Goal: Task Accomplishment & Management: Complete application form

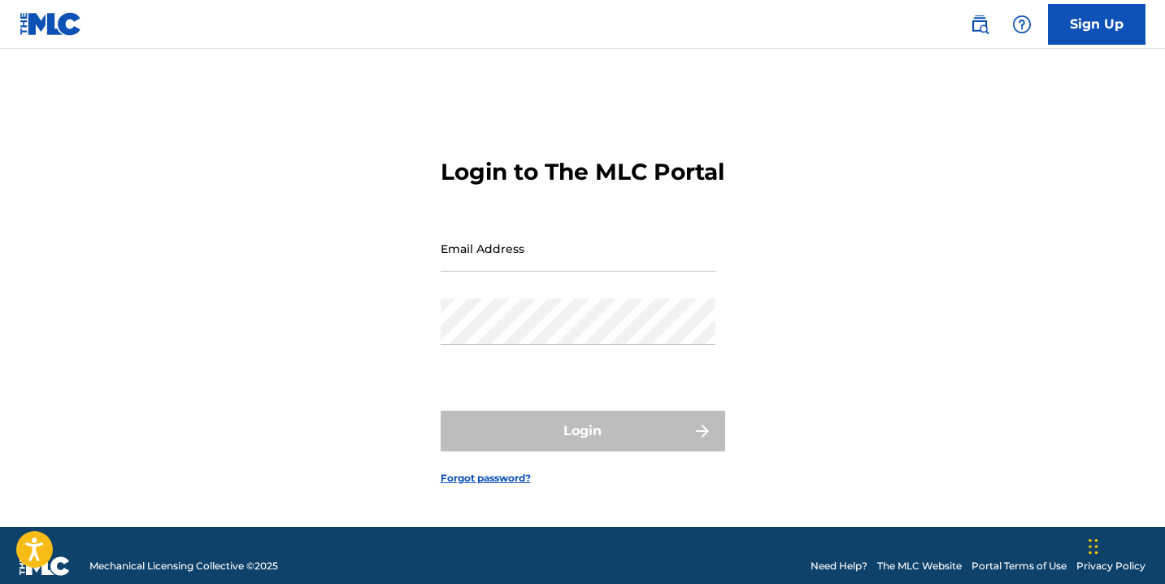
type input "[EMAIL_ADDRESS][DOMAIN_NAME]"
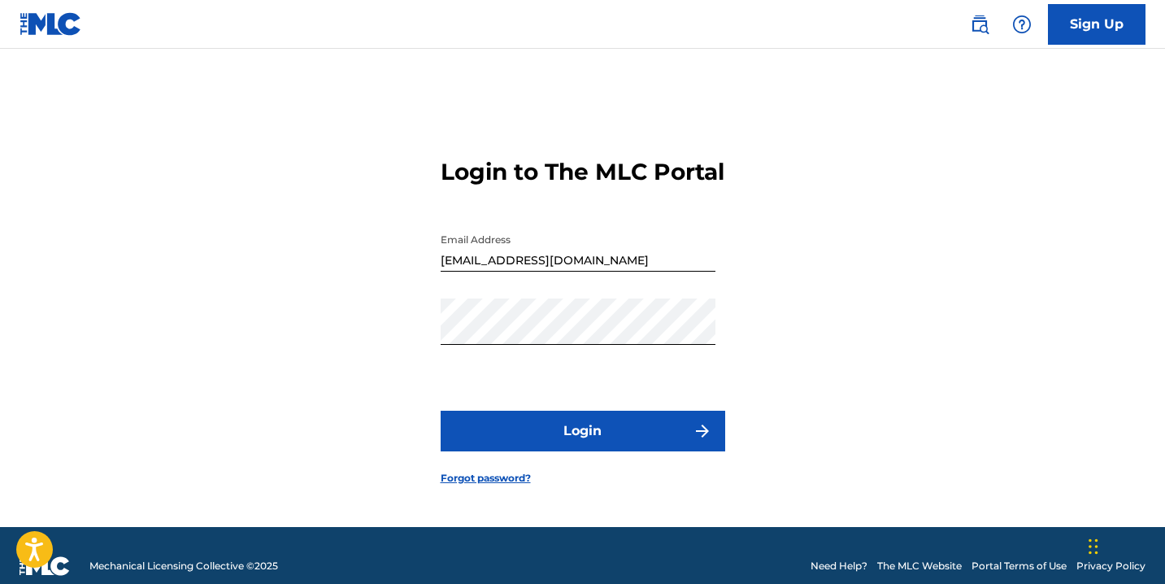
click at [486, 271] on input "[EMAIL_ADDRESS][DOMAIN_NAME]" at bounding box center [578, 248] width 275 height 46
drag, startPoint x: 835, startPoint y: 302, endPoint x: 781, endPoint y: 328, distance: 59.3
click at [833, 303] on div "Login to The MLC Portal Email Address liliai@divinesongs.com Password Login For…" at bounding box center [583, 307] width 1138 height 437
click at [610, 451] on button "Login" at bounding box center [583, 430] width 284 height 41
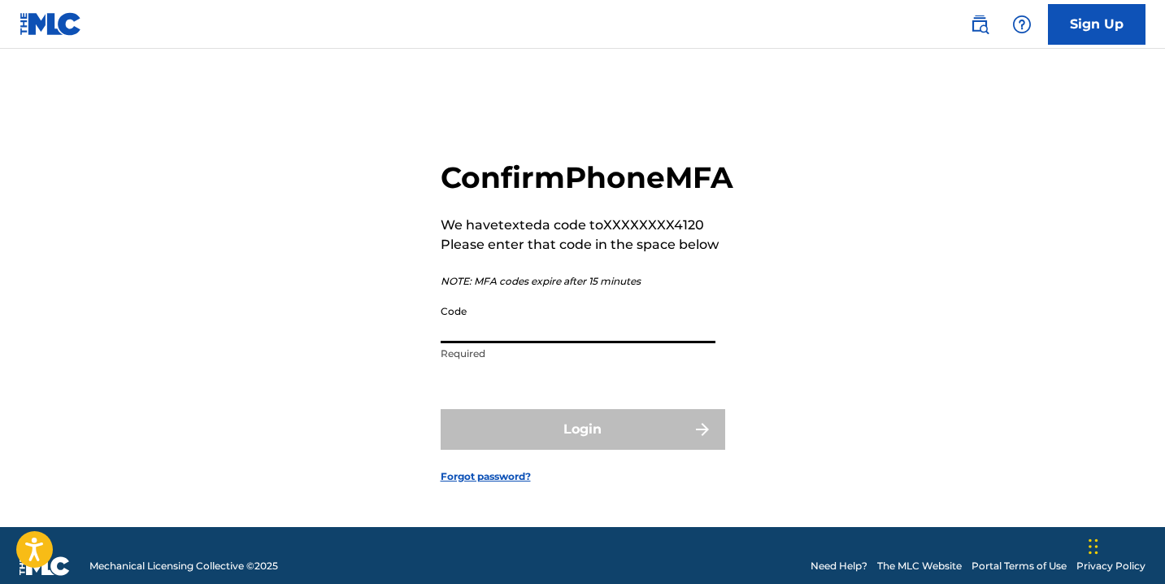
click at [505, 343] on input "Code" at bounding box center [578, 320] width 275 height 46
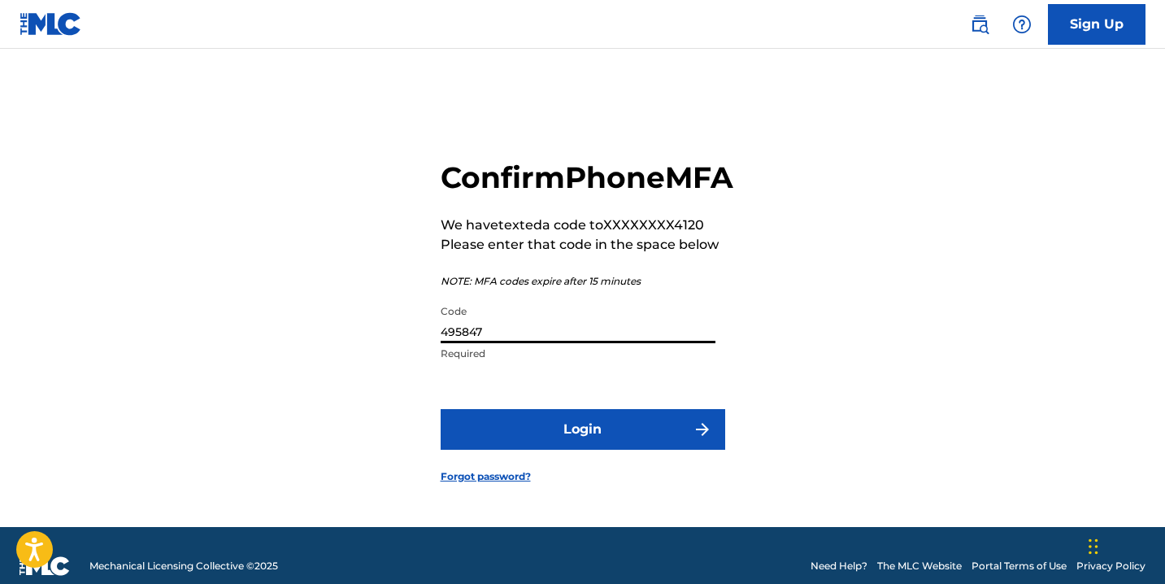
type input "495847"
click at [542, 450] on button "Login" at bounding box center [583, 429] width 284 height 41
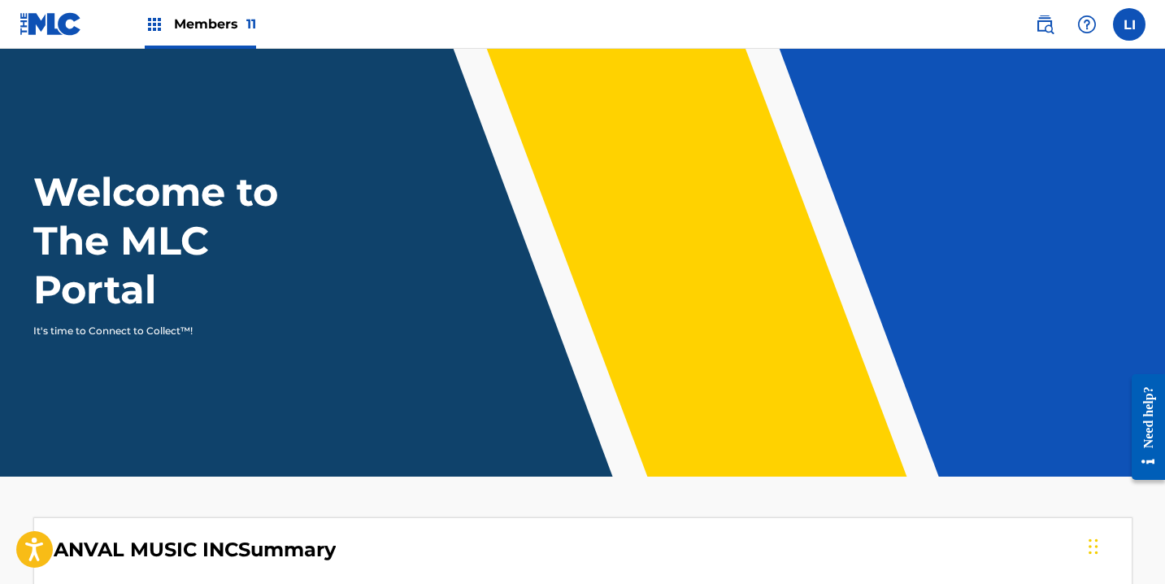
click at [226, 30] on span "Members 11" at bounding box center [215, 24] width 82 height 19
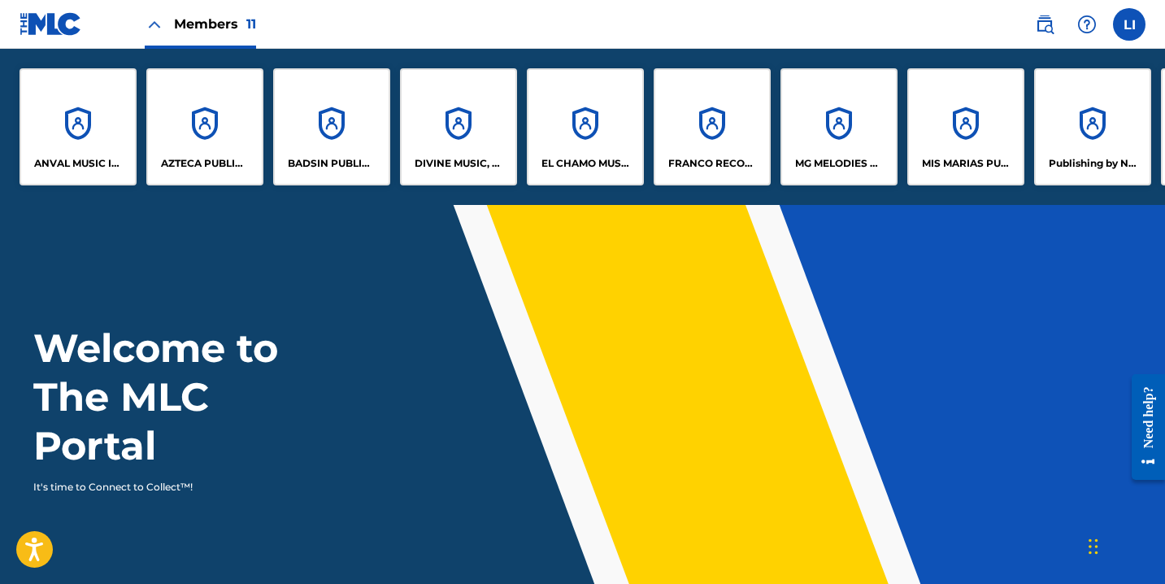
scroll to position [0, 259]
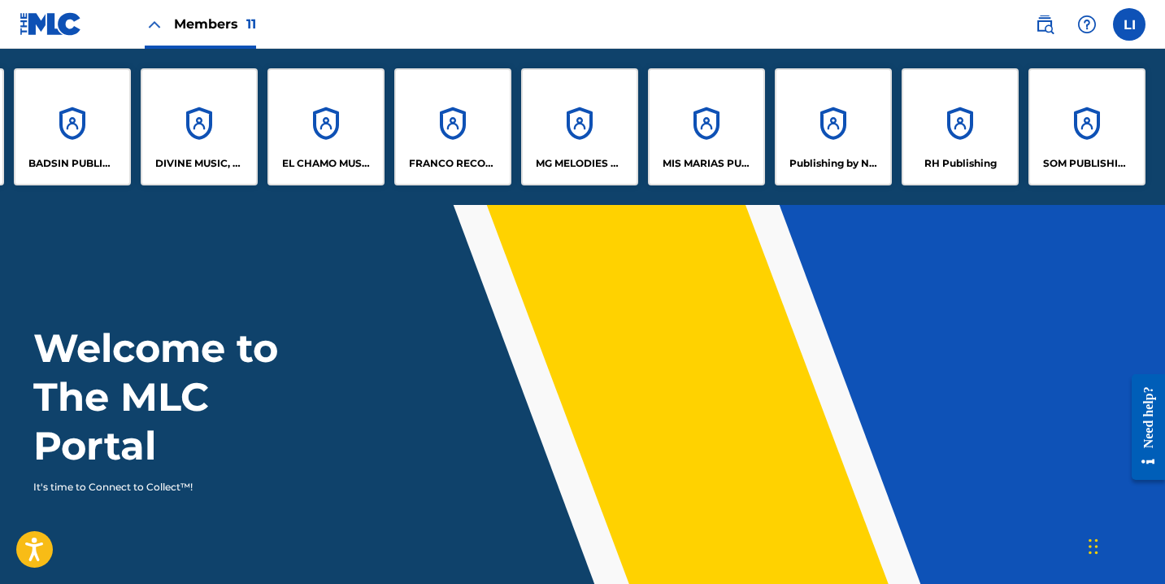
click at [932, 140] on div "RH Publishing" at bounding box center [959, 126] width 117 height 117
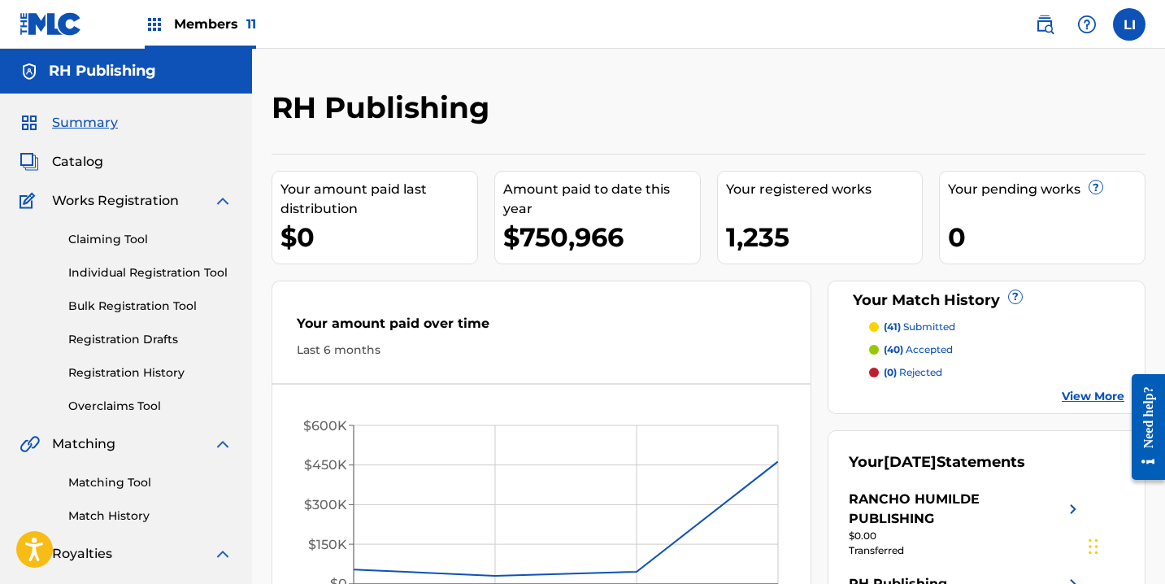
click at [111, 276] on link "Individual Registration Tool" at bounding box center [150, 272] width 164 height 17
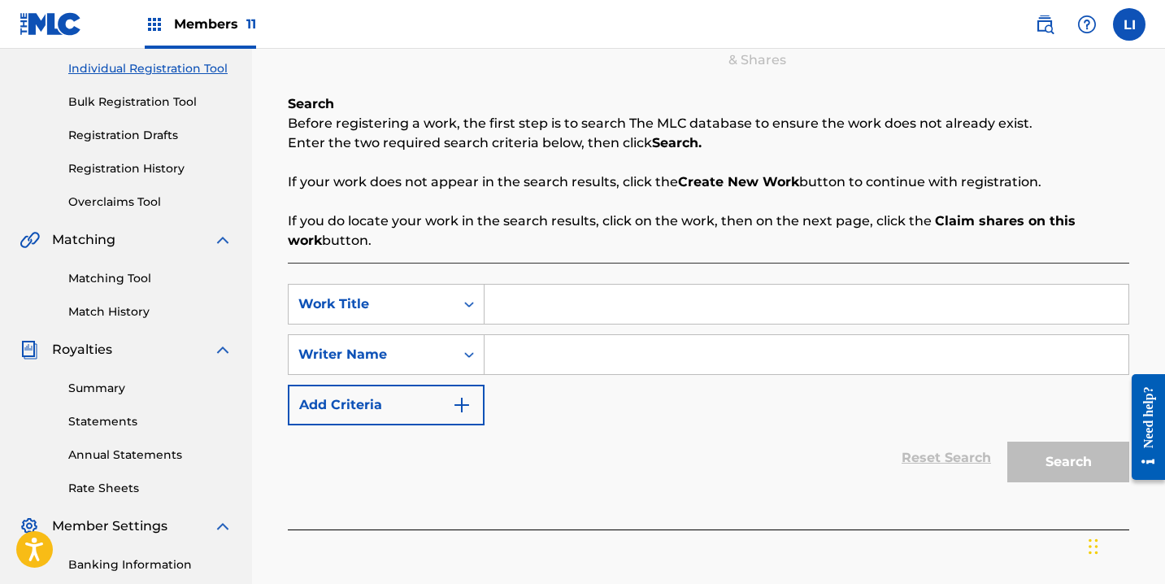
scroll to position [298, 0]
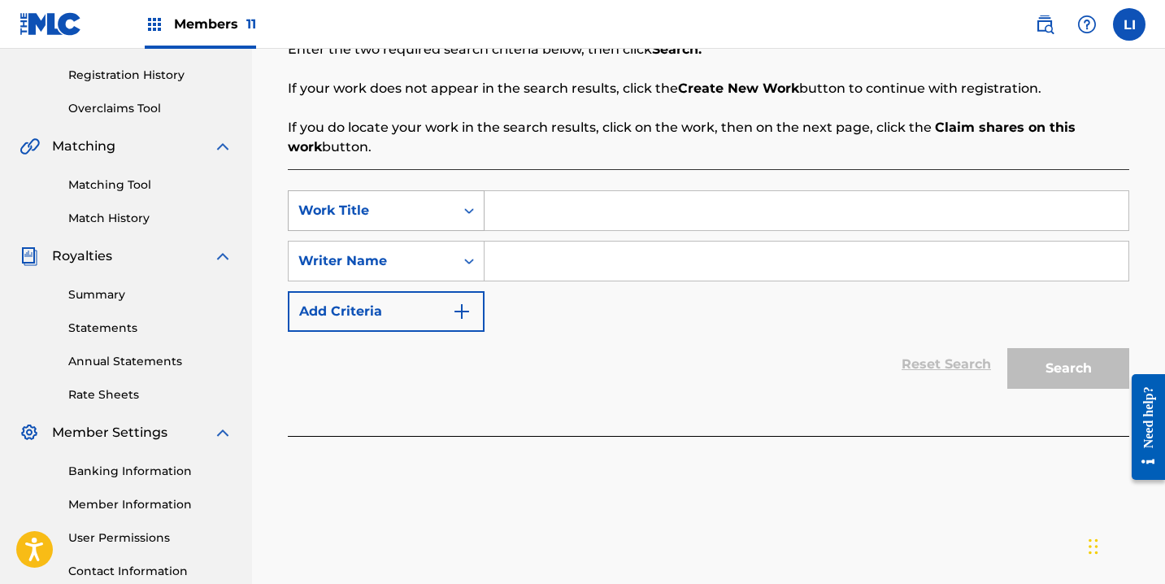
click at [393, 222] on div "Work Title" at bounding box center [372, 210] width 166 height 31
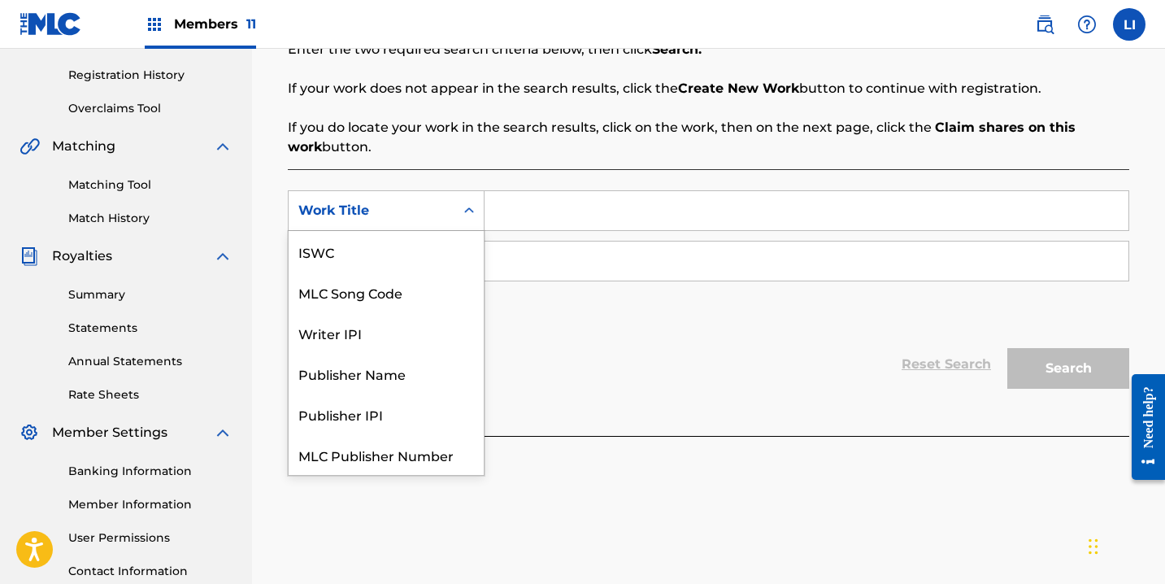
scroll to position [41, 0]
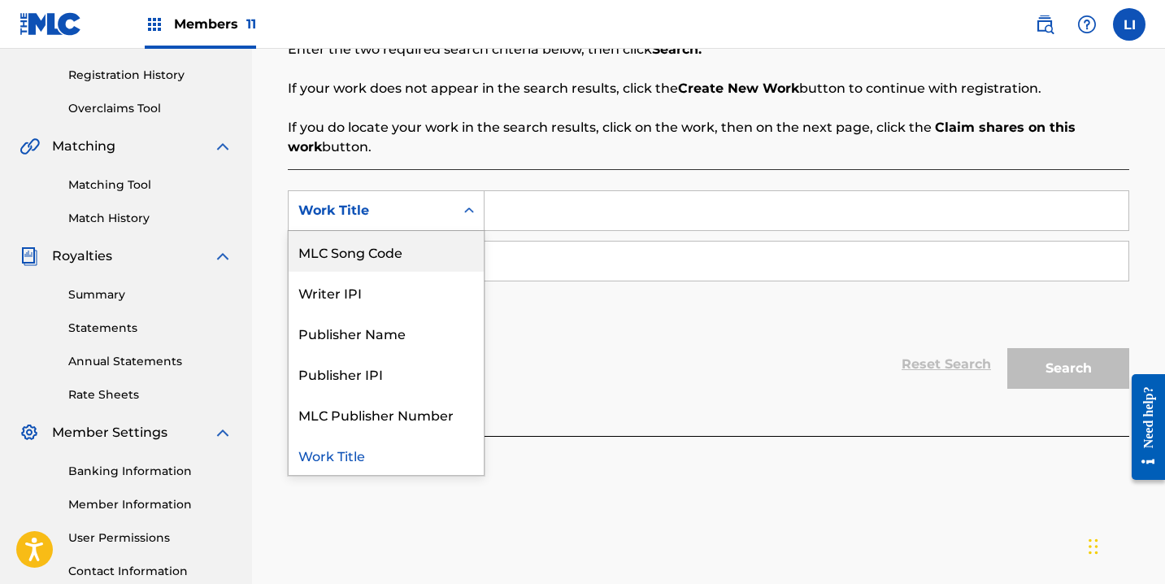
drag, startPoint x: 388, startPoint y: 254, endPoint x: 445, endPoint y: 235, distance: 60.2
click at [388, 254] on div "MLC Song Code" at bounding box center [386, 251] width 195 height 41
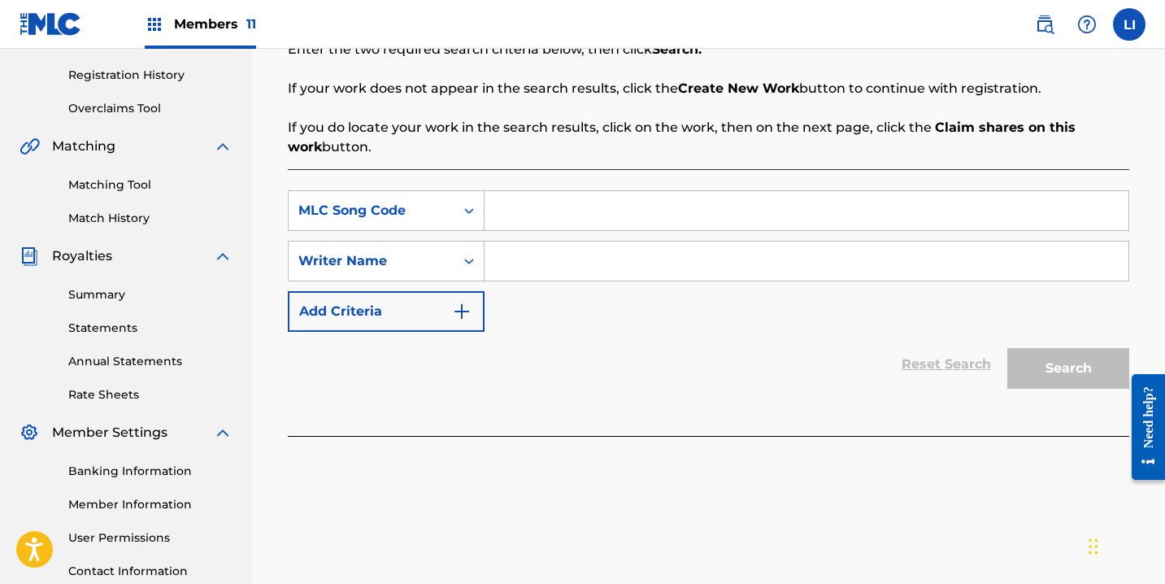
click at [515, 206] on input "Search Form" at bounding box center [806, 210] width 644 height 39
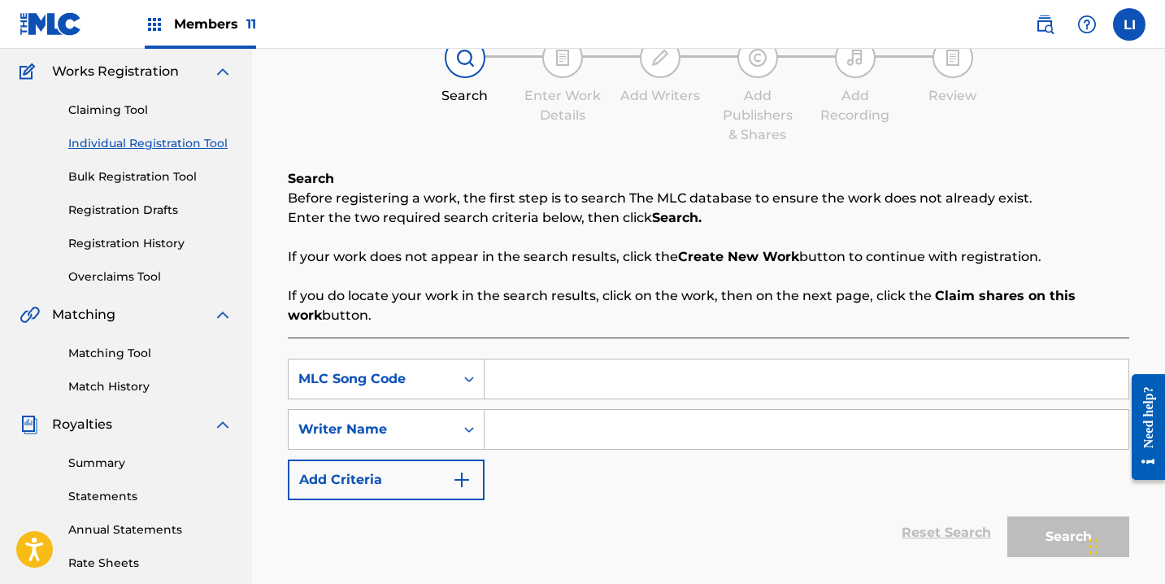
click at [159, 144] on link "Individual Registration Tool" at bounding box center [150, 143] width 164 height 17
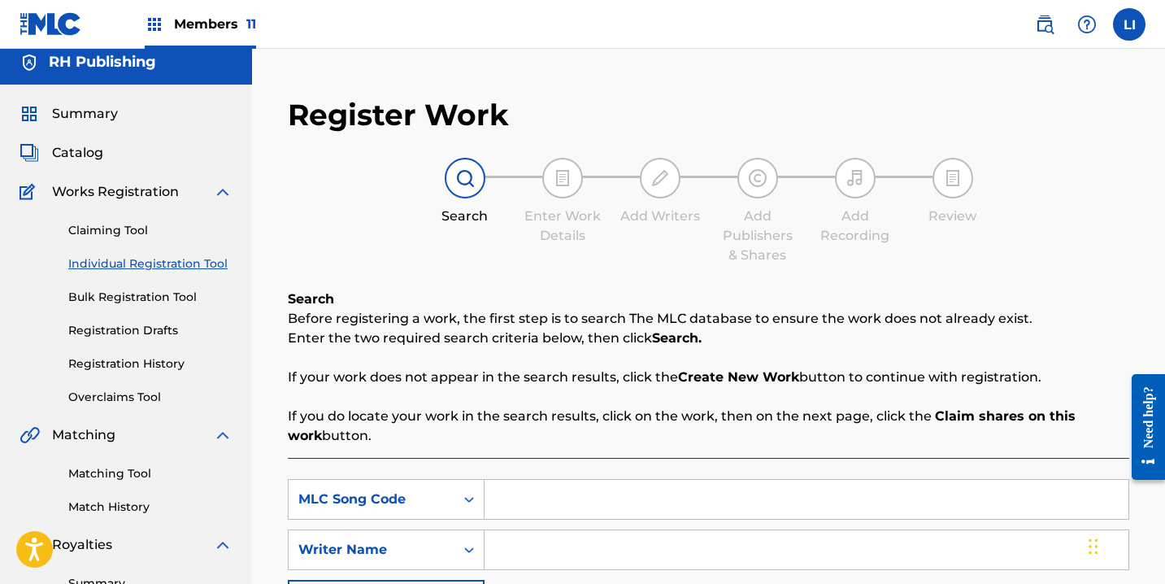
scroll to position [319, 0]
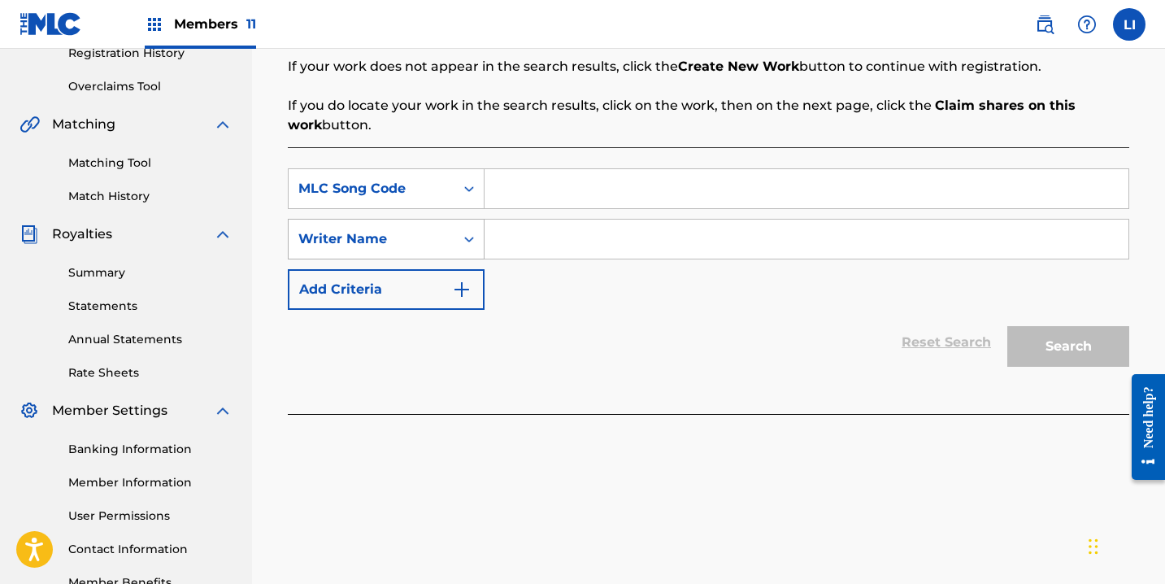
drag, startPoint x: 407, startPoint y: 219, endPoint x: 405, endPoint y: 207, distance: 11.6
click at [407, 219] on div "Writer Name" at bounding box center [386, 239] width 197 height 41
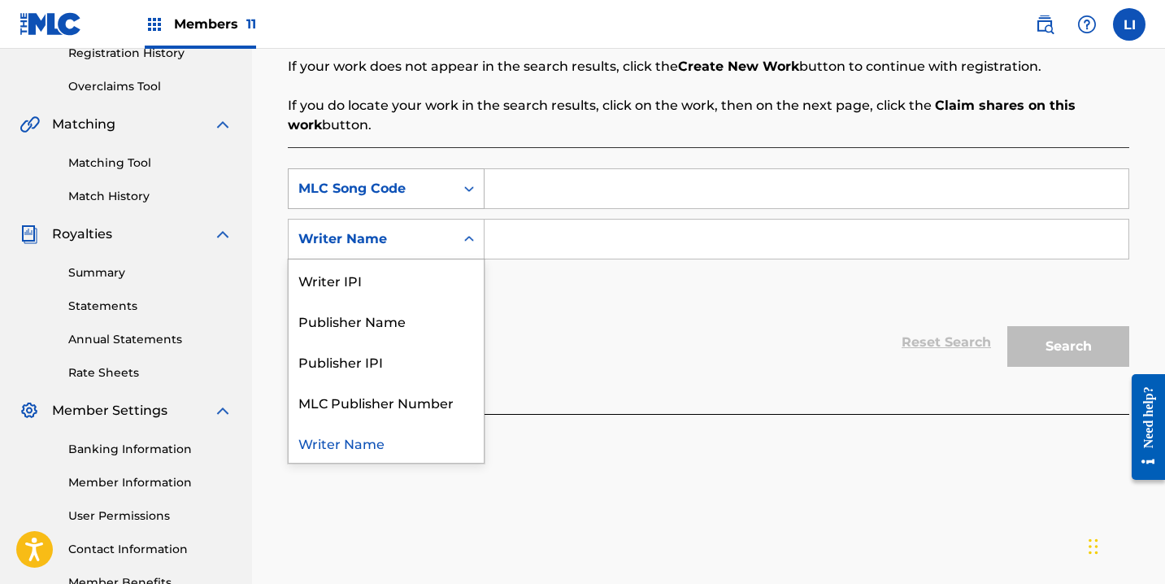
click at [405, 206] on div "MLC Song Code" at bounding box center [386, 188] width 197 height 41
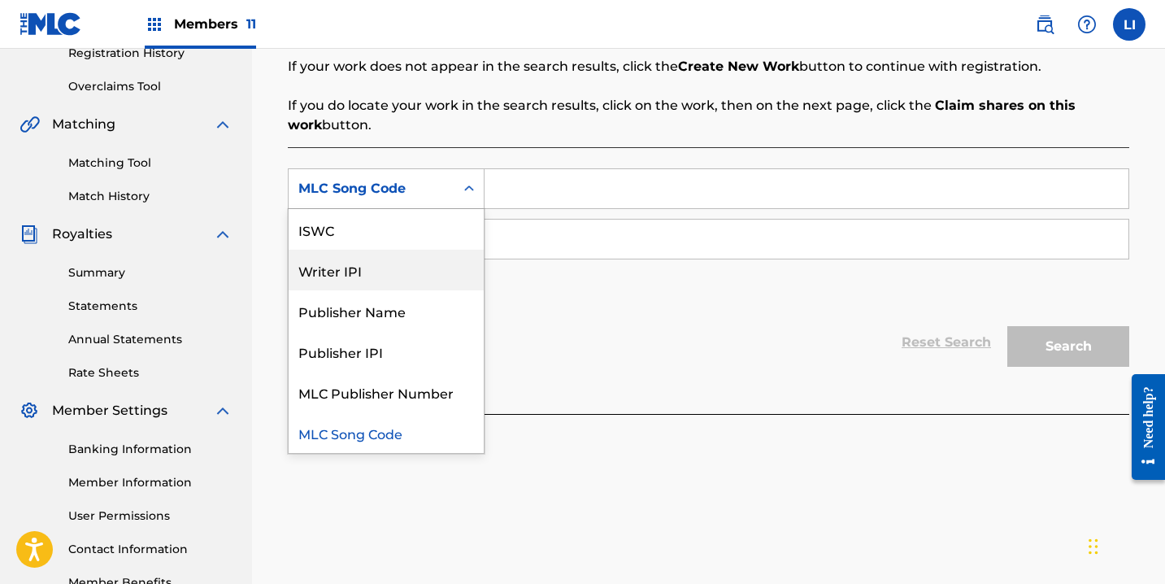
scroll to position [0, 0]
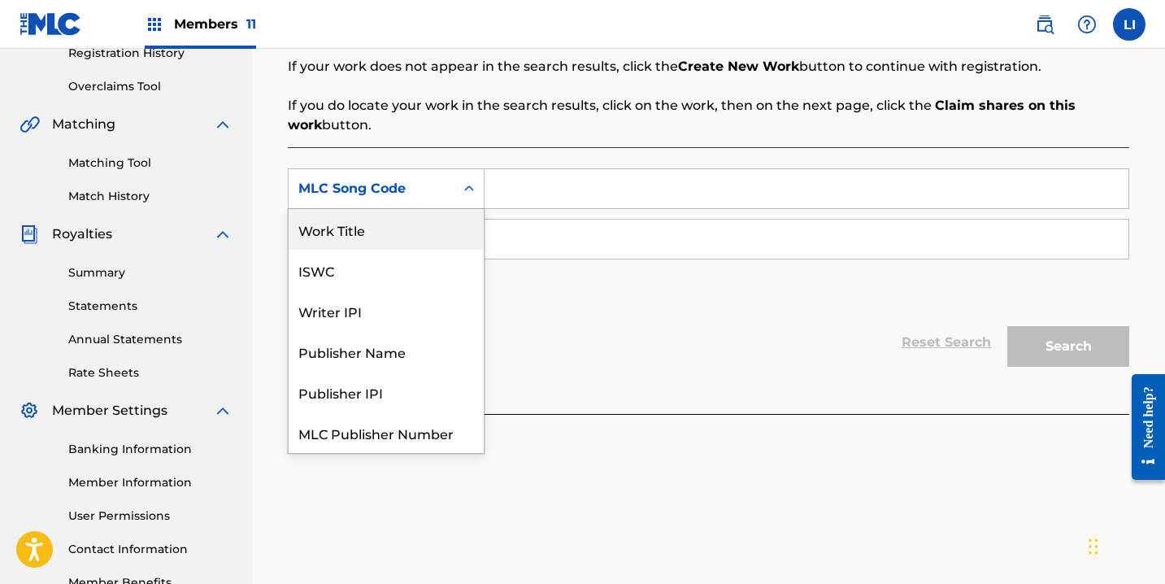
click at [396, 241] on div "Work Title" at bounding box center [386, 229] width 195 height 41
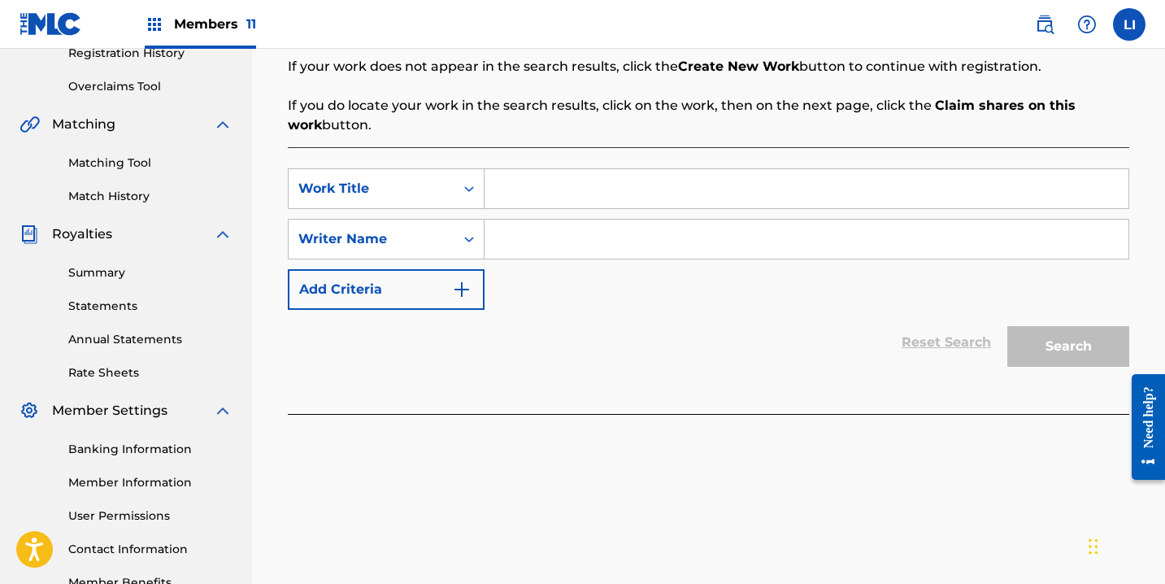
click at [555, 194] on input "Search Form" at bounding box center [806, 188] width 644 height 39
type input "MIEL DE OSO"
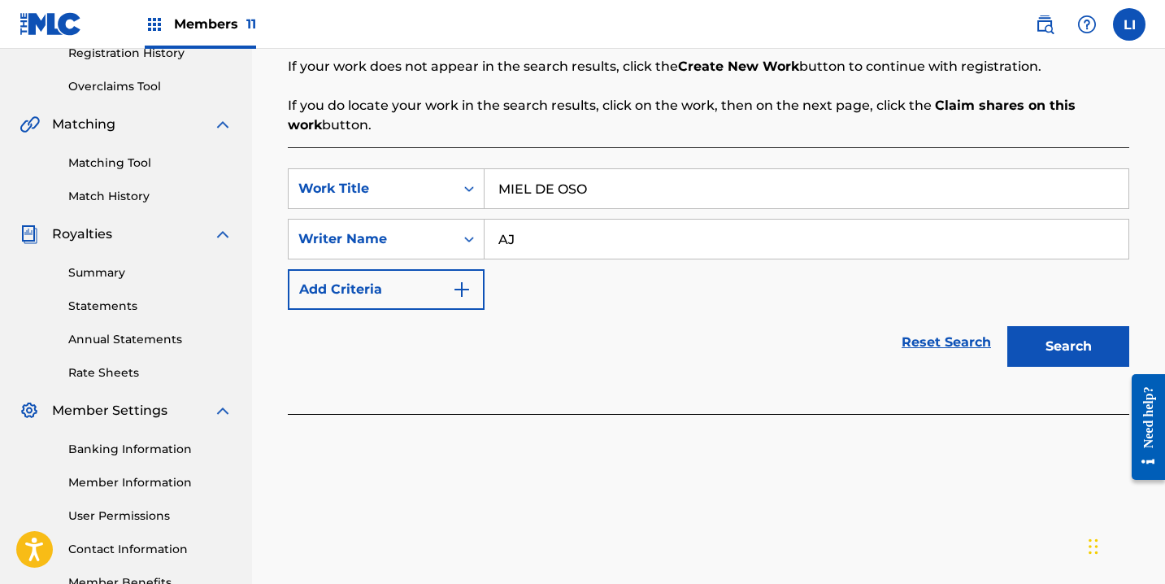
type input "A"
click at [1007, 326] on button "Search" at bounding box center [1068, 346] width 122 height 41
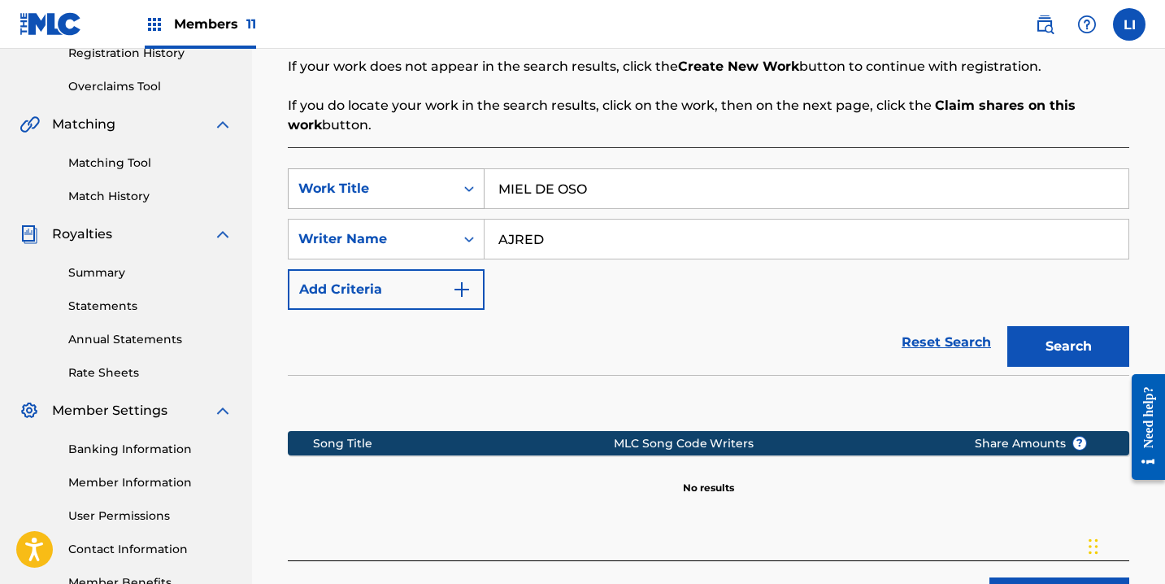
drag, startPoint x: 563, startPoint y: 238, endPoint x: 397, endPoint y: 202, distance: 169.8
click at [419, 202] on div "SearchWithCriteriaa6d9ceb3-0506-4310-9ca5-88fd3ea40fe6 Work Title MIEL DE OSO S…" at bounding box center [708, 238] width 841 height 141
type input "JARED"
click at [1007, 326] on button "Search" at bounding box center [1068, 346] width 122 height 41
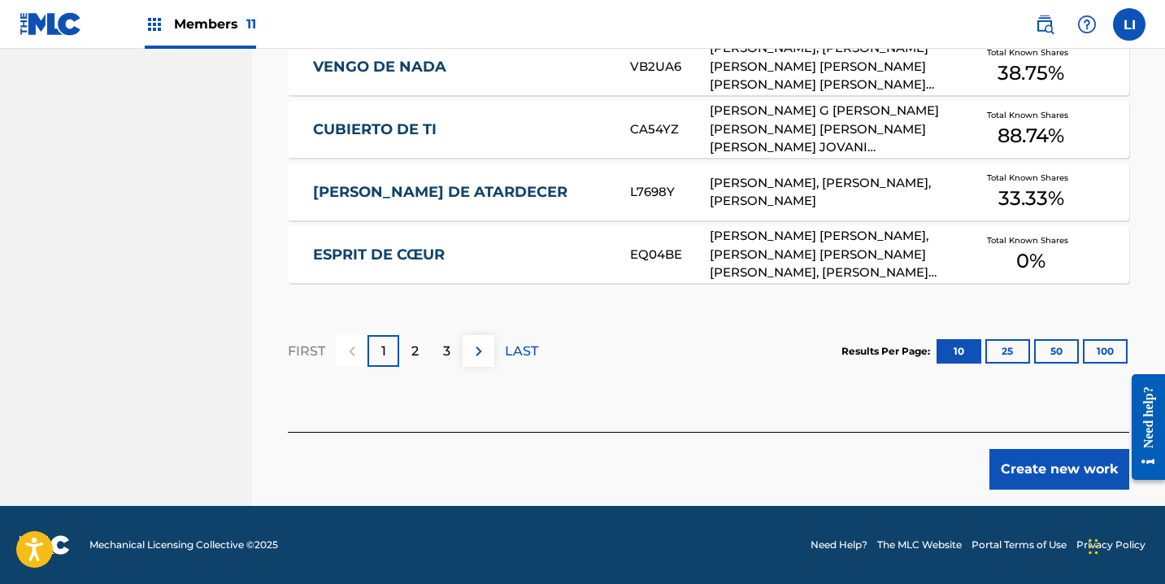
click at [1009, 481] on button "Create new work" at bounding box center [1059, 469] width 140 height 41
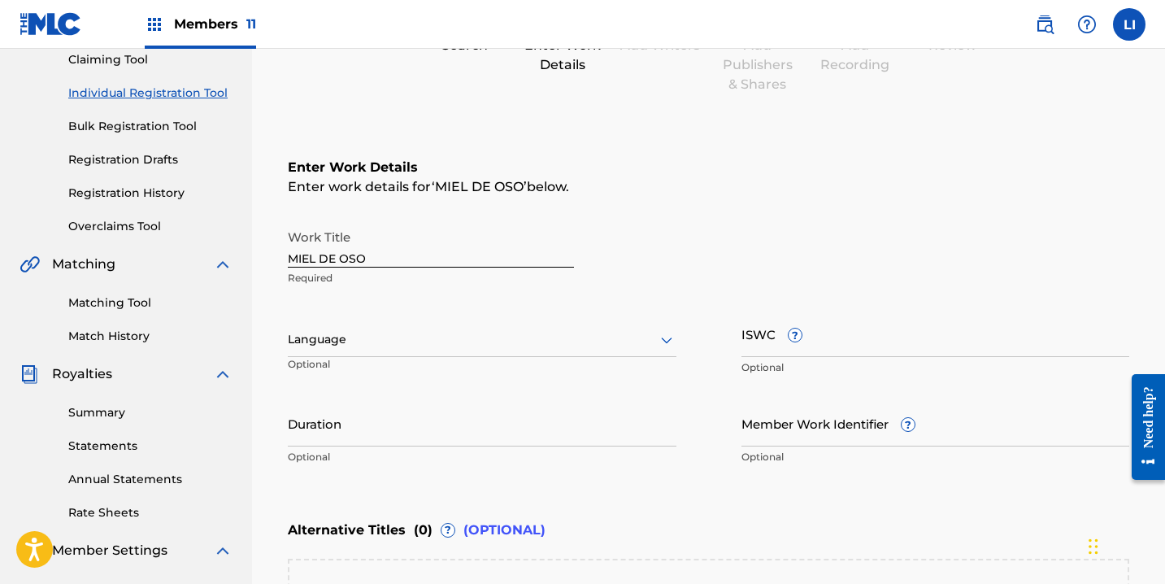
scroll to position [262, 0]
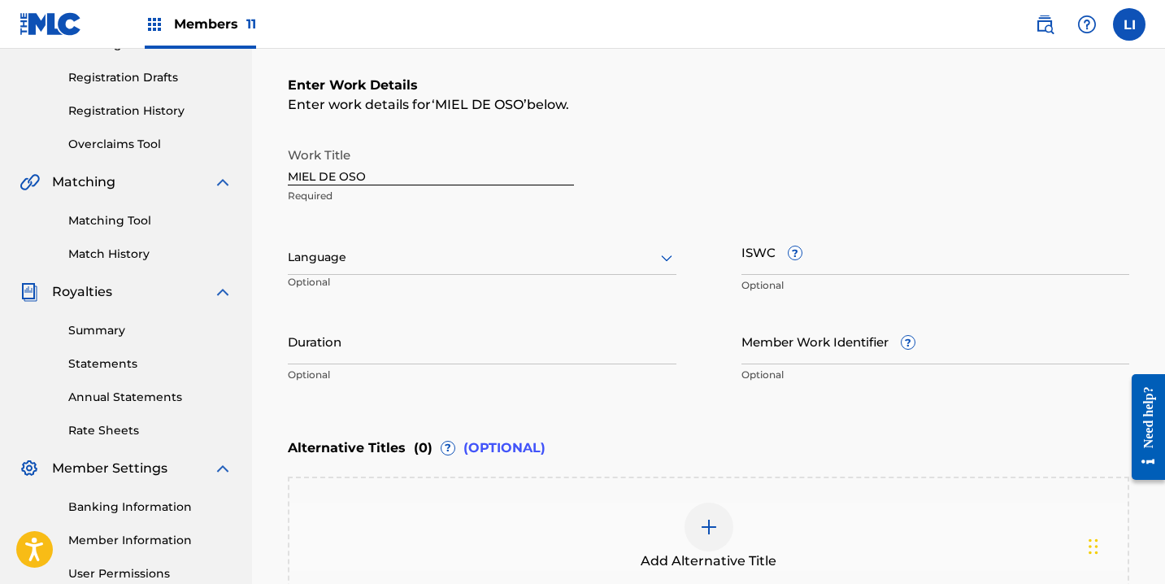
click at [319, 259] on div at bounding box center [482, 257] width 389 height 20
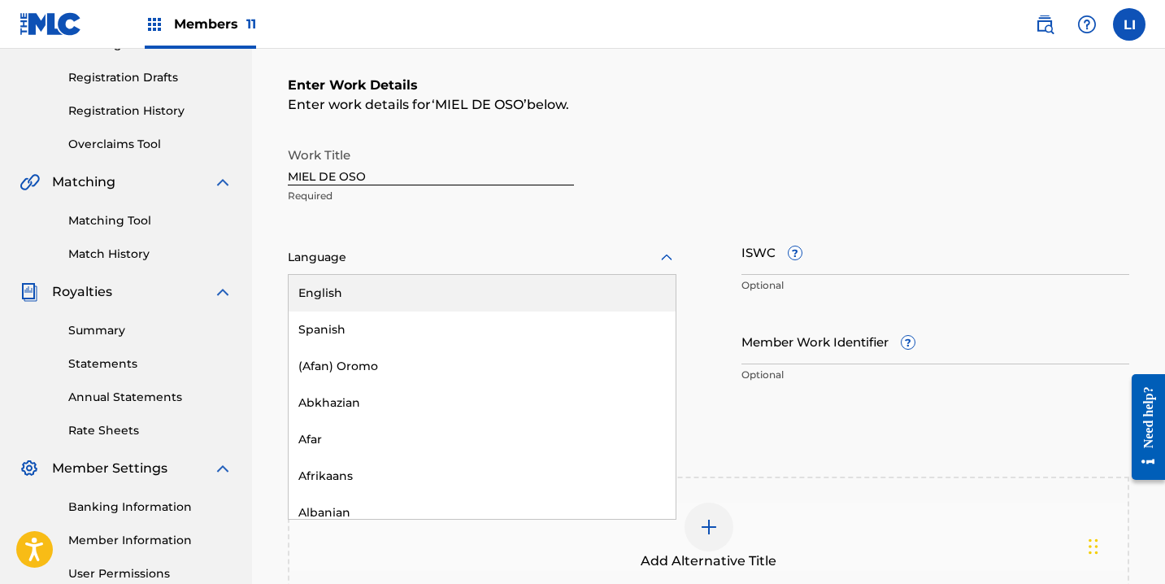
click at [307, 322] on div "Spanish" at bounding box center [482, 329] width 387 height 37
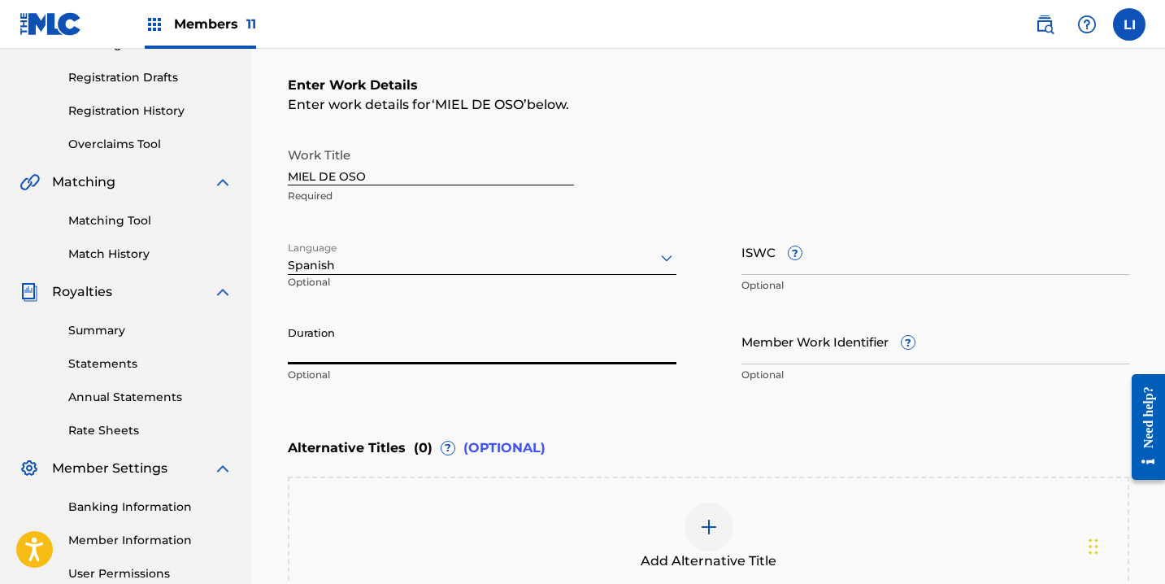
click at [311, 344] on input "Duration" at bounding box center [482, 341] width 389 height 46
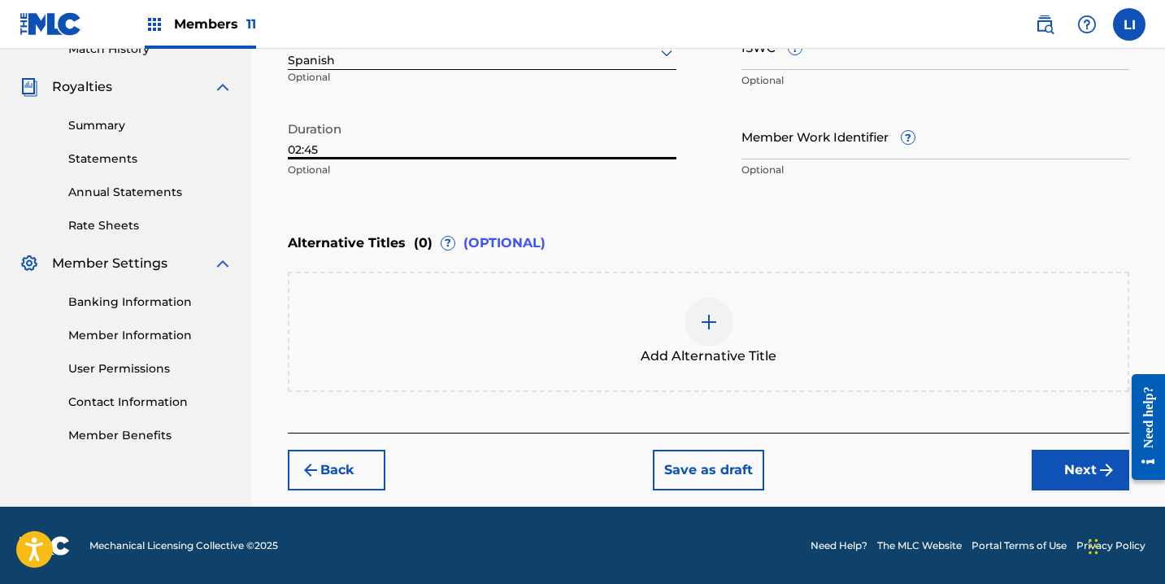
type input "02:45"
click at [1064, 459] on button "Next" at bounding box center [1081, 470] width 98 height 41
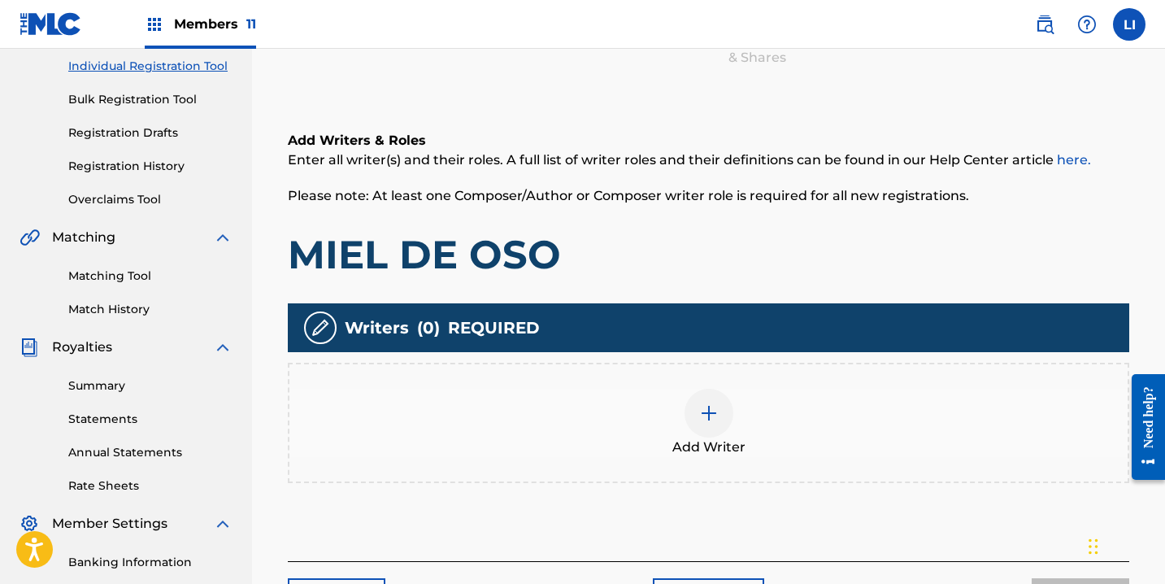
scroll to position [215, 0]
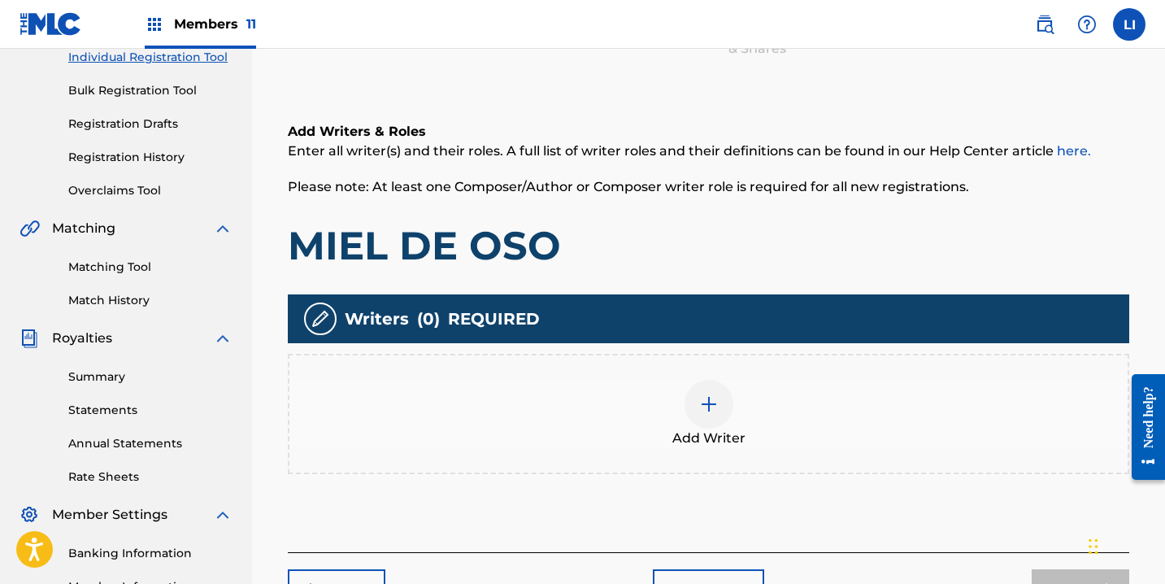
click at [719, 388] on div at bounding box center [708, 404] width 49 height 49
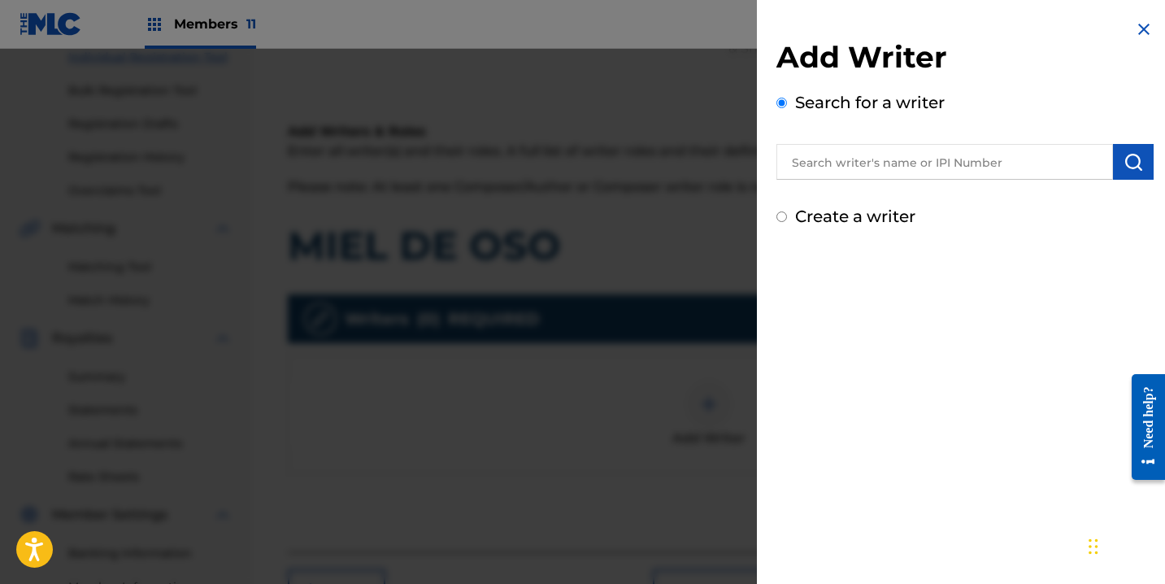
click at [810, 171] on input "text" at bounding box center [944, 162] width 337 height 36
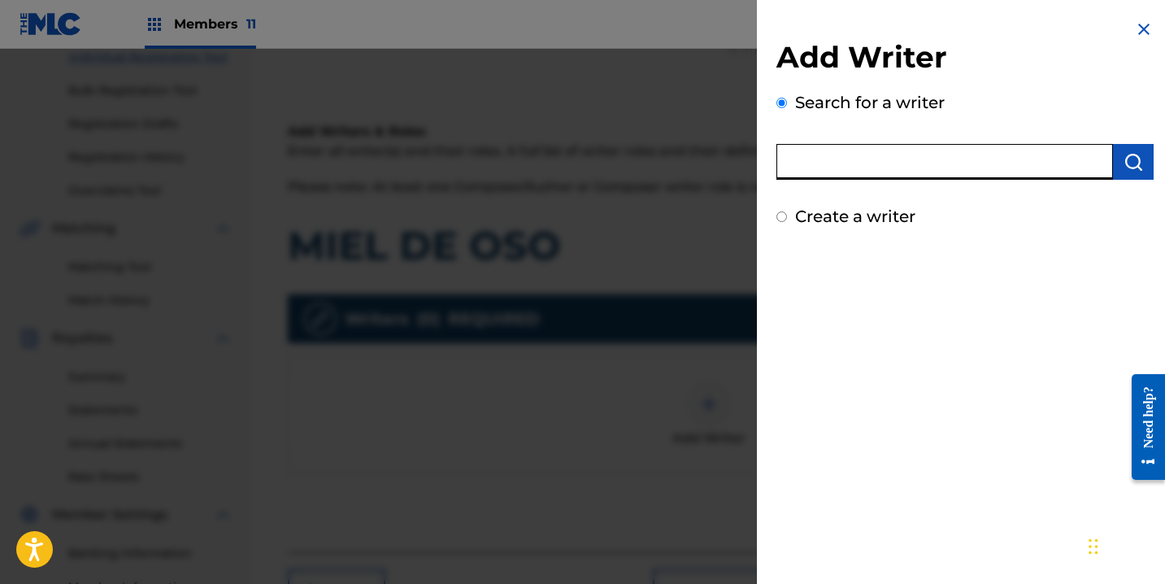
click at [834, 167] on input "text" at bounding box center [944, 162] width 337 height 36
paste input "[PERSON_NAME]"
type input "[PERSON_NAME]"
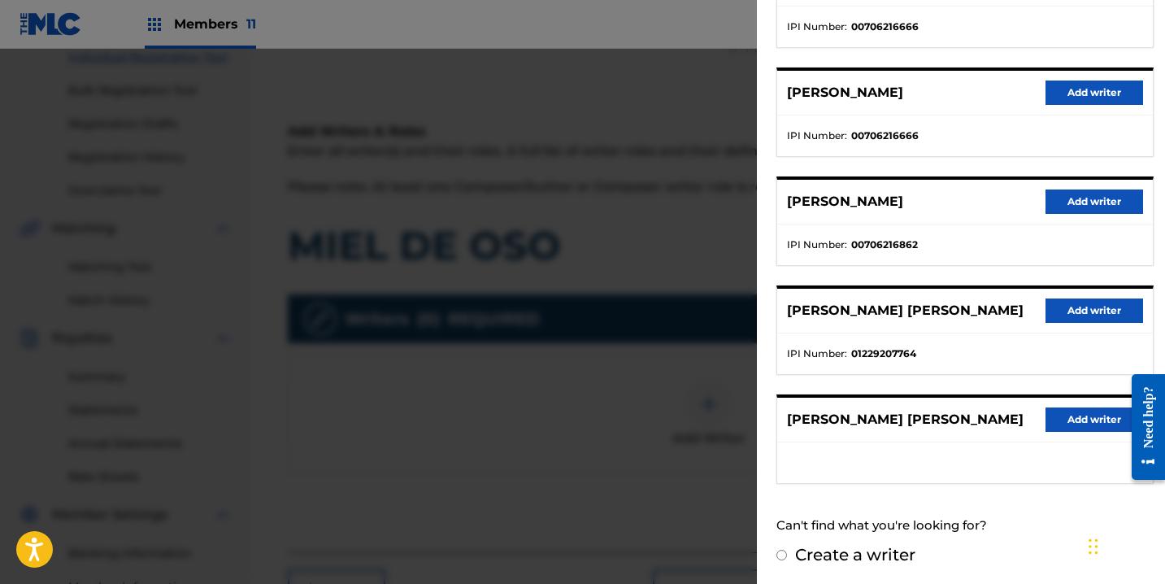
scroll to position [263, 0]
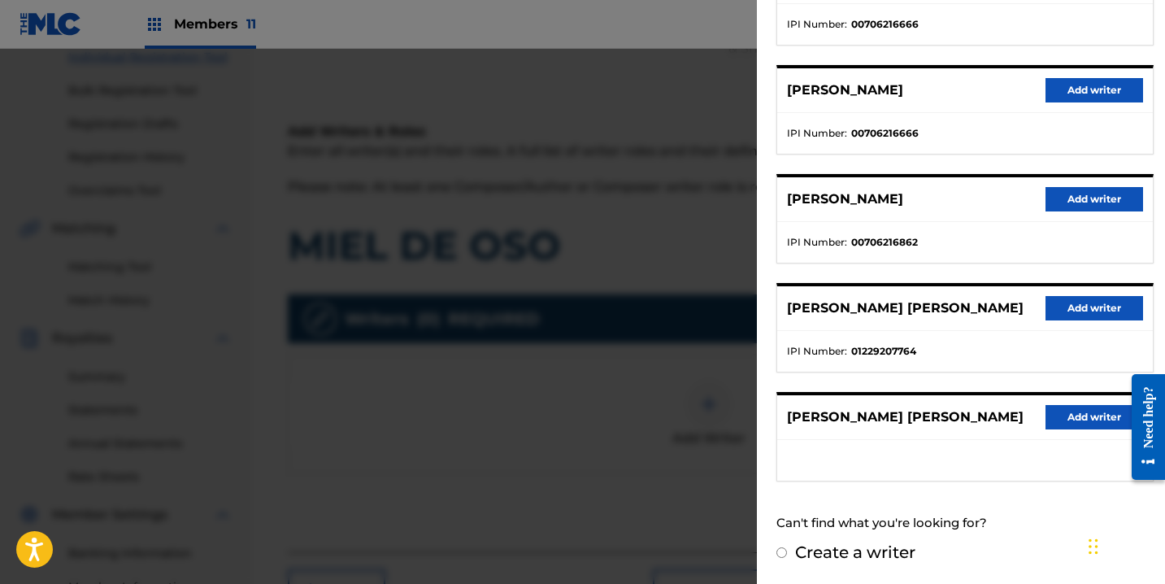
click at [1057, 299] on button "Add writer" at bounding box center [1094, 308] width 98 height 24
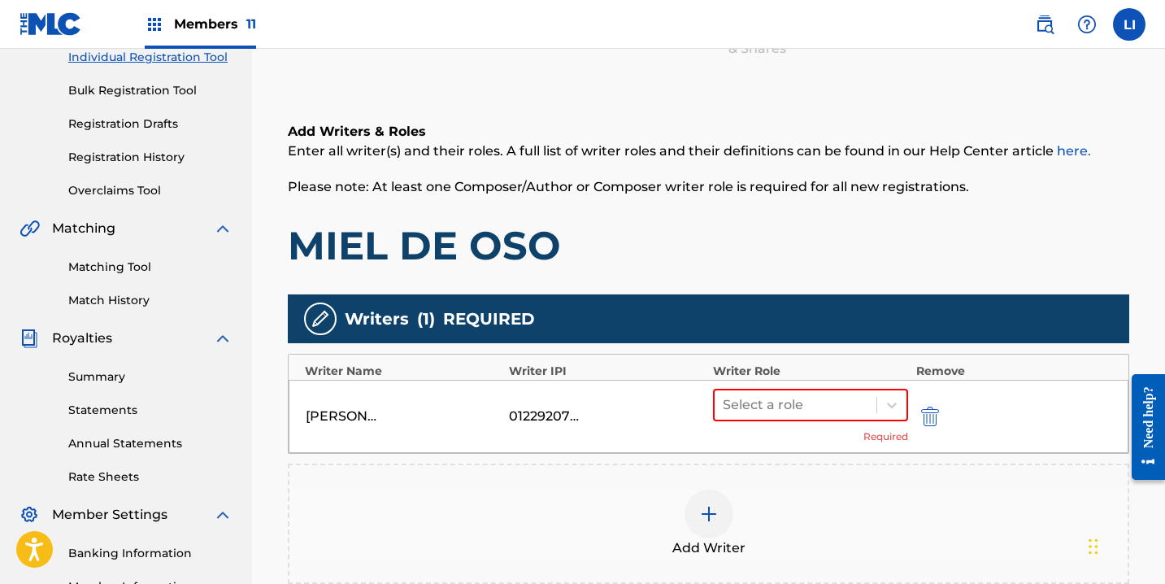
drag, startPoint x: 762, startPoint y: 409, endPoint x: 763, endPoint y: 424, distance: 15.5
click at [762, 409] on div at bounding box center [796, 404] width 146 height 23
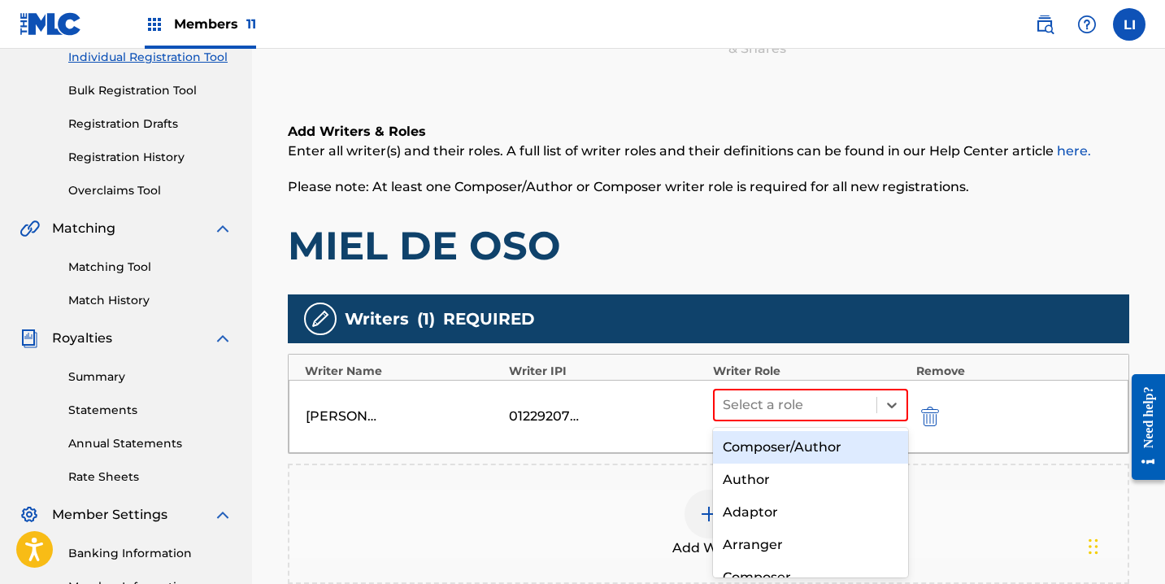
click at [762, 433] on div "Composer/Author" at bounding box center [810, 447] width 195 height 33
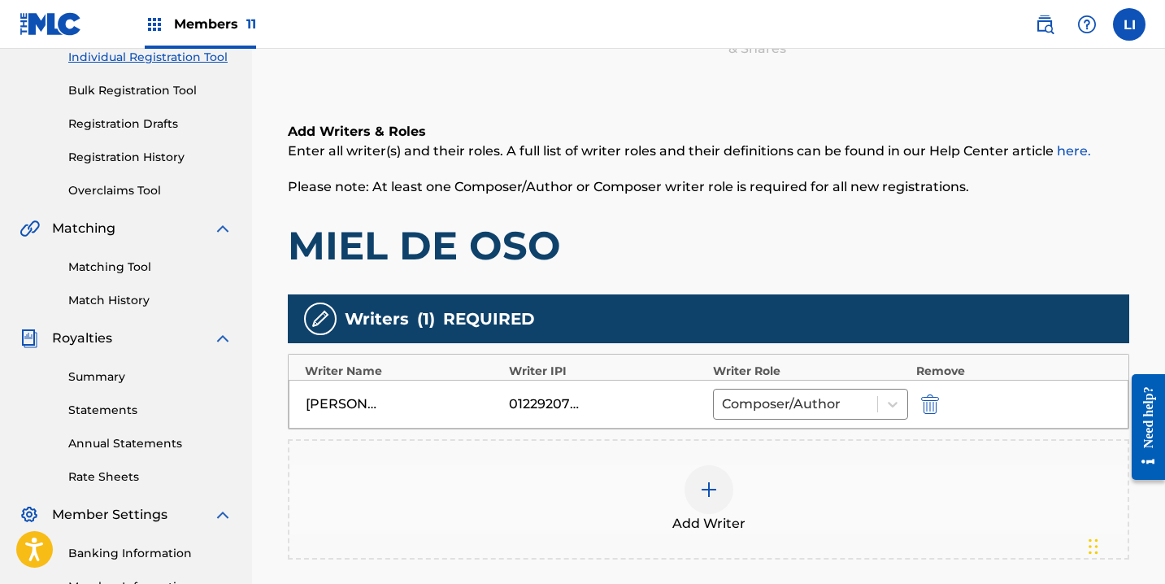
click at [767, 463] on div "Add Writer" at bounding box center [708, 499] width 841 height 120
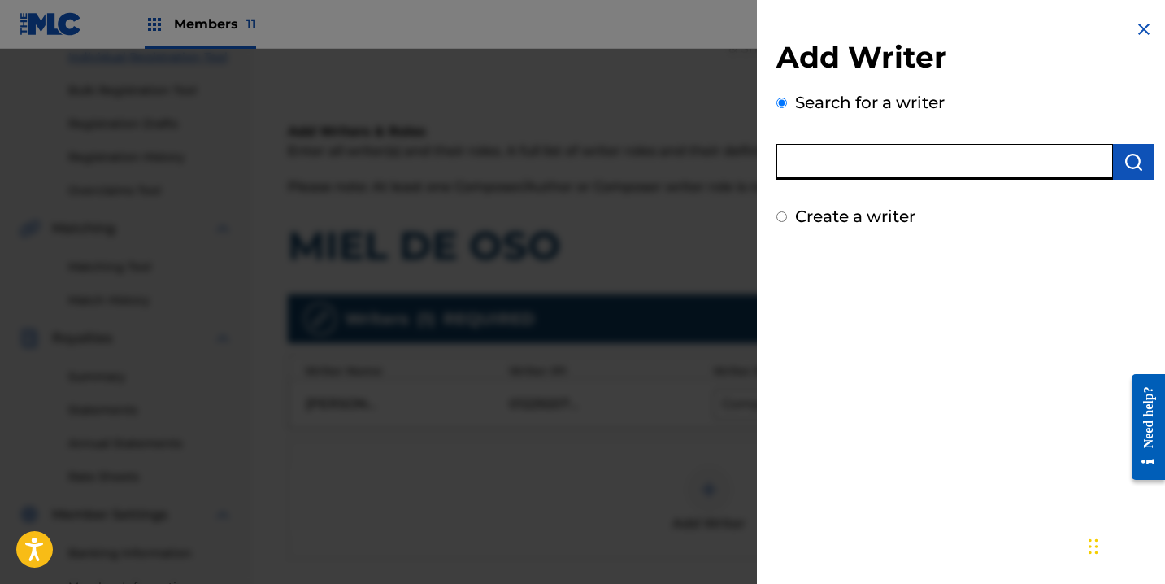
click at [957, 151] on input "text" at bounding box center [944, 162] width 337 height 36
paste input "JOSE EDUARDO MENDEZ SANCHEZ"
type input "JOSE EDUARDO MENDEZ SANCHEZ"
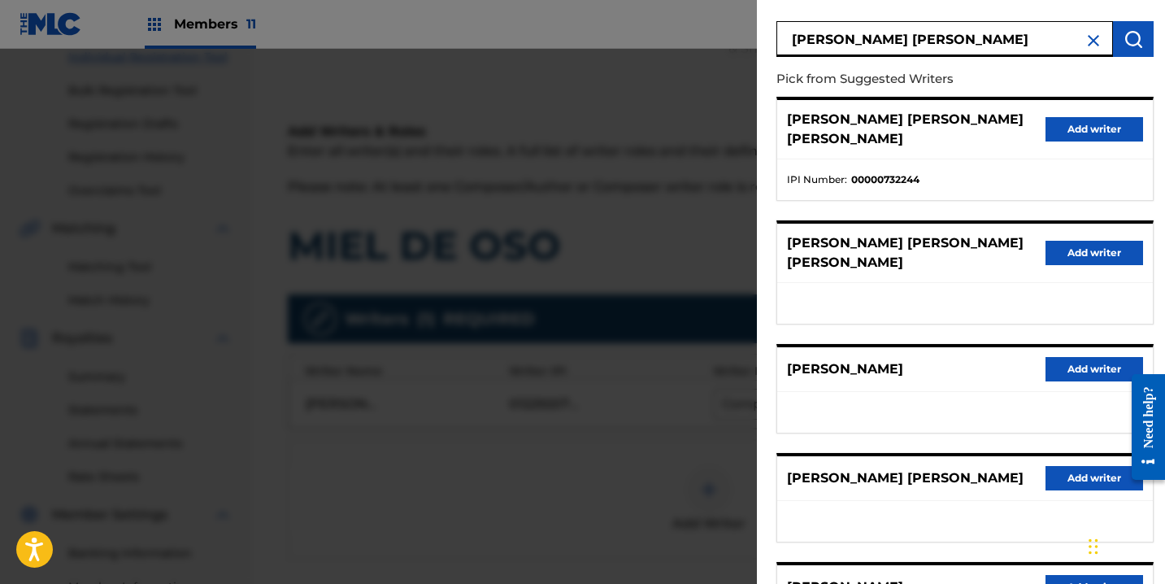
scroll to position [219, 0]
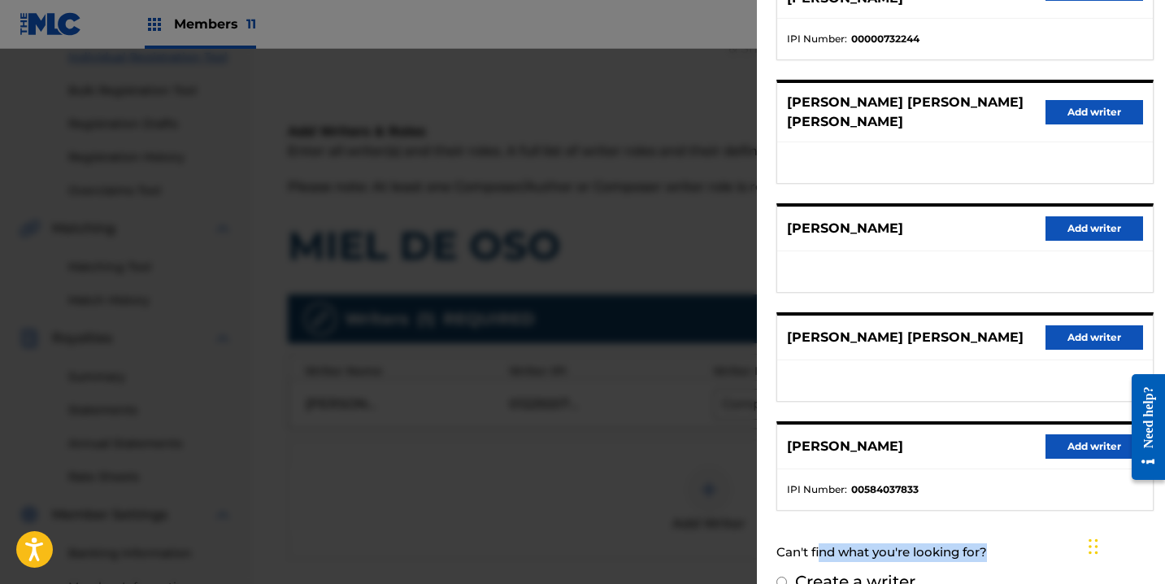
click at [780, 576] on input "Create a writer" at bounding box center [781, 581] width 11 height 11
radio input "false"
radio input "true"
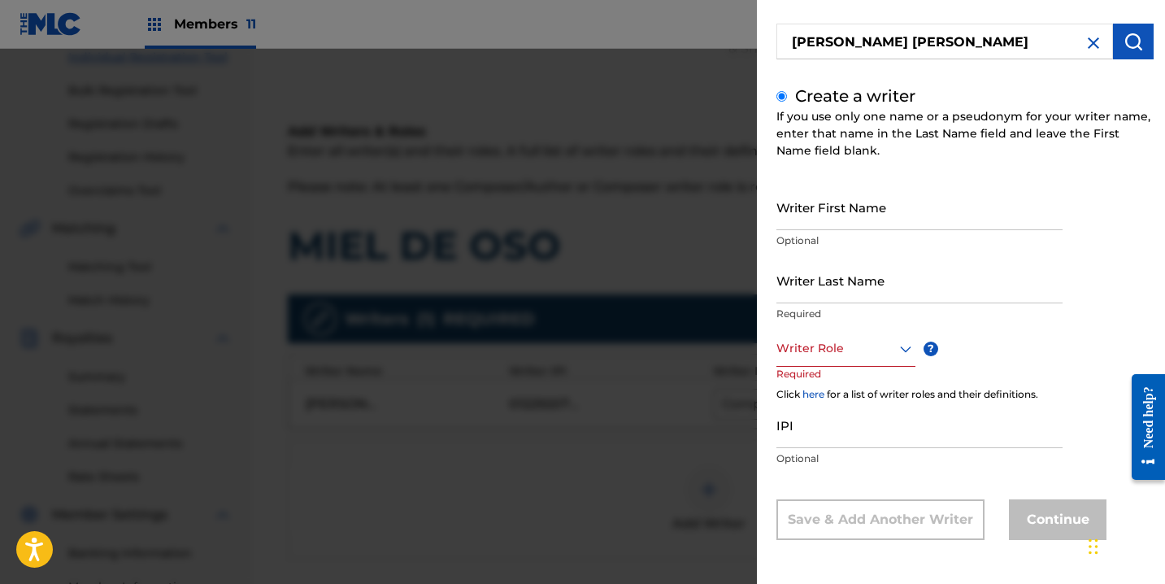
scroll to position [120, 0]
click at [877, 213] on input "Writer First Name" at bounding box center [919, 207] width 286 height 46
paste input "JOSE EDUARDO MENDEZ SANCHEZ"
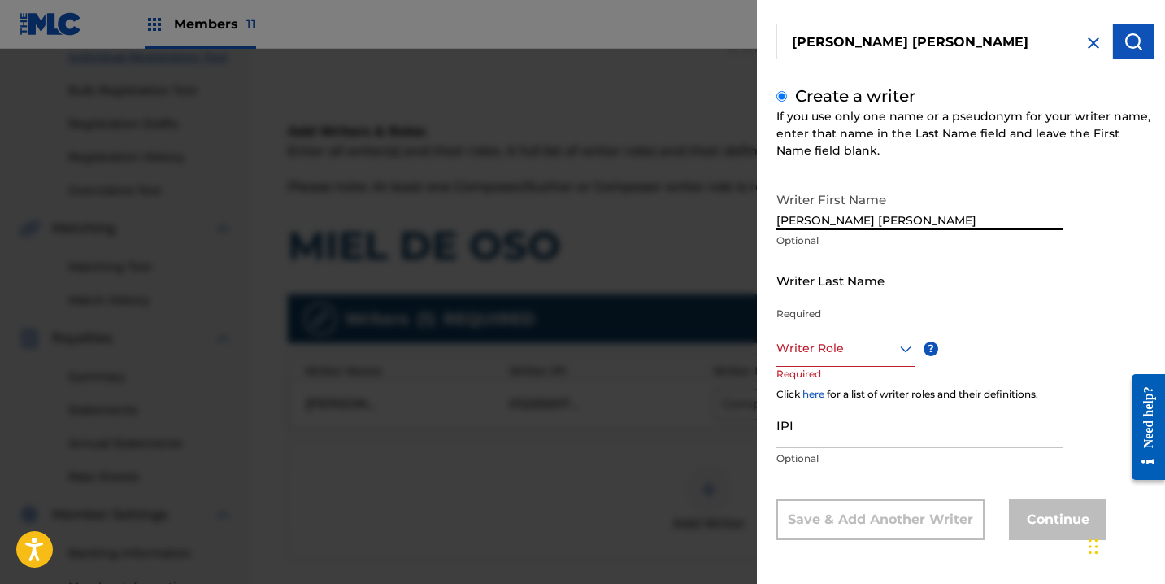
drag, startPoint x: 875, startPoint y: 219, endPoint x: 1029, endPoint y: 229, distance: 154.8
click at [1033, 219] on input "JOSE EDUARDO MENDEZ SANCHEZ" at bounding box center [919, 207] width 286 height 46
type input "JOSE EDUARDO"
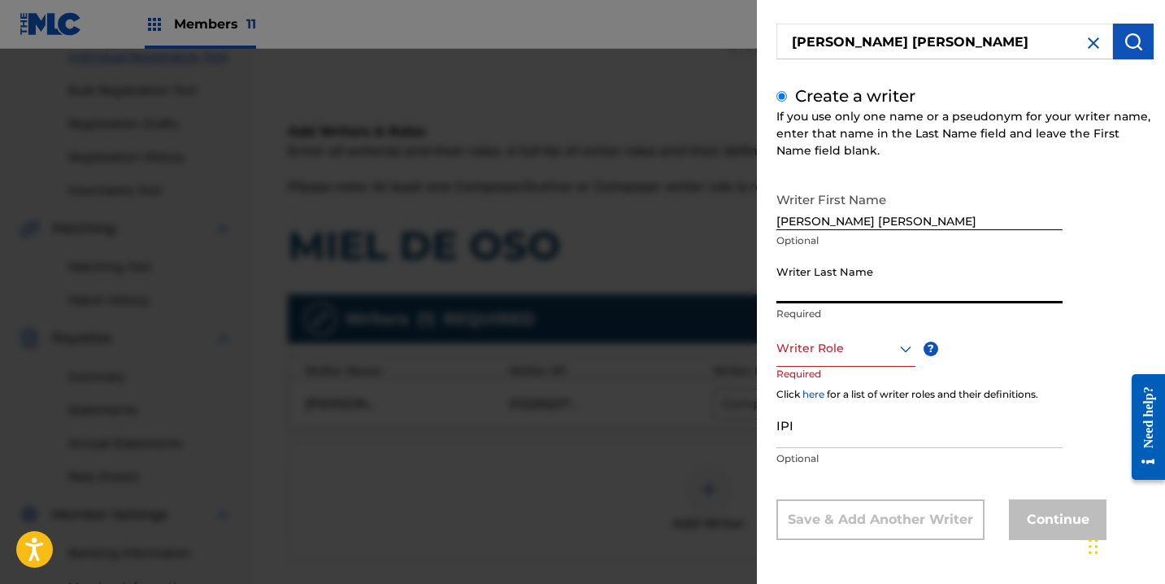
click at [984, 276] on input "Writer Last Name" at bounding box center [919, 280] width 286 height 46
paste input "MENDEZ SANCHEZ"
type input "MENDEZ SANCHEZ"
click at [870, 358] on div "Writer Role" at bounding box center [845, 348] width 139 height 37
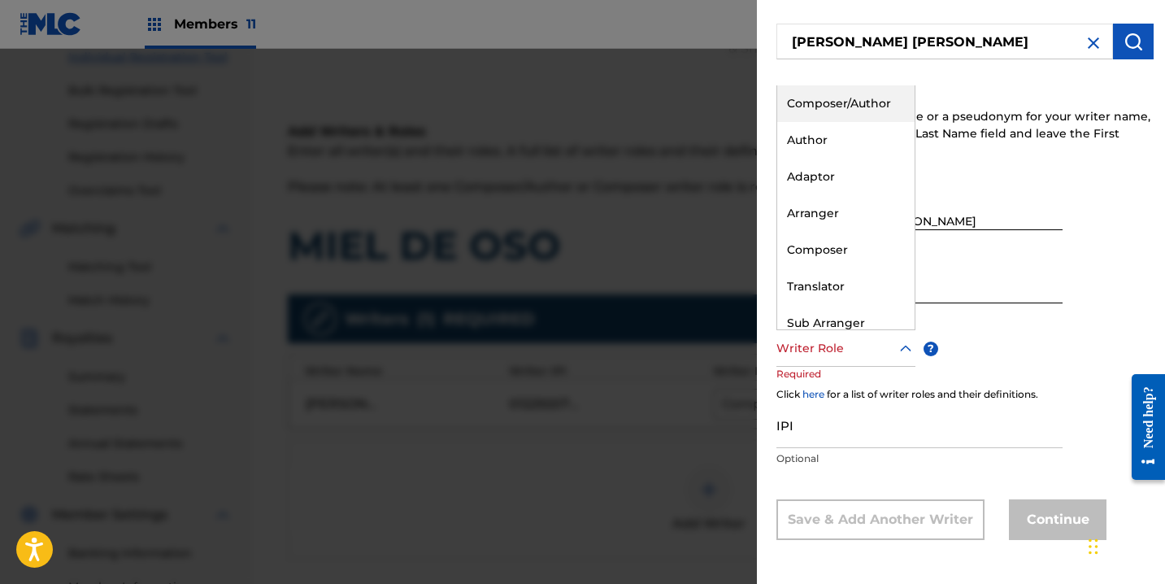
click at [816, 102] on div "Composer/Author" at bounding box center [845, 103] width 137 height 37
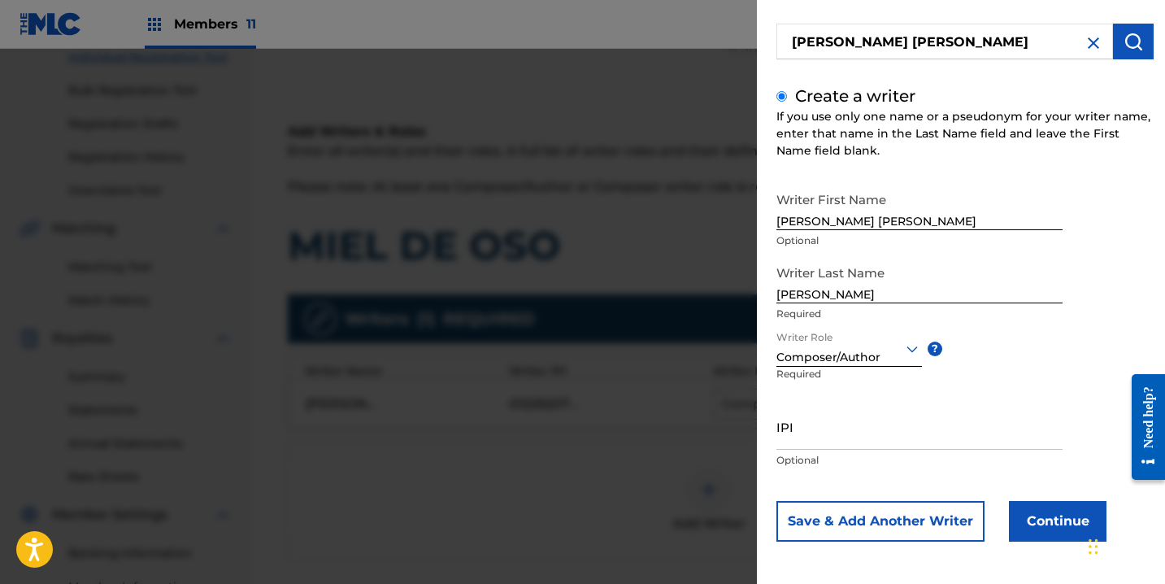
drag, startPoint x: 1040, startPoint y: 497, endPoint x: 1040, endPoint y: 506, distance: 8.9
click at [1040, 498] on div "Writer First Name JOSE EDUARDO Optional Writer Last Name MENDEZ SANCHEZ Require…" at bounding box center [964, 363] width 377 height 358
click at [1041, 510] on button "Continue" at bounding box center [1058, 521] width 98 height 41
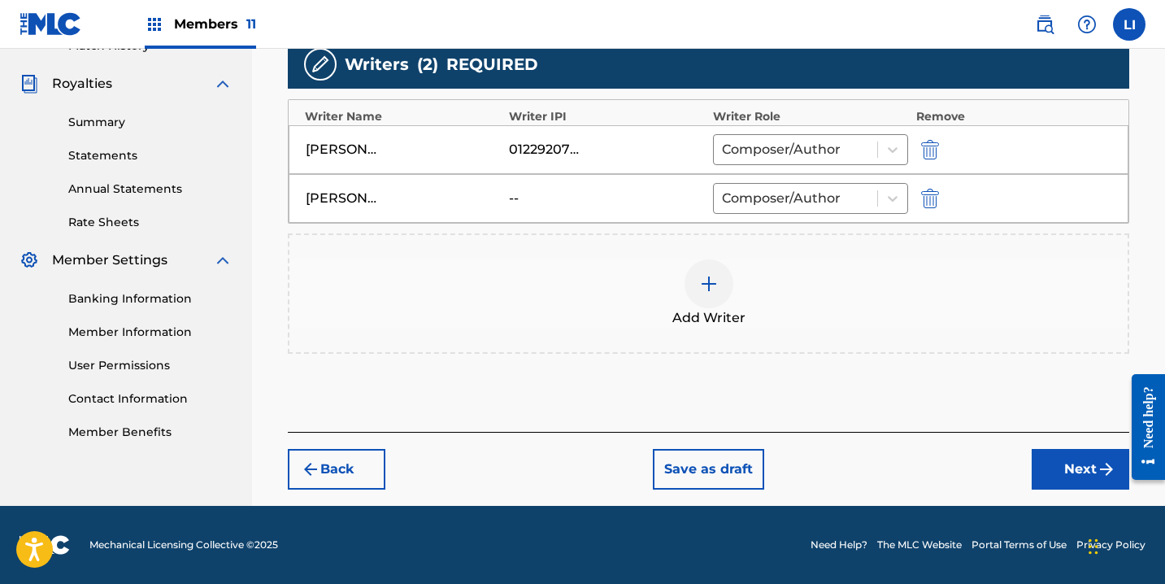
click at [1075, 471] on button "Next" at bounding box center [1081, 469] width 98 height 41
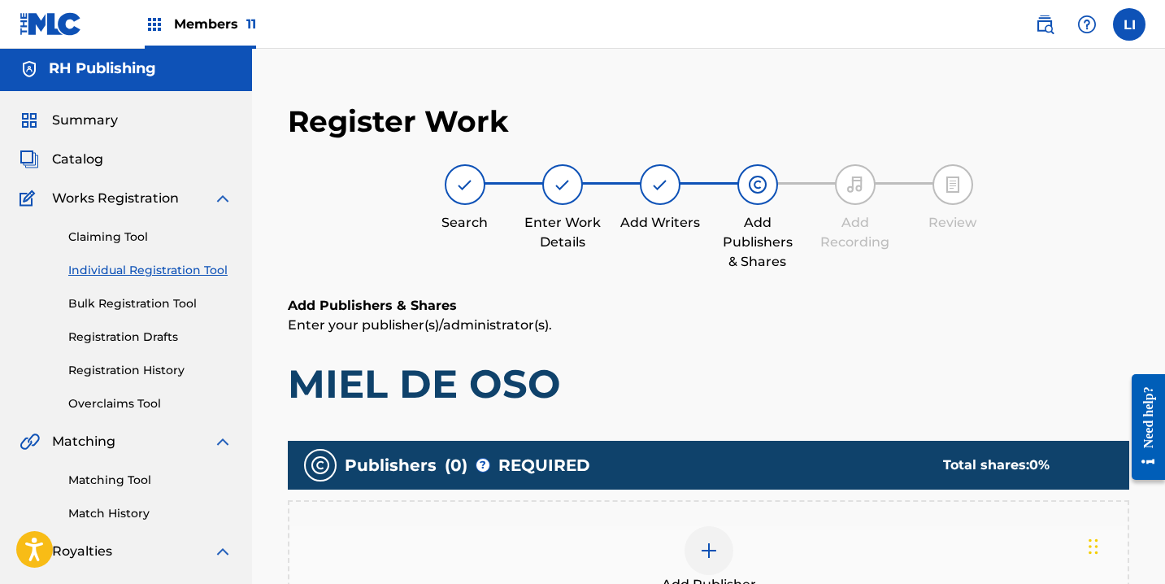
scroll to position [0, 0]
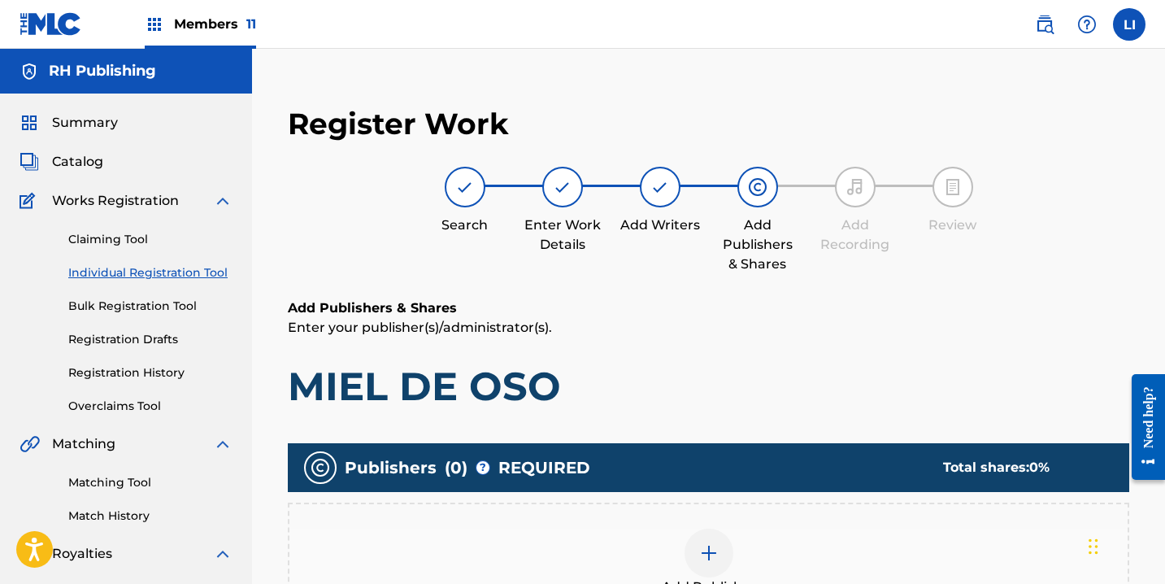
click at [693, 554] on div at bounding box center [708, 552] width 49 height 49
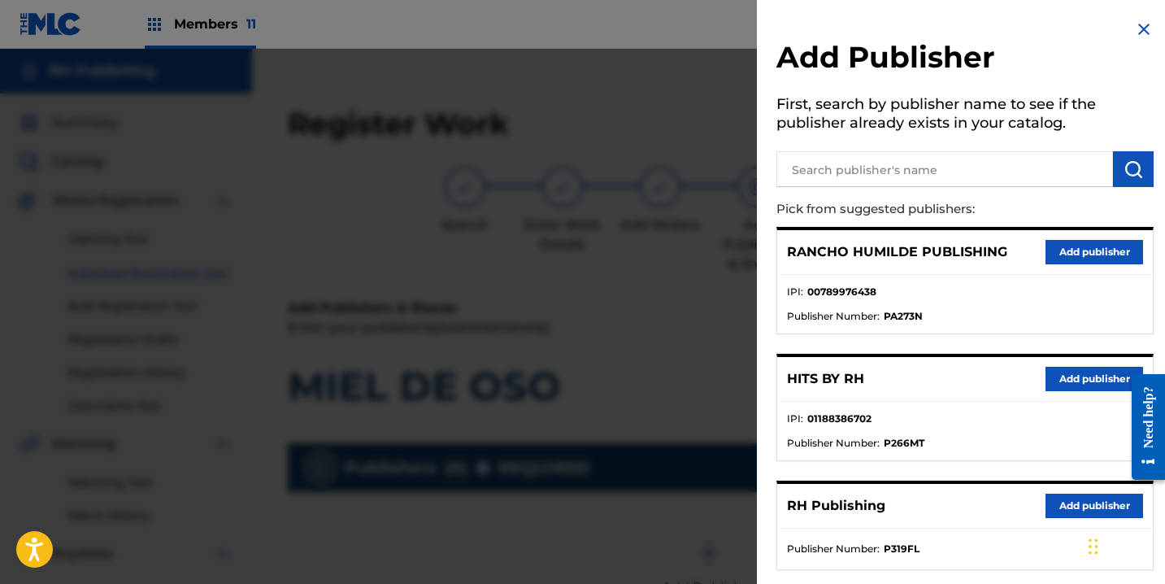
click at [1056, 377] on button "Add publisher" at bounding box center [1094, 379] width 98 height 24
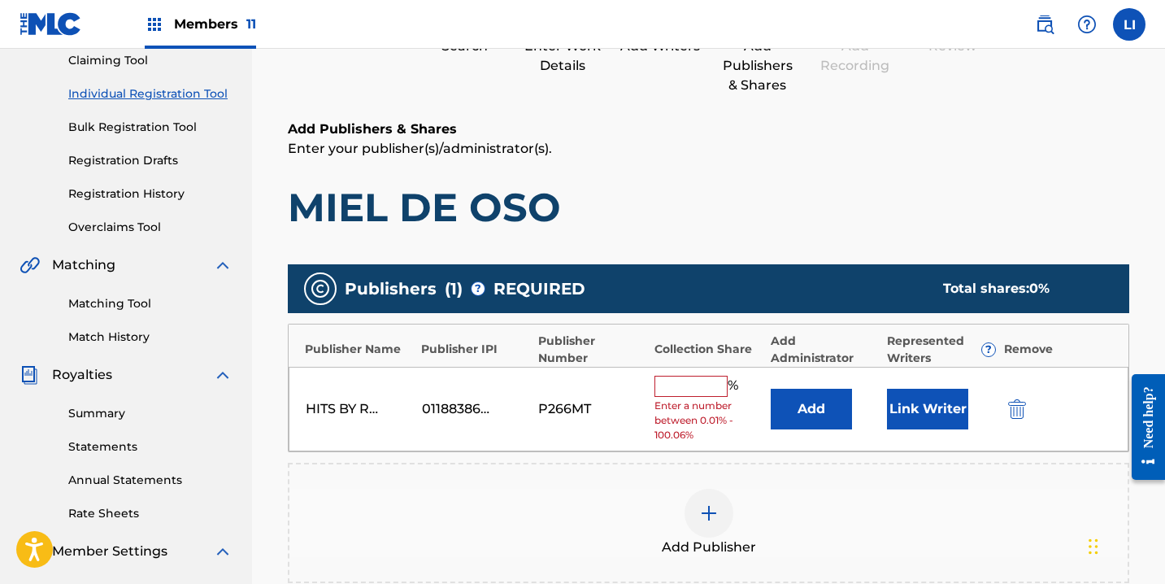
scroll to position [311, 0]
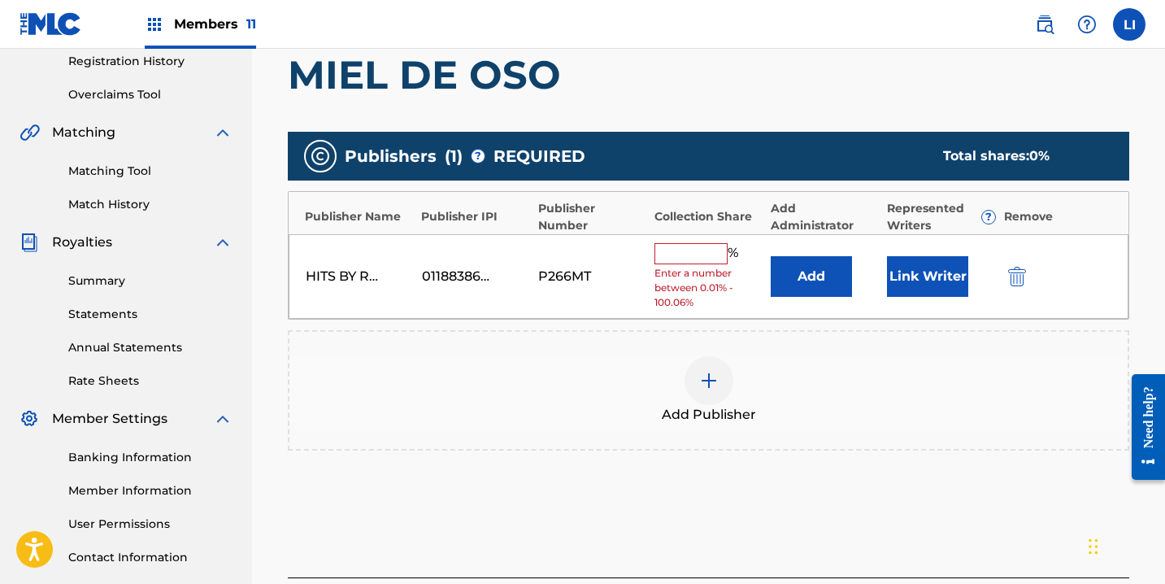
click at [811, 289] on button "Add" at bounding box center [811, 276] width 81 height 41
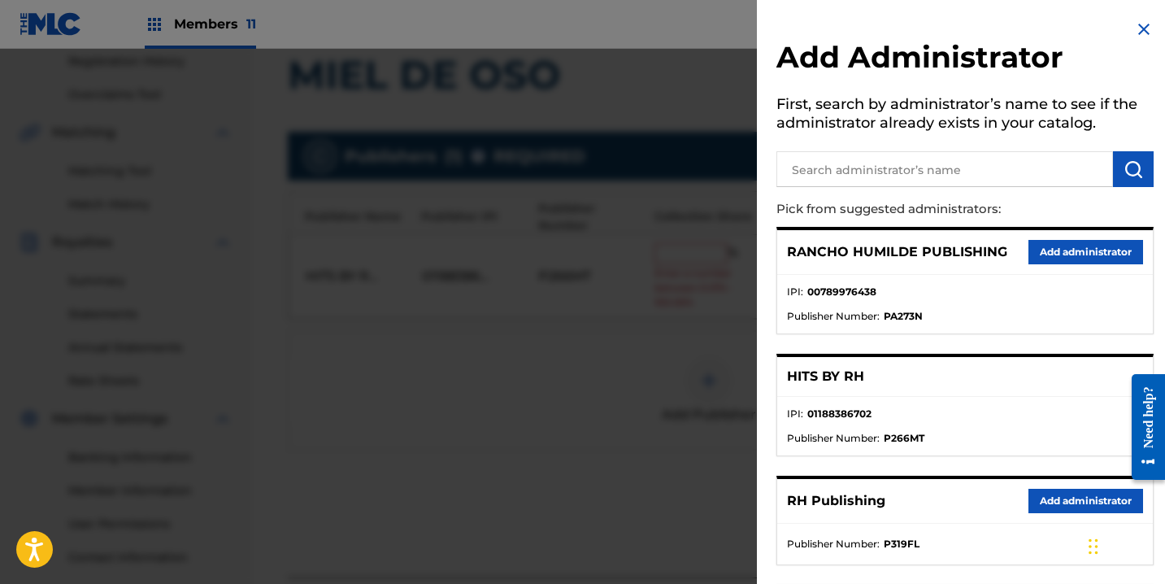
drag, startPoint x: 1058, startPoint y: 502, endPoint x: 959, endPoint y: 426, distance: 124.1
click at [1057, 500] on button "Add administrator" at bounding box center [1085, 501] width 115 height 24
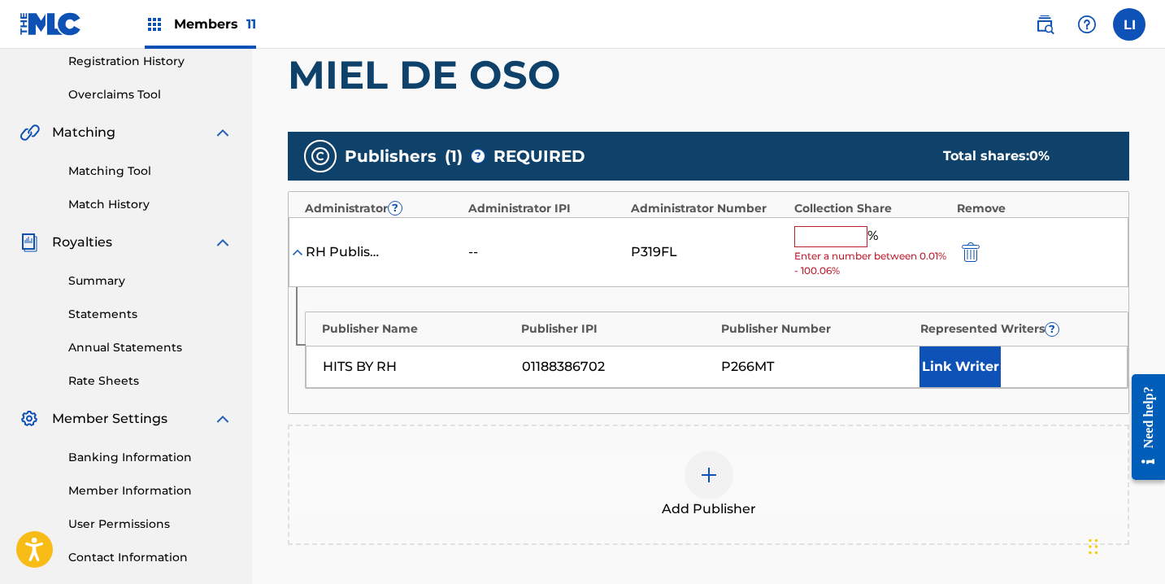
click at [823, 238] on input "text" at bounding box center [830, 236] width 73 height 21
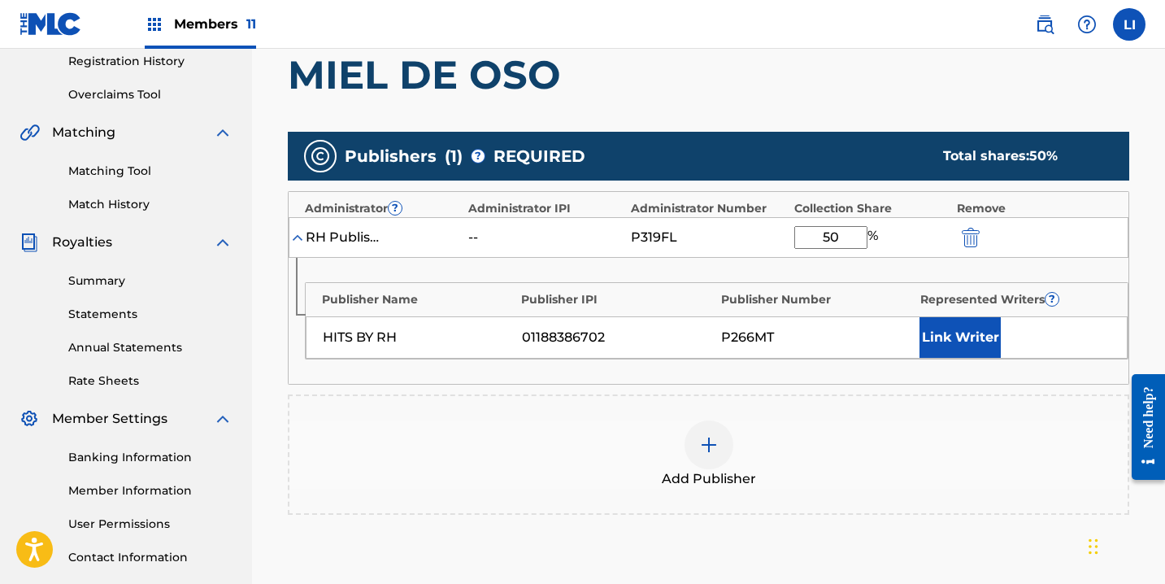
type input "50"
click at [980, 337] on button "Link Writer" at bounding box center [959, 337] width 81 height 41
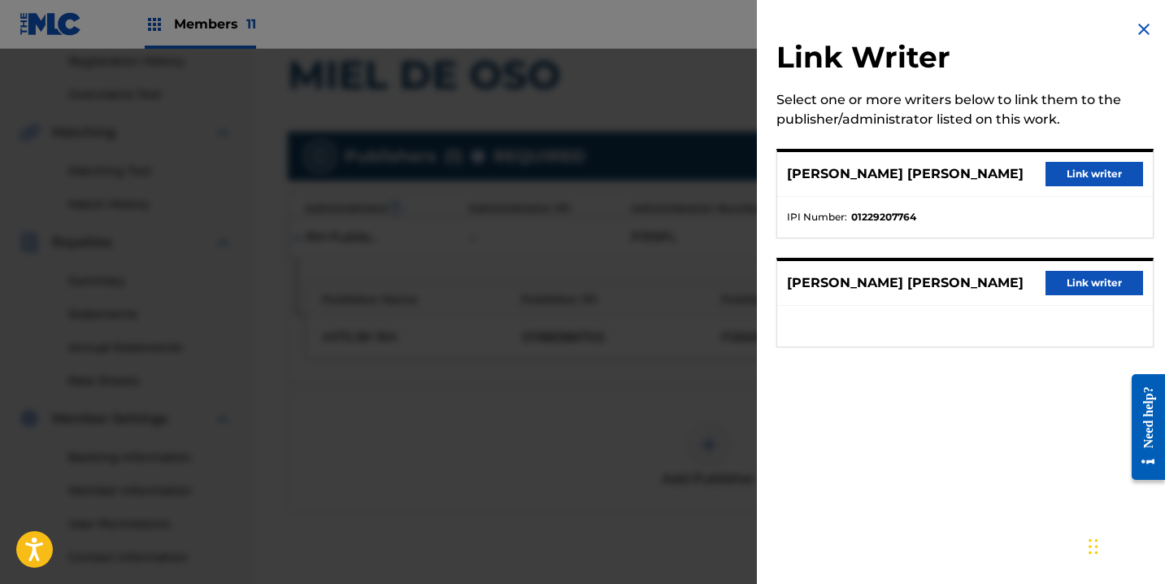
click at [1070, 179] on button "Link writer" at bounding box center [1094, 174] width 98 height 24
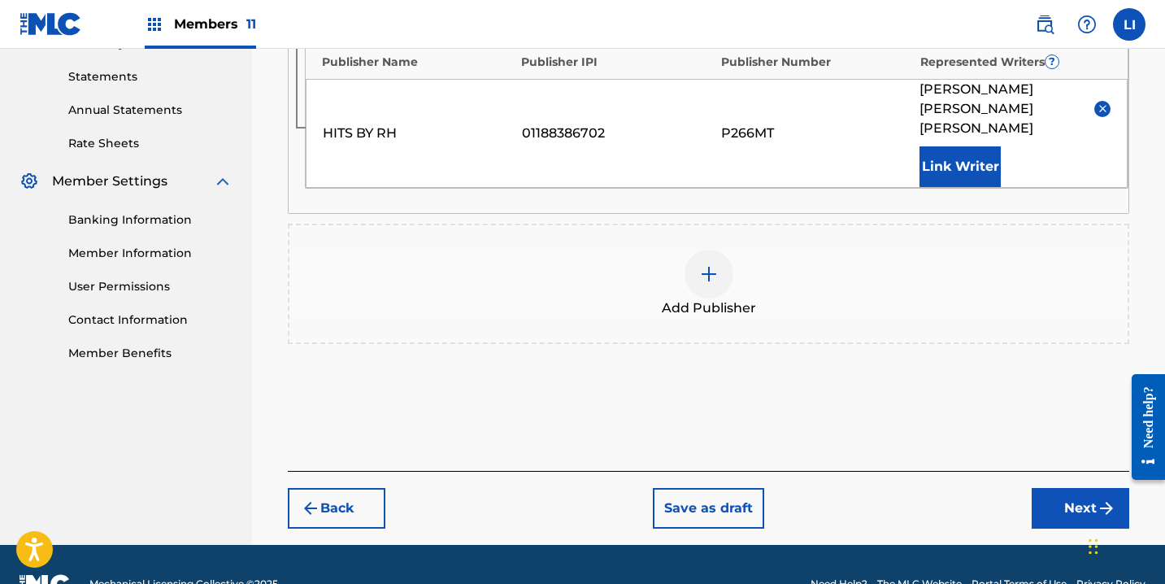
click at [1062, 490] on div "Register Work Search Enter Work Details Add Writers Add Publishers & Shares Add…" at bounding box center [708, 43] width 874 height 1004
click at [1059, 488] on button "Next" at bounding box center [1081, 508] width 98 height 41
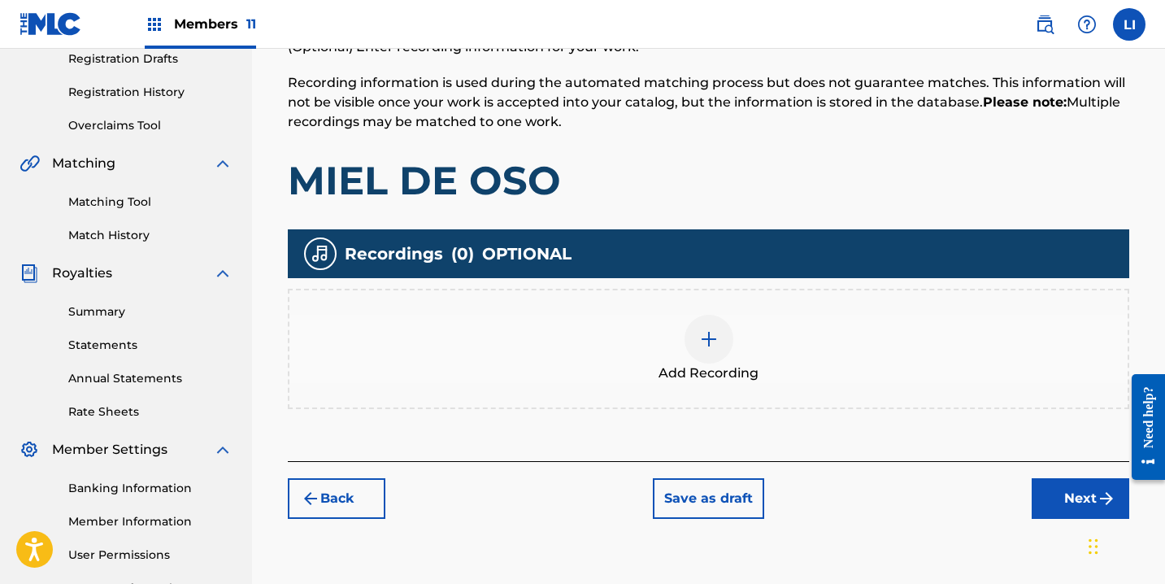
scroll to position [418, 0]
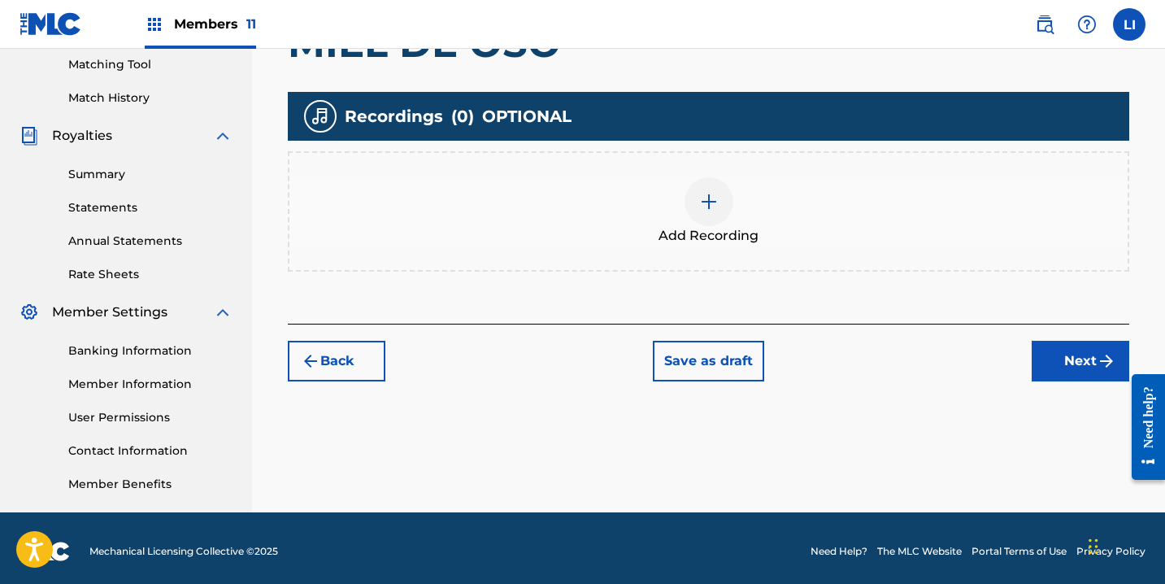
click at [771, 239] on div "Add Recording" at bounding box center [708, 211] width 838 height 68
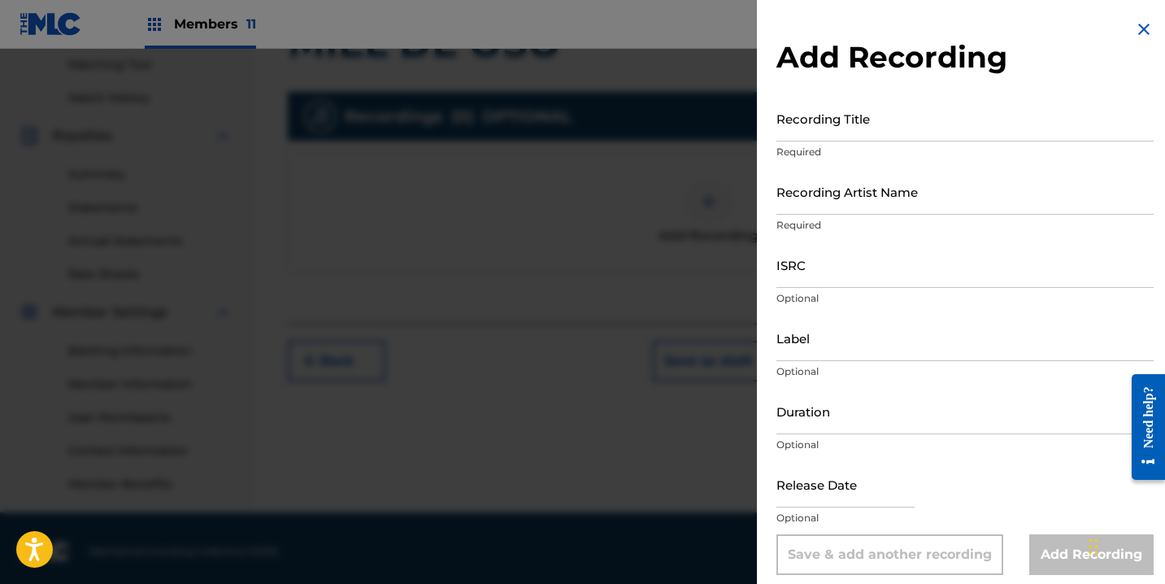
click at [867, 128] on input "Recording Title" at bounding box center [964, 118] width 377 height 46
type input "N"
type input "MIEL DE OSO"
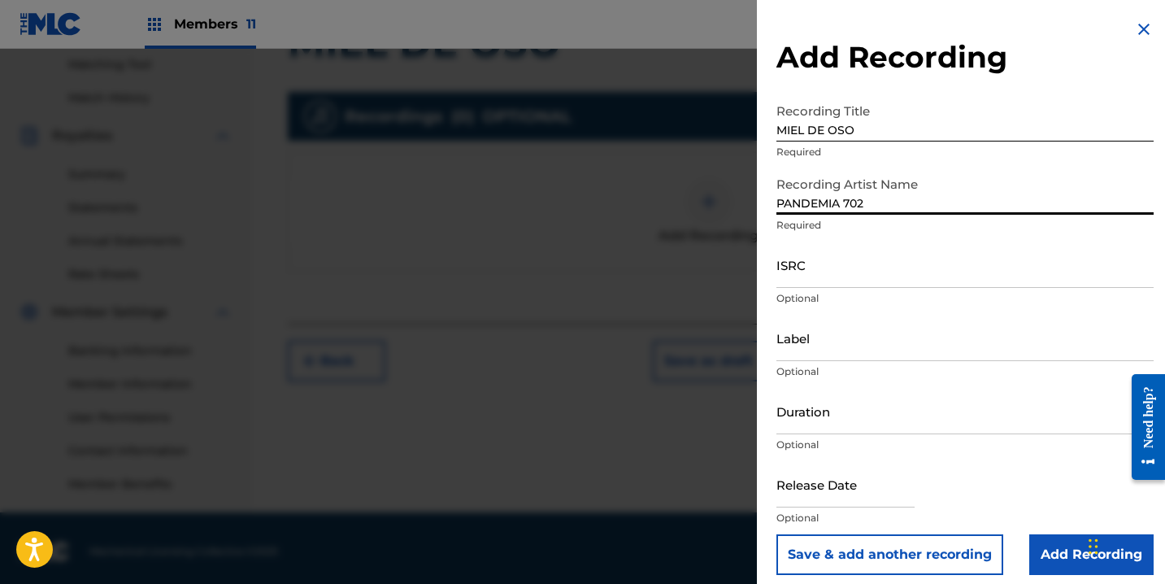
paste input "QZ9QQ2500092"
type input "PANDEMIA 702"
click at [810, 283] on input "ISRC" at bounding box center [964, 264] width 377 height 46
paste input "QZ9QQ2500092"
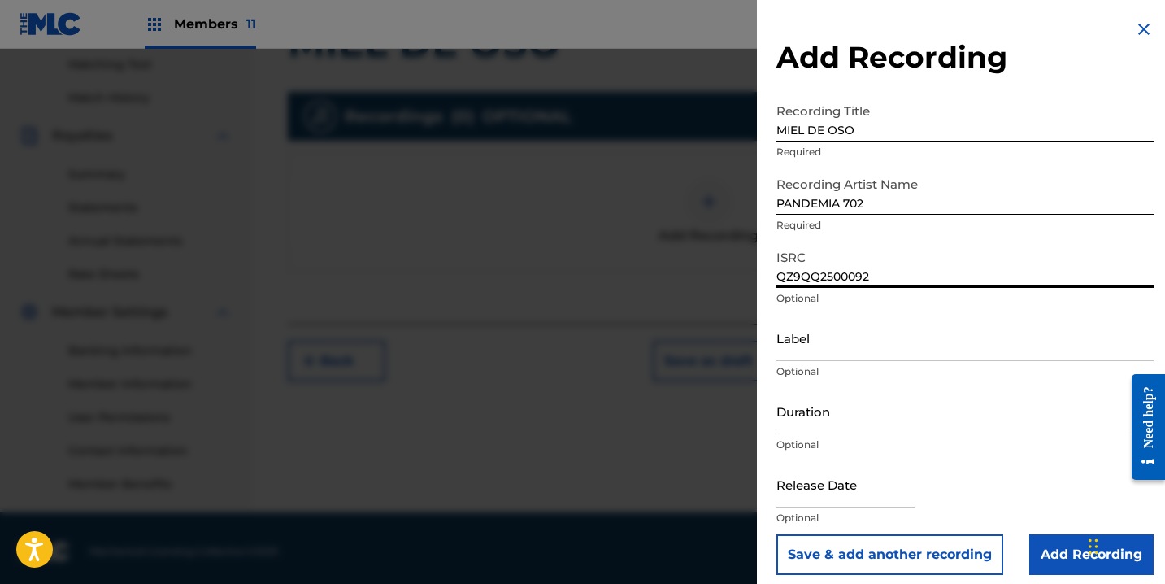
type input "QZ9QQ2500092"
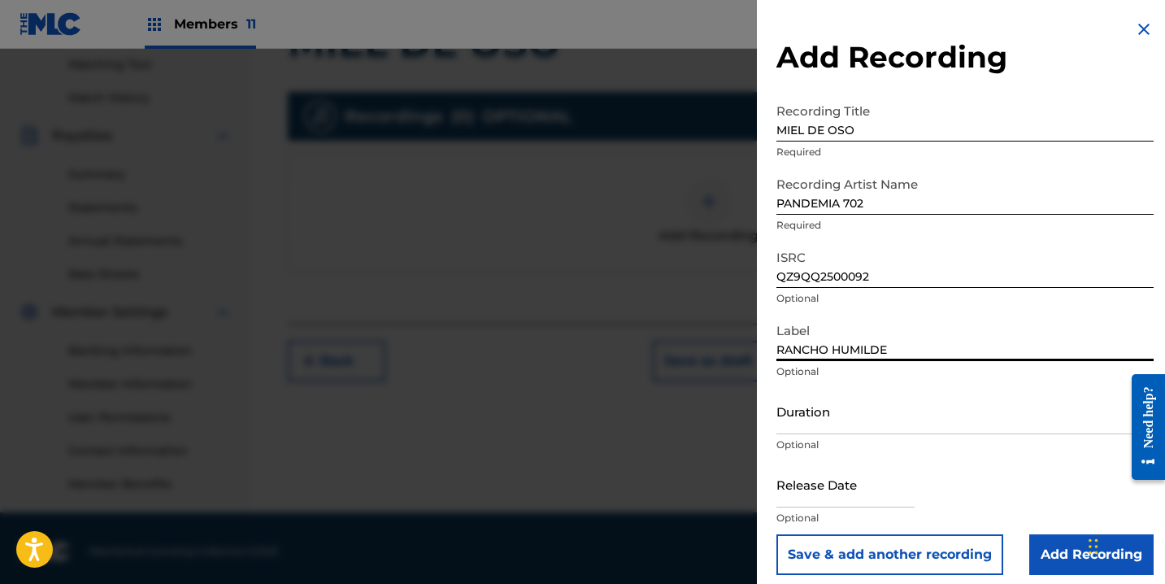
type input "RANCHO HUMILDE"
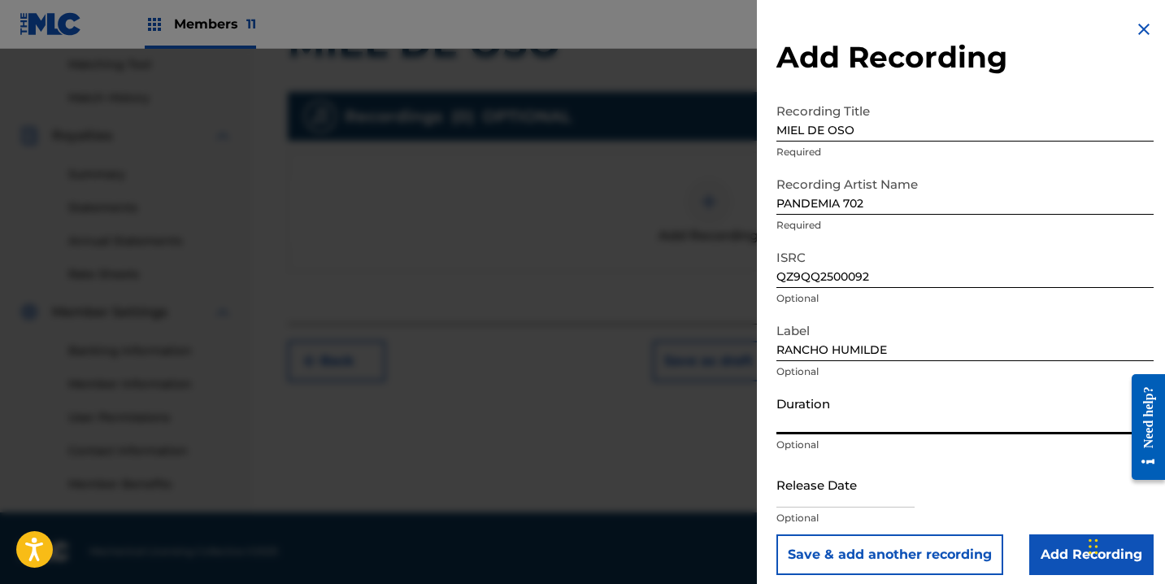
type input "4"
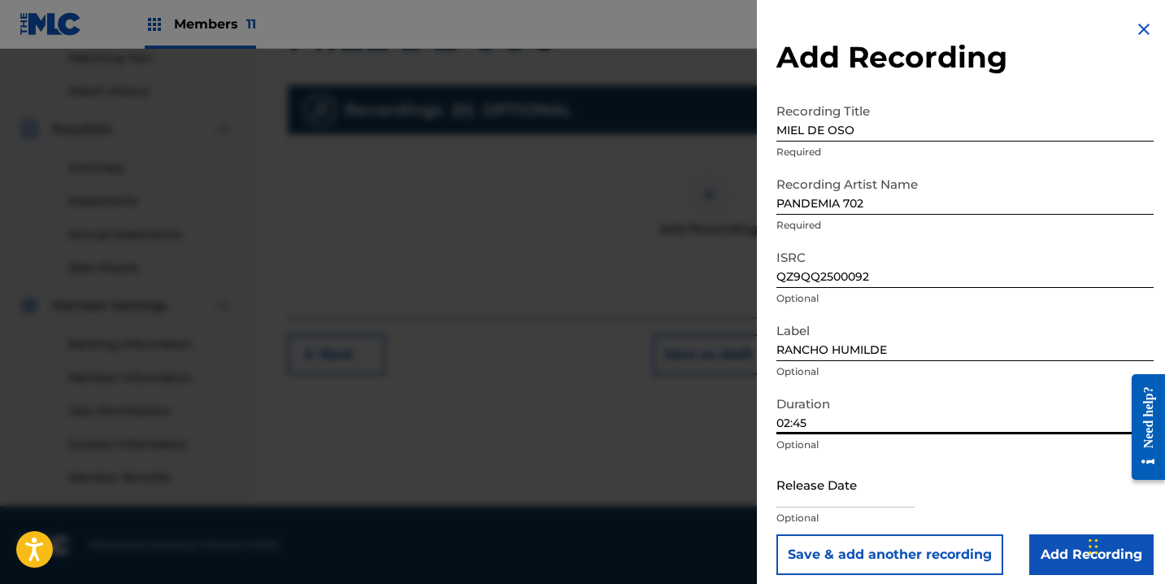
type input "02:45"
click at [812, 510] on p "Optional" at bounding box center [964, 517] width 377 height 15
select select "7"
select select "2025"
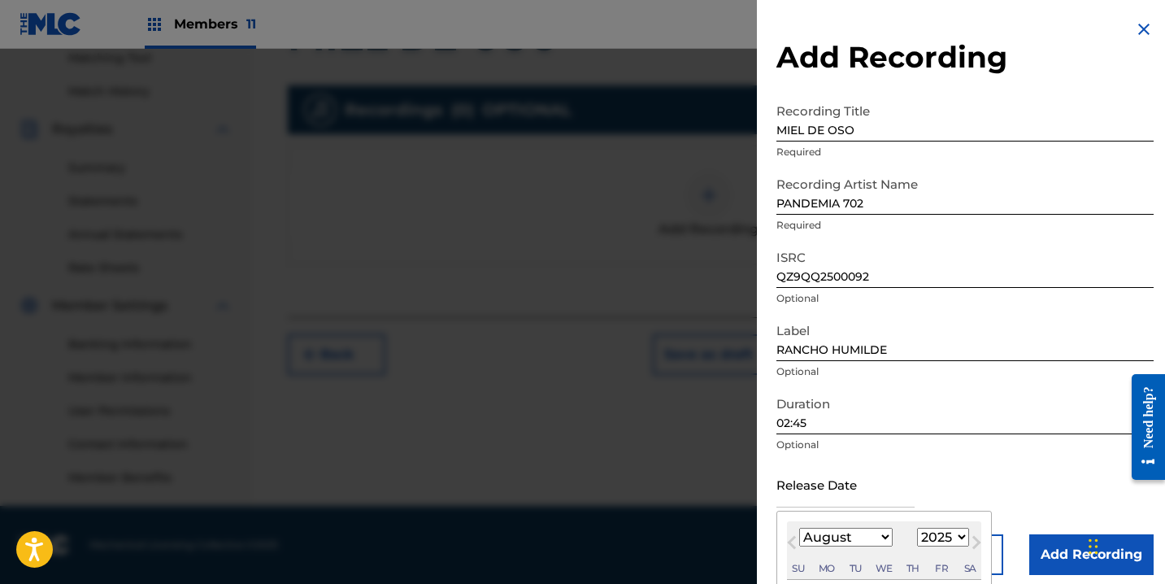
click at [812, 495] on input "text" at bounding box center [845, 484] width 138 height 46
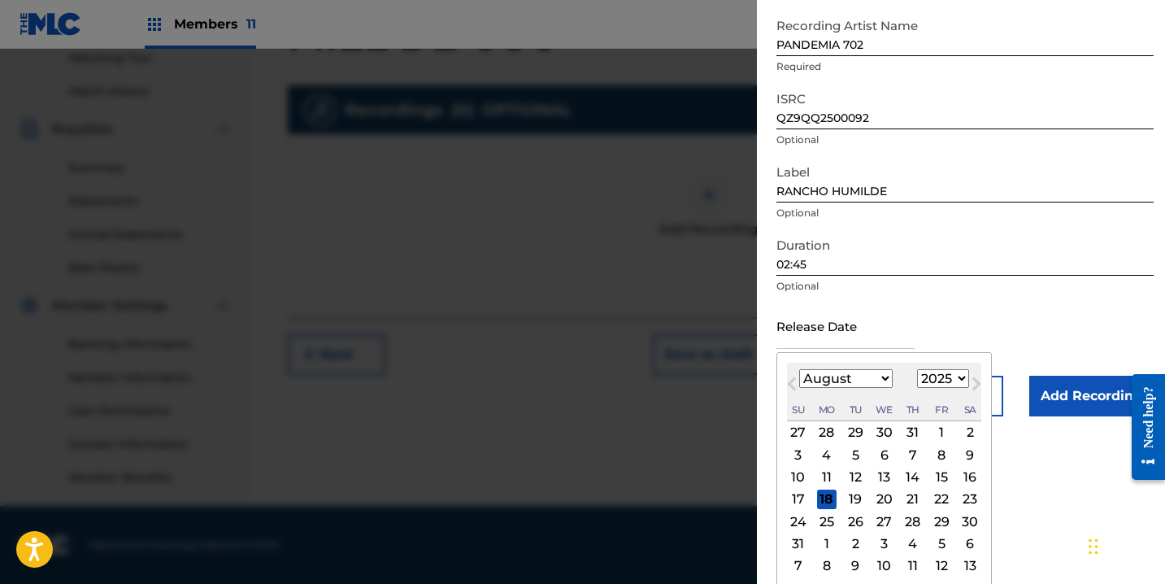
scroll to position [162, 0]
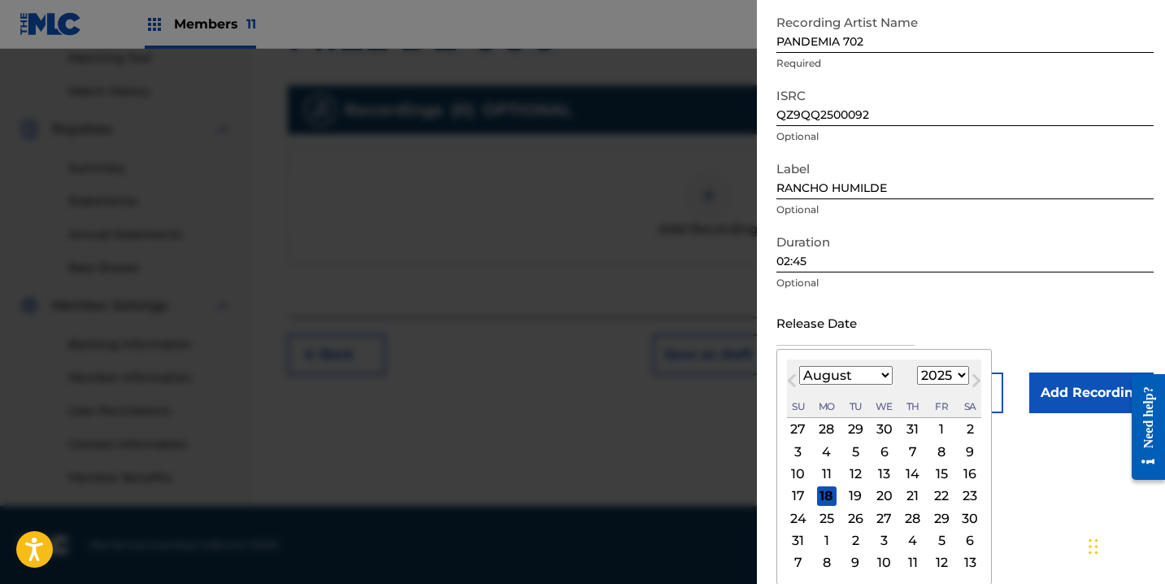
click at [805, 380] on select "January February March April May June July August September October November De…" at bounding box center [845, 375] width 93 height 19
select select "1"
click at [799, 384] on select "January February March April May June July August September October November De…" at bounding box center [845, 375] width 93 height 19
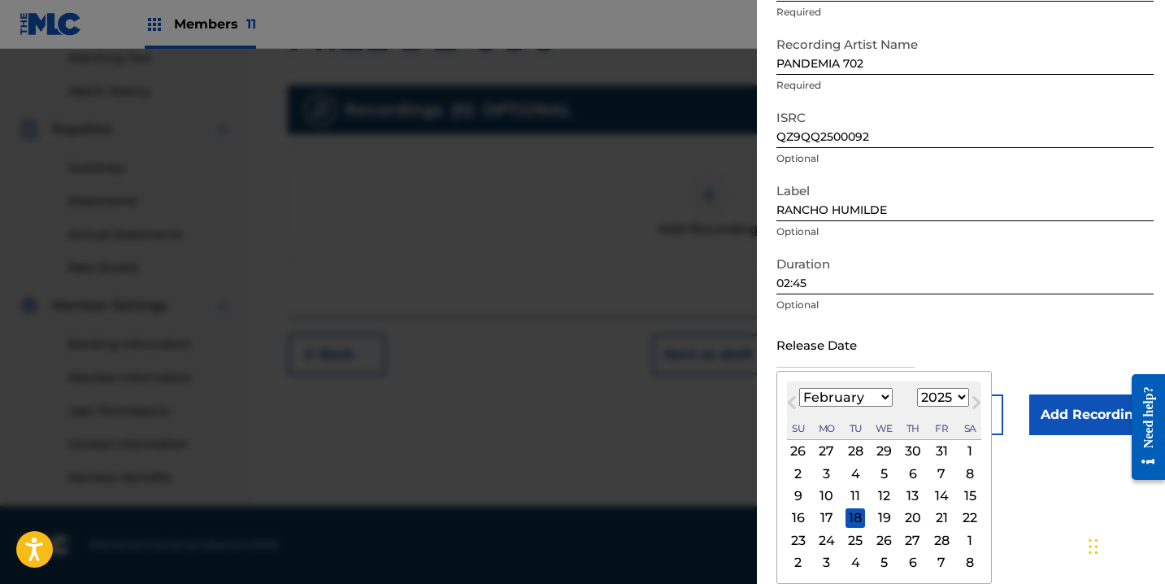
scroll to position [140, 0]
click at [948, 517] on div "21" at bounding box center [942, 518] width 20 height 20
type input "February 21 2025"
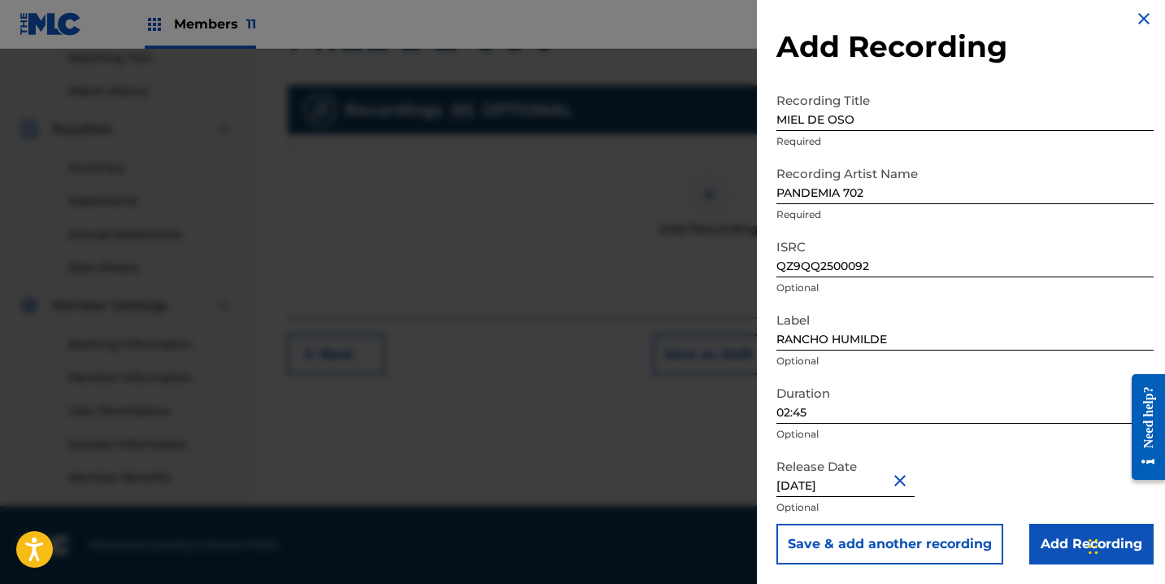
scroll to position [11, 0]
click at [1044, 534] on input "Add Recording" at bounding box center [1091, 543] width 124 height 41
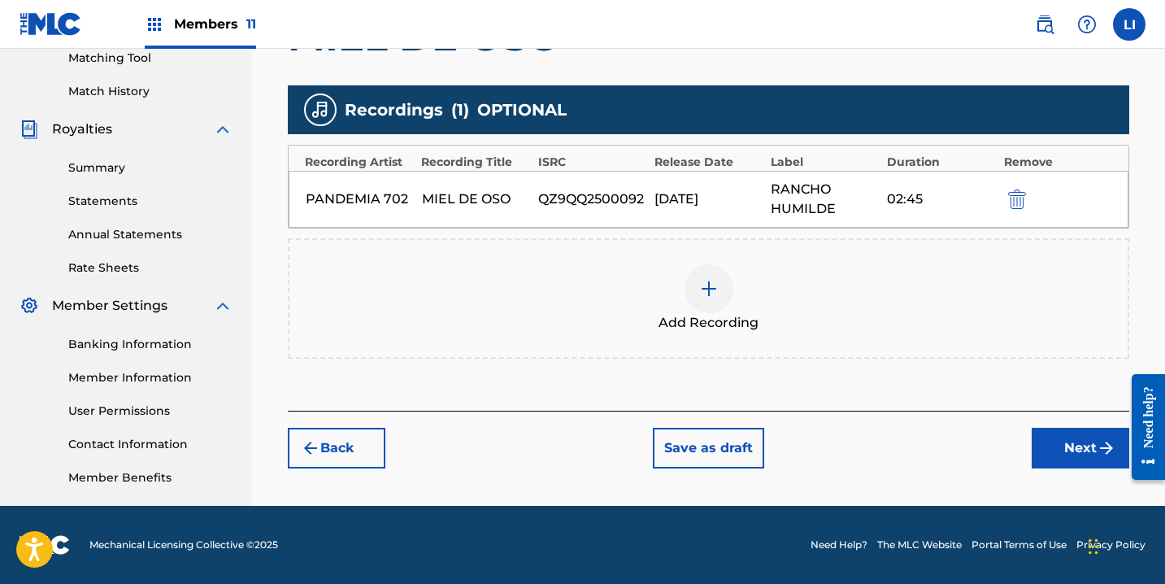
click at [1050, 450] on button "Next" at bounding box center [1081, 448] width 98 height 41
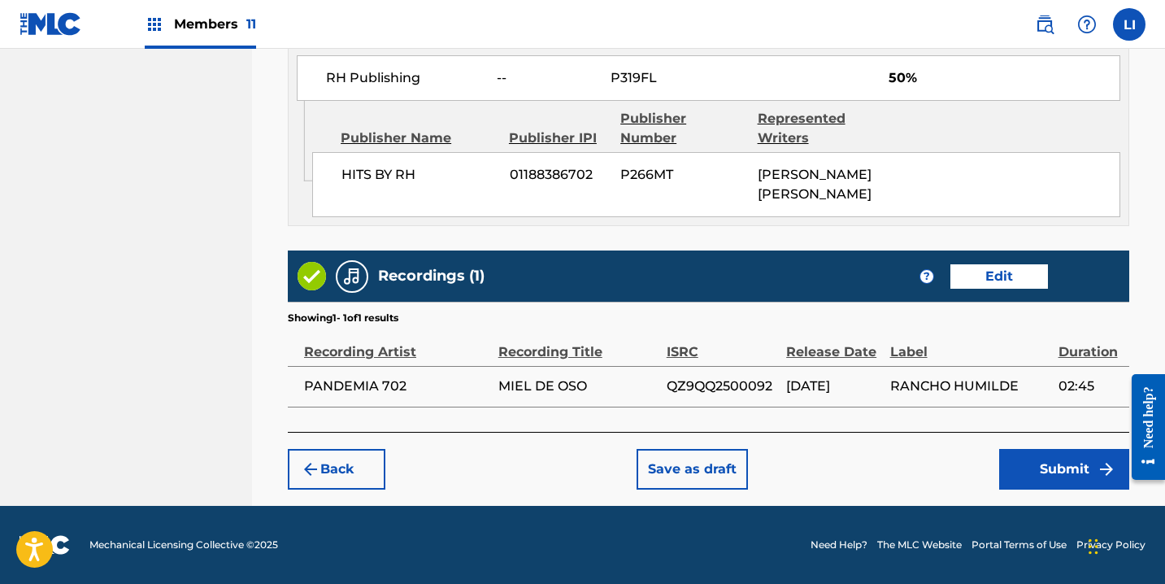
scroll to position [979, 0]
click at [1012, 474] on button "Submit" at bounding box center [1064, 469] width 130 height 41
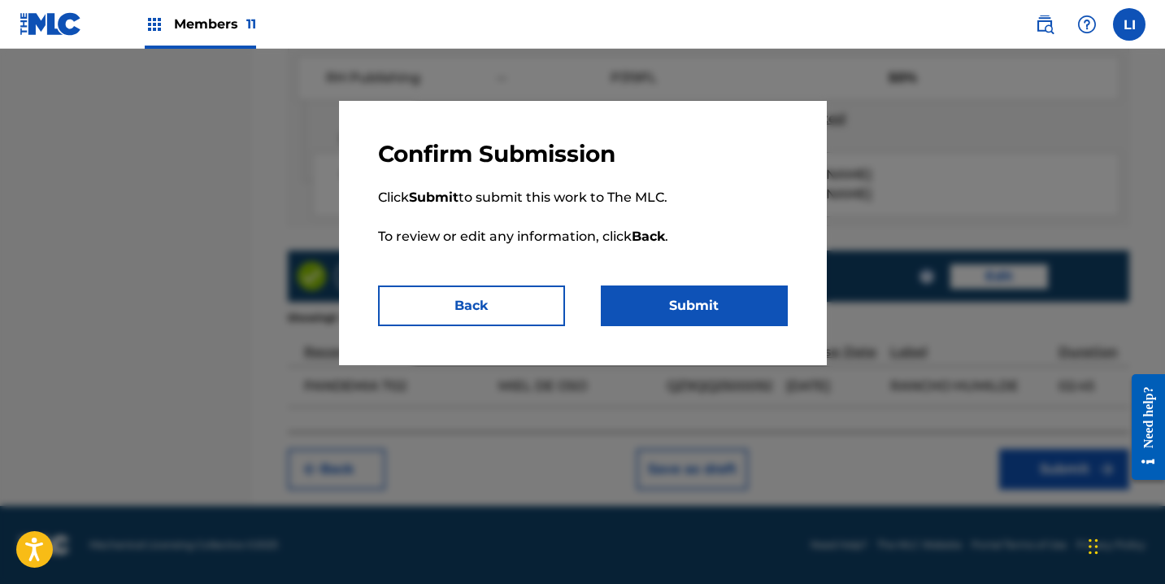
click at [680, 286] on button "Submit" at bounding box center [694, 305] width 187 height 41
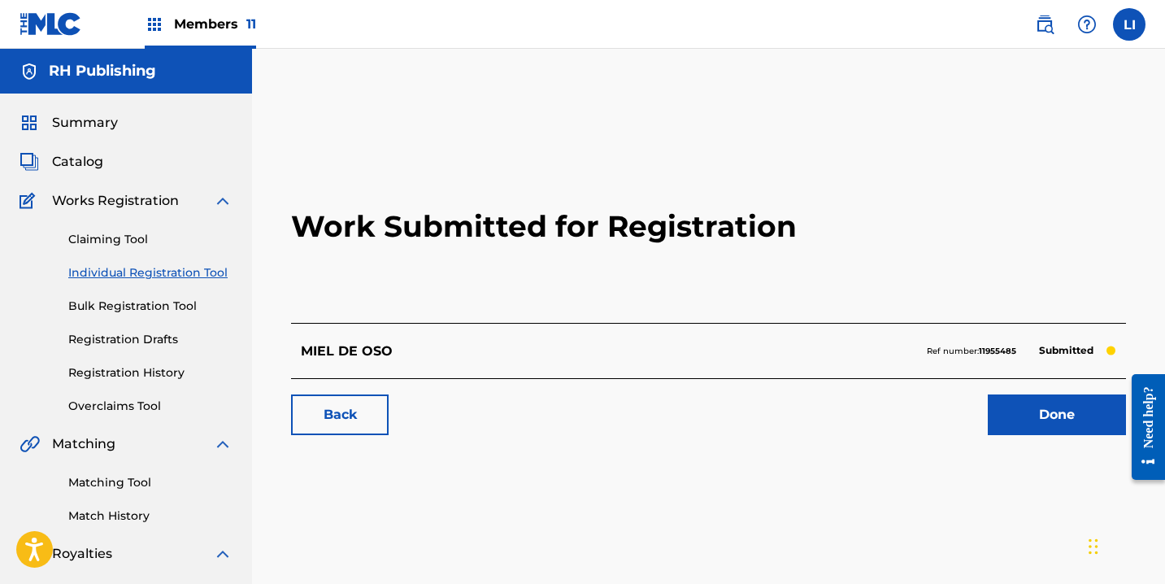
click at [1005, 421] on link "Done" at bounding box center [1057, 414] width 138 height 41
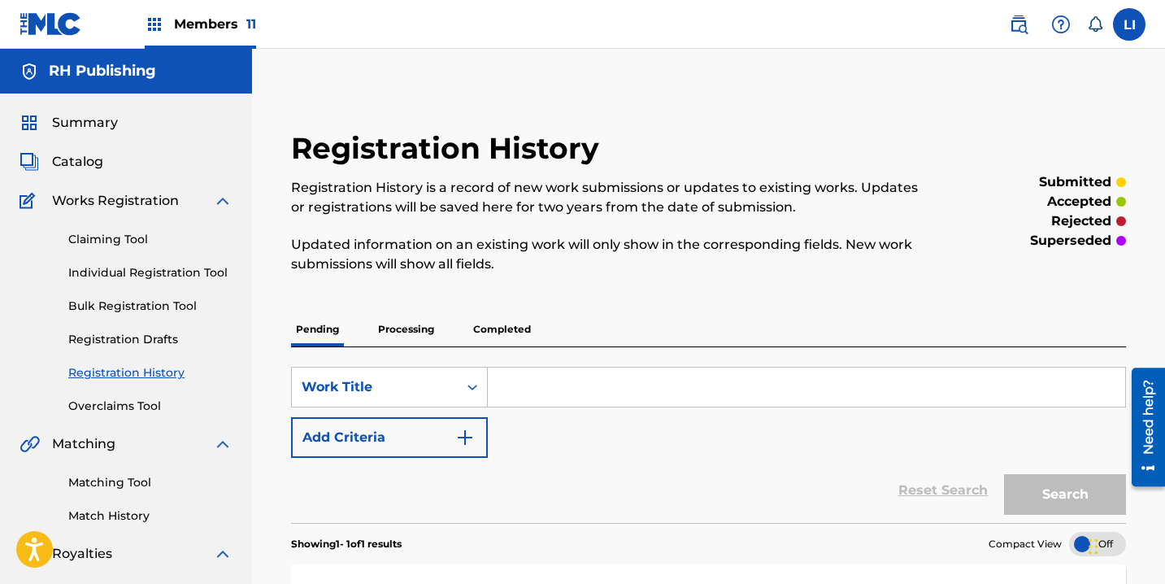
click at [76, 160] on span "Catalog" at bounding box center [77, 162] width 51 height 20
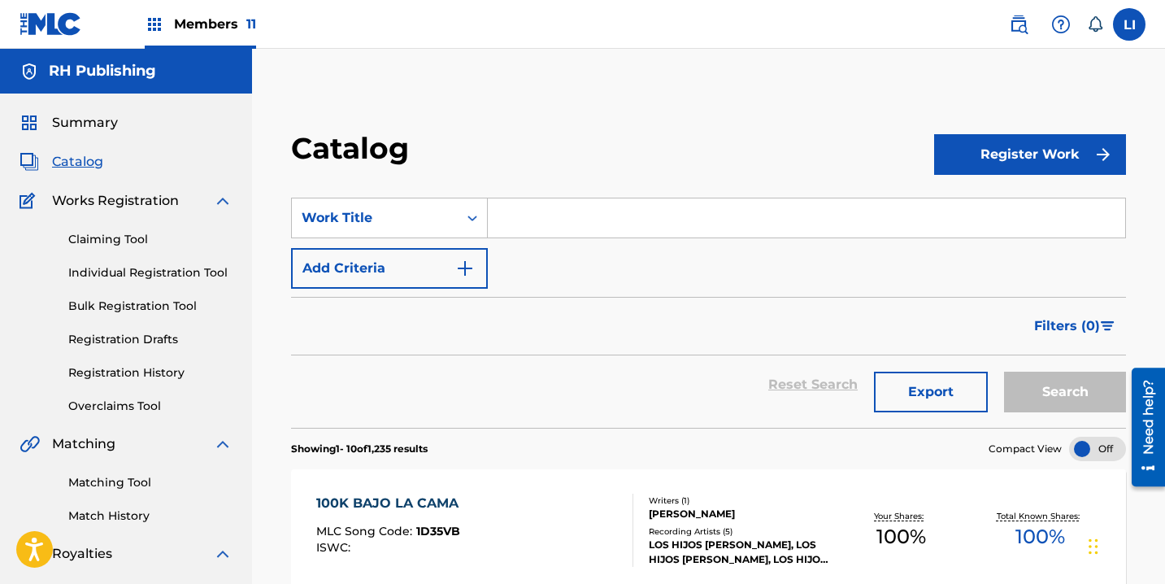
click at [557, 232] on input "Search Form" at bounding box center [806, 217] width 637 height 39
paste input "COMO DUELE EL AMOR"
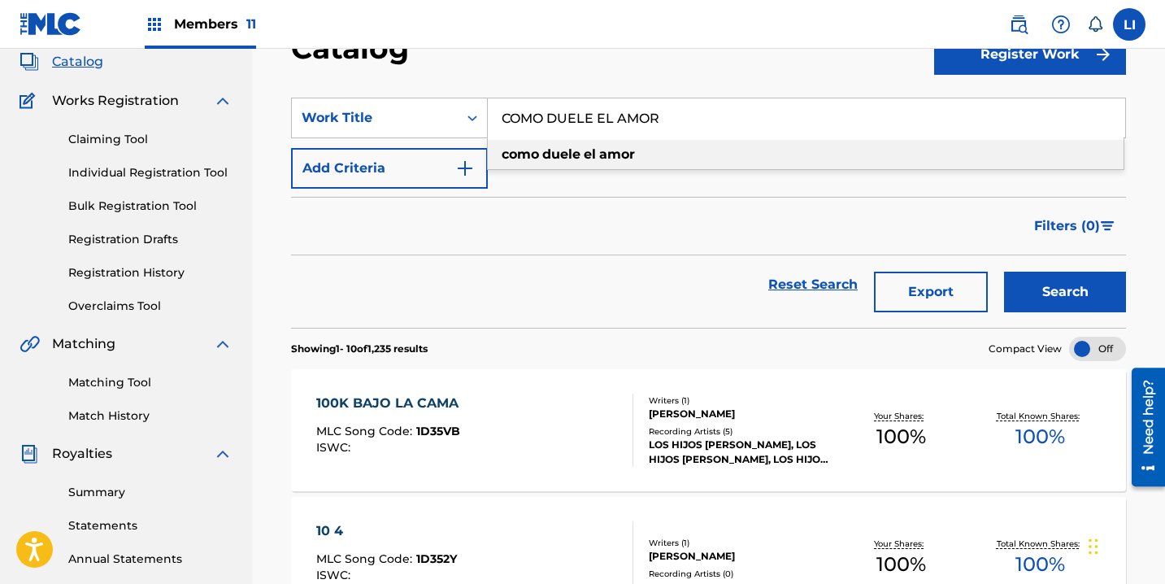
scroll to position [106, 0]
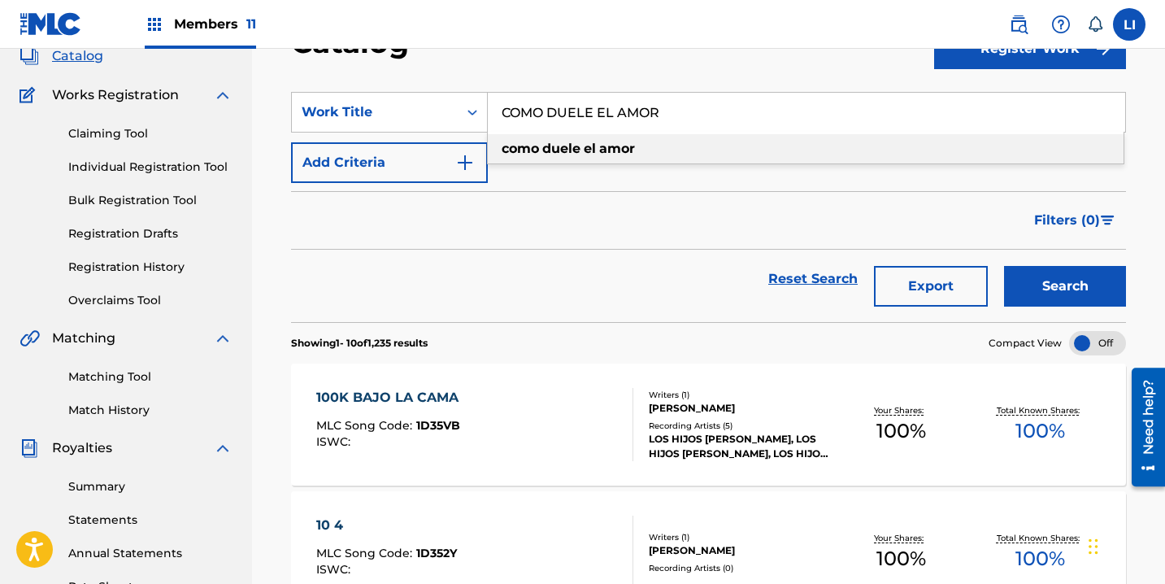
click at [630, 154] on strong "amor" at bounding box center [617, 148] width 36 height 15
type input "como duele el amor"
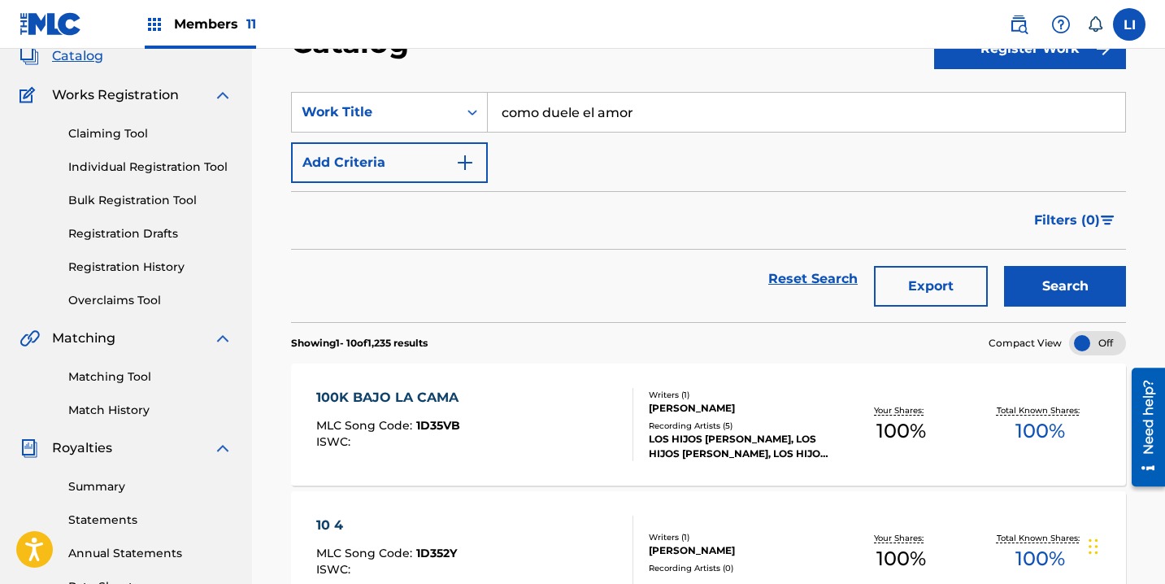
click at [1004, 266] on button "Search" at bounding box center [1065, 286] width 122 height 41
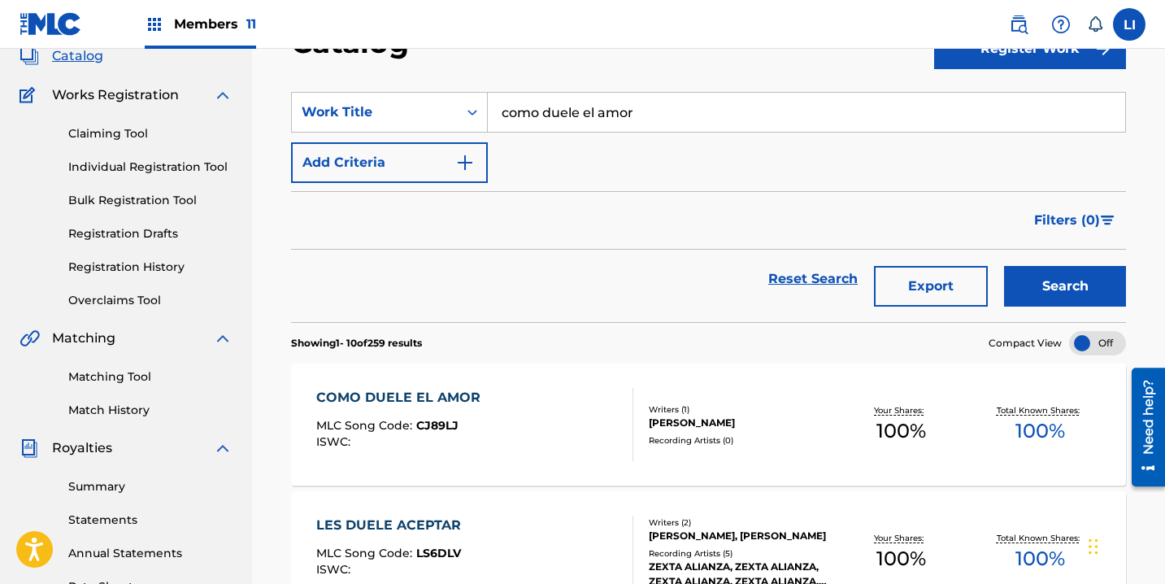
click at [538, 393] on div "COMO DUELE EL AMOR MLC Song Code : CJ89LJ ISWC :" at bounding box center [474, 424] width 317 height 73
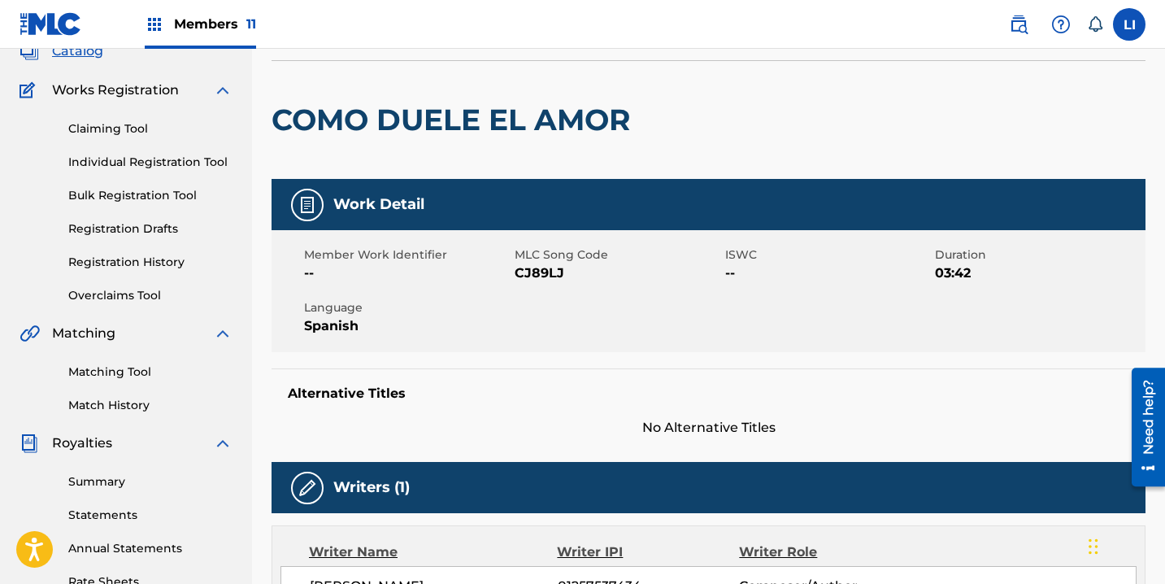
scroll to position [105, 0]
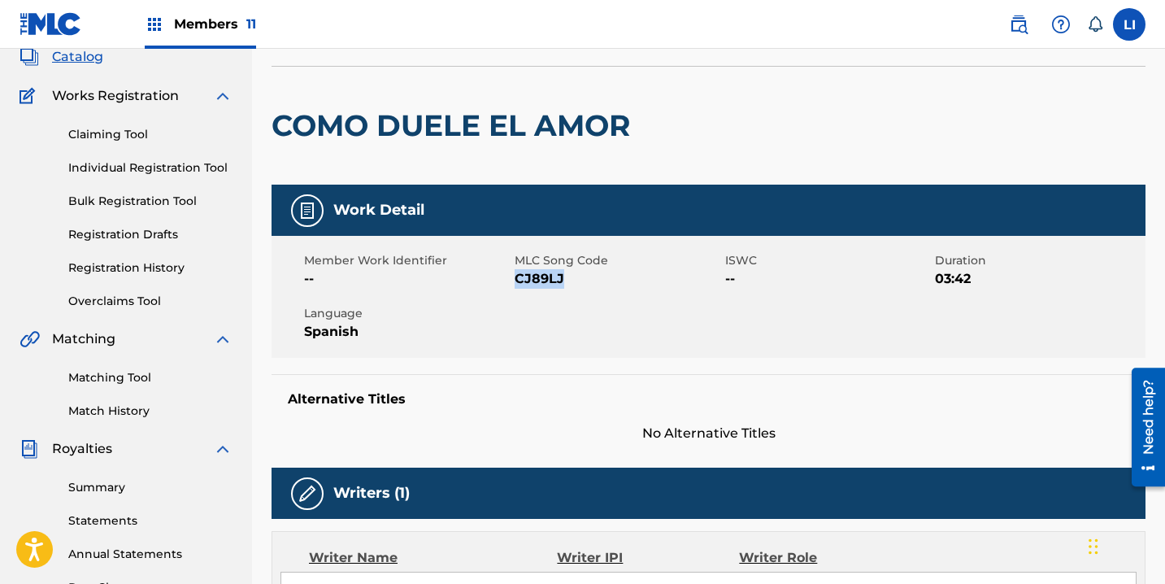
drag, startPoint x: 549, startPoint y: 278, endPoint x: 724, endPoint y: 284, distance: 174.9
click at [519, 279] on span "CJ89LJ" at bounding box center [618, 279] width 206 height 20
copy span "CJ89LJ"
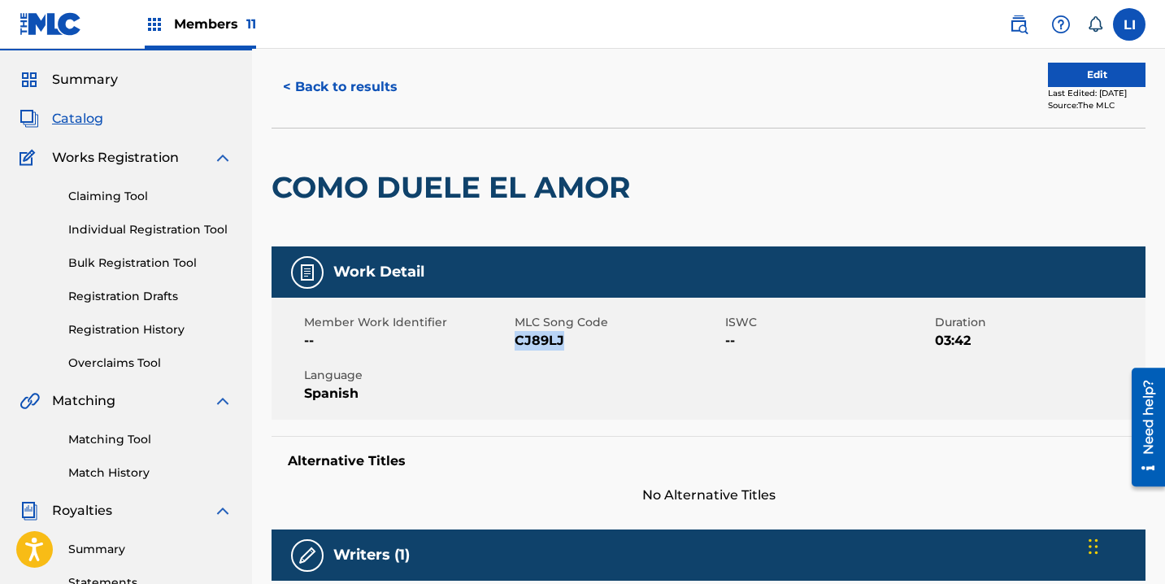
scroll to position [0, 0]
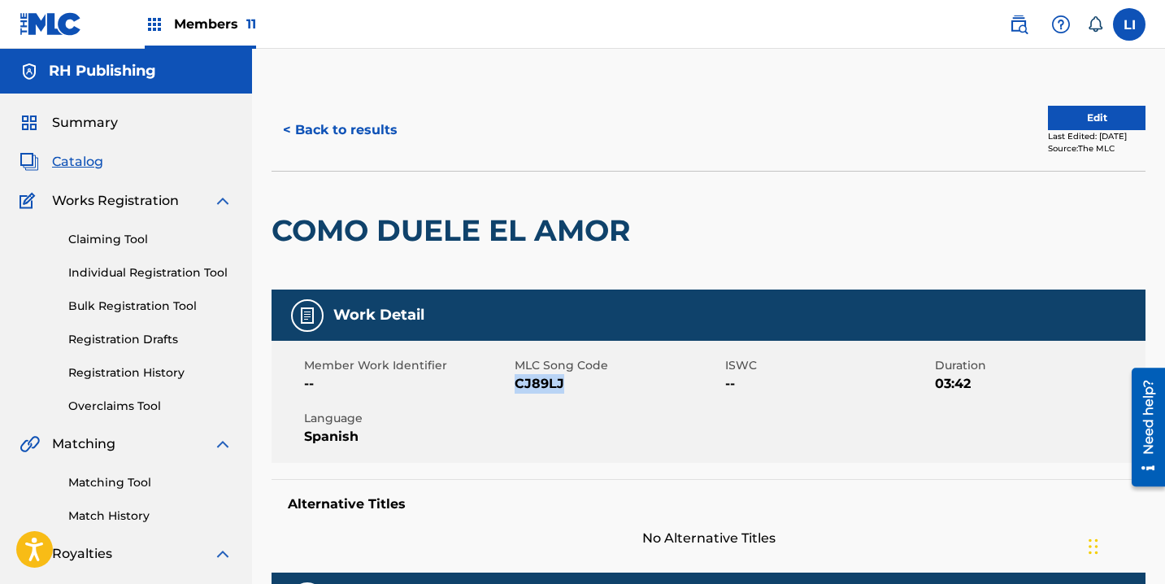
click at [90, 157] on span "Catalog" at bounding box center [77, 162] width 51 height 20
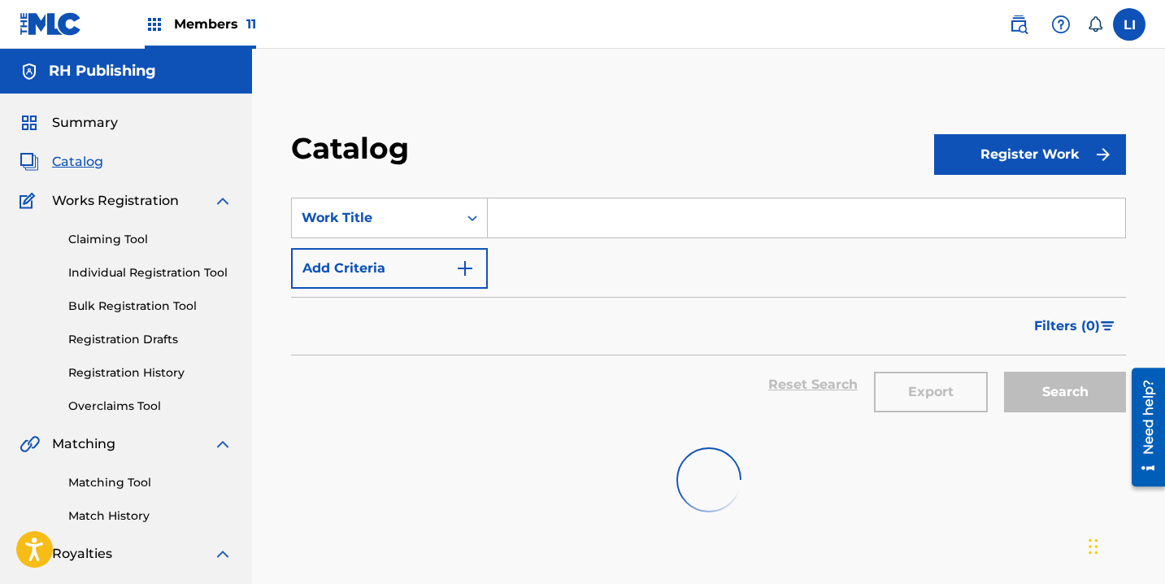
click at [498, 229] on input "Search Form" at bounding box center [806, 217] width 637 height 39
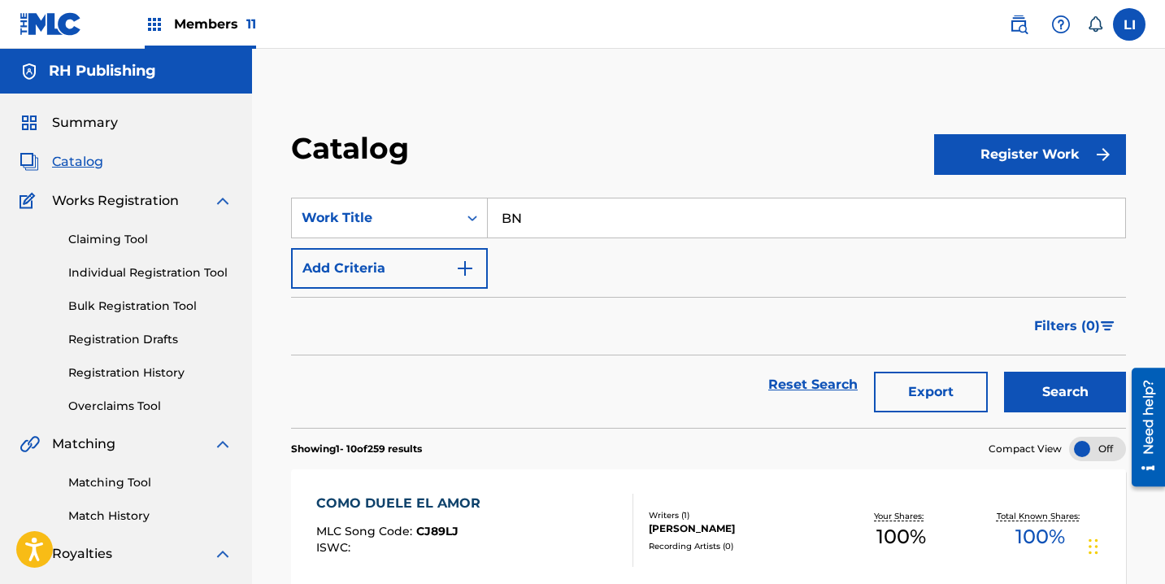
type input "B"
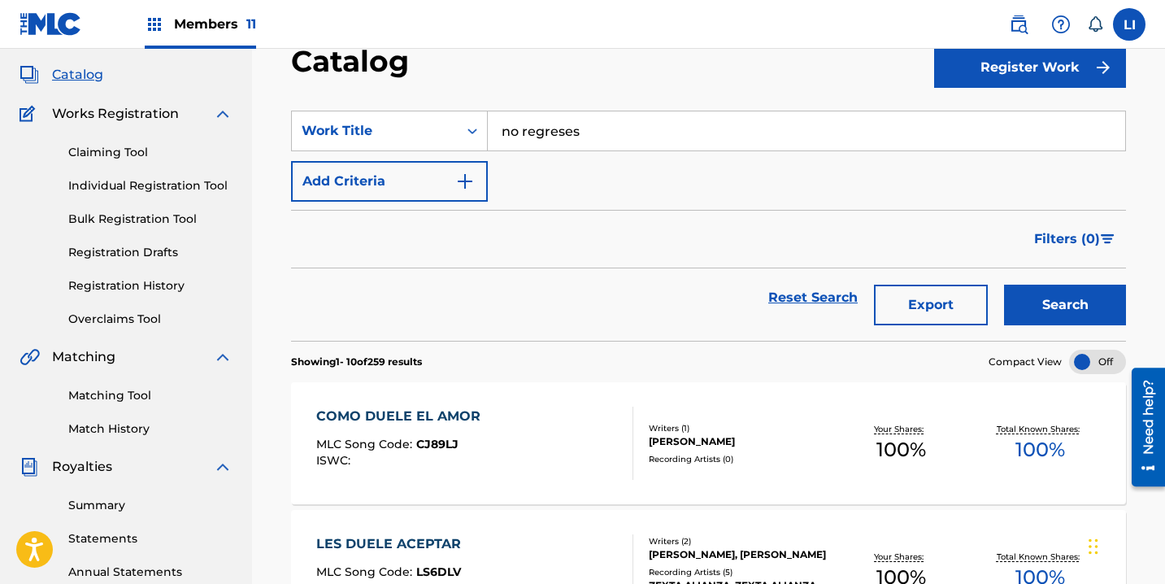
scroll to position [89, 0]
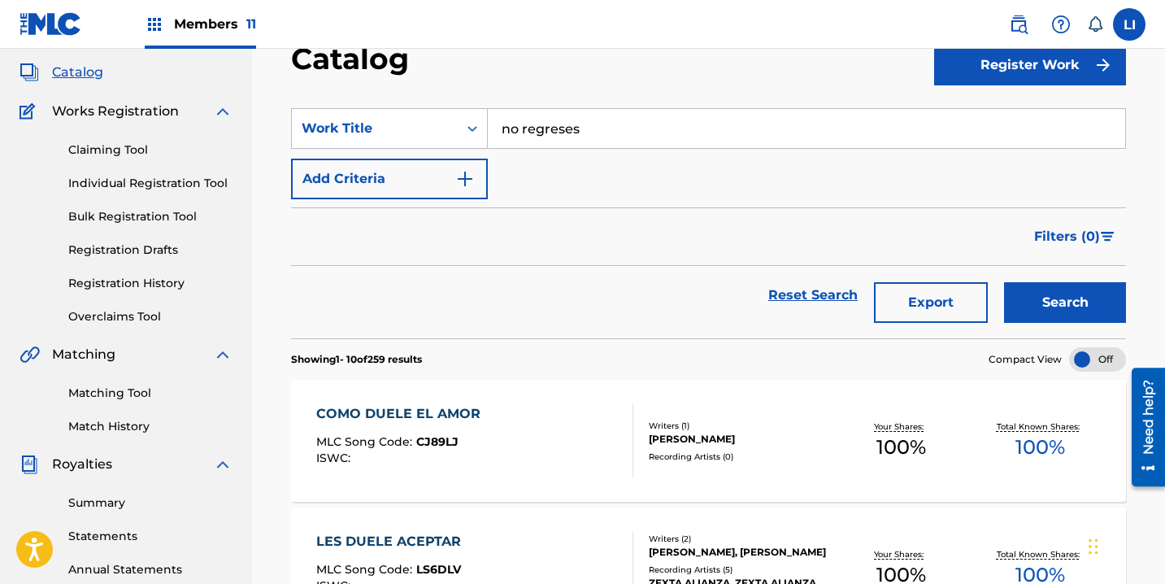
type input "no regreses"
click at [1004, 282] on button "Search" at bounding box center [1065, 302] width 122 height 41
click at [580, 428] on div "NO REGRESES MLC Song Code : N95C5Z ISWC :" at bounding box center [474, 440] width 317 height 73
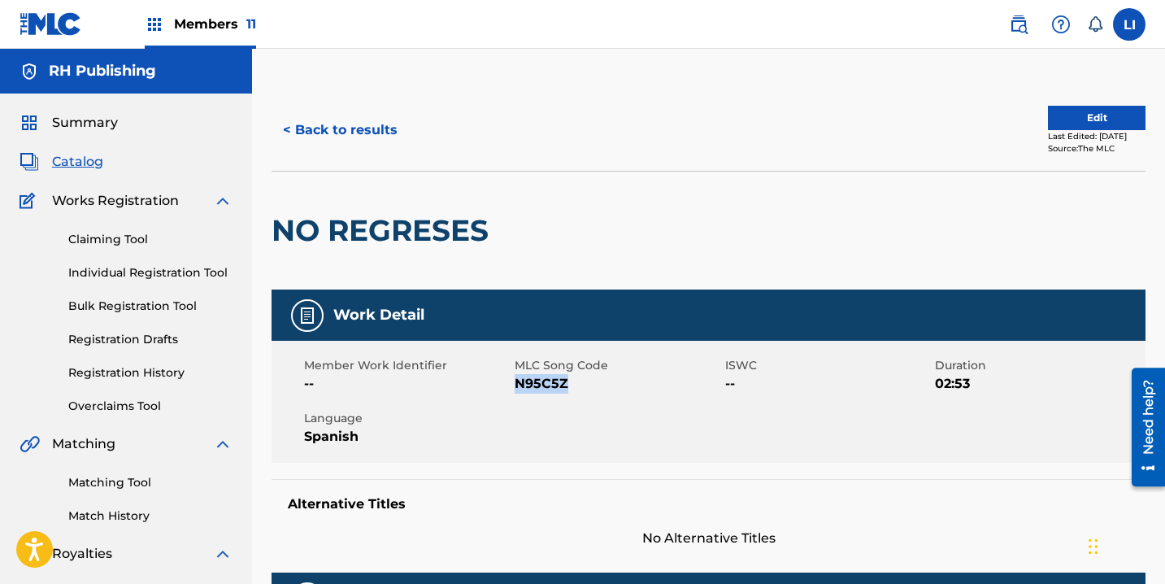
drag, startPoint x: 559, startPoint y: 383, endPoint x: 670, endPoint y: 384, distance: 110.6
click at [518, 384] on span "N95C5Z" at bounding box center [618, 384] width 206 height 20
copy span "N95C5Z"
click at [376, 128] on button "< Back to results" at bounding box center [339, 130] width 137 height 41
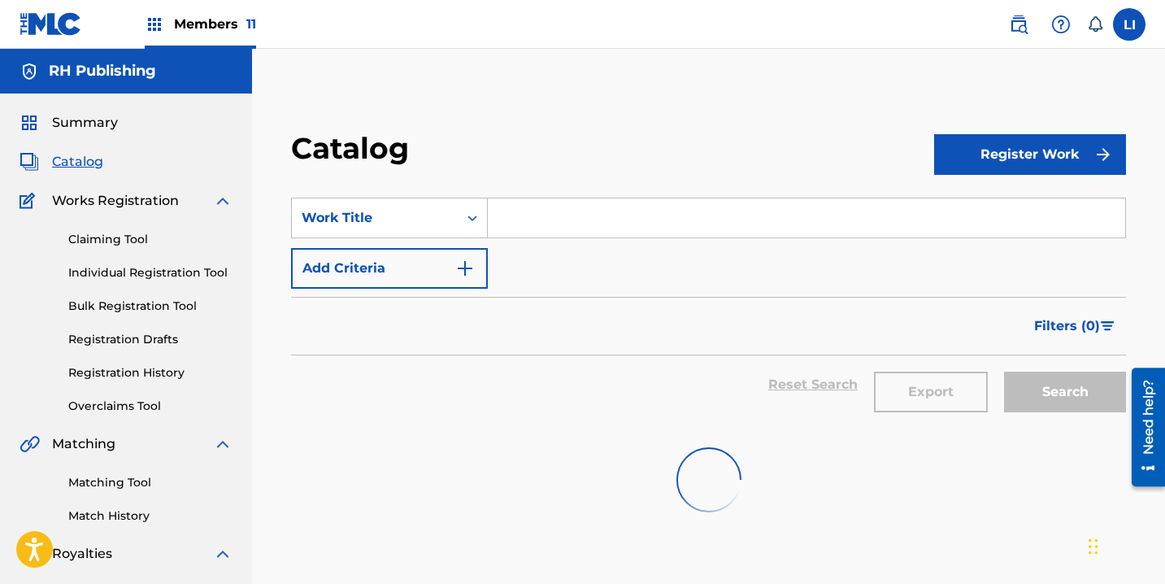
scroll to position [89, 0]
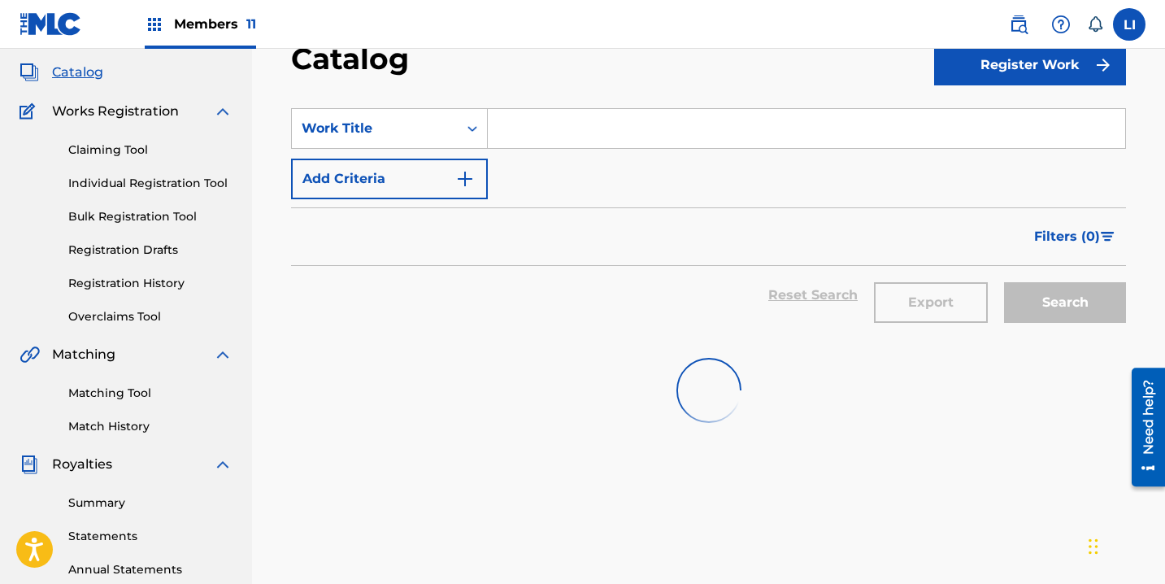
click at [497, 133] on input "Search Form" at bounding box center [806, 128] width 637 height 39
paste input "DIME MA"
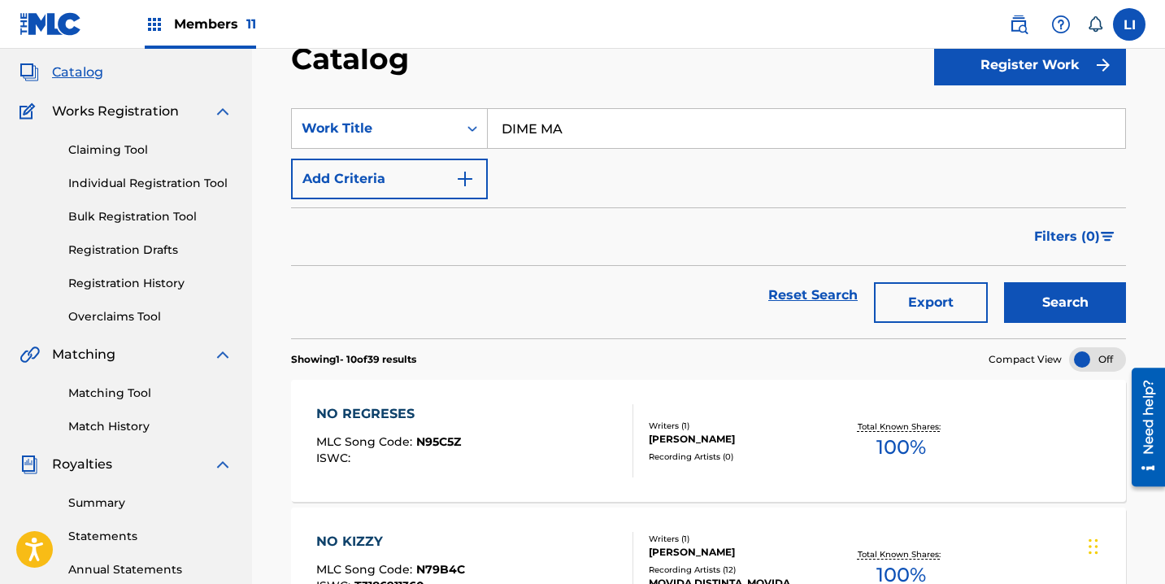
click at [1004, 282] on button "Search" at bounding box center [1065, 302] width 122 height 41
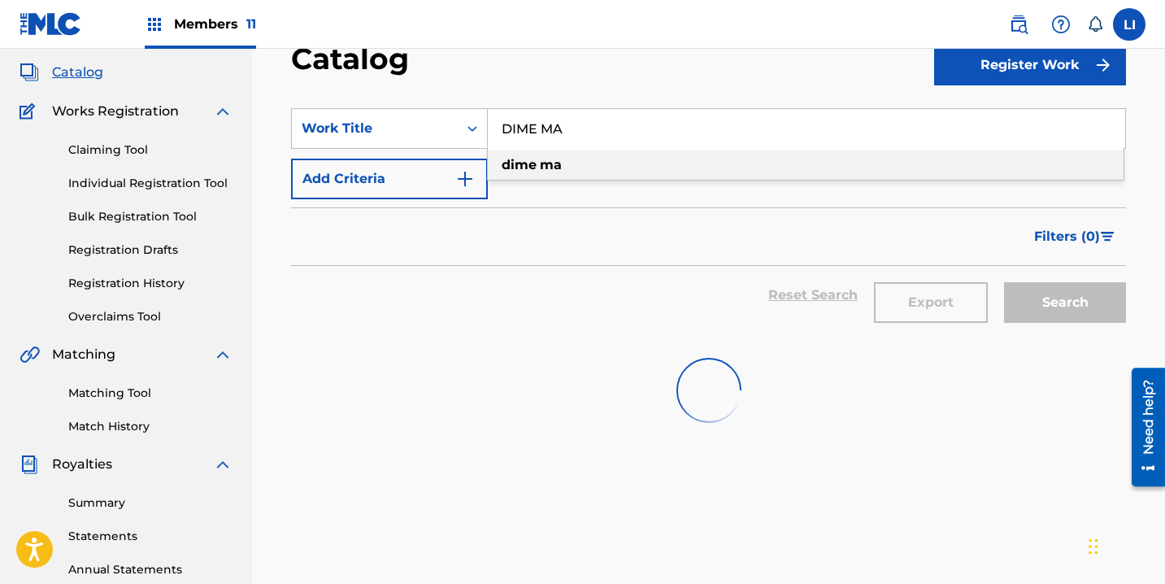
type input "dime ma"
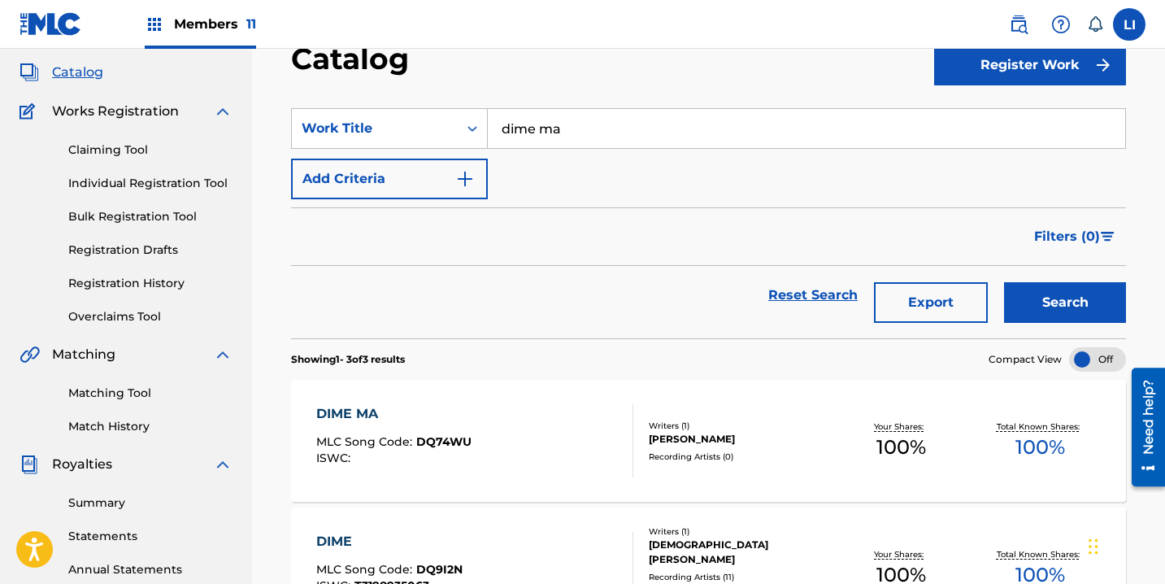
click at [548, 423] on div "DIME MA MLC Song Code : DQ74WU ISWC :" at bounding box center [474, 440] width 317 height 73
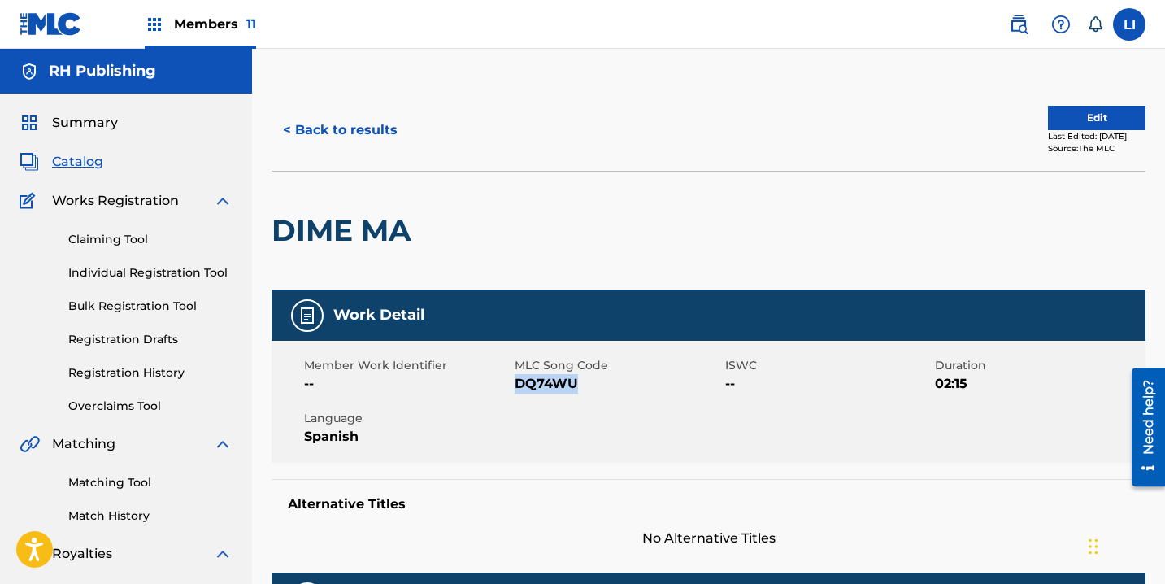
drag, startPoint x: 578, startPoint y: 383, endPoint x: 519, endPoint y: 377, distance: 58.8
click at [517, 378] on span "DQ74WU" at bounding box center [618, 384] width 206 height 20
copy span "DQ74WU"
click at [371, 137] on button "< Back to results" at bounding box center [339, 130] width 137 height 41
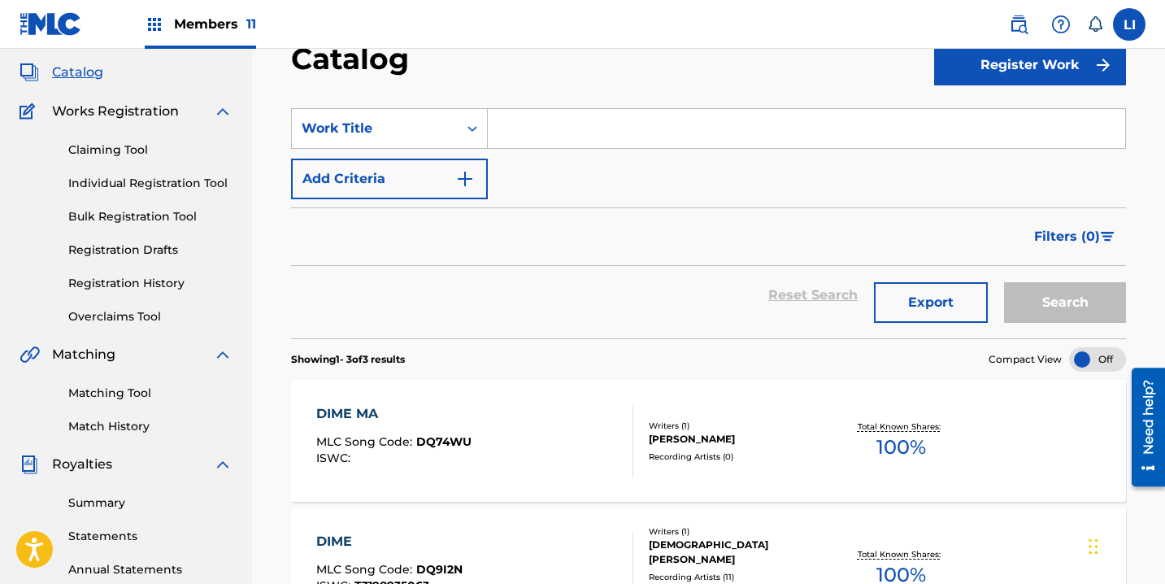
click at [565, 134] on input "Search Form" at bounding box center [806, 128] width 637 height 39
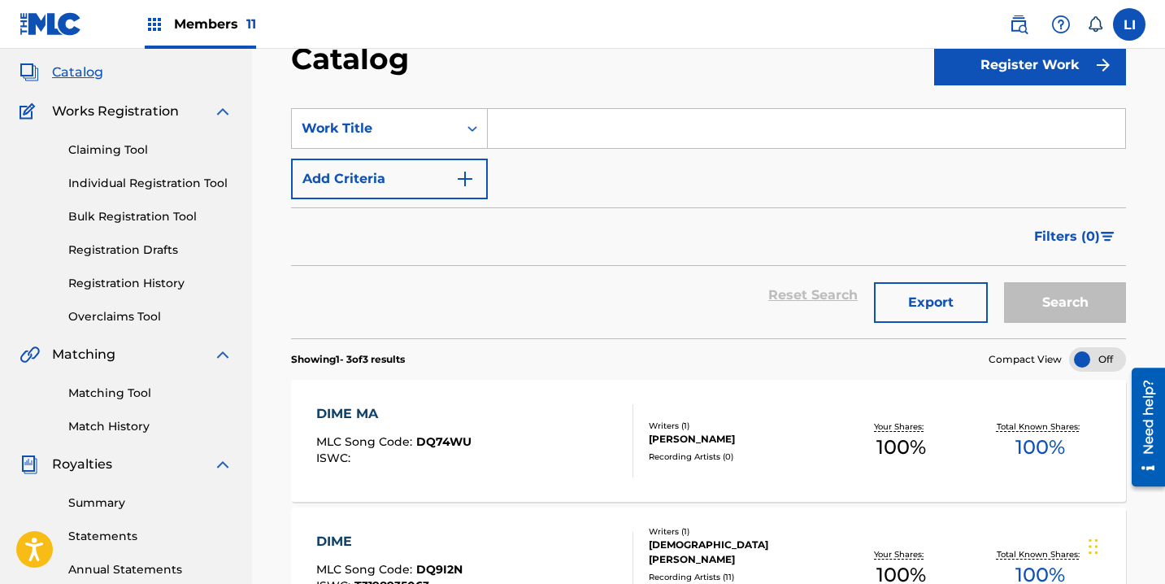
paste input "YO BORRACHO"
type input "YO BORRACHO"
click at [1004, 282] on button "Search" at bounding box center [1065, 302] width 122 height 41
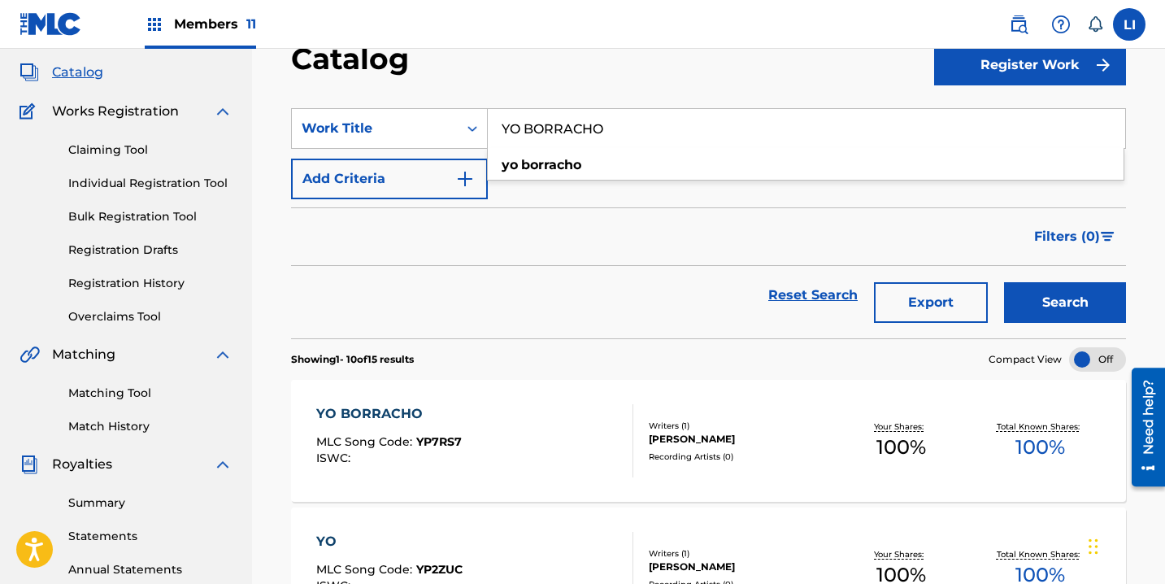
click at [558, 438] on div "YO BORRACHO MLC Song Code : YP7RS7 ISWC :" at bounding box center [474, 440] width 317 height 73
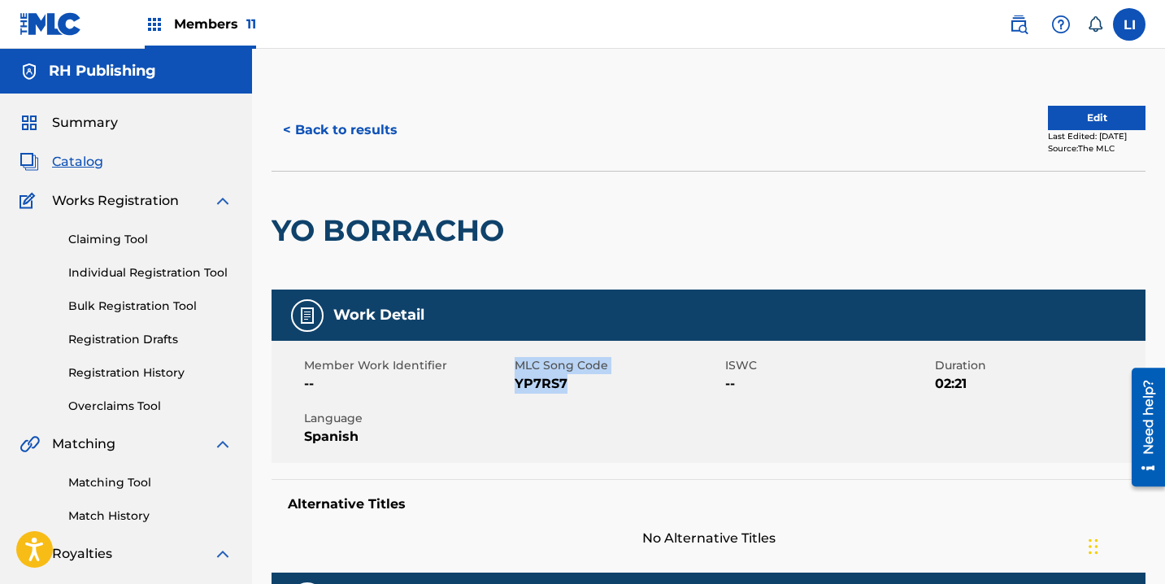
drag, startPoint x: 567, startPoint y: 387, endPoint x: 515, endPoint y: 384, distance: 52.1
click at [513, 384] on div "Member Work Identifier -- MLC Song Code YP7RS7 ISWC -- Duration 02:21 Language …" at bounding box center [708, 402] width 874 height 122
copy div "MLC Song Code YP7RS7"
drag, startPoint x: 836, startPoint y: 435, endPoint x: 817, endPoint y: 434, distance: 19.5
click at [835, 436] on div "Member Work Identifier -- MLC Song Code YP7RS7 ISWC -- Duration 02:21 Language …" at bounding box center [708, 402] width 874 height 122
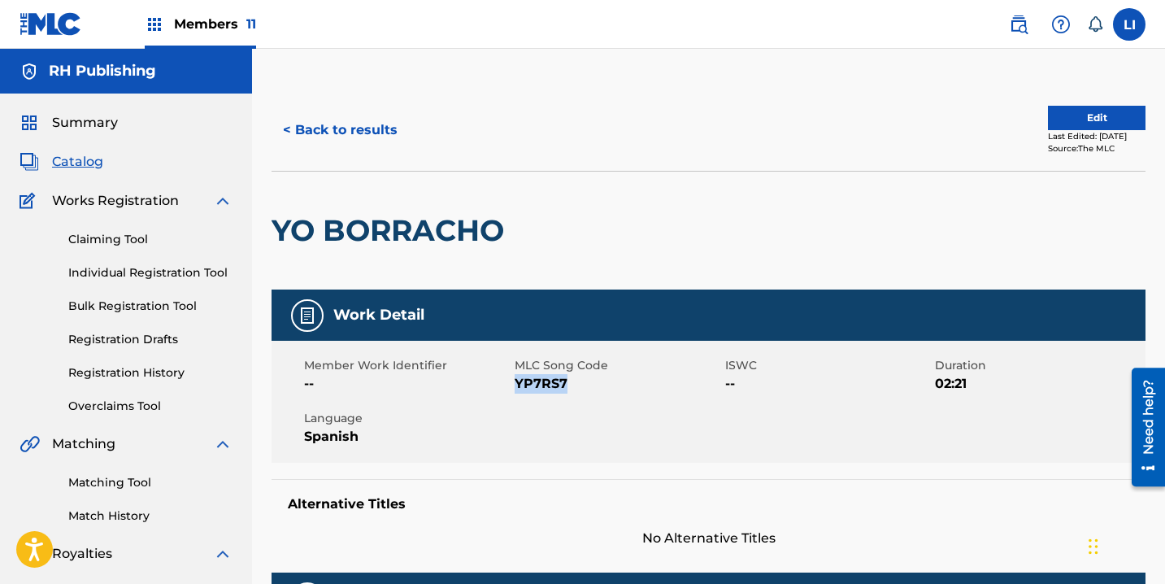
drag, startPoint x: 574, startPoint y: 383, endPoint x: 518, endPoint y: 380, distance: 56.1
click at [518, 380] on span "YP7RS7" at bounding box center [618, 384] width 206 height 20
copy span "YP7RS7"
click at [363, 149] on button "< Back to results" at bounding box center [339, 130] width 137 height 41
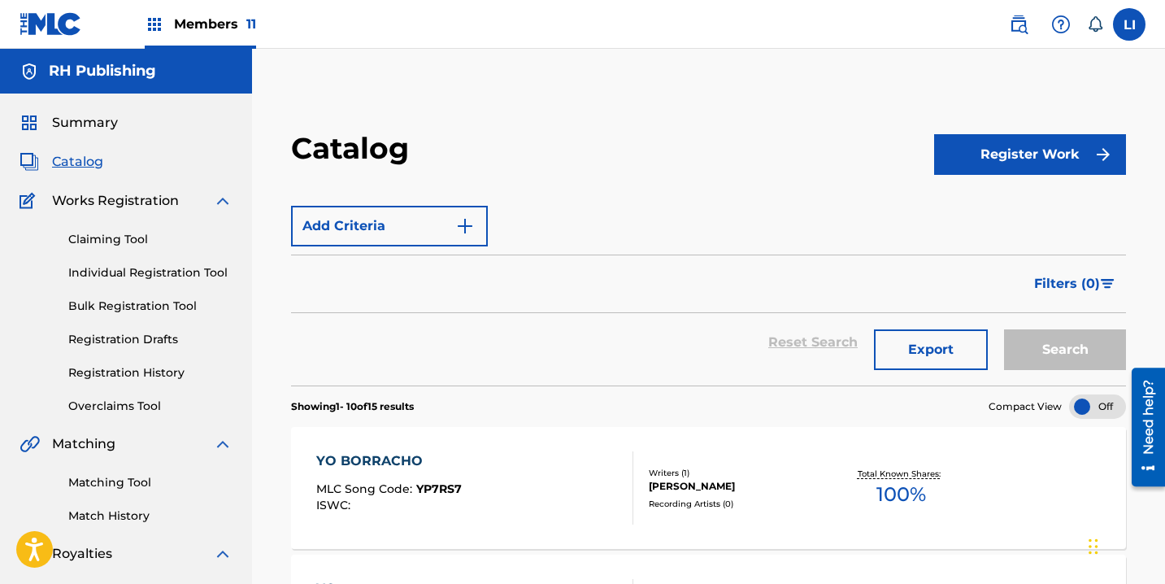
scroll to position [89, 0]
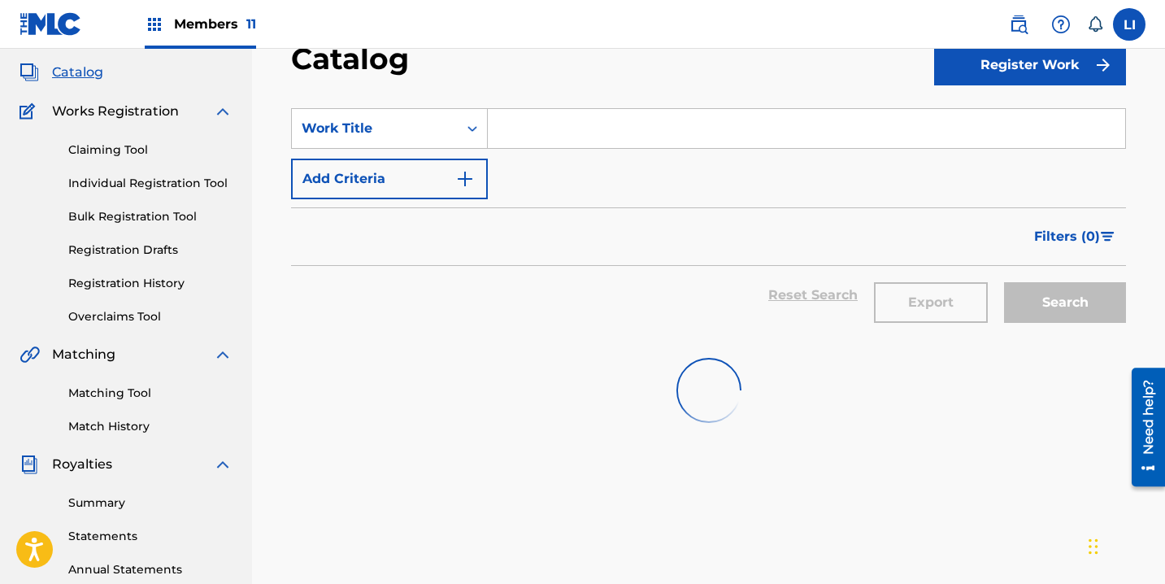
click at [520, 126] on input "Search Form" at bounding box center [806, 128] width 637 height 39
paste input "NO QUIERO NA"
click at [1004, 282] on button "Search" at bounding box center [1065, 302] width 122 height 41
type input "no quiero na"
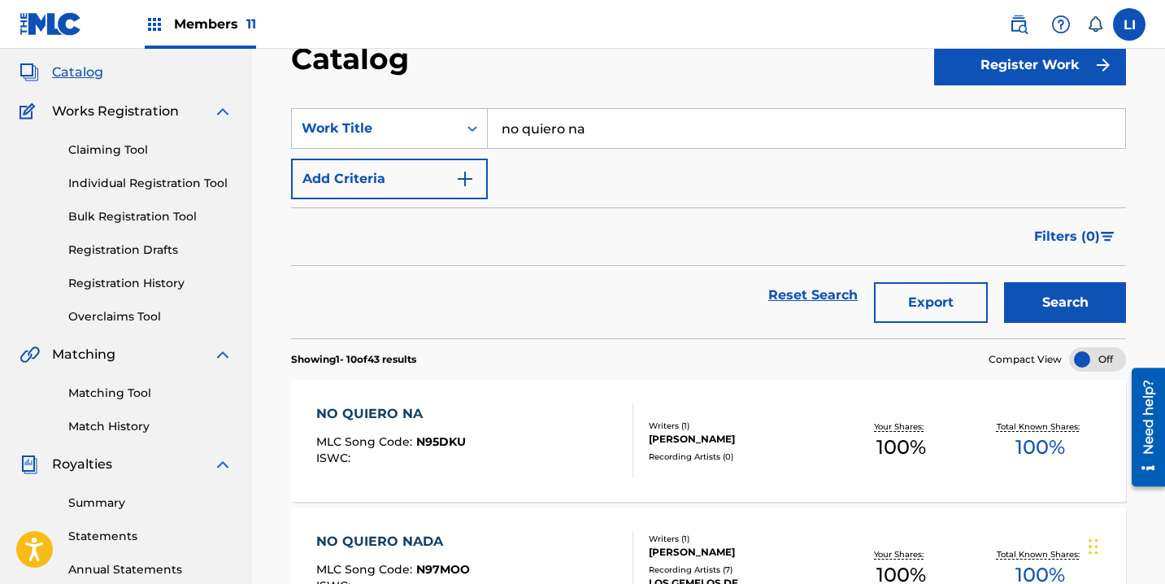
click at [513, 410] on div "NO QUIERO NA MLC Song Code : N95DKU ISWC :" at bounding box center [474, 440] width 317 height 73
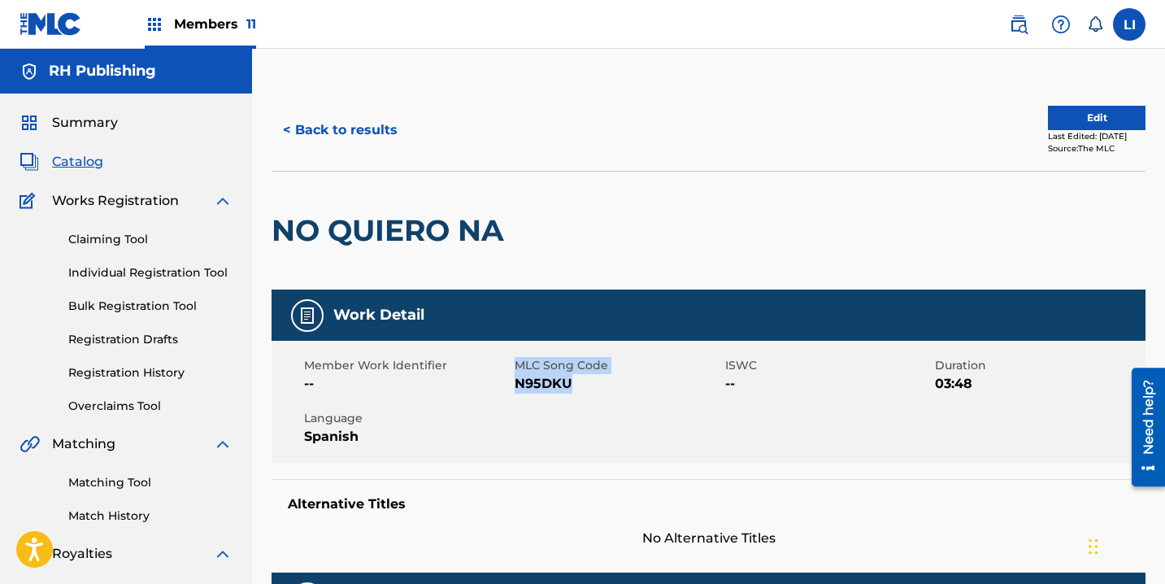
drag, startPoint x: 576, startPoint y: 379, endPoint x: 513, endPoint y: 382, distance: 63.5
click at [513, 382] on div "Member Work Identifier -- MLC Song Code N95DKU ISWC -- Duration 03:48 Language …" at bounding box center [708, 402] width 874 height 122
drag, startPoint x: 515, startPoint y: 381, endPoint x: 550, endPoint y: 382, distance: 35.8
click at [518, 382] on span "N95DKU" at bounding box center [618, 384] width 206 height 20
drag, startPoint x: 569, startPoint y: 384, endPoint x: 515, endPoint y: 381, distance: 53.7
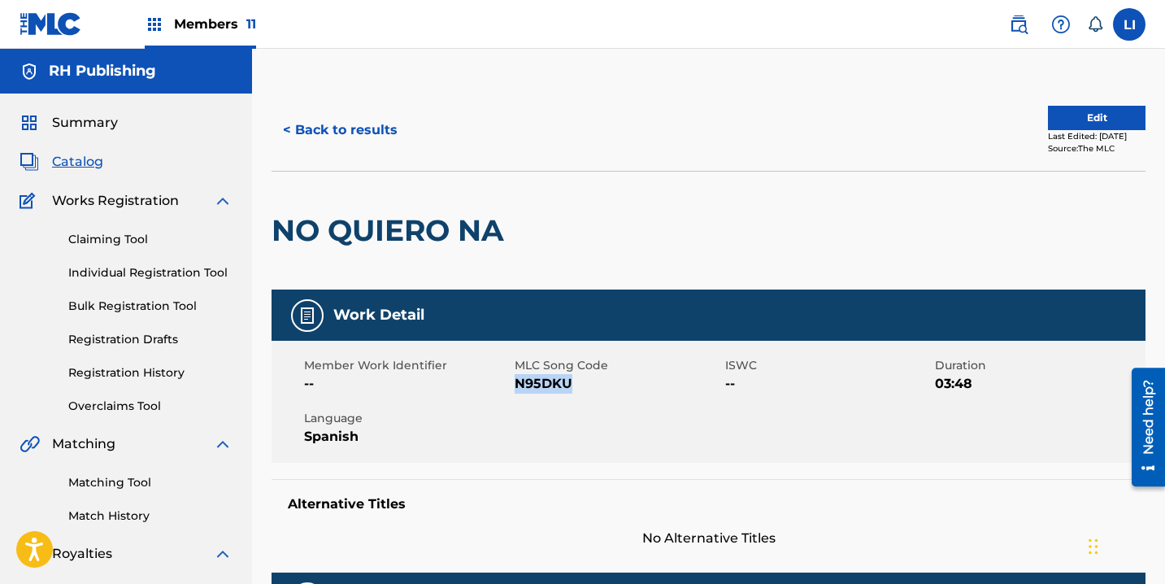
click at [515, 381] on span "N95DKU" at bounding box center [618, 384] width 206 height 20
copy span "N95DKU"
click at [289, 119] on button "< Back to results" at bounding box center [339, 130] width 137 height 41
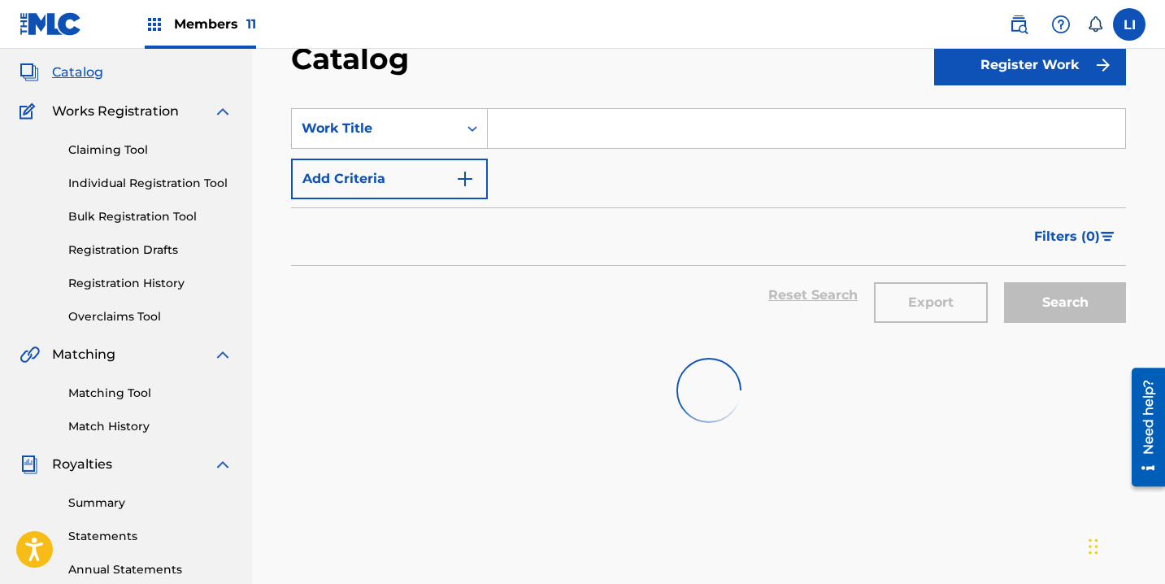
click at [515, 131] on input "Search Form" at bounding box center [806, 128] width 637 height 39
paste input "QUERER TAN FALSO"
type input "QUERER TAN FALSO"
click at [1004, 282] on button "Search" at bounding box center [1065, 302] width 122 height 41
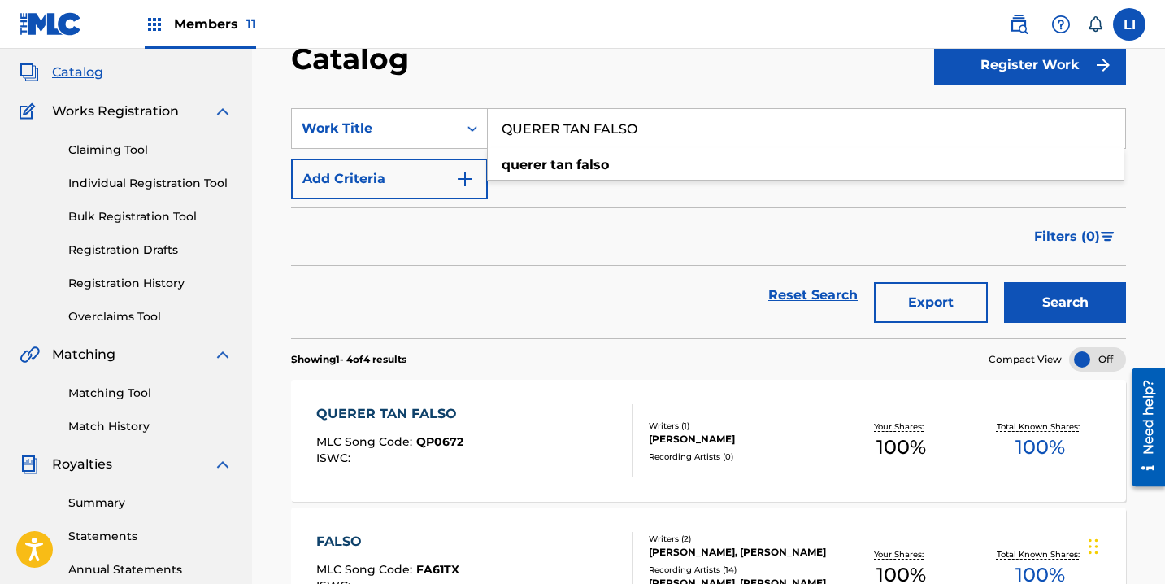
click at [1004, 282] on button "Search" at bounding box center [1065, 302] width 122 height 41
click at [560, 427] on div "QUERER TAN FALSO MLC Song Code : QP0672 ISWC :" at bounding box center [474, 440] width 317 height 73
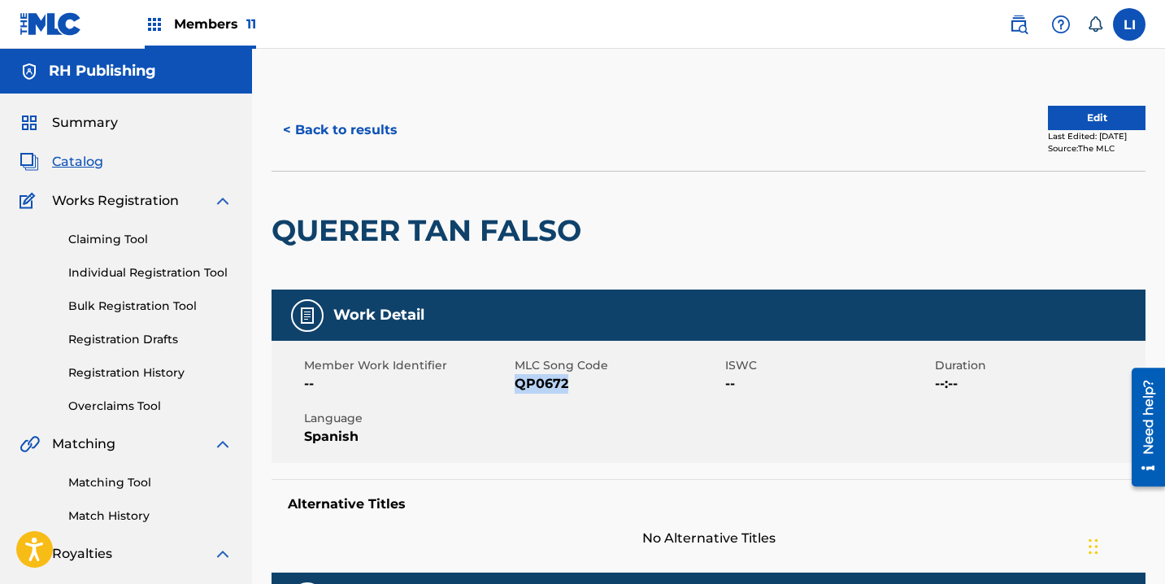
drag, startPoint x: 591, startPoint y: 383, endPoint x: 515, endPoint y: 381, distance: 75.6
click at [515, 381] on span "QP0672" at bounding box center [618, 384] width 206 height 20
copy span "QP0672"
click at [376, 146] on button "< Back to results" at bounding box center [339, 130] width 137 height 41
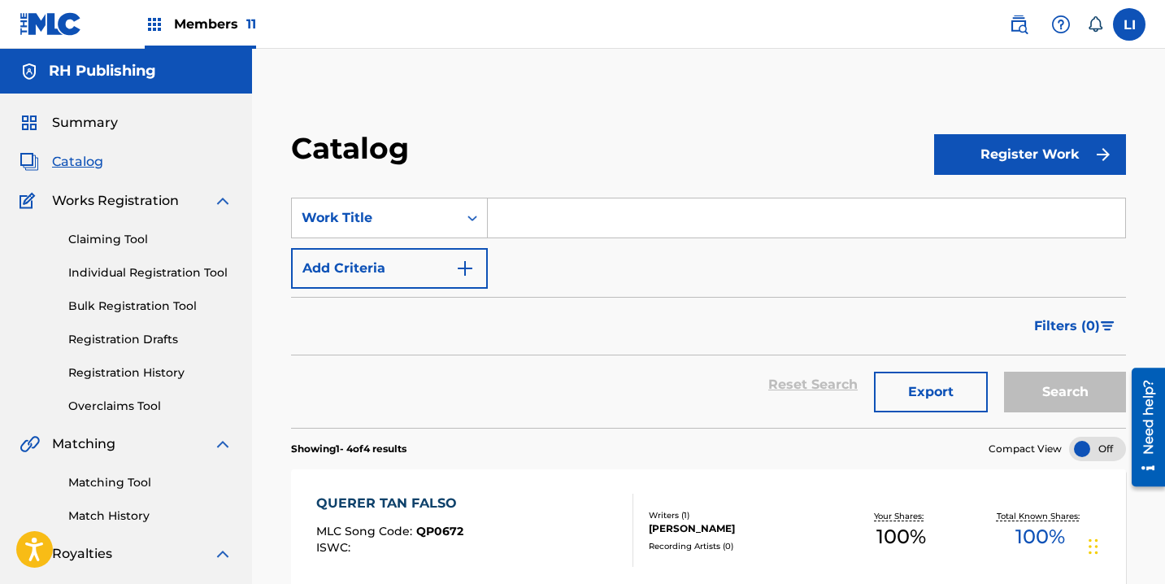
click at [542, 208] on input "Search Form" at bounding box center [806, 217] width 637 height 39
paste input "EL MORRALITO"
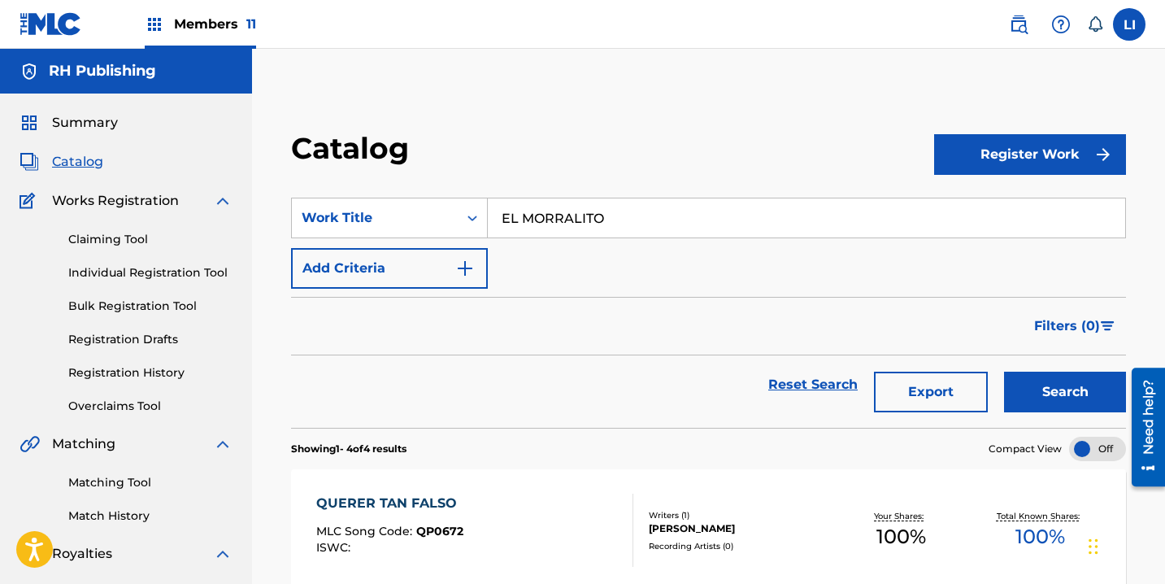
click at [1004, 371] on button "Search" at bounding box center [1065, 391] width 122 height 41
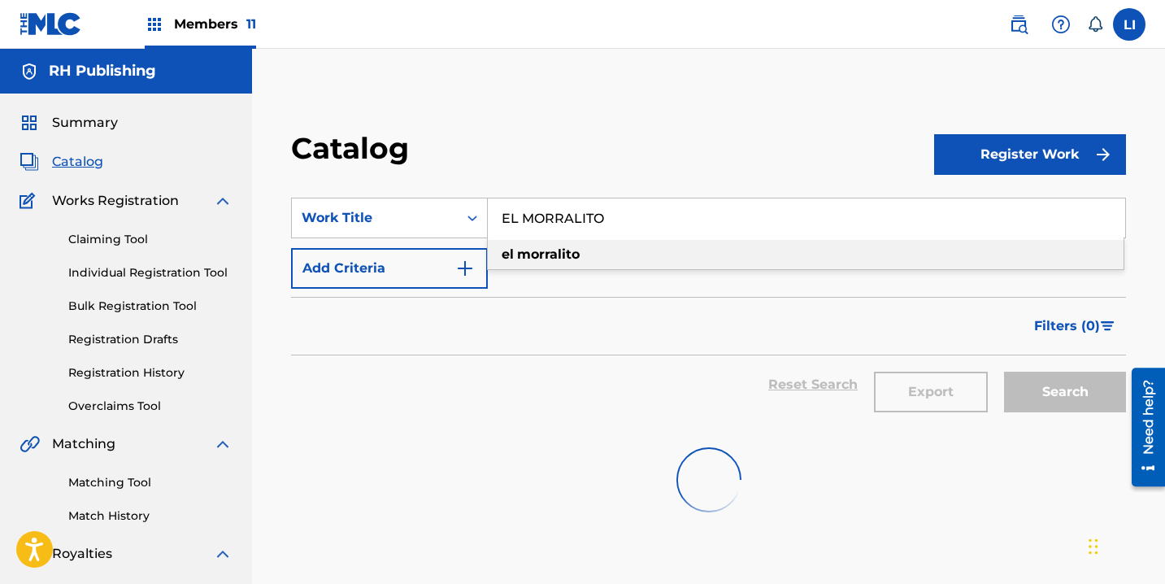
type input "el morralito"
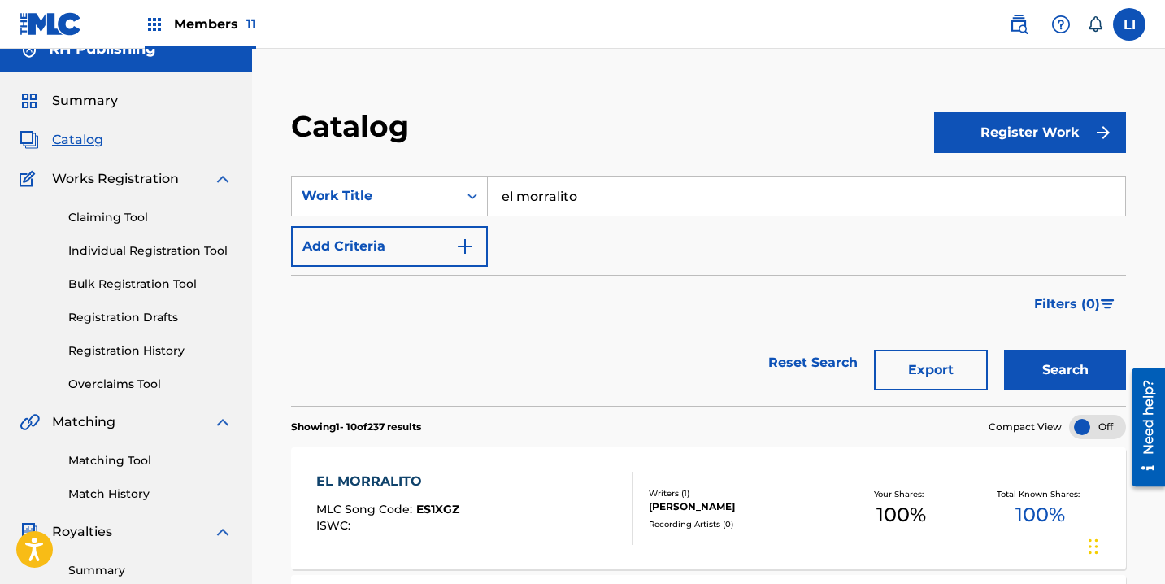
scroll to position [24, 0]
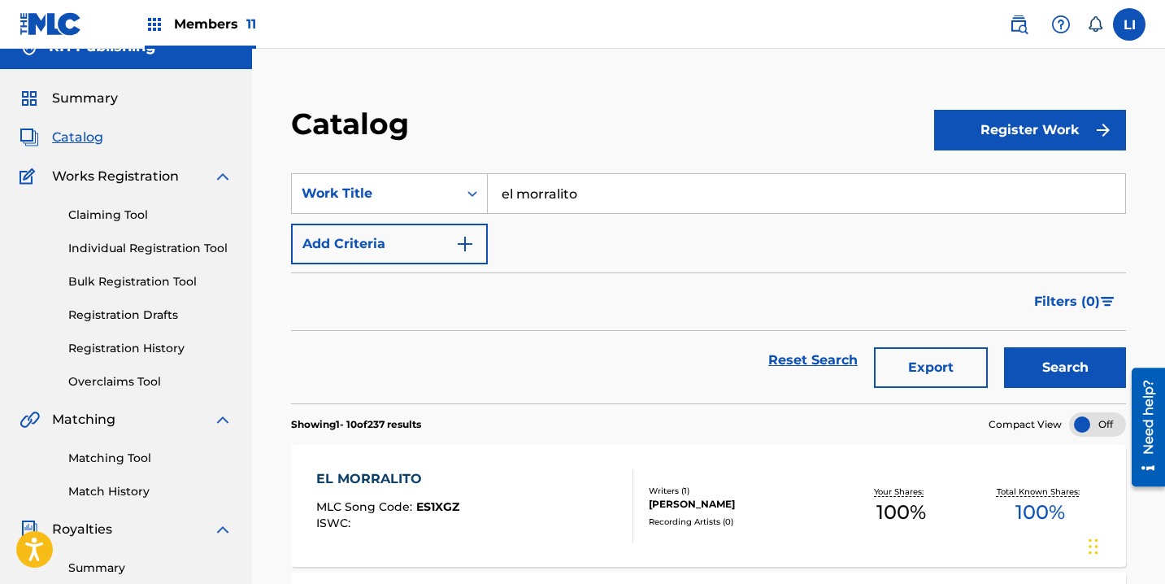
click at [567, 496] on div "EL MORRALITO MLC Song Code : ES1XGZ ISWC :" at bounding box center [474, 505] width 317 height 73
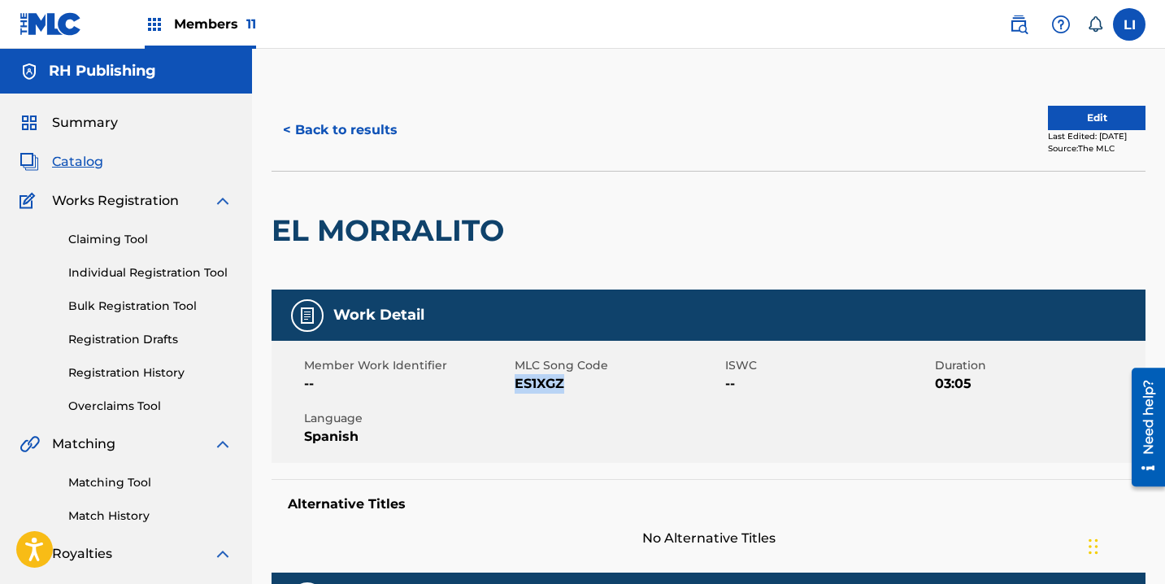
drag, startPoint x: 563, startPoint y: 388, endPoint x: 514, endPoint y: 384, distance: 49.7
click at [515, 384] on span "ES1XGZ" at bounding box center [618, 384] width 206 height 20
copy span "ES1XGZ"
click at [366, 133] on button "< Back to results" at bounding box center [339, 130] width 137 height 41
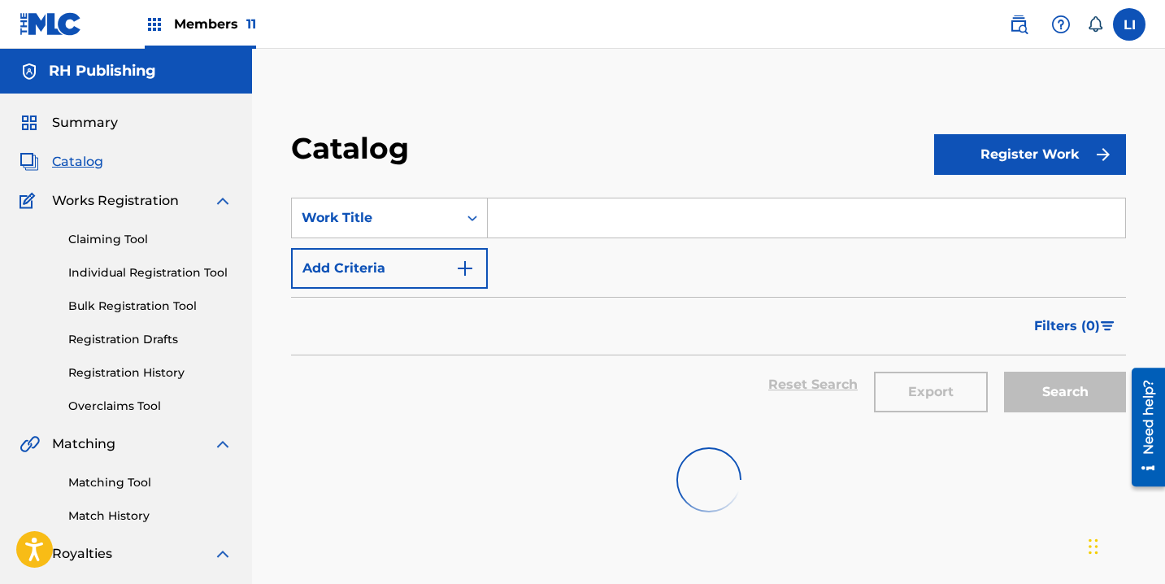
scroll to position [24, 0]
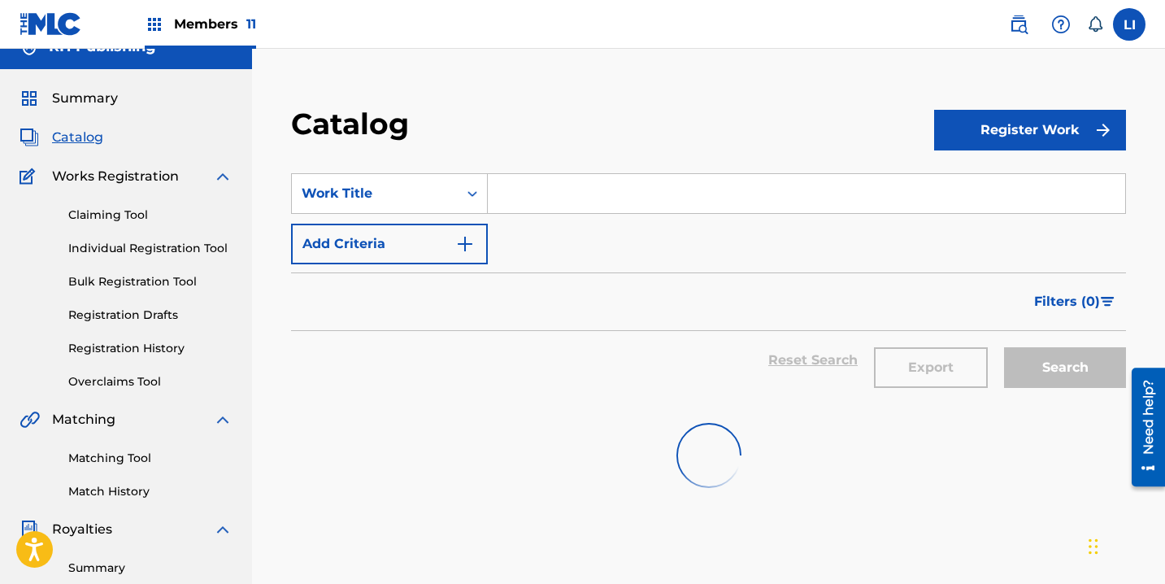
drag, startPoint x: 567, startPoint y: 223, endPoint x: 565, endPoint y: 211, distance: 11.6
click at [565, 220] on div "SearchWithCriteria8c67f46d-b1d0-48aa-b002-41bf930fefa4 Work Title Add Criteria" at bounding box center [708, 218] width 835 height 91
click at [565, 198] on input "Search Form" at bounding box center [806, 193] width 637 height 39
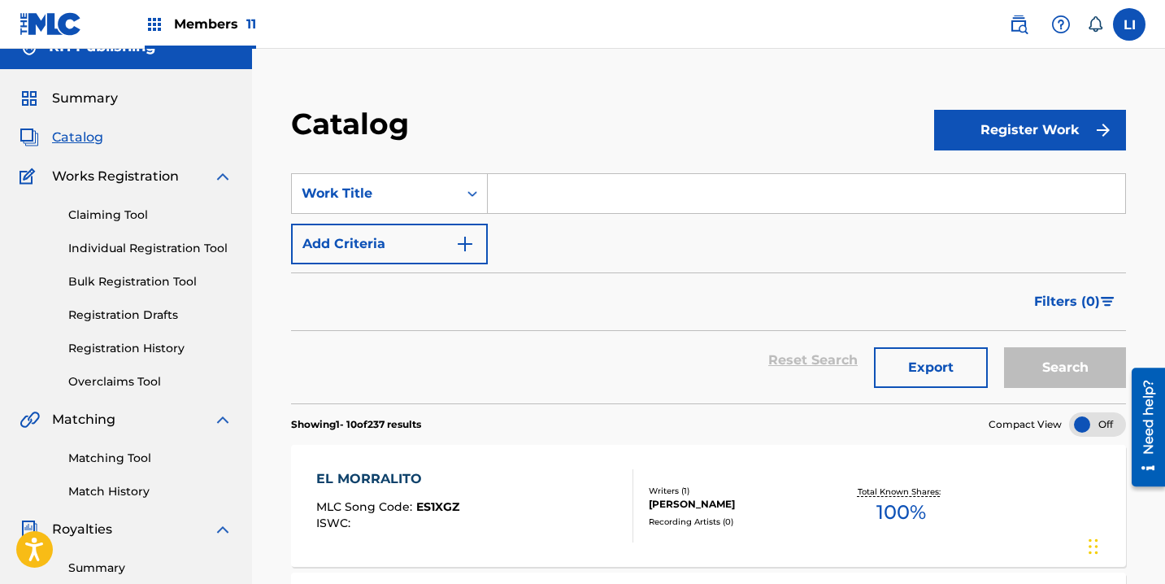
paste input "POQUITO A POQUITO"
click at [1004, 347] on button "Search" at bounding box center [1065, 367] width 122 height 41
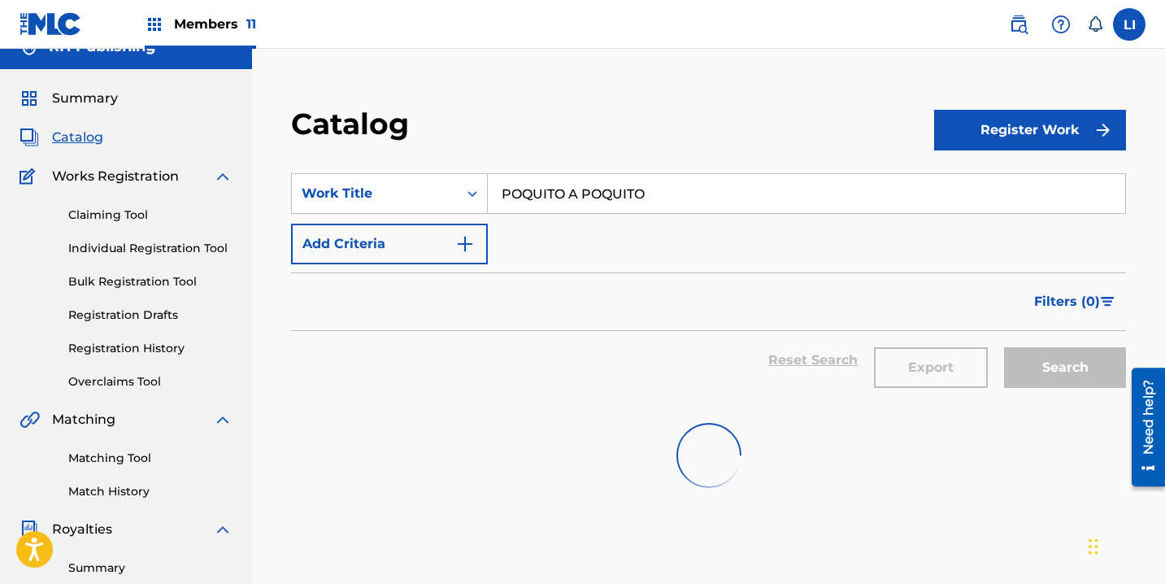
type input "poquito a poquito"
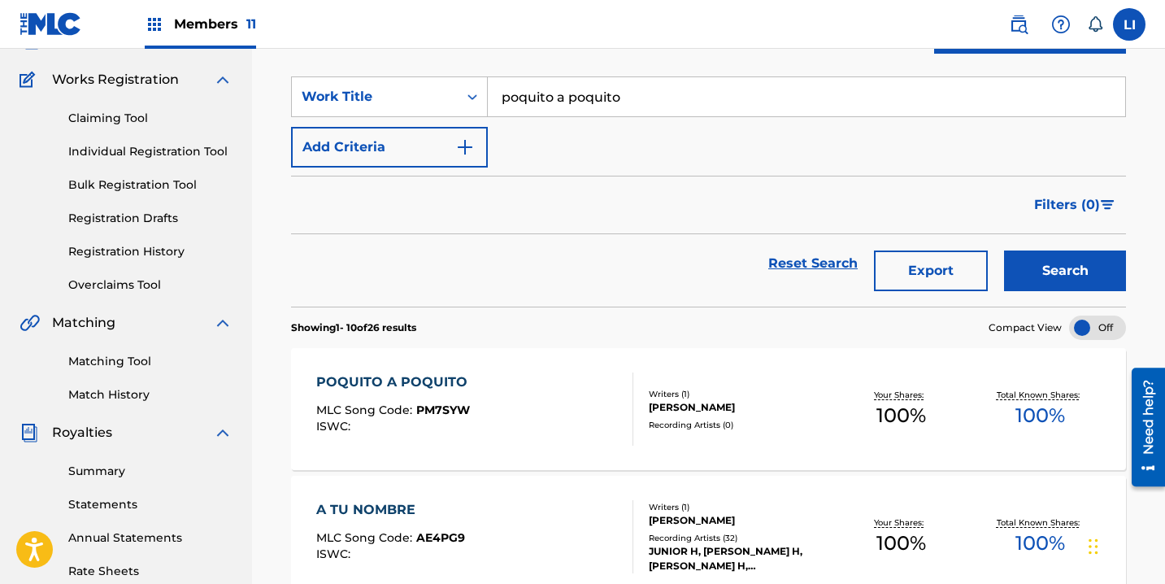
scroll to position [125, 0]
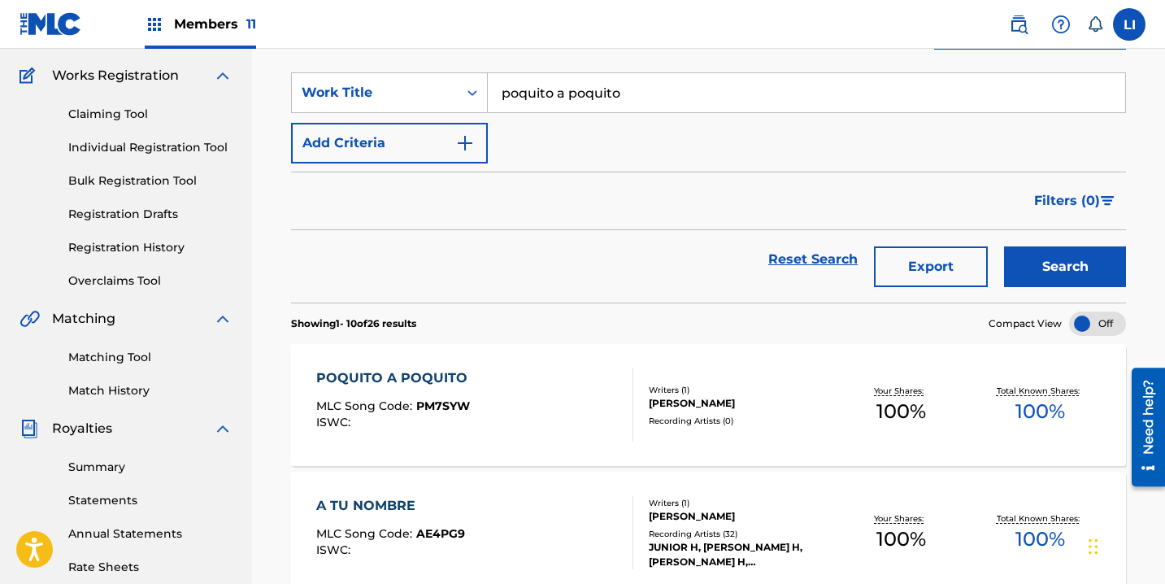
click at [556, 392] on div "POQUITO A POQUITO MLC Song Code : PM7SYW ISWC :" at bounding box center [474, 404] width 317 height 73
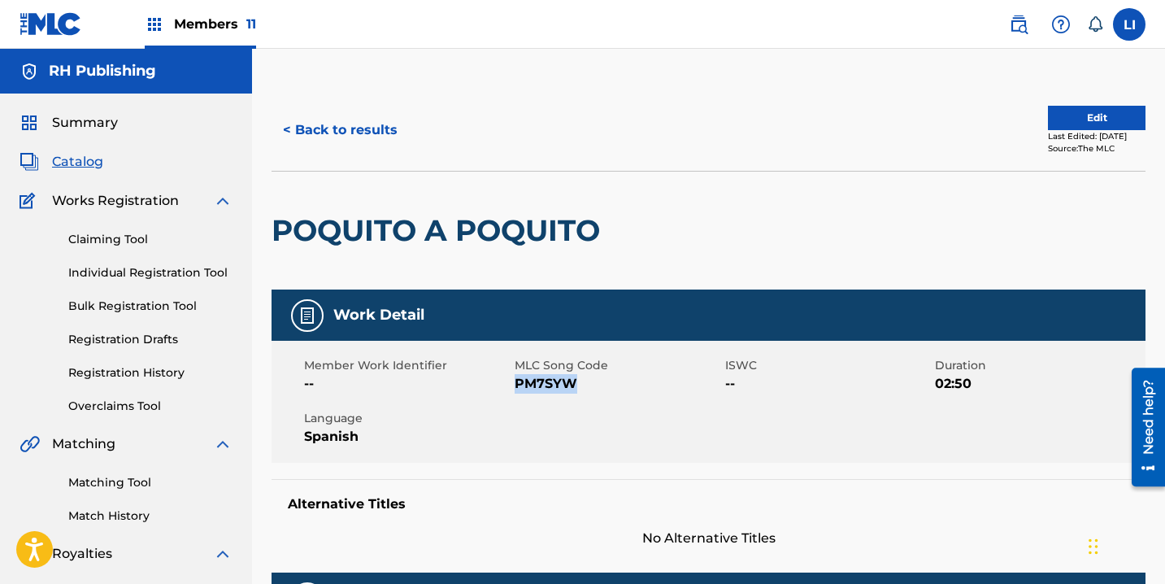
drag, startPoint x: 581, startPoint y: 387, endPoint x: 516, endPoint y: 385, distance: 65.0
click at [516, 385] on span "PM7SYW" at bounding box center [618, 384] width 206 height 20
copy span "PM7SYW"
click at [365, 134] on button "< Back to results" at bounding box center [339, 130] width 137 height 41
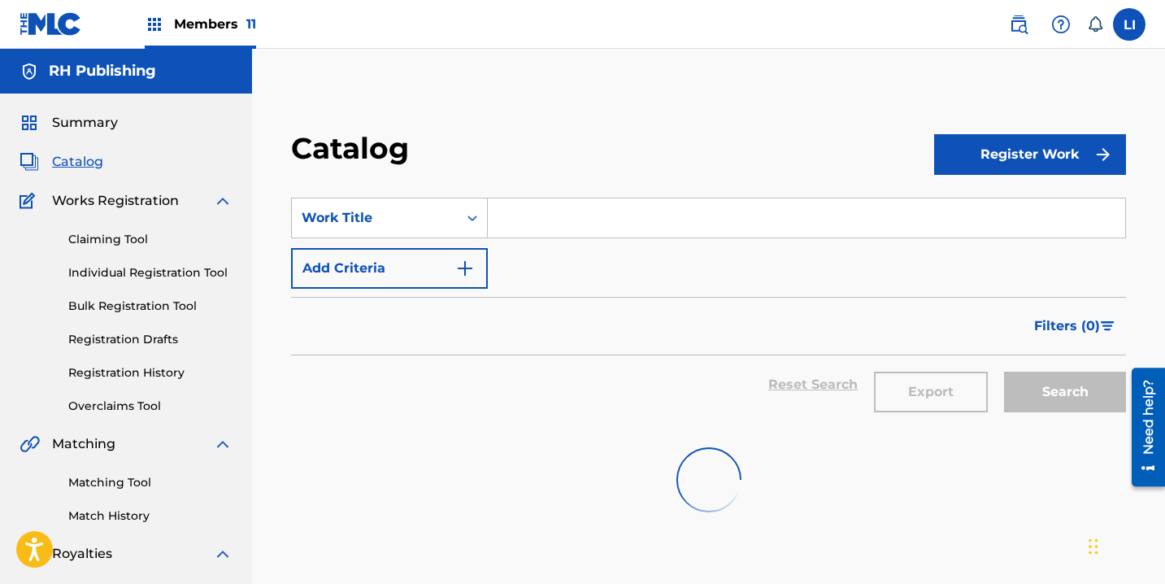
scroll to position [125, 0]
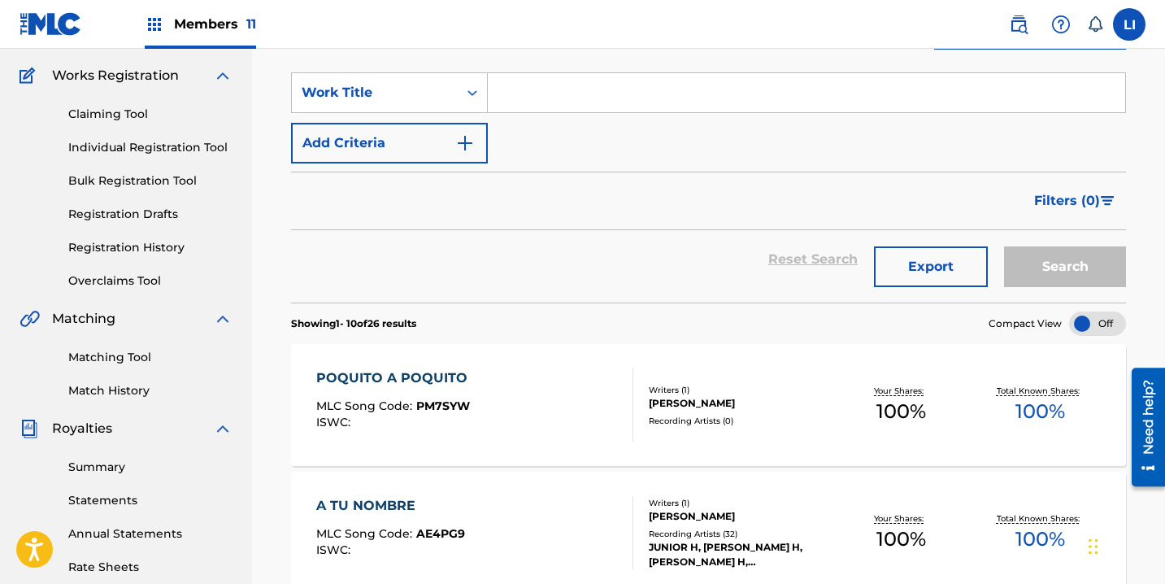
click at [684, 83] on input "Search Form" at bounding box center [806, 92] width 637 height 39
paste input "YA FUE"
click at [1004, 246] on button "Search" at bounding box center [1065, 266] width 122 height 41
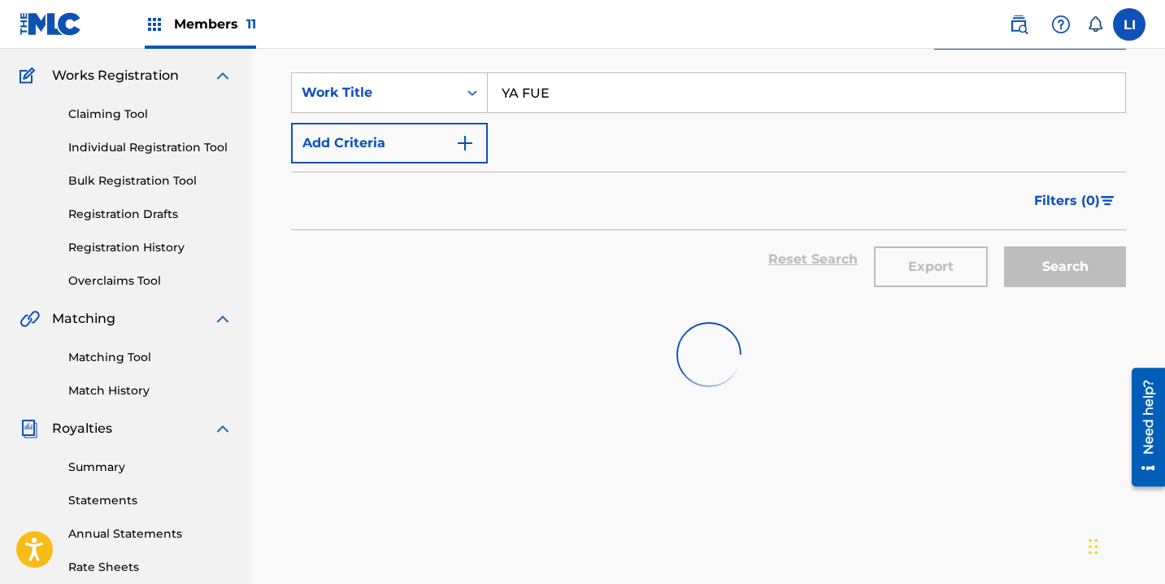
type input "ya fue"
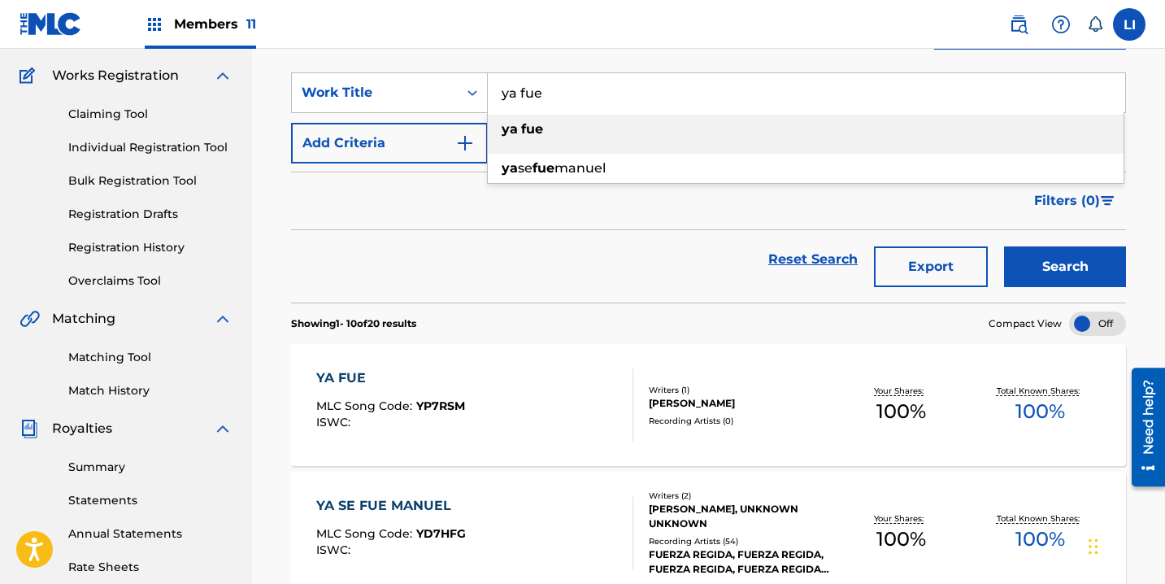
click at [533, 415] on div "YA FUE MLC Song Code : YP7RSM ISWC :" at bounding box center [474, 404] width 317 height 73
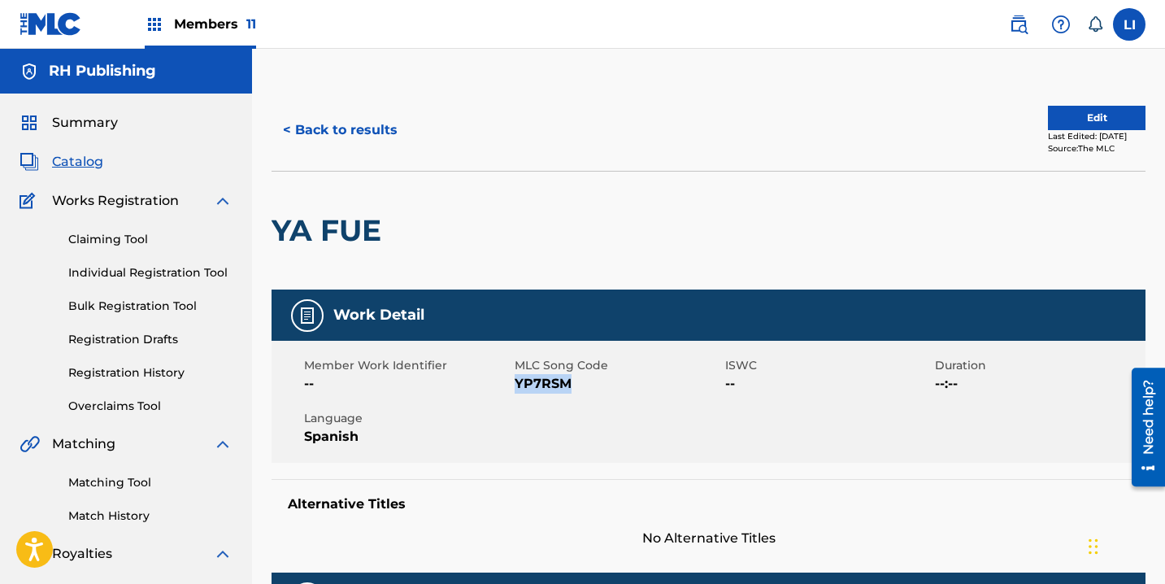
drag, startPoint x: 572, startPoint y: 379, endPoint x: 515, endPoint y: 389, distance: 58.5
click at [515, 389] on span "YP7RSM" at bounding box center [618, 384] width 206 height 20
copy span "YP7RSM"
click at [343, 140] on button "< Back to results" at bounding box center [339, 130] width 137 height 41
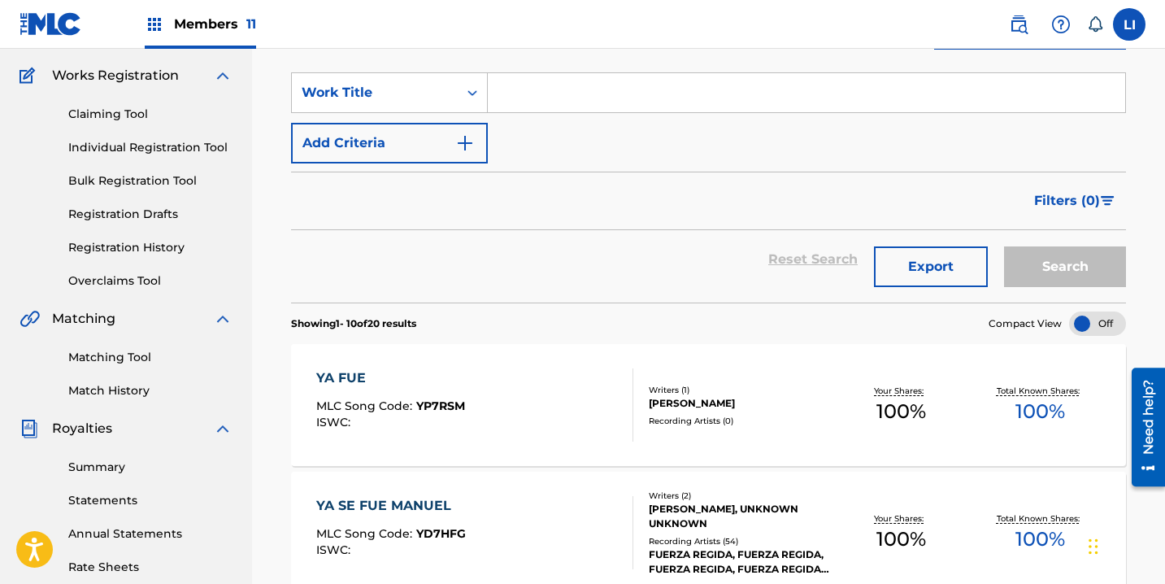
drag, startPoint x: 529, startPoint y: 72, endPoint x: 529, endPoint y: 83, distance: 10.6
click at [529, 73] on input "Search Form" at bounding box center [806, 92] width 637 height 39
paste input "COMO TE PERDIA"
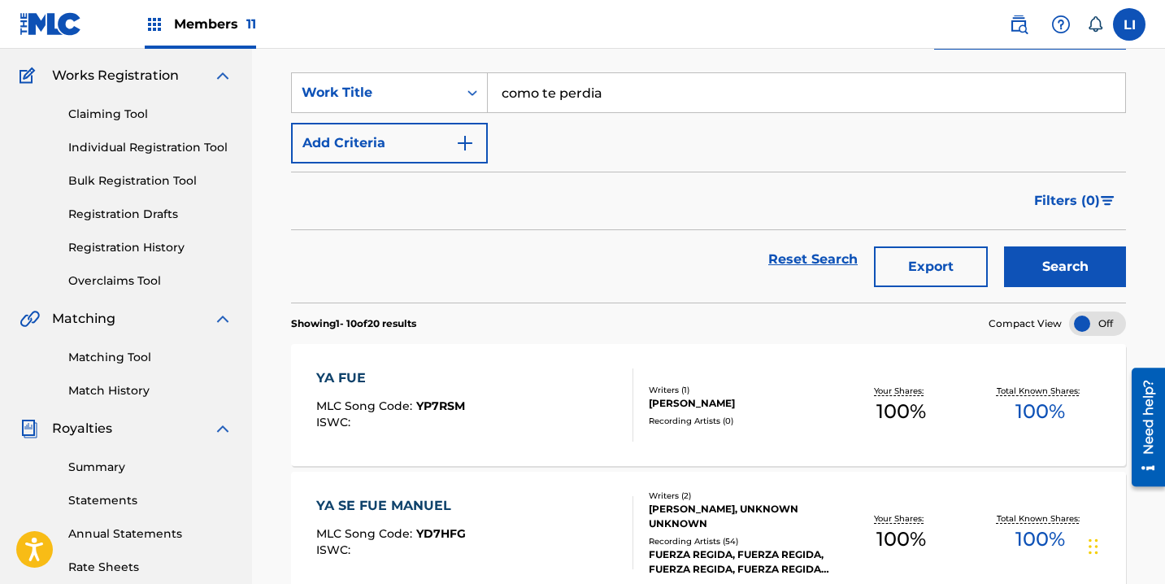
type input "como te perdia"
click at [1004, 246] on button "Search" at bounding box center [1065, 266] width 122 height 41
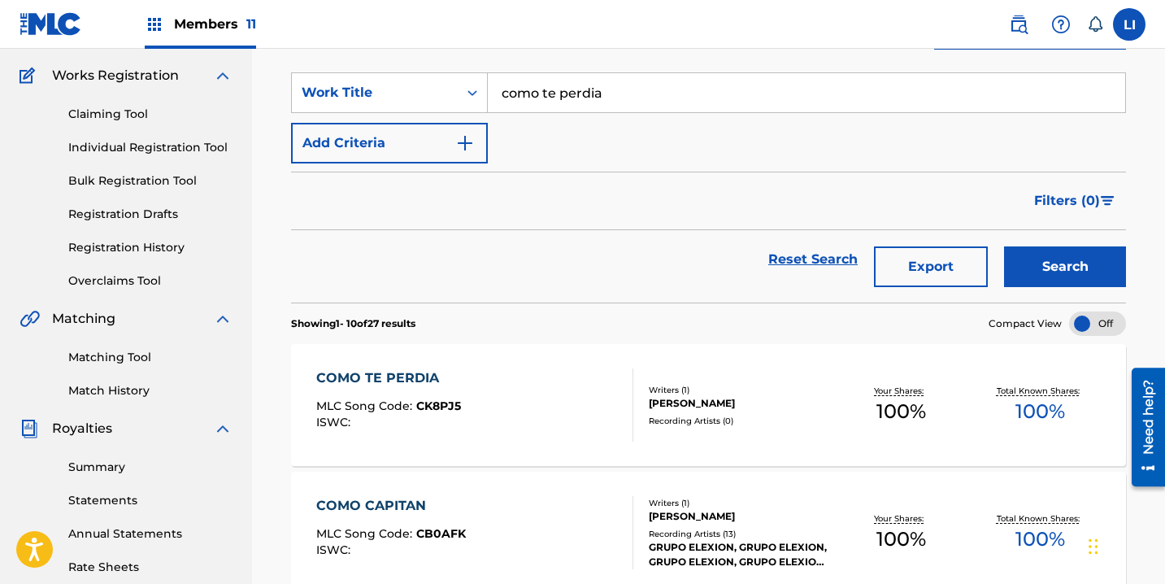
click at [475, 423] on div "COMO TE PERDIA MLC Song Code : CK8PJ5 ISWC :" at bounding box center [474, 404] width 317 height 73
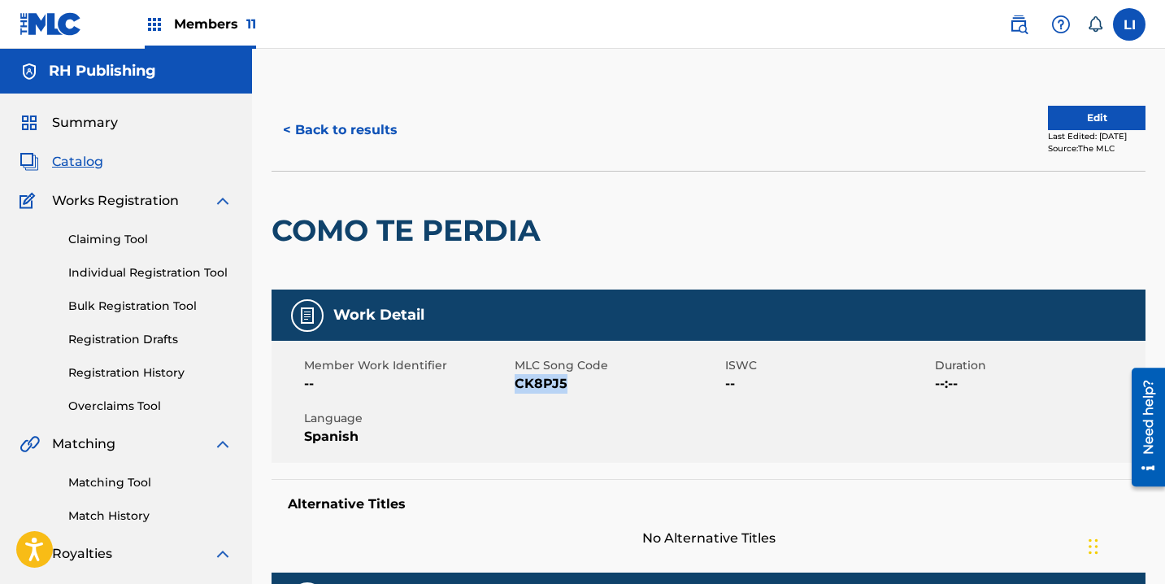
drag, startPoint x: 581, startPoint y: 386, endPoint x: 516, endPoint y: 384, distance: 65.0
click at [516, 385] on span "CK8PJ5" at bounding box center [618, 384] width 206 height 20
drag, startPoint x: 399, startPoint y: 146, endPoint x: 389, endPoint y: 141, distance: 11.3
click at [393, 143] on button "< Back to results" at bounding box center [339, 130] width 137 height 41
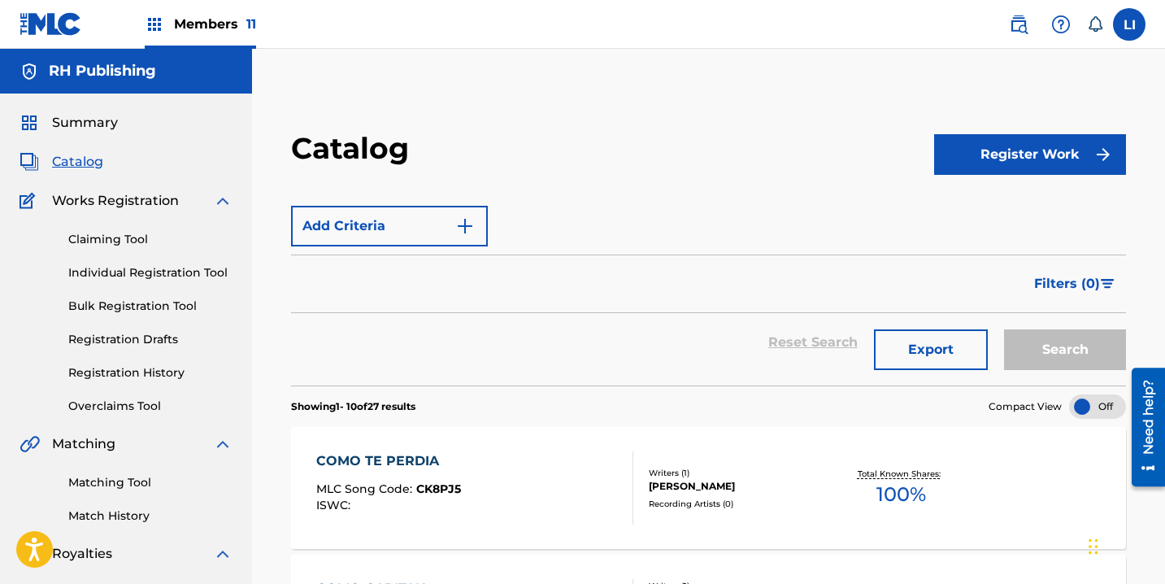
scroll to position [125, 0]
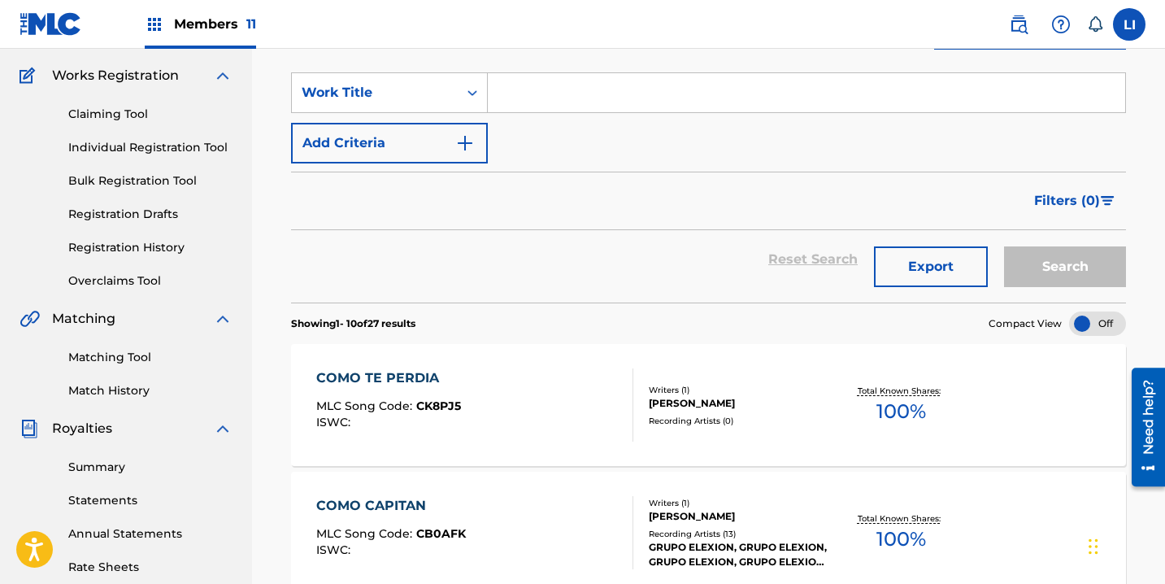
click at [593, 91] on input "Search Form" at bounding box center [806, 92] width 637 height 39
paste input "YO Y LA LUNA"
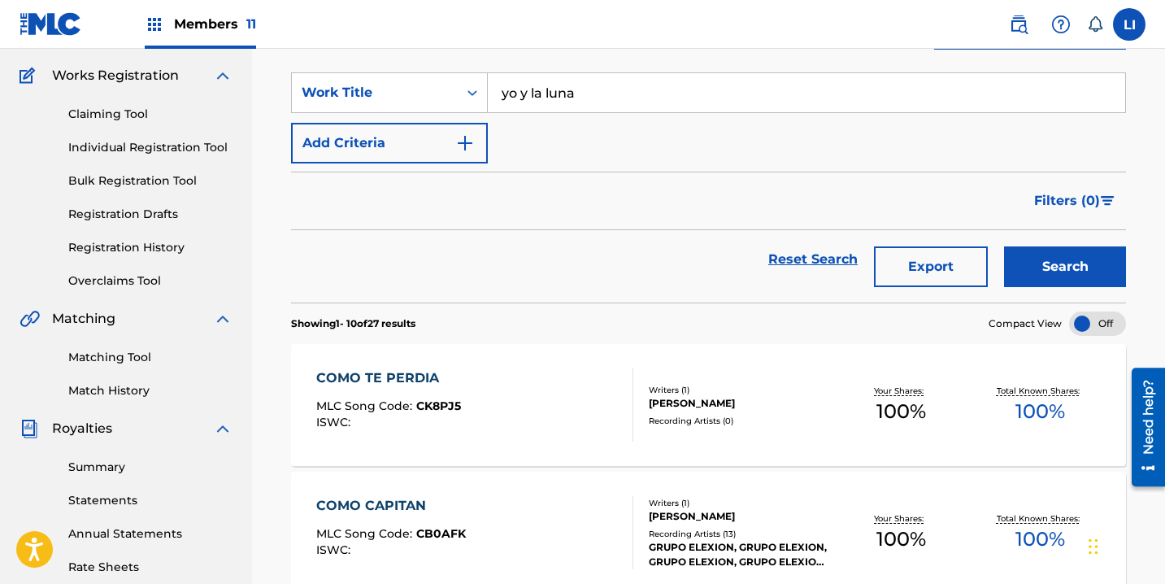
type input "yo y la luna"
click at [1004, 246] on button "Search" at bounding box center [1065, 266] width 122 height 41
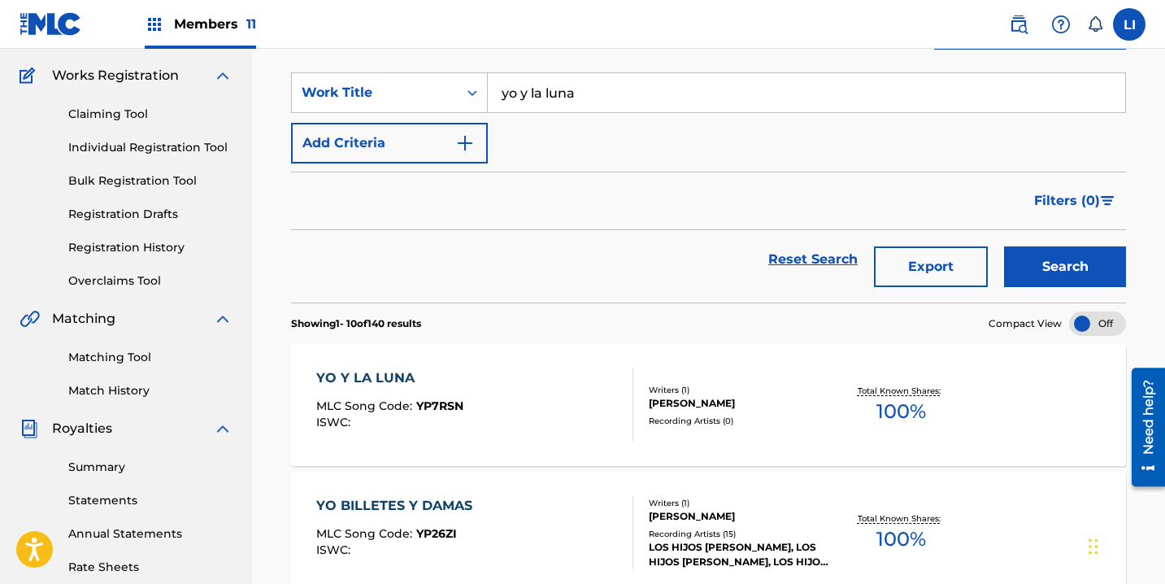
click at [502, 386] on div "YO Y LA LUNA MLC Song Code : YP7RSN ISWC :" at bounding box center [474, 404] width 317 height 73
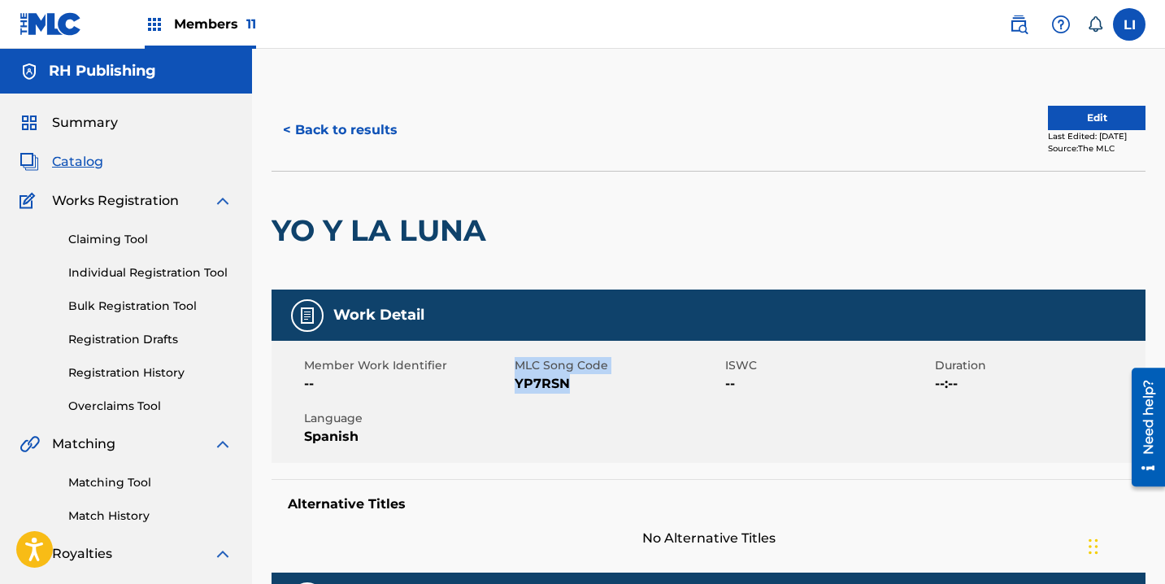
drag, startPoint x: 587, startPoint y: 384, endPoint x: 512, endPoint y: 384, distance: 74.8
click at [512, 384] on div "Member Work Identifier -- MLC Song Code YP7RSN ISWC -- Duration --:-- Language …" at bounding box center [708, 402] width 874 height 122
click at [624, 396] on div "Member Work Identifier -- MLC Song Code YP7RSN ISWC -- Duration --:-- Language …" at bounding box center [708, 402] width 874 height 122
drag, startPoint x: 591, startPoint y: 387, endPoint x: 517, endPoint y: 384, distance: 74.0
click at [517, 384] on span "YP7RSN" at bounding box center [618, 384] width 206 height 20
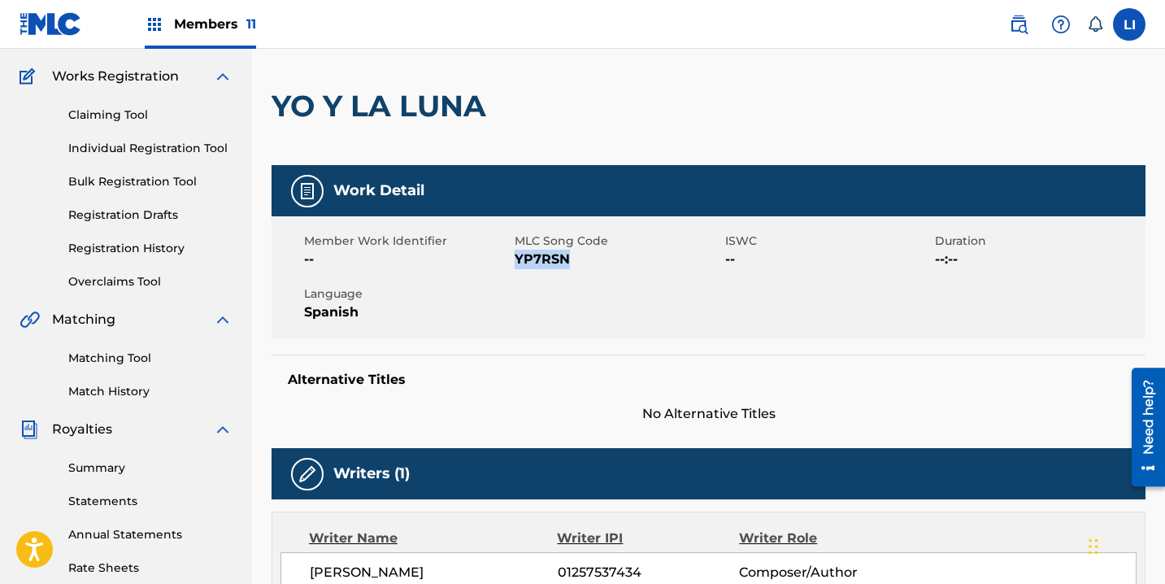
scroll to position [325, 0]
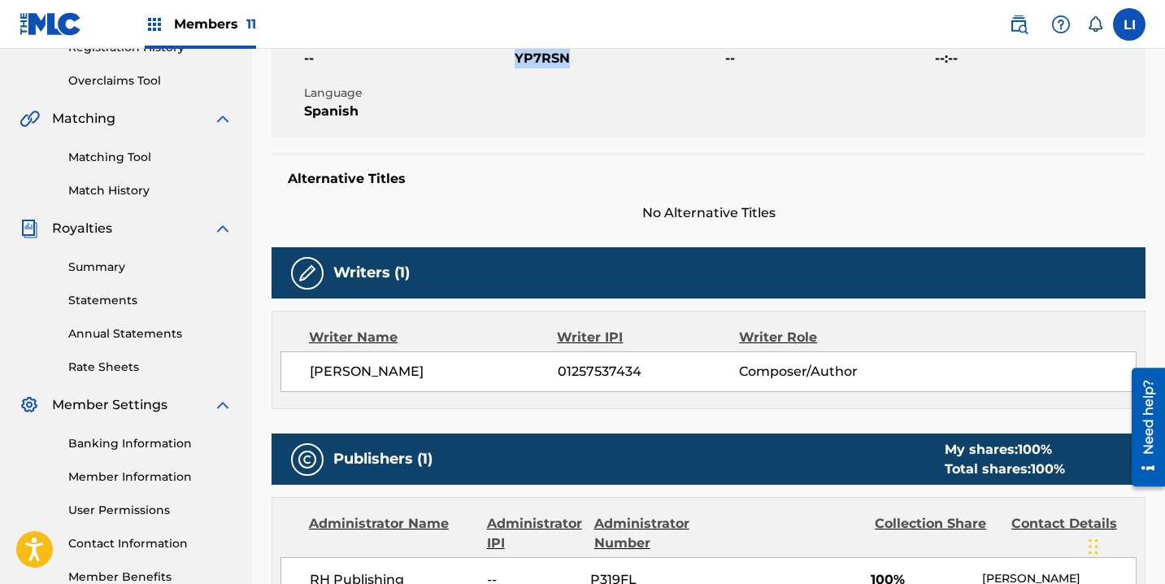
click at [118, 149] on link "Matching Tool" at bounding box center [150, 157] width 164 height 17
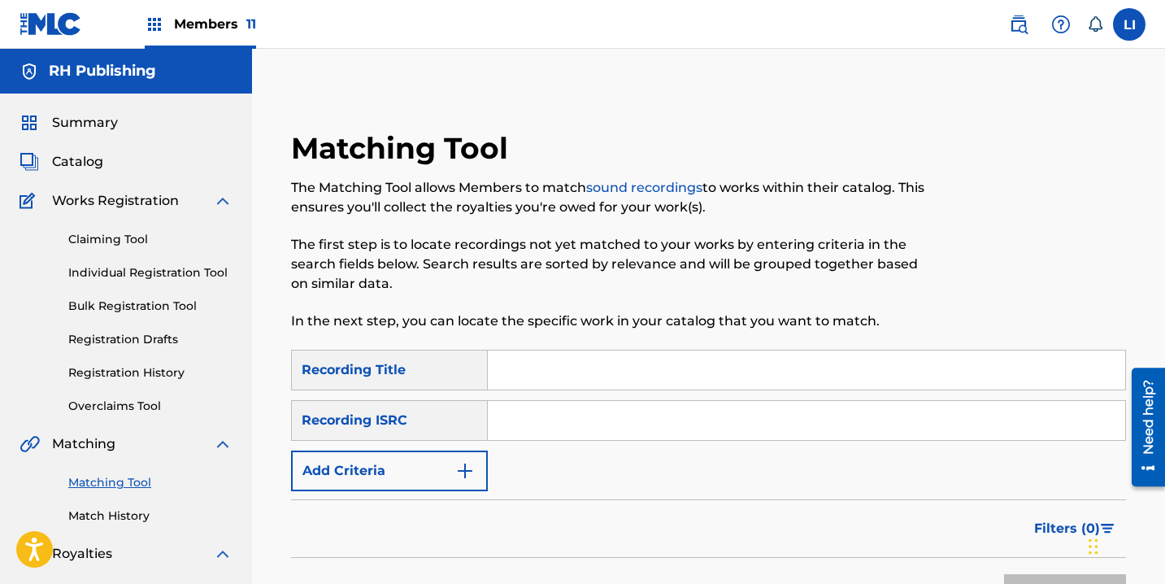
click at [524, 383] on input "Search Form" at bounding box center [806, 369] width 637 height 39
type input "c"
type input "como duele el amor"
paste input "QZ9QQ2400676"
type input "QZ9QQ2400676"
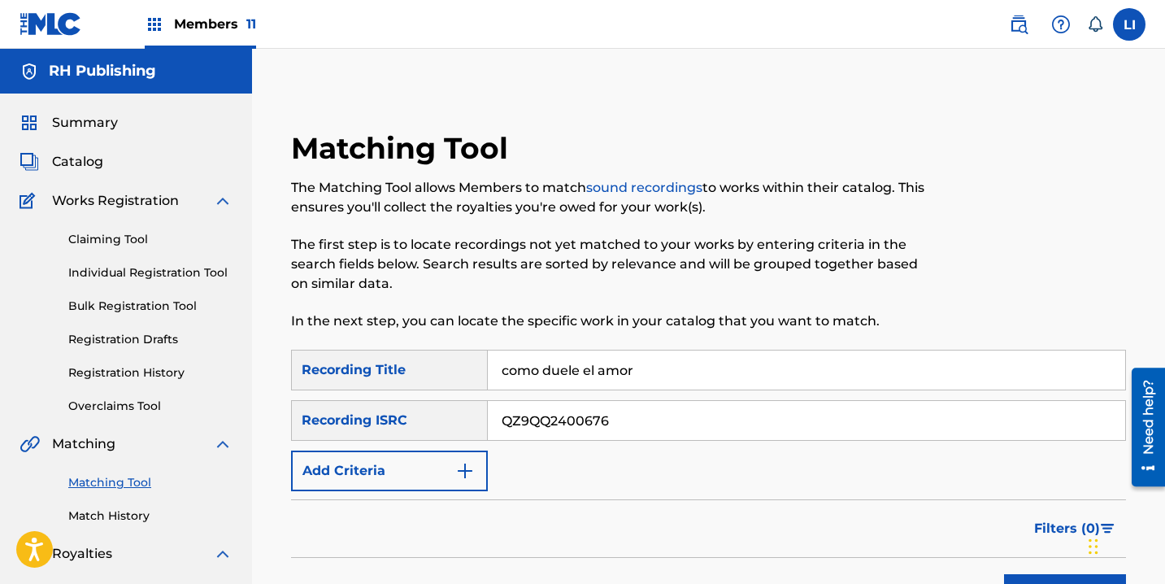
click at [1004, 574] on button "Search" at bounding box center [1065, 594] width 122 height 41
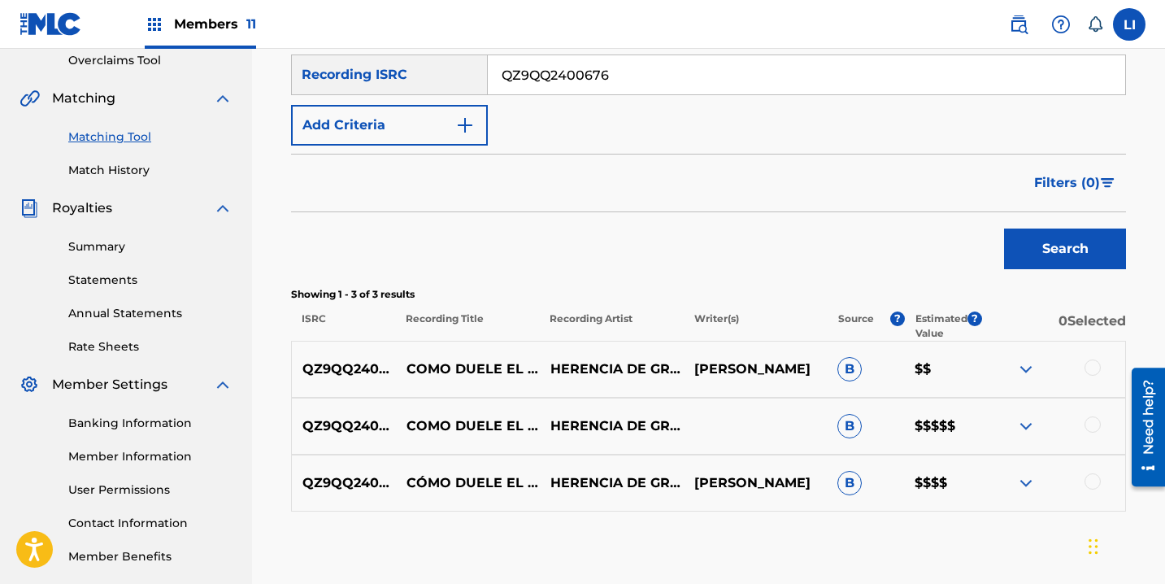
drag, startPoint x: 1095, startPoint y: 366, endPoint x: 1092, endPoint y: 424, distance: 58.6
click at [1095, 367] on div at bounding box center [1092, 367] width 16 height 16
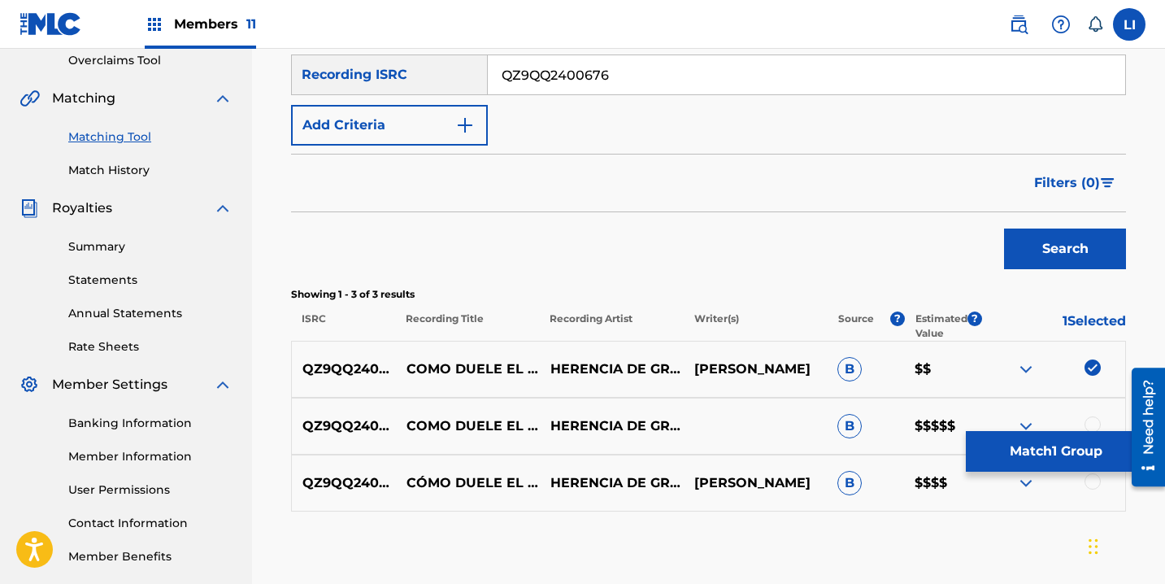
click at [1097, 425] on div at bounding box center [1092, 424] width 16 height 16
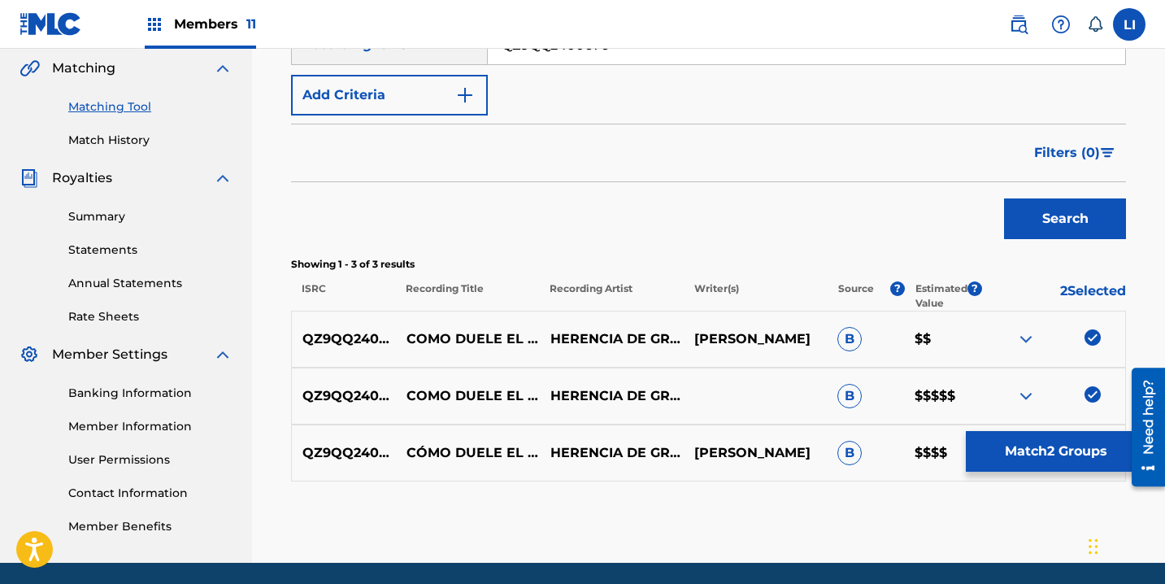
scroll to position [432, 0]
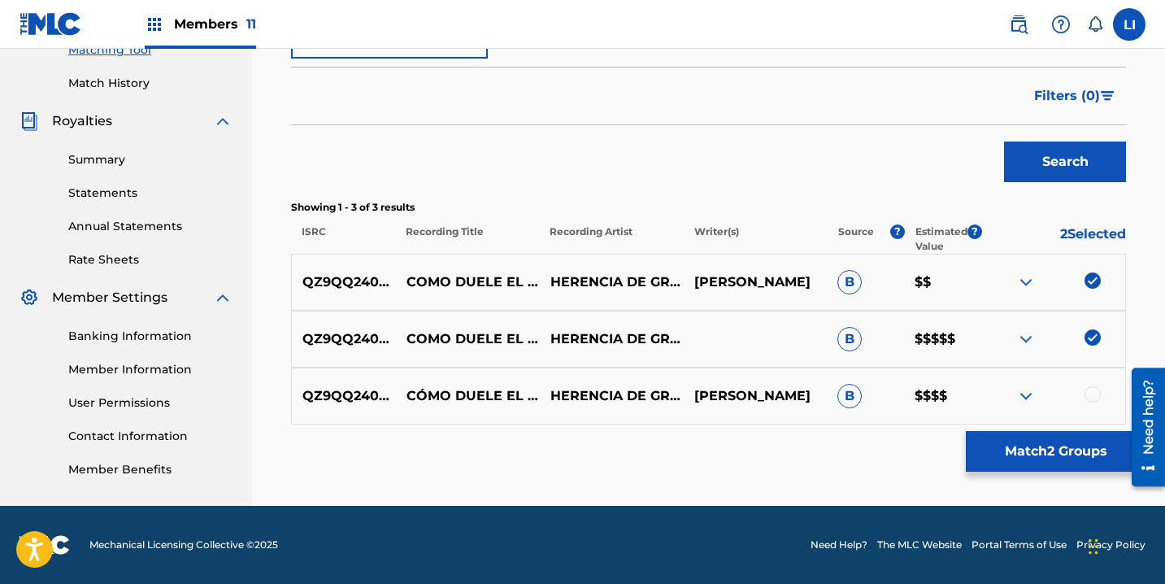
click at [1092, 390] on div at bounding box center [1092, 394] width 16 height 16
drag, startPoint x: 1027, startPoint y: 496, endPoint x: 1025, endPoint y: 484, distance: 11.5
click at [1027, 495] on div "Matching Tool The Matching Tool allows Members to match sound recordings to wor…" at bounding box center [708, 102] width 835 height 808
click at [1023, 472] on div "Matching Tool The Matching Tool allows Members to match sound recordings to wor…" at bounding box center [708, 102] width 835 height 808
click at [1017, 444] on button "Match 3 Groups" at bounding box center [1056, 451] width 180 height 41
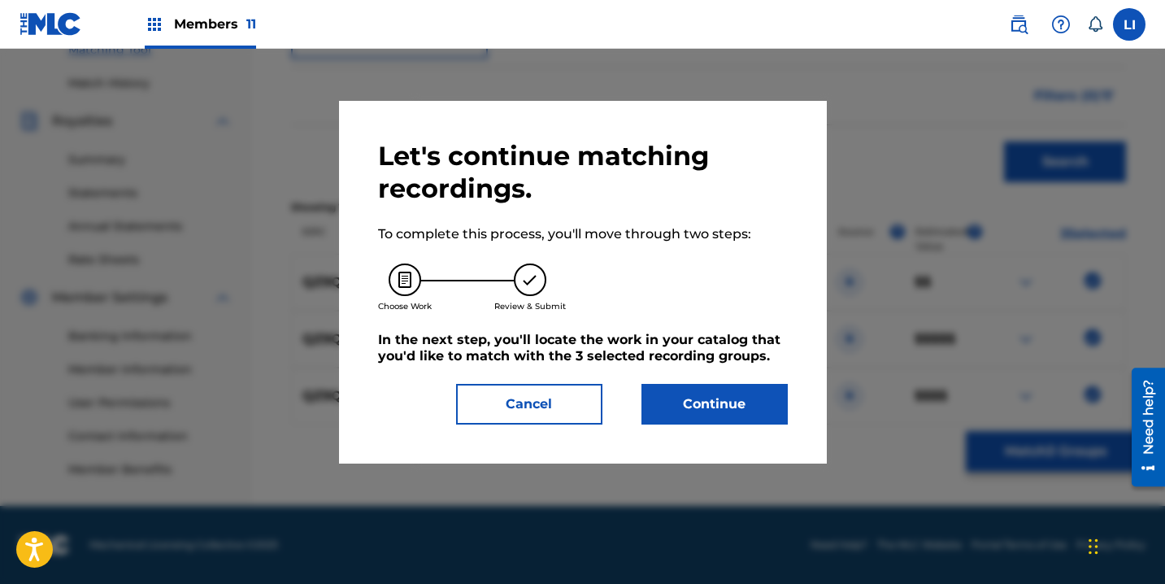
click at [726, 406] on button "Continue" at bounding box center [714, 404] width 146 height 41
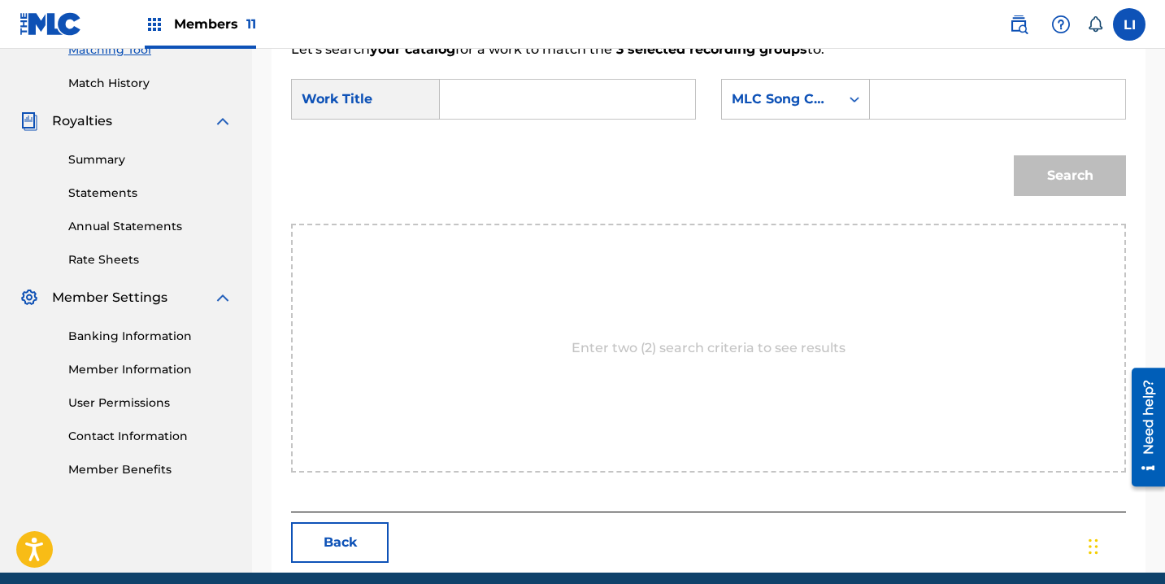
click at [447, 97] on div "Search Form" at bounding box center [568, 99] width 256 height 41
click at [451, 97] on div "Search Form" at bounding box center [568, 99] width 256 height 41
click at [467, 101] on input "Search Form" at bounding box center [568, 99] width 228 height 39
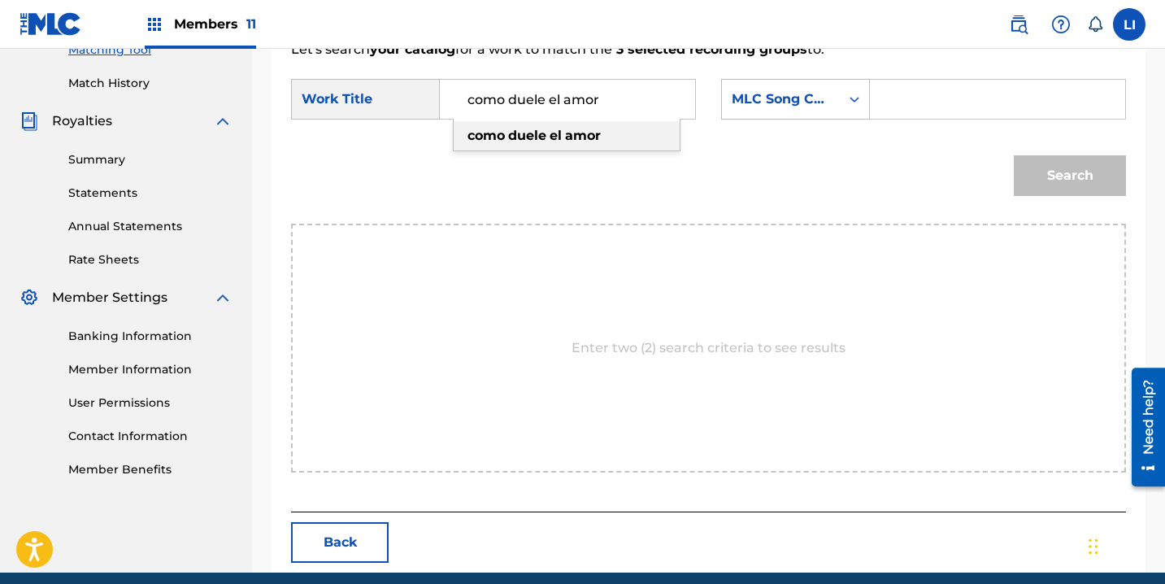
type input "como duele el amor"
paste input "CJ89LJ"
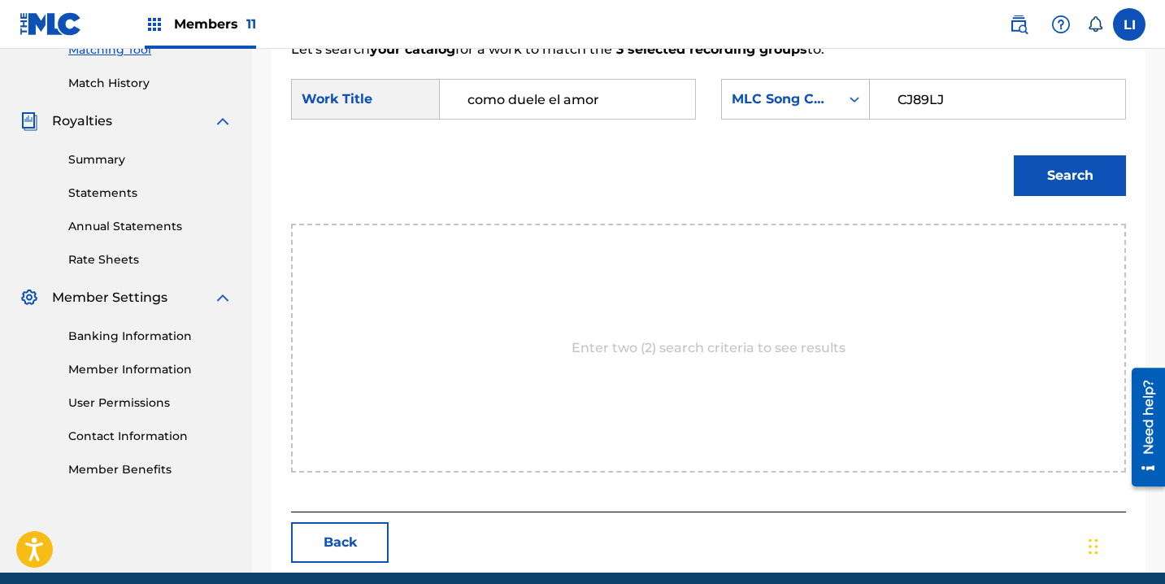
type input "CJ89LJ"
click at [1014, 155] on button "Search" at bounding box center [1070, 175] width 112 height 41
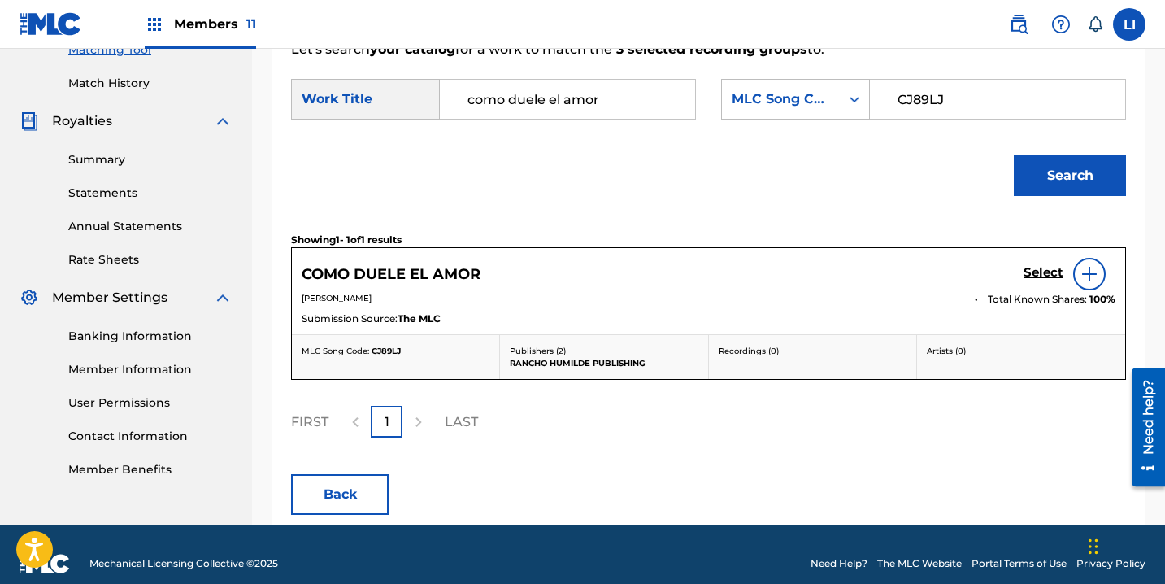
click at [1045, 268] on h5 "Select" at bounding box center [1043, 272] width 40 height 15
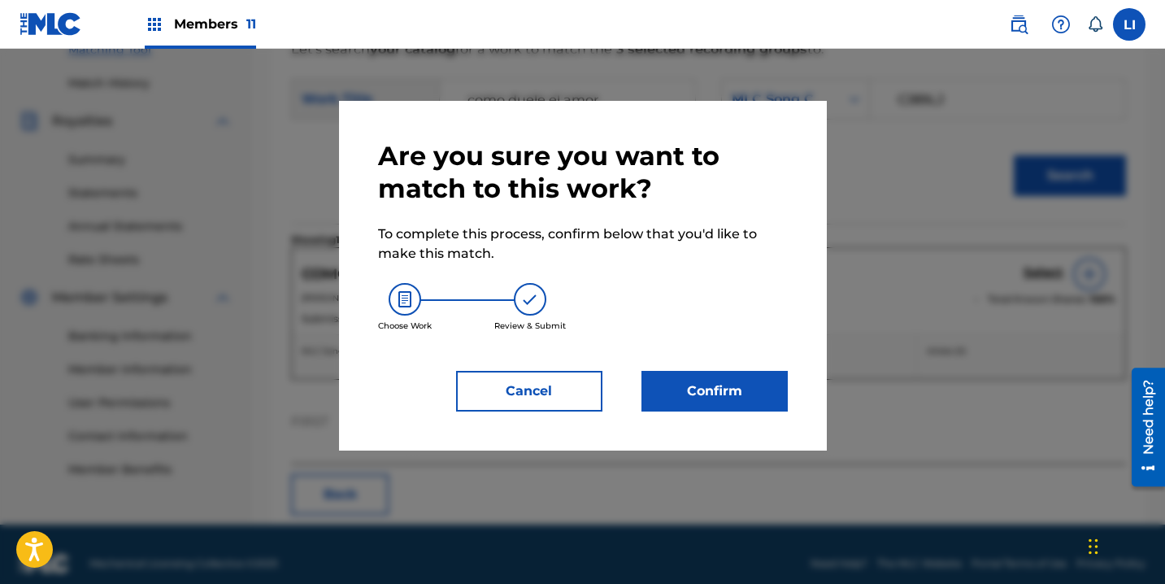
click at [737, 394] on button "Confirm" at bounding box center [714, 391] width 146 height 41
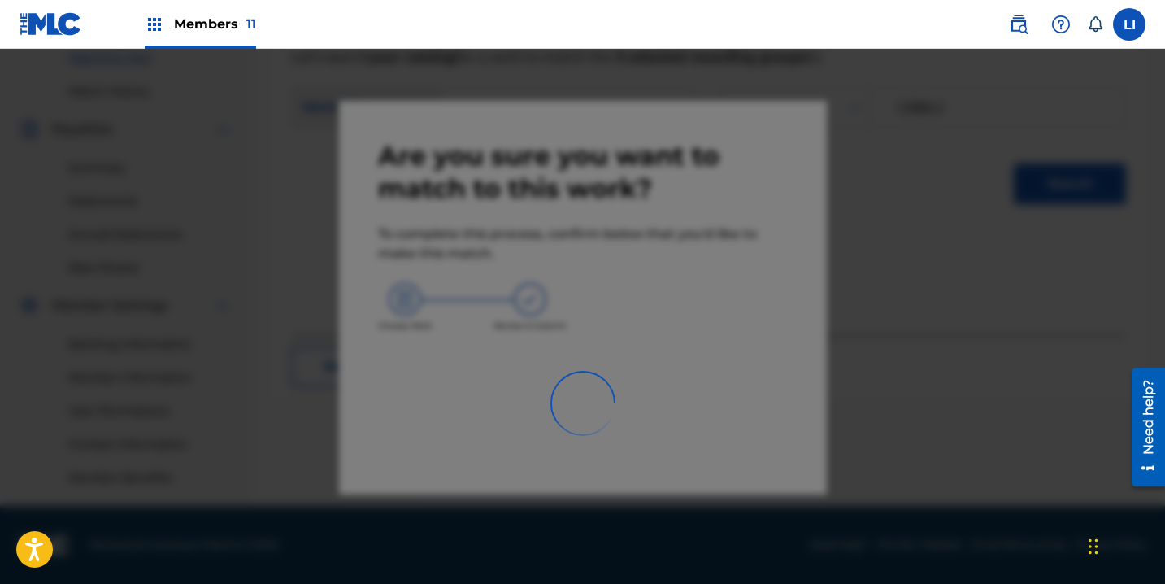
scroll to position [424, 0]
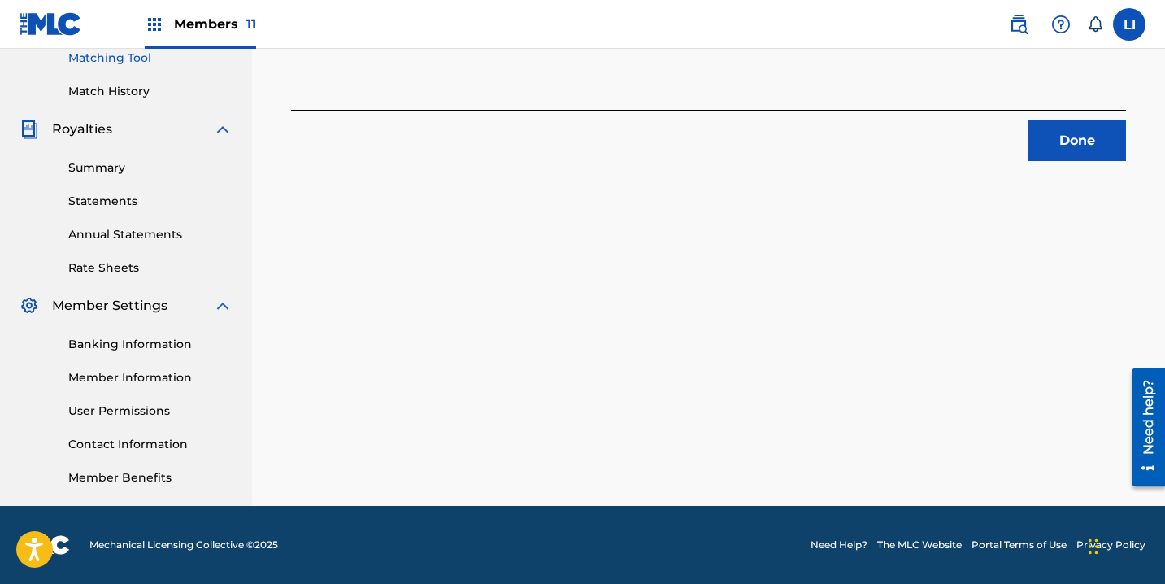
click at [1062, 120] on button "Done" at bounding box center [1077, 140] width 98 height 41
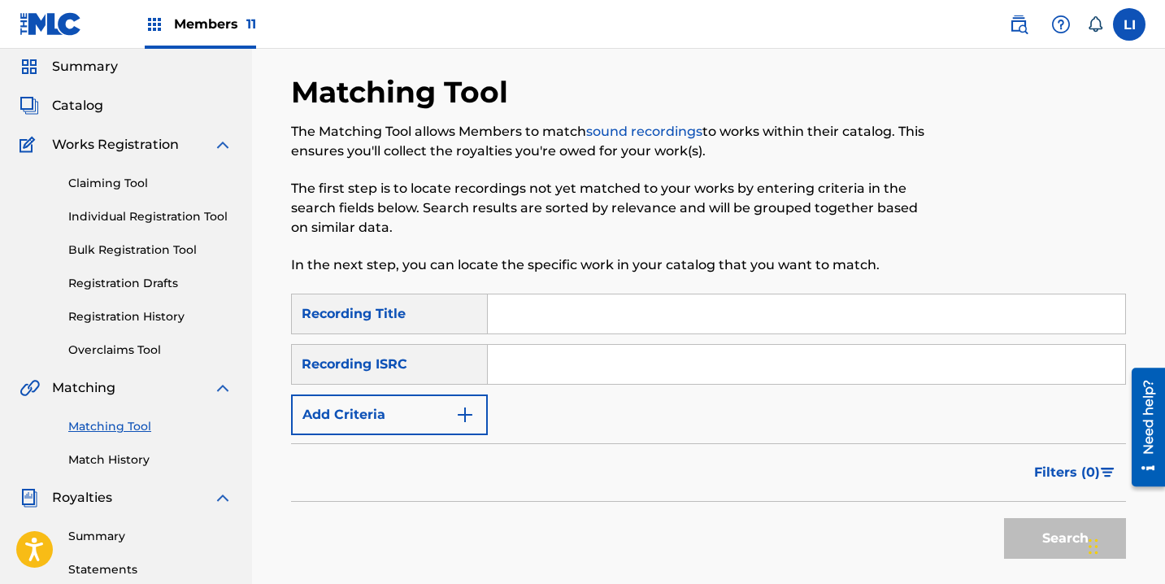
scroll to position [54, 0]
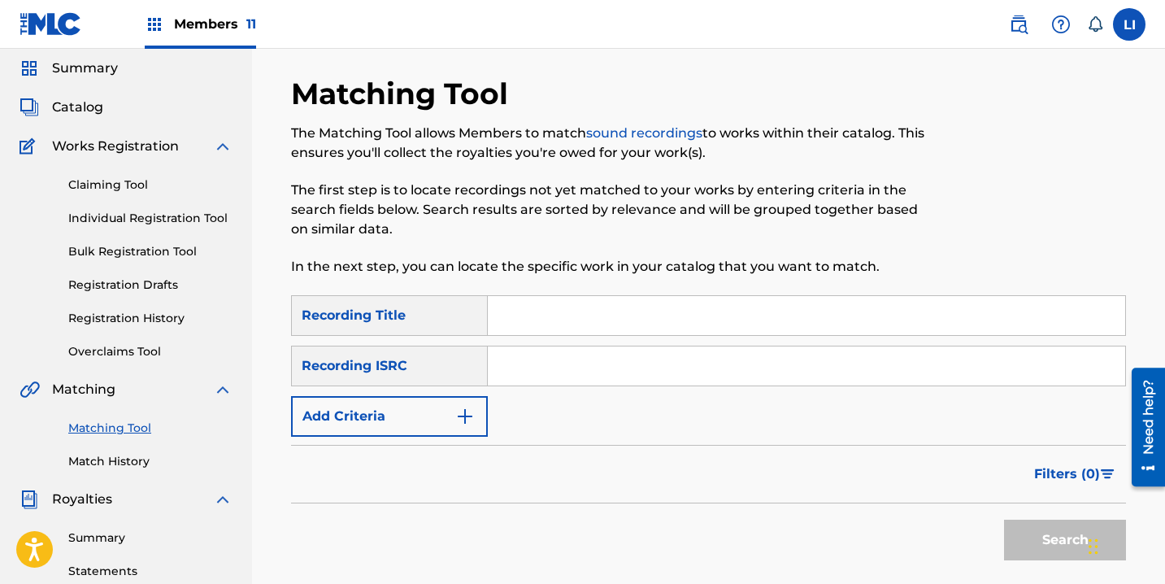
click at [541, 316] on input "Search Form" at bounding box center [806, 315] width 637 height 39
type input "no regreses"
paste input "QZ9QQ2400677"
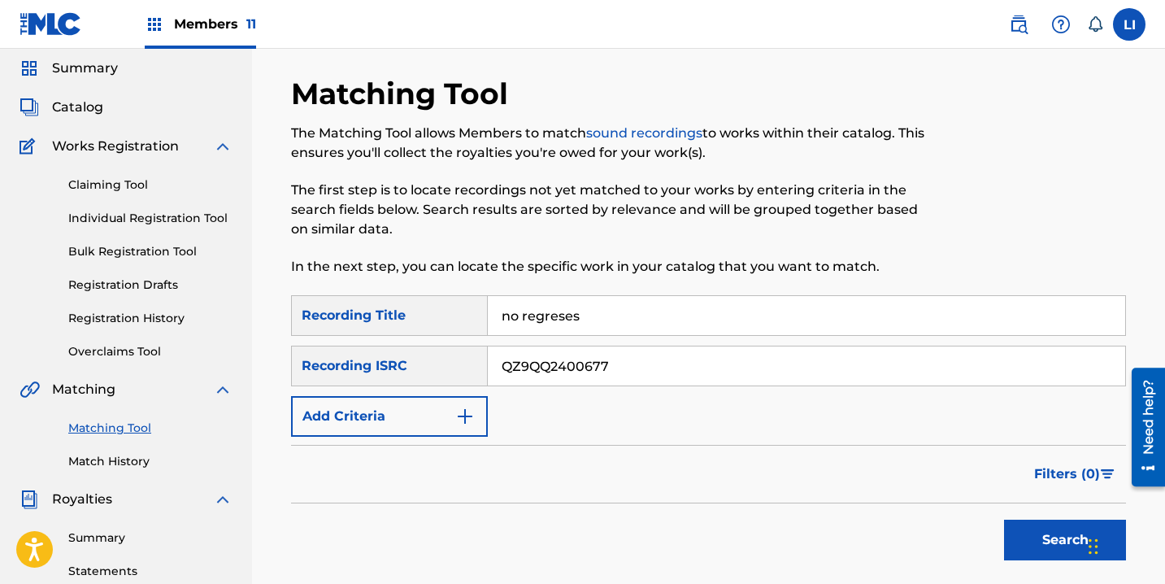
type input "QZ9QQ2400677"
click at [1004, 519] on button "Search" at bounding box center [1065, 539] width 122 height 41
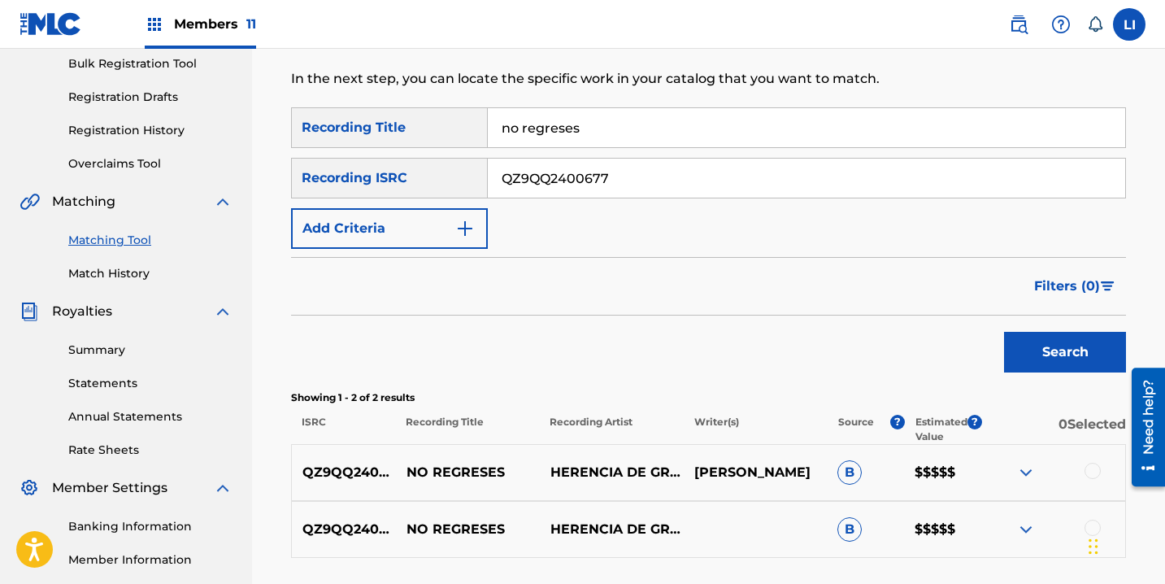
scroll to position [389, 0]
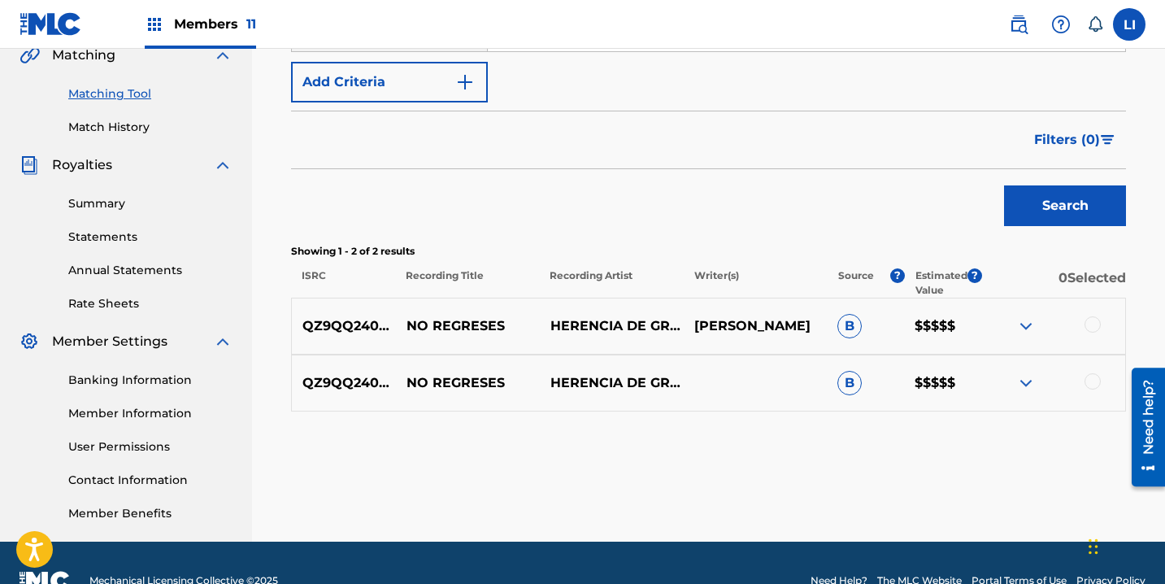
click at [1088, 376] on div at bounding box center [1092, 381] width 16 height 16
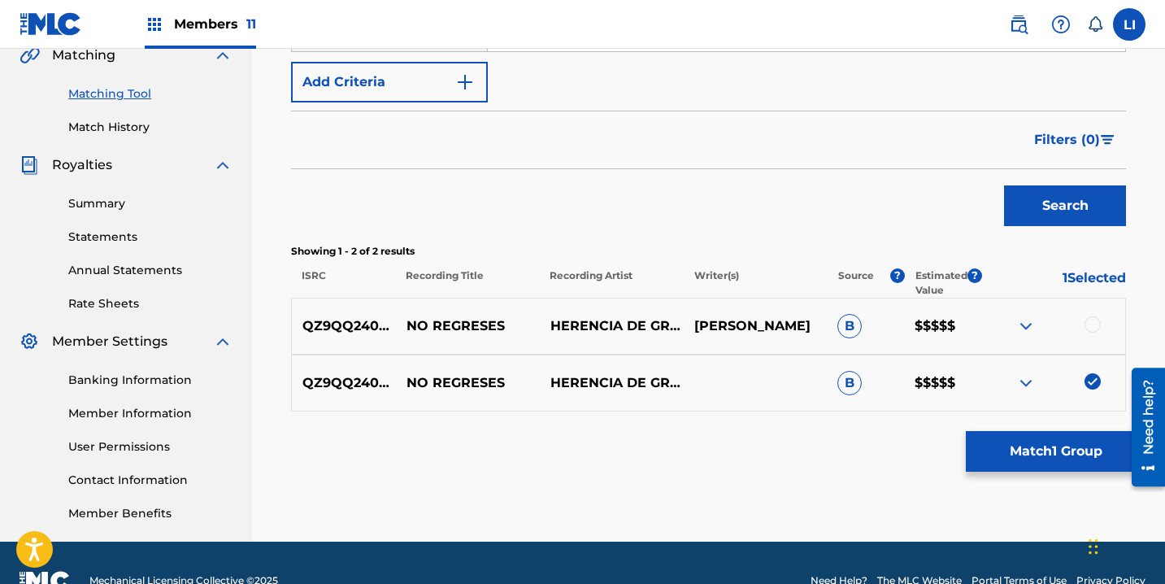
click at [1091, 325] on div at bounding box center [1092, 324] width 16 height 16
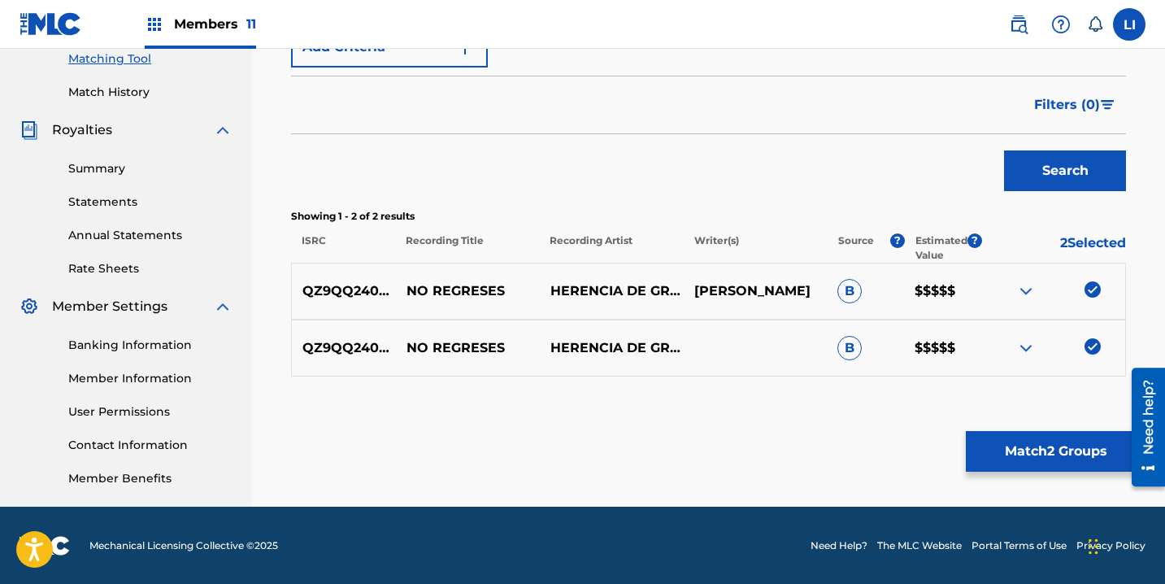
scroll to position [424, 0]
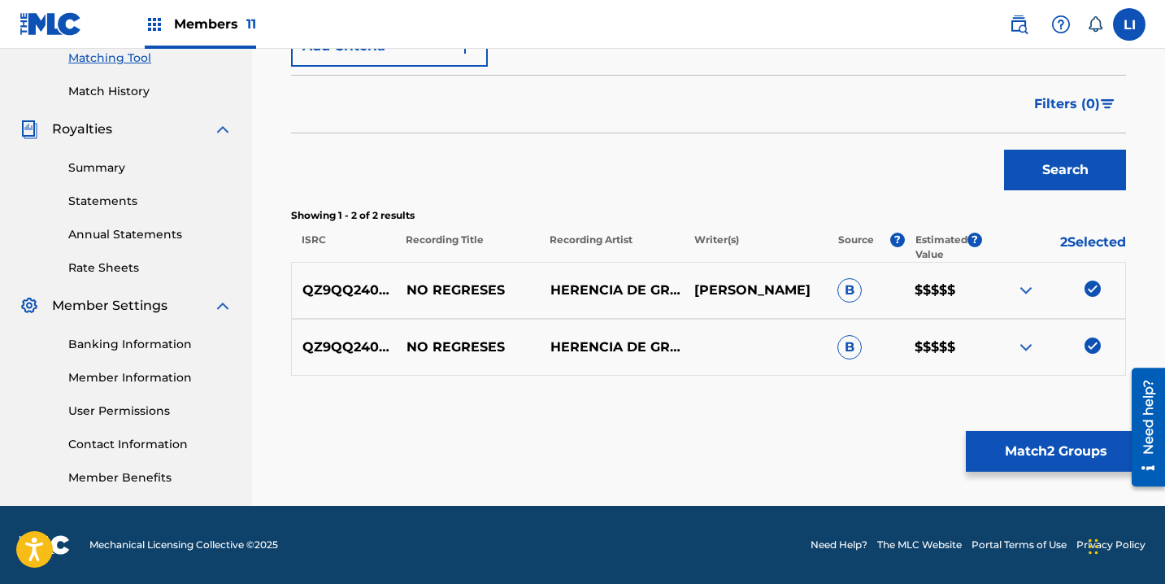
click at [1063, 445] on button "Match 2 Groups" at bounding box center [1056, 451] width 180 height 41
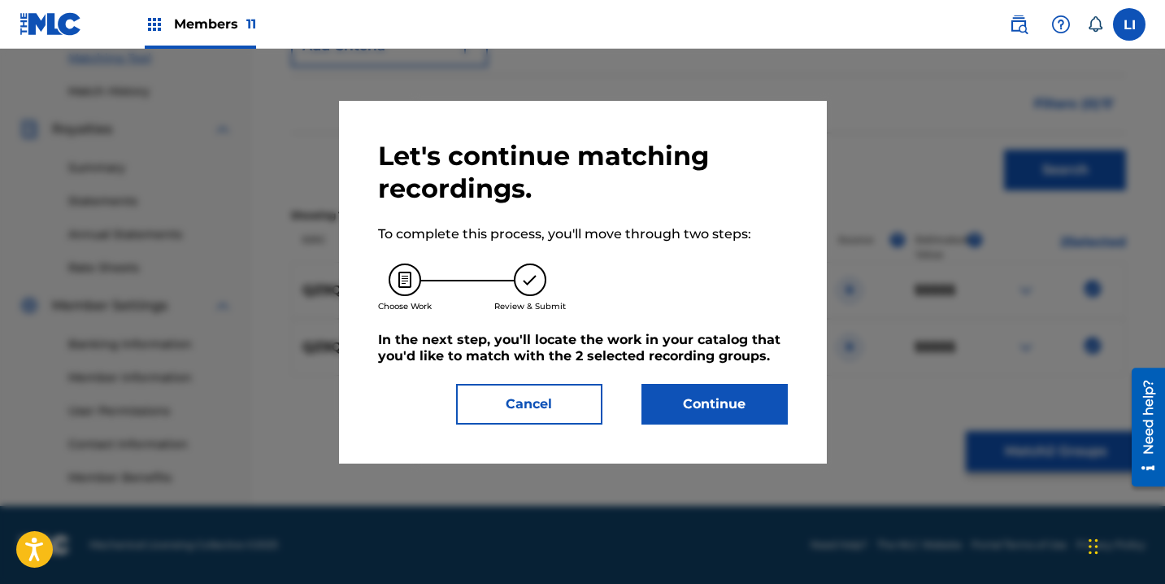
click at [724, 388] on button "Continue" at bounding box center [714, 404] width 146 height 41
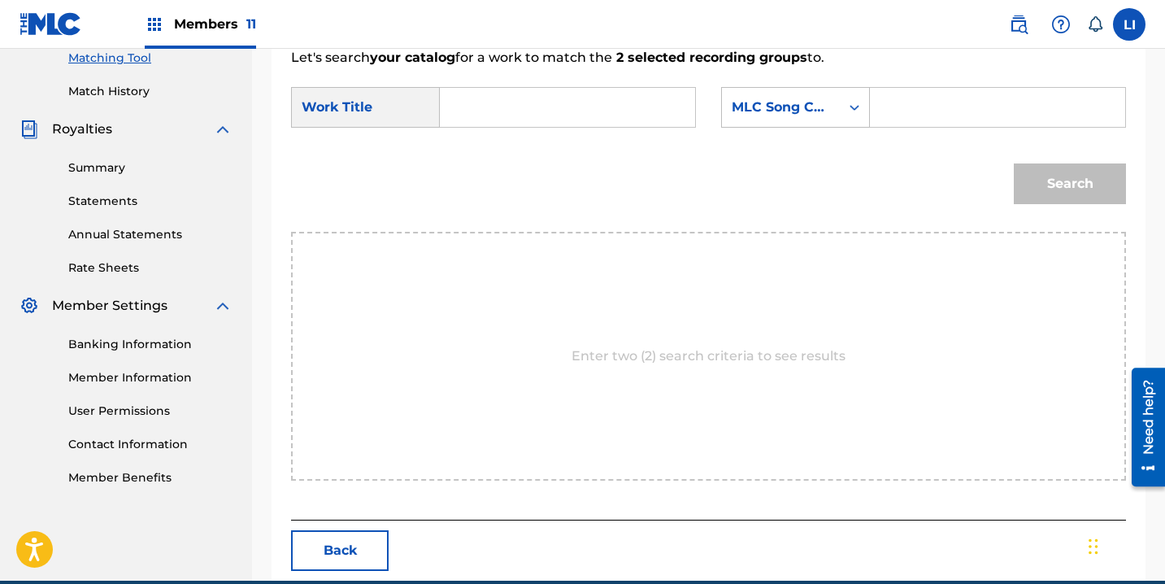
click at [467, 125] on input "Search Form" at bounding box center [568, 107] width 228 height 39
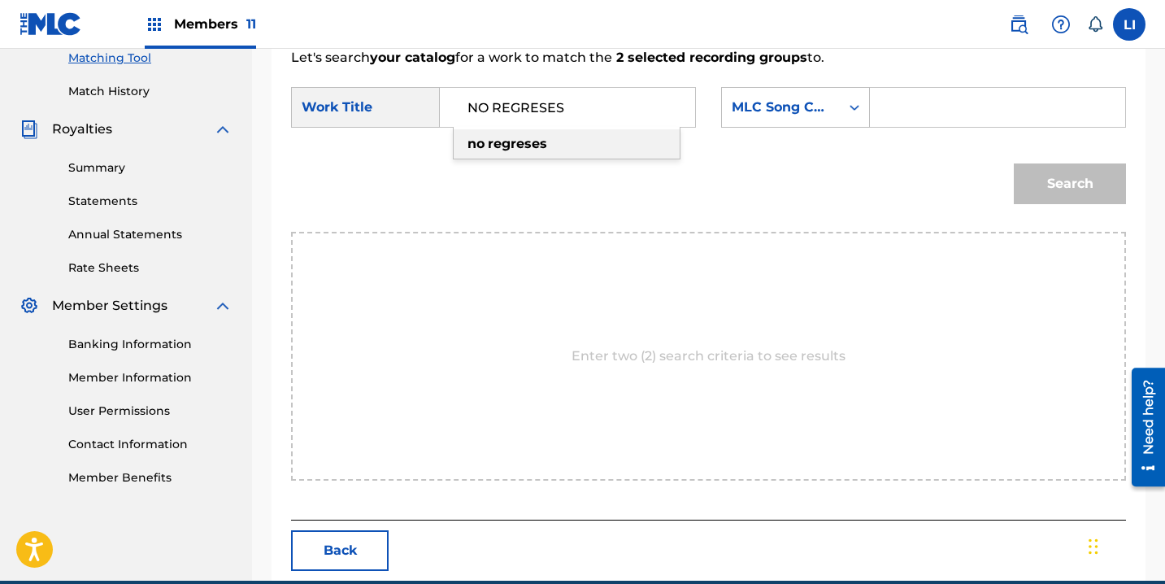
type input "NO REGRESES"
paste input "N95C5Z"
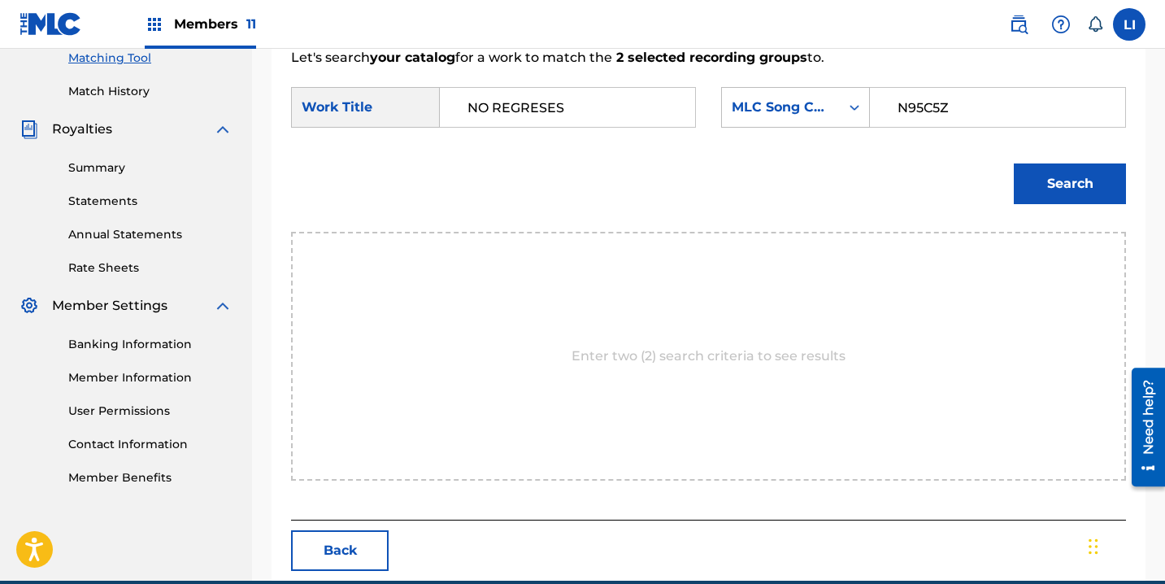
type input "N95C5Z"
click at [1014, 163] on button "Search" at bounding box center [1070, 183] width 112 height 41
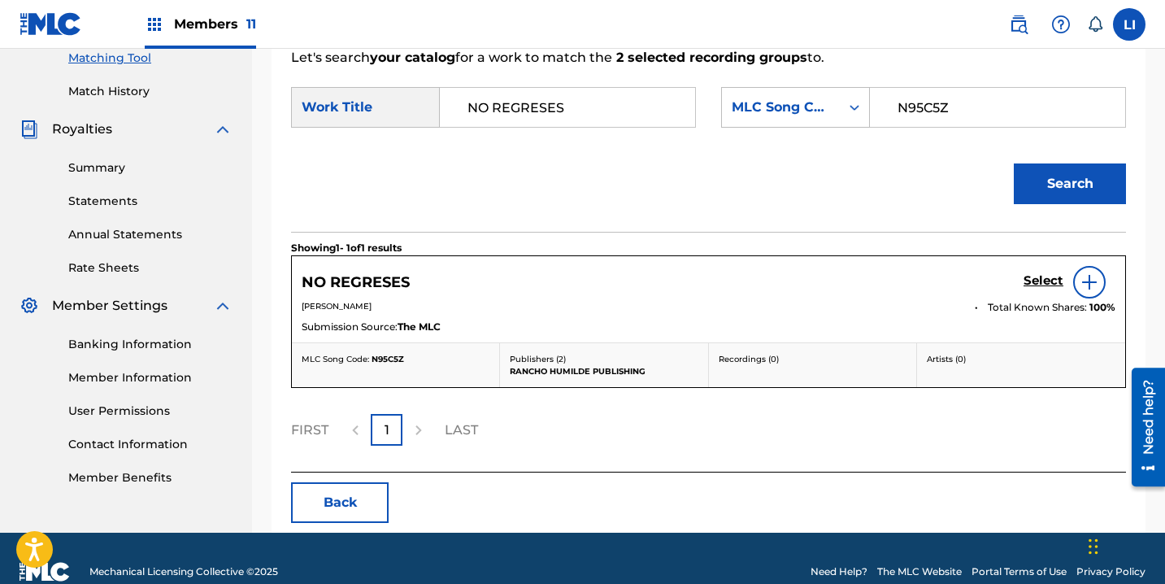
click at [1053, 283] on h5 "Select" at bounding box center [1043, 280] width 40 height 15
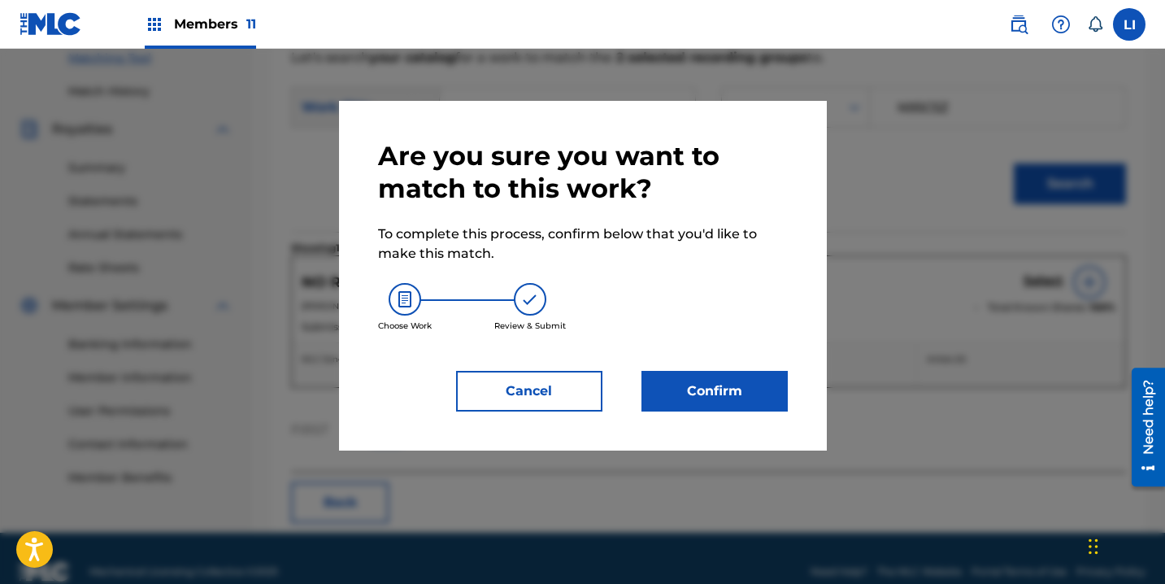
click at [747, 391] on button "Confirm" at bounding box center [714, 391] width 146 height 41
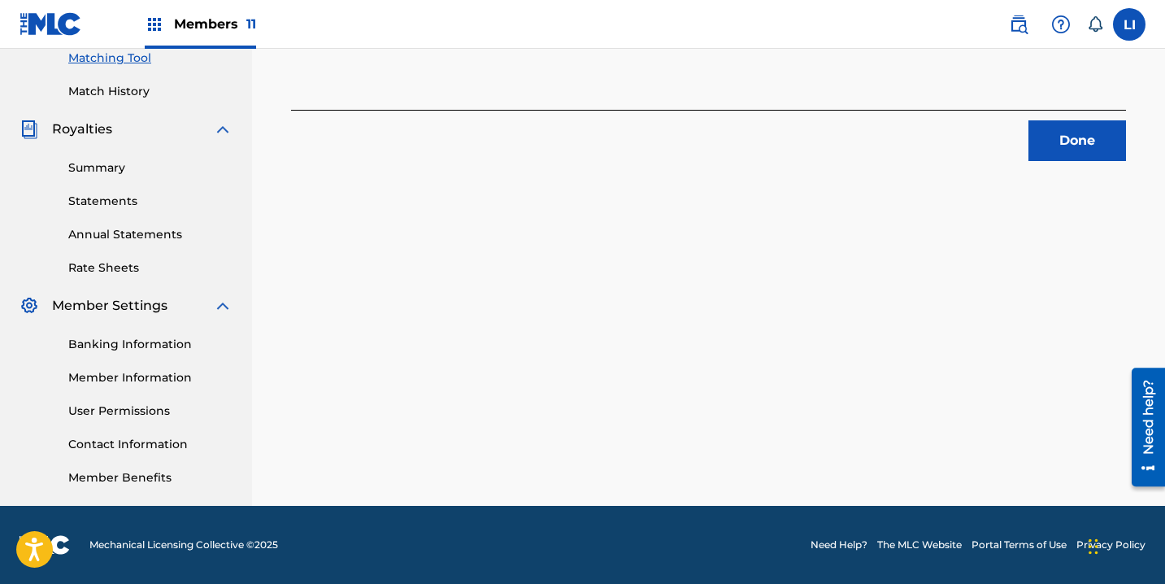
click at [1095, 142] on button "Done" at bounding box center [1077, 140] width 98 height 41
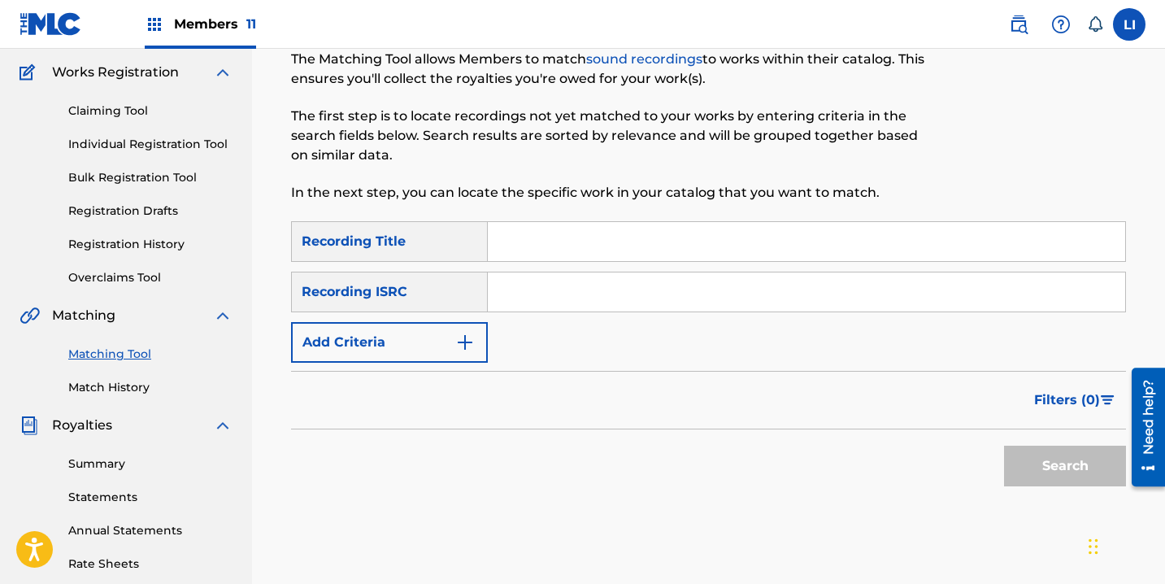
scroll to position [0, 0]
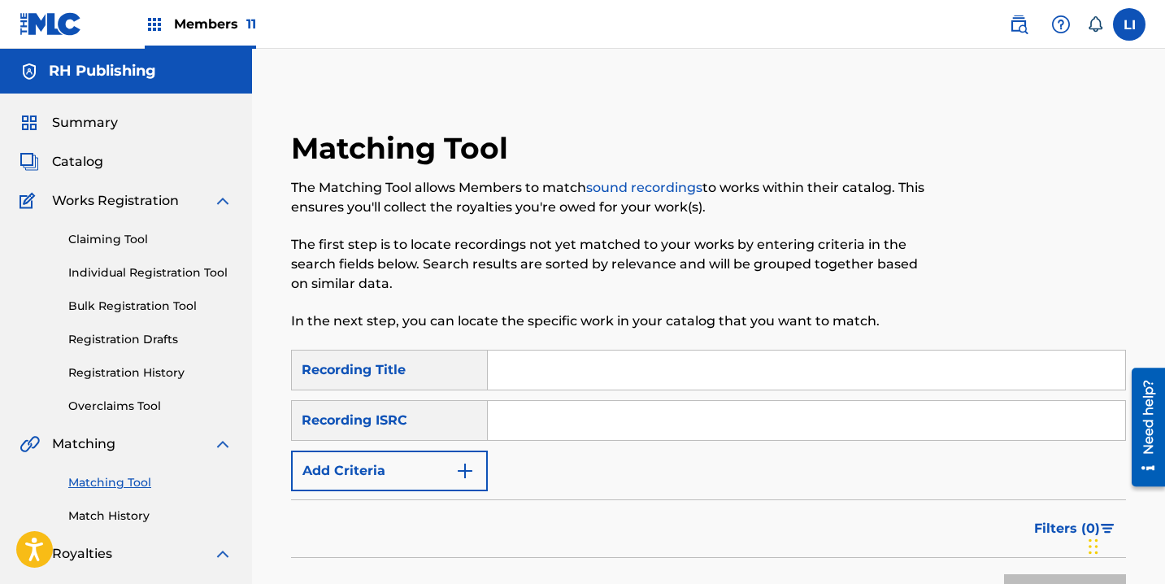
click at [526, 366] on input "Search Form" at bounding box center [806, 369] width 637 height 39
type input "DIME MA"
paste input "QZ9QQ2500183"
type input "QZ9QQ2500183"
click at [1004, 574] on button "Search" at bounding box center [1065, 594] width 122 height 41
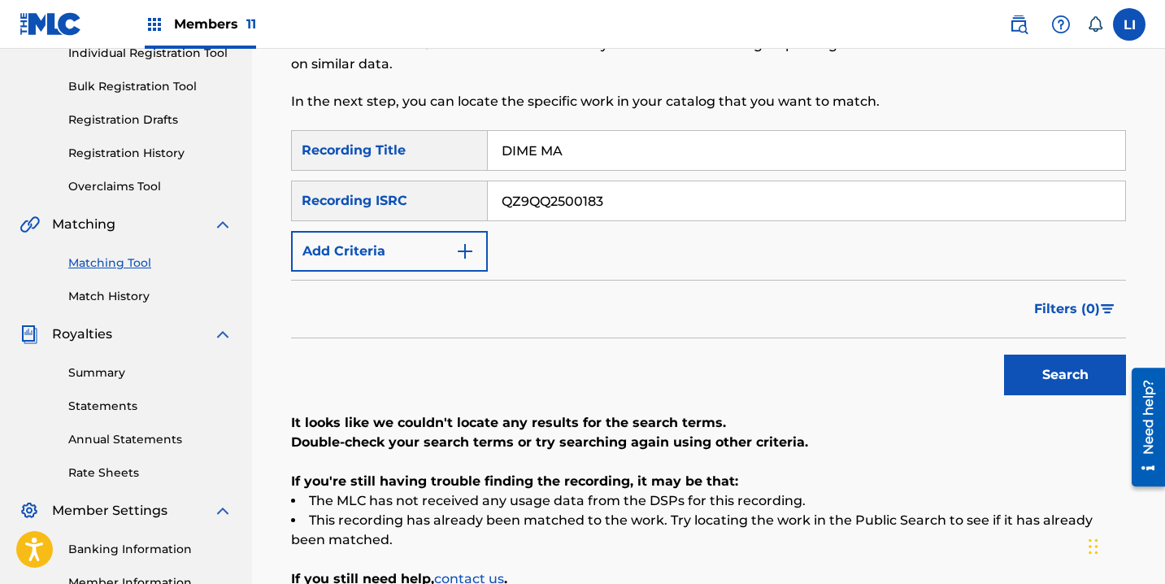
scroll to position [93, 0]
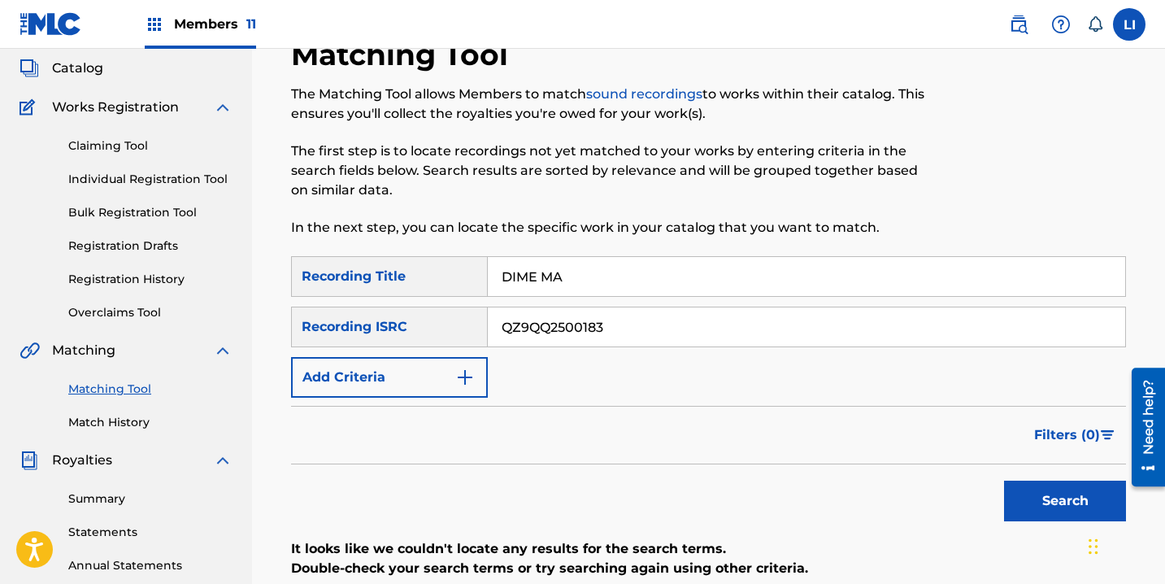
drag, startPoint x: 562, startPoint y: 283, endPoint x: 382, endPoint y: 258, distance: 182.2
click at [382, 258] on div "SearchWithCriteria9d8fcece-9f95-4103-94e4-c4722b2f4b16 Recording Title DIME MA" at bounding box center [708, 276] width 835 height 41
type input "NO QUIERO NA"
paste input "DQH2445535"
type input "QZDQH2445535"
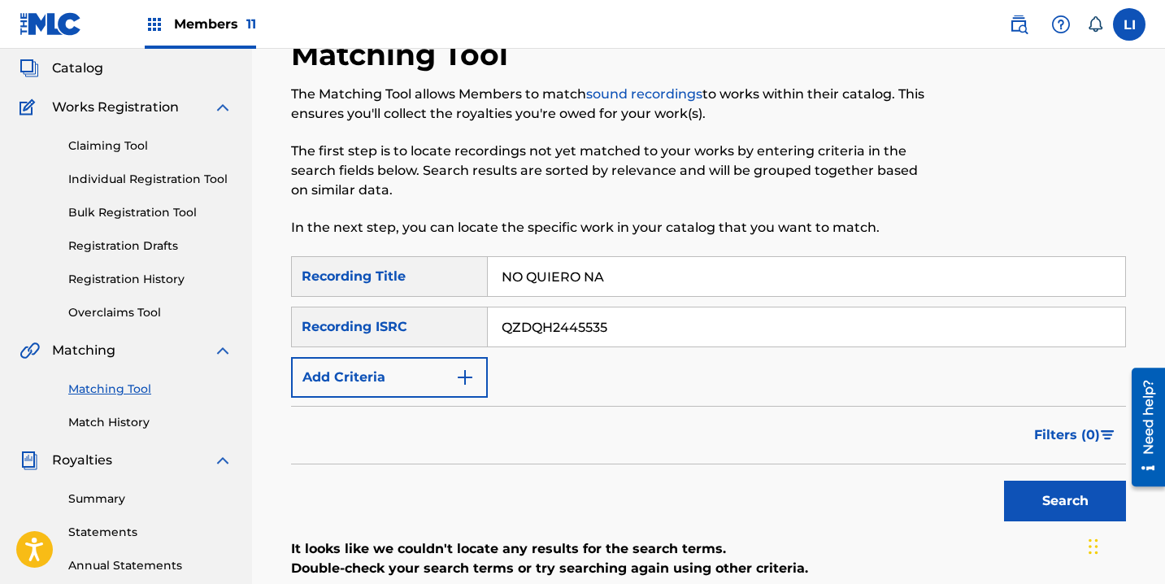
click at [1004, 480] on button "Search" at bounding box center [1065, 500] width 122 height 41
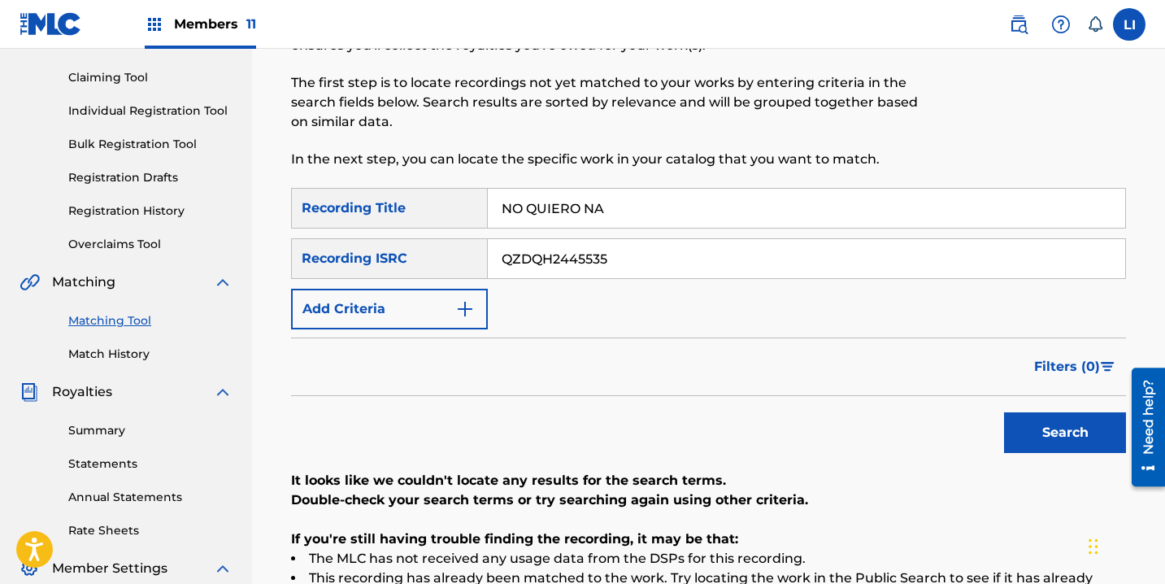
scroll to position [37, 0]
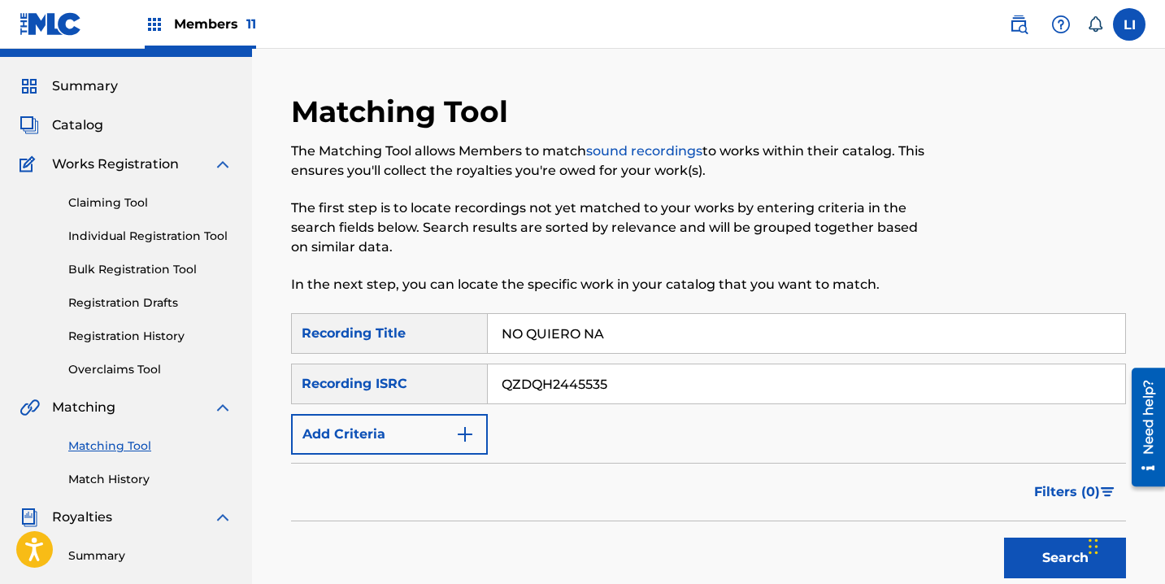
click at [649, 328] on input "NO QUIERO NA" at bounding box center [806, 333] width 637 height 39
type input "EL MORRALITO"
paste input "502463"
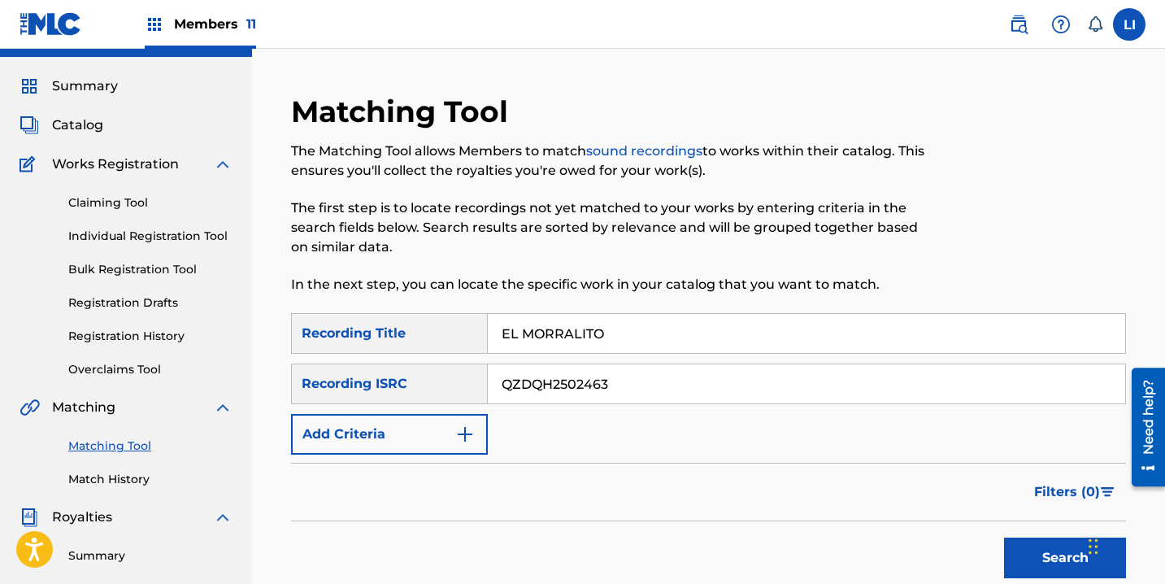
type input "QZDQH2502463"
click at [1004, 537] on button "Search" at bounding box center [1065, 557] width 122 height 41
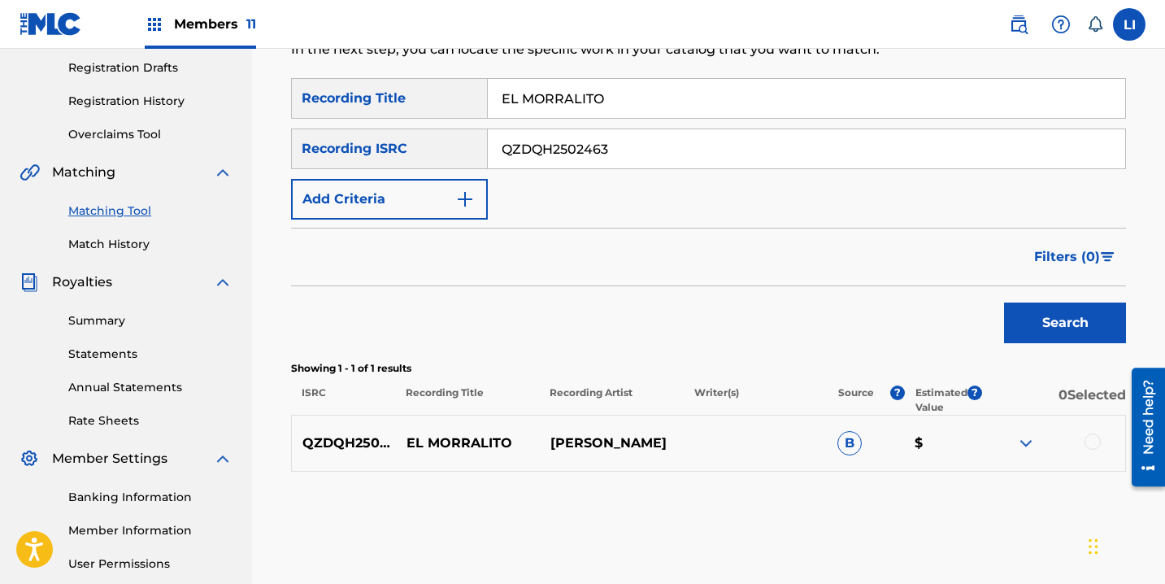
scroll to position [273, 0]
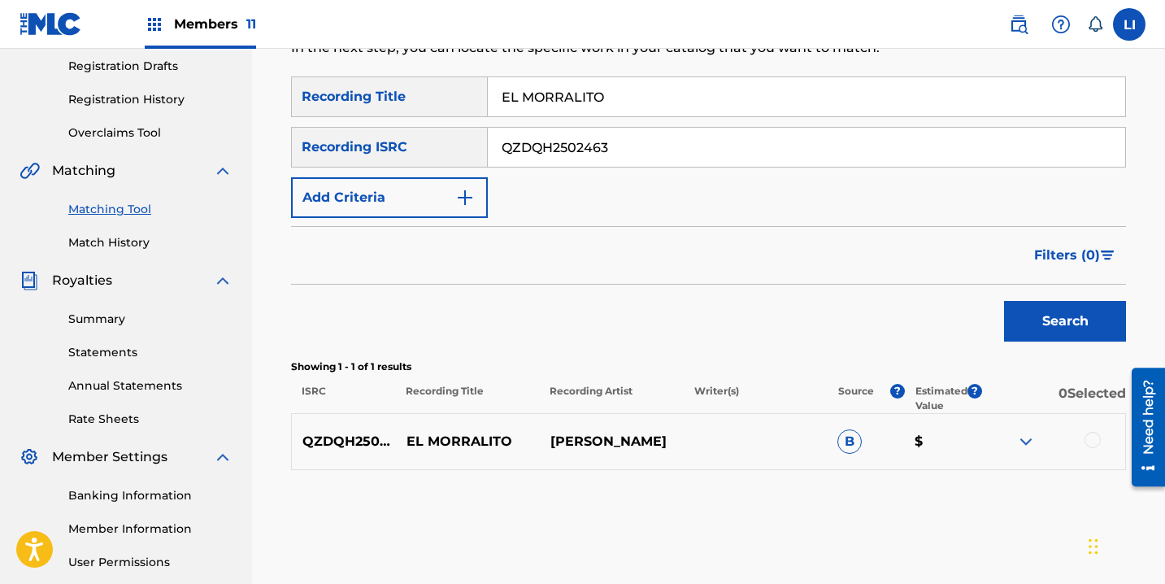
click at [1095, 439] on div at bounding box center [1092, 440] width 16 height 16
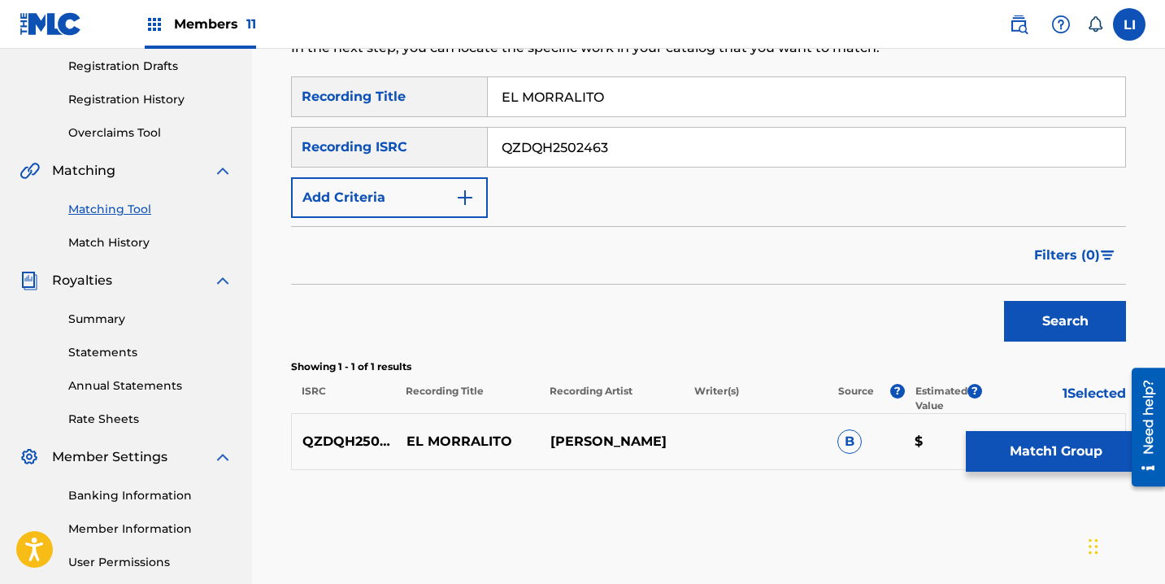
click at [1062, 458] on button "Match 1 Group" at bounding box center [1056, 451] width 180 height 41
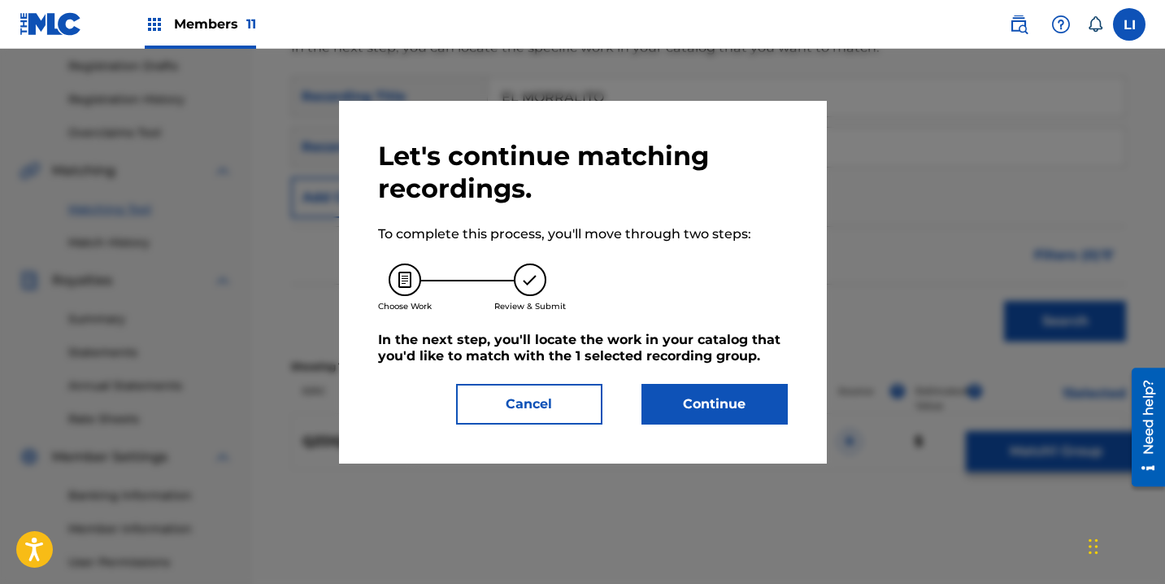
drag, startPoint x: 721, startPoint y: 404, endPoint x: 1166, endPoint y: 379, distance: 445.3
click at [723, 404] on button "Continue" at bounding box center [714, 404] width 146 height 41
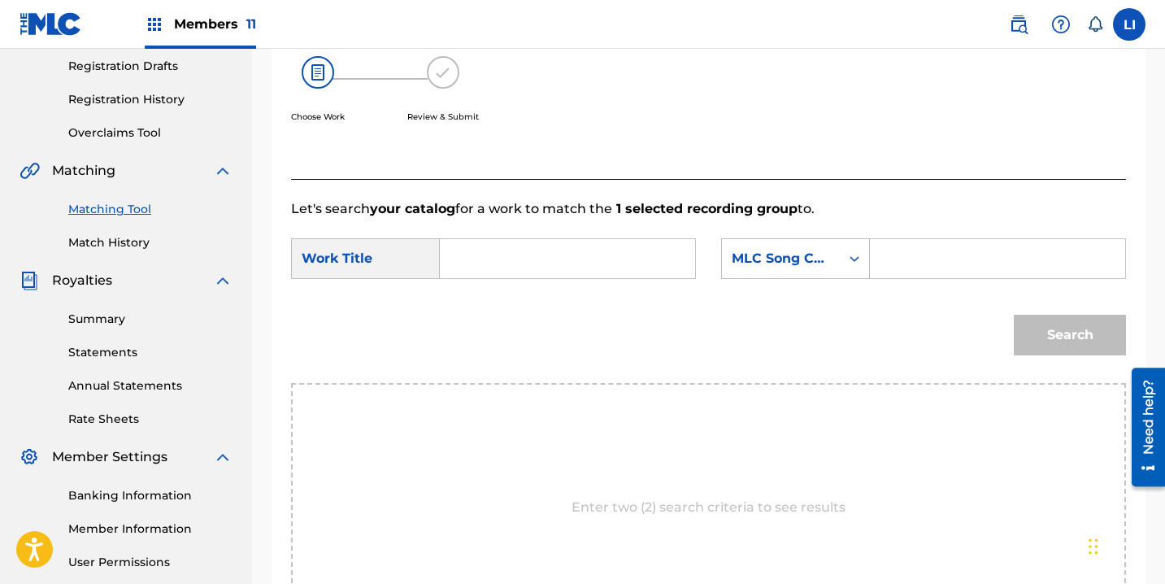
click at [554, 245] on input "Search Form" at bounding box center [568, 258] width 228 height 39
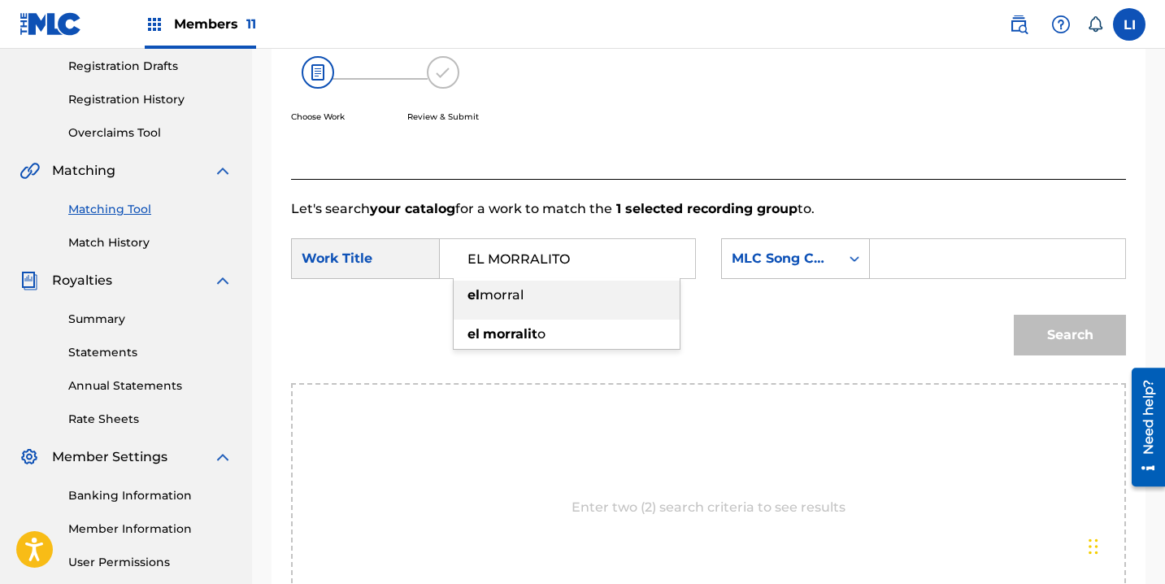
type input "EL MORRALITO"
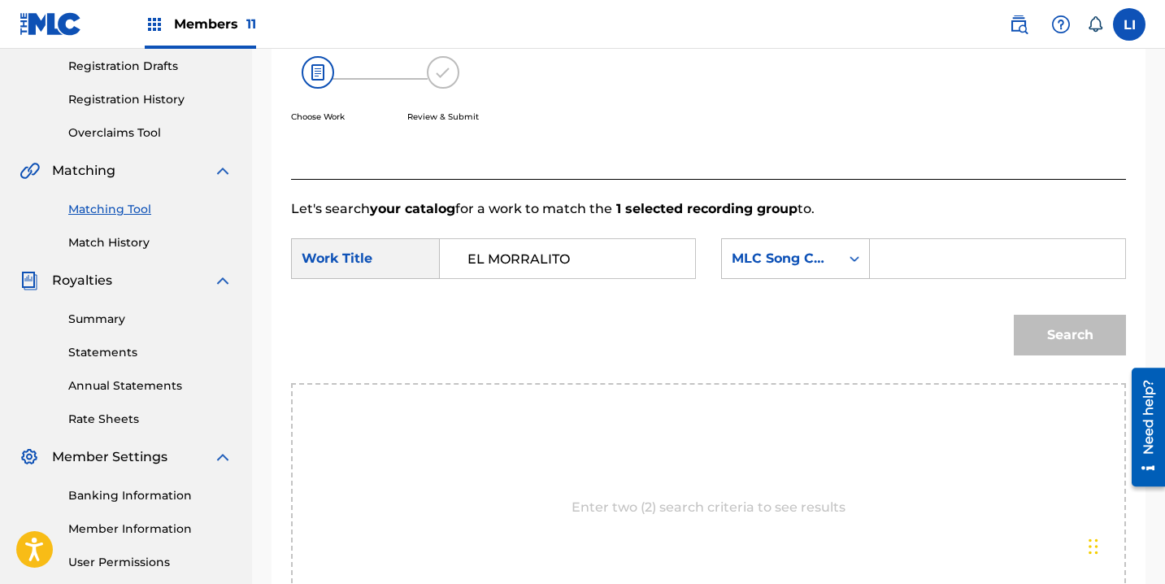
paste input "ES1XGZ"
type input "ES1XGZ"
click at [1014, 315] on button "Search" at bounding box center [1070, 335] width 112 height 41
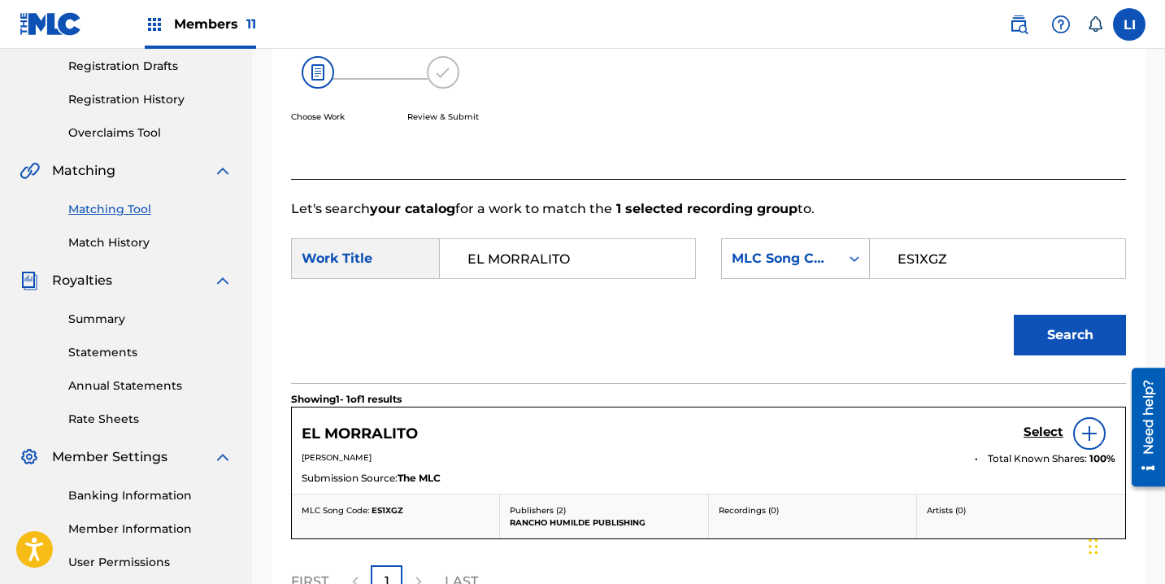
click at [1039, 438] on h5 "Select" at bounding box center [1043, 431] width 40 height 15
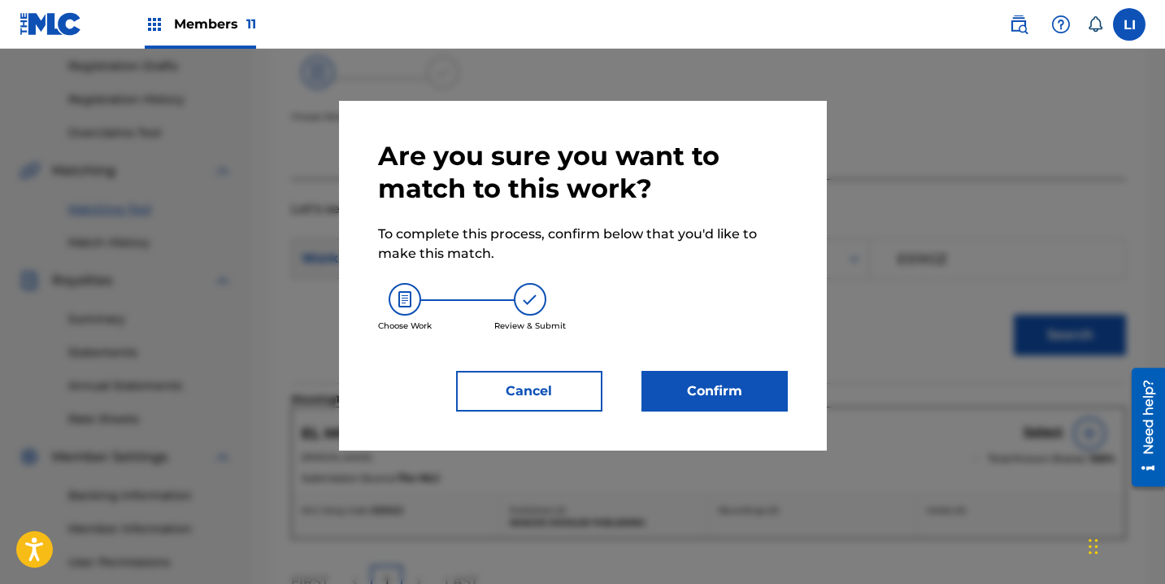
click at [720, 354] on div "Are you sure you want to match to this work? To complete this process, confirm …" at bounding box center [583, 275] width 410 height 271
click at [726, 372] on button "Confirm" at bounding box center [714, 391] width 146 height 41
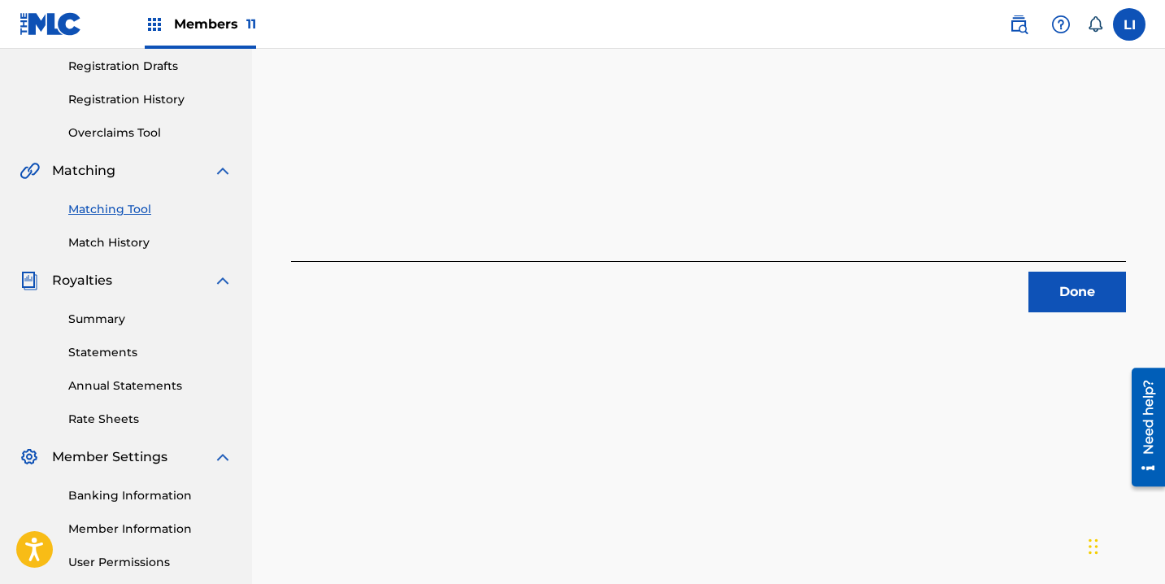
drag, startPoint x: 1018, startPoint y: 318, endPoint x: 1048, endPoint y: 304, distance: 33.1
click at [1021, 316] on div "1 Recording Groups are pending usage match to the work EL MORRALITO . Congratul…" at bounding box center [708, 236] width 913 height 840
click at [1071, 294] on button "Done" at bounding box center [1077, 291] width 98 height 41
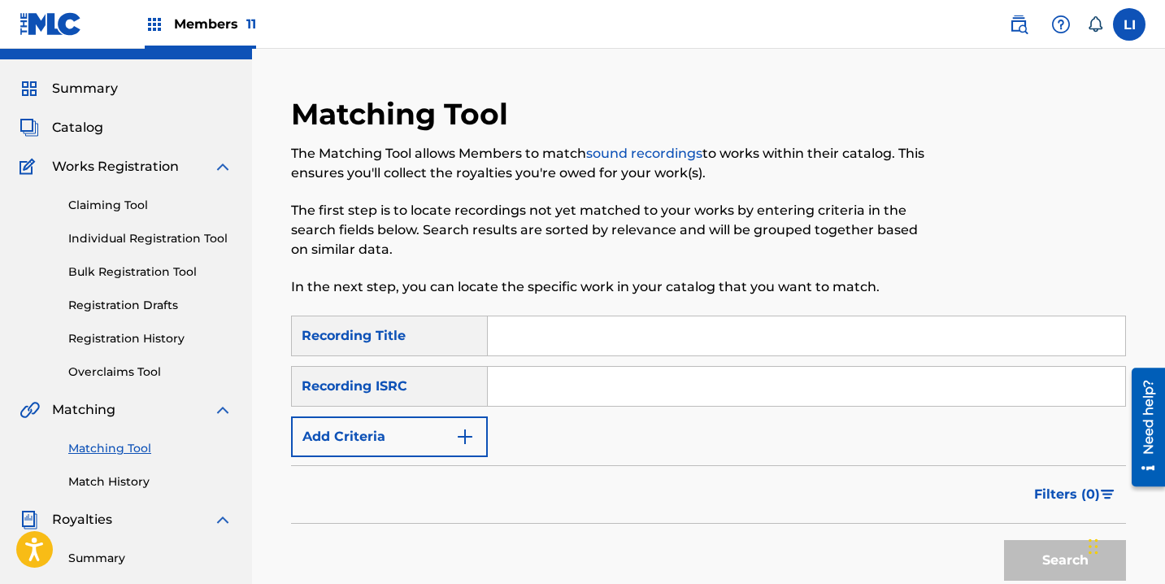
scroll to position [0, 0]
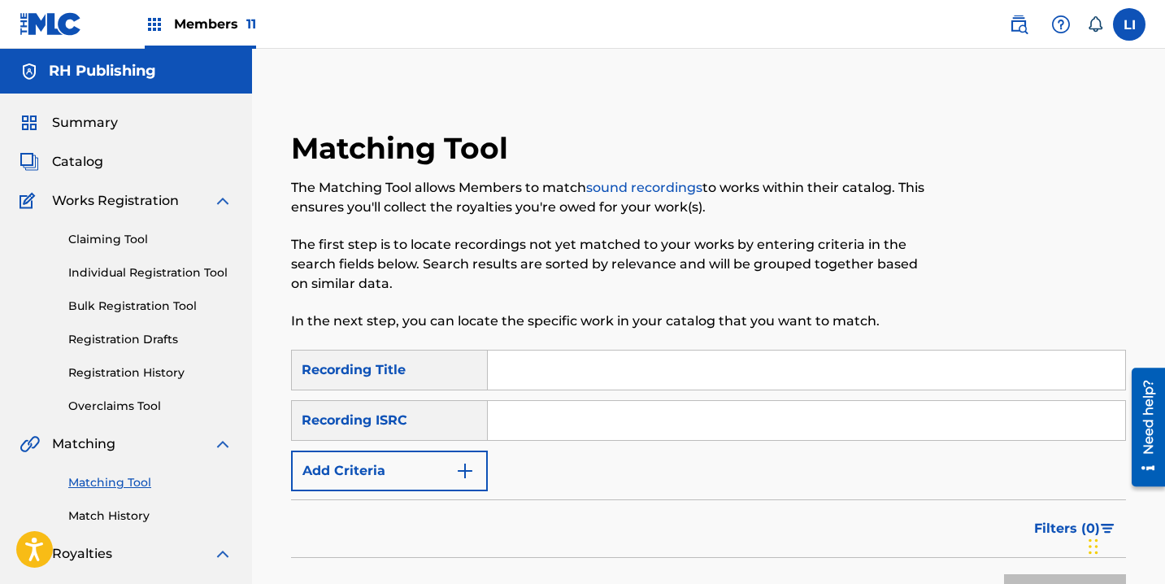
click at [686, 289] on p "The first step is to locate recordings not yet matched to your works by enterin…" at bounding box center [612, 264] width 643 height 59
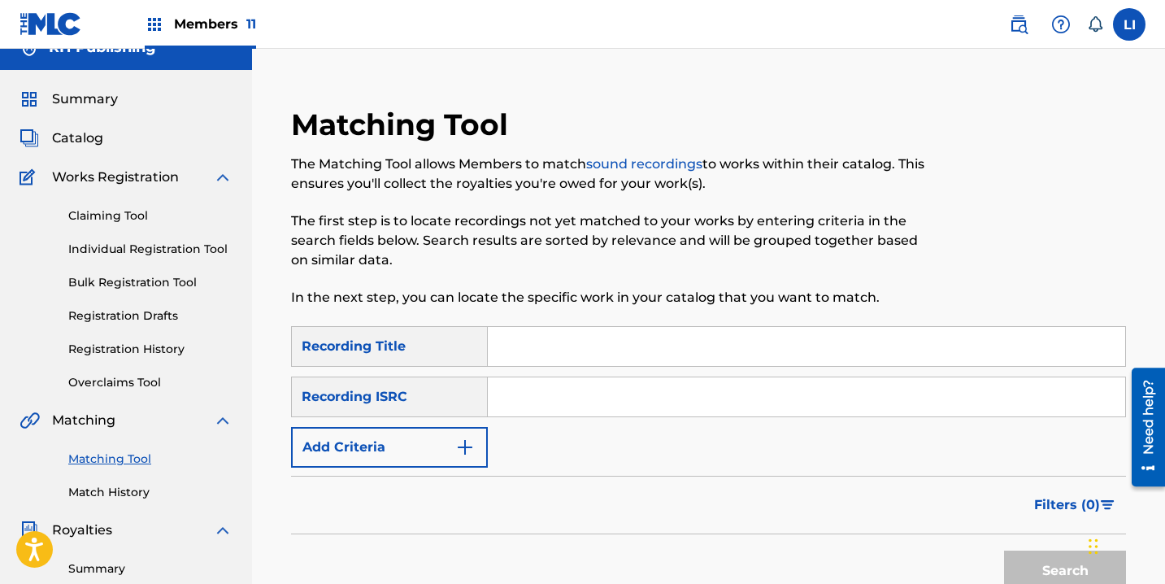
click at [1010, 26] on img at bounding box center [1019, 25] width 20 height 20
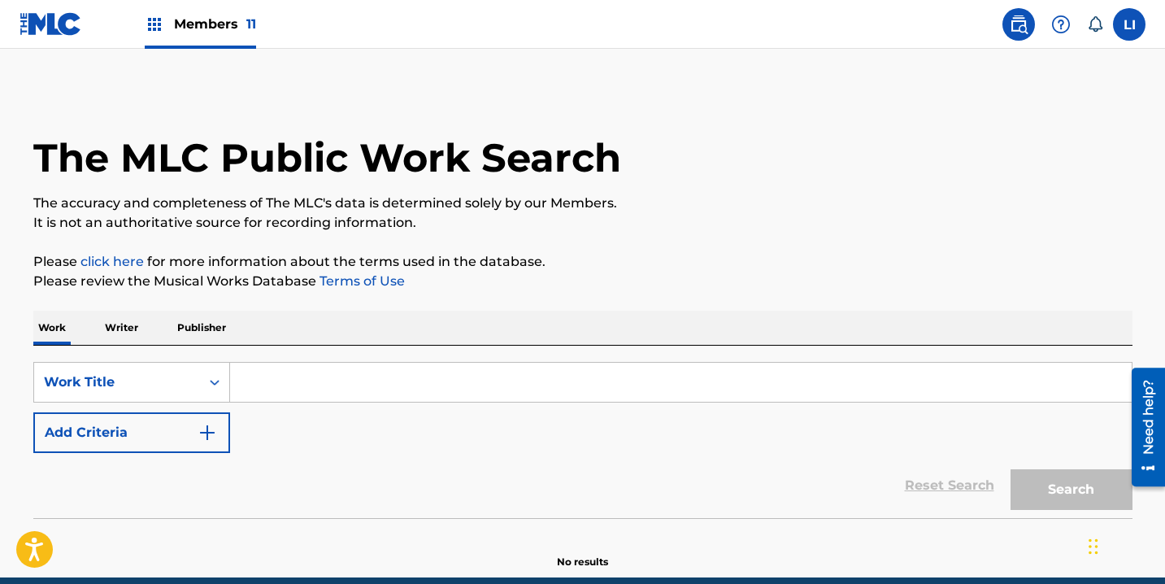
click at [319, 379] on input "Search Form" at bounding box center [680, 382] width 901 height 39
click at [317, 381] on input "Search Form" at bounding box center [680, 382] width 901 height 39
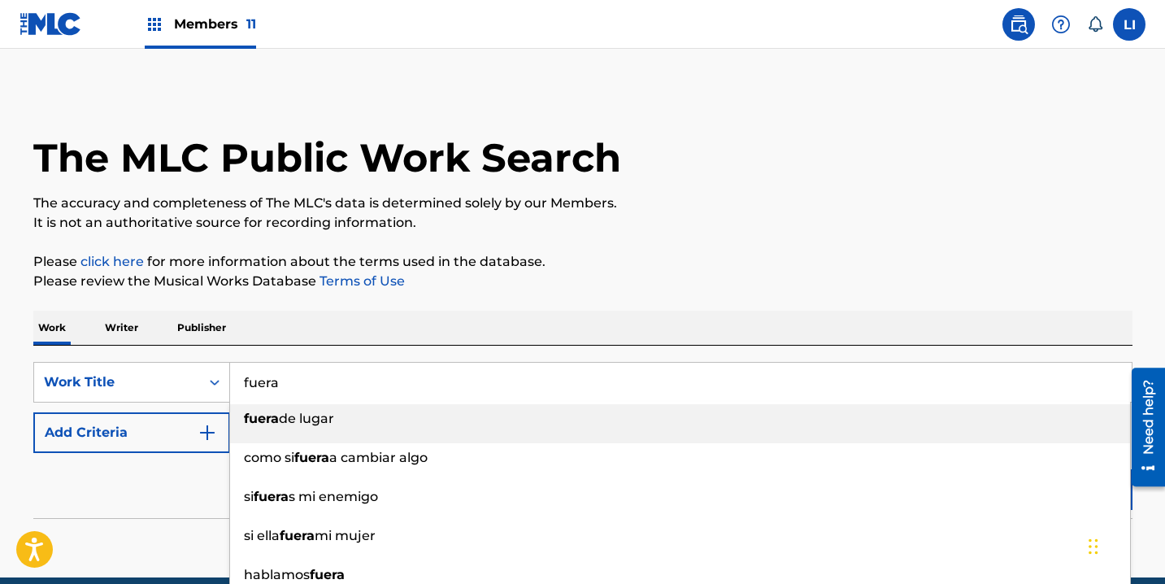
type input "fuera"
click at [156, 436] on button "Add Criteria" at bounding box center [131, 432] width 197 height 41
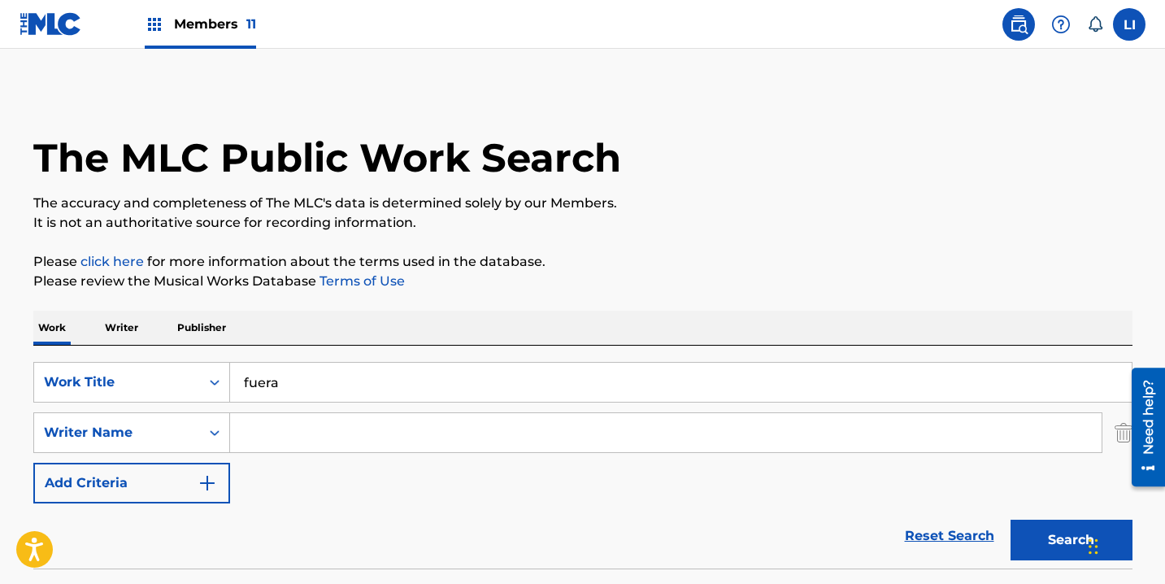
click at [260, 430] on input "Search Form" at bounding box center [665, 432] width 871 height 39
type input "[PERSON_NAME]"
click at [1010, 519] on button "Search" at bounding box center [1071, 539] width 122 height 41
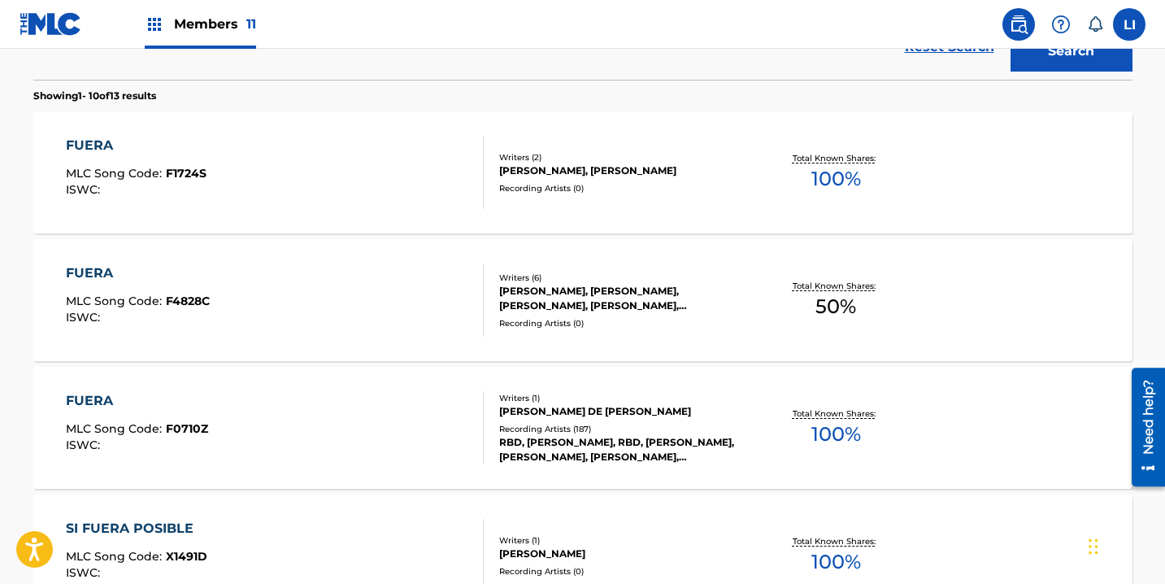
scroll to position [606, 0]
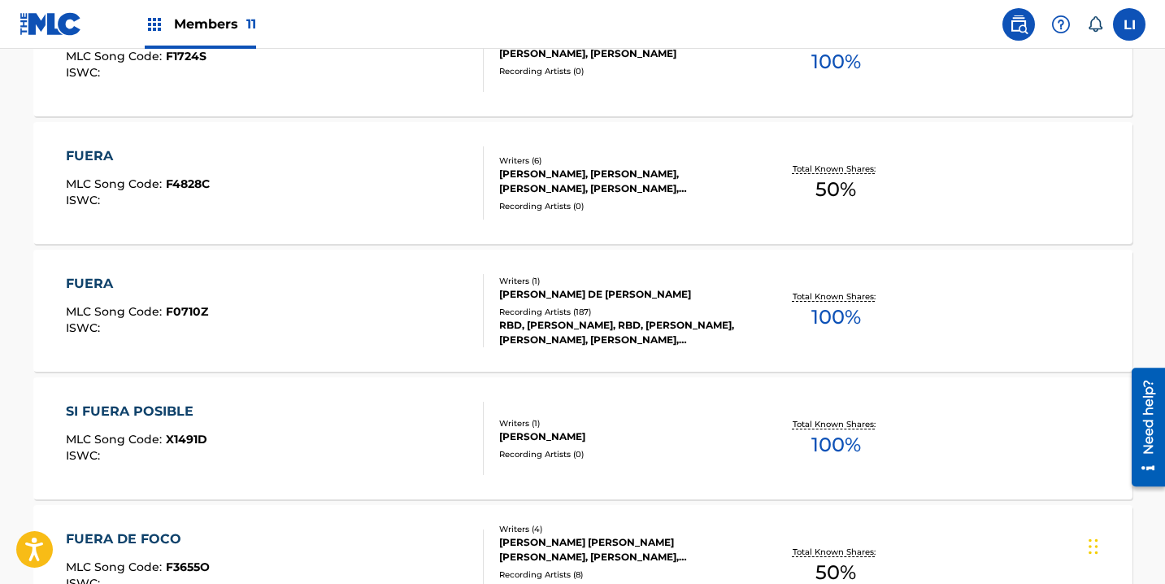
click at [405, 314] on div "FUERA MLC Song Code : F0710Z ISWC :" at bounding box center [275, 310] width 418 height 73
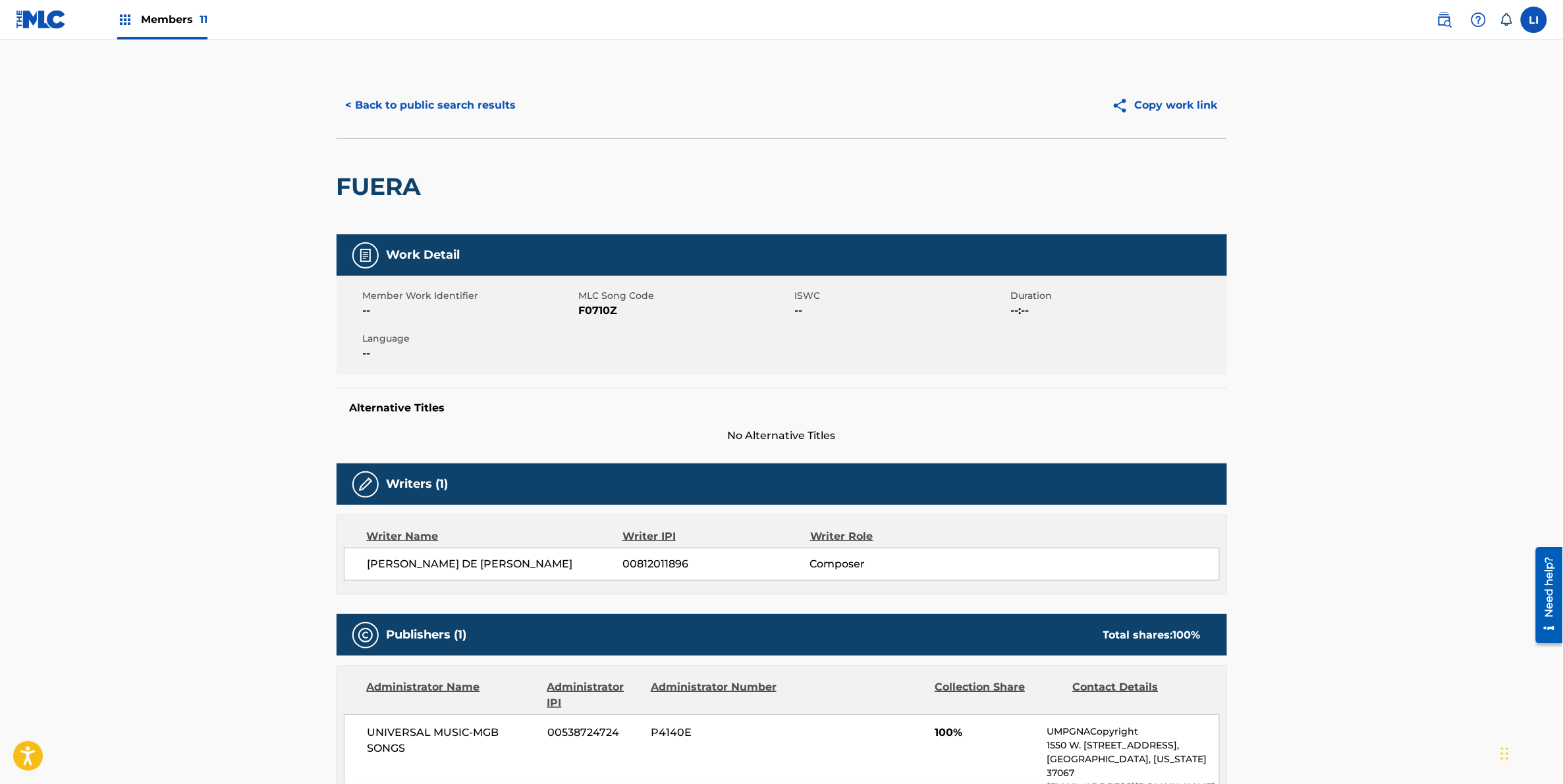
click at [419, 89] on button "< Back to public search results" at bounding box center [430, 105] width 189 height 33
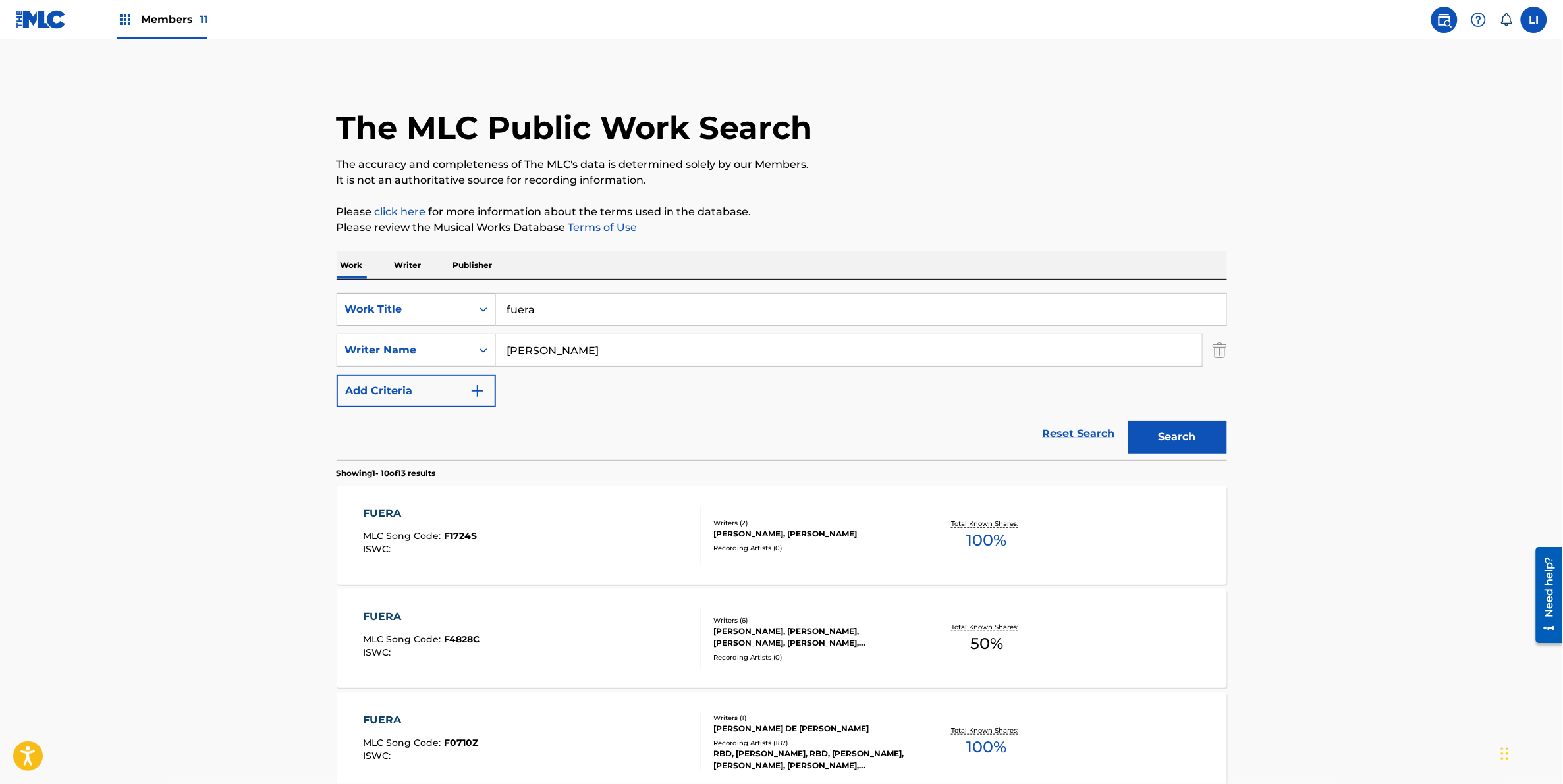
drag, startPoint x: 517, startPoint y: 306, endPoint x: 407, endPoint y: 294, distance: 110.7
click at [408, 294] on div "SearchWithCriteria4bba7db7-0c79-4384-8c4b-a573b99faf08 Work Title fuera" at bounding box center [781, 309] width 890 height 33
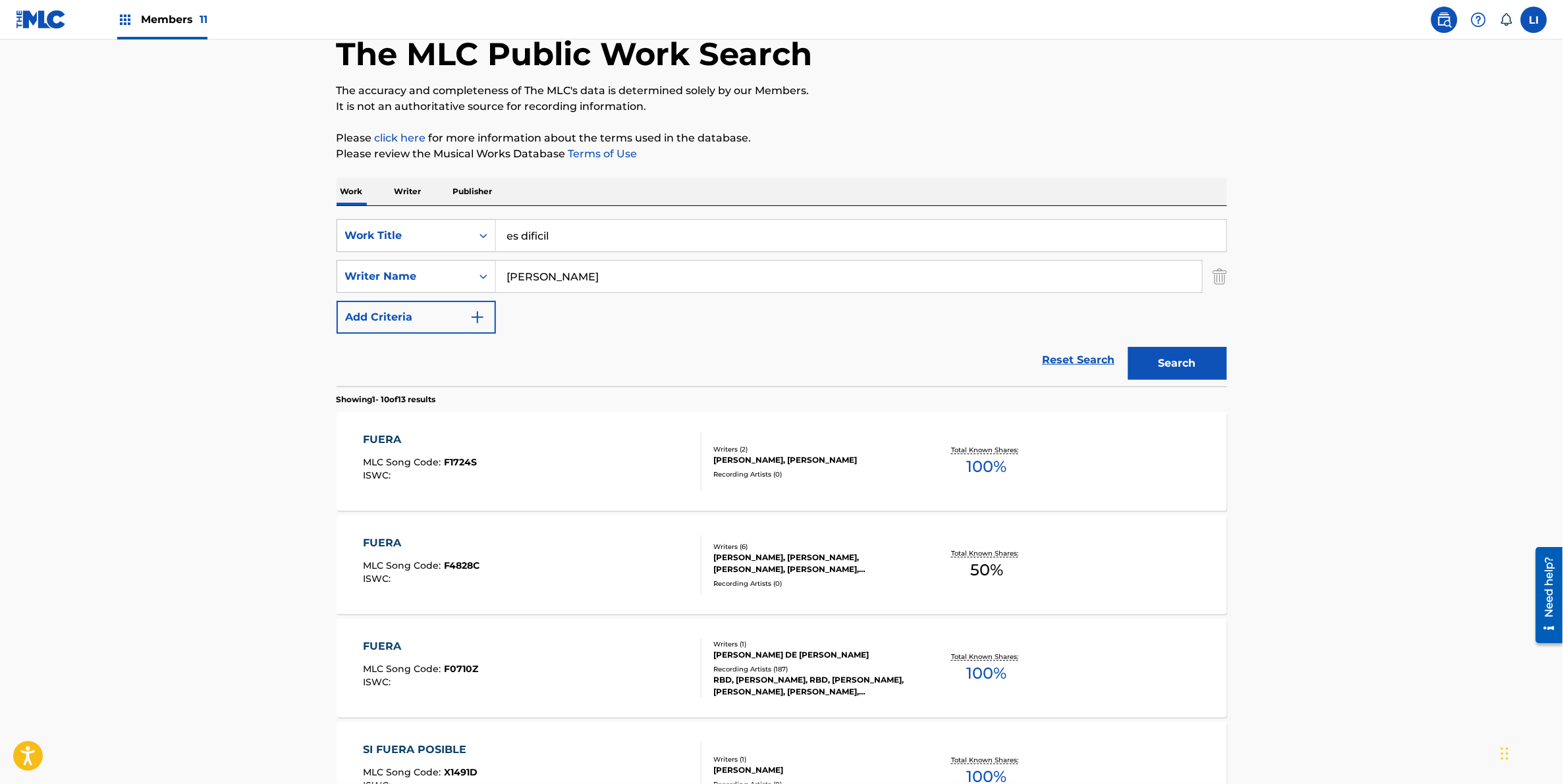
scroll to position [93, 0]
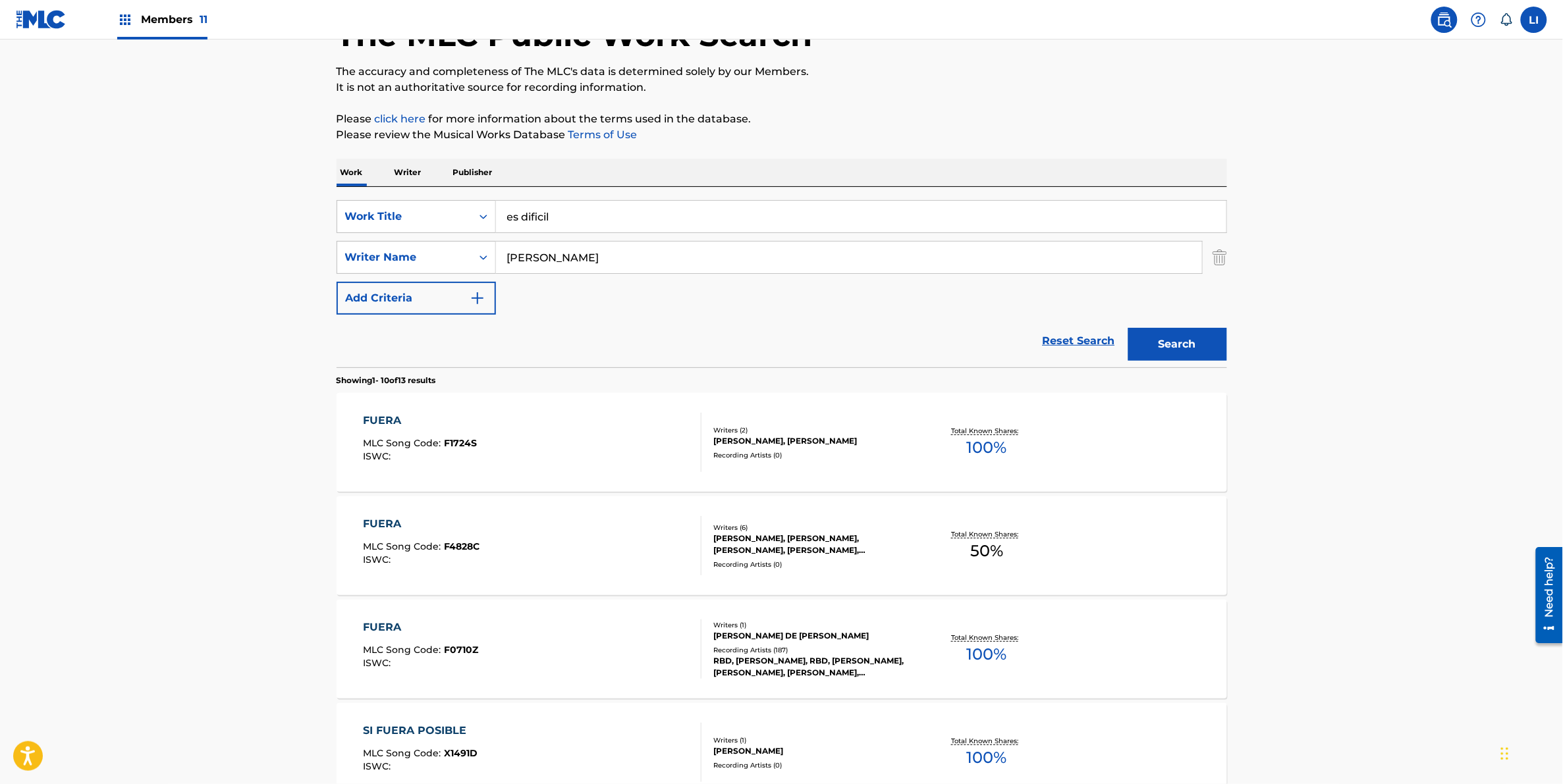
type input "es dificil"
click at [587, 258] on input "[PERSON_NAME]" at bounding box center [848, 257] width 706 height 32
type input "[PERSON_NAME]"
click at [943, 328] on button "Search" at bounding box center [1177, 344] width 99 height 33
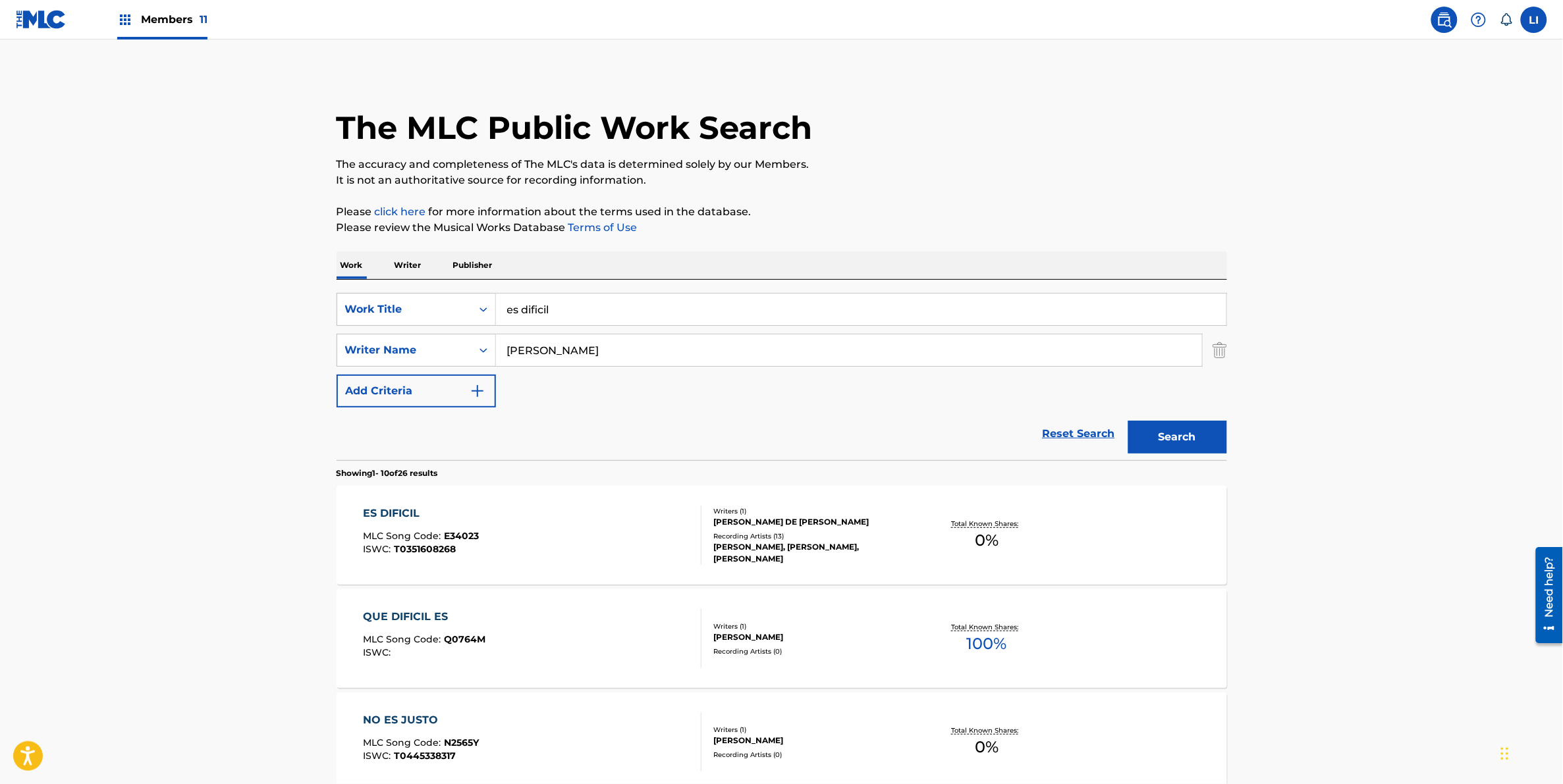
click at [650, 472] on div "ES DIFICIL MLC Song Code : E34023 ISWC : T0351608268" at bounding box center [532, 535] width 339 height 59
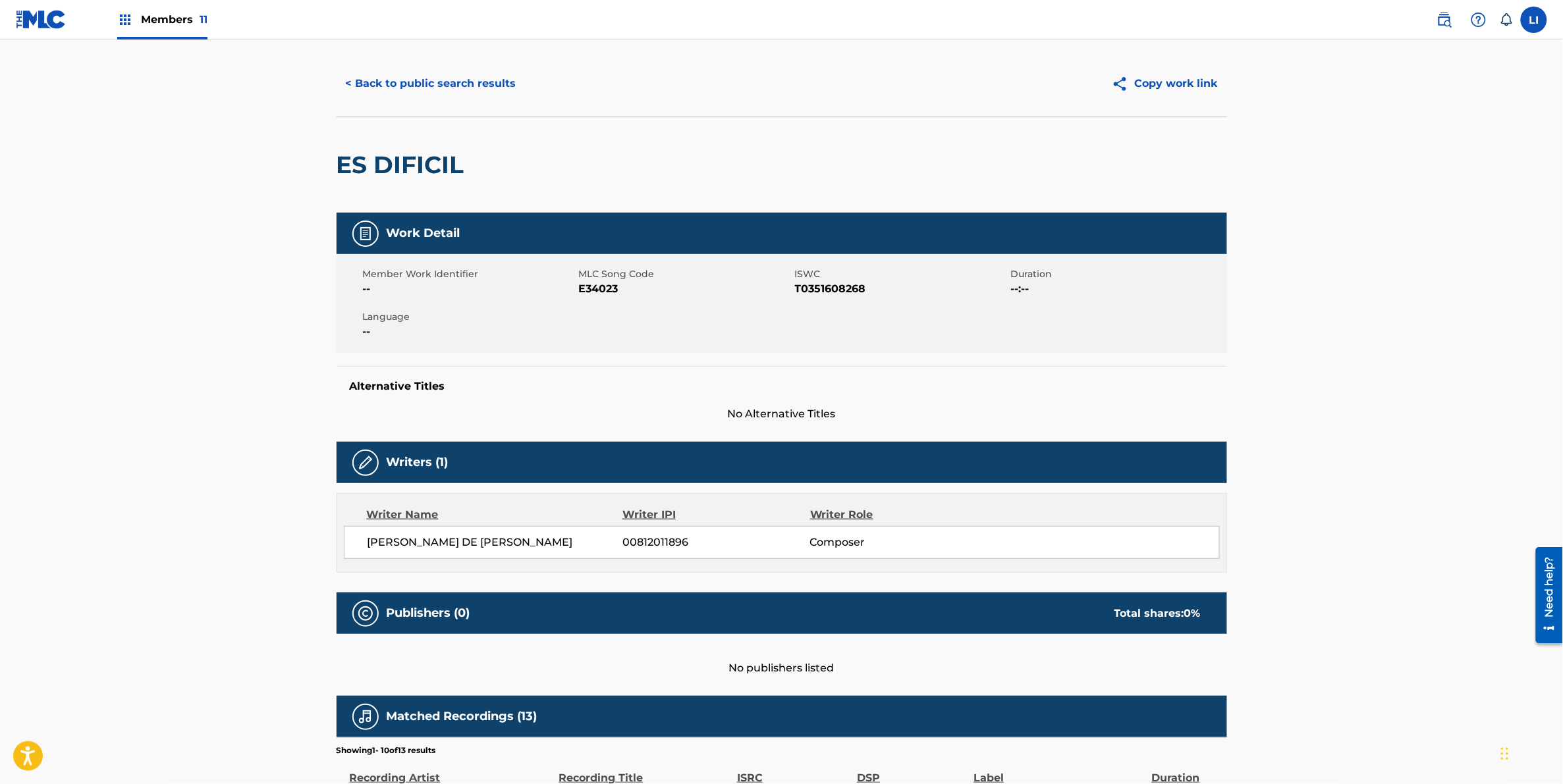
scroll to position [21, 0]
click at [408, 79] on button "< Back to public search results" at bounding box center [430, 84] width 189 height 33
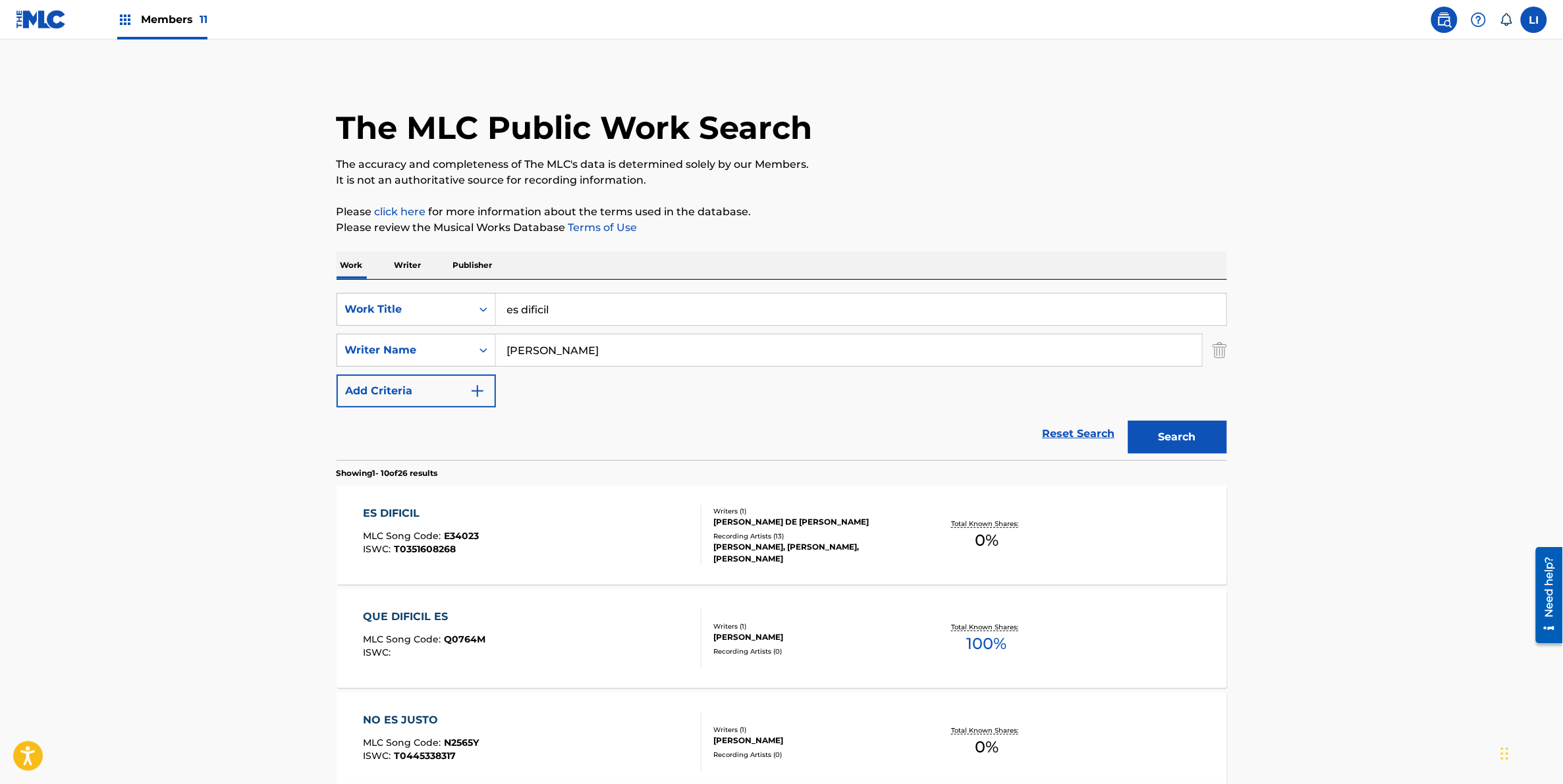
drag, startPoint x: 582, startPoint y: 311, endPoint x: 369, endPoint y: 264, distance: 218.1
type input "solo quedate en silencio"
click at [943, 420] on button "Search" at bounding box center [1177, 437] width 99 height 33
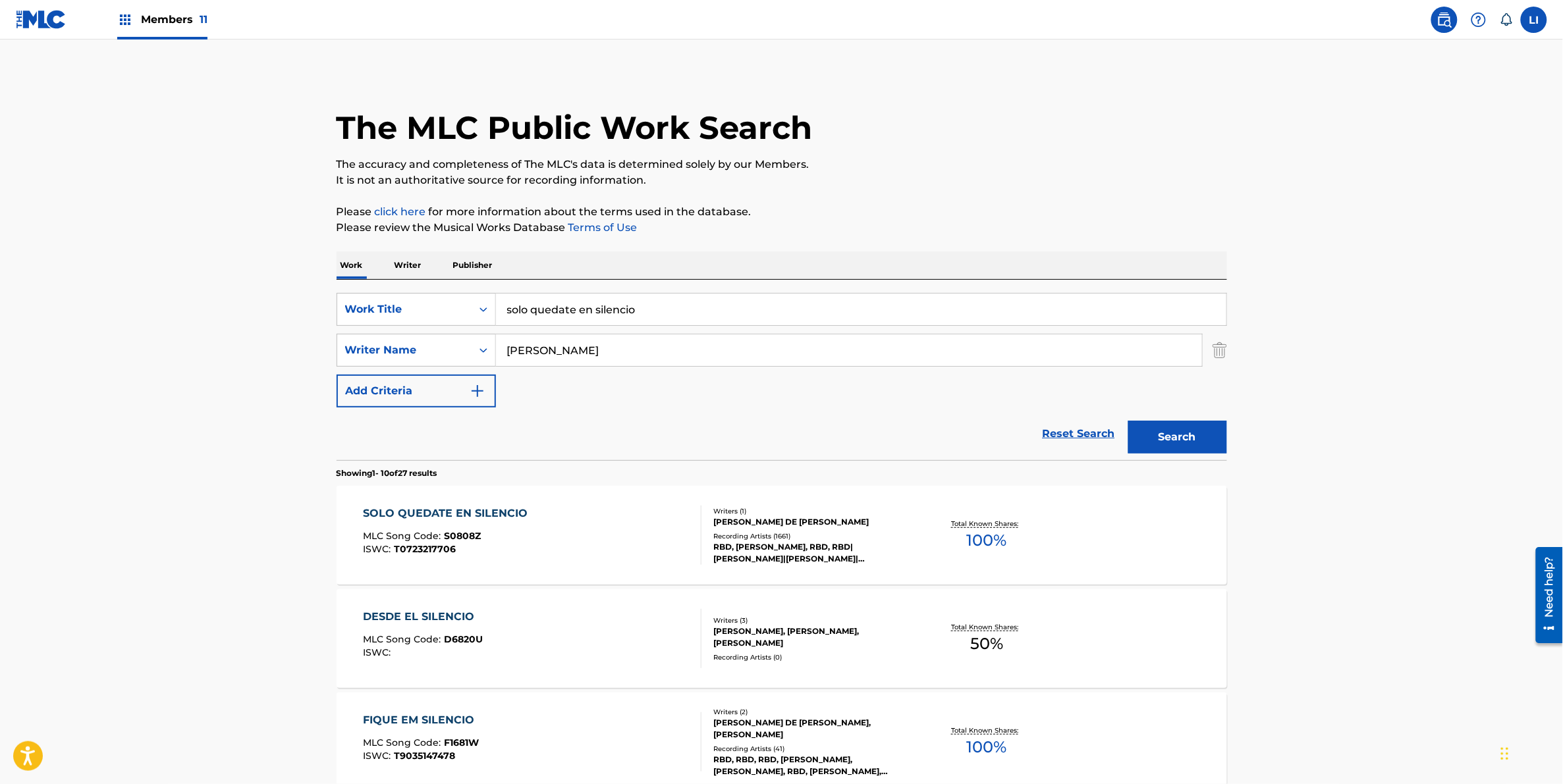
click at [611, 472] on div "SOLO QUEDATE EN SILENCIO MLC Song Code : S0808Z ISWC : T0723217706" at bounding box center [532, 535] width 339 height 59
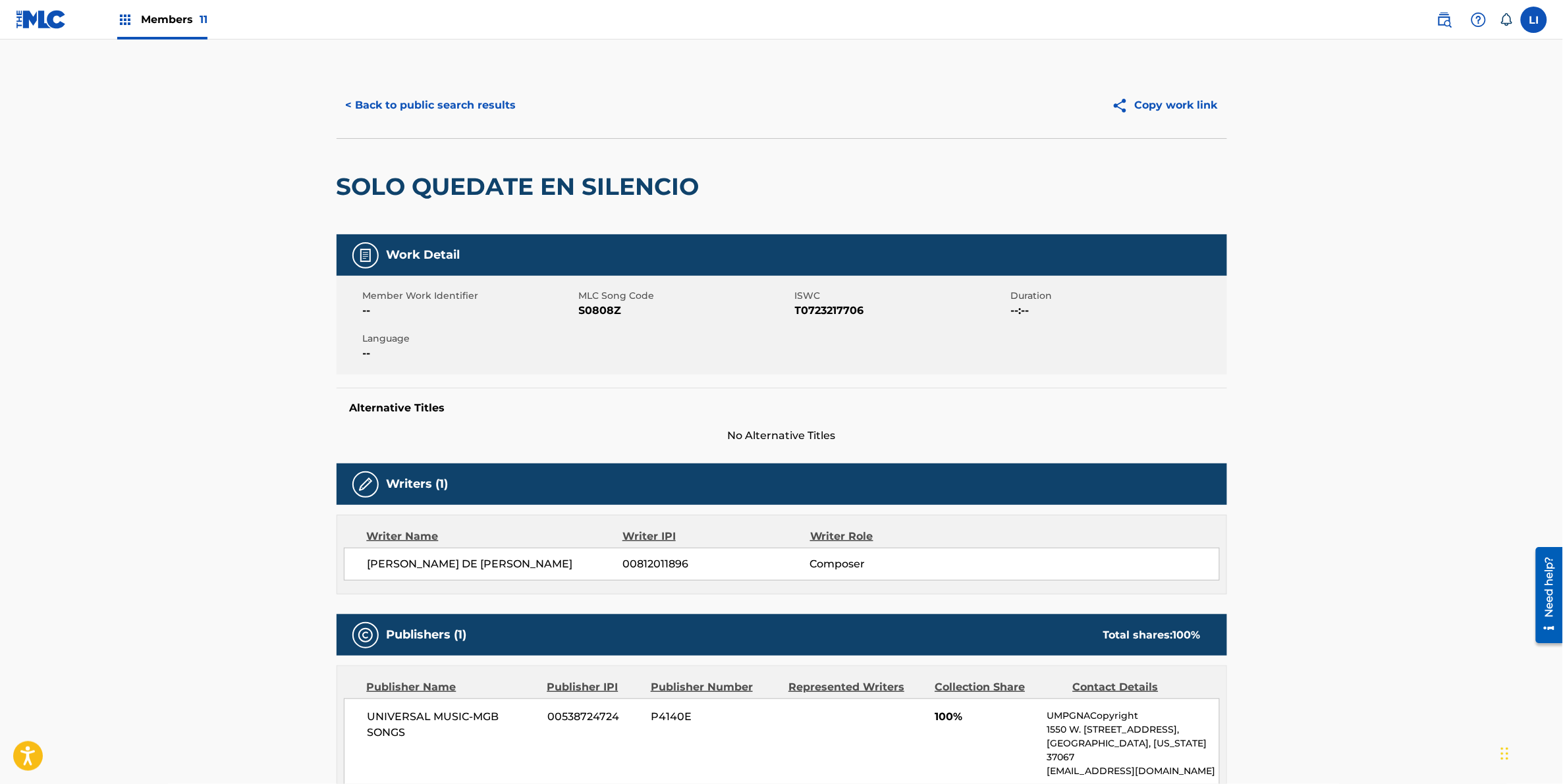
click at [414, 116] on button "< Back to public search results" at bounding box center [430, 105] width 189 height 33
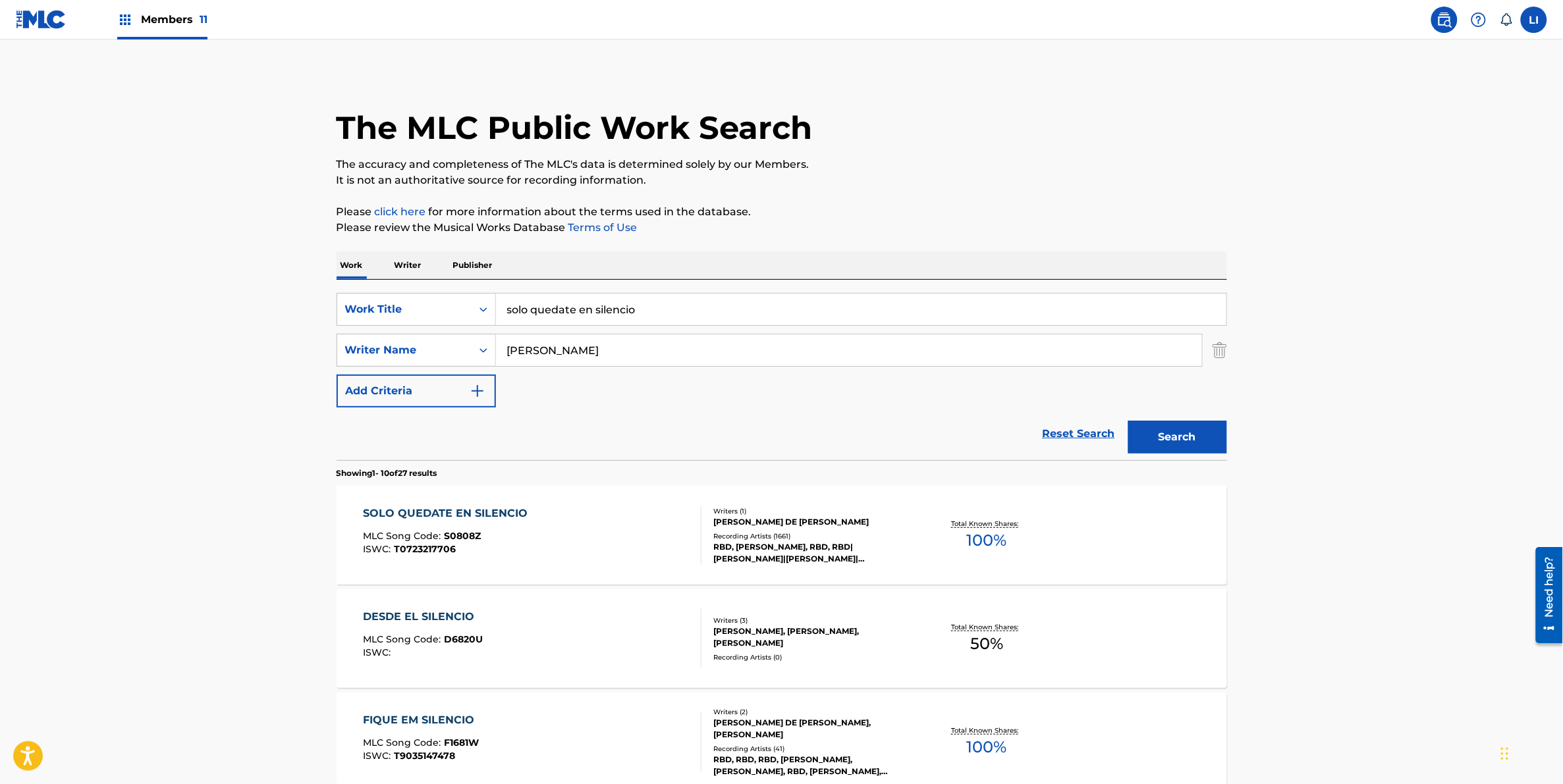
drag, startPoint x: 554, startPoint y: 303, endPoint x: 379, endPoint y: 274, distance: 177.4
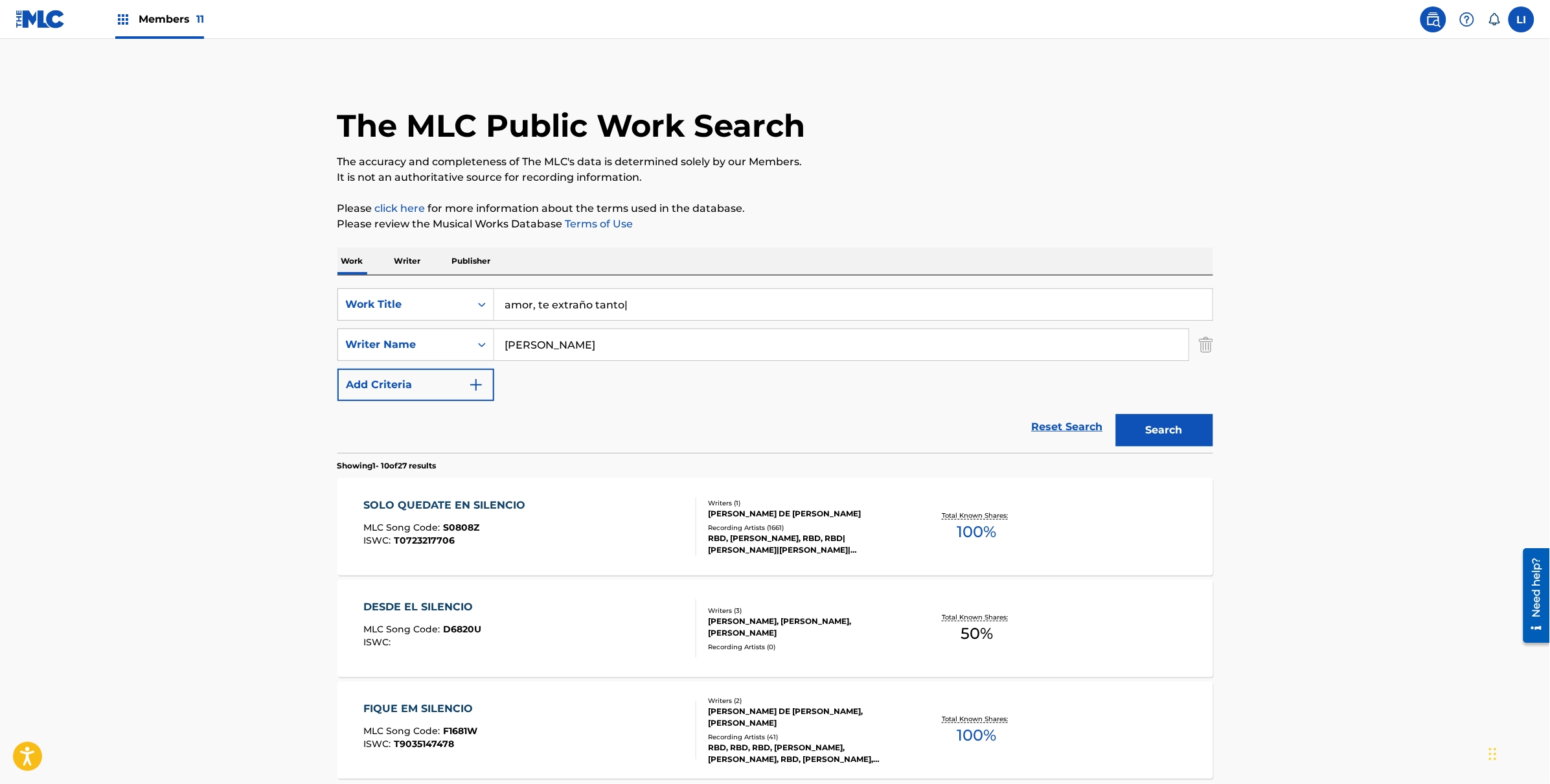
click at [634, 308] on input "amor, te extraño tanto|" at bounding box center [853, 304] width 718 height 31
drag, startPoint x: 601, startPoint y: 311, endPoint x: 351, endPoint y: 297, distance: 250.4
click at [351, 297] on div "SearchWithCriteria4bba7db7-0c79-4384-8c4b-a573b99faf08 Work Title amor, te extr…" at bounding box center [775, 304] width 876 height 33
type input "te extraño tanto amor"
click at [928, 414] on button "Search" at bounding box center [1165, 429] width 97 height 33
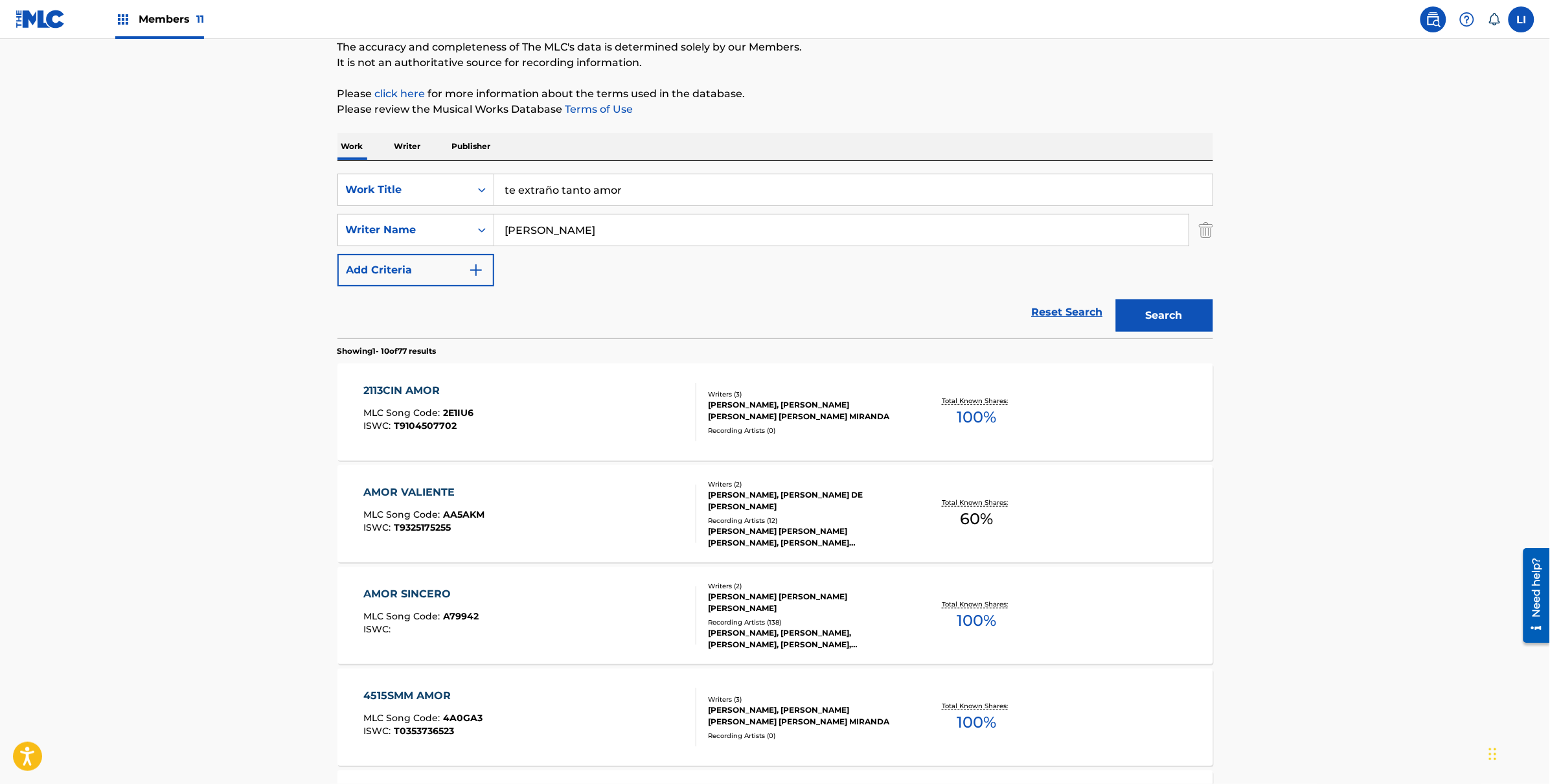
scroll to position [116, 0]
click at [605, 226] on input "[PERSON_NAME]" at bounding box center [841, 228] width 694 height 31
type input "[PERSON_NAME]"
click at [928, 297] on button "Search" at bounding box center [1165, 313] width 97 height 33
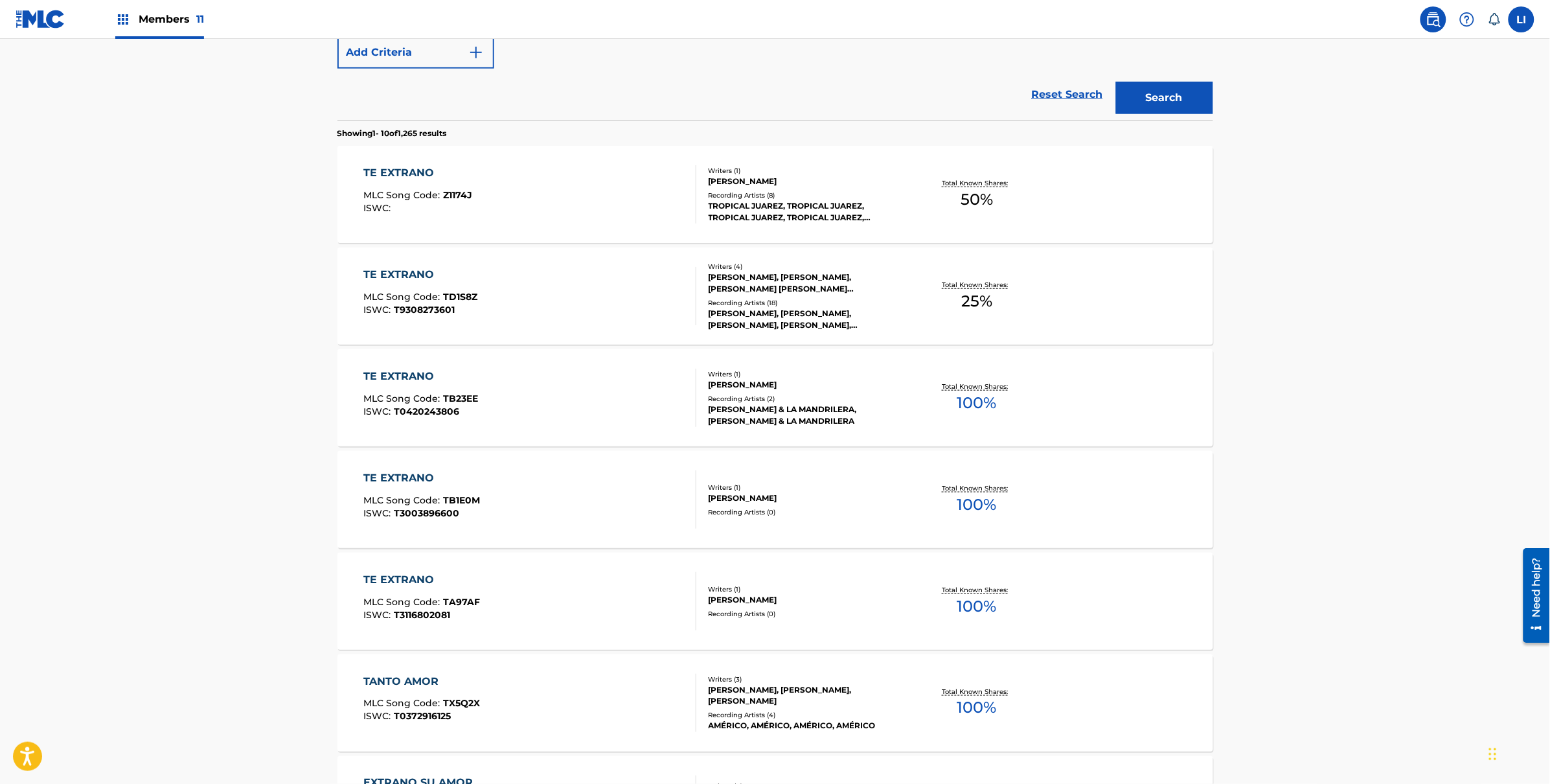
scroll to position [0, 0]
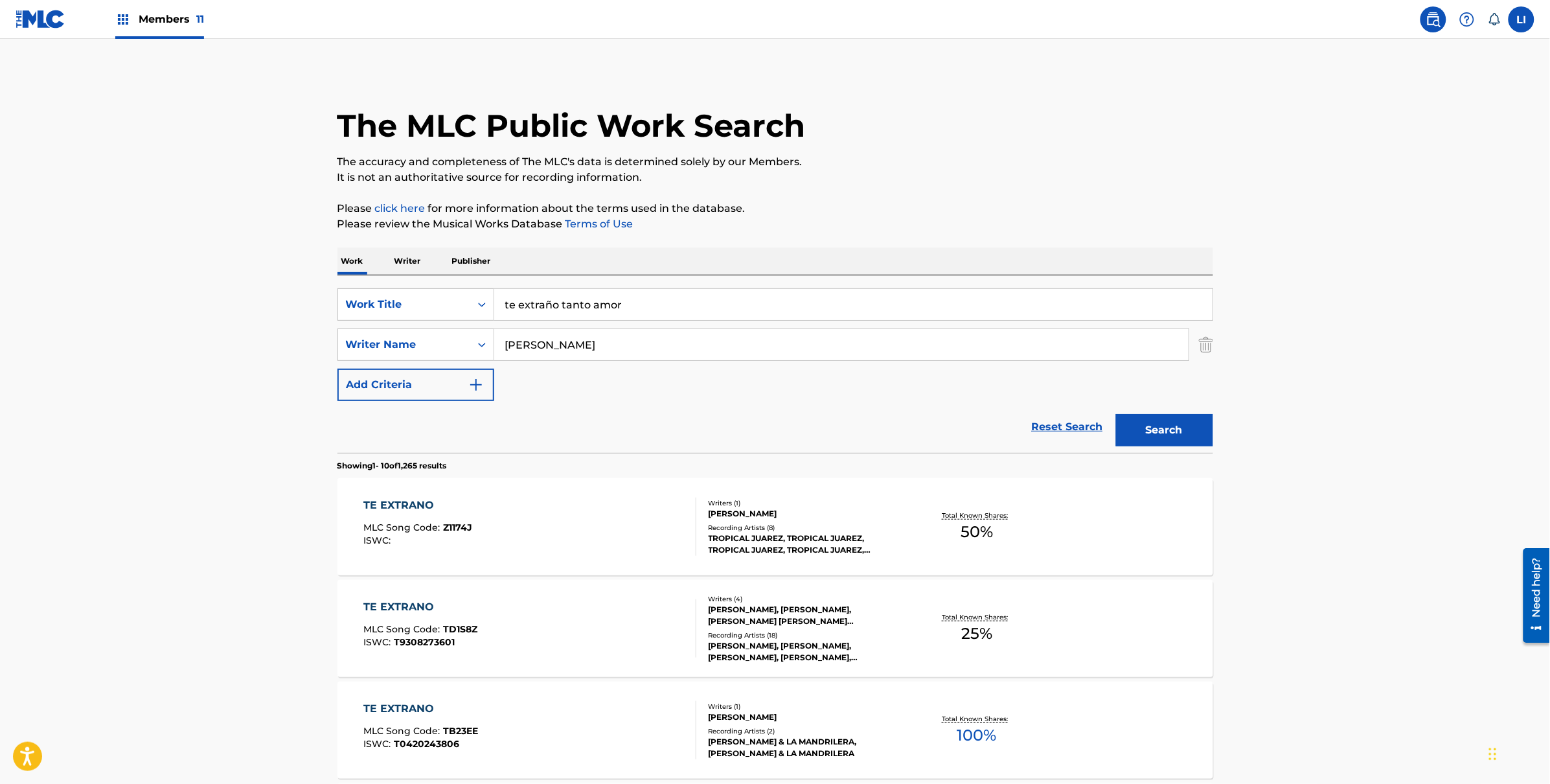
click at [551, 306] on input "te extraño tanto amor" at bounding box center [853, 304] width 718 height 31
type input "te extrano tanto amor"
click at [928, 414] on button "Search" at bounding box center [1165, 429] width 97 height 33
click at [594, 334] on strong "amor" at bounding box center [609, 332] width 29 height 12
click at [638, 312] on input "te extrano tanto amor" at bounding box center [853, 304] width 718 height 31
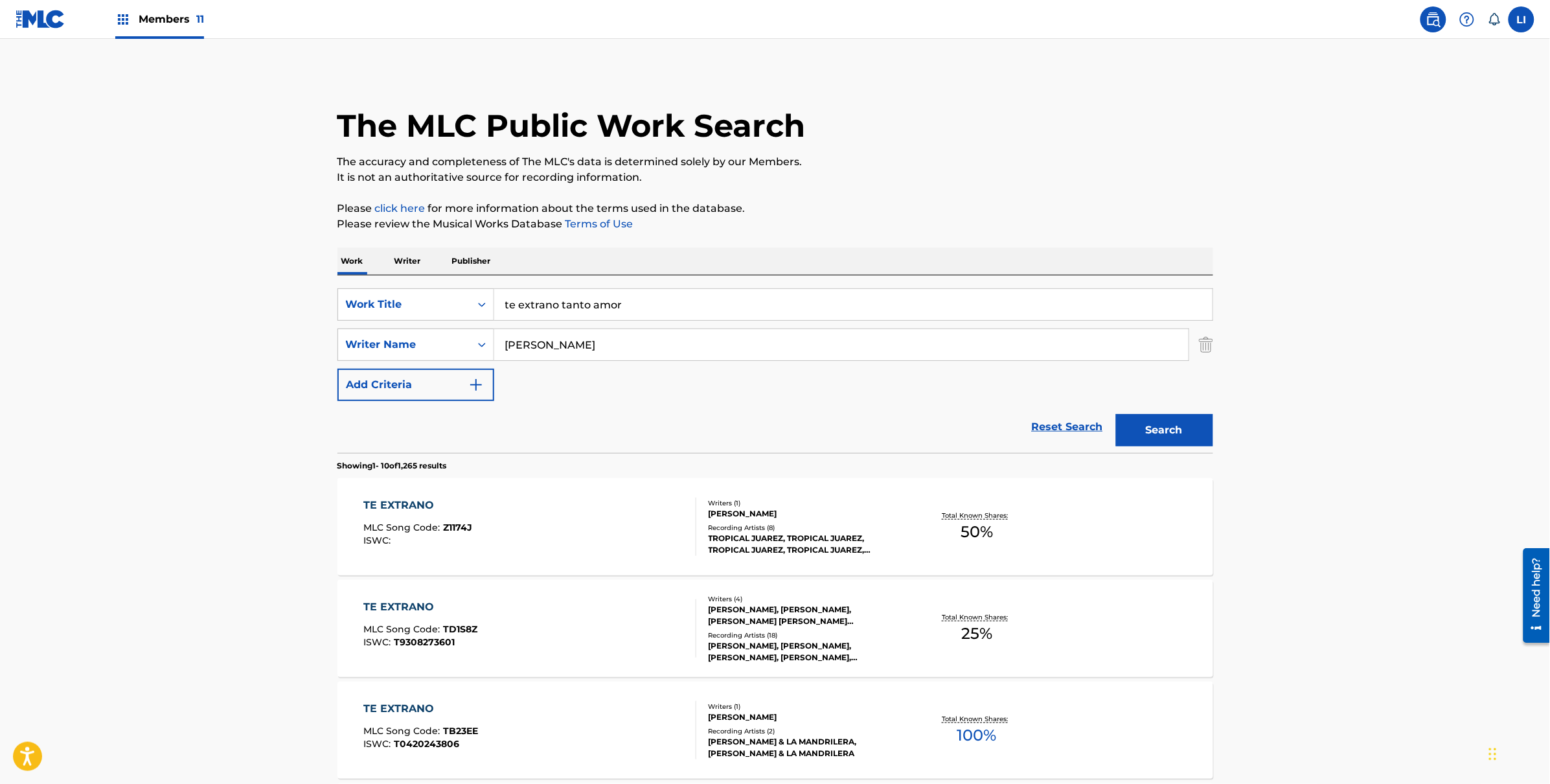
click at [928, 414] on button "Search" at bounding box center [1165, 429] width 97 height 33
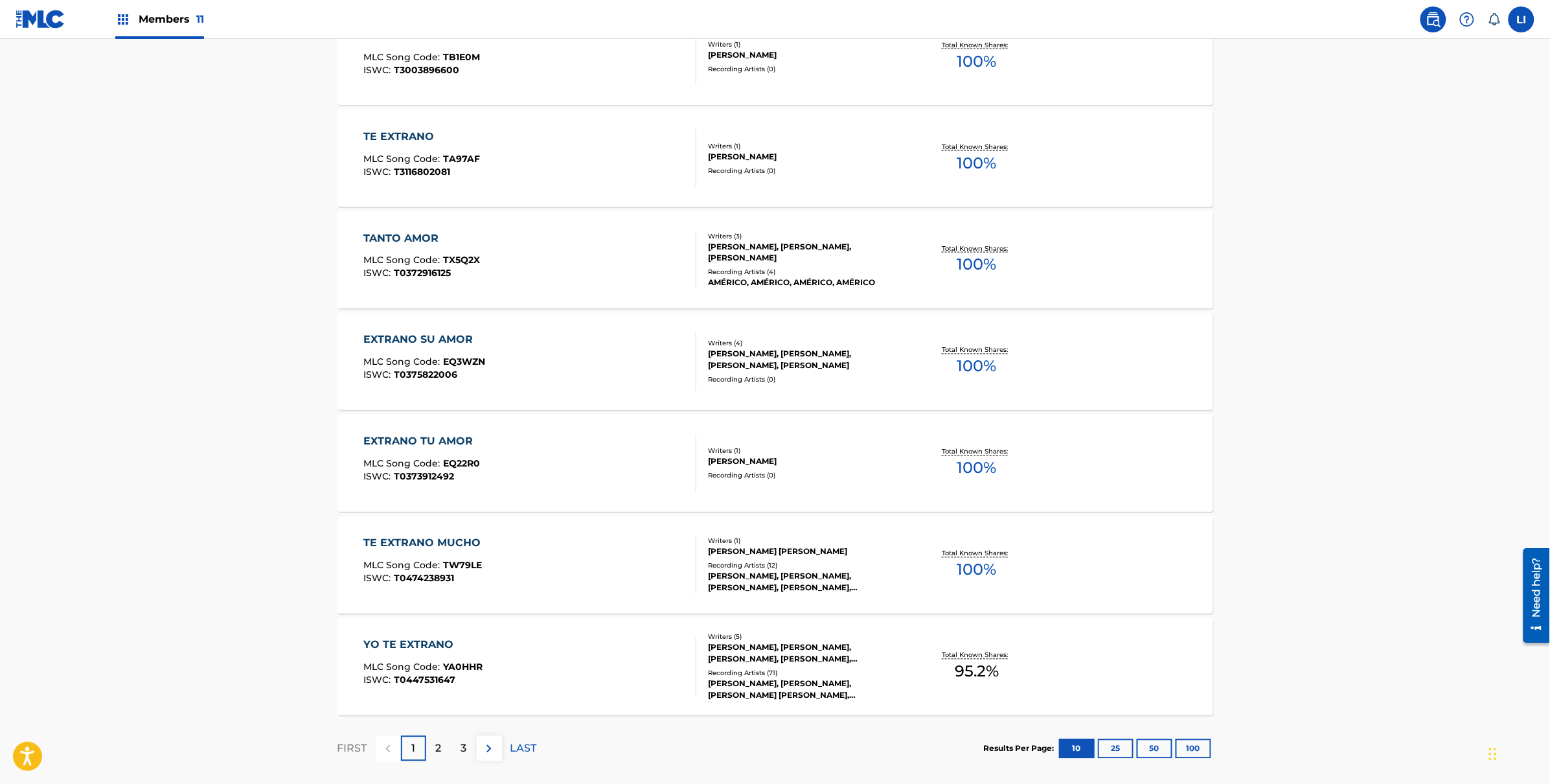
scroll to position [777, 0]
click at [438, 465] on p "2" at bounding box center [438, 747] width 6 height 16
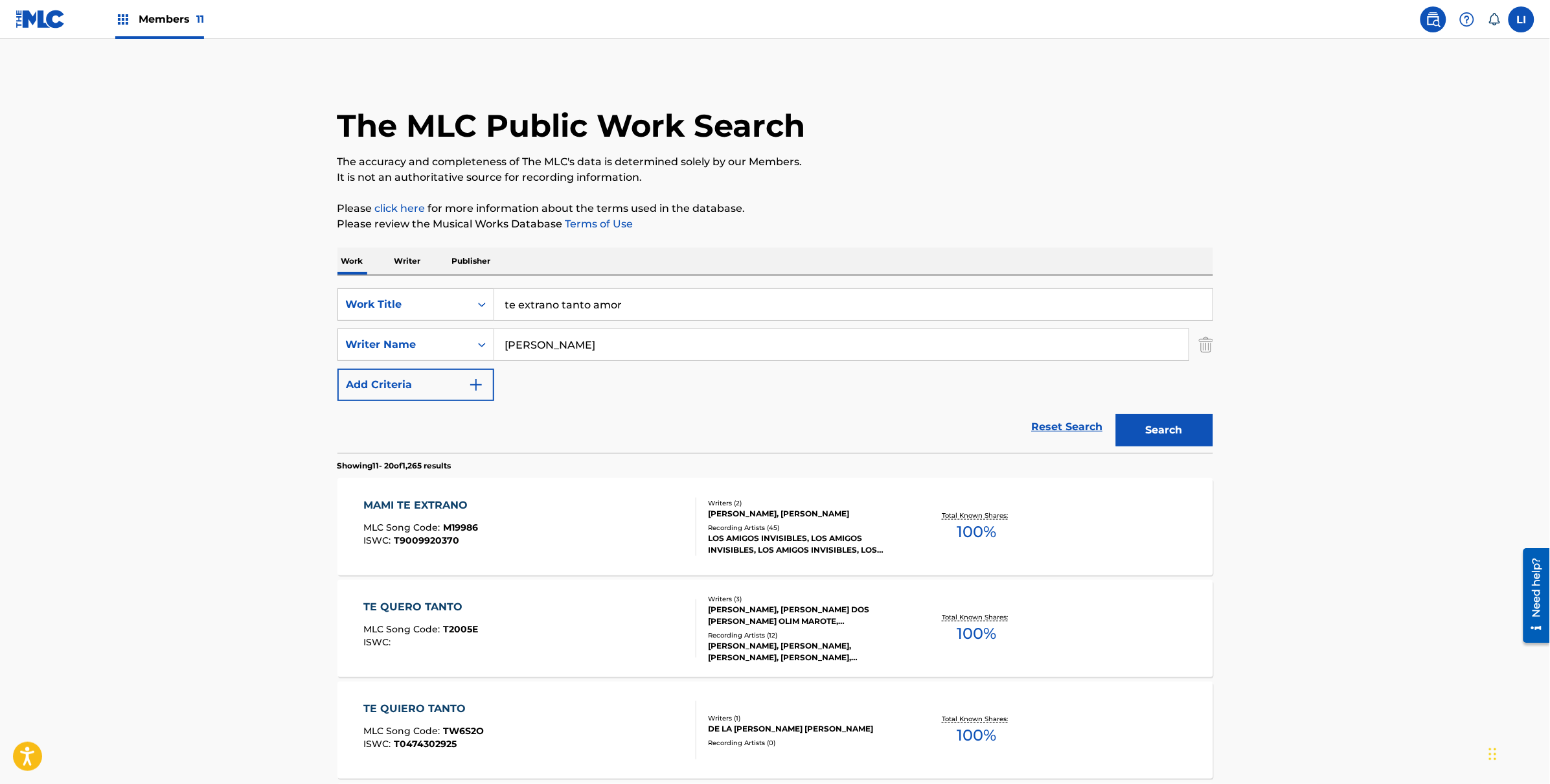
drag, startPoint x: 516, startPoint y: 331, endPoint x: 264, endPoint y: 303, distance: 253.6
click at [928, 414] on button "Search" at bounding box center [1165, 429] width 97 height 33
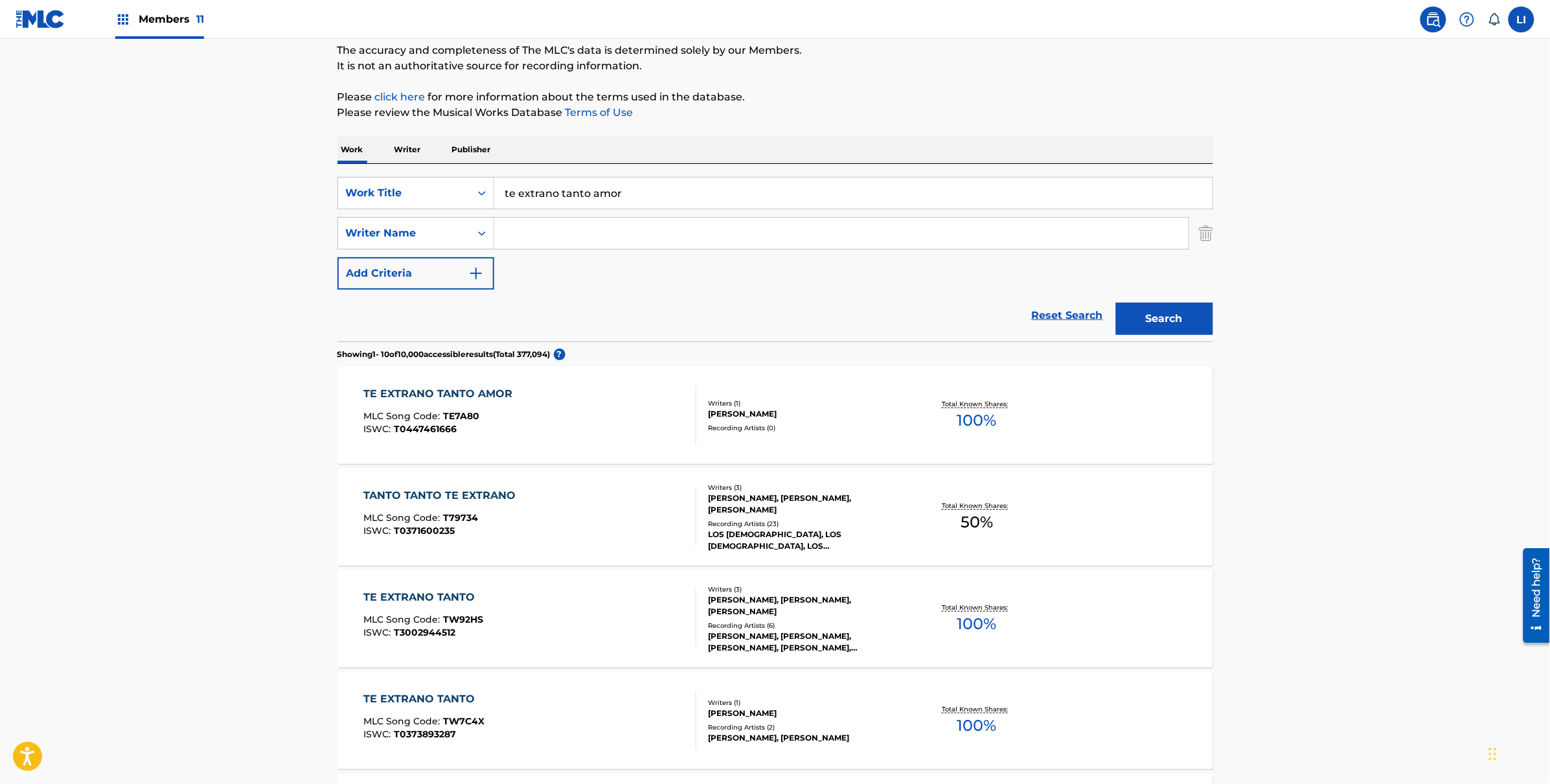
scroll to position [114, 0]
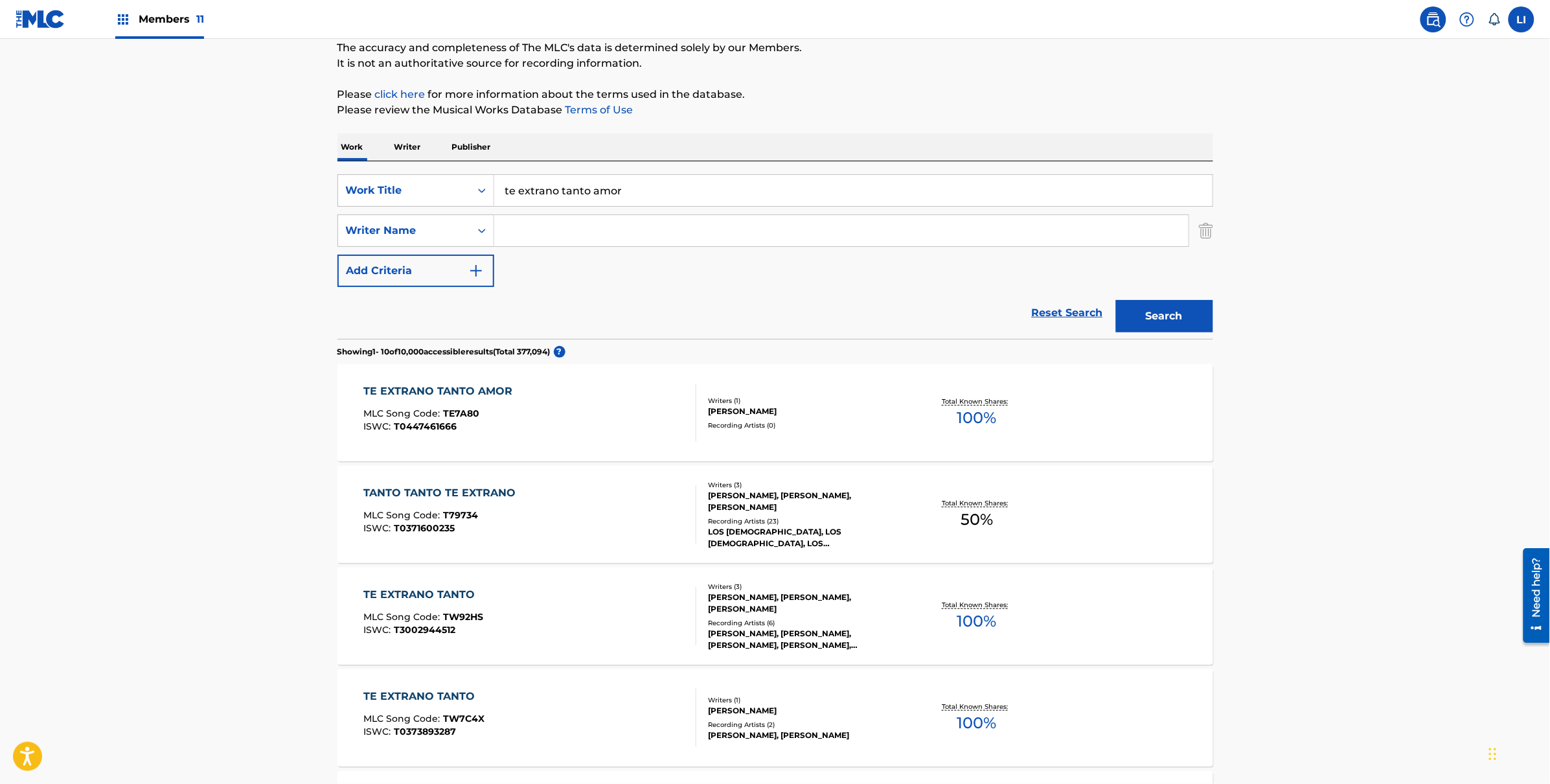
click at [535, 409] on div "TE EXTRANO TANTO AMOR MLC Song Code : TE7A80 ISWC : T0447461666" at bounding box center [530, 412] width 333 height 58
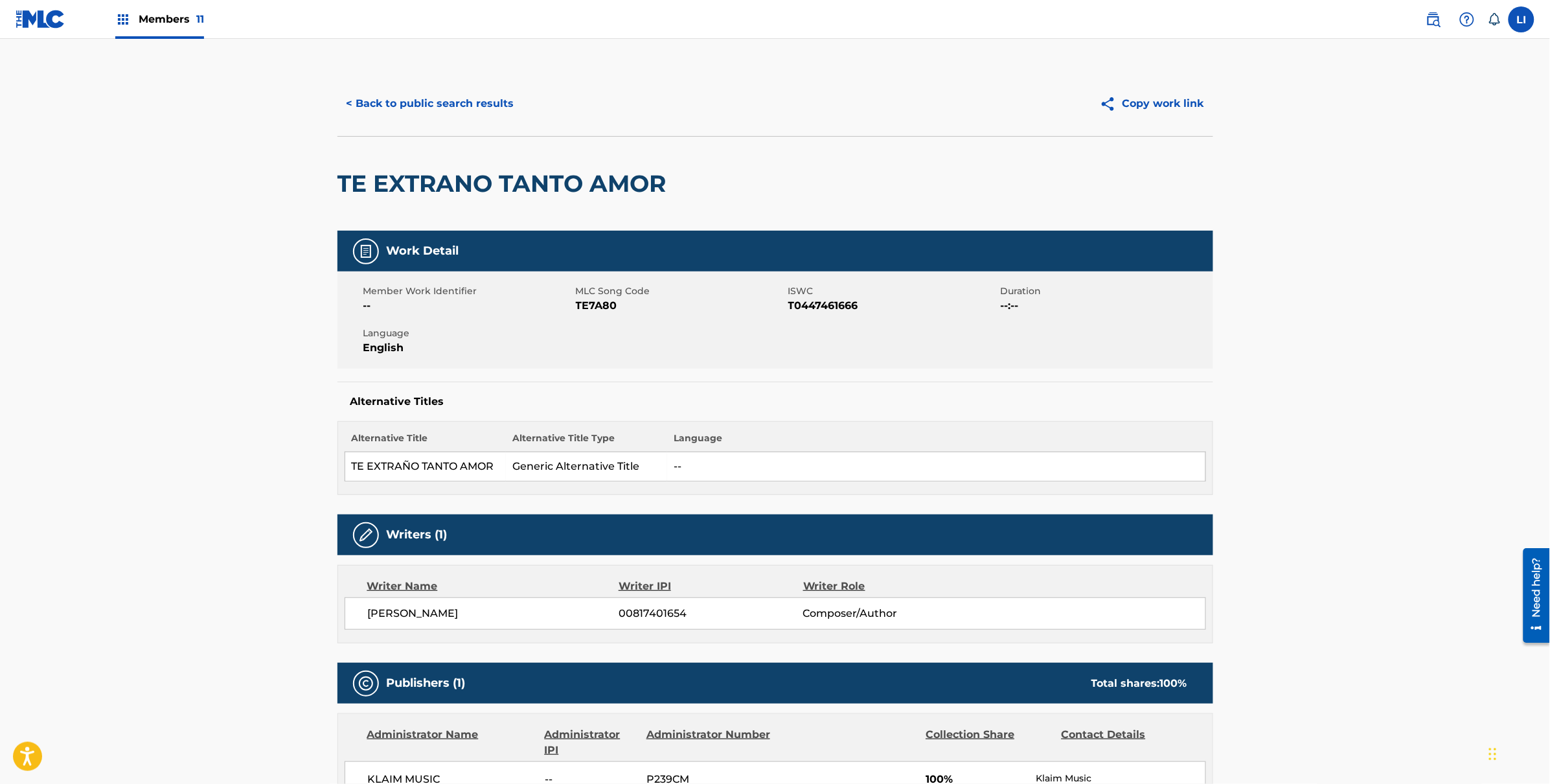
click at [420, 108] on button "< Back to public search results" at bounding box center [430, 104] width 186 height 33
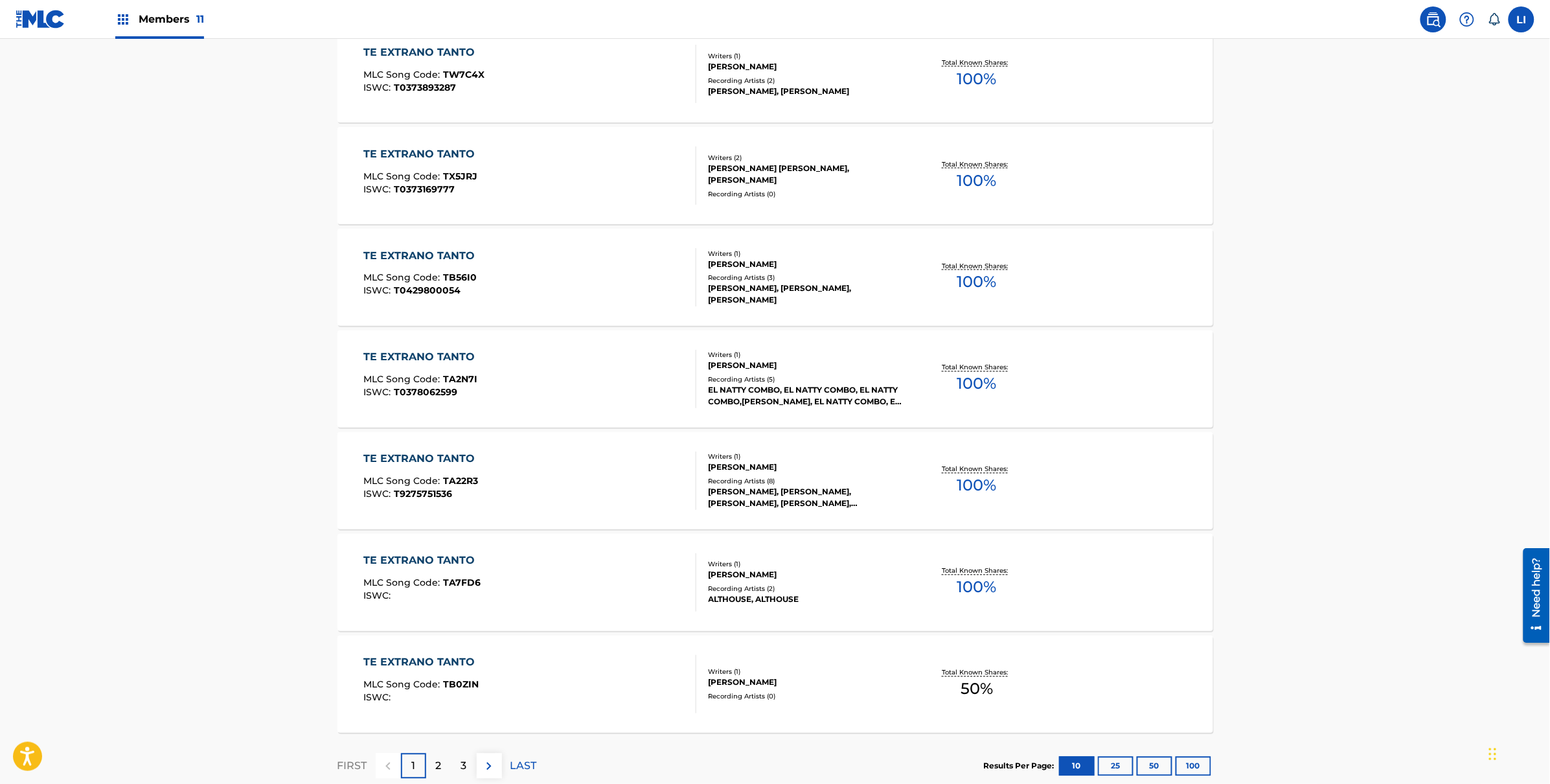
scroll to position [842, 0]
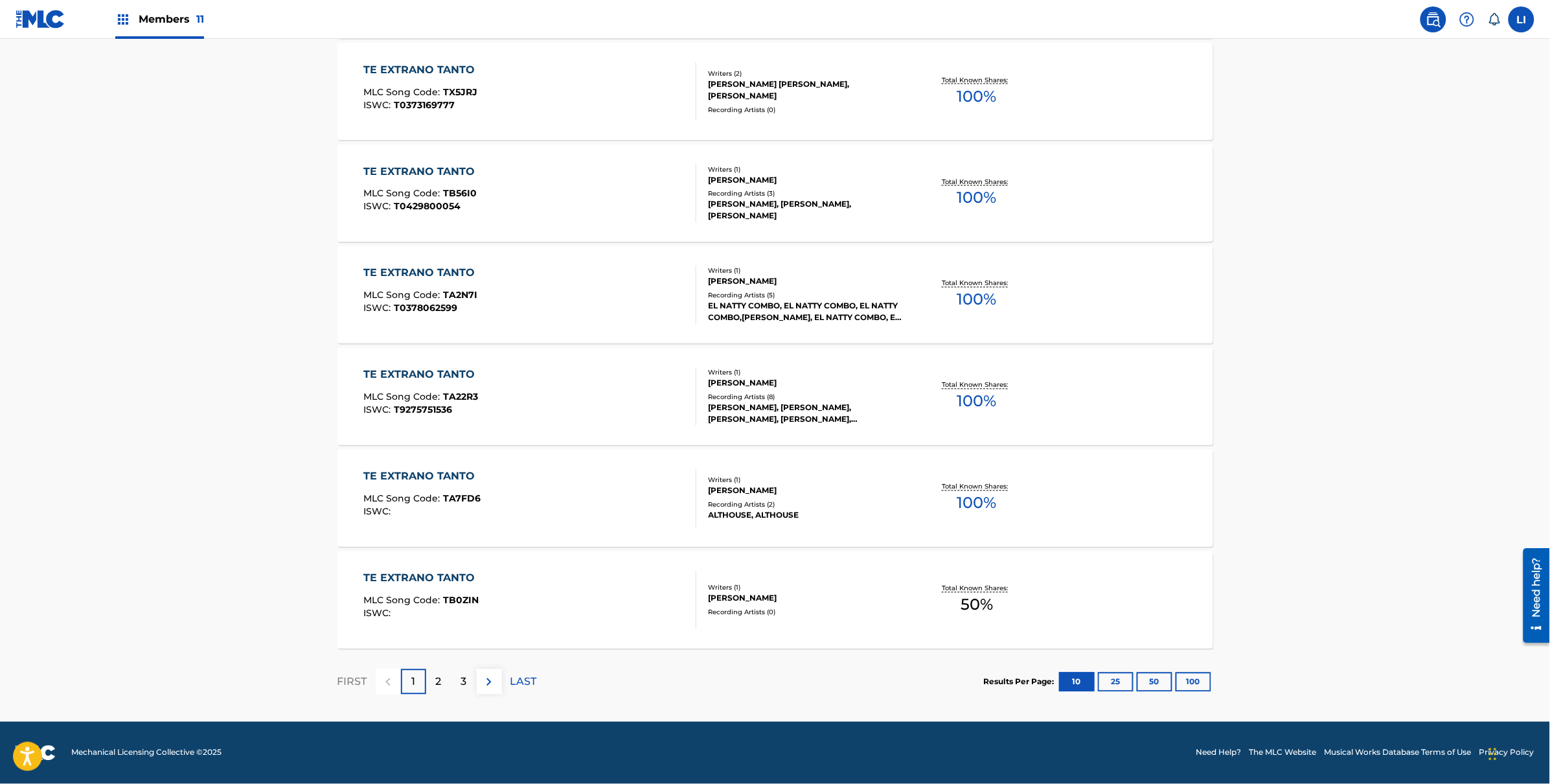
click at [570, 382] on div "TE EXTRANO TANTO MLC Song Code : TA22R3 ISWC : T9275751536" at bounding box center [530, 396] width 333 height 58
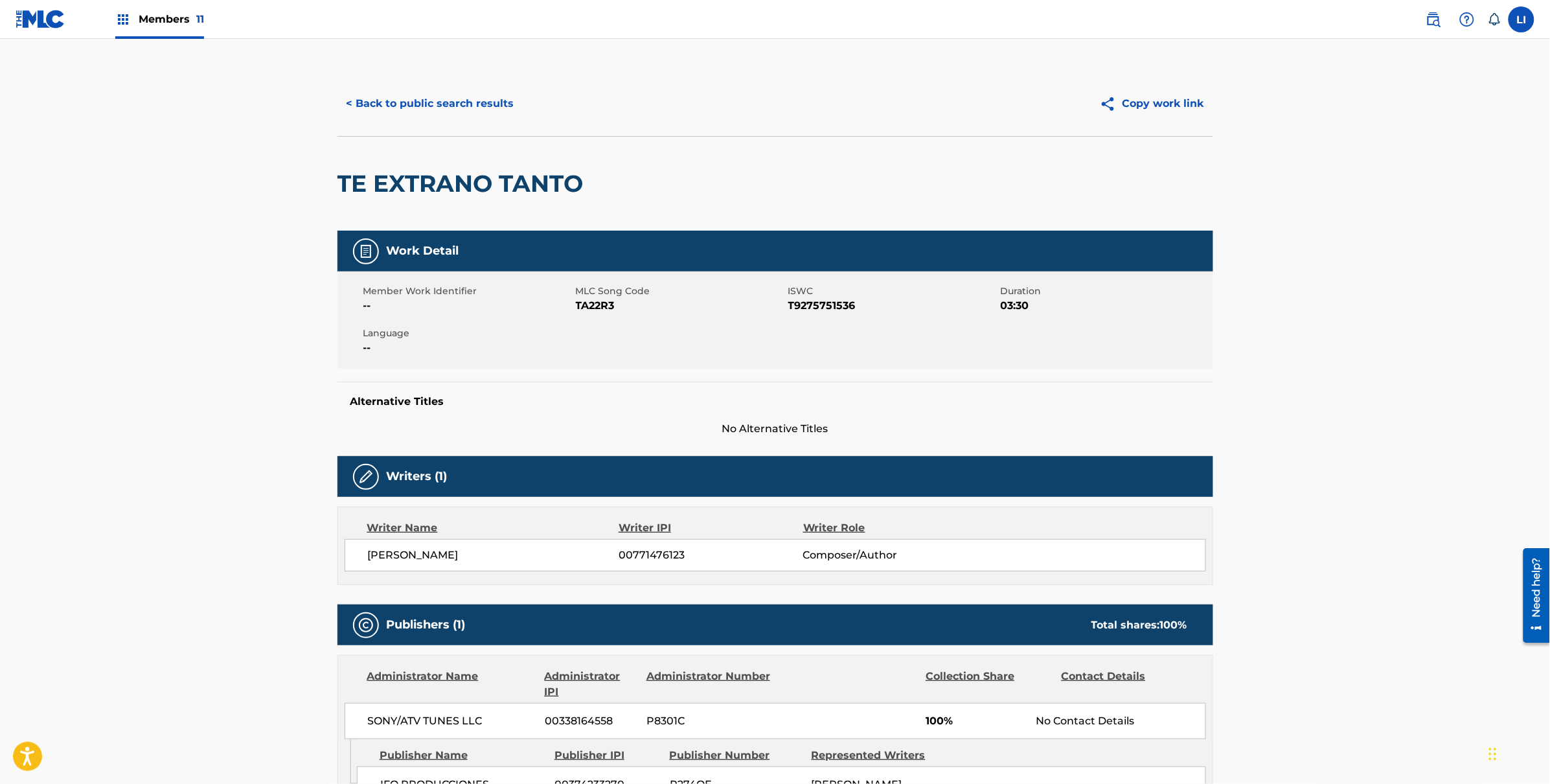
drag, startPoint x: 175, startPoint y: 374, endPoint x: 1, endPoint y: 359, distance: 174.6
click at [173, 374] on main "< Back to public search results Copy work link TE EXTRANO TANTO Work Detail Mem…" at bounding box center [775, 506] width 1550 height 935
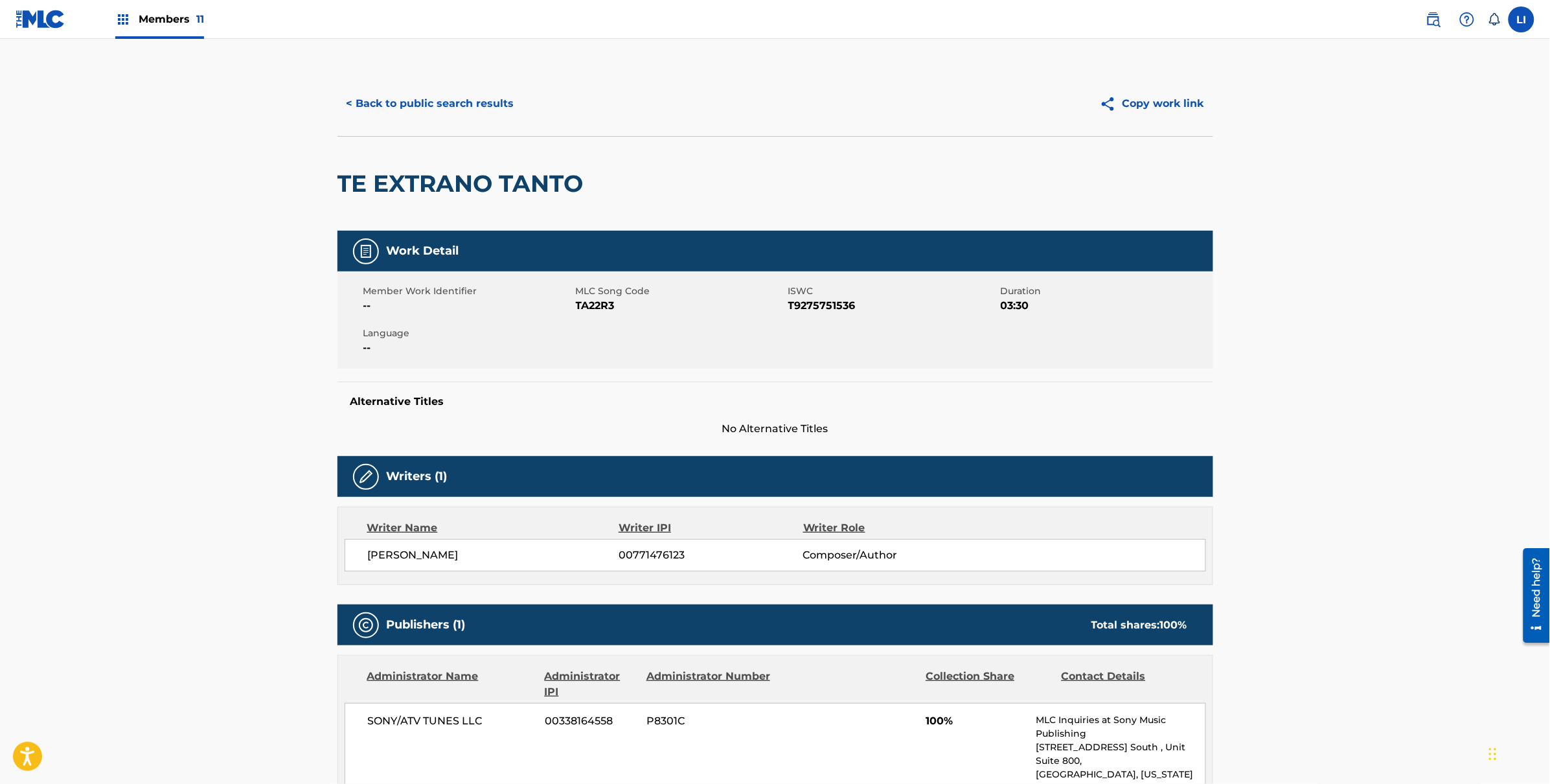
drag, startPoint x: 939, startPoint y: 412, endPoint x: 795, endPoint y: 186, distance: 268.0
click at [928, 412] on div "Alternative Titles No Alternative Titles" at bounding box center [775, 409] width 876 height 55
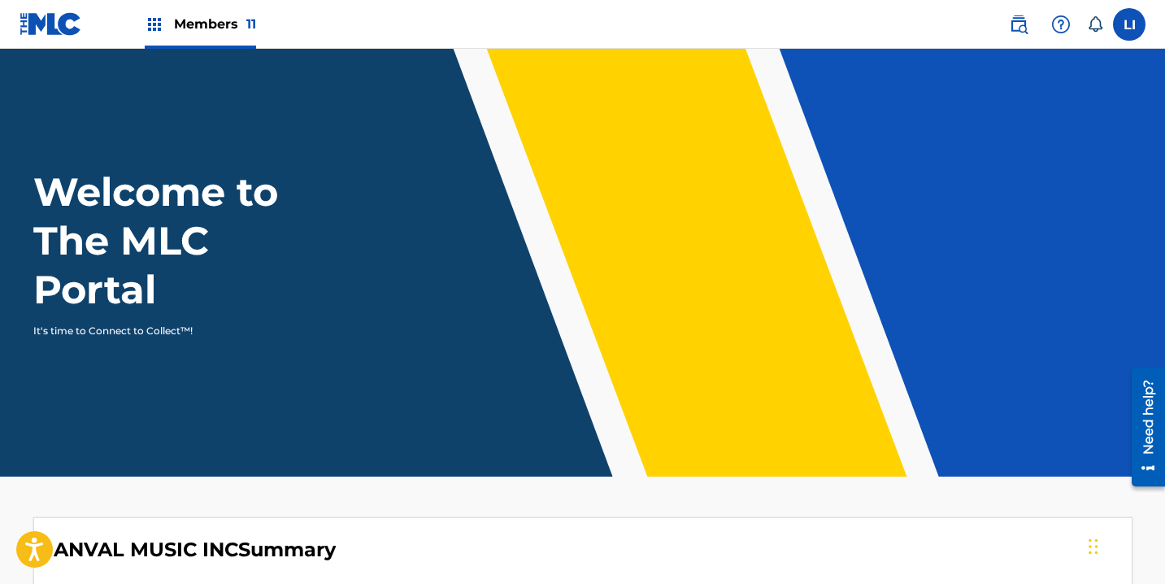
click at [180, 21] on span "Members 11" at bounding box center [215, 24] width 82 height 19
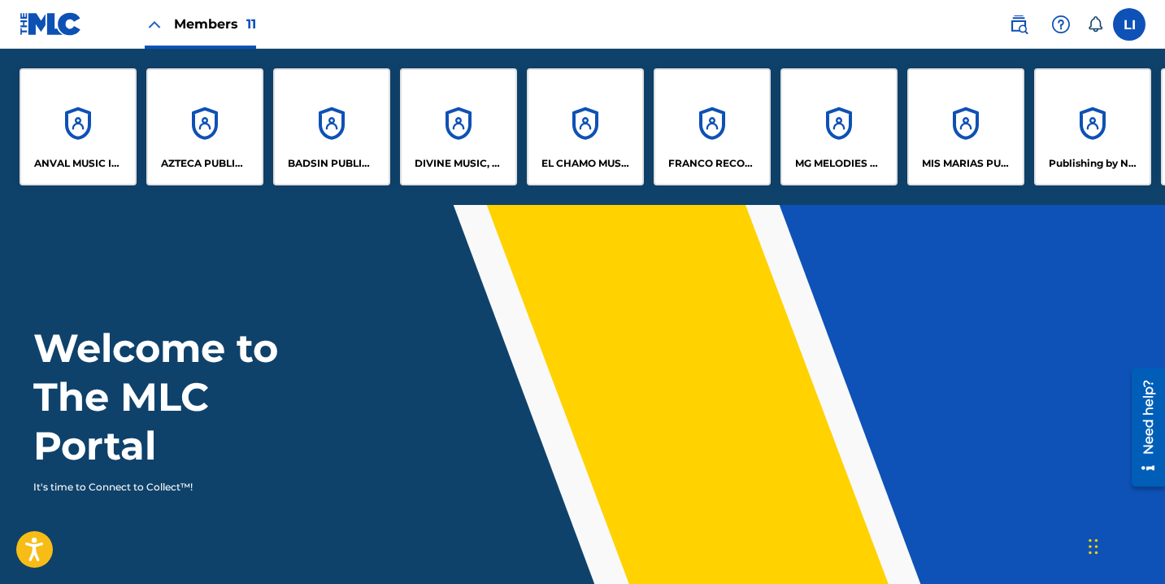
scroll to position [0, 259]
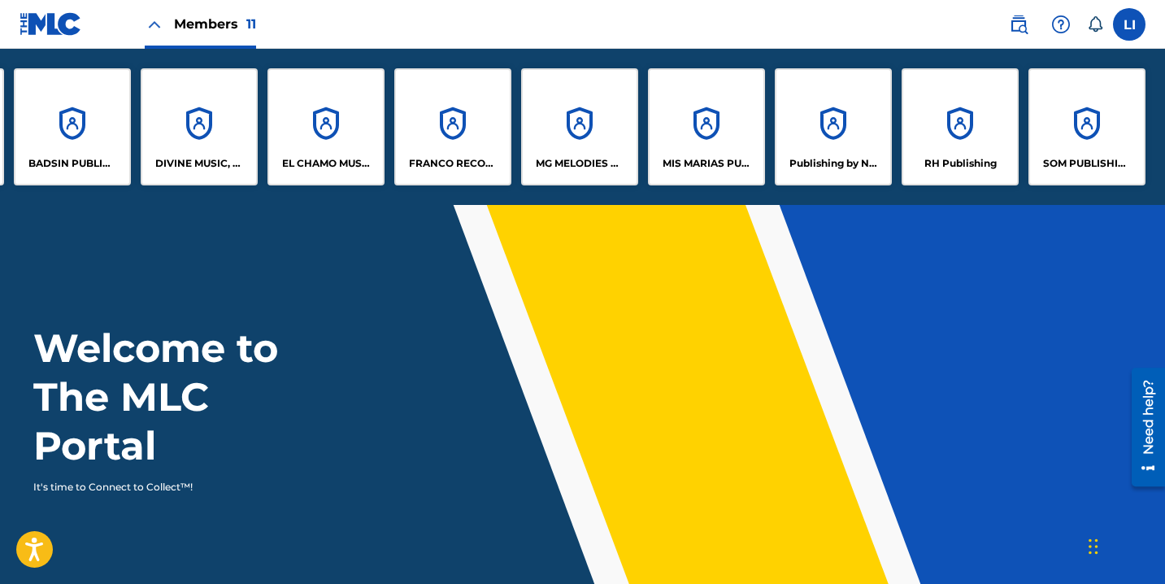
click at [946, 153] on div "RH Publishing" at bounding box center [959, 126] width 117 height 117
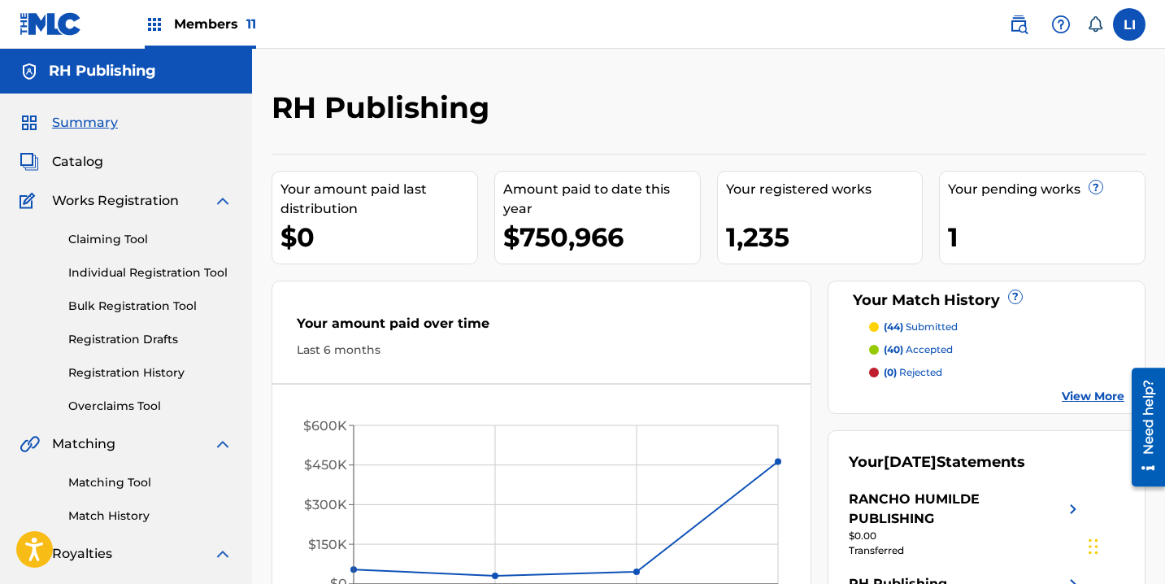
click at [104, 271] on link "Individual Registration Tool" at bounding box center [150, 272] width 164 height 17
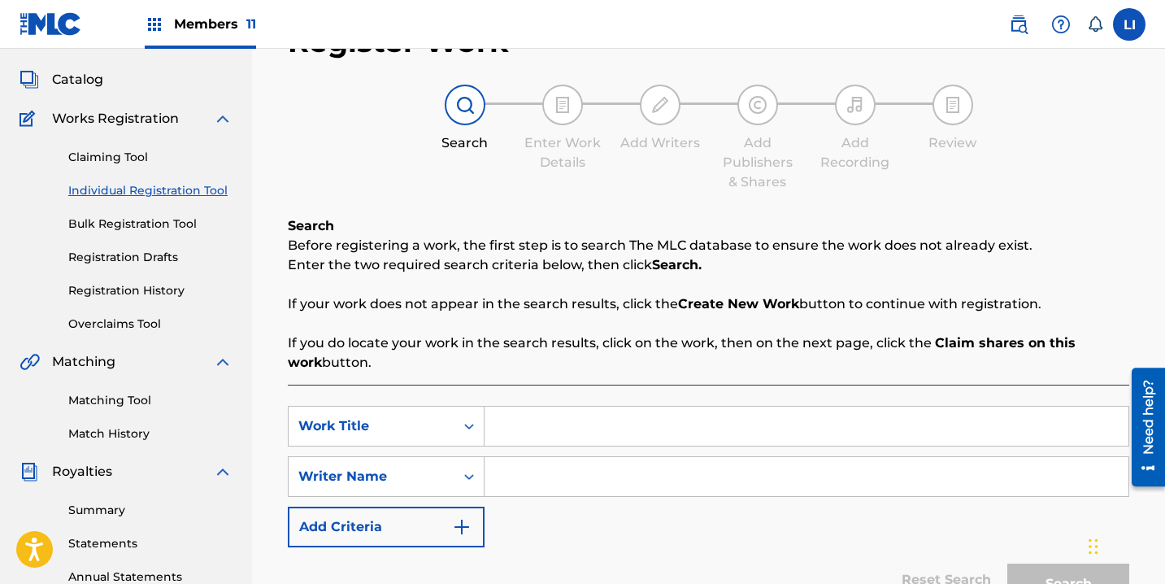
scroll to position [292, 0]
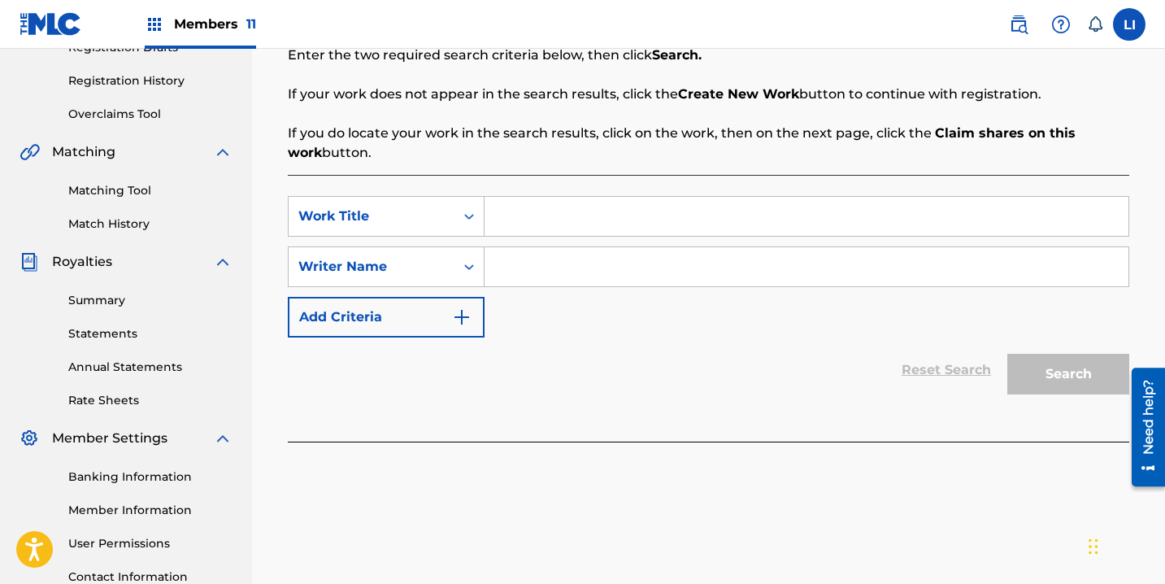
click at [542, 224] on input "Search Form" at bounding box center [806, 216] width 644 height 39
paste input "EL AMIGO"
type input "EL AMIGO"
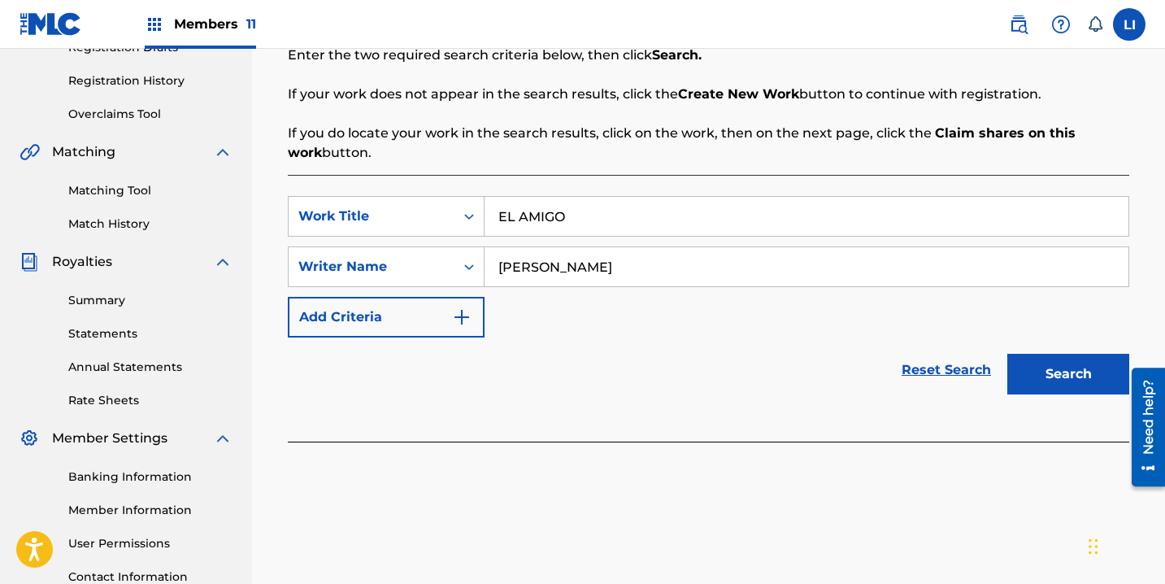
type input "ROEL"
click at [1007, 354] on button "Search" at bounding box center [1068, 374] width 122 height 41
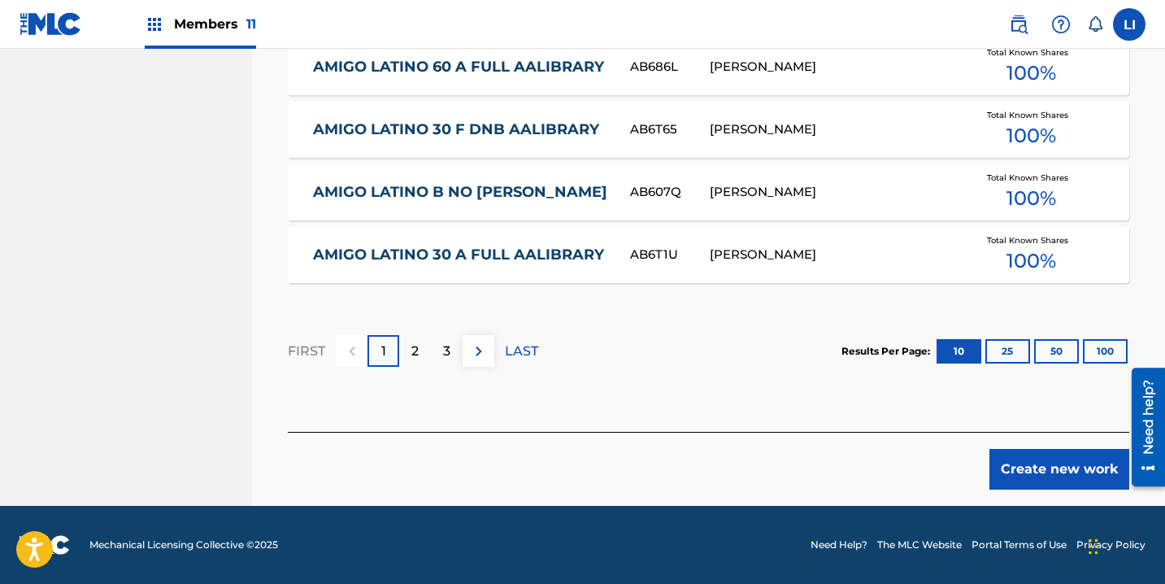
click at [1014, 487] on button "Create new work" at bounding box center [1059, 469] width 140 height 41
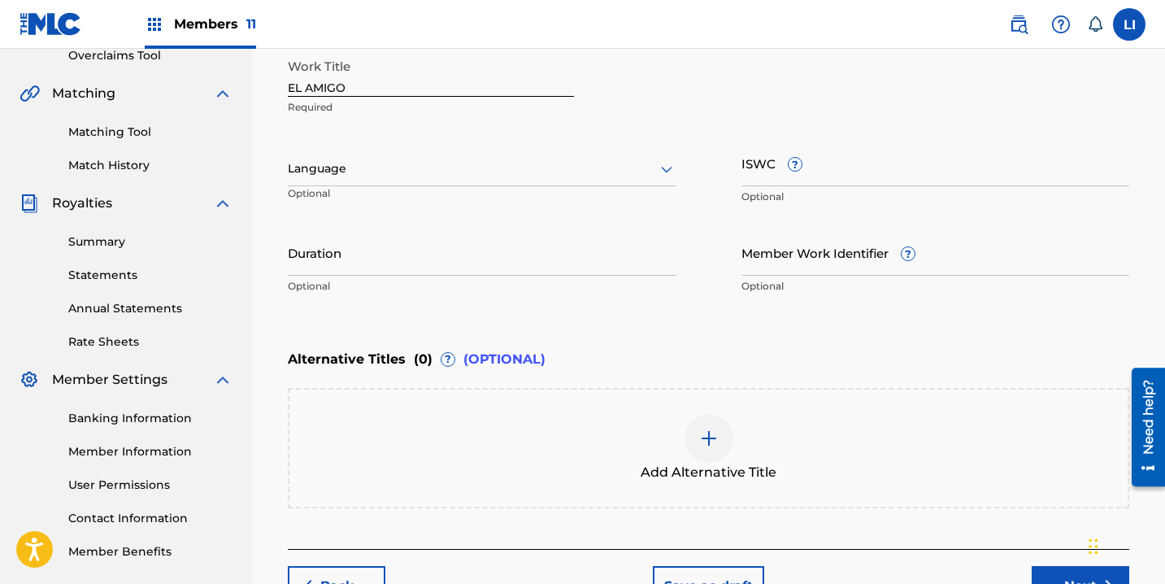
scroll to position [149, 0]
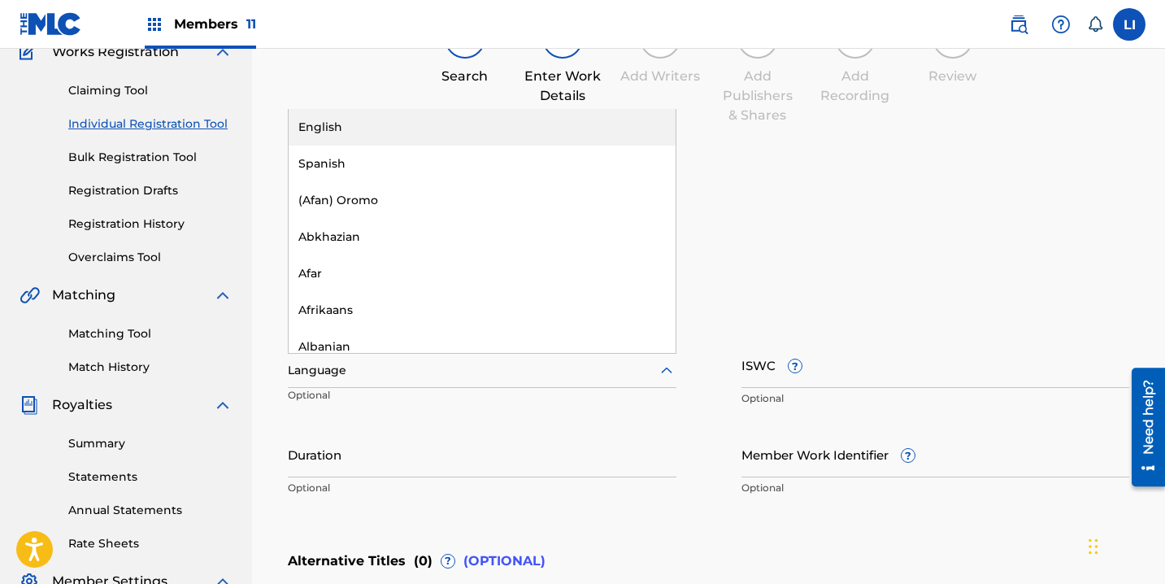
click at [337, 382] on div "Language" at bounding box center [482, 371] width 389 height 34
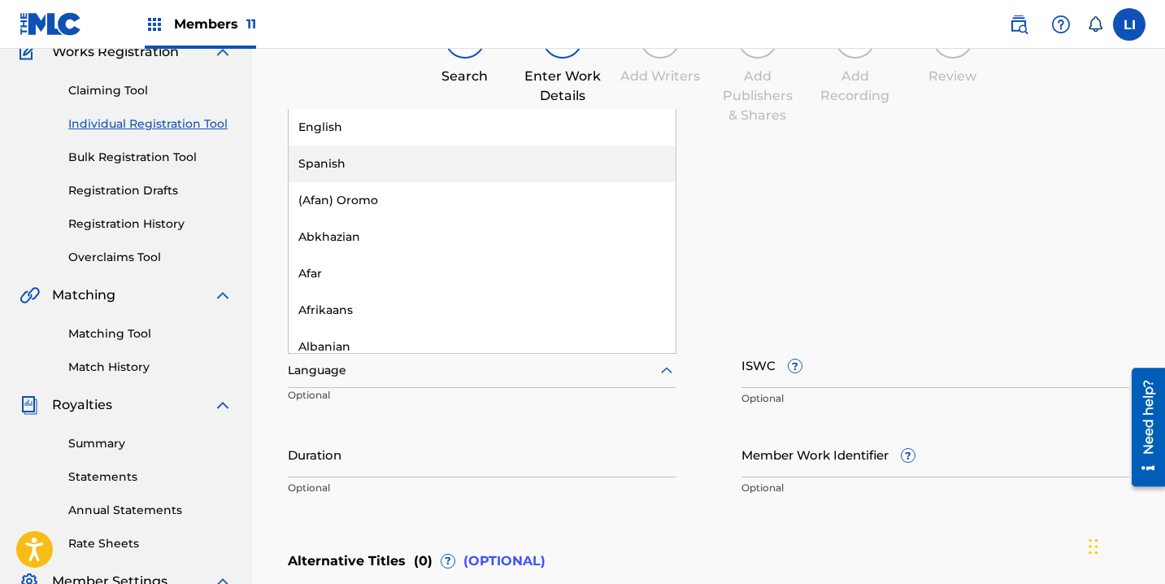
click at [345, 167] on div "Spanish" at bounding box center [482, 164] width 387 height 37
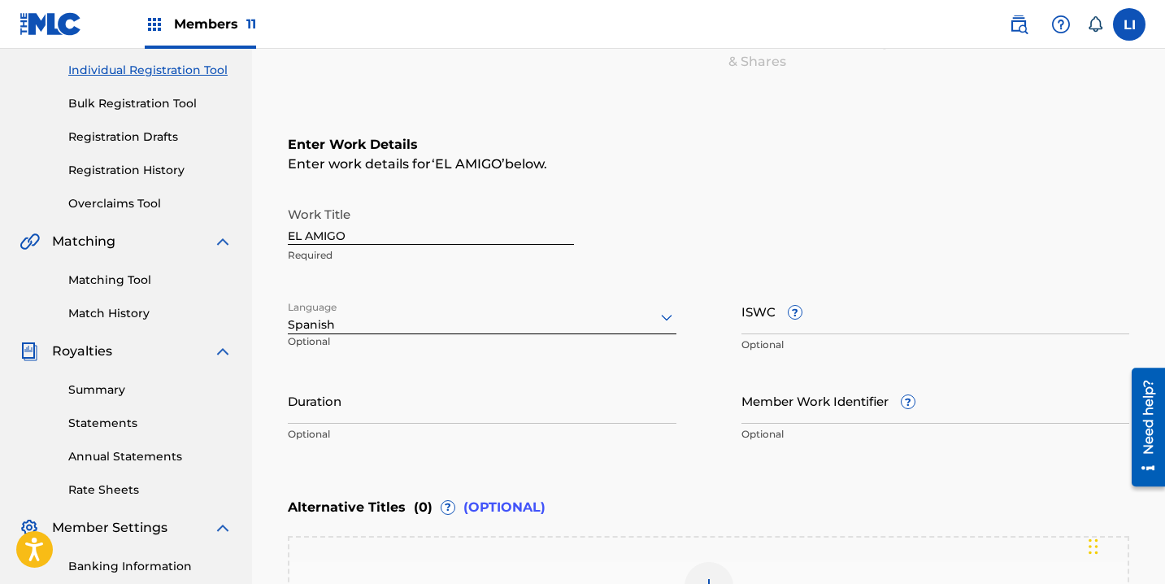
scroll to position [293, 0]
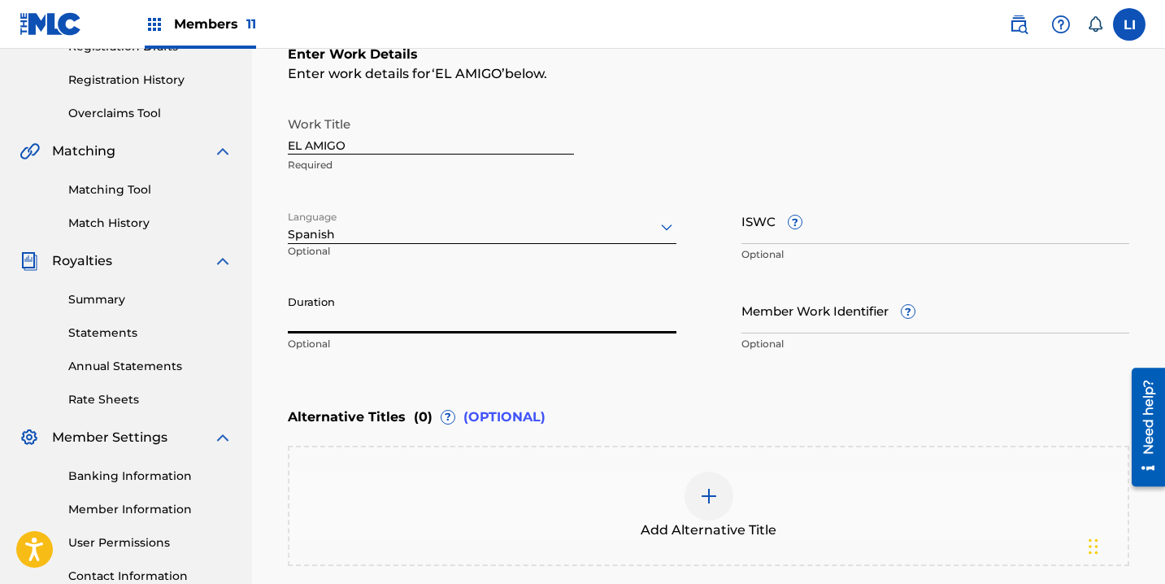
click at [368, 321] on input "Duration" at bounding box center [482, 310] width 389 height 46
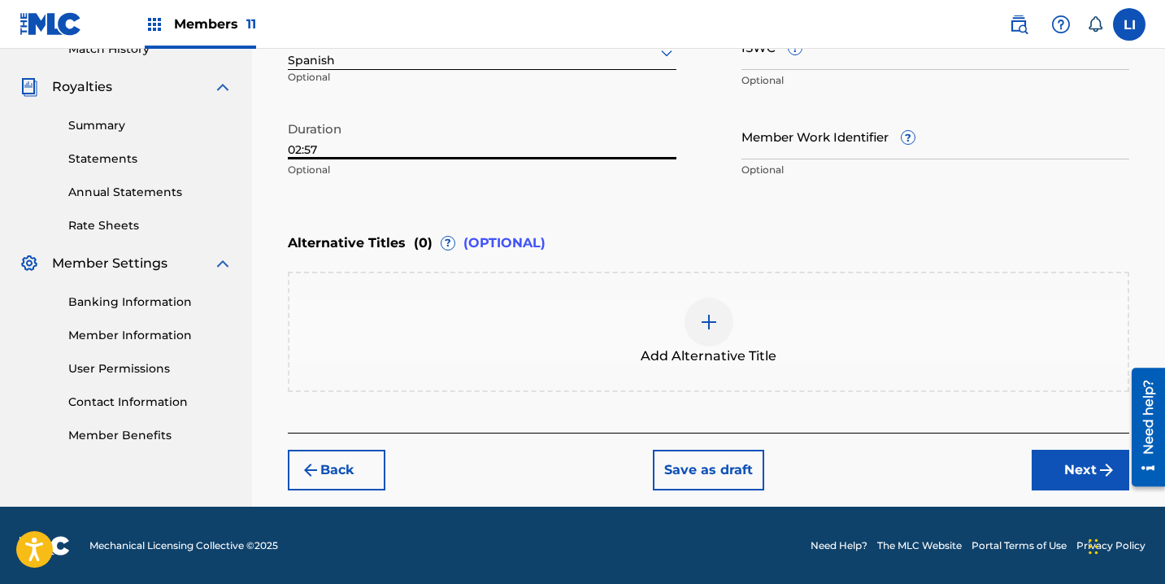
type input "02:57"
click at [1047, 485] on button "Next" at bounding box center [1081, 470] width 98 height 41
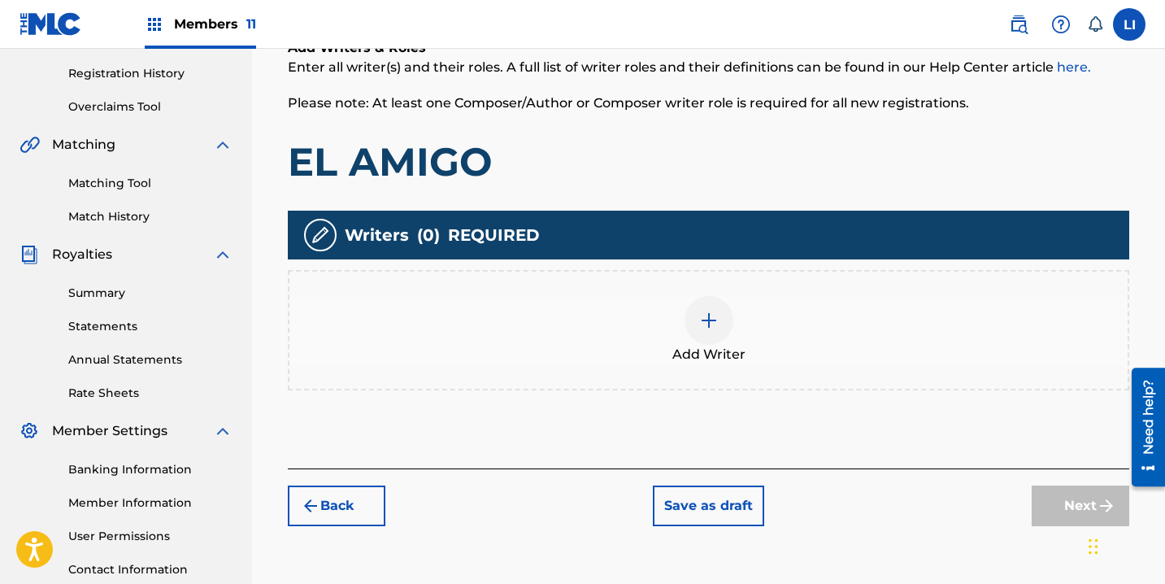
scroll to position [319, 0]
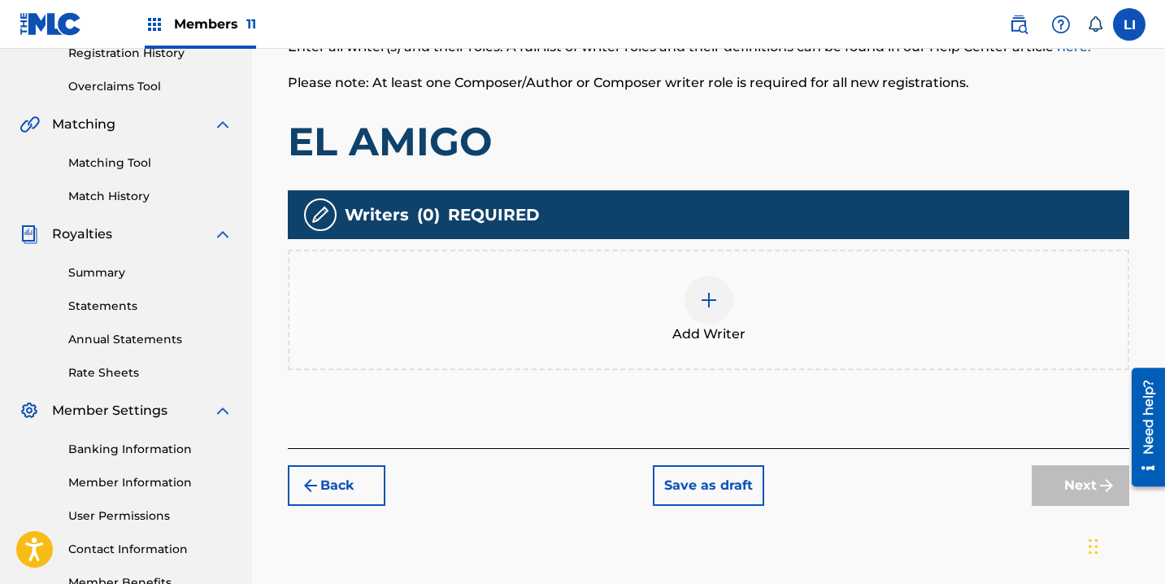
click at [753, 314] on div "Add Writer" at bounding box center [708, 310] width 838 height 68
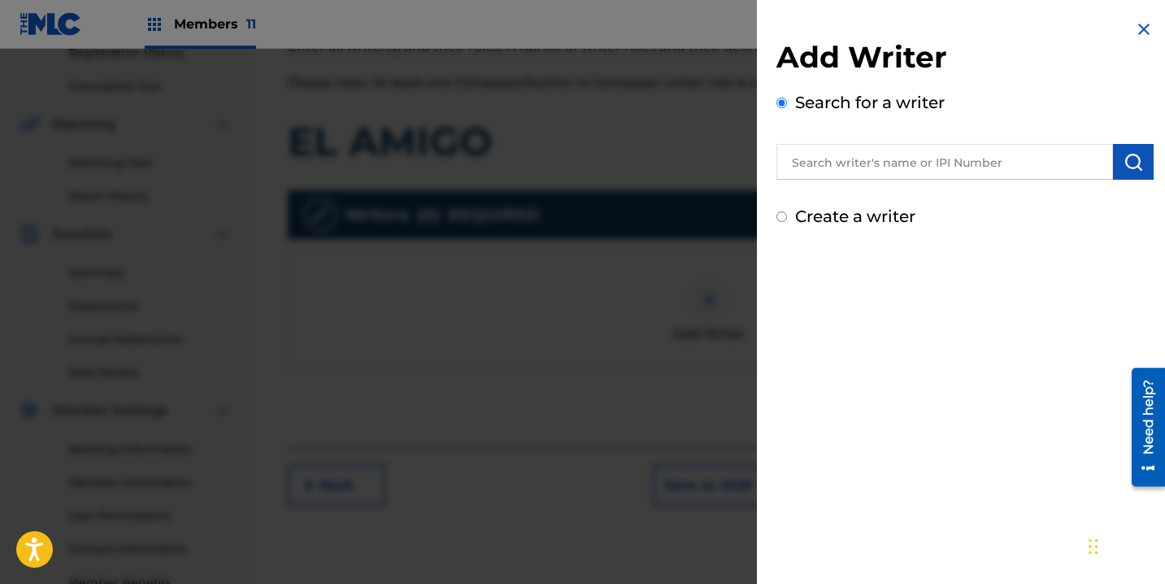
drag, startPoint x: 903, startPoint y: 190, endPoint x: 888, endPoint y: 162, distance: 32.4
click at [899, 180] on div "Add Writer Search for a writer Create a writer" at bounding box center [964, 133] width 377 height 189
click at [888, 162] on input "text" at bounding box center [944, 162] width 337 height 36
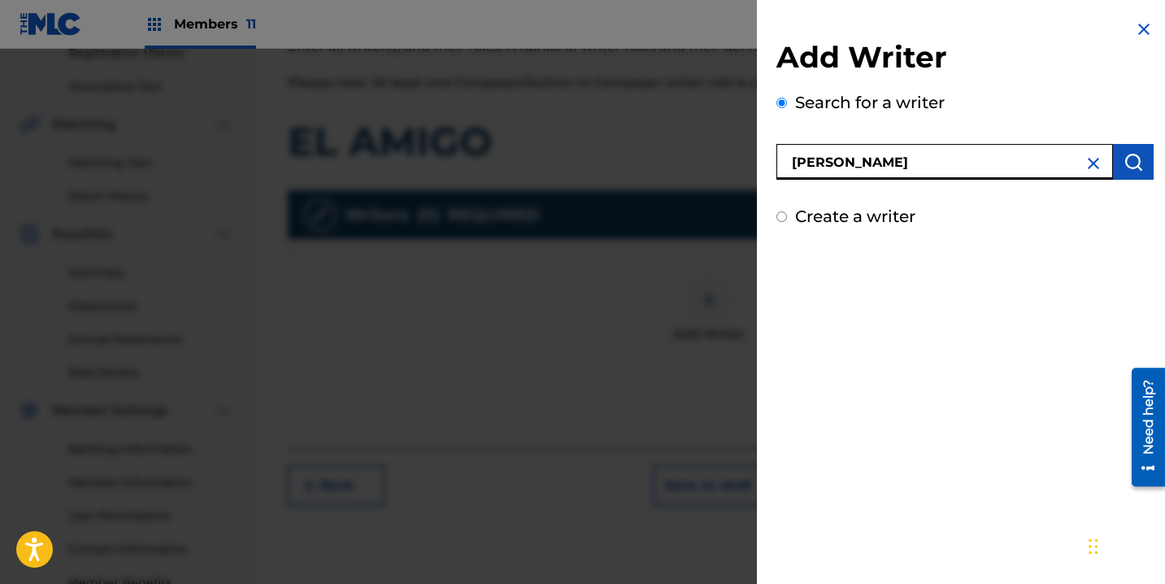
type input "ROEL PEÑA"
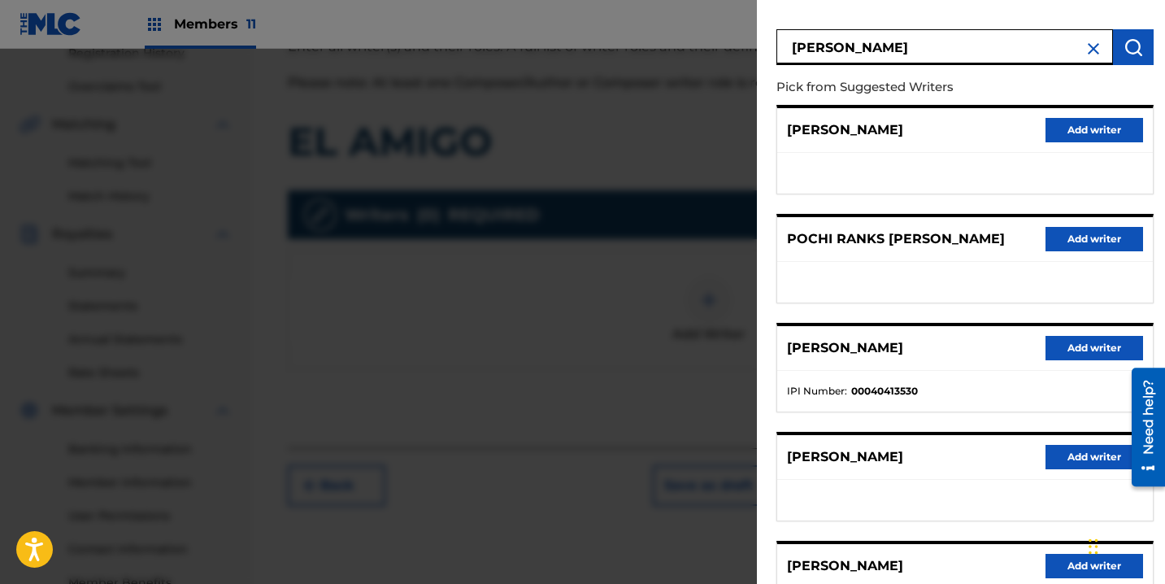
scroll to position [263, 0]
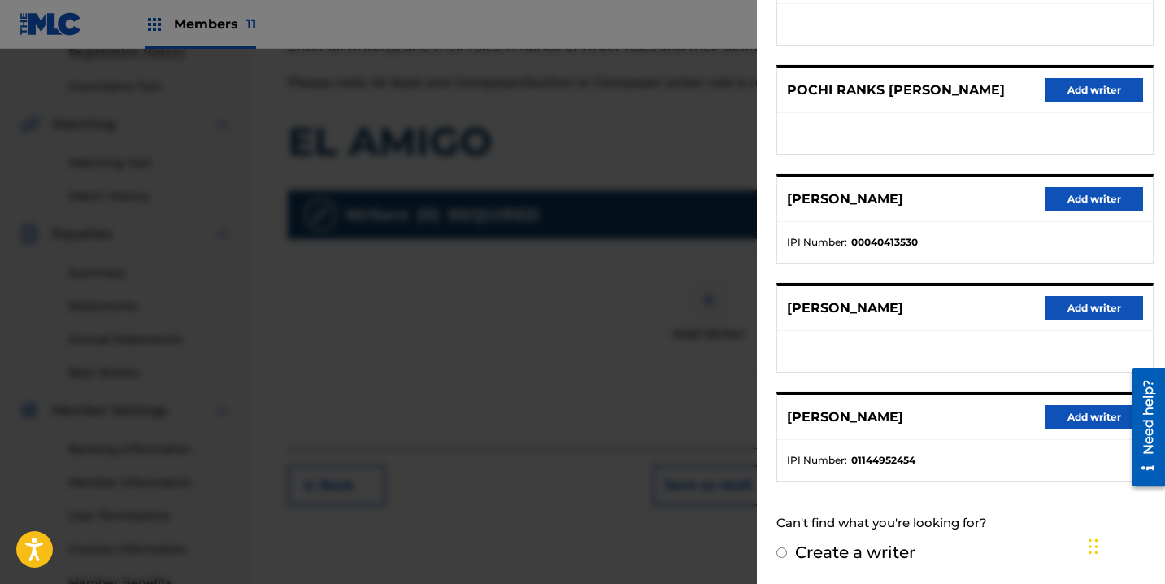
click at [1038, 424] on div "ROEL PENA Add writer" at bounding box center [965, 417] width 376 height 45
click at [1060, 419] on button "Add writer" at bounding box center [1094, 417] width 98 height 24
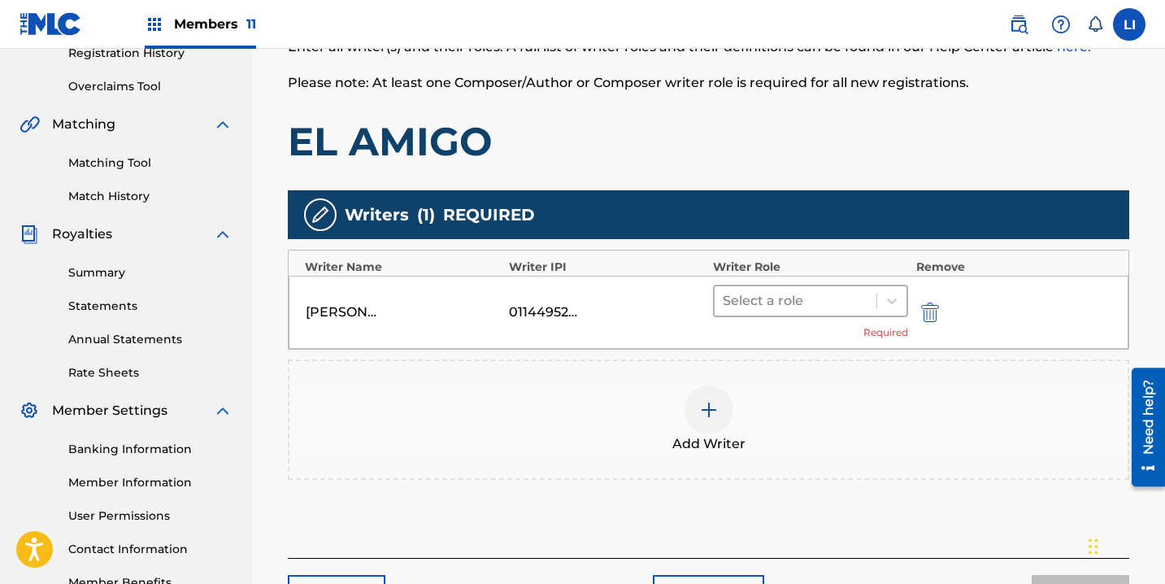
click at [811, 310] on div at bounding box center [796, 300] width 146 height 23
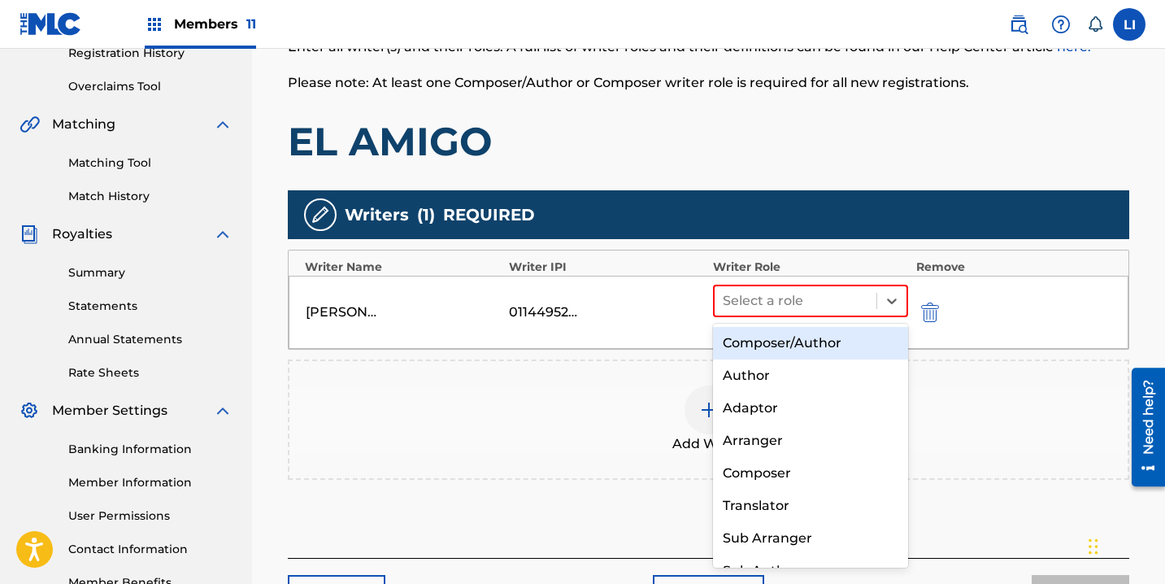
click at [798, 338] on div "Composer/Author" at bounding box center [810, 343] width 195 height 33
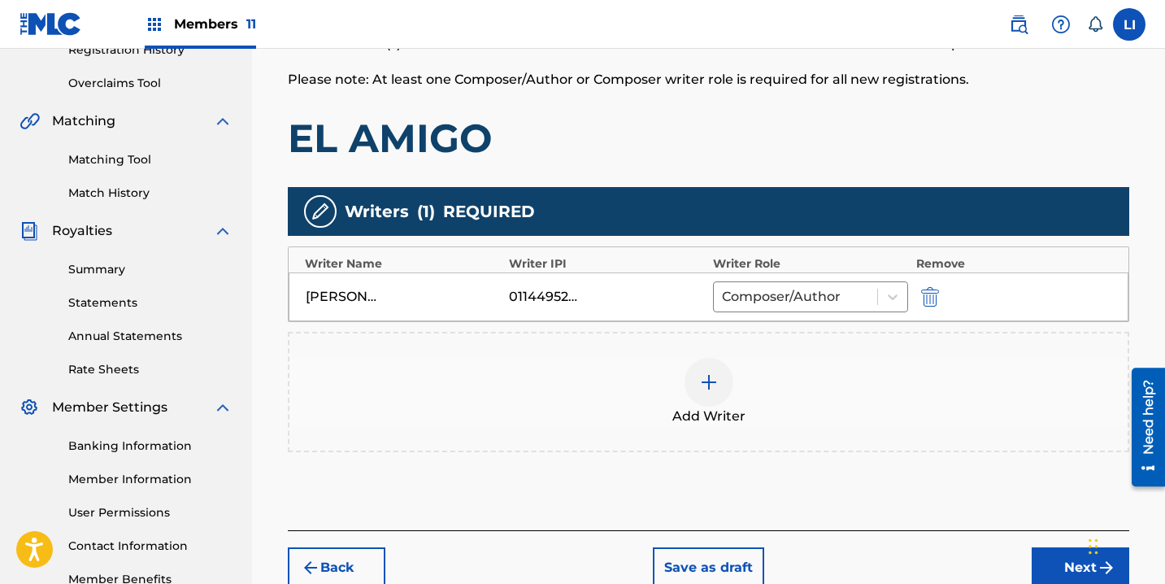
drag, startPoint x: 1048, startPoint y: 560, endPoint x: 1034, endPoint y: 551, distance: 16.5
click at [1048, 560] on button "Next" at bounding box center [1081, 567] width 98 height 41
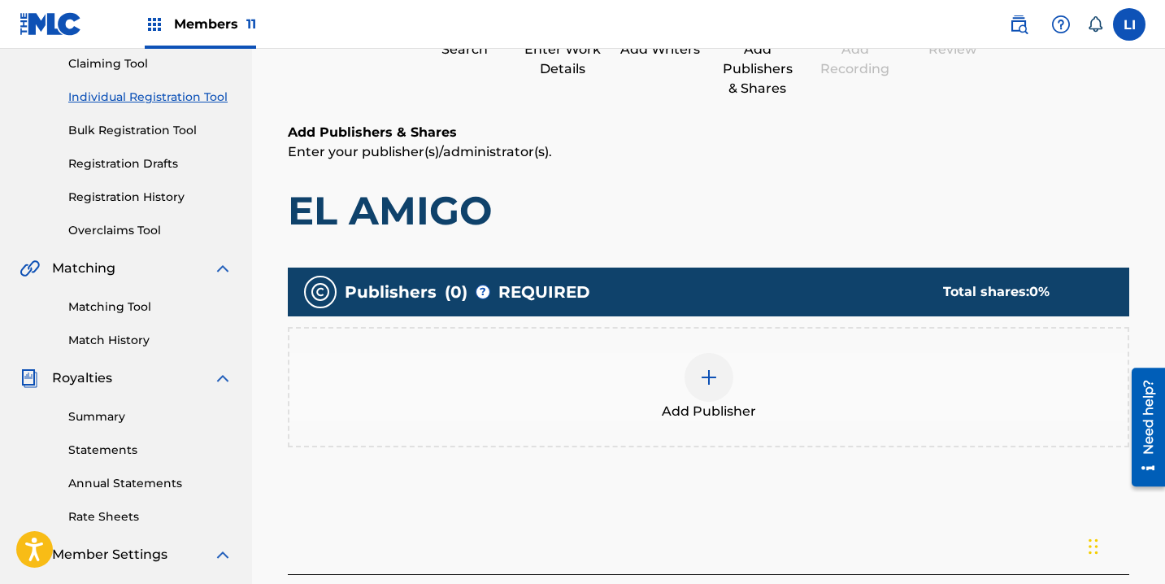
scroll to position [180, 0]
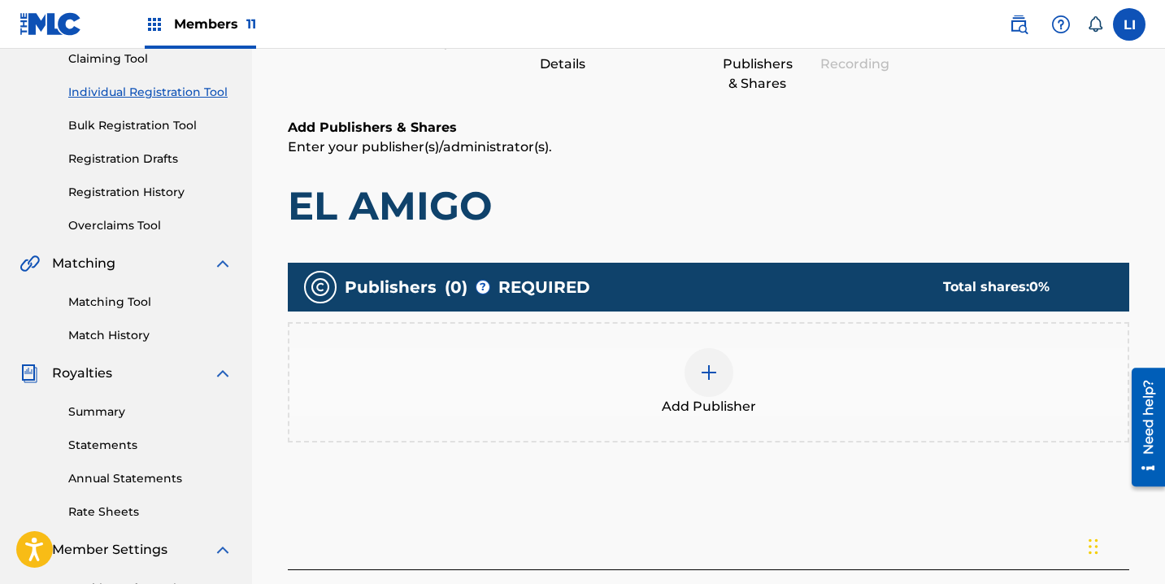
click at [745, 395] on div "Add Publisher" at bounding box center [708, 382] width 838 height 68
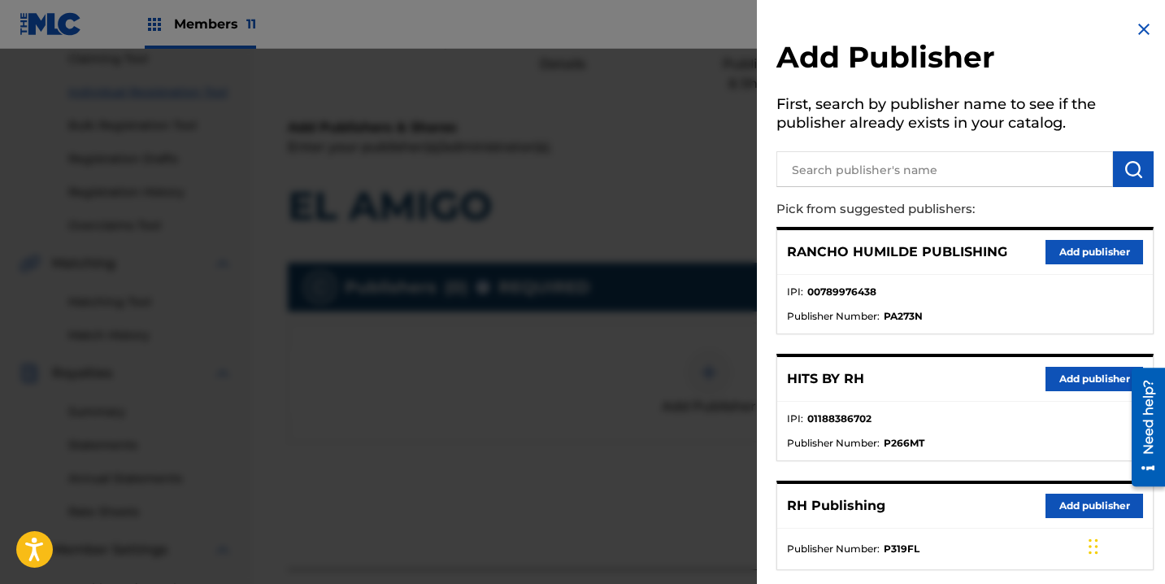
click at [1053, 383] on button "Add publisher" at bounding box center [1094, 379] width 98 height 24
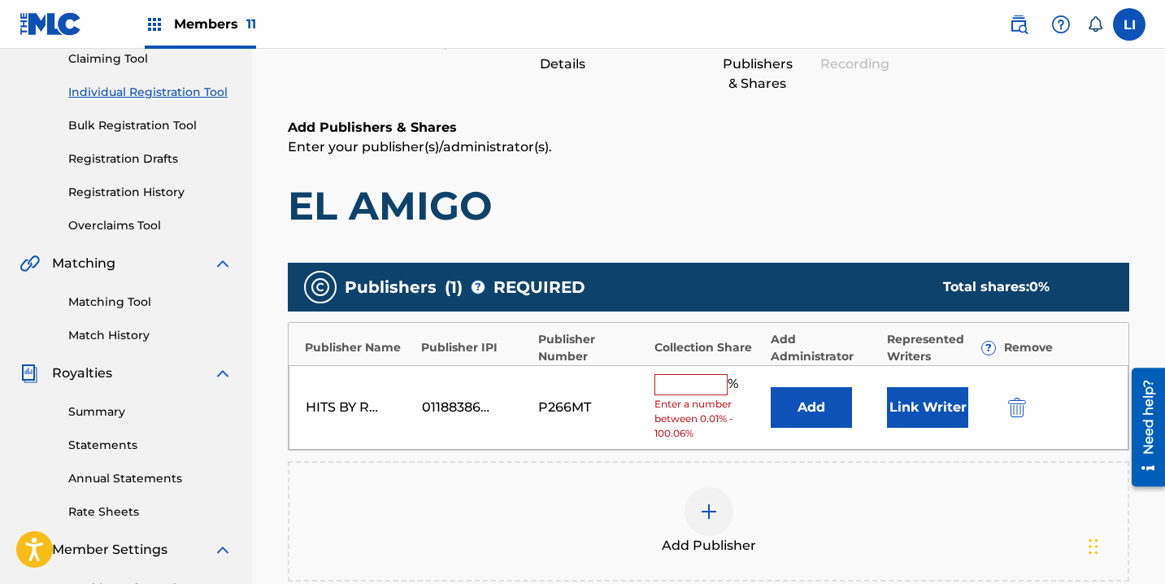
click at [836, 395] on button "Add" at bounding box center [811, 407] width 81 height 41
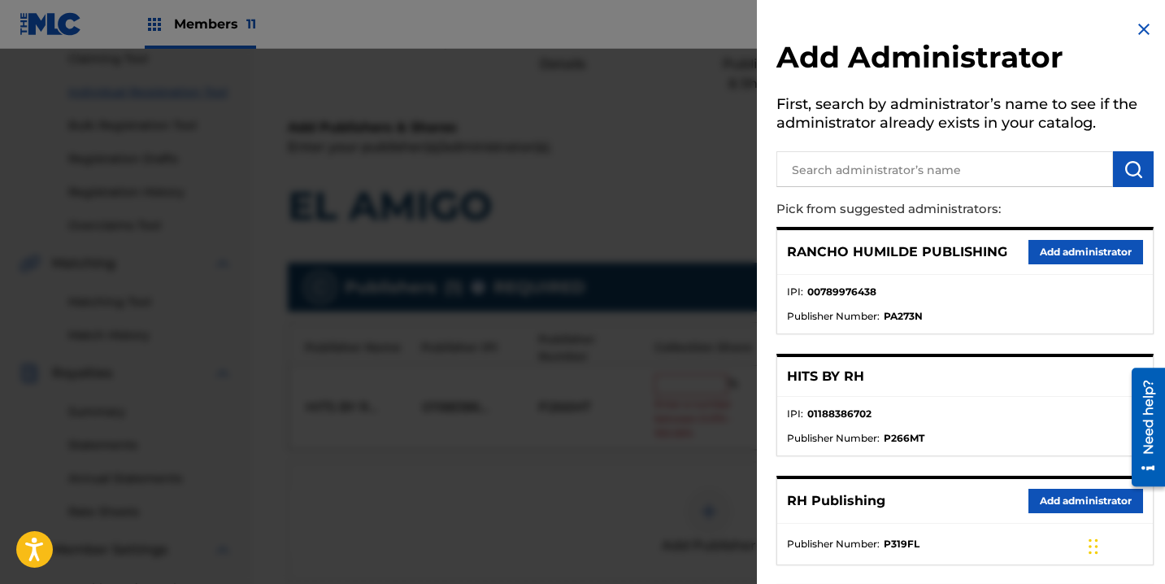
click at [1032, 495] on button "Add administrator" at bounding box center [1085, 501] width 115 height 24
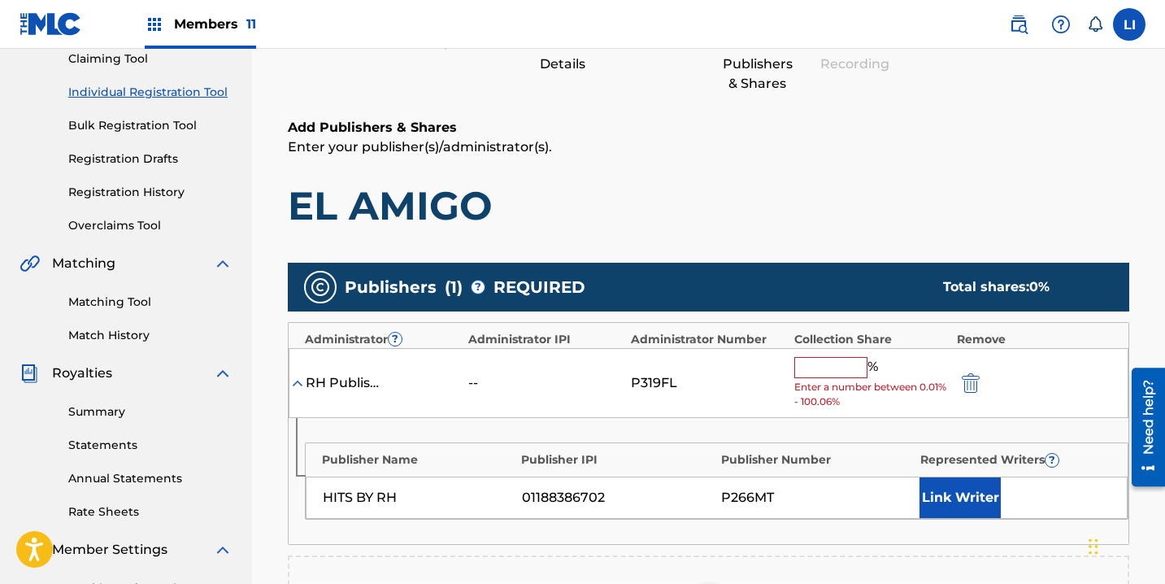
click at [857, 375] on input "text" at bounding box center [830, 367] width 73 height 21
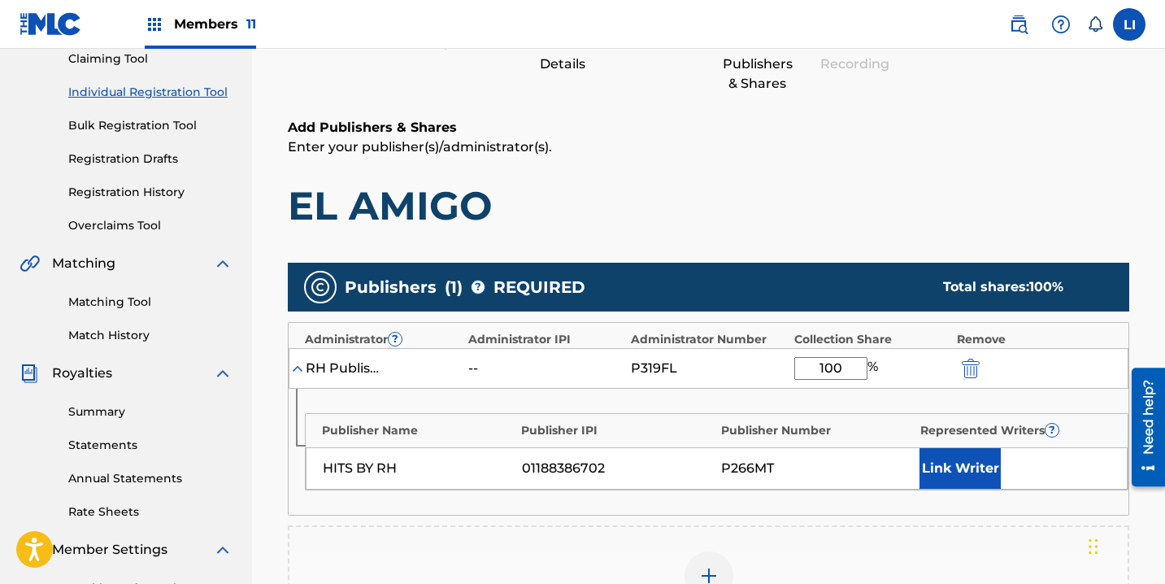
type input "100"
click at [967, 470] on button "Link Writer" at bounding box center [959, 468] width 81 height 41
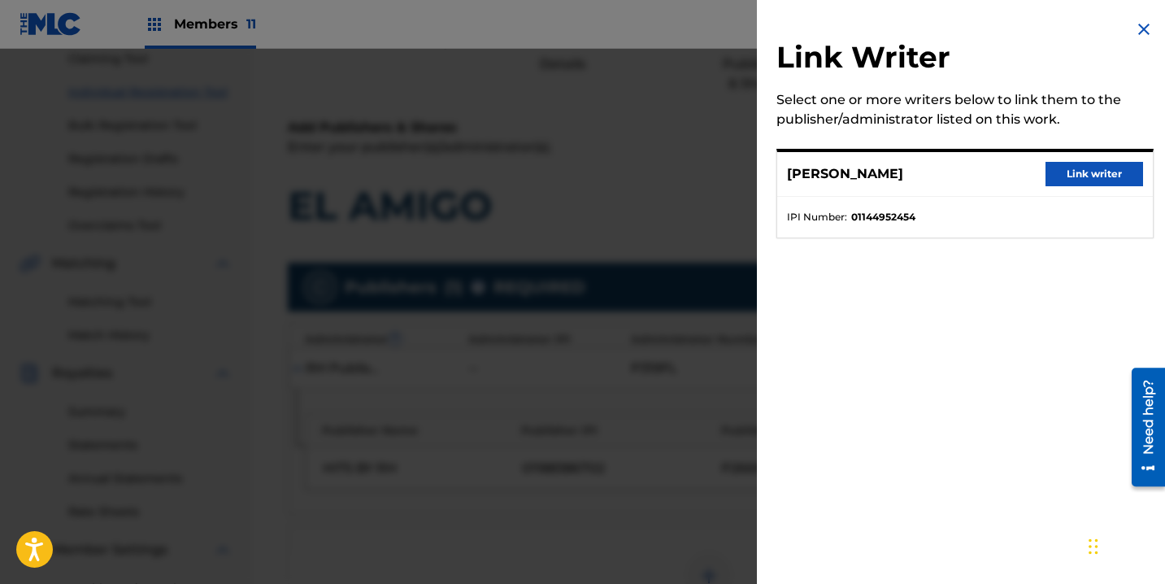
drag, startPoint x: 1056, startPoint y: 172, endPoint x: 1031, endPoint y: 232, distance: 65.2
click at [1056, 174] on button "Link writer" at bounding box center [1094, 174] width 98 height 24
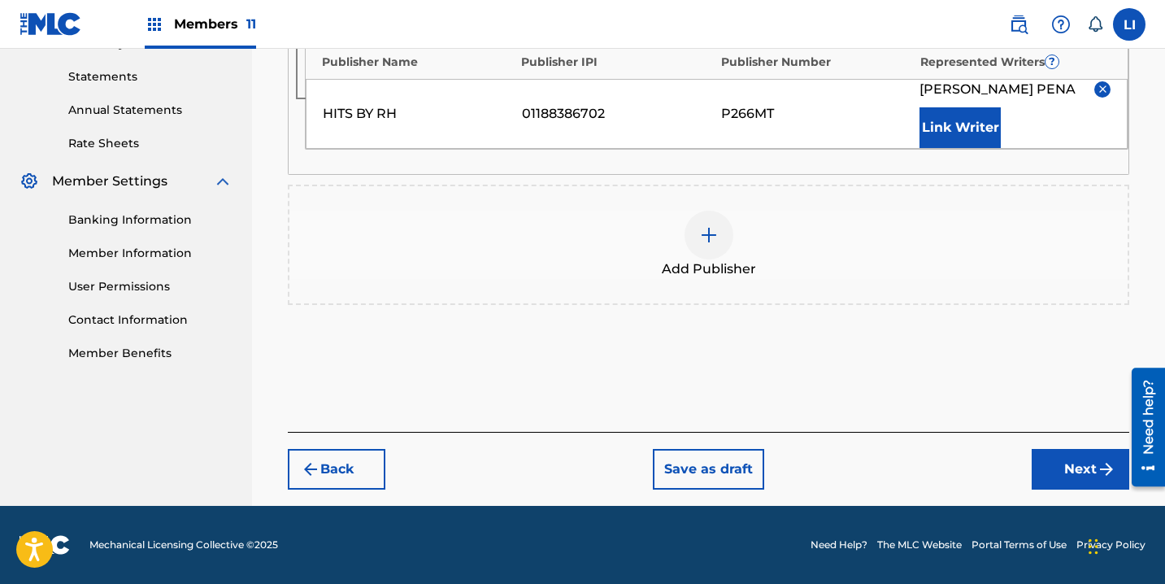
click at [1059, 471] on button "Next" at bounding box center [1081, 469] width 98 height 41
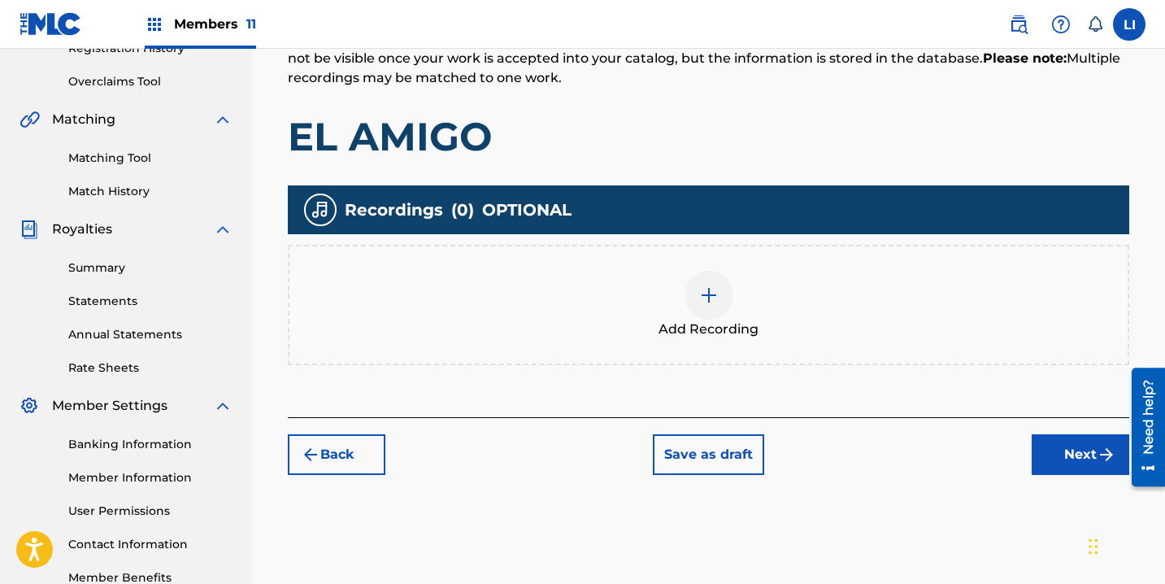
scroll to position [335, 0]
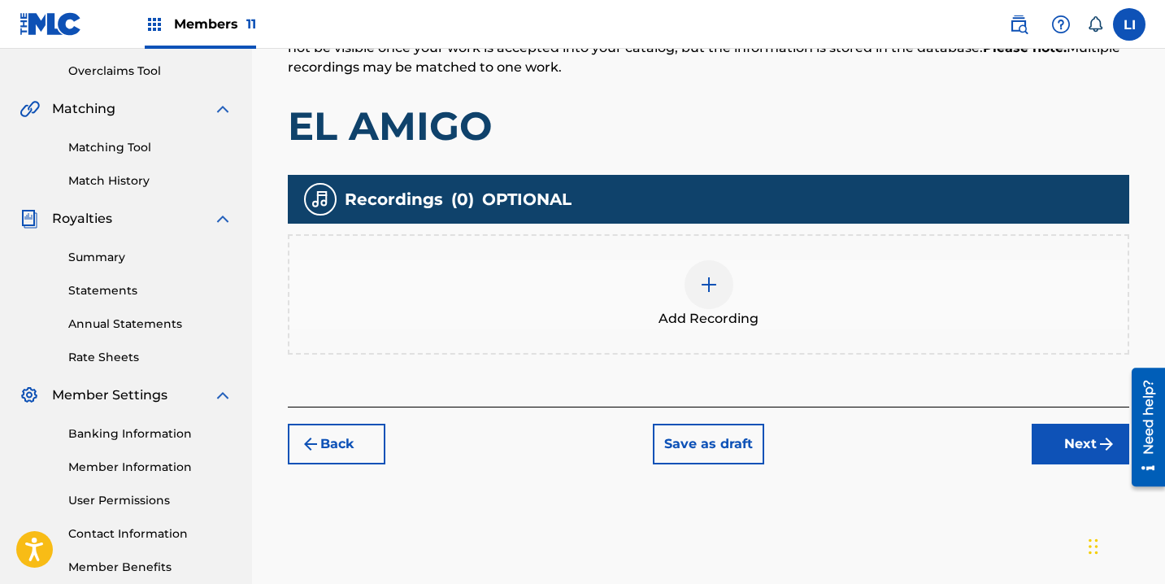
click at [738, 311] on span "Add Recording" at bounding box center [708, 319] width 100 height 20
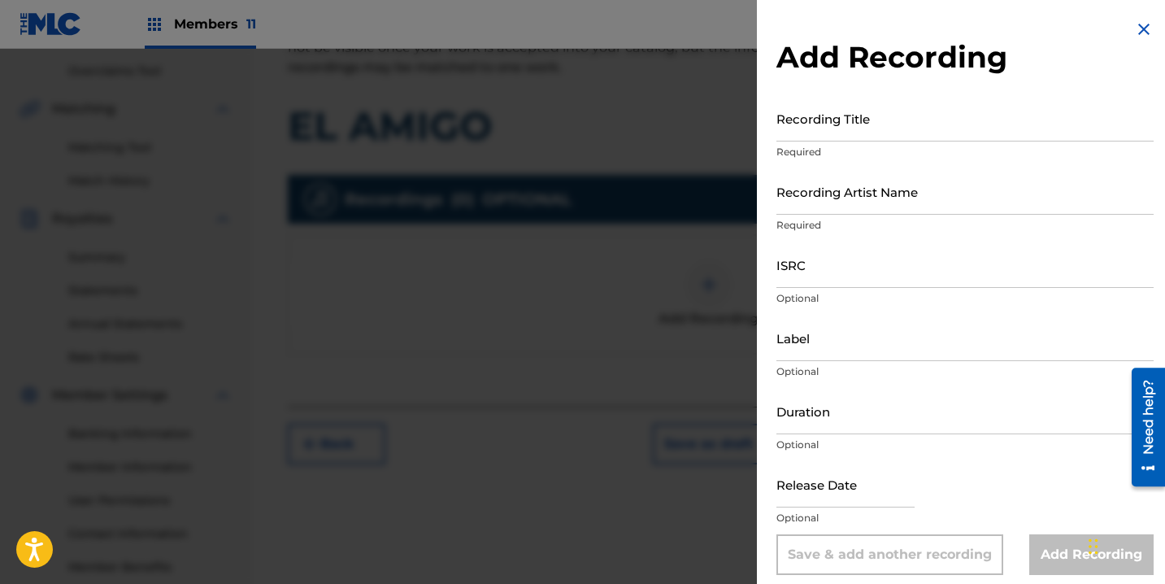
click at [927, 132] on input "Recording Title" at bounding box center [964, 118] width 377 height 46
type input "E"
type input "EL AMIGO"
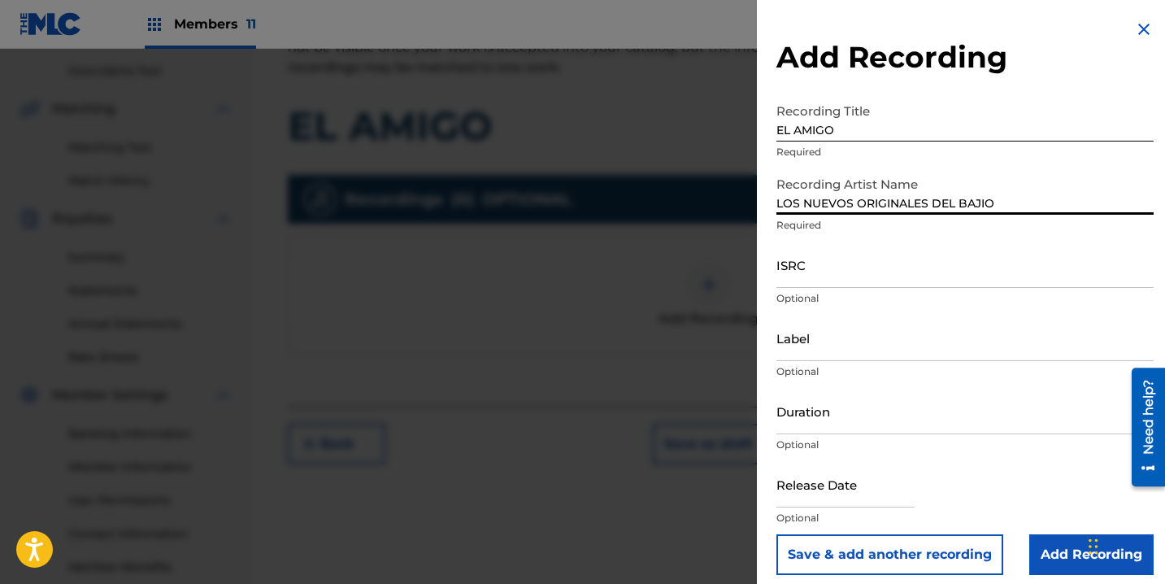
type input "LOS NUEVOS ORIGINALES DEL BAJIO"
paste input "QZQMB2102300"
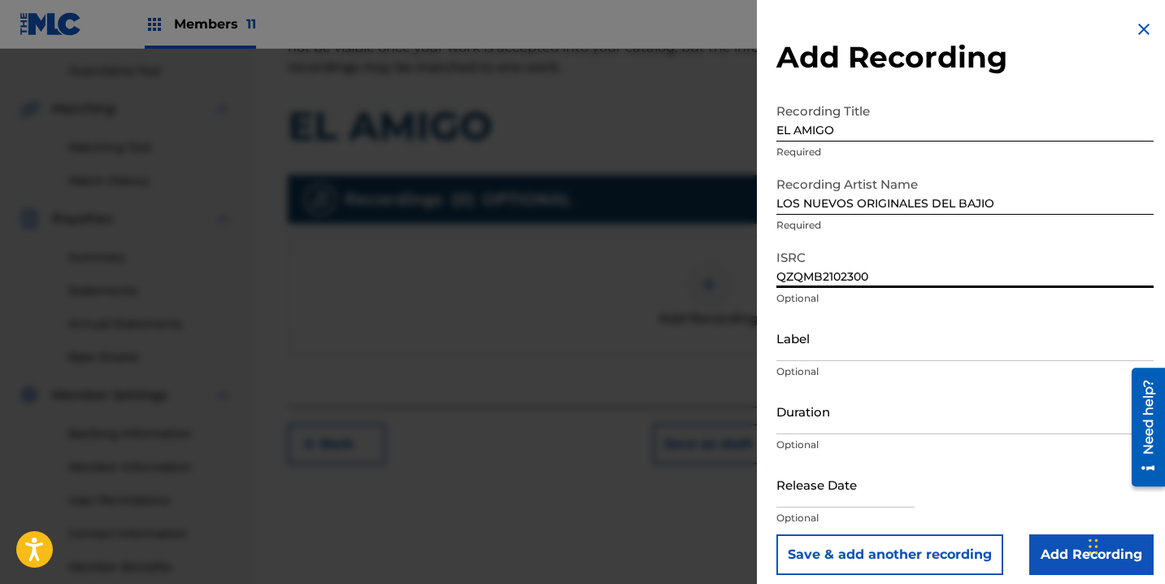
type input "QZQMB2102300"
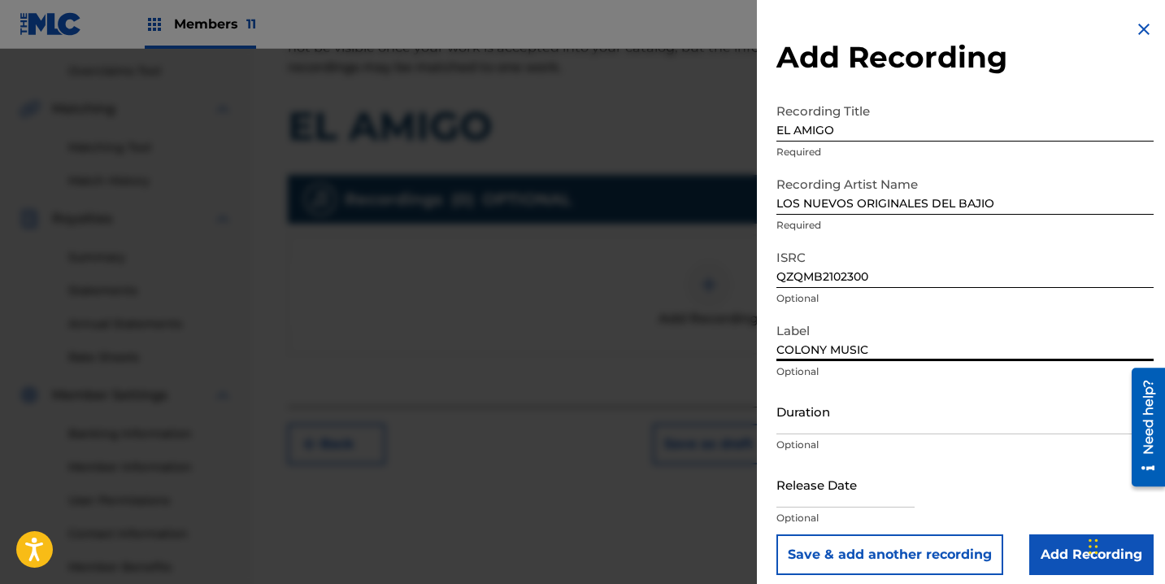
type input "COLONY MUSIC"
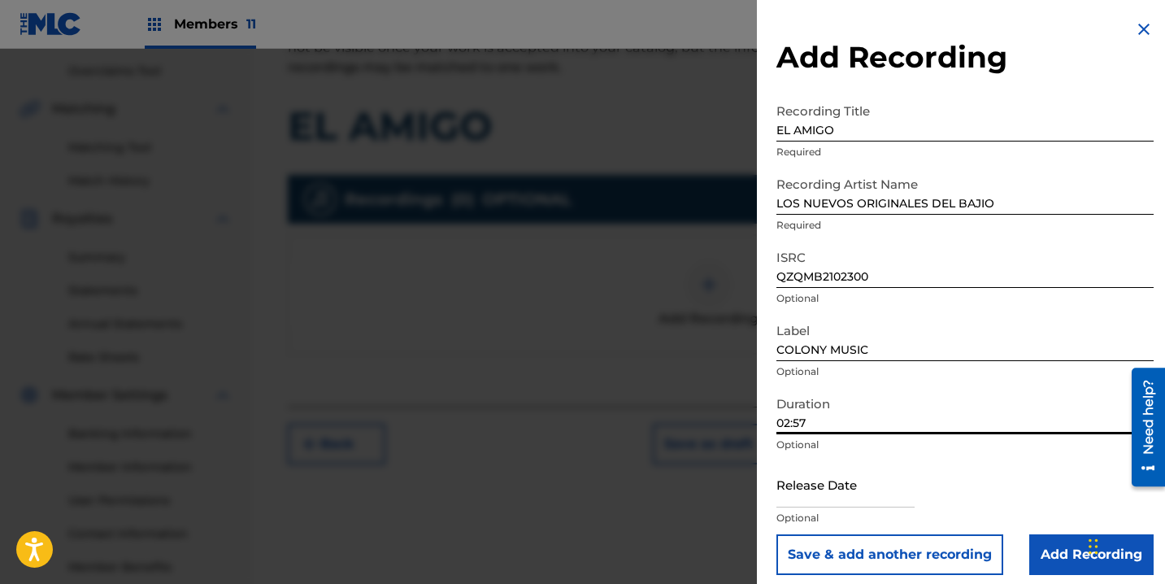
type input "02:57"
select select "7"
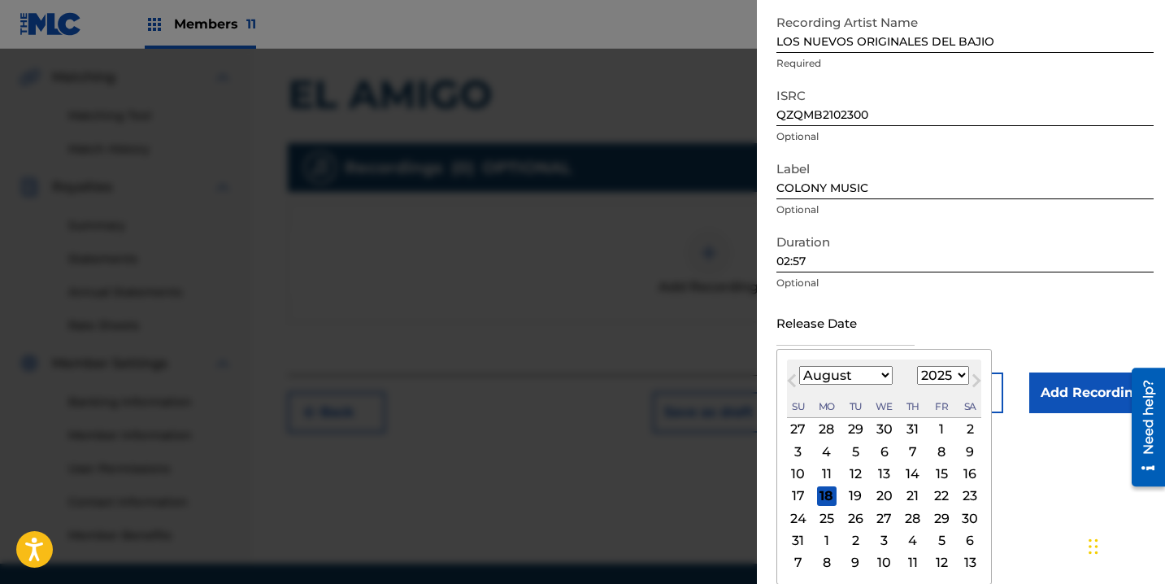
scroll to position [424, 0]
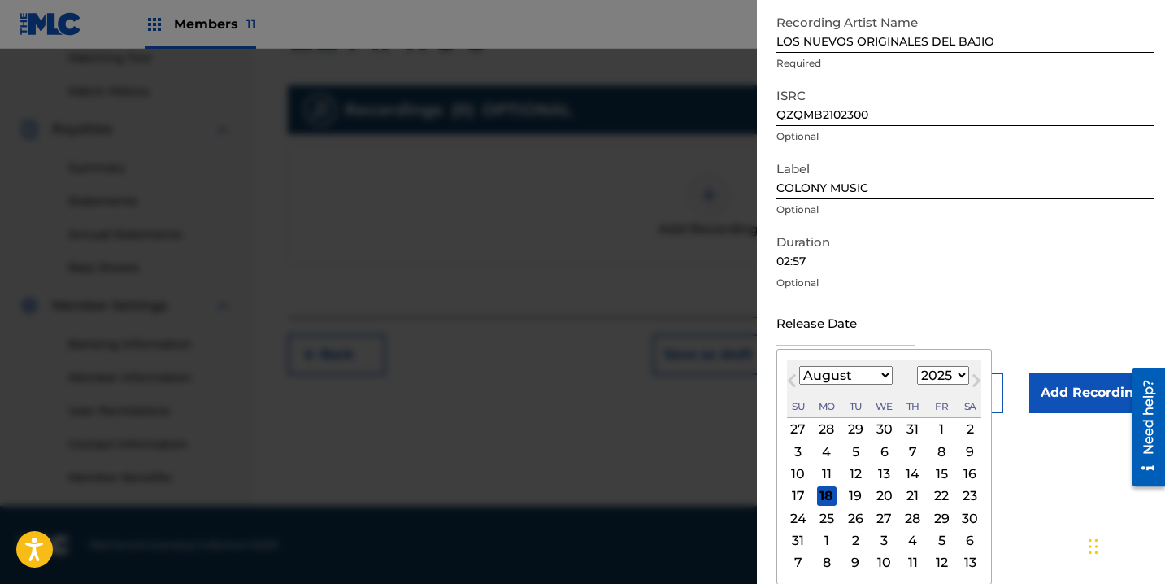
click at [931, 381] on select "1899 1900 1901 1902 1903 1904 1905 1906 1907 1908 1909 1910 1911 1912 1913 1914…" at bounding box center [943, 375] width 52 height 19
select select "2022"
click at [917, 384] on select "1899 1900 1901 1902 1903 1904 1905 1906 1907 1908 1909 1910 1911 1912 1913 1914…" at bounding box center [943, 375] width 52 height 19
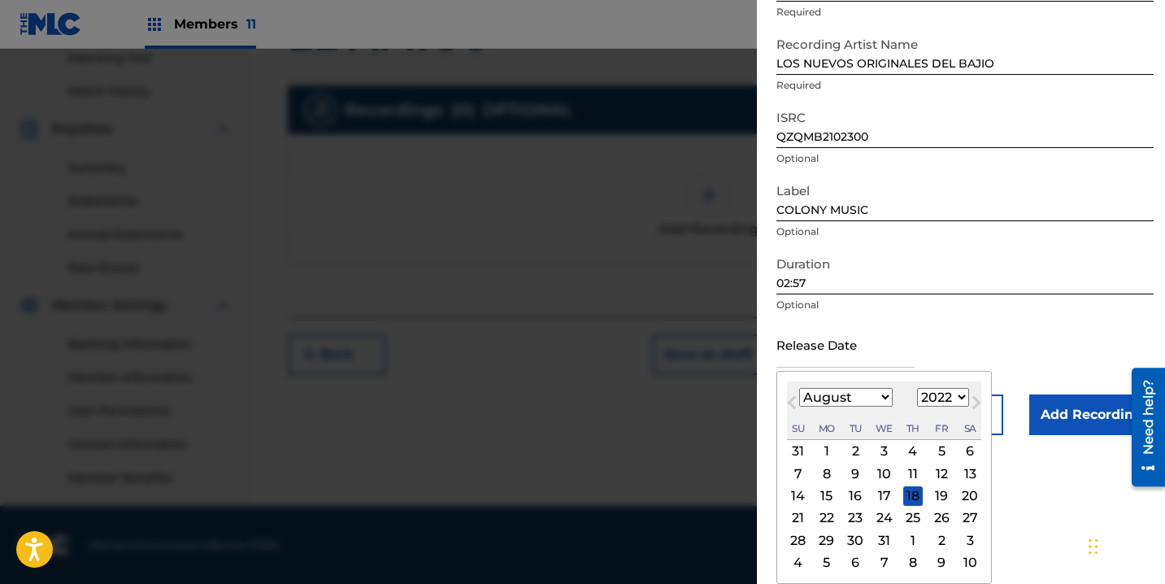
scroll to position [140, 0]
click at [867, 400] on select "January February March April May June July August September October November De…" at bounding box center [845, 397] width 93 height 19
select select "5"
click at [799, 388] on select "January February March April May June July August September October November De…" at bounding box center [845, 397] width 93 height 19
click at [940, 452] on div "3" at bounding box center [942, 451] width 20 height 20
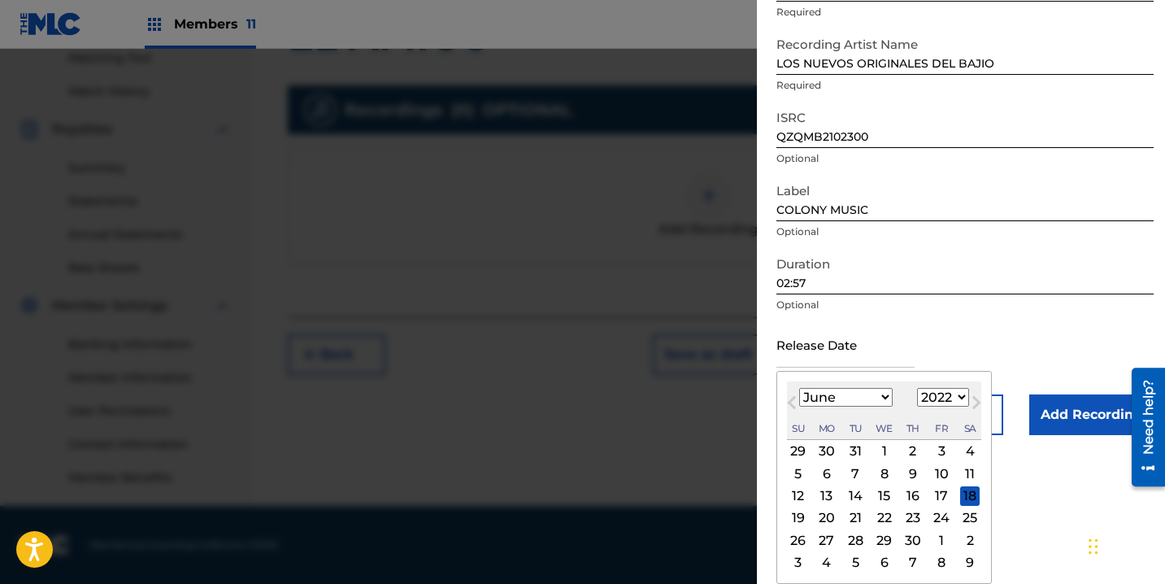
type input "June 3 2022"
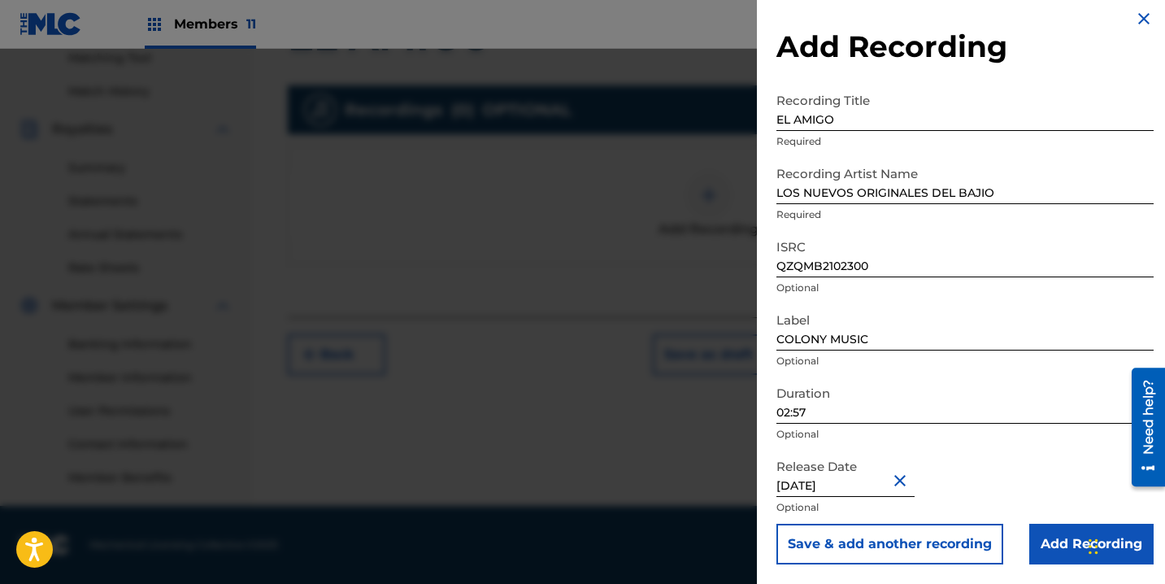
click at [1045, 530] on input "Add Recording" at bounding box center [1091, 543] width 124 height 41
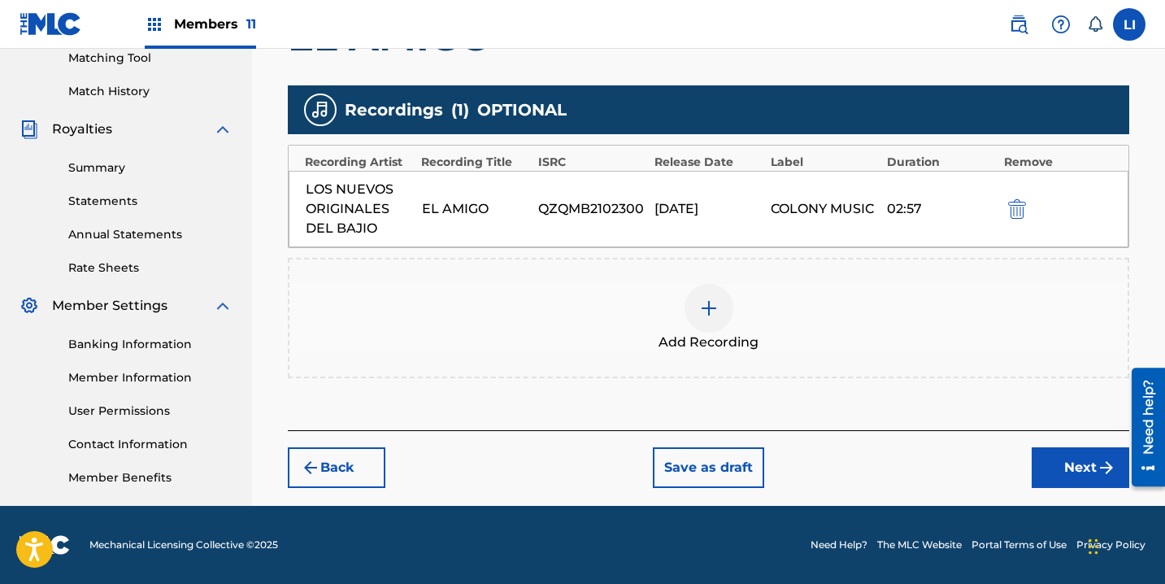
click at [1048, 473] on button "Next" at bounding box center [1081, 467] width 98 height 41
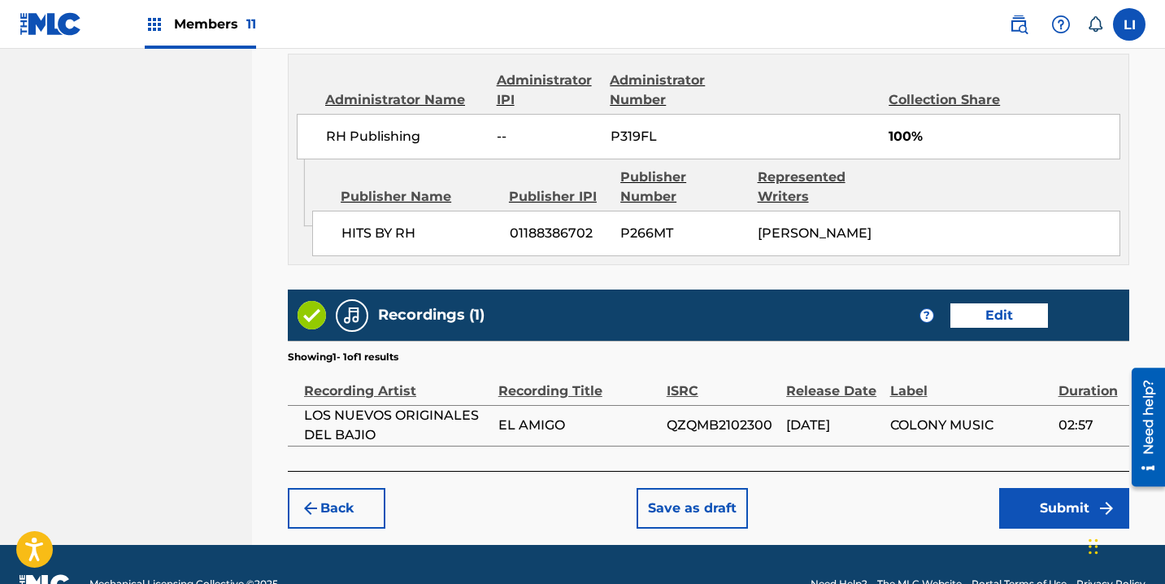
scroll to position [929, 0]
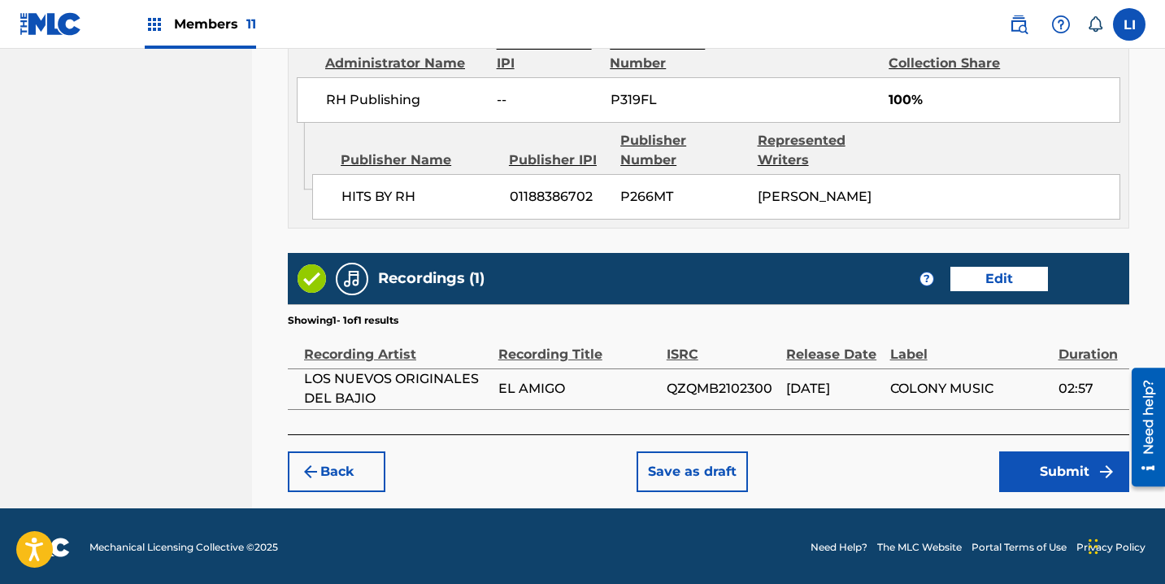
click at [1037, 474] on button "Submit" at bounding box center [1064, 471] width 130 height 41
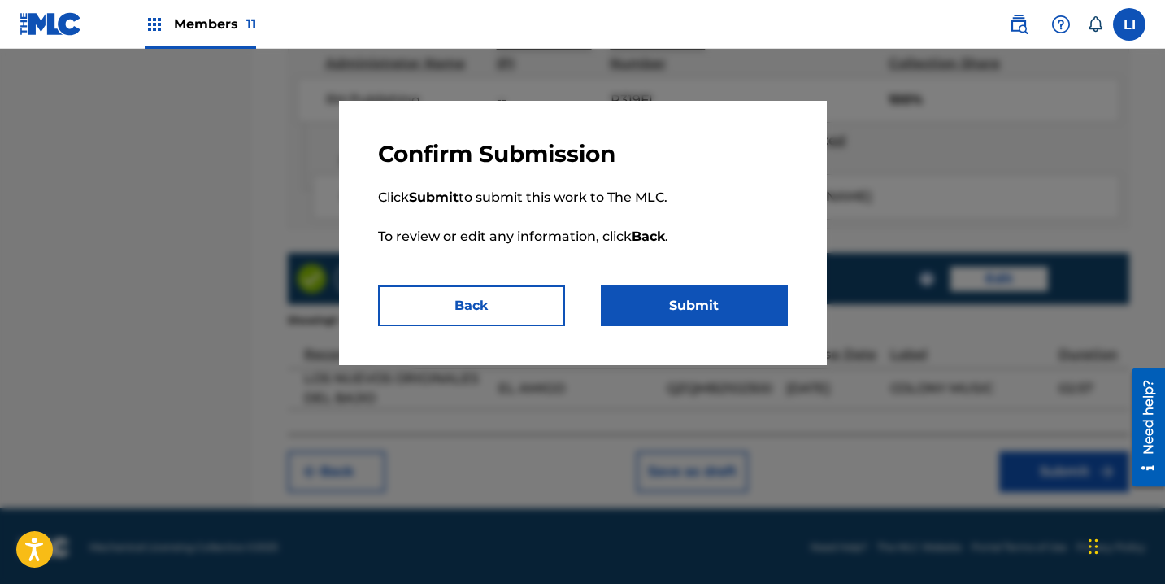
click at [732, 306] on button "Submit" at bounding box center [694, 305] width 187 height 41
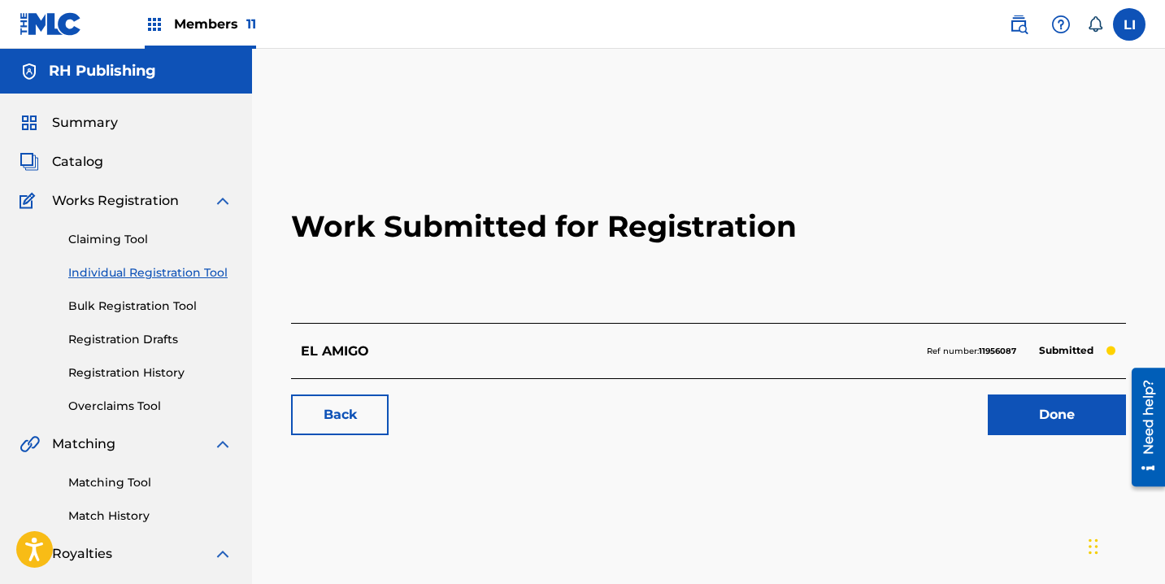
click at [1042, 419] on link "Done" at bounding box center [1057, 414] width 138 height 41
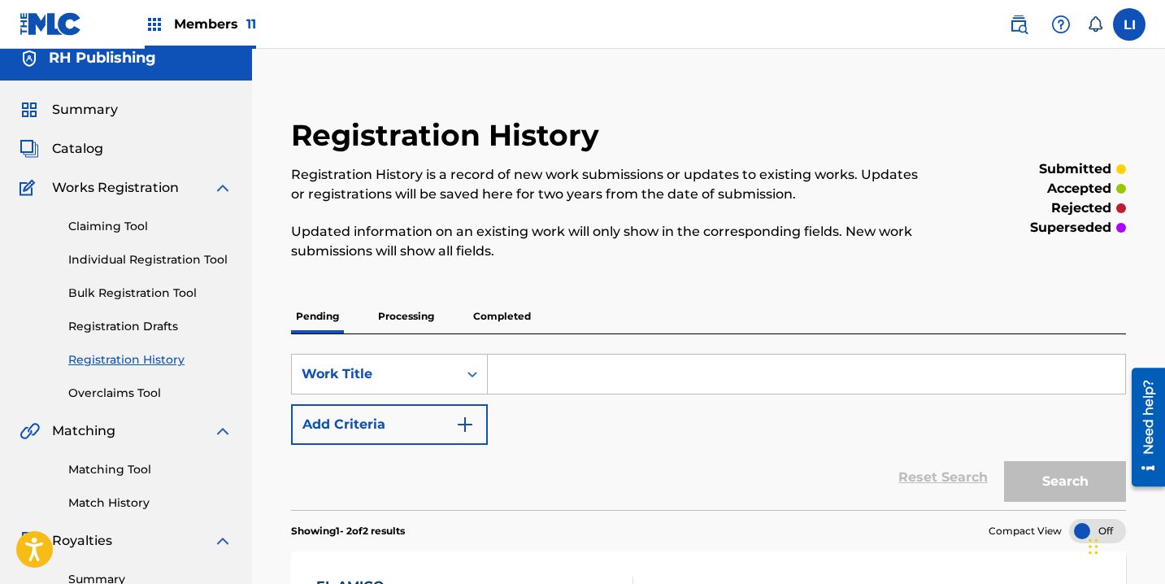
scroll to position [28, 0]
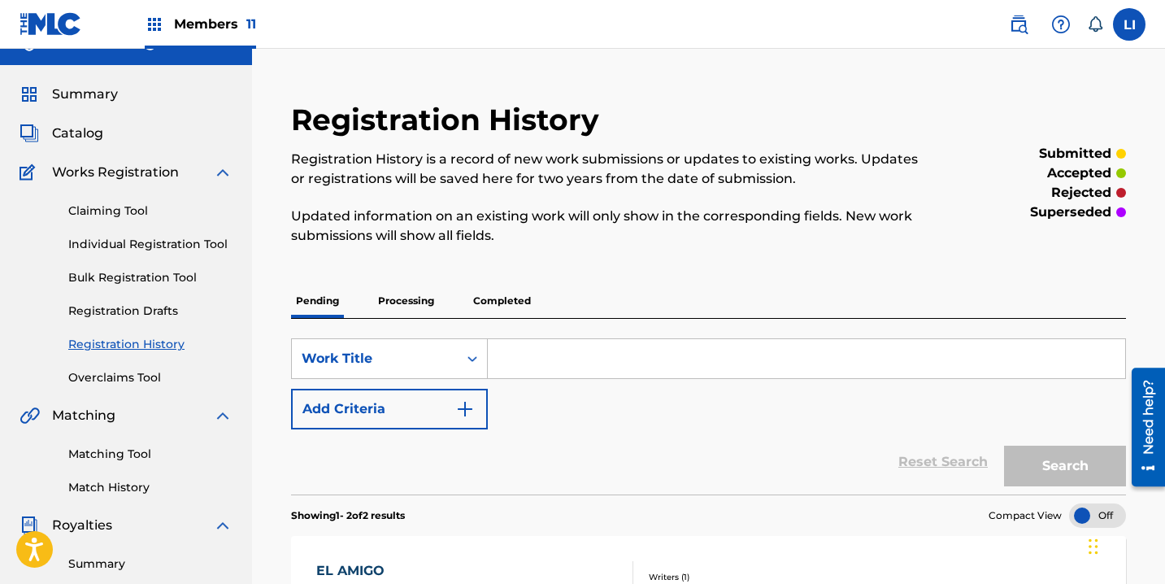
click at [150, 243] on link "Individual Registration Tool" at bounding box center [150, 244] width 164 height 17
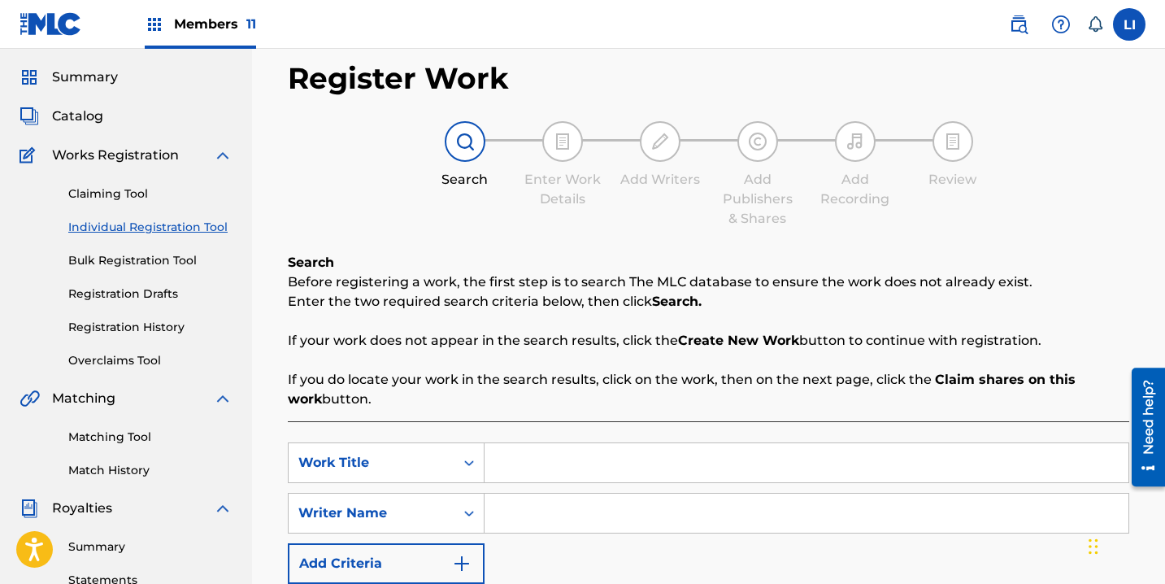
scroll to position [276, 0]
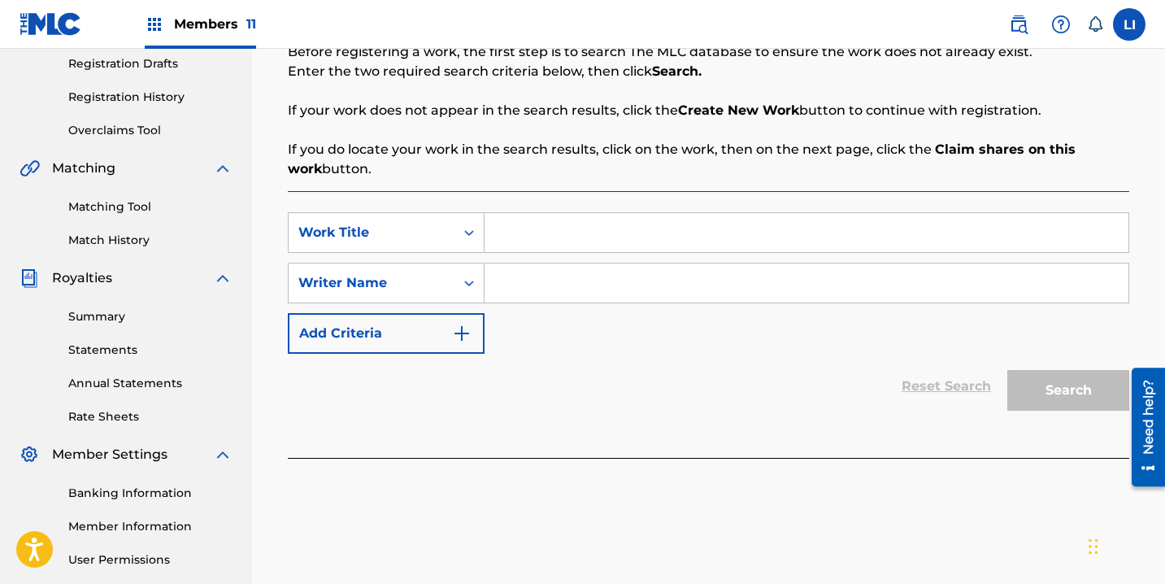
click at [523, 202] on div "SearchWithCriteriaf24d9734-8105-49ae-988b-06e40abe0b1a Work Title SearchWithCri…" at bounding box center [708, 324] width 841 height 267
click at [529, 229] on input "Search Form" at bounding box center [806, 232] width 644 height 39
type input "POR CLAVE EL FANTASMA"
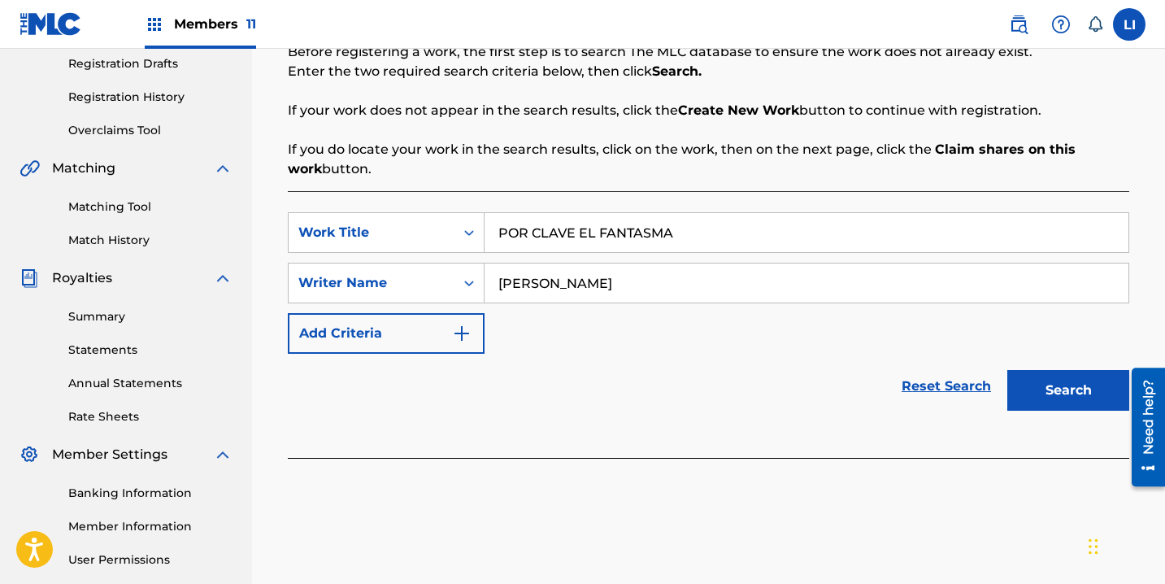
type input "ROEL"
click at [1007, 370] on button "Search" at bounding box center [1068, 390] width 122 height 41
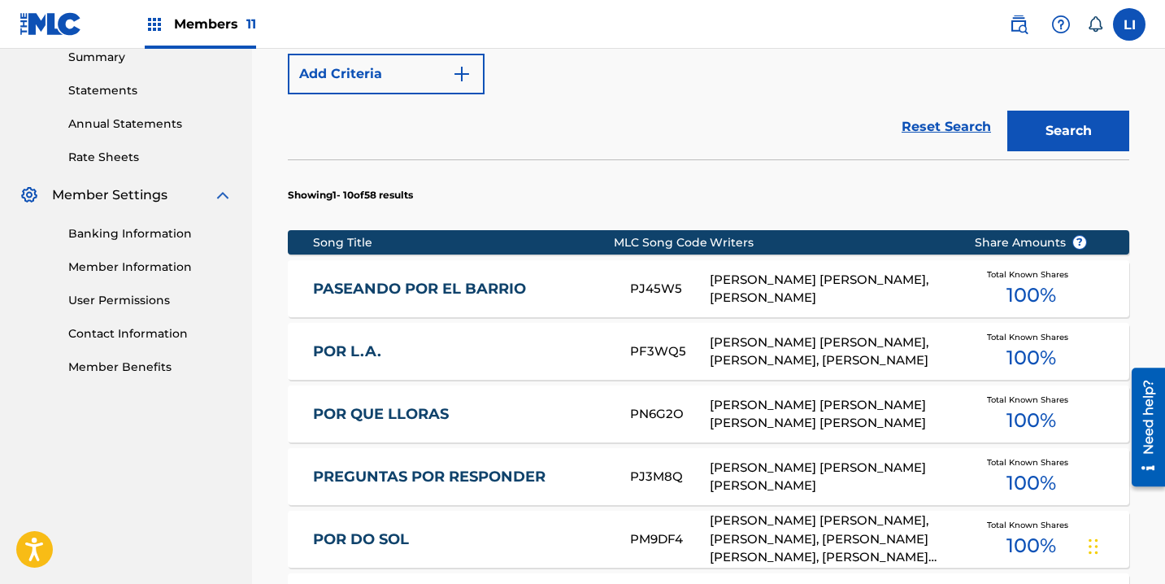
scroll to position [1049, 0]
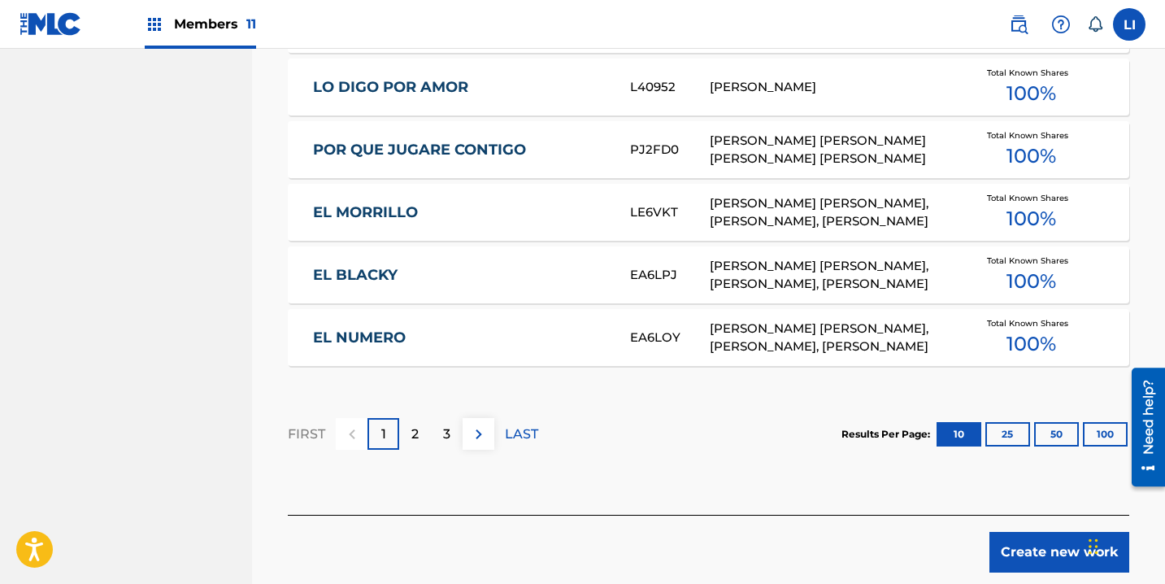
click at [1029, 552] on button "Create new work" at bounding box center [1059, 552] width 140 height 41
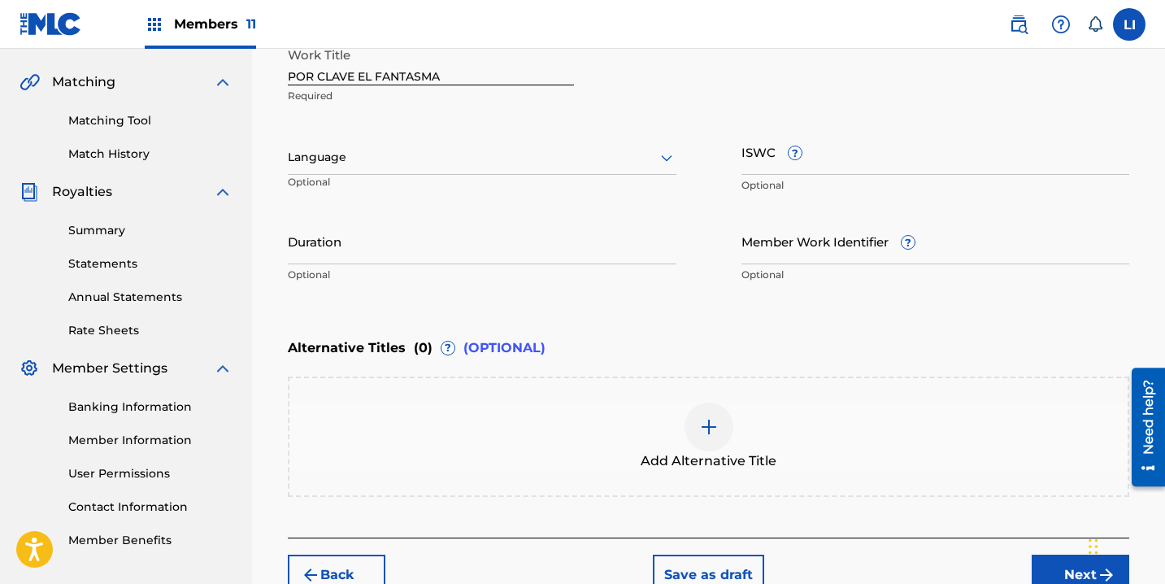
scroll to position [361, 0]
click at [419, 157] on div at bounding box center [482, 158] width 389 height 20
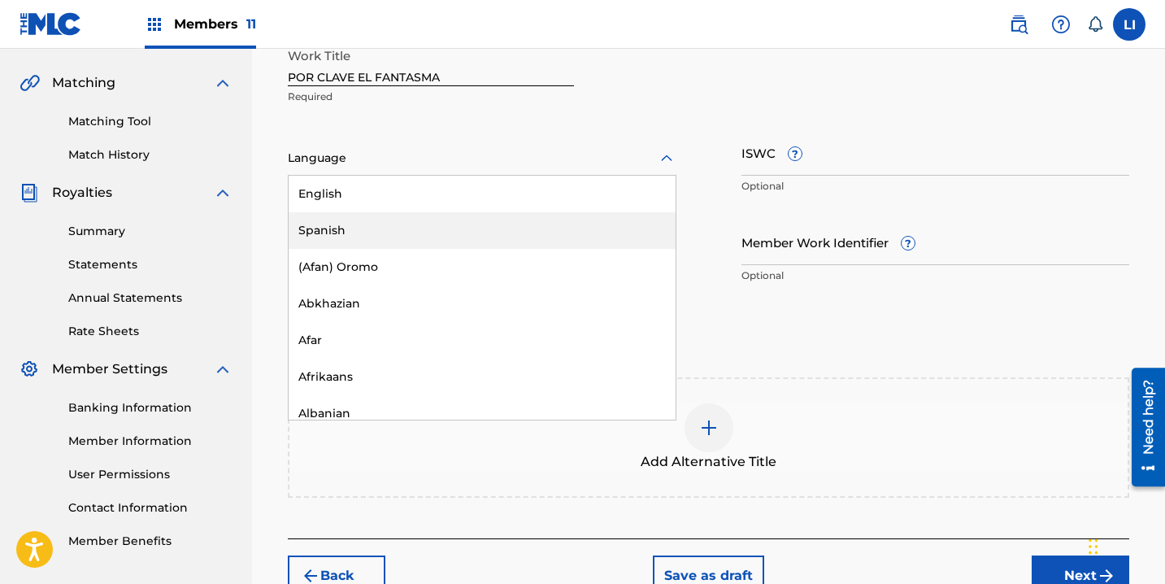
click at [352, 238] on div "Spanish" at bounding box center [482, 230] width 387 height 37
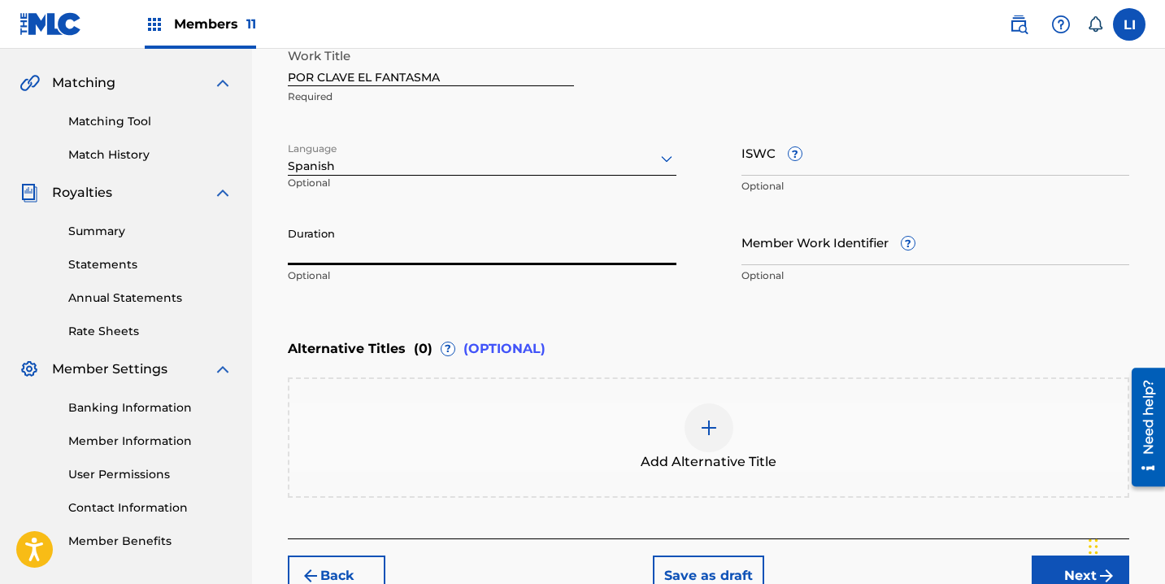
click at [339, 258] on input "Duration" at bounding box center [482, 242] width 389 height 46
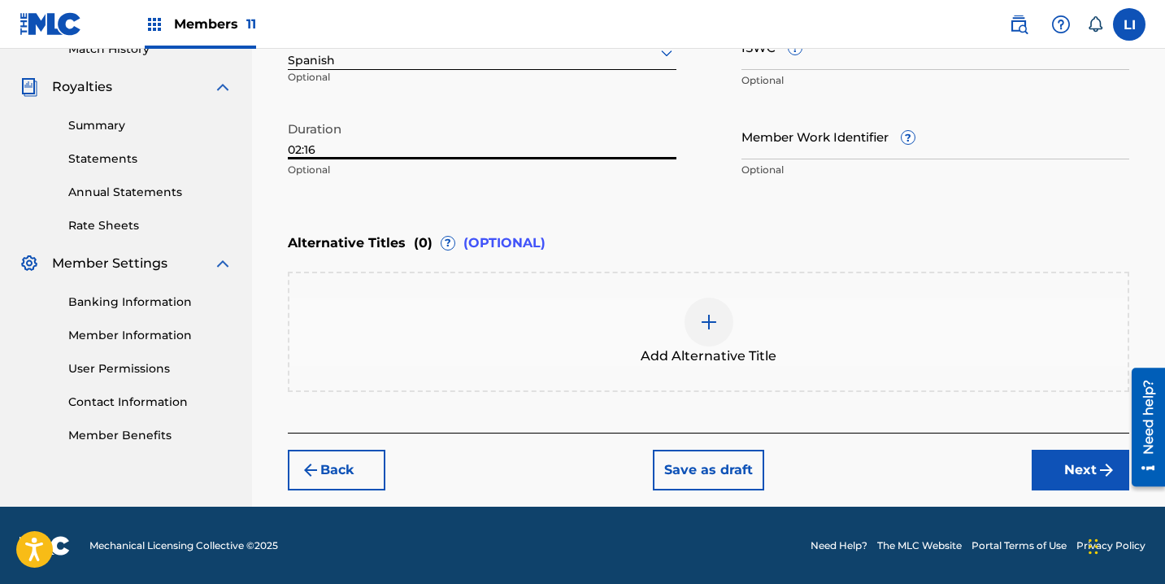
type input "02:16"
click at [1071, 484] on button "Next" at bounding box center [1081, 470] width 98 height 41
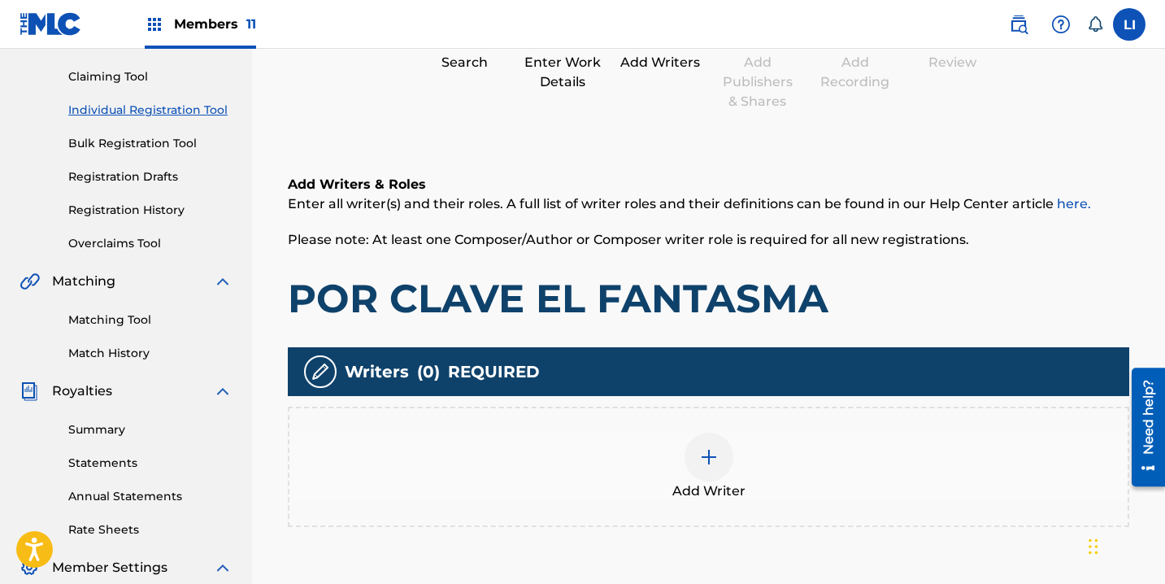
scroll to position [170, 0]
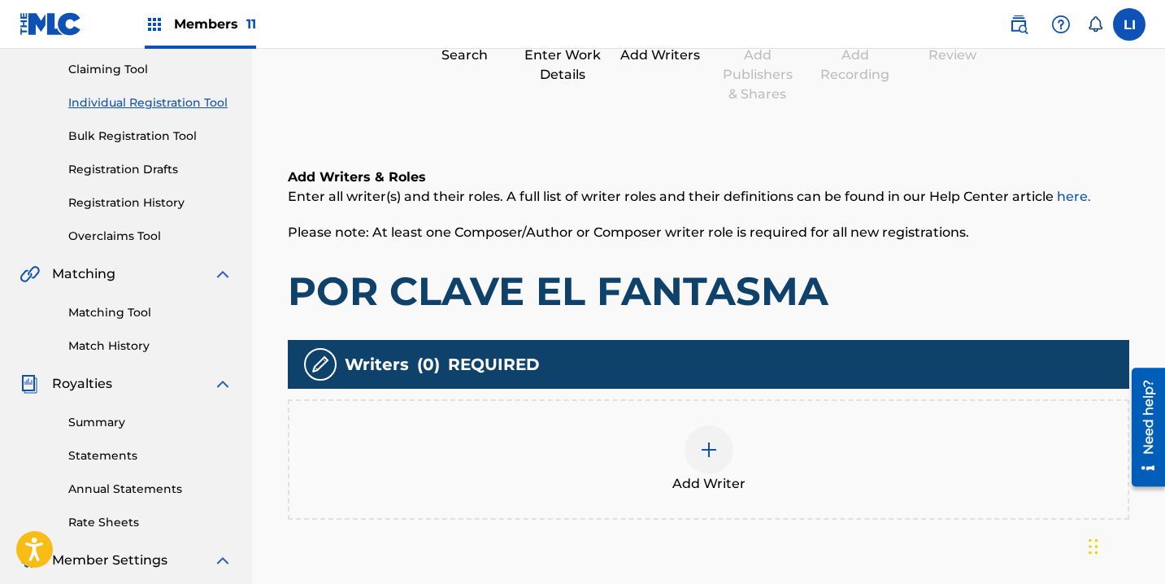
click at [666, 419] on div "Add Writer" at bounding box center [708, 459] width 841 height 120
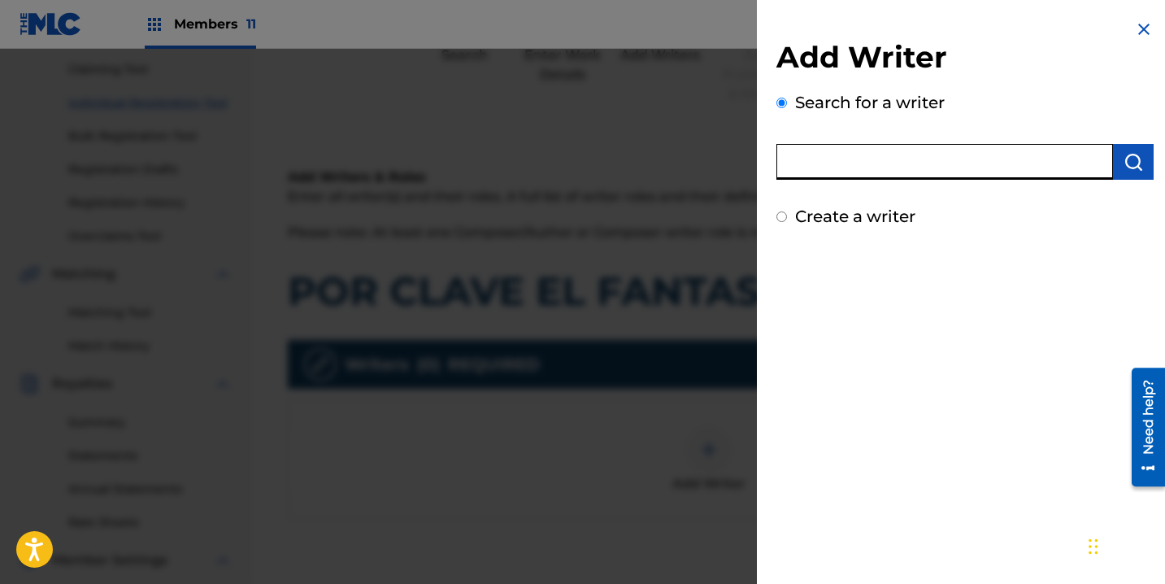
click at [823, 157] on input "text" at bounding box center [944, 162] width 337 height 36
type input "ROEL PEÑA"
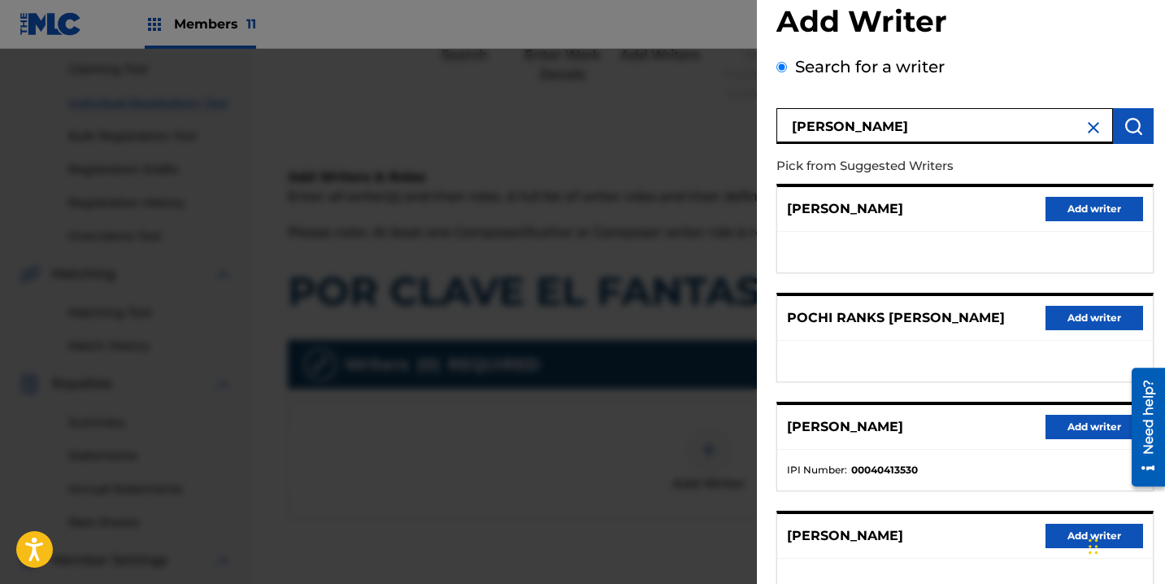
scroll to position [263, 0]
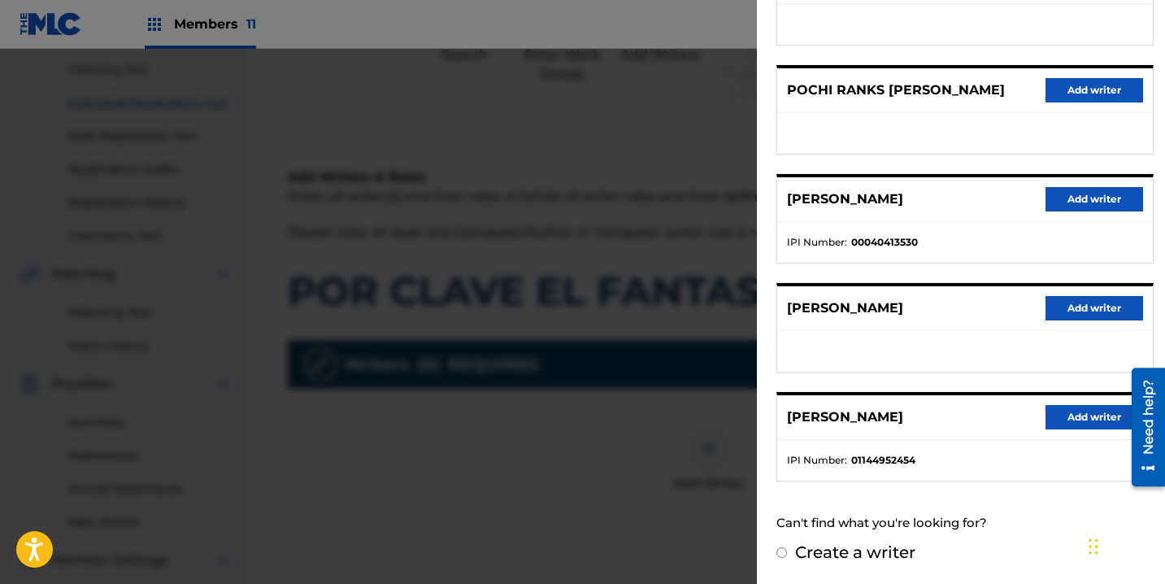
click at [1062, 412] on button "Add writer" at bounding box center [1094, 417] width 98 height 24
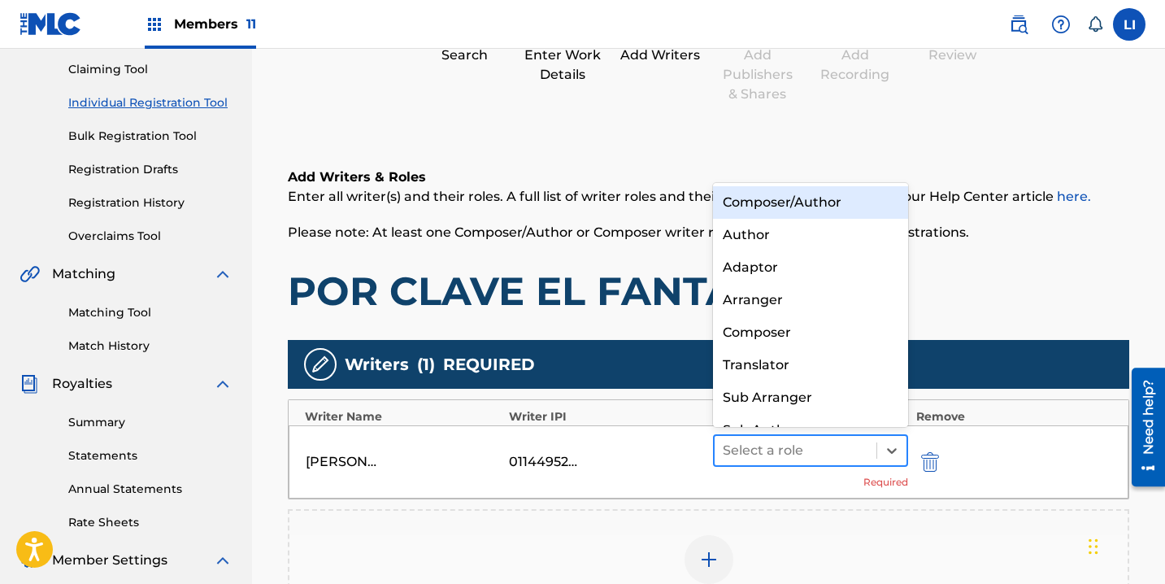
drag, startPoint x: 858, startPoint y: 457, endPoint x: 851, endPoint y: 451, distance: 8.6
click at [857, 455] on div at bounding box center [796, 450] width 146 height 23
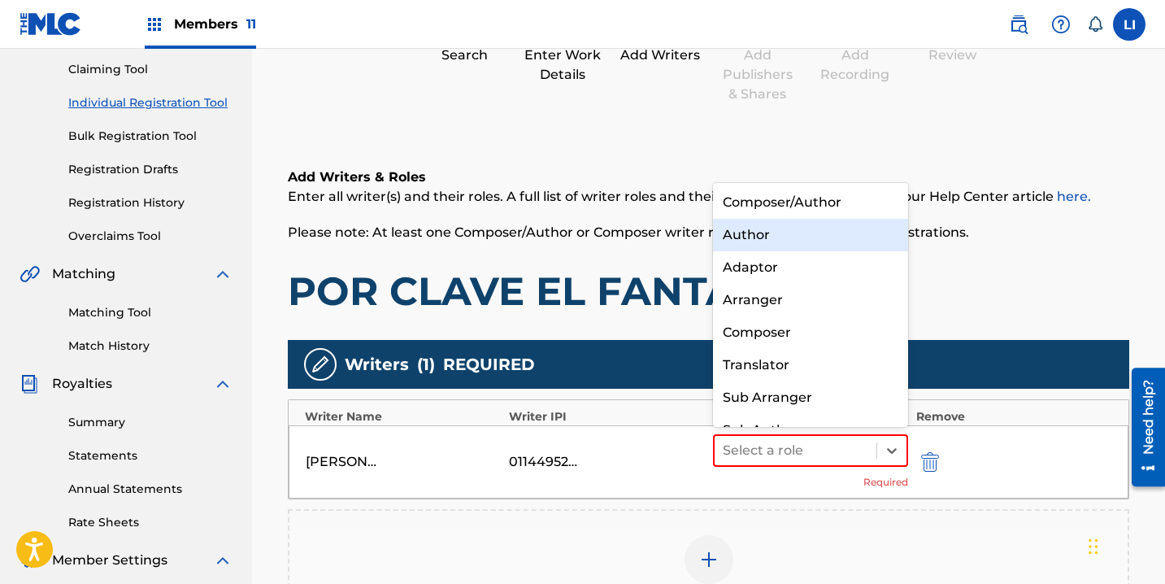
click at [832, 213] on div "Composer/Author" at bounding box center [810, 202] width 195 height 33
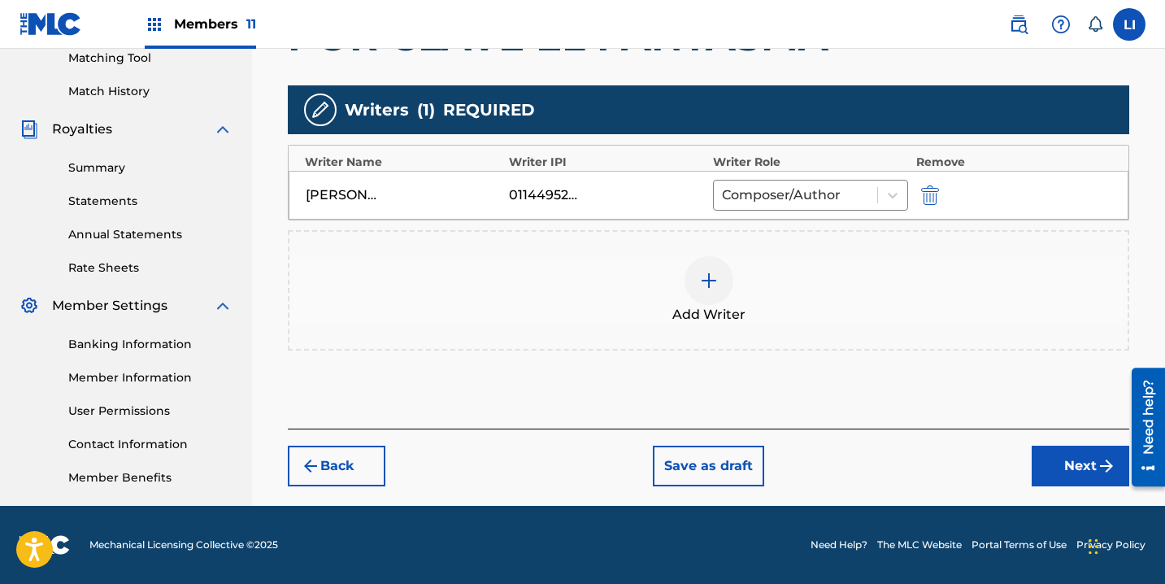
click at [1097, 465] on img "submit" at bounding box center [1107, 466] width 20 height 20
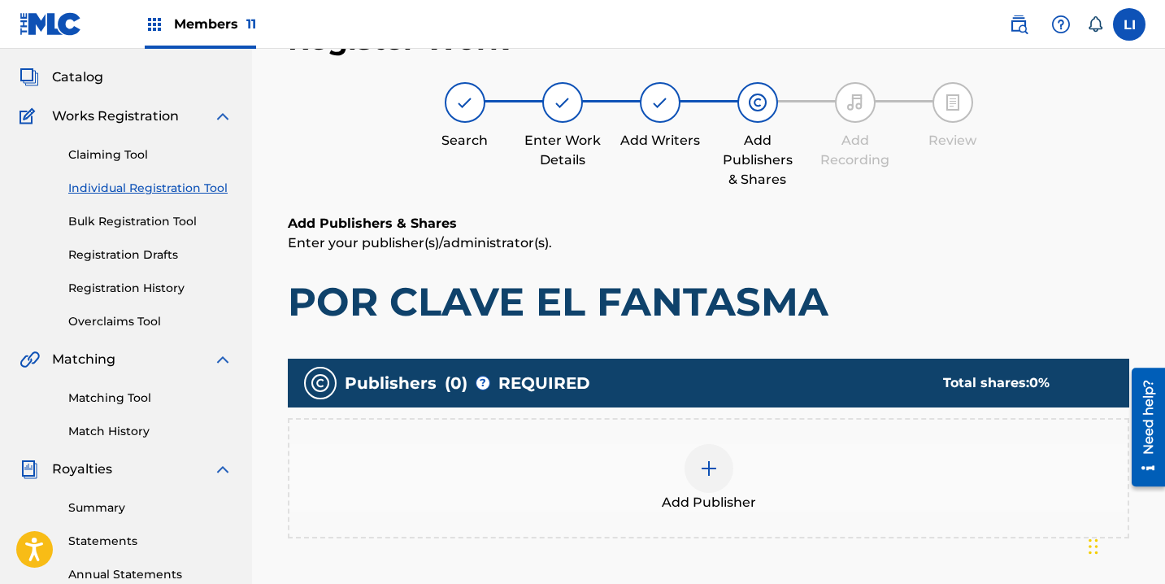
scroll to position [331, 0]
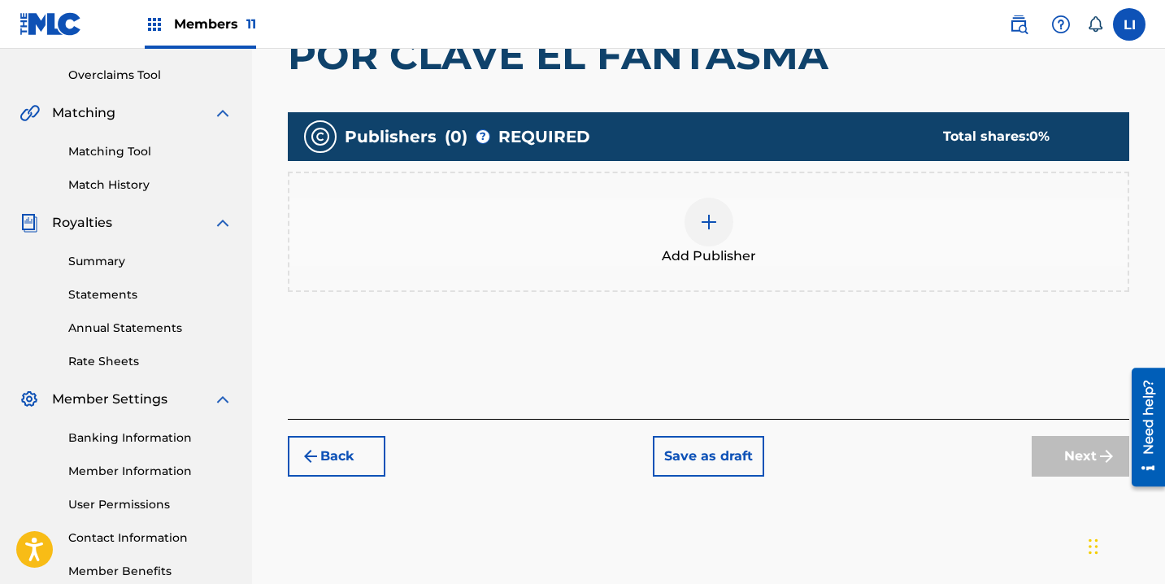
click at [669, 239] on div "Add Publisher" at bounding box center [708, 232] width 838 height 68
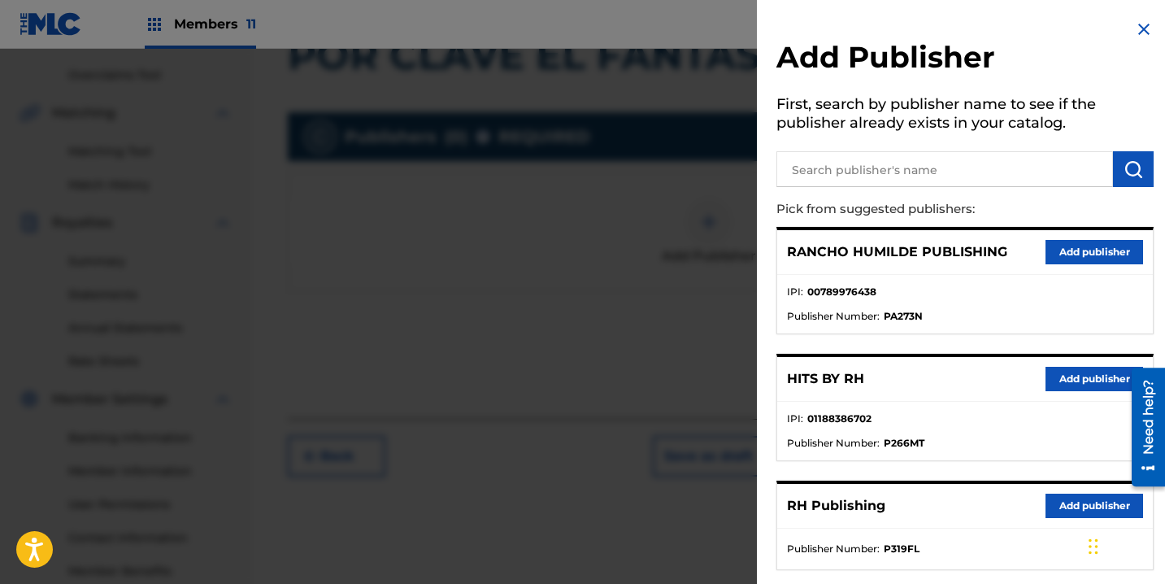
click at [1070, 377] on button "Add publisher" at bounding box center [1094, 379] width 98 height 24
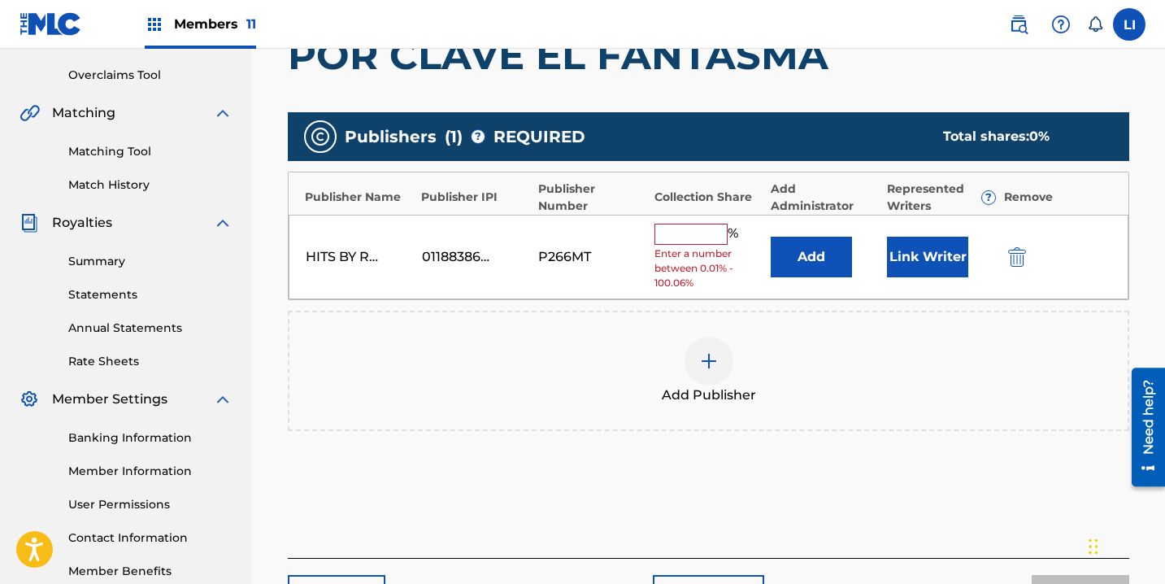
click at [789, 267] on button "Add" at bounding box center [811, 257] width 81 height 41
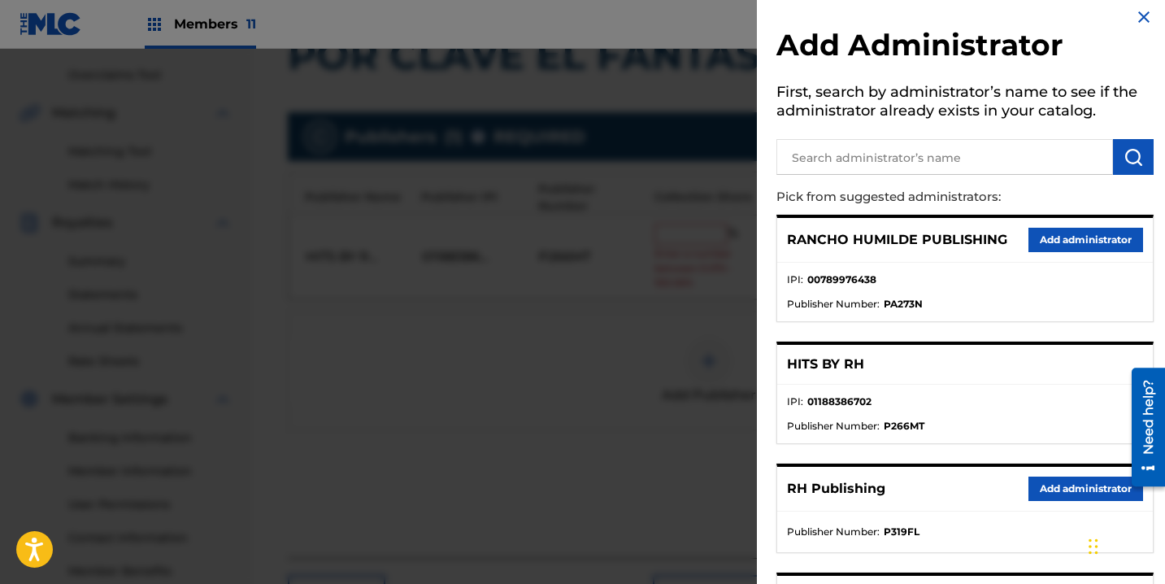
scroll to position [13, 0]
click at [1052, 494] on button "Add administrator" at bounding box center [1085, 488] width 115 height 24
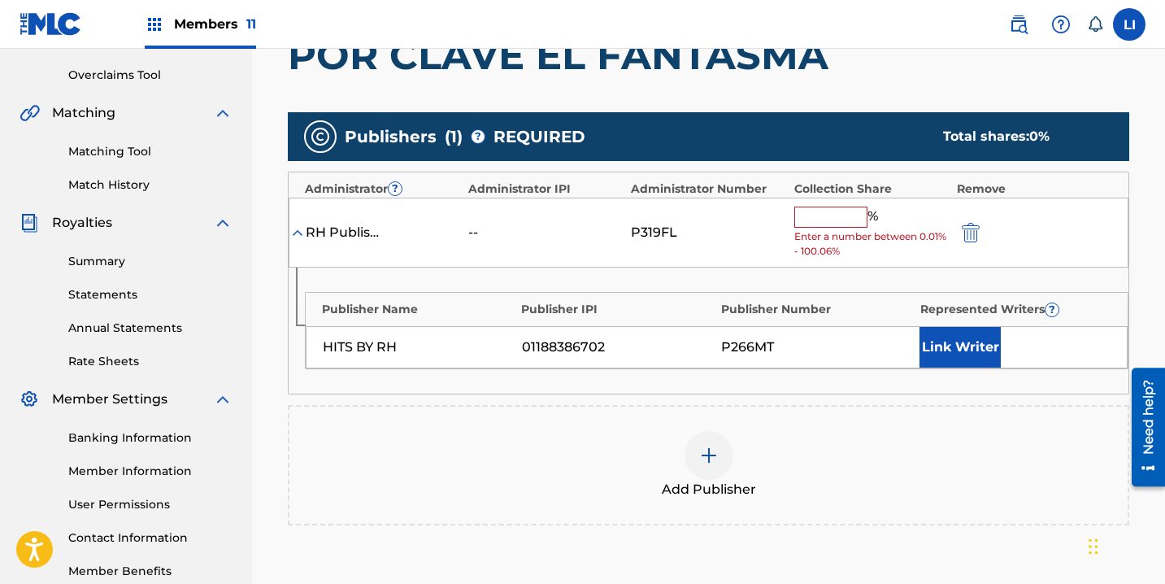
click at [840, 228] on div "% Enter a number between 0.01% - 100.06%" at bounding box center [871, 232] width 154 height 53
click at [838, 221] on input "text" at bounding box center [830, 216] width 73 height 21
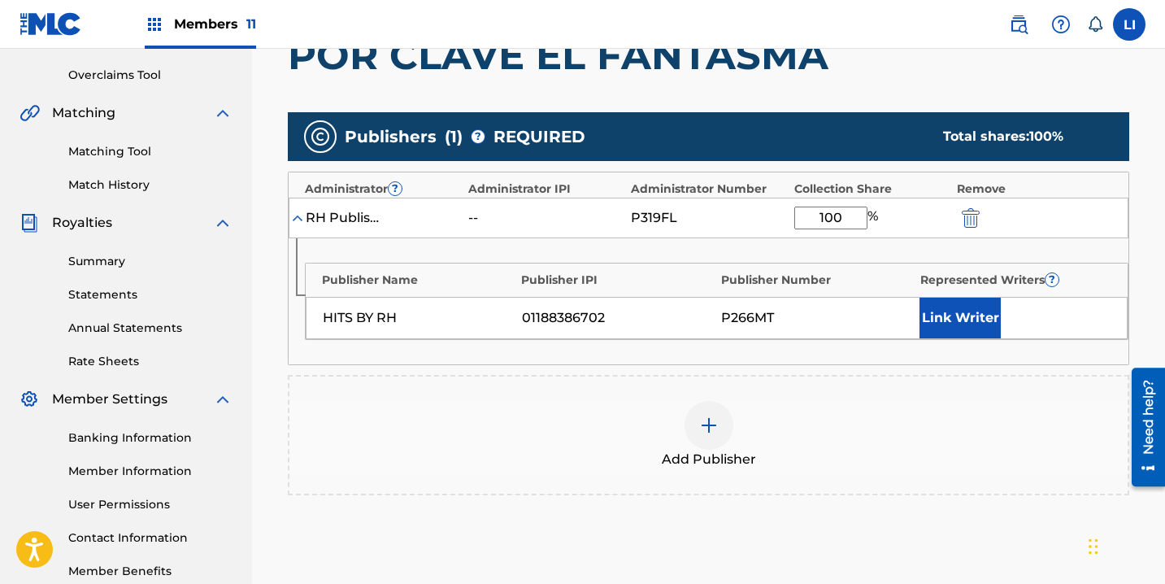
type input "100"
click at [972, 299] on button "Link Writer" at bounding box center [959, 318] width 81 height 41
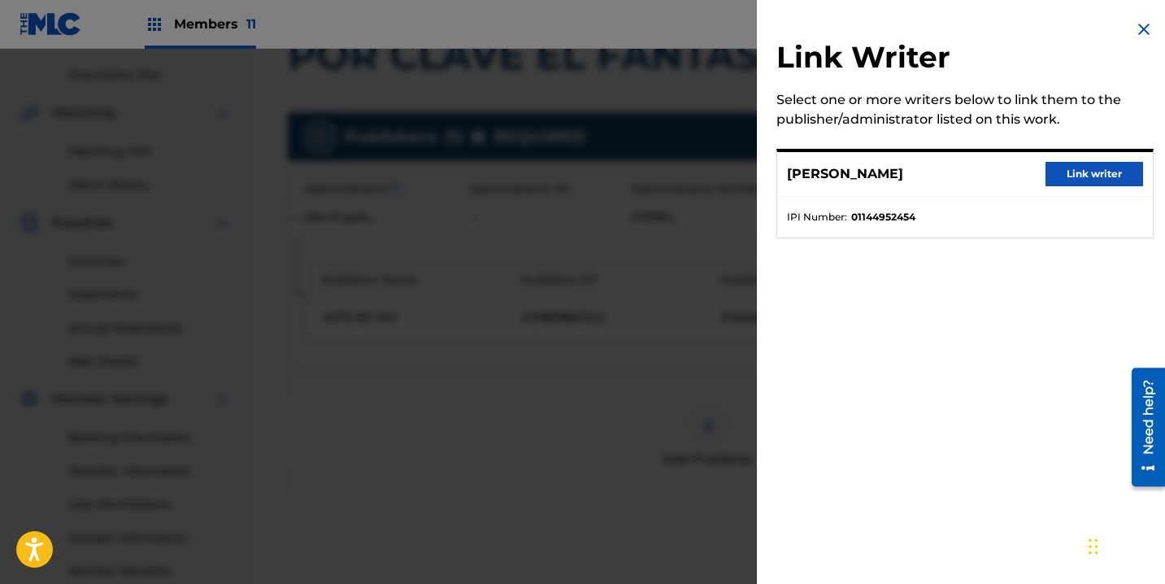
drag, startPoint x: 1101, startPoint y: 167, endPoint x: 1095, endPoint y: 174, distance: 9.2
click at [1100, 170] on button "Link writer" at bounding box center [1094, 174] width 98 height 24
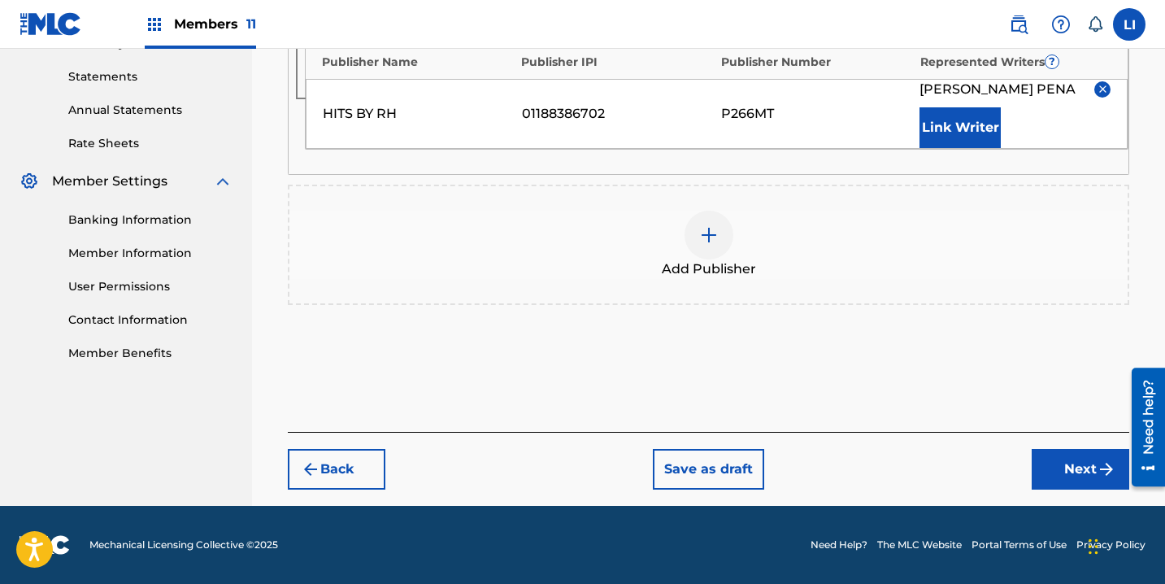
click at [1058, 486] on button "Next" at bounding box center [1081, 469] width 98 height 41
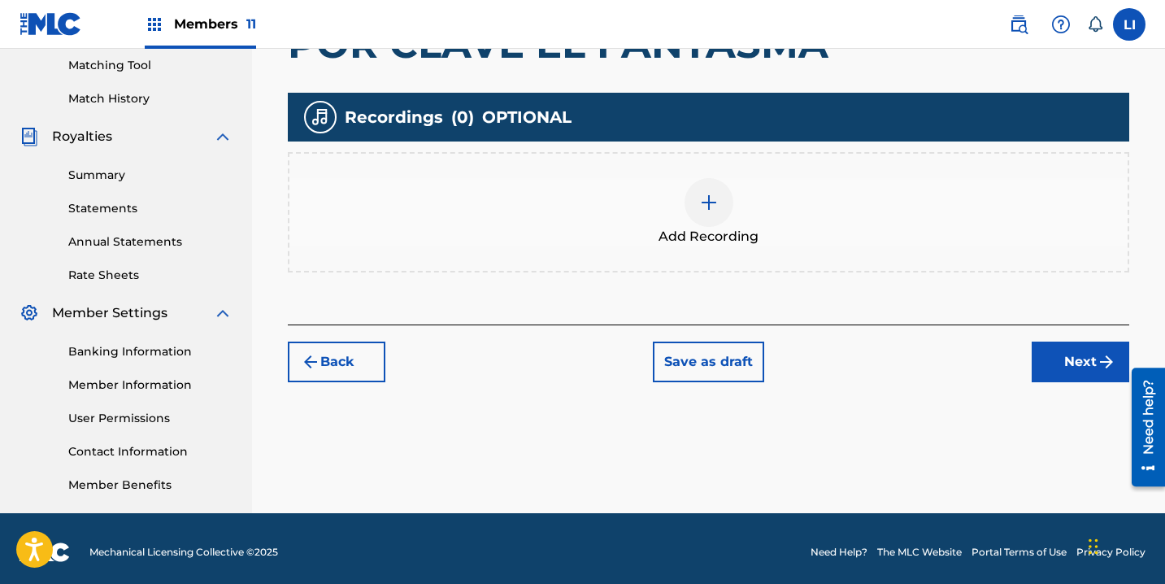
scroll to position [424, 0]
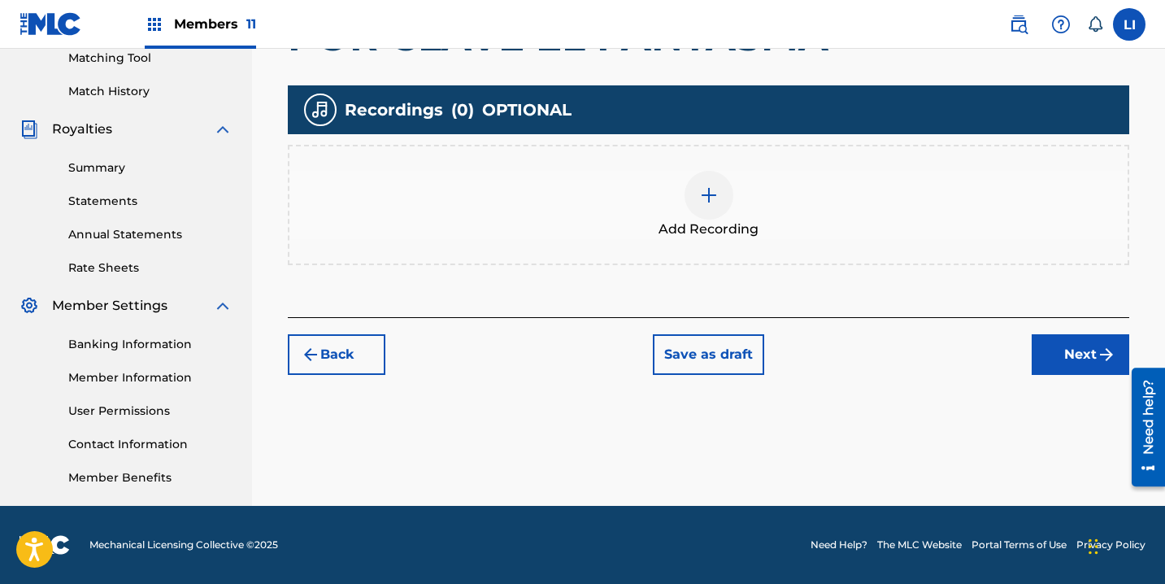
click at [698, 173] on div at bounding box center [708, 195] width 49 height 49
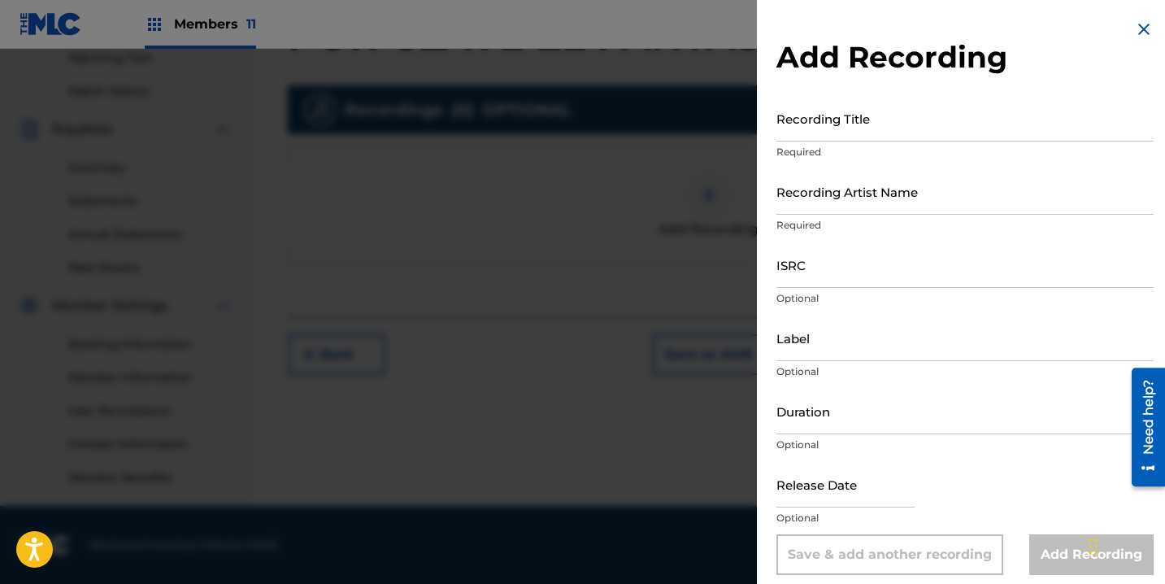
click at [904, 132] on input "Recording Title" at bounding box center [964, 118] width 377 height 46
type input "POR CLAVE EL FANTASMA"
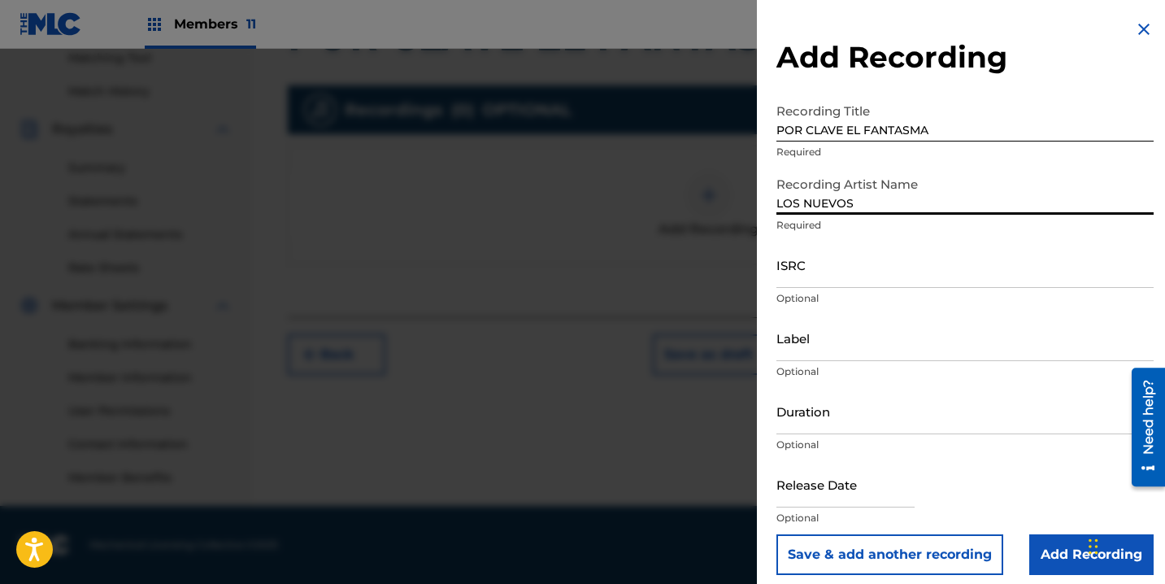
type input "LOS NUEVOS ORIGINALES DEL BAJIO"
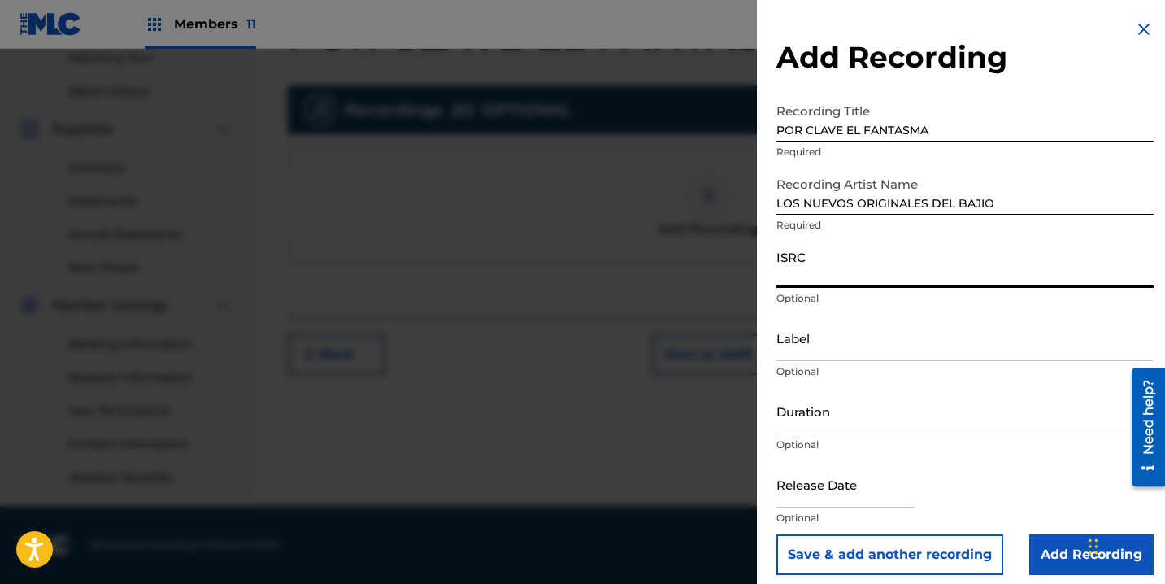
paste input "QZQMB2102046"
type input "QZQMB2102046"
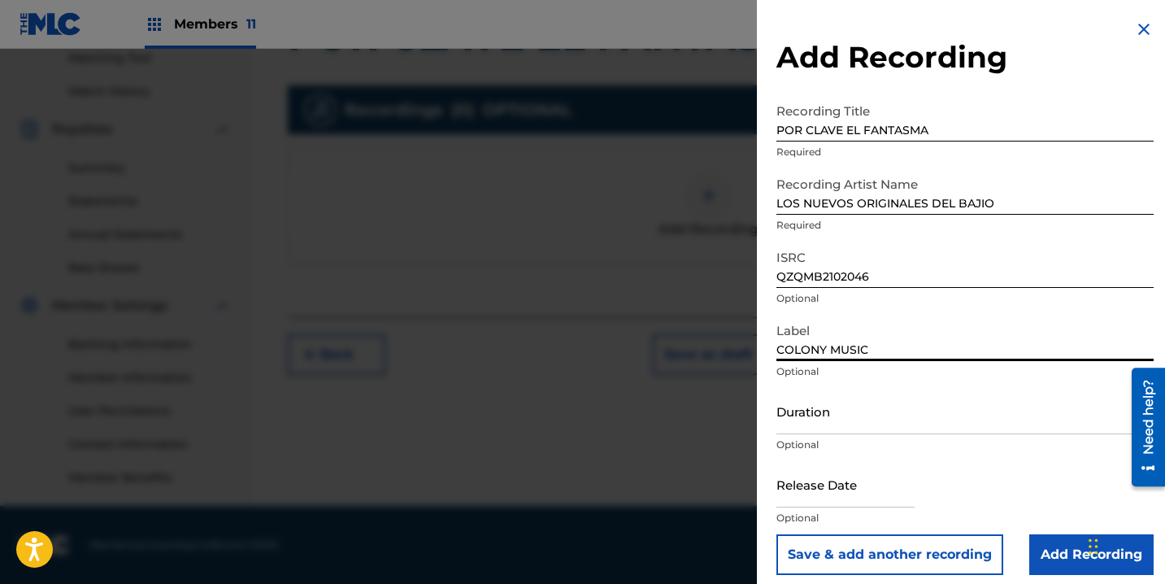
type input "COLONY MUSIC"
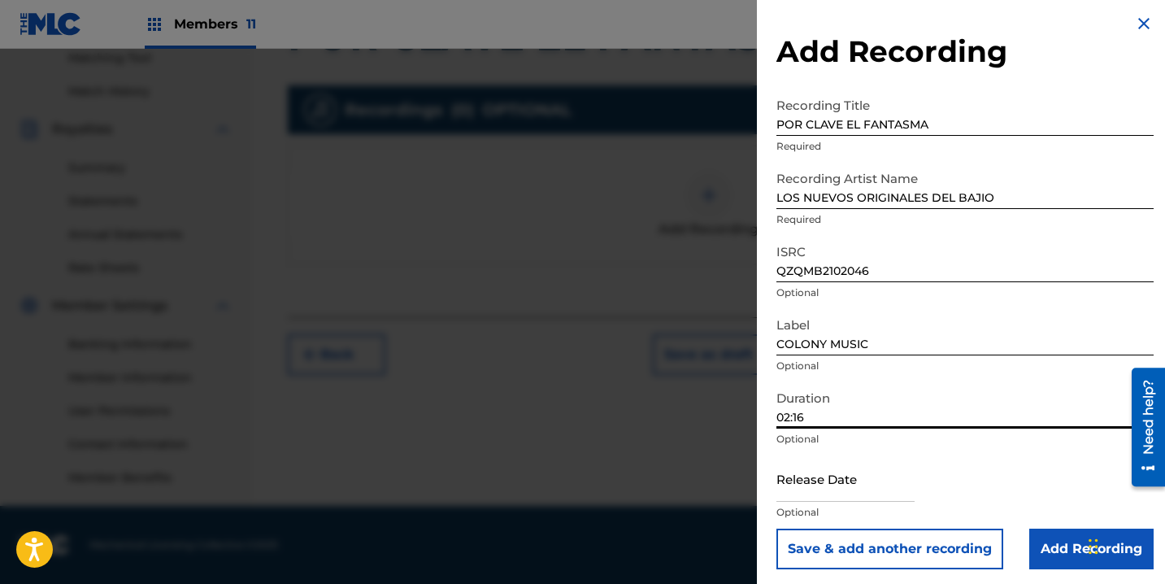
scroll to position [11, 0]
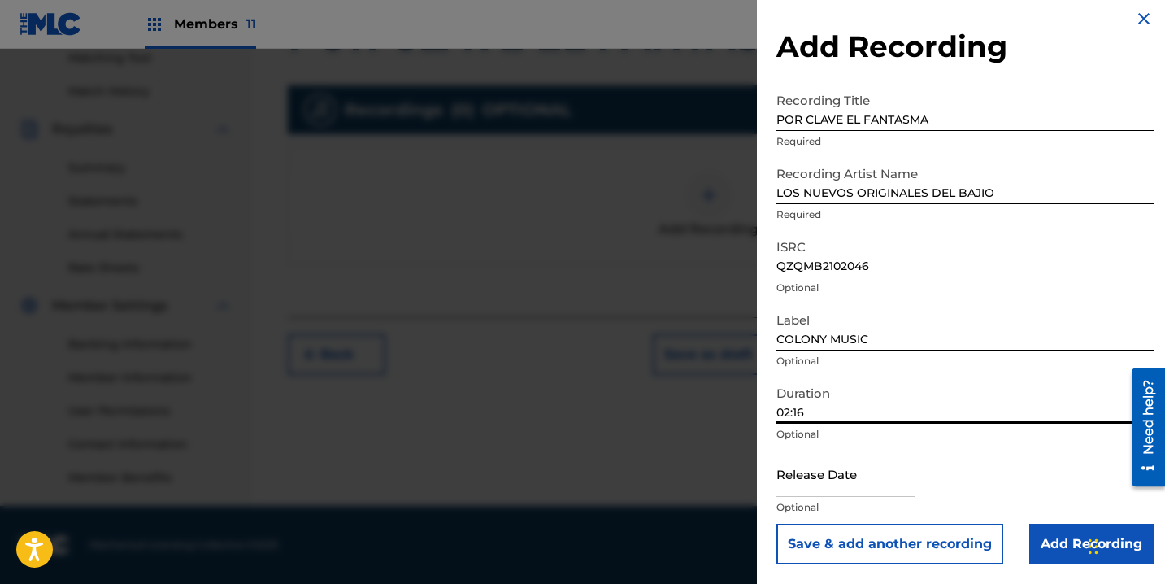
type input "02:16"
drag, startPoint x: 840, startPoint y: 515, endPoint x: 853, endPoint y: 491, distance: 26.5
click at [840, 513] on div "Release Date Optional" at bounding box center [964, 486] width 377 height 73
click at [855, 488] on input "text" at bounding box center [845, 473] width 138 height 46
select select "7"
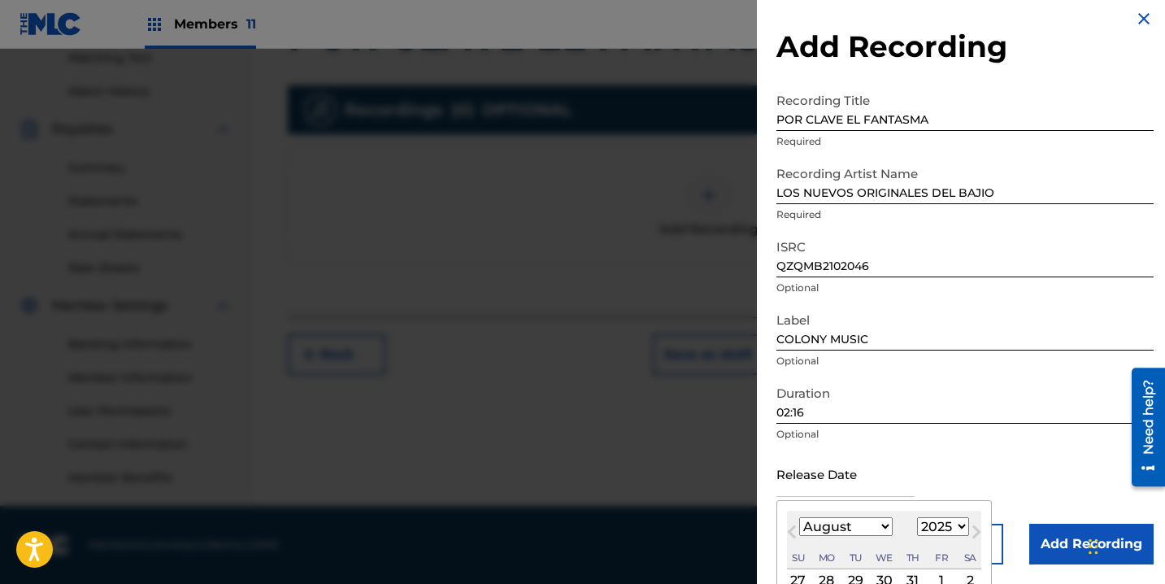
click at [933, 520] on select "1899 1900 1901 1902 1903 1904 1905 1906 1907 1908 1909 1910 1911 1912 1913 1914…" at bounding box center [943, 526] width 52 height 19
select select "2022"
click at [917, 517] on select "1899 1900 1901 1902 1903 1904 1905 1906 1907 1908 1909 1910 1911 1912 1913 1914…" at bounding box center [943, 526] width 52 height 19
click at [874, 519] on select "January February March April May June July August September October November De…" at bounding box center [845, 526] width 93 height 19
select select "5"
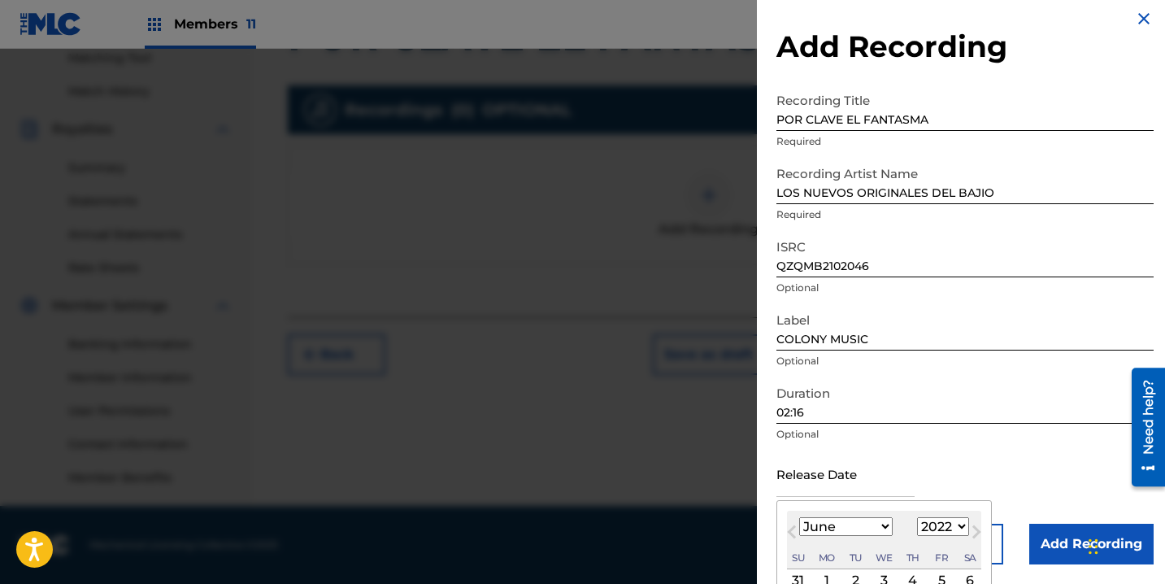
click at [799, 517] on select "January February March April May June July August September October November De…" at bounding box center [845, 526] width 93 height 19
click at [941, 580] on div "3" at bounding box center [942, 581] width 20 height 20
type input "June 3 2022"
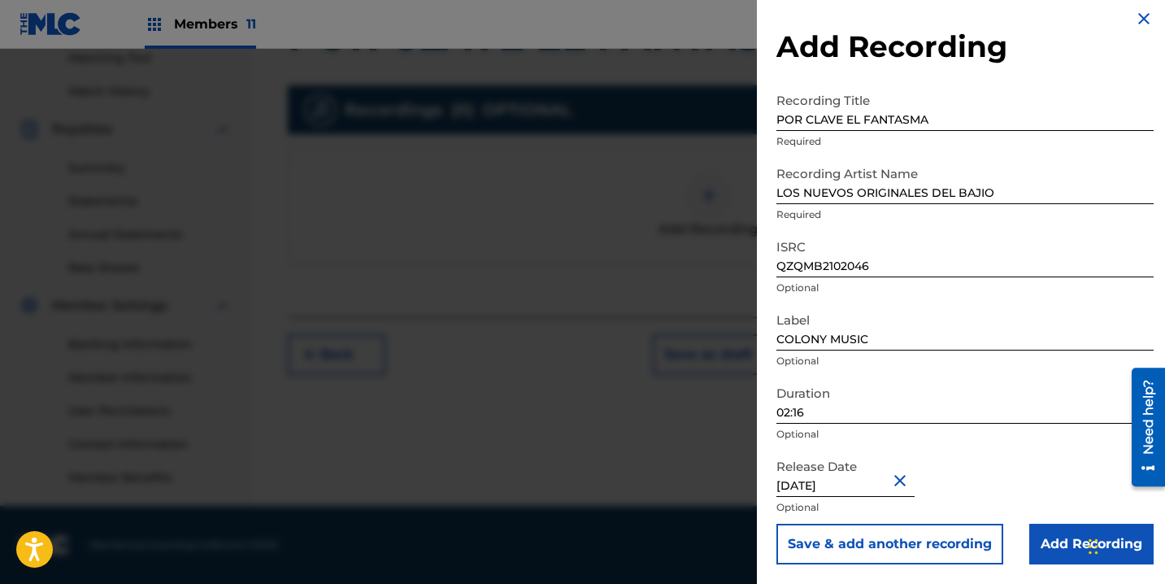
click at [1045, 554] on input "Add Recording" at bounding box center [1091, 543] width 124 height 41
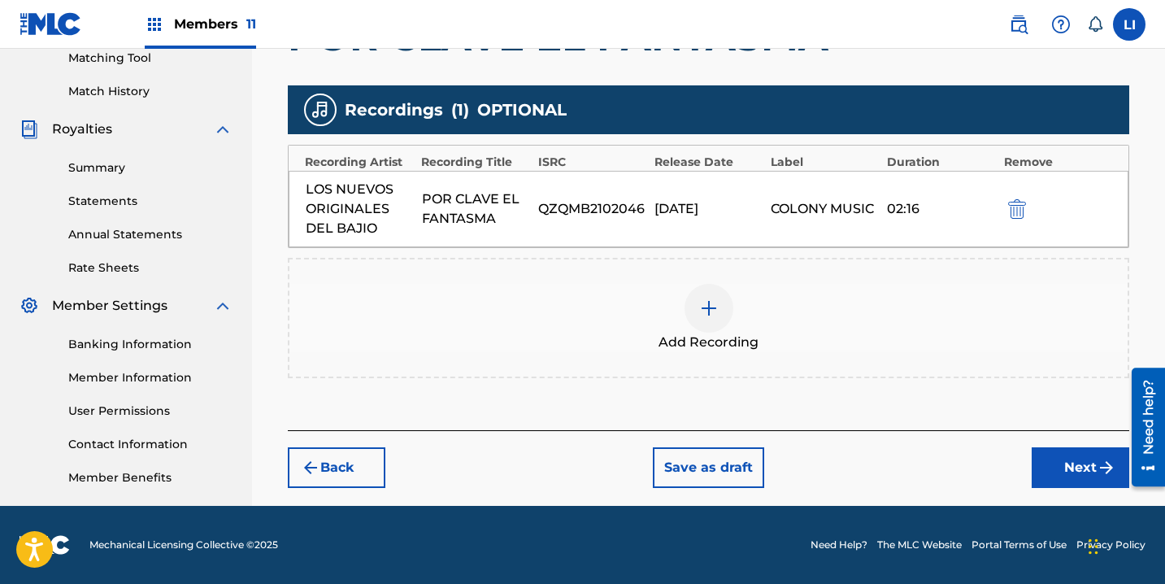
click at [1028, 467] on div "Back Save as draft Next" at bounding box center [708, 459] width 841 height 58
click at [1045, 463] on button "Next" at bounding box center [1081, 467] width 98 height 41
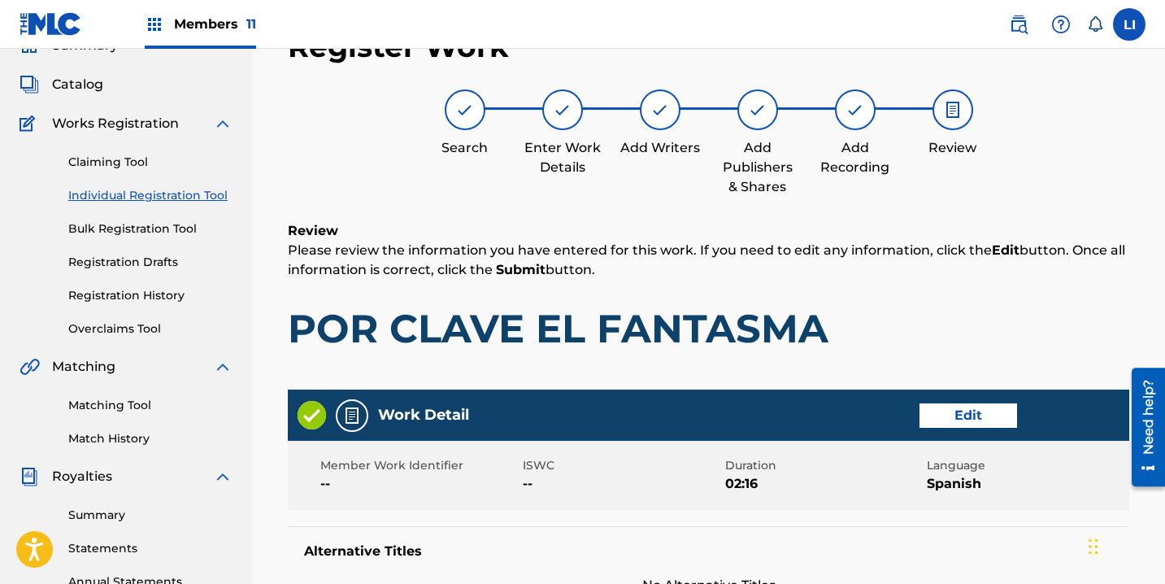
scroll to position [929, 0]
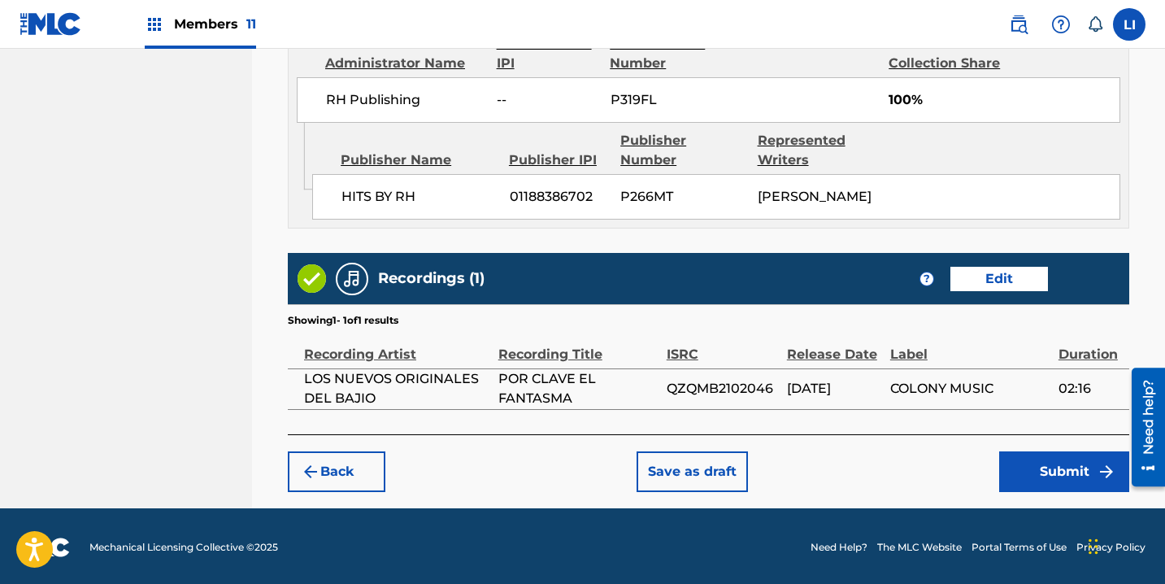
click at [1049, 472] on button "Submit" at bounding box center [1064, 471] width 130 height 41
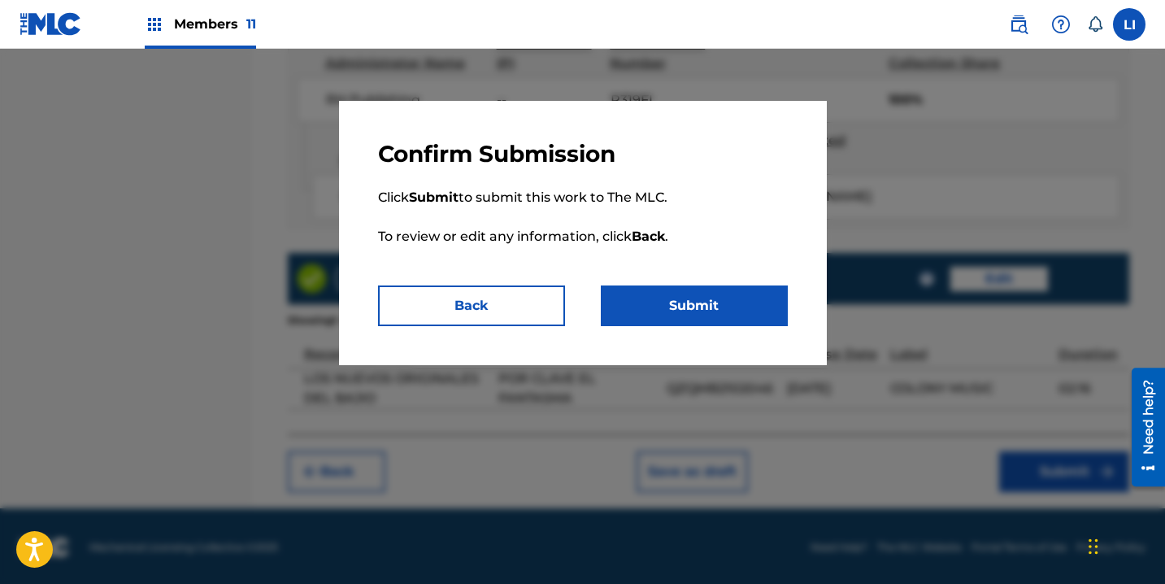
click at [697, 318] on button "Submit" at bounding box center [694, 305] width 187 height 41
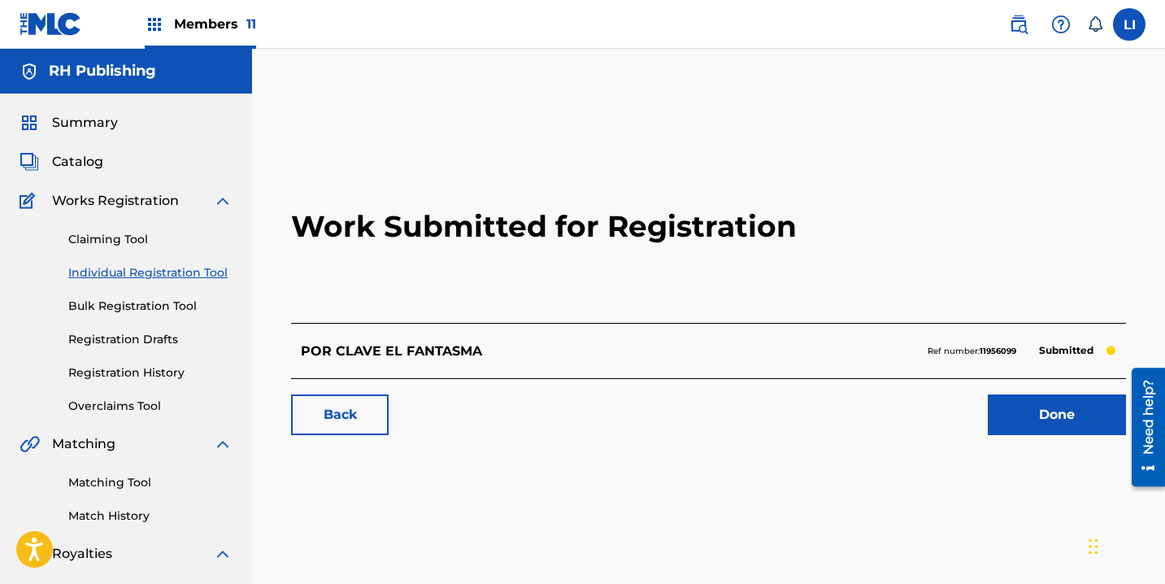
click at [1027, 406] on link "Done" at bounding box center [1057, 414] width 138 height 41
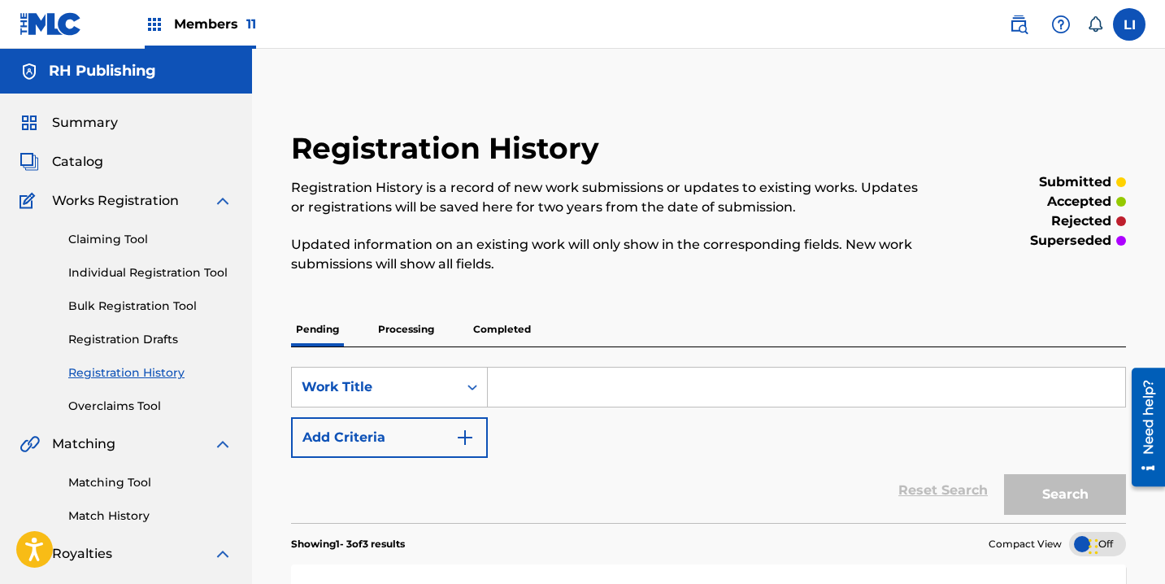
click at [142, 276] on link "Individual Registration Tool" at bounding box center [150, 272] width 164 height 17
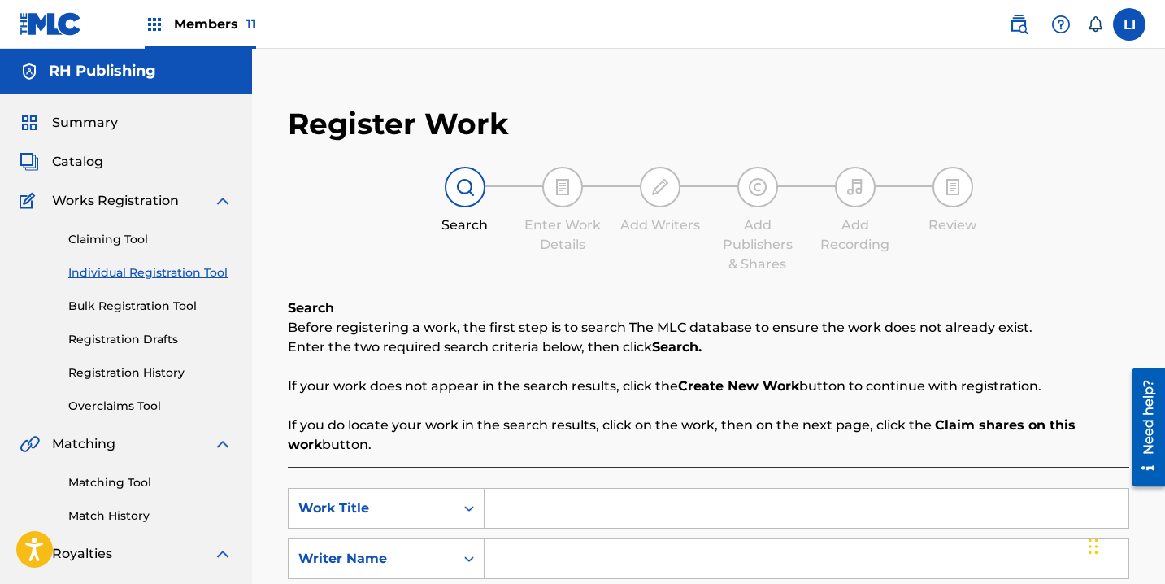
click at [525, 493] on input "Search Form" at bounding box center [806, 508] width 644 height 39
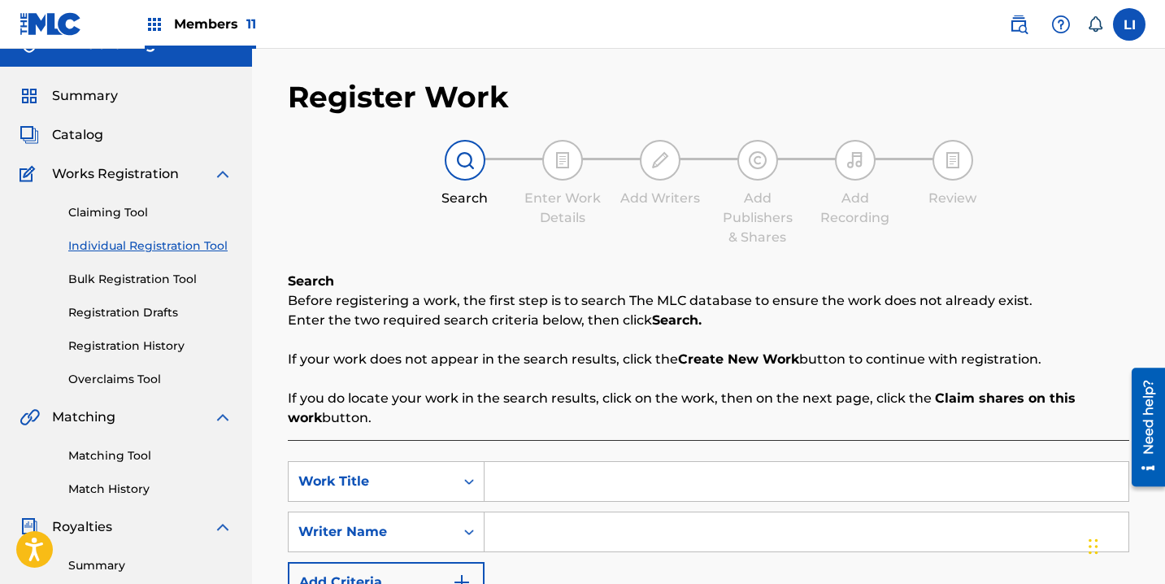
scroll to position [28, 0]
type input "UN SUSPIRO"
type input "J"
type input "ROEL"
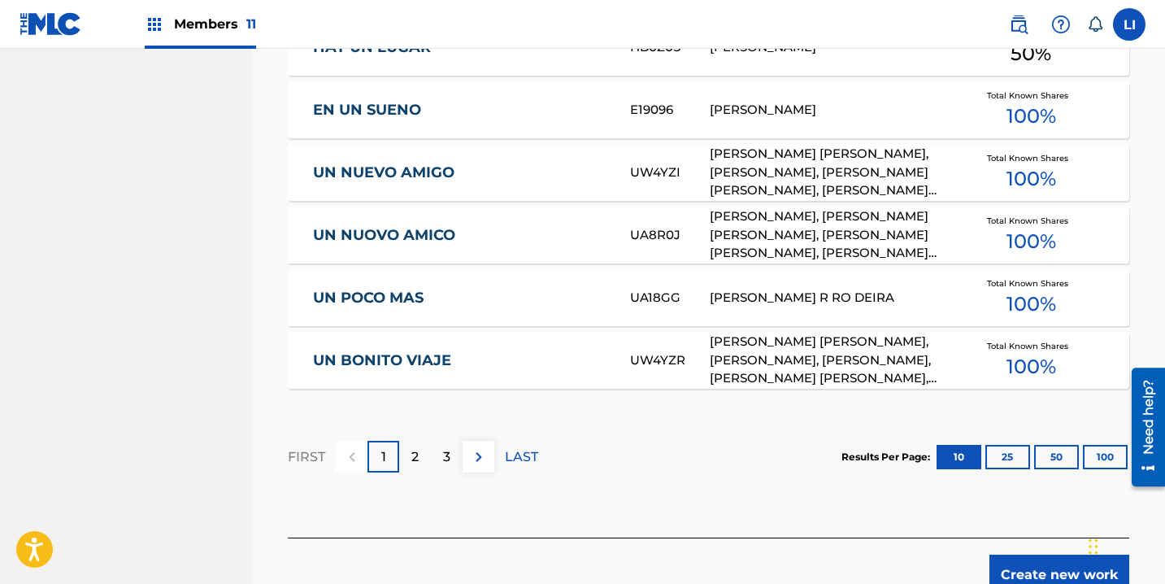
click at [1038, 555] on button "Create new work" at bounding box center [1059, 574] width 140 height 41
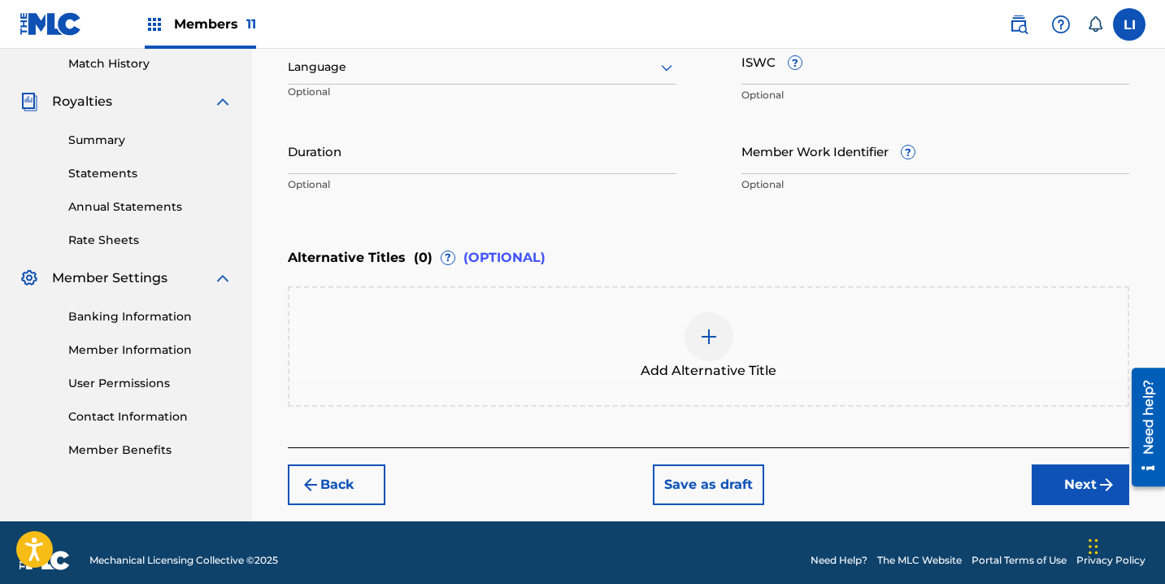
scroll to position [432, 0]
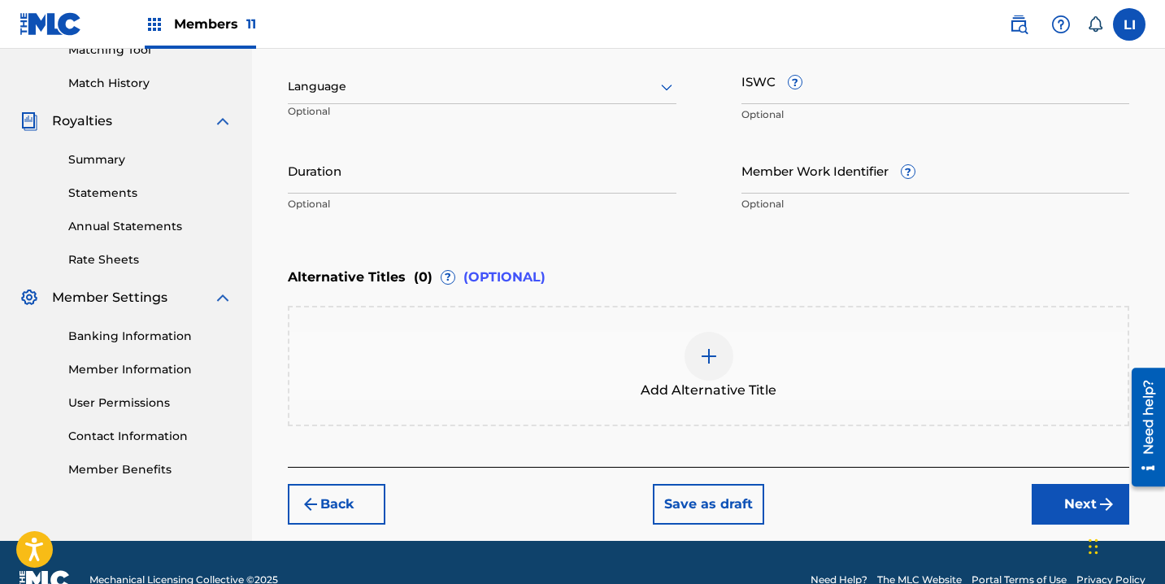
click at [321, 103] on div "Language" at bounding box center [482, 87] width 389 height 34
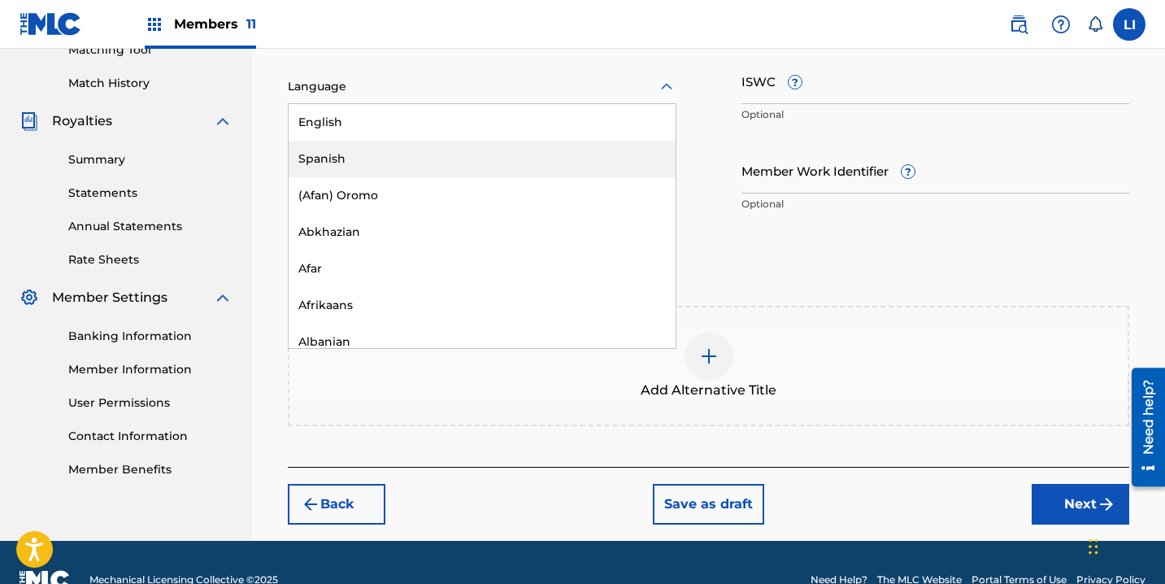
click at [320, 150] on div "Spanish" at bounding box center [482, 159] width 387 height 37
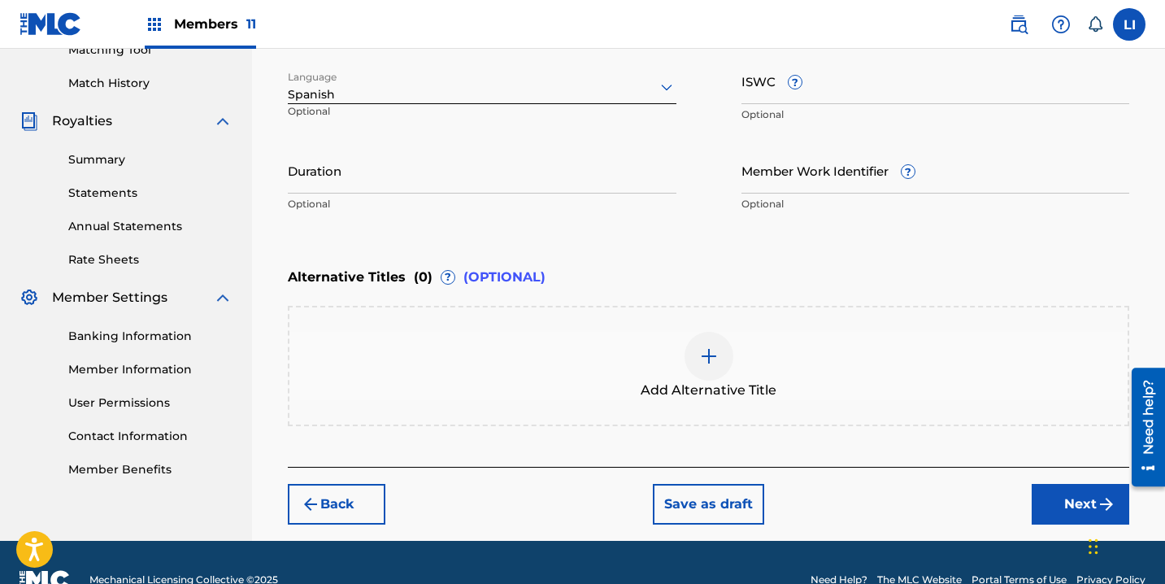
click at [326, 181] on input "Duration" at bounding box center [482, 170] width 389 height 46
type input "02:22"
drag, startPoint x: 1091, startPoint y: 498, endPoint x: 1036, endPoint y: 477, distance: 59.2
click at [1090, 498] on button "Next" at bounding box center [1081, 504] width 98 height 41
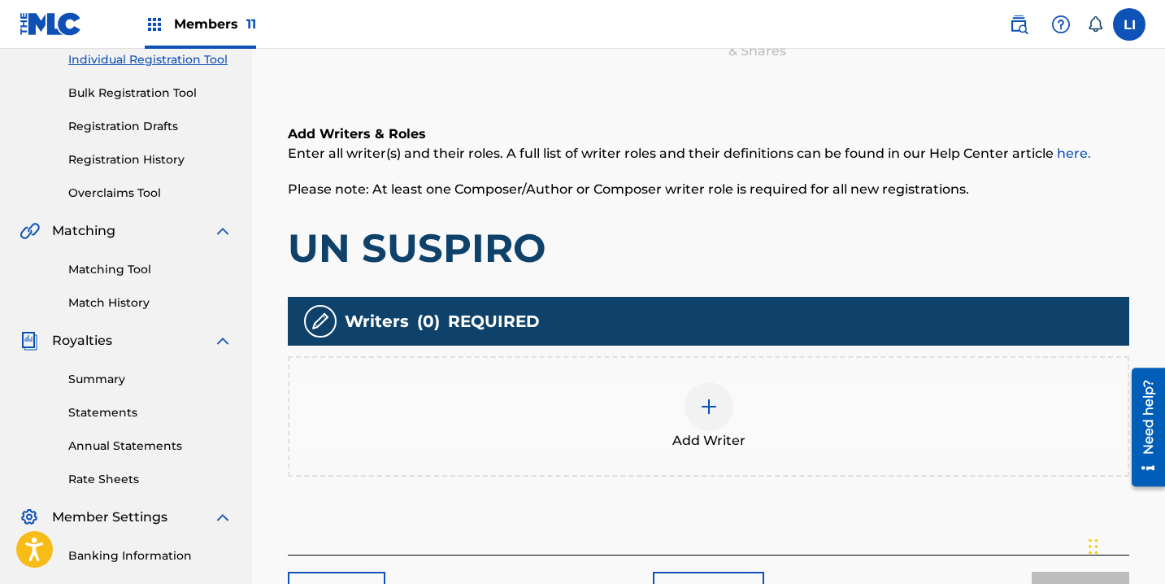
scroll to position [285, 0]
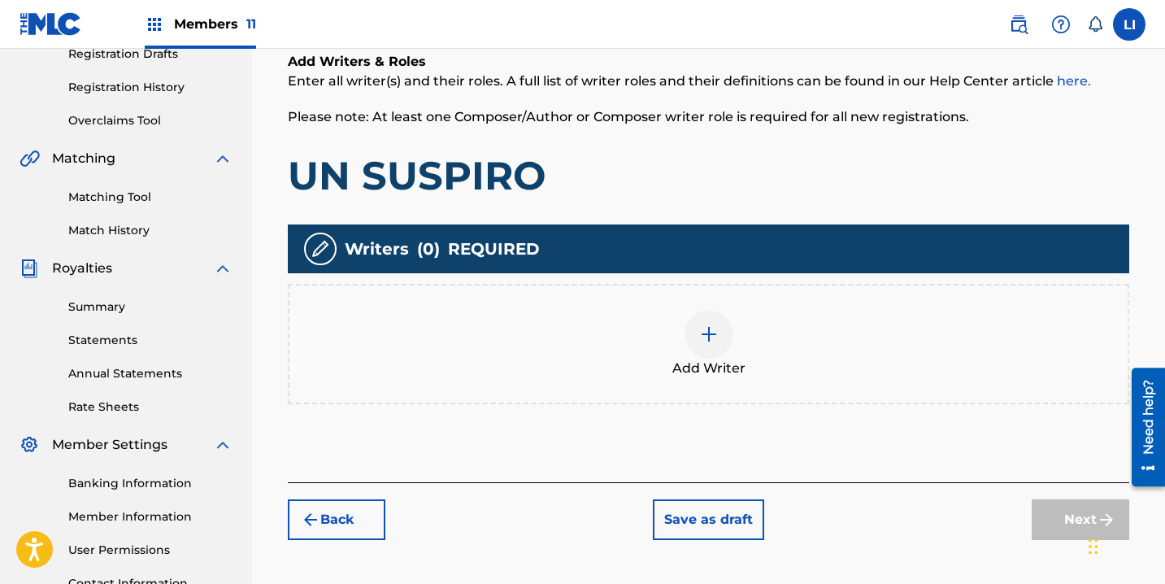
click at [635, 350] on div "Add Writer" at bounding box center [708, 344] width 838 height 68
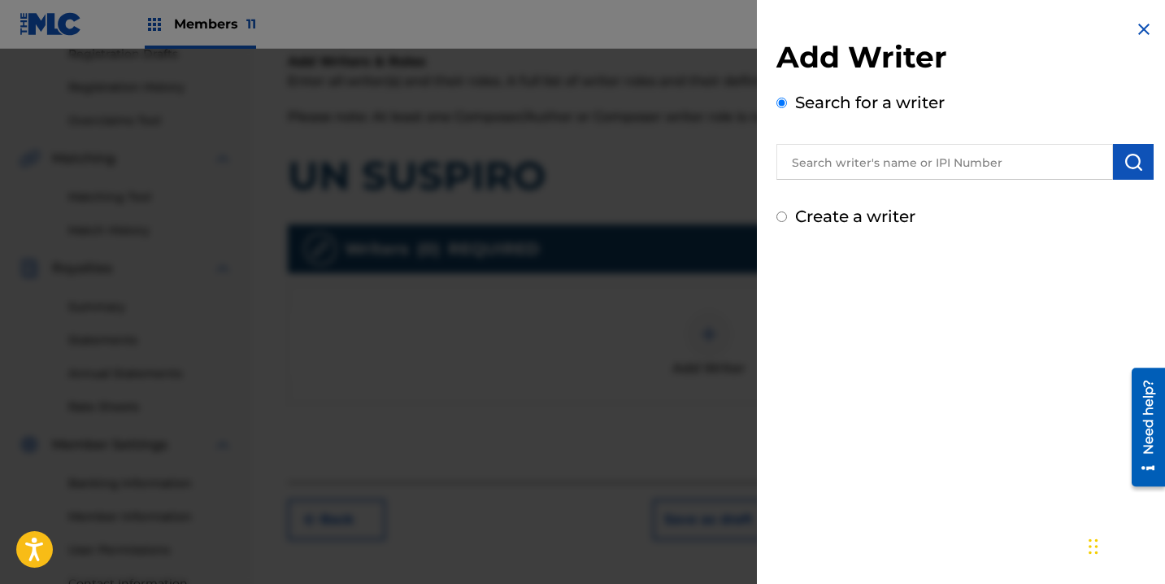
click at [841, 159] on input "text" at bounding box center [944, 162] width 337 height 36
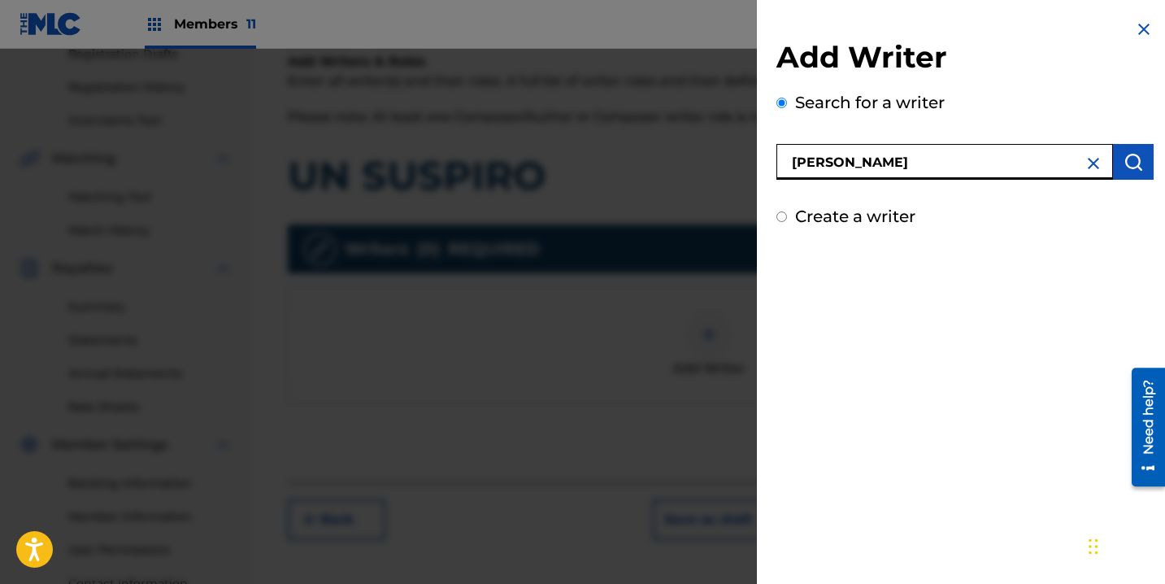
type input "ROEL PEÑA"
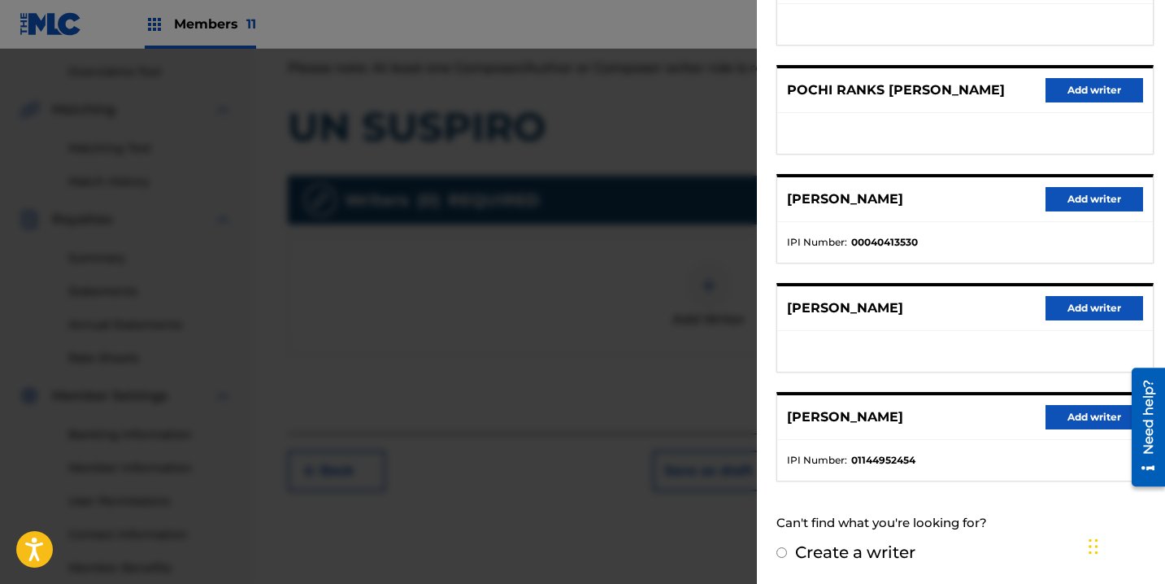
scroll to position [334, 0]
drag, startPoint x: 1050, startPoint y: 419, endPoint x: 893, endPoint y: 385, distance: 160.4
click at [1050, 419] on button "Add writer" at bounding box center [1094, 417] width 98 height 24
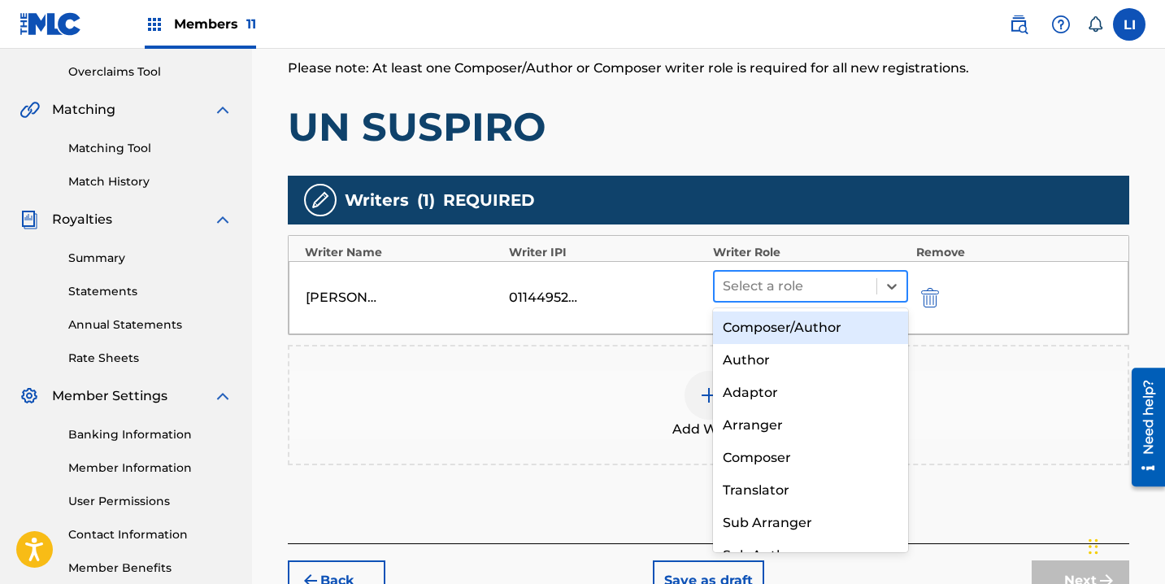
drag, startPoint x: 766, startPoint y: 295, endPoint x: 770, endPoint y: 328, distance: 32.8
click at [766, 295] on div at bounding box center [796, 286] width 146 height 23
click at [770, 328] on div "Composer/Author" at bounding box center [810, 327] width 195 height 33
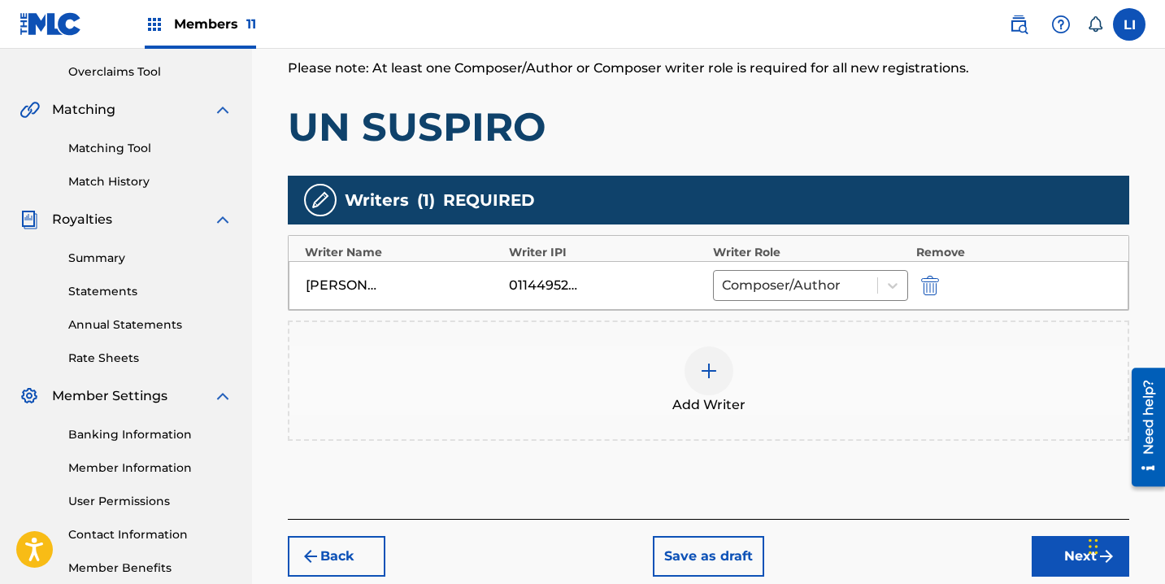
click at [1049, 556] on button "Next" at bounding box center [1081, 556] width 98 height 41
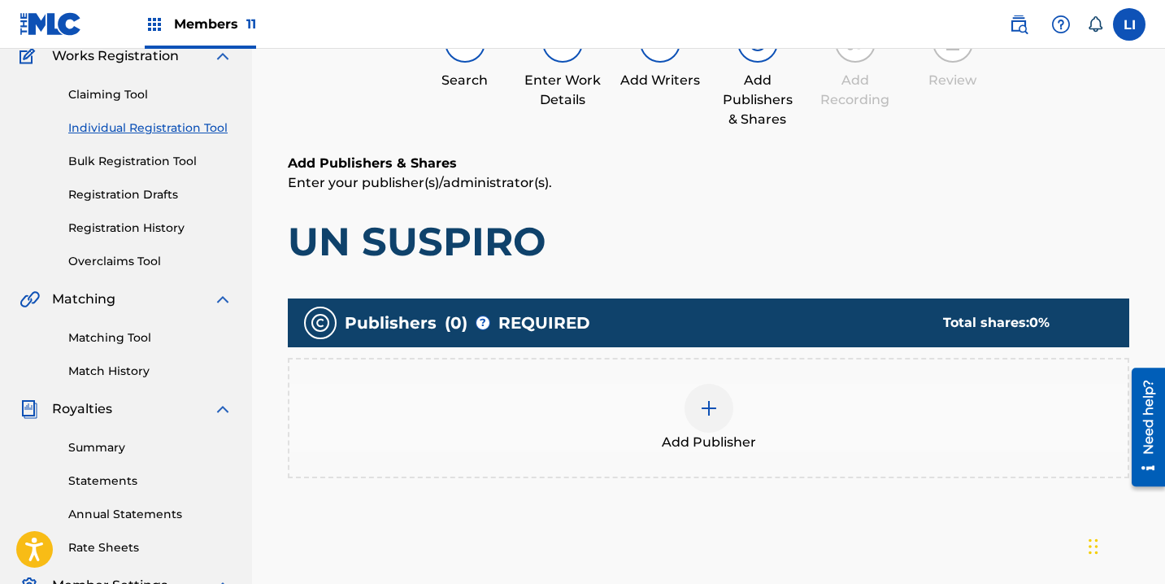
scroll to position [350, 0]
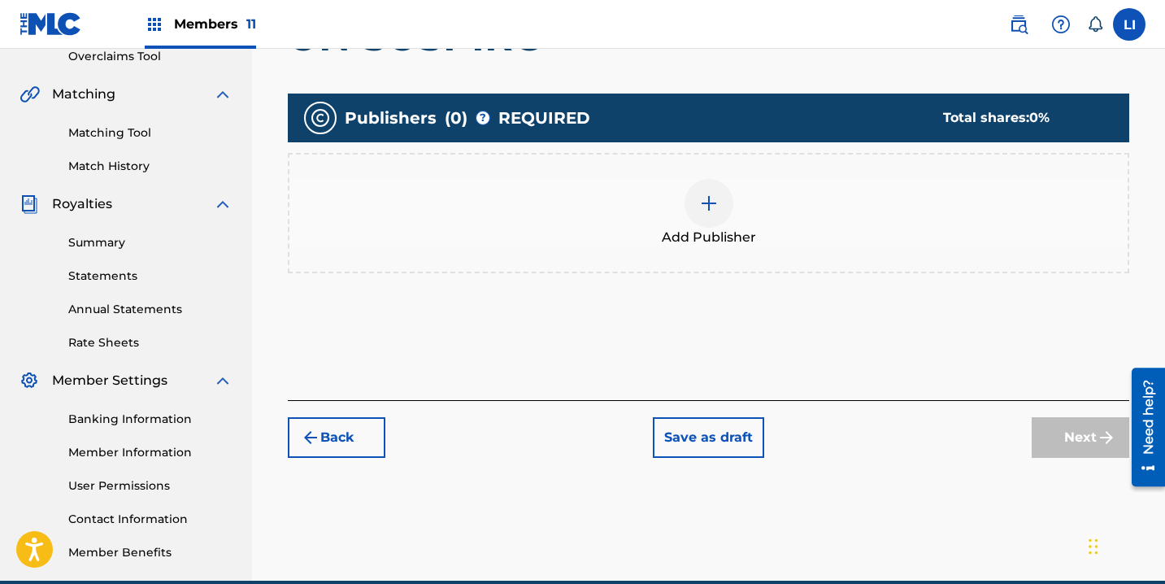
click at [674, 226] on div "Add Publisher" at bounding box center [708, 213] width 838 height 68
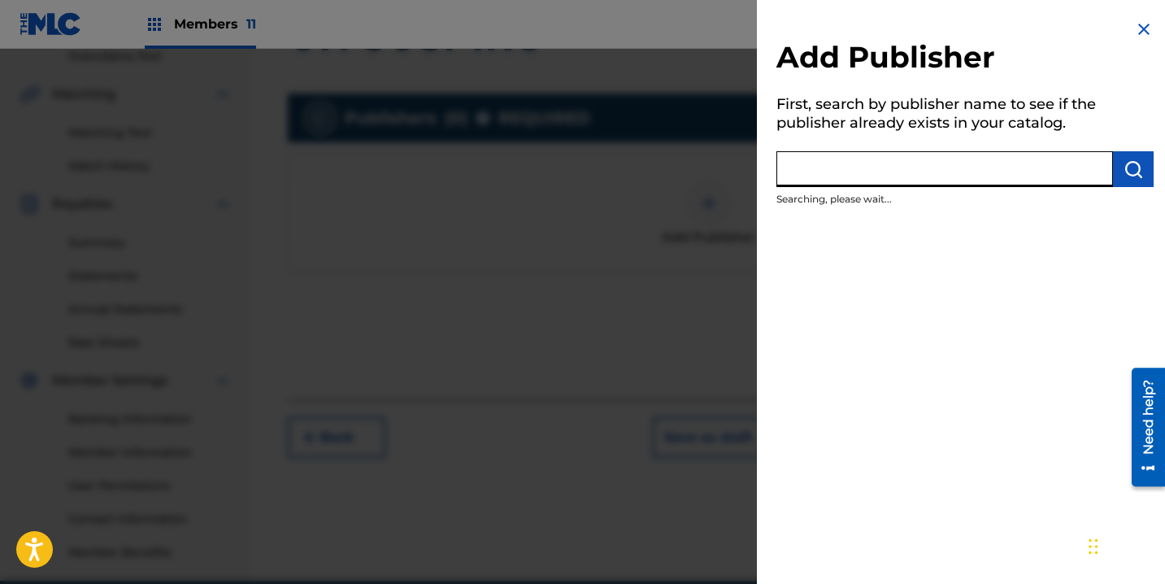
click at [925, 177] on input "text" at bounding box center [944, 169] width 337 height 36
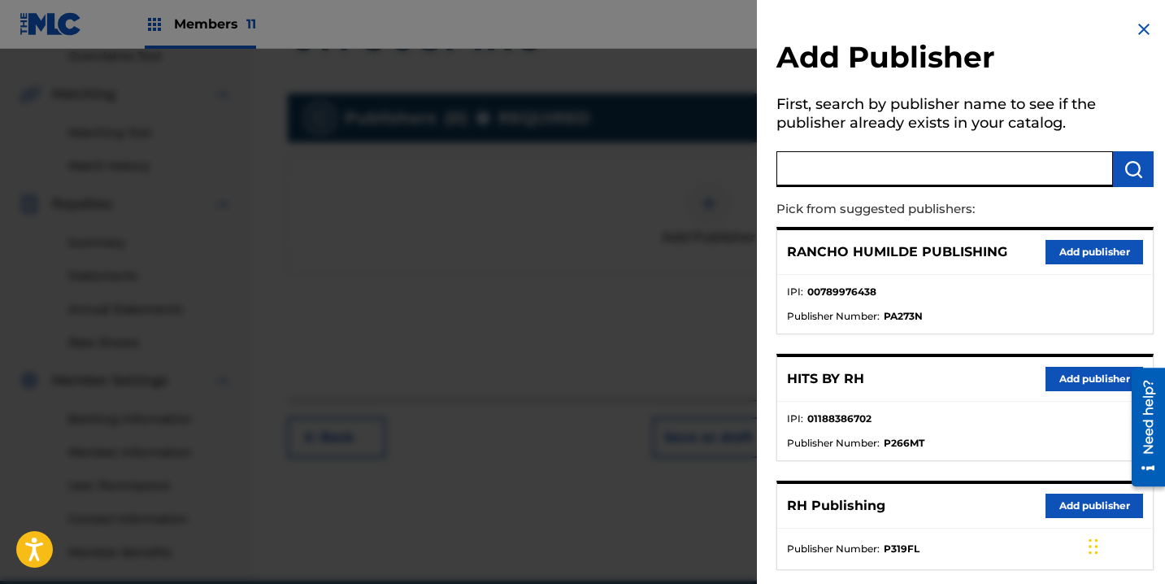
click at [1075, 375] on button "Add publisher" at bounding box center [1094, 379] width 98 height 24
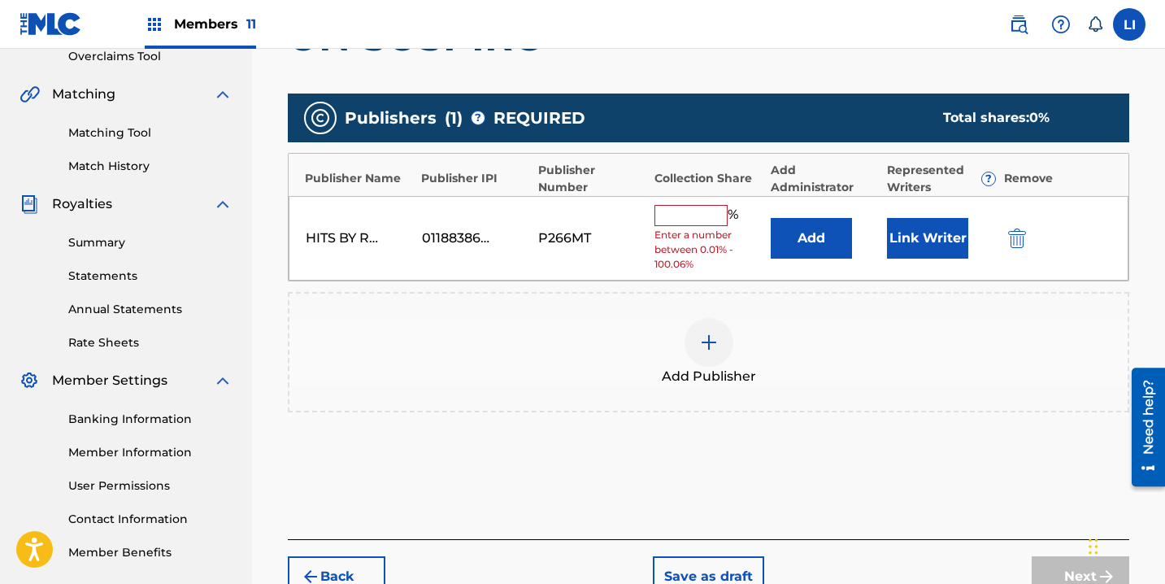
click at [819, 253] on button "Add" at bounding box center [811, 238] width 81 height 41
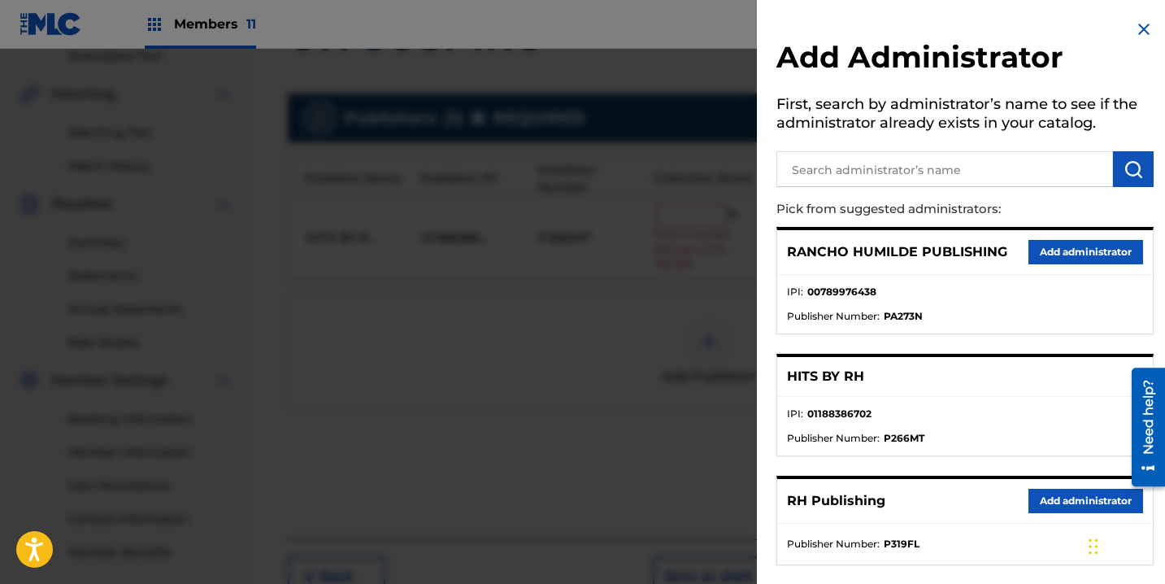
click at [1052, 502] on button "Add administrator" at bounding box center [1085, 501] width 115 height 24
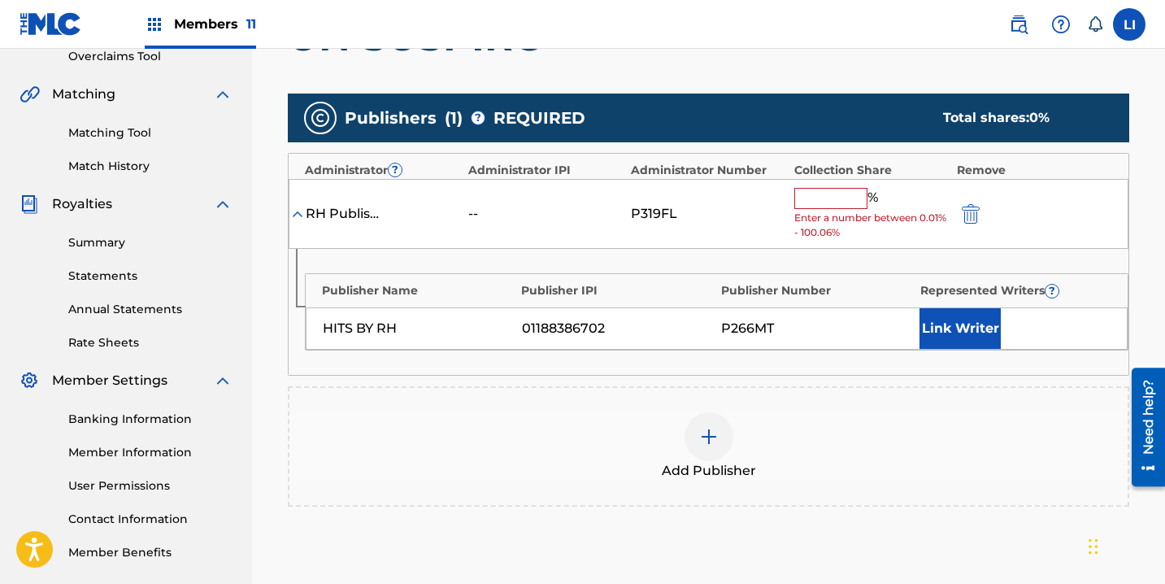
click at [830, 192] on input "text" at bounding box center [830, 198] width 73 height 21
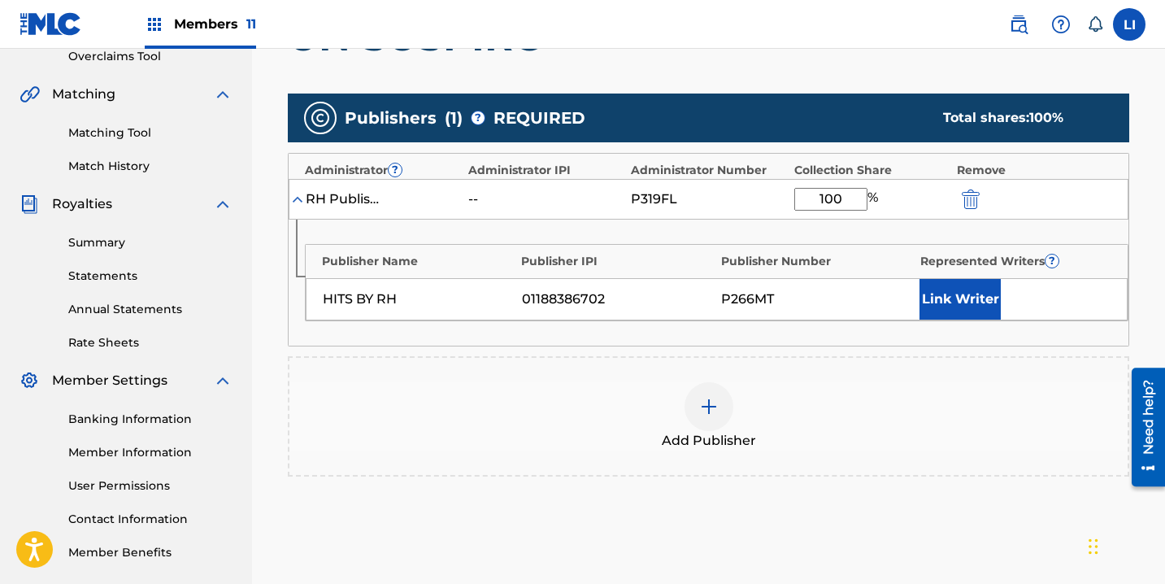
type input "100"
click at [962, 294] on button "Link Writer" at bounding box center [959, 299] width 81 height 41
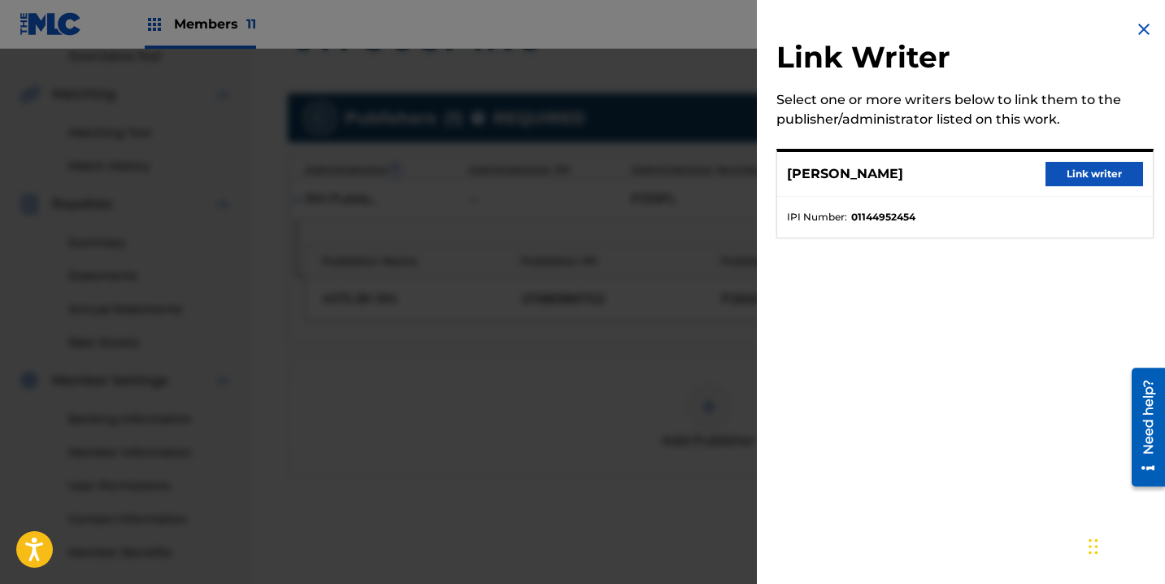
click at [1064, 173] on button "Link writer" at bounding box center [1094, 174] width 98 height 24
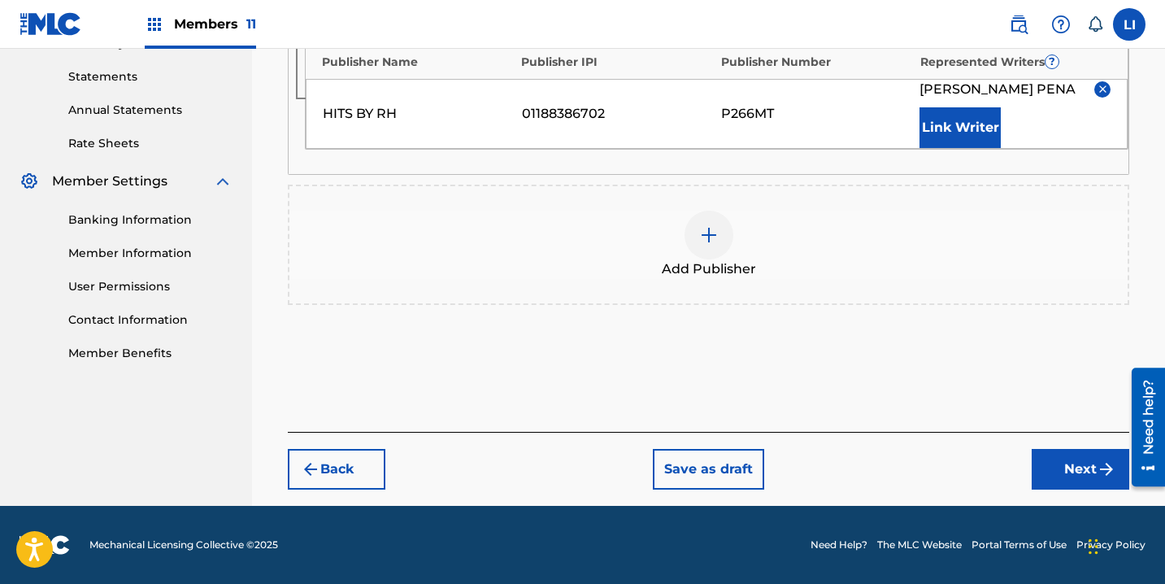
click at [1049, 466] on button "Next" at bounding box center [1081, 469] width 98 height 41
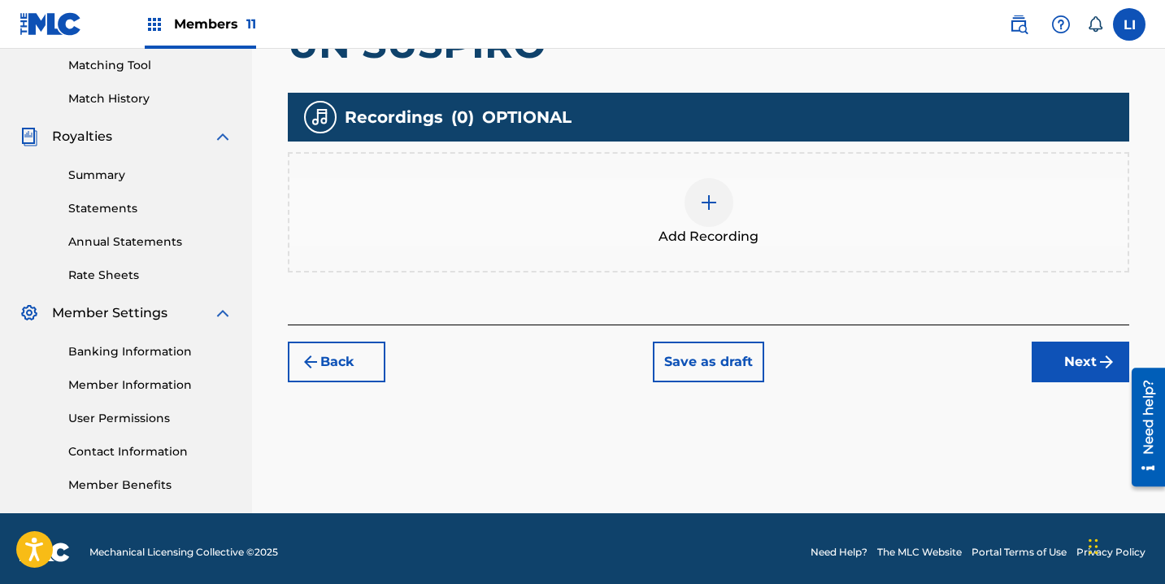
scroll to position [424, 0]
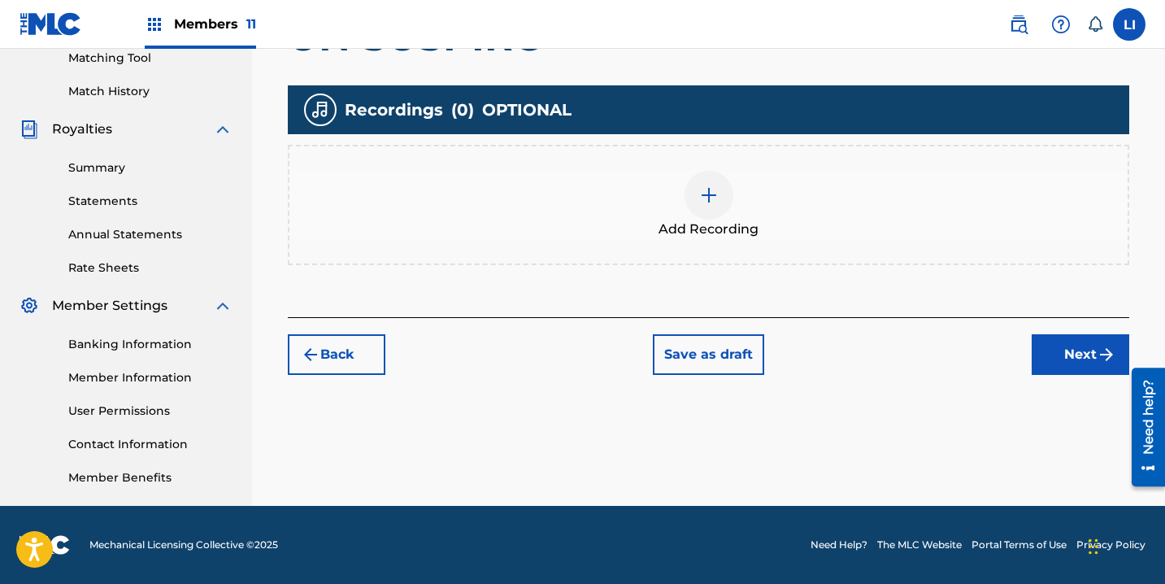
click at [691, 202] on div at bounding box center [708, 195] width 49 height 49
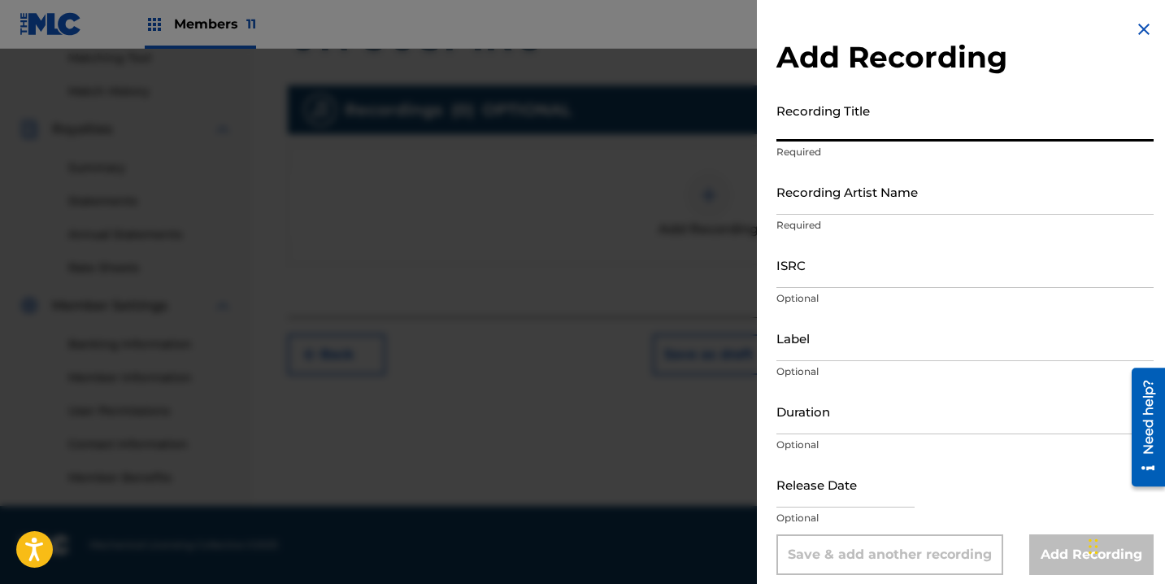
click at [916, 122] on input "Recording Title" at bounding box center [964, 118] width 377 height 46
type input "UN SUSPIRO"
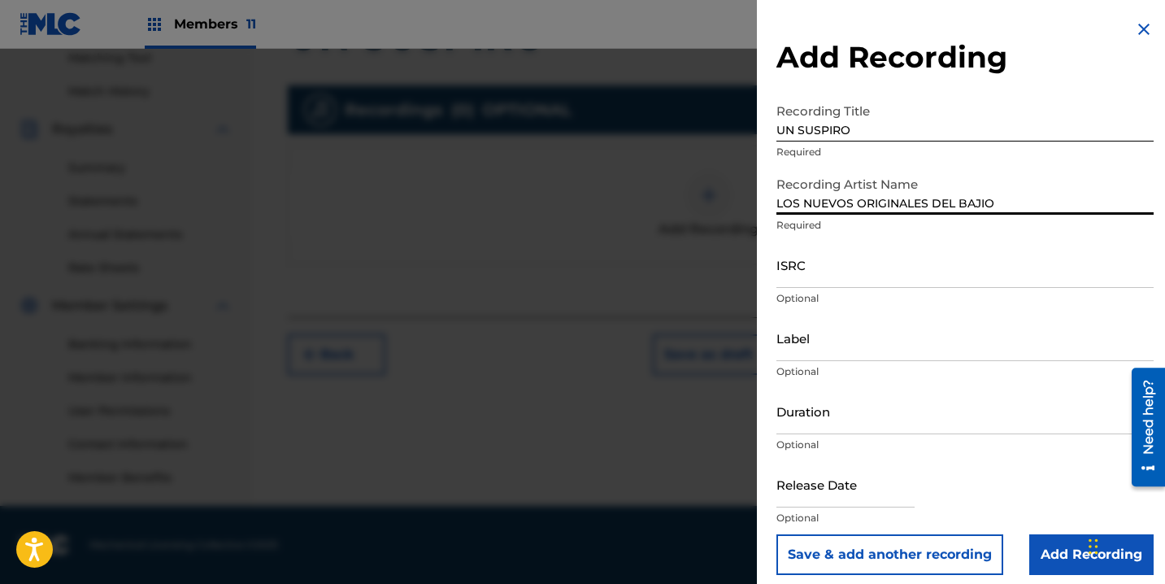
type input "LOS NUEVOS ORIGINALES DEL BAJIO"
paste input "QZQMB2102301"
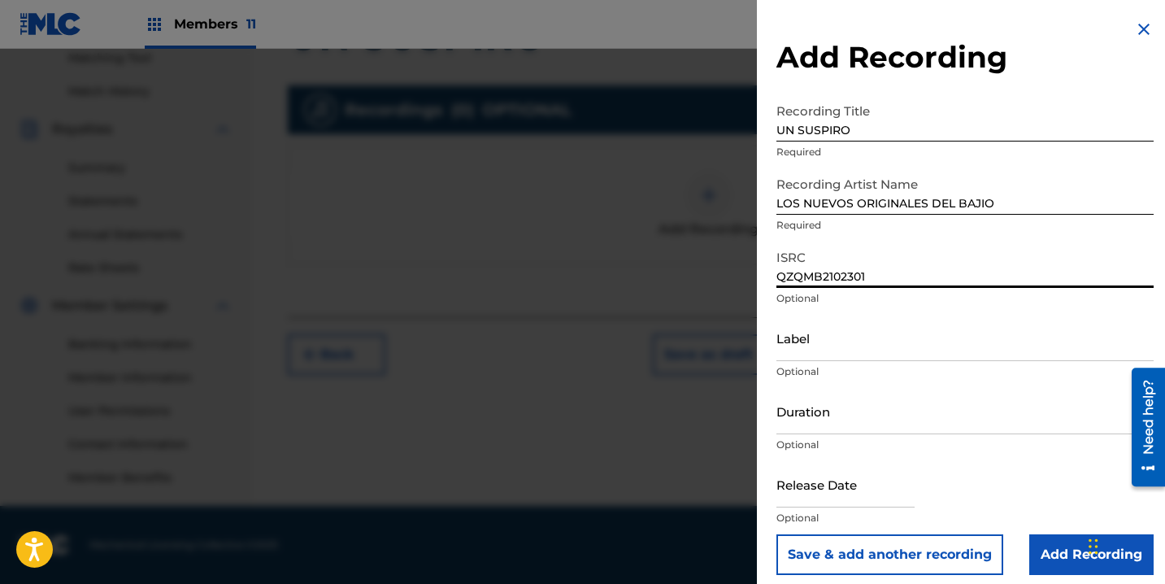
type input "QZQMB2102301"
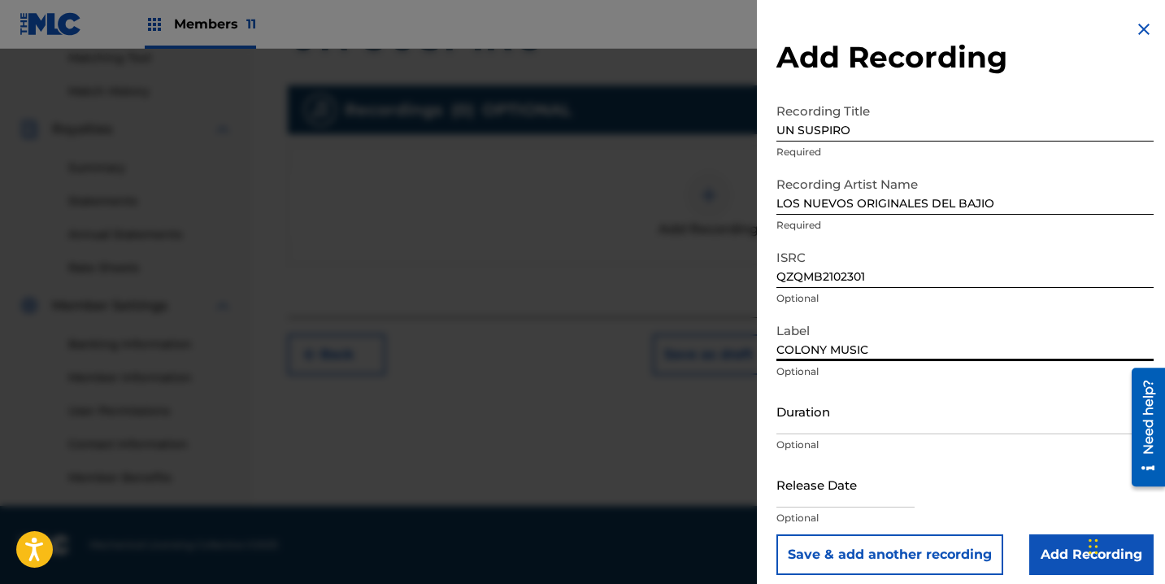
type input "COLONY MUSIC"
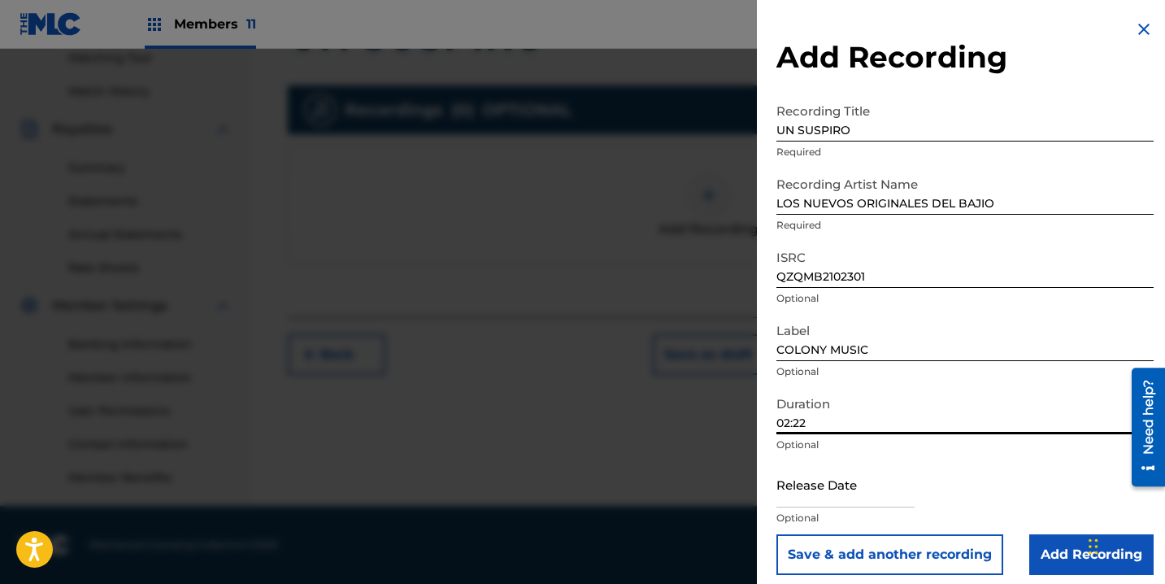
type input "02:22"
select select "7"
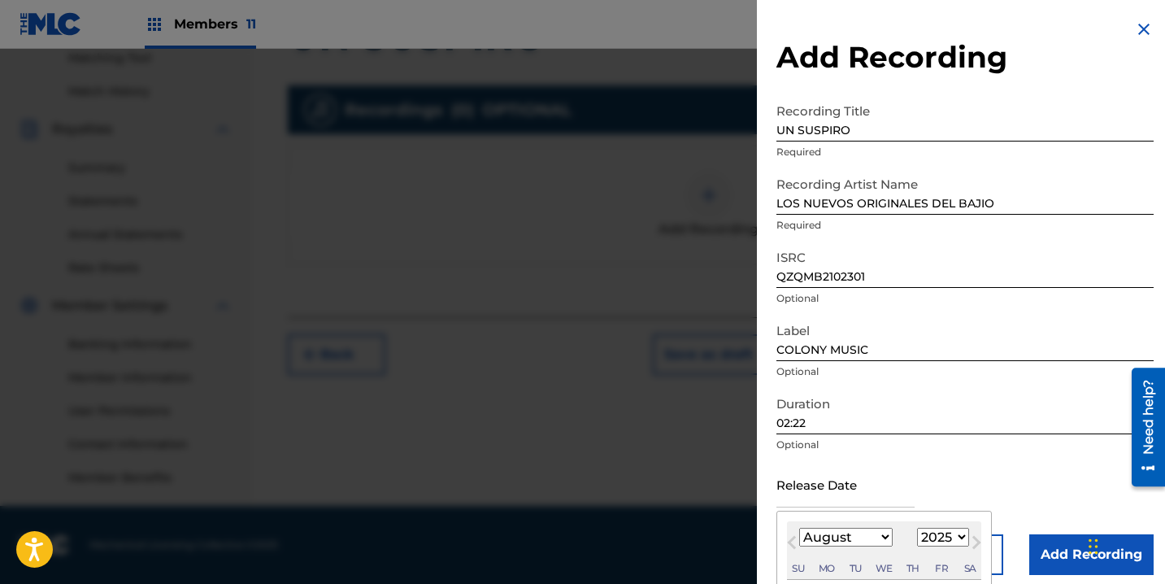
scroll to position [162, 0]
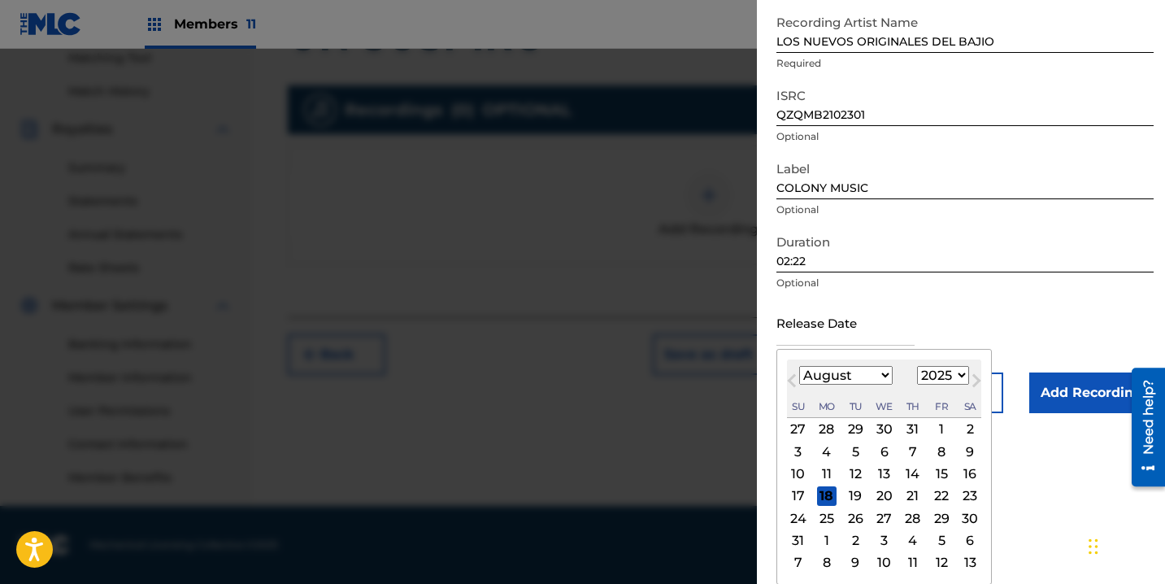
click at [943, 375] on select "1899 1900 1901 1902 1903 1904 1905 1906 1907 1908 1909 1910 1911 1912 1913 1914…" at bounding box center [943, 375] width 52 height 19
select select "2022"
click at [917, 384] on select "1899 1900 1901 1902 1903 1904 1905 1906 1907 1908 1909 1910 1911 1912 1913 1914…" at bounding box center [943, 375] width 52 height 19
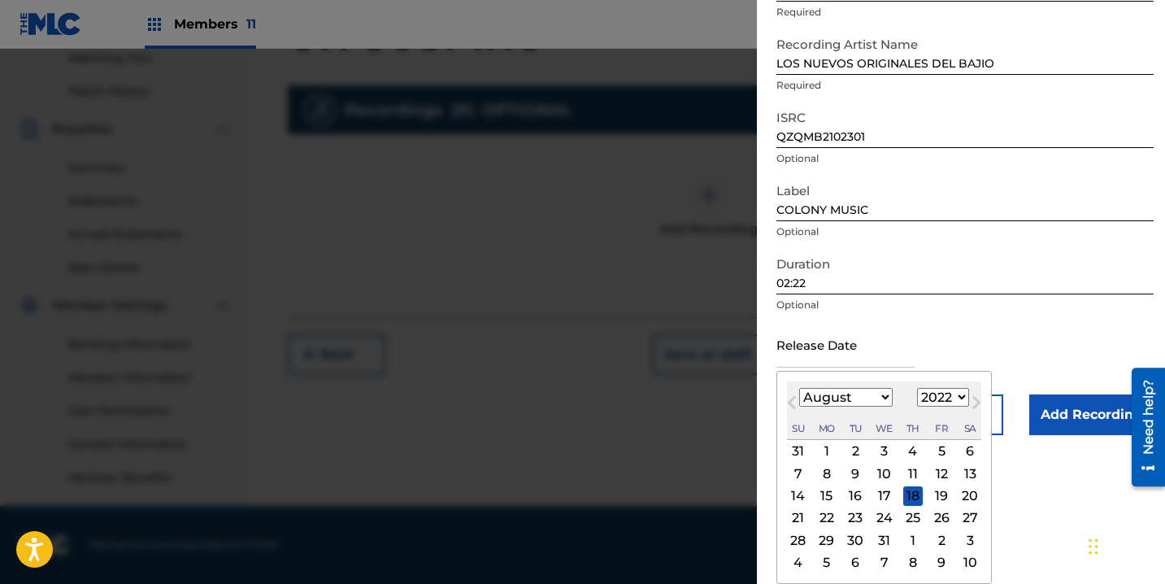
scroll to position [140, 0]
click at [846, 389] on select "January February March April May June July August September October November De…" at bounding box center [845, 397] width 93 height 19
select select "5"
click at [799, 388] on select "January February March April May June July August September October November De…" at bounding box center [845, 397] width 93 height 19
drag, startPoint x: 938, startPoint y: 450, endPoint x: 1005, endPoint y: 461, distance: 67.6
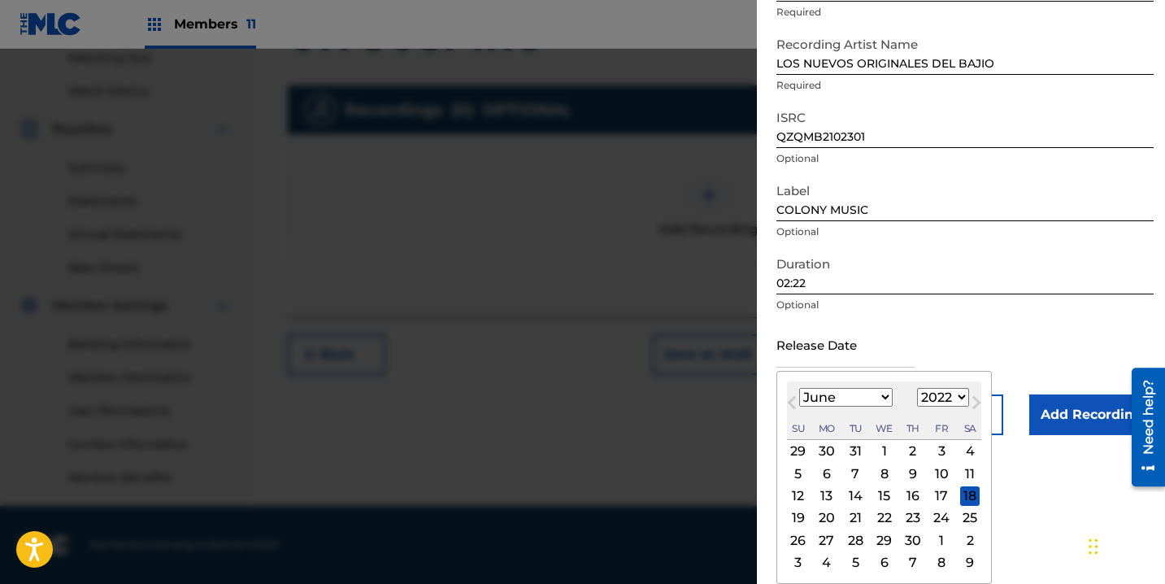
click at [939, 450] on div "3" at bounding box center [942, 451] width 20 height 20
type input "June 3 2022"
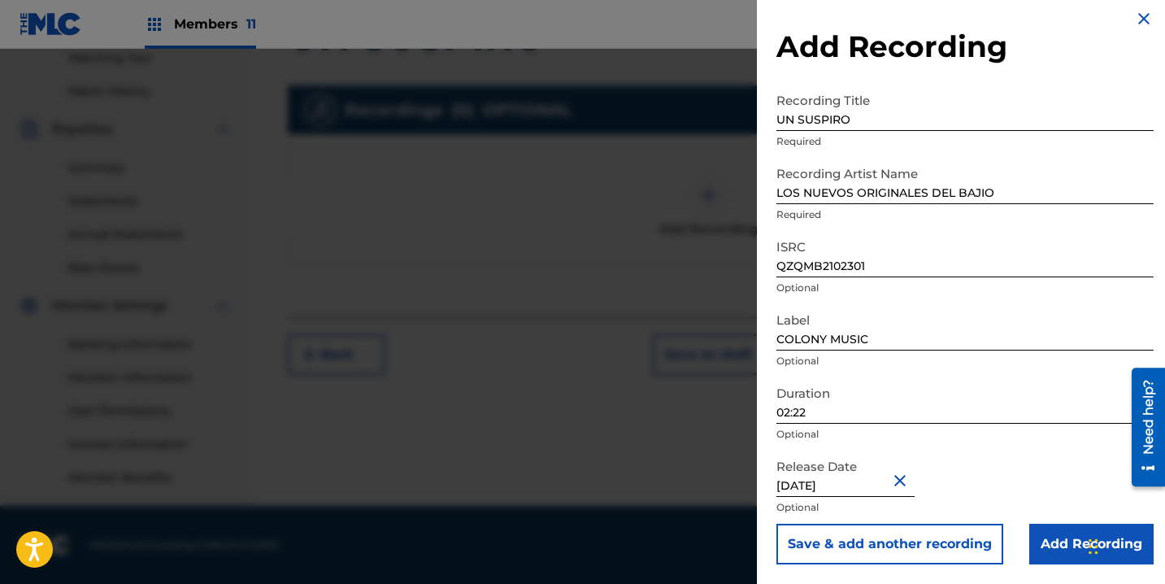
drag, startPoint x: 1043, startPoint y: 513, endPoint x: 1049, endPoint y: 528, distance: 15.7
click at [1043, 515] on div "Release Date June 3 2022 Optional" at bounding box center [964, 486] width 377 height 73
click at [1050, 533] on input "Add Recording" at bounding box center [1091, 543] width 124 height 41
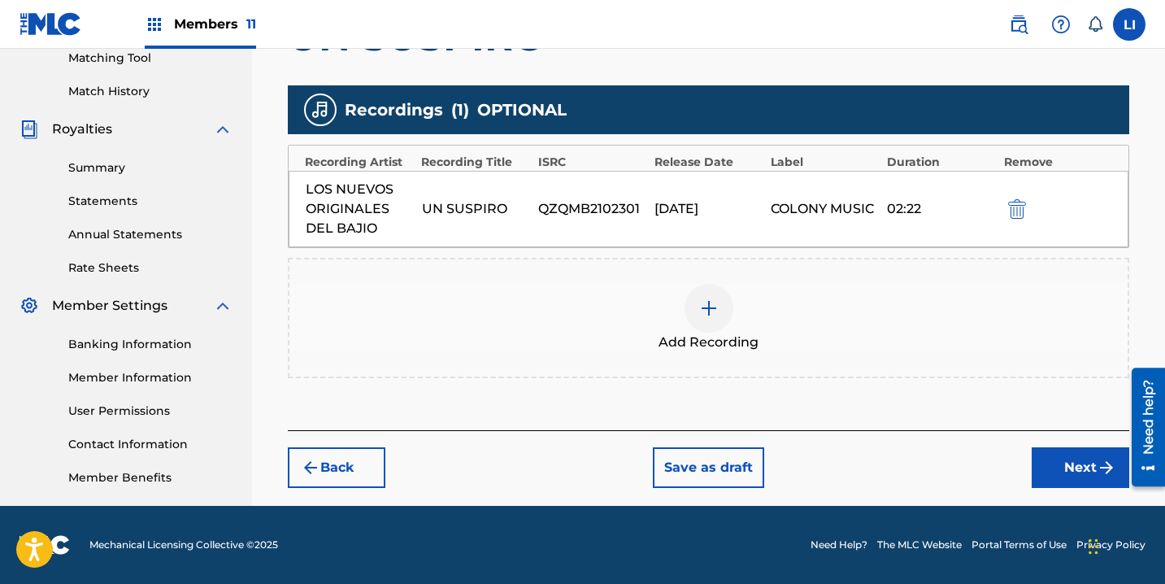
click at [1033, 483] on button "Next" at bounding box center [1081, 467] width 98 height 41
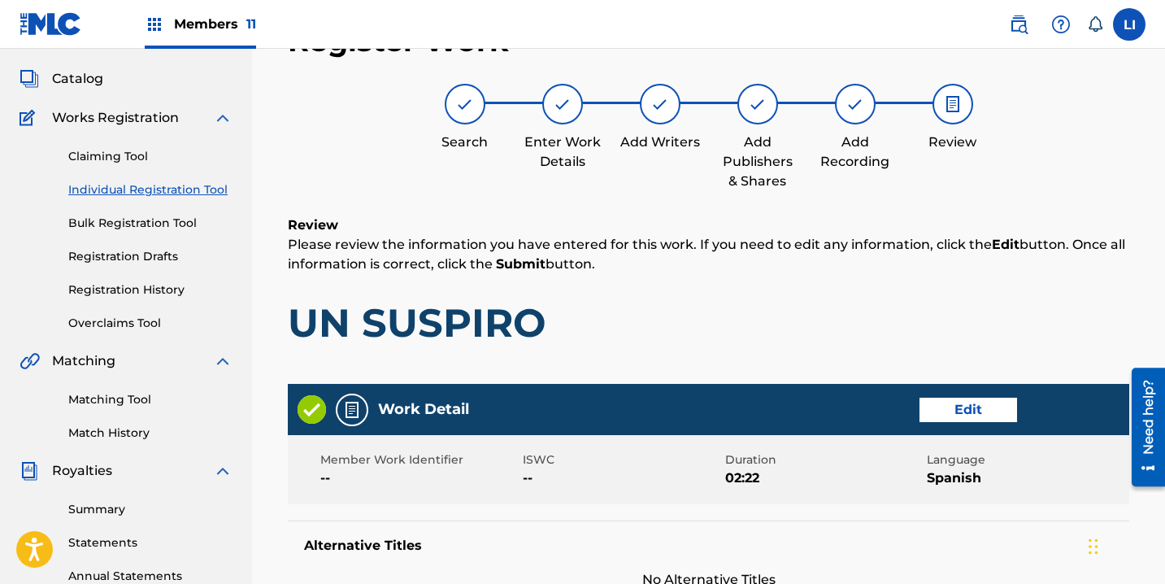
scroll to position [929, 0]
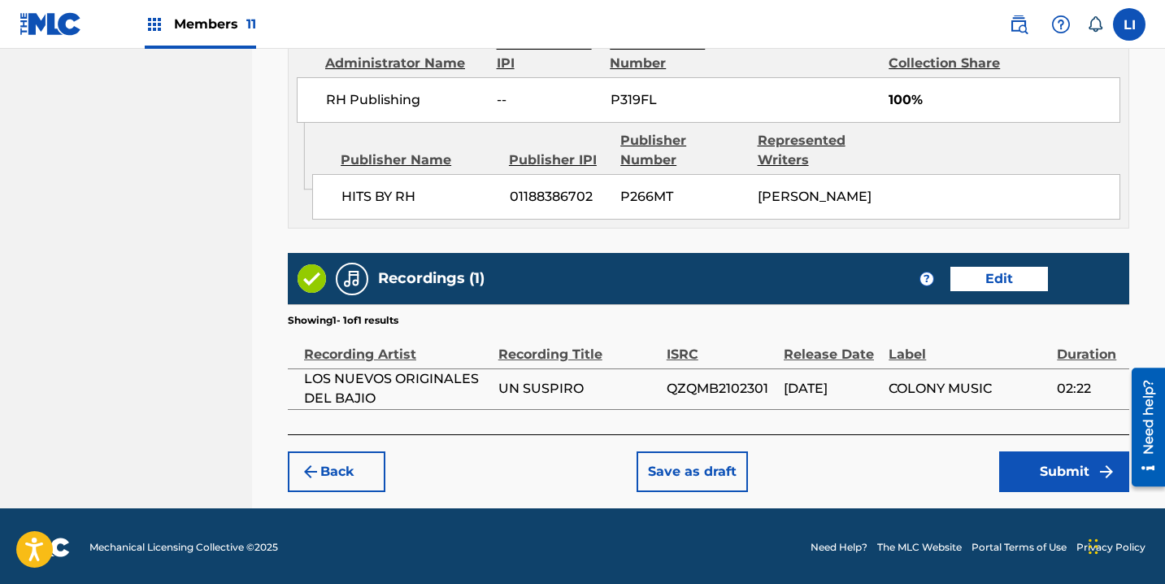
click at [1038, 472] on button "Submit" at bounding box center [1064, 471] width 130 height 41
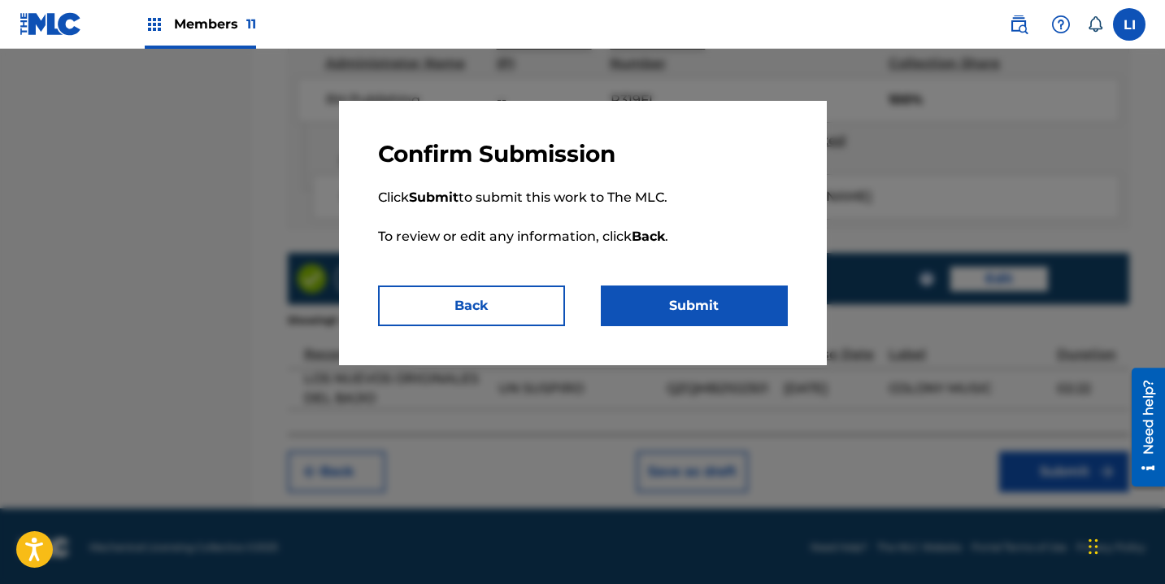
click at [705, 292] on button "Submit" at bounding box center [694, 305] width 187 height 41
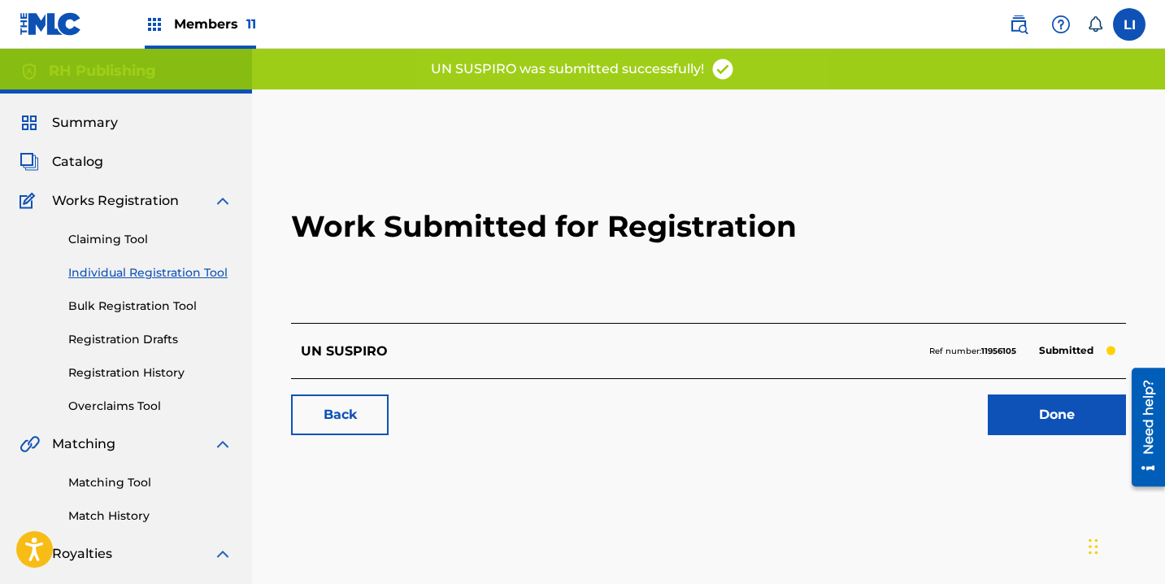
click at [1045, 423] on link "Done" at bounding box center [1057, 414] width 138 height 41
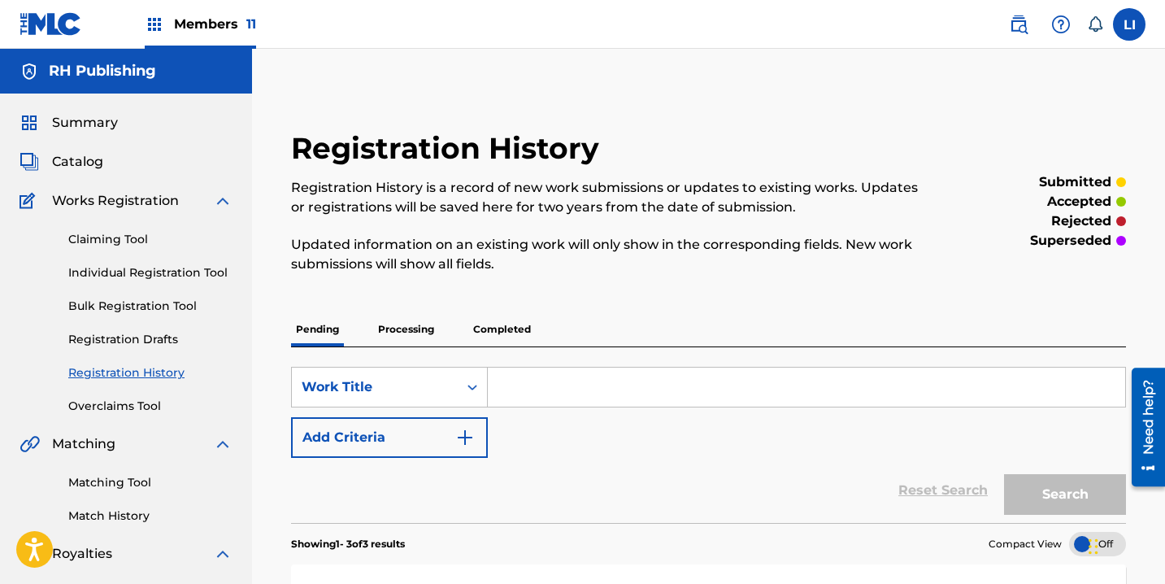
click at [149, 276] on link "Individual Registration Tool" at bounding box center [150, 272] width 164 height 17
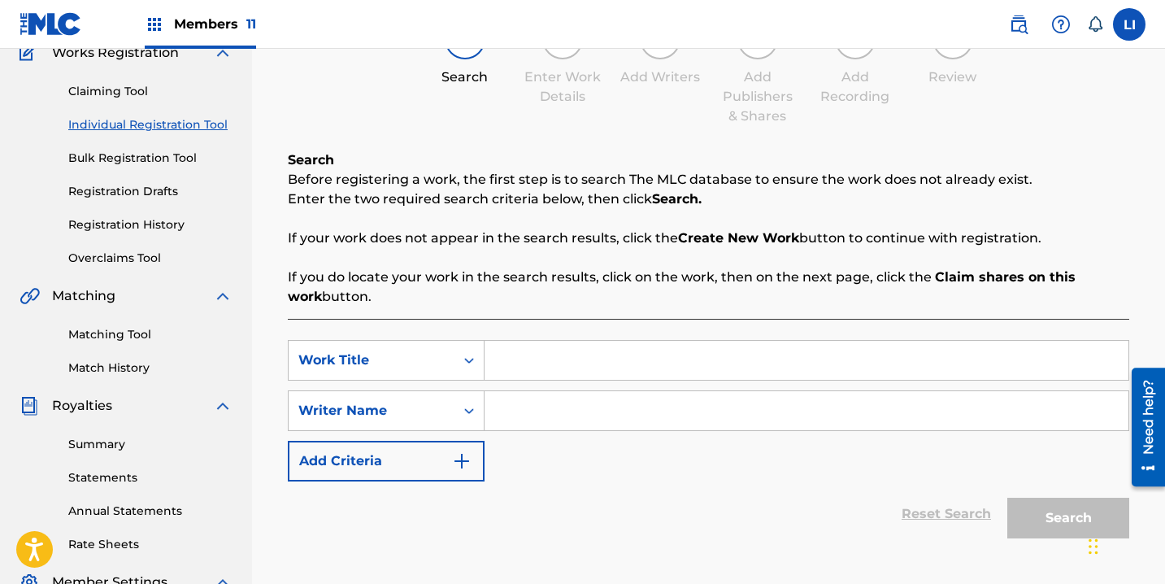
scroll to position [286, 0]
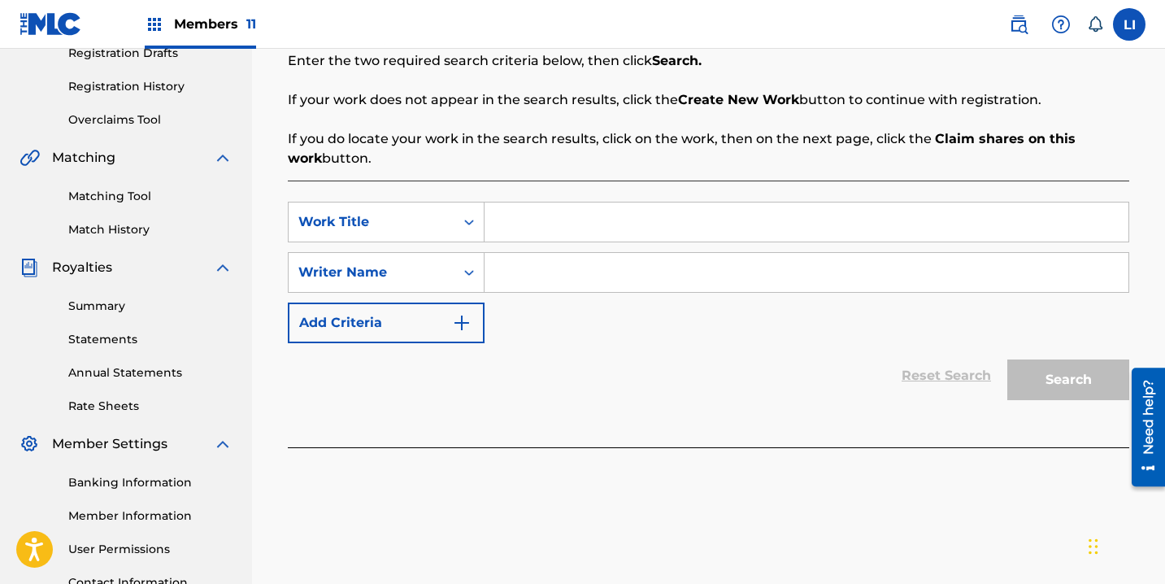
click at [507, 225] on input "Search Form" at bounding box center [806, 221] width 644 height 39
type input "6 CARGADORES"
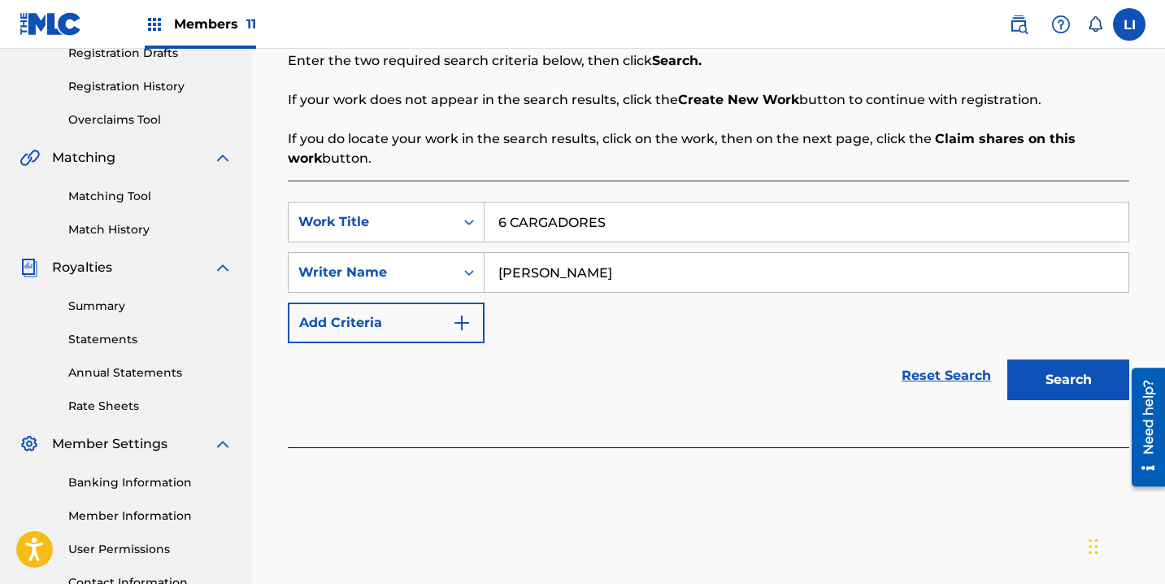
type input "ROEL"
click at [1007, 359] on button "Search" at bounding box center [1068, 379] width 122 height 41
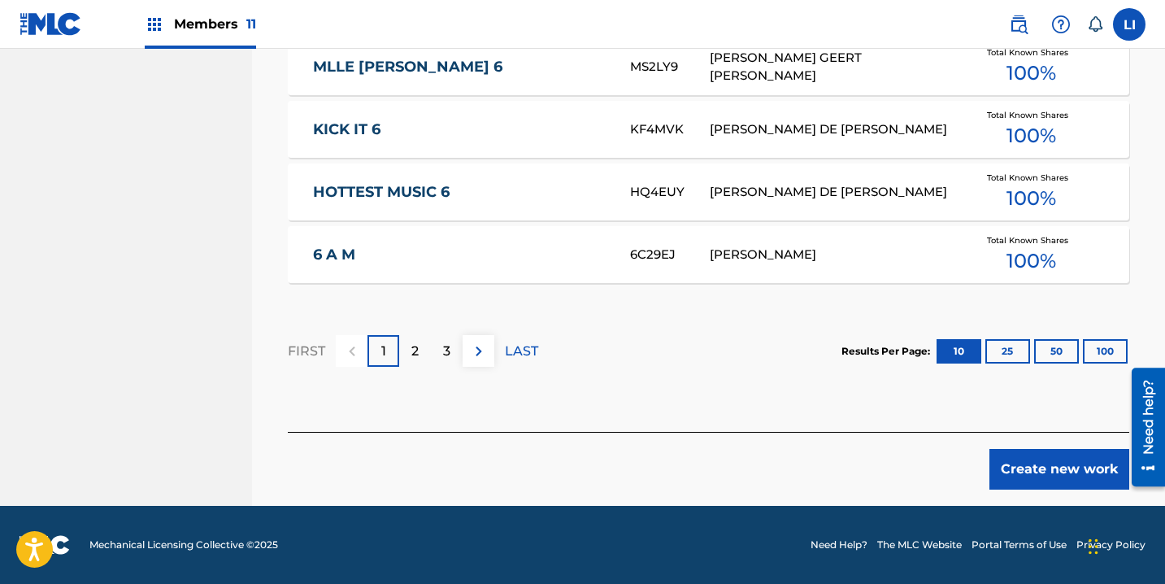
click at [1032, 478] on button "Create new work" at bounding box center [1059, 469] width 140 height 41
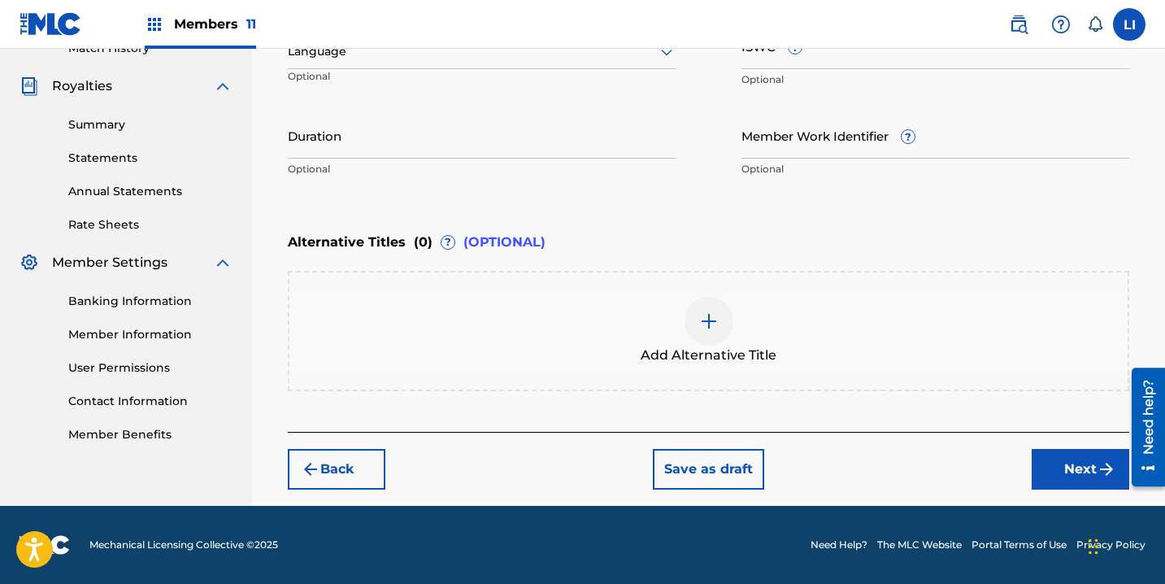
scroll to position [467, 0]
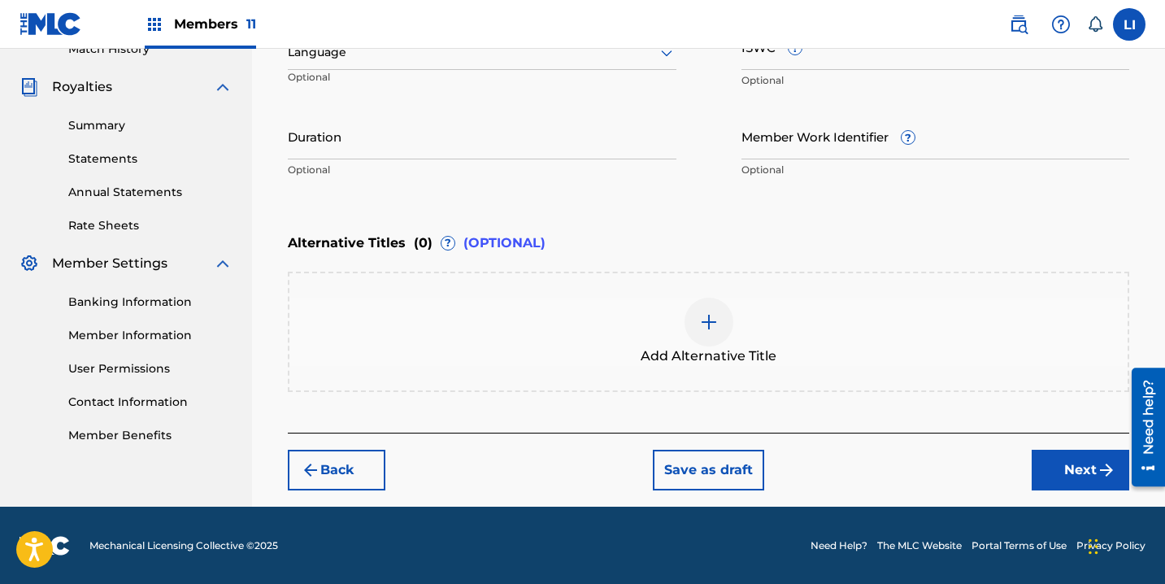
drag, startPoint x: 1053, startPoint y: 476, endPoint x: 1041, endPoint y: 471, distance: 12.4
click at [1053, 476] on button "Next" at bounding box center [1081, 470] width 98 height 41
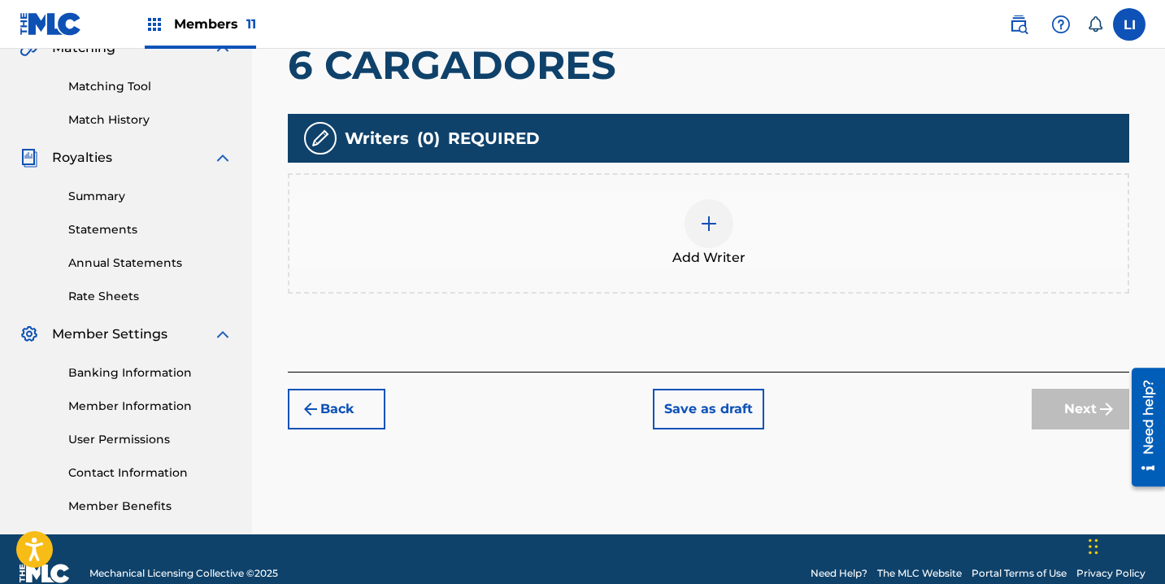
click at [363, 402] on button "Back" at bounding box center [337, 409] width 98 height 41
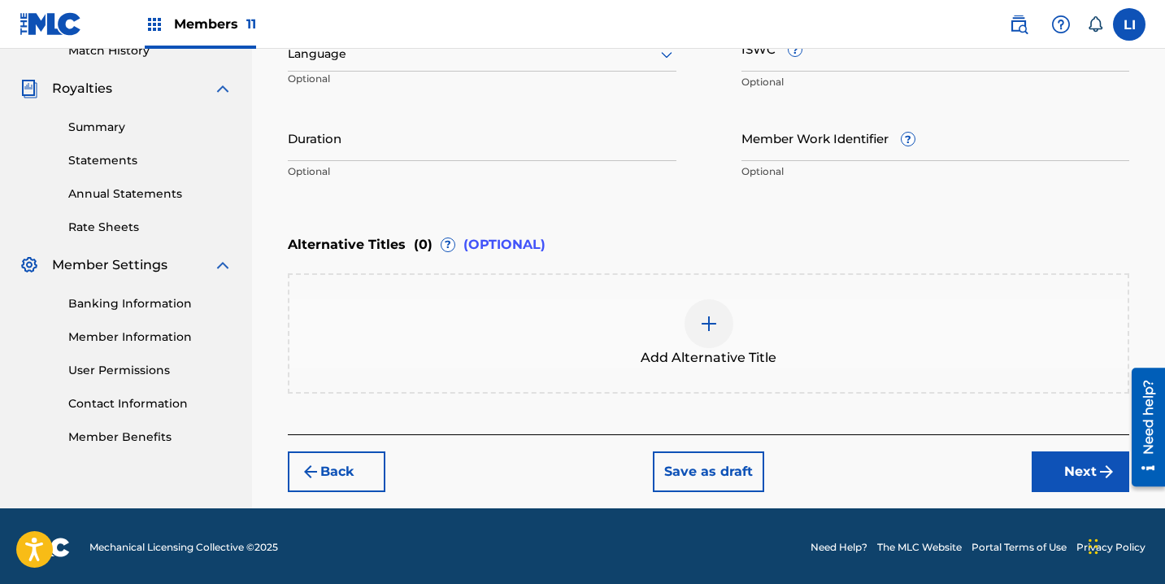
scroll to position [325, 0]
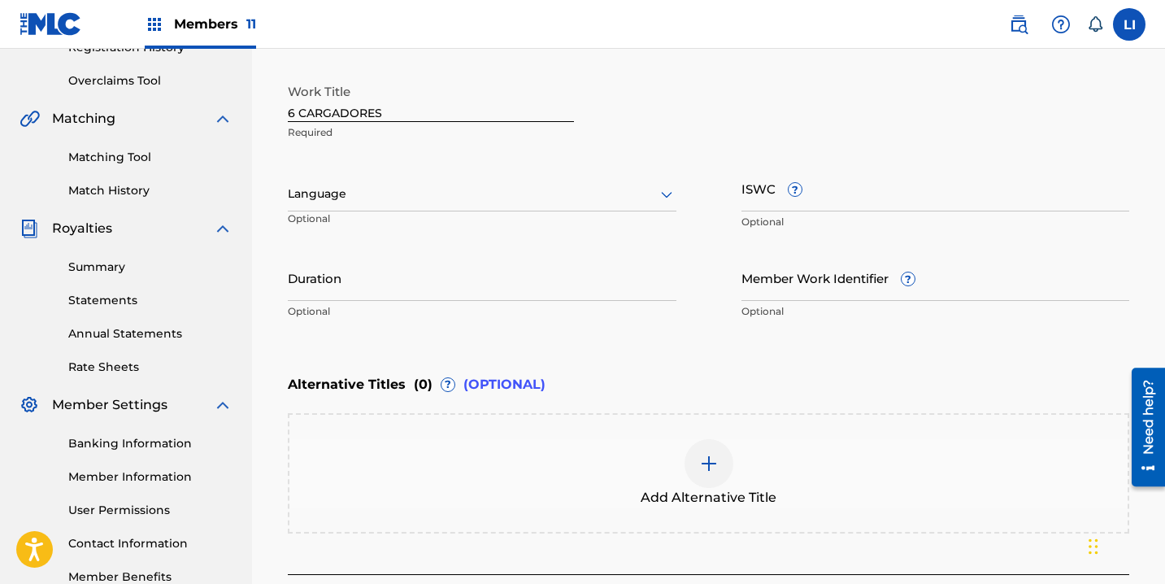
click at [357, 194] on div at bounding box center [482, 194] width 389 height 20
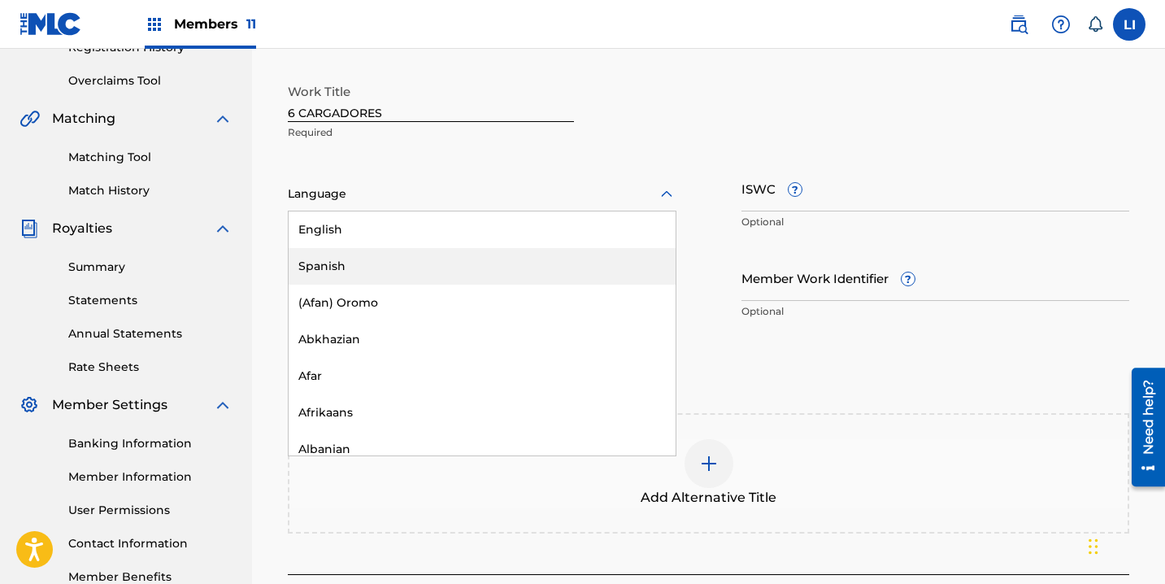
drag, startPoint x: 357, startPoint y: 254, endPoint x: 354, endPoint y: 264, distance: 11.1
click at [357, 254] on div "Spanish" at bounding box center [482, 266] width 387 height 37
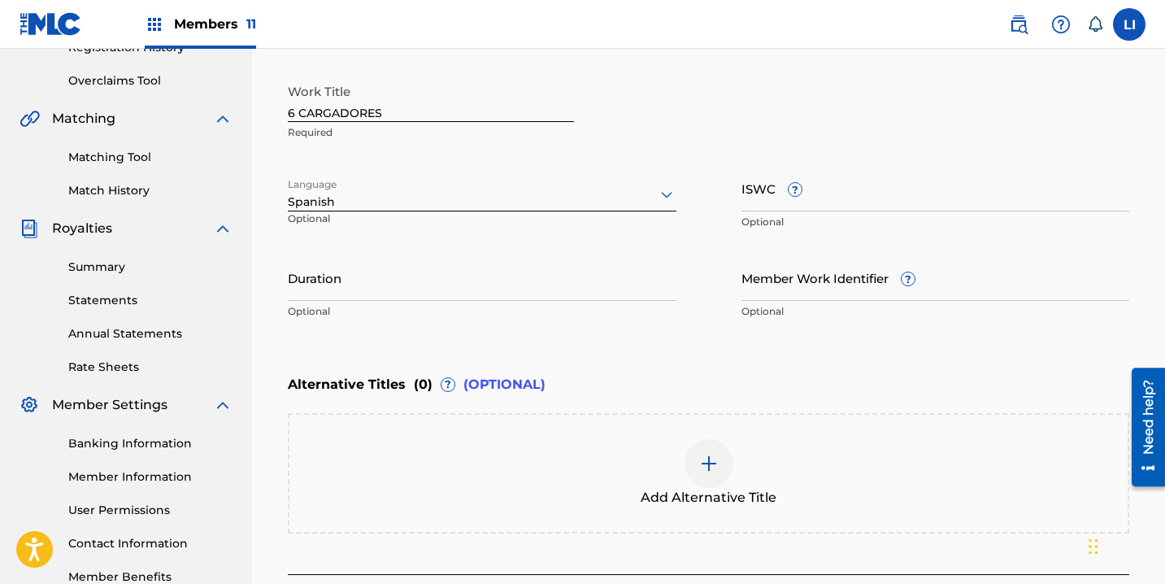
click at [354, 265] on input "Duration" at bounding box center [482, 277] width 389 height 46
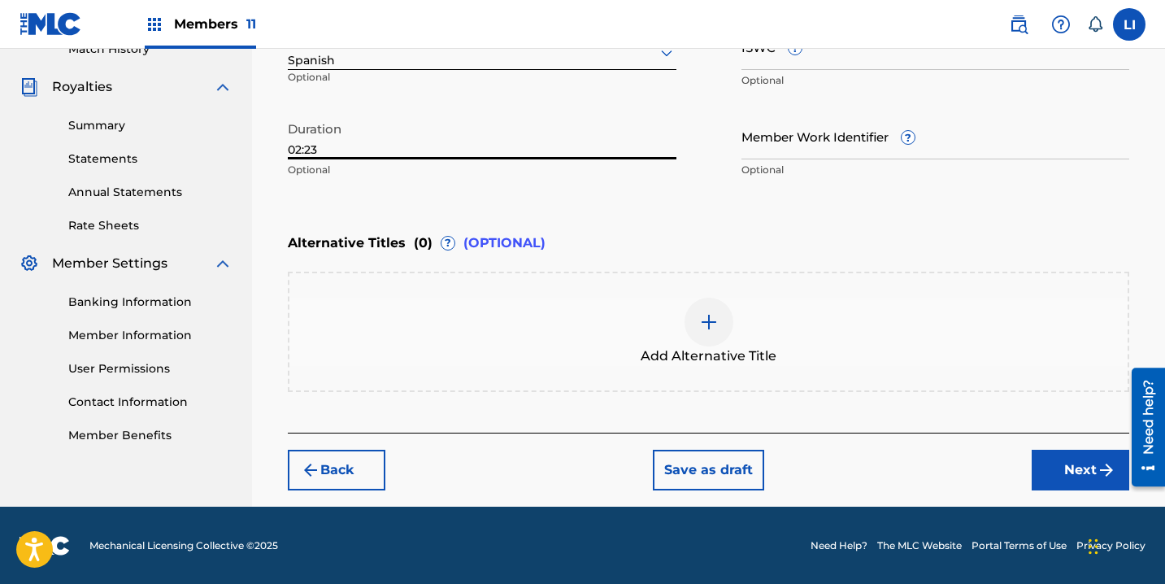
type input "02:23"
click at [1045, 476] on button "Next" at bounding box center [1081, 470] width 98 height 41
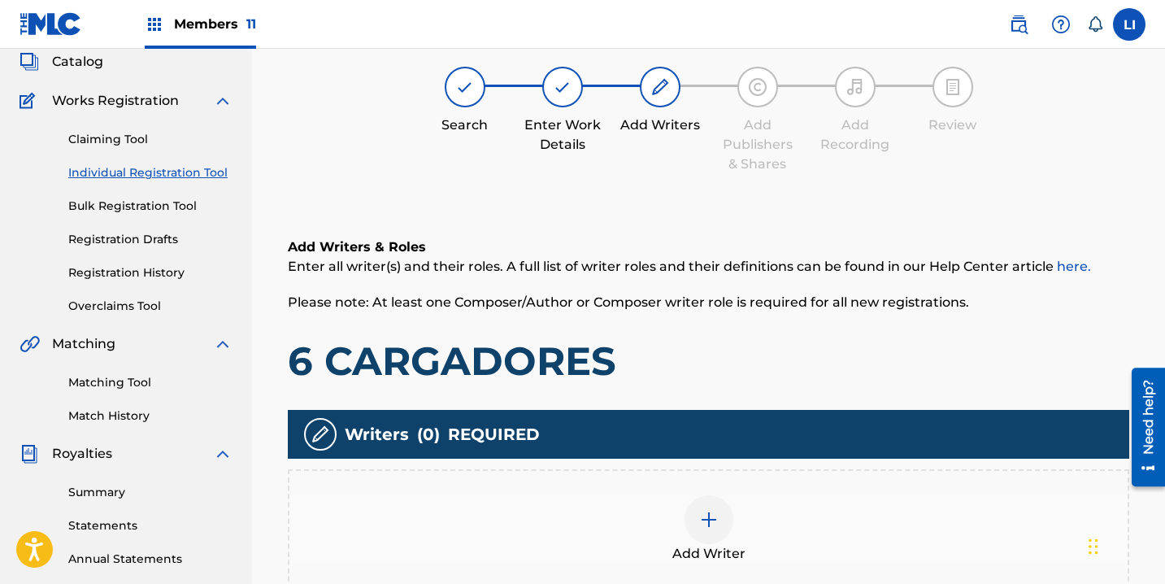
scroll to position [100, 0]
click at [664, 518] on div "Add Writer" at bounding box center [708, 529] width 838 height 68
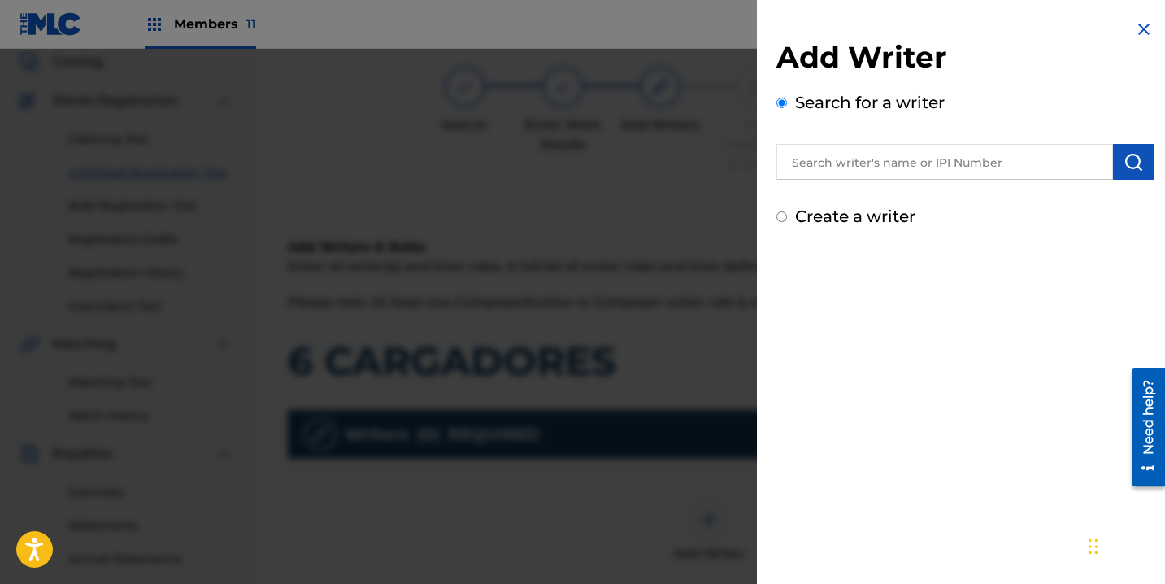
drag, startPoint x: 822, startPoint y: 183, endPoint x: 823, endPoint y: 161, distance: 22.0
click at [822, 179] on div "Add Writer Search for a writer Create a writer" at bounding box center [964, 133] width 377 height 189
click at [823, 160] on input "text" at bounding box center [944, 162] width 337 height 36
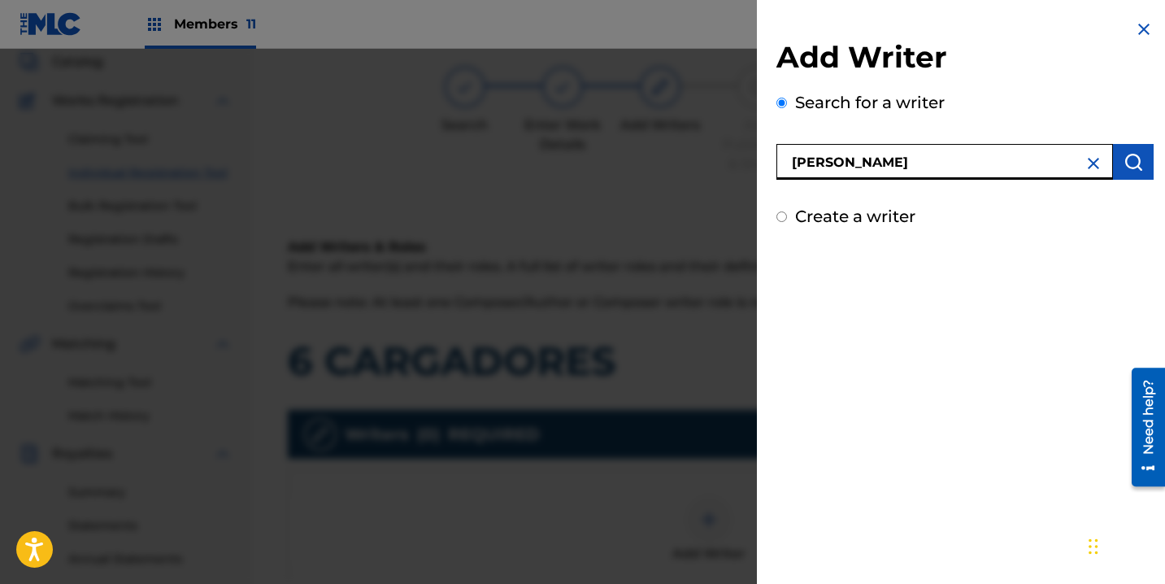
type input "ROEL PEÑA"
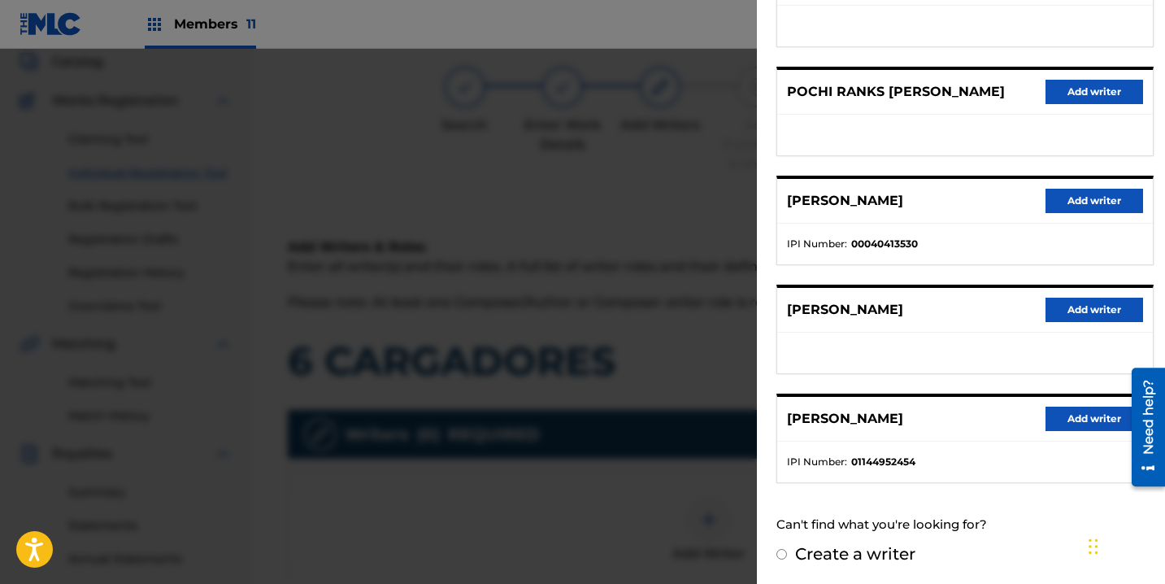
scroll to position [263, 0]
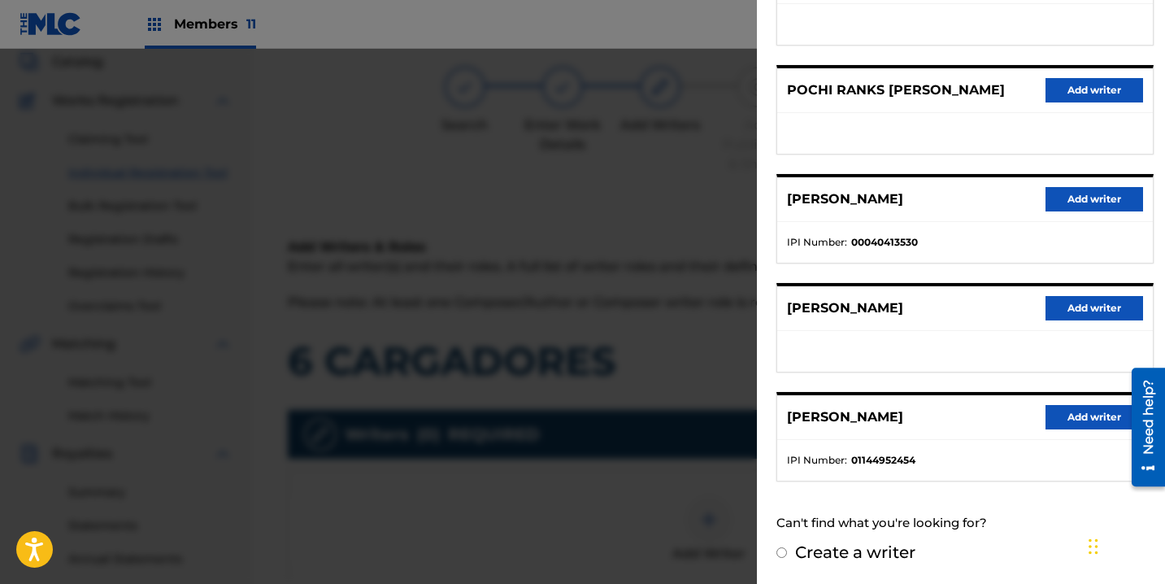
click at [1087, 425] on button "Add writer" at bounding box center [1094, 417] width 98 height 24
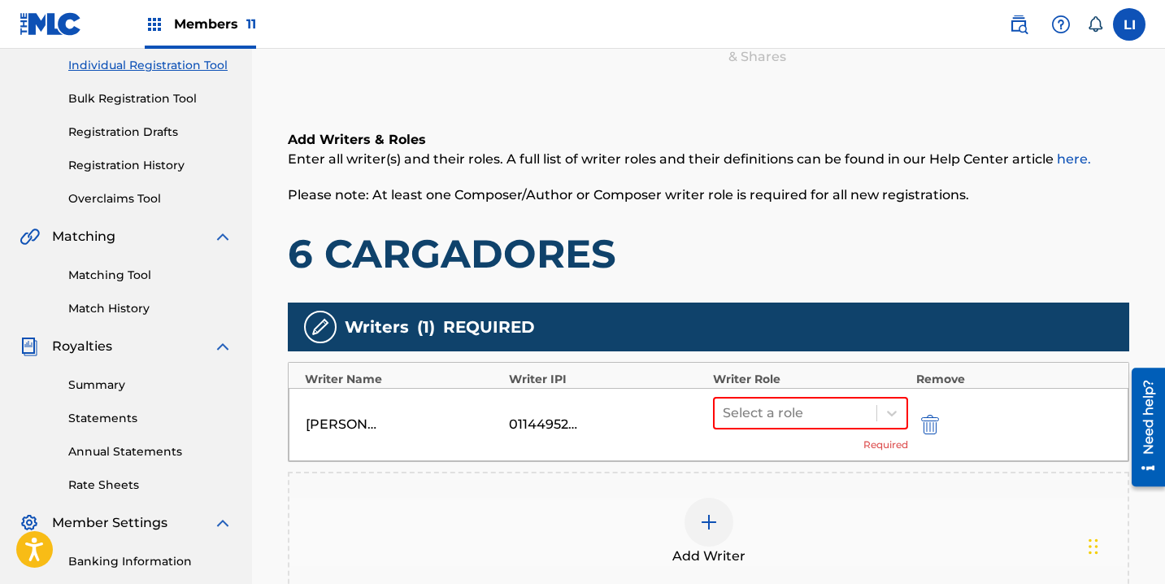
scroll to position [395, 0]
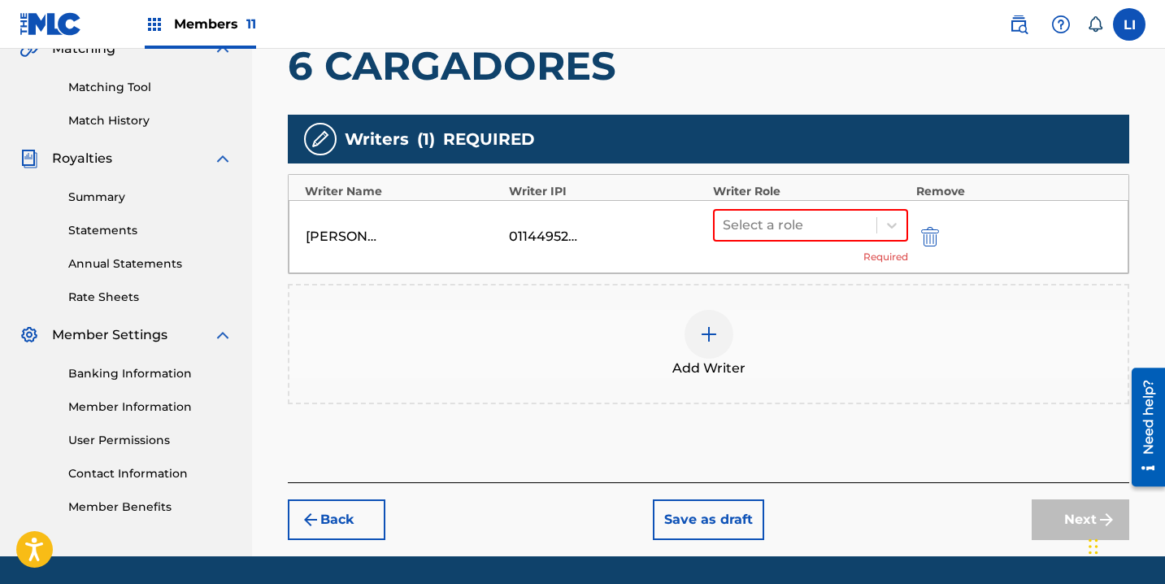
drag, startPoint x: 774, startPoint y: 227, endPoint x: 775, endPoint y: 245, distance: 17.9
click at [775, 232] on div at bounding box center [796, 225] width 146 height 23
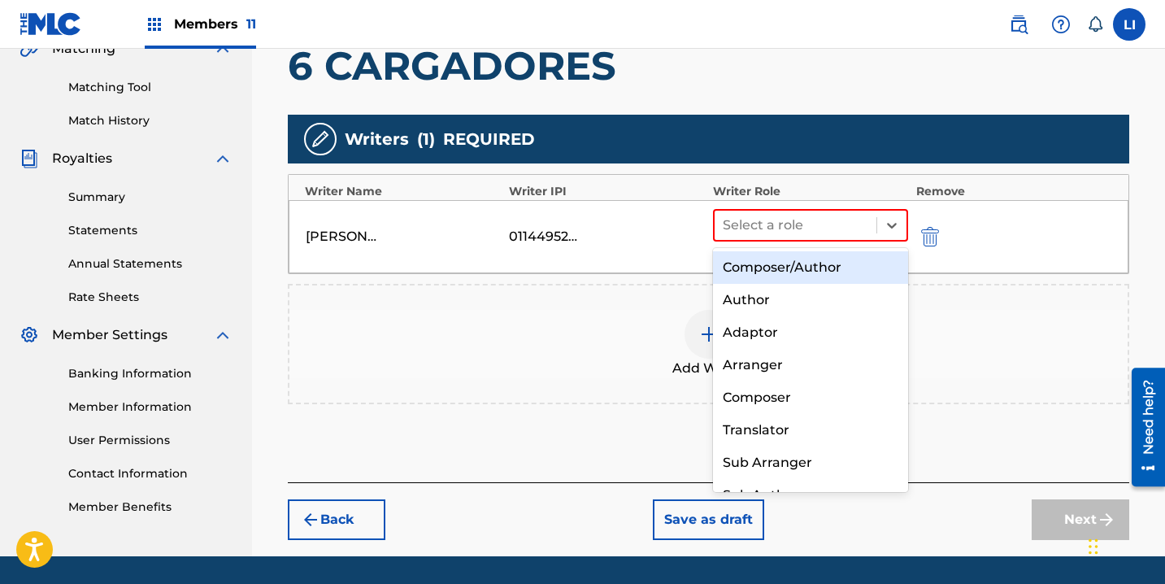
click at [771, 284] on div "Author" at bounding box center [810, 300] width 195 height 33
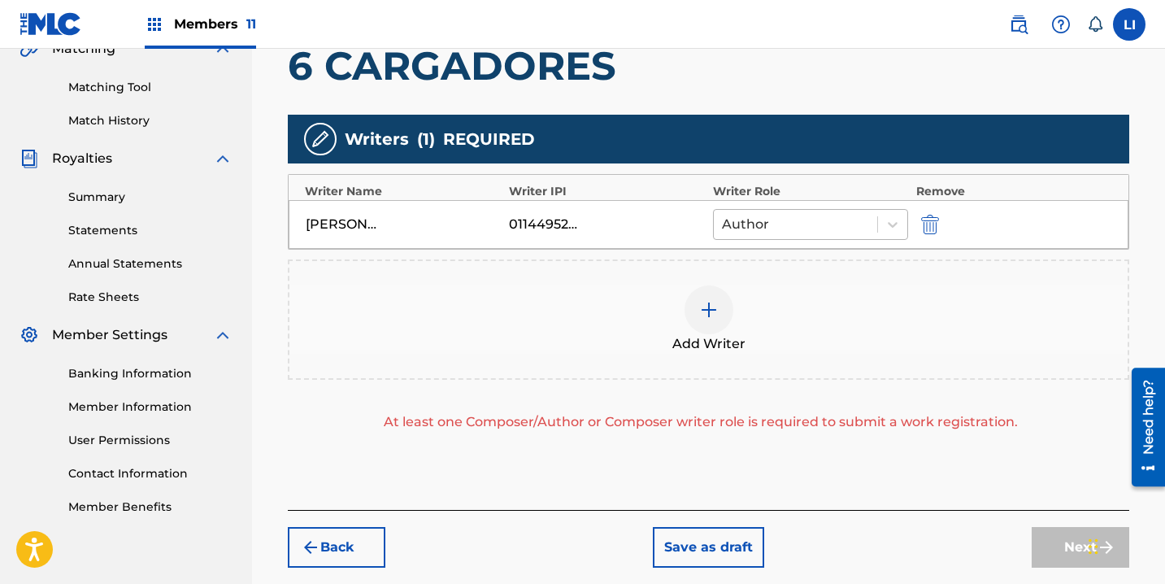
click at [766, 226] on div at bounding box center [795, 224] width 147 height 23
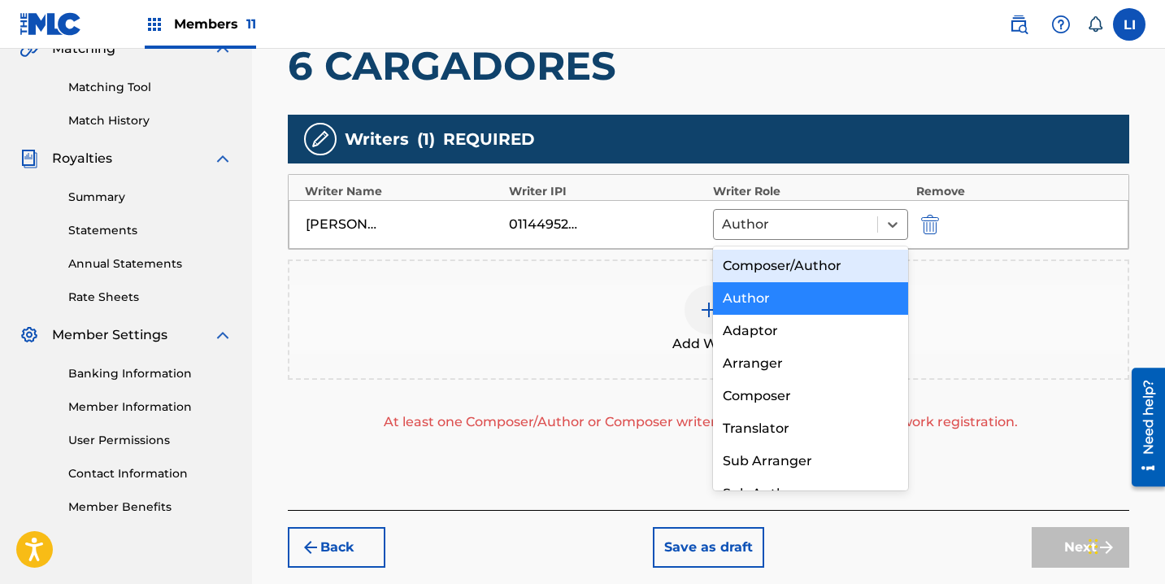
click at [764, 265] on div "Composer/Author" at bounding box center [810, 266] width 195 height 33
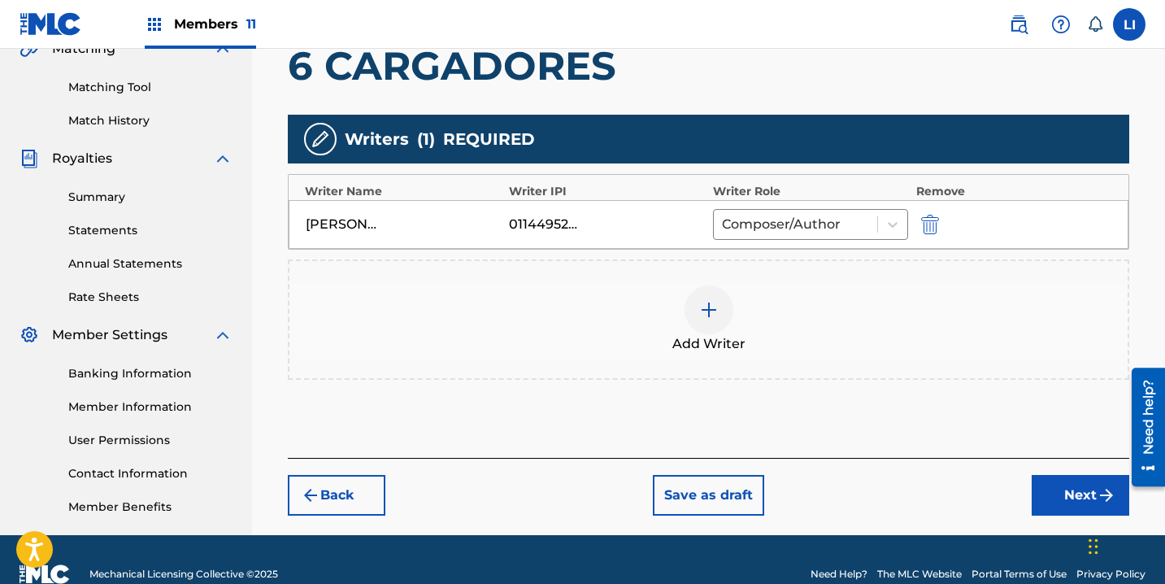
click at [1065, 502] on button "Next" at bounding box center [1081, 495] width 98 height 41
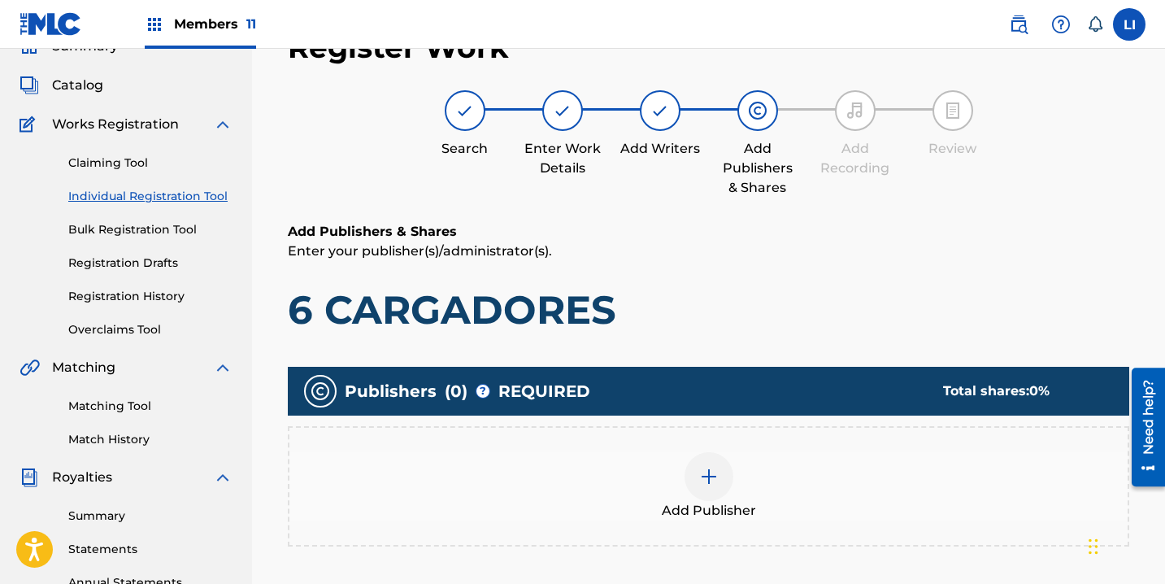
scroll to position [318, 0]
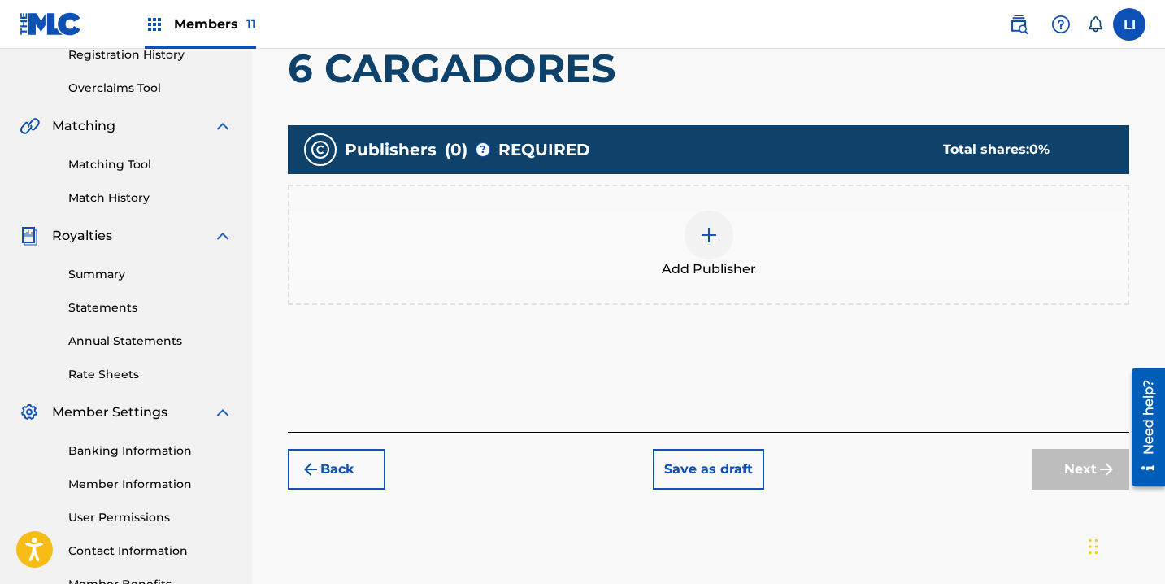
click at [749, 246] on div "Add Publisher" at bounding box center [708, 245] width 838 height 68
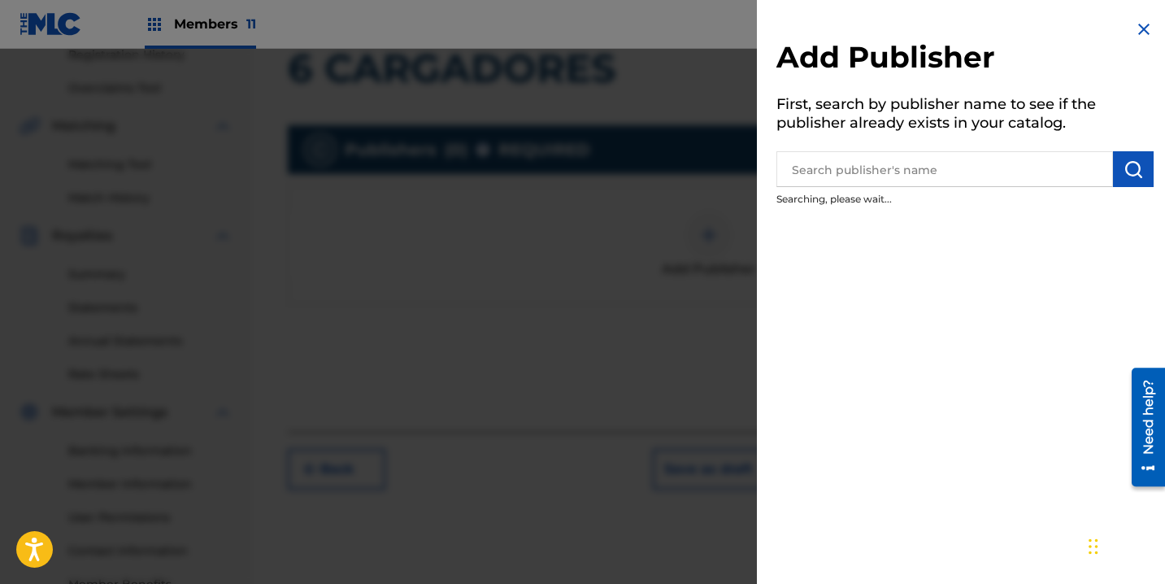
click at [861, 173] on input "text" at bounding box center [944, 169] width 337 height 36
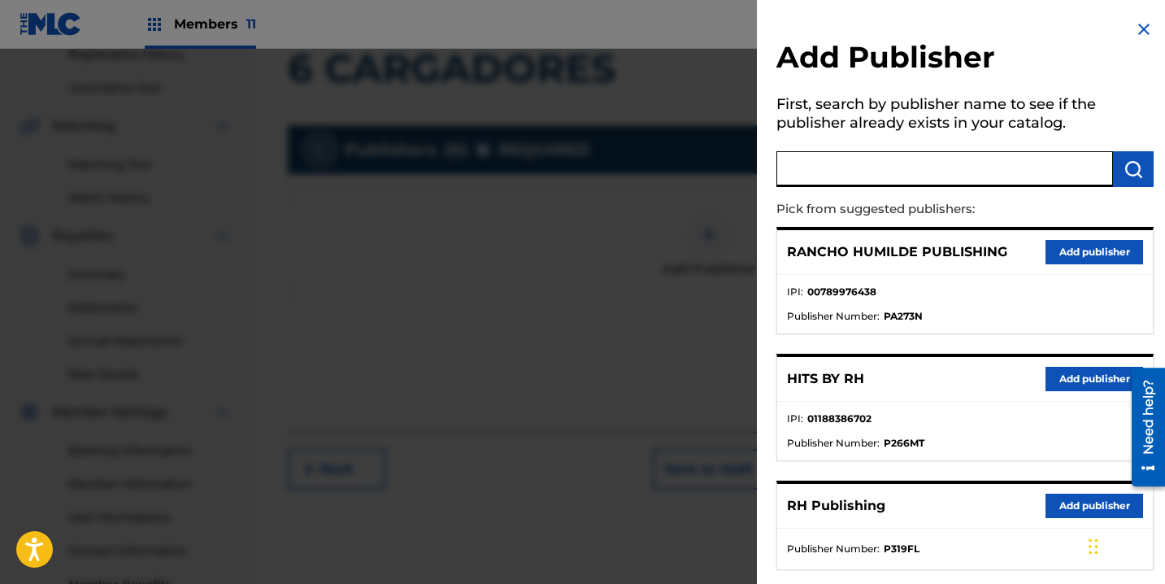
click at [1058, 380] on button "Add publisher" at bounding box center [1094, 379] width 98 height 24
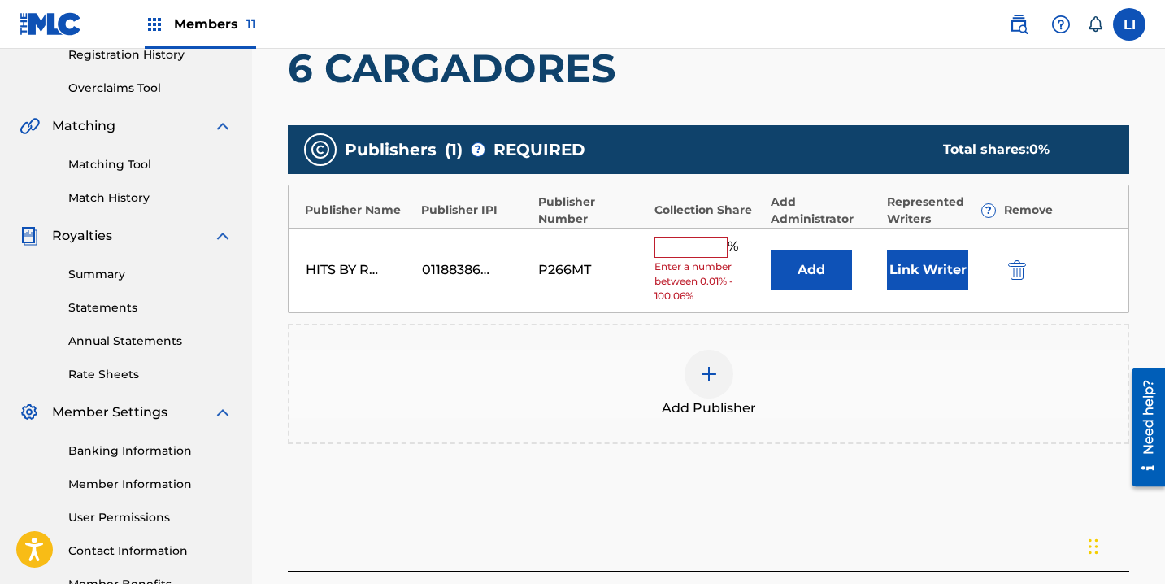
click at [834, 287] on button "Add" at bounding box center [811, 270] width 81 height 41
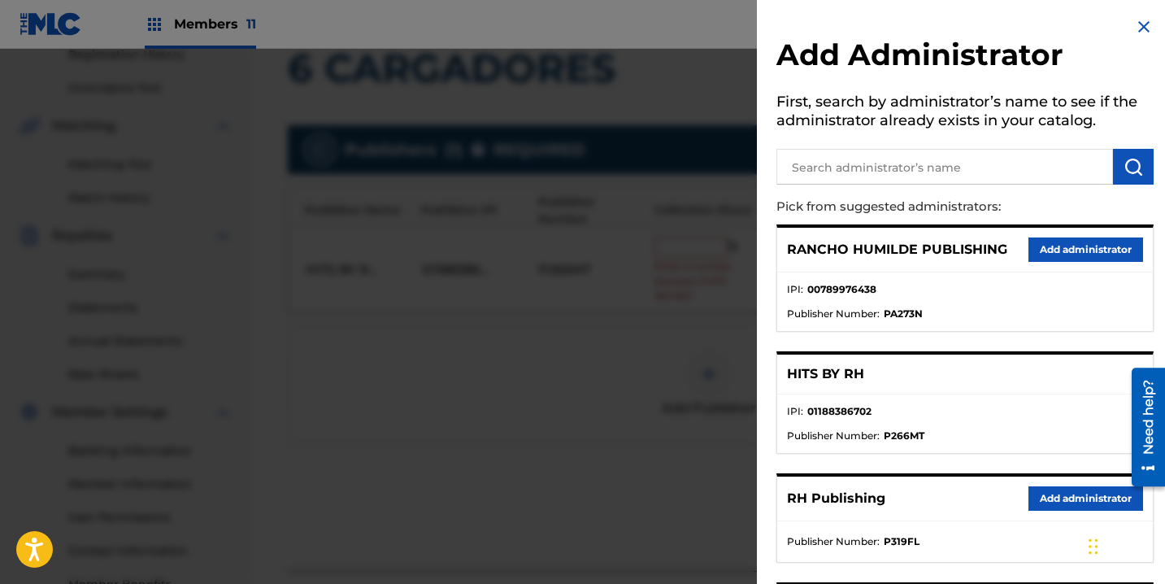
scroll to position [3, 0]
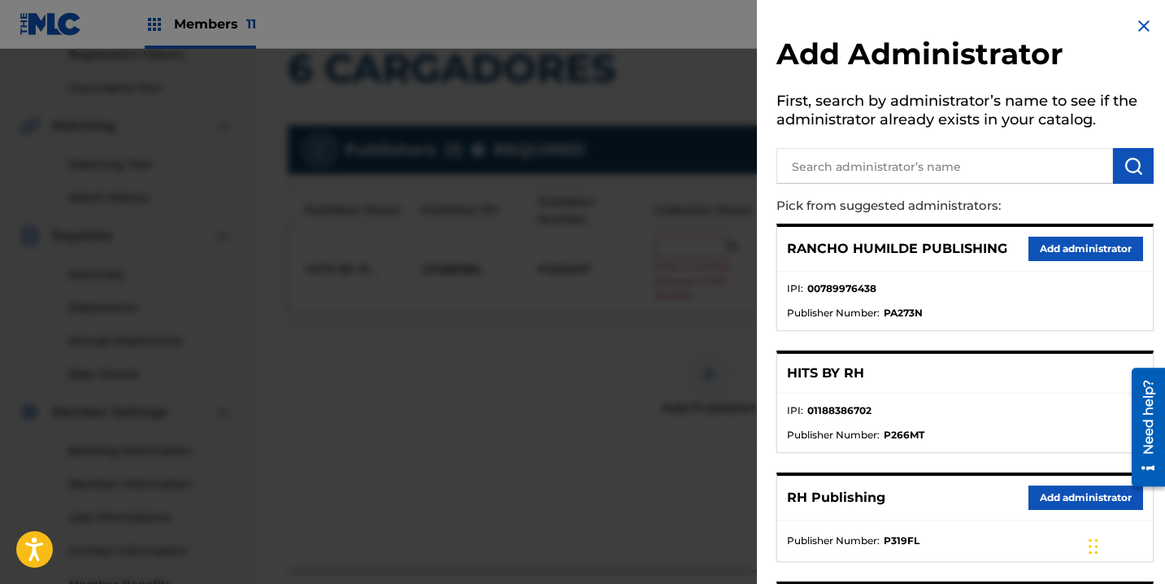
click at [1052, 502] on button "Add administrator" at bounding box center [1085, 497] width 115 height 24
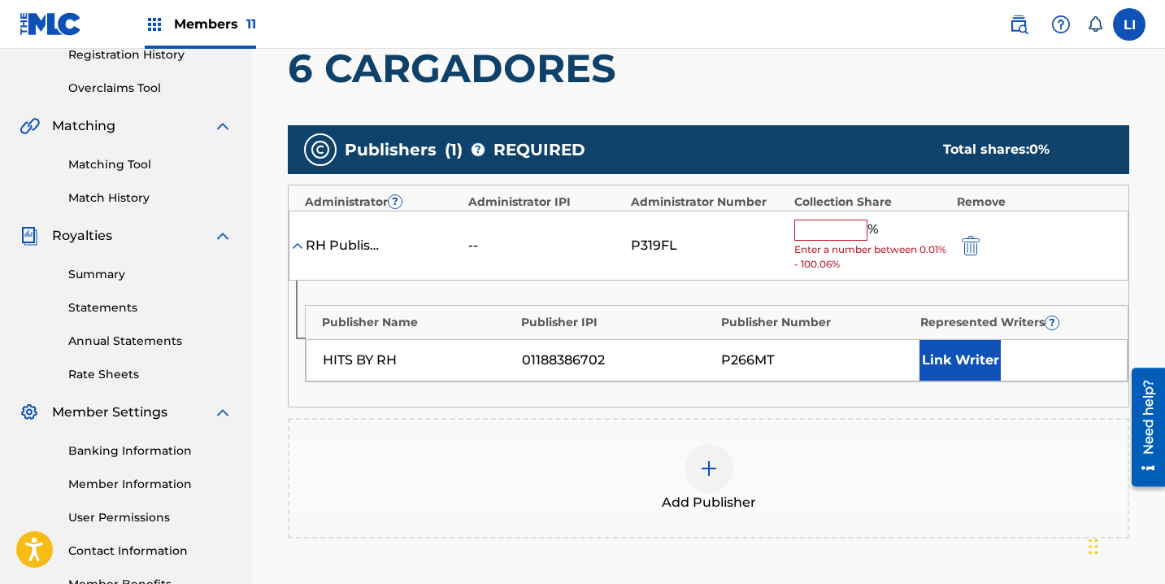
click at [811, 232] on input "text" at bounding box center [830, 229] width 73 height 21
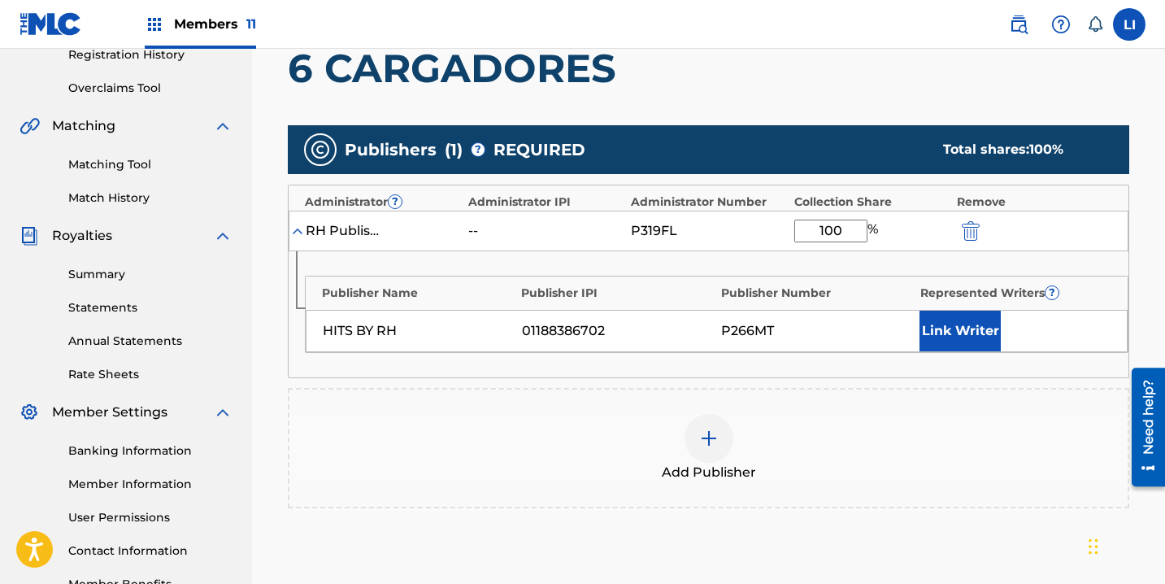
type input "100"
click at [951, 335] on button "Link Writer" at bounding box center [959, 331] width 81 height 41
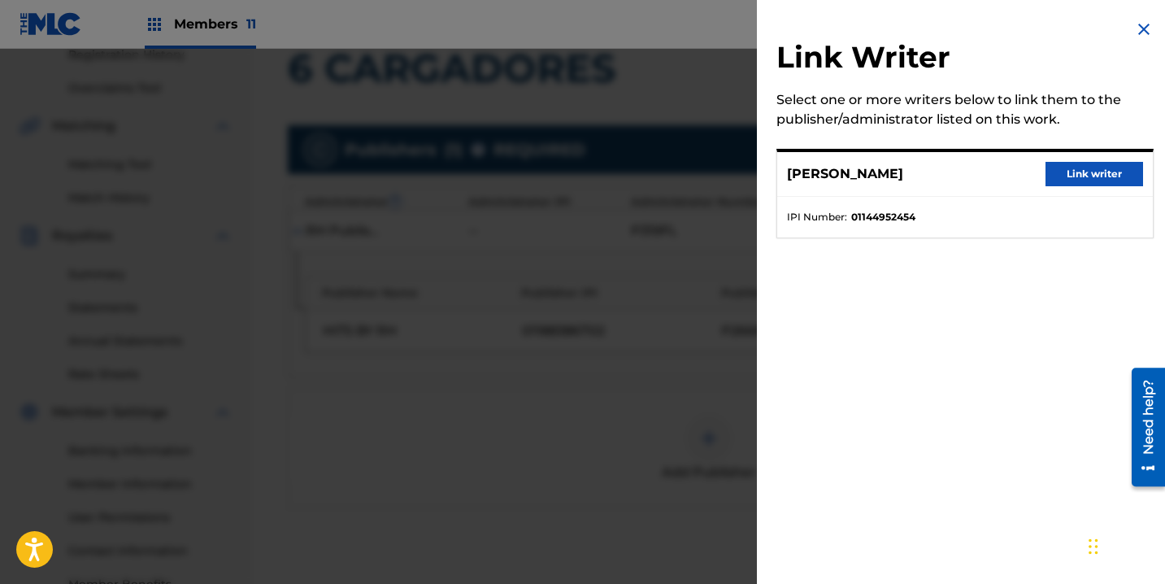
click at [1049, 177] on button "Link writer" at bounding box center [1094, 174] width 98 height 24
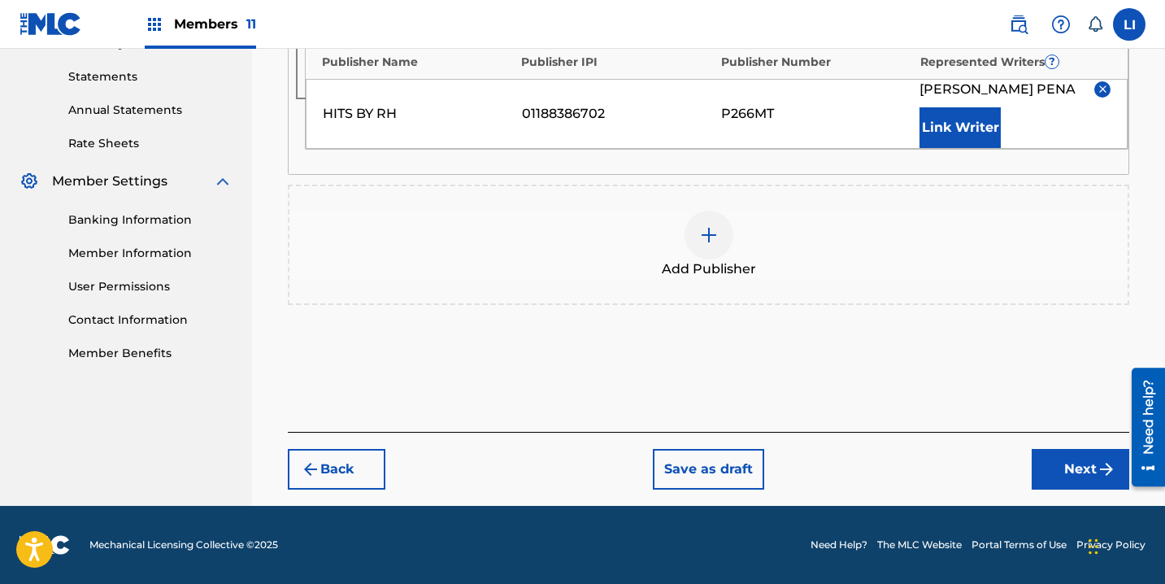
click at [1064, 485] on button "Next" at bounding box center [1081, 469] width 98 height 41
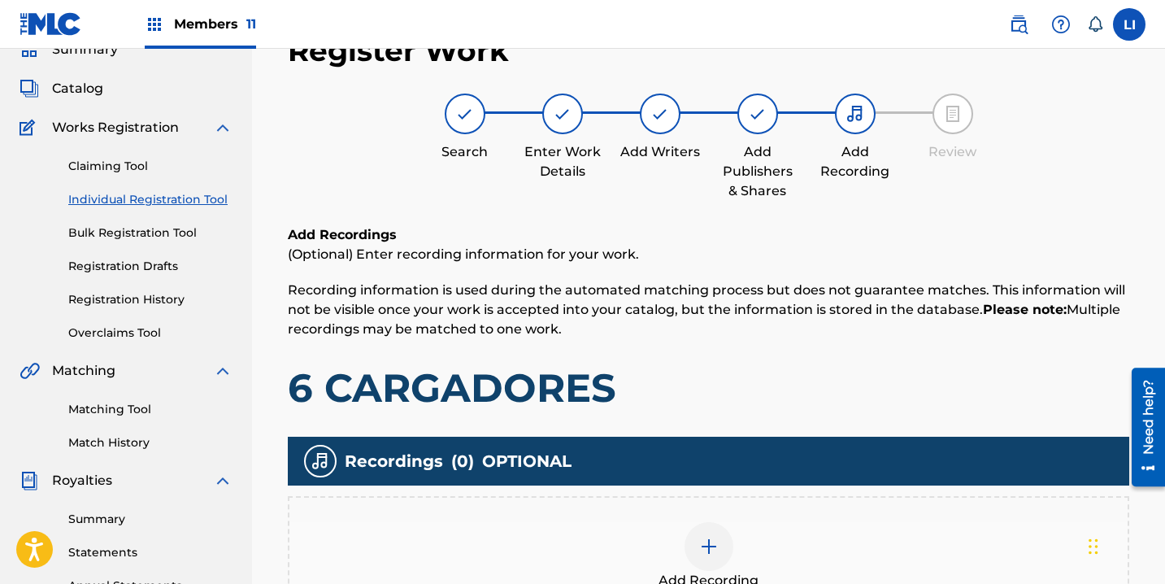
scroll to position [424, 0]
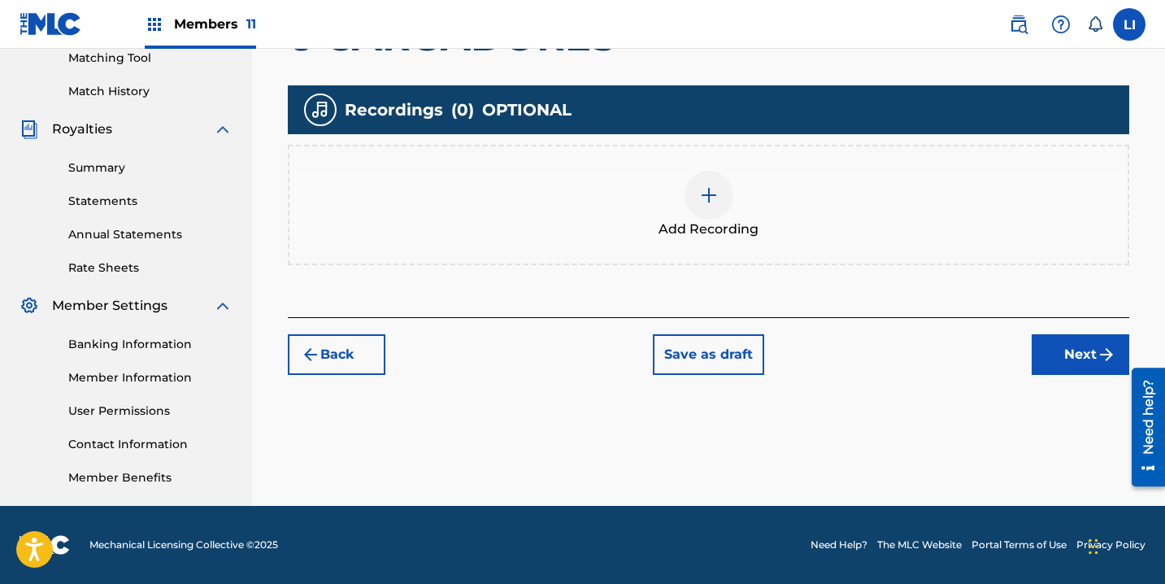
click at [625, 172] on div "Add Recording" at bounding box center [708, 205] width 838 height 68
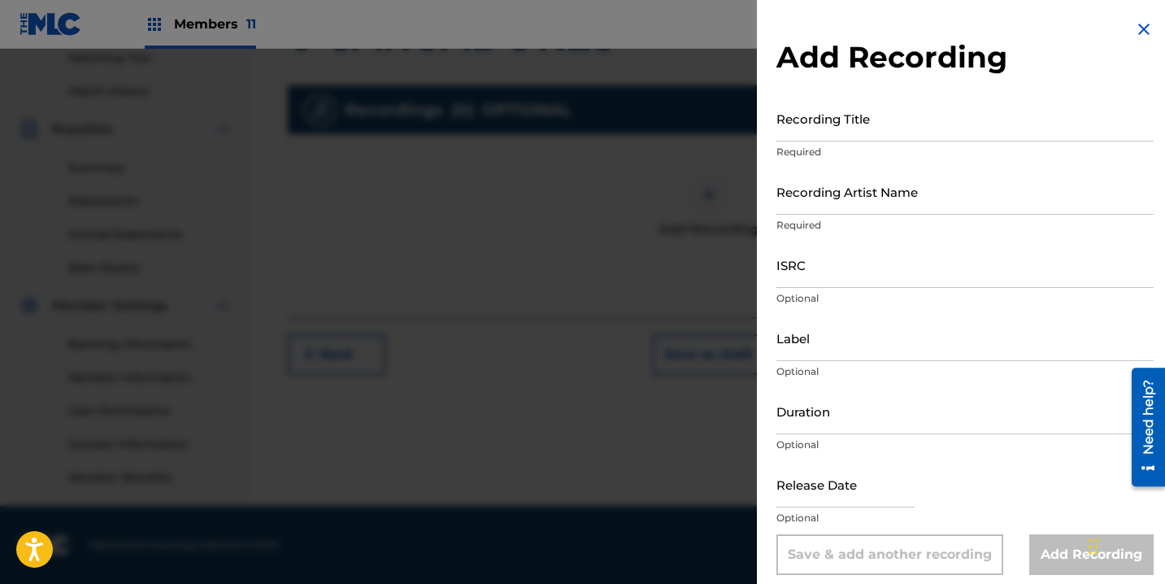
click at [893, 141] on div "Recording Title Required" at bounding box center [964, 131] width 377 height 73
type input "6 CARGADORES"
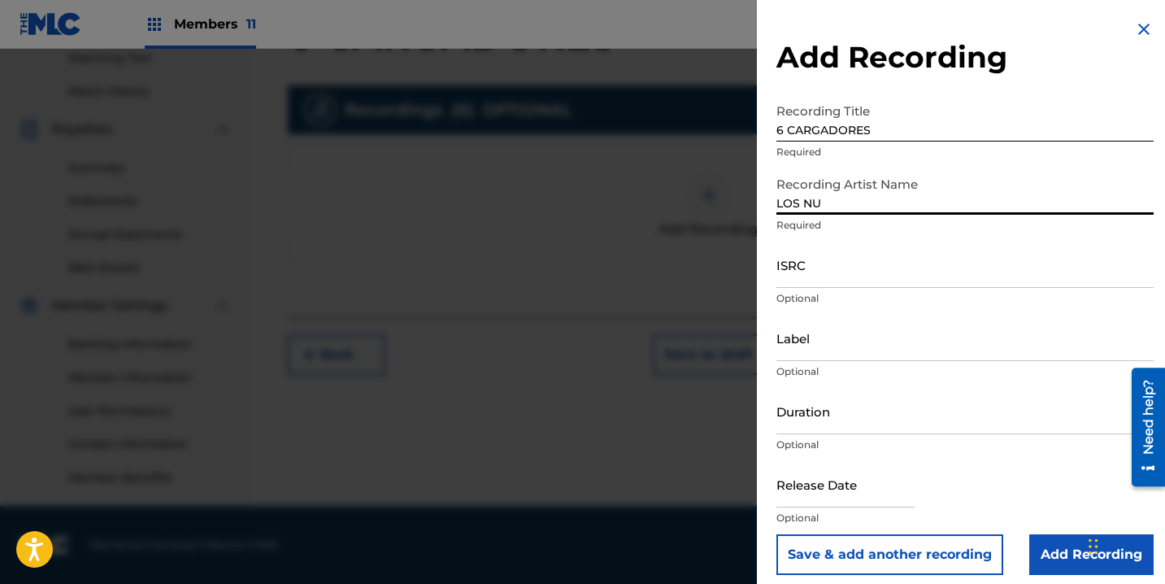
type input "LOS NUEVOS ORIGINALES DEL BAJIO"
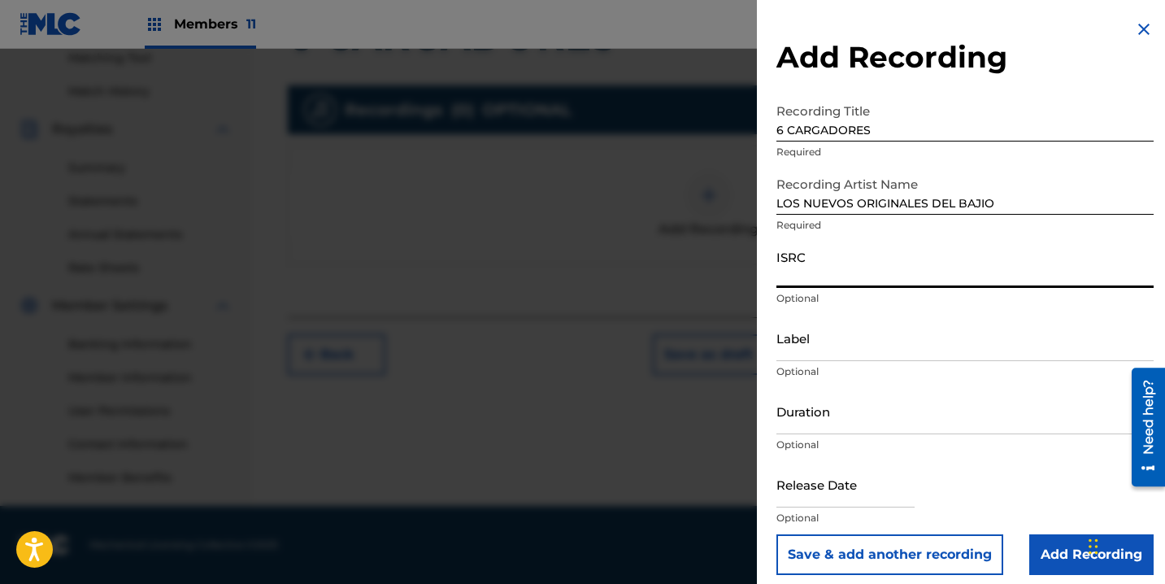
paste input "QZQMB2102302"
type input "QZQMB2102302"
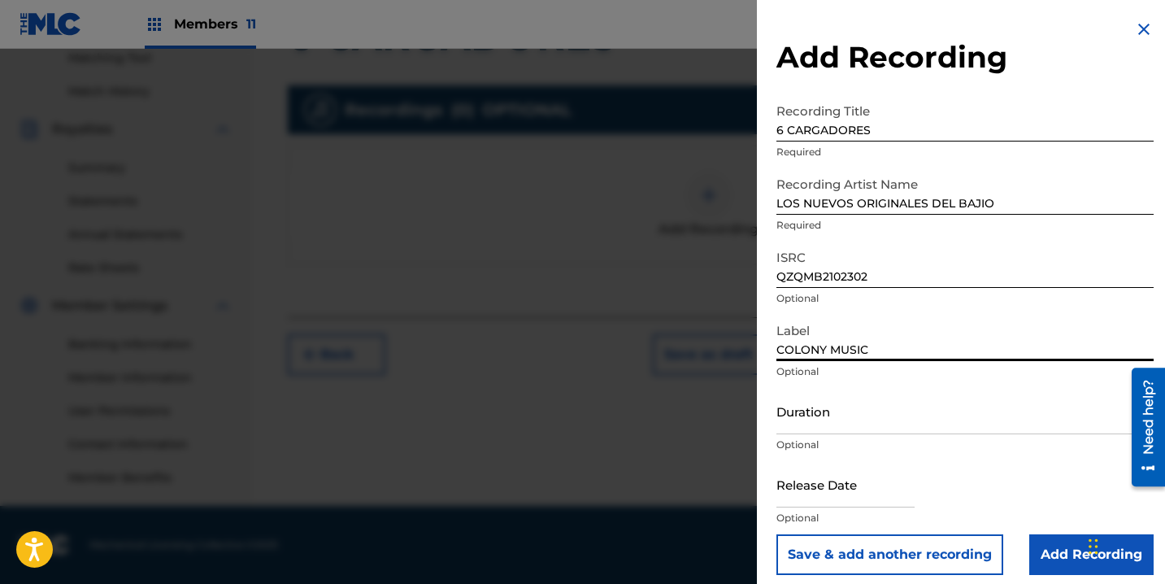
type input "COLONY MUSIC"
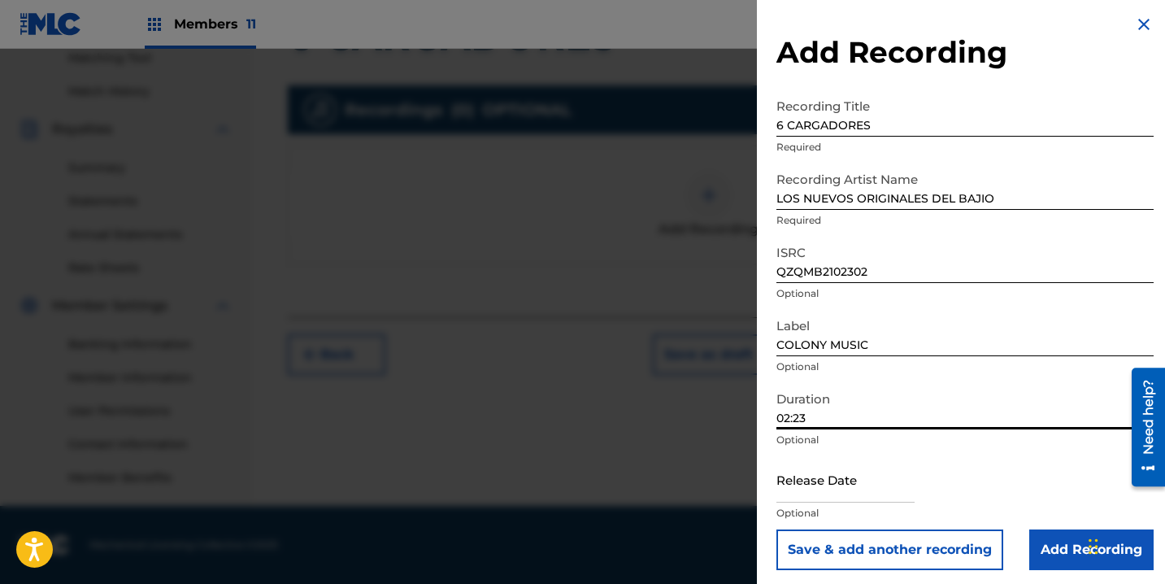
scroll to position [11, 0]
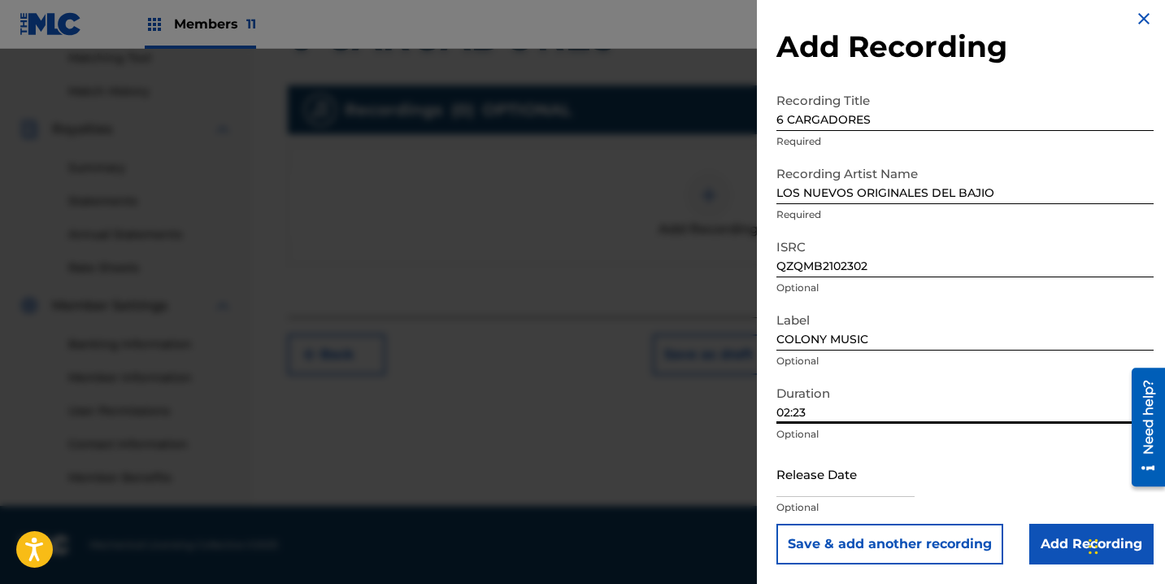
type input "02:23"
click at [836, 478] on input "text" at bounding box center [845, 473] width 138 height 46
select select "7"
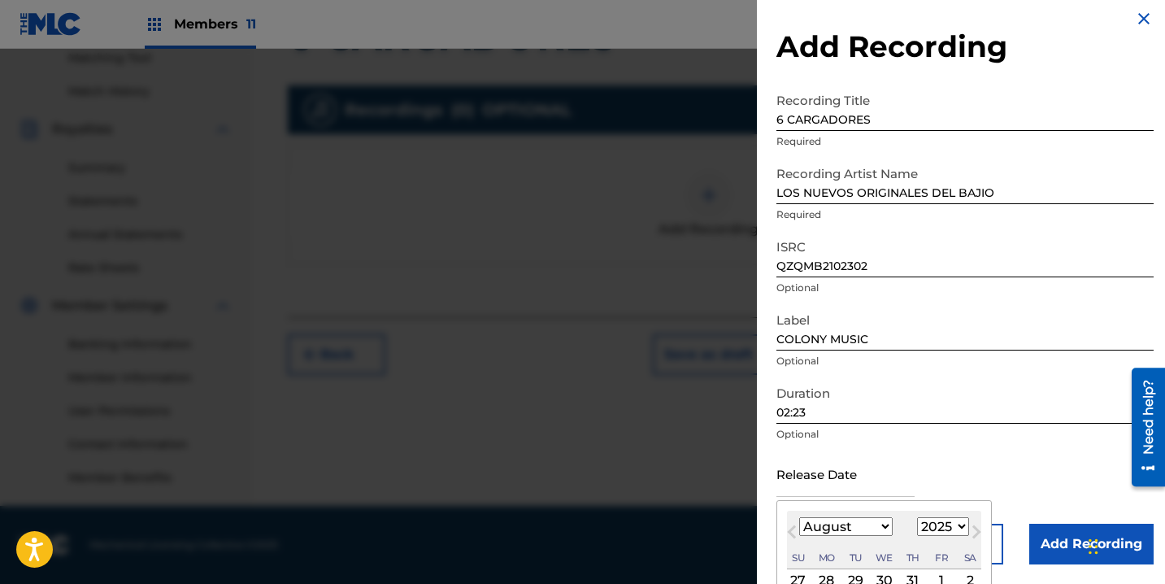
click at [943, 526] on select "1899 1900 1901 1902 1903 1904 1905 1906 1907 1908 1909 1910 1911 1912 1913 1914…" at bounding box center [943, 526] width 52 height 19
select select "2023"
click at [917, 517] on select "1899 1900 1901 1902 1903 1904 1905 1906 1907 1908 1909 1910 1911 1912 1913 1914…" at bounding box center [943, 526] width 52 height 19
click at [840, 522] on select "January February March April May June July August September October November De…" at bounding box center [845, 526] width 93 height 19
select select "5"
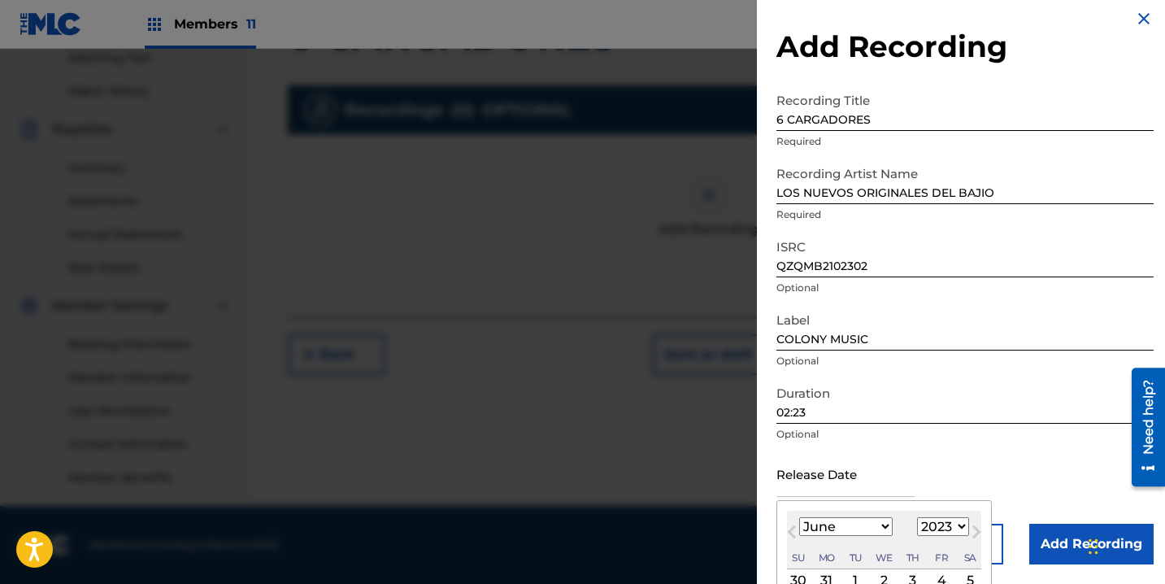
click at [799, 517] on select "January February March April May June July August September October November De…" at bounding box center [845, 526] width 93 height 19
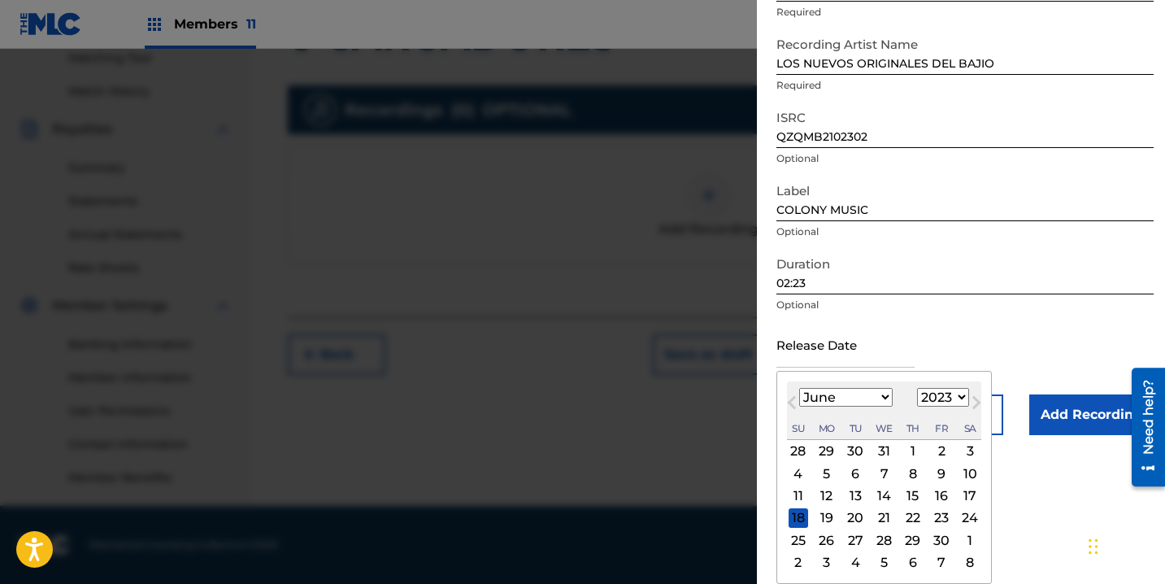
click at [966, 452] on div "3" at bounding box center [970, 451] width 20 height 20
type input "June 3 2023"
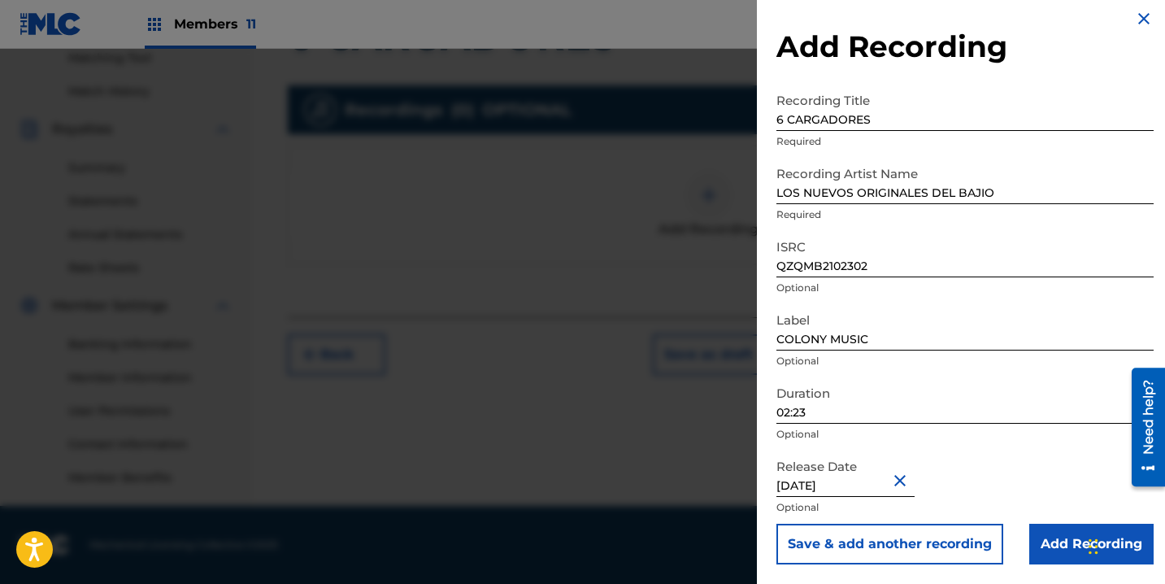
click at [1056, 530] on input "Add Recording" at bounding box center [1091, 543] width 124 height 41
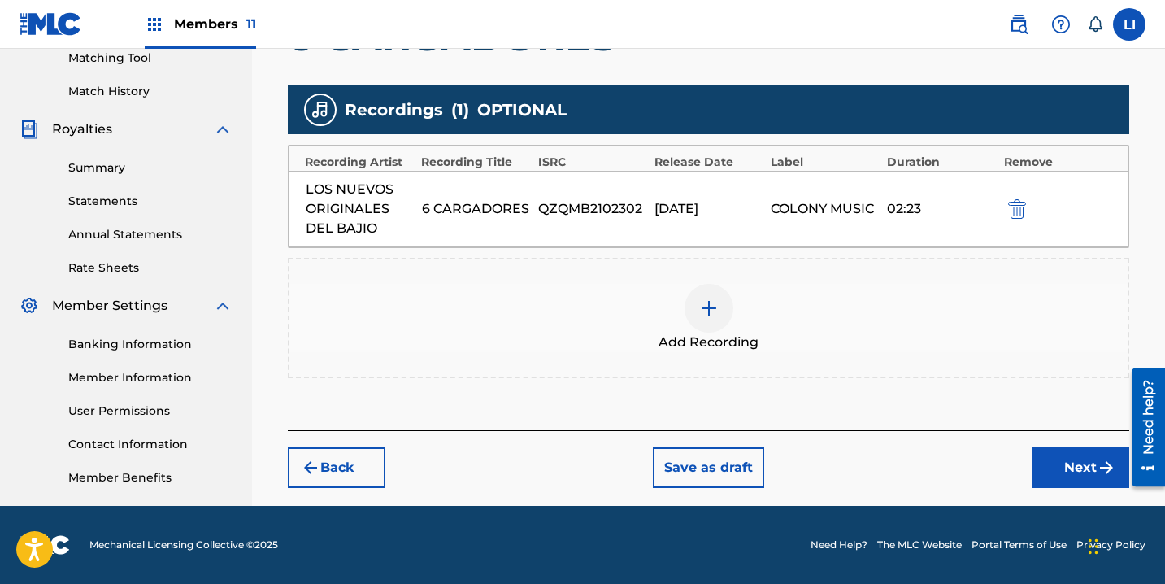
click at [903, 206] on div "02:23" at bounding box center [941, 209] width 108 height 20
click at [639, 206] on div "QZQMB2102302" at bounding box center [592, 209] width 108 height 20
drag, startPoint x: 639, startPoint y: 206, endPoint x: 652, endPoint y: 207, distance: 13.1
click at [644, 206] on div "QZQMB2102302" at bounding box center [592, 209] width 108 height 20
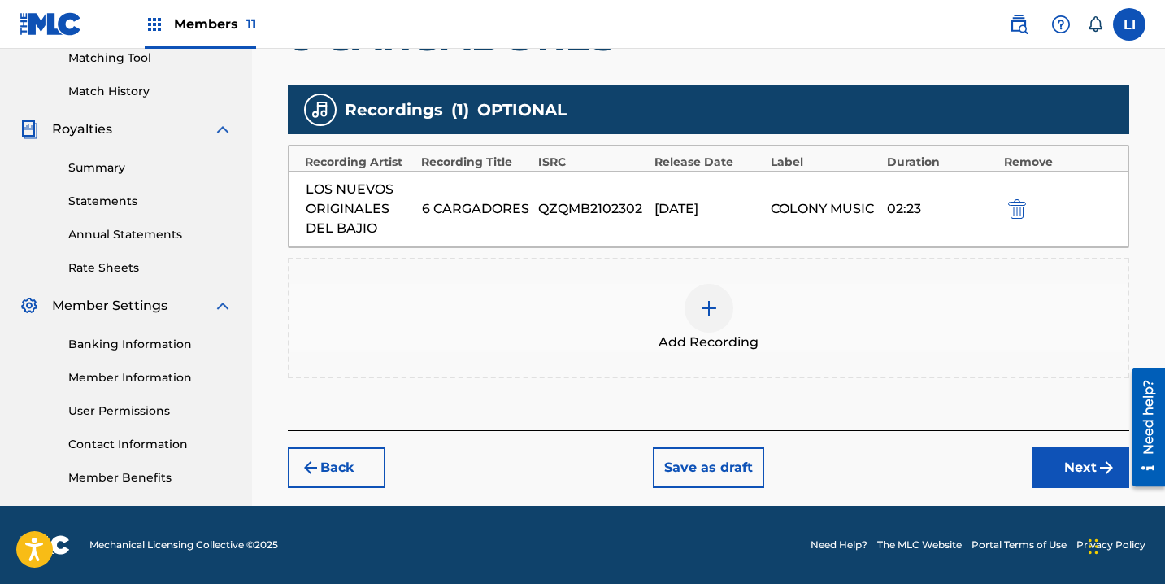
click at [1012, 209] on img "submit" at bounding box center [1017, 209] width 18 height 20
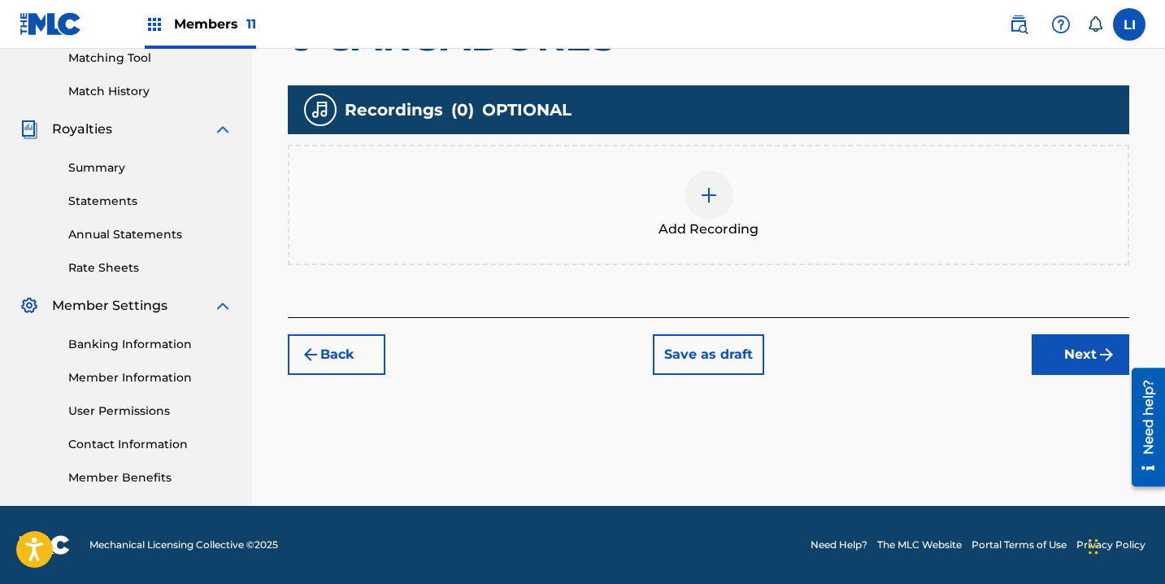
click at [861, 219] on div "Add Recording" at bounding box center [708, 205] width 838 height 68
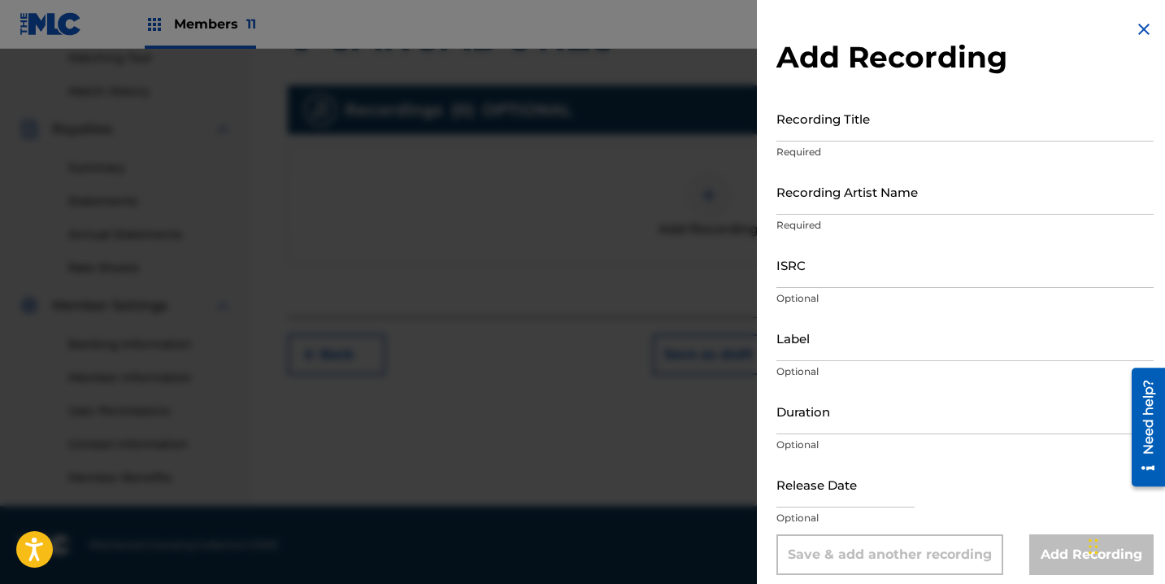
click at [961, 131] on input "Recording Title" at bounding box center [964, 118] width 377 height 46
type input "6 CARGADORES"
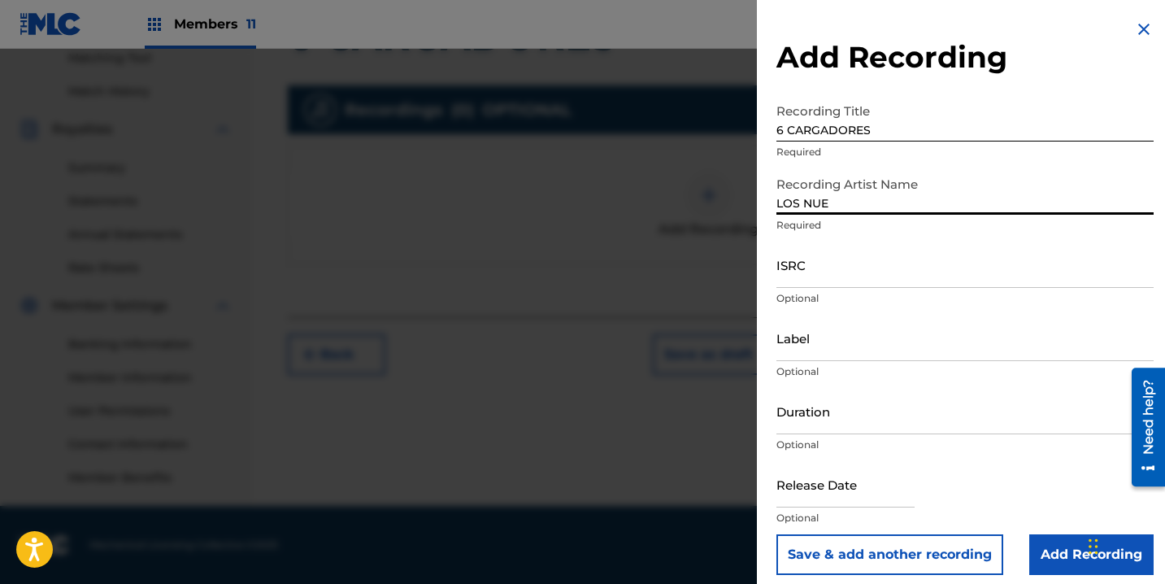
type input "LOS NUEVOS ORIGINALES DEL BAJIO"
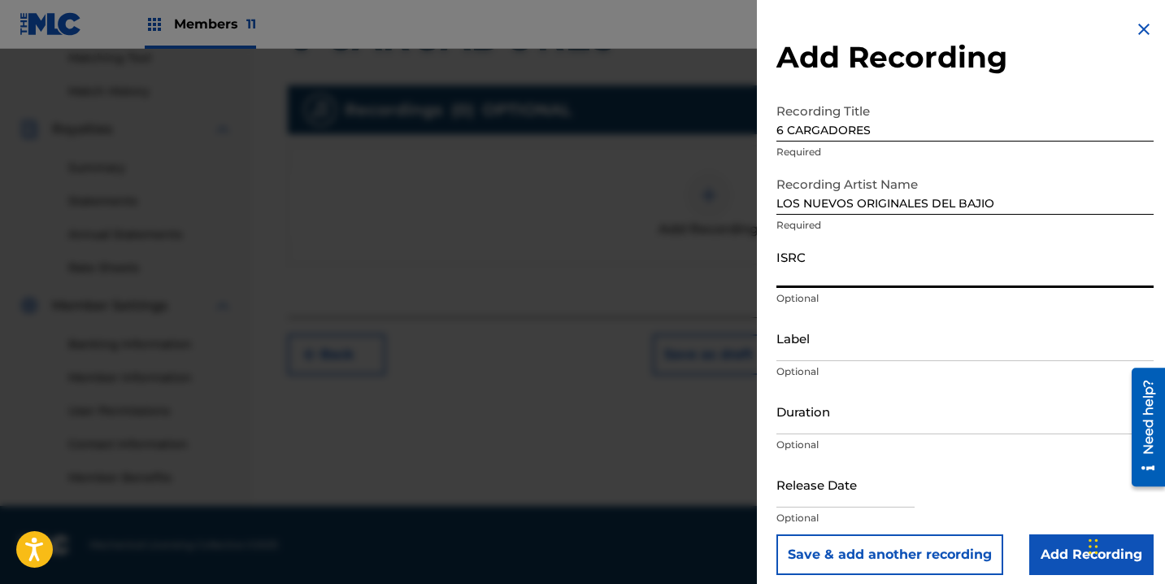
paste input "QZQMB2102302"
type input "QZQMB2102302"
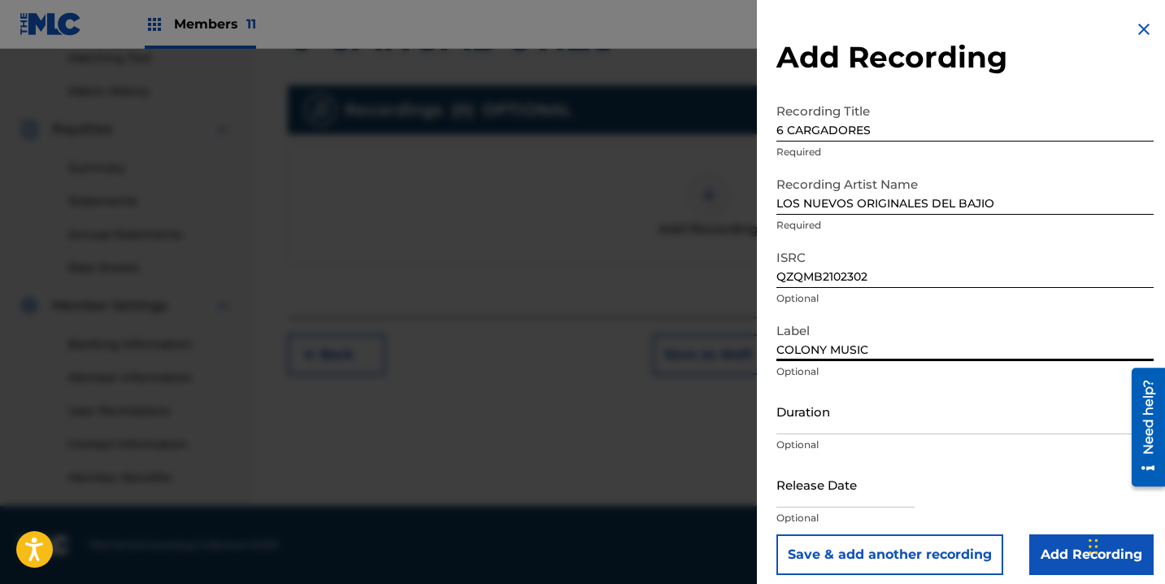
type input "COLONY MUSIC"
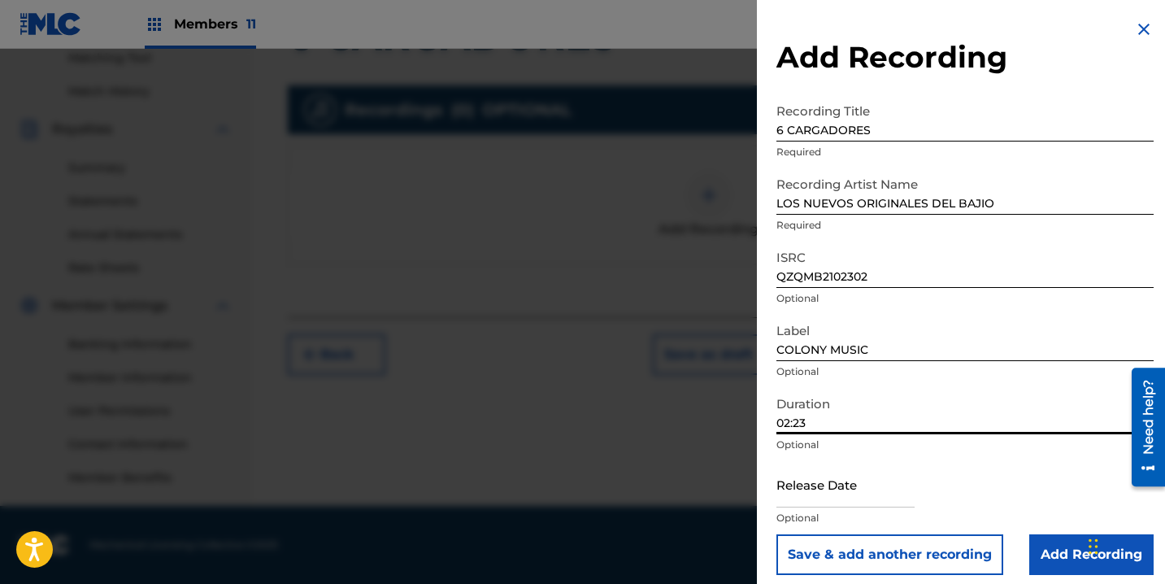
type input "02:23"
click at [831, 490] on input "text" at bounding box center [845, 484] width 138 height 46
select select "7"
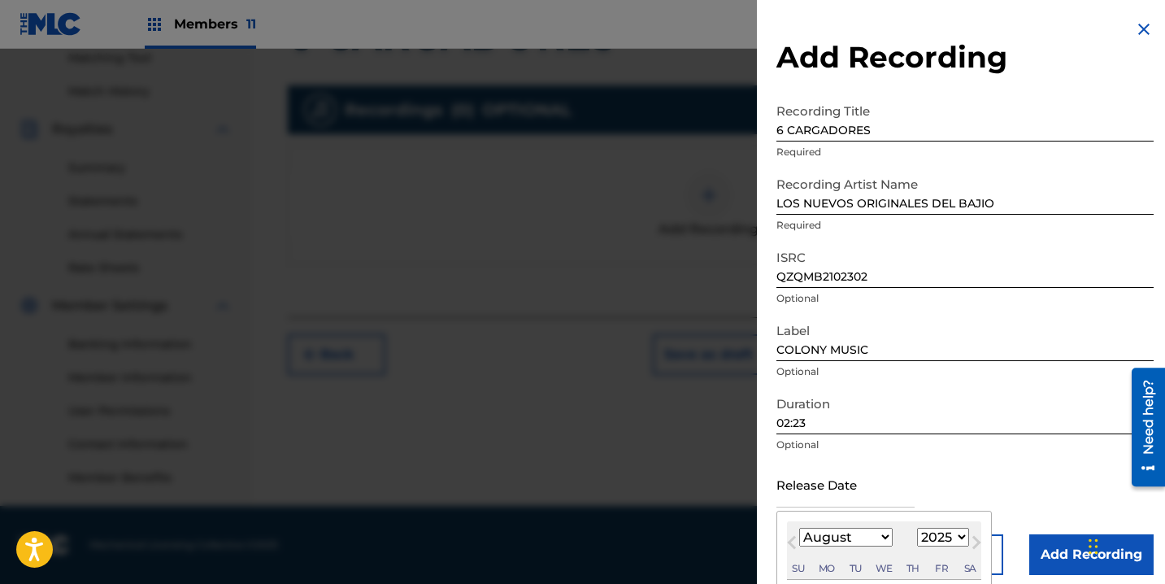
click at [927, 533] on select "1899 1900 1901 1902 1903 1904 1905 1906 1907 1908 1909 1910 1911 1912 1913 1914…" at bounding box center [943, 537] width 52 height 19
click at [917, 528] on select "1899 1900 1901 1902 1903 1904 1905 1906 1907 1908 1909 1910 1911 1912 1913 1914…" at bounding box center [943, 537] width 52 height 19
click at [938, 532] on select "1899 1900 1901 1902 1903 1904 1905 1906 1907 1908 1909 1910 1911 1912 1913 1914…" at bounding box center [943, 537] width 52 height 19
select select "2022"
click at [917, 528] on select "1899 1900 1901 1902 1903 1904 1905 1906 1907 1908 1909 1910 1911 1912 1913 1914…" at bounding box center [943, 537] width 52 height 19
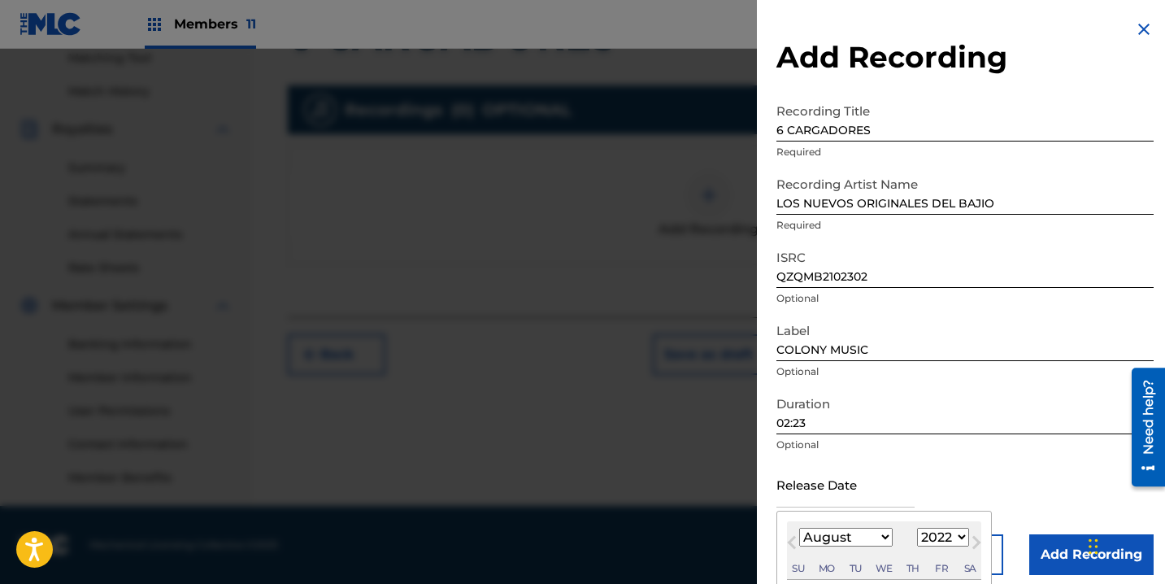
scroll to position [140, 0]
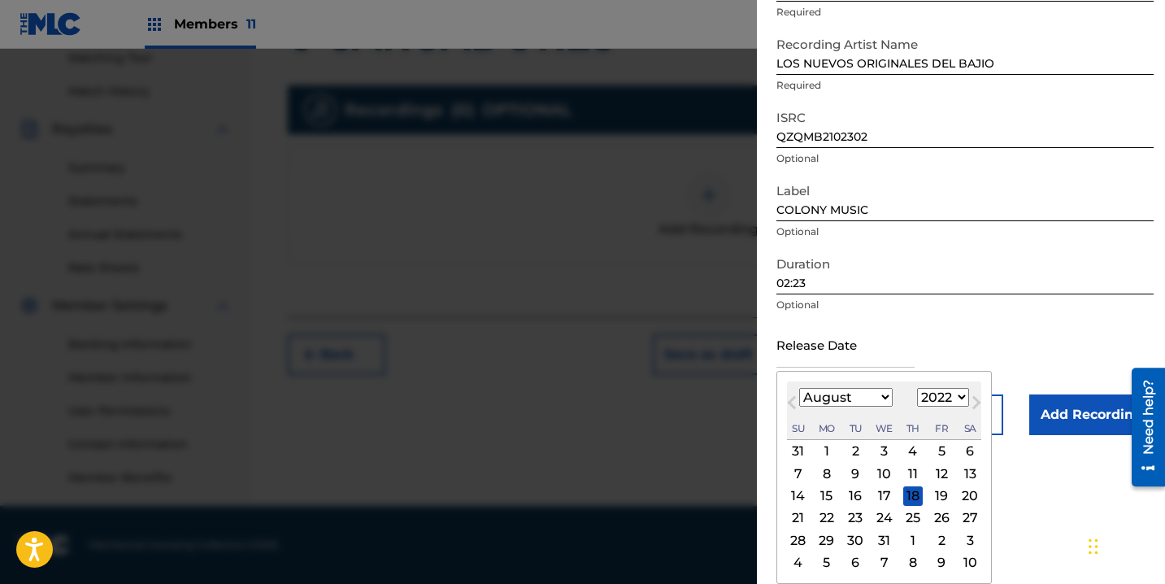
click at [836, 399] on select "January February March April May June July August September October November De…" at bounding box center [845, 397] width 93 height 19
select select "5"
click at [799, 388] on select "January February March April May June July August September October November De…" at bounding box center [845, 397] width 93 height 19
click at [940, 454] on div "3" at bounding box center [942, 451] width 20 height 20
type input "June 3 2022"
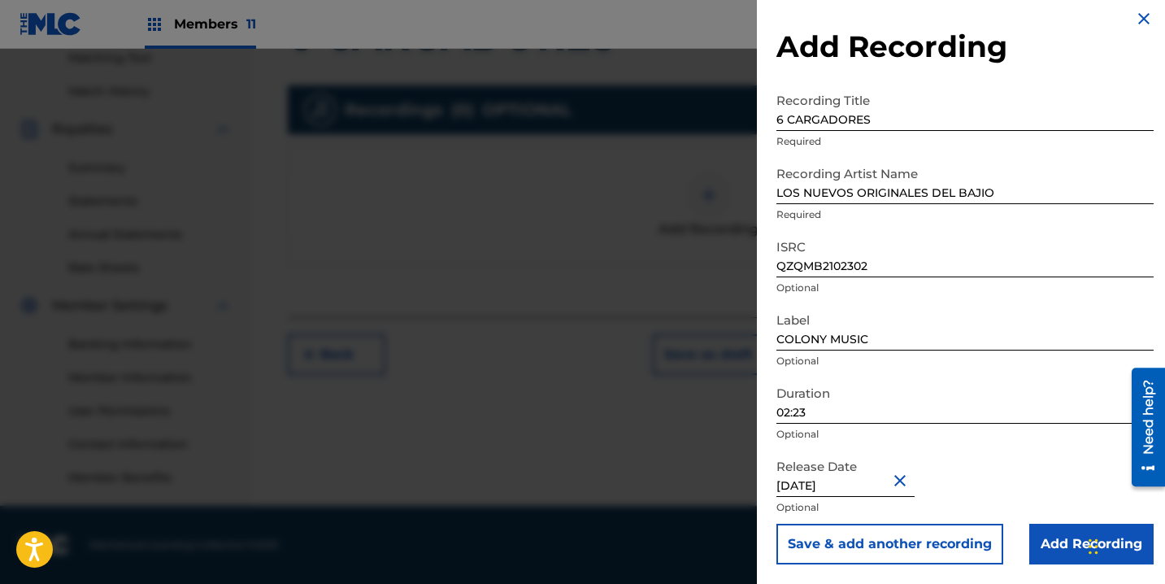
scroll to position [11, 0]
click at [1054, 539] on input "Add Recording" at bounding box center [1091, 543] width 124 height 41
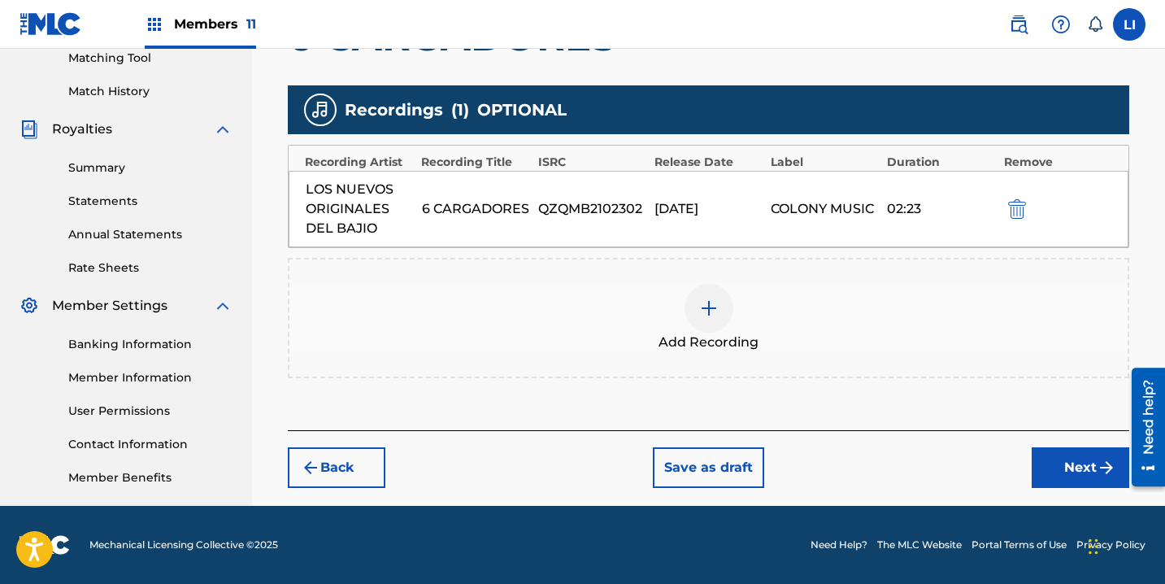
click at [1044, 473] on button "Next" at bounding box center [1081, 467] width 98 height 41
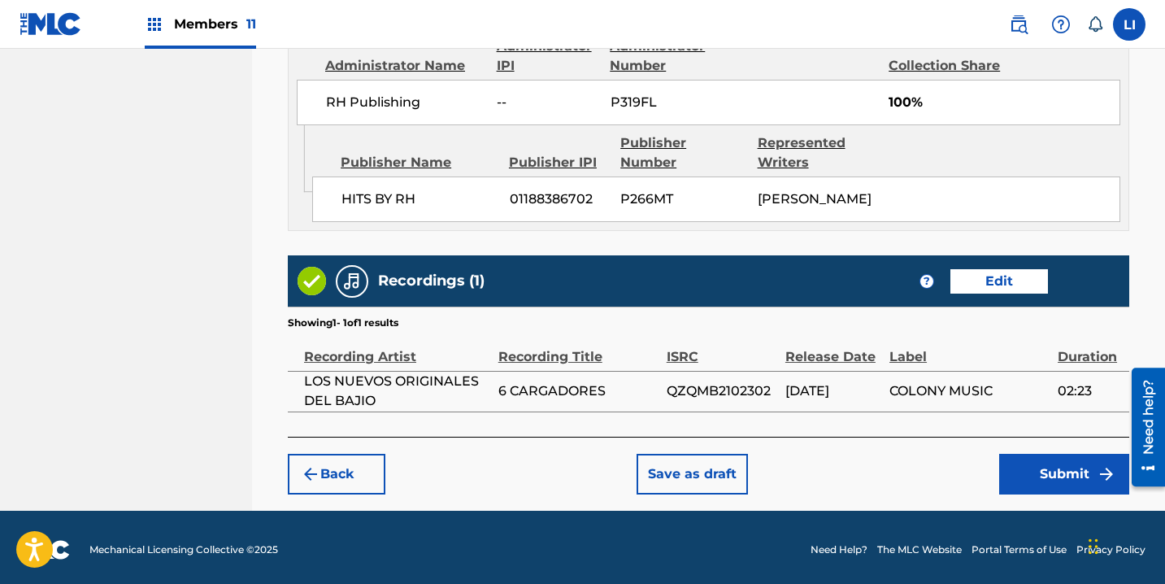
scroll to position [929, 0]
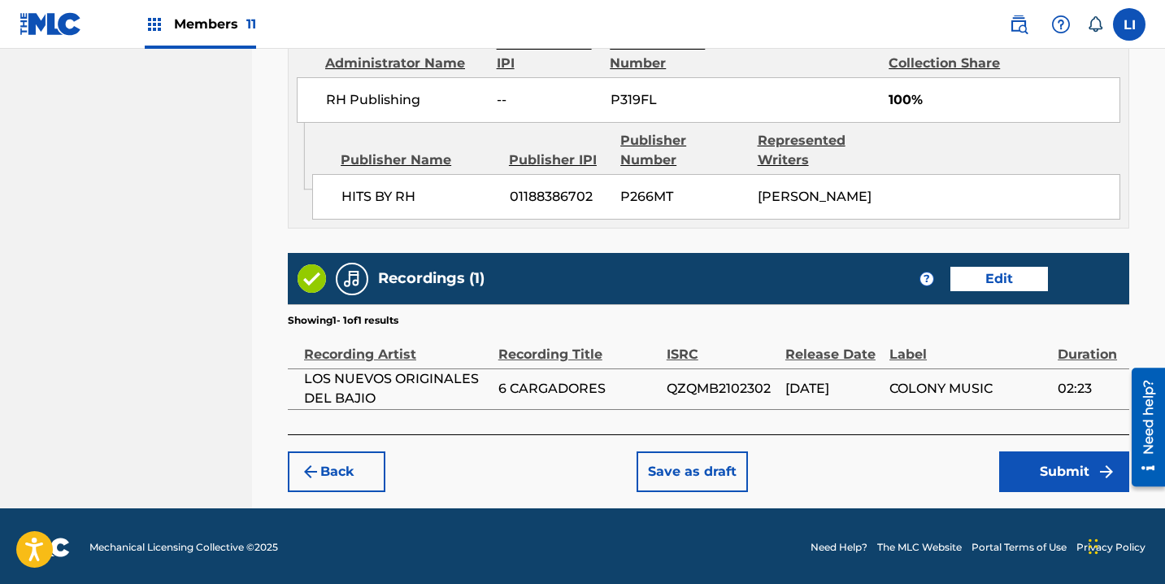
click at [1035, 471] on button "Submit" at bounding box center [1064, 471] width 130 height 41
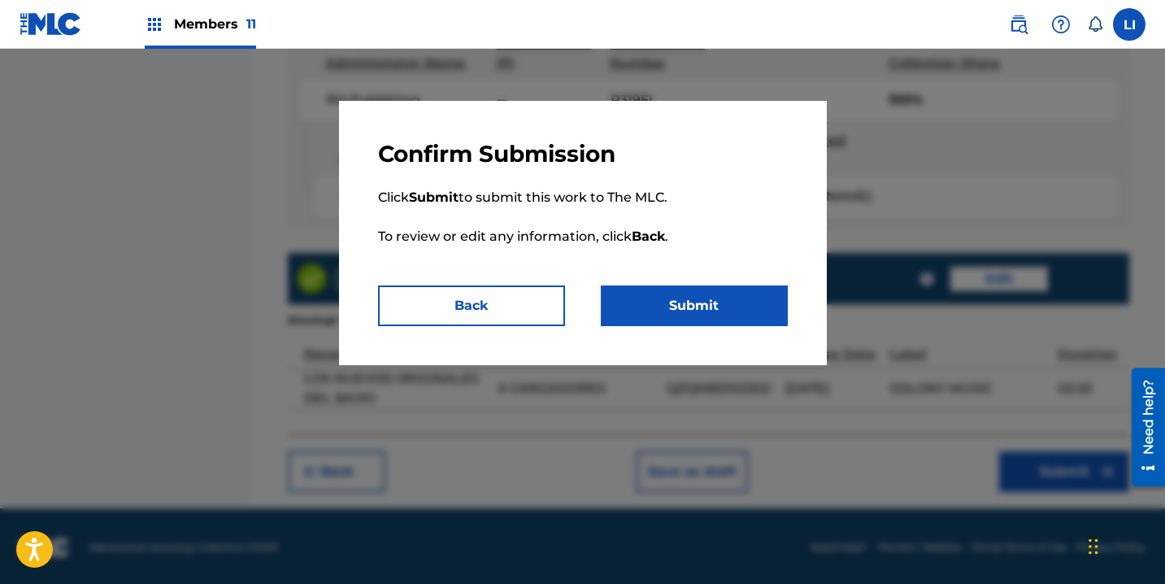
click at [723, 313] on button "Submit" at bounding box center [694, 305] width 187 height 41
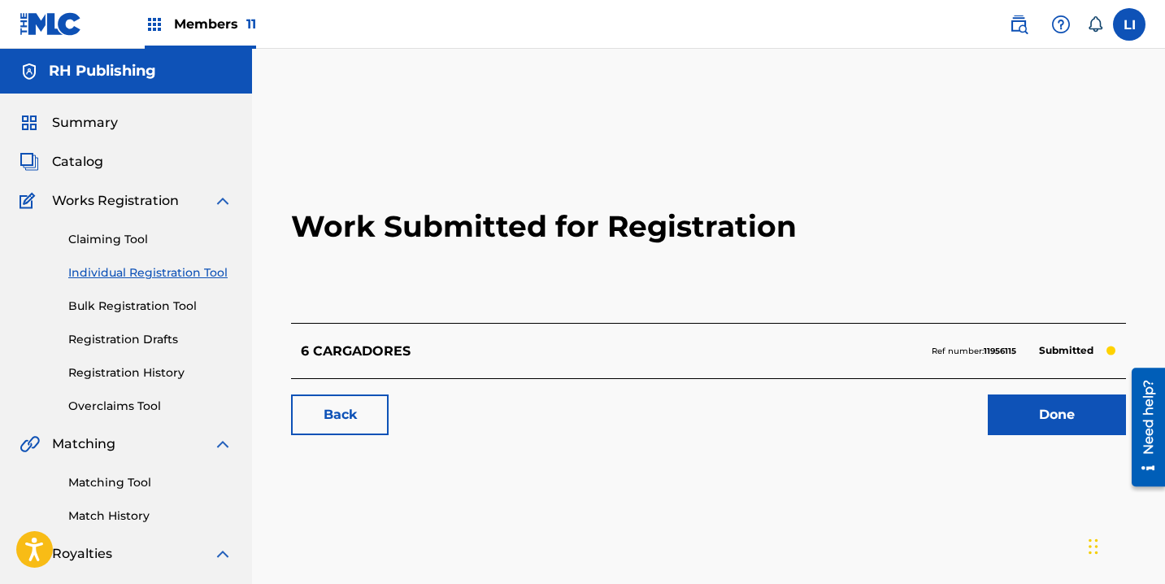
click at [63, 160] on span "Catalog" at bounding box center [77, 162] width 51 height 20
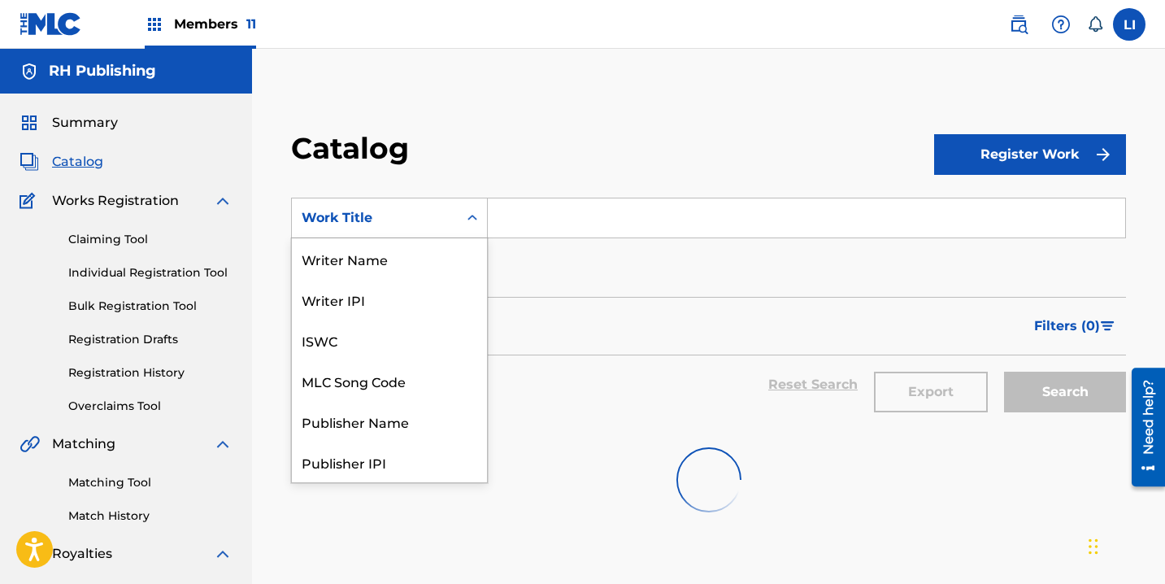
click at [393, 214] on div "Work Title" at bounding box center [375, 218] width 146 height 20
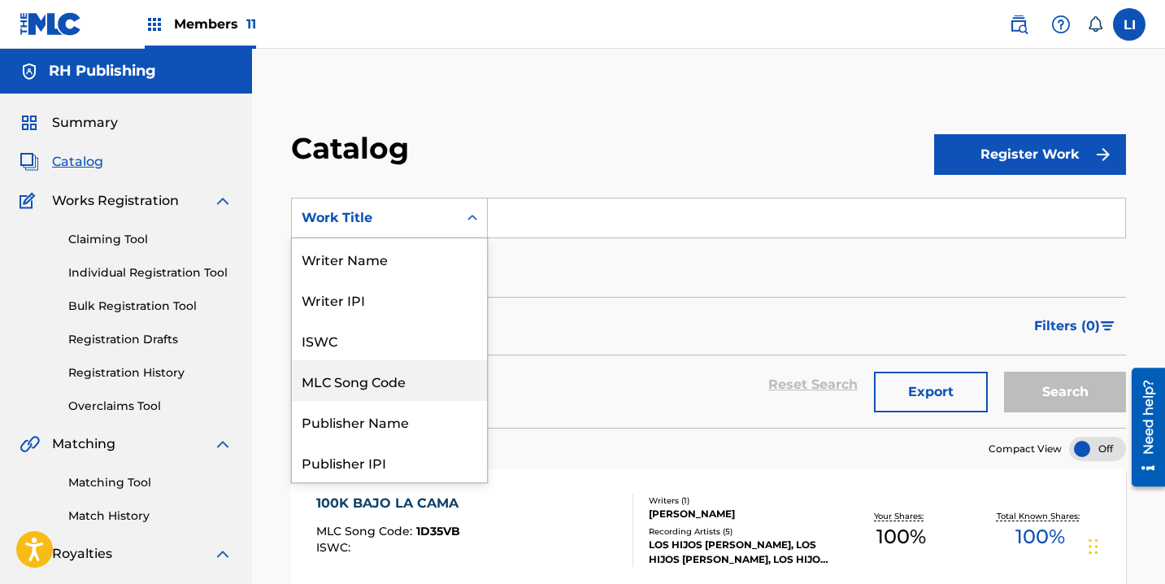
click at [395, 382] on div "MLC Song Code" at bounding box center [389, 380] width 195 height 41
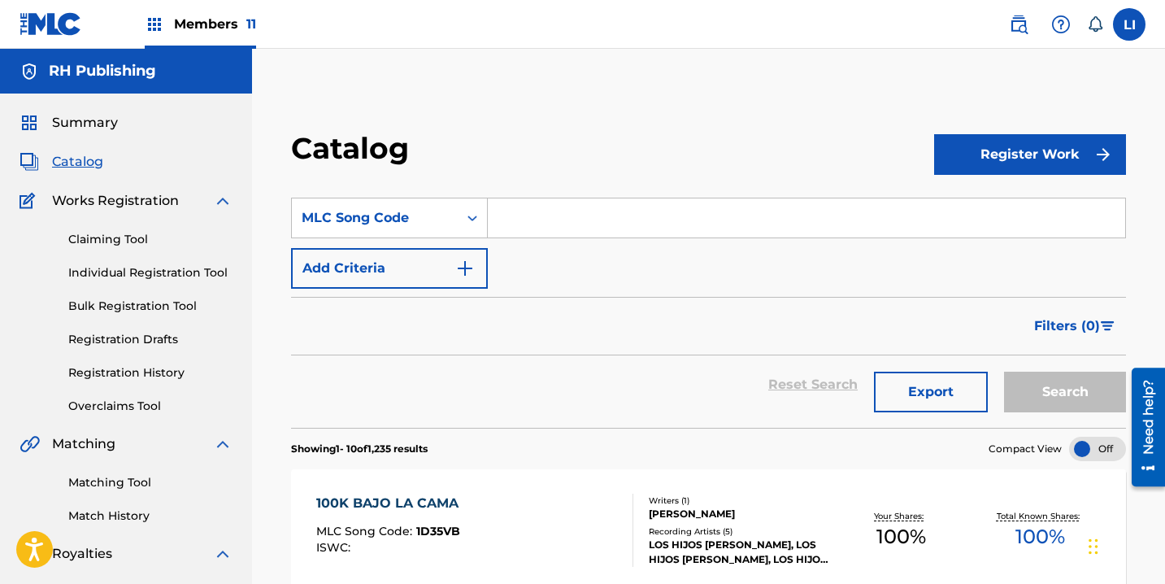
click at [530, 202] on input "Search Form" at bounding box center [806, 217] width 637 height 39
paste input "DS43VM"
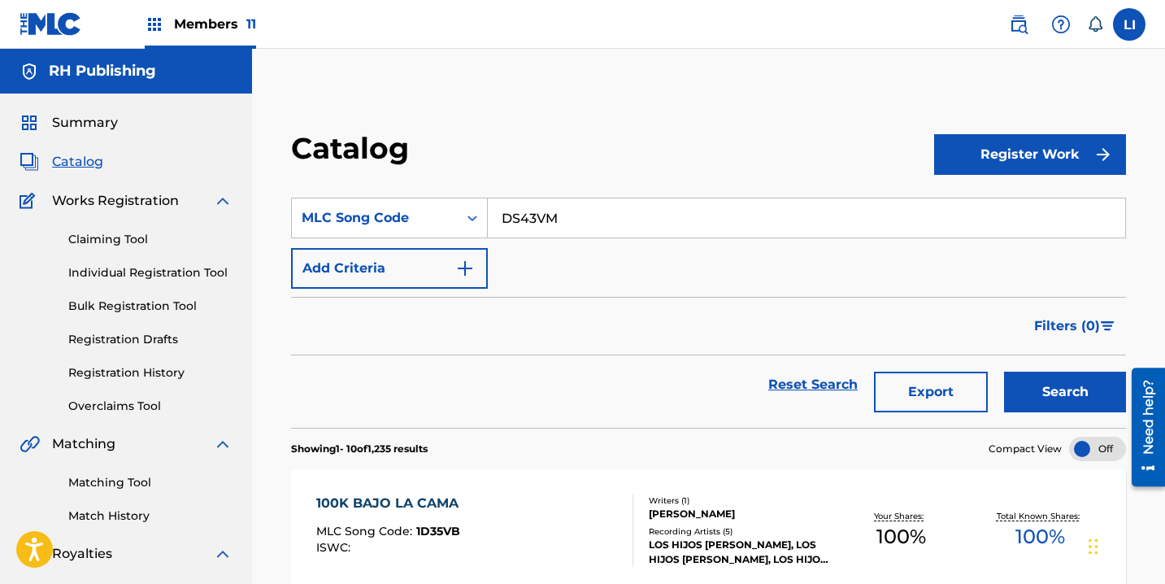
type input "DS43VM"
click at [1004, 371] on button "Search" at bounding box center [1065, 391] width 122 height 41
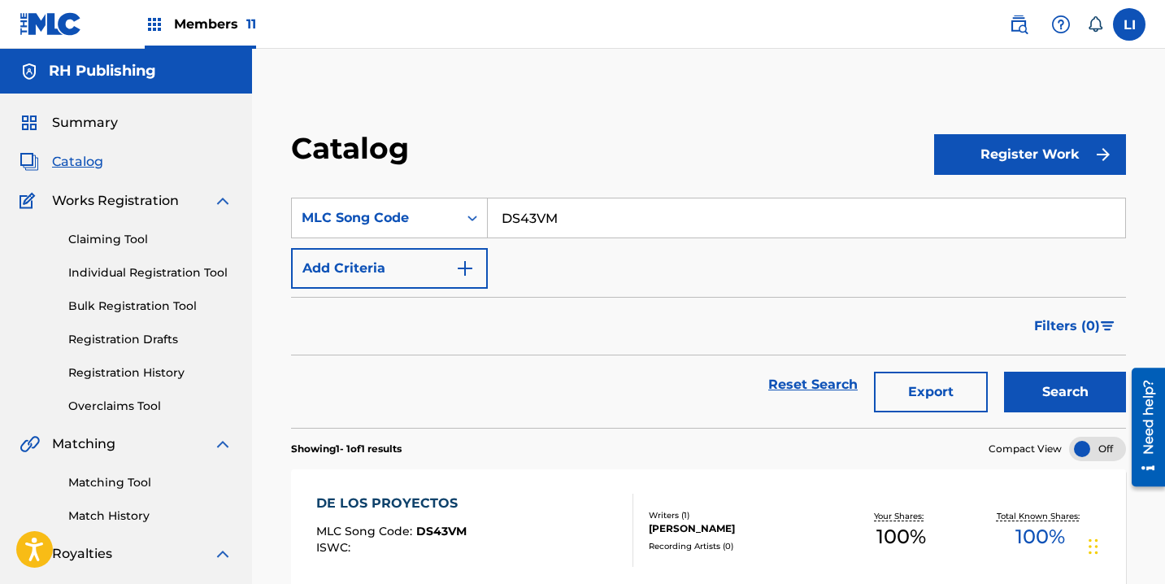
scroll to position [142, 0]
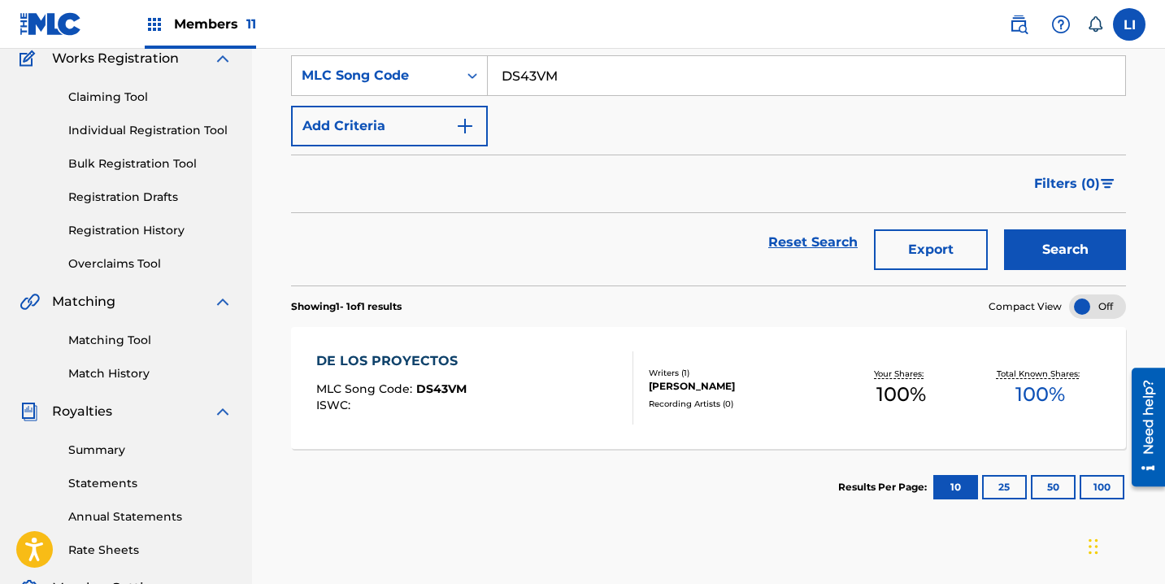
click at [536, 388] on div "DE LOS PROYECTOS MLC Song Code : DS43VM ISWC :" at bounding box center [474, 387] width 317 height 73
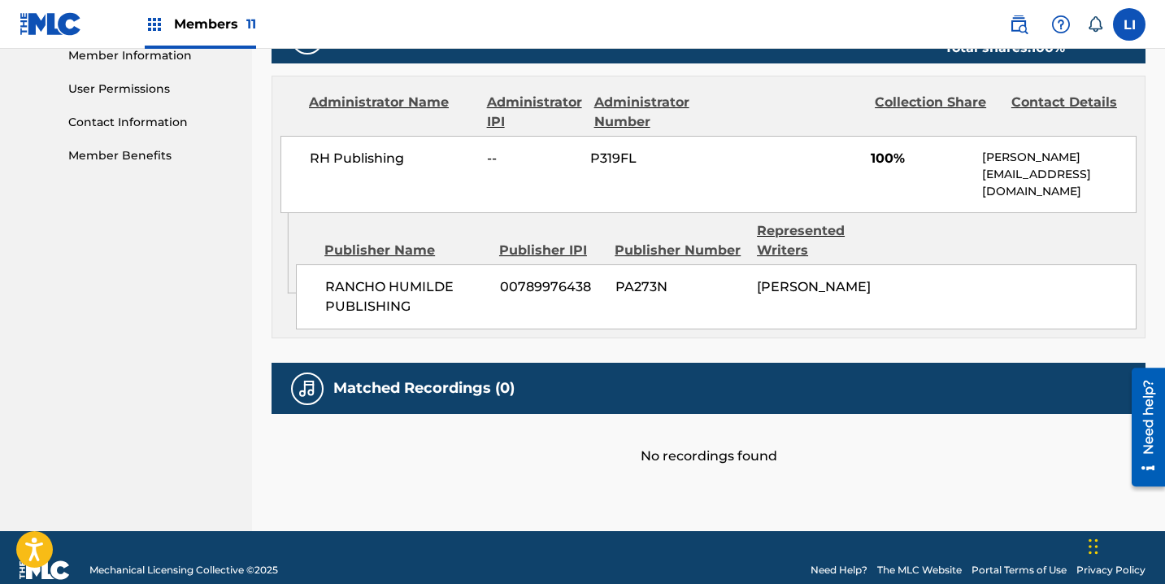
scroll to position [770, 0]
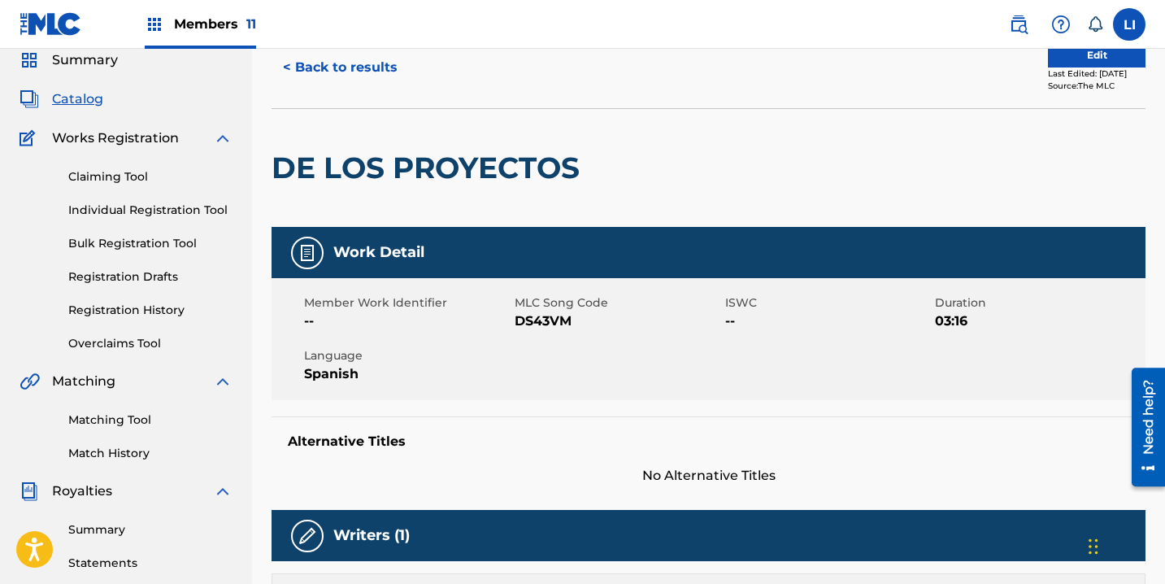
click at [347, 84] on button "< Back to results" at bounding box center [339, 67] width 137 height 41
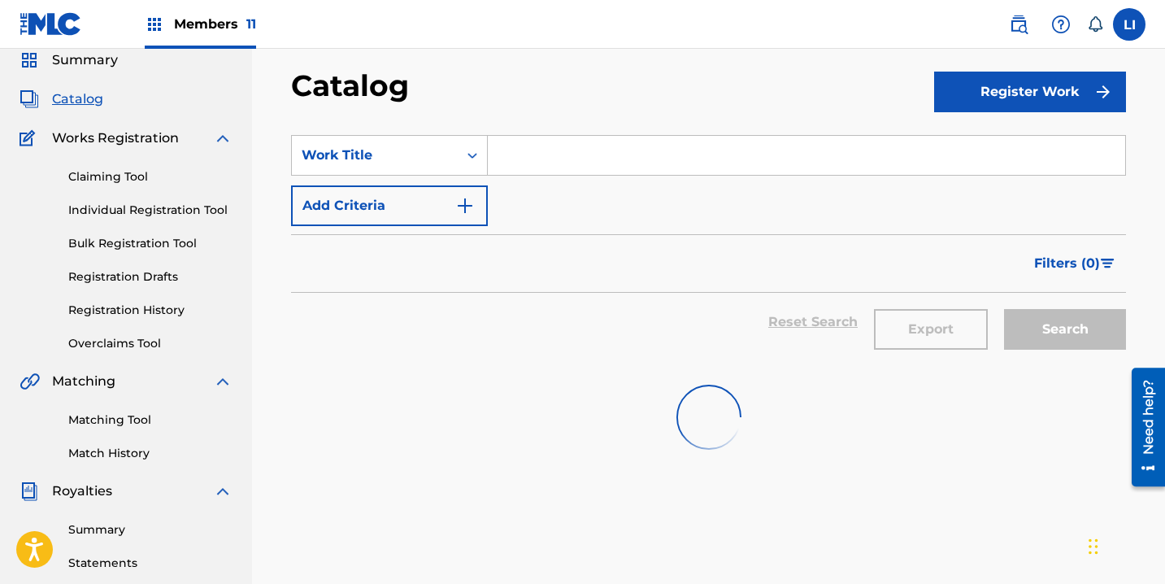
scroll to position [142, 0]
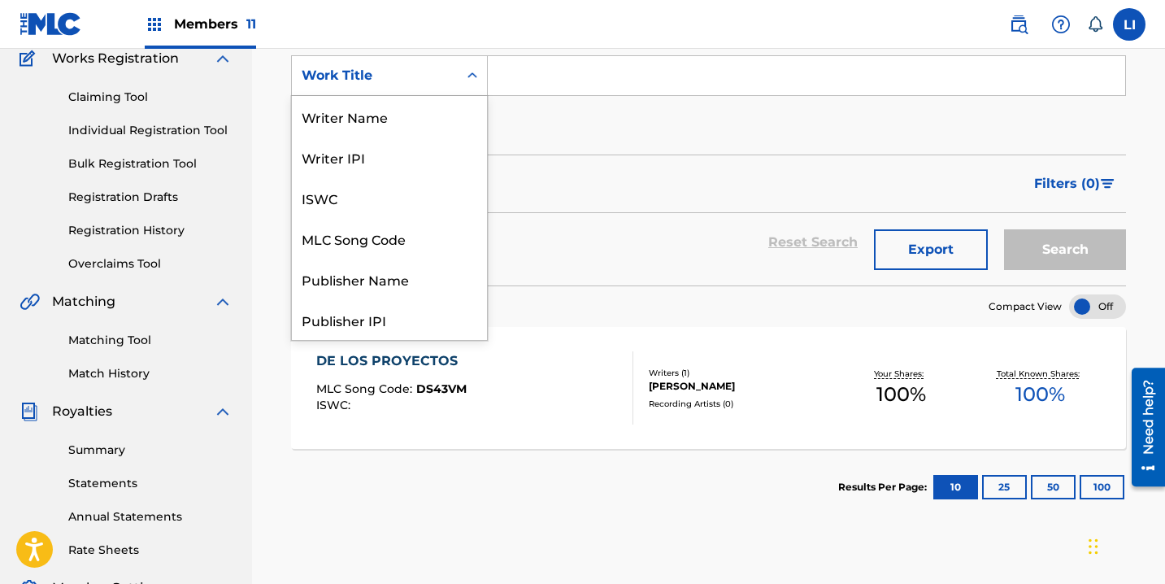
drag, startPoint x: 444, startPoint y: 69, endPoint x: 432, endPoint y: 88, distance: 22.3
click at [441, 68] on div "Work Title" at bounding box center [375, 76] width 146 height 20
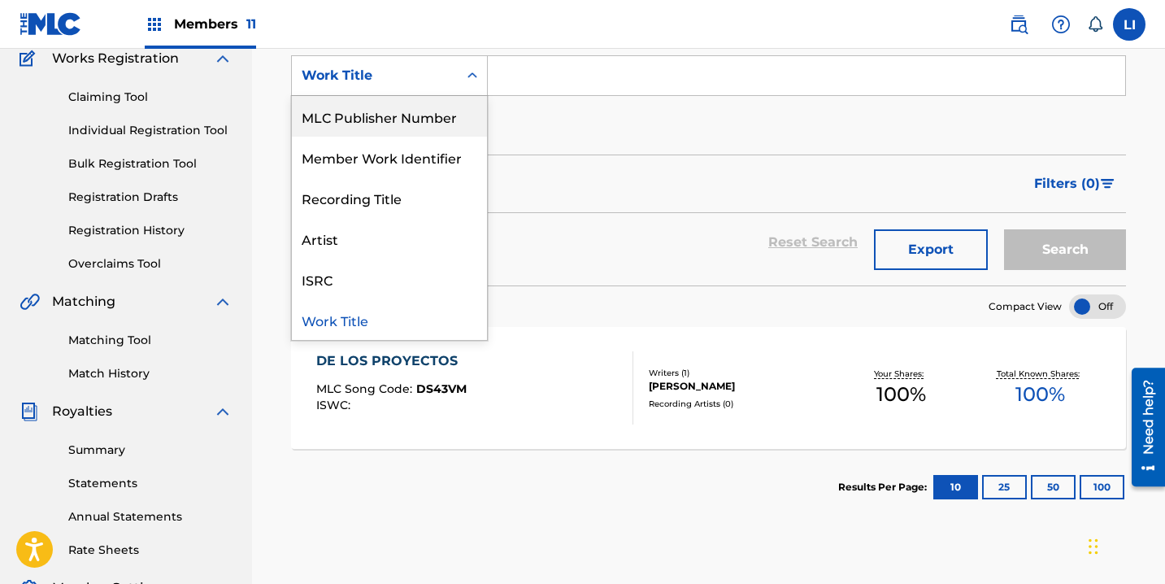
scroll to position [0, 0]
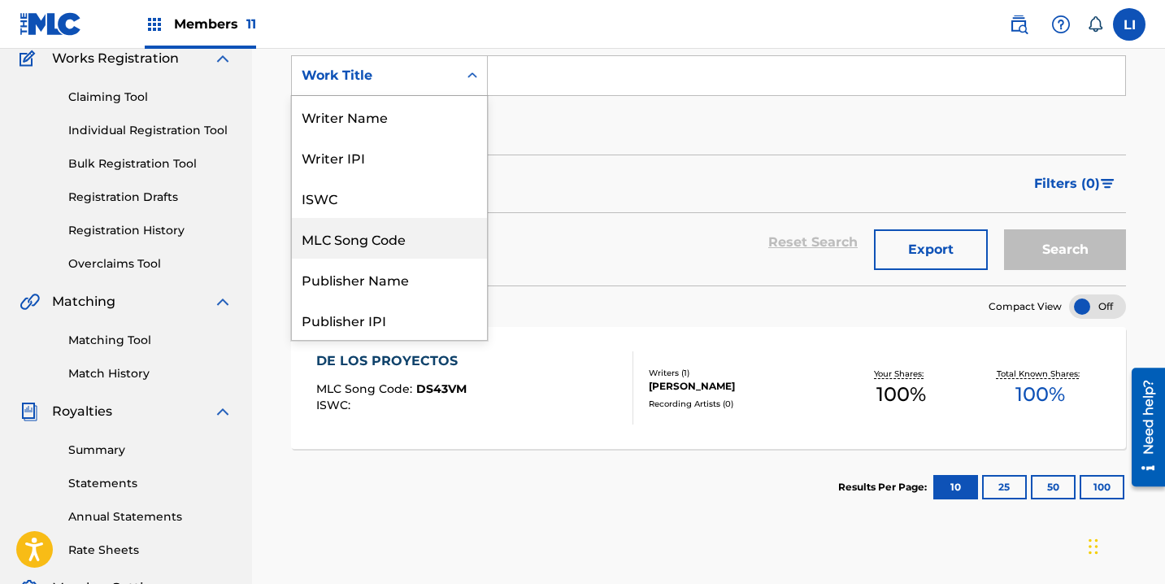
drag, startPoint x: 401, startPoint y: 237, endPoint x: 500, endPoint y: 117, distance: 155.3
click at [402, 236] on div "MLC Song Code" at bounding box center [389, 238] width 195 height 41
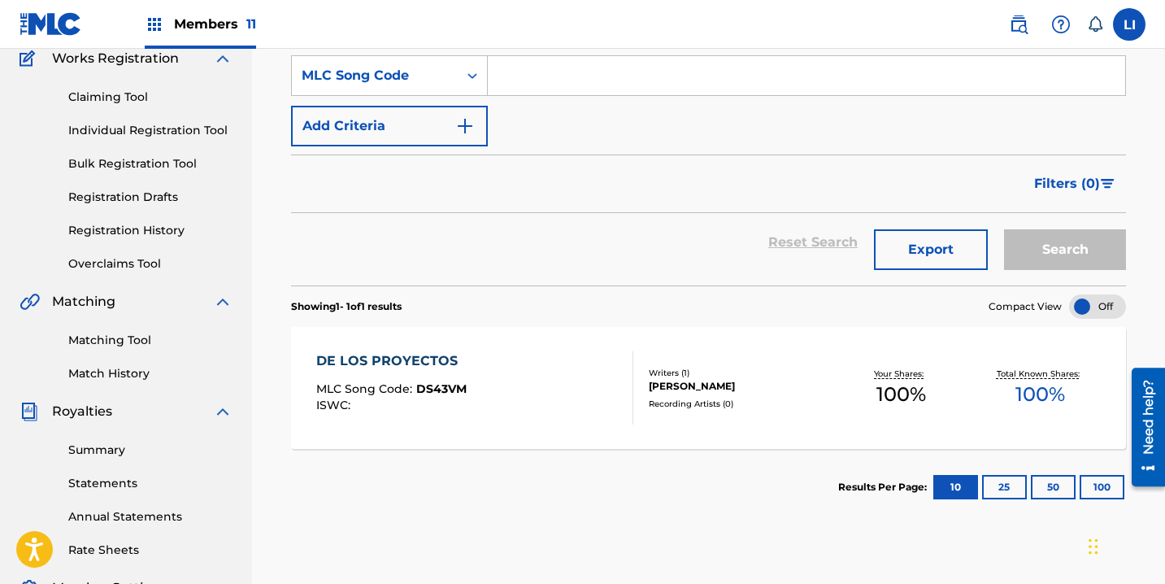
click at [527, 86] on input "Search Form" at bounding box center [806, 75] width 637 height 39
paste input "EC2UTC"
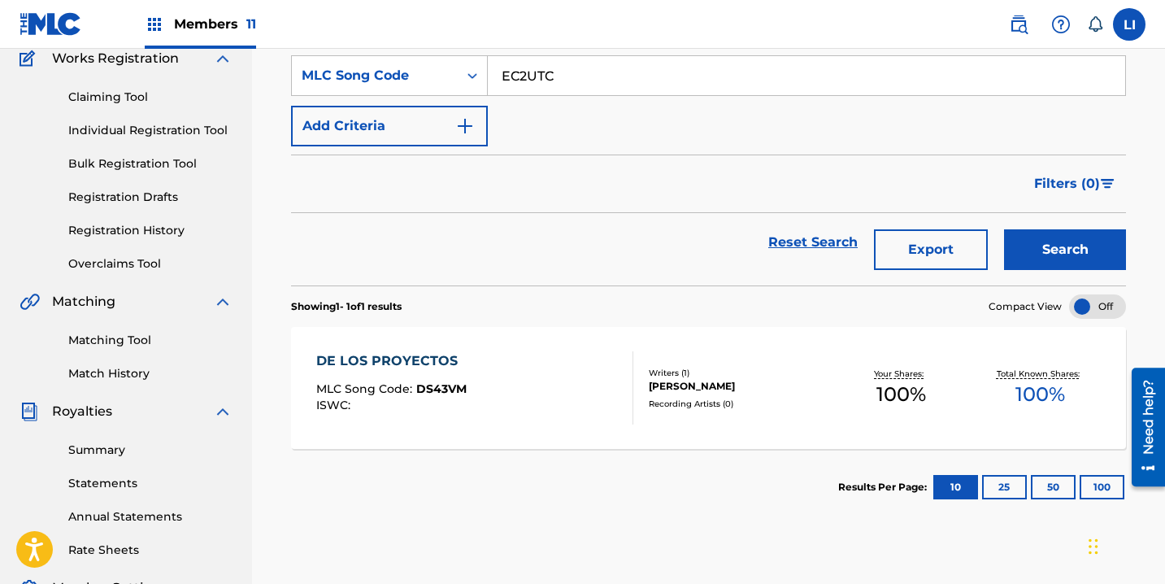
type input "EC2UTC"
click at [1004, 229] on button "Search" at bounding box center [1065, 249] width 122 height 41
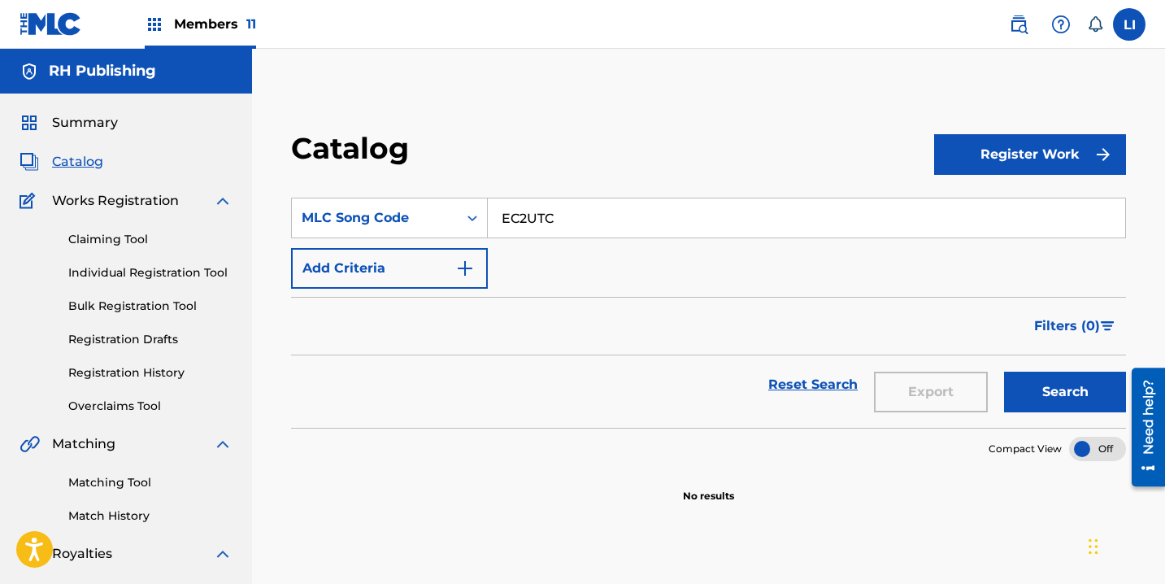
click at [163, 271] on link "Individual Registration Tool" at bounding box center [150, 272] width 164 height 17
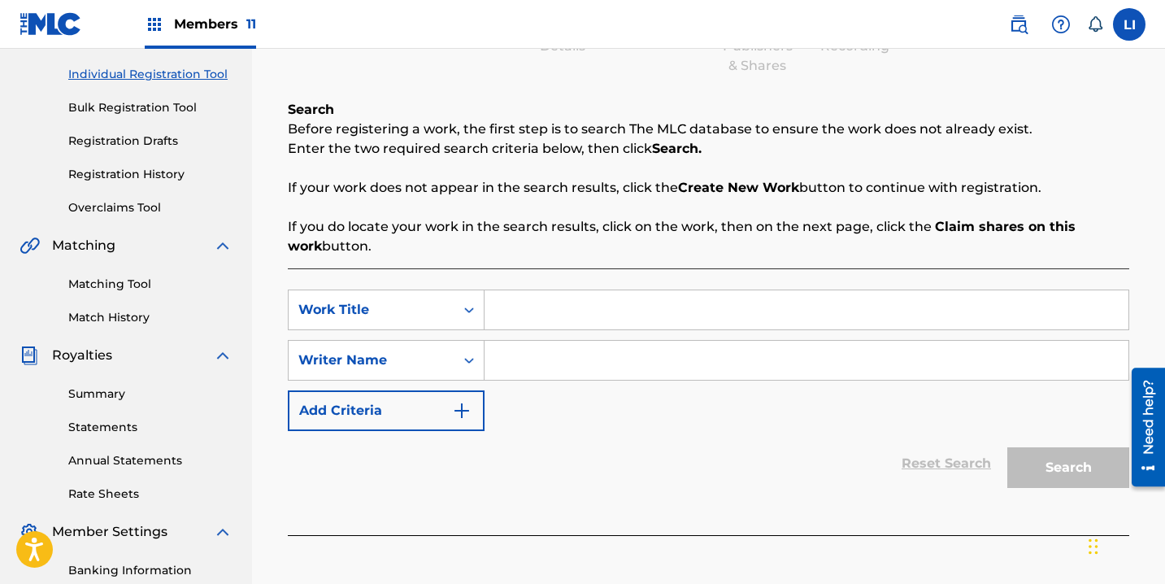
scroll to position [309, 0]
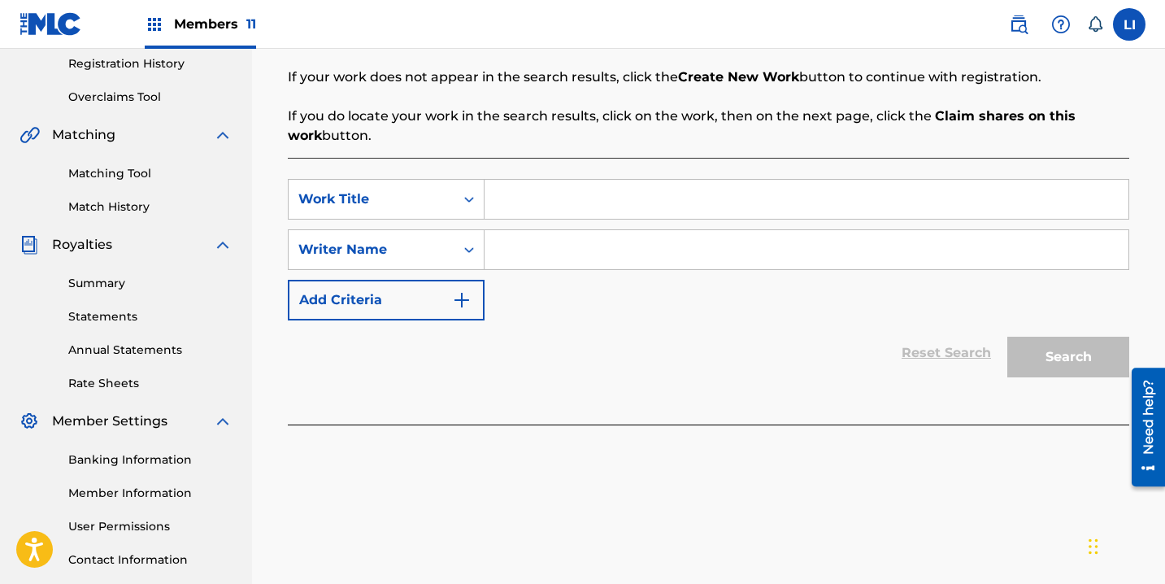
click at [535, 213] on input "Search Form" at bounding box center [806, 199] width 644 height 39
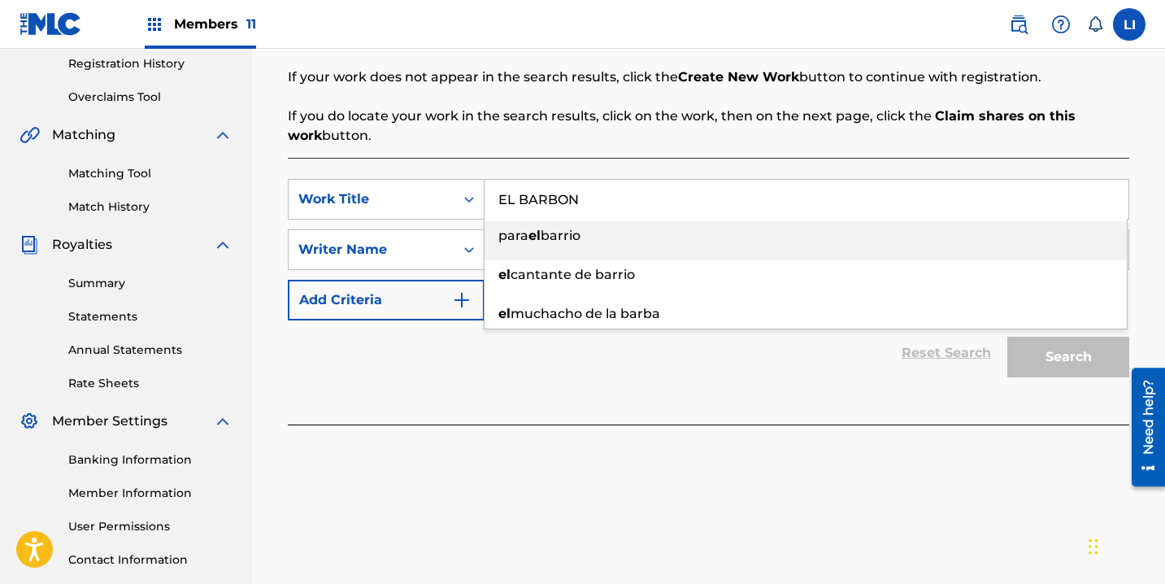
type input "EL BARBON"
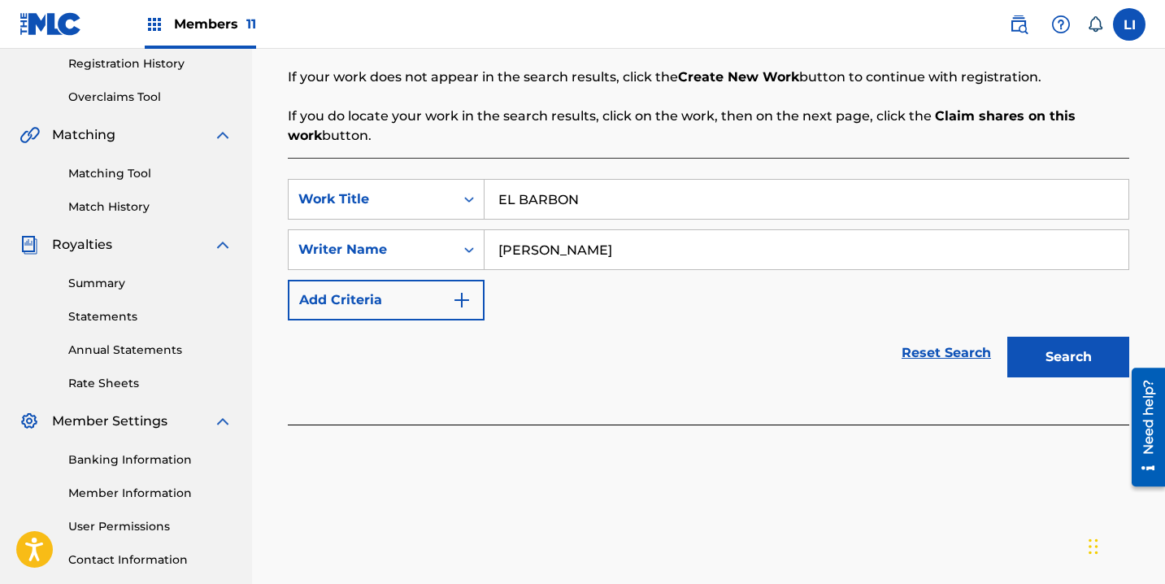
type input "ROEL"
click at [1007, 337] on button "Search" at bounding box center [1068, 357] width 122 height 41
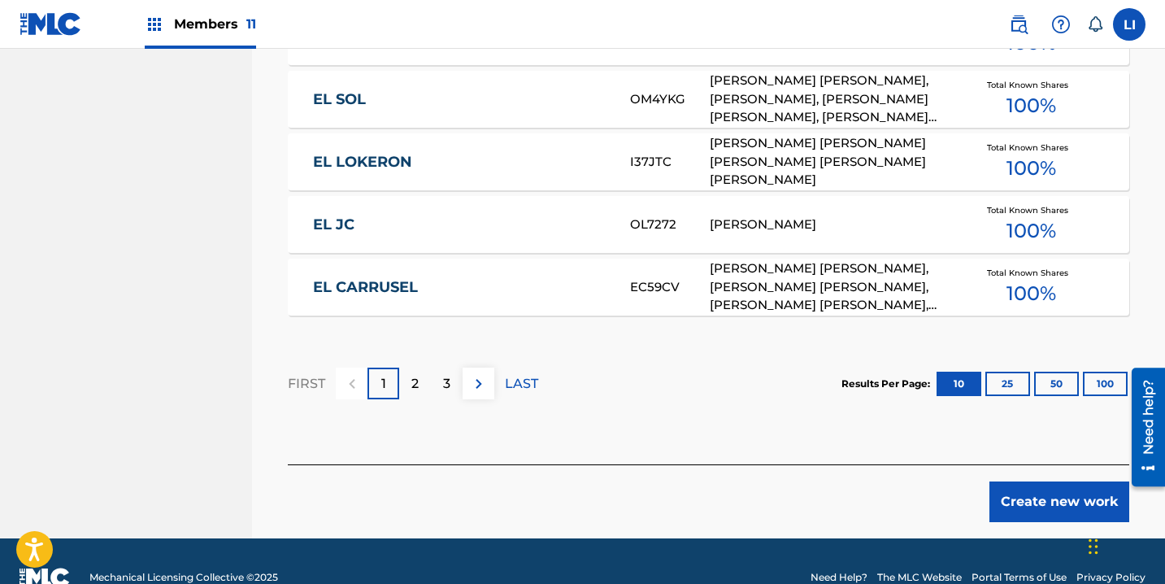
click at [1030, 505] on button "Create new work" at bounding box center [1059, 501] width 140 height 41
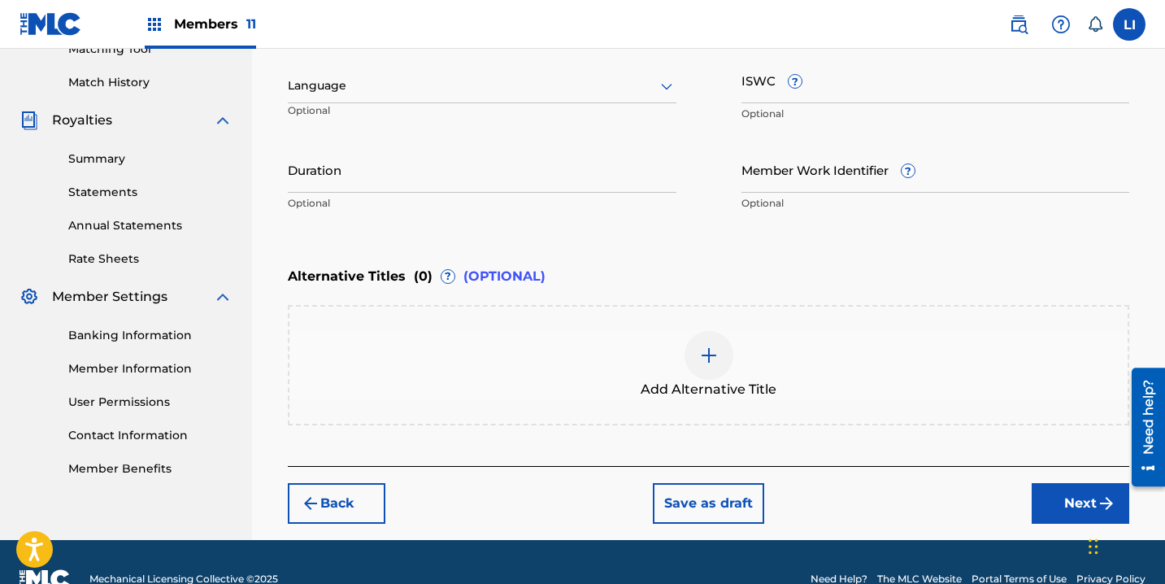
scroll to position [163, 0]
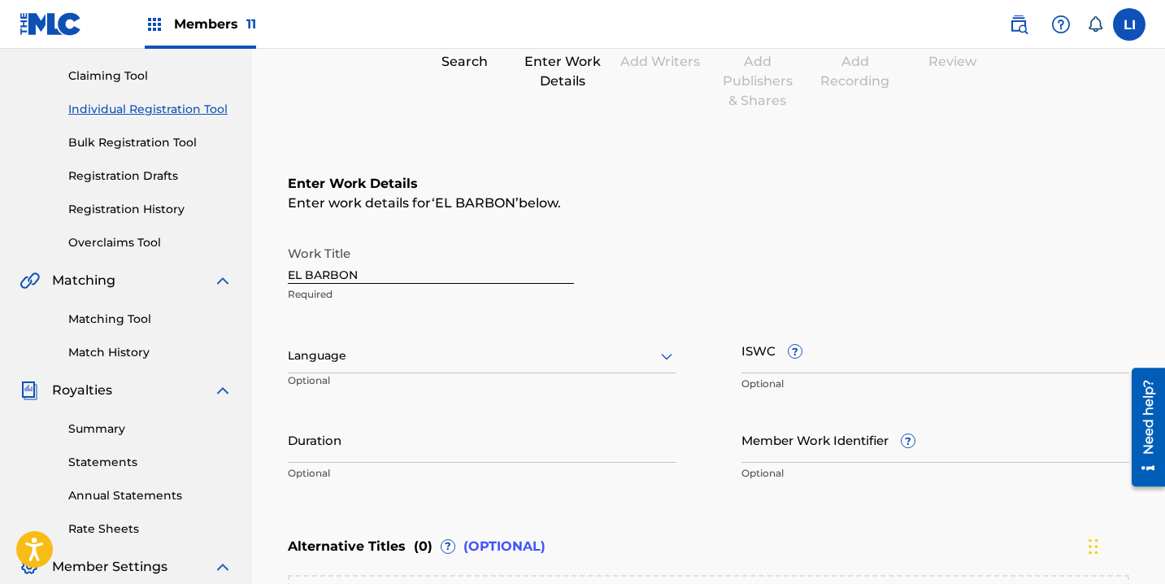
click at [345, 378] on p "Optional" at bounding box center [350, 386] width 124 height 27
click at [342, 367] on div "Language" at bounding box center [482, 356] width 389 height 34
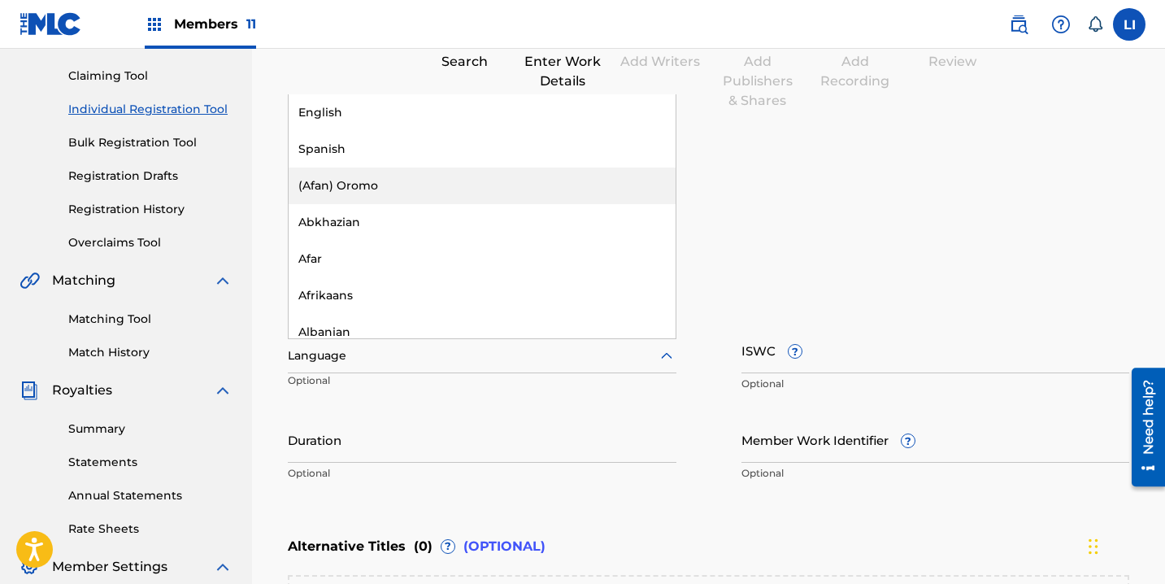
click at [333, 152] on div "Spanish" at bounding box center [482, 149] width 387 height 37
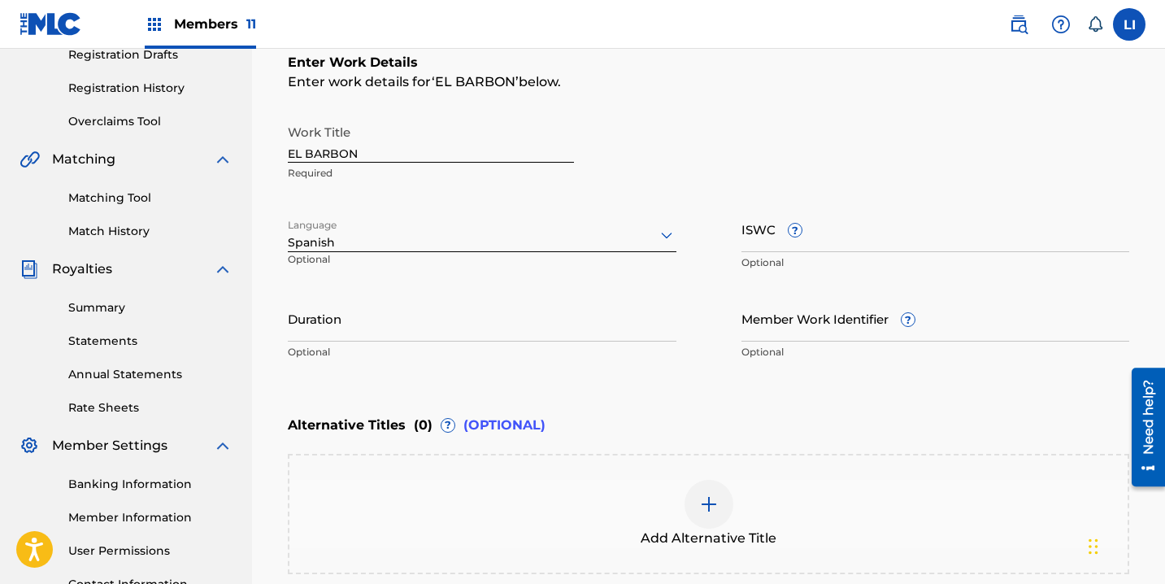
scroll to position [288, 0]
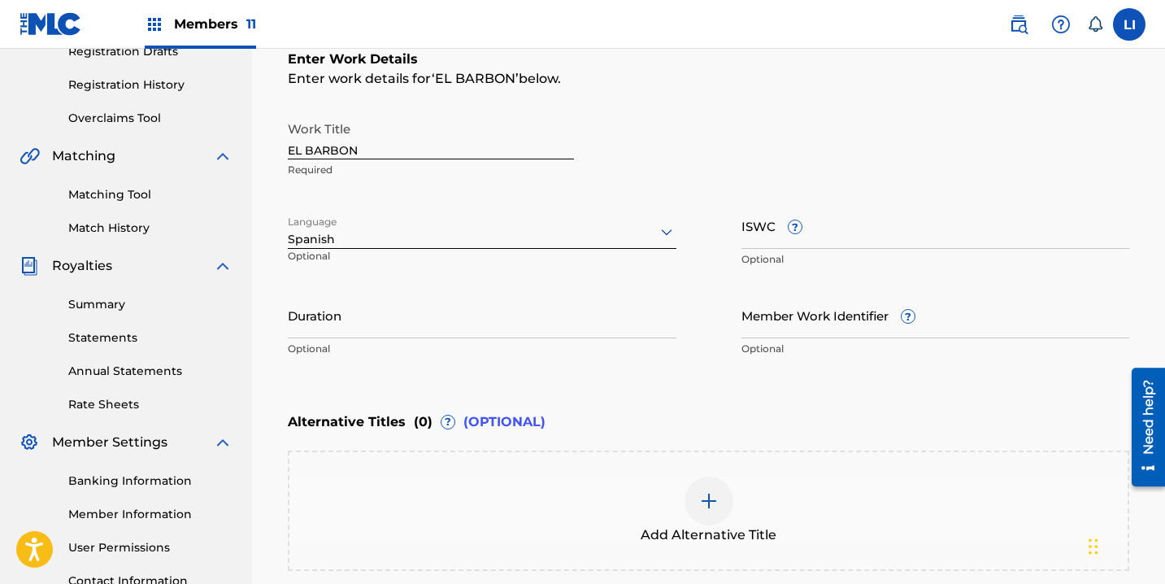
click at [344, 315] on input "Duration" at bounding box center [482, 315] width 389 height 46
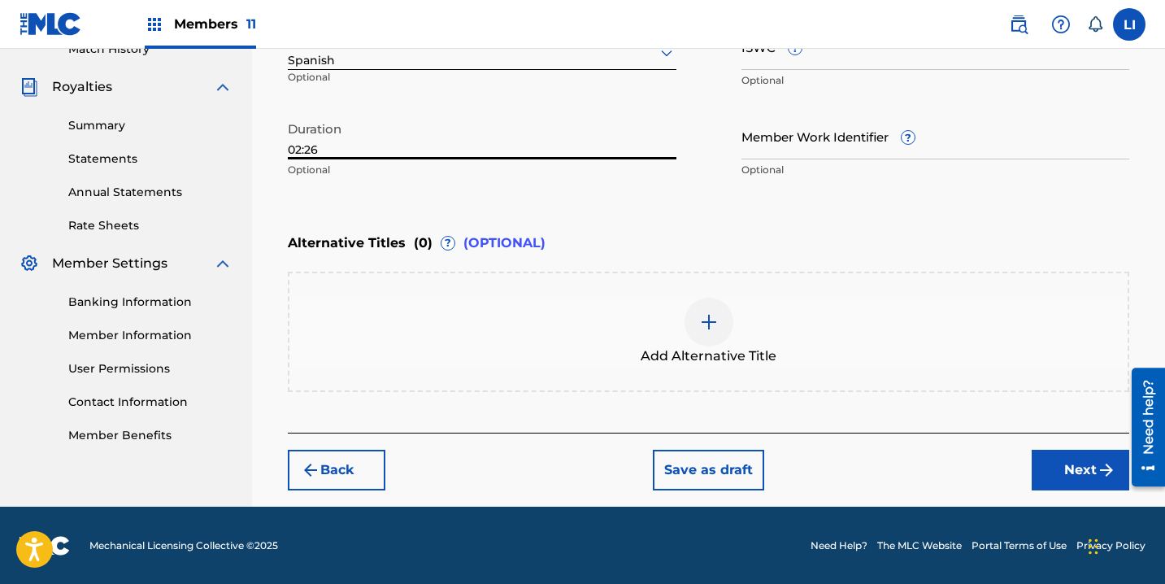
type input "02:26"
click at [1032, 475] on button "Next" at bounding box center [1081, 470] width 98 height 41
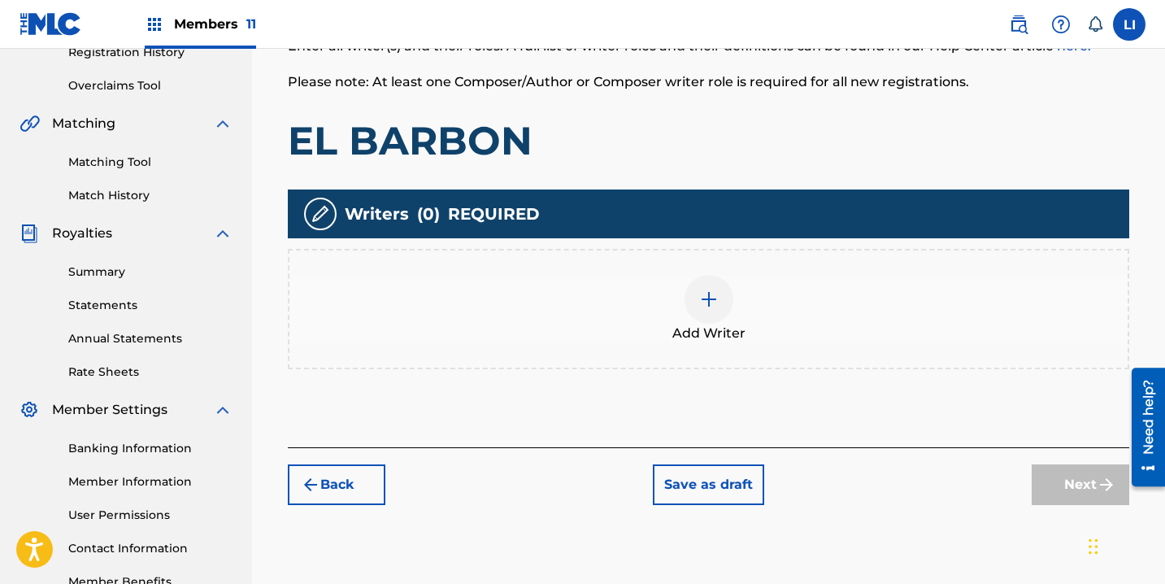
scroll to position [321, 0]
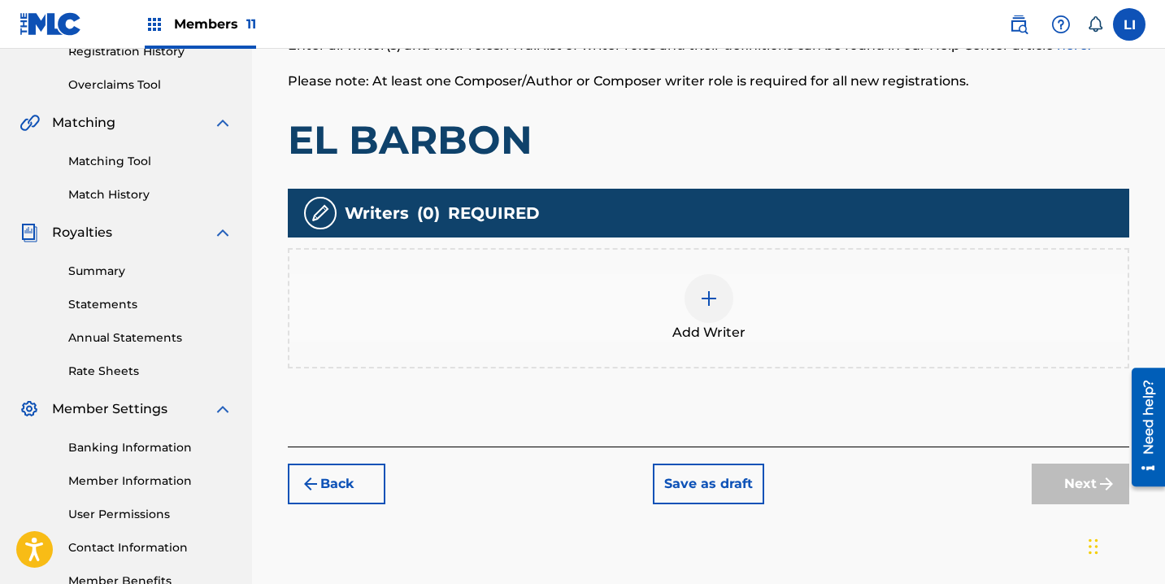
click at [661, 306] on div "Add Writer" at bounding box center [708, 308] width 838 height 68
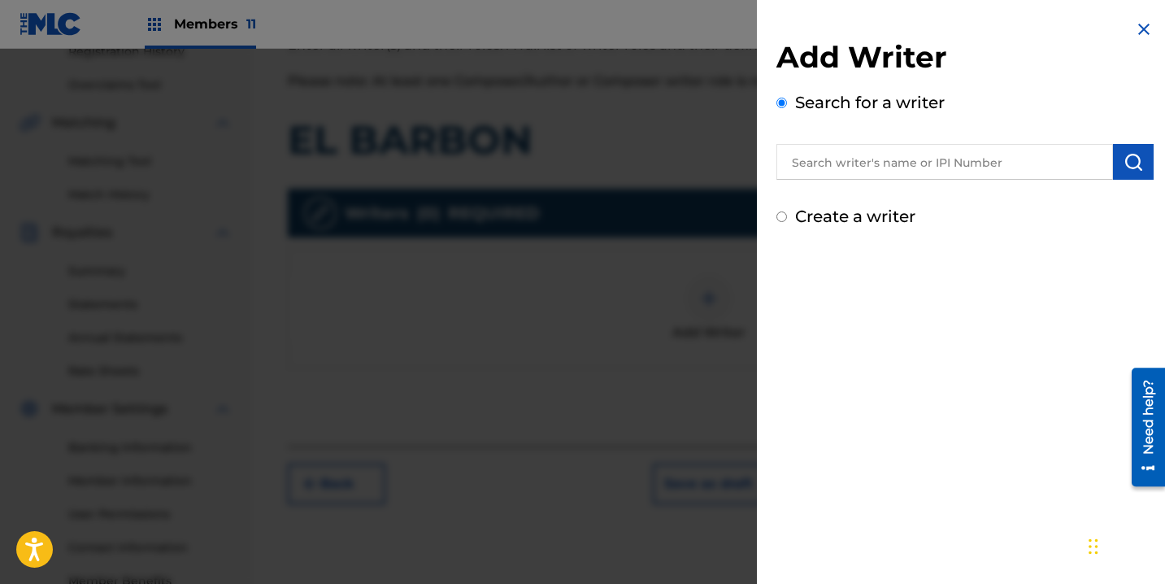
click at [820, 173] on input "text" at bounding box center [944, 162] width 337 height 36
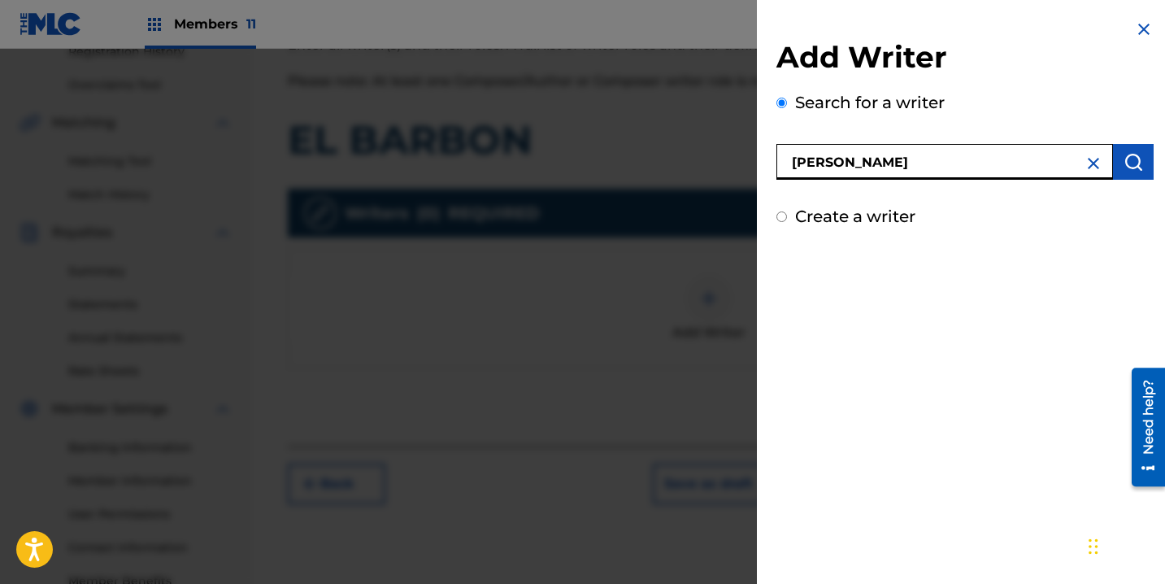
type input "ROEL PEÑA"
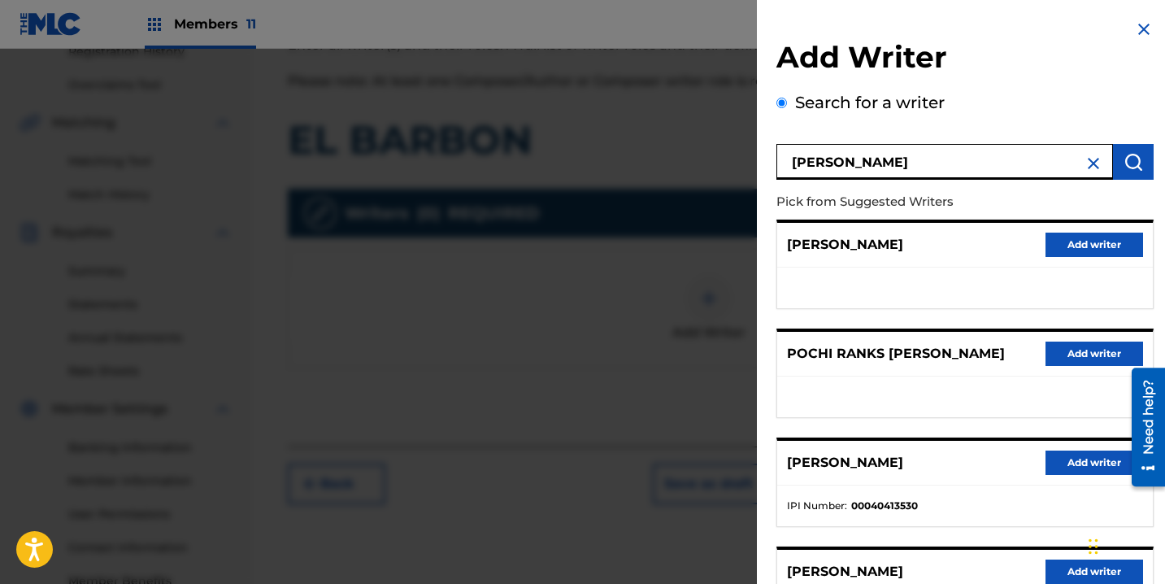
scroll to position [263, 0]
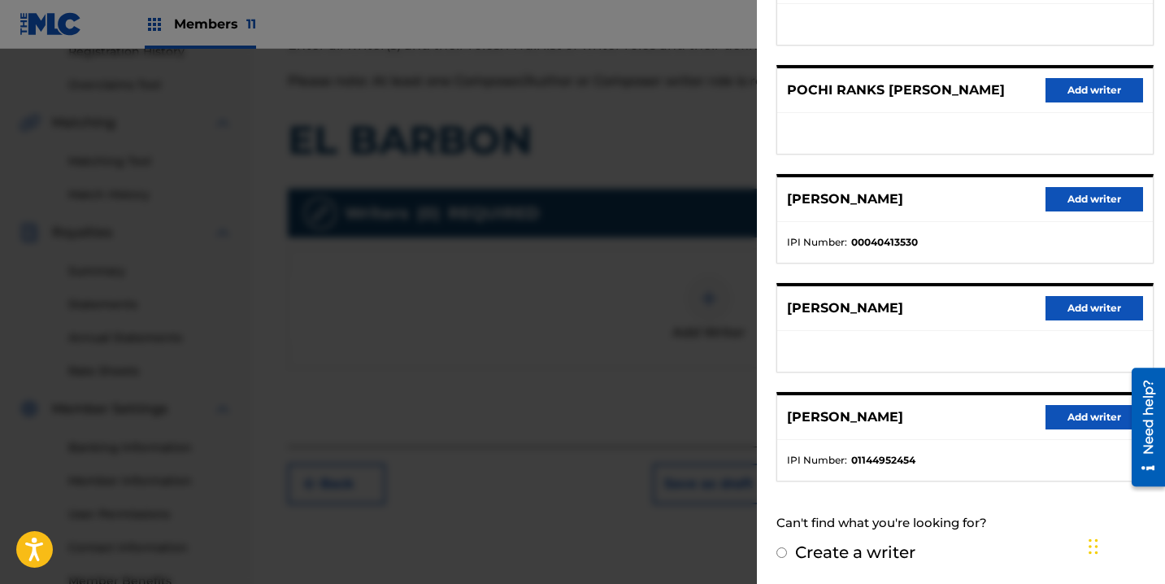
click at [1081, 416] on button "Add writer" at bounding box center [1094, 417] width 98 height 24
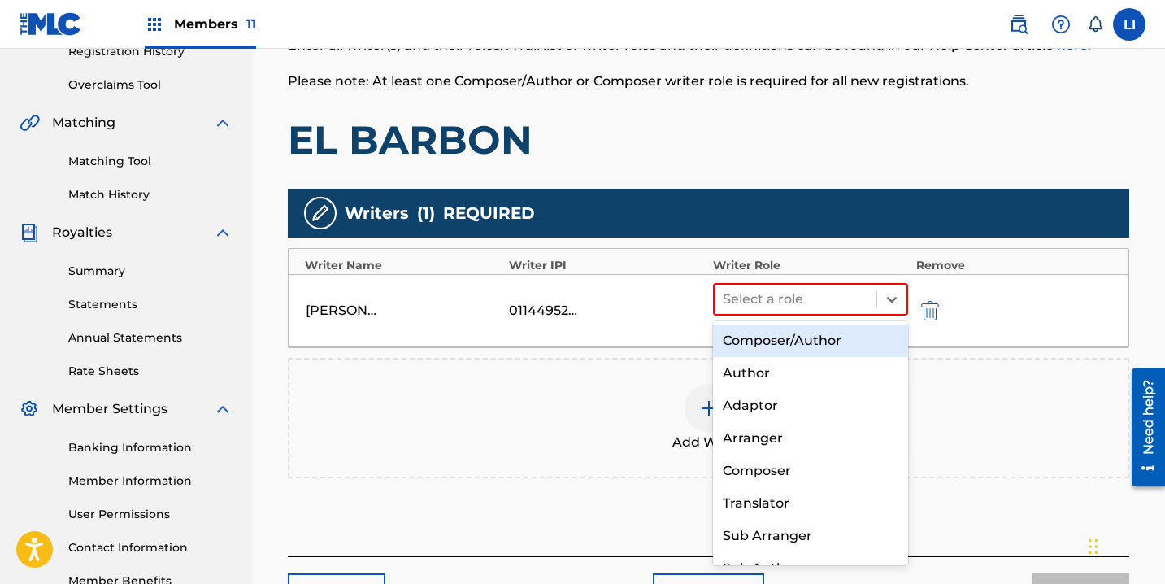
drag, startPoint x: 737, startPoint y: 311, endPoint x: 754, endPoint y: 338, distance: 31.8
click at [739, 312] on div "Select a role" at bounding box center [795, 298] width 162 height 29
click at [755, 340] on div "Composer/Author" at bounding box center [810, 340] width 195 height 33
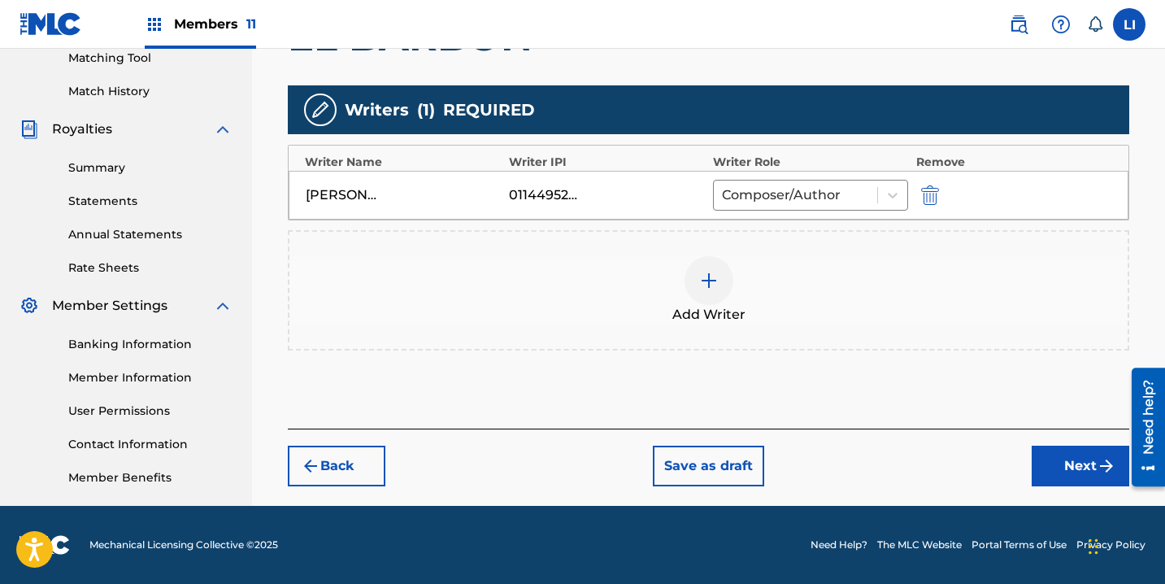
click at [1052, 461] on button "Next" at bounding box center [1081, 465] width 98 height 41
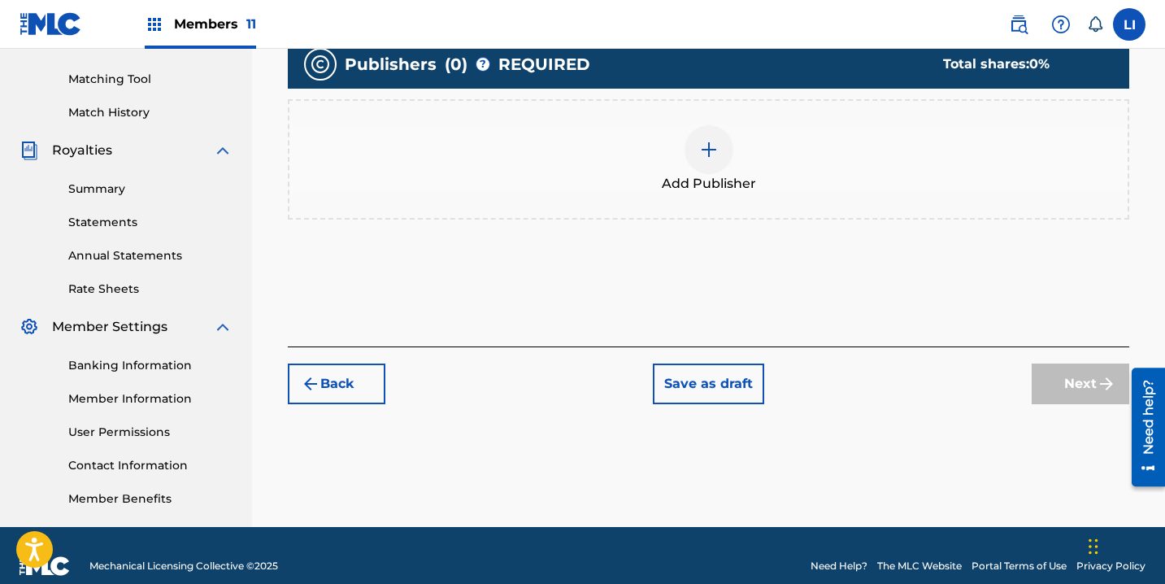
scroll to position [413, 0]
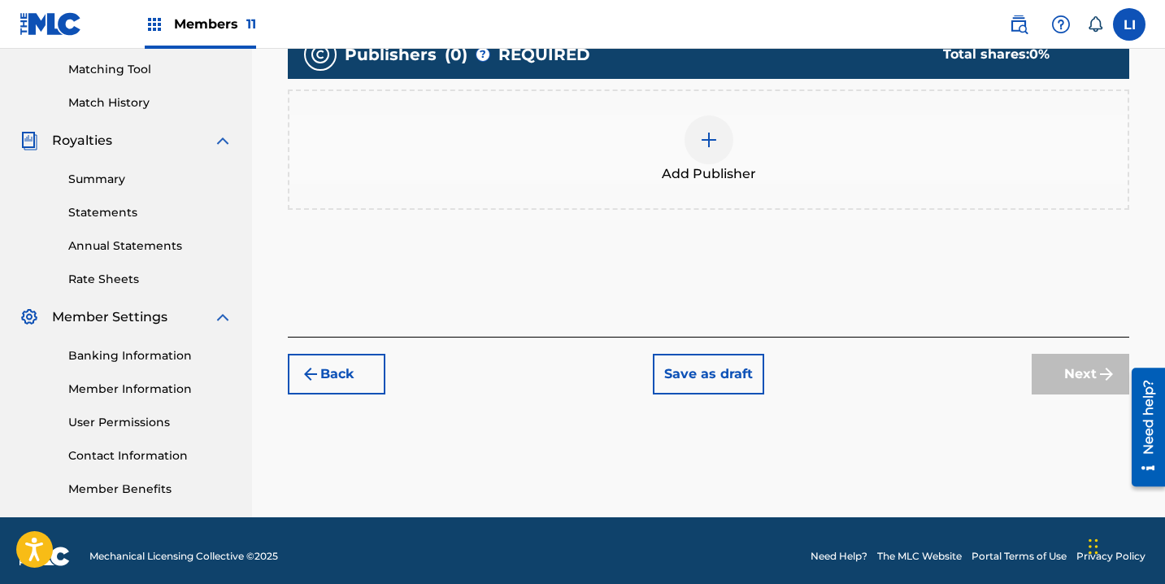
click at [657, 183] on div "Add Publisher" at bounding box center [708, 149] width 841 height 120
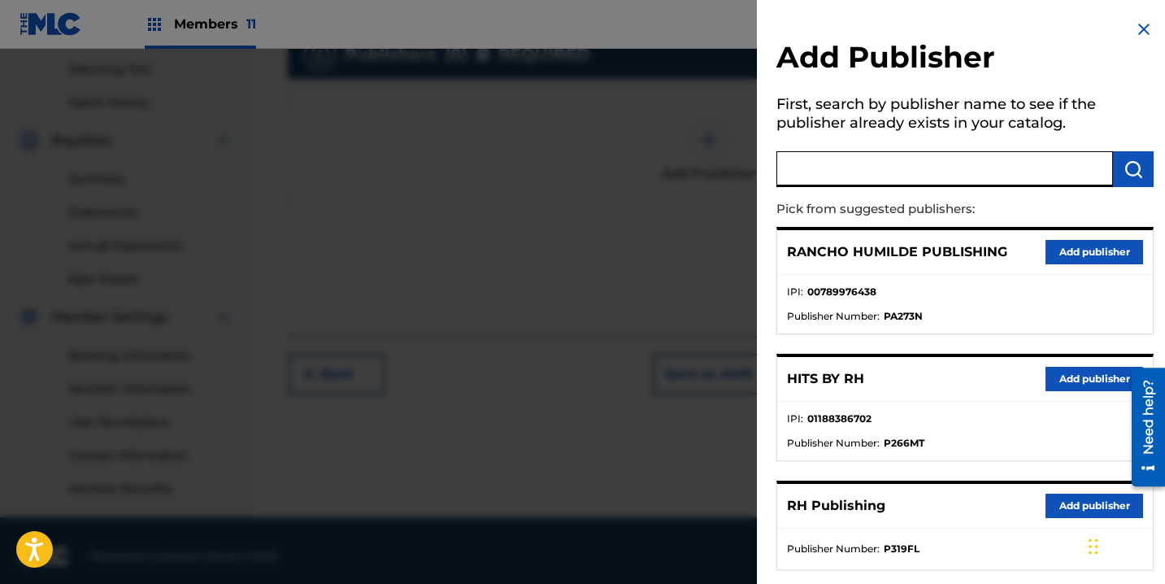
click at [949, 169] on input "text" at bounding box center [944, 169] width 337 height 36
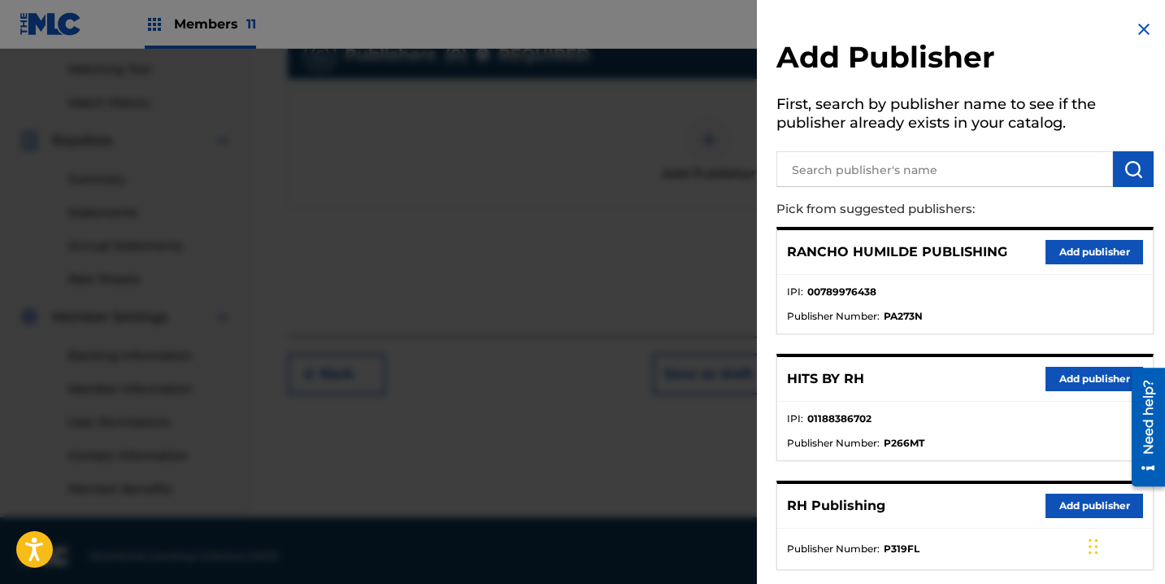
click at [1058, 380] on button "Add publisher" at bounding box center [1094, 379] width 98 height 24
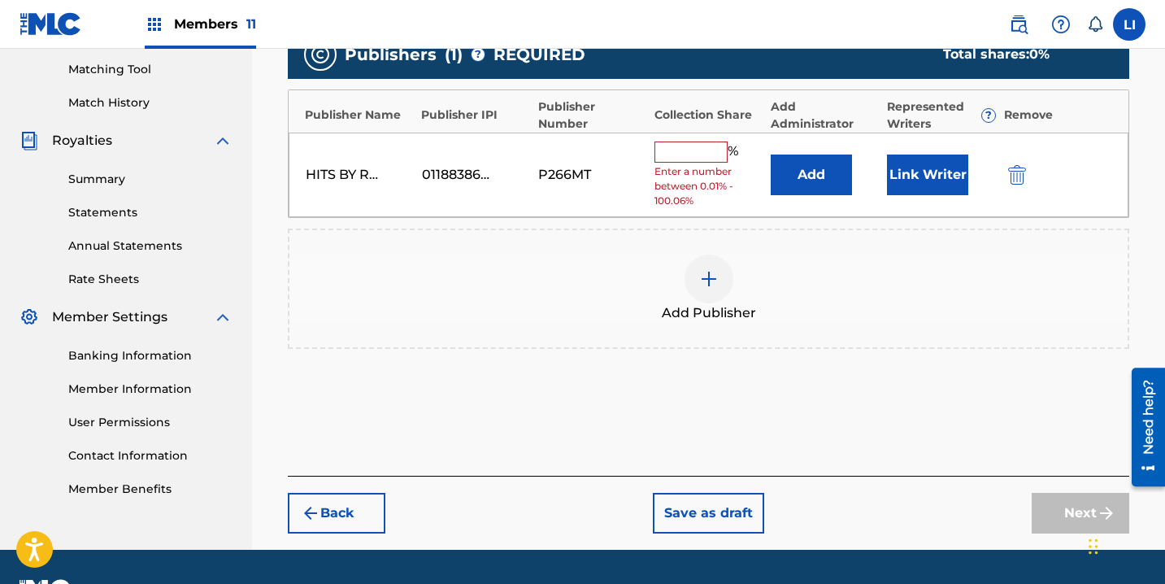
click at [794, 185] on button "Add" at bounding box center [811, 174] width 81 height 41
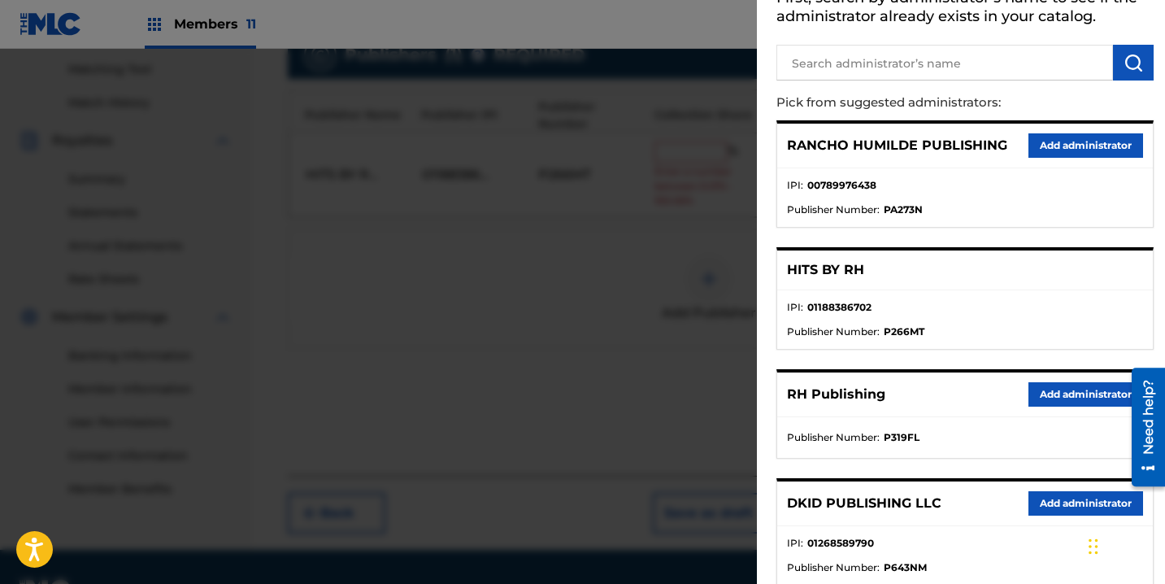
scroll to position [111, 0]
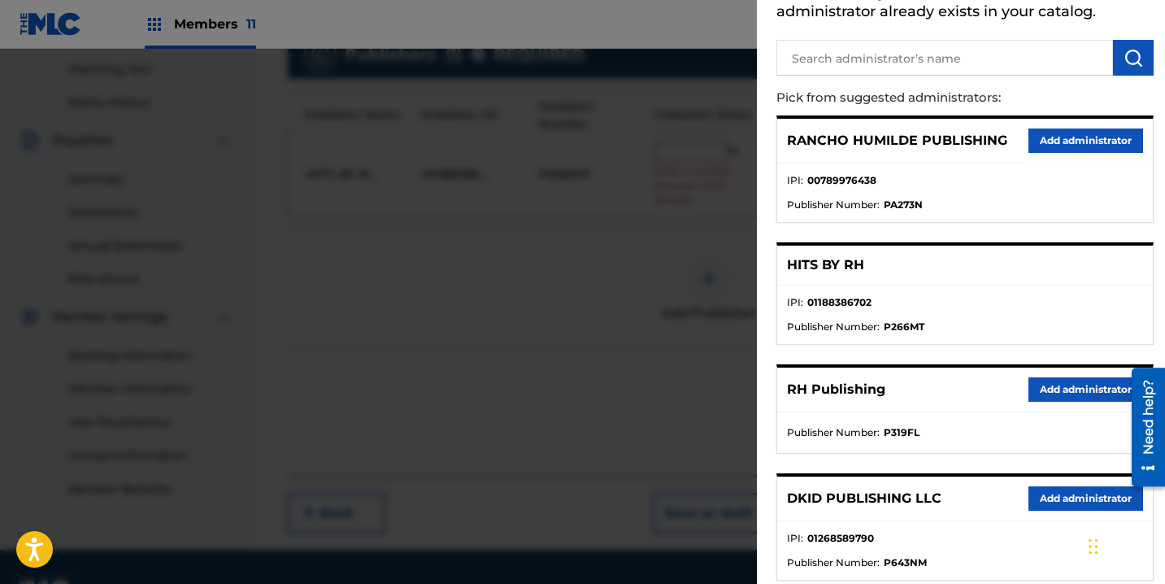
click at [1053, 381] on button "Add administrator" at bounding box center [1085, 389] width 115 height 24
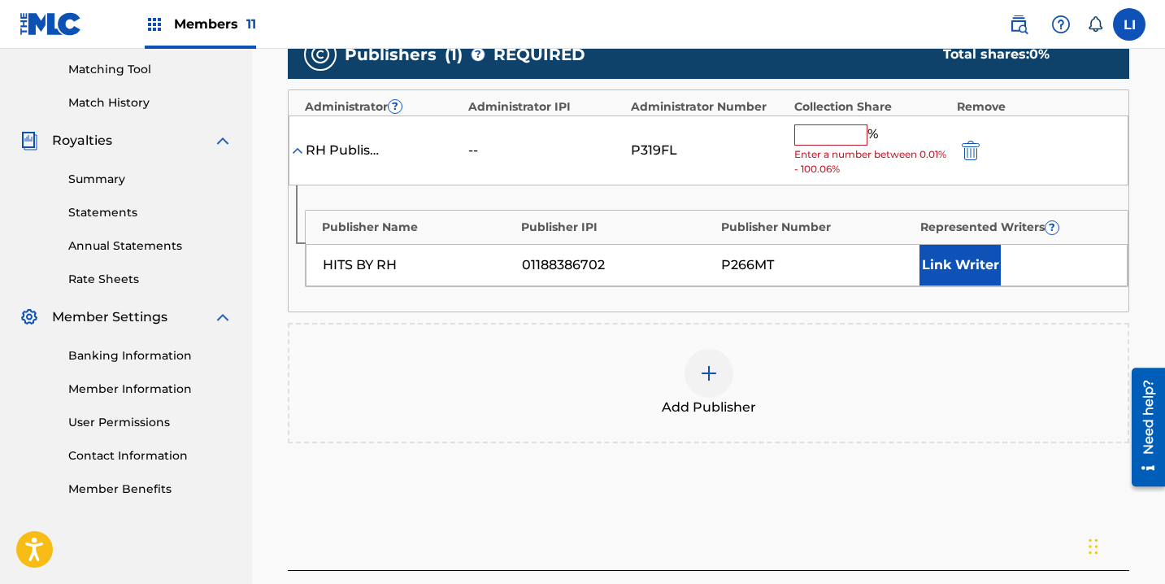
click at [821, 138] on input "text" at bounding box center [830, 134] width 73 height 21
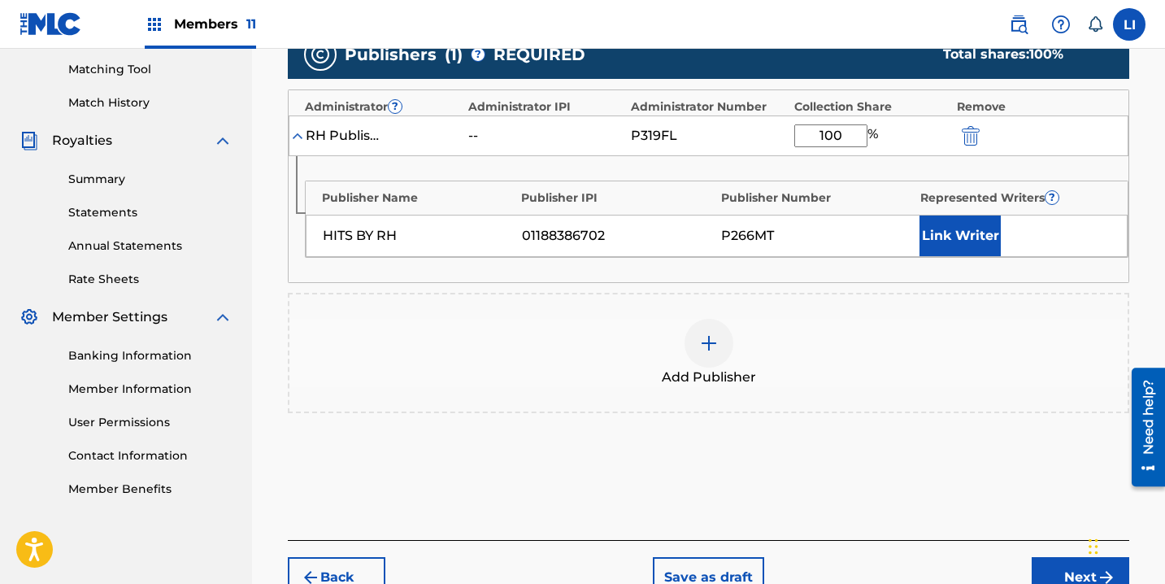
type input "100"
click at [945, 250] on button "Link Writer" at bounding box center [959, 235] width 81 height 41
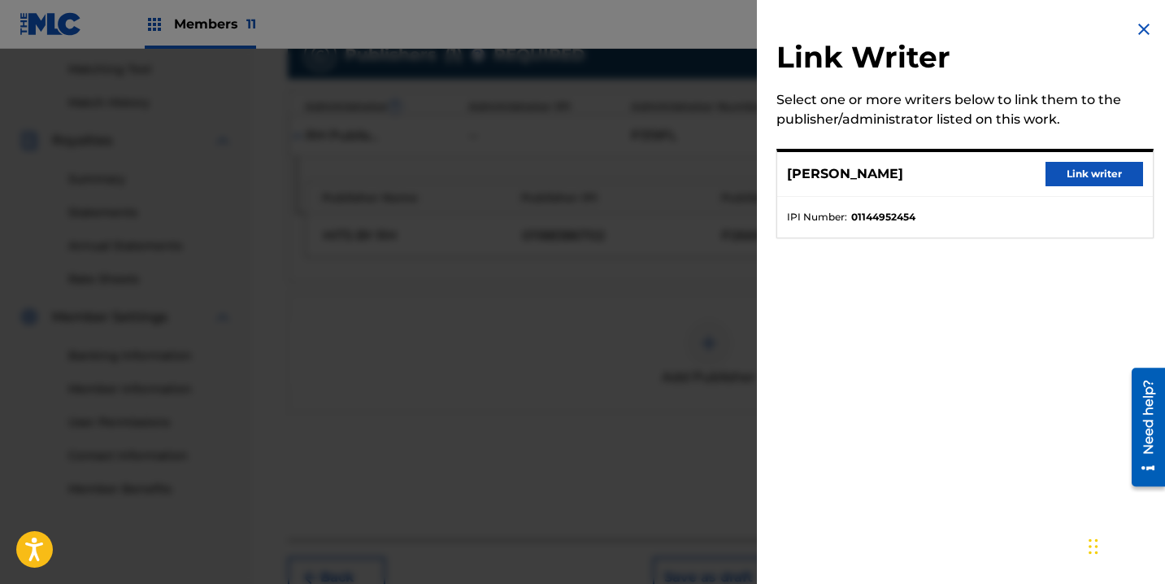
click at [1057, 170] on button "Link writer" at bounding box center [1094, 174] width 98 height 24
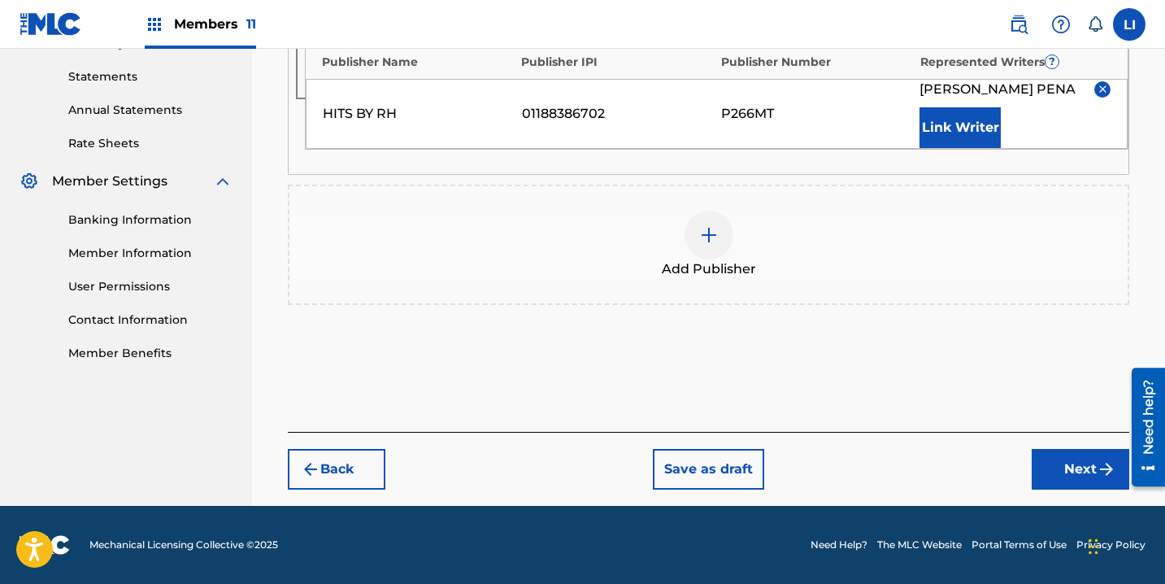
click at [1056, 468] on button "Next" at bounding box center [1081, 469] width 98 height 41
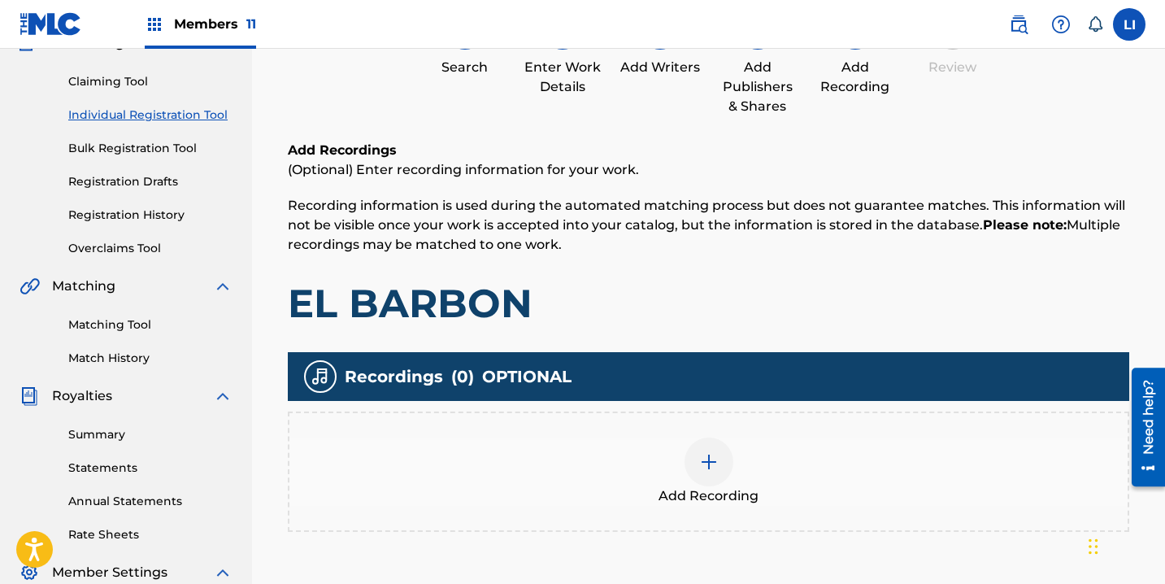
scroll to position [373, 0]
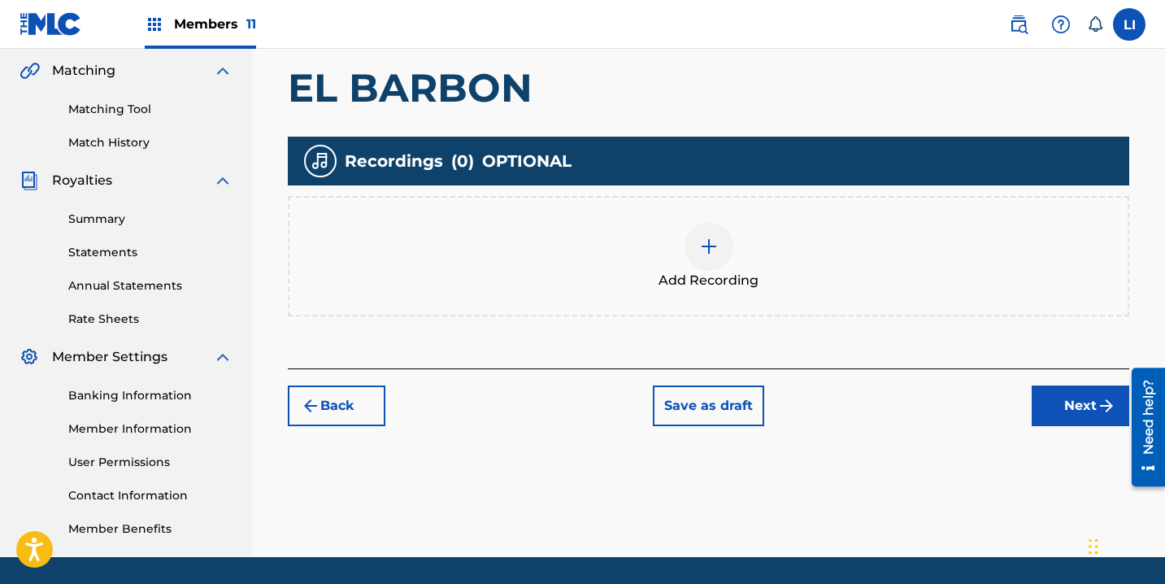
click at [744, 283] on span "Add Recording" at bounding box center [708, 281] width 100 height 20
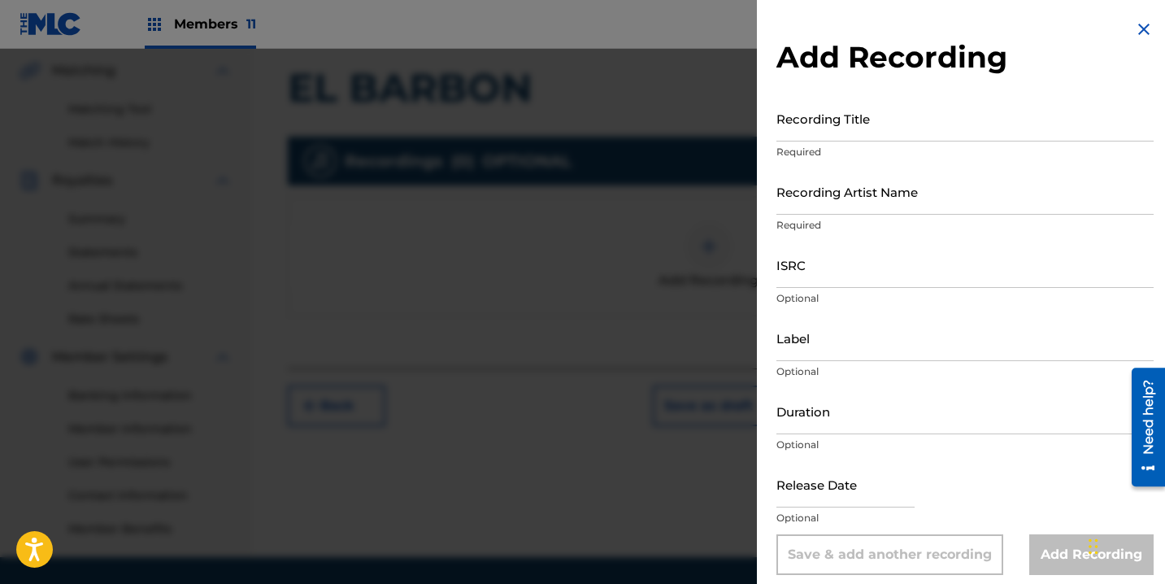
click at [877, 127] on input "Recording Title" at bounding box center [964, 118] width 377 height 46
type input "EL BARBON"
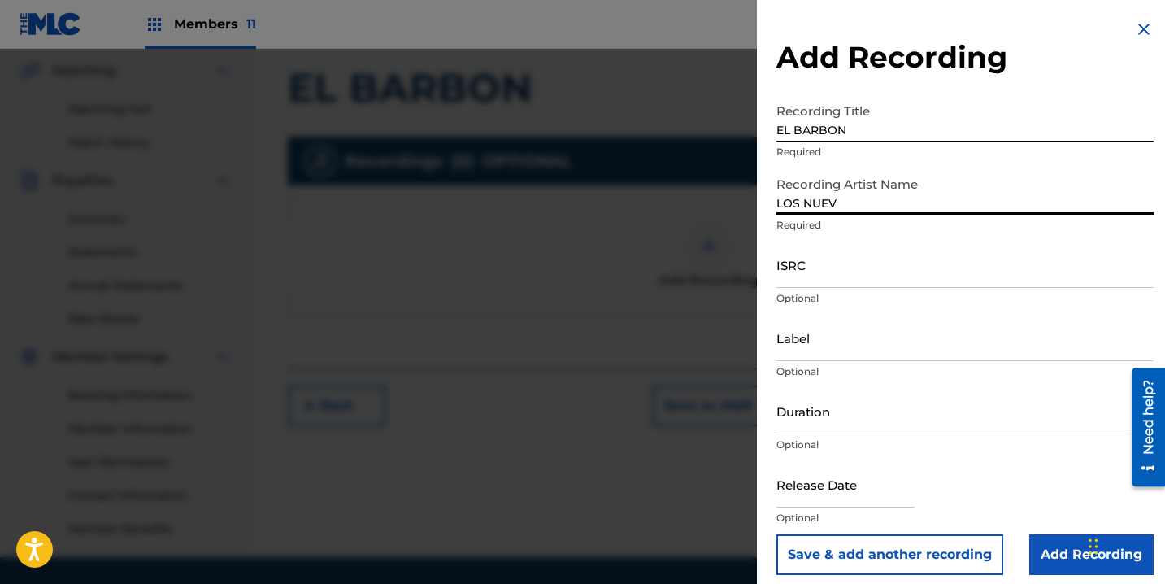
type input "LOS NUEVOS ORIGINALES DEL BAJIO"
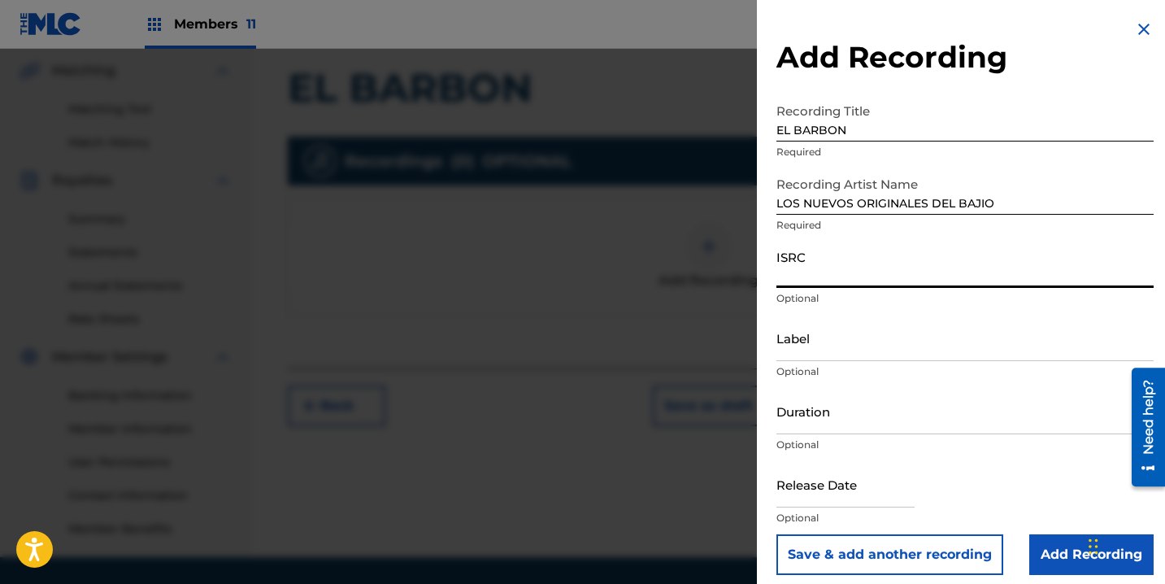
paste input "QZQMB2102303"
type input "QZQMB2102303"
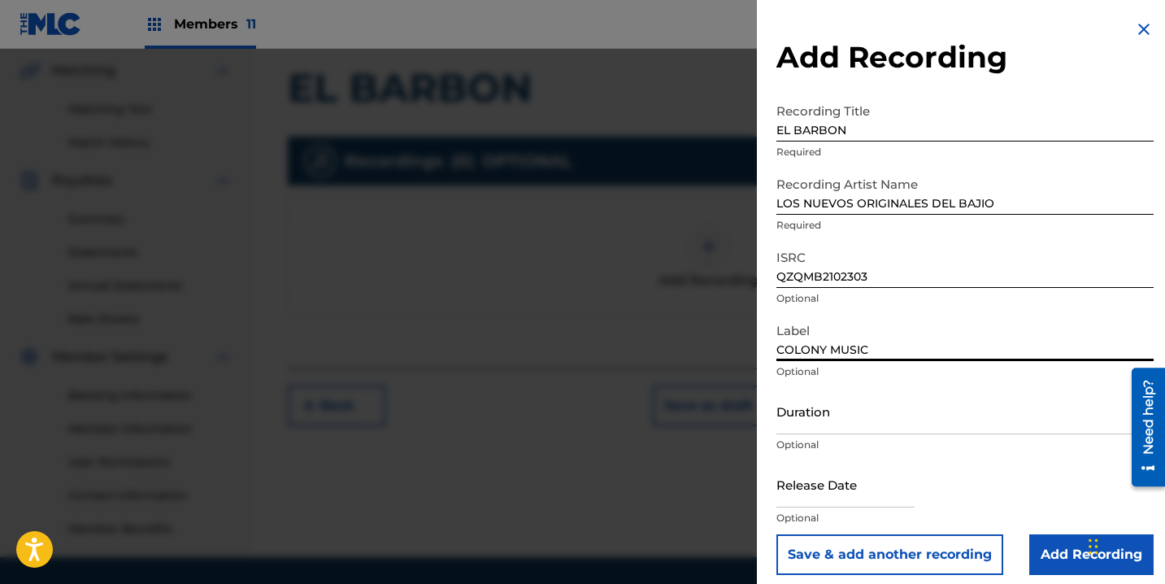
type input "COLONY MUSIC"
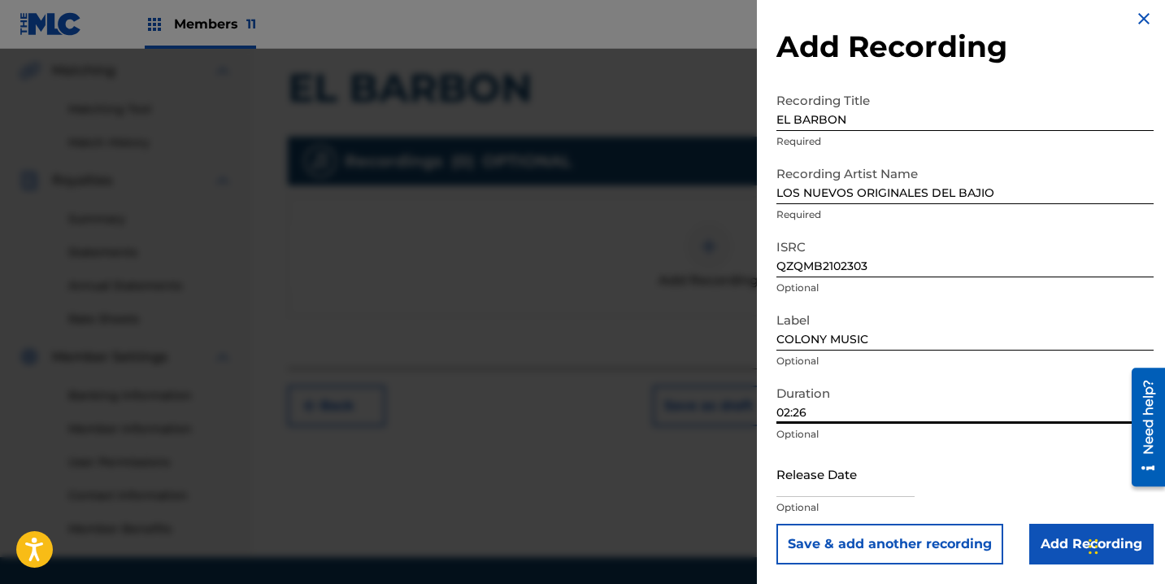
type input "02:26"
click at [835, 469] on input "text" at bounding box center [845, 473] width 138 height 46
select select "7"
select select "2025"
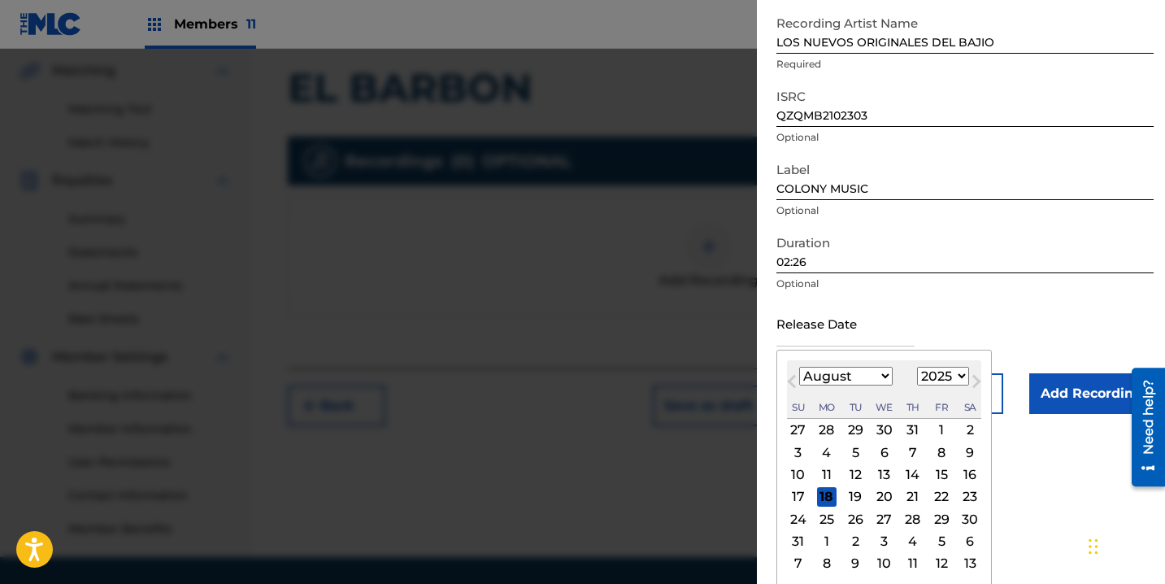
scroll to position [162, 0]
click at [812, 378] on select "January February March April May June July August September October November De…" at bounding box center [845, 375] width 93 height 19
select select "5"
click at [799, 384] on select "January February March April May June July August September October November De…" at bounding box center [845, 375] width 93 height 19
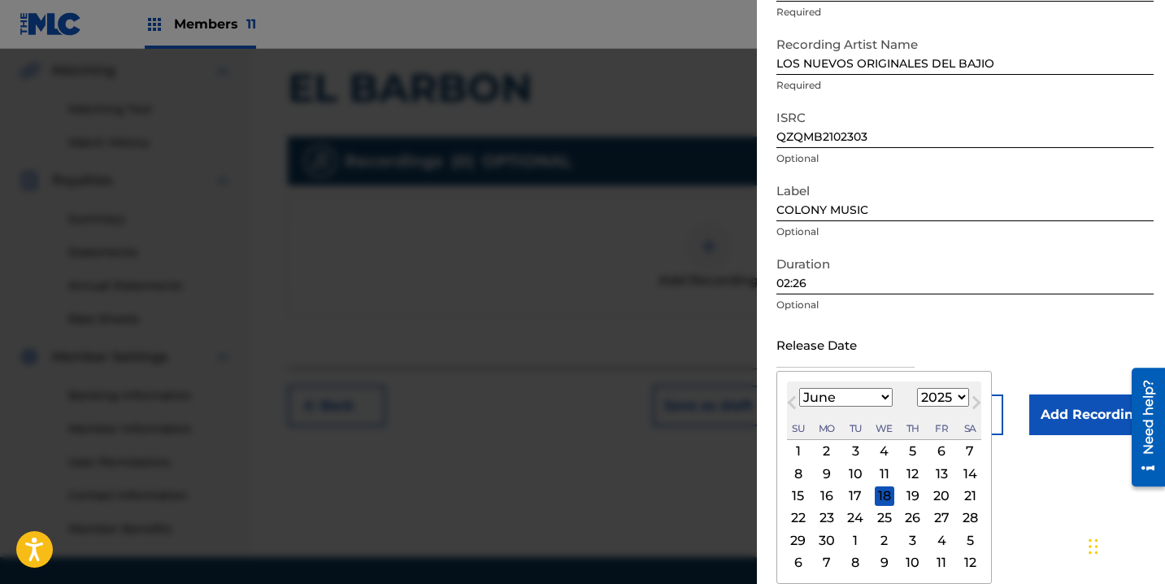
click at [939, 397] on select "1899 1900 1901 1902 1903 1904 1905 1906 1907 1908 1909 1910 1911 1912 1913 1914…" at bounding box center [943, 397] width 52 height 19
select select "2022"
click at [917, 388] on select "1899 1900 1901 1902 1903 1904 1905 1906 1907 1908 1909 1910 1911 1912 1913 1914…" at bounding box center [943, 397] width 52 height 19
drag, startPoint x: 936, startPoint y: 452, endPoint x: 990, endPoint y: 459, distance: 55.0
click at [936, 452] on div "3" at bounding box center [942, 451] width 20 height 20
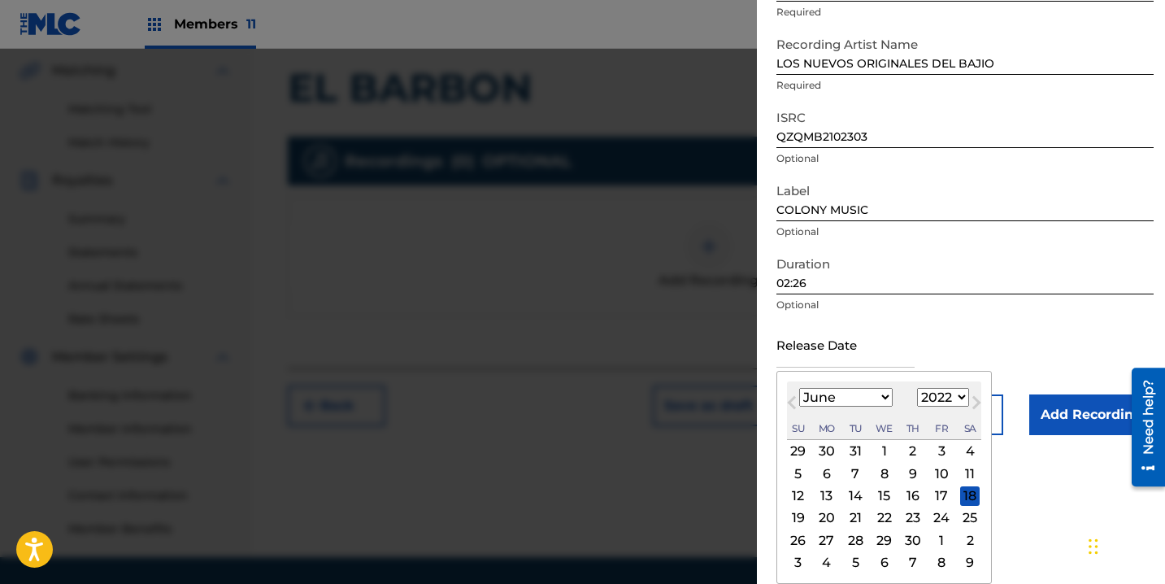
type input "June 3 2022"
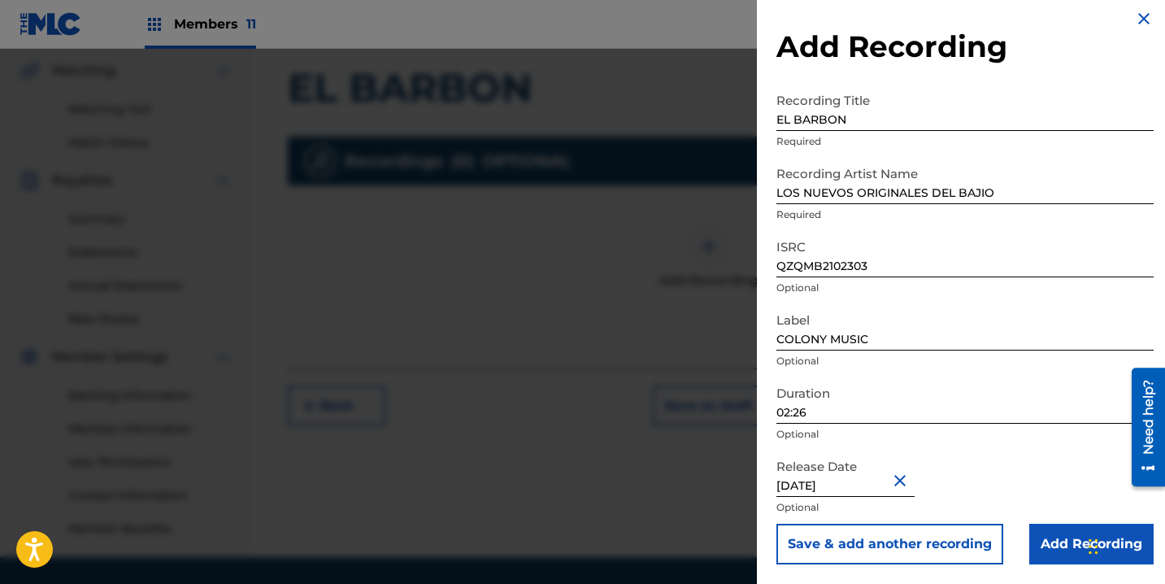
drag, startPoint x: 1057, startPoint y: 541, endPoint x: 1048, endPoint y: 535, distance: 11.1
click at [1057, 541] on input "Add Recording" at bounding box center [1091, 543] width 124 height 41
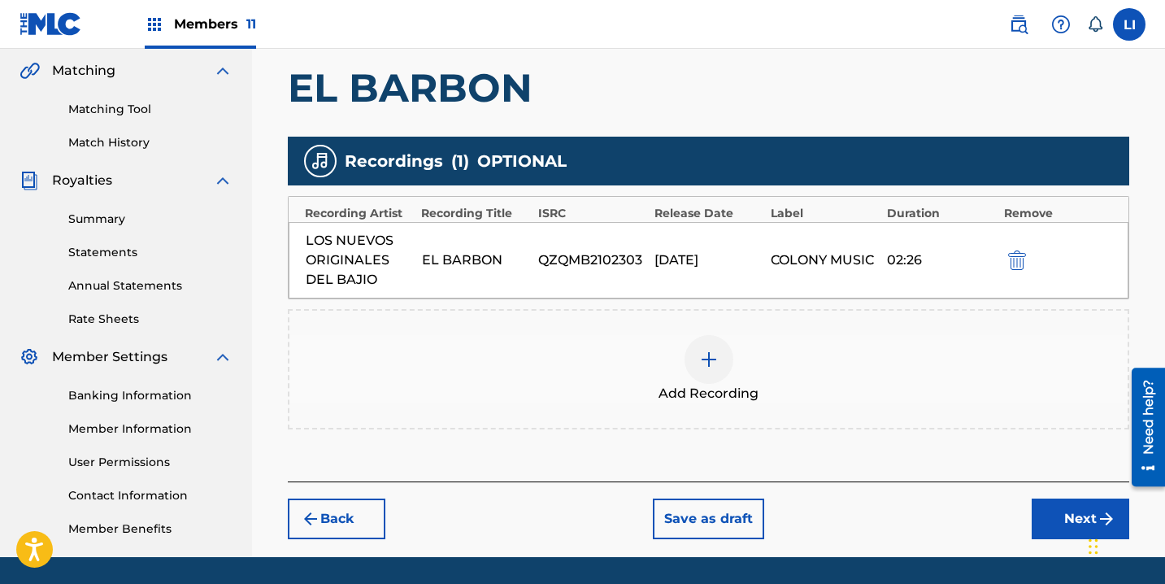
click at [1049, 510] on button "Next" at bounding box center [1081, 518] width 98 height 41
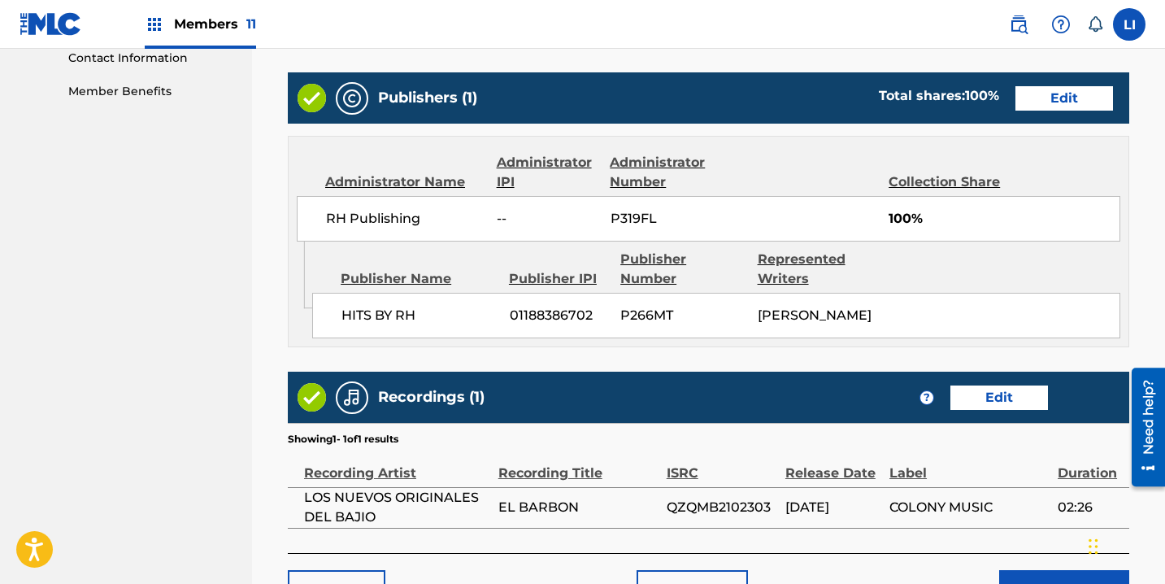
scroll to position [929, 0]
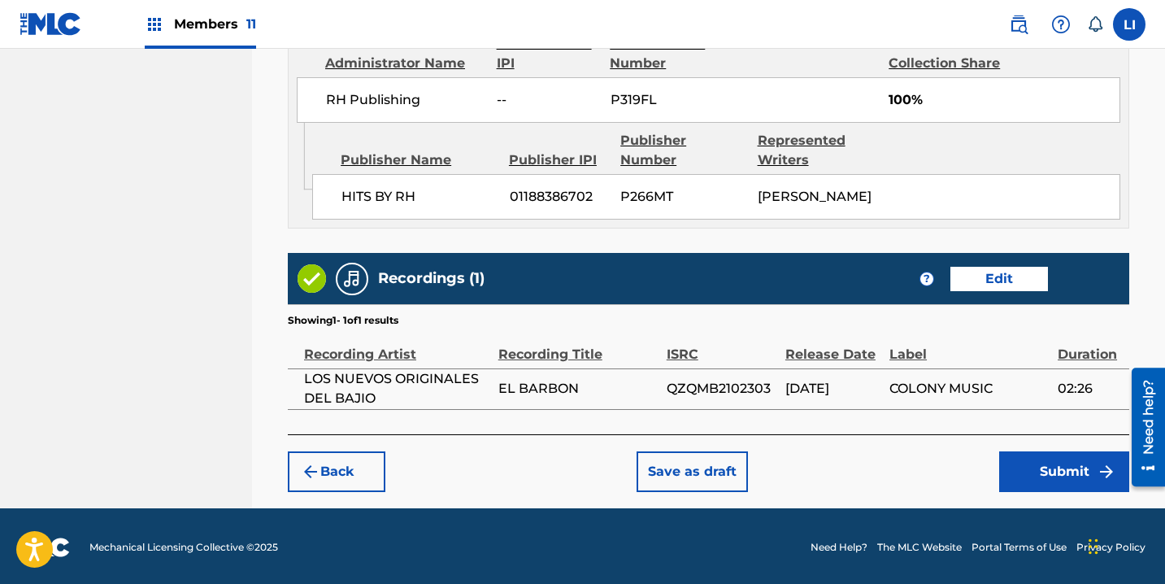
click at [1027, 471] on button "Submit" at bounding box center [1064, 471] width 130 height 41
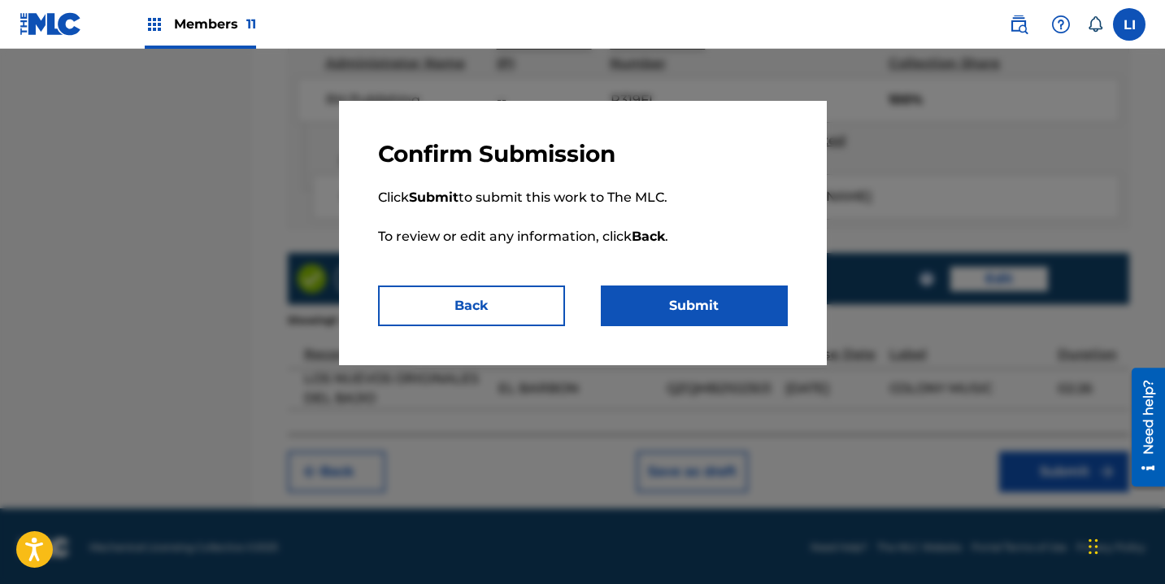
click at [738, 309] on button "Submit" at bounding box center [694, 305] width 187 height 41
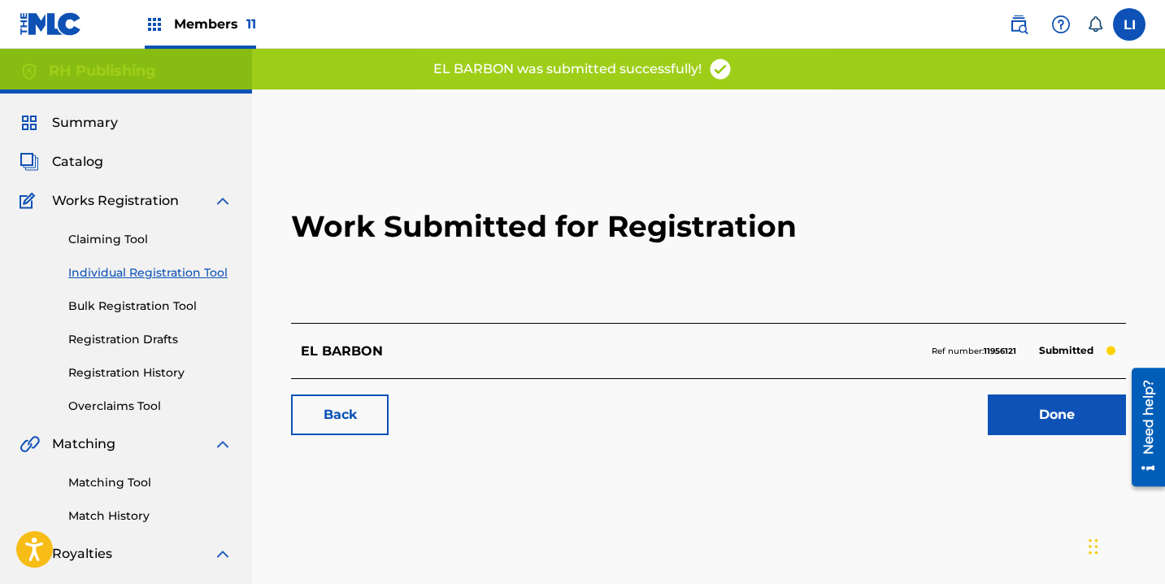
click at [605, 328] on div "EL BARBON Ref number: 11956121 Submitted" at bounding box center [708, 350] width 835 height 55
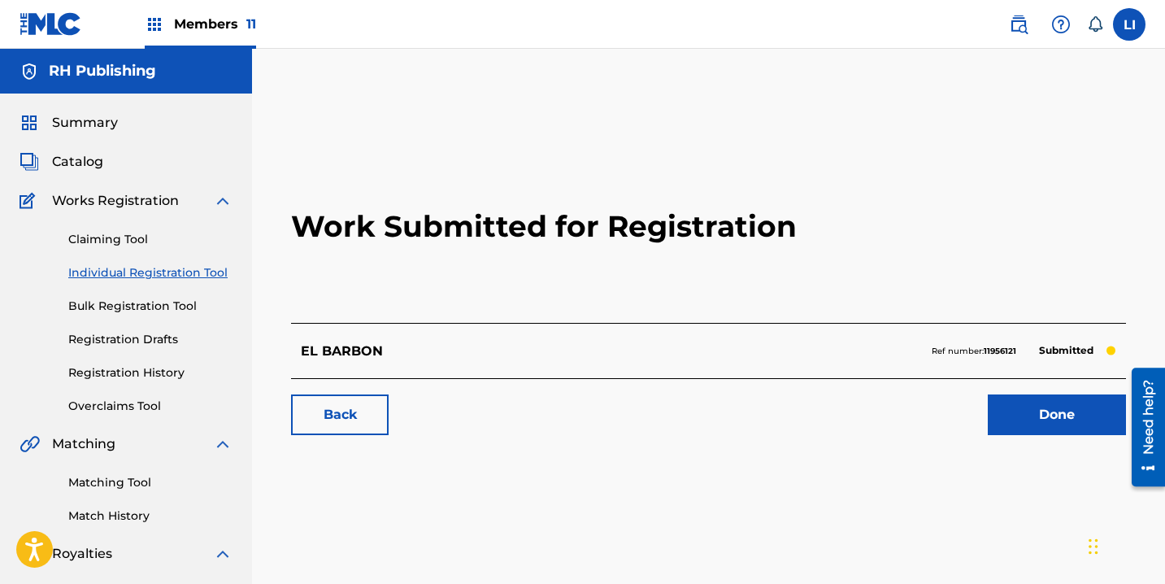
click at [1044, 426] on link "Done" at bounding box center [1057, 414] width 138 height 41
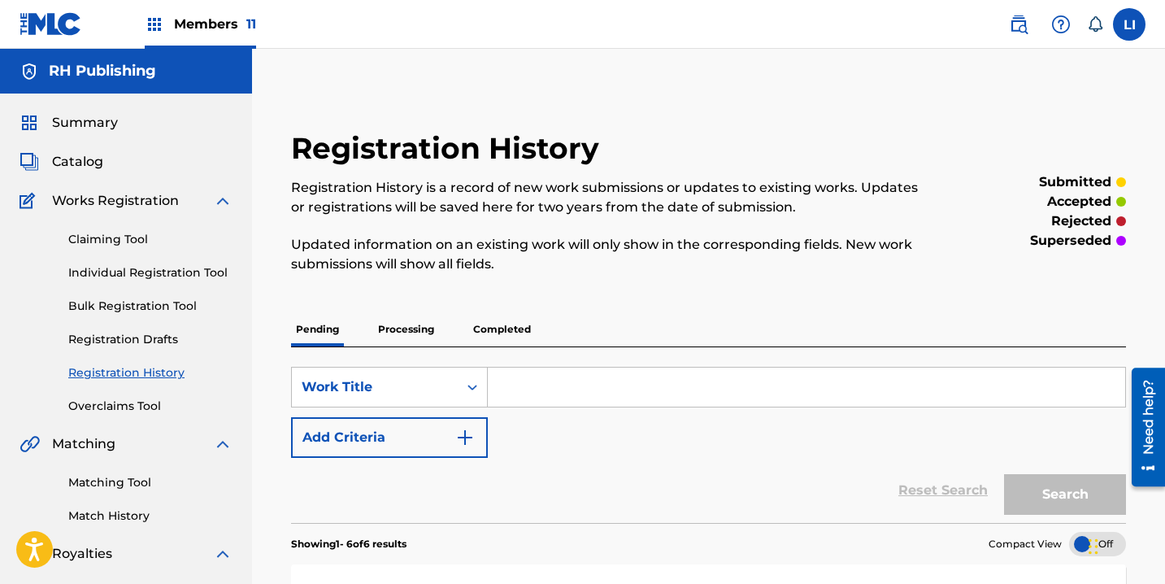
click at [162, 273] on link "Individual Registration Tool" at bounding box center [150, 272] width 164 height 17
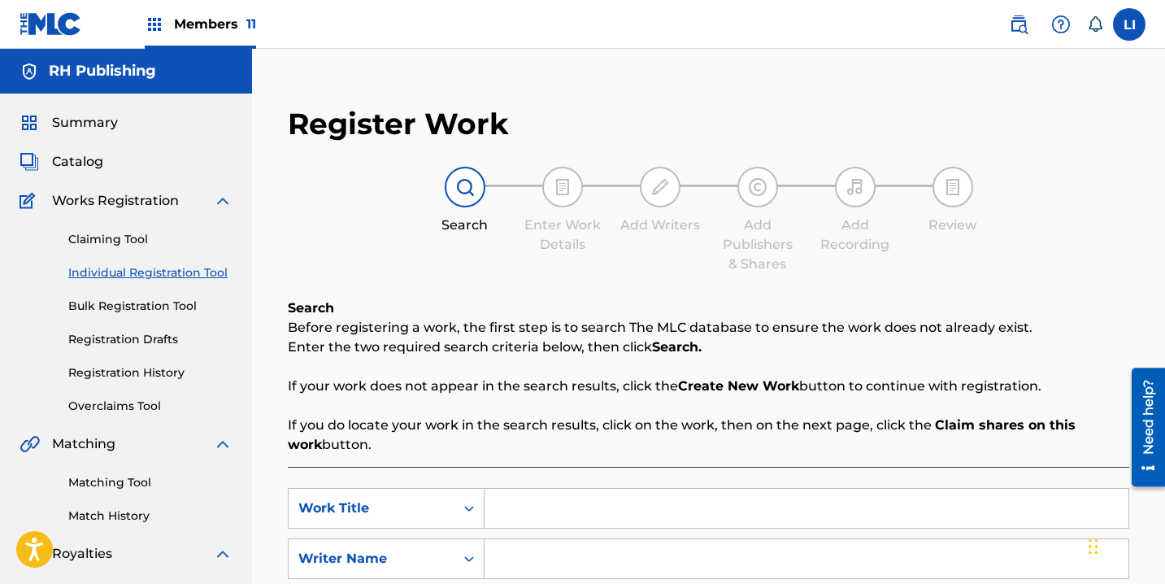
scroll to position [291, 0]
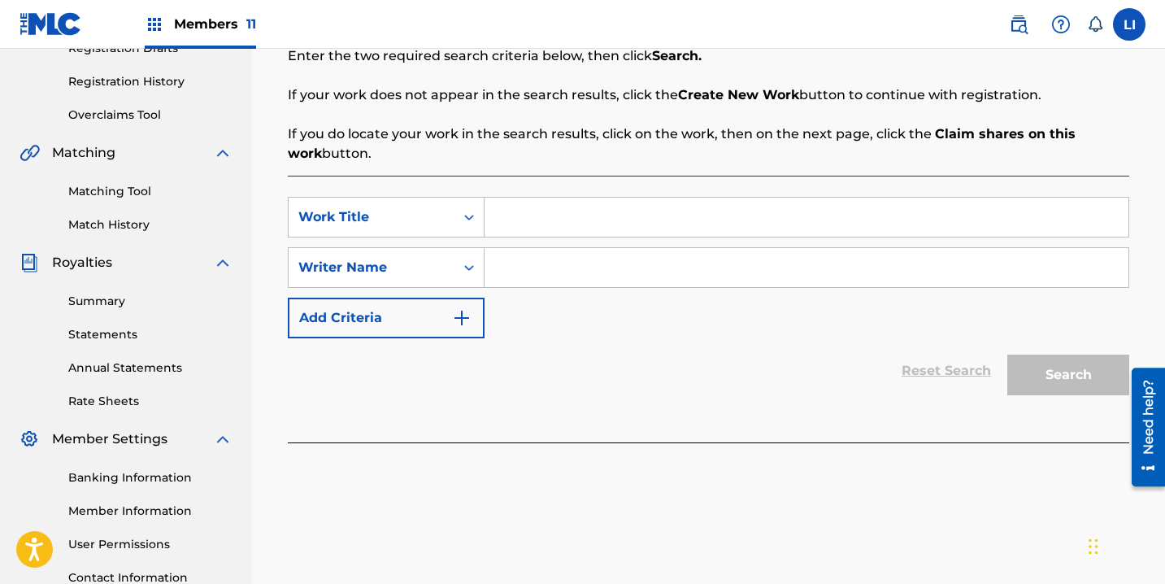
click at [517, 219] on input "Search Form" at bounding box center [806, 217] width 644 height 39
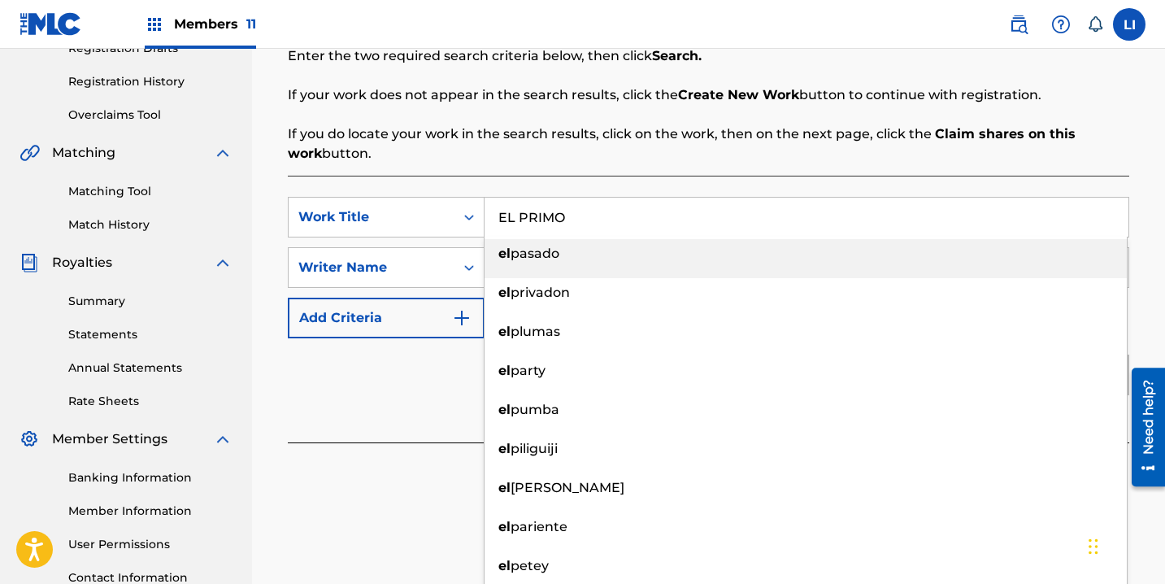
type input "EL PRIMO"
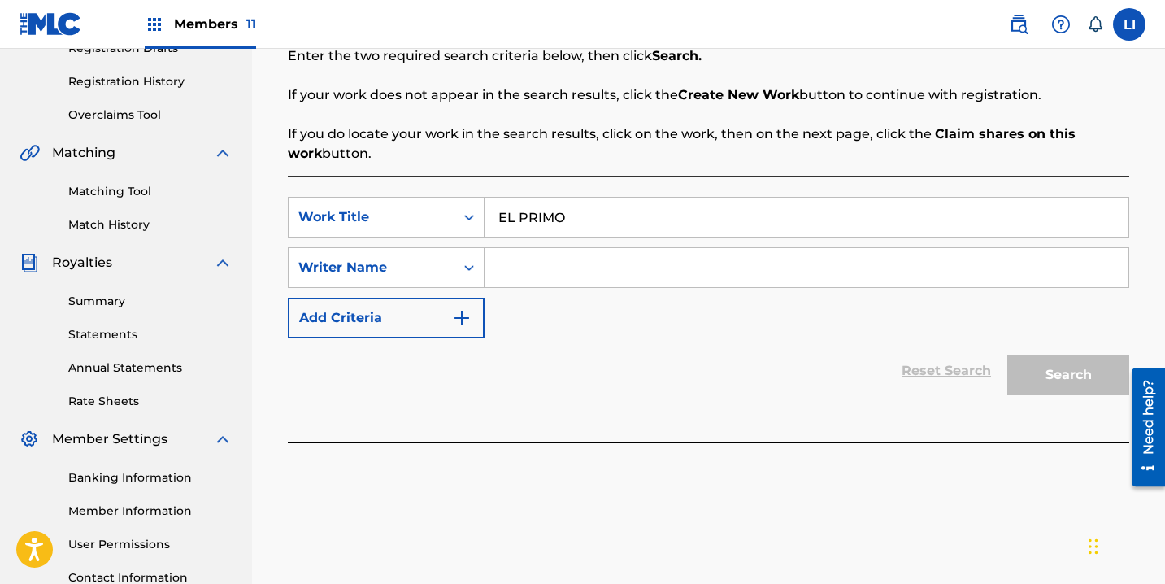
click at [567, 274] on input "Search Form" at bounding box center [806, 267] width 644 height 39
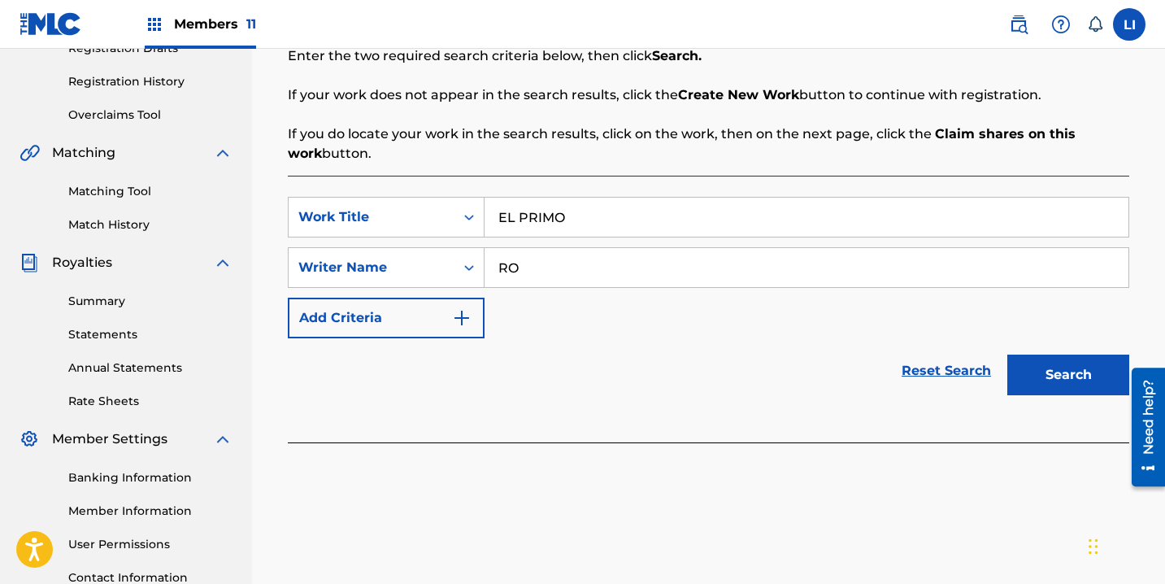
type input "R"
type input "ROEL"
click at [1007, 354] on button "Search" at bounding box center [1068, 374] width 122 height 41
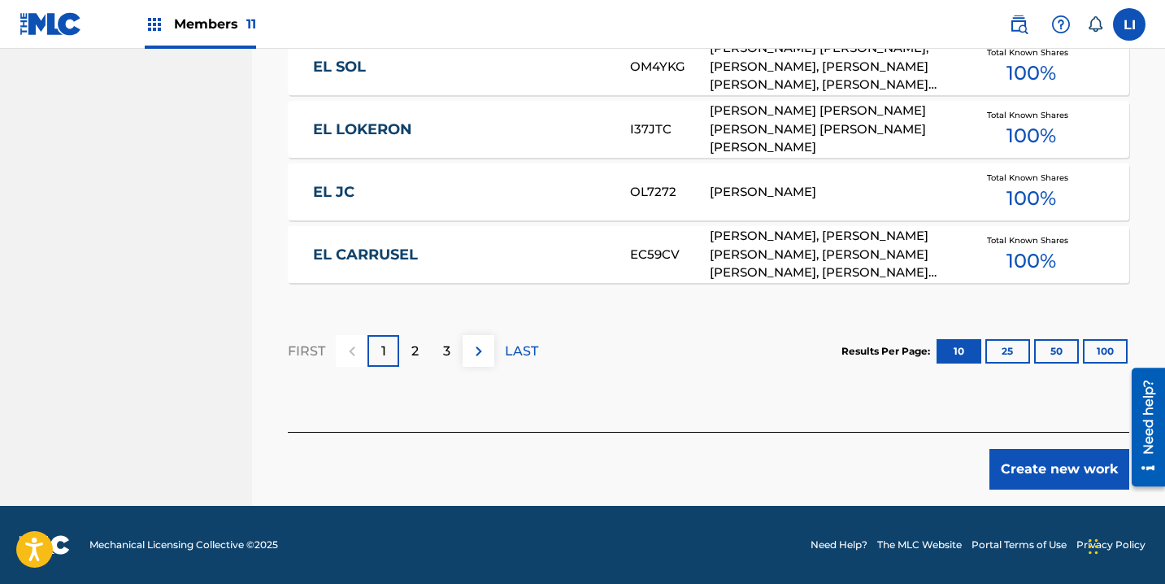
click at [1018, 458] on button "Create new work" at bounding box center [1059, 469] width 140 height 41
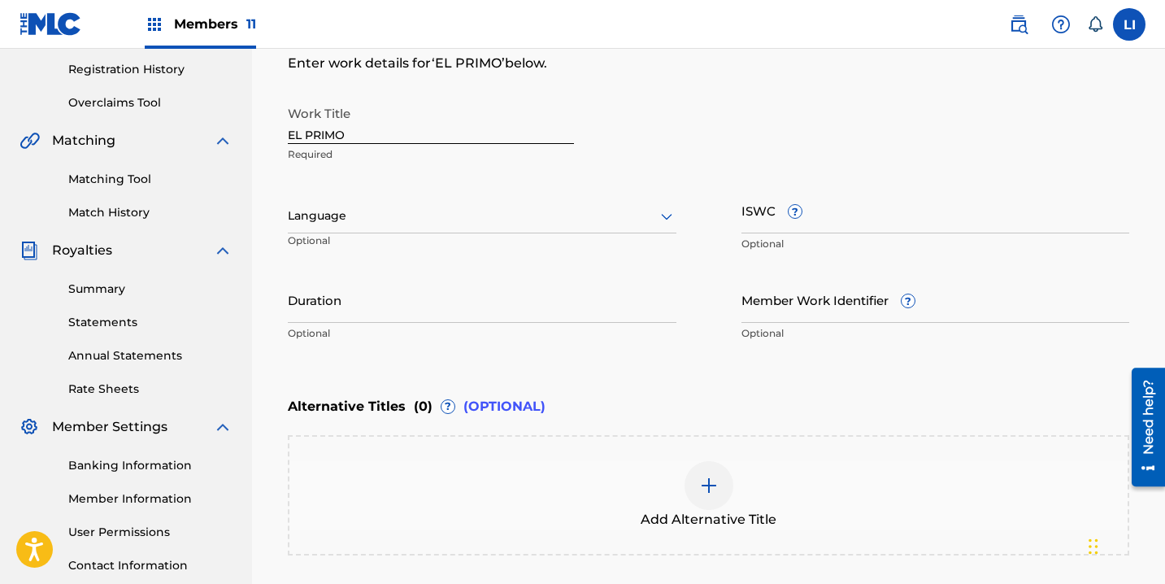
scroll to position [306, 0]
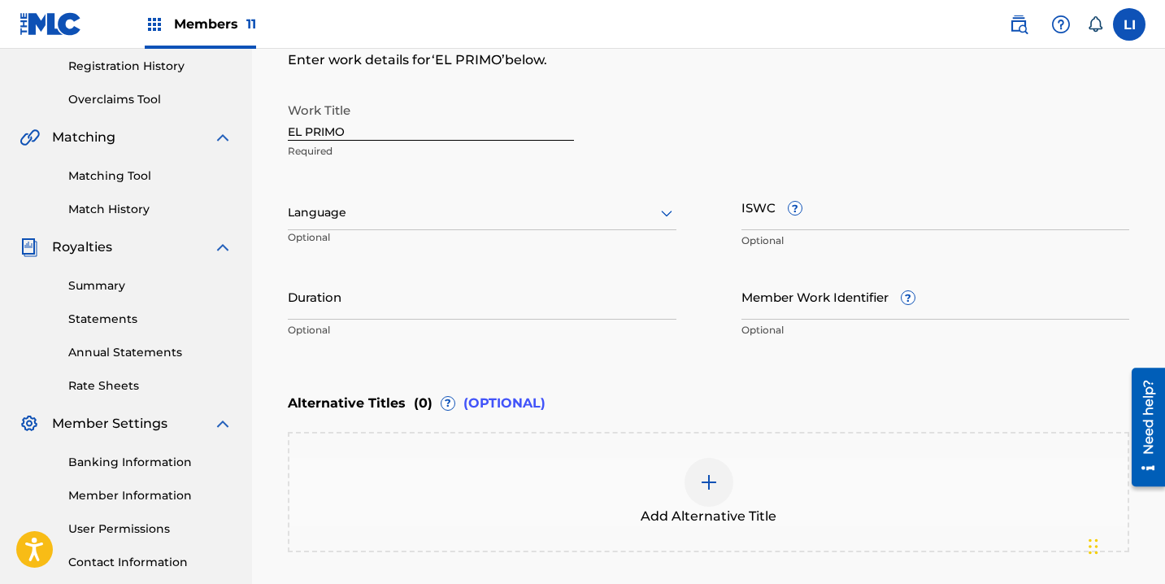
drag, startPoint x: 356, startPoint y: 215, endPoint x: 355, endPoint y: 224, distance: 9.0
click at [356, 216] on div at bounding box center [482, 212] width 389 height 20
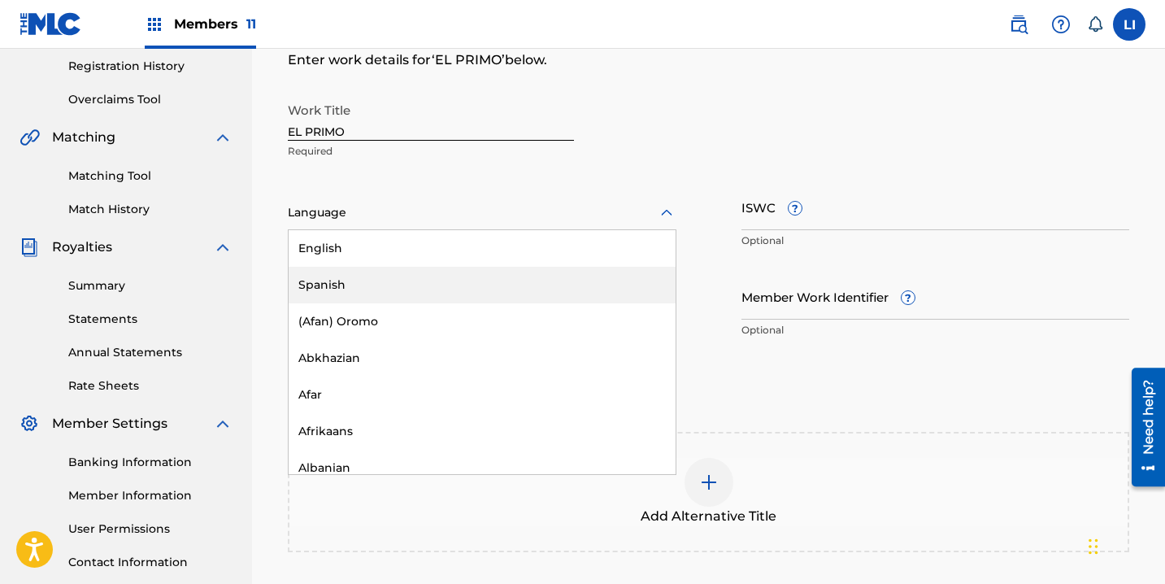
click at [339, 283] on div "Spanish" at bounding box center [482, 285] width 387 height 37
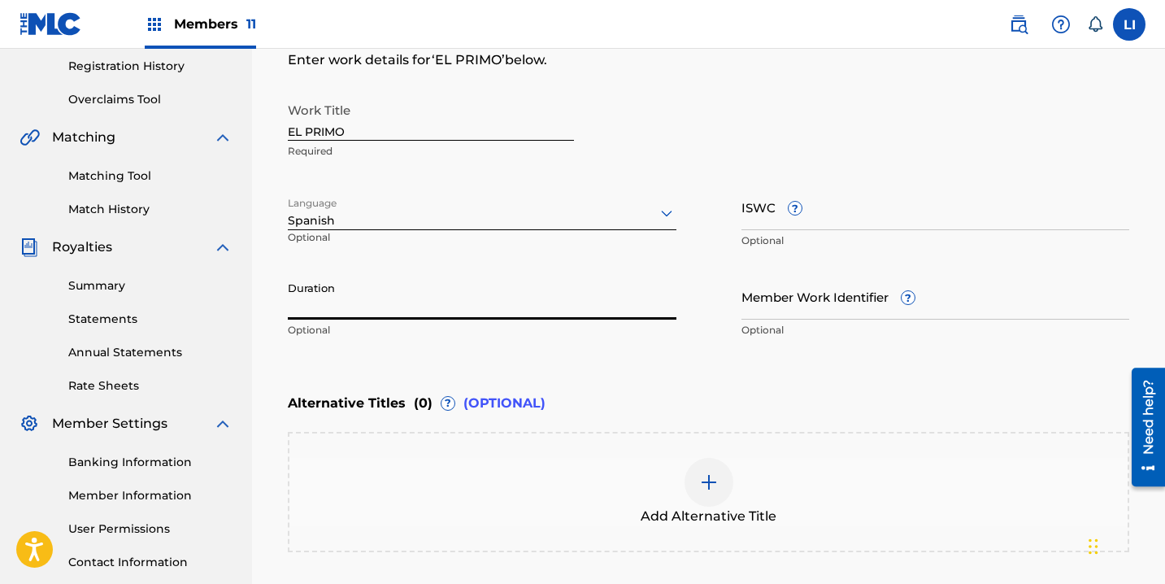
click at [349, 311] on input "Duration" at bounding box center [482, 296] width 389 height 46
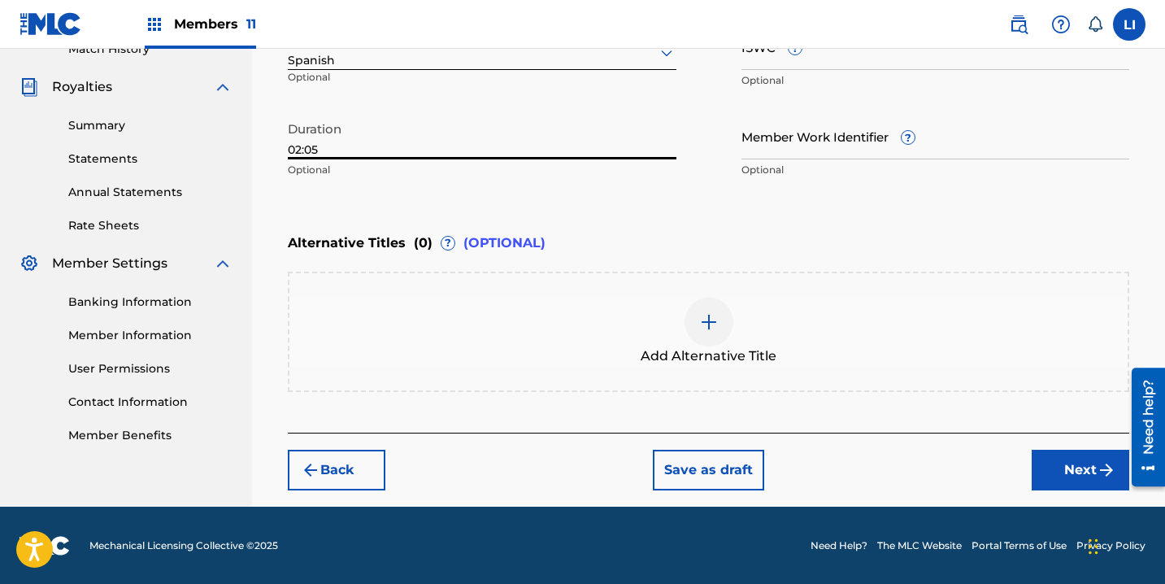
type input "02:05"
click at [1092, 474] on button "Next" at bounding box center [1081, 470] width 98 height 41
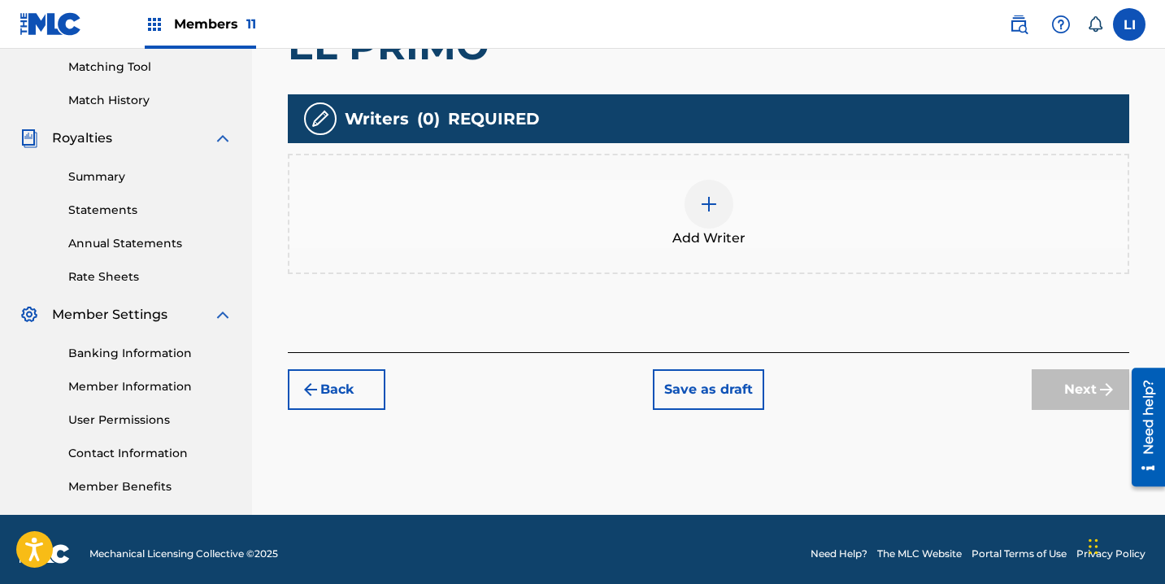
scroll to position [424, 0]
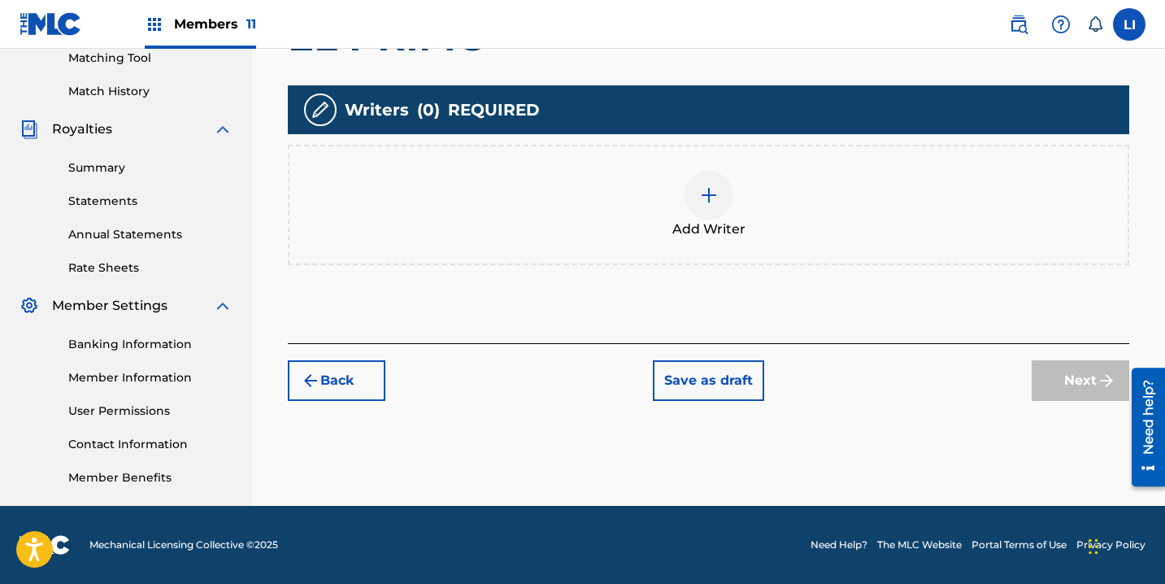
click at [633, 206] on div "Add Writer" at bounding box center [708, 205] width 838 height 68
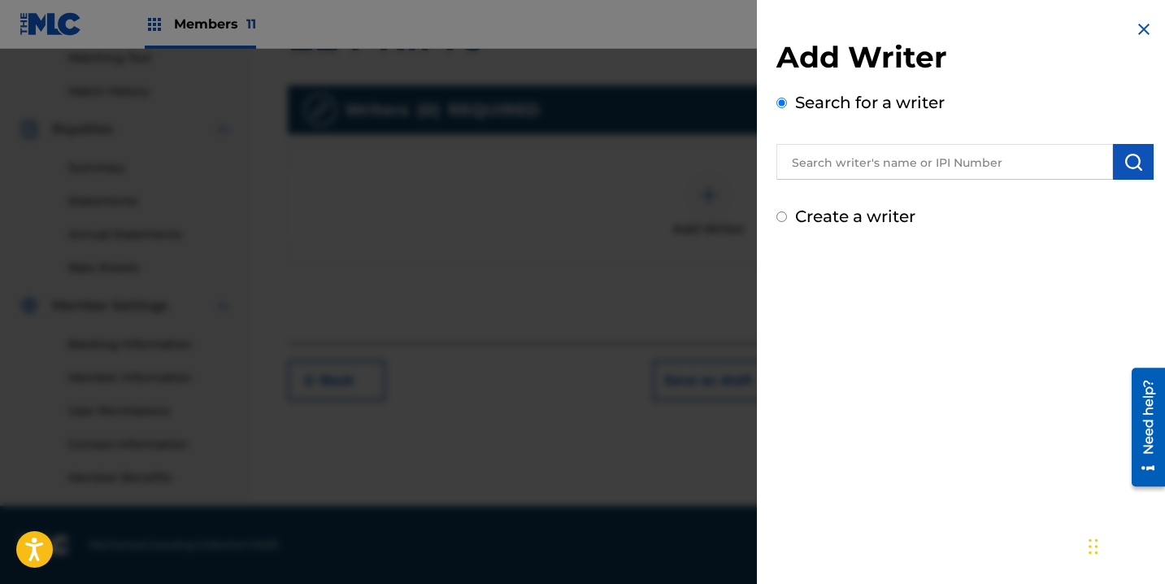
drag, startPoint x: 876, startPoint y: 132, endPoint x: 877, endPoint y: 154, distance: 21.1
click at [877, 139] on div "Search for a writer" at bounding box center [964, 134] width 377 height 89
click at [878, 167] on input "text" at bounding box center [944, 162] width 337 height 36
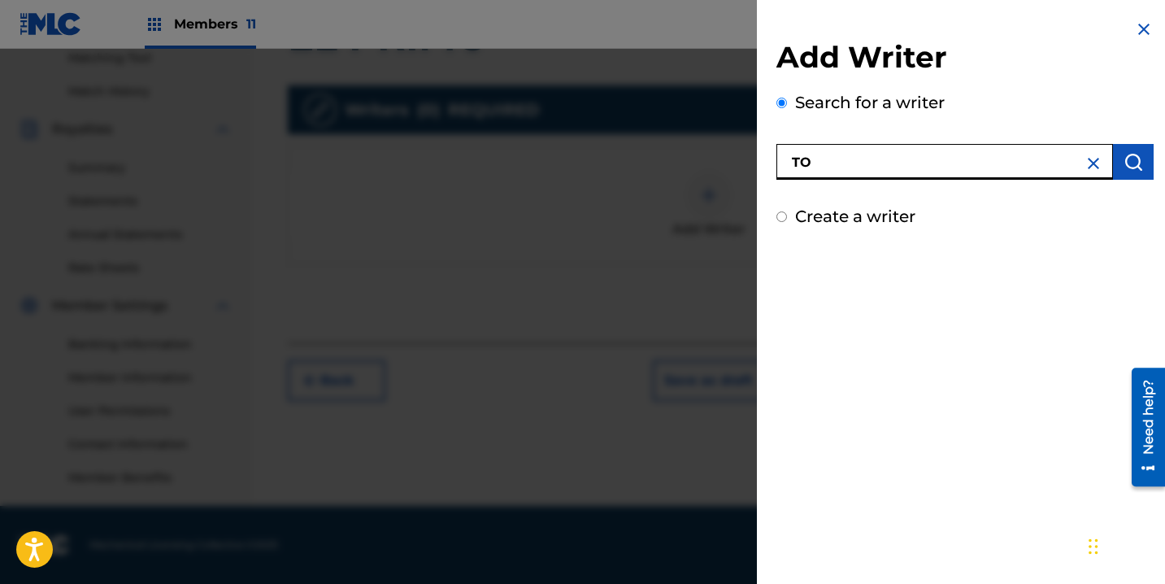
type input "T"
type input "ROEL PEÑA"
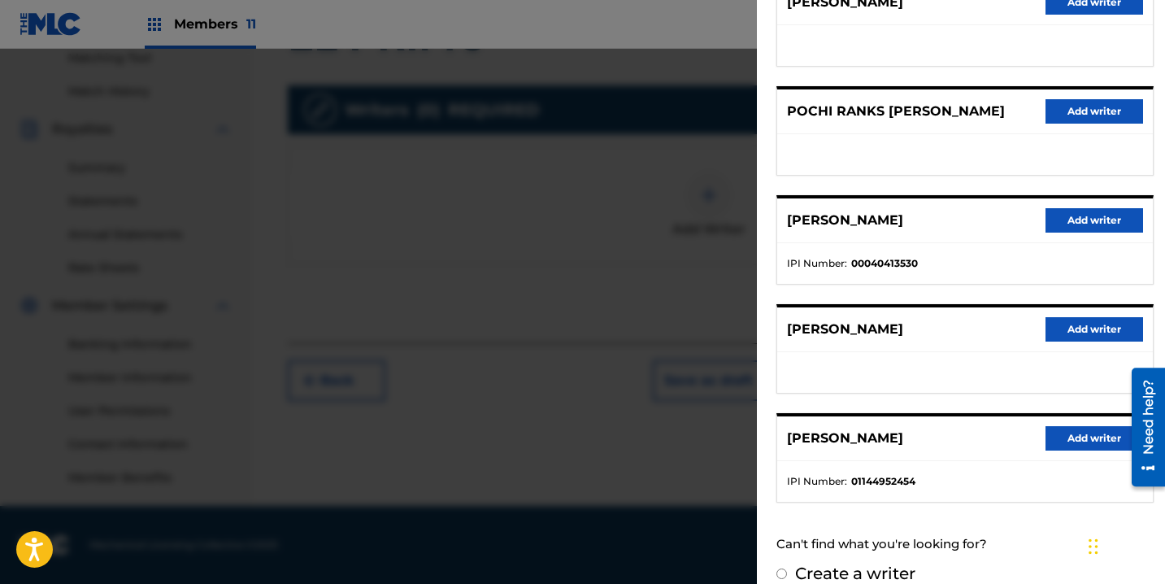
scroll to position [263, 0]
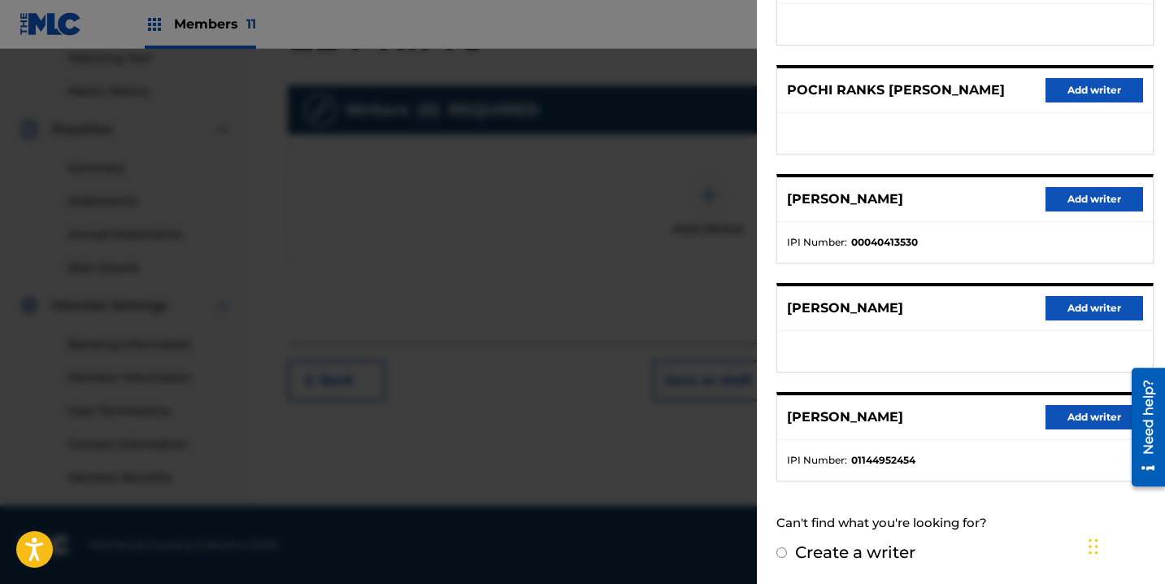
click at [1085, 421] on button "Add writer" at bounding box center [1094, 417] width 98 height 24
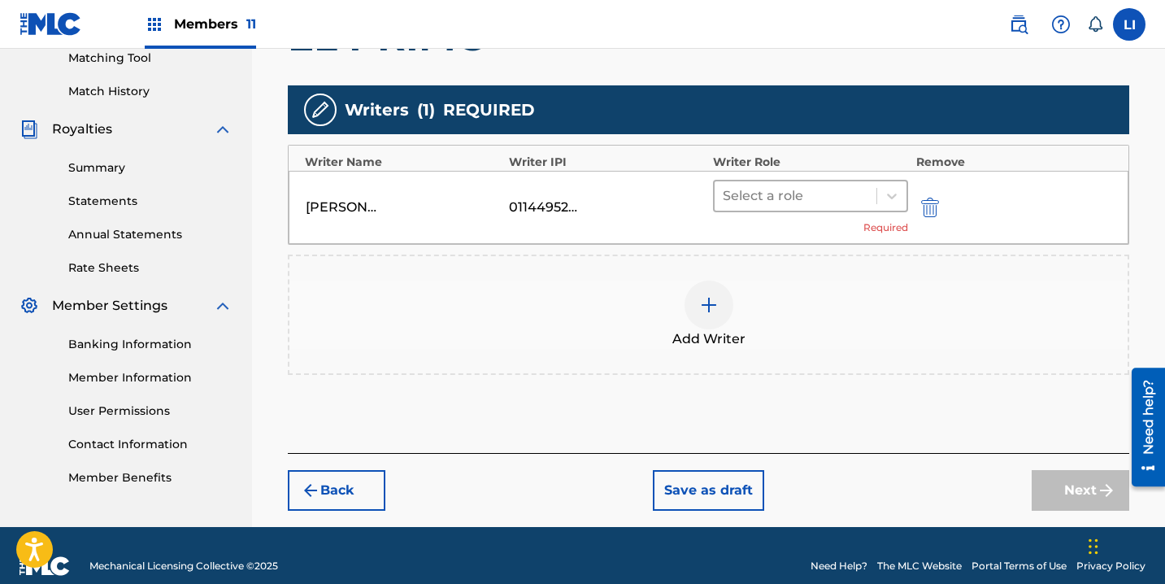
drag, startPoint x: 782, startPoint y: 175, endPoint x: 788, endPoint y: 200, distance: 25.8
click at [783, 176] on div "ROEL PENA 01144952454 Select a role Required" at bounding box center [709, 207] width 840 height 73
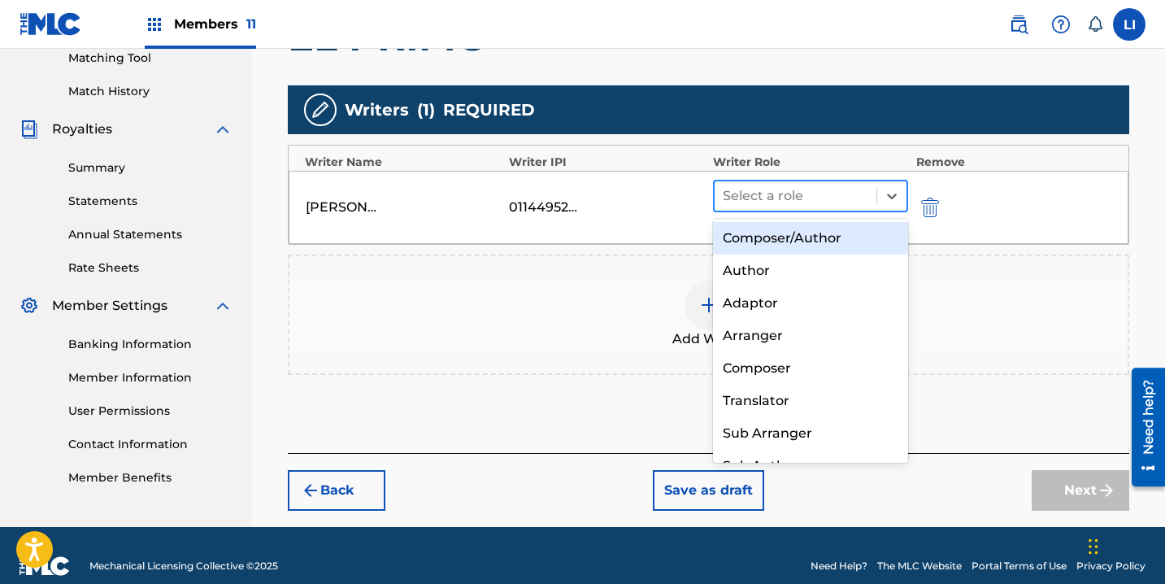
drag, startPoint x: 788, startPoint y: 204, endPoint x: 794, endPoint y: 228, distance: 24.2
click at [788, 206] on div at bounding box center [796, 196] width 146 height 23
click at [794, 230] on div "Composer/Author" at bounding box center [810, 238] width 195 height 33
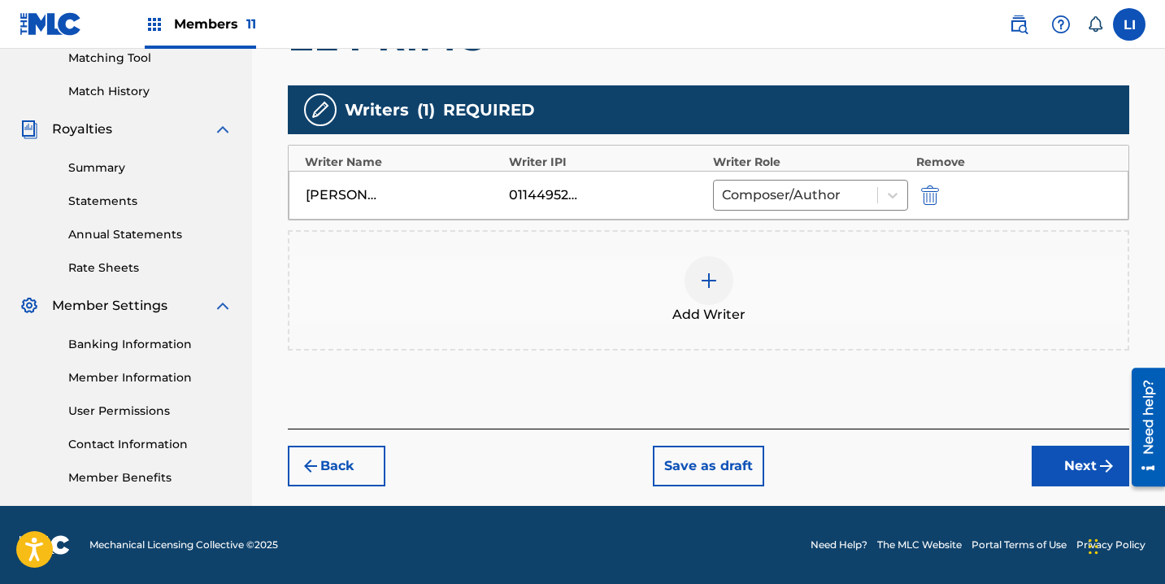
drag, startPoint x: 1068, startPoint y: 464, endPoint x: 938, endPoint y: 417, distance: 138.3
click at [1068, 464] on button "Next" at bounding box center [1081, 465] width 98 height 41
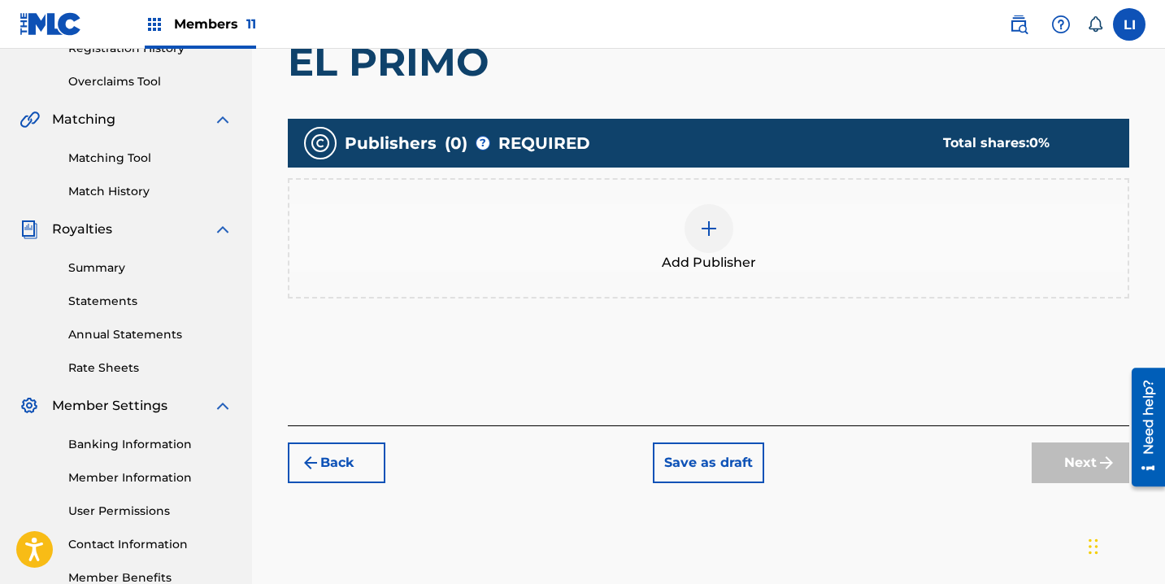
scroll to position [380, 0]
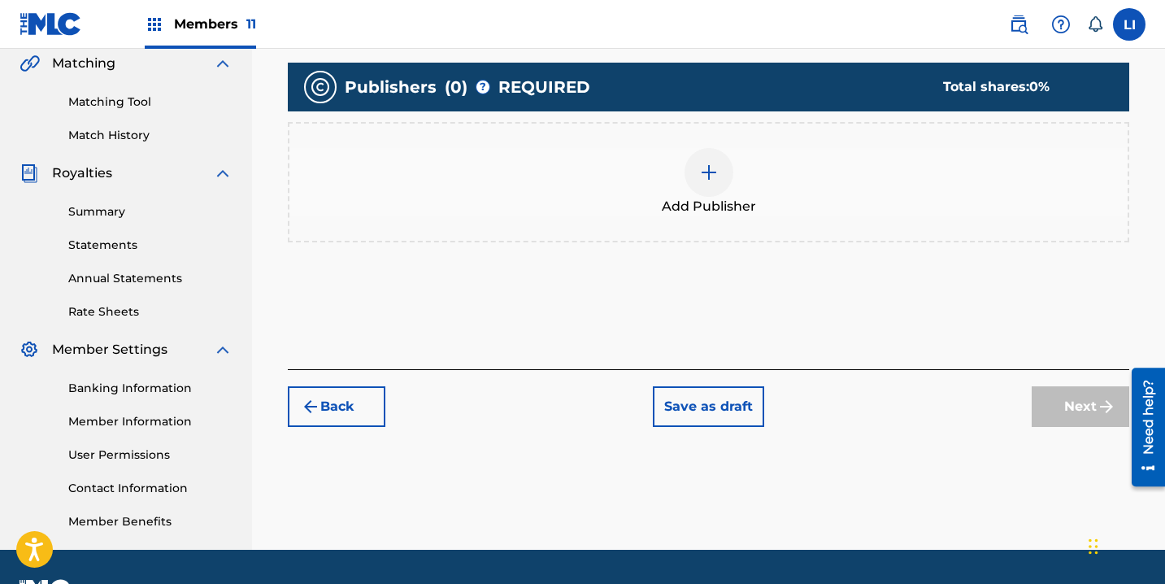
click at [671, 223] on div "Add Publisher" at bounding box center [708, 182] width 841 height 120
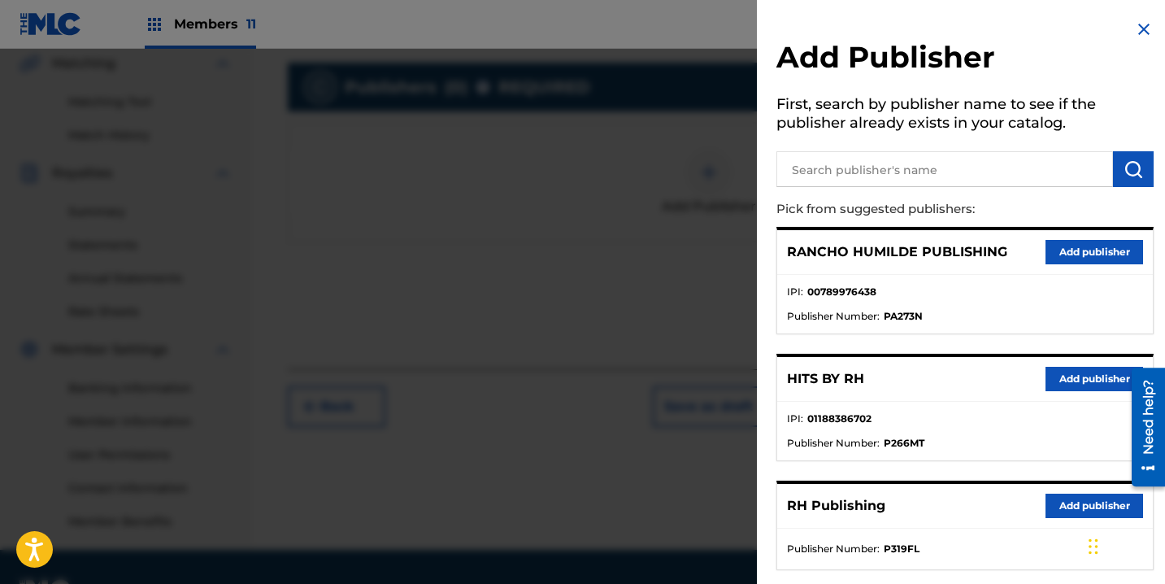
drag, startPoint x: 1069, startPoint y: 384, endPoint x: 836, endPoint y: 311, distance: 244.5
click at [1069, 384] on button "Add publisher" at bounding box center [1094, 379] width 98 height 24
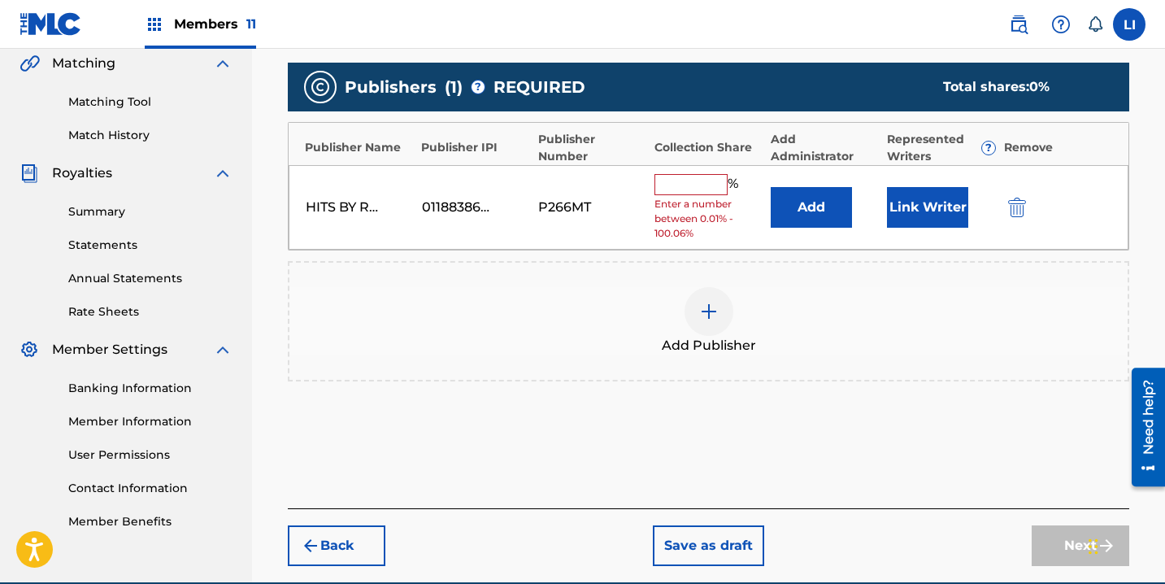
click at [785, 211] on button "Add" at bounding box center [811, 207] width 81 height 41
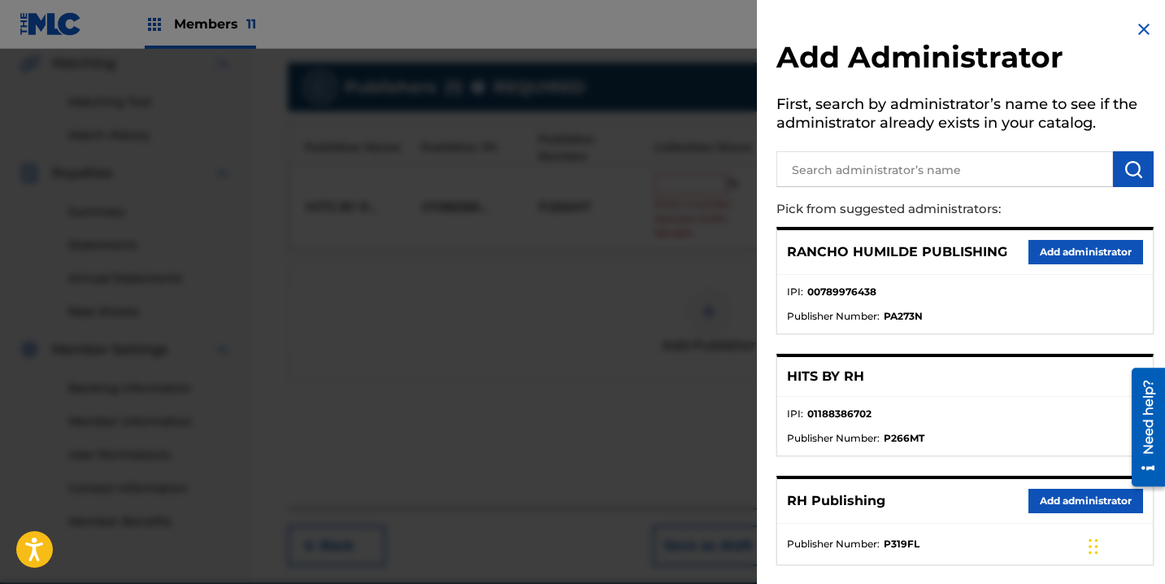
click at [1048, 513] on div "RH Publishing Add administrator" at bounding box center [965, 501] width 376 height 45
drag, startPoint x: 1053, startPoint y: 503, endPoint x: 928, endPoint y: 367, distance: 184.7
click at [1050, 500] on button "Add administrator" at bounding box center [1085, 501] width 115 height 24
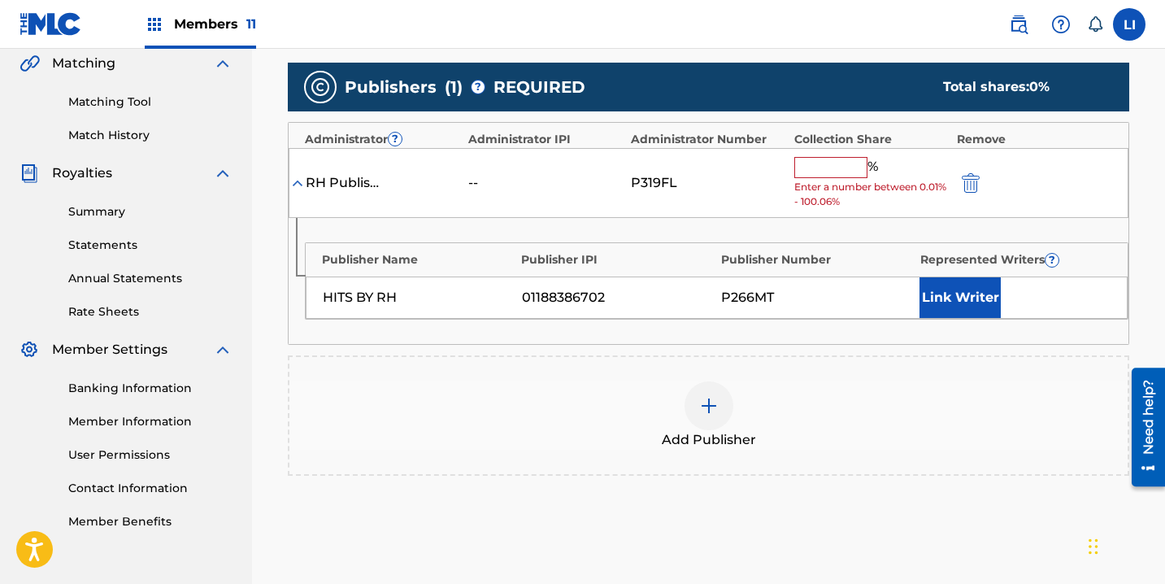
click at [832, 167] on input "text" at bounding box center [830, 167] width 73 height 21
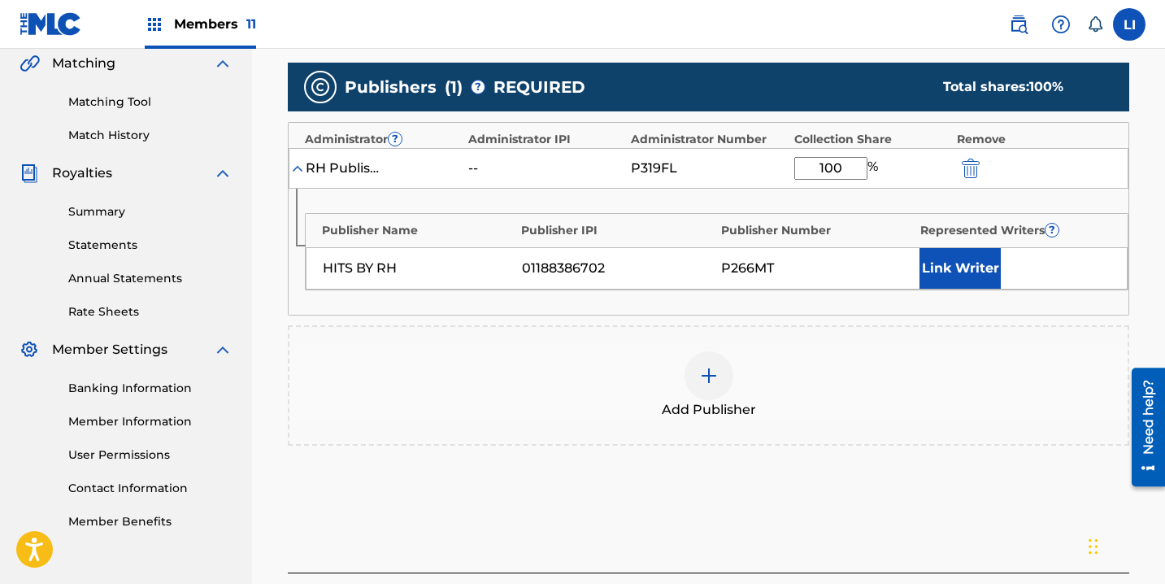
type input "100"
click at [980, 293] on div "Publisher Name Publisher IPI Publisher Number Represented Writers ? HITS BY RH …" at bounding box center [709, 252] width 840 height 126
click at [980, 269] on button "Link Writer" at bounding box center [959, 268] width 81 height 41
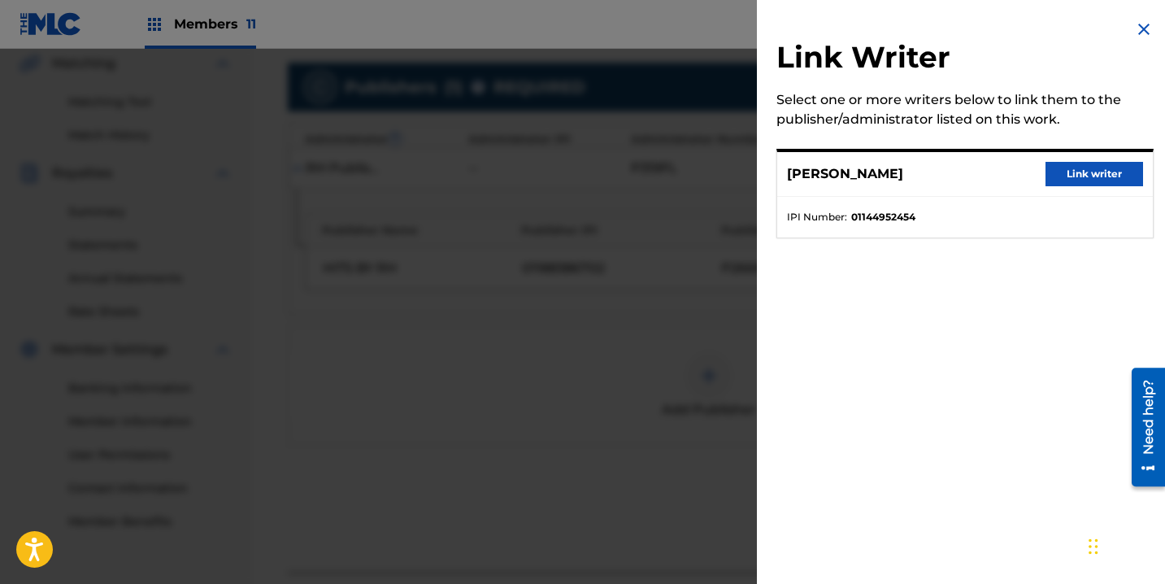
click at [1065, 191] on div "ROEL PENA Link writer" at bounding box center [965, 174] width 376 height 45
click at [1068, 178] on button "Link writer" at bounding box center [1094, 174] width 98 height 24
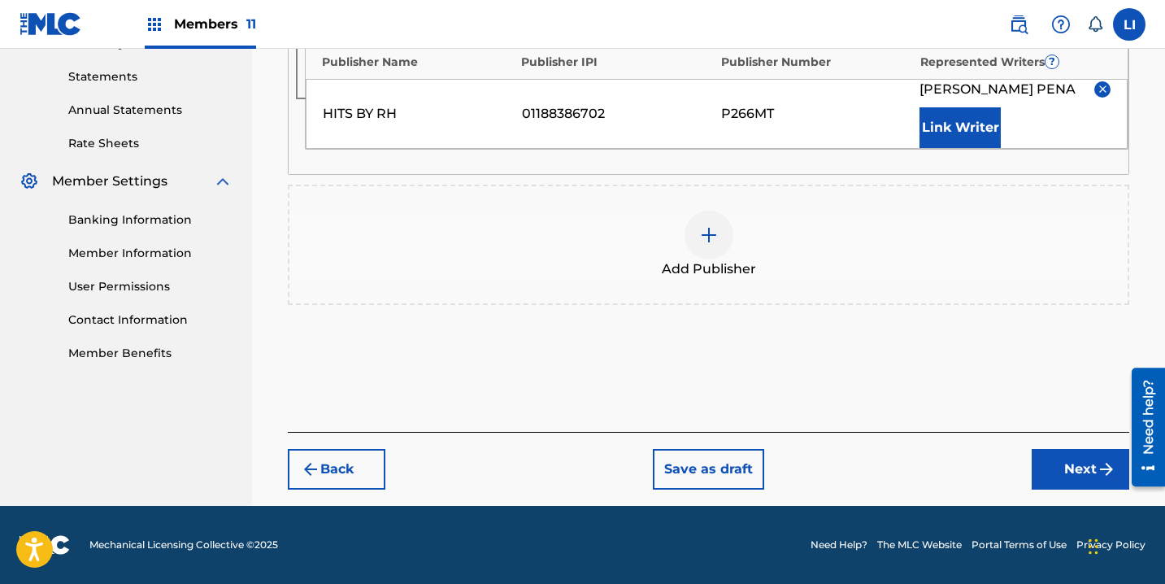
click at [1077, 482] on button "Next" at bounding box center [1081, 469] width 98 height 41
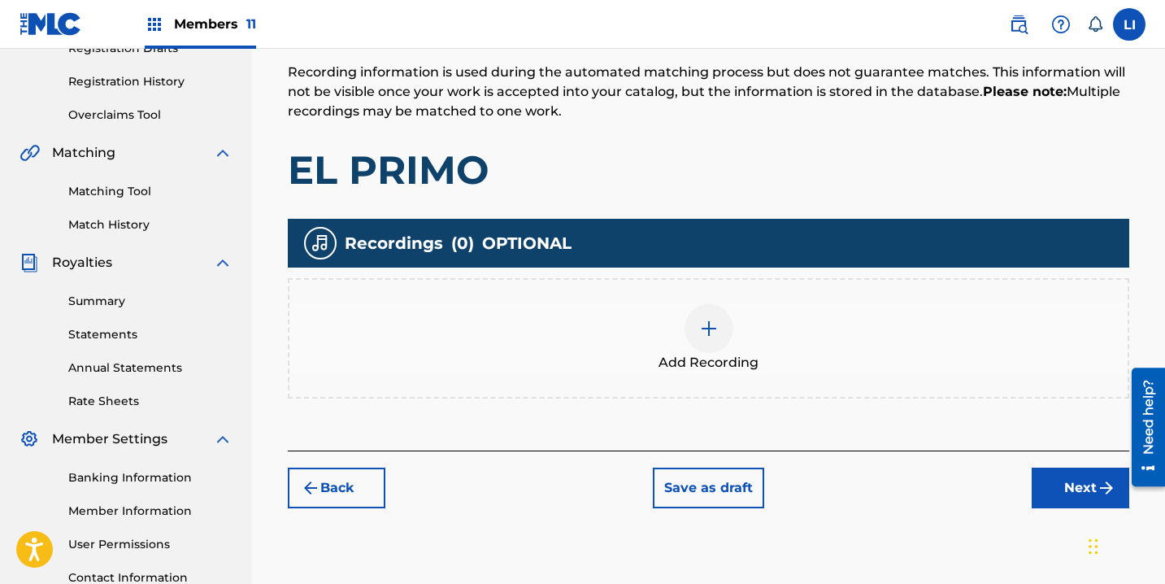
scroll to position [424, 0]
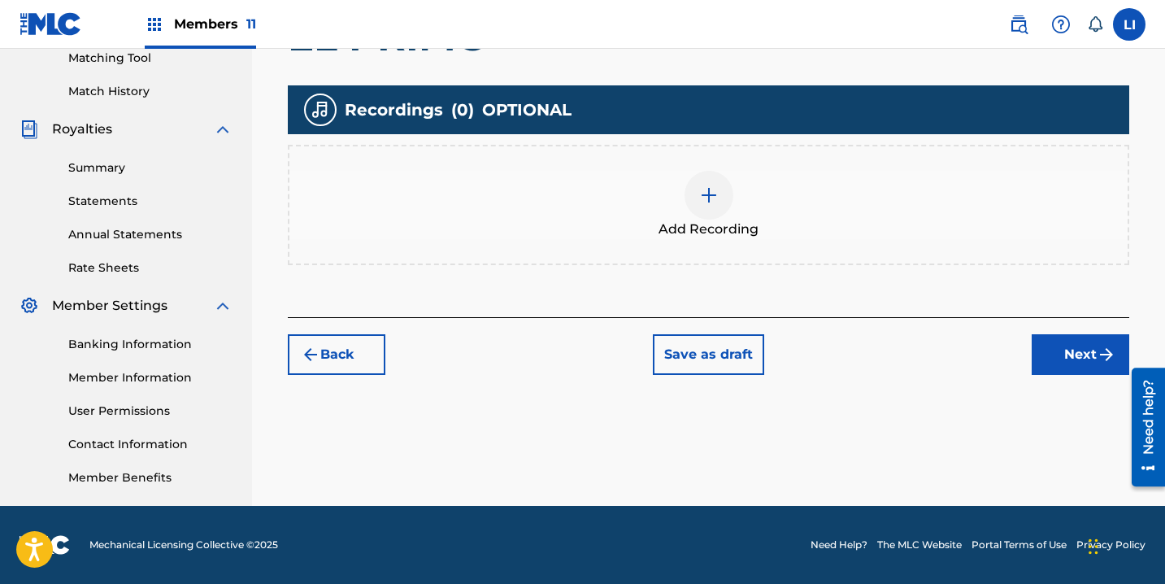
click at [728, 175] on div "Add Recording" at bounding box center [708, 205] width 838 height 68
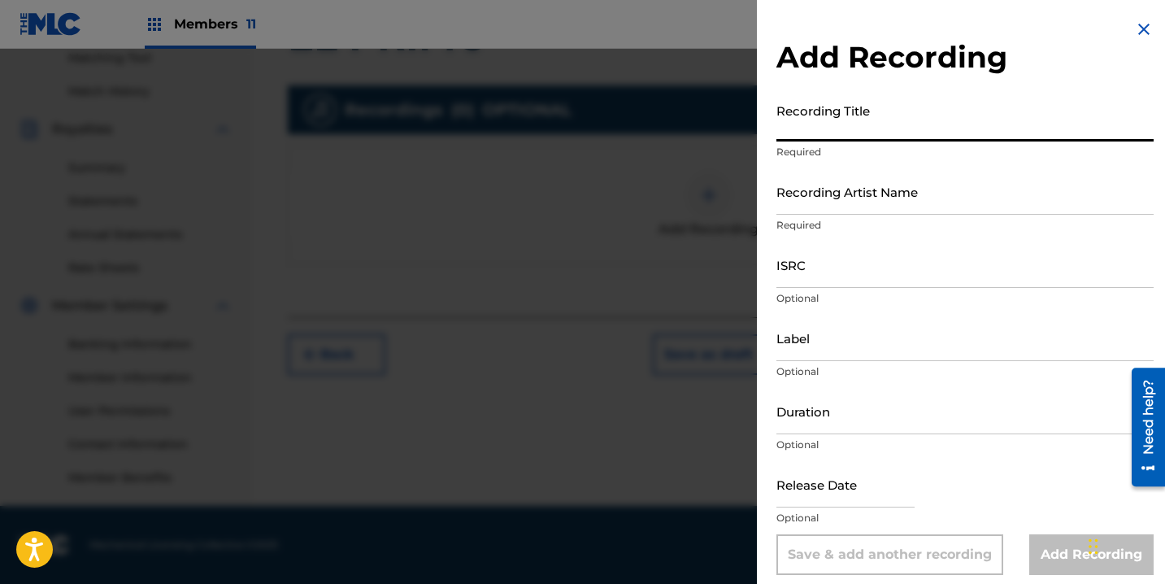
click at [913, 128] on input "Recording Title" at bounding box center [964, 118] width 377 height 46
type input "EL PRIMO"
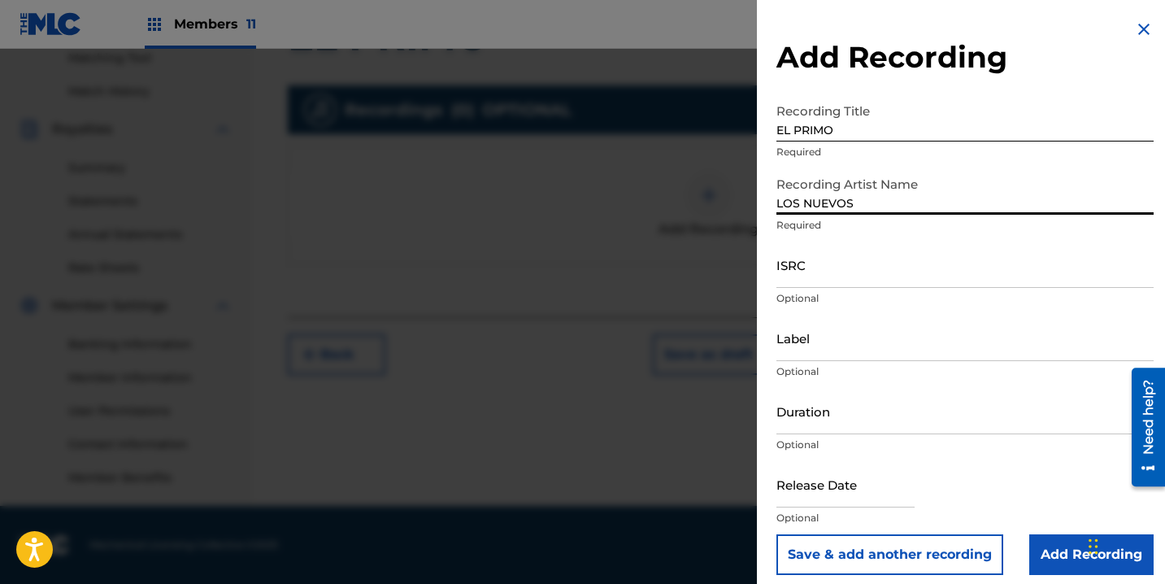
type input "LOS NUEVOS ORIGINALES DEL BAJIO"
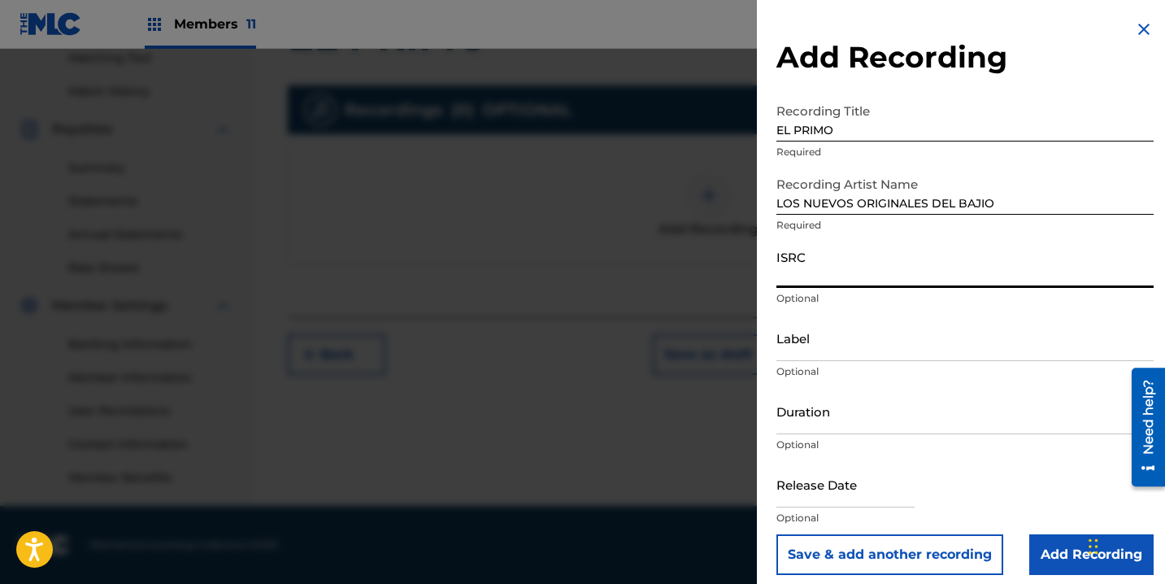
paste input "QZQMB2102304"
type input "QZQMB2102304"
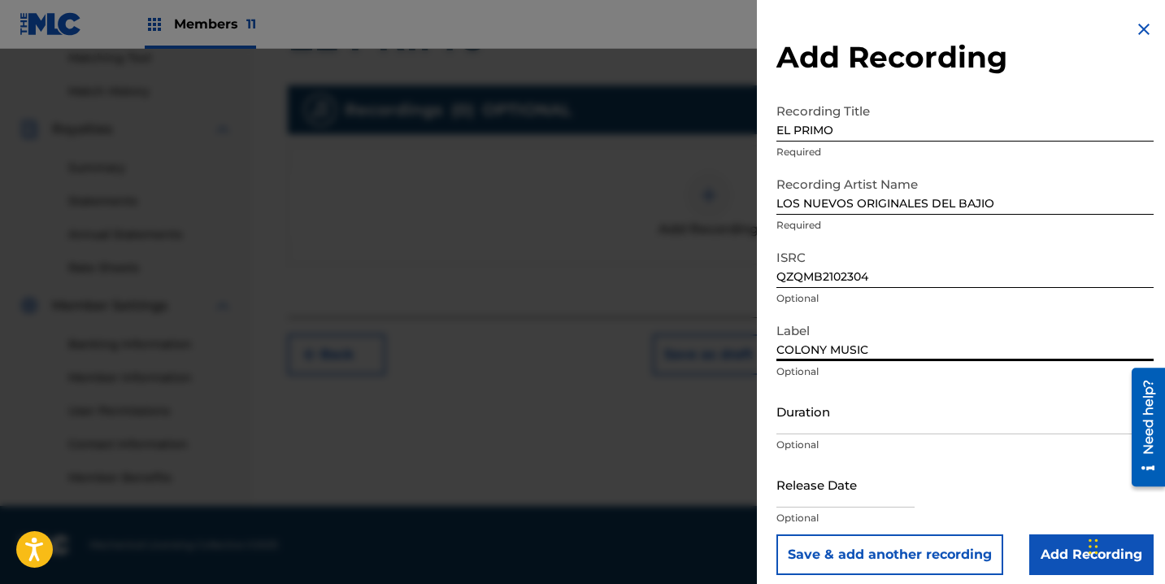
type input "COLONY MUSIC"
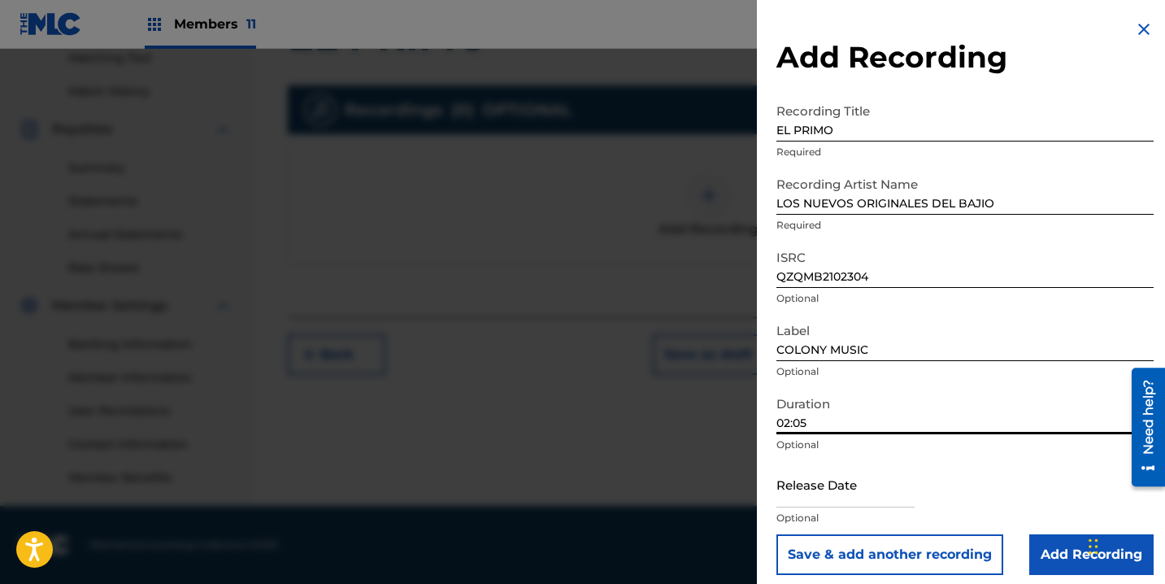
type input "02:05"
select select "7"
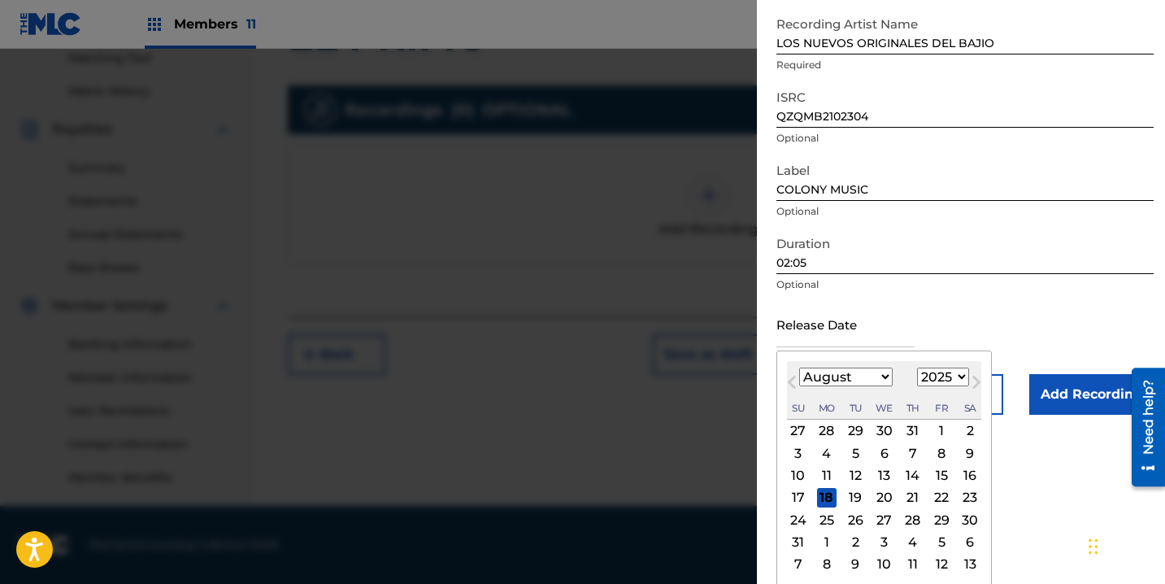
scroll to position [162, 0]
click at [949, 376] on select "1899 1900 1901 1902 1903 1904 1905 1906 1907 1908 1909 1910 1911 1912 1913 1914…" at bounding box center [943, 375] width 52 height 19
select select "2022"
click at [917, 384] on select "1899 1900 1901 1902 1903 1904 1905 1906 1907 1908 1909 1910 1911 1912 1913 1914…" at bounding box center [943, 375] width 52 height 19
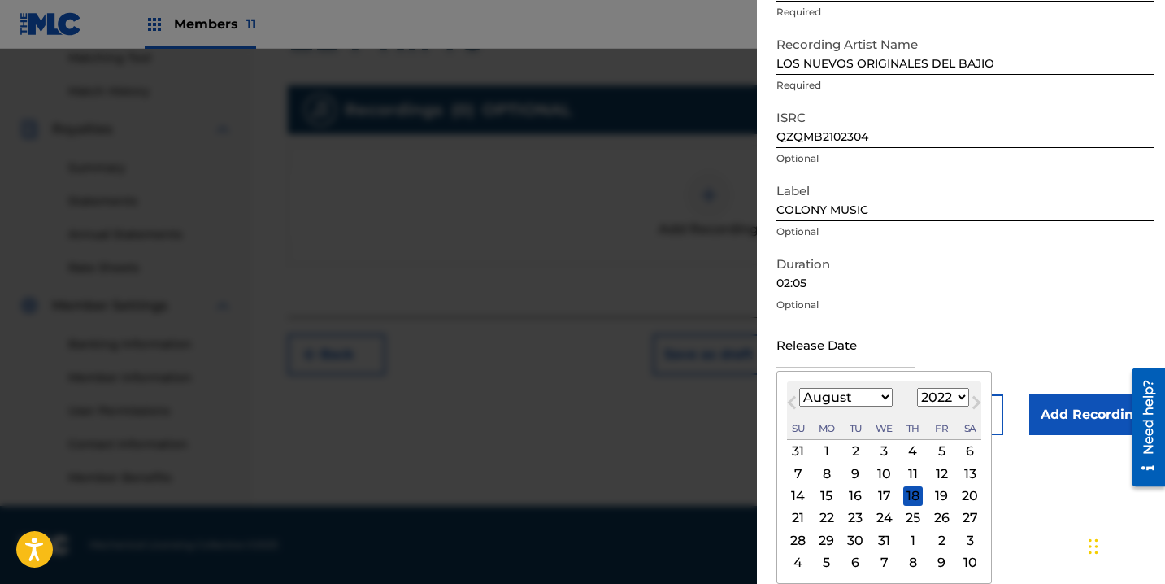
scroll to position [140, 0]
drag, startPoint x: 859, startPoint y: 376, endPoint x: 853, endPoint y: 365, distance: 12.7
click at [859, 376] on div "August 2022 Previous Month Next Month August 2022 January February March April …" at bounding box center [883, 477] width 215 height 213
click at [849, 404] on select "January February March April May June July August September October November De…" at bounding box center [845, 397] width 93 height 19
select select "5"
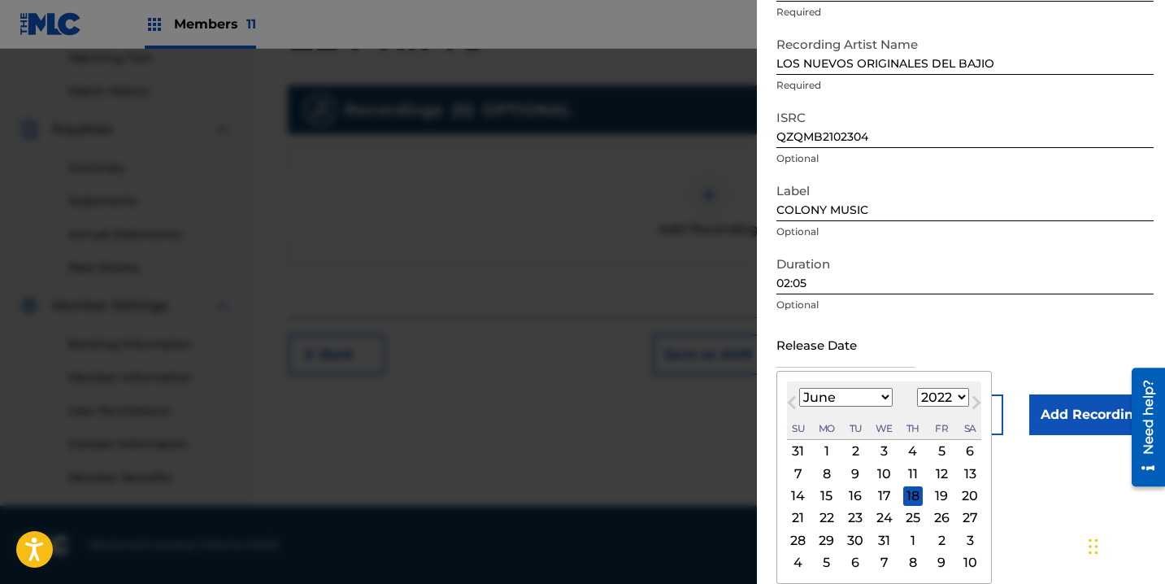
click at [799, 388] on select "January February March April May June July August September October November De…" at bounding box center [845, 397] width 93 height 19
click at [937, 451] on div "3" at bounding box center [942, 451] width 20 height 20
type input "June 3 2022"
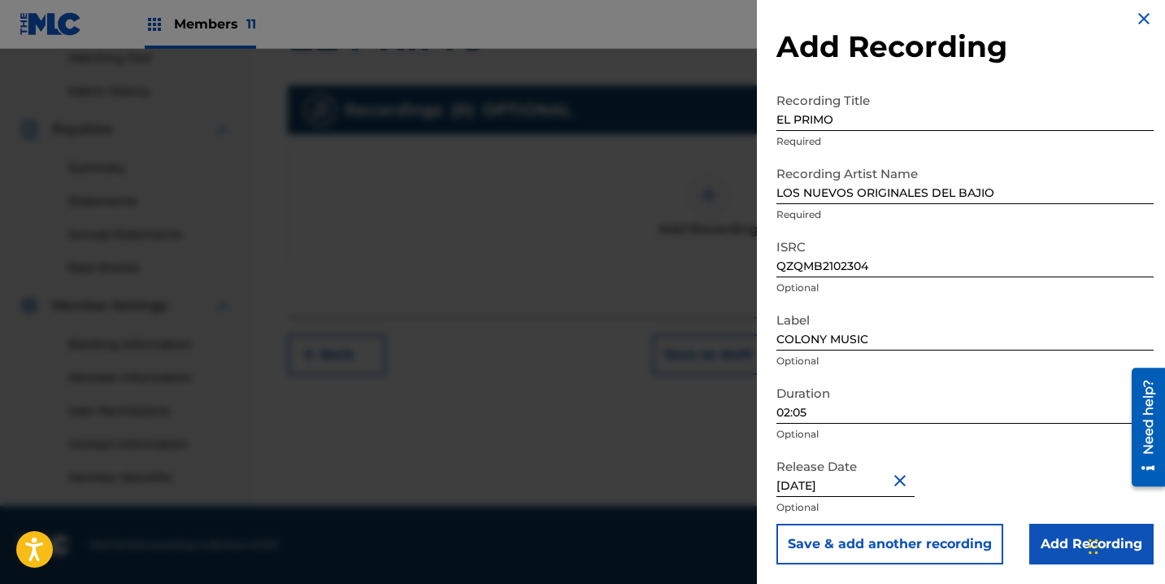
scroll to position [11, 0]
click at [1040, 526] on input "Add Recording" at bounding box center [1091, 543] width 124 height 41
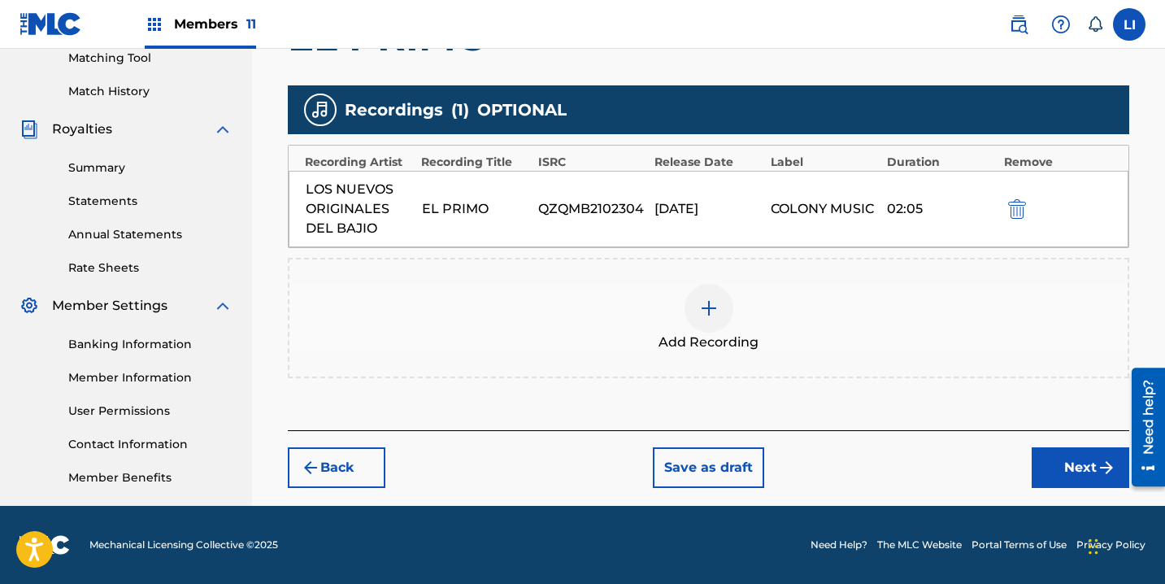
click at [1042, 461] on button "Next" at bounding box center [1081, 467] width 98 height 41
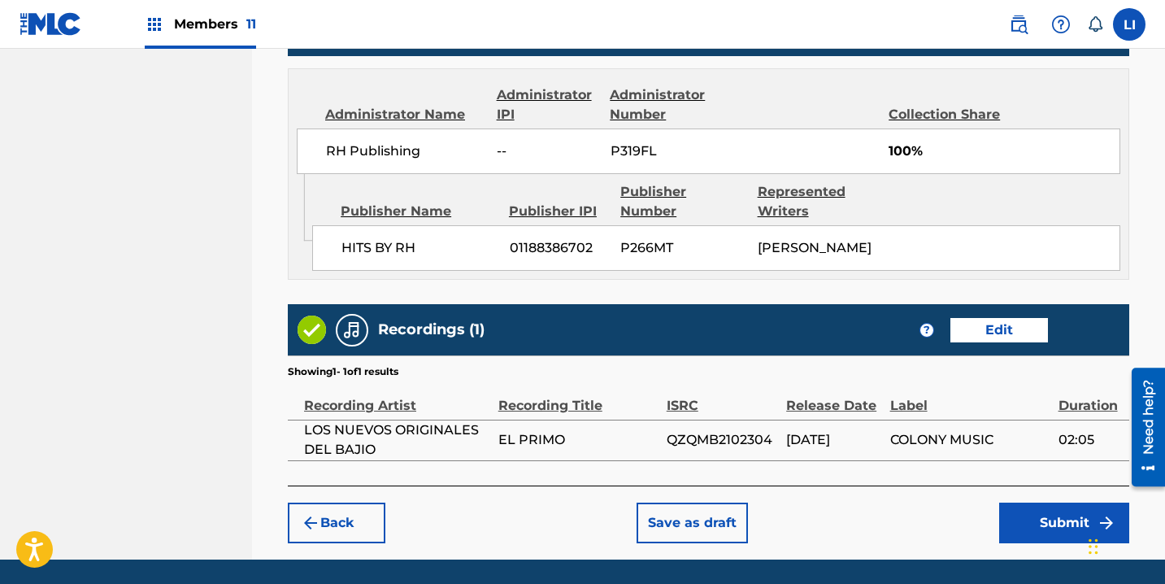
scroll to position [929, 0]
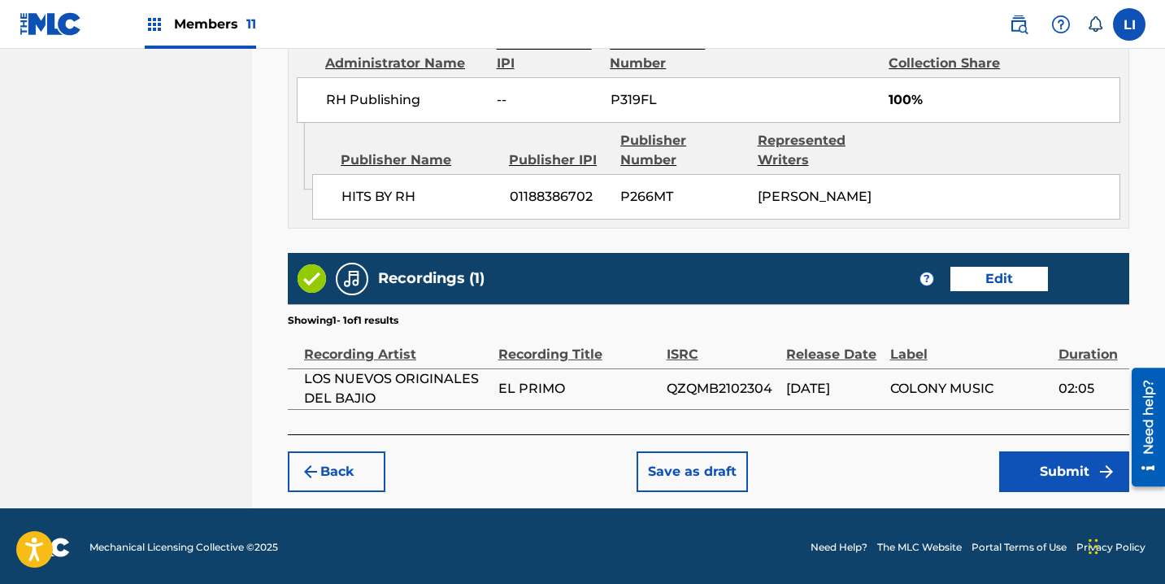
click at [1030, 479] on button "Submit" at bounding box center [1064, 471] width 130 height 41
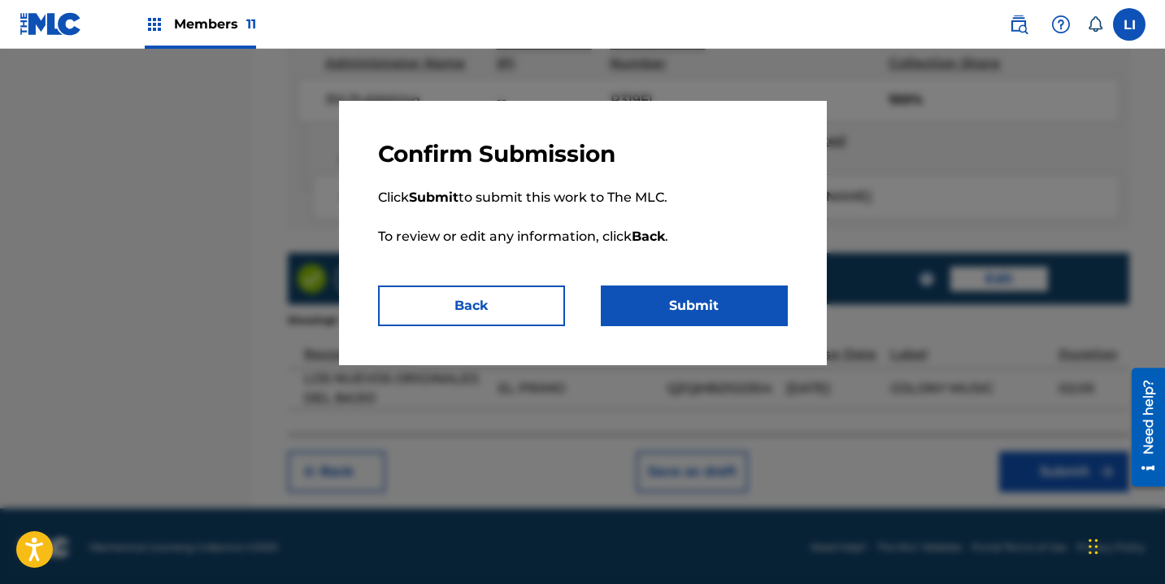
drag, startPoint x: 757, startPoint y: 307, endPoint x: 767, endPoint y: 307, distance: 9.8
click at [762, 307] on button "Submit" at bounding box center [694, 305] width 187 height 41
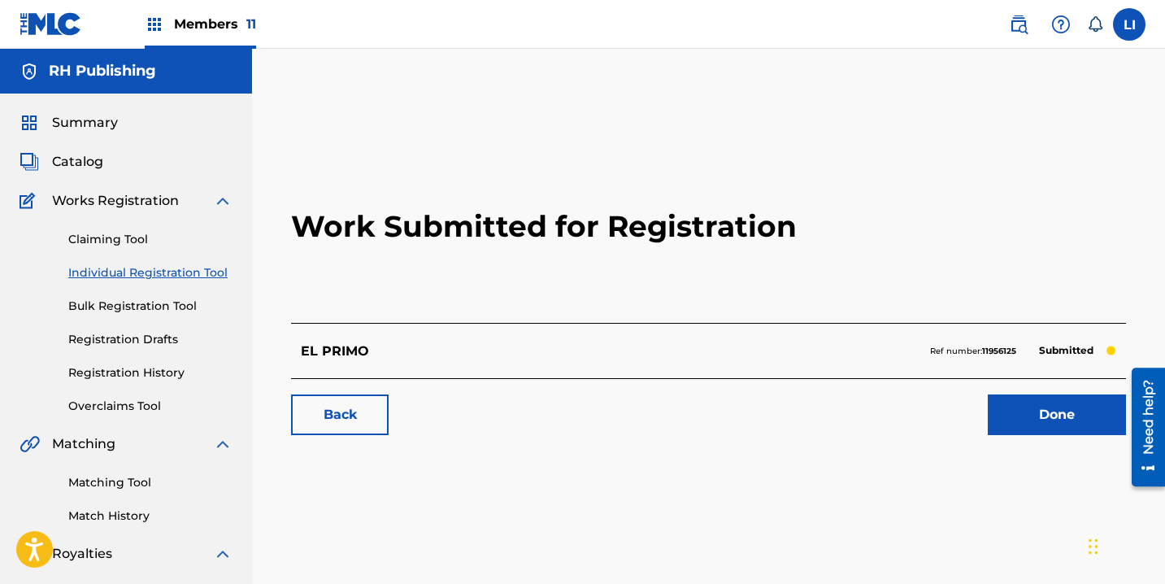
click at [1030, 418] on link "Done" at bounding box center [1057, 414] width 138 height 41
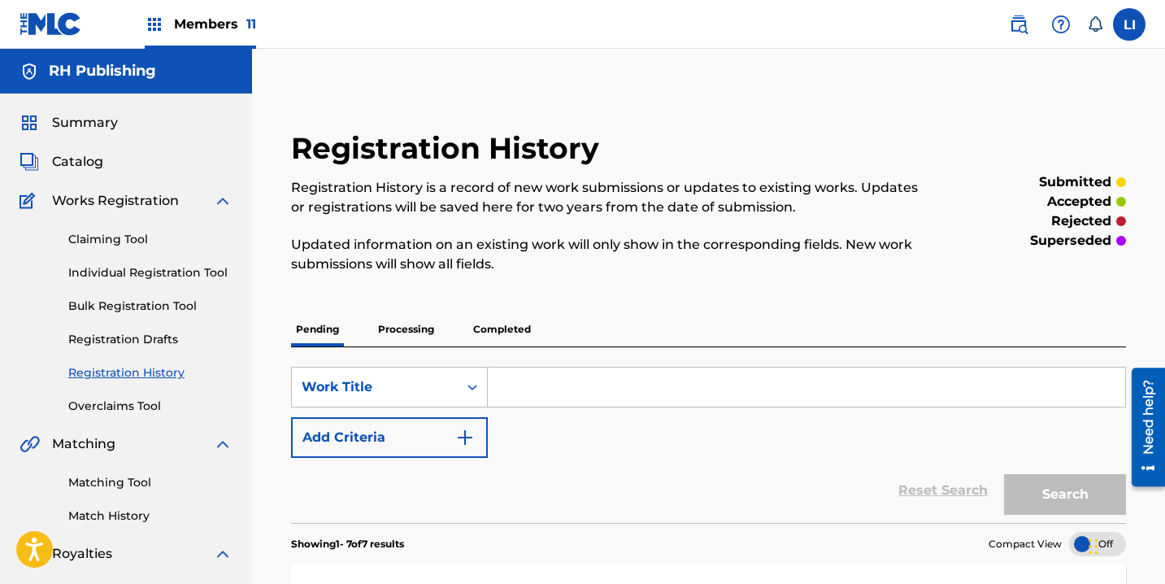
drag, startPoint x: 166, startPoint y: 278, endPoint x: 249, endPoint y: 275, distance: 83.0
click at [167, 278] on link "Individual Registration Tool" at bounding box center [150, 272] width 164 height 17
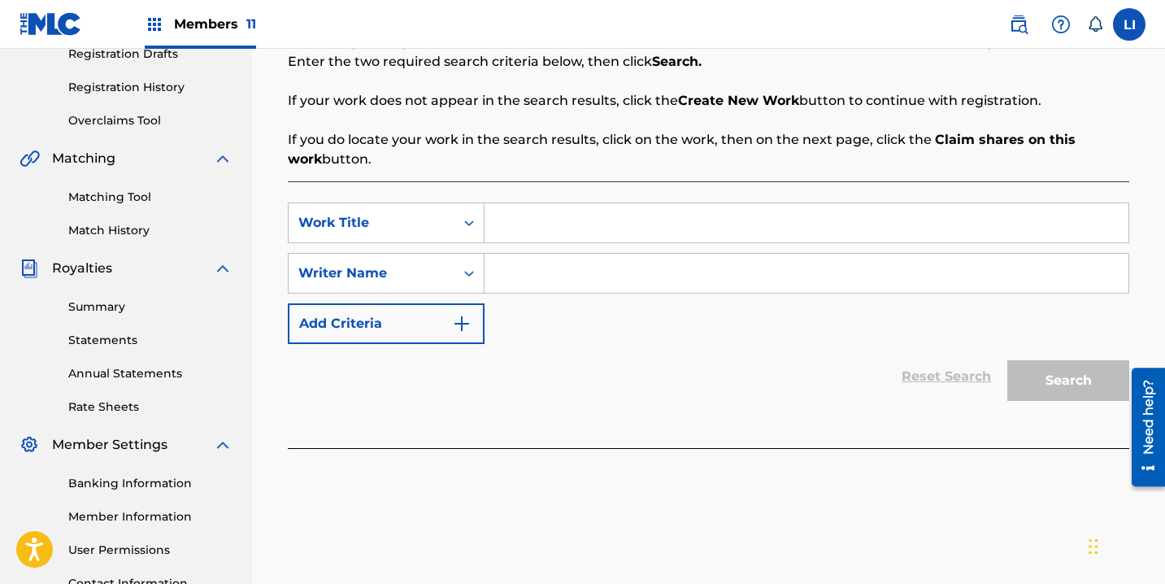
scroll to position [289, 0]
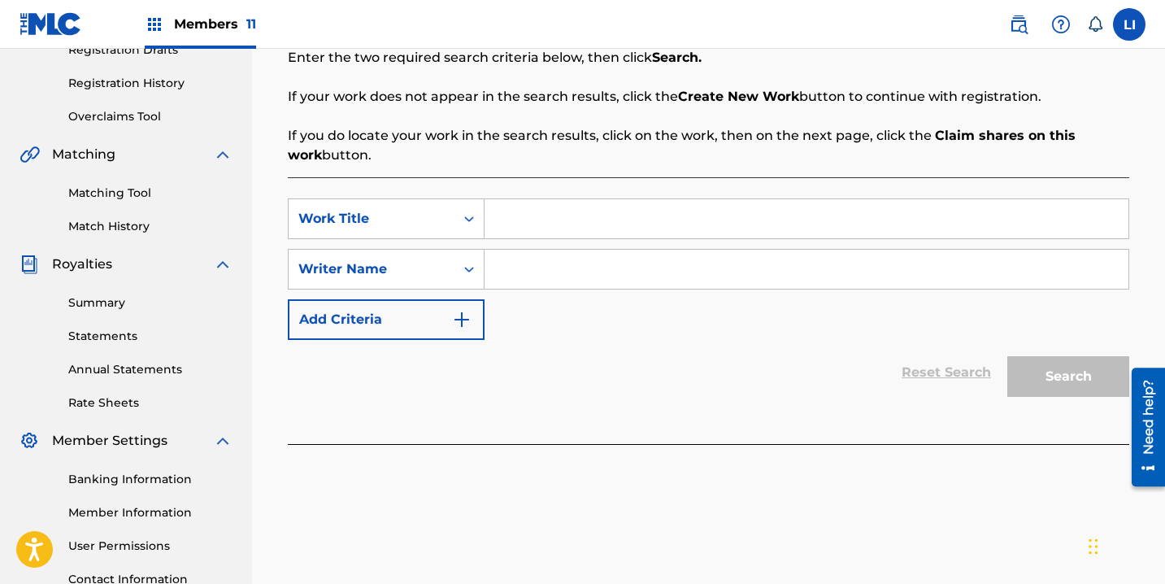
click at [515, 219] on input "Search Form" at bounding box center [806, 218] width 644 height 39
type input "DE BOTAS O GABANNAS"
type input "R"
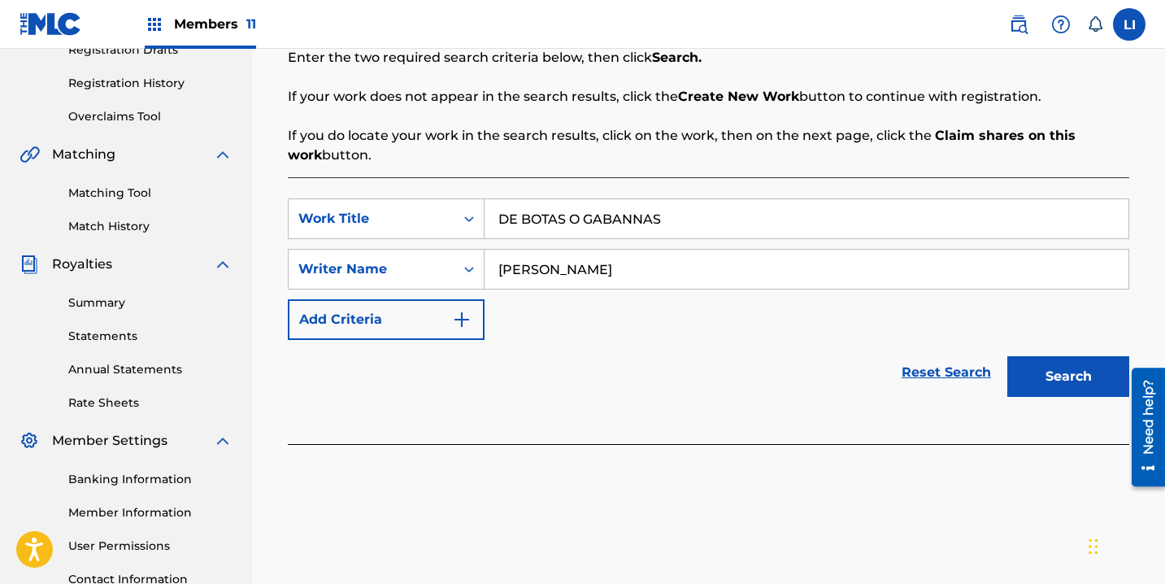
click at [1007, 356] on button "Search" at bounding box center [1068, 376] width 122 height 41
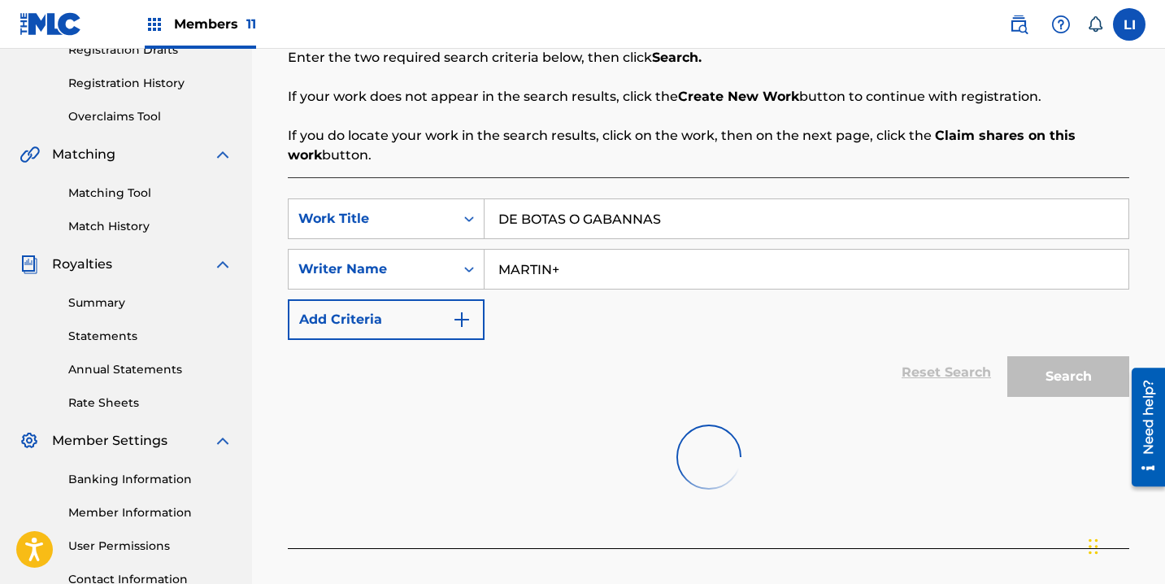
type input "MARTIN"
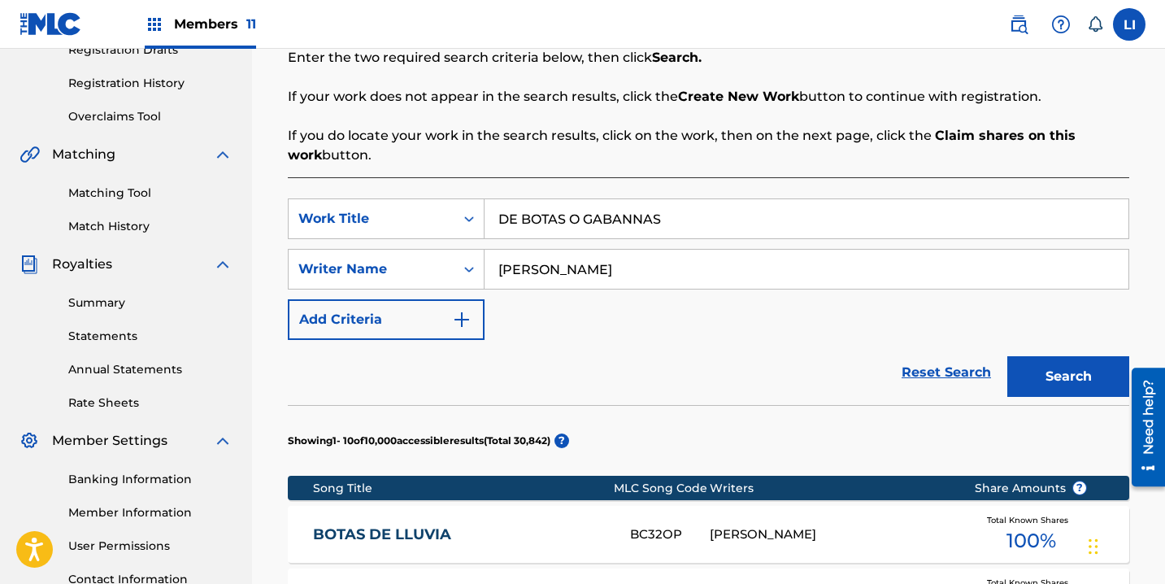
click at [1007, 356] on button "Search" at bounding box center [1068, 376] width 122 height 41
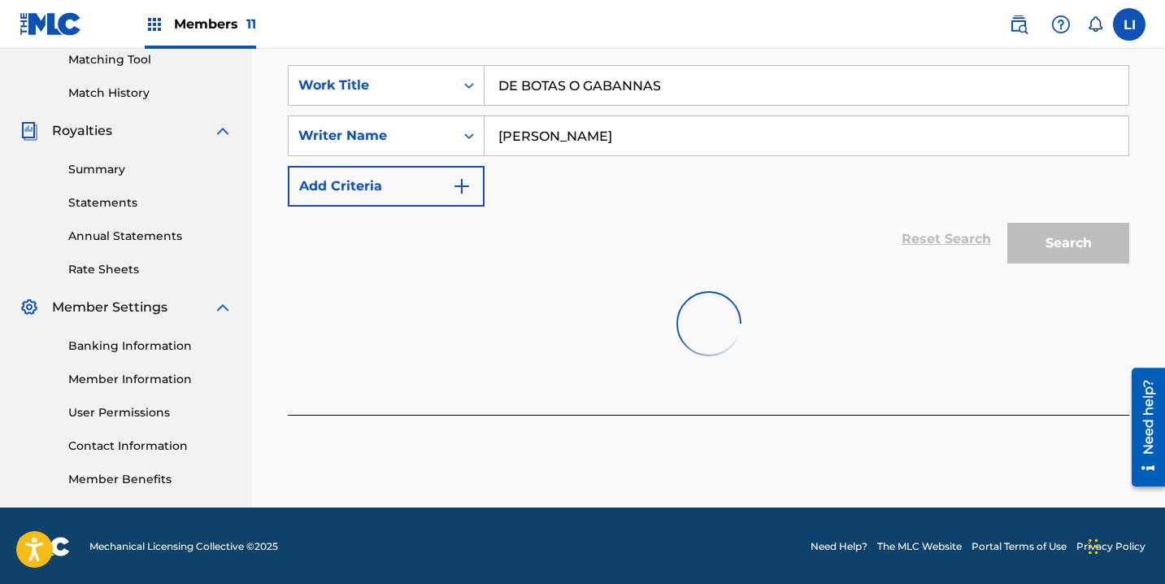
scroll to position [424, 0]
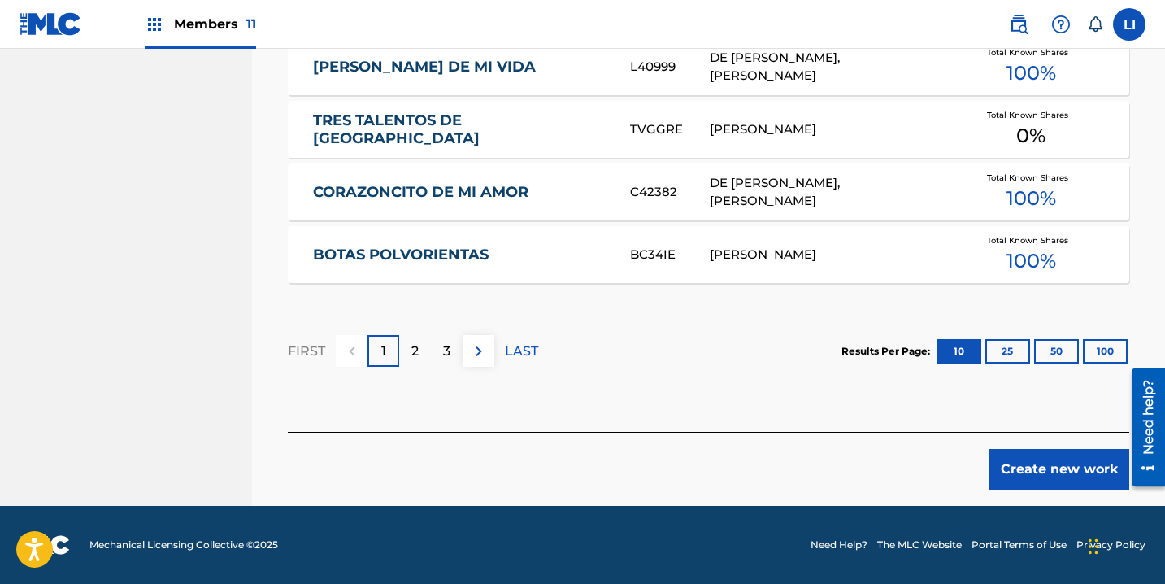
click at [1026, 476] on button "Create new work" at bounding box center [1059, 469] width 140 height 41
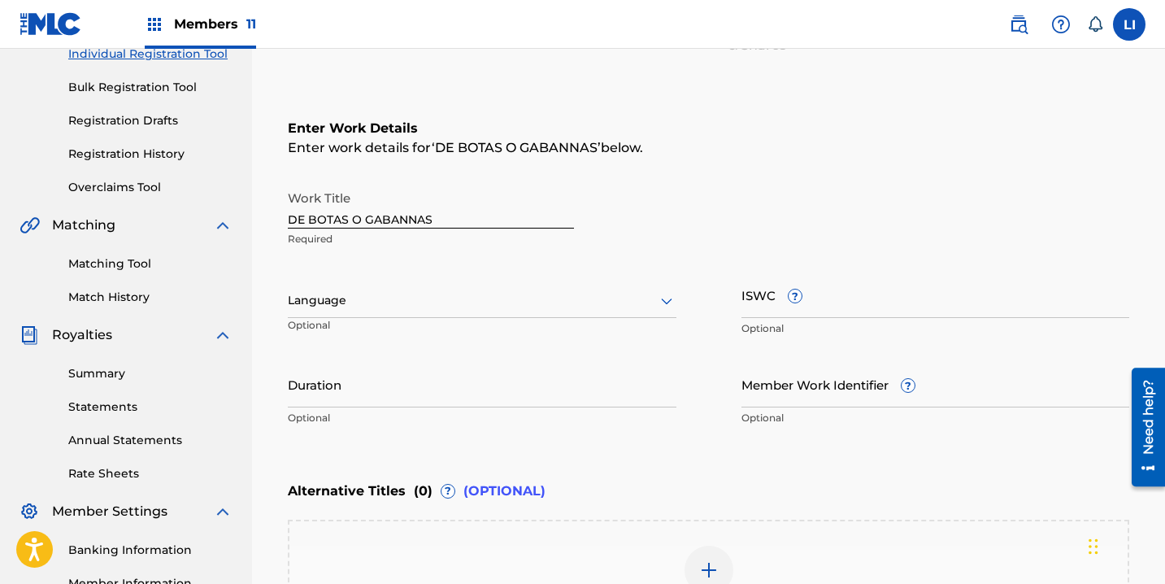
scroll to position [159, 0]
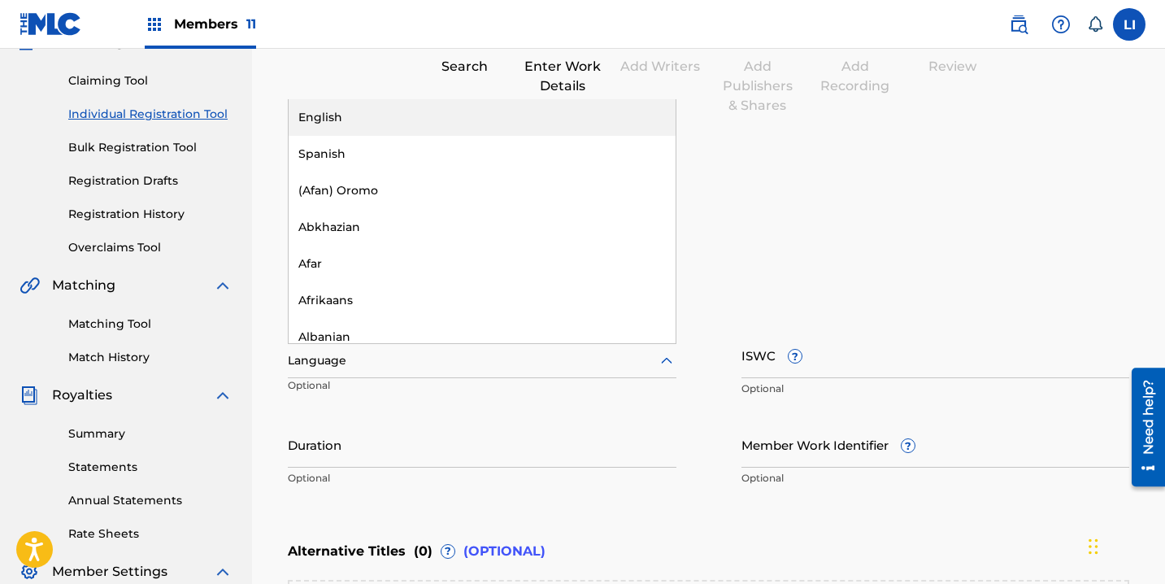
click at [365, 354] on div at bounding box center [482, 360] width 389 height 20
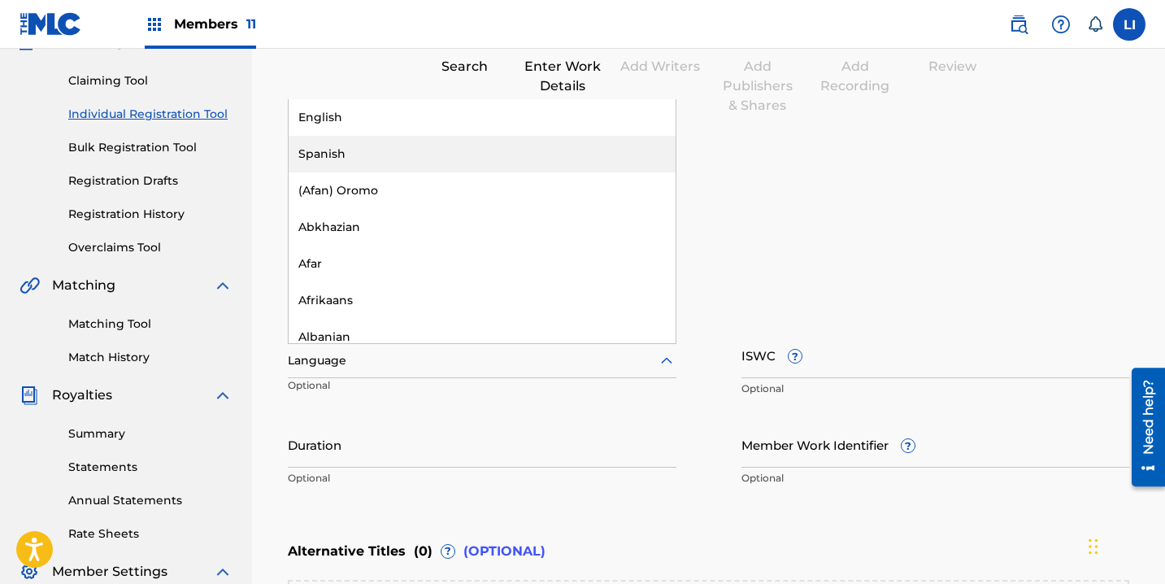
click at [341, 160] on div "Spanish" at bounding box center [482, 154] width 387 height 37
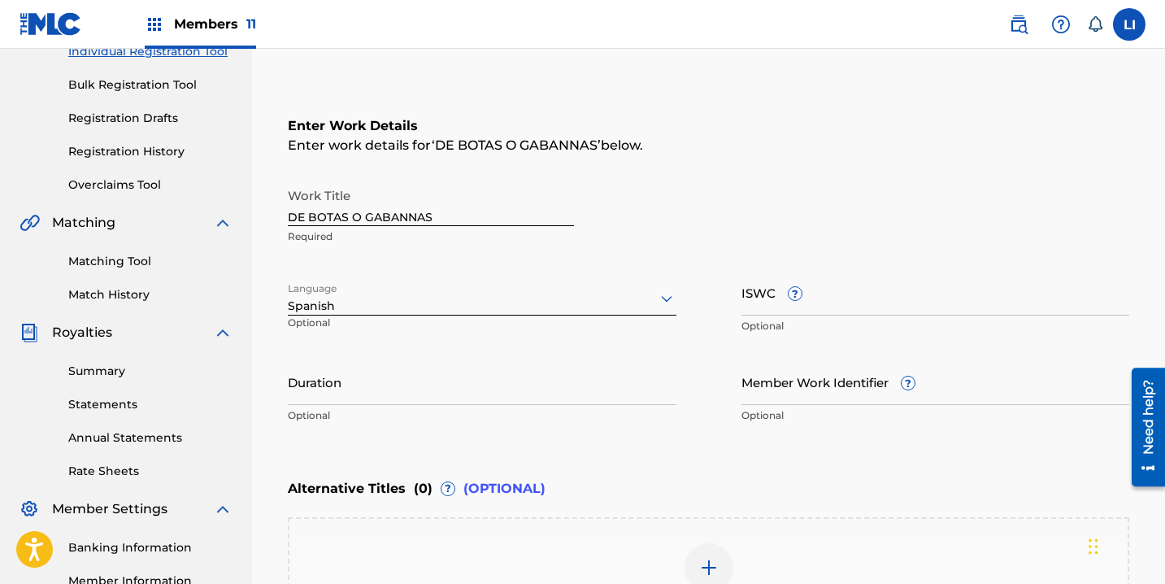
scroll to position [457, 0]
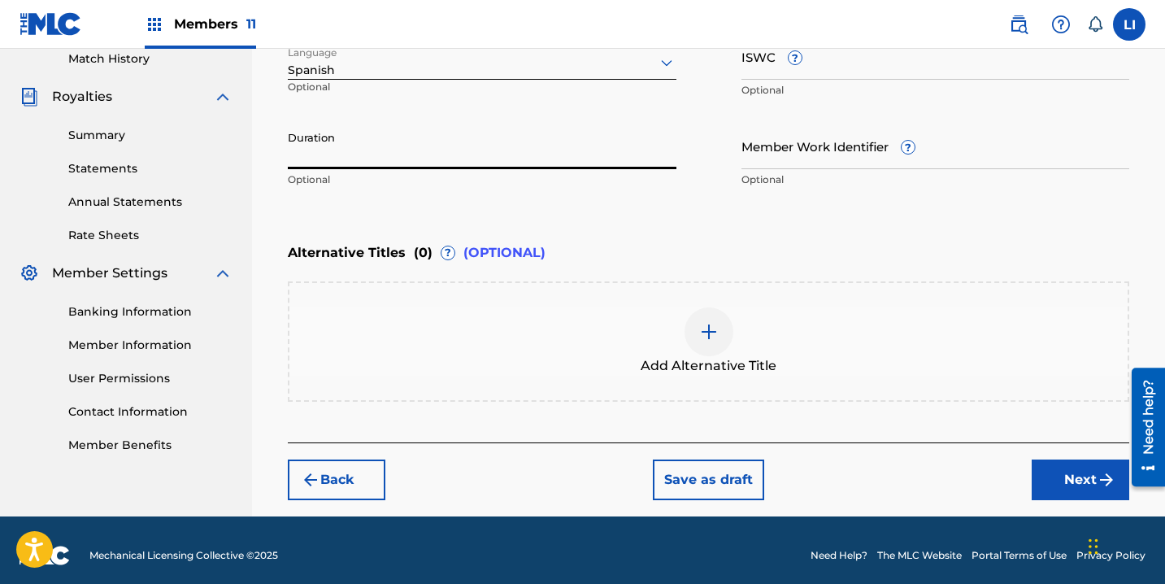
click at [318, 164] on input "Duration" at bounding box center [482, 146] width 389 height 46
type input "02:34"
click at [1075, 481] on button "Next" at bounding box center [1081, 479] width 98 height 41
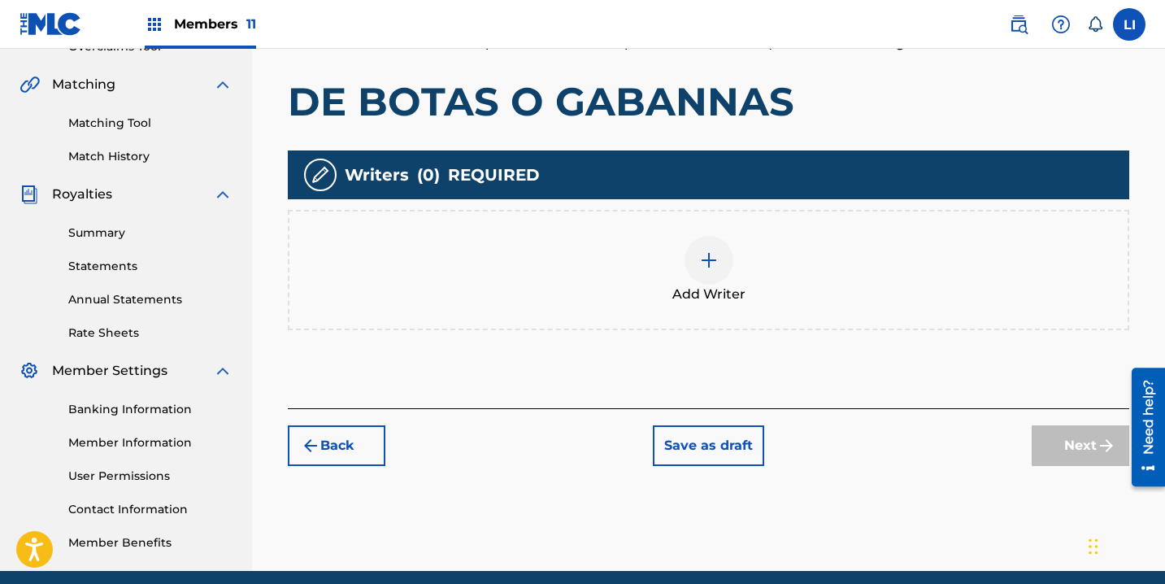
scroll to position [415, 0]
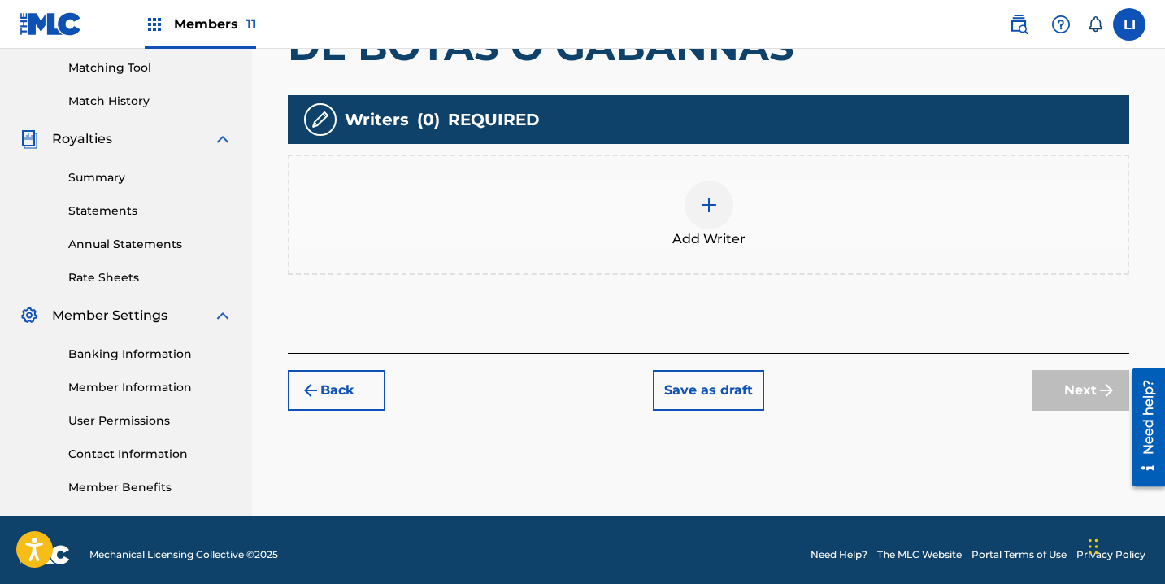
click at [662, 218] on div "Add Writer" at bounding box center [708, 214] width 838 height 68
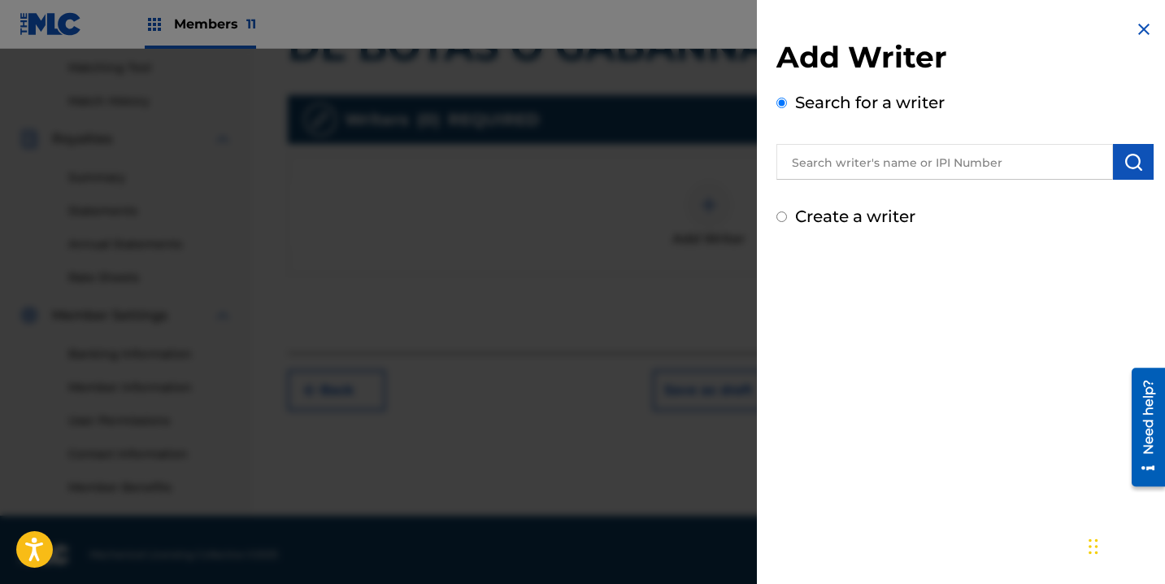
click at [867, 206] on label "Create a writer" at bounding box center [855, 216] width 120 height 20
radio input "true"
click at [787, 211] on input "Create a writer" at bounding box center [781, 216] width 11 height 11
radio input "false"
radio input "true"
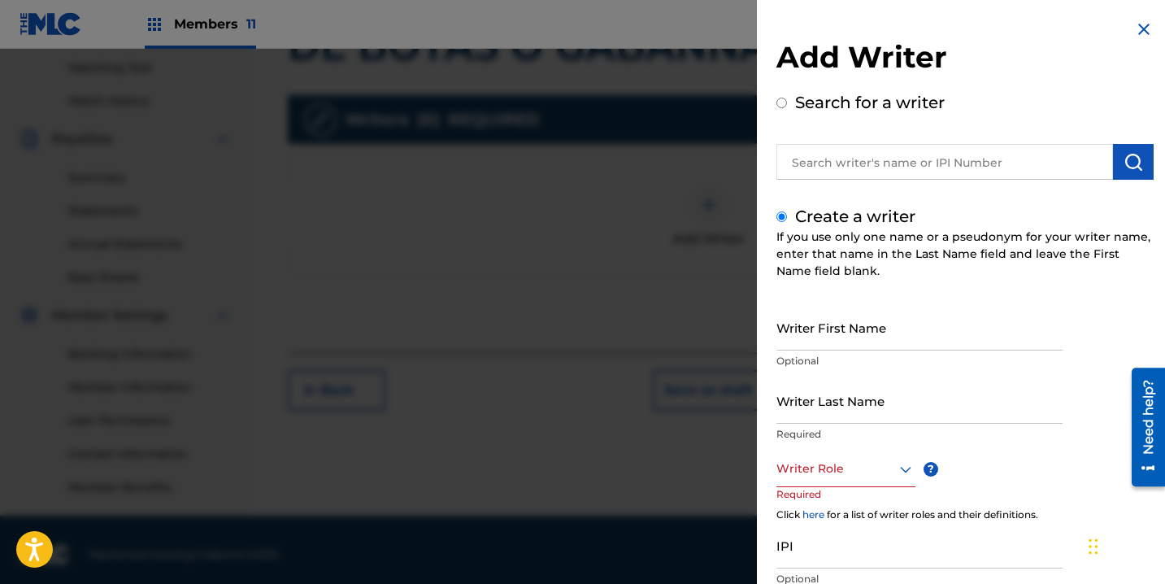
click at [869, 175] on input "text" at bounding box center [944, 162] width 337 height 36
radio input "true"
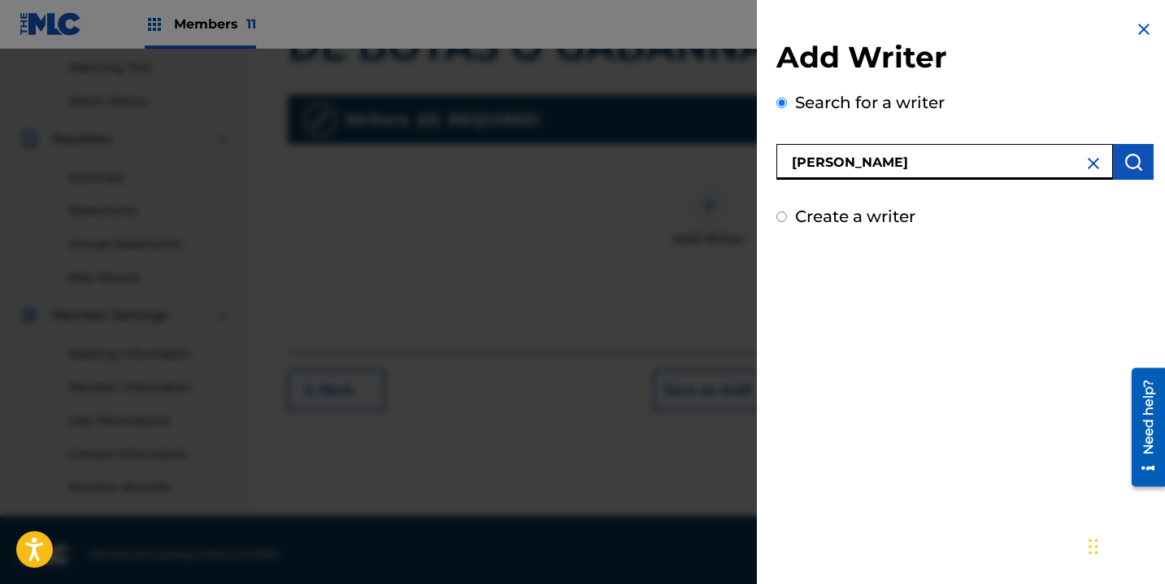
type input "ROEL PEÑA"
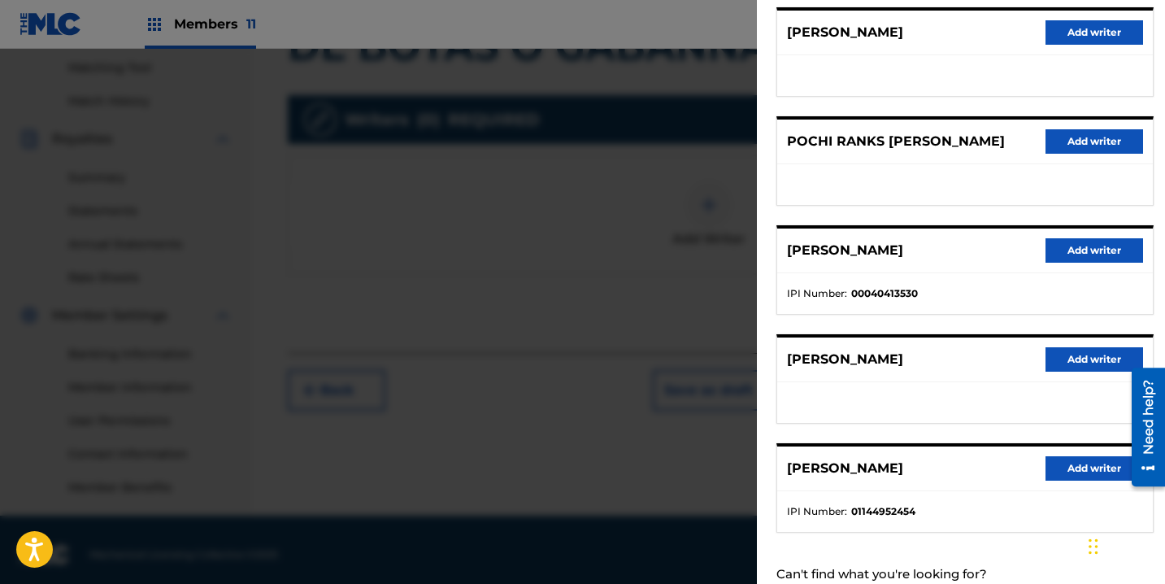
scroll to position [263, 0]
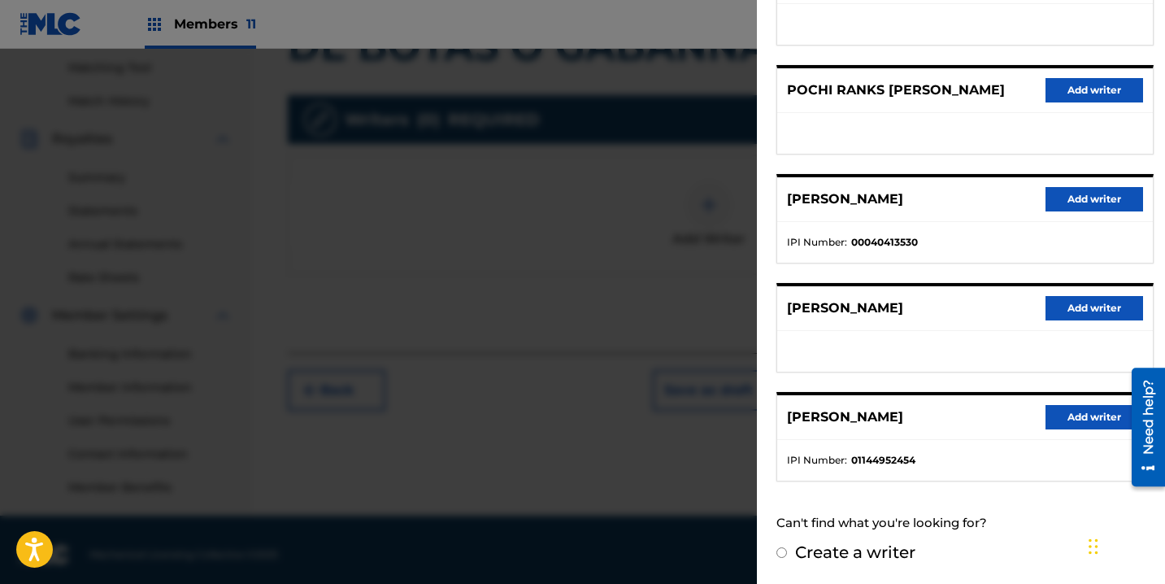
click at [1084, 419] on button "Add writer" at bounding box center [1094, 417] width 98 height 24
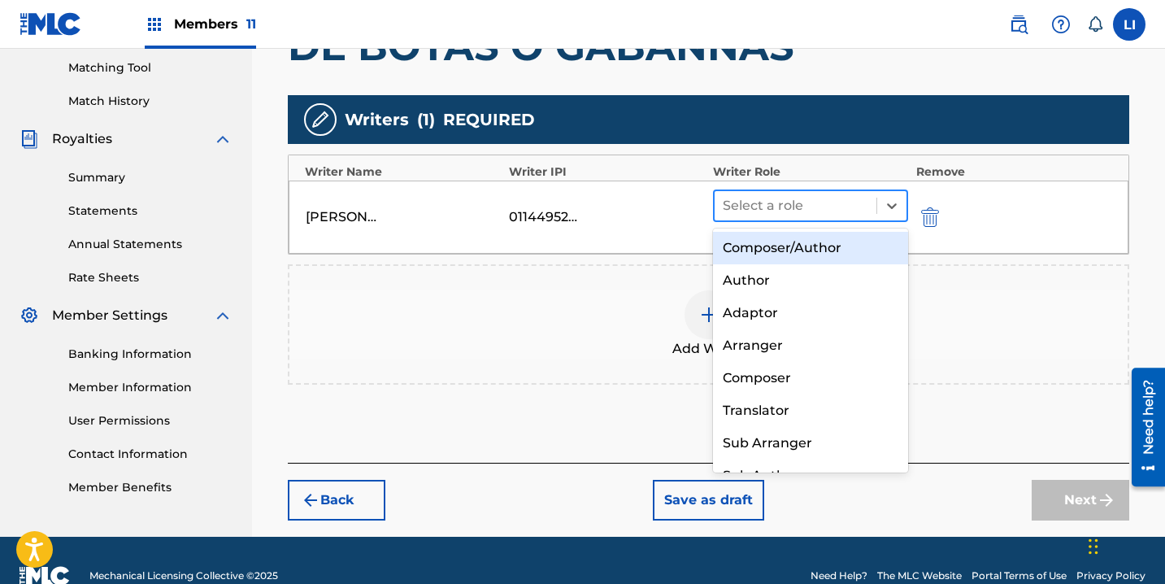
click at [753, 220] on div "Select a role" at bounding box center [810, 205] width 195 height 33
drag, startPoint x: 752, startPoint y: 242, endPoint x: 795, endPoint y: 274, distance: 53.5
click at [755, 244] on div "Composer/Author" at bounding box center [810, 248] width 195 height 33
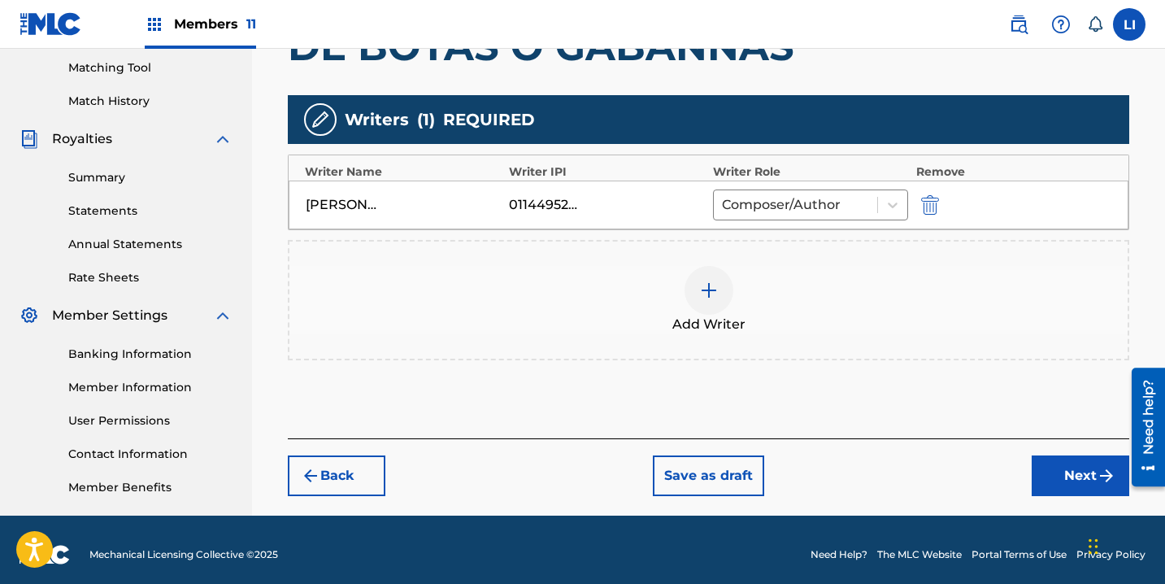
click at [1057, 471] on button "Next" at bounding box center [1081, 475] width 98 height 41
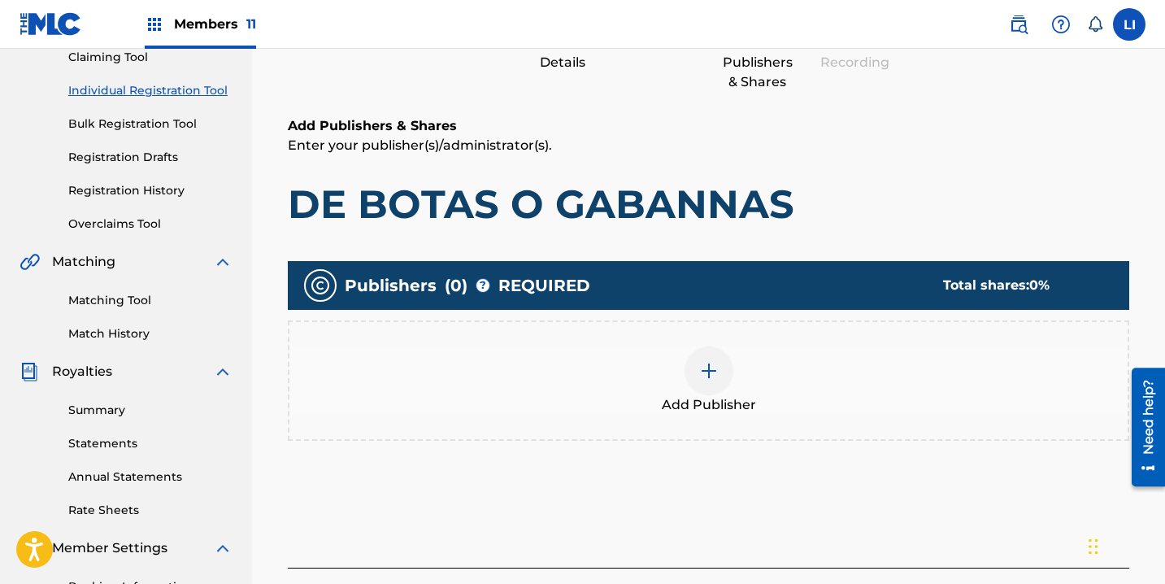
scroll to position [424, 0]
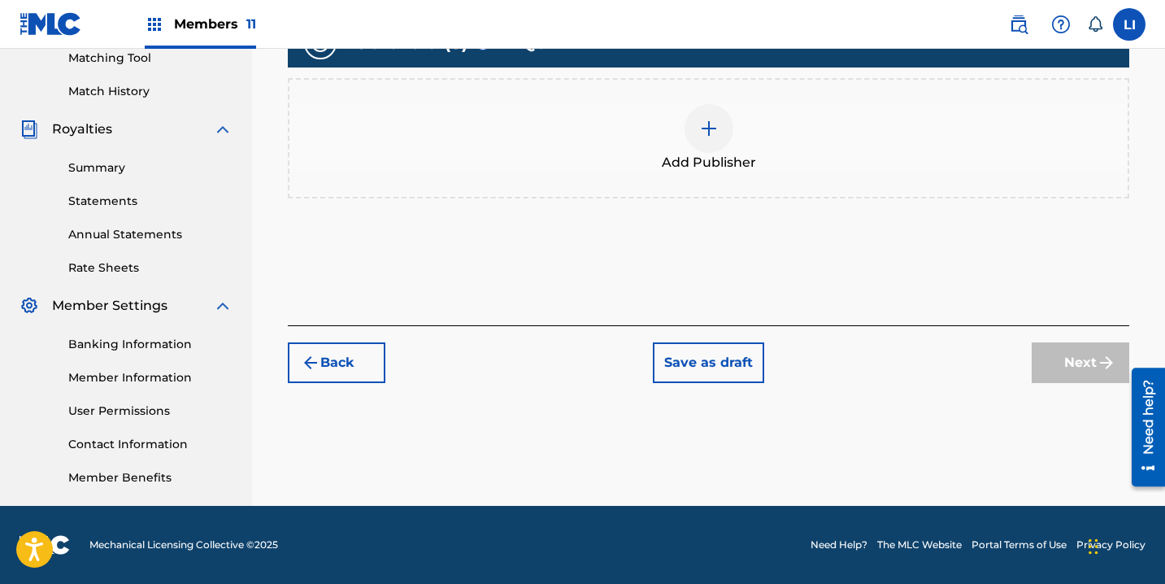
click at [777, 179] on div "Add Publisher" at bounding box center [708, 138] width 841 height 120
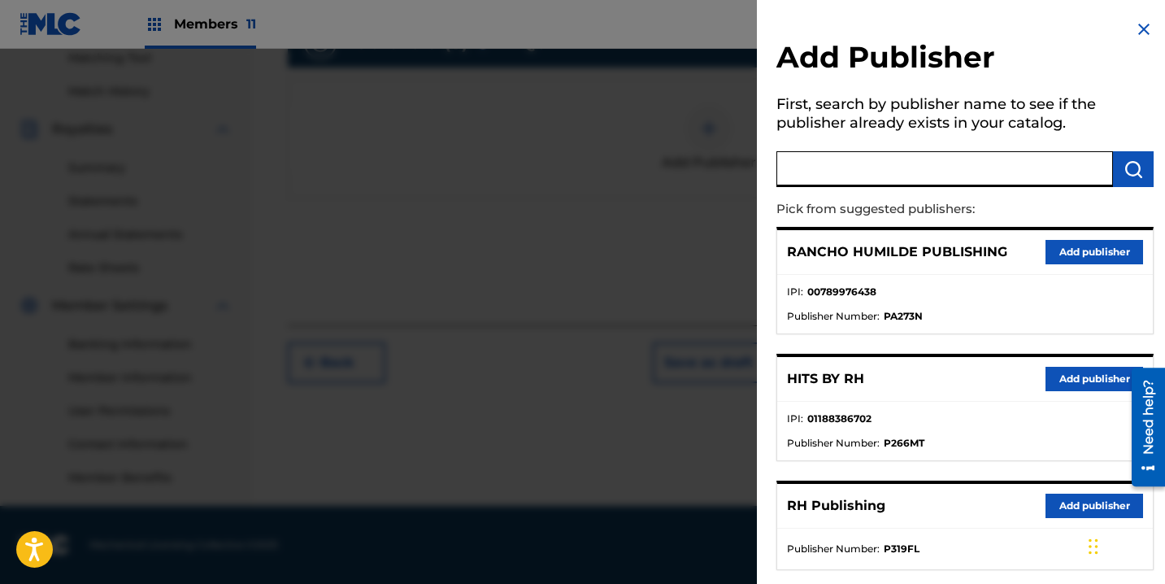
click at [891, 179] on input "text" at bounding box center [944, 169] width 337 height 36
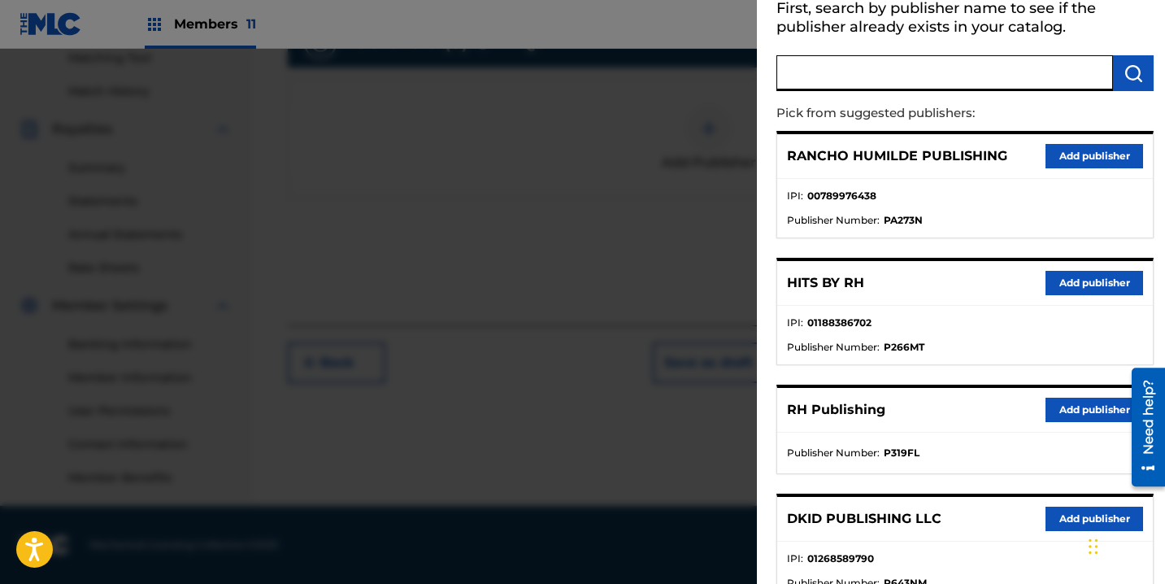
scroll to position [97, 0]
click at [1066, 286] on button "Add publisher" at bounding box center [1094, 282] width 98 height 24
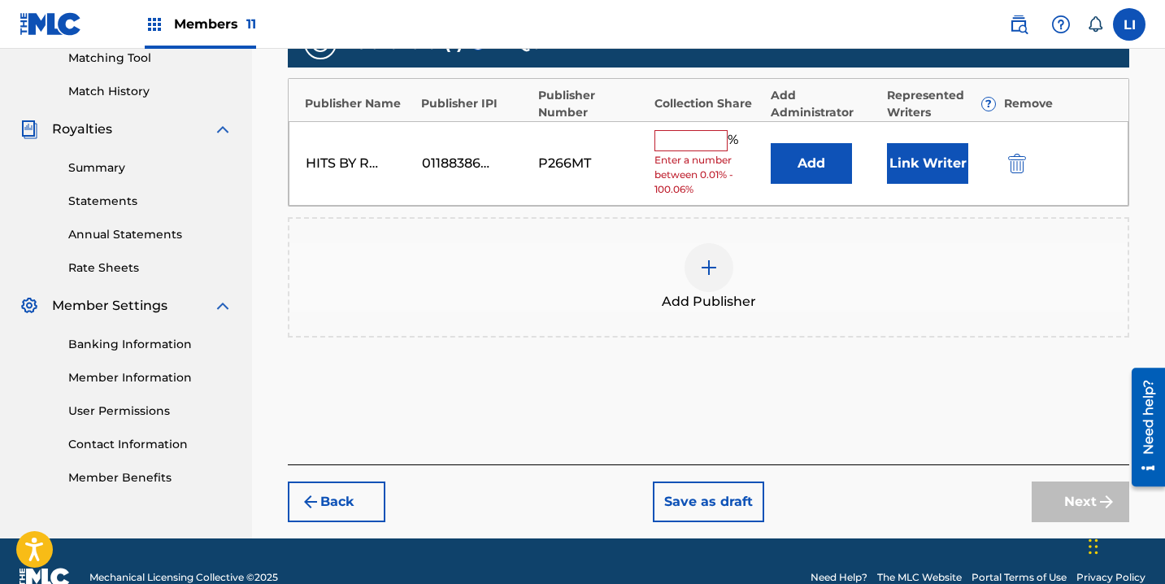
click at [788, 152] on button "Add" at bounding box center [811, 163] width 81 height 41
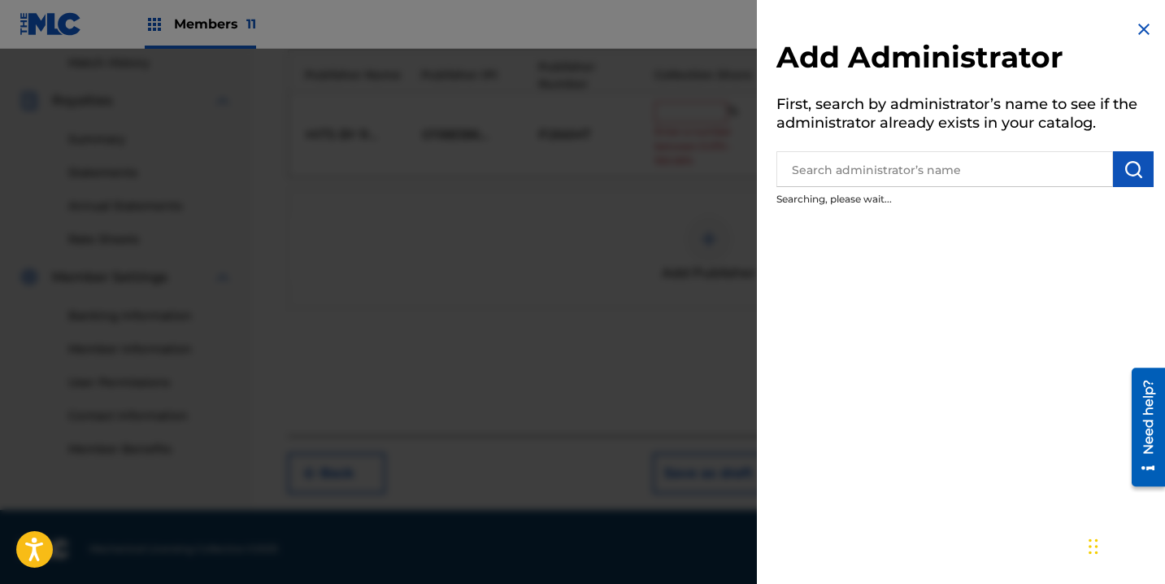
scroll to position [456, 0]
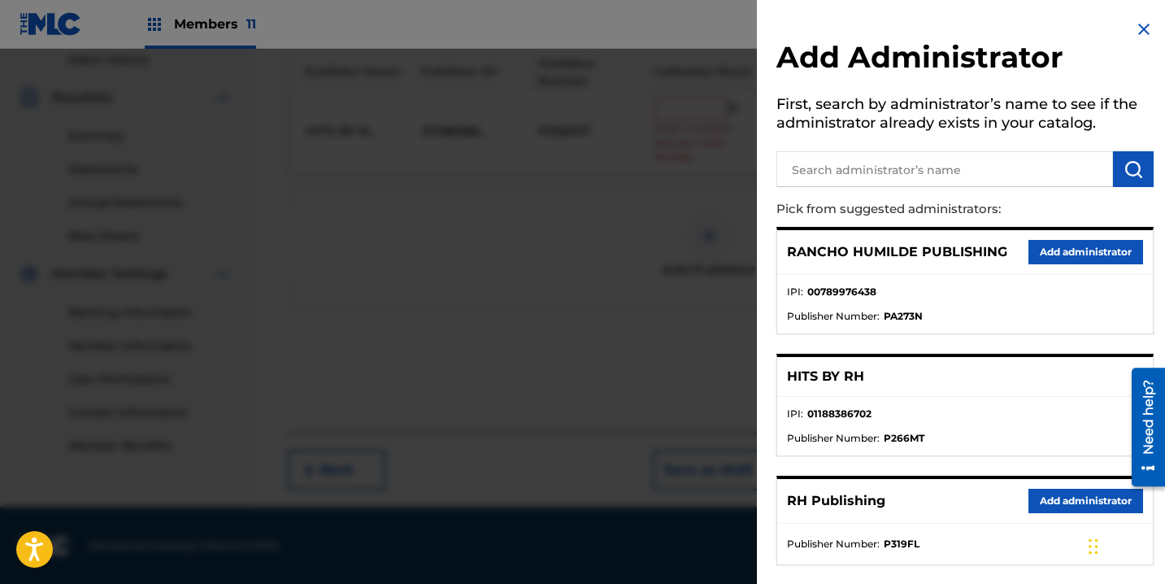
click at [1064, 498] on button "Add administrator" at bounding box center [1085, 501] width 115 height 24
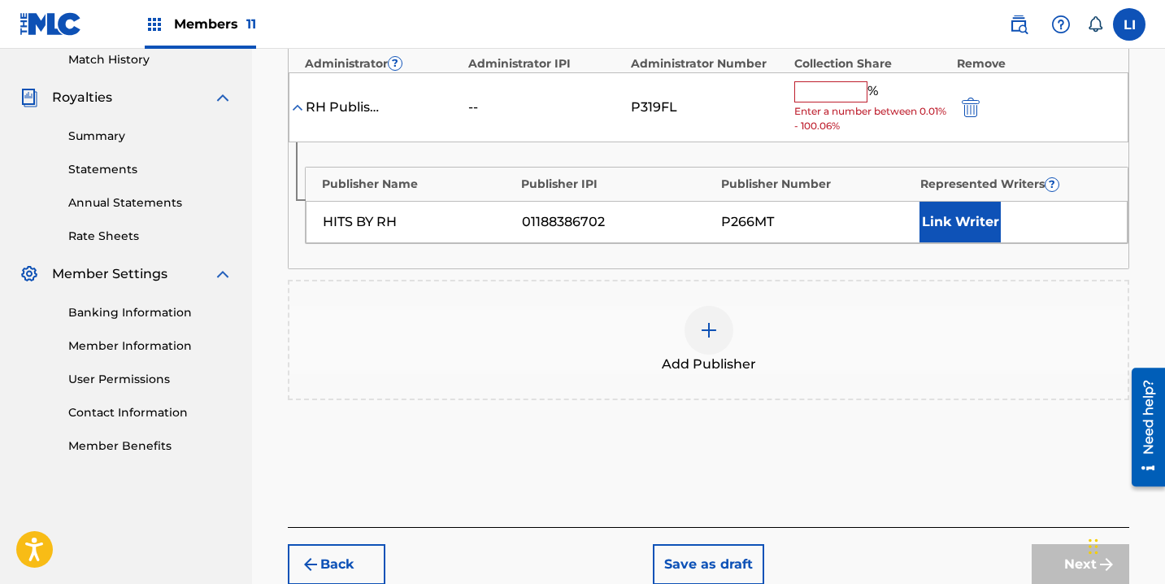
click at [830, 102] on div "% Enter a number between 0.01% - 100.06%" at bounding box center [871, 107] width 154 height 53
click at [850, 97] on input "text" at bounding box center [830, 91] width 73 height 21
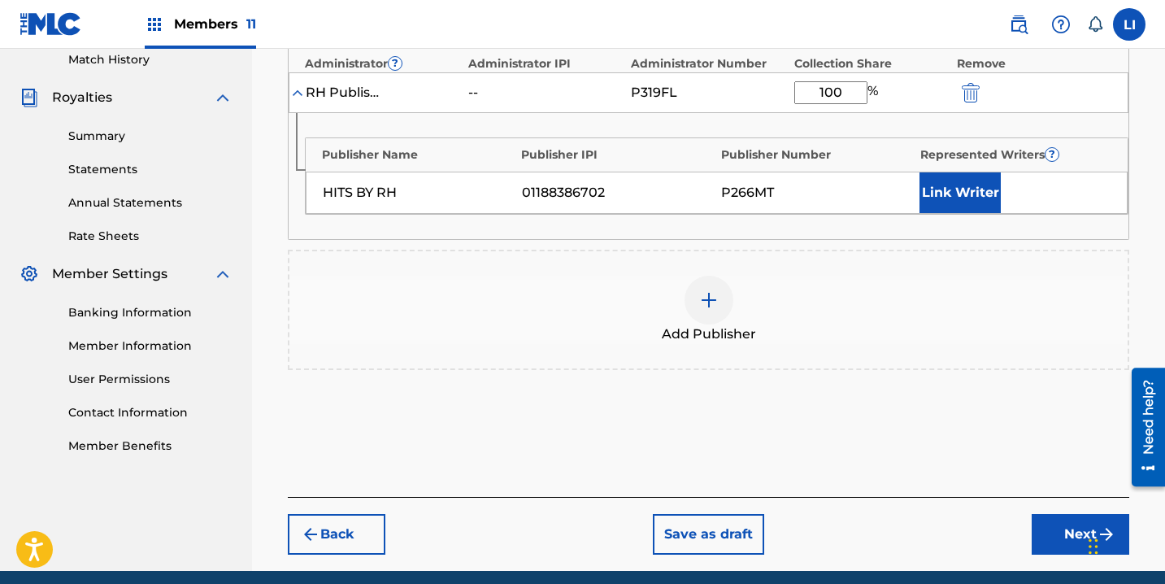
type input "100"
click at [937, 187] on button "Link Writer" at bounding box center [959, 192] width 81 height 41
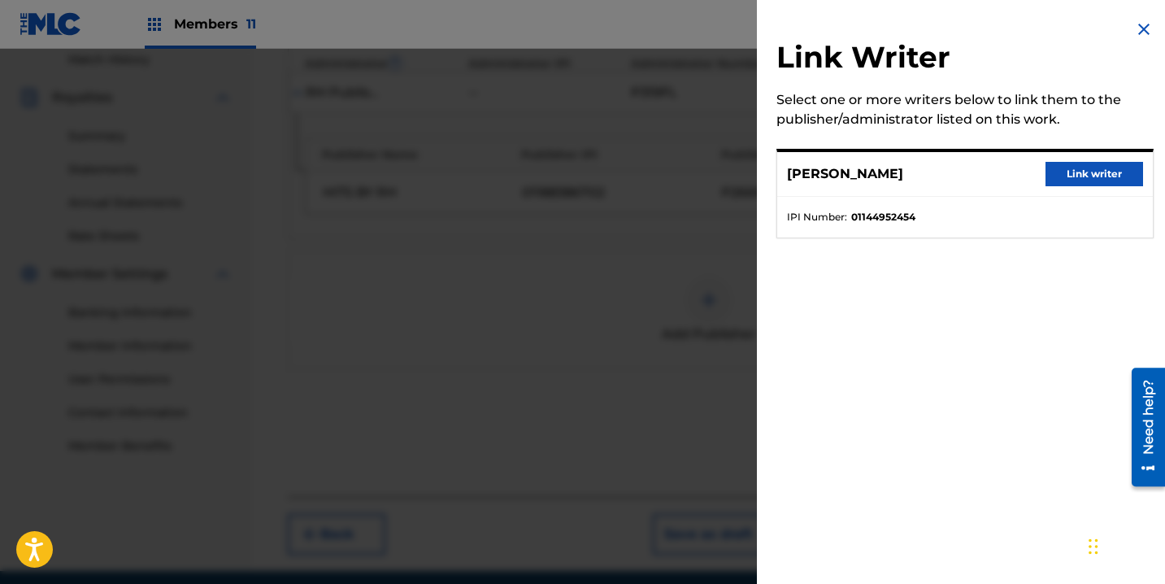
click at [1069, 167] on button "Link writer" at bounding box center [1094, 174] width 98 height 24
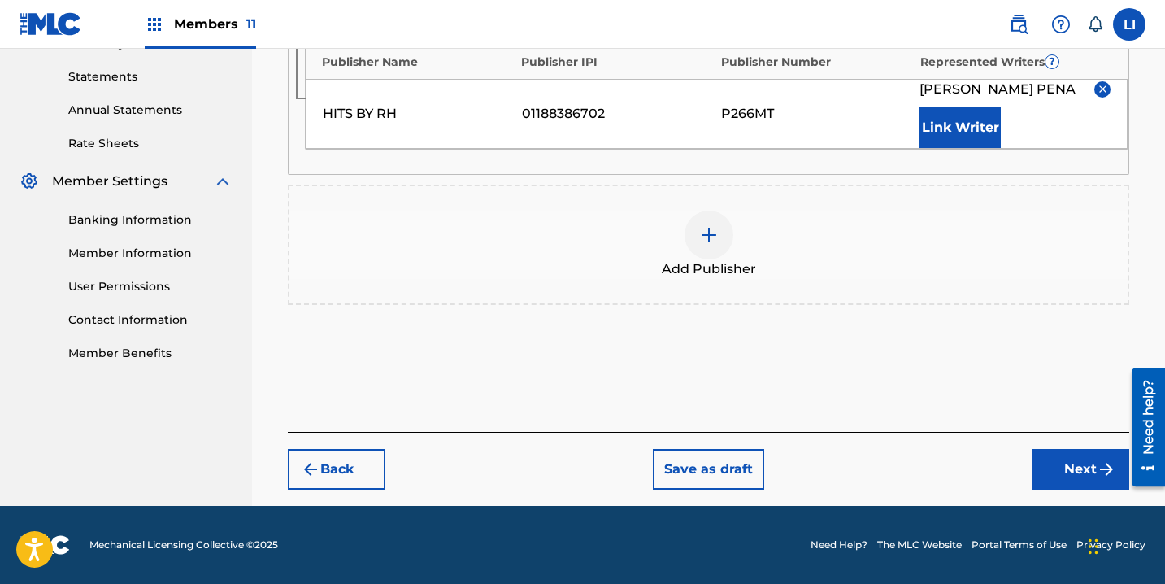
click at [1067, 464] on button "Next" at bounding box center [1081, 469] width 98 height 41
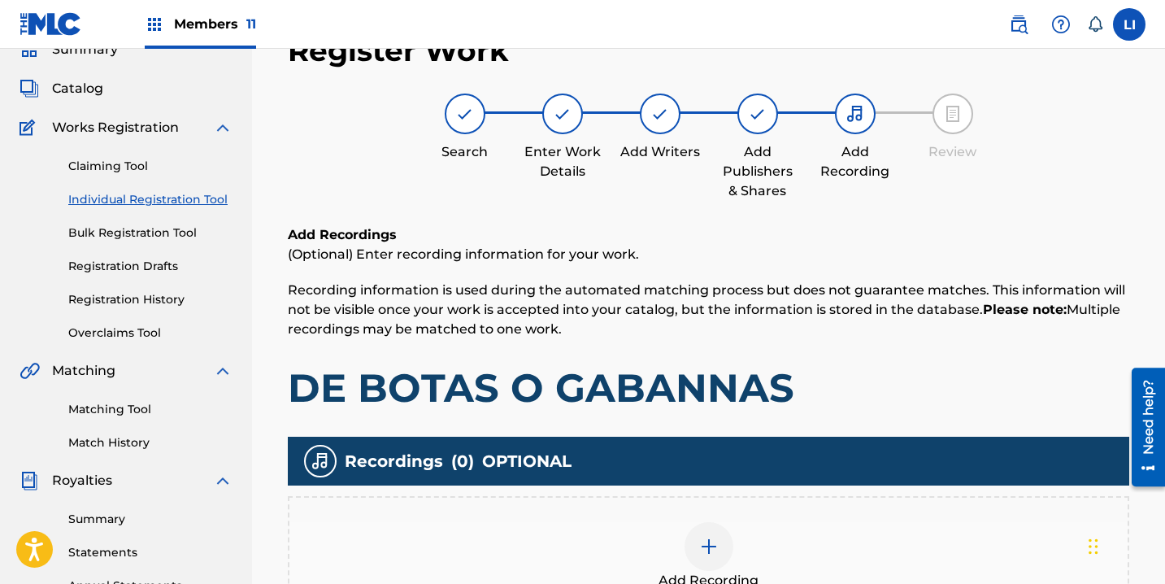
scroll to position [402, 0]
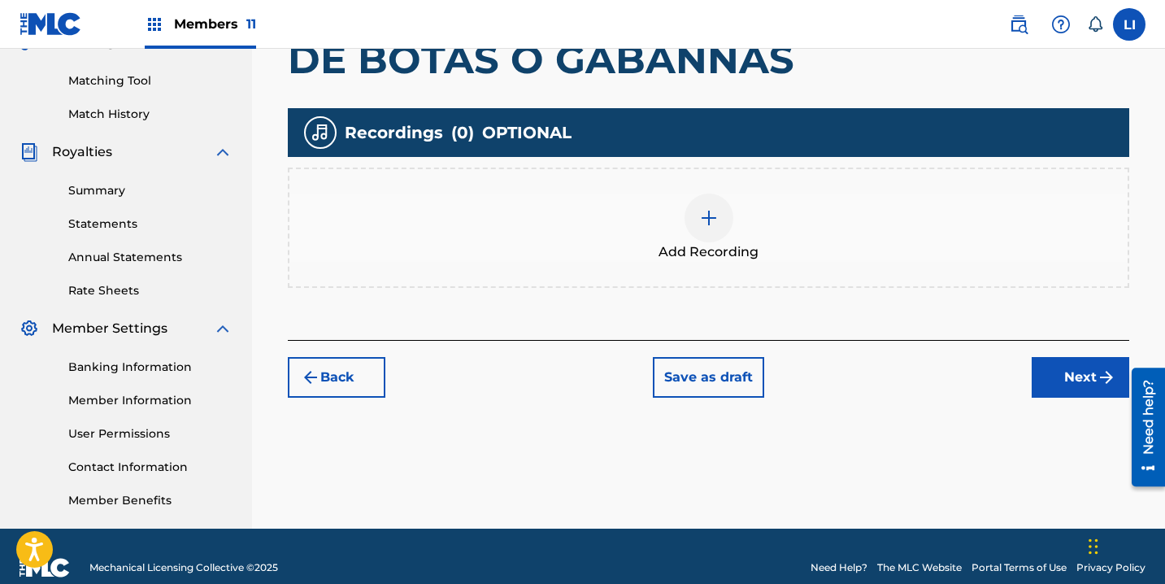
click at [682, 261] on div "Add Recording" at bounding box center [708, 227] width 841 height 120
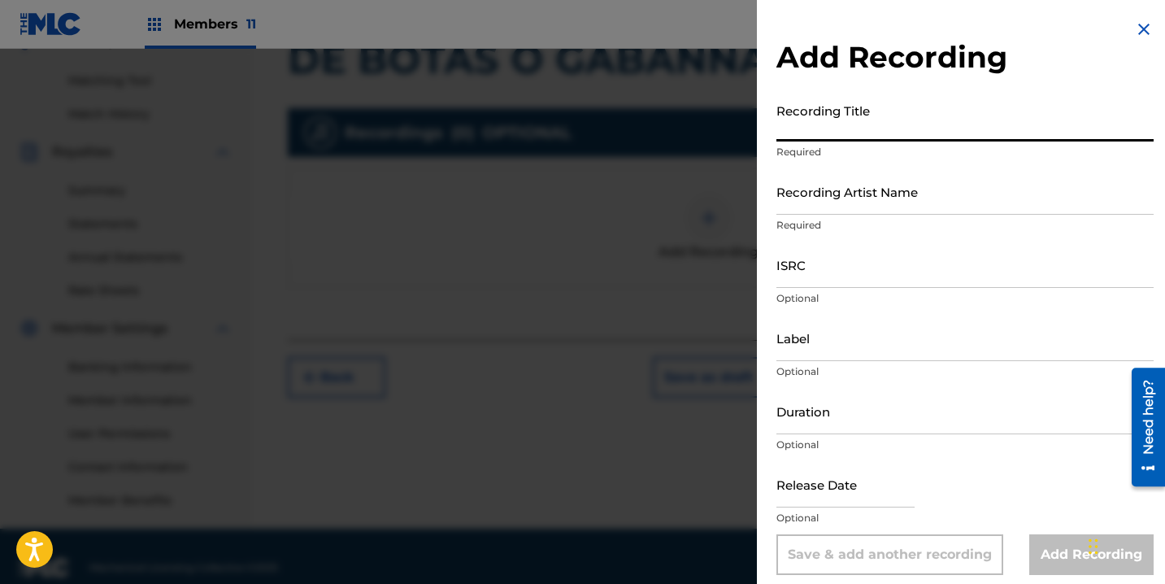
click at [786, 128] on input "Recording Title" at bounding box center [964, 118] width 377 height 46
click at [884, 134] on input "Recording Title" at bounding box center [964, 118] width 377 height 46
type input "DE BOTAS O GABANNAS"
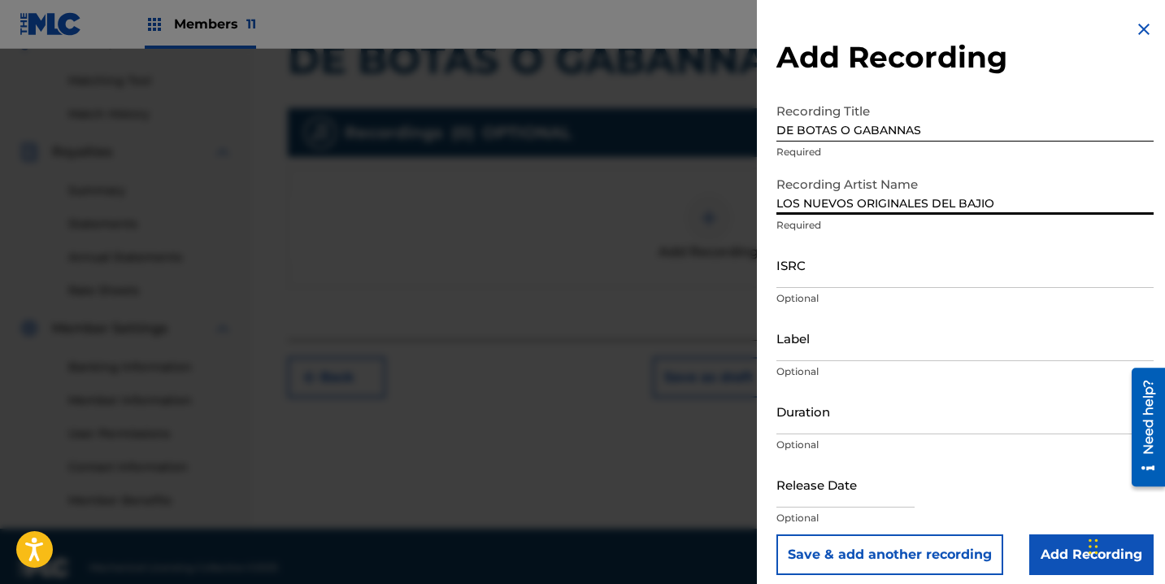
type input "LOS NUEVOS ORIGINALES DEL BAJIO"
paste input "QZQMB2102045"
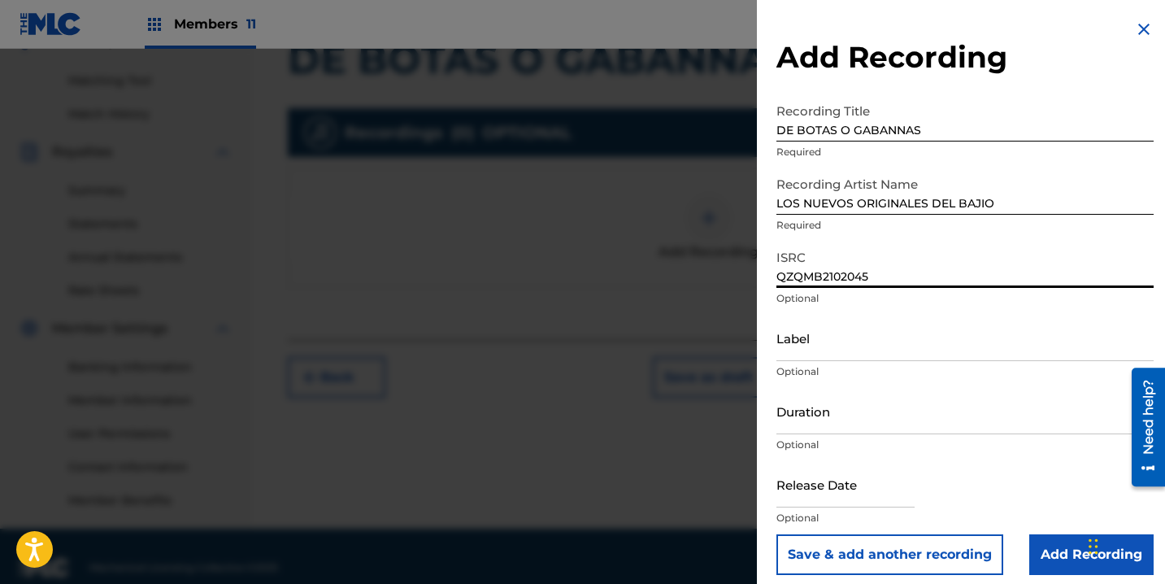
type input "QZQMB2102045"
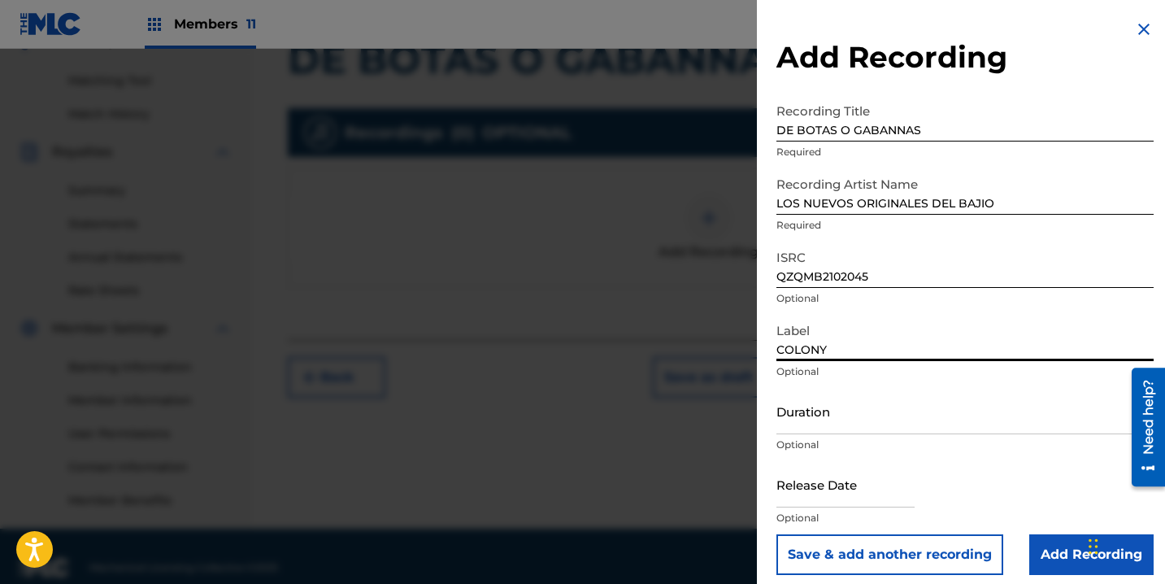
click at [917, 328] on input "COLONY" at bounding box center [964, 338] width 377 height 46
click at [914, 341] on input "COLONY" at bounding box center [964, 338] width 377 height 46
click at [913, 347] on input "COLONY" at bounding box center [964, 338] width 377 height 46
type input "COLONY MUSIC"
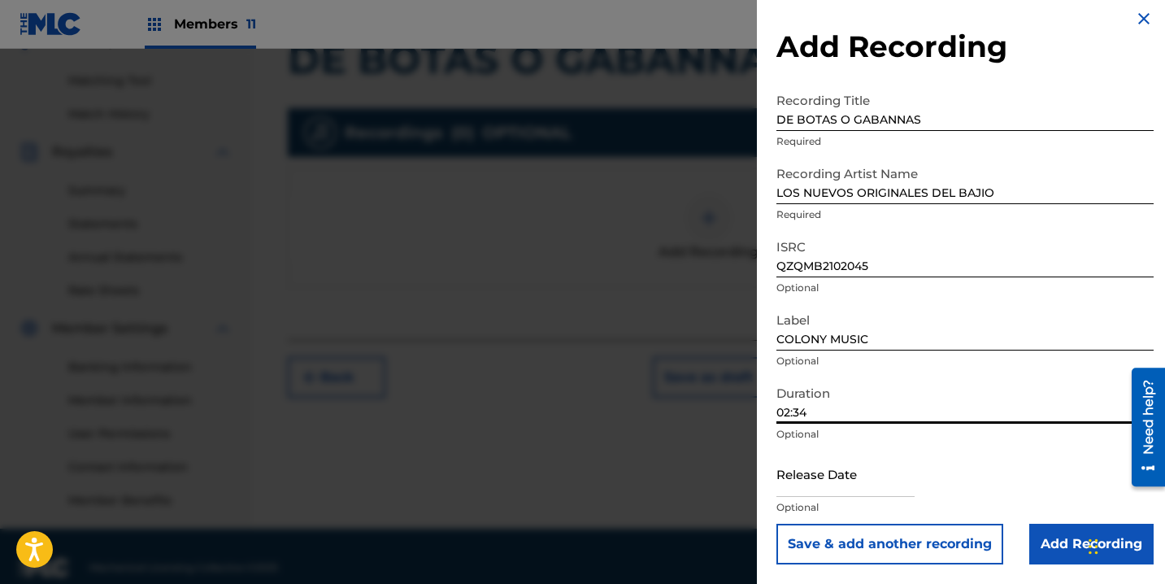
type input "02:34"
select select "7"
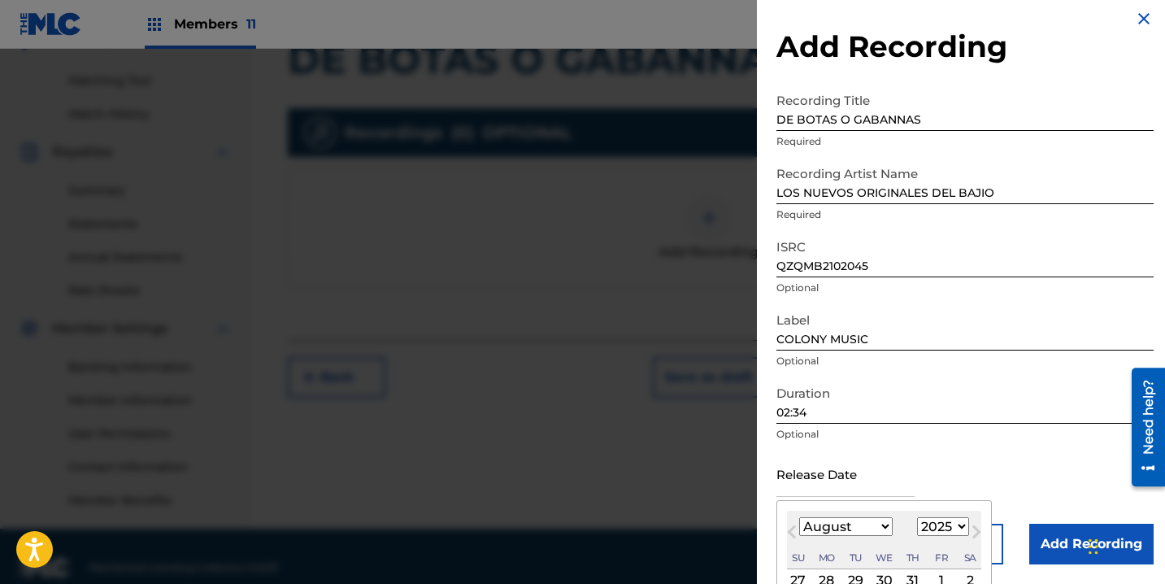
click at [859, 458] on input "text" at bounding box center [845, 473] width 138 height 46
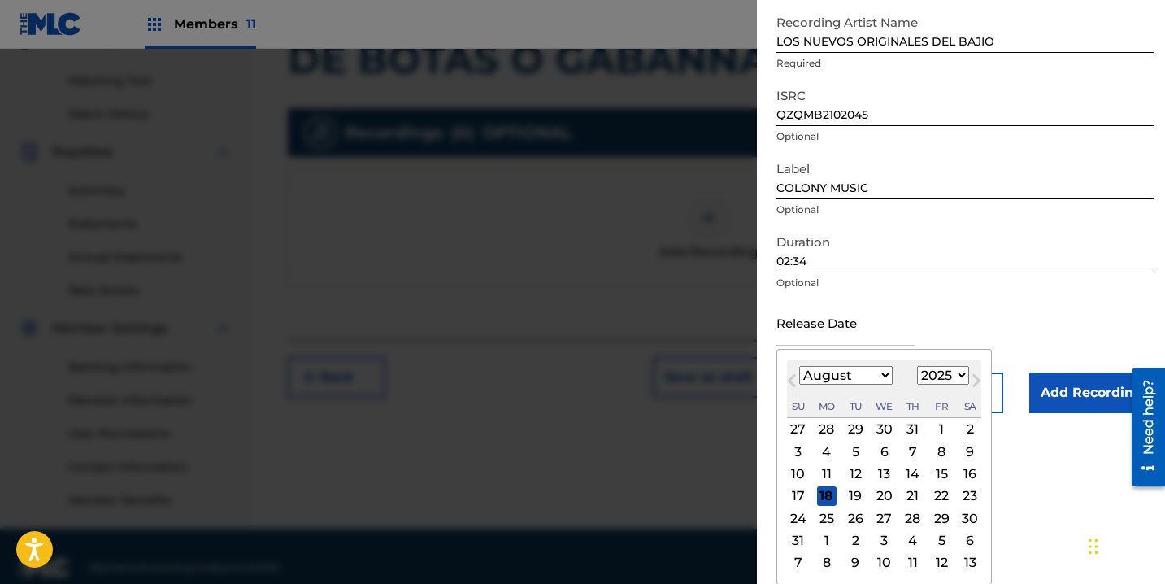
click at [808, 371] on select "January February March April May June July August September October November De…" at bounding box center [845, 375] width 93 height 19
click at [950, 371] on select "1899 1900 1901 1902 1903 1904 1905 1906 1907 1908 1909 1910 1911 1912 1913 1914…" at bounding box center [943, 375] width 52 height 19
select select "2022"
click at [917, 384] on select "1899 1900 1901 1902 1903 1904 1905 1906 1907 1908 1909 1910 1911 1912 1913 1914…" at bounding box center [943, 375] width 52 height 19
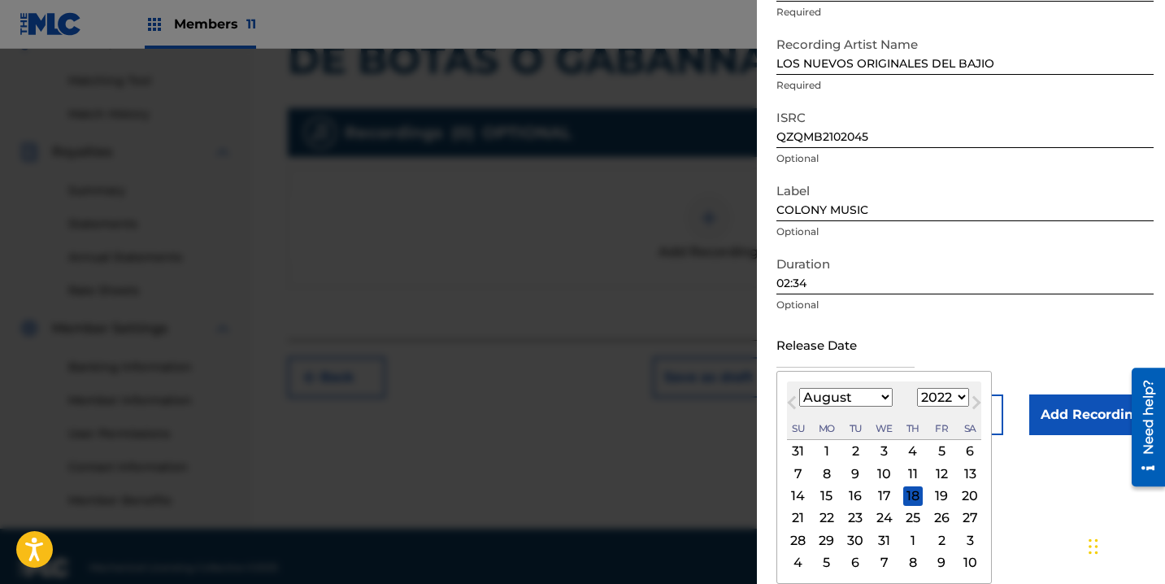
click at [875, 402] on select "January February March April May June July August September October November De…" at bounding box center [845, 397] width 93 height 19
select select "5"
click at [799, 388] on select "January February March April May June July August September October November De…" at bounding box center [845, 397] width 93 height 19
click at [936, 454] on div "3" at bounding box center [942, 451] width 20 height 20
type input "June 3 2022"
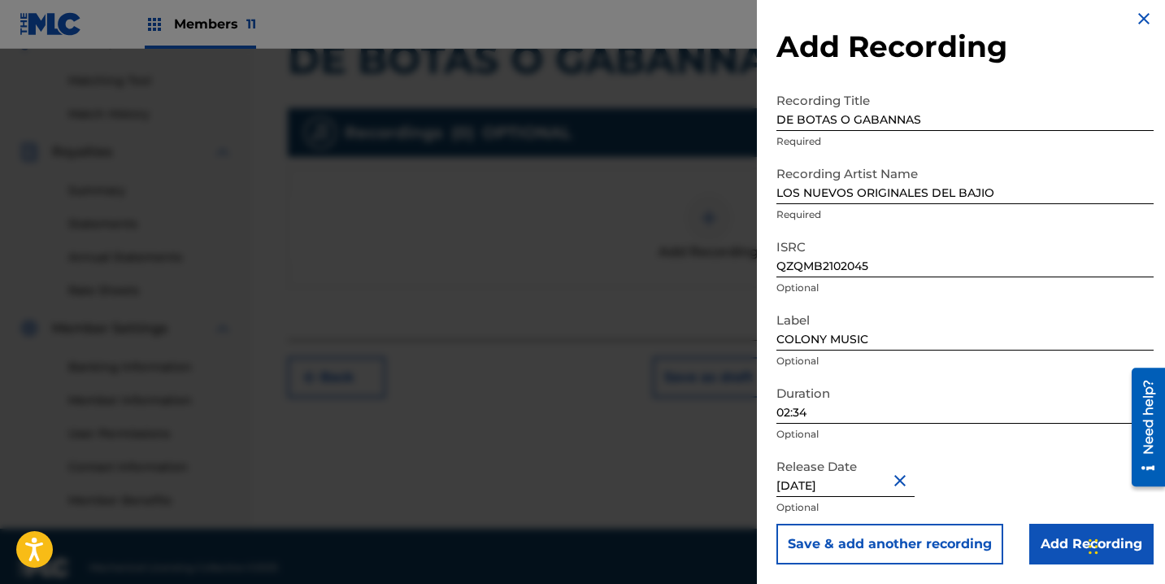
scroll to position [11, 0]
drag, startPoint x: 1045, startPoint y: 541, endPoint x: 1006, endPoint y: 510, distance: 50.3
click at [1045, 541] on input "Add Recording" at bounding box center [1091, 543] width 124 height 41
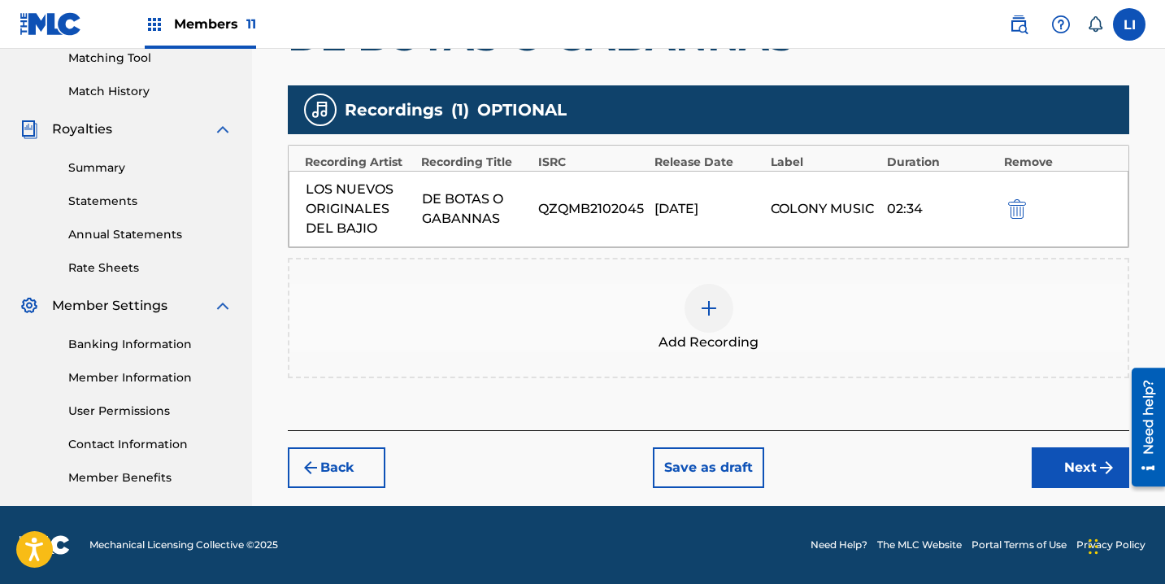
drag, startPoint x: 1055, startPoint y: 462, endPoint x: 1048, endPoint y: 455, distance: 9.8
click at [1048, 455] on button "Next" at bounding box center [1081, 467] width 98 height 41
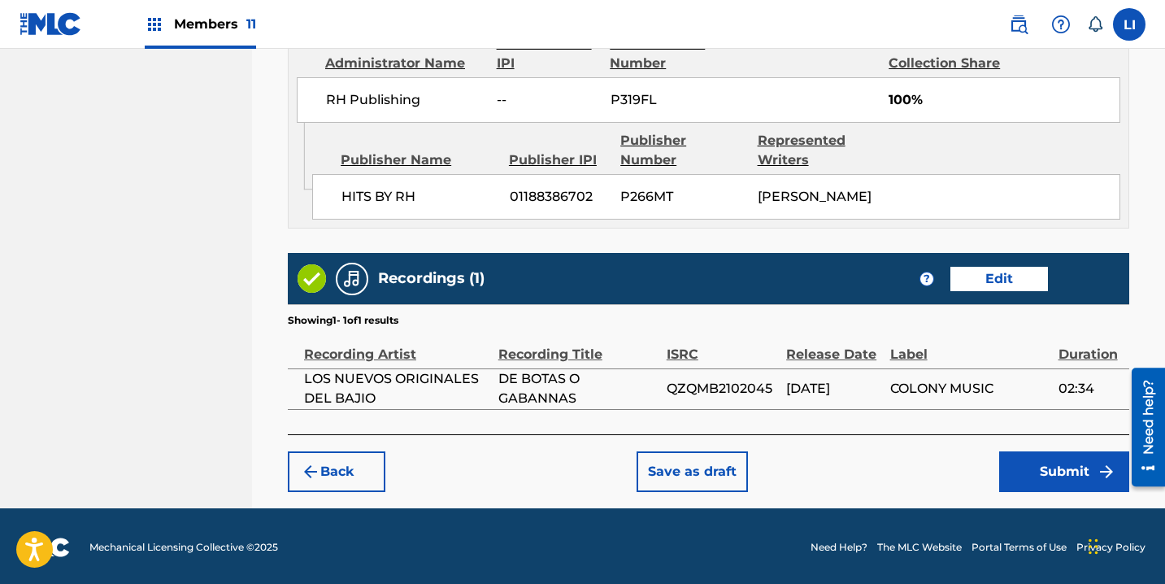
click at [350, 468] on button "Back" at bounding box center [337, 471] width 98 height 41
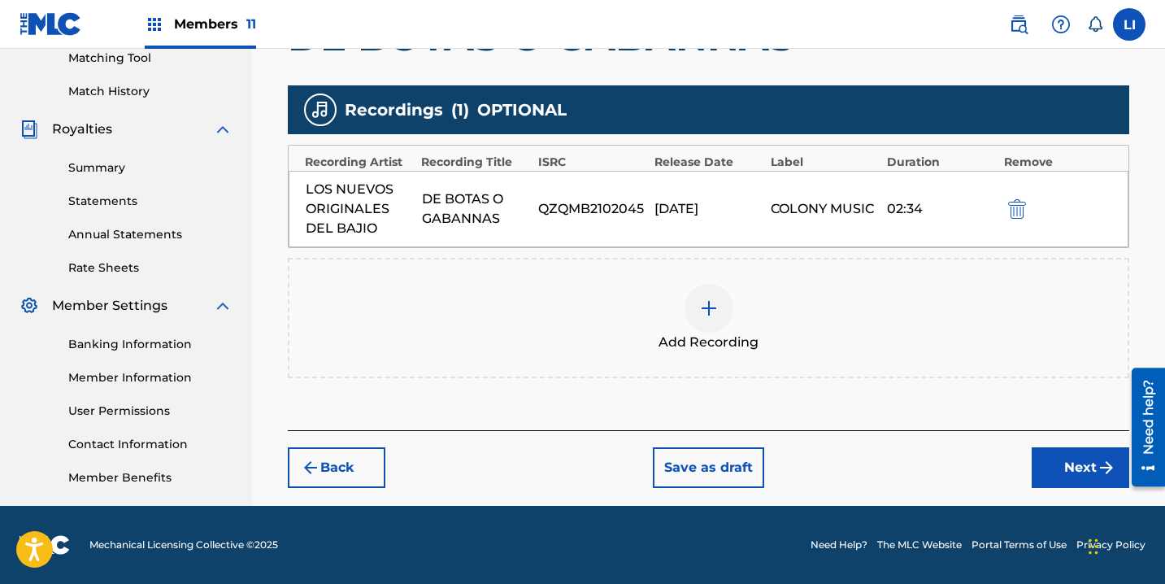
scroll to position [424, 0]
click at [608, 353] on div "Add Recording" at bounding box center [708, 318] width 841 height 120
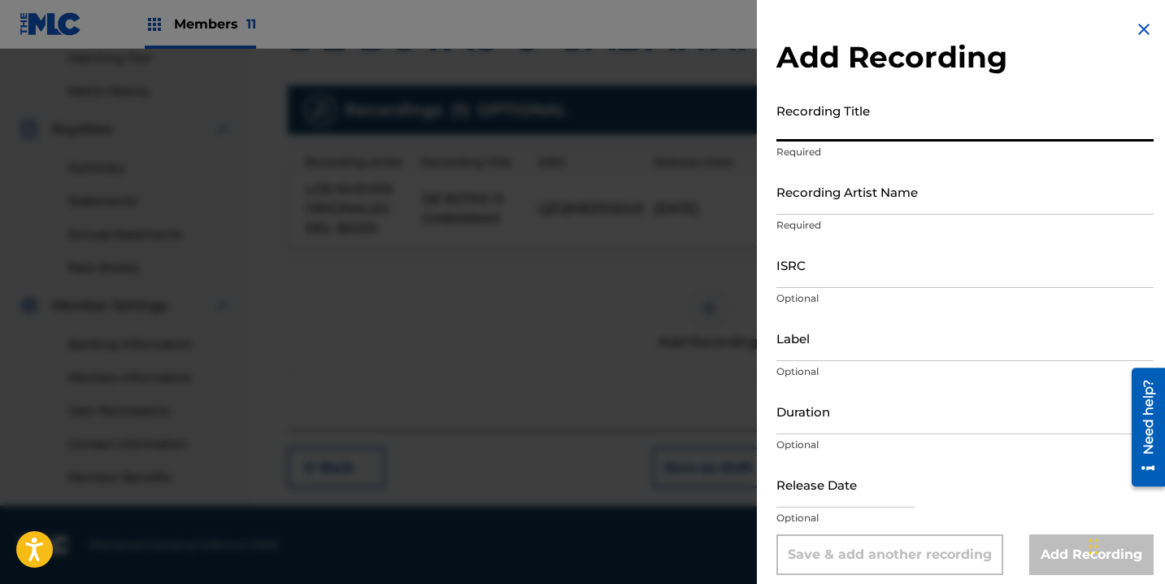
click at [811, 128] on input "Recording Title" at bounding box center [964, 118] width 377 height 46
type input "DE BOTAS O GABANNAS"
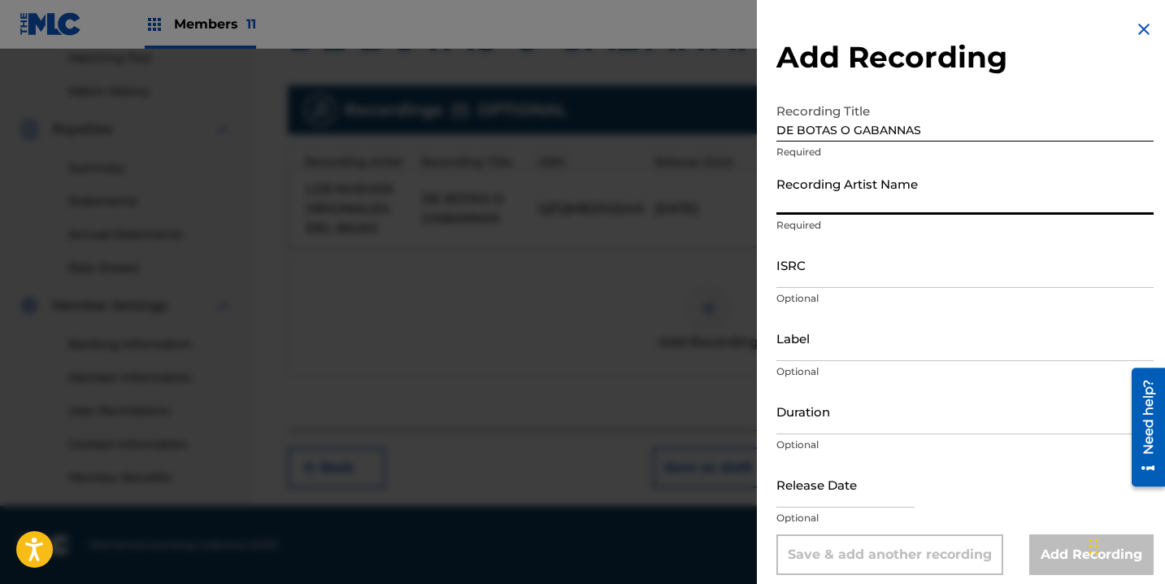
paste input "LOS NUEVOS ORIGINALES DEL BAJIO, LOS HIJOS DE GARCIA"
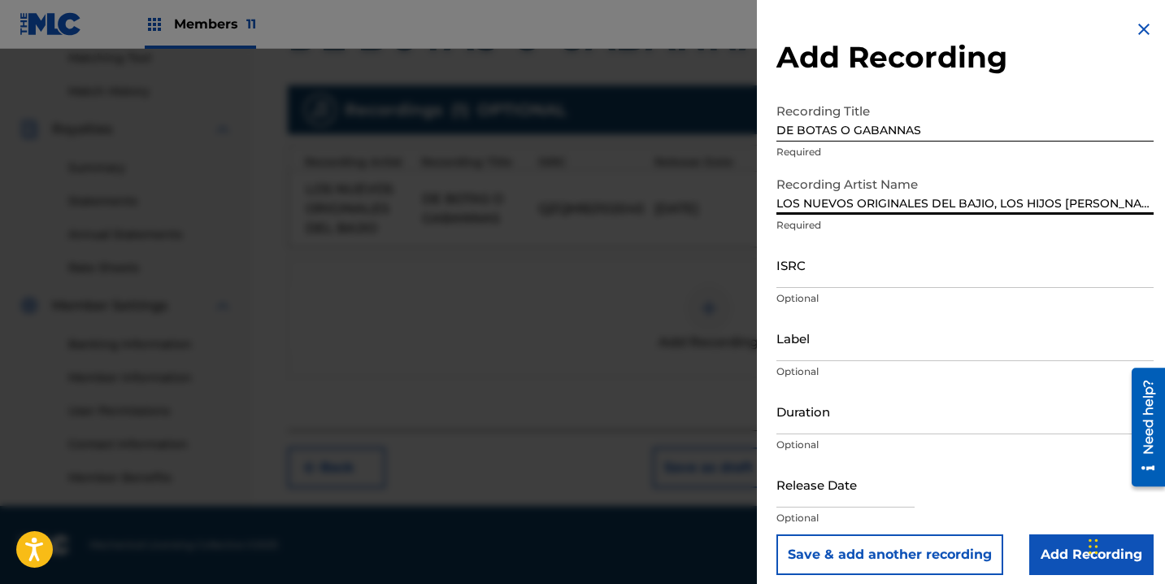
type input "LOS NUEVOS ORIGINALES DEL BAJIO, LOS HIJOS DE GARCIA"
click at [836, 272] on input "ISRC" at bounding box center [964, 264] width 377 height 46
paste input "QZ9QQ2300372"
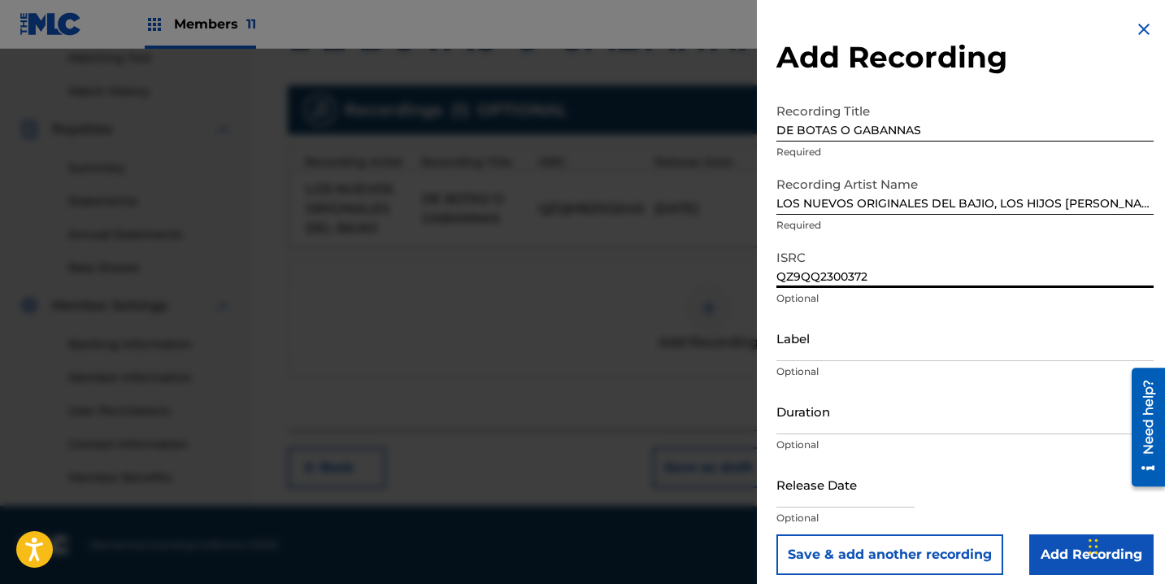
type input "QZ9QQ2300372"
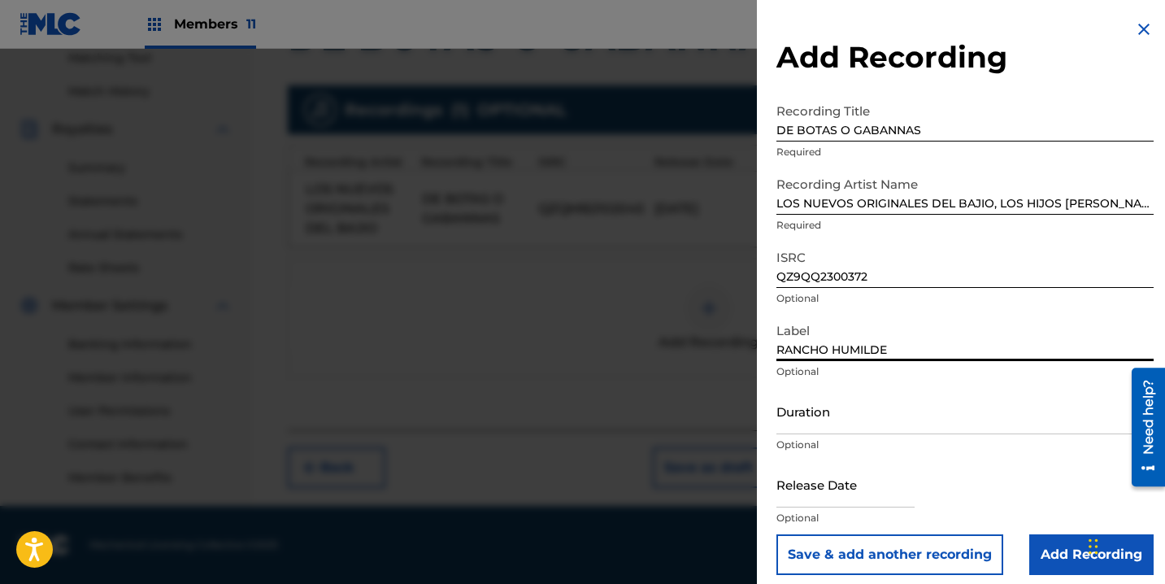
type input "RANCHO HUMILDE"
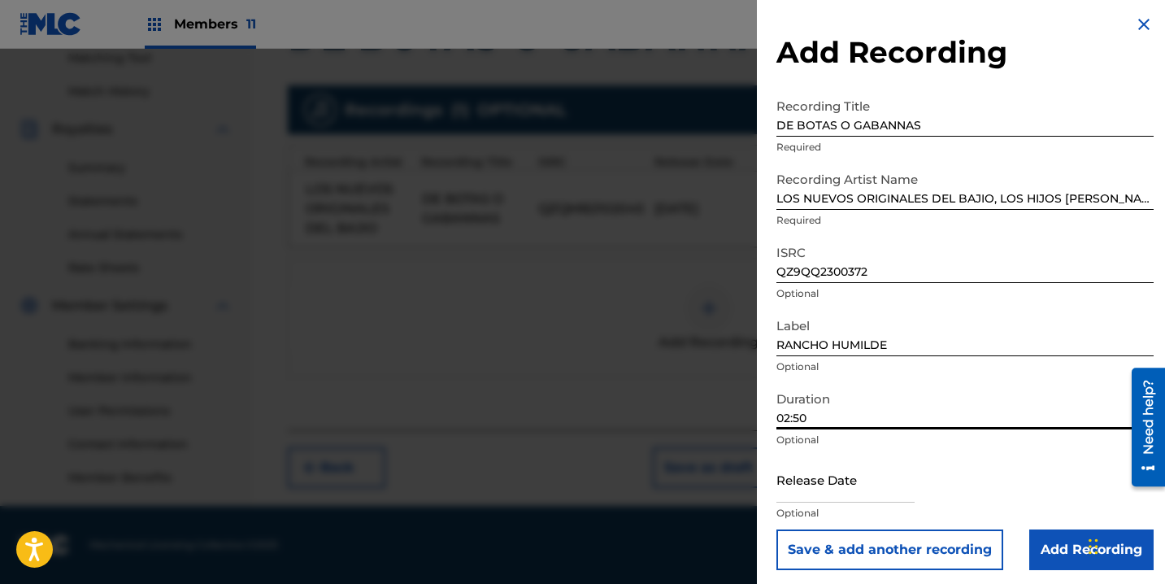
scroll to position [11, 0]
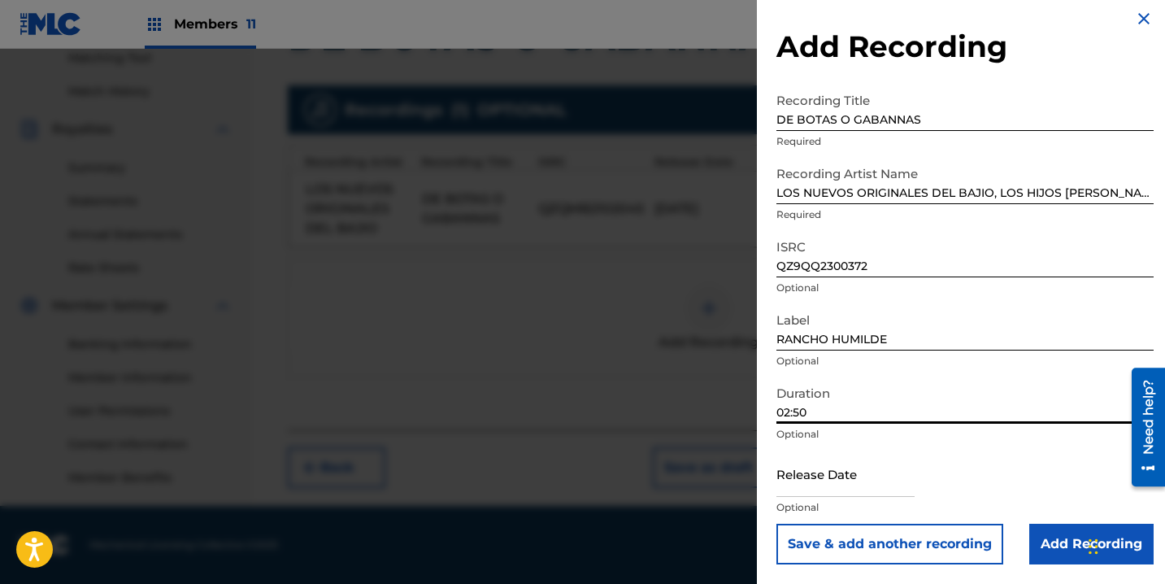
type input "02:50"
select select "7"
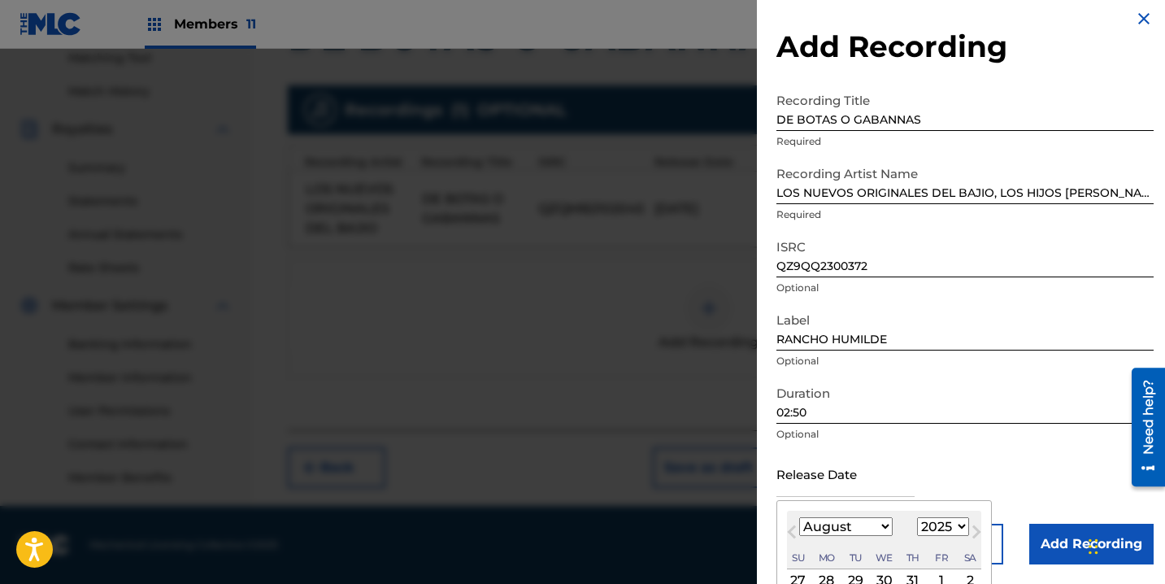
click at [820, 475] on input "text" at bounding box center [845, 473] width 138 height 46
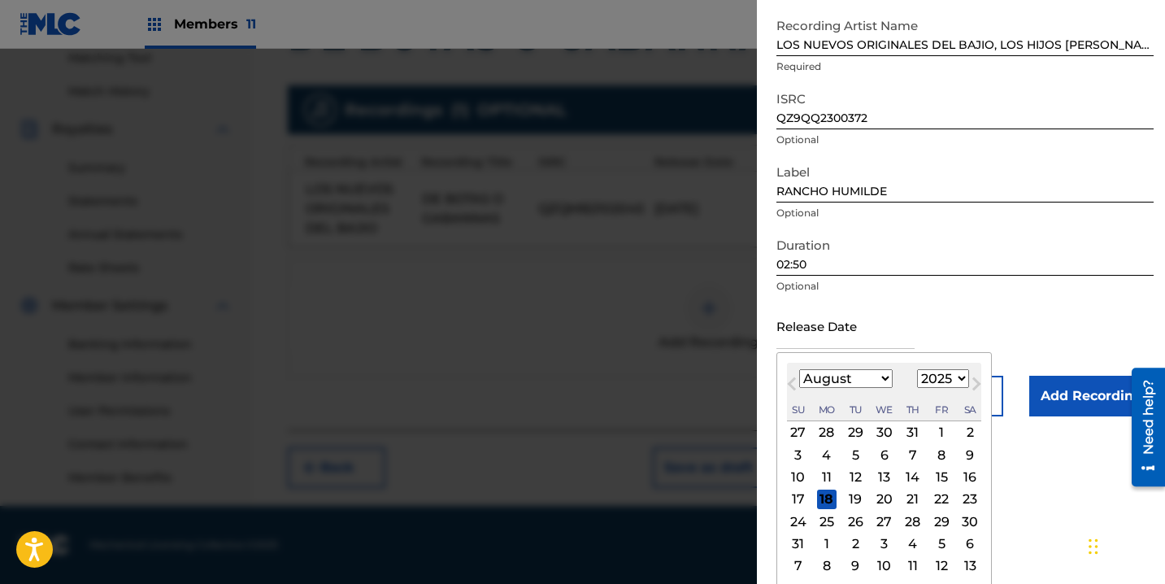
scroll to position [162, 0]
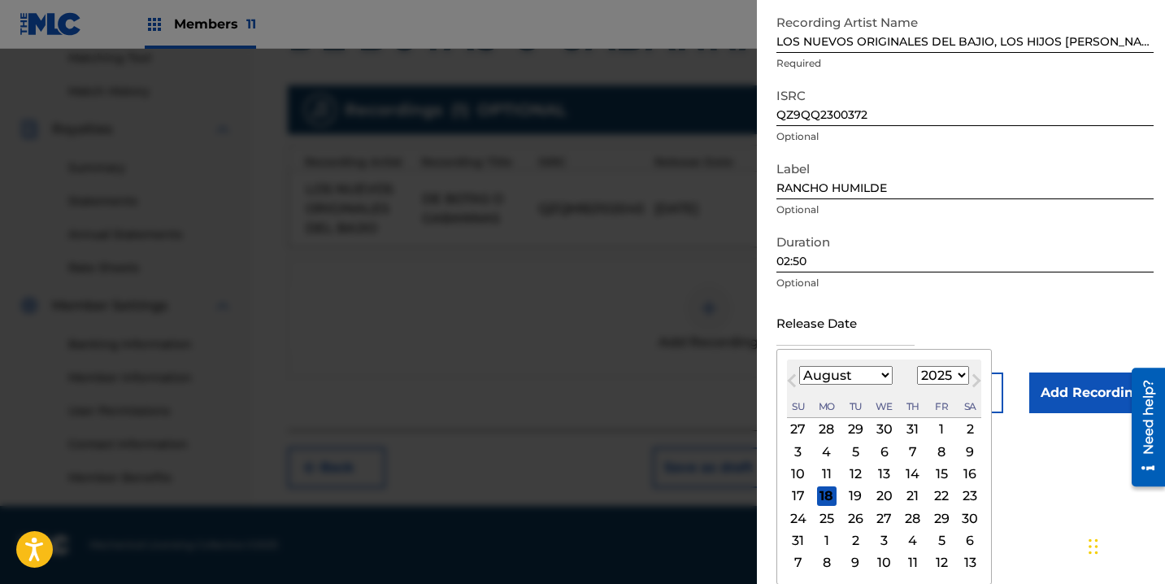
click at [810, 369] on select "January February March April May June July August September October November De…" at bounding box center [845, 375] width 93 height 19
click at [945, 362] on div "August 2025 January February March April May June July August September October…" at bounding box center [884, 388] width 194 height 59
click at [944, 372] on select "1899 1900 1901 1902 1903 1904 1905 1906 1907 1908 1909 1910 1911 1912 1913 1914…" at bounding box center [943, 375] width 52 height 19
select select "2023"
click at [917, 384] on select "1899 1900 1901 1902 1903 1904 1905 1906 1907 1908 1909 1910 1911 1912 1913 1914…" at bounding box center [943, 375] width 52 height 19
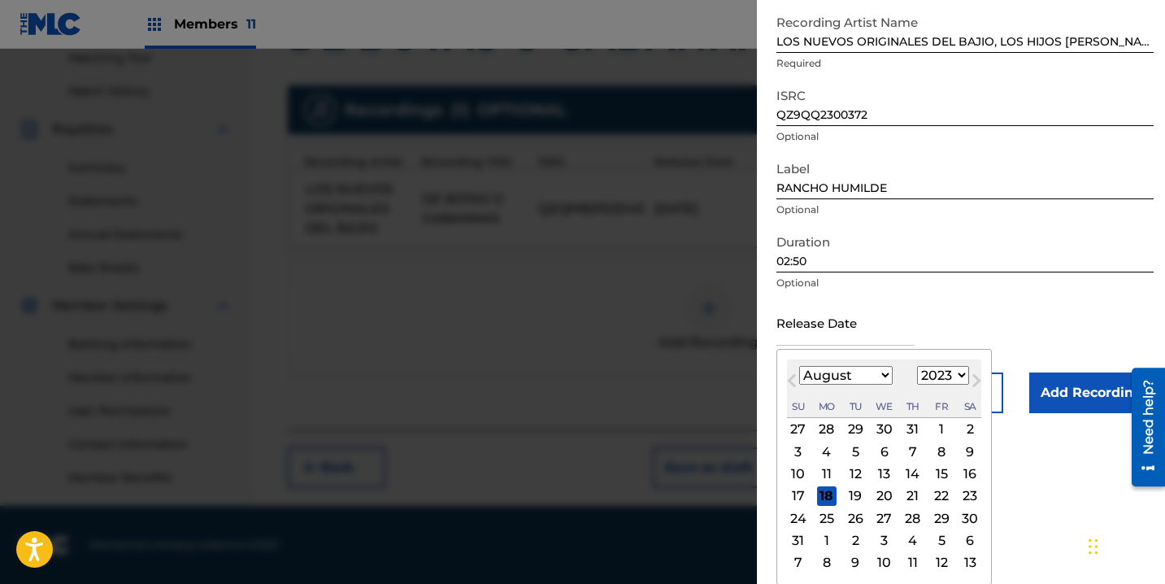
scroll to position [140, 0]
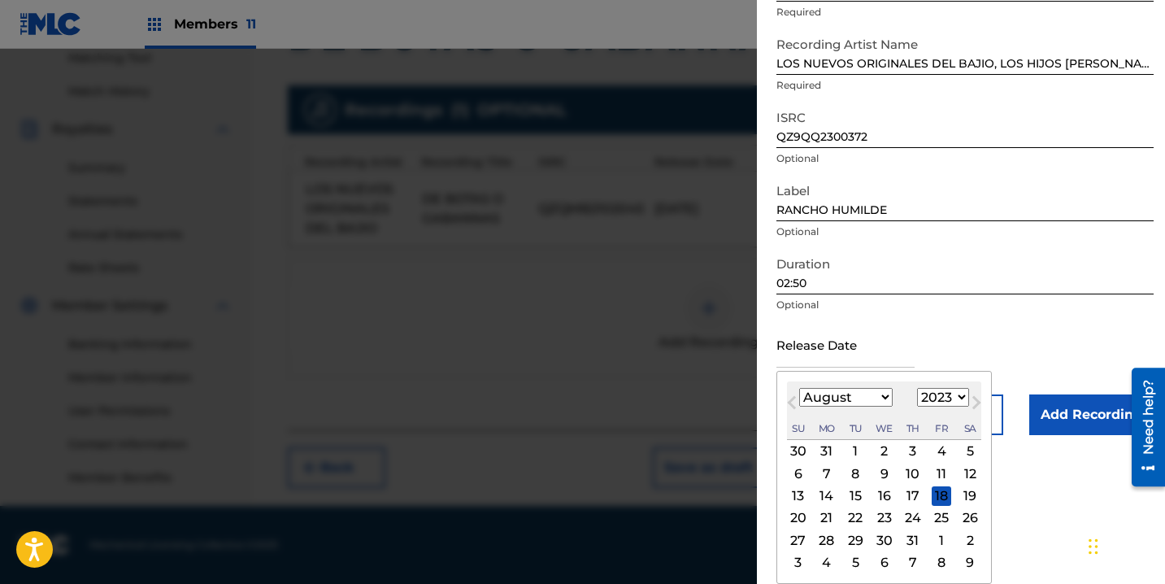
click at [857, 392] on select "January February March April May June July August September October November De…" at bounding box center [845, 397] width 93 height 19
select select "4"
click at [799, 388] on select "January February March April May June July August September October November De…" at bounding box center [845, 397] width 93 height 19
click at [936, 518] on div "26" at bounding box center [942, 518] width 20 height 20
type input "May 26 2023"
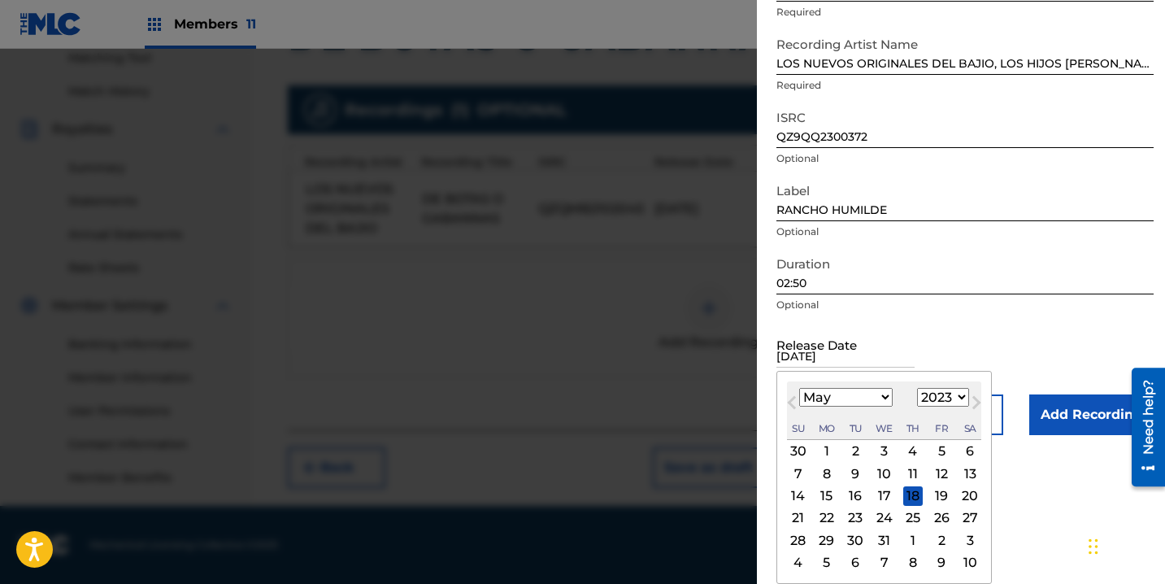
scroll to position [11, 0]
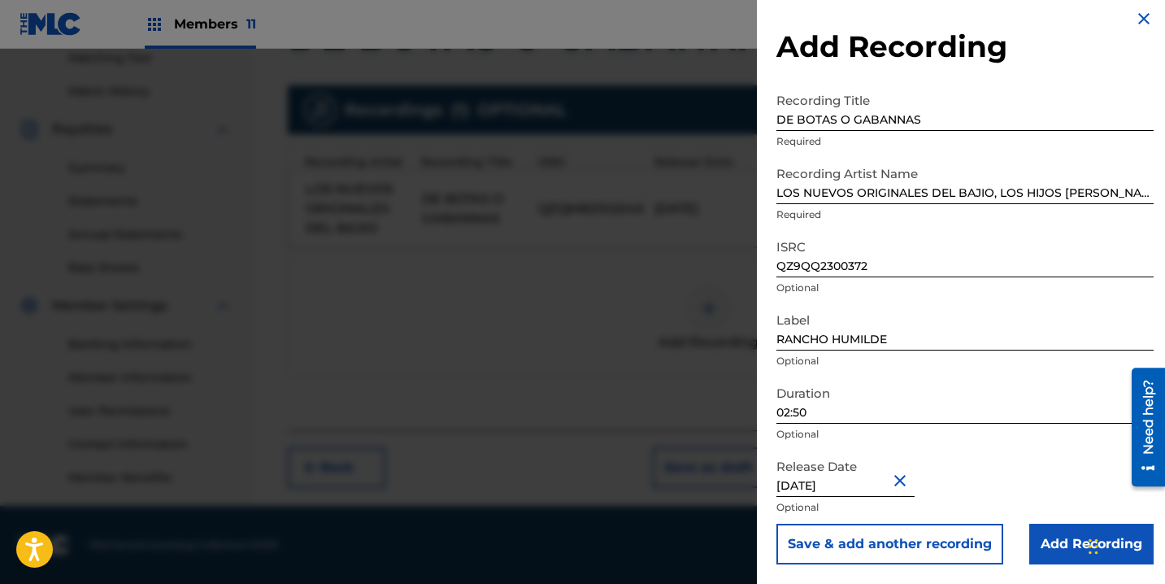
click at [1071, 549] on input "Add Recording" at bounding box center [1091, 543] width 124 height 41
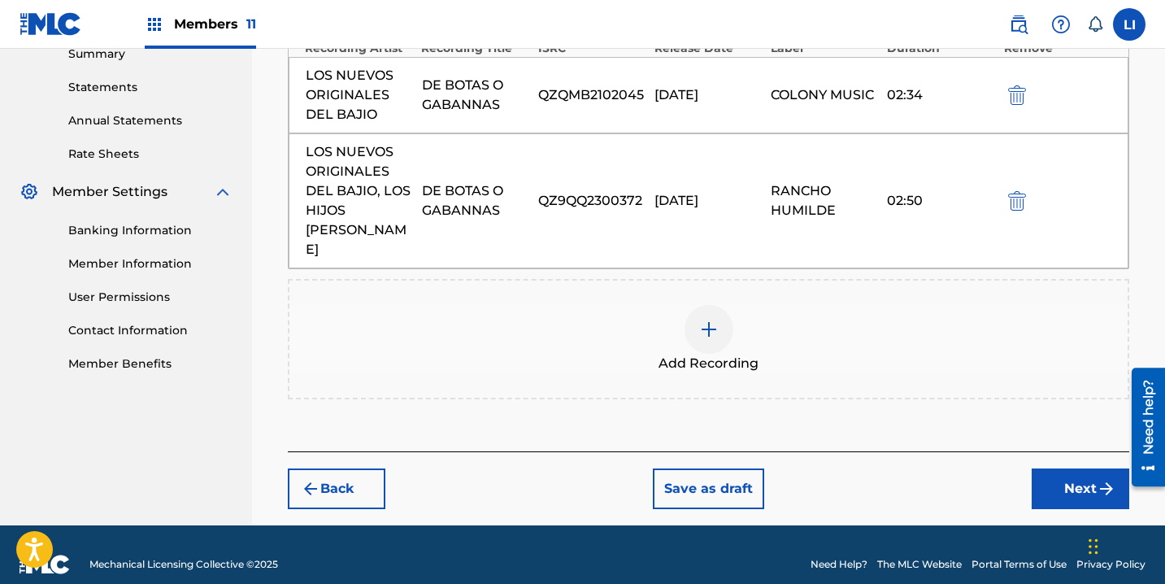
click at [1087, 468] on button "Next" at bounding box center [1081, 488] width 98 height 41
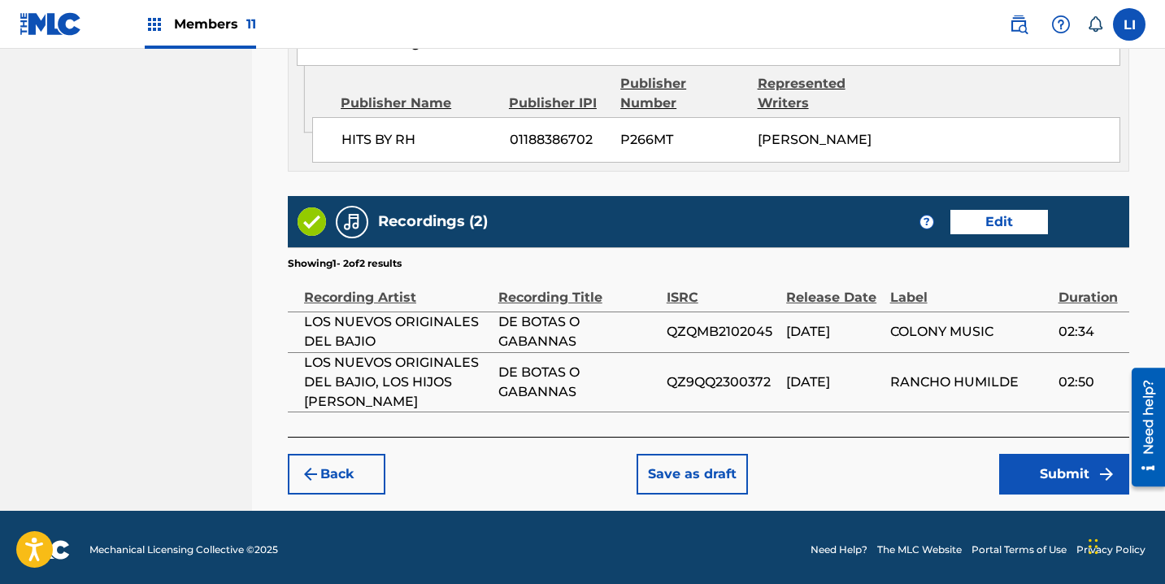
scroll to position [988, 0]
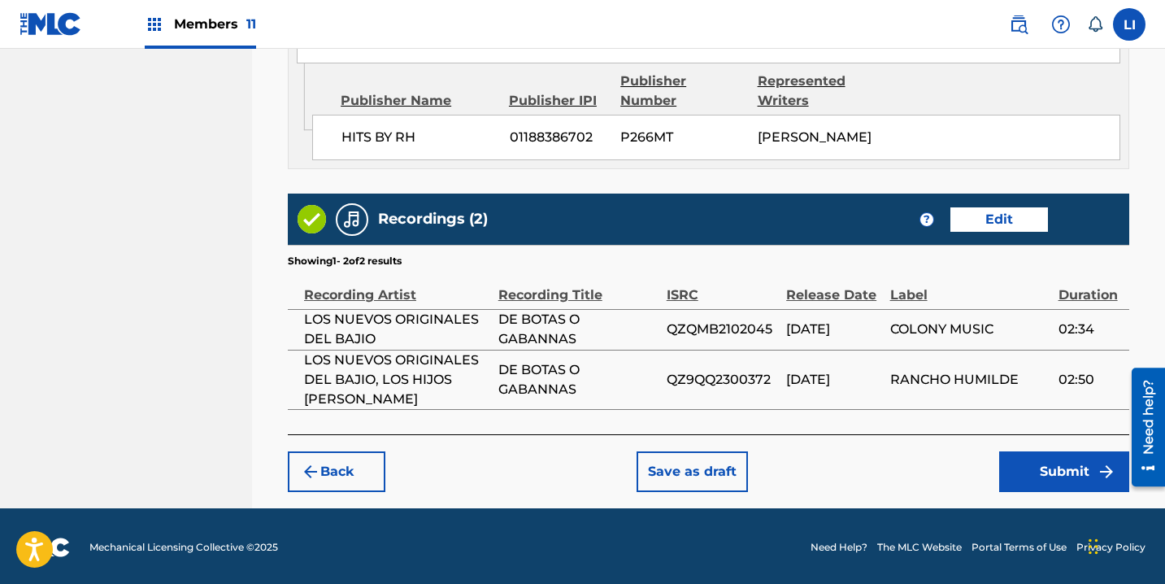
click at [1075, 471] on button "Submit" at bounding box center [1064, 471] width 130 height 41
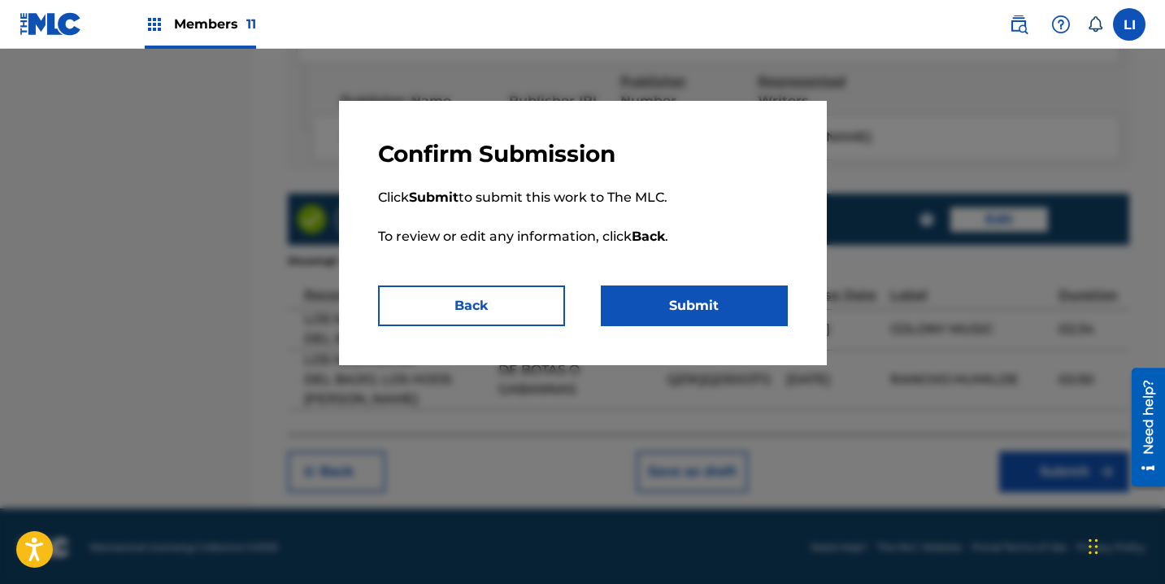
drag, startPoint x: 614, startPoint y: 317, endPoint x: 625, endPoint y: 315, distance: 11.5
click at [614, 317] on button "Submit" at bounding box center [694, 305] width 187 height 41
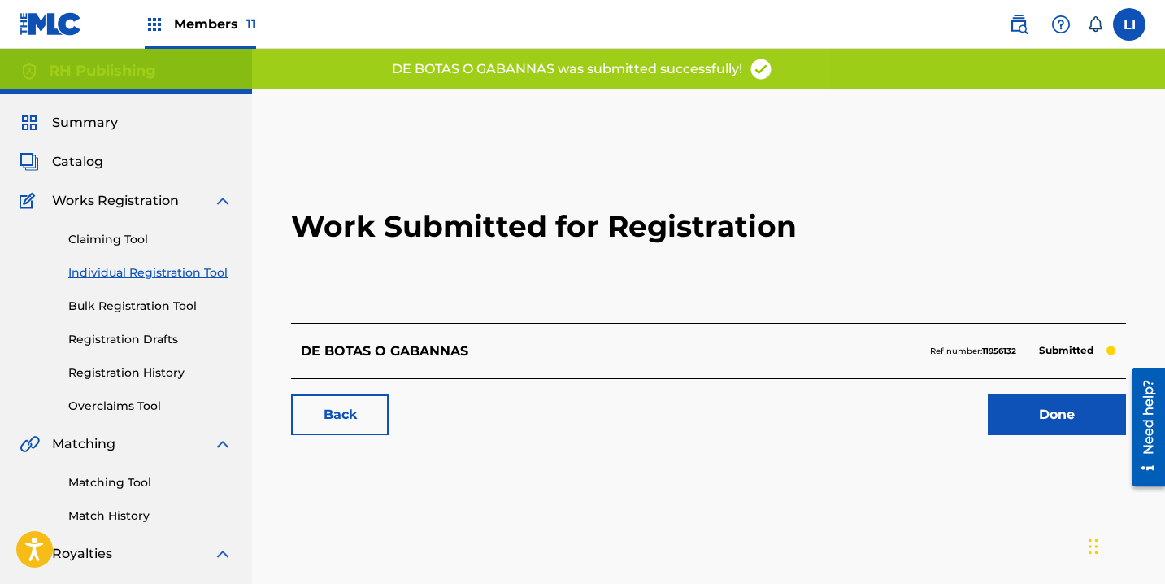
click at [1073, 429] on link "Done" at bounding box center [1057, 414] width 138 height 41
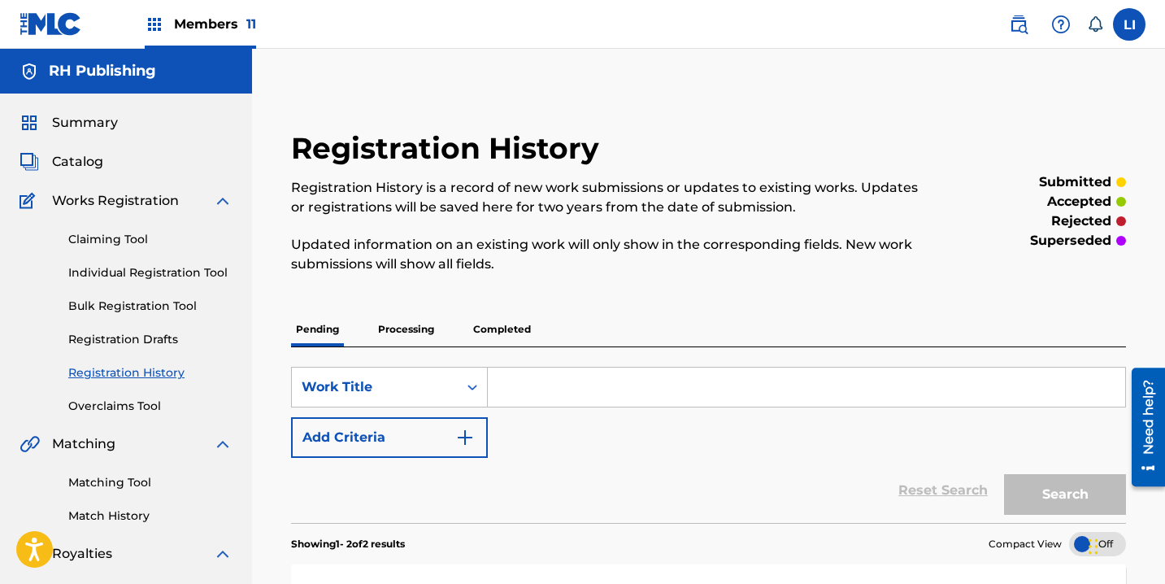
click at [136, 269] on link "Individual Registration Tool" at bounding box center [150, 272] width 164 height 17
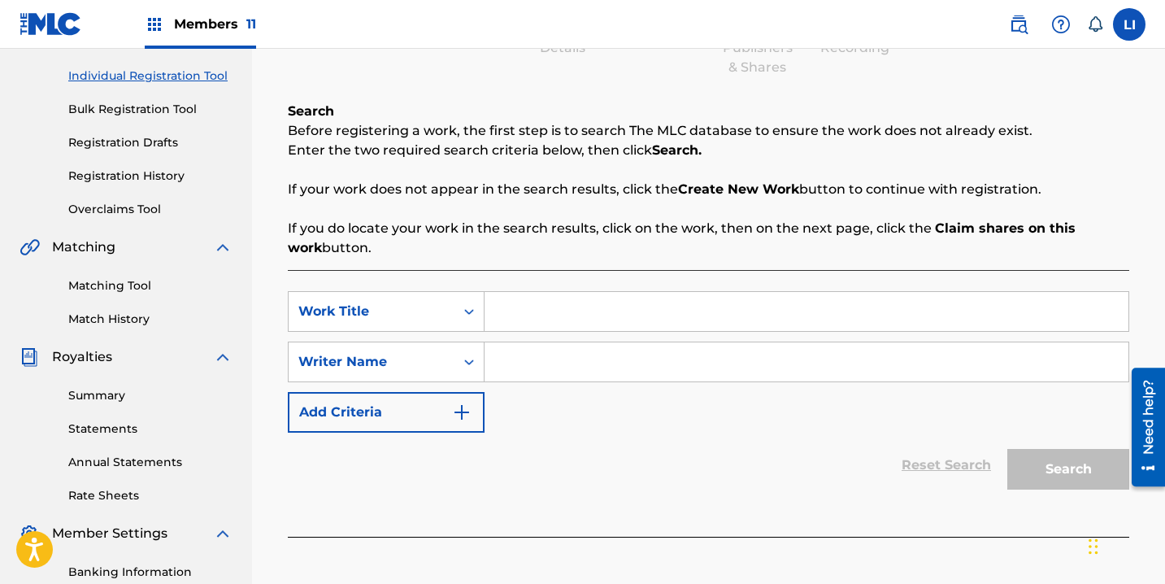
scroll to position [339, 0]
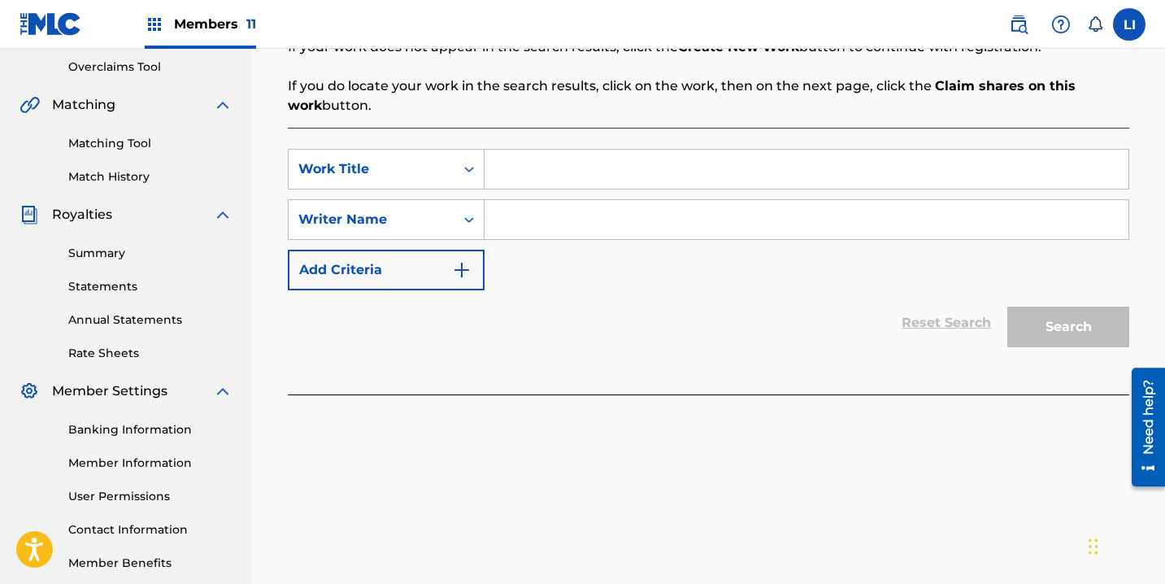
click at [528, 175] on input "Search Form" at bounding box center [806, 169] width 644 height 39
type input "LAS METRALLETAS"
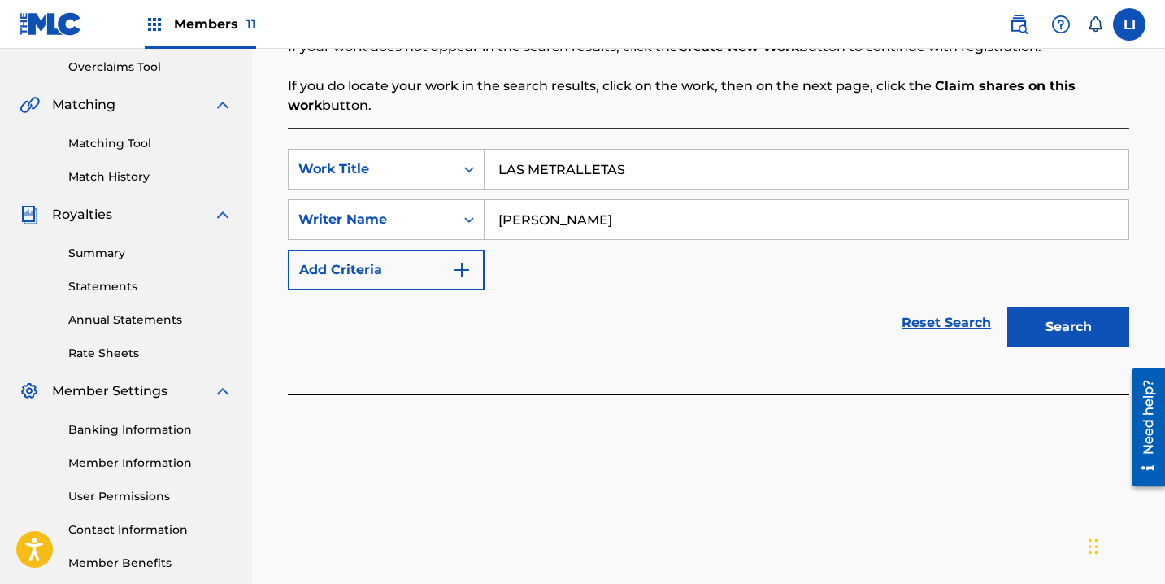
type input "ROEL"
click at [1007, 306] on button "Search" at bounding box center [1068, 326] width 122 height 41
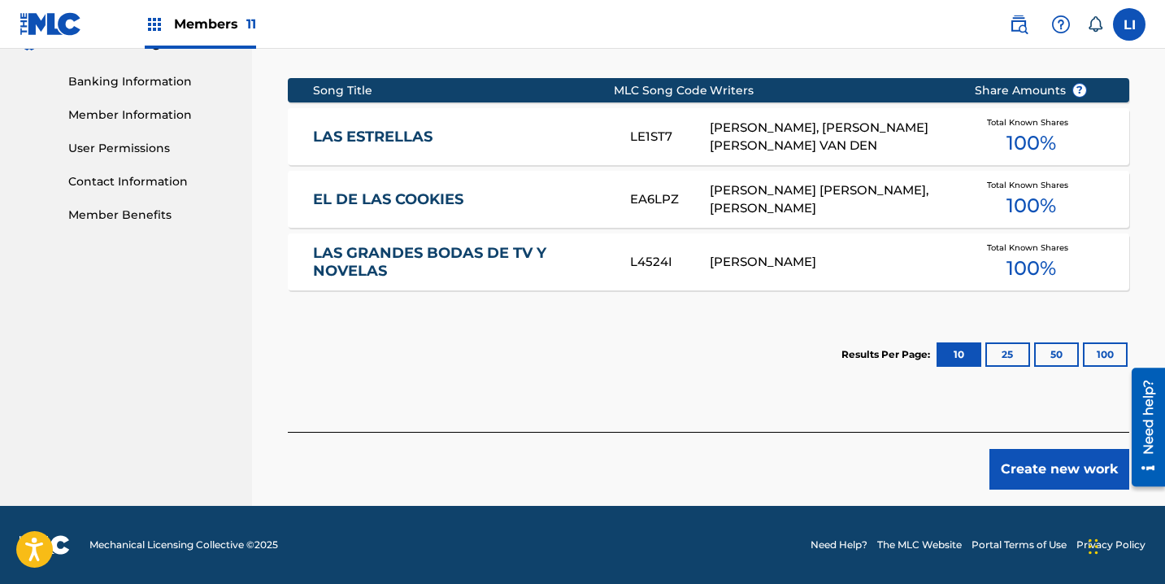
drag, startPoint x: 998, startPoint y: 443, endPoint x: 1016, endPoint y: 458, distance: 23.1
click at [999, 443] on div "Create new work" at bounding box center [708, 461] width 841 height 58
click at [1016, 458] on button "Create new work" at bounding box center [1059, 469] width 140 height 41
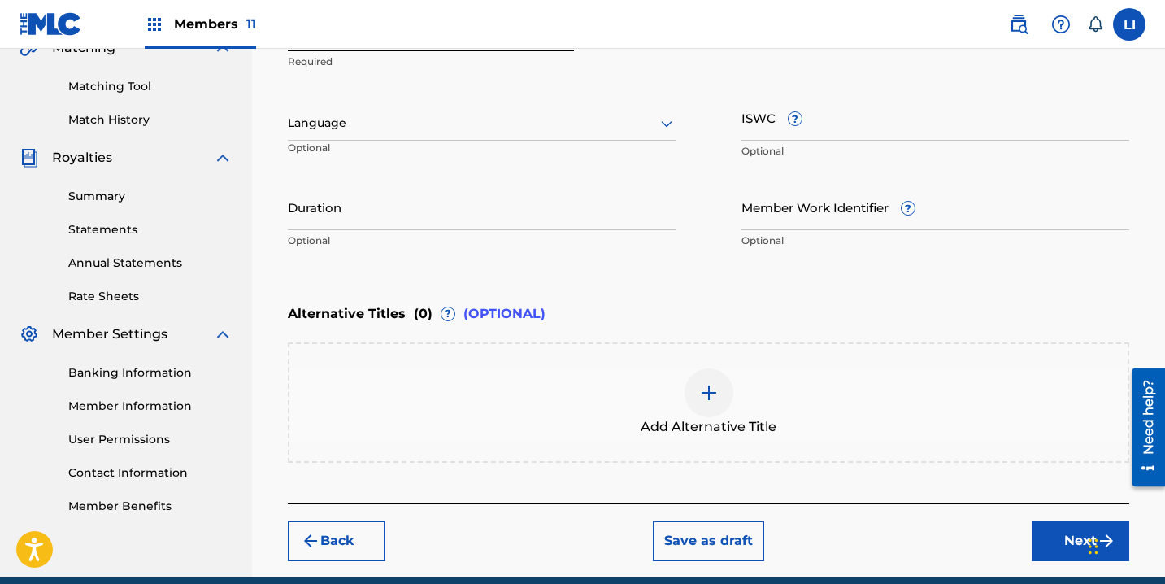
scroll to position [179, 0]
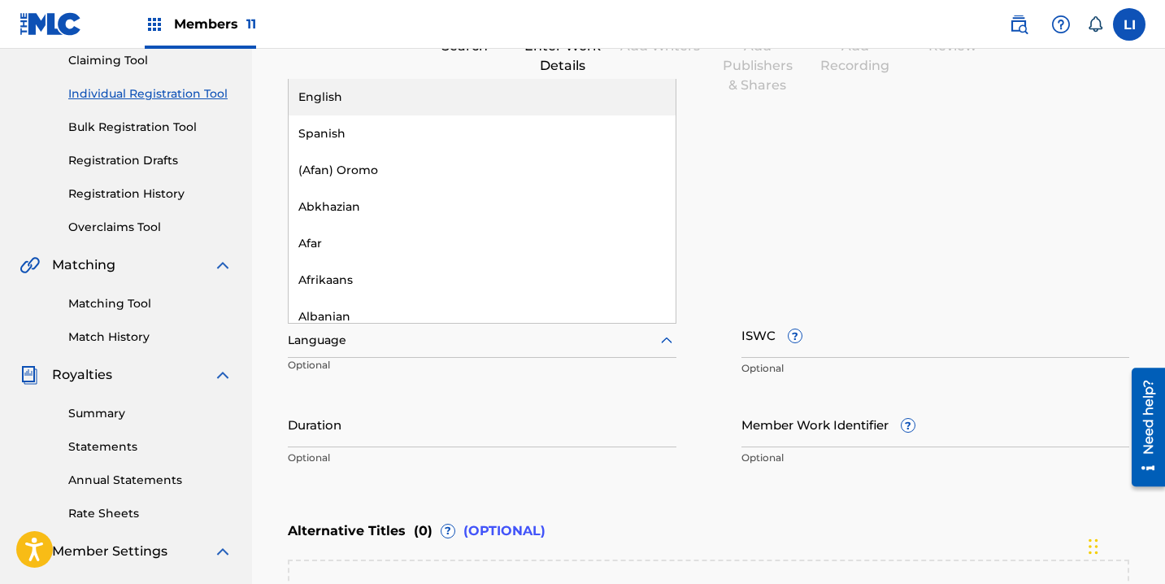
drag, startPoint x: 330, startPoint y: 332, endPoint x: 344, endPoint y: 366, distance: 36.1
click at [330, 332] on div at bounding box center [482, 340] width 389 height 20
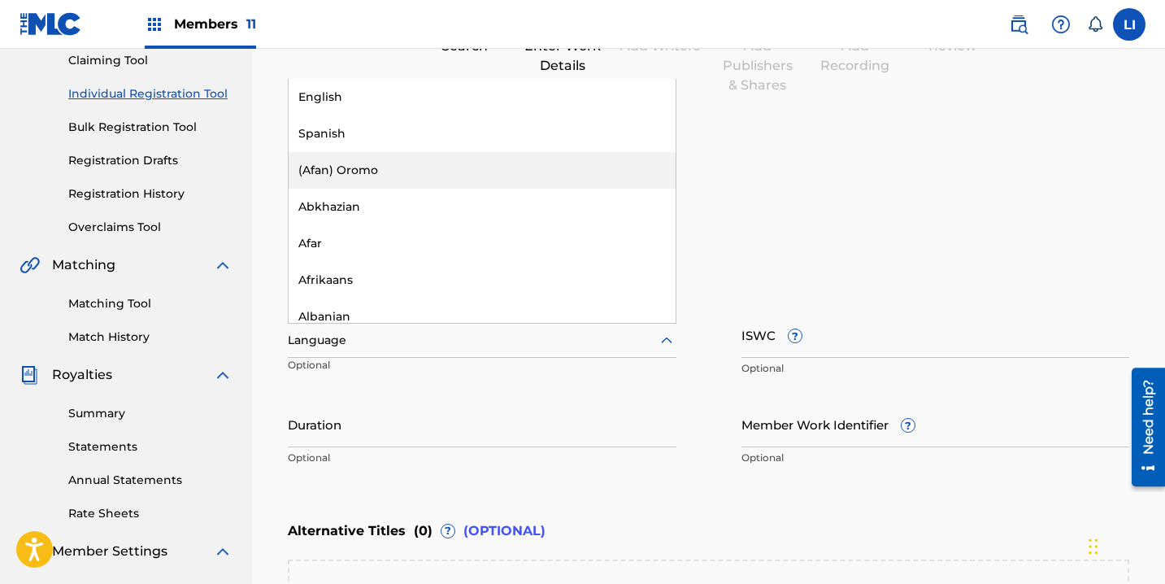
click at [333, 131] on div "Spanish" at bounding box center [482, 133] width 387 height 37
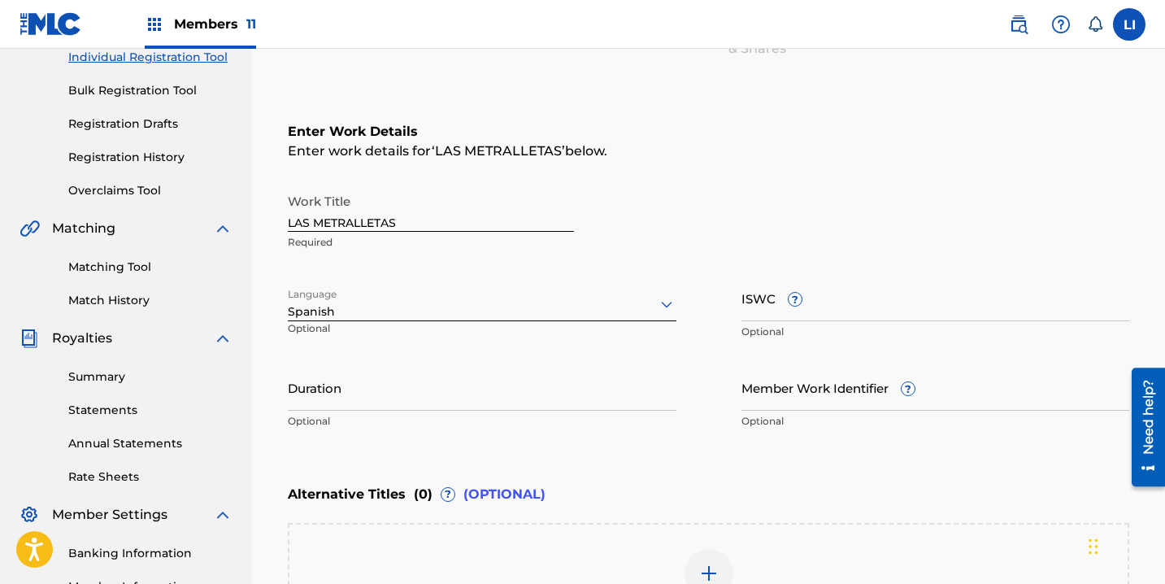
scroll to position [323, 0]
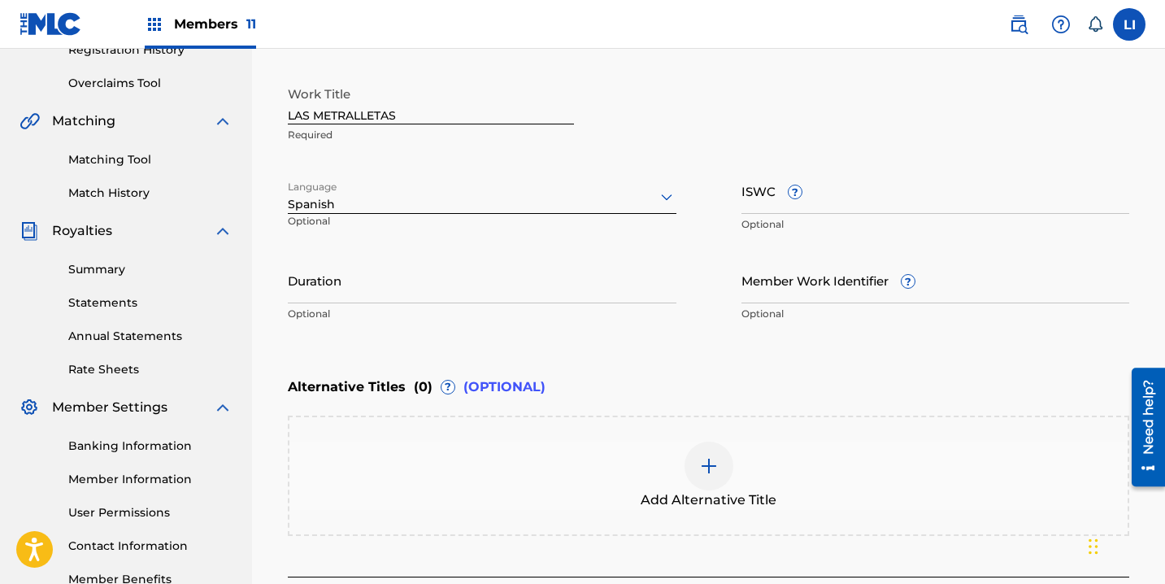
click at [351, 282] on input "Duration" at bounding box center [482, 280] width 389 height 46
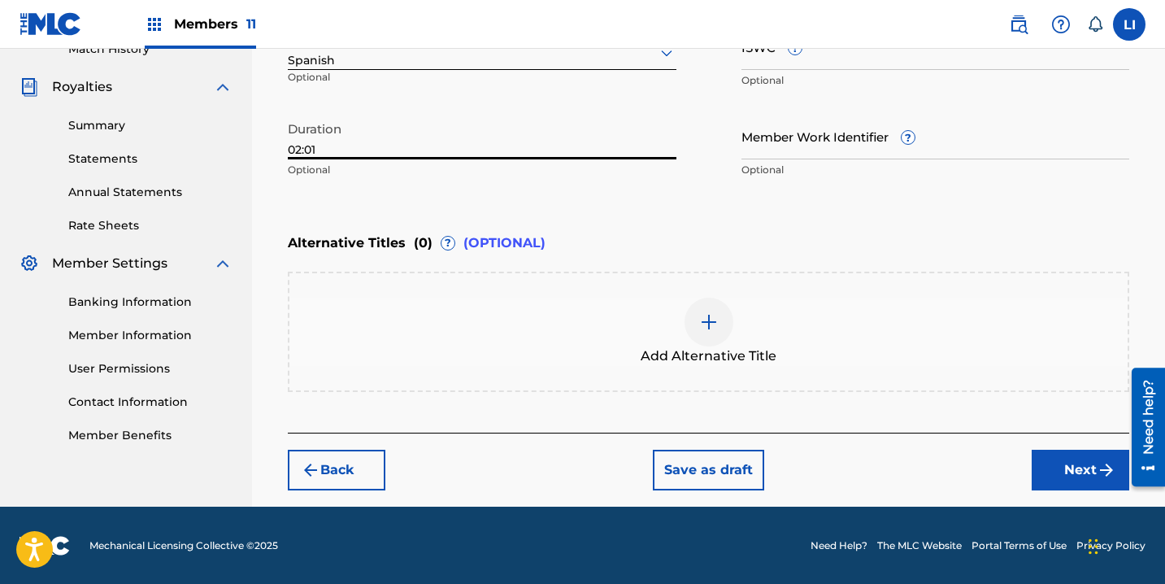
type input "02:01"
click at [1045, 477] on button "Next" at bounding box center [1081, 470] width 98 height 41
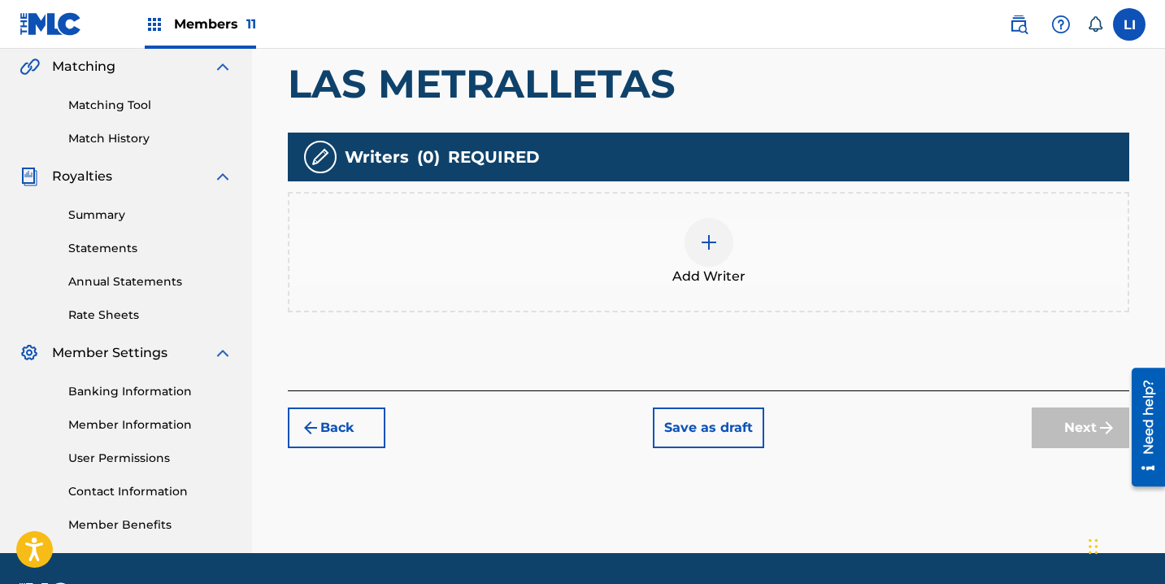
scroll to position [424, 0]
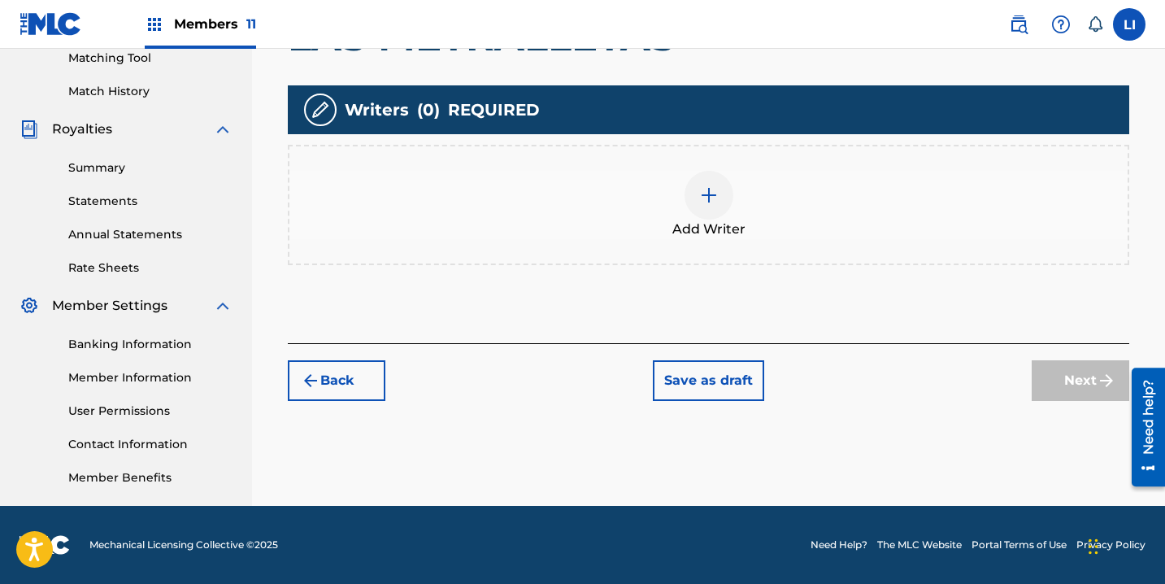
click at [604, 244] on div "Add Writer" at bounding box center [708, 205] width 841 height 120
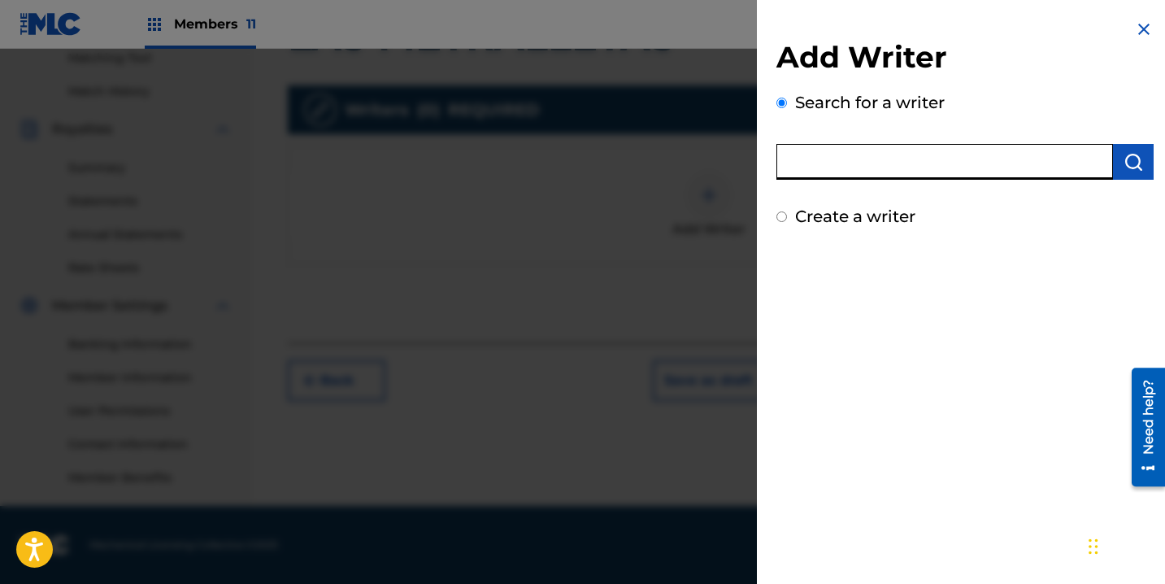
click at [820, 164] on input "text" at bounding box center [944, 162] width 337 height 36
type input "ROEL PEÑA"
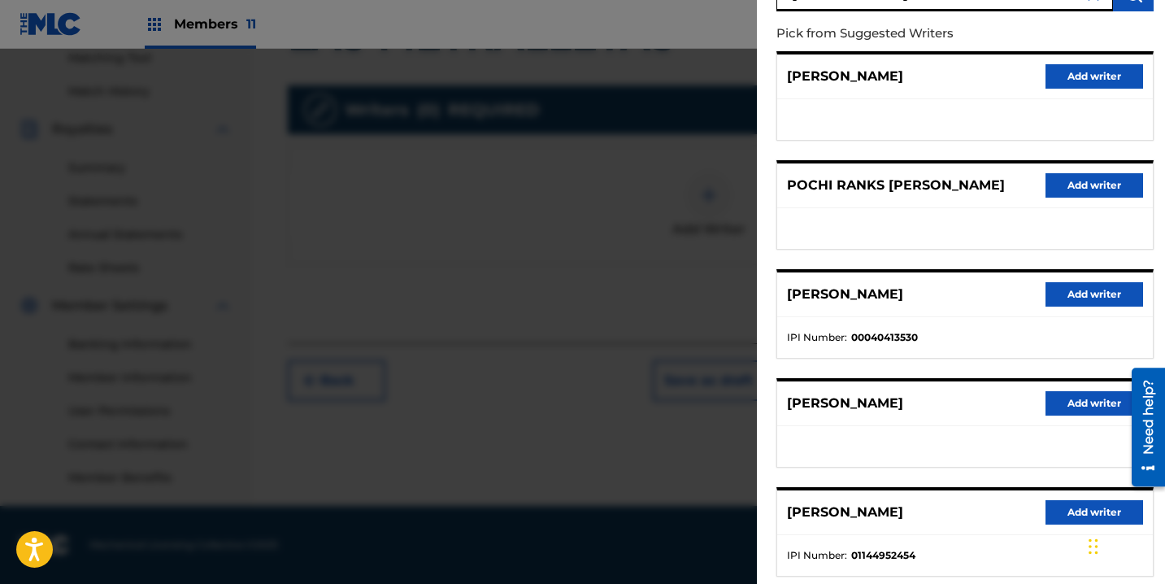
scroll to position [263, 0]
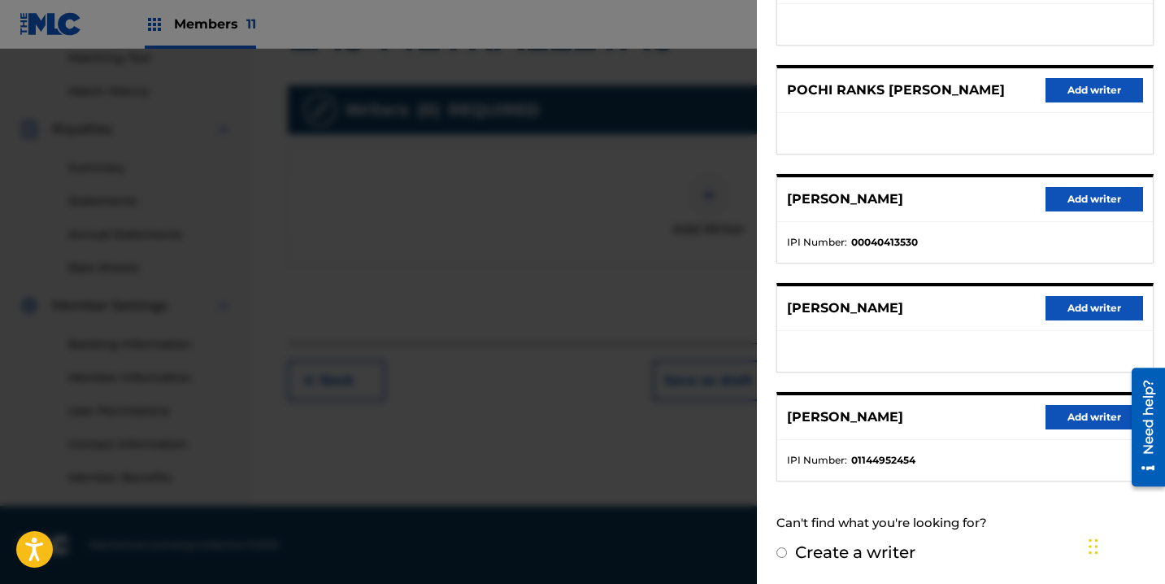
click at [1063, 429] on div "ROEL PENA Add writer" at bounding box center [965, 417] width 376 height 45
click at [1065, 420] on button "Add writer" at bounding box center [1094, 417] width 98 height 24
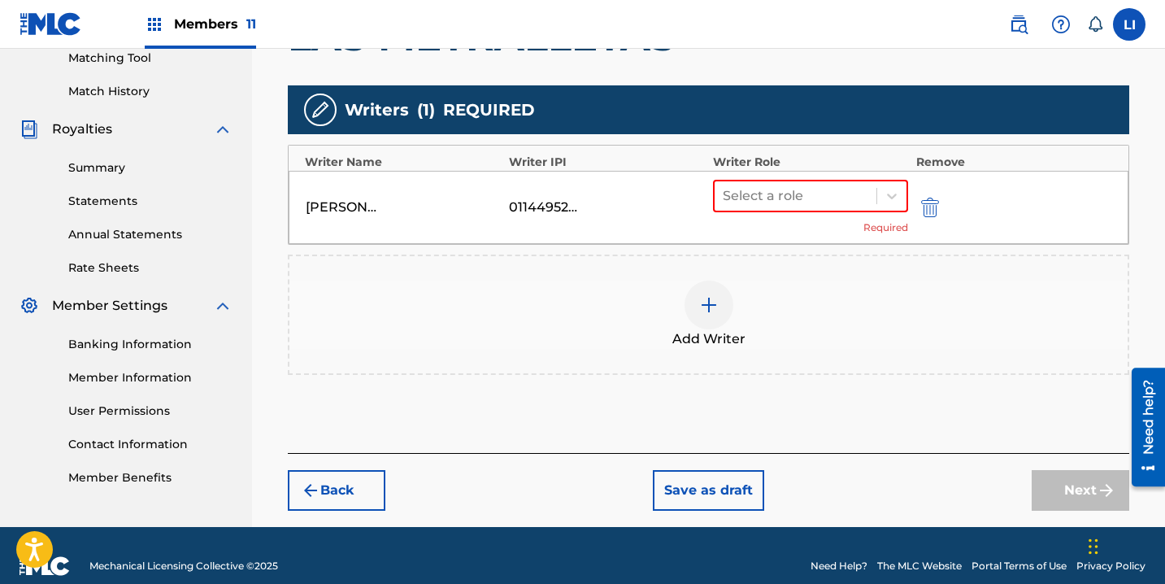
drag, startPoint x: 771, startPoint y: 189, endPoint x: 775, endPoint y: 212, distance: 23.9
click at [771, 190] on div at bounding box center [796, 196] width 146 height 23
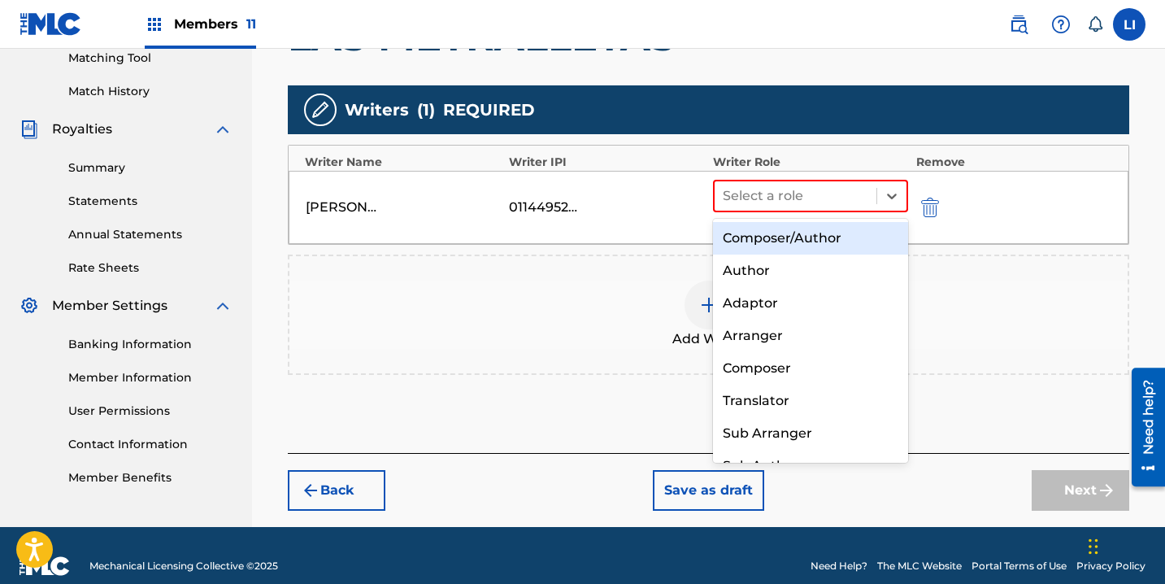
click at [778, 235] on div "Composer/Author" at bounding box center [810, 238] width 195 height 33
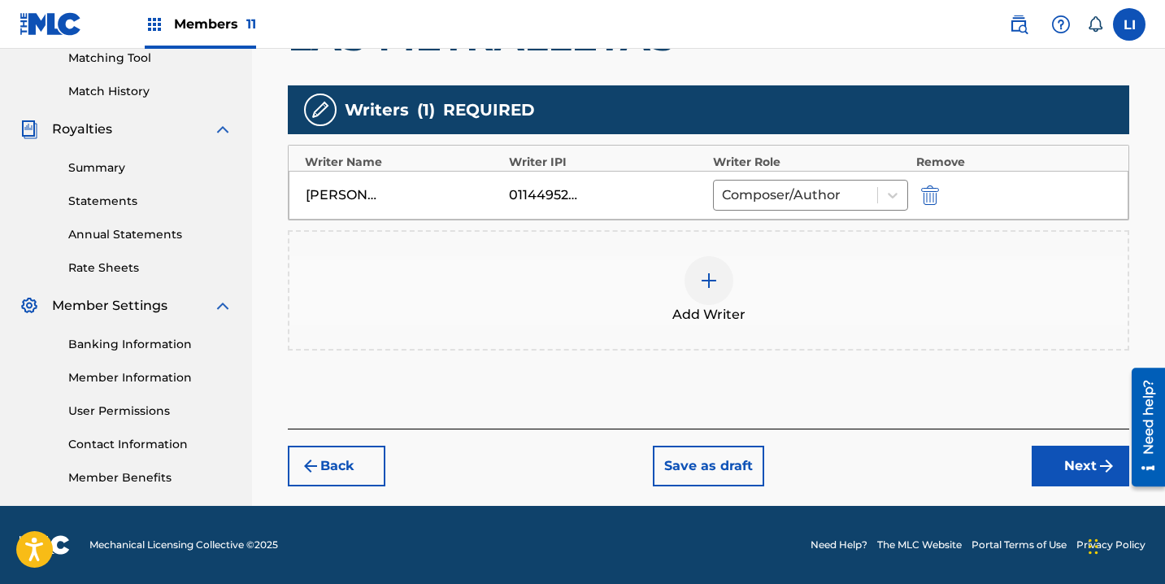
click at [905, 393] on div "Add Writers & Roles Enter all writer(s) and their roles. A full list of writer …" at bounding box center [708, 151] width 841 height 554
drag, startPoint x: 1046, startPoint y: 451, endPoint x: 978, endPoint y: 423, distance: 74.0
click at [1043, 448] on button "Next" at bounding box center [1081, 465] width 98 height 41
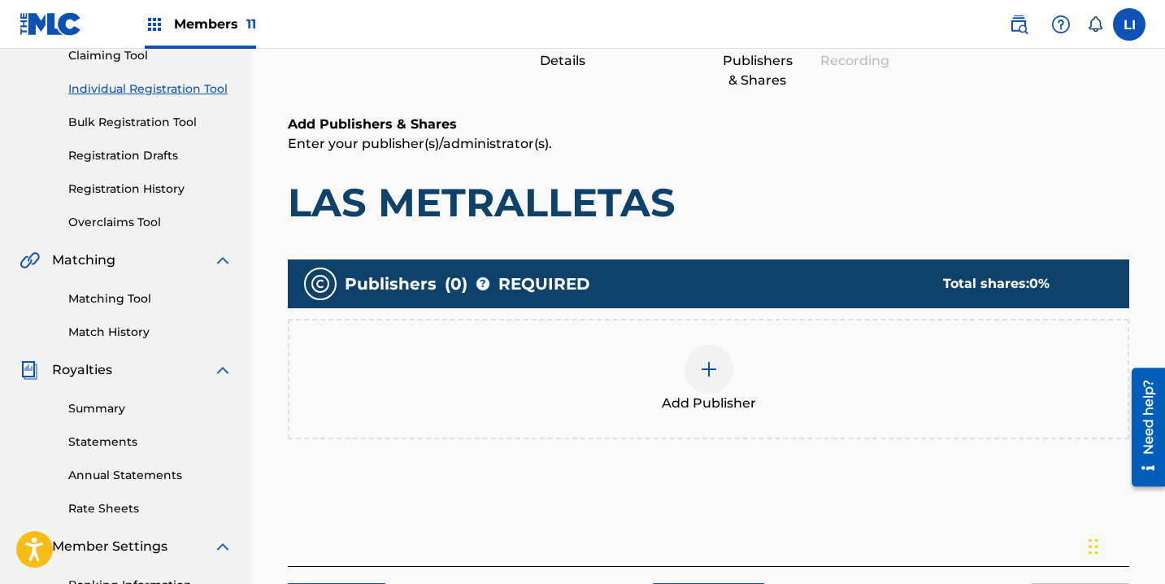
scroll to position [184, 0]
click at [736, 397] on span "Add Publisher" at bounding box center [709, 403] width 94 height 20
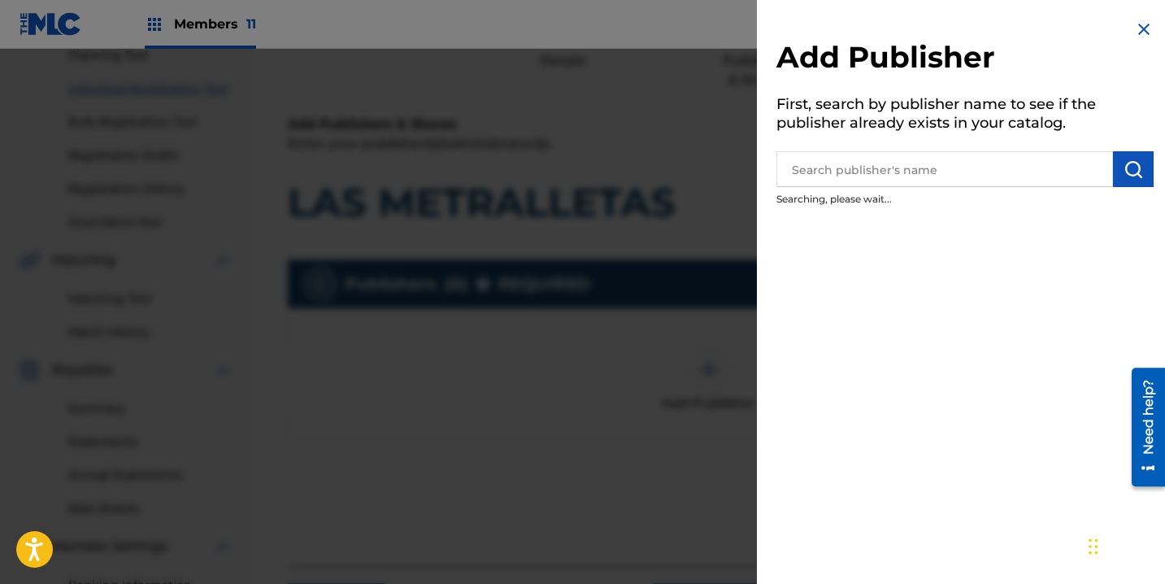
click at [900, 151] on input "text" at bounding box center [944, 169] width 337 height 36
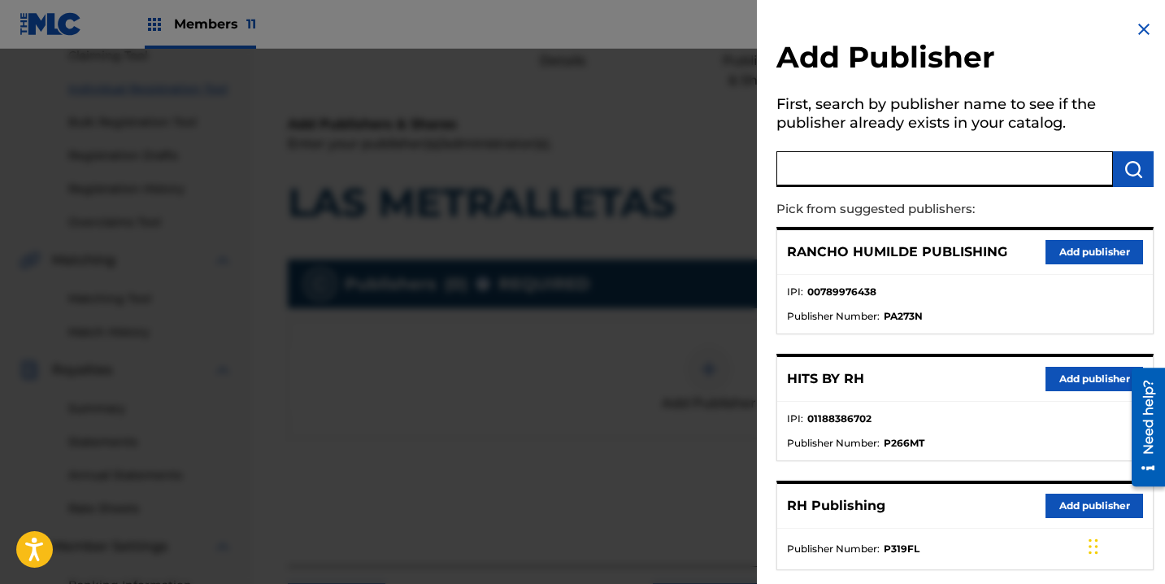
click at [1045, 389] on button "Add publisher" at bounding box center [1094, 379] width 98 height 24
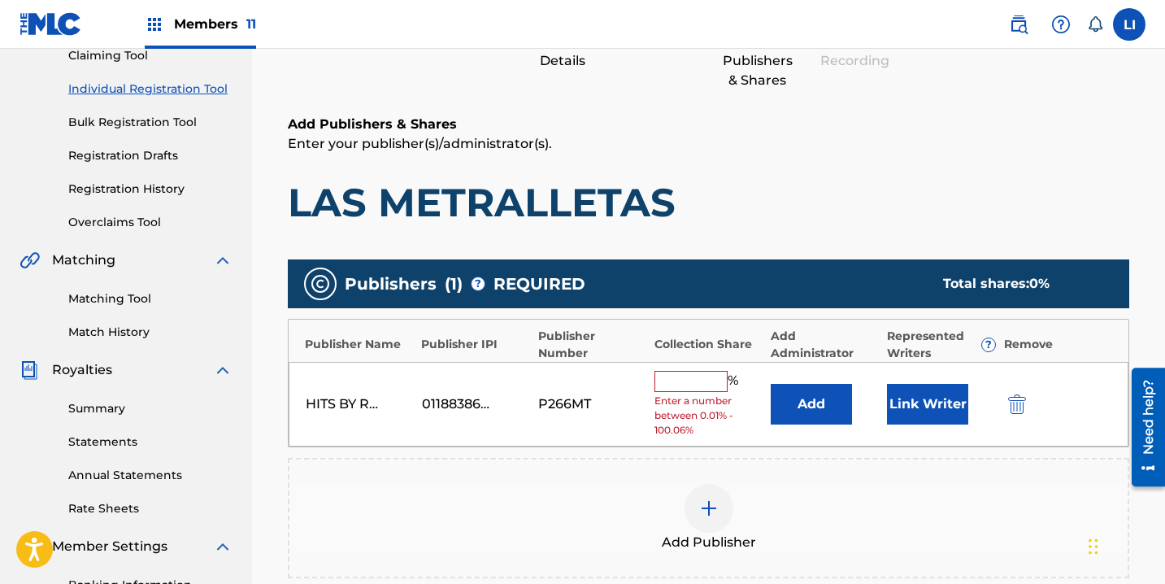
click at [760, 395] on span "Enter a number between 0.01% - 100.06%" at bounding box center [708, 415] width 108 height 44
click at [829, 399] on button "Add" at bounding box center [811, 404] width 81 height 41
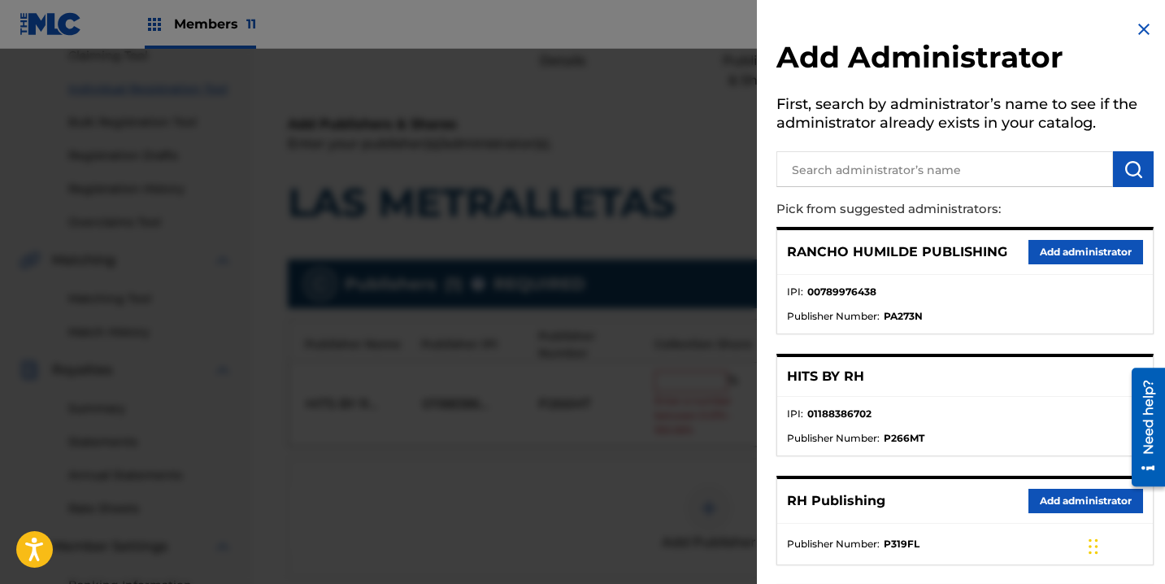
click at [1049, 504] on button "Add administrator" at bounding box center [1085, 501] width 115 height 24
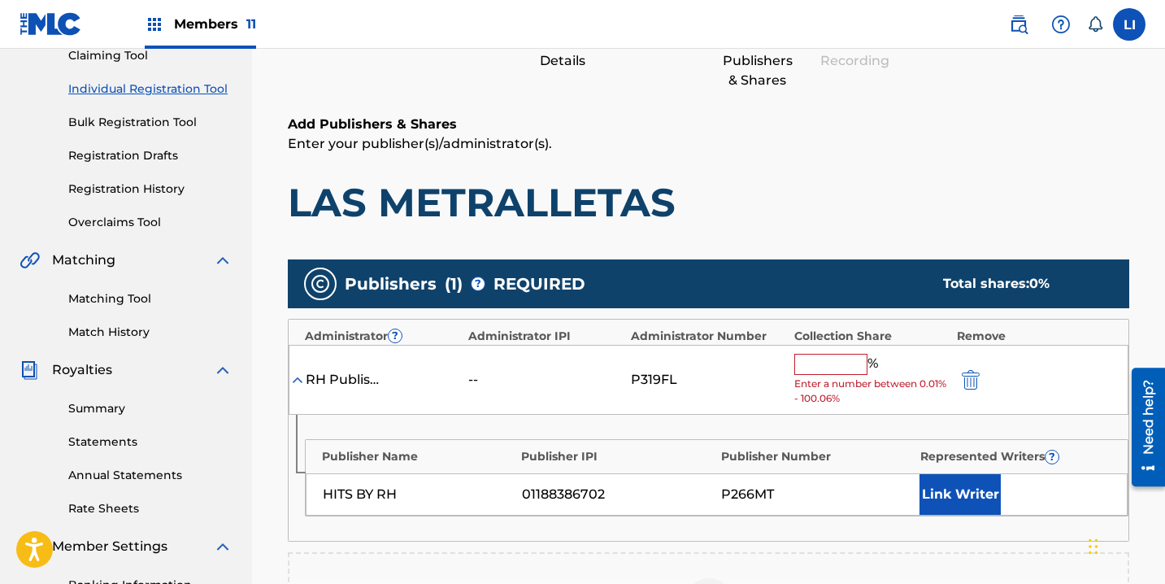
click at [832, 366] on input "text" at bounding box center [830, 364] width 73 height 21
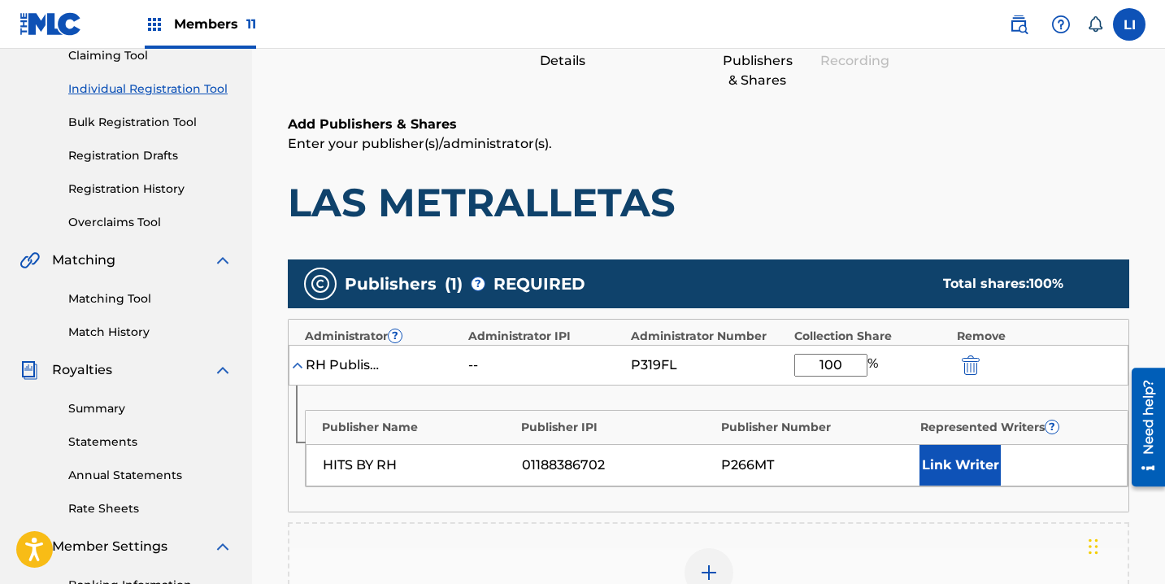
type input "100"
click at [949, 460] on button "Link Writer" at bounding box center [959, 465] width 81 height 41
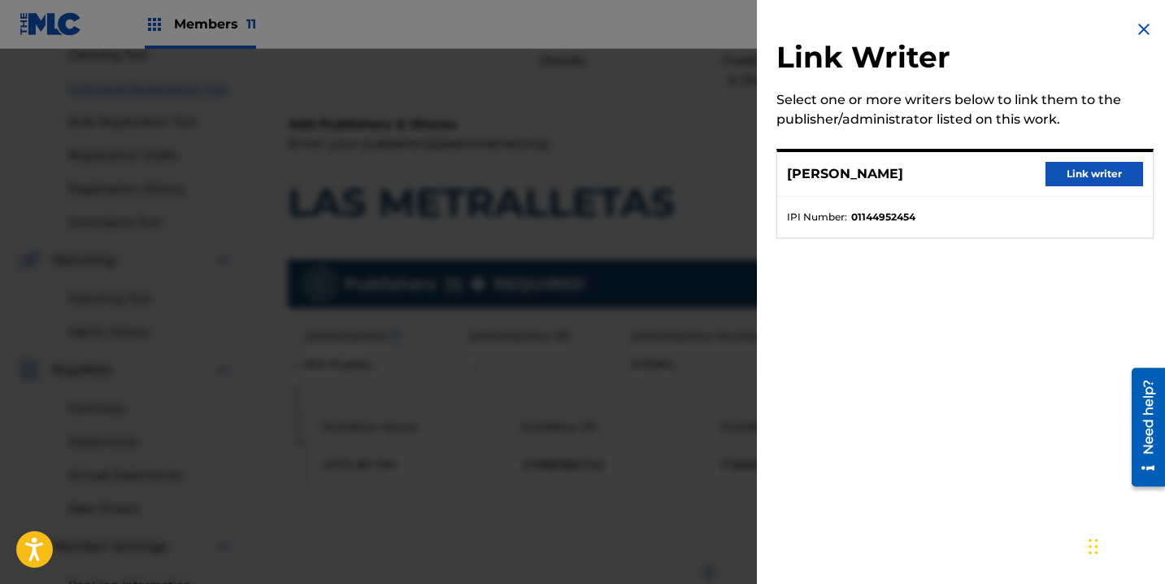
click at [1080, 172] on button "Link writer" at bounding box center [1094, 174] width 98 height 24
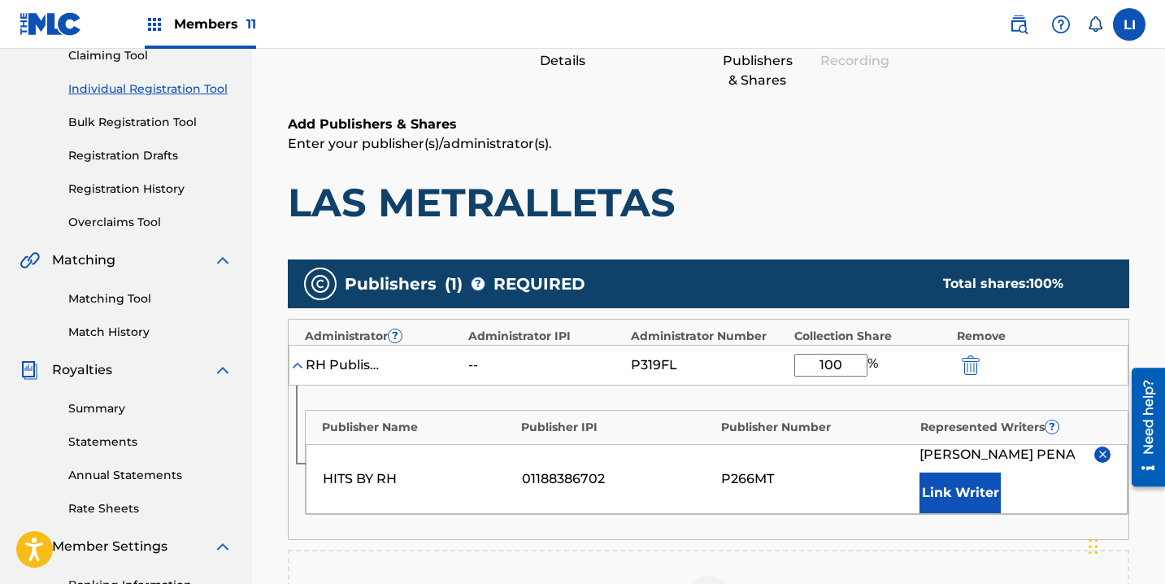
scroll to position [549, 0]
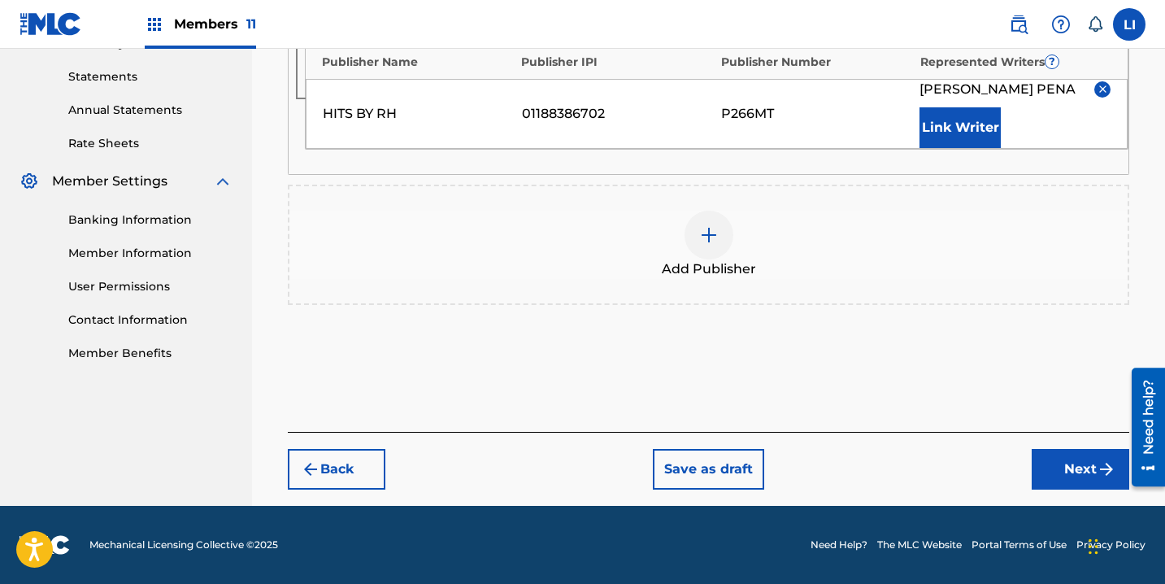
click at [1049, 499] on div "Register Work Search Enter Work Details Add Writers Add Publishers & Shares Add…" at bounding box center [708, 23] width 874 height 965
click at [1047, 445] on div "Back Save as draft Next" at bounding box center [708, 461] width 841 height 58
click at [1068, 475] on button "Next" at bounding box center [1081, 469] width 98 height 41
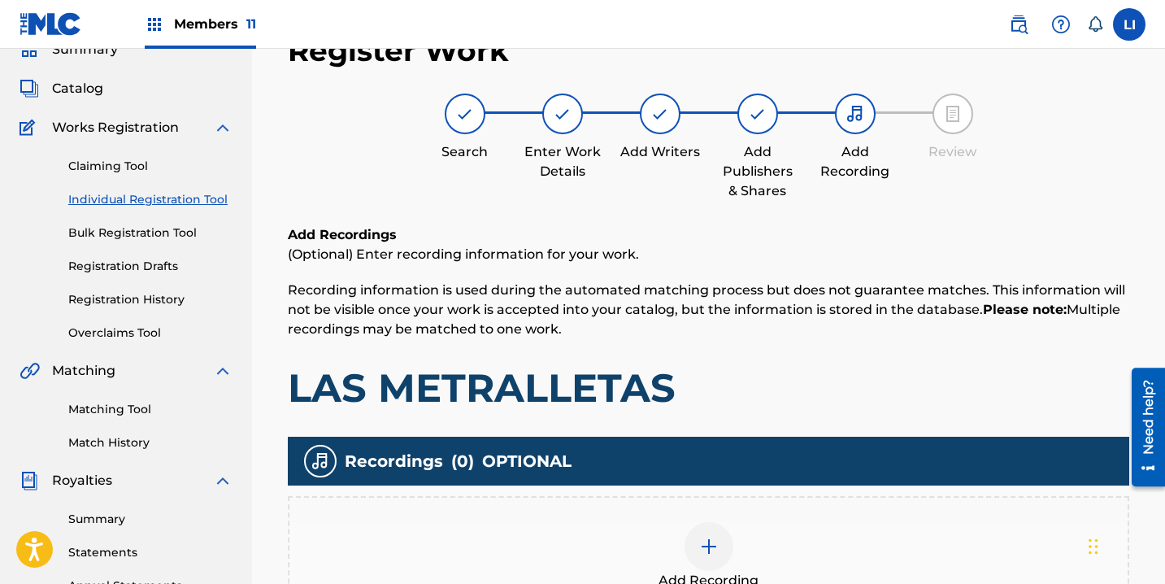
scroll to position [424, 0]
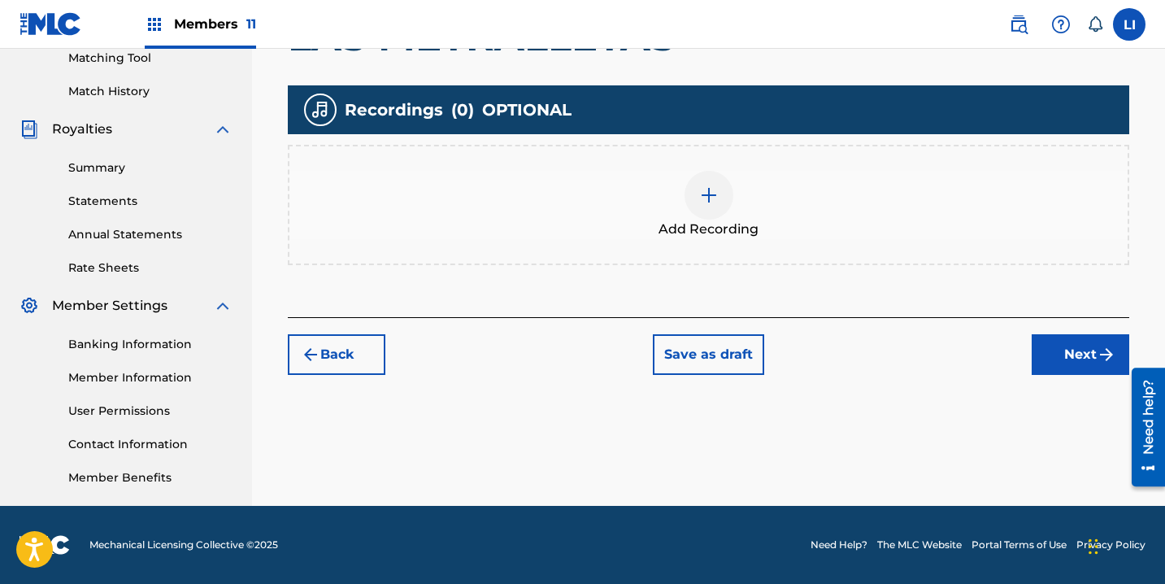
click at [692, 224] on span "Add Recording" at bounding box center [708, 229] width 100 height 20
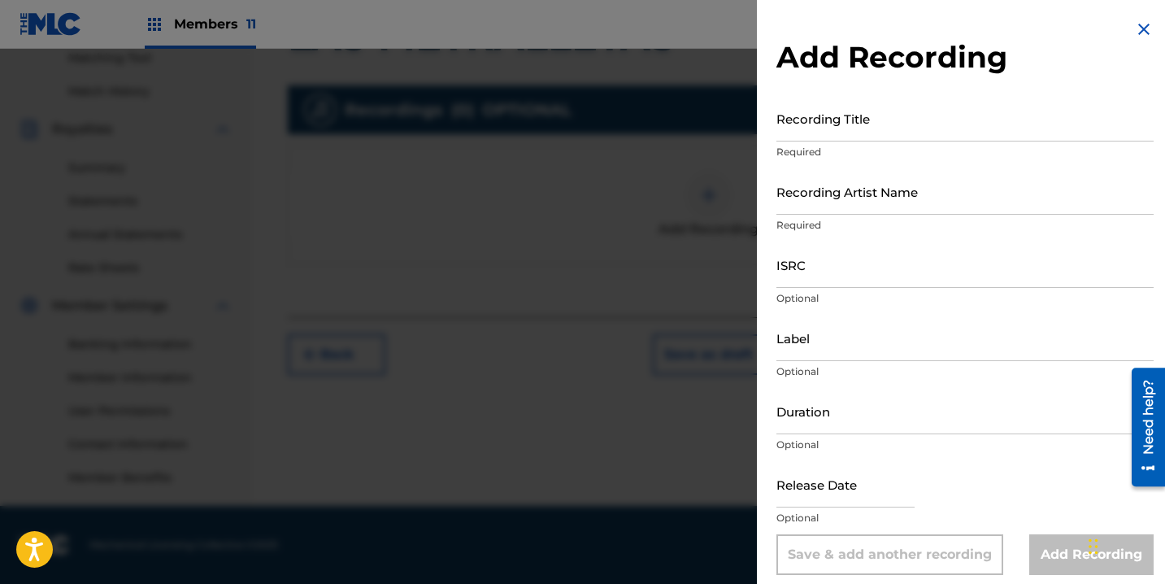
click at [936, 124] on input "Recording Title" at bounding box center [964, 118] width 377 height 46
type input "E"
type input "EL CONTRATO"
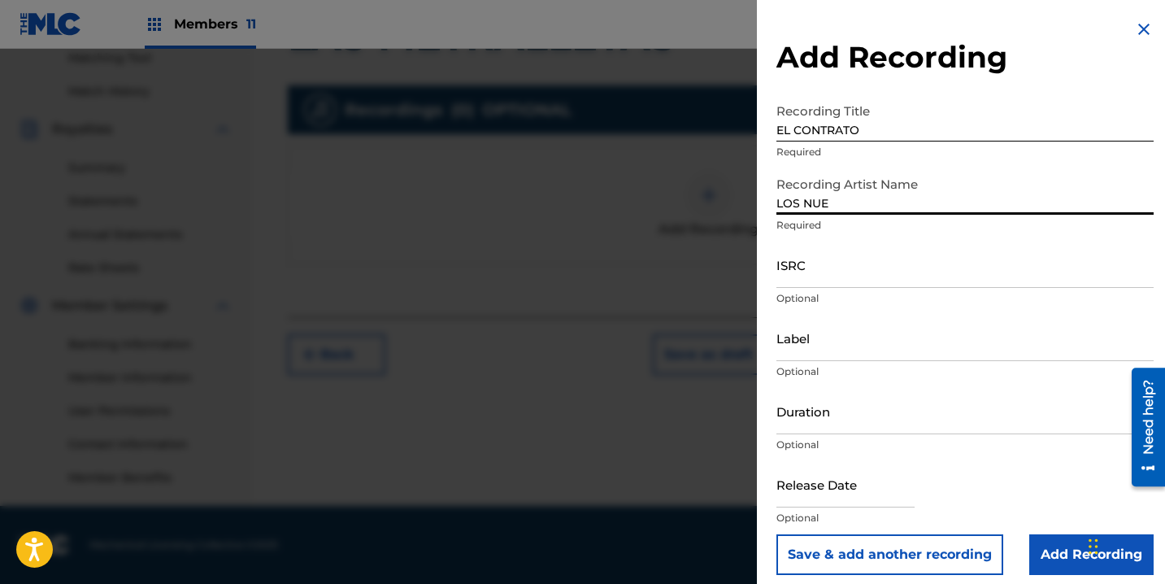
type input "LOS NUEVOS ORIGINALES DEL BAJIO"
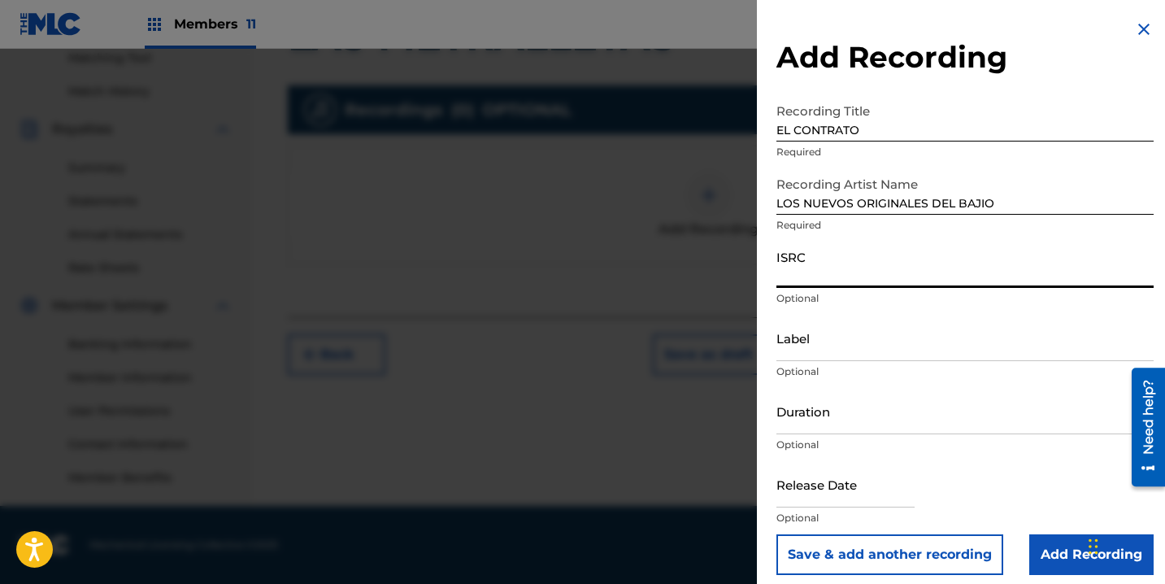
paste input "QMBZ92257326"
type input "QMBZ92257326"
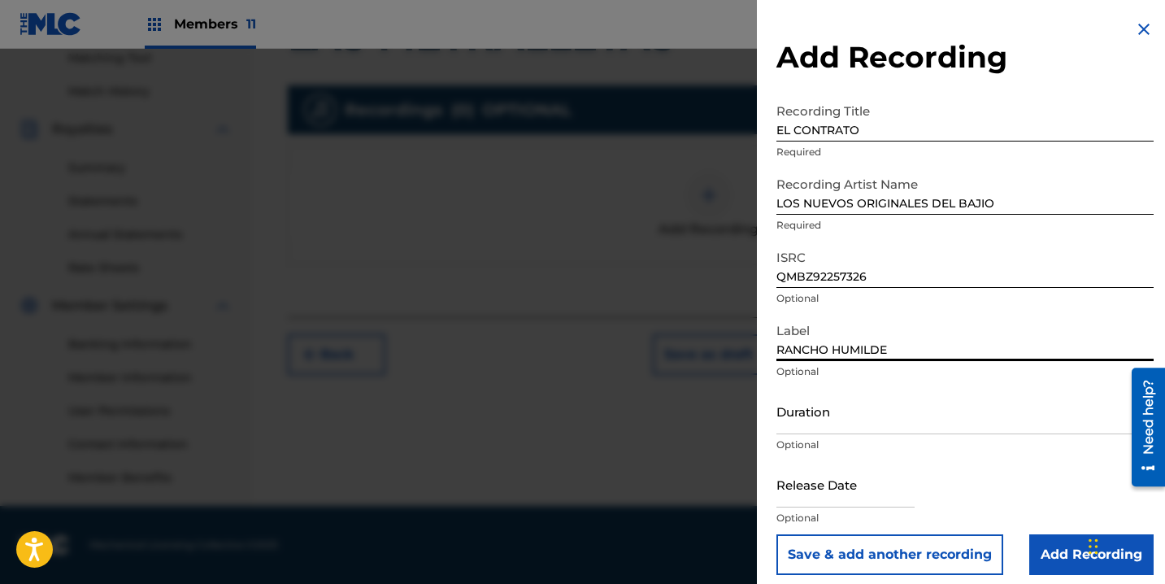
type input "RANCHO HUMILDE"
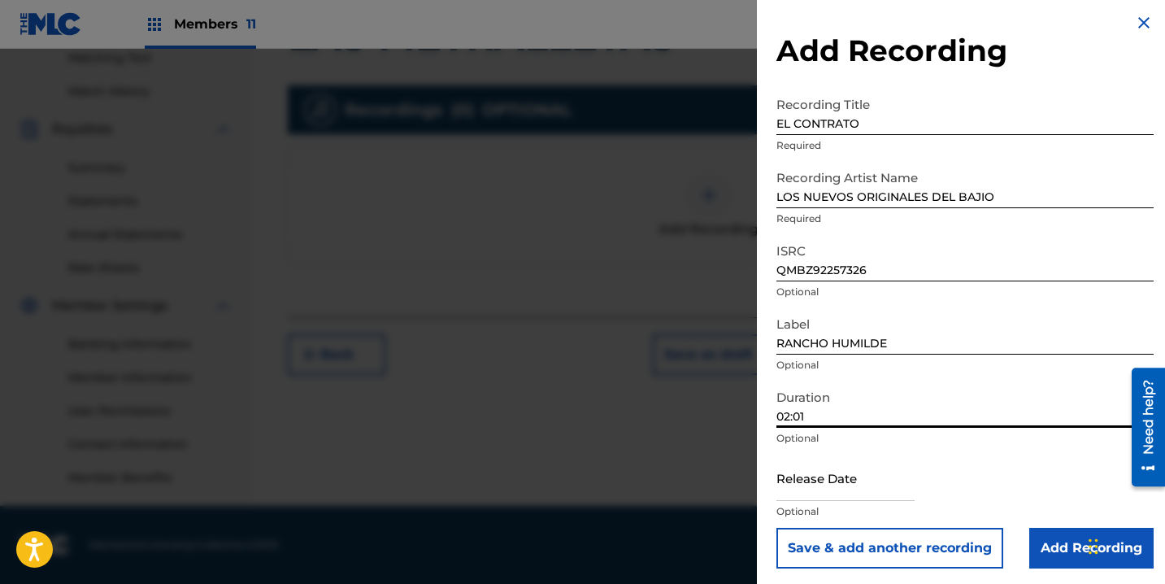
scroll to position [11, 0]
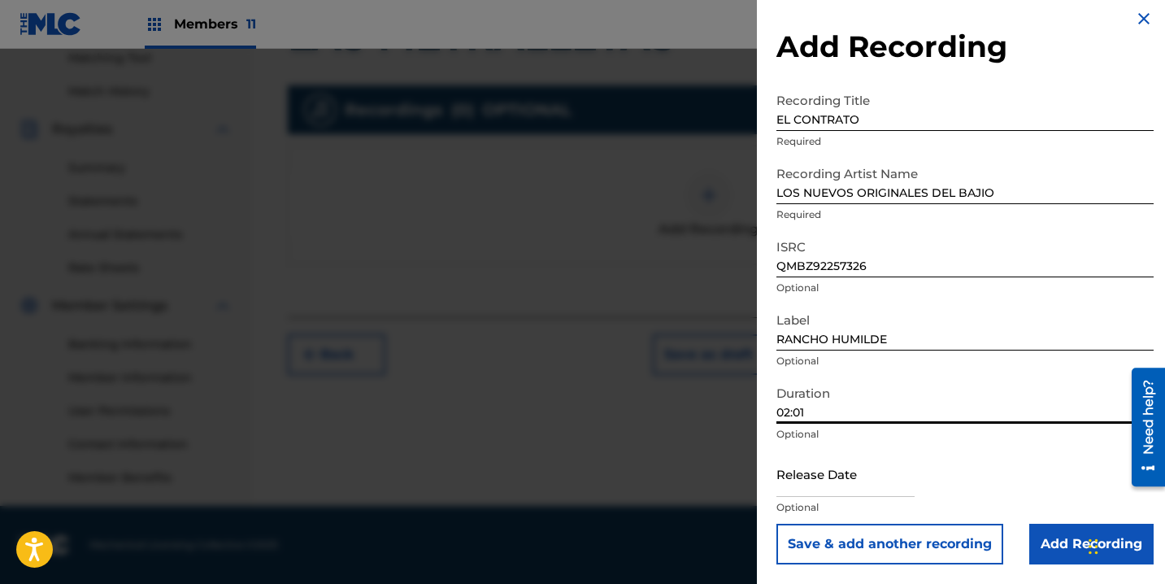
type input "02:01"
click at [836, 473] on input "text" at bounding box center [845, 473] width 138 height 46
select select "7"
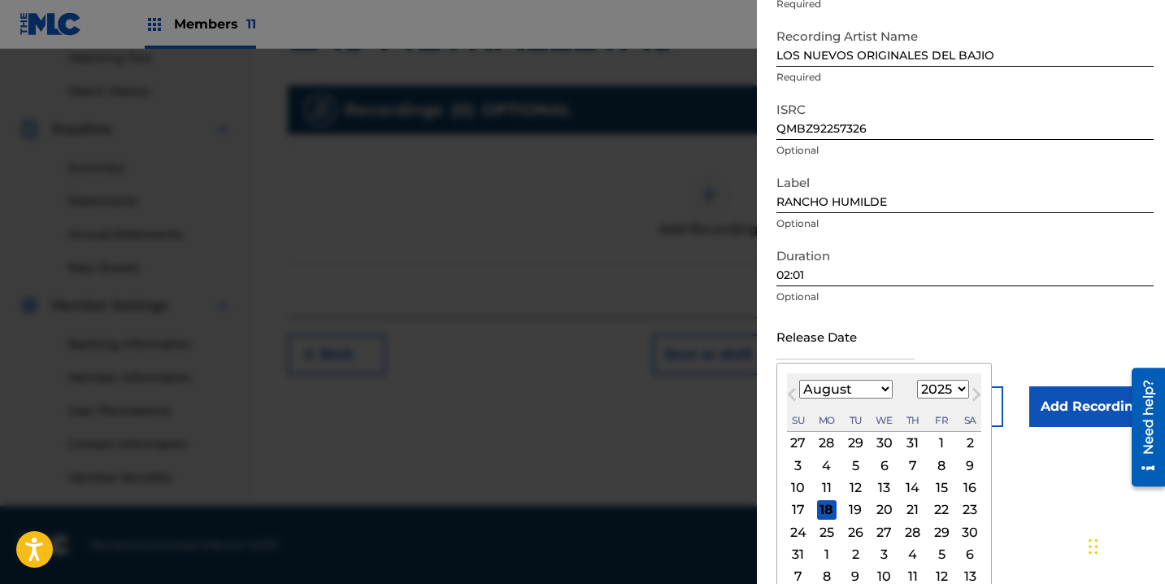
scroll to position [162, 0]
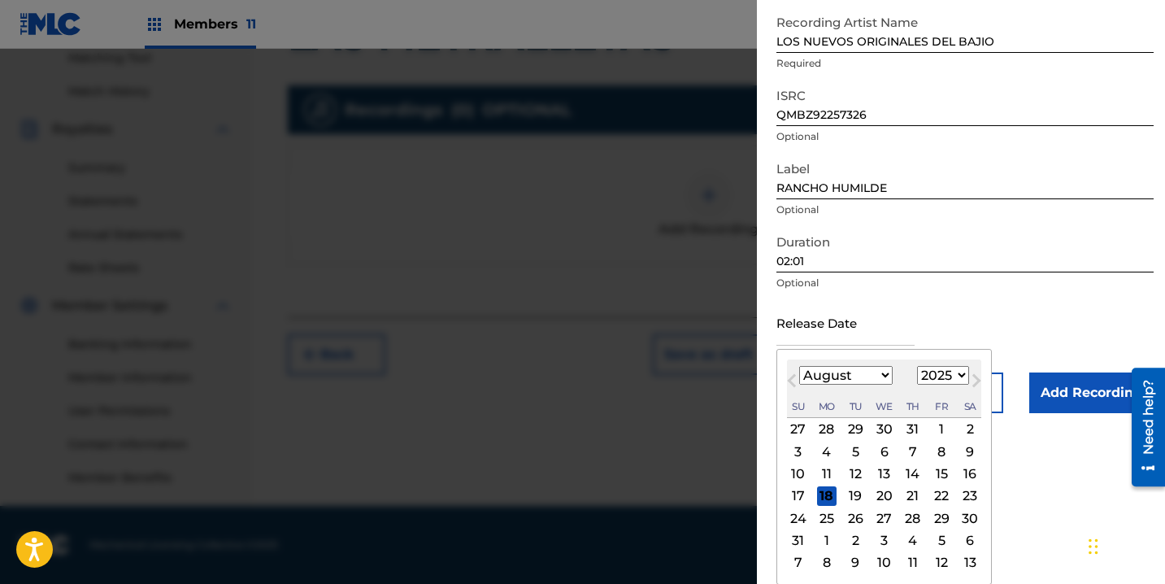
click at [978, 367] on div "January February March April May June July August September October November De…" at bounding box center [884, 376] width 194 height 20
click at [938, 370] on select "1899 1900 1901 1902 1903 1904 1905 1906 1907 1908 1909 1910 1911 1912 1913 1914…" at bounding box center [943, 375] width 52 height 19
select select "2022"
click at [917, 384] on select "1899 1900 1901 1902 1903 1904 1905 1906 1907 1908 1909 1910 1911 1912 1913 1914…" at bounding box center [943, 375] width 52 height 19
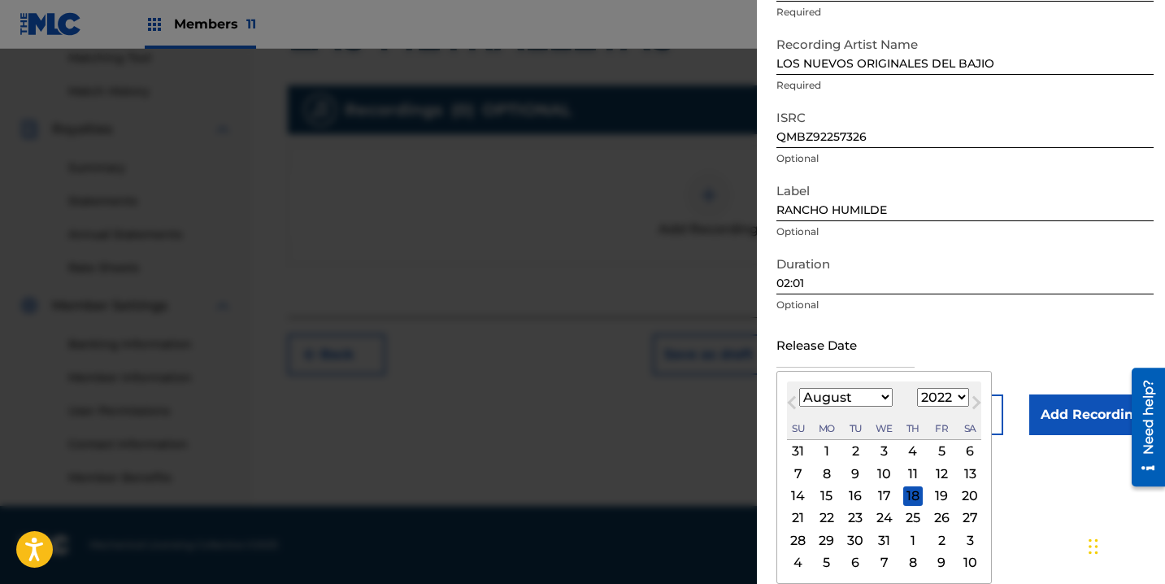
drag, startPoint x: 941, startPoint y: 515, endPoint x: 975, endPoint y: 509, distance: 33.8
click at [942, 515] on div "26" at bounding box center [942, 518] width 20 height 20
type input "August 26 2022"
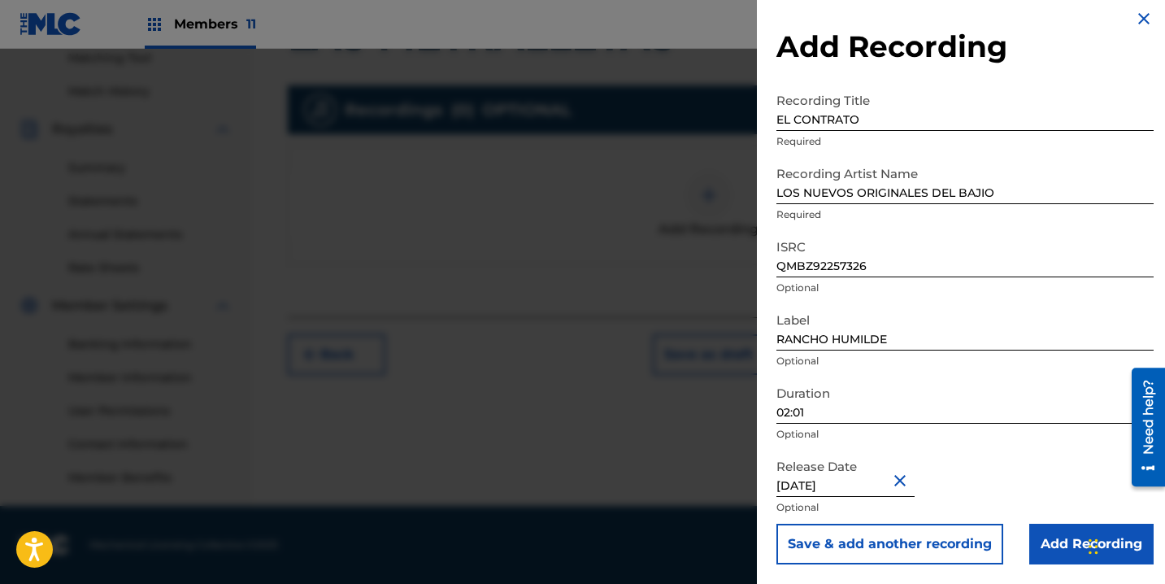
scroll to position [11, 0]
drag, startPoint x: 1051, startPoint y: 543, endPoint x: 1049, endPoint y: 533, distance: 10.1
click at [1051, 543] on input "Add Recording" at bounding box center [1091, 543] width 124 height 41
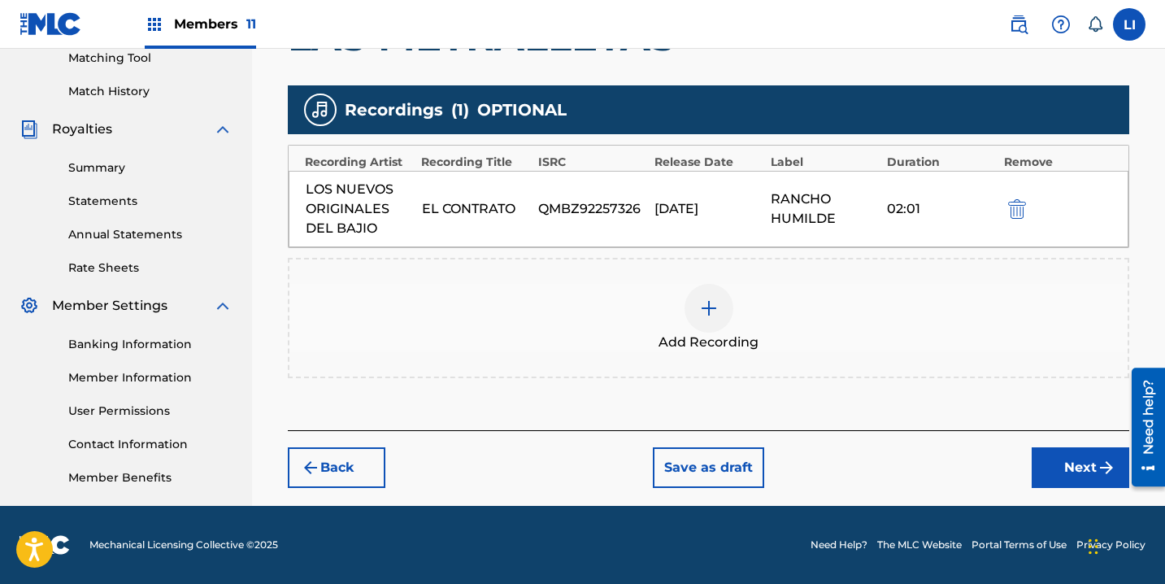
click at [1064, 476] on button "Next" at bounding box center [1081, 467] width 98 height 41
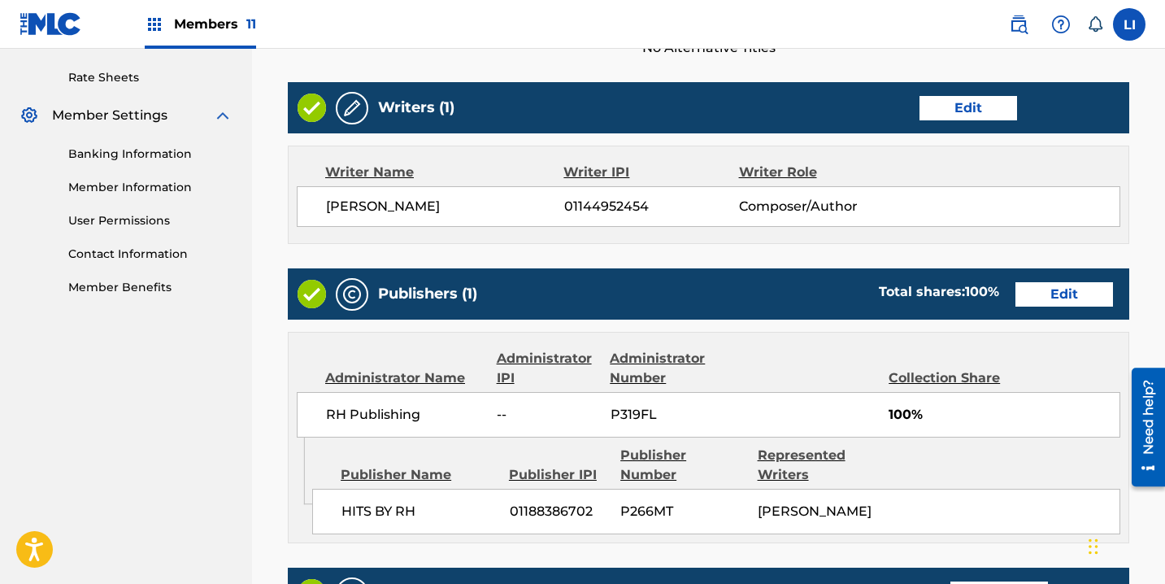
scroll to position [929, 0]
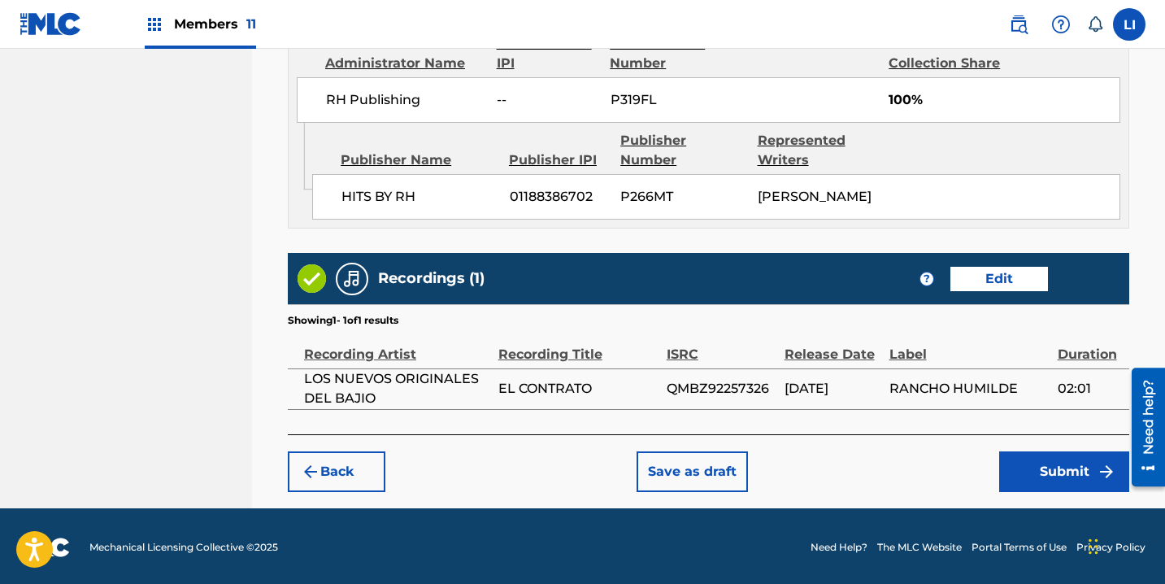
click at [1013, 455] on button "Submit" at bounding box center [1064, 471] width 130 height 41
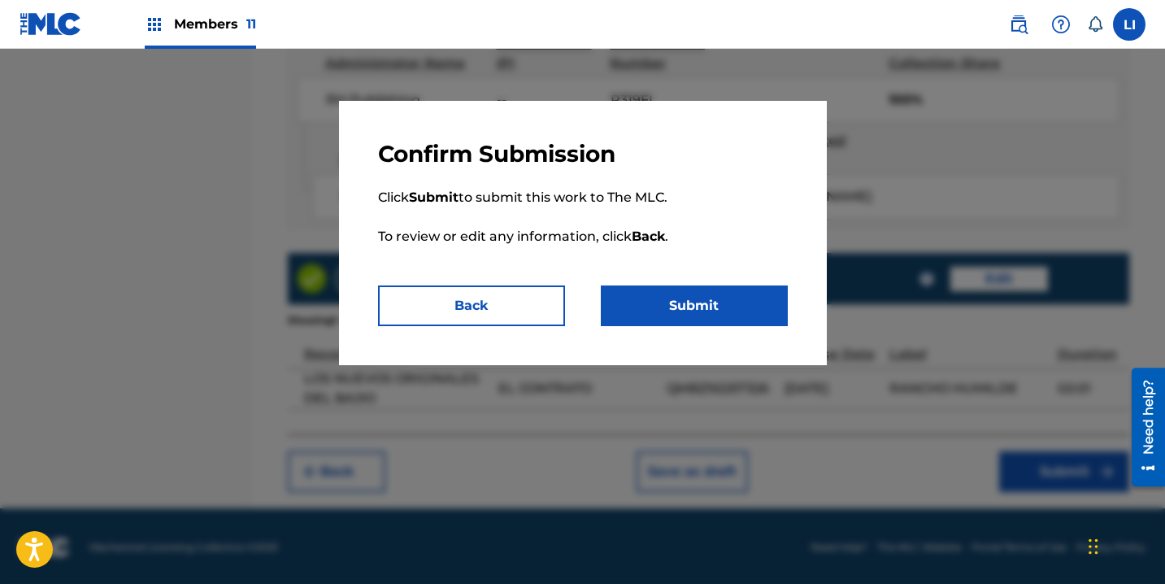
drag, startPoint x: 661, startPoint y: 306, endPoint x: 1060, endPoint y: 322, distance: 399.4
click at [663, 306] on button "Submit" at bounding box center [694, 305] width 187 height 41
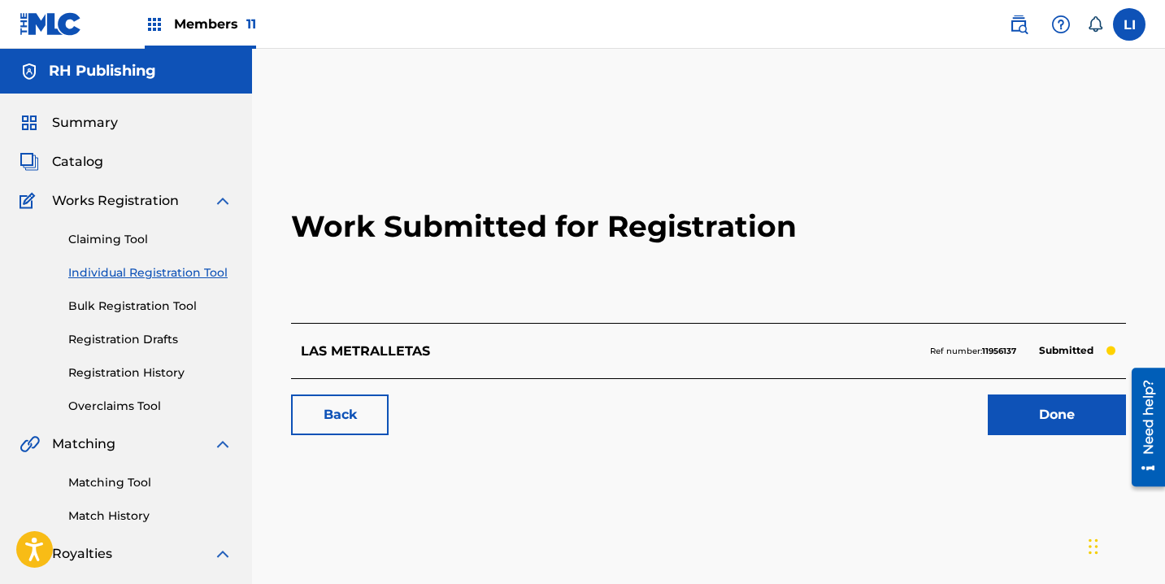
click at [1036, 410] on link "Done" at bounding box center [1057, 414] width 138 height 41
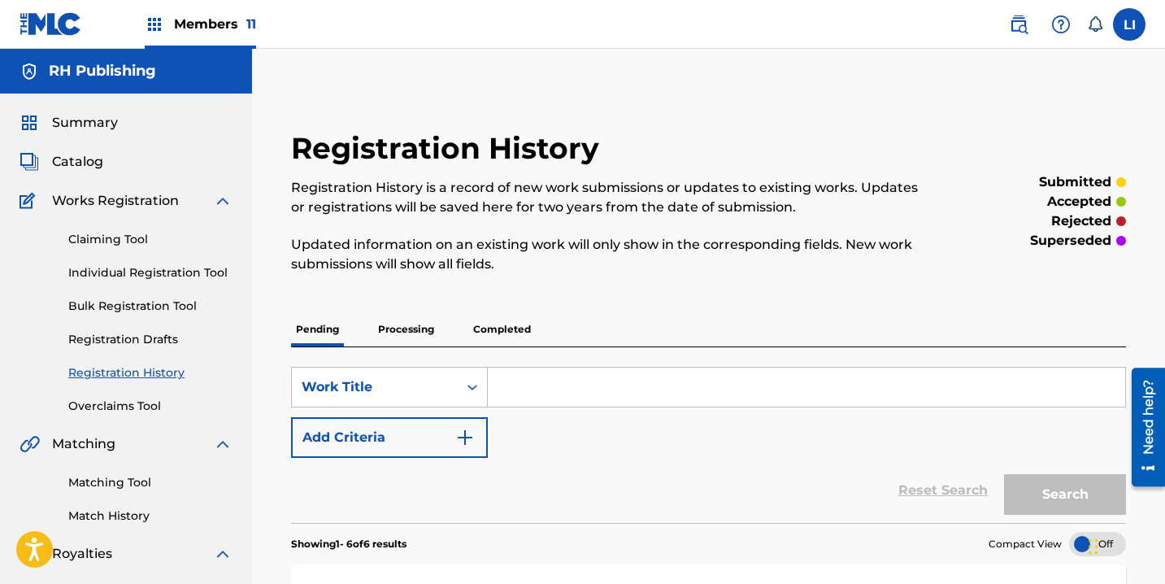
click at [205, 275] on link "Individual Registration Tool" at bounding box center [150, 272] width 164 height 17
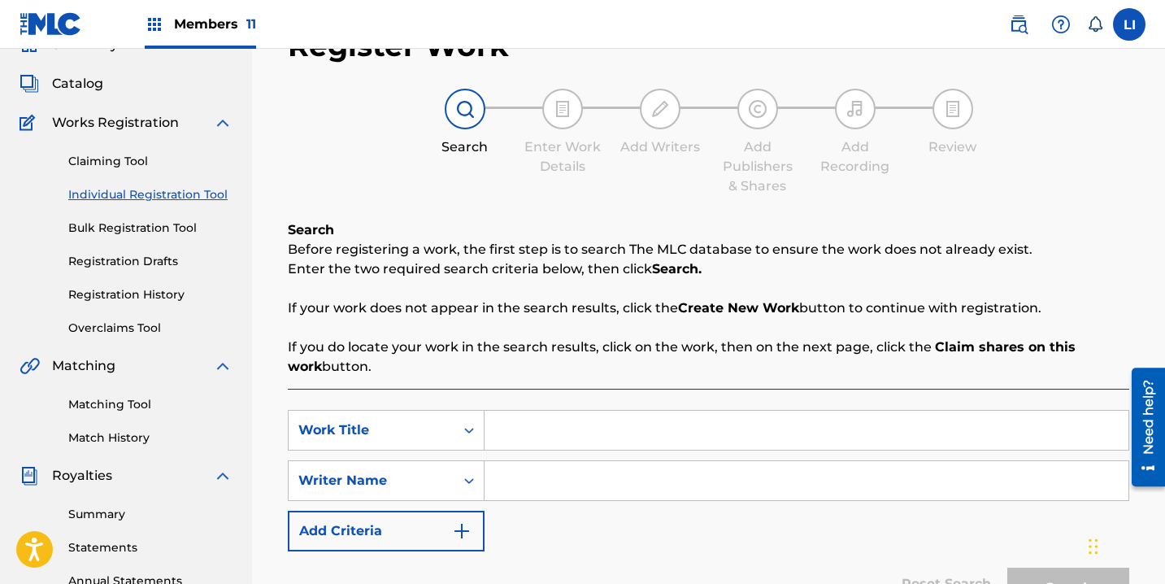
scroll to position [291, 0]
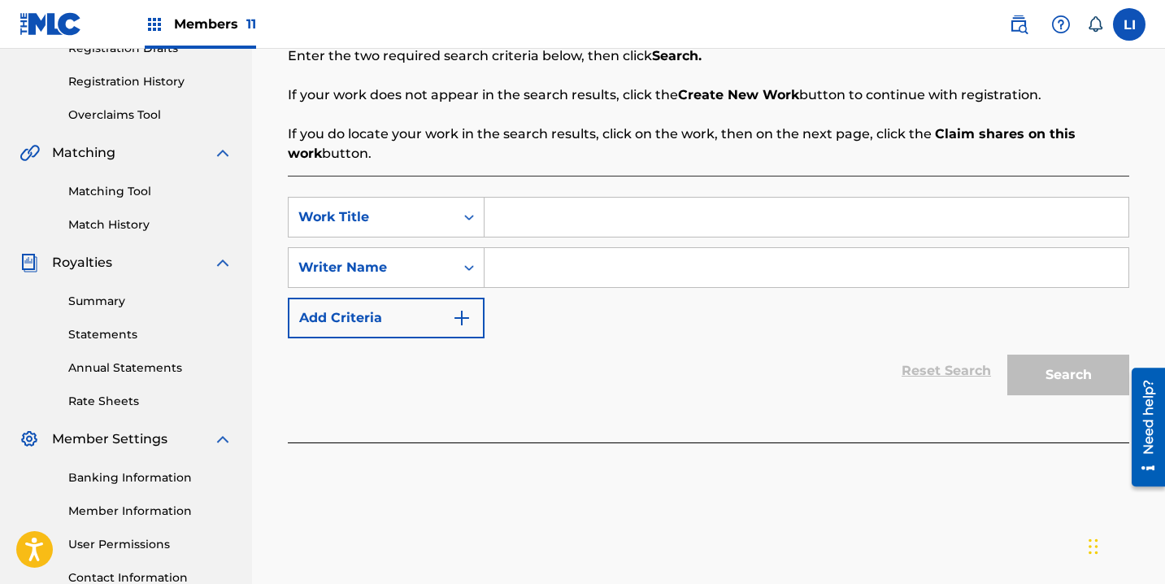
click at [517, 214] on input "Search Form" at bounding box center [806, 217] width 644 height 39
type input "EL CONTRATO"
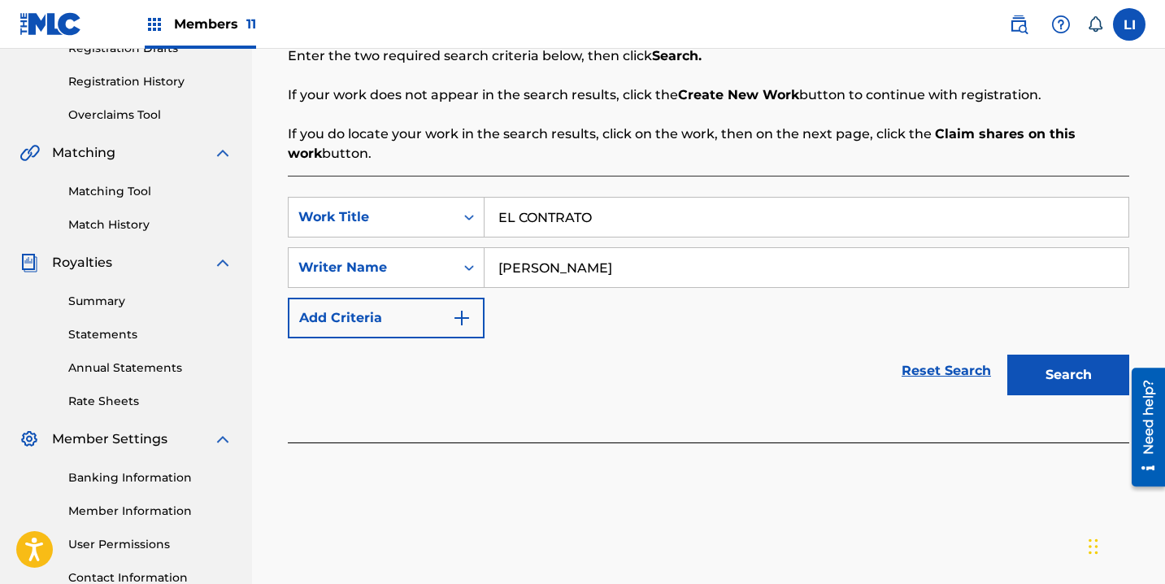
type input "ROEL"
click at [1007, 354] on button "Search" at bounding box center [1068, 374] width 122 height 41
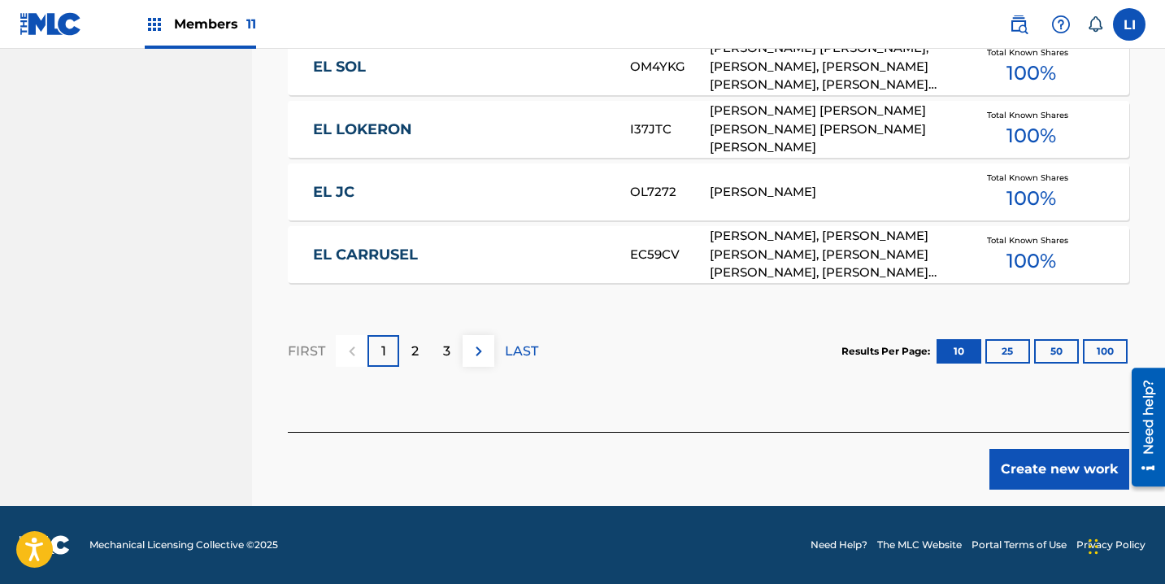
click at [1006, 468] on button "Create new work" at bounding box center [1059, 469] width 140 height 41
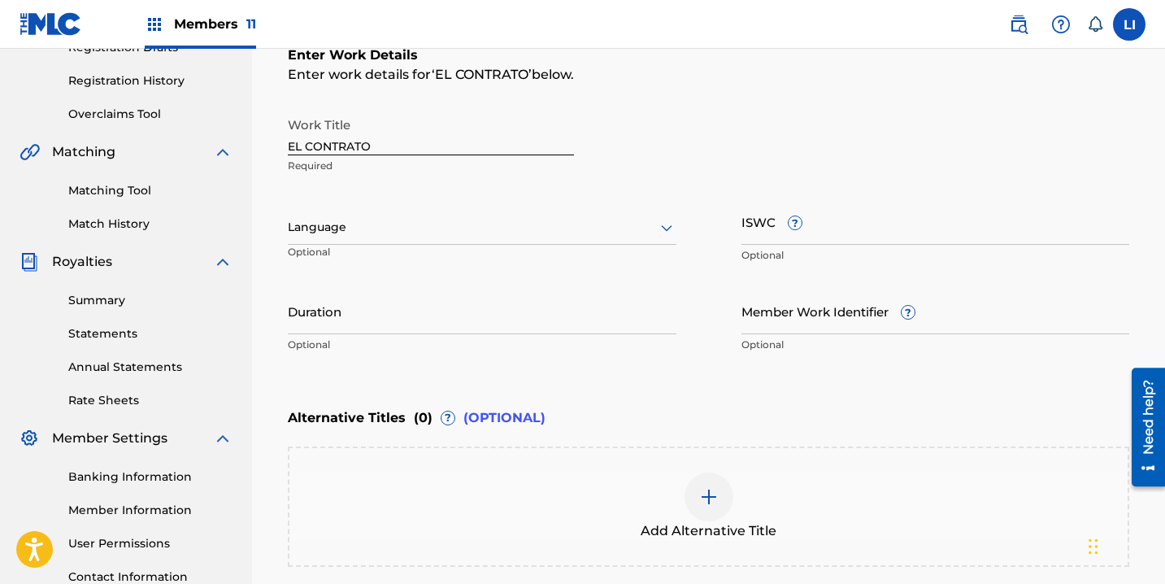
scroll to position [317, 0]
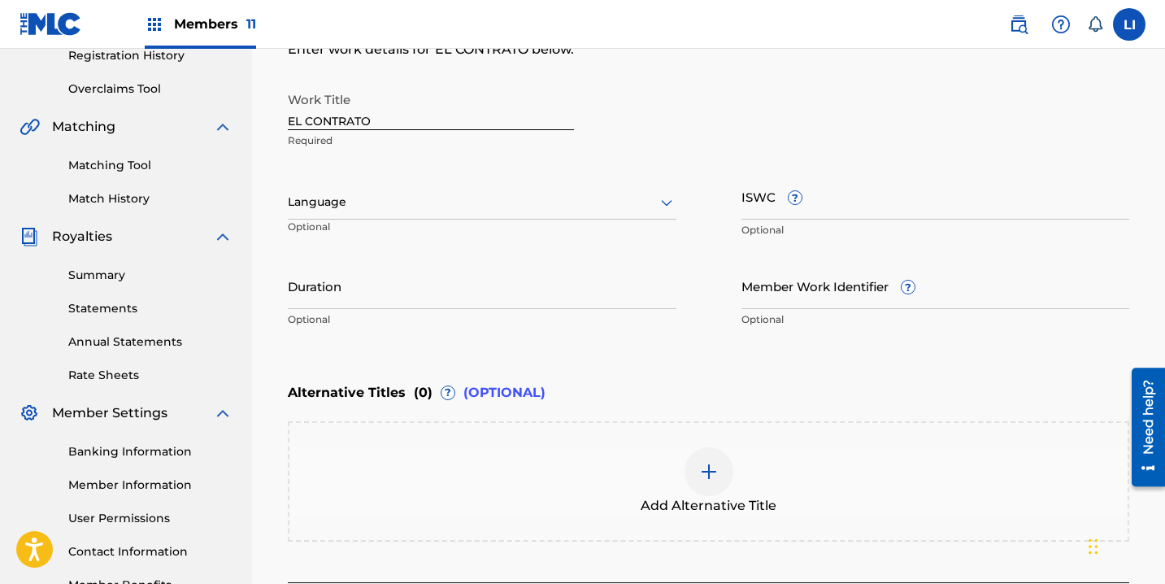
drag, startPoint x: 289, startPoint y: 192, endPoint x: 290, endPoint y: 211, distance: 19.6
click at [288, 192] on div at bounding box center [482, 202] width 389 height 20
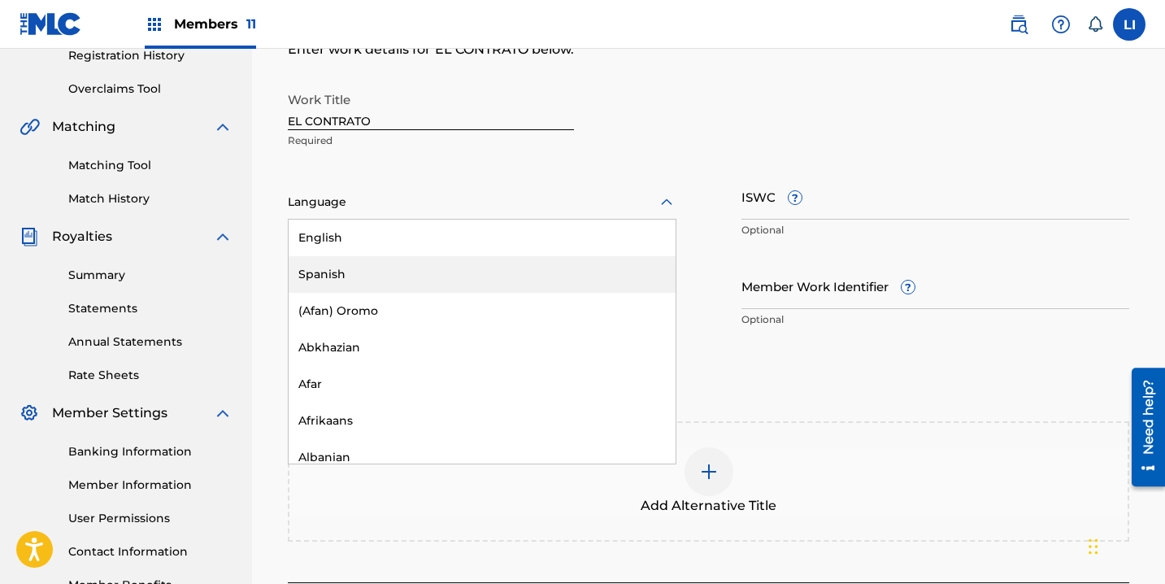
click at [330, 270] on div "Spanish" at bounding box center [482, 274] width 387 height 37
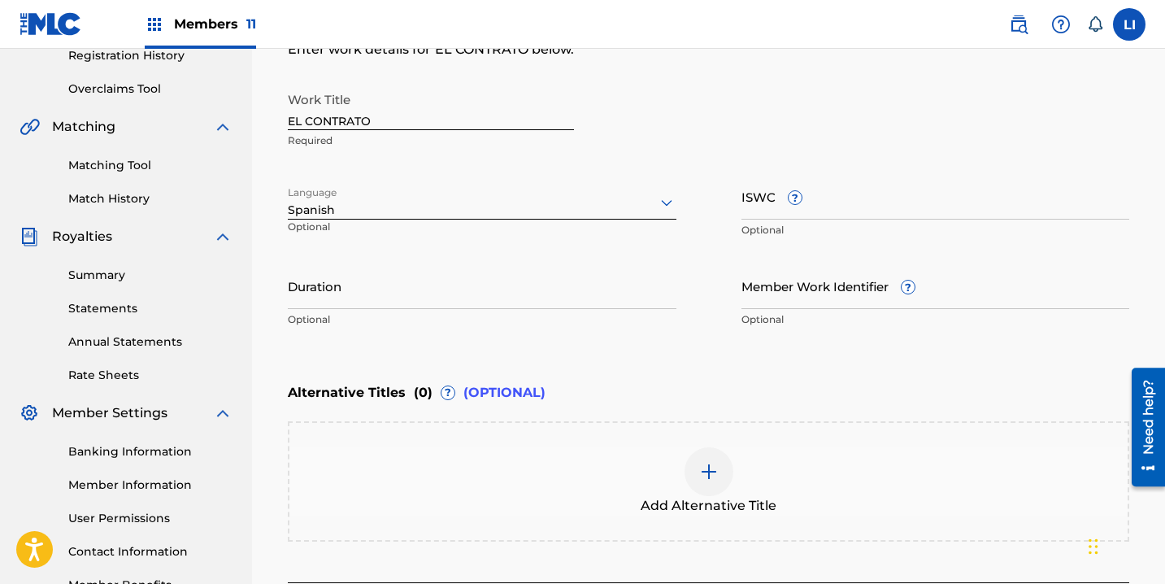
click at [330, 273] on input "Duration" at bounding box center [482, 286] width 389 height 46
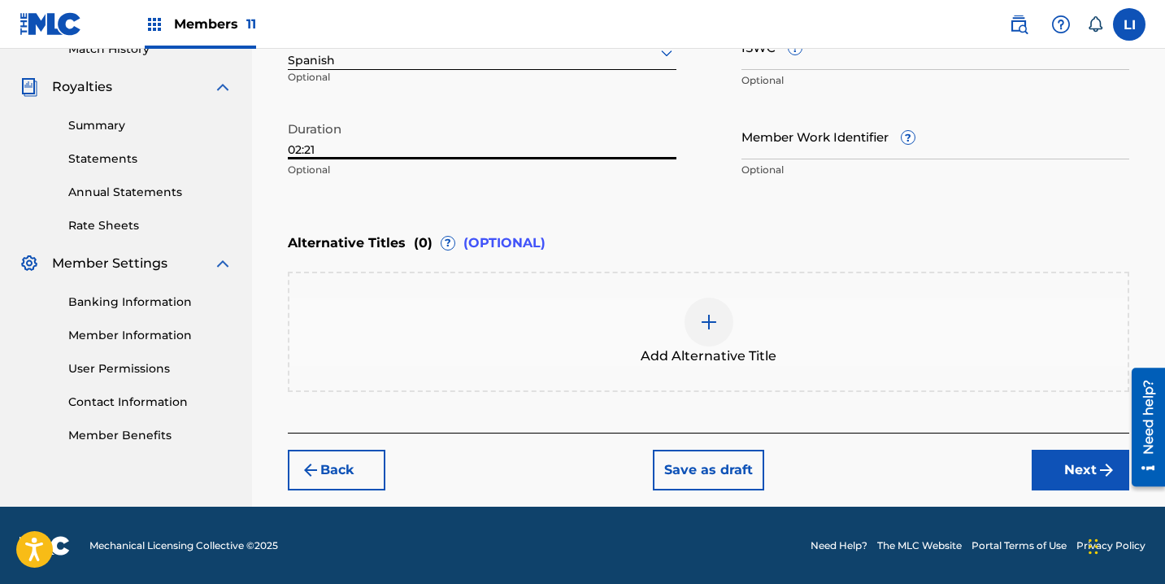
type input "02:21"
click at [1062, 465] on button "Next" at bounding box center [1081, 470] width 98 height 41
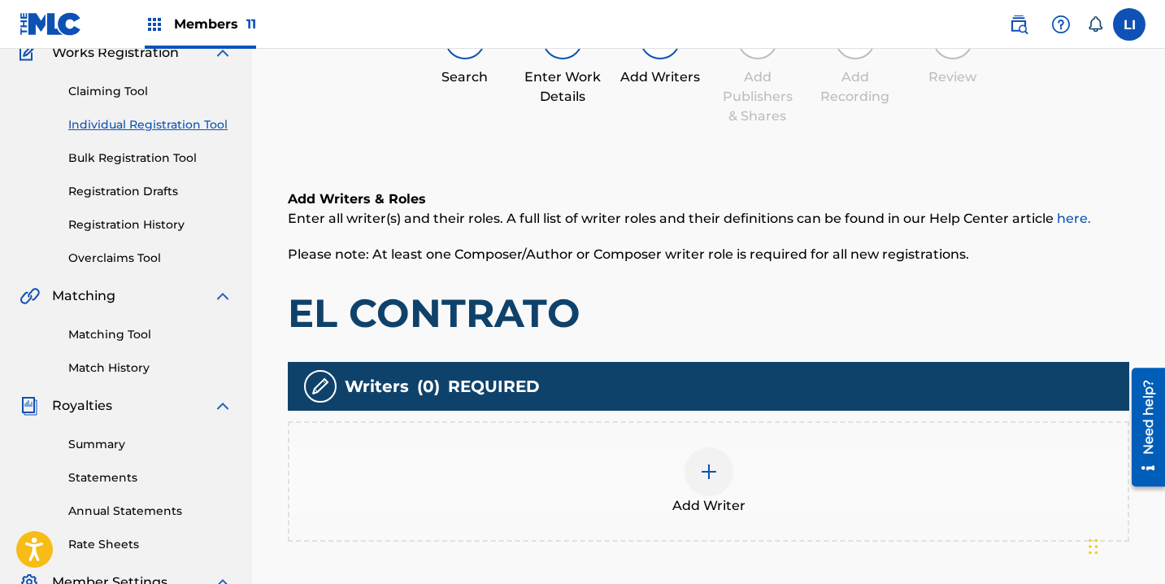
scroll to position [73, 0]
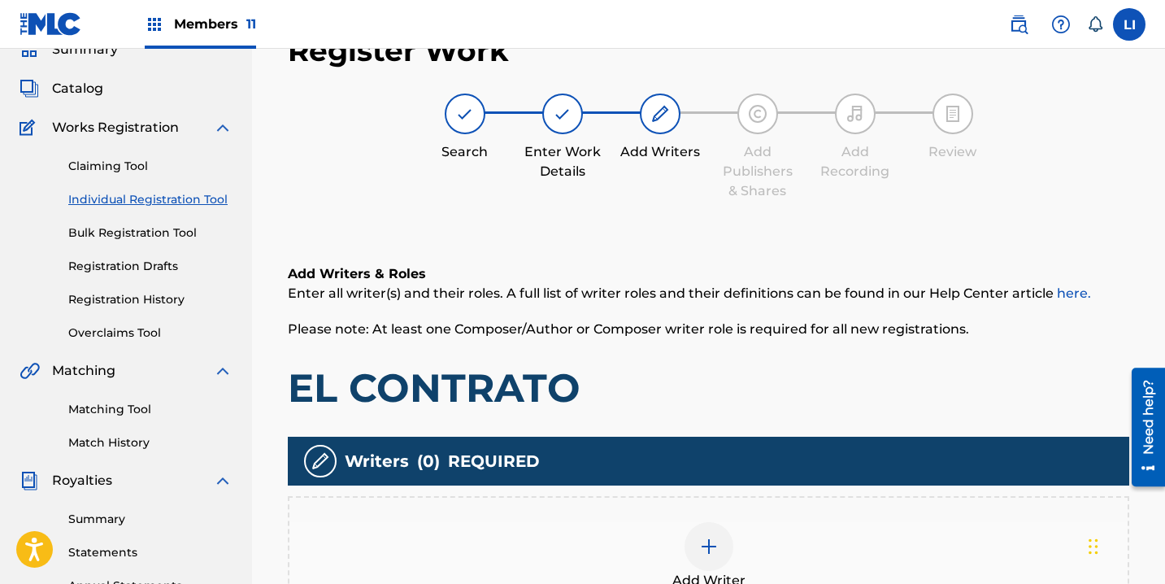
drag, startPoint x: 623, startPoint y: 311, endPoint x: 660, endPoint y: 399, distance: 96.2
click at [632, 317] on div "Add Writers & Roles Enter all writer(s) and their roles. A full list of writer …" at bounding box center [708, 338] width 841 height 148
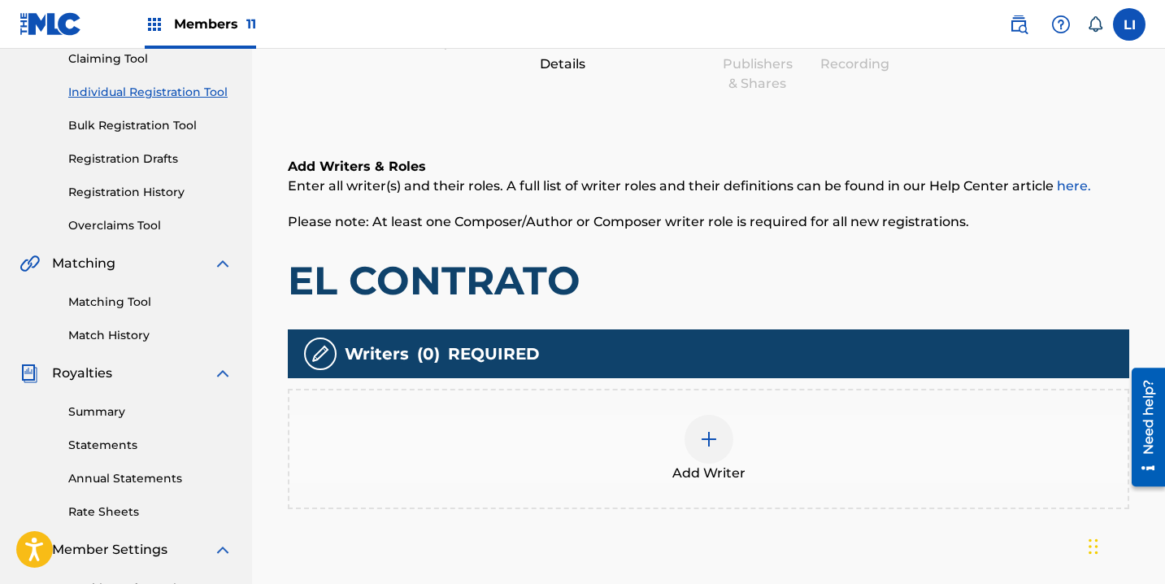
scroll to position [405, 0]
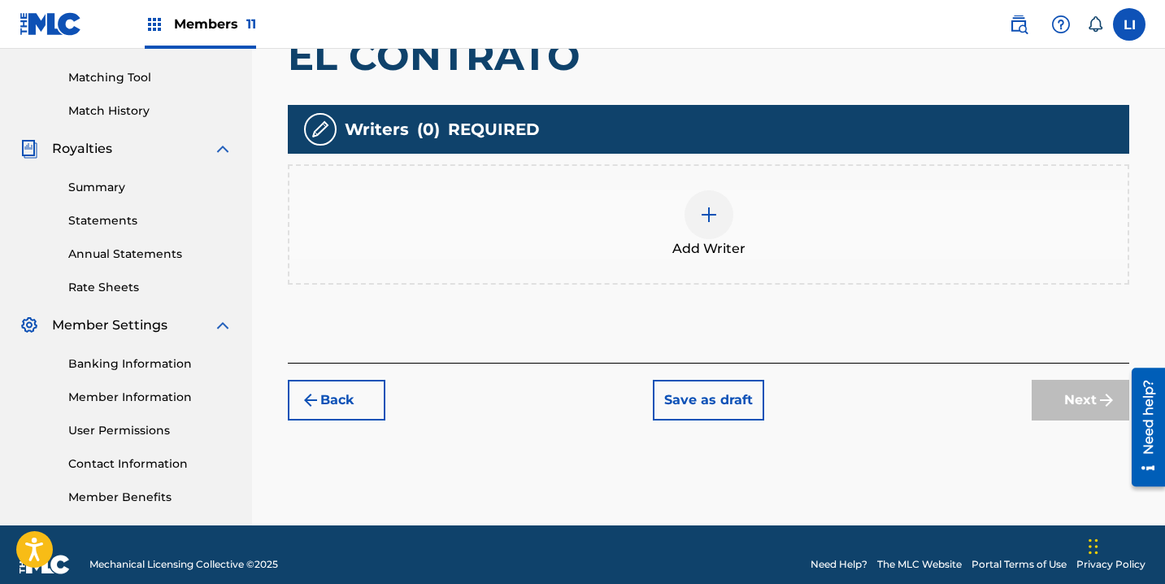
click at [766, 204] on div "Add Writer" at bounding box center [708, 224] width 838 height 68
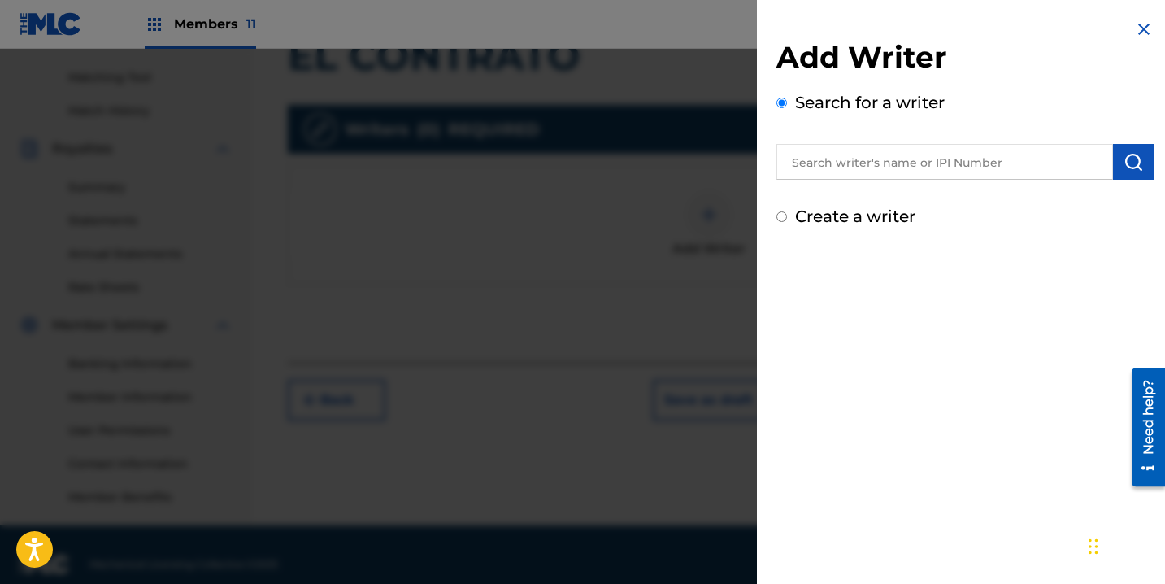
click at [887, 156] on input "text" at bounding box center [944, 162] width 337 height 36
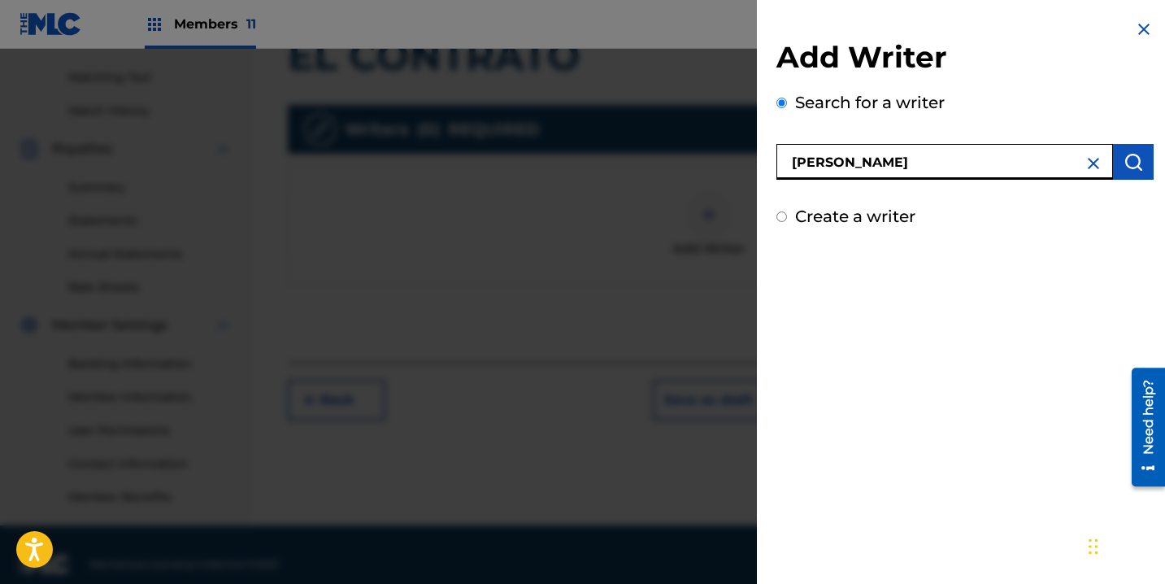
type input "ROEL"
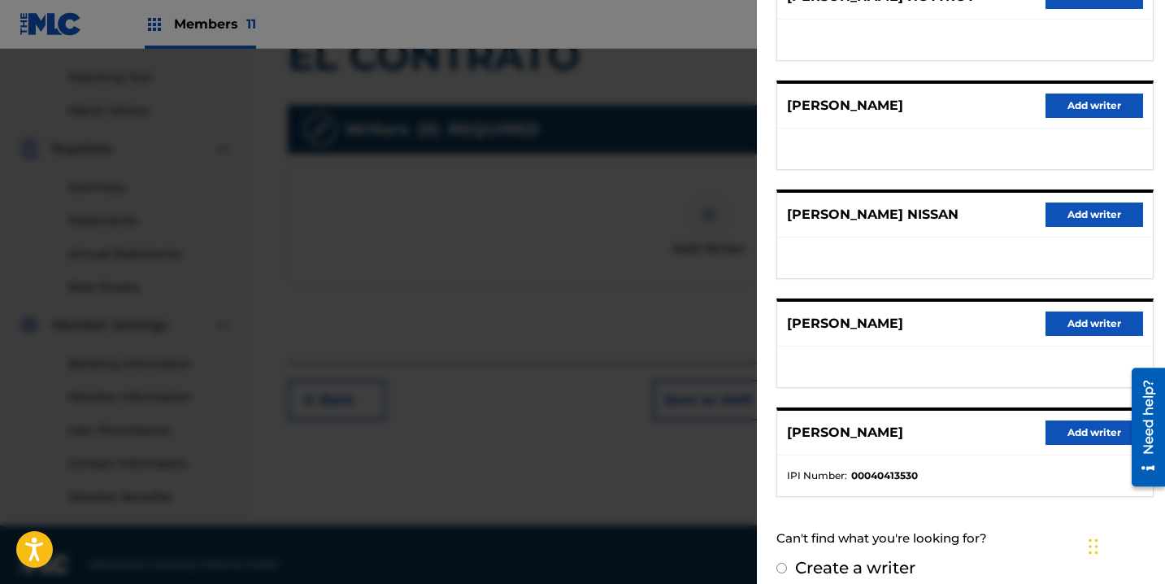
scroll to position [263, 0]
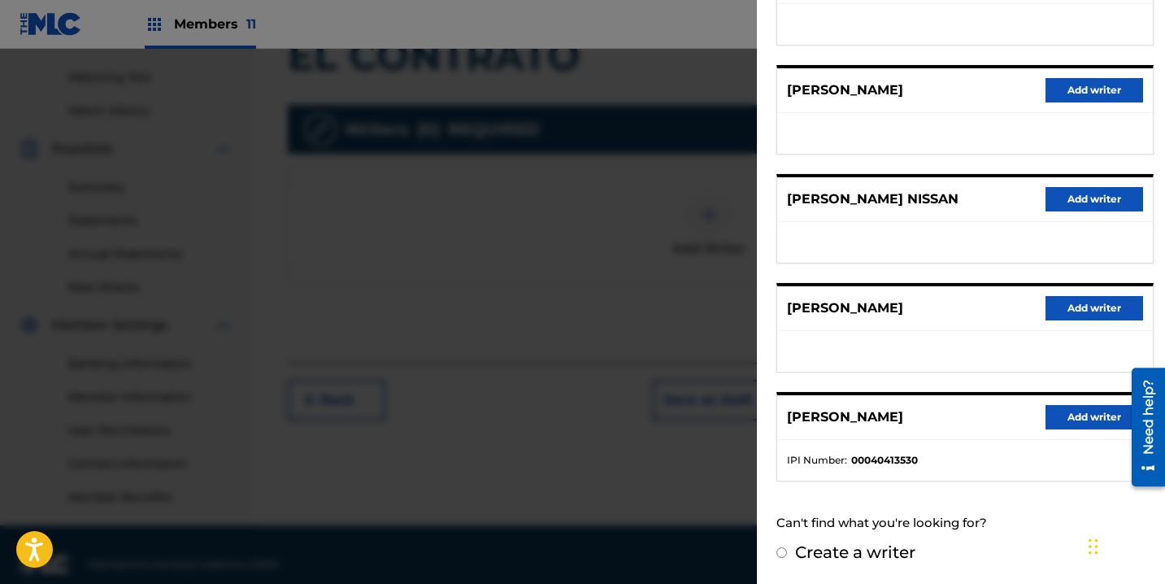
click at [1070, 417] on button "Add writer" at bounding box center [1094, 417] width 98 height 24
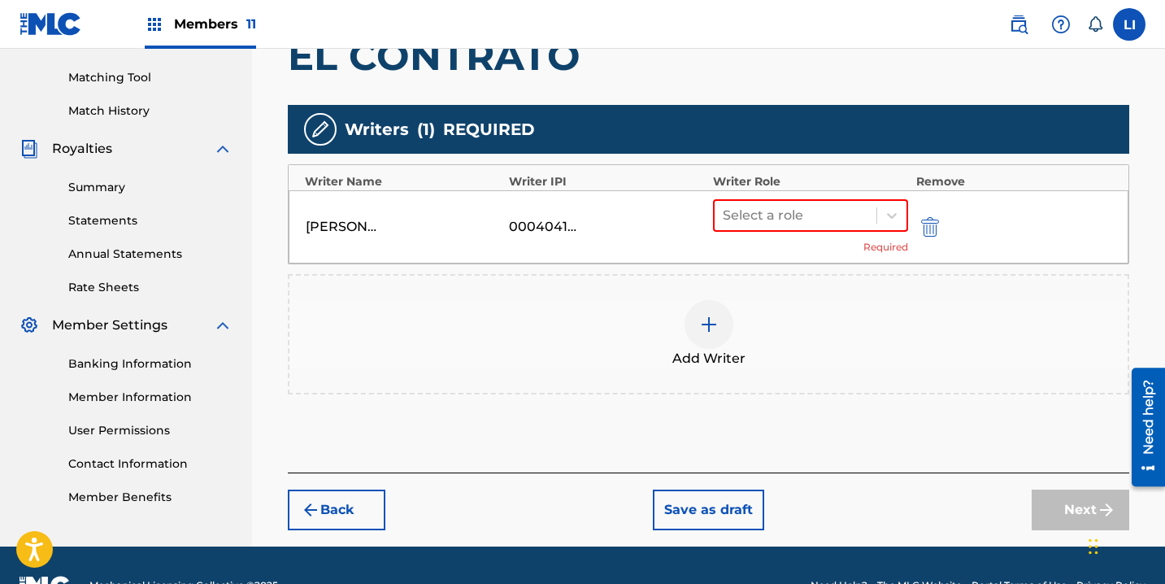
click at [934, 224] on img "submit" at bounding box center [930, 227] width 18 height 20
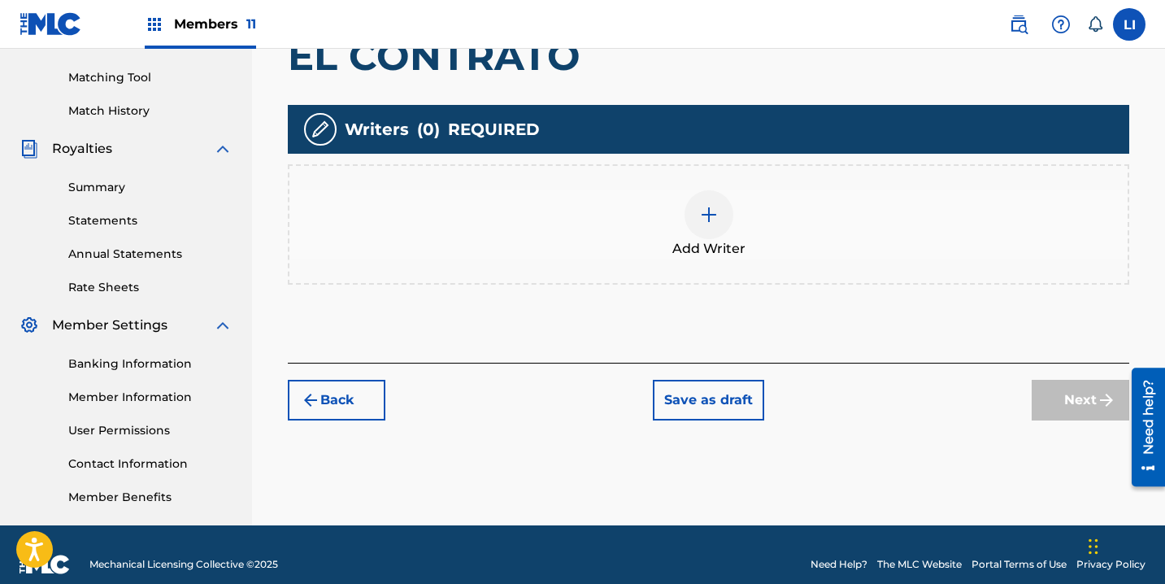
click at [723, 243] on span "Add Writer" at bounding box center [708, 249] width 73 height 20
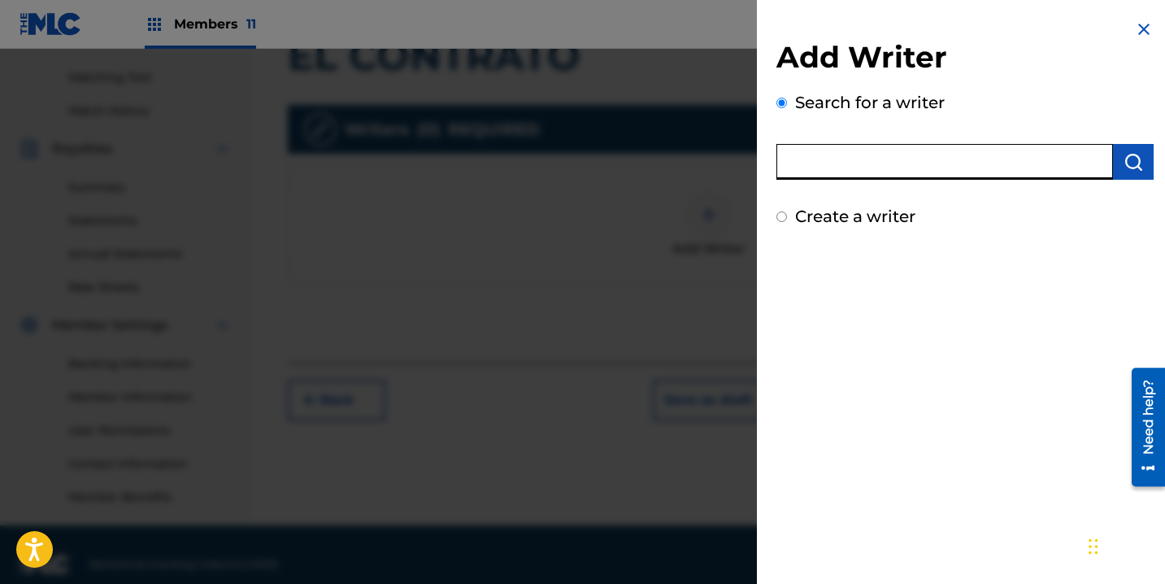
click at [906, 162] on input "text" at bounding box center [944, 162] width 337 height 36
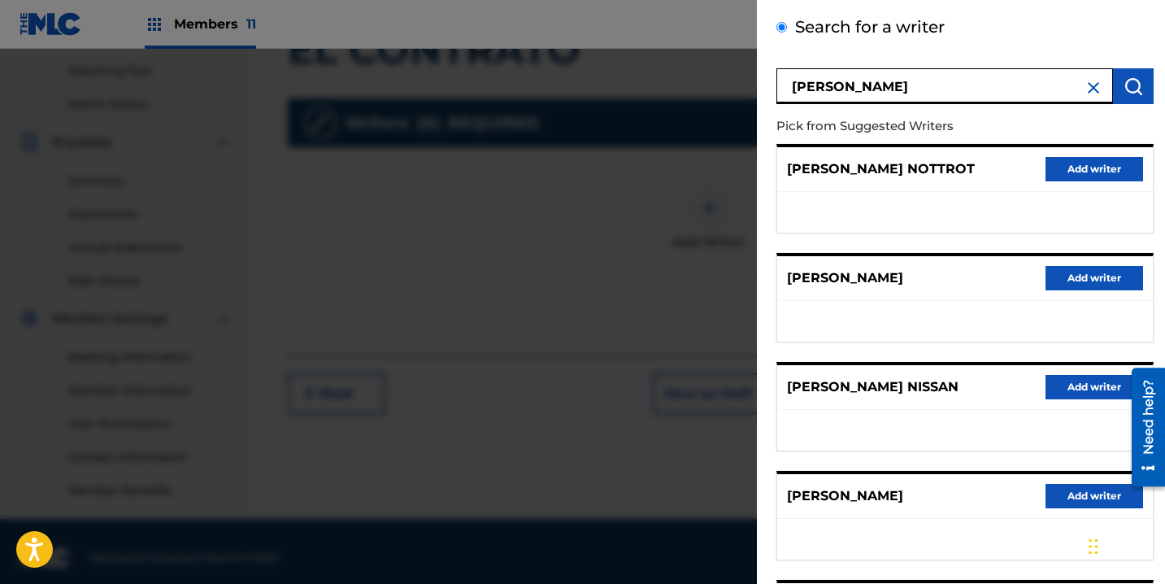
scroll to position [0, 0]
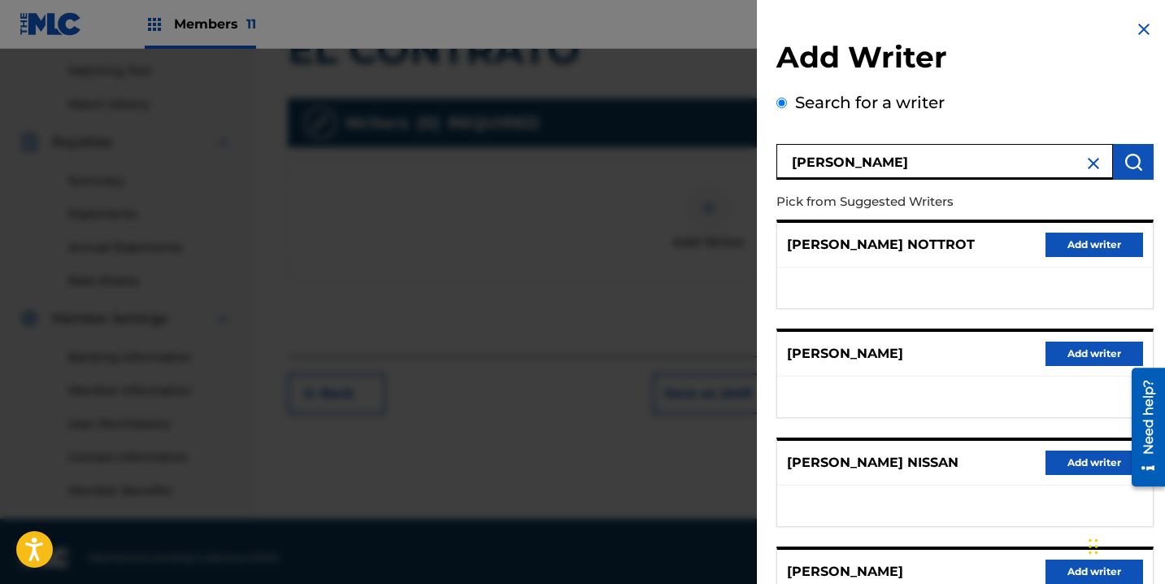
type input "ROEL PEÑA"
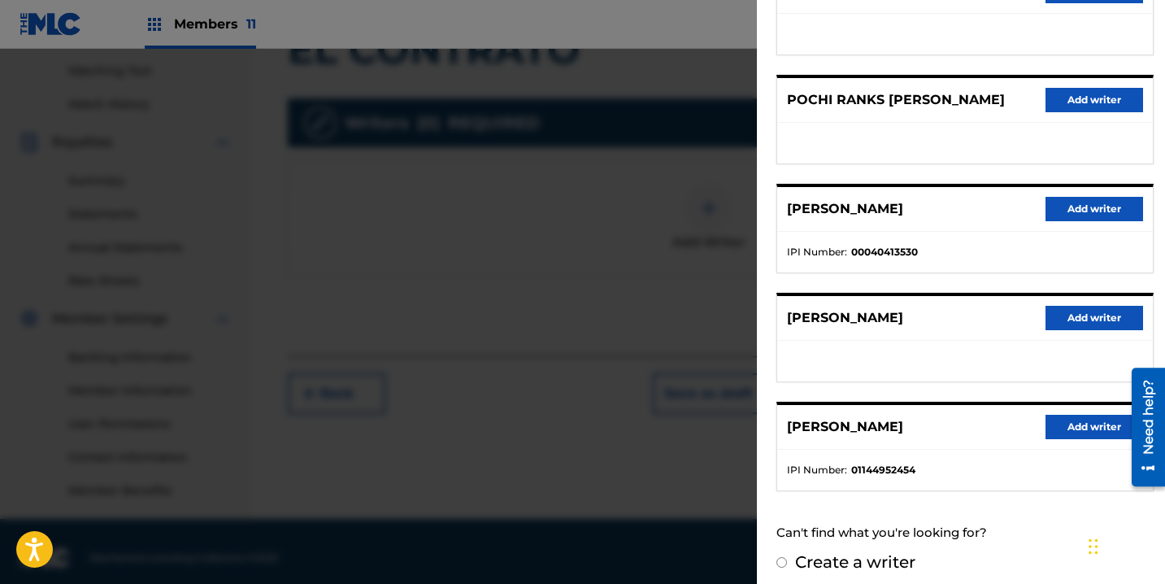
scroll to position [263, 0]
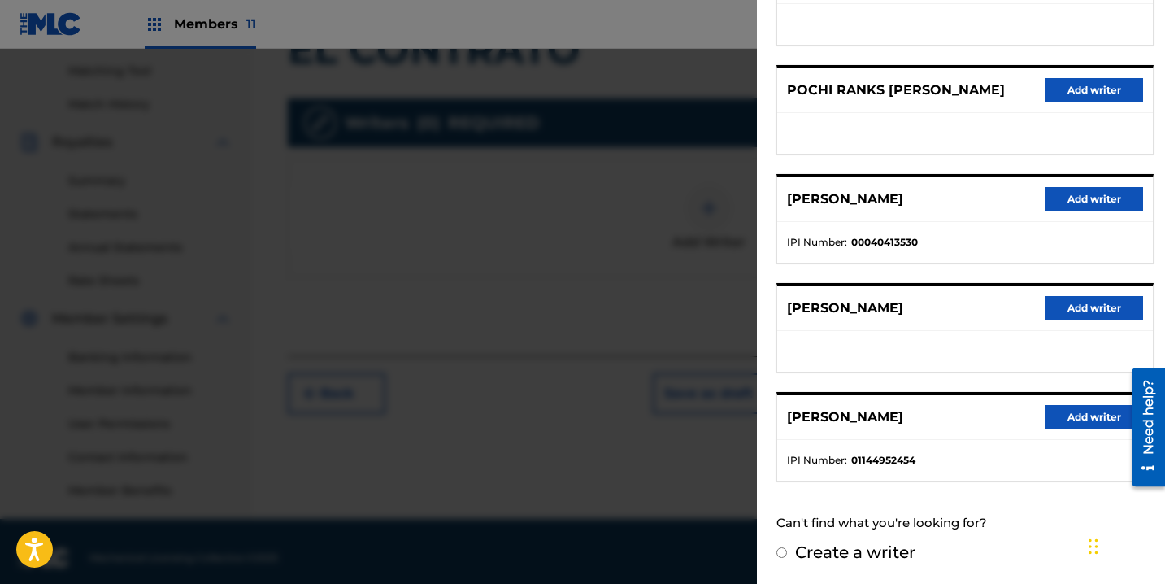
click at [1062, 415] on button "Add writer" at bounding box center [1094, 417] width 98 height 24
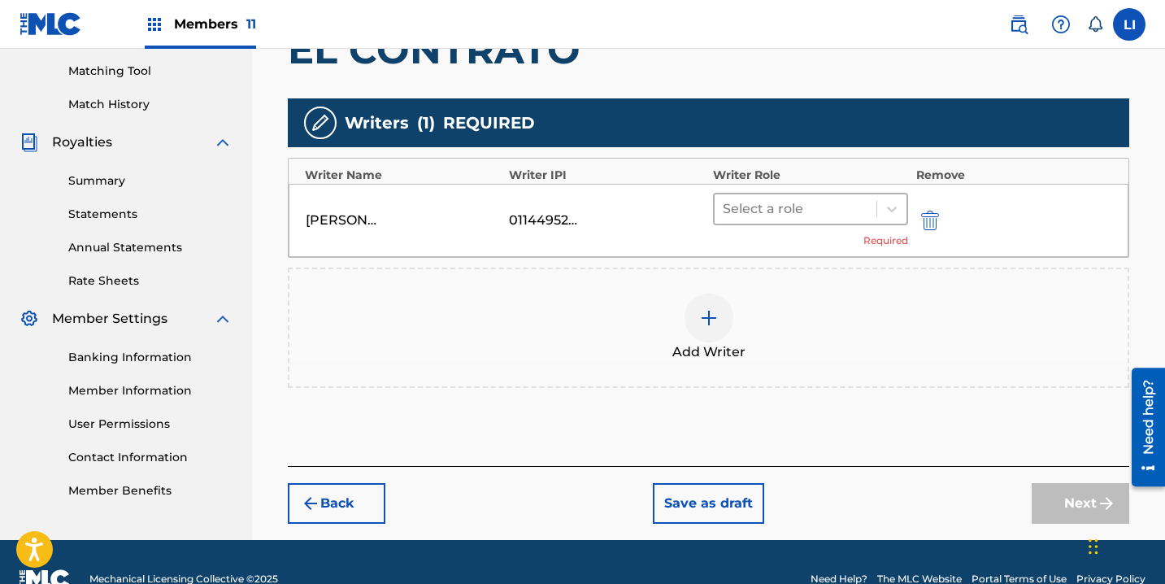
click at [793, 204] on div at bounding box center [796, 209] width 146 height 23
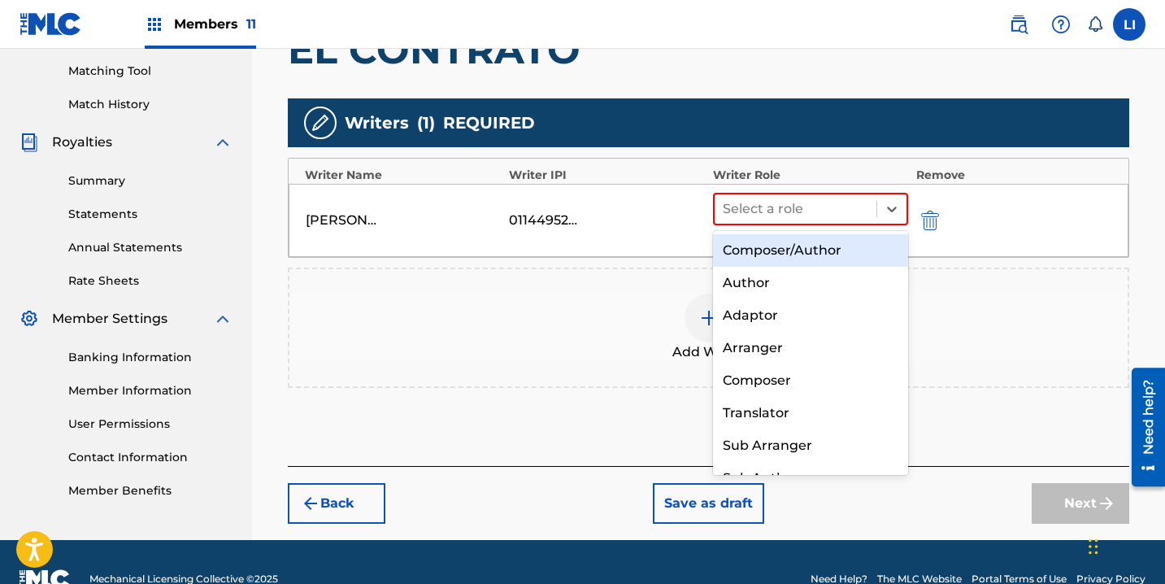
click at [806, 239] on div "Composer/Author" at bounding box center [810, 250] width 195 height 33
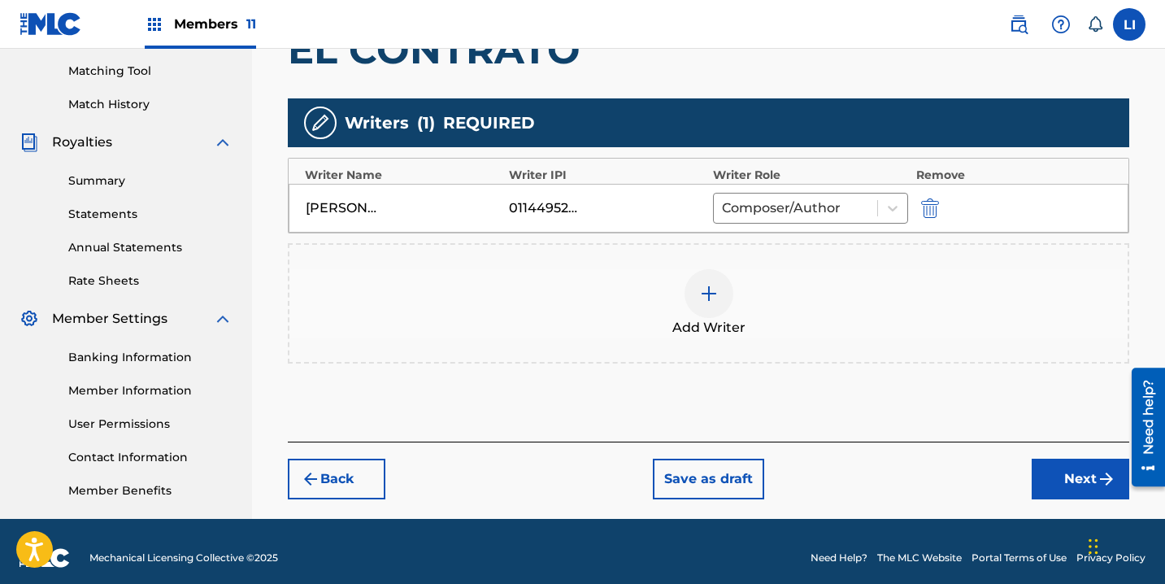
click at [1062, 469] on button "Next" at bounding box center [1081, 478] width 98 height 41
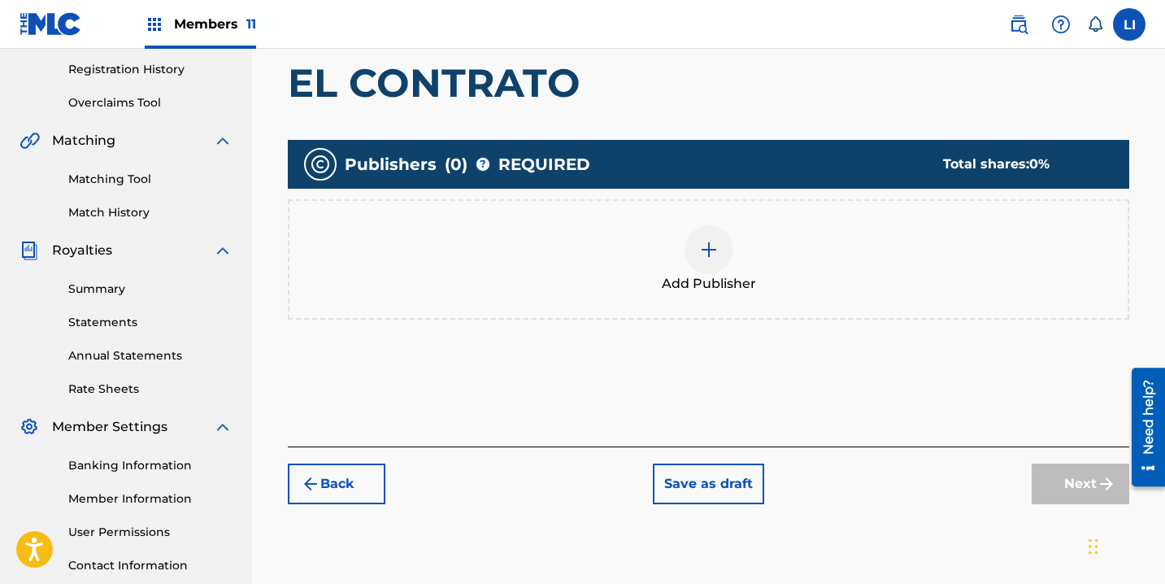
scroll to position [315, 0]
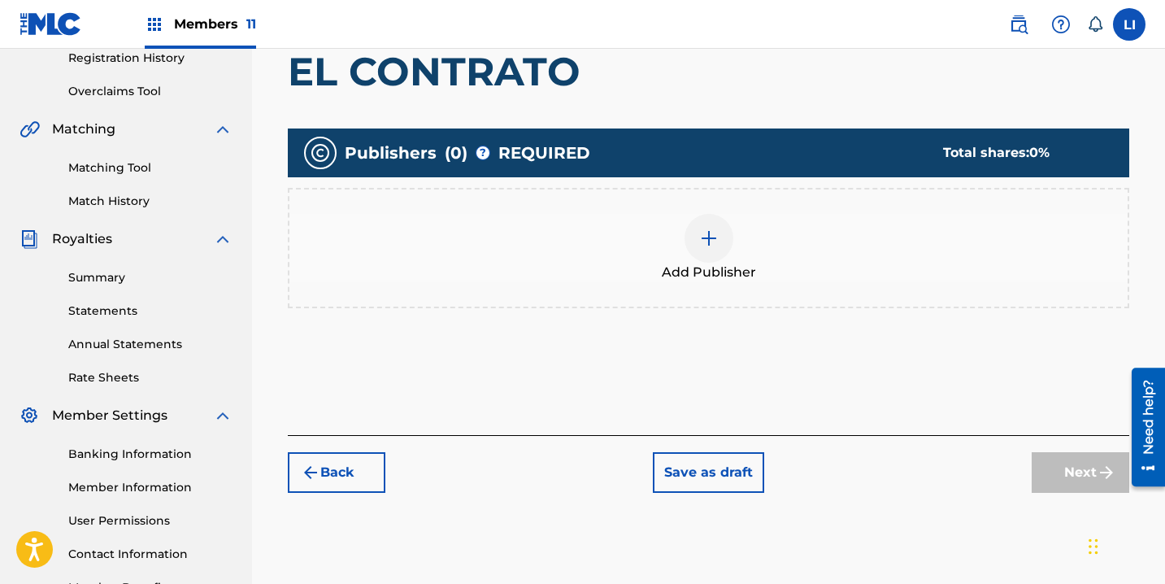
click at [762, 237] on div "Add Publisher" at bounding box center [708, 248] width 838 height 68
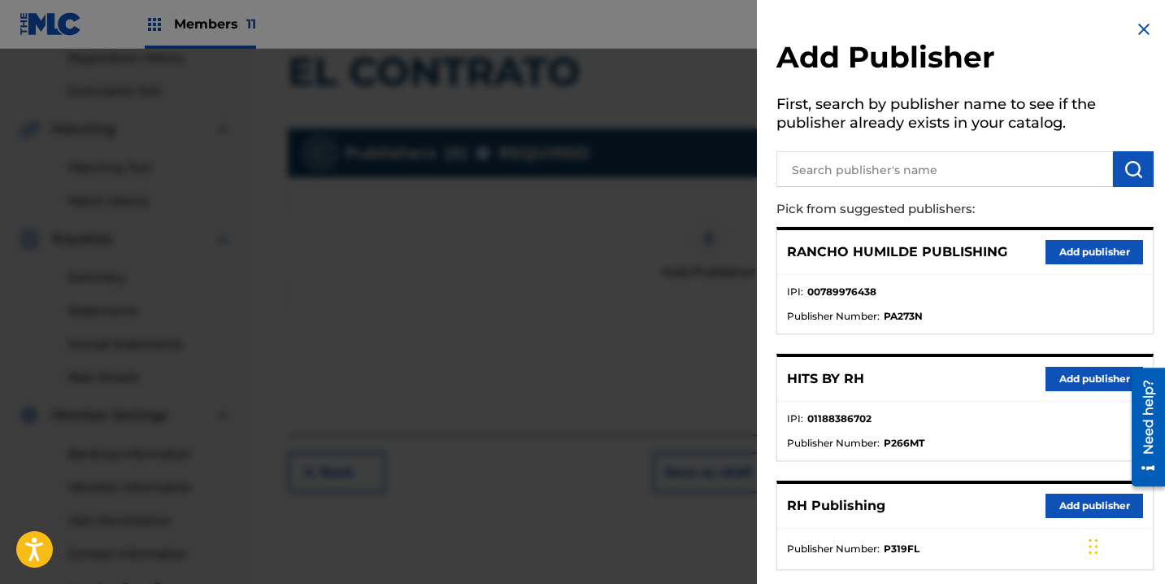
click at [1052, 371] on button "Add publisher" at bounding box center [1094, 379] width 98 height 24
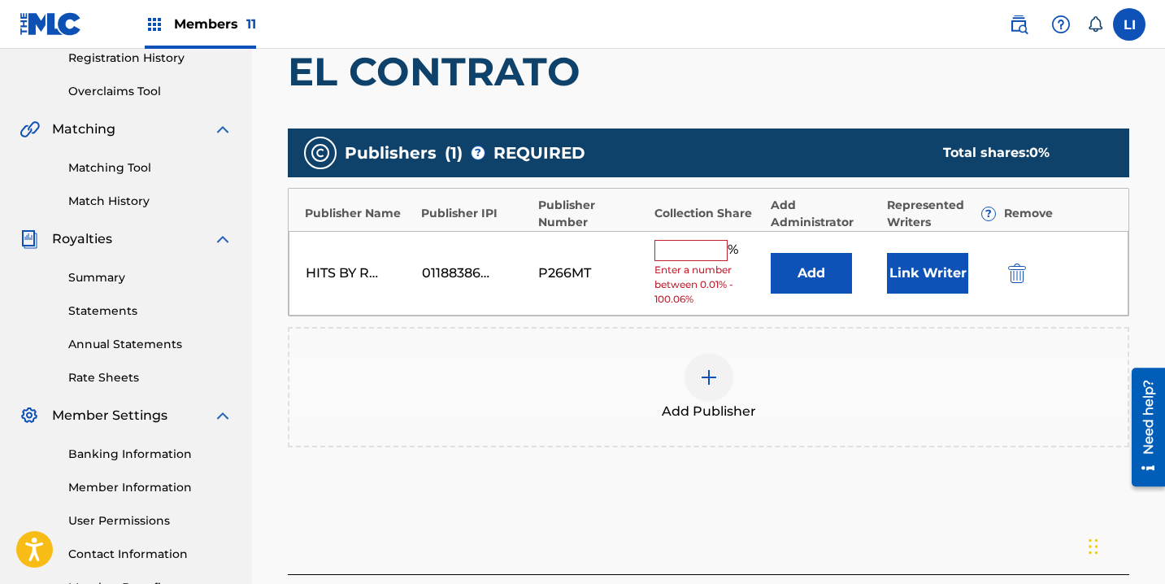
click at [785, 267] on button "Add" at bounding box center [811, 273] width 81 height 41
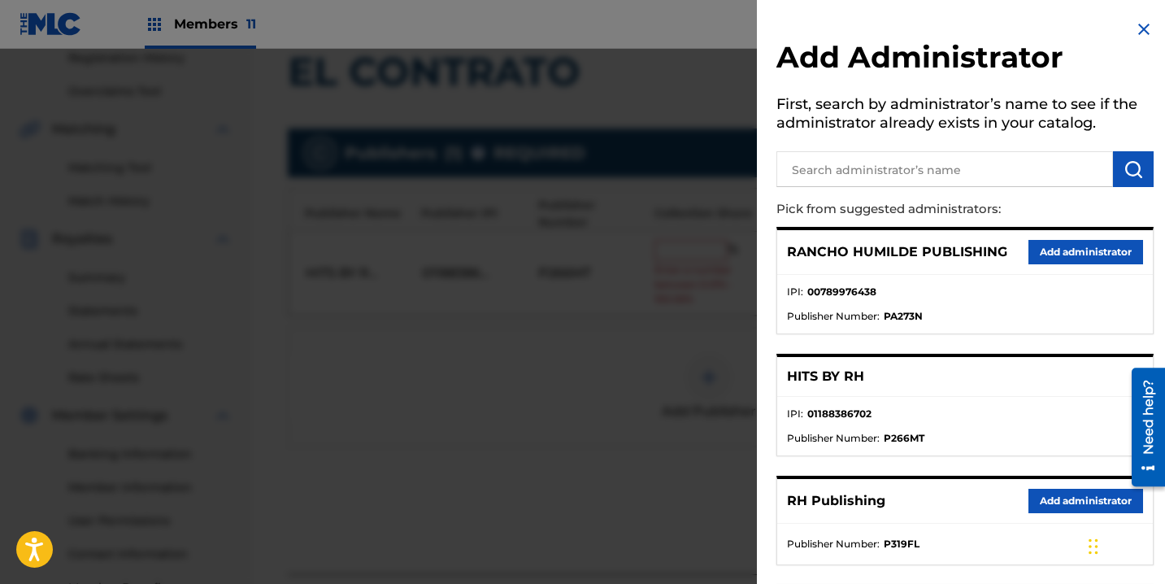
click at [1055, 506] on button "Add administrator" at bounding box center [1085, 501] width 115 height 24
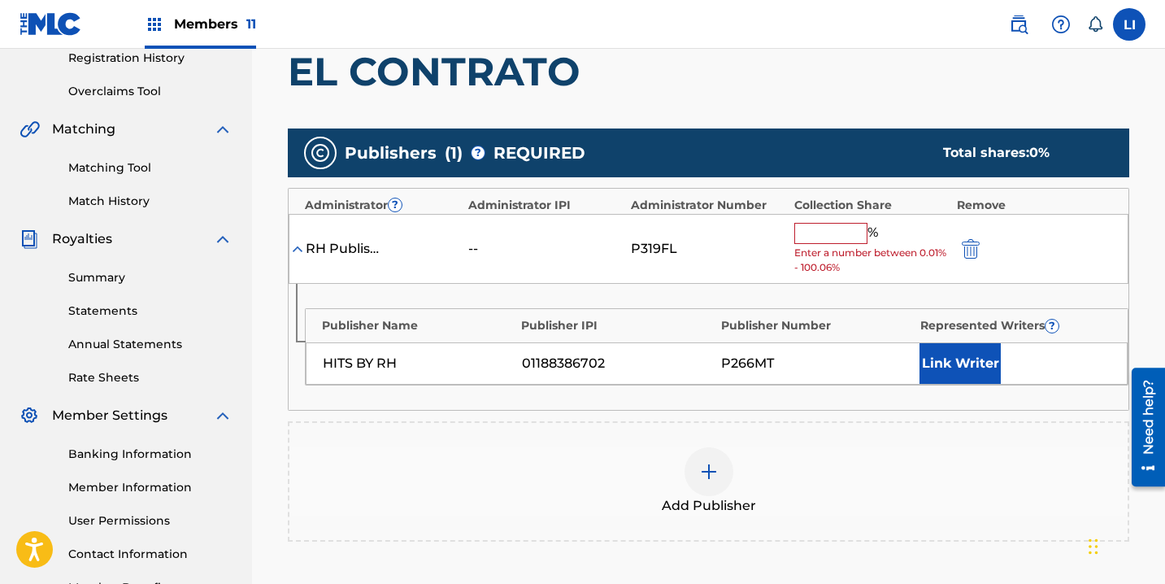
click at [821, 239] on input "text" at bounding box center [830, 233] width 73 height 21
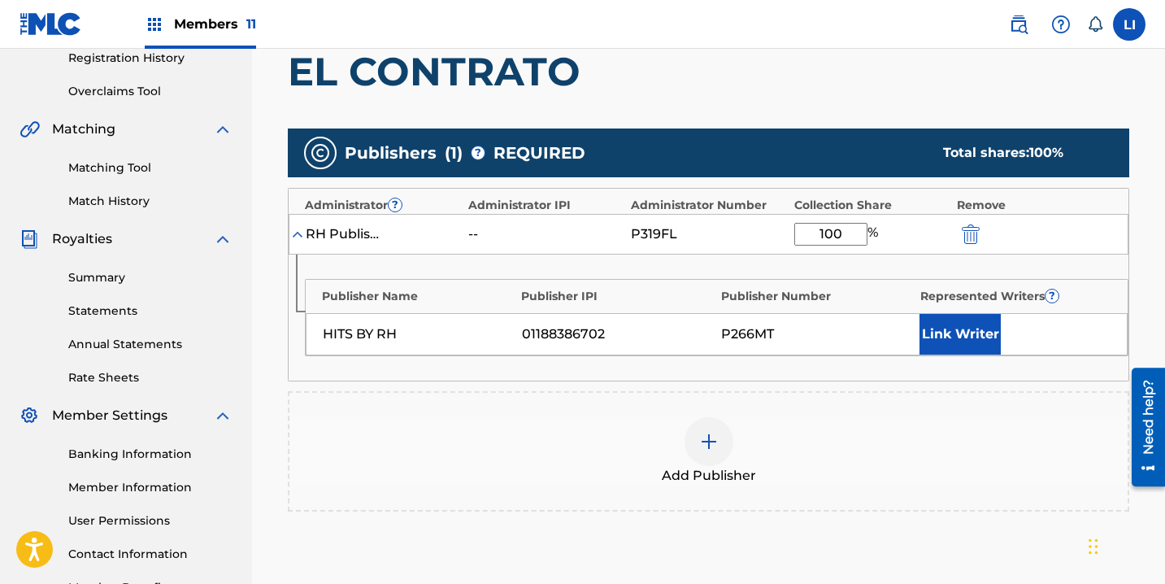
type input "100"
click at [949, 330] on button "Link Writer" at bounding box center [959, 334] width 81 height 41
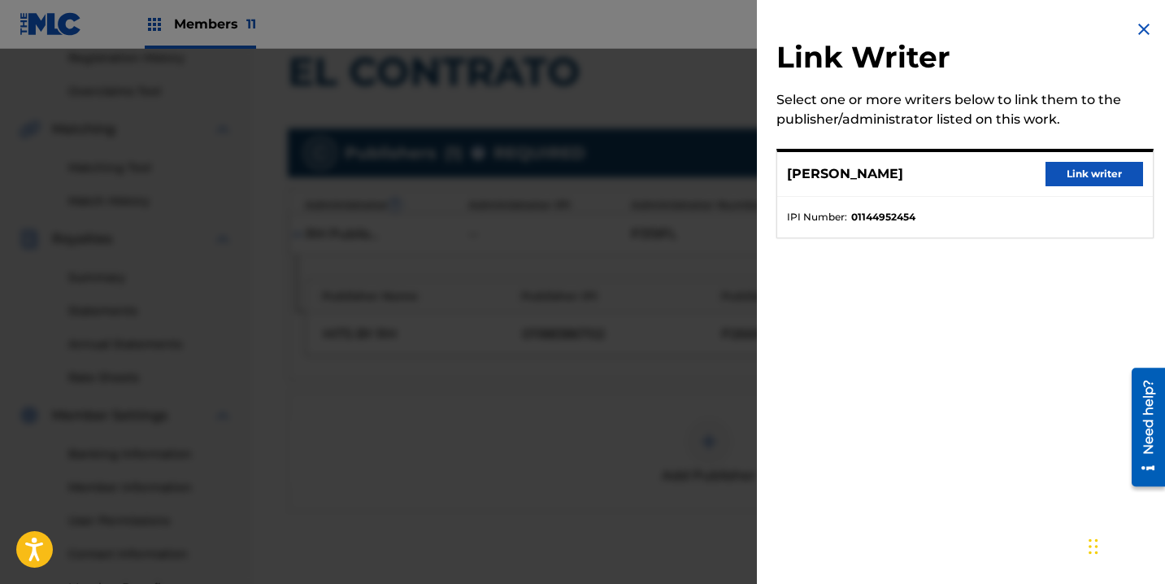
click at [1079, 155] on div "ROEL PENA Link writer" at bounding box center [965, 174] width 376 height 45
click at [1072, 171] on button "Link writer" at bounding box center [1094, 174] width 98 height 24
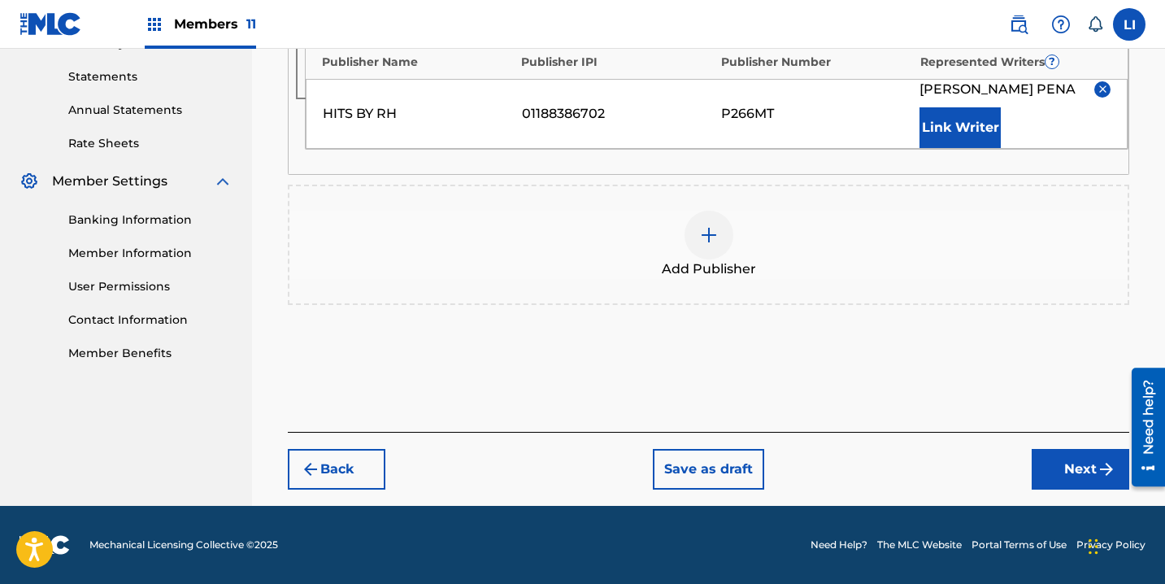
click at [1056, 469] on button "Next" at bounding box center [1081, 469] width 98 height 41
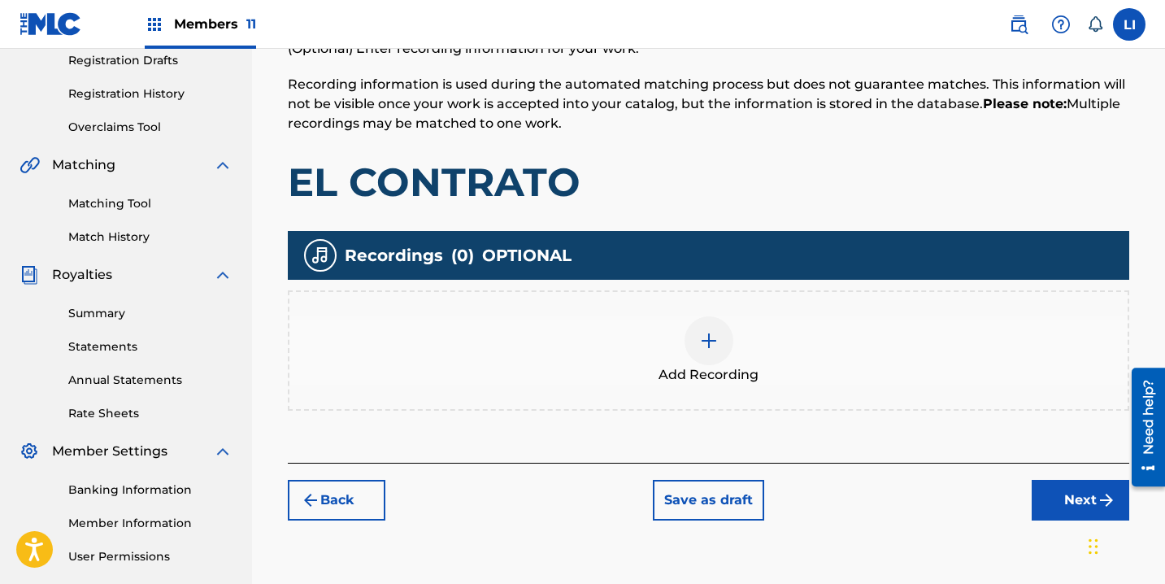
scroll to position [424, 0]
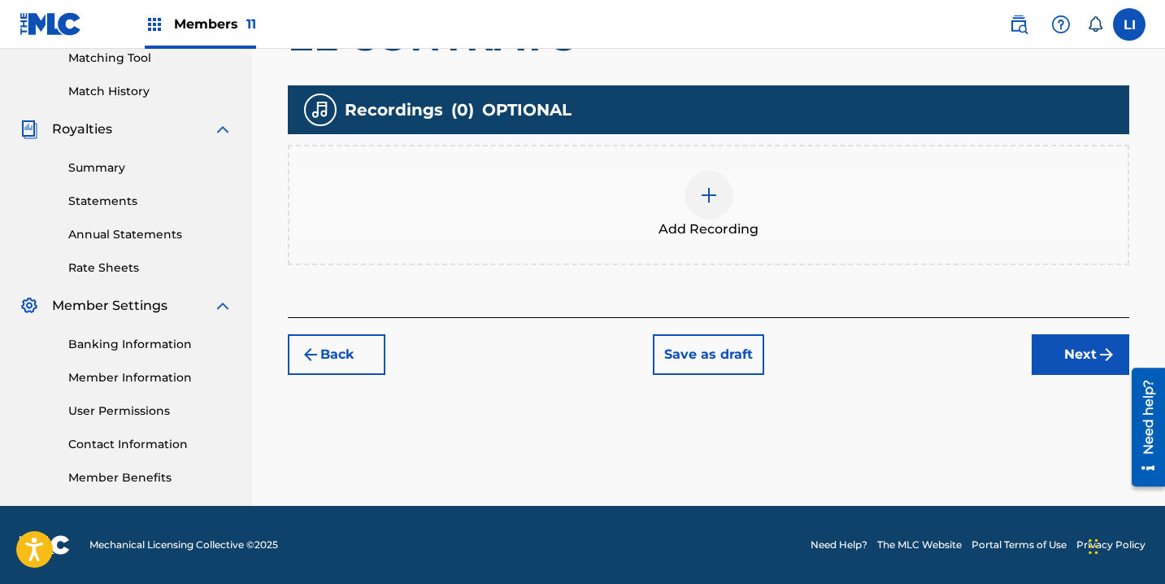
click at [706, 207] on div at bounding box center [708, 195] width 49 height 49
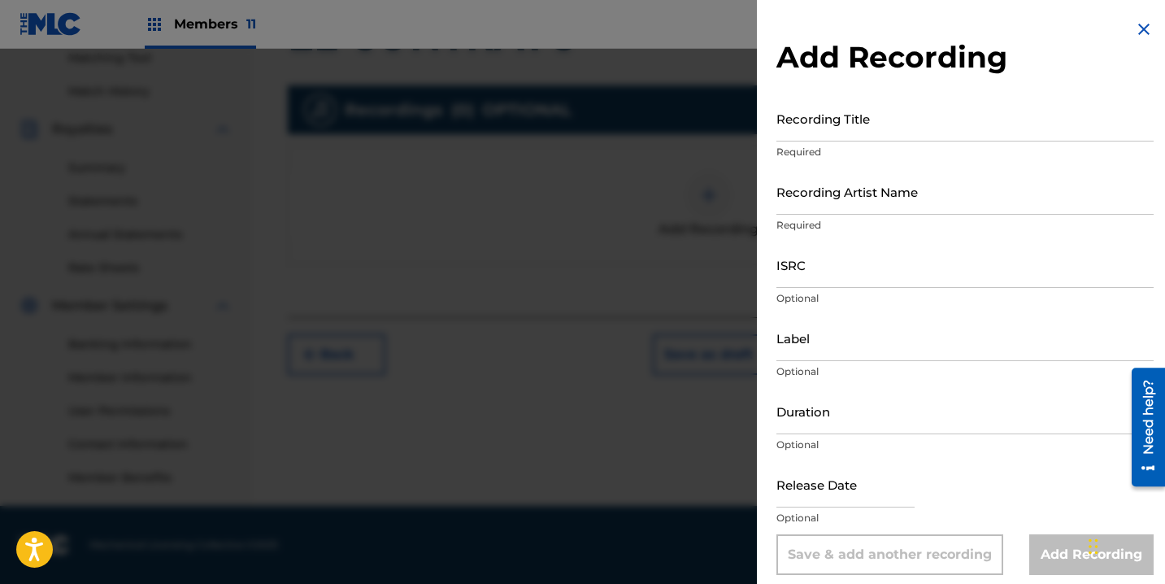
click at [886, 173] on input "Recording Artist Name" at bounding box center [964, 191] width 377 height 46
click at [872, 142] on div "Recording Title Required" at bounding box center [964, 131] width 377 height 73
click at [869, 132] on input "Recording Title" at bounding box center [964, 118] width 377 height 46
type input "EL CONTRATO"
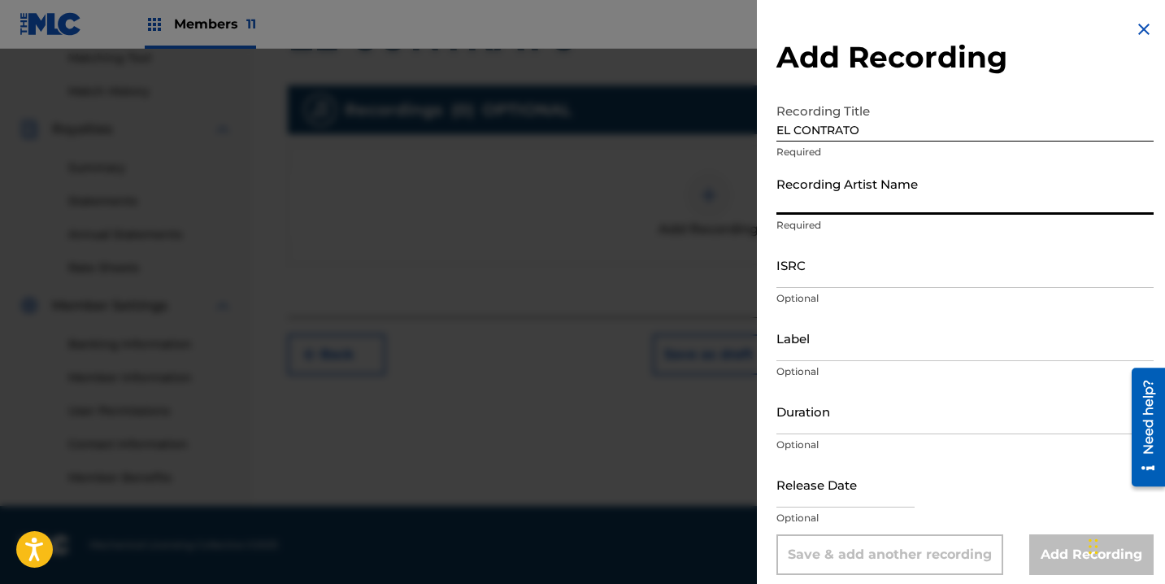
type input "Ñ"
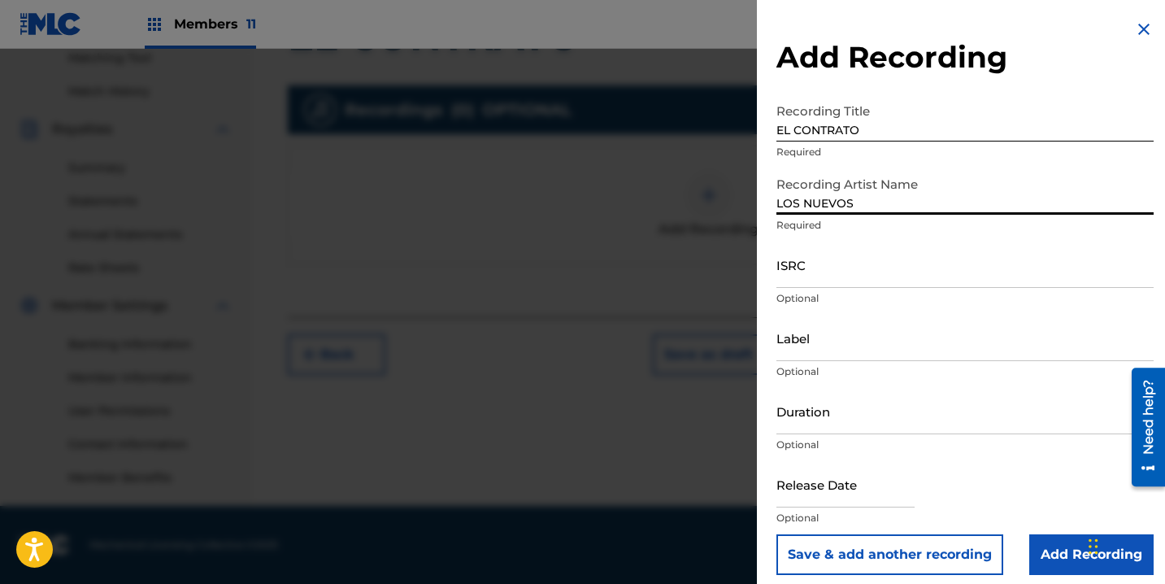
type input "LOS NUEVOS ORIGINALES DEL BAJIO"
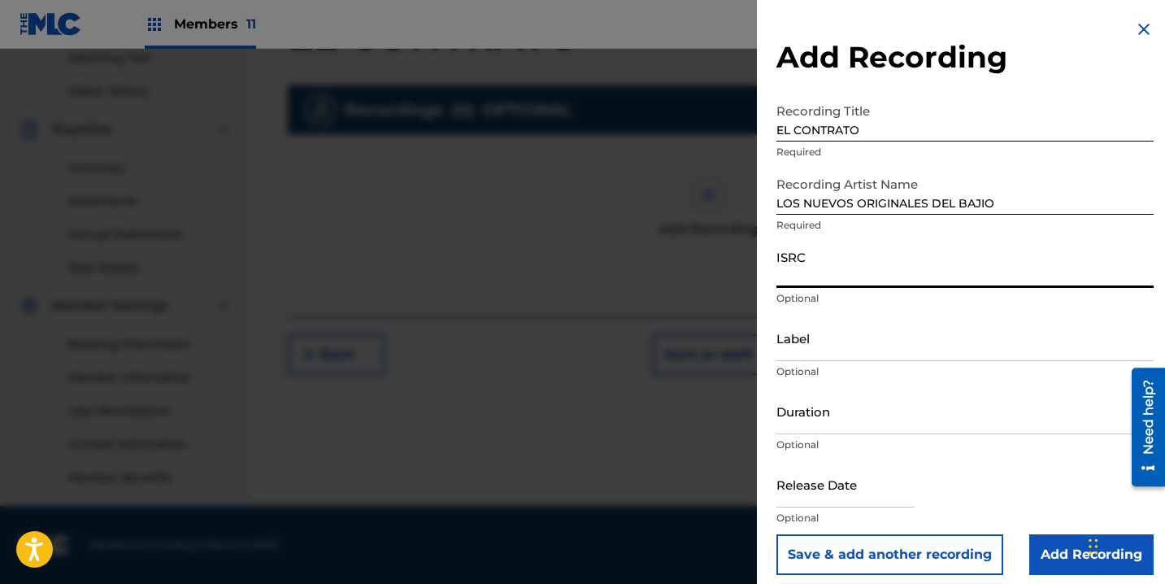
paste input "QZQMB2102541"
type input "QZQMB2102541"
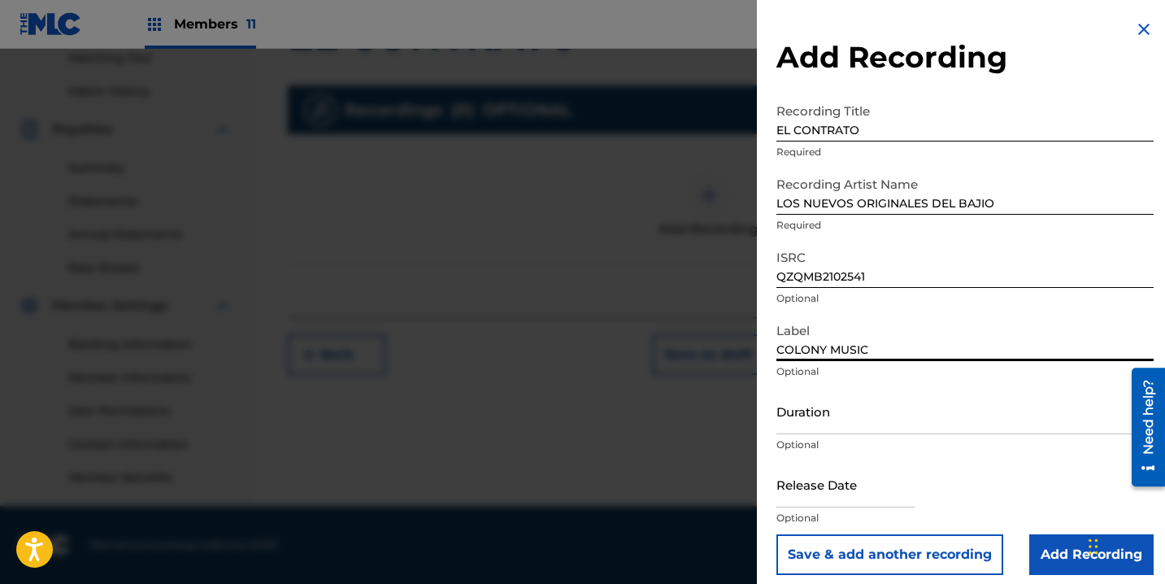
type input "COLONY MUSIC"
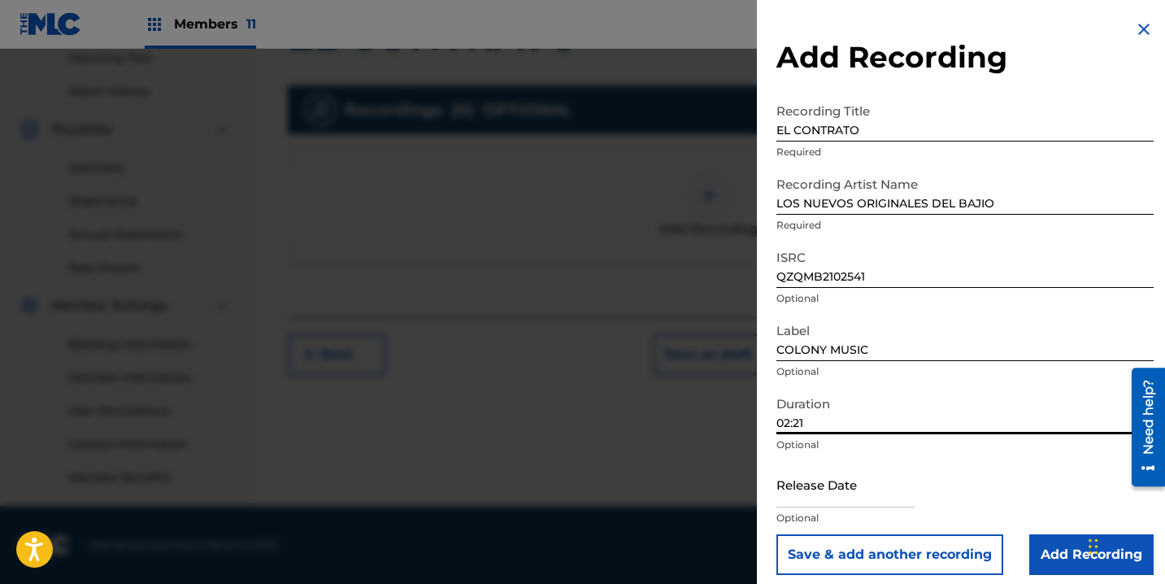
scroll to position [11, 0]
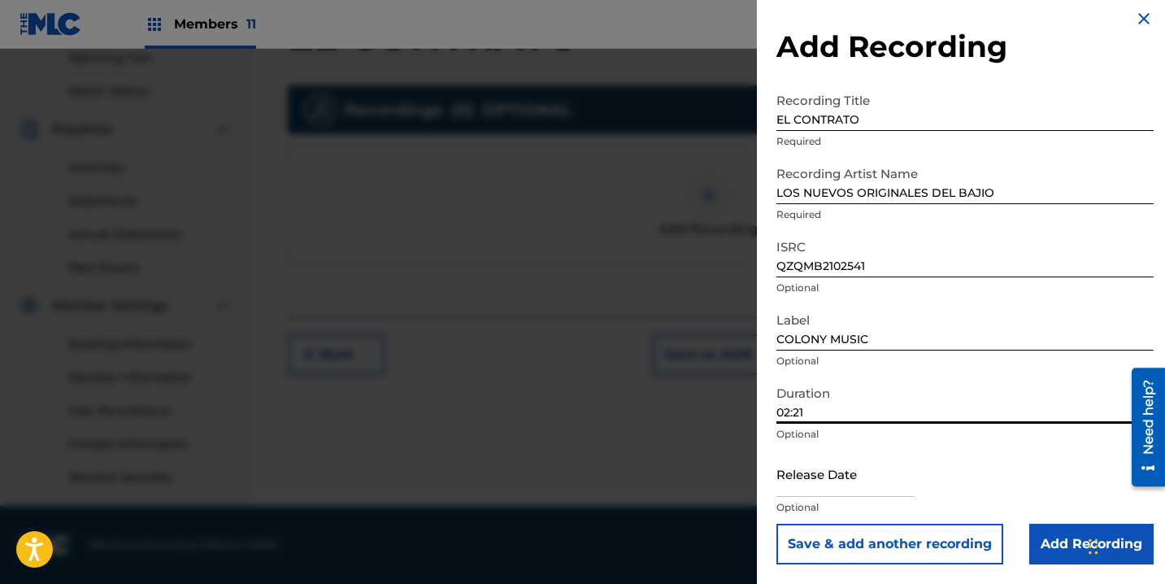
type input "02:21"
click at [867, 483] on input "text" at bounding box center [845, 473] width 138 height 46
select select "7"
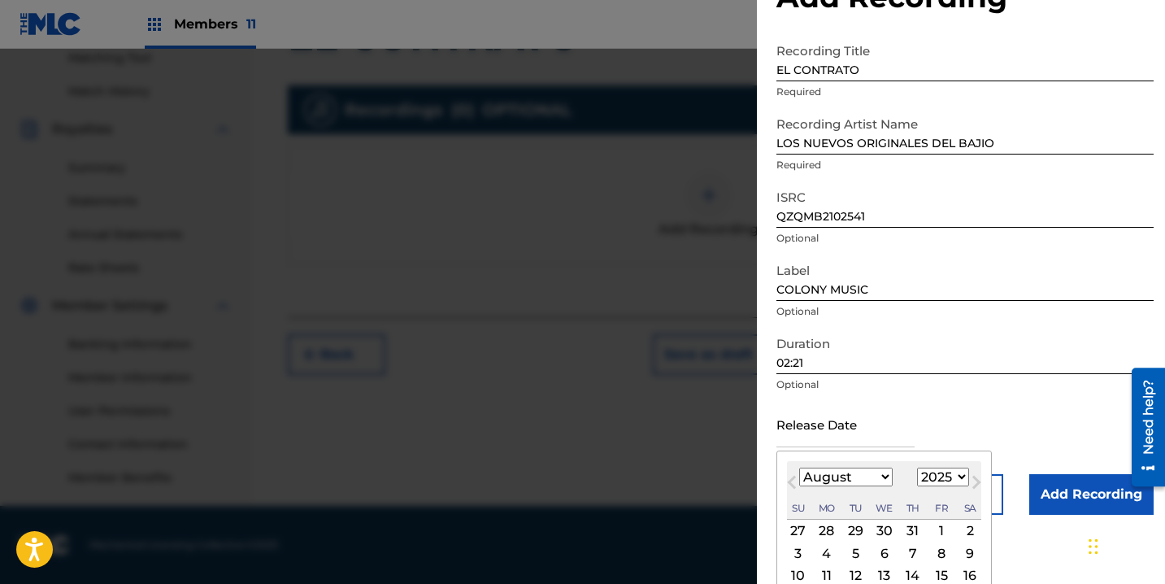
scroll to position [162, 0]
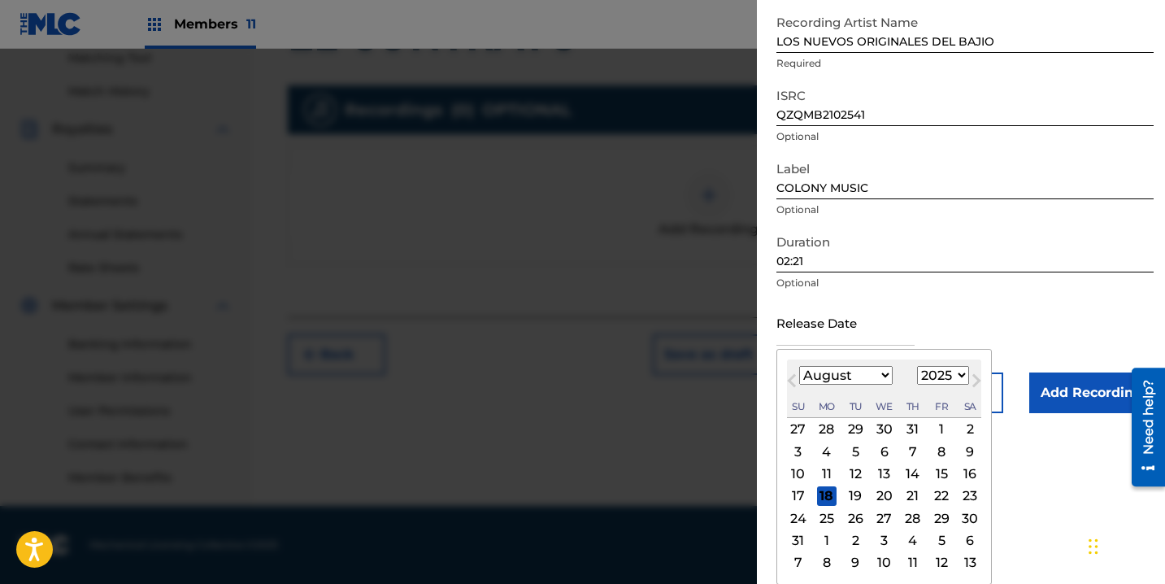
click at [945, 374] on select "1899 1900 1901 1902 1903 1904 1905 1906 1907 1908 1909 1910 1911 1912 1913 1914…" at bounding box center [943, 375] width 52 height 19
select select "2022"
click at [917, 384] on select "1899 1900 1901 1902 1903 1904 1905 1906 1907 1908 1909 1910 1911 1912 1913 1914…" at bounding box center [943, 375] width 52 height 19
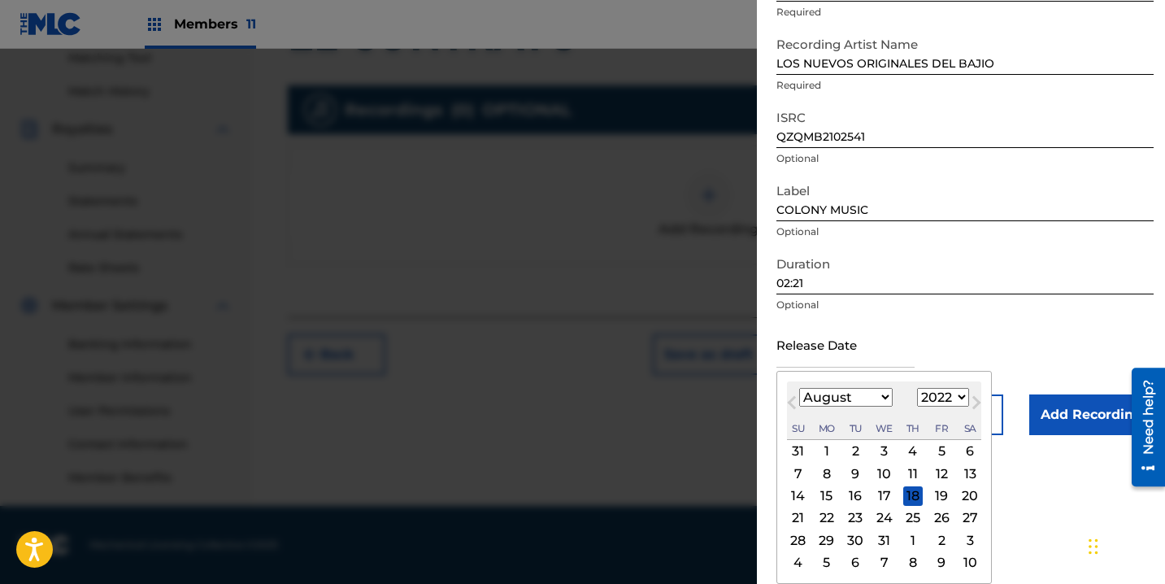
scroll to position [140, 0]
click at [874, 389] on select "January February March April May June July August September October November De…" at bounding box center [845, 397] width 93 height 19
select select "5"
click at [799, 388] on select "January February March April May June July August September October November De…" at bounding box center [845, 397] width 93 height 19
click at [936, 517] on div "24" at bounding box center [942, 518] width 20 height 20
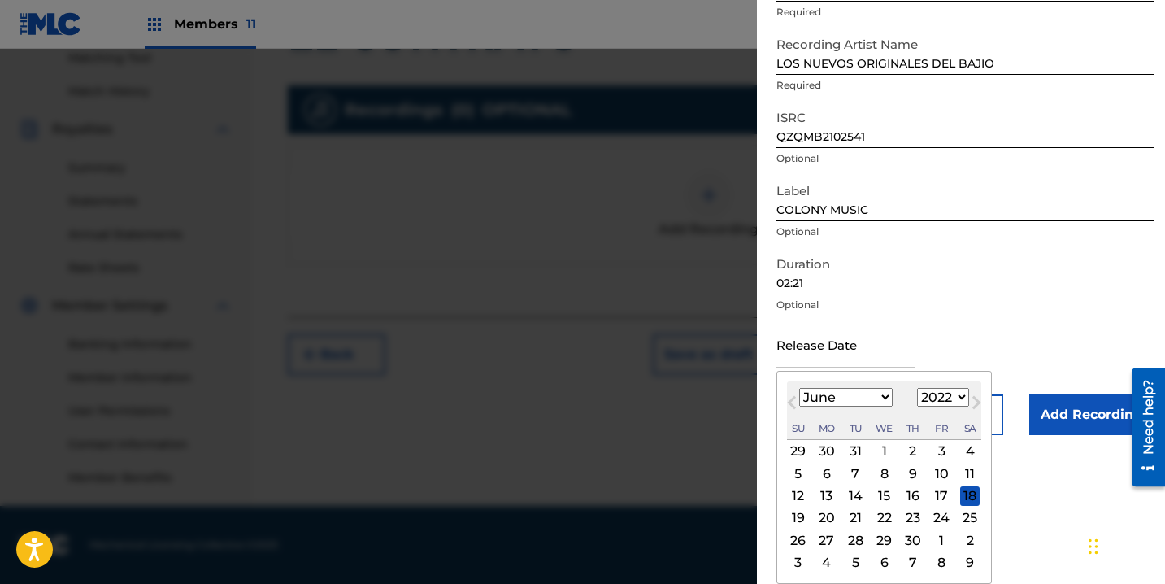
type input "June 24 2022"
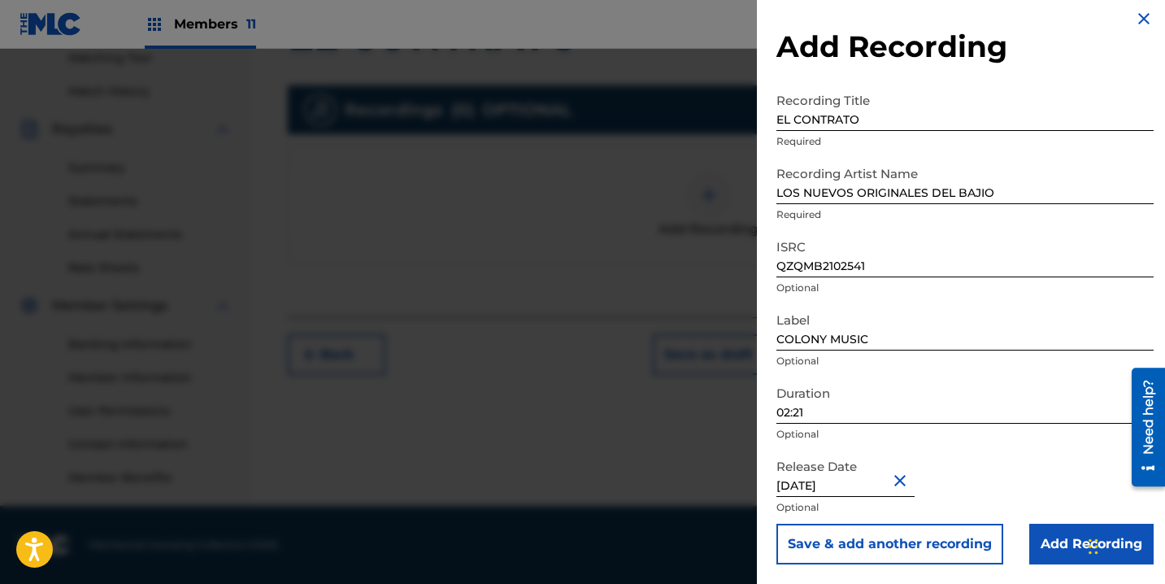
click at [1029, 541] on input "Add Recording" at bounding box center [1091, 543] width 124 height 41
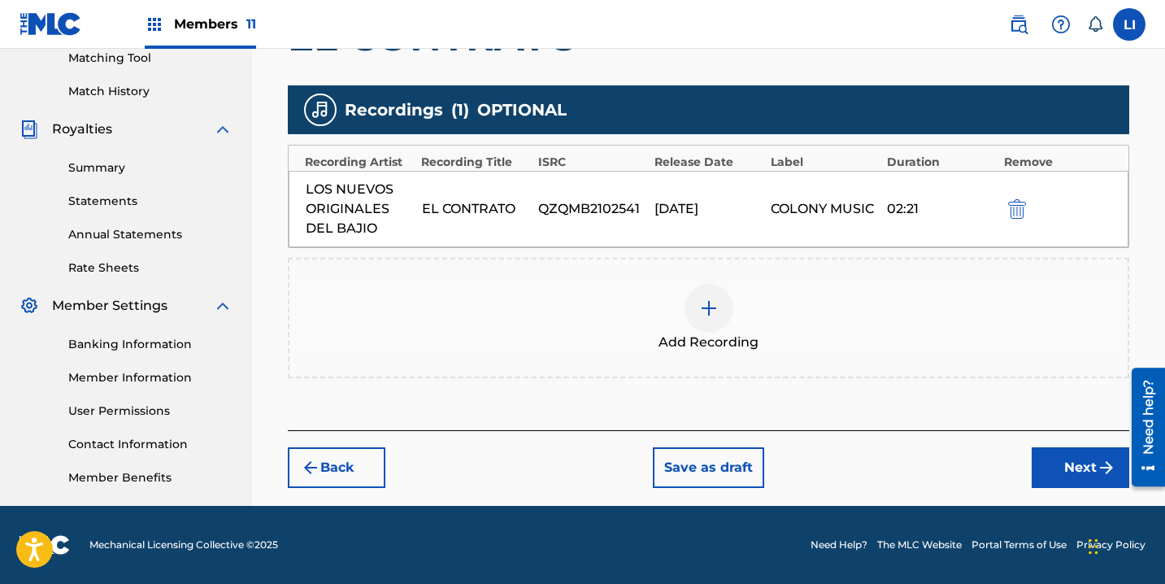
click at [1056, 460] on button "Next" at bounding box center [1081, 467] width 98 height 41
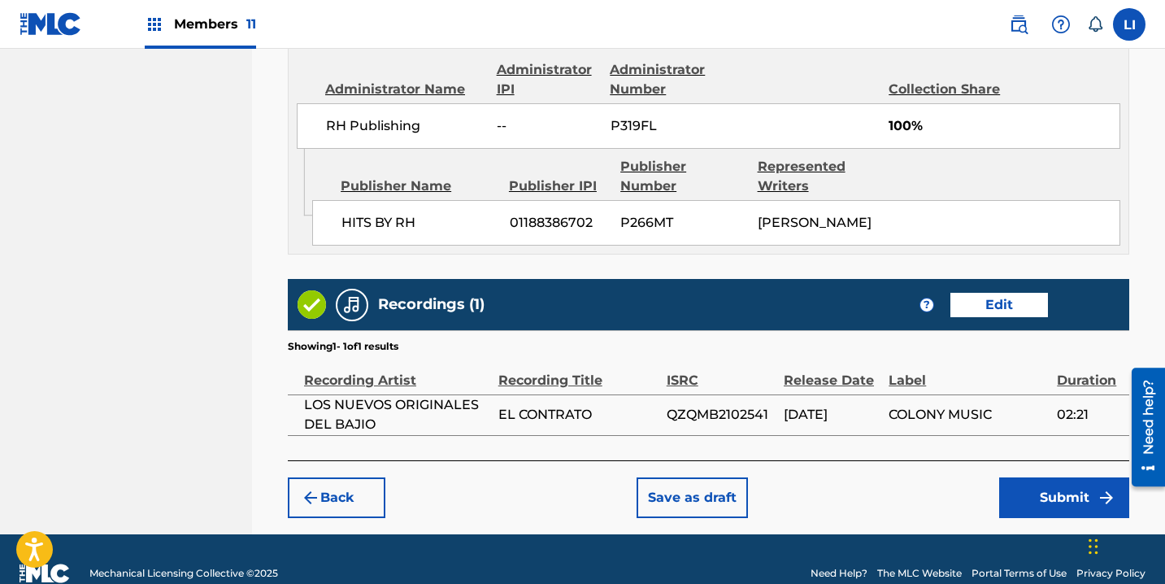
scroll to position [929, 0]
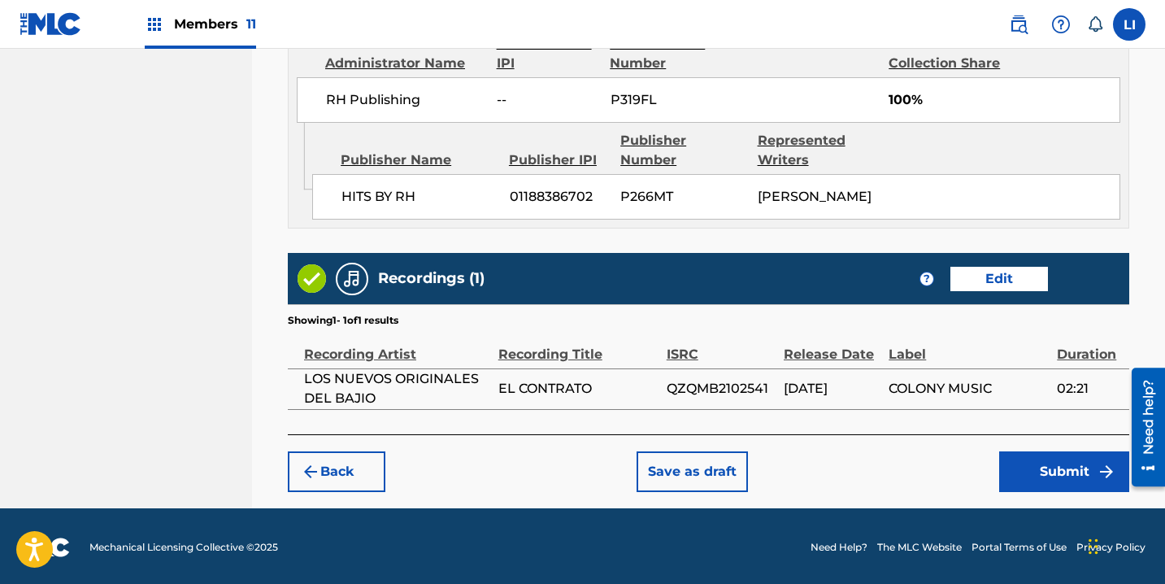
click at [1040, 466] on button "Submit" at bounding box center [1064, 471] width 130 height 41
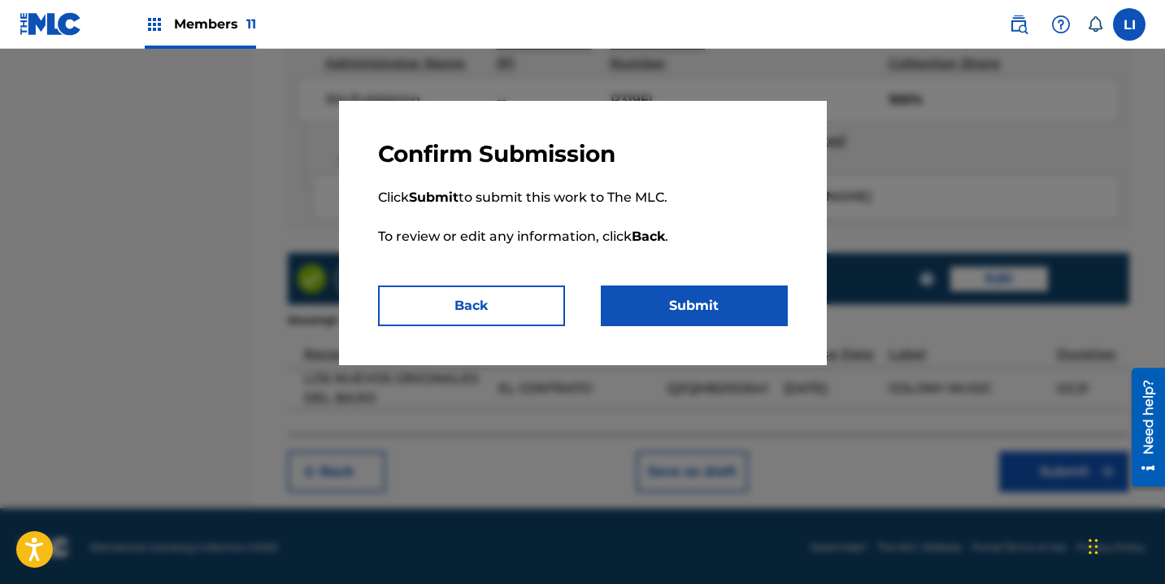
click at [702, 306] on button "Submit" at bounding box center [694, 305] width 187 height 41
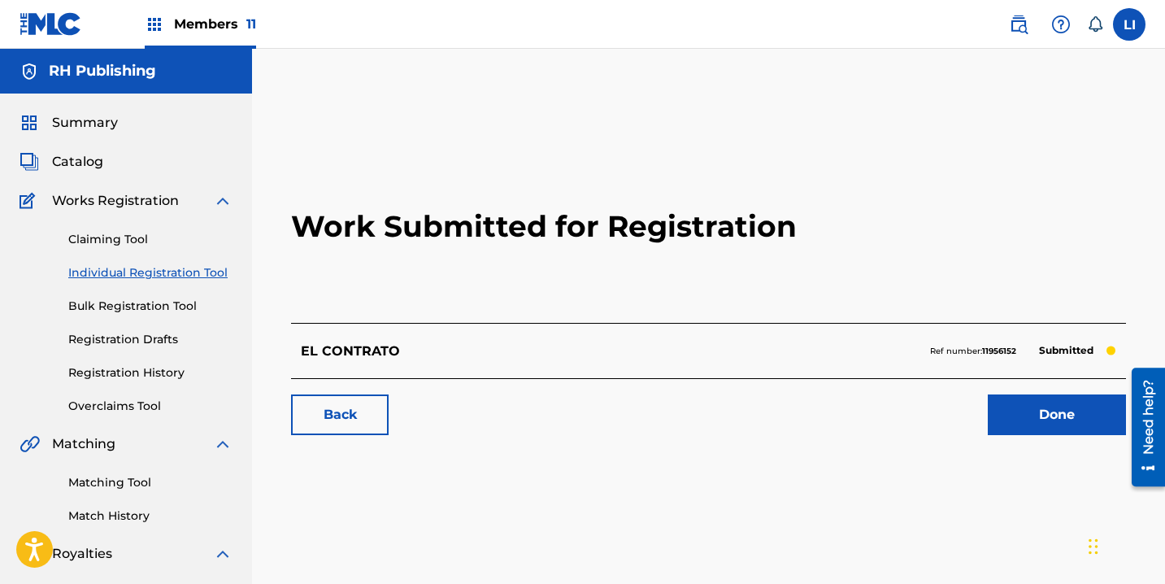
click at [1000, 403] on link "Done" at bounding box center [1057, 414] width 138 height 41
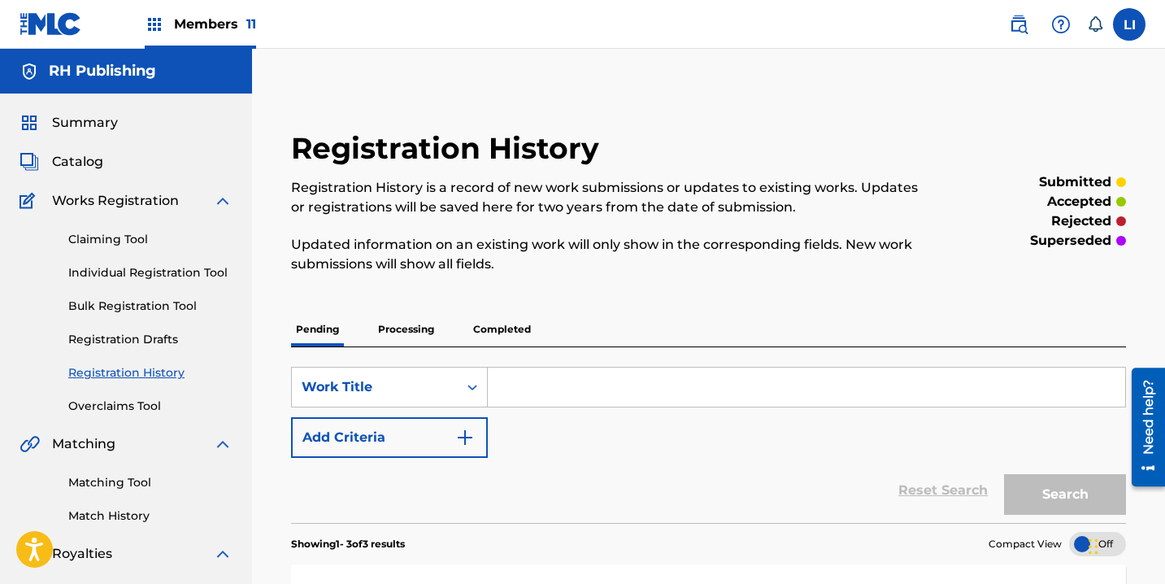
click at [157, 277] on link "Individual Registration Tool" at bounding box center [150, 272] width 164 height 17
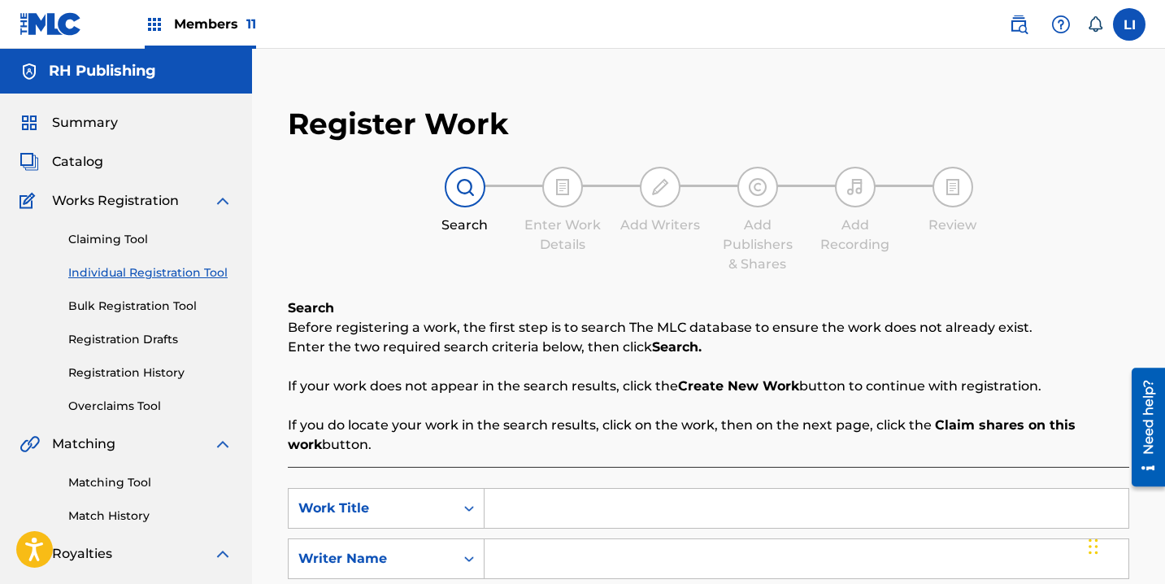
click at [129, 371] on link "Registration History" at bounding box center [150, 372] width 164 height 17
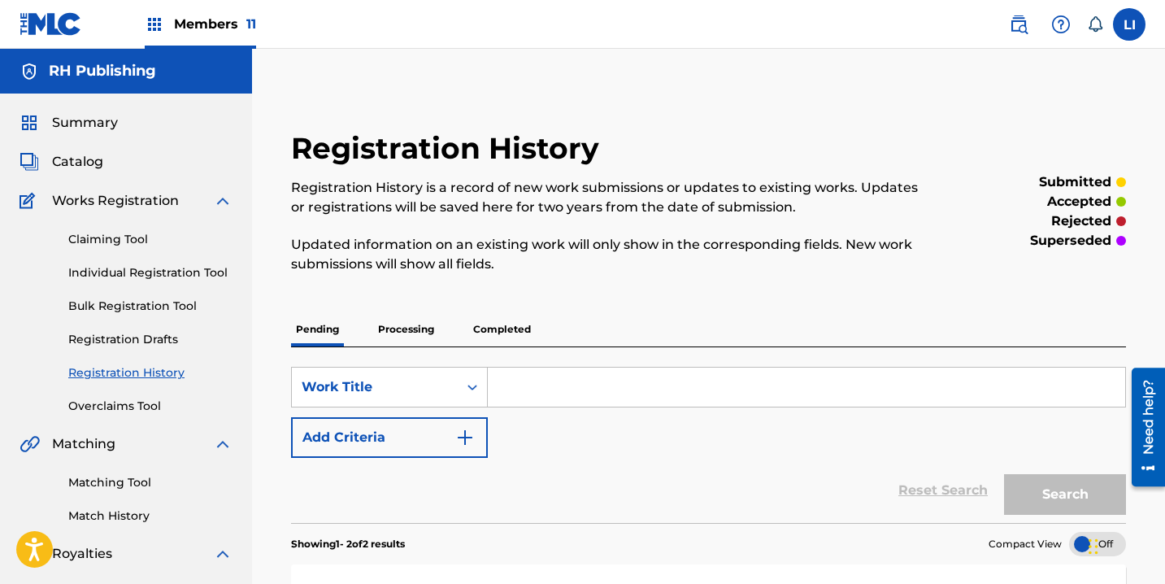
click at [93, 283] on div "Claiming Tool Individual Registration Tool Bulk Registration Tool Registration …" at bounding box center [126, 313] width 213 height 204
click at [98, 278] on link "Individual Registration Tool" at bounding box center [150, 272] width 164 height 17
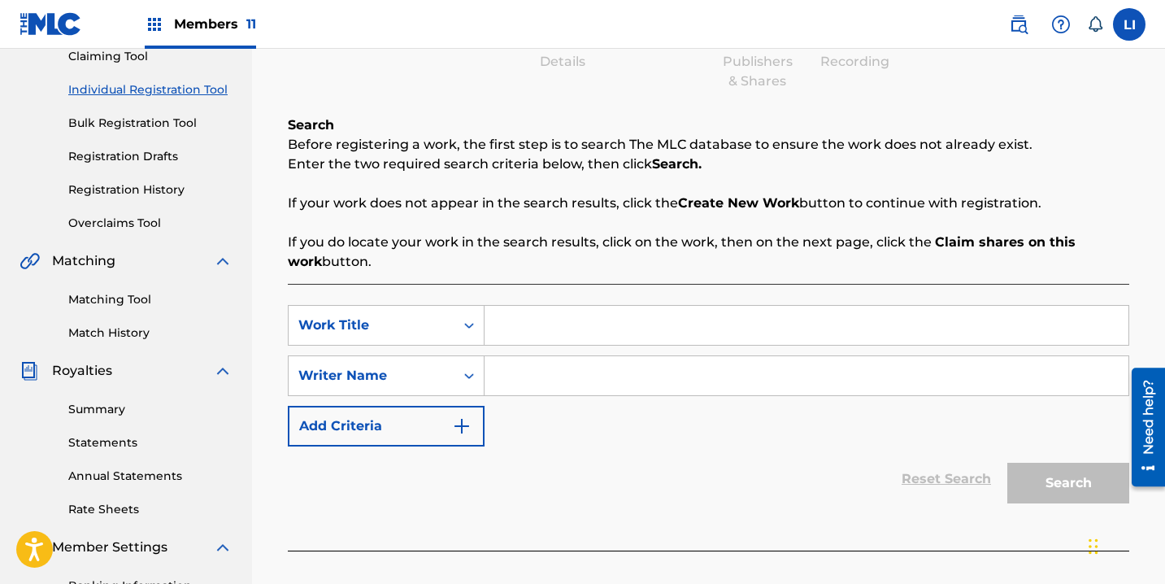
scroll to position [265, 0]
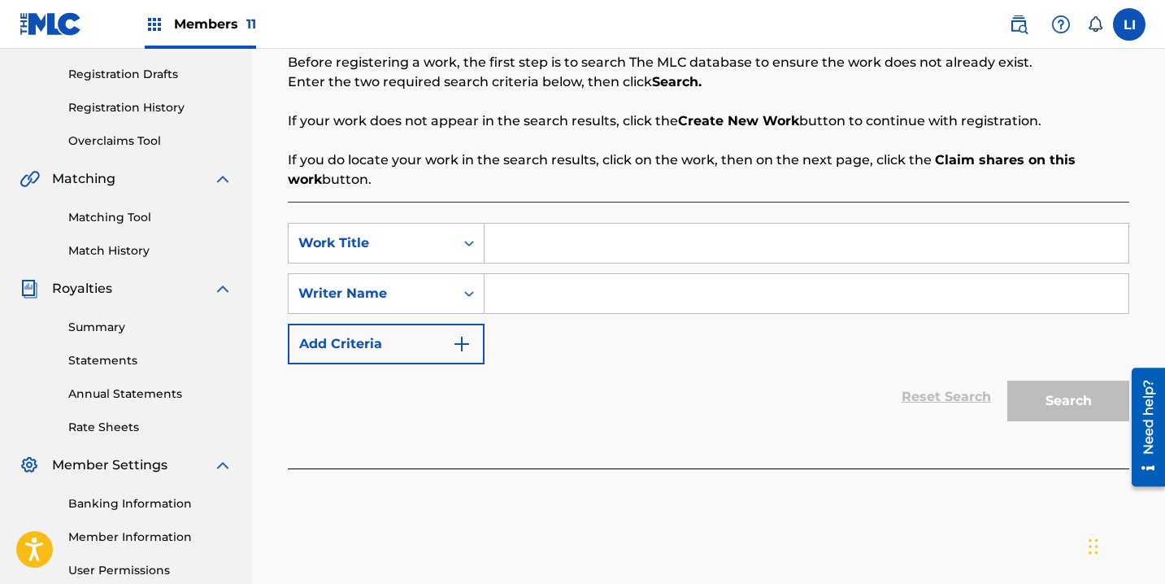
click at [543, 248] on input "Search Form" at bounding box center [806, 243] width 644 height 39
click at [558, 389] on div "Reset Search Search" at bounding box center [708, 396] width 841 height 65
click at [555, 412] on div "Reset Search Search" at bounding box center [708, 396] width 841 height 65
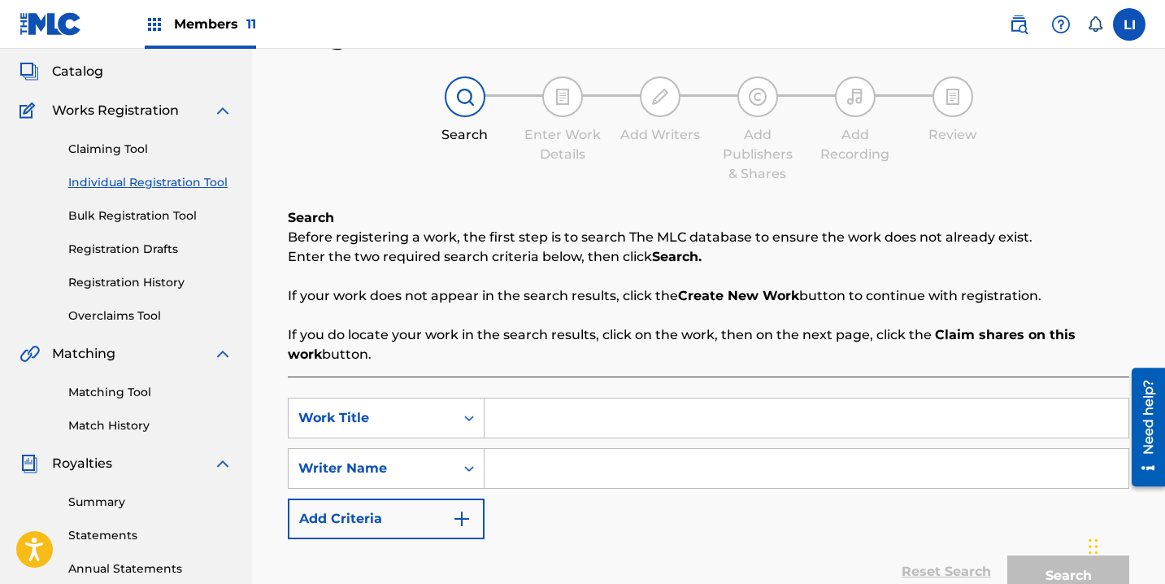
scroll to position [300, 0]
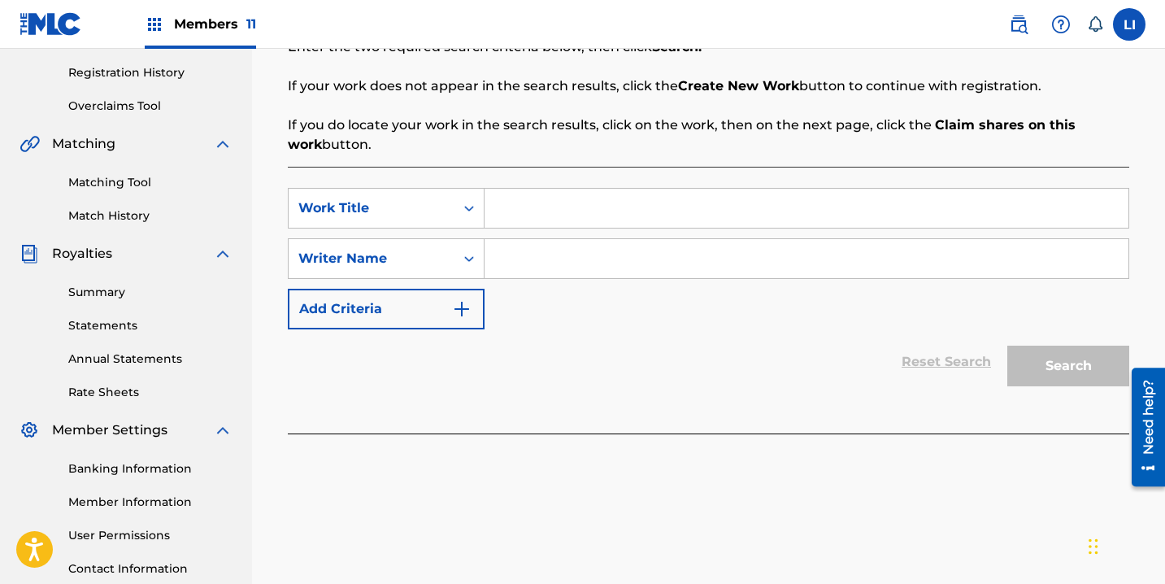
click at [514, 206] on input "Search Form" at bounding box center [806, 208] width 644 height 39
type input "PYREX Y CARBONATO"
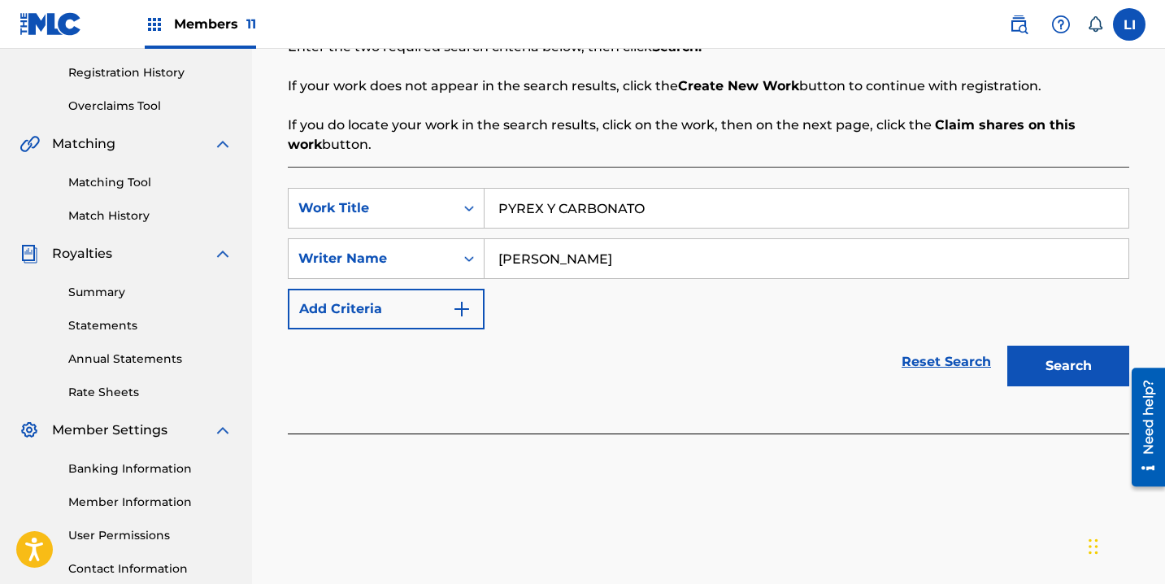
type input "ROEL"
click at [1007, 345] on button "Search" at bounding box center [1068, 365] width 122 height 41
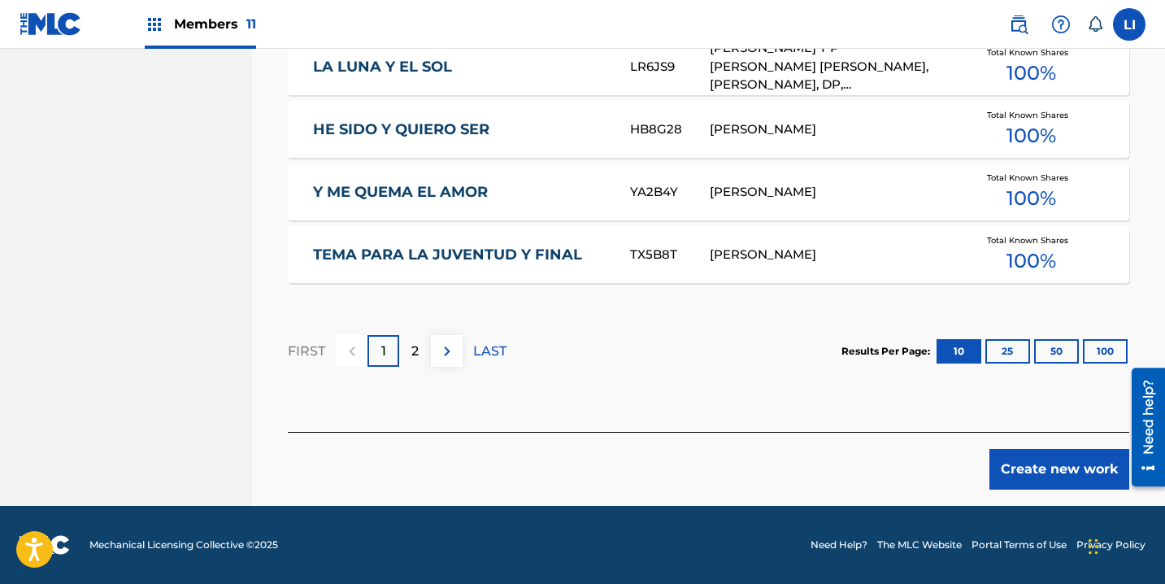
click at [1007, 466] on button "Create new work" at bounding box center [1059, 469] width 140 height 41
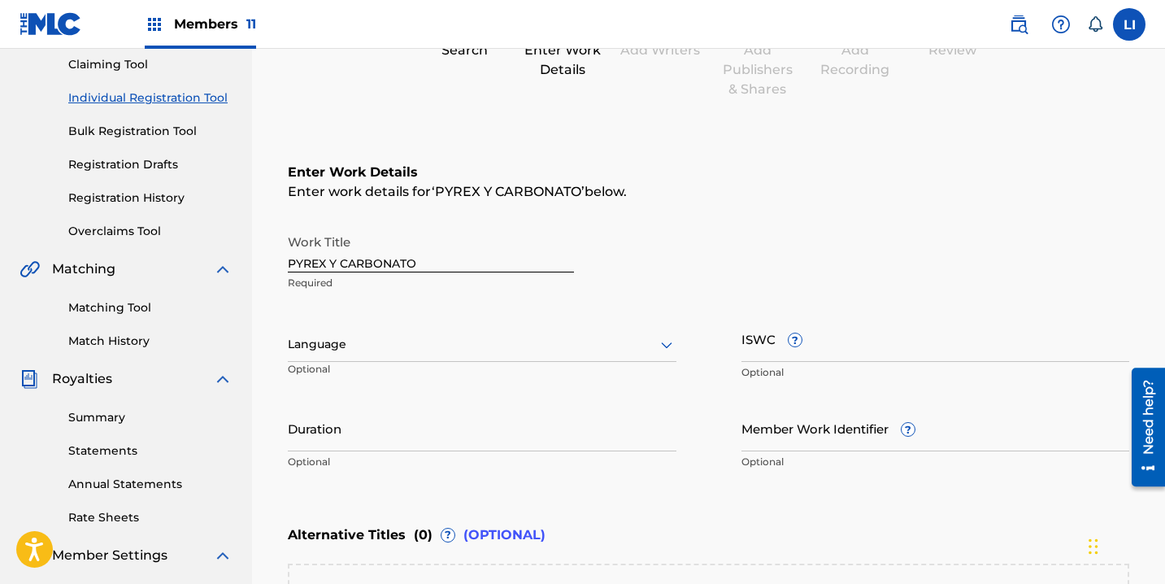
scroll to position [250, 0]
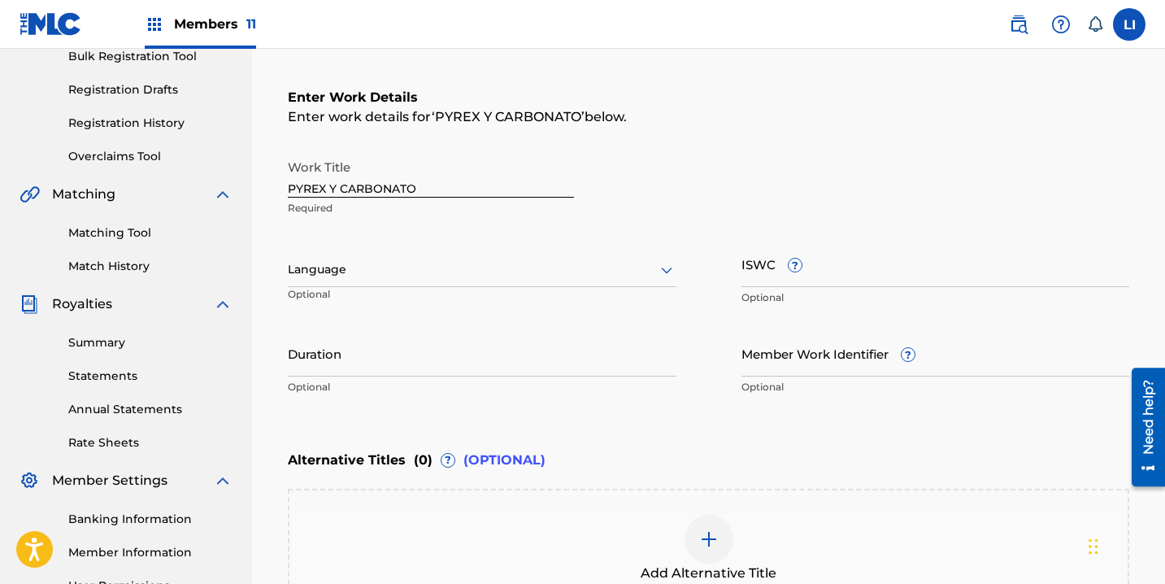
click at [362, 273] on div at bounding box center [482, 269] width 389 height 20
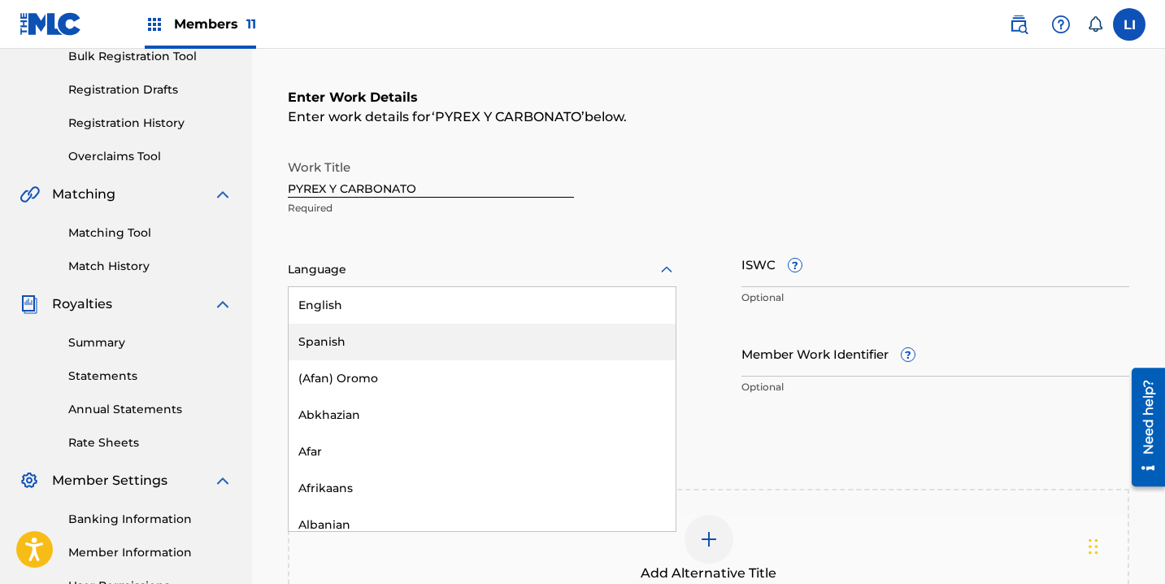
click at [356, 340] on div "Spanish" at bounding box center [482, 342] width 387 height 37
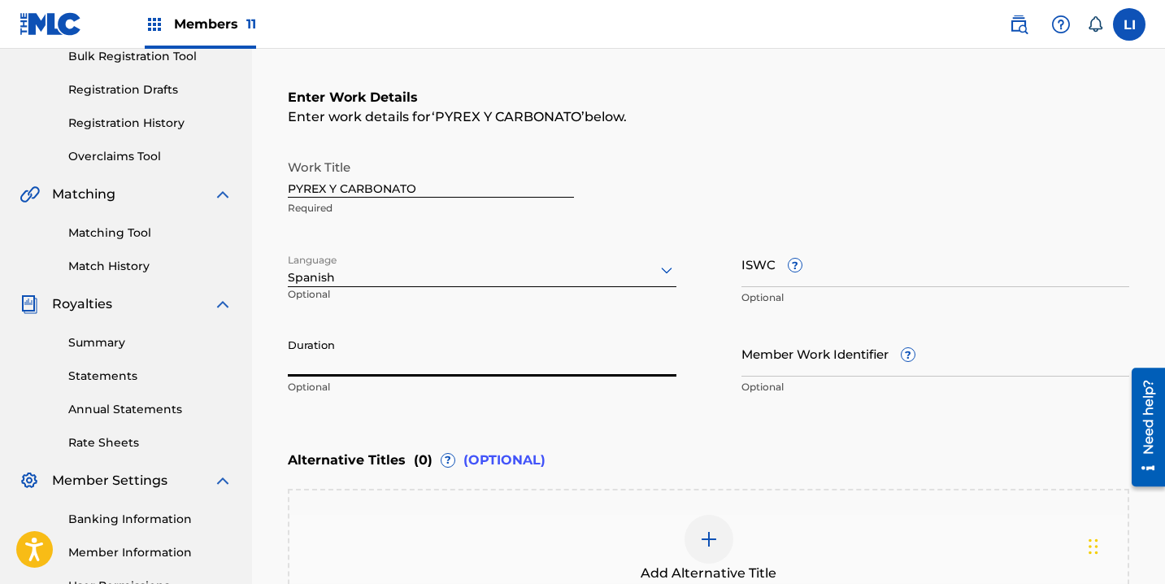
click at [351, 362] on input "Duration" at bounding box center [482, 353] width 389 height 46
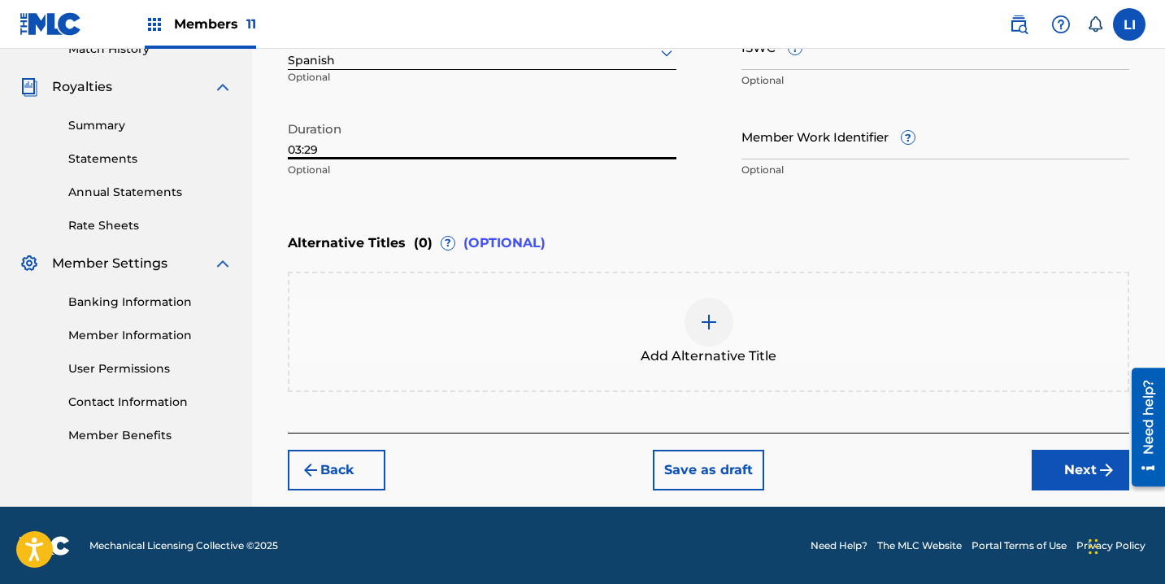
type input "03:29"
click at [1034, 453] on div "Back Save as draft Next" at bounding box center [708, 461] width 841 height 58
click at [1047, 458] on button "Next" at bounding box center [1081, 470] width 98 height 41
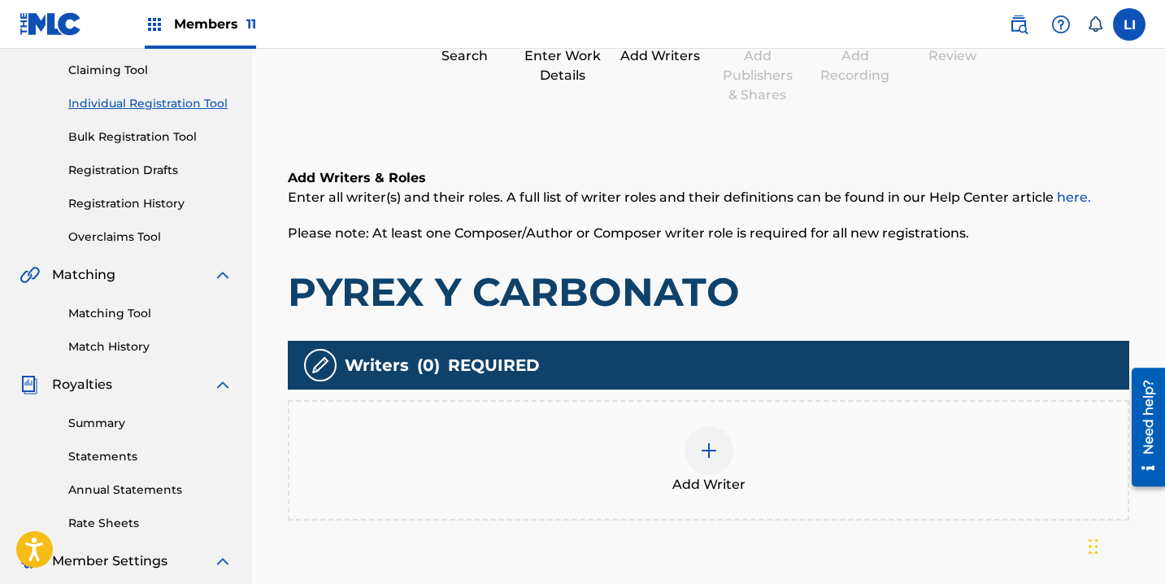
scroll to position [424, 0]
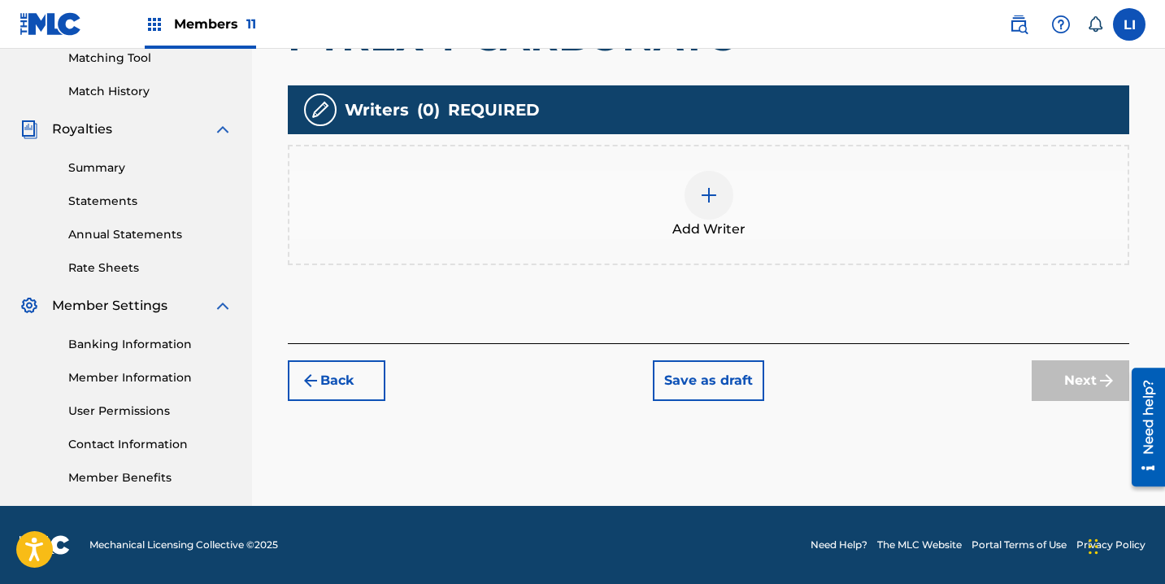
click at [670, 219] on div "Add Writer" at bounding box center [708, 205] width 838 height 68
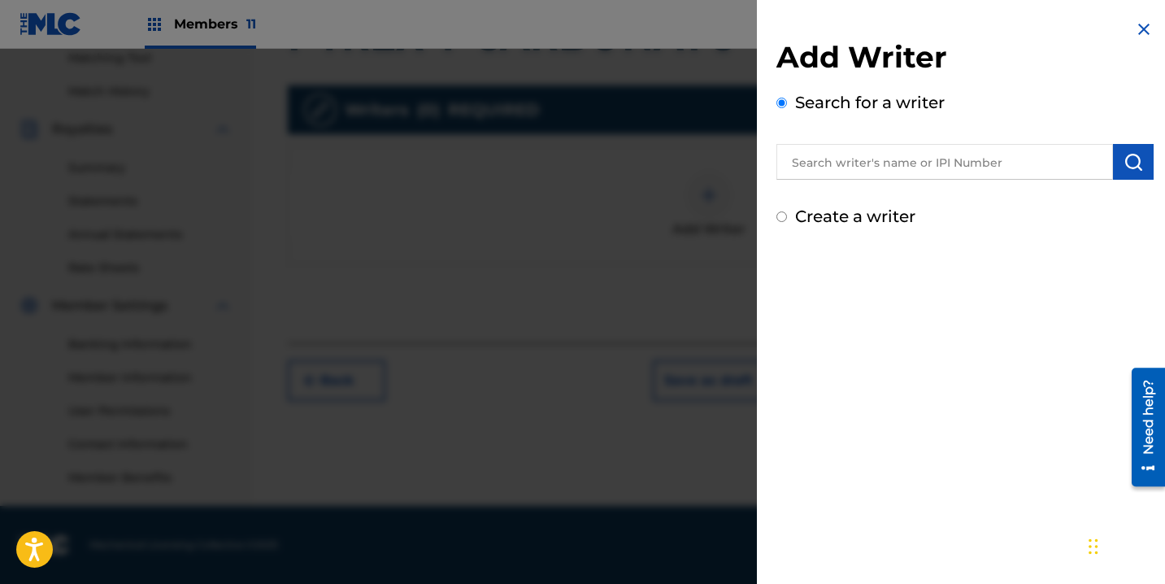
click at [800, 164] on input "text" at bounding box center [944, 162] width 337 height 36
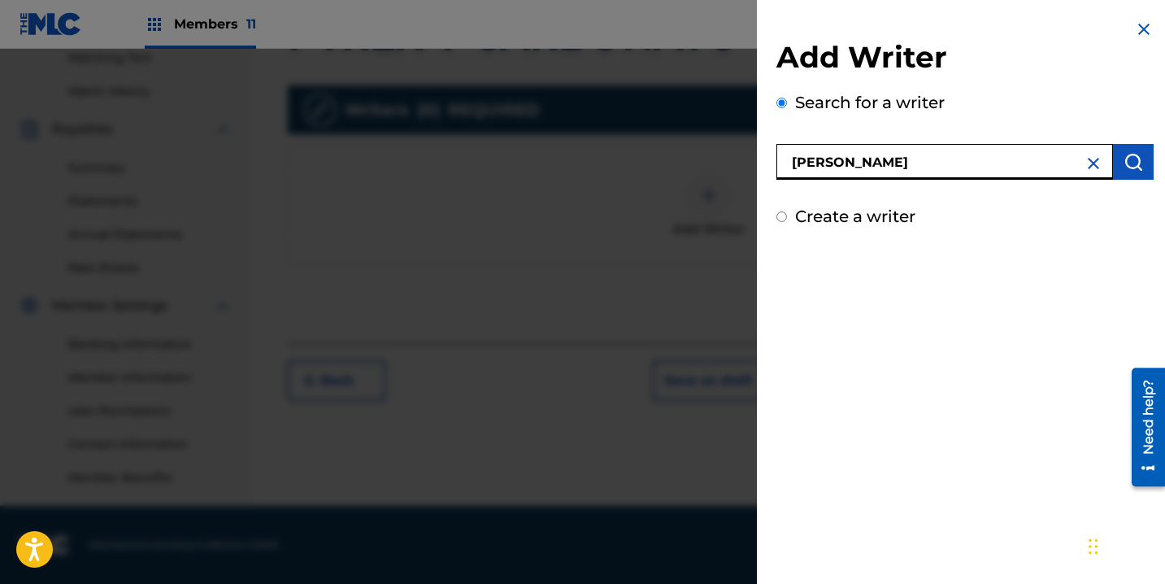
type input "ROEL PEÑA"
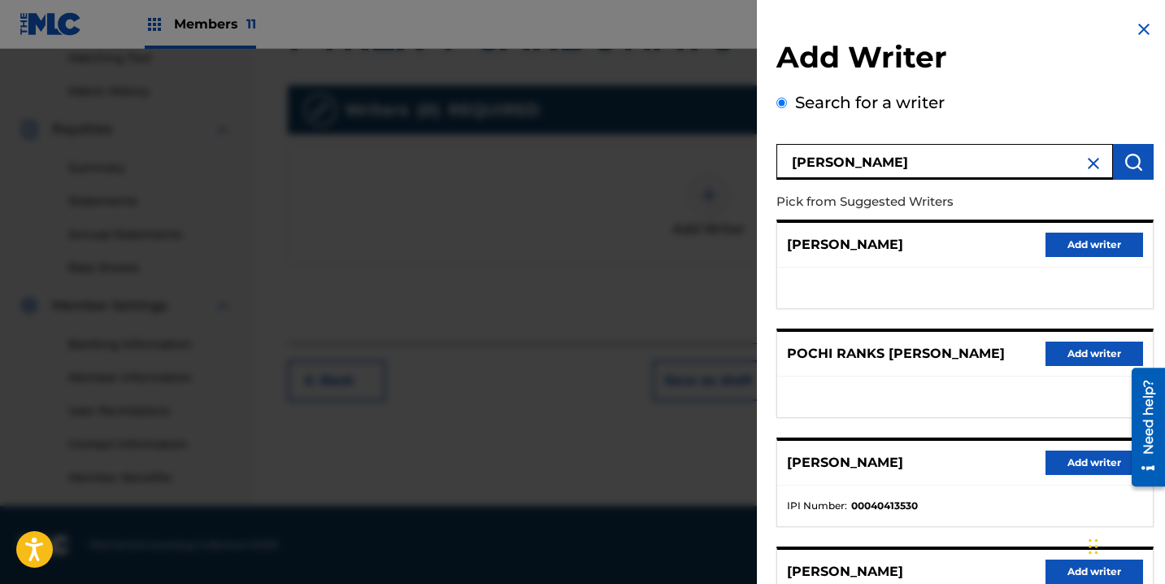
scroll to position [263, 0]
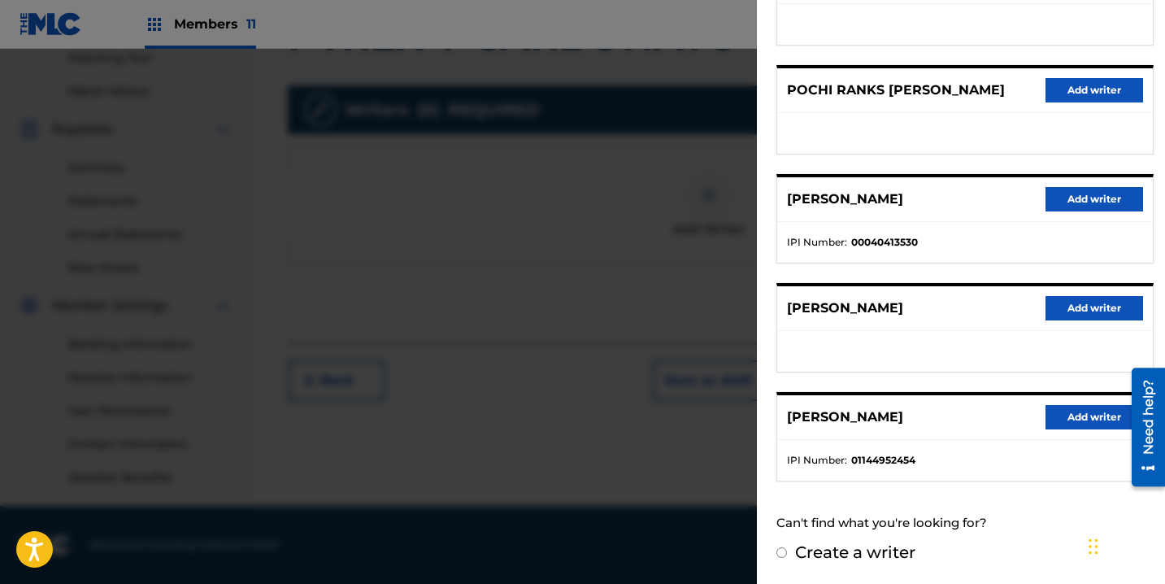
click at [1051, 427] on button "Add writer" at bounding box center [1094, 417] width 98 height 24
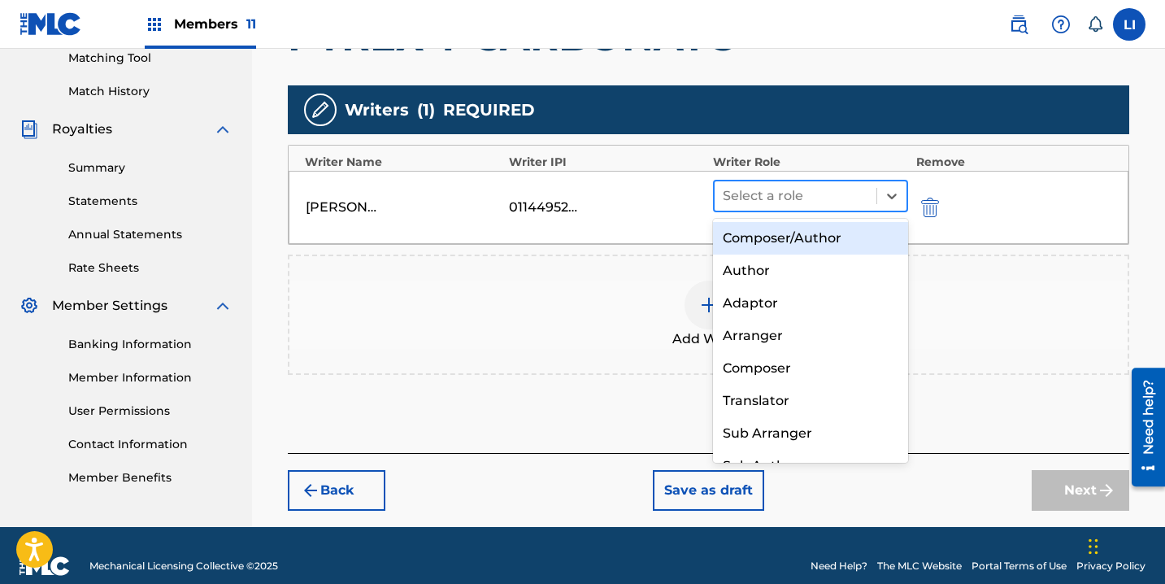
click at [785, 182] on div "Select a role" at bounding box center [795, 195] width 162 height 29
click at [780, 223] on div "Composer/Author" at bounding box center [810, 238] width 195 height 33
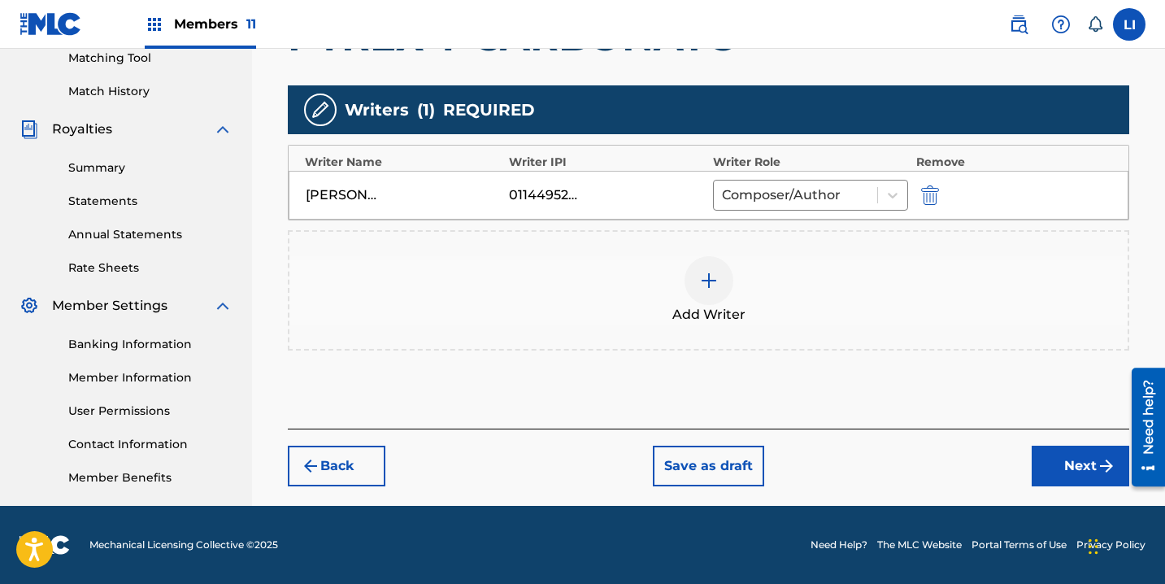
drag, startPoint x: 1038, startPoint y: 473, endPoint x: 996, endPoint y: 449, distance: 48.8
click at [1038, 472] on button "Next" at bounding box center [1081, 465] width 98 height 41
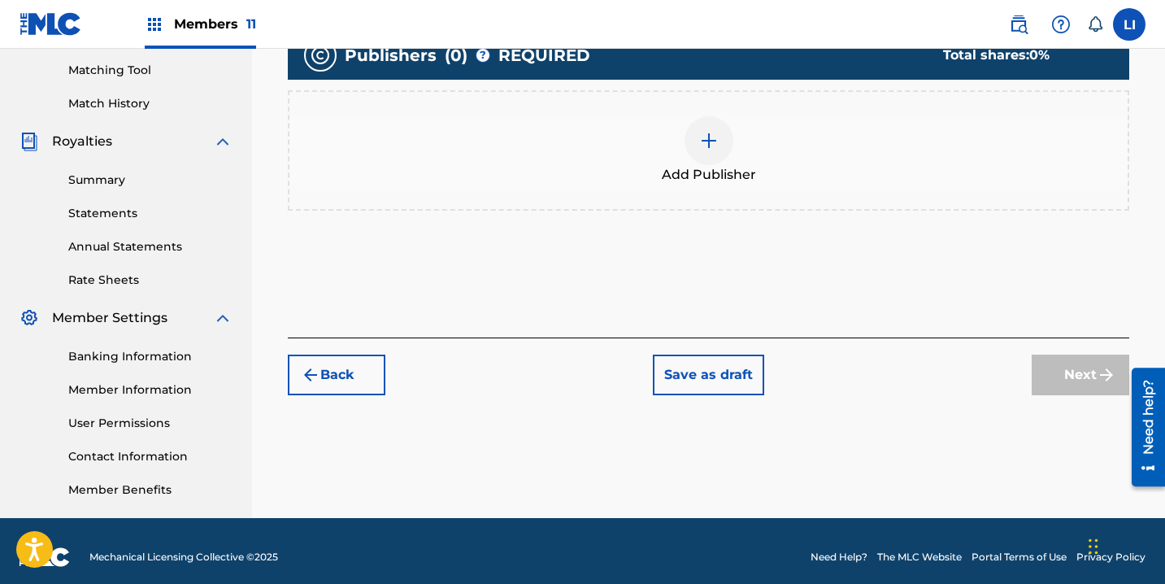
scroll to position [424, 0]
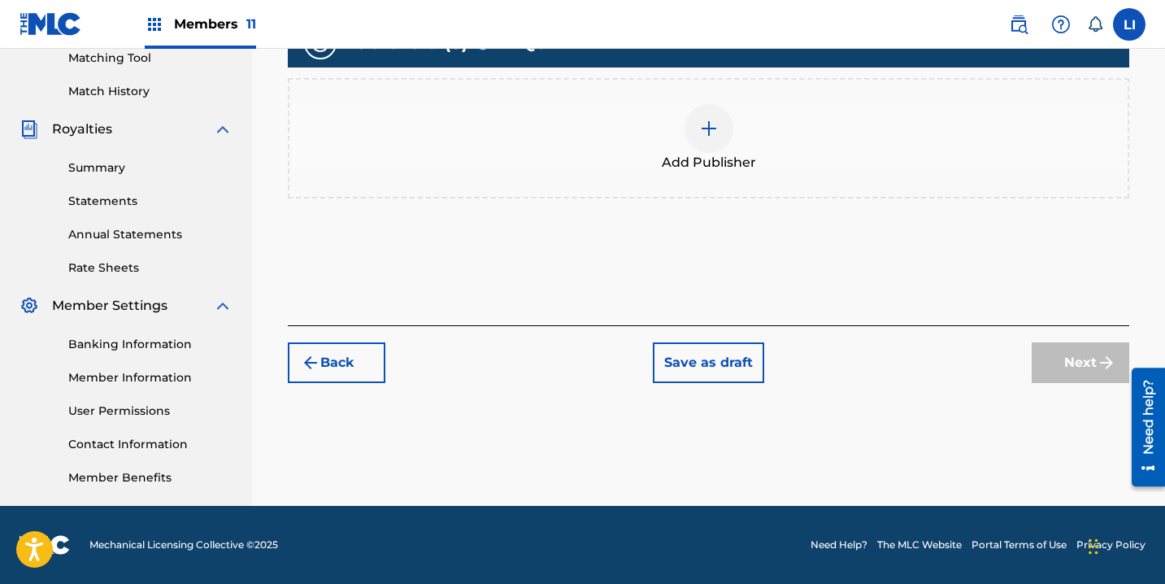
click at [709, 160] on span "Add Publisher" at bounding box center [709, 163] width 94 height 20
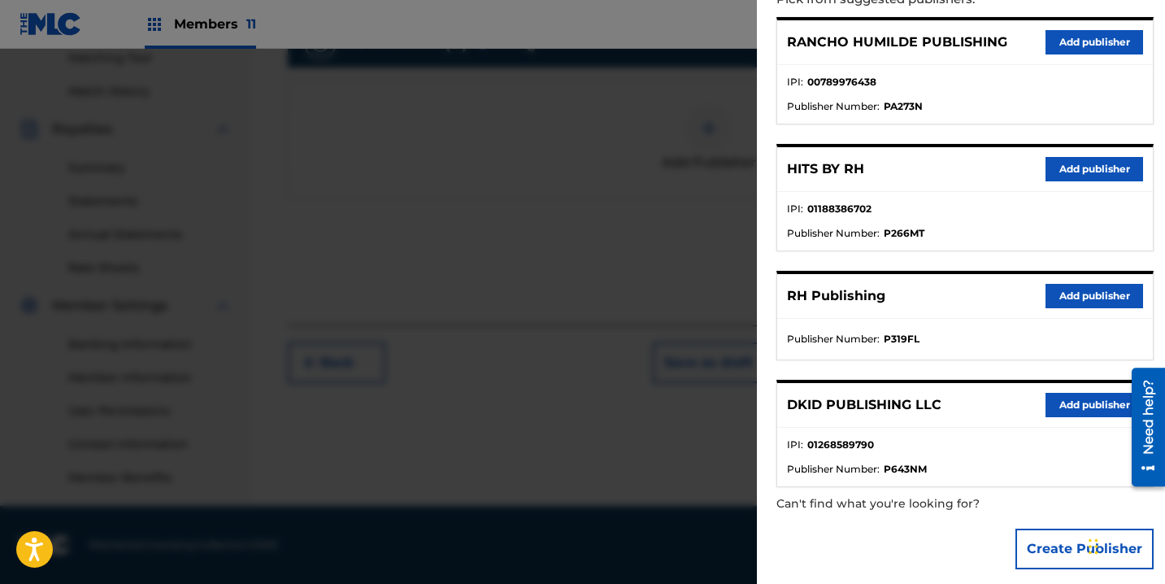
scroll to position [222, 0]
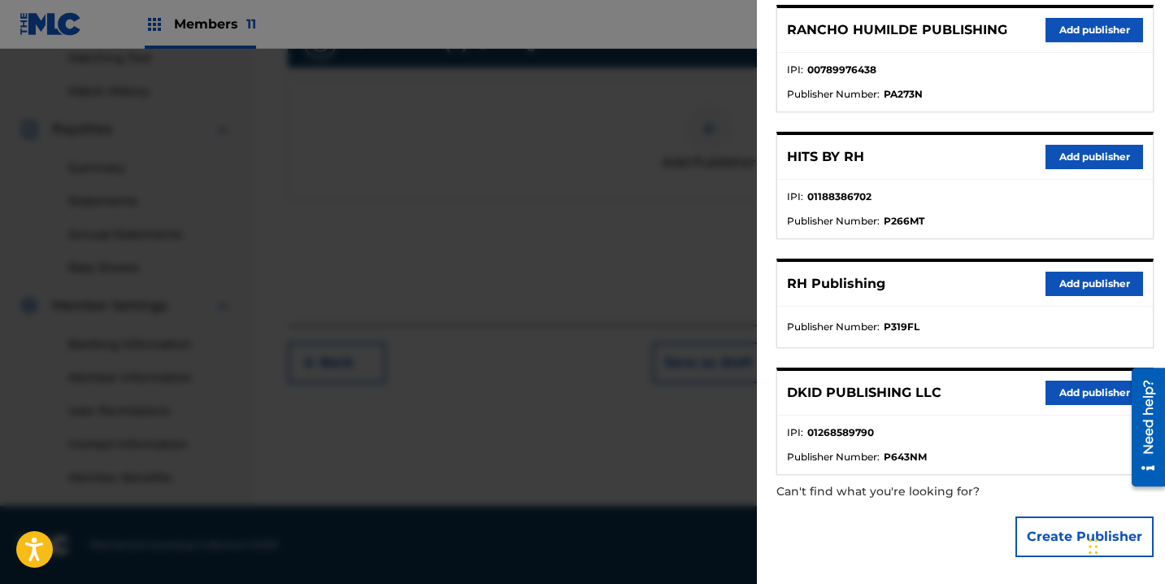
click at [1081, 150] on button "Add publisher" at bounding box center [1094, 157] width 98 height 24
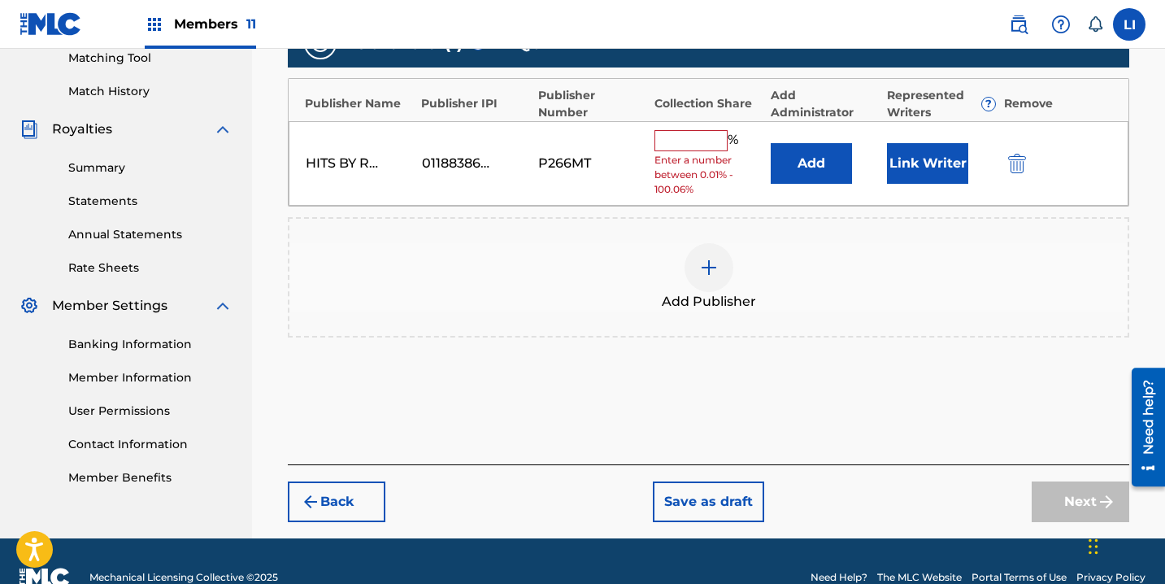
click at [810, 169] on button "Add" at bounding box center [811, 163] width 81 height 41
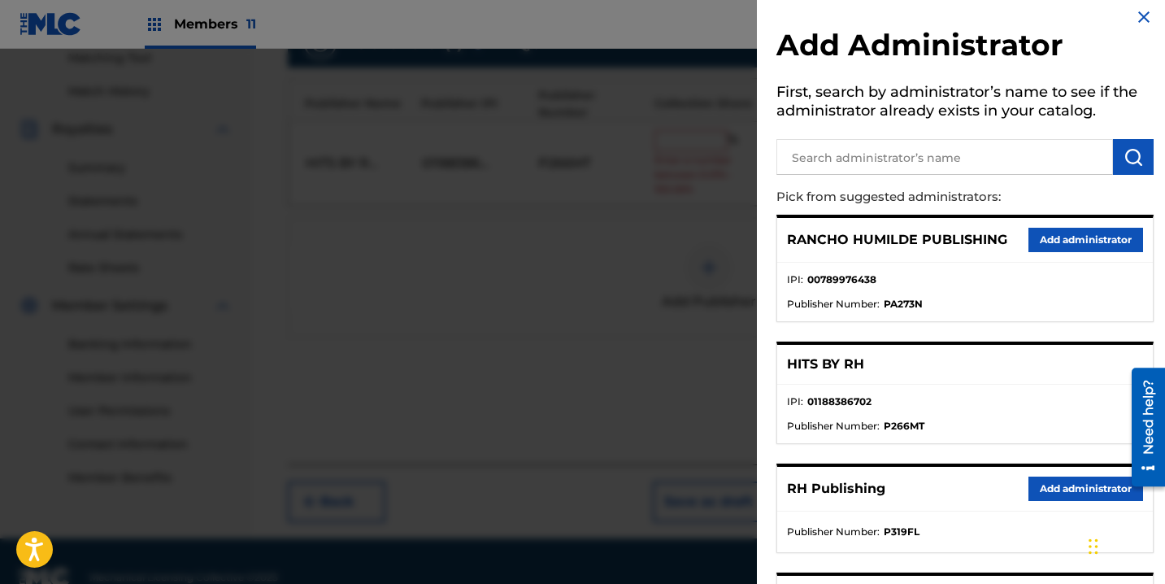
scroll to position [13, 0]
click at [1064, 492] on button "Add administrator" at bounding box center [1085, 488] width 115 height 24
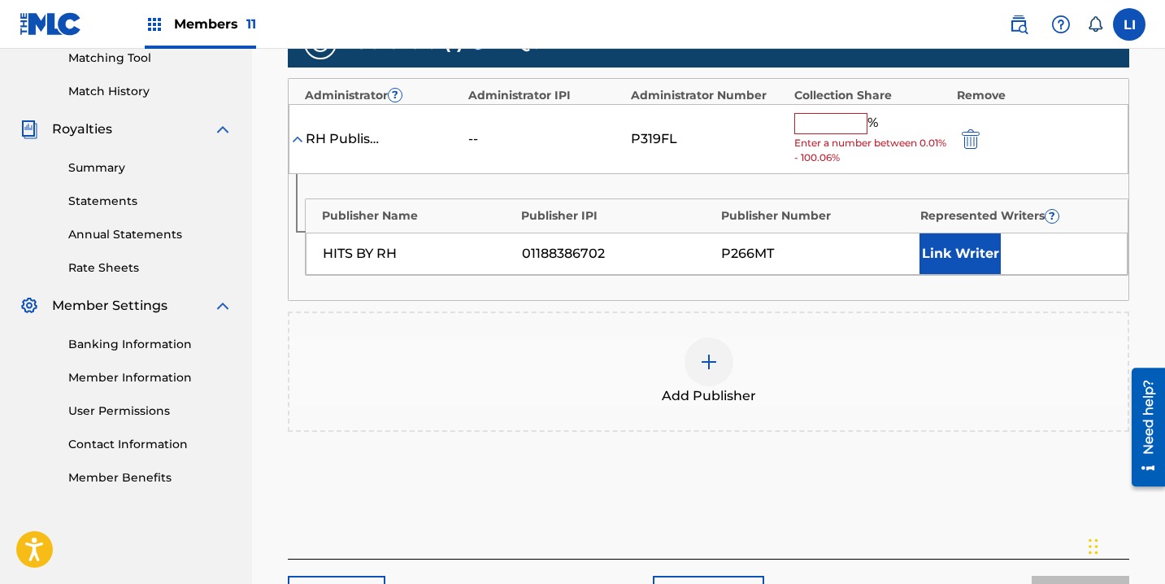
click at [854, 130] on input "text" at bounding box center [830, 123] width 73 height 21
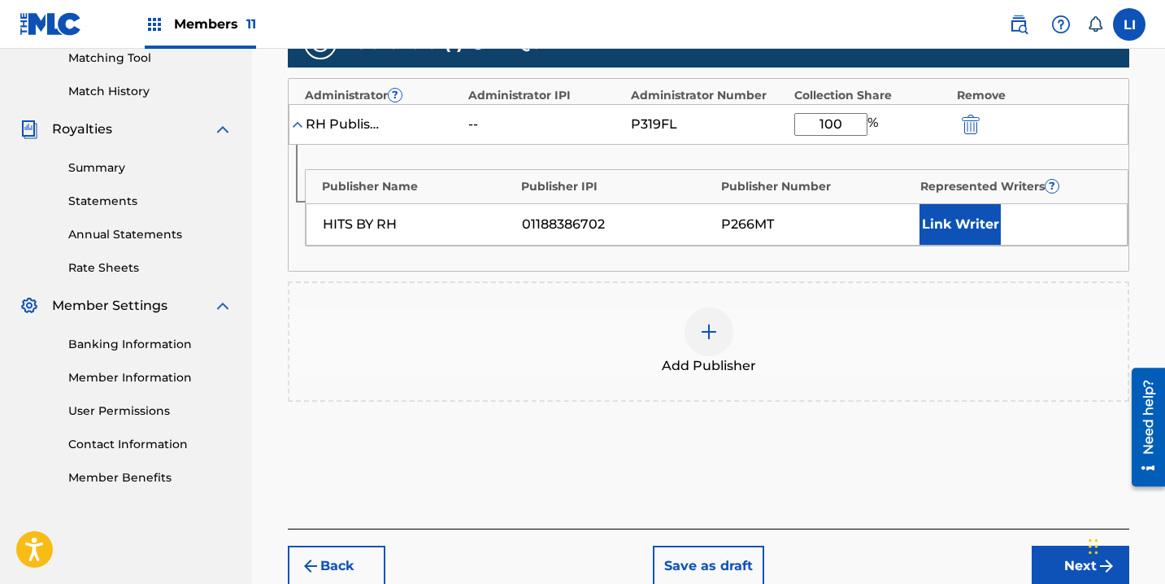
type input "100"
click at [940, 224] on button "Link Writer" at bounding box center [959, 224] width 81 height 41
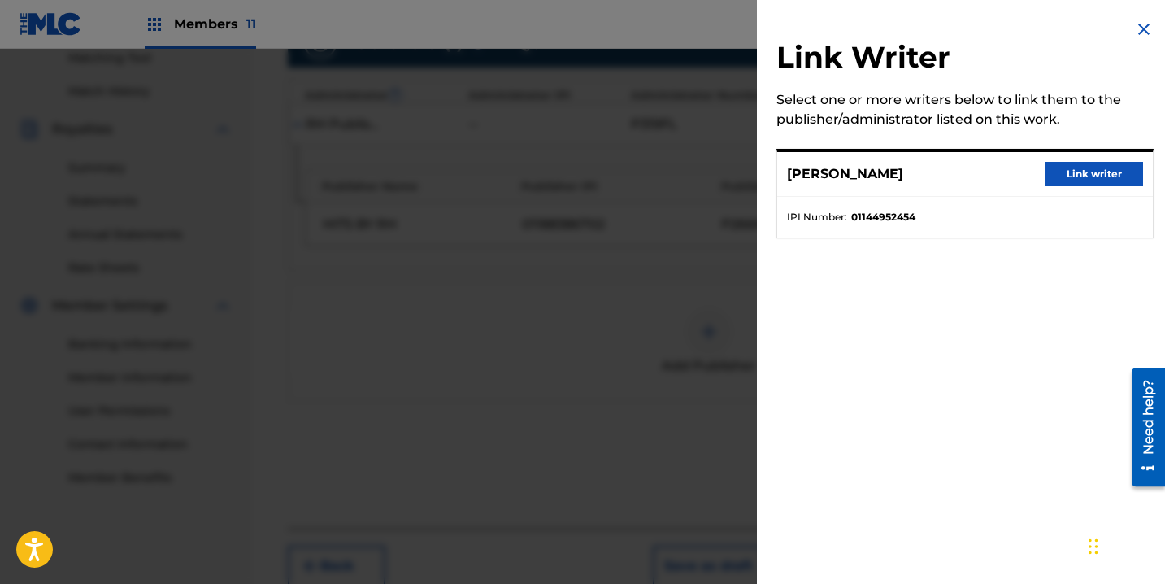
click at [1053, 162] on button "Link writer" at bounding box center [1094, 174] width 98 height 24
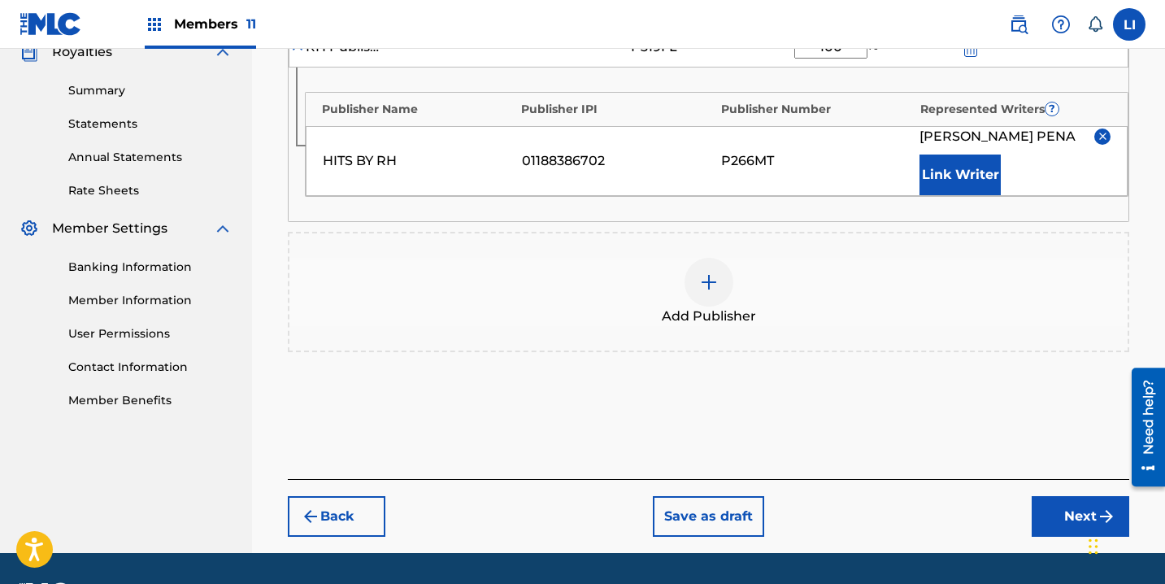
scroll to position [549, 0]
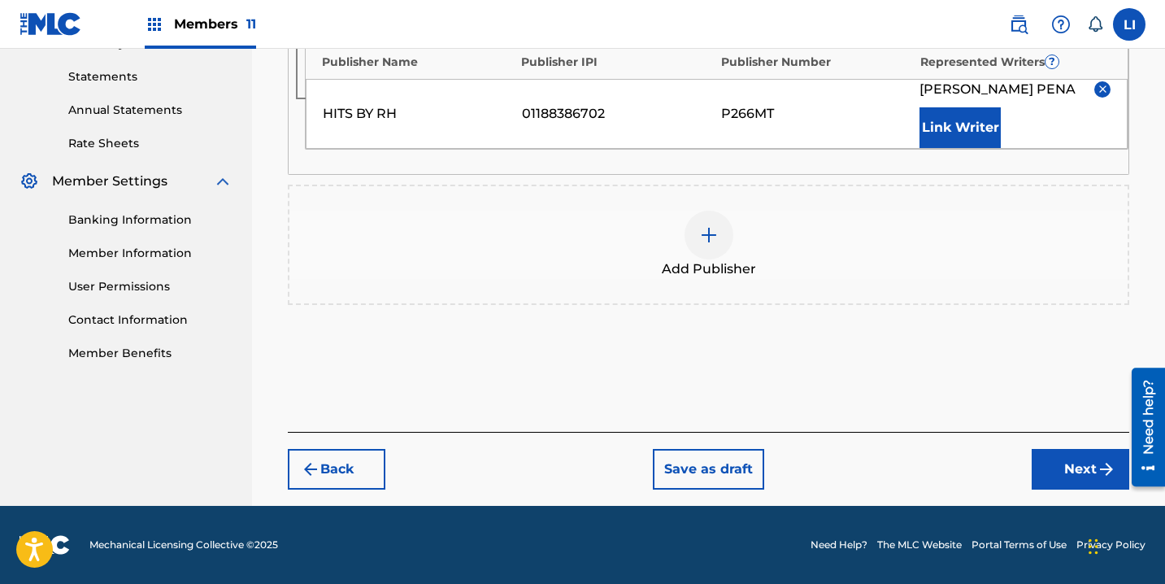
click at [1032, 471] on div "Back Save as draft Next" at bounding box center [708, 461] width 841 height 58
click at [1083, 484] on button "Next" at bounding box center [1081, 469] width 98 height 41
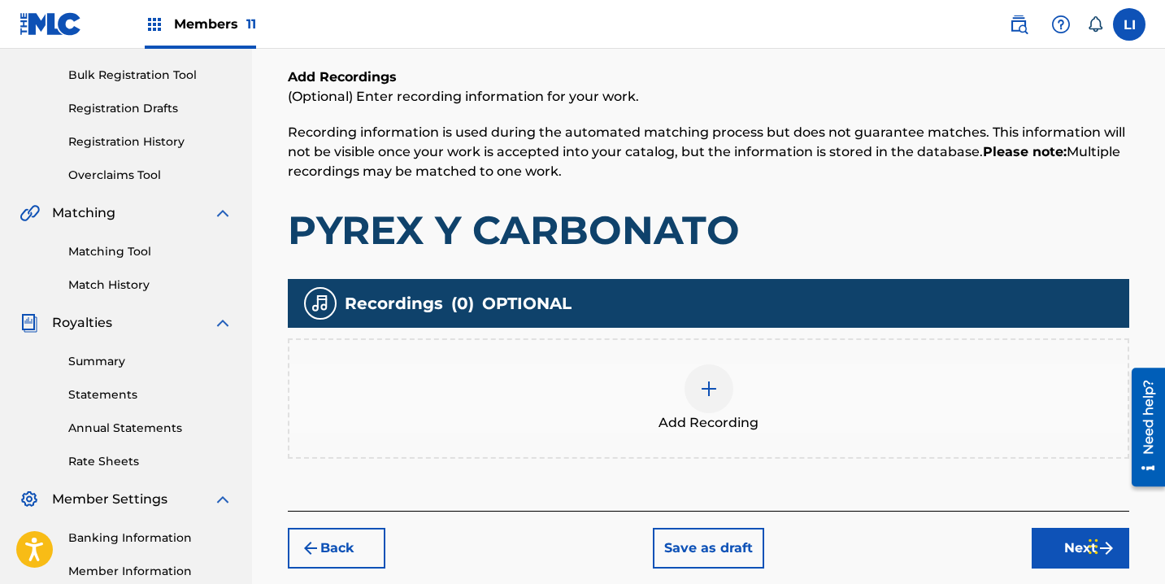
scroll to position [258, 0]
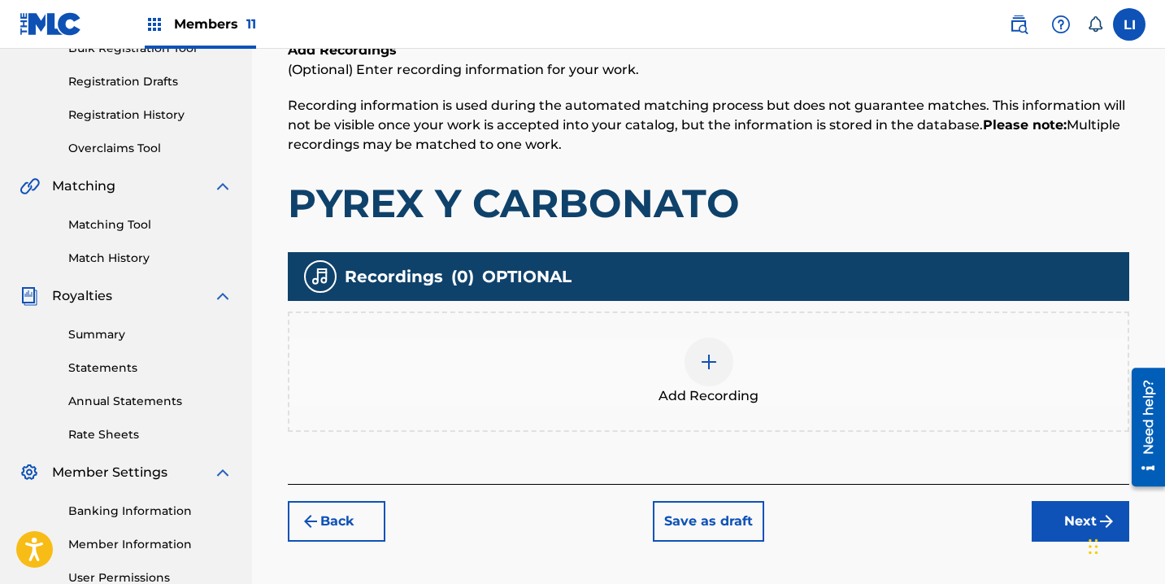
click at [780, 376] on div "Add Recording" at bounding box center [708, 371] width 838 height 68
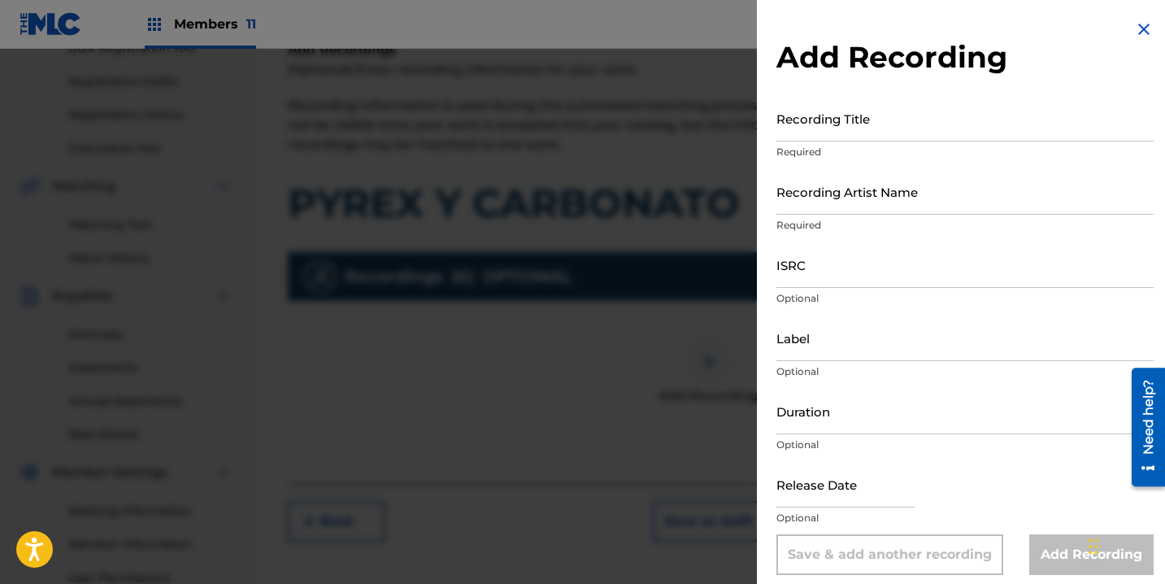
click at [823, 106] on input "Recording Title" at bounding box center [964, 118] width 377 height 46
click at [823, 127] on input "Recording Title" at bounding box center [964, 118] width 377 height 46
type input "PYREX Y CARBONATO"
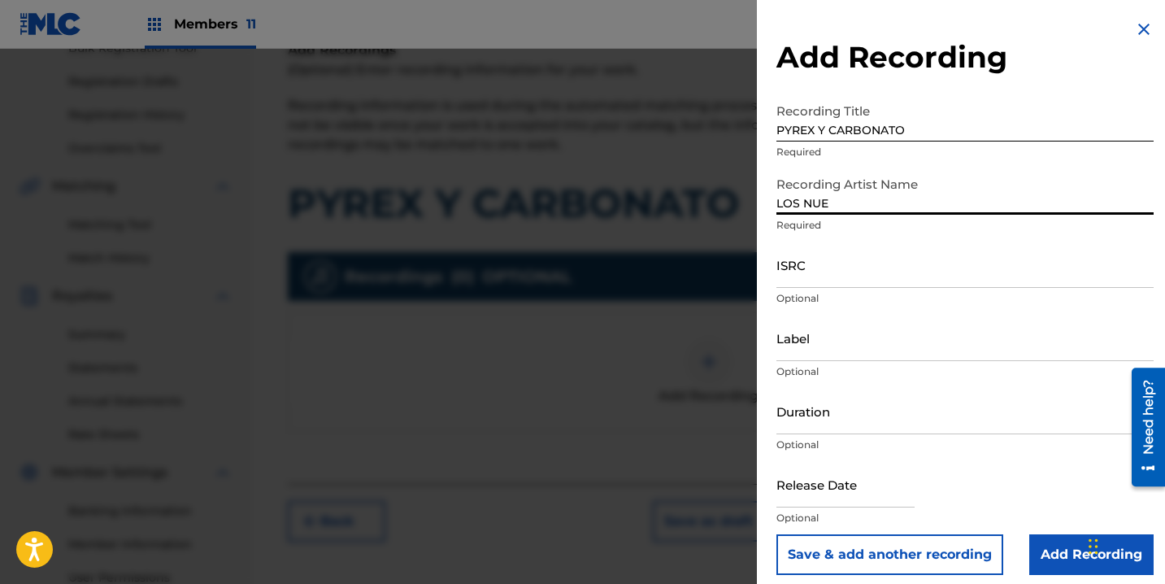
type input "LOS NUEVOS ORIGINALES DEL BAJIO"
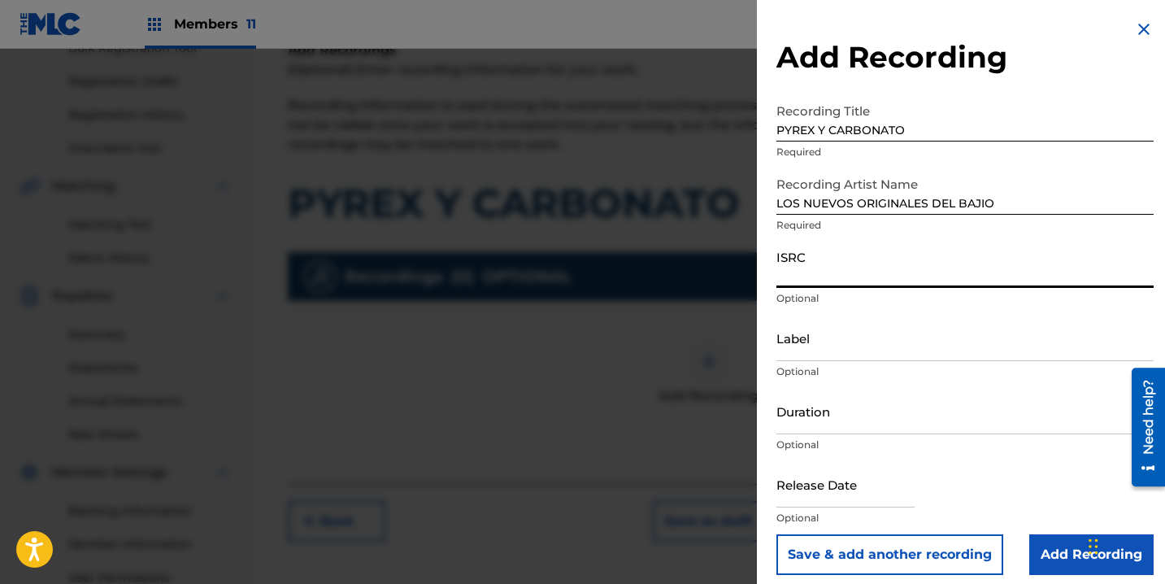
paste input "QMFME2210377"
type input "QMFME2210377"
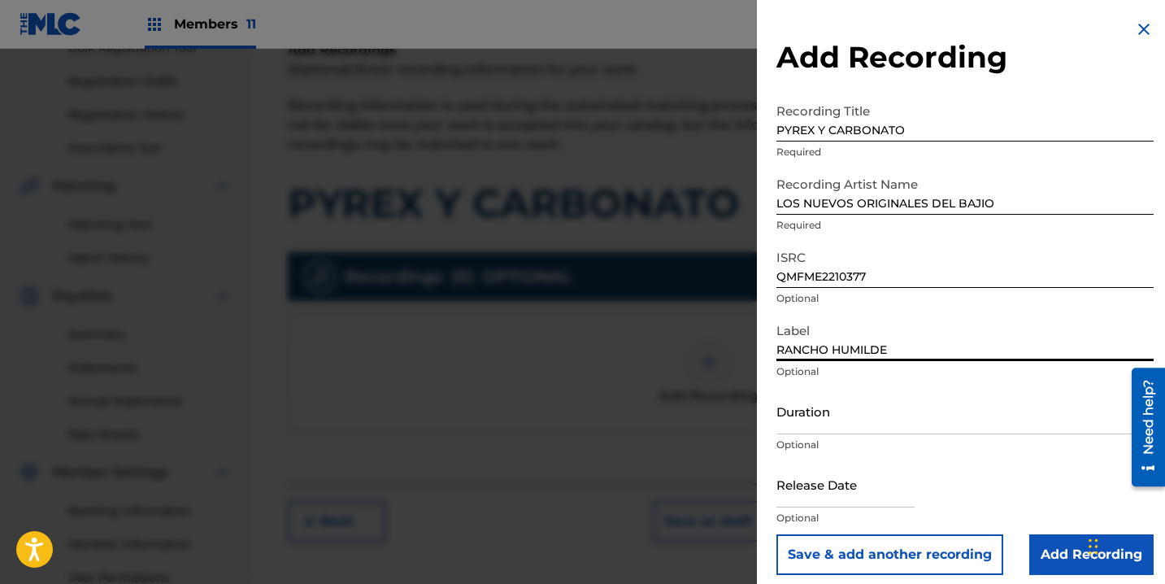
type input "RANCHO HUMILDE"
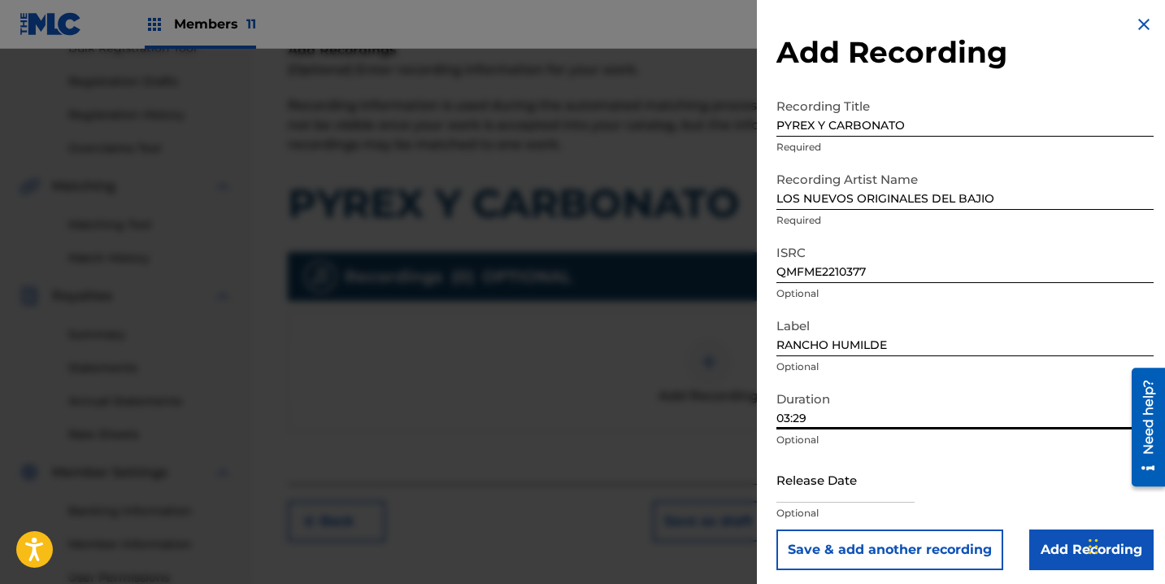
scroll to position [11, 0]
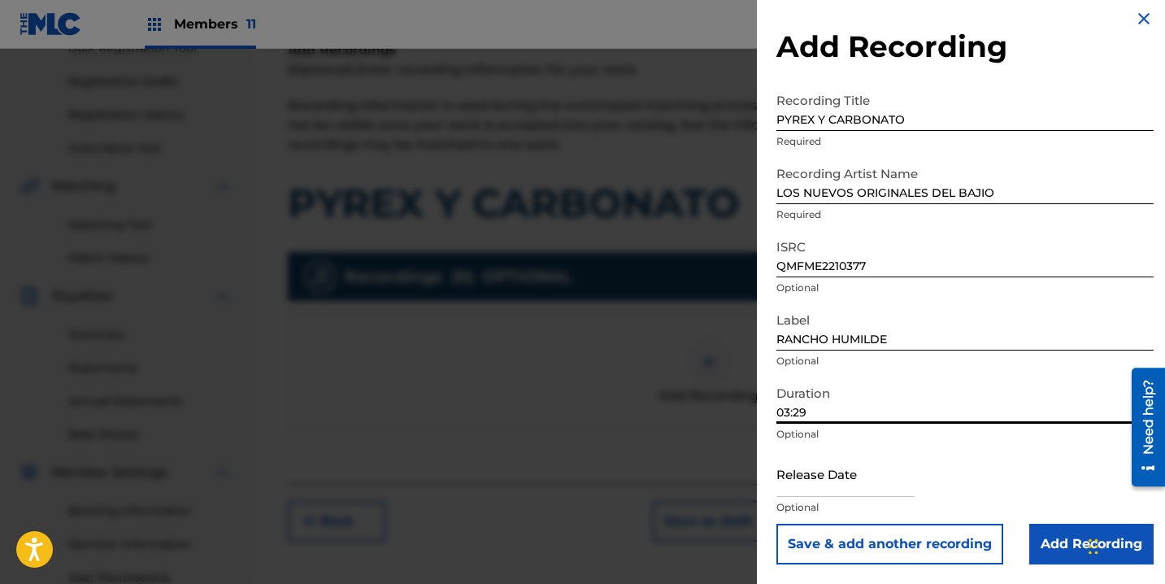
type input "03:29"
select select "7"
select select "2025"
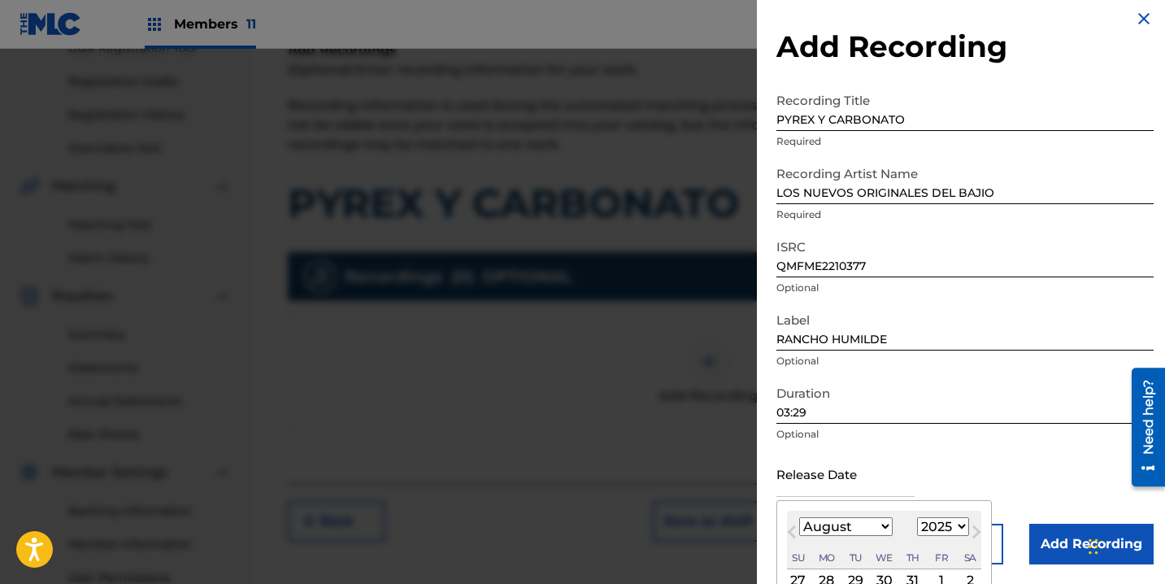
click at [796, 454] on input "text" at bounding box center [845, 473] width 138 height 46
click at [801, 347] on form "Recording Title PYREX Y CARBONATO Required Recording Artist Name LOS NUEVOS ORI…" at bounding box center [964, 325] width 377 height 480
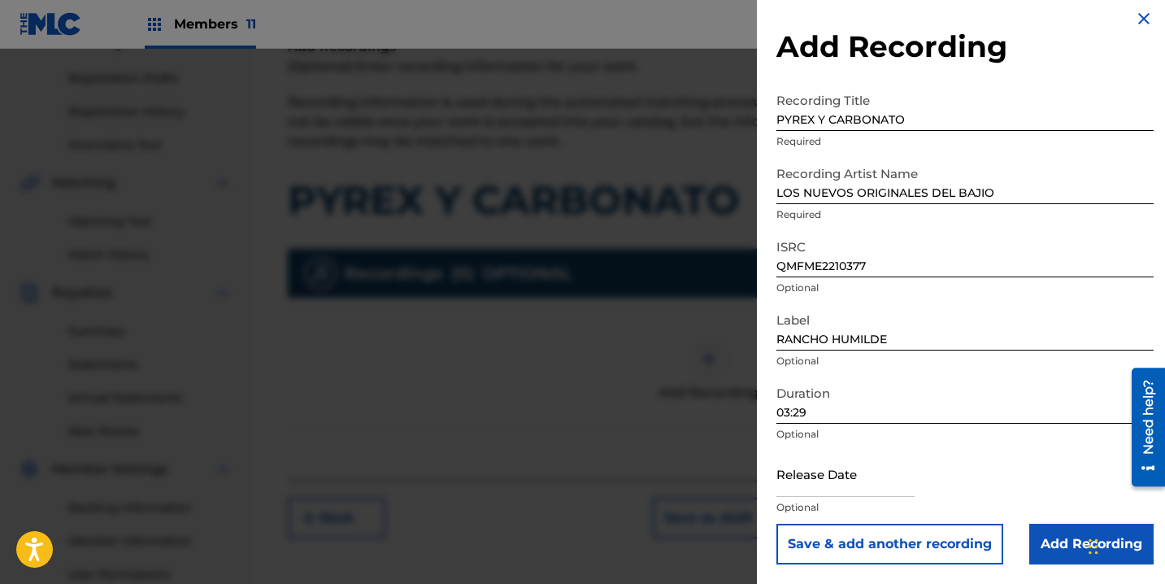
scroll to position [261, 0]
select select "7"
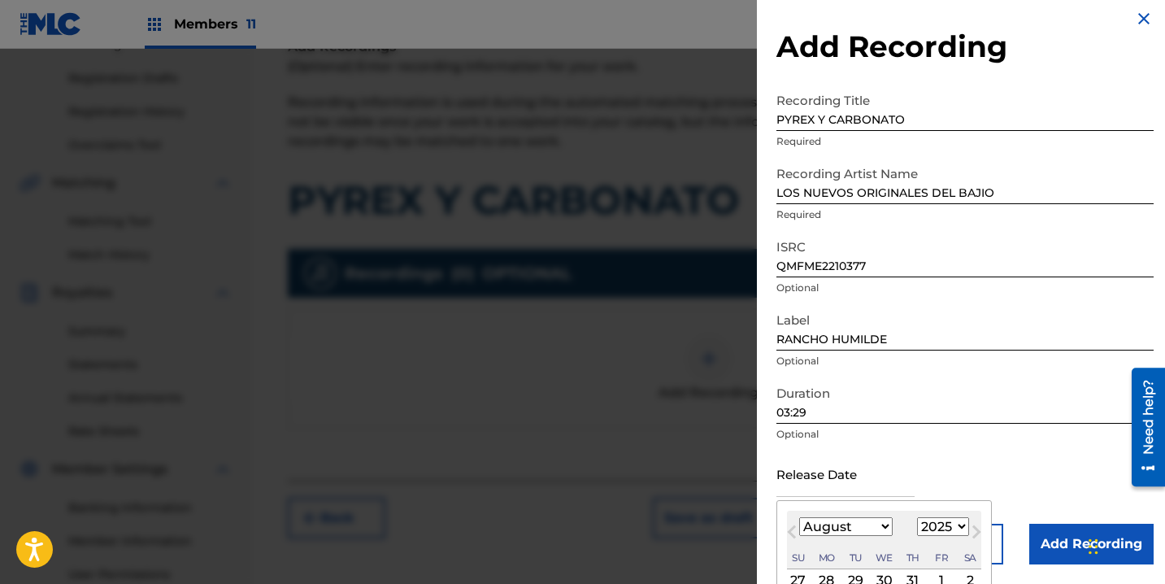
click at [831, 463] on input "text" at bounding box center [845, 473] width 138 height 46
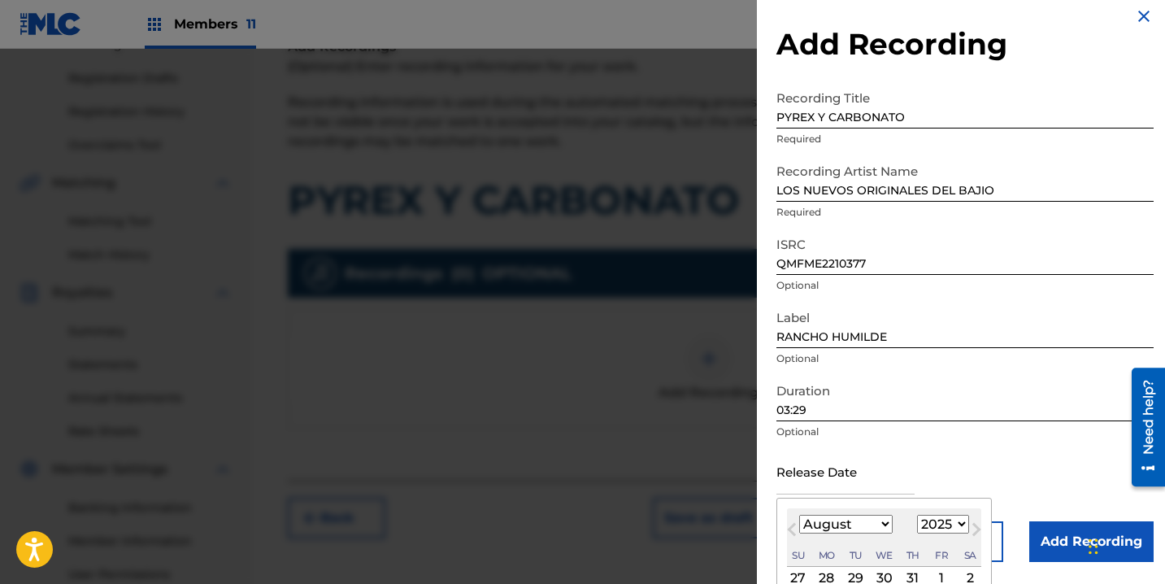
scroll to position [14, 0]
click at [939, 523] on select "1899 1900 1901 1902 1903 1904 1905 1906 1907 1908 1909 1910 1911 1912 1913 1914…" at bounding box center [943, 523] width 52 height 19
select select "2022"
click at [917, 514] on select "1899 1900 1901 1902 1903 1904 1905 1906 1907 1908 1909 1910 1911 1912 1913 1914…" at bounding box center [943, 523] width 52 height 19
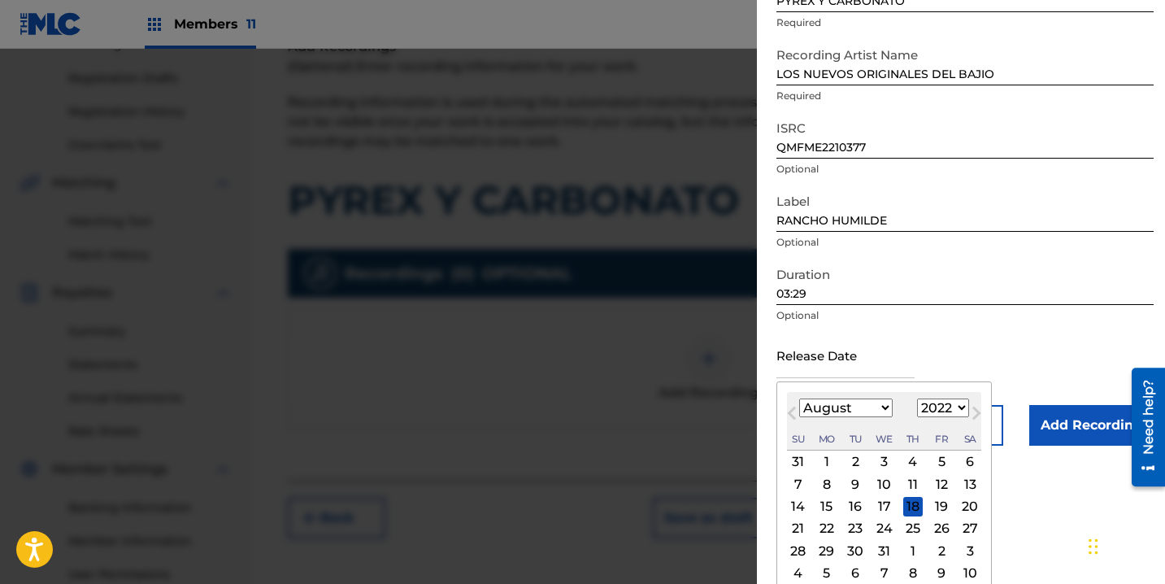
scroll to position [140, 0]
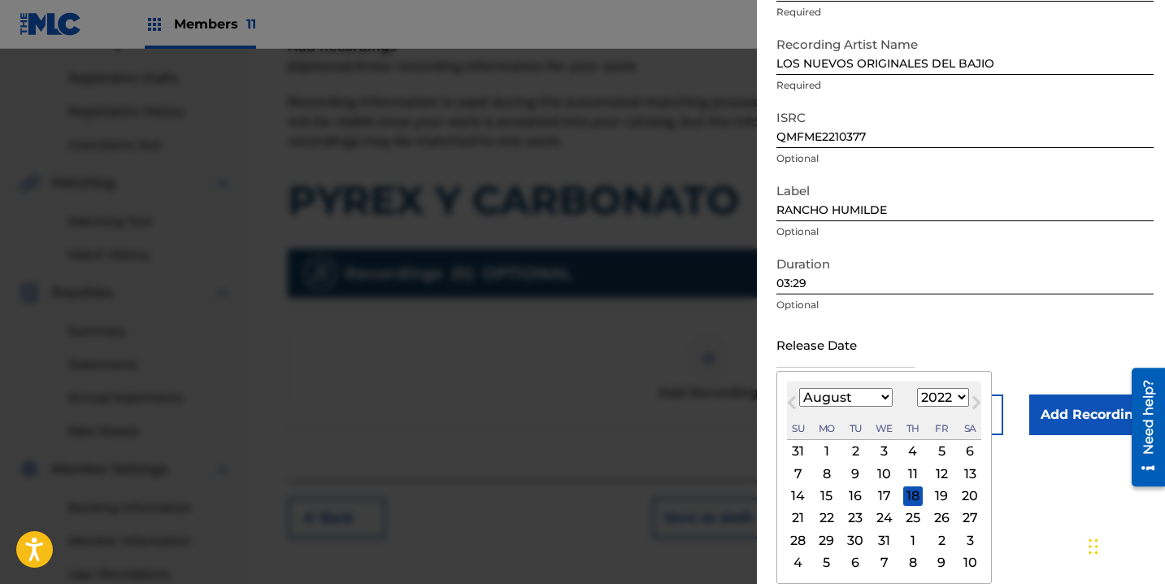
click at [870, 391] on select "January February March April May June July August September October November De…" at bounding box center [845, 397] width 93 height 19
select select "10"
click at [799, 388] on select "January February March April May June July August September October November De…" at bounding box center [845, 397] width 93 height 19
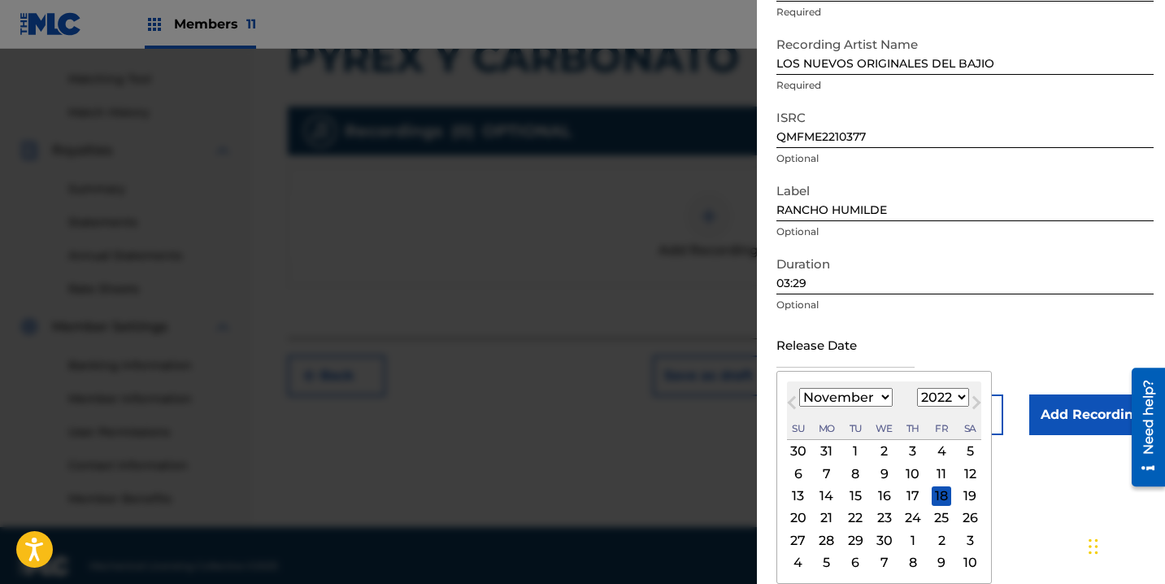
scroll to position [424, 0]
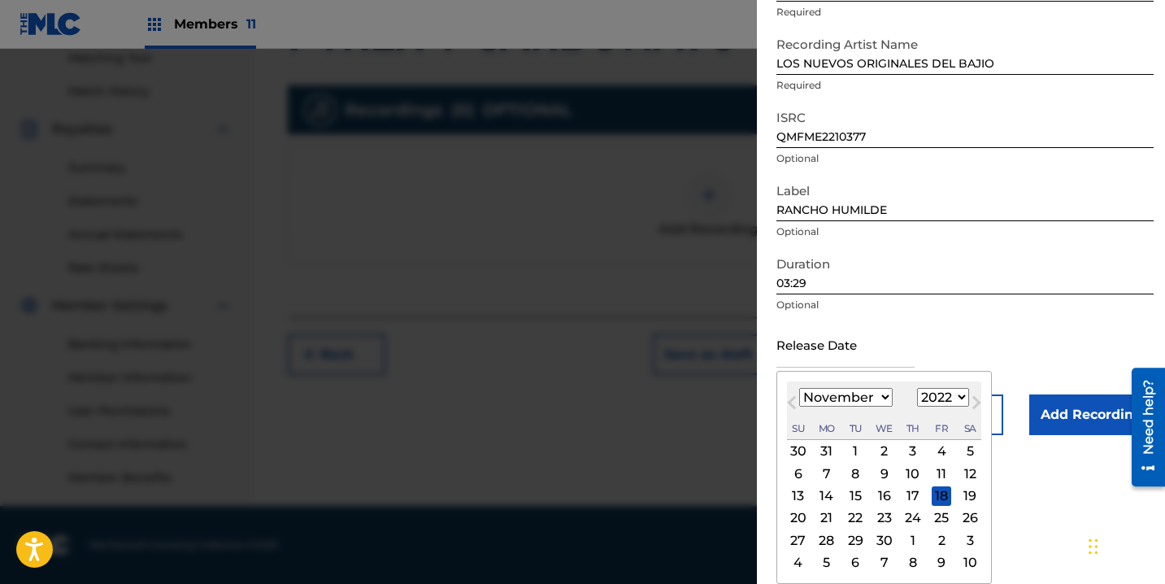
click at [912, 515] on div "24" at bounding box center [913, 518] width 20 height 20
type input "November 24 2022"
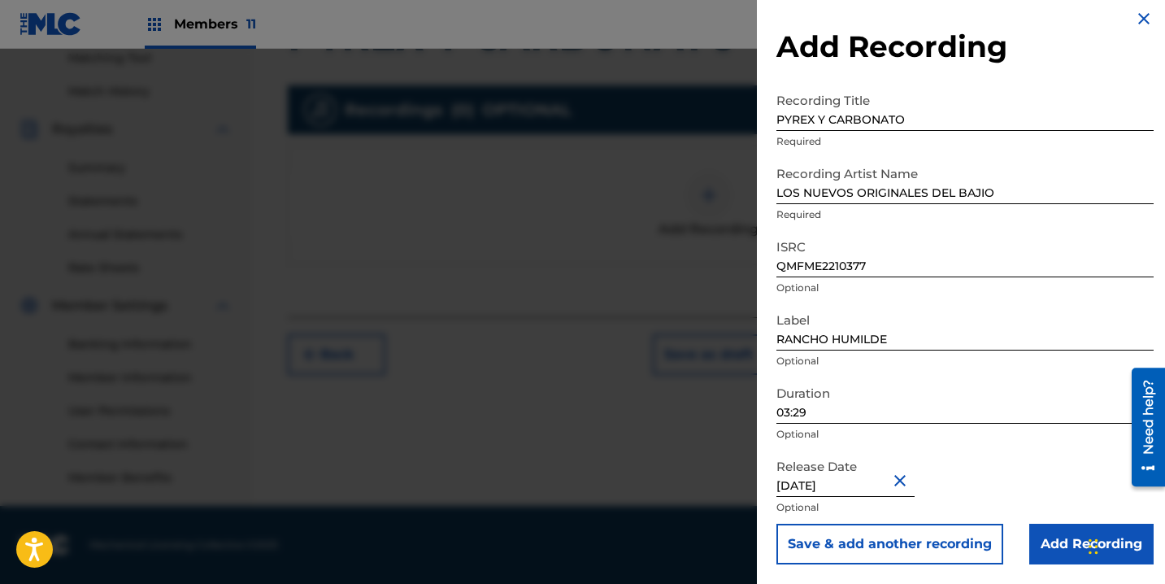
scroll to position [11, 0]
click at [1047, 540] on input "Add Recording" at bounding box center [1091, 543] width 124 height 41
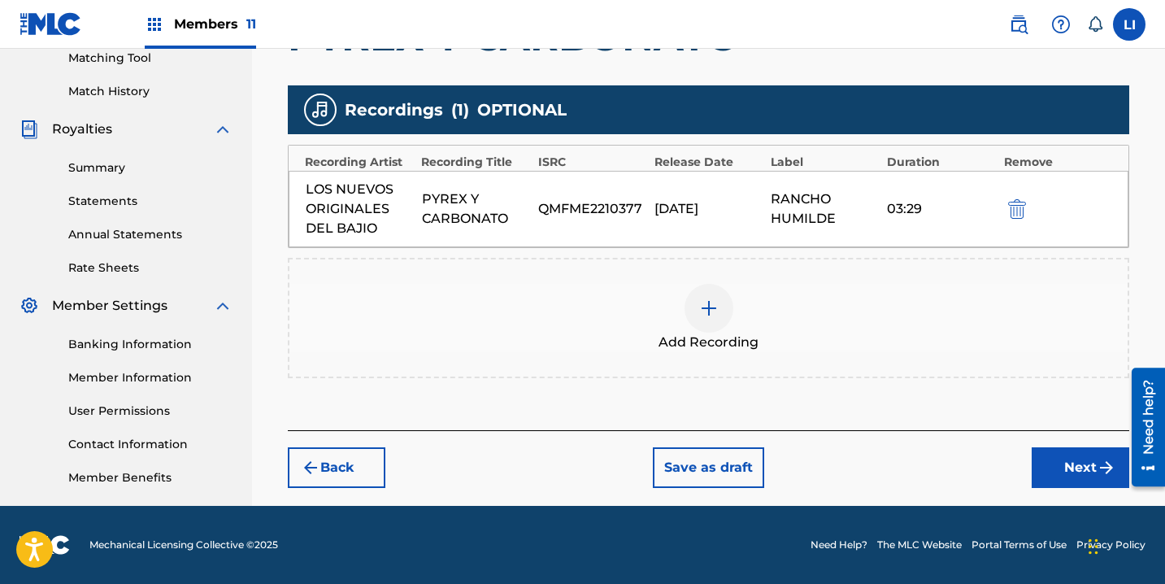
click at [1056, 463] on button "Next" at bounding box center [1081, 467] width 98 height 41
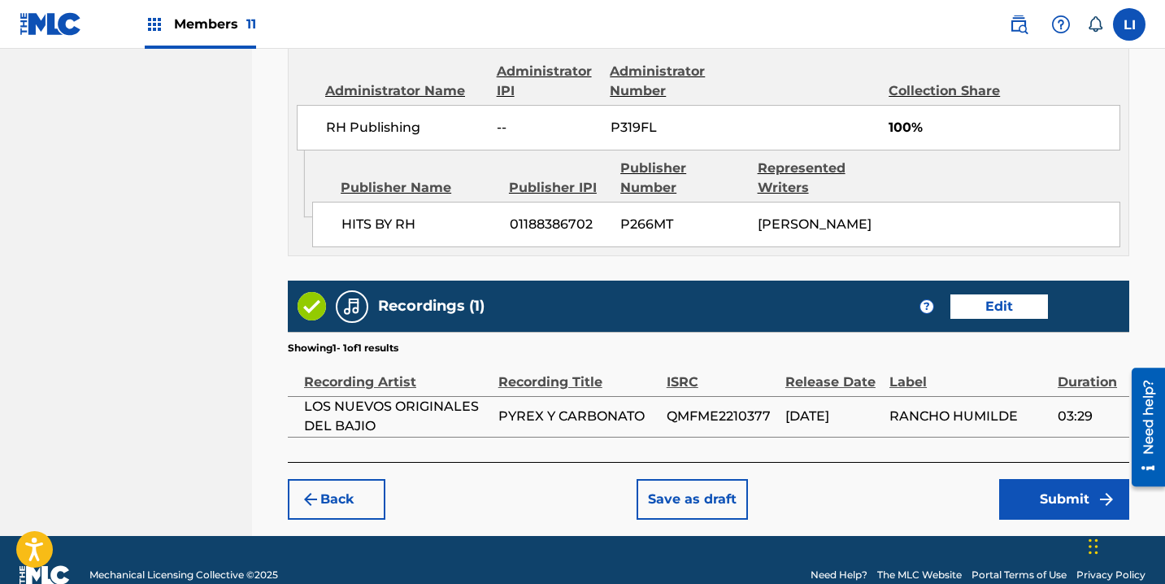
scroll to position [929, 0]
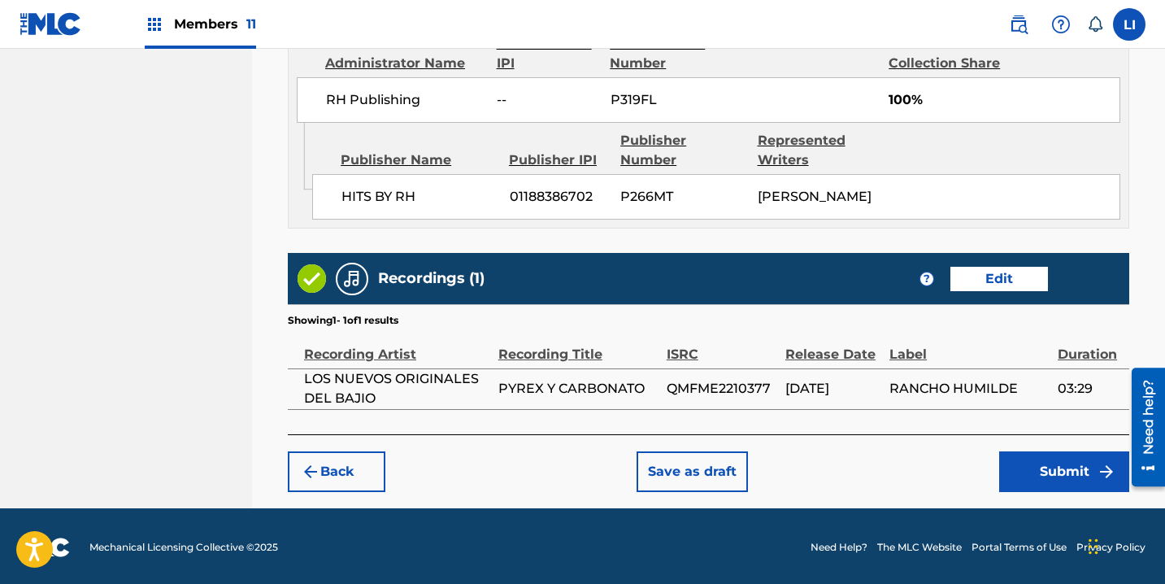
click at [1052, 458] on button "Submit" at bounding box center [1064, 471] width 130 height 41
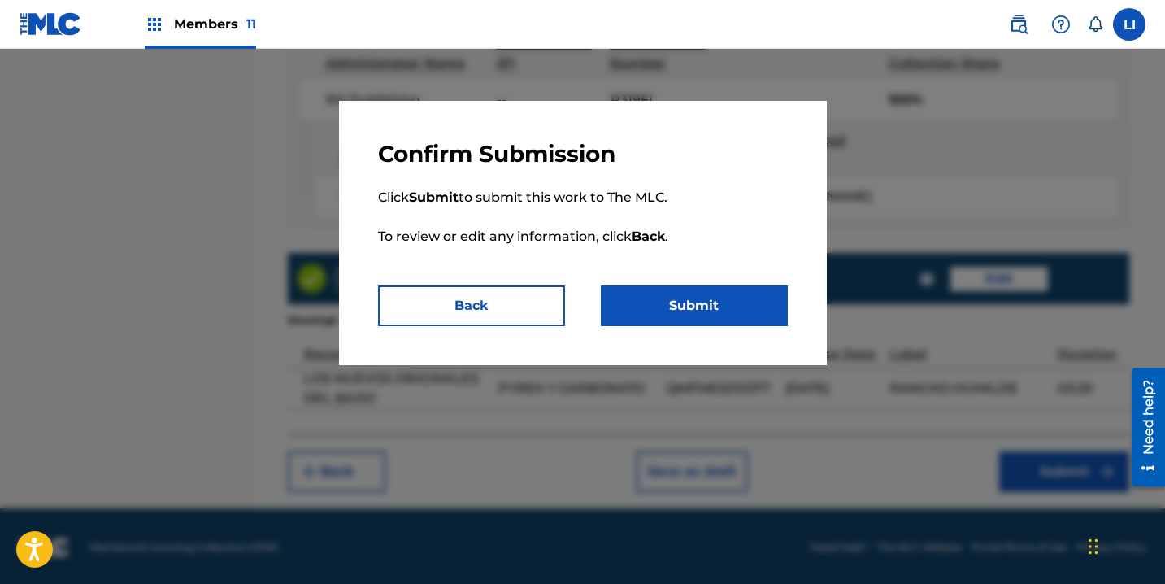
click at [700, 293] on button "Submit" at bounding box center [694, 305] width 187 height 41
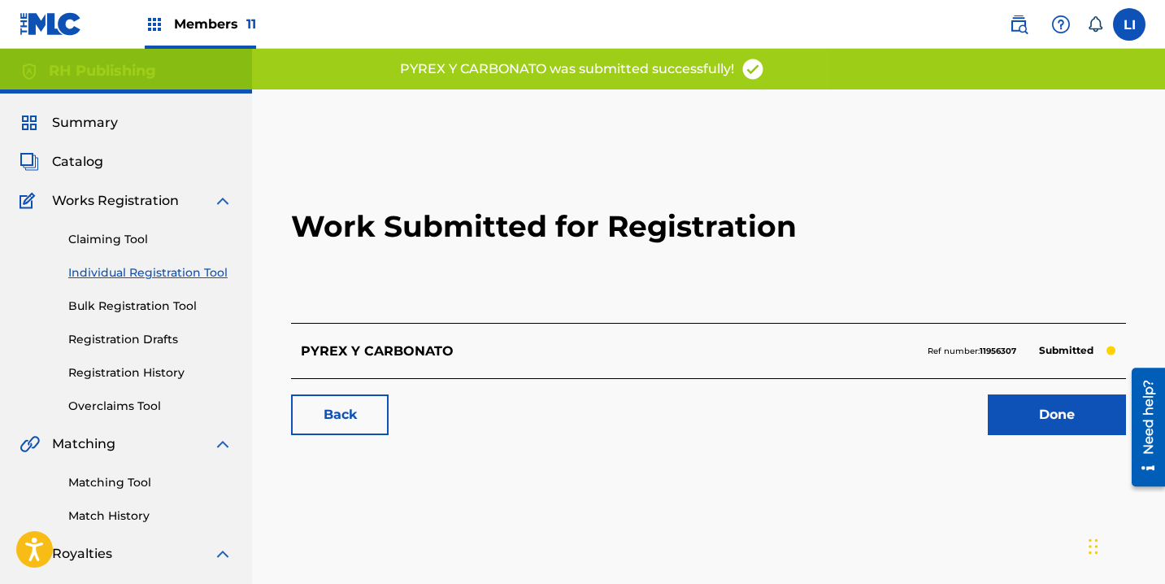
click at [1008, 407] on link "Done" at bounding box center [1057, 414] width 138 height 41
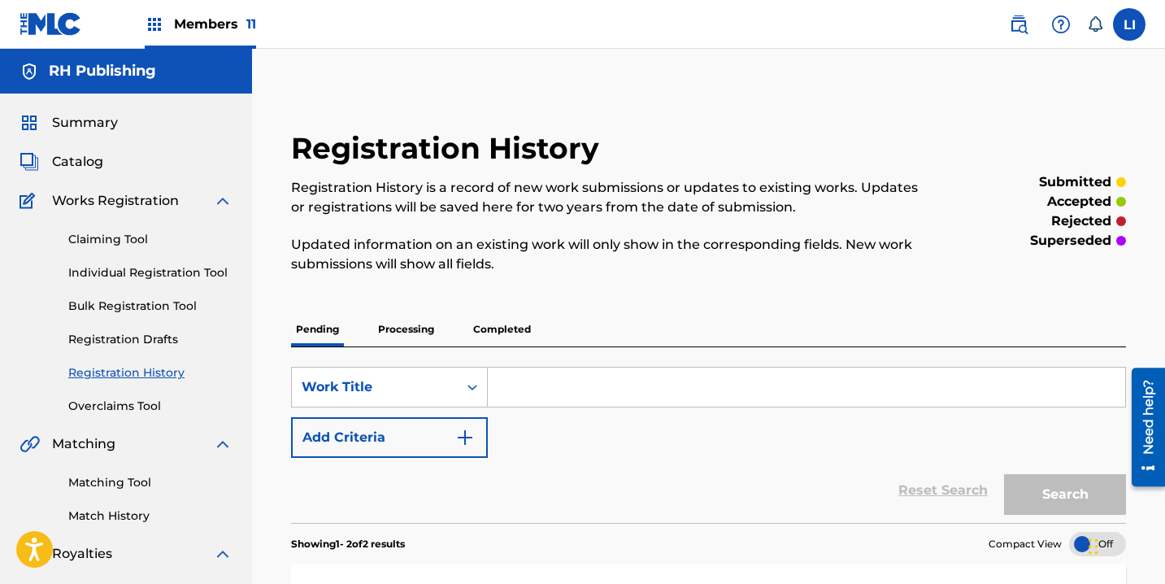
drag, startPoint x: 152, startPoint y: 283, endPoint x: 149, endPoint y: 274, distance: 9.5
click at [152, 281] on div "Claiming Tool Individual Registration Tool Bulk Registration Tool Registration …" at bounding box center [126, 313] width 213 height 204
click at [149, 274] on link "Individual Registration Tool" at bounding box center [150, 272] width 164 height 17
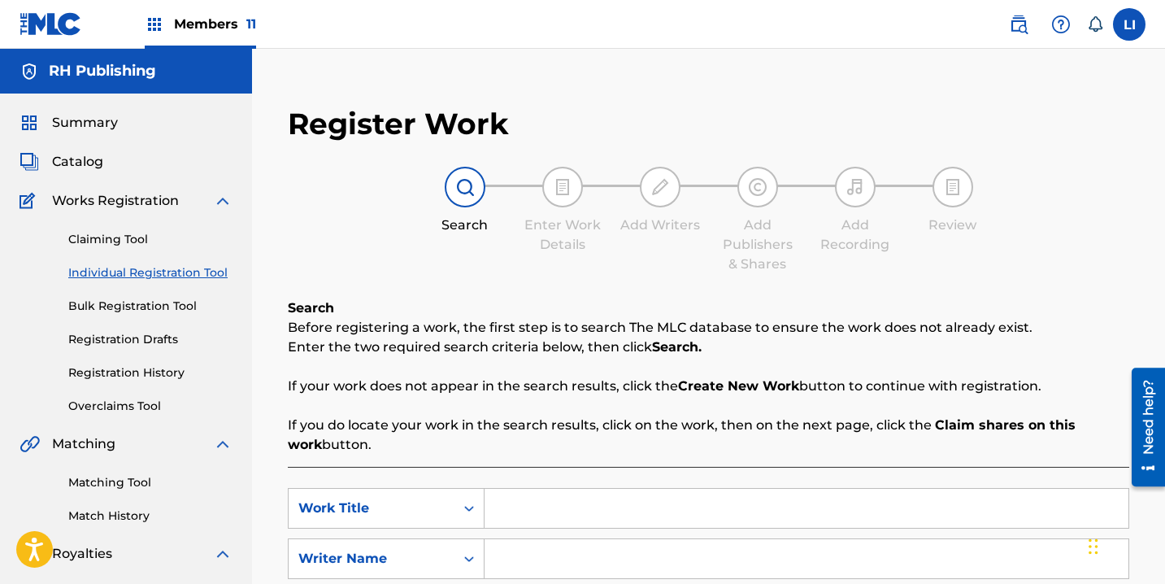
scroll to position [289, 0]
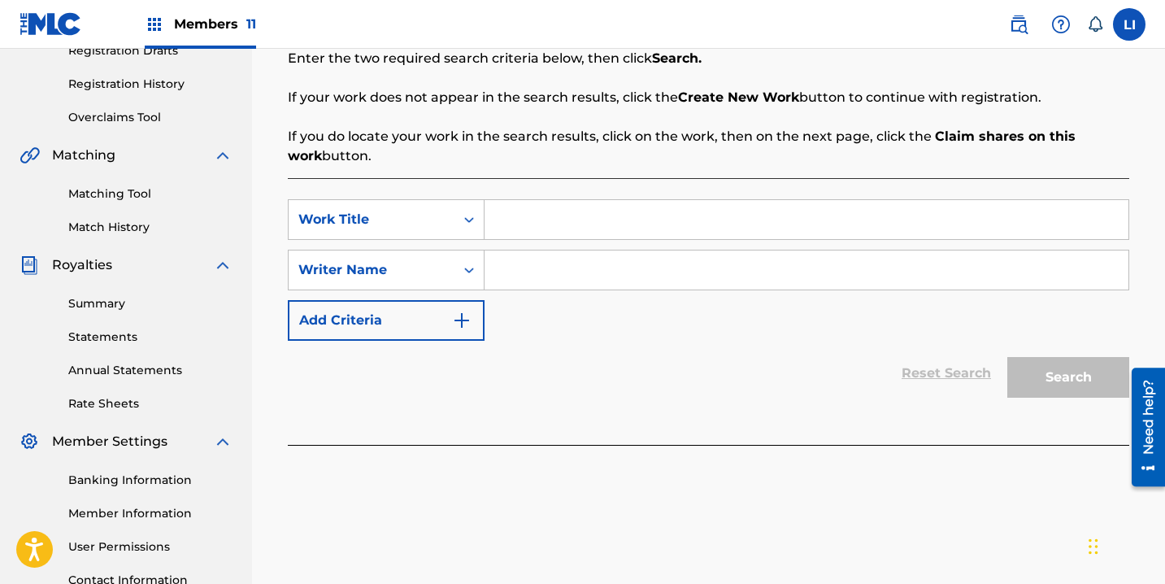
click at [477, 205] on div "Search Form" at bounding box center [468, 219] width 29 height 39
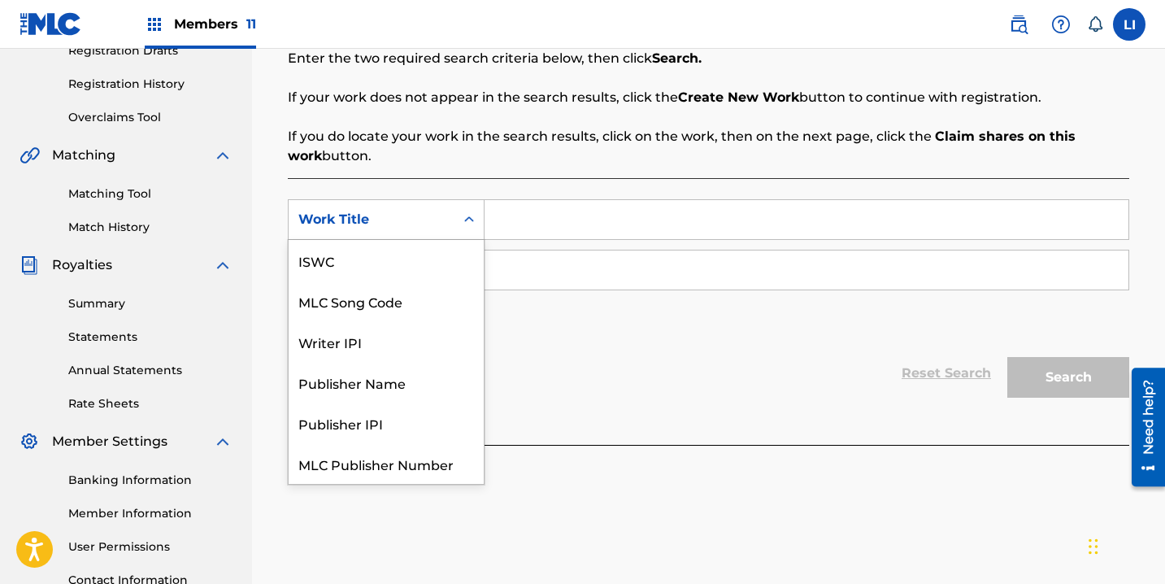
click at [503, 228] on input "Search Form" at bounding box center [806, 219] width 644 height 39
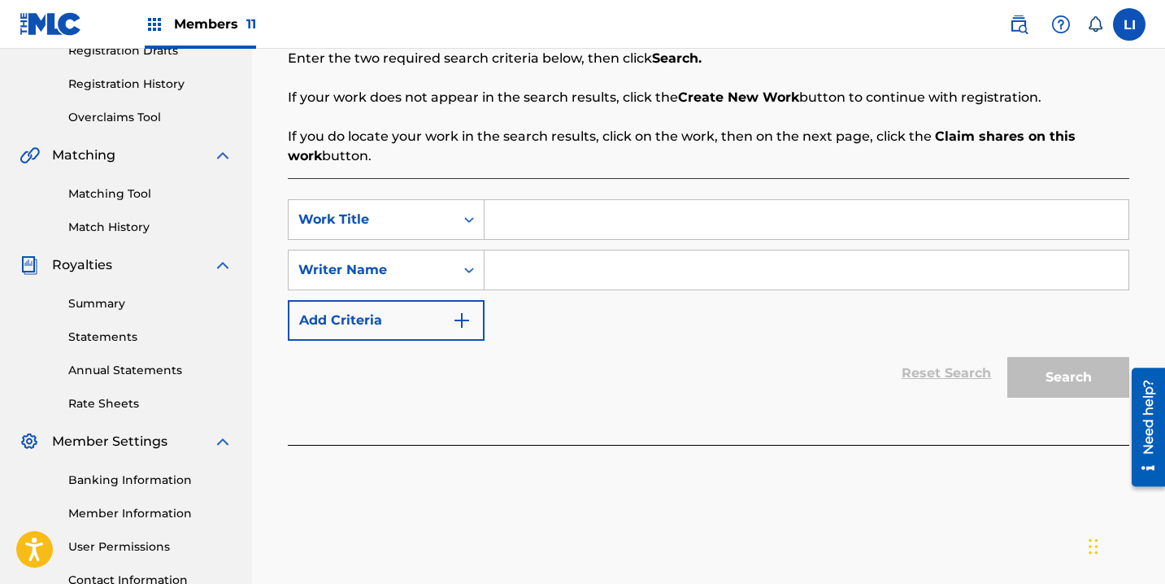
click at [531, 211] on input "Search Form" at bounding box center [806, 219] width 644 height 39
type input "LA CHAPIZZA"
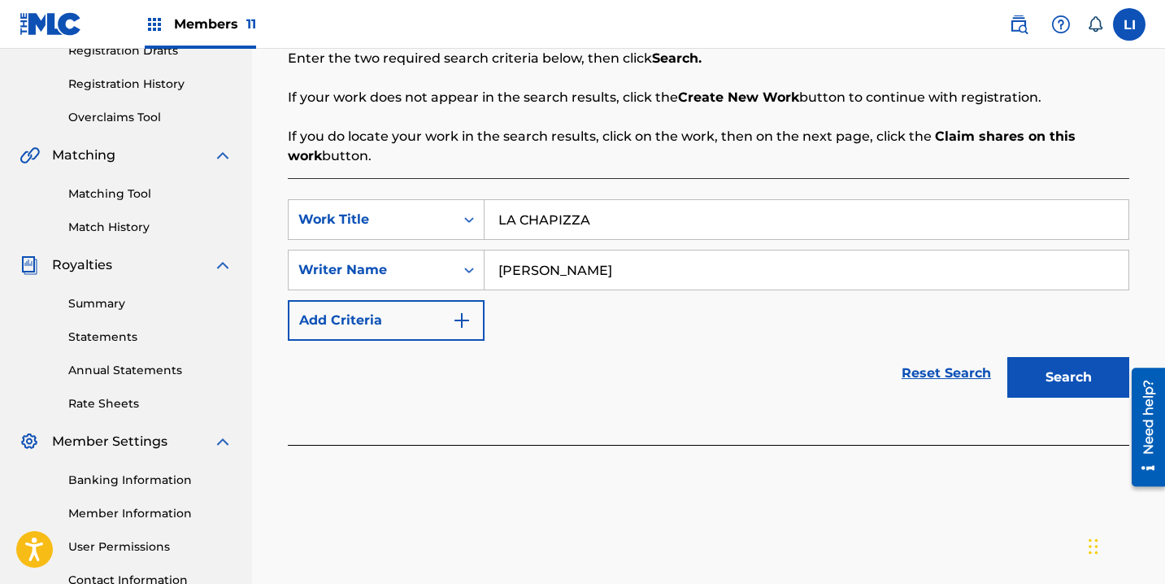
type input "ROEL"
click at [1007, 357] on button "Search" at bounding box center [1068, 377] width 122 height 41
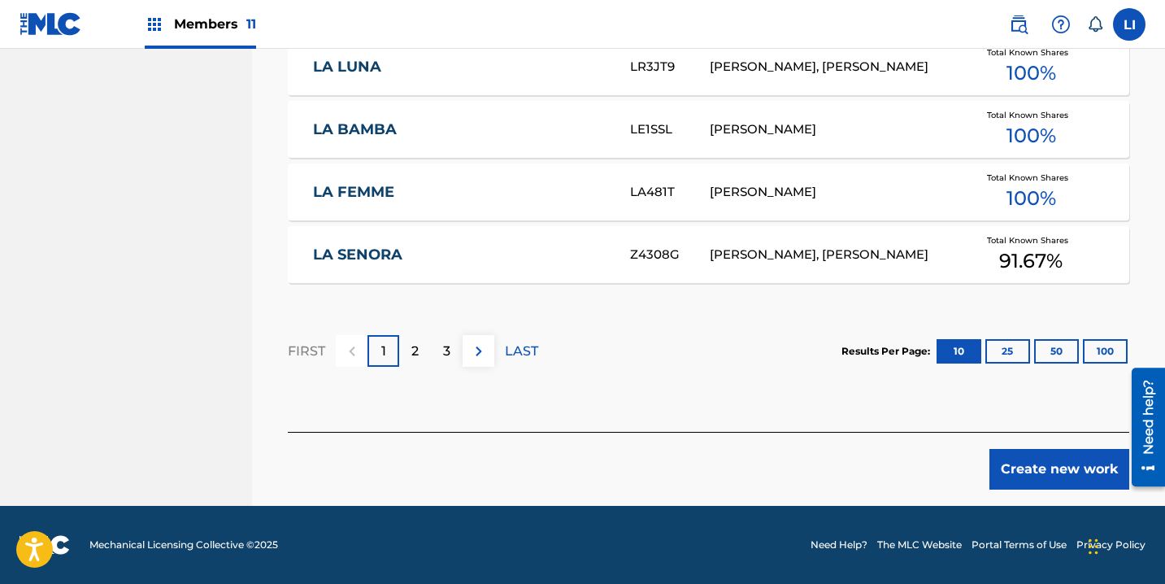
click at [1010, 472] on button "Create new work" at bounding box center [1059, 469] width 140 height 41
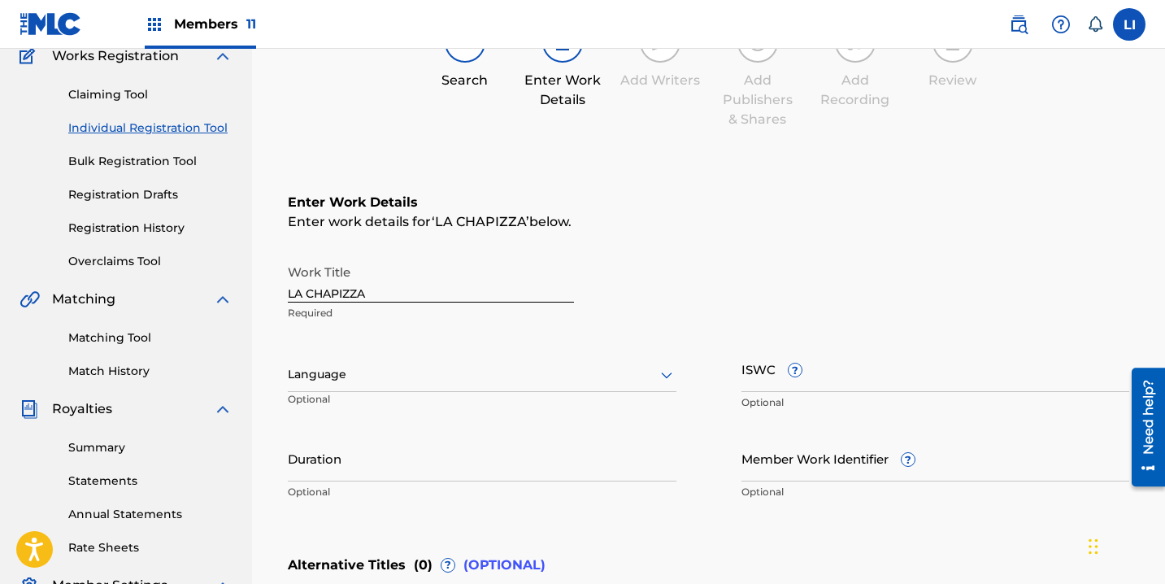
scroll to position [298, 0]
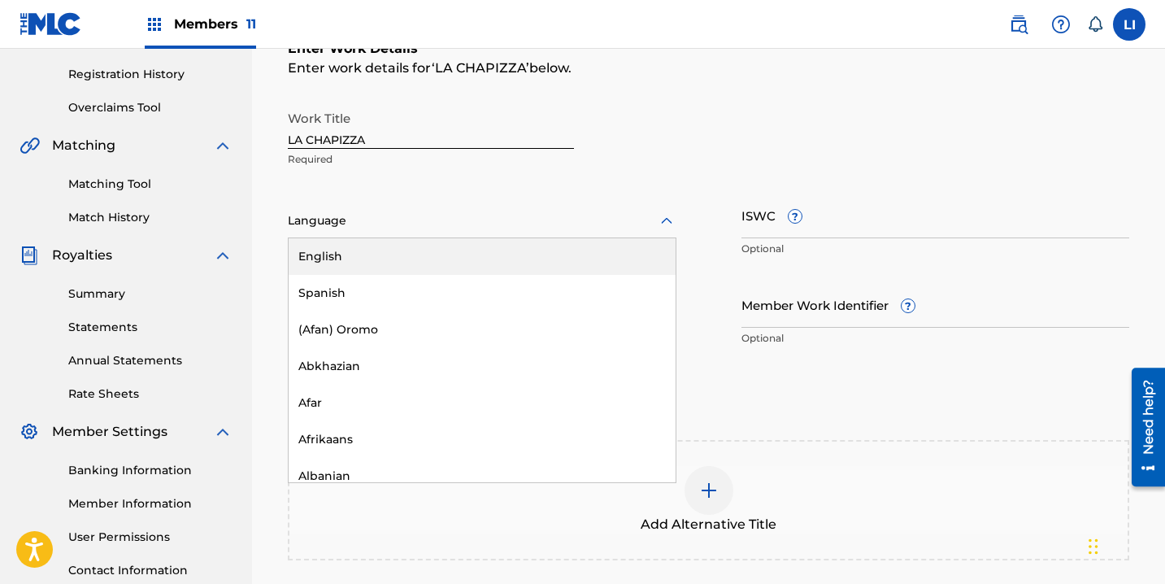
drag, startPoint x: 342, startPoint y: 216, endPoint x: 324, endPoint y: 239, distance: 28.9
click at [341, 216] on div at bounding box center [482, 221] width 389 height 20
click at [317, 279] on div "English Spanish (Afan) Oromo Abkhazian Afar Afrikaans Albanian Amharic Arabic A…" at bounding box center [482, 360] width 387 height 244
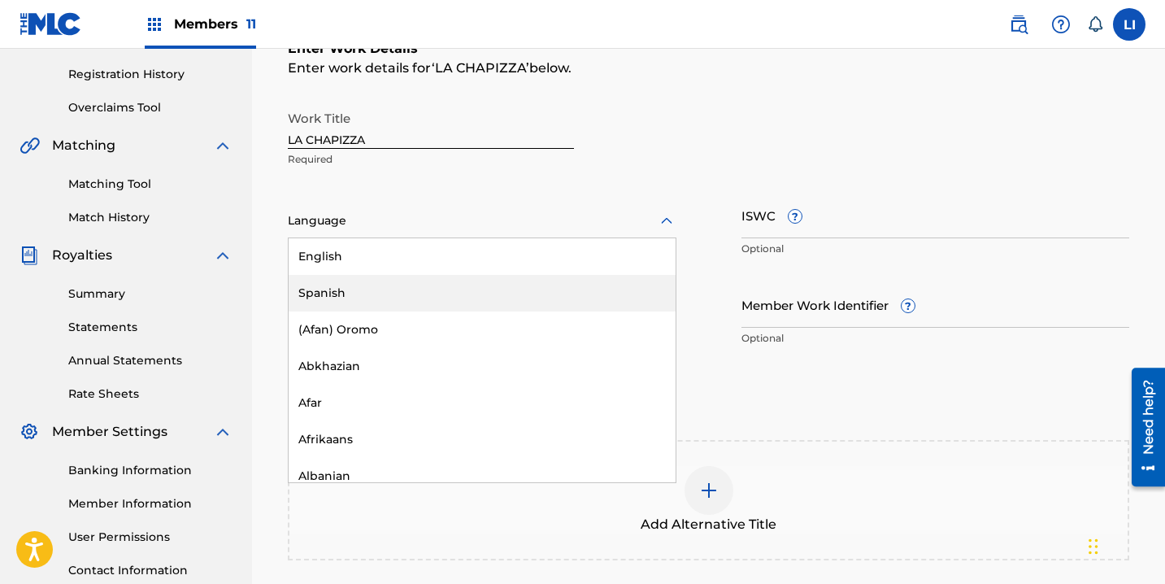
click at [319, 297] on div "Spanish" at bounding box center [482, 293] width 387 height 37
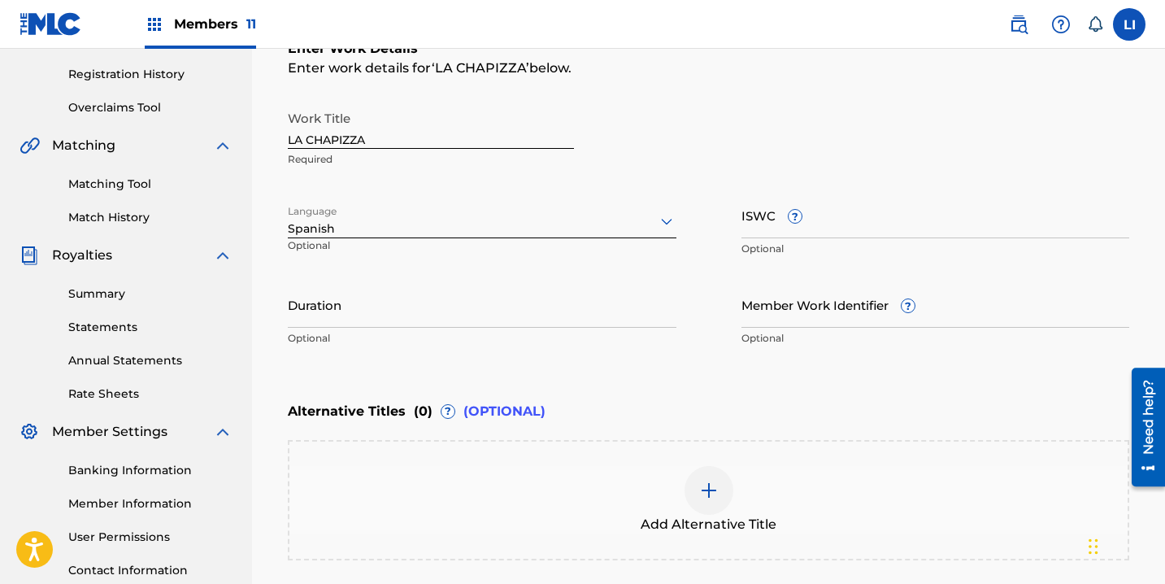
click at [317, 312] on input "Duration" at bounding box center [482, 304] width 389 height 46
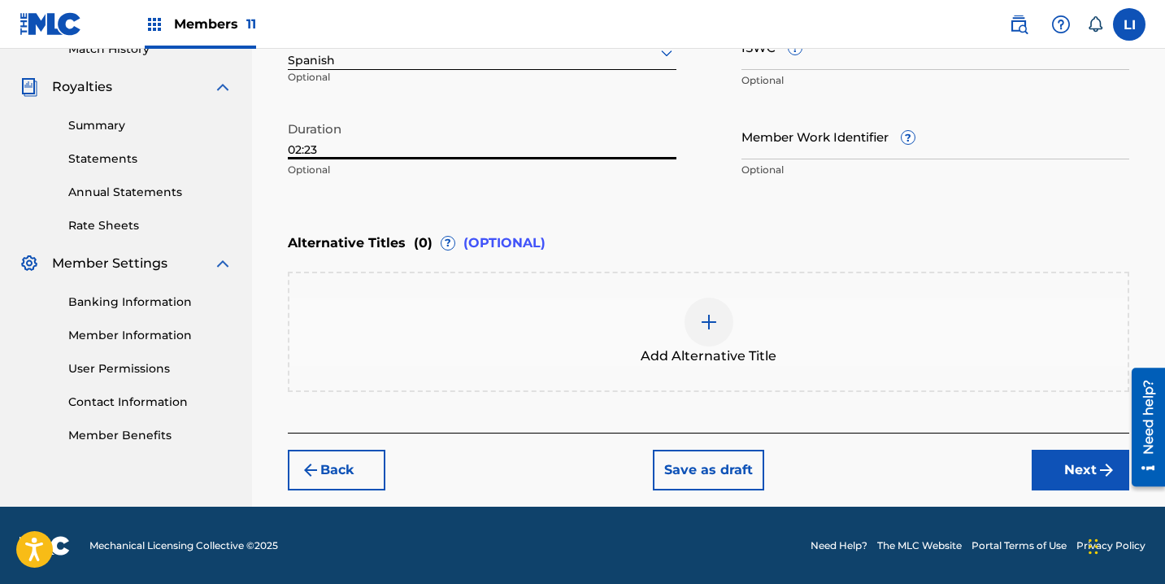
type input "02:23"
click at [1069, 460] on button "Next" at bounding box center [1081, 470] width 98 height 41
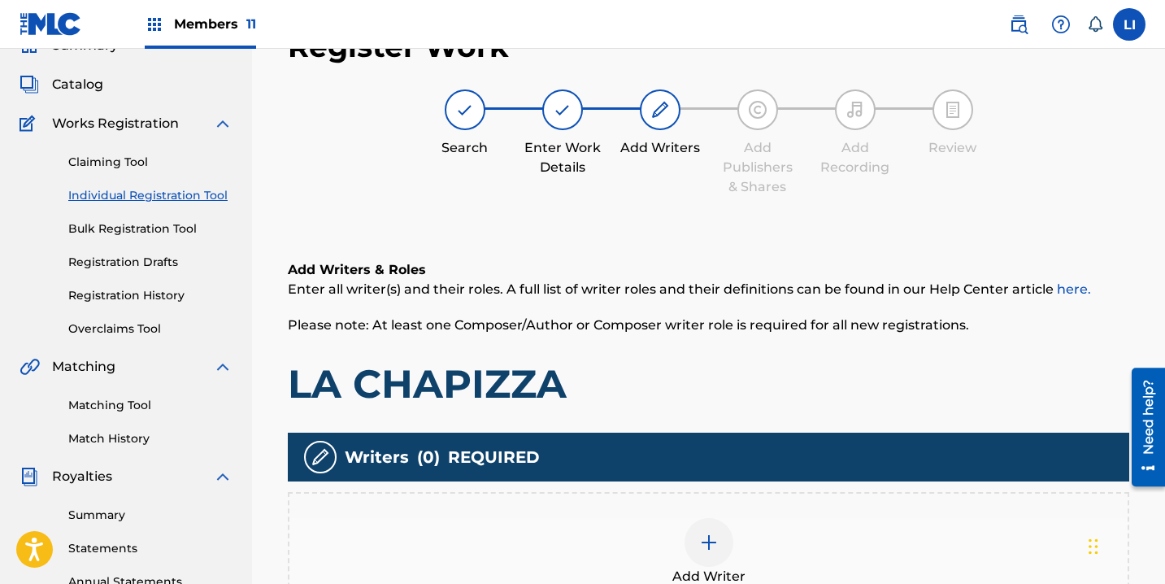
scroll to position [424, 0]
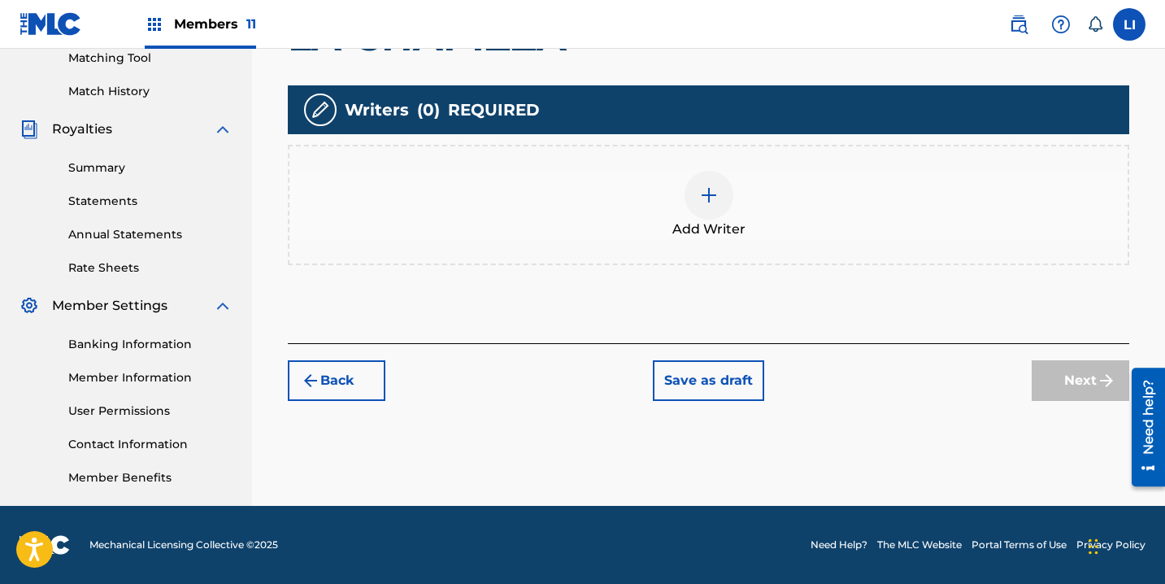
click at [662, 211] on div "Add Writer" at bounding box center [708, 205] width 838 height 68
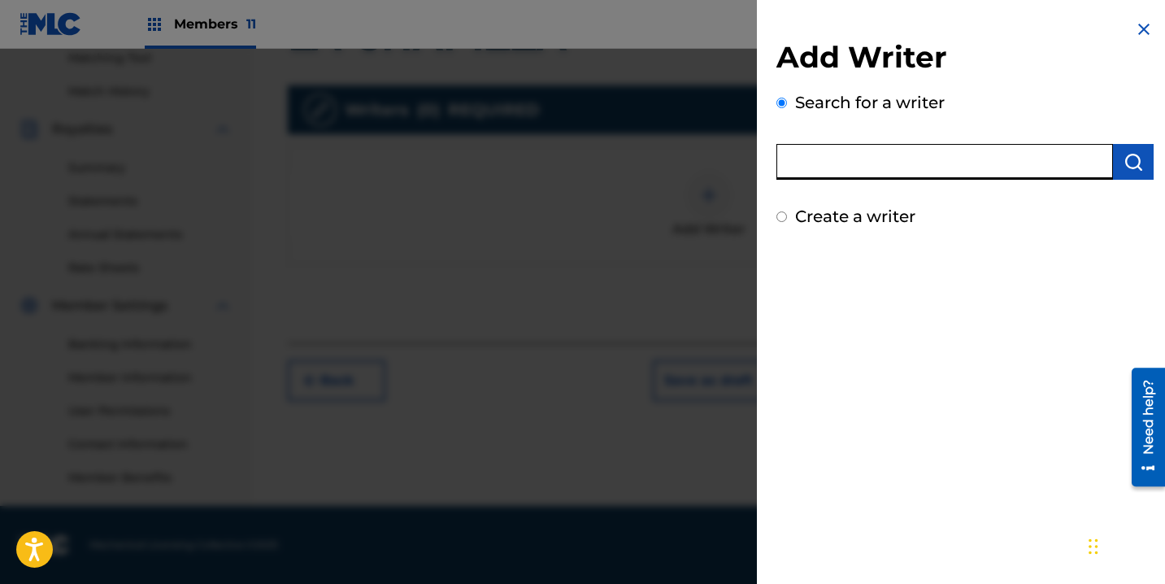
click at [814, 164] on input "text" at bounding box center [944, 162] width 337 height 36
type input "ROEL PEÑA"
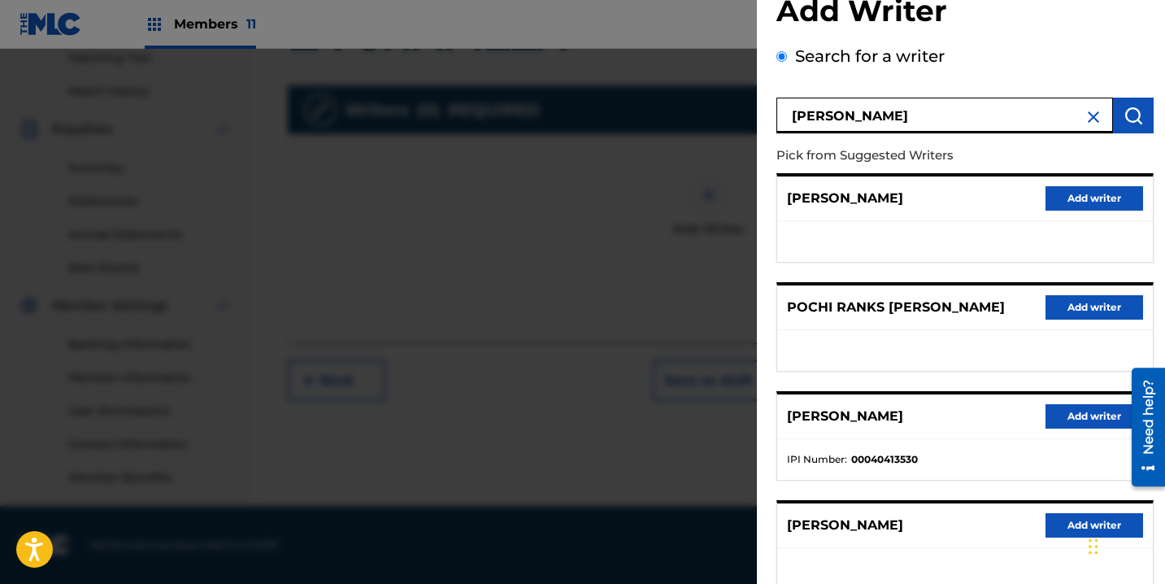
scroll to position [263, 0]
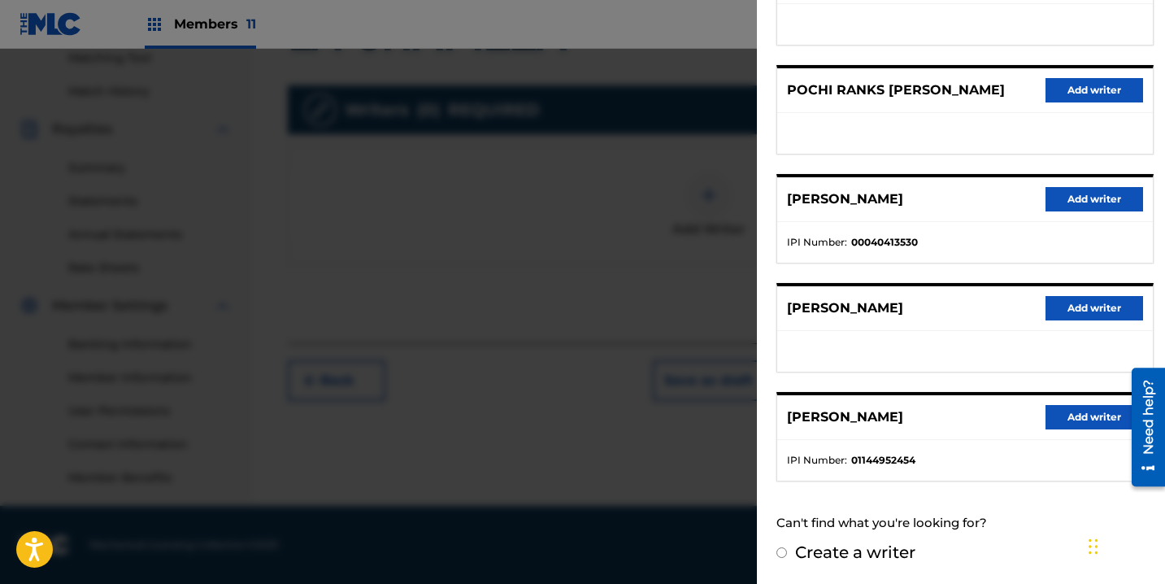
click at [1064, 411] on button "Add writer" at bounding box center [1094, 417] width 98 height 24
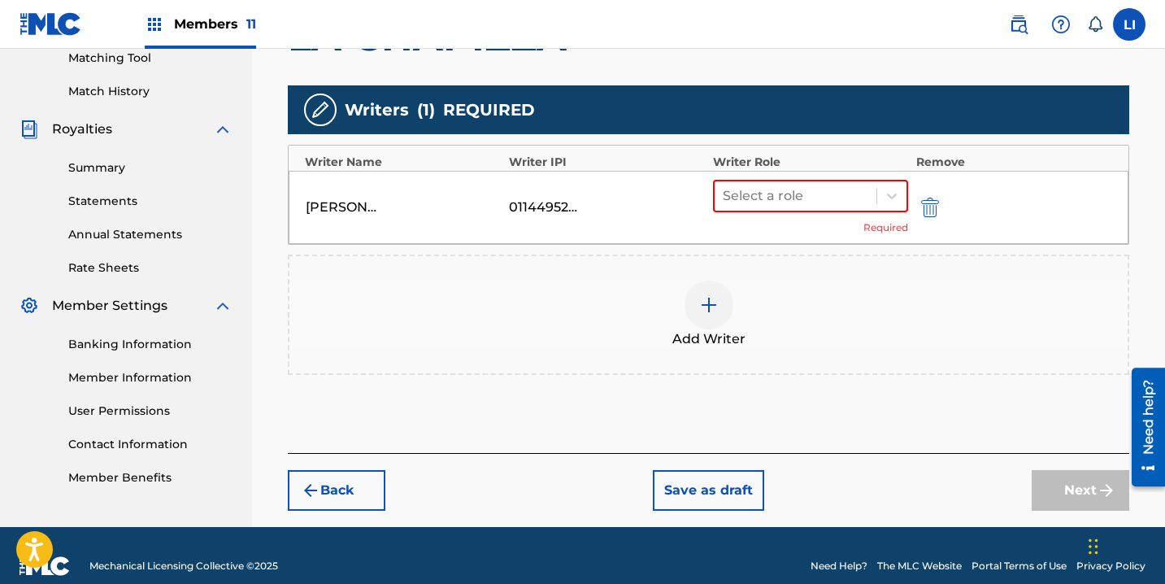
drag, startPoint x: 814, startPoint y: 206, endPoint x: 812, endPoint y: 215, distance: 10.1
click at [814, 206] on div at bounding box center [796, 196] width 146 height 23
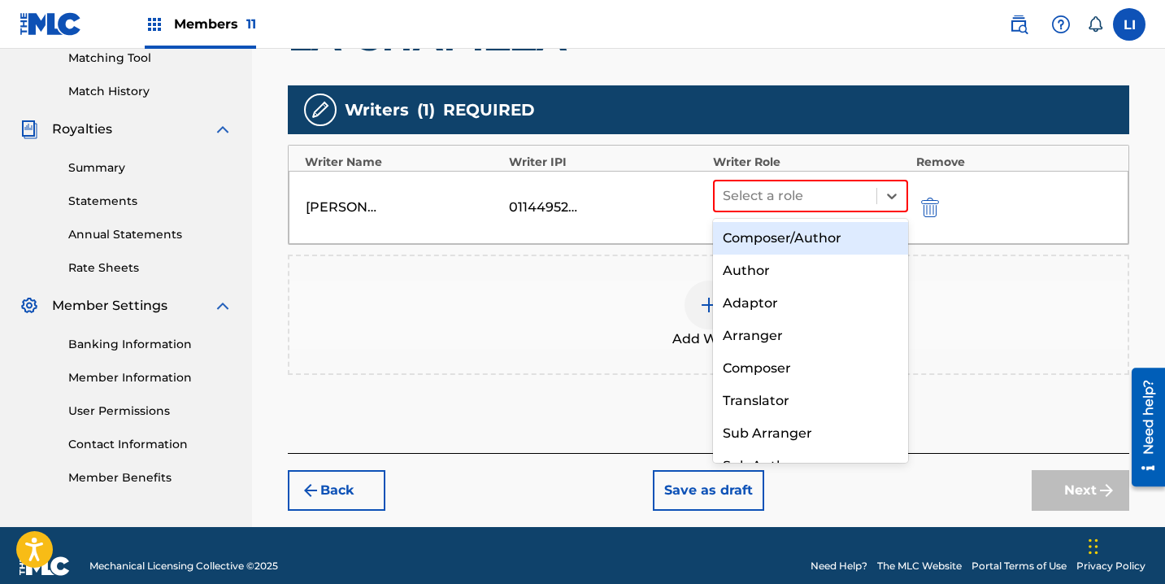
click at [806, 248] on div "Composer/Author" at bounding box center [810, 238] width 195 height 33
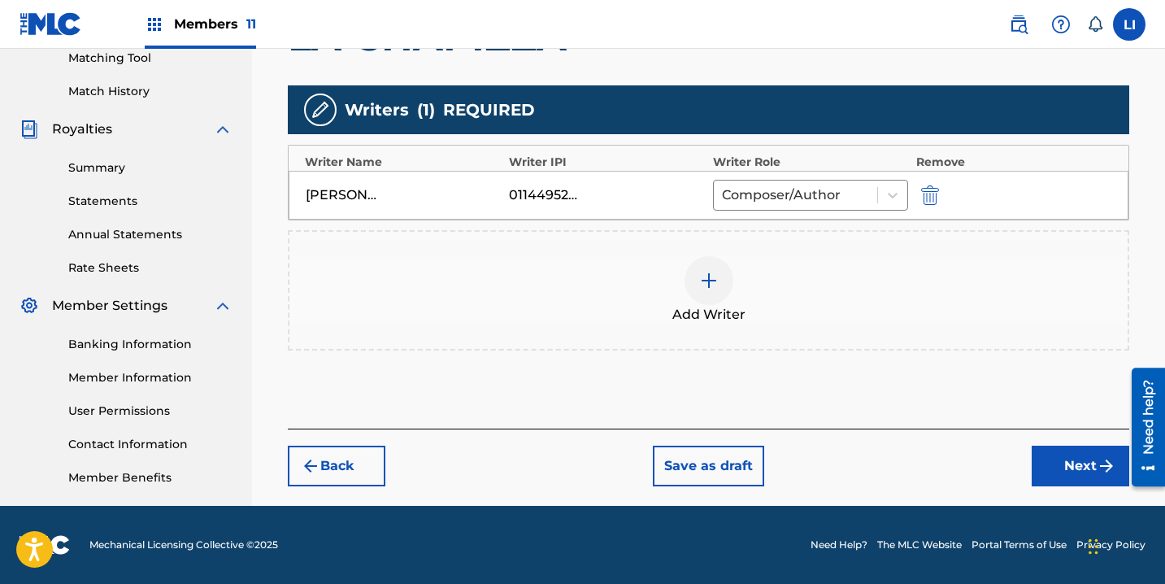
drag, startPoint x: 1074, startPoint y: 464, endPoint x: 963, endPoint y: 404, distance: 125.9
click at [1073, 462] on button "Next" at bounding box center [1081, 465] width 98 height 41
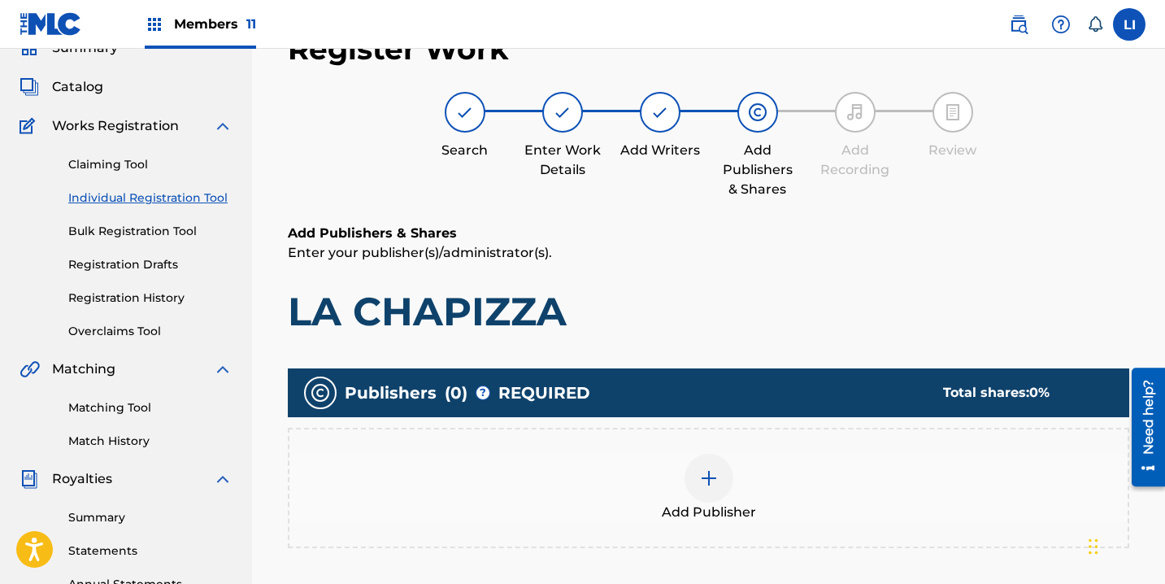
scroll to position [424, 0]
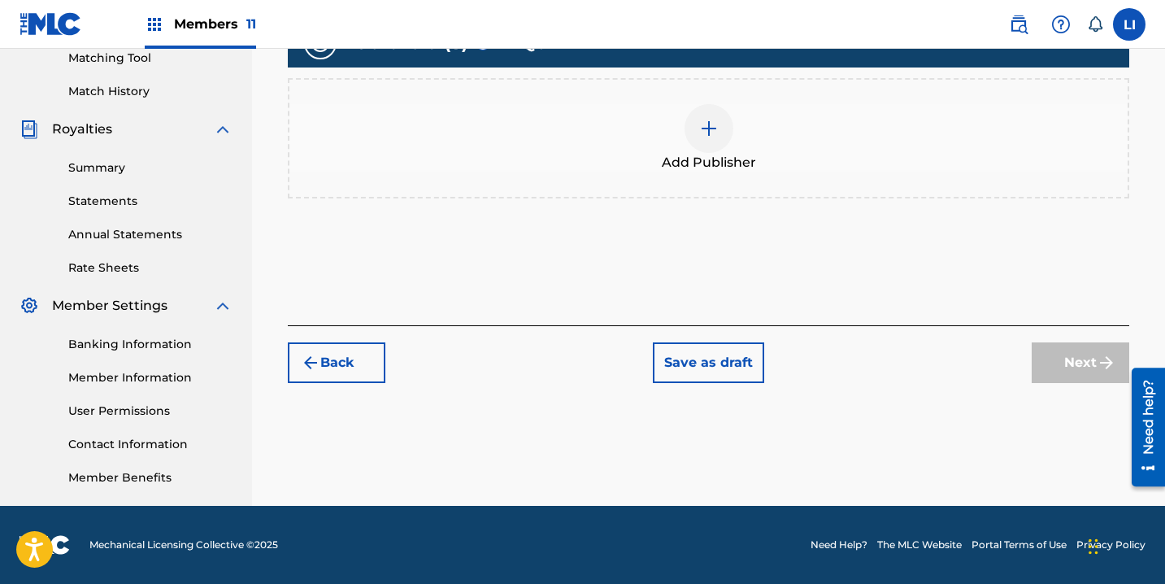
click at [660, 211] on div "Publishers ( 0 ) ? REQUIRED Total shares: 0 % Add Publisher" at bounding box center [708, 117] width 841 height 196
click at [667, 167] on span "Add Publisher" at bounding box center [709, 163] width 94 height 20
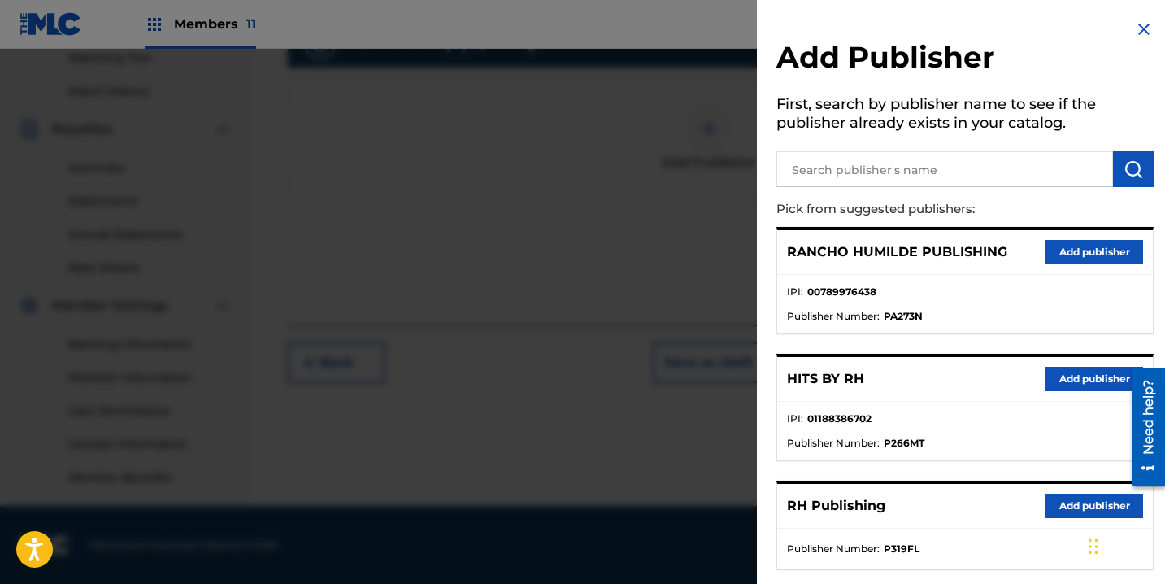
click at [882, 168] on input "text" at bounding box center [944, 169] width 337 height 36
click at [1095, 372] on button "Add publisher" at bounding box center [1094, 379] width 98 height 24
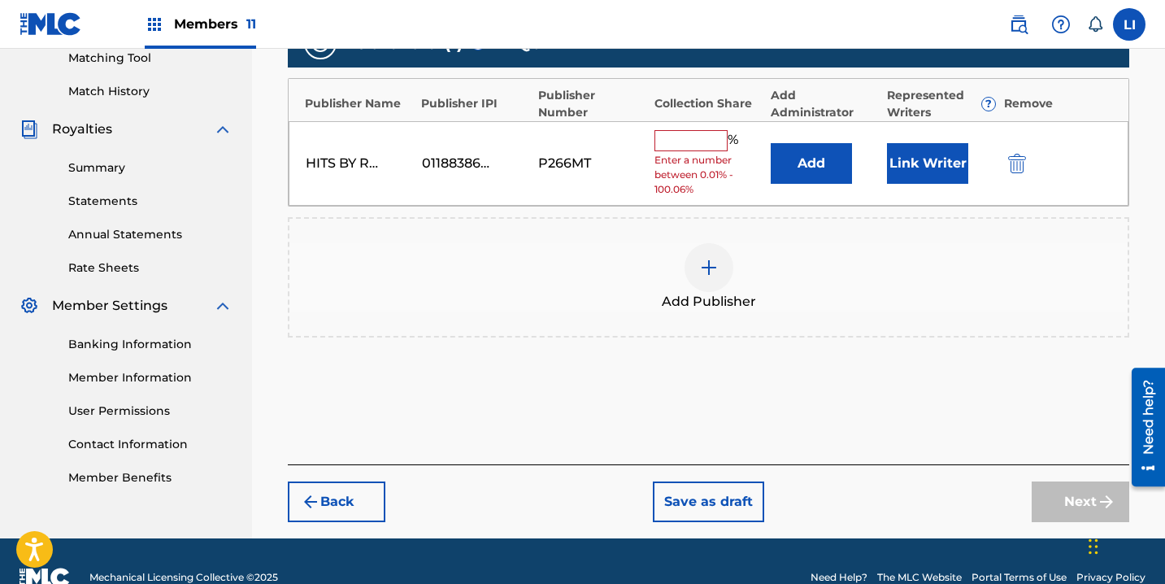
click at [825, 163] on button "Add" at bounding box center [811, 163] width 81 height 41
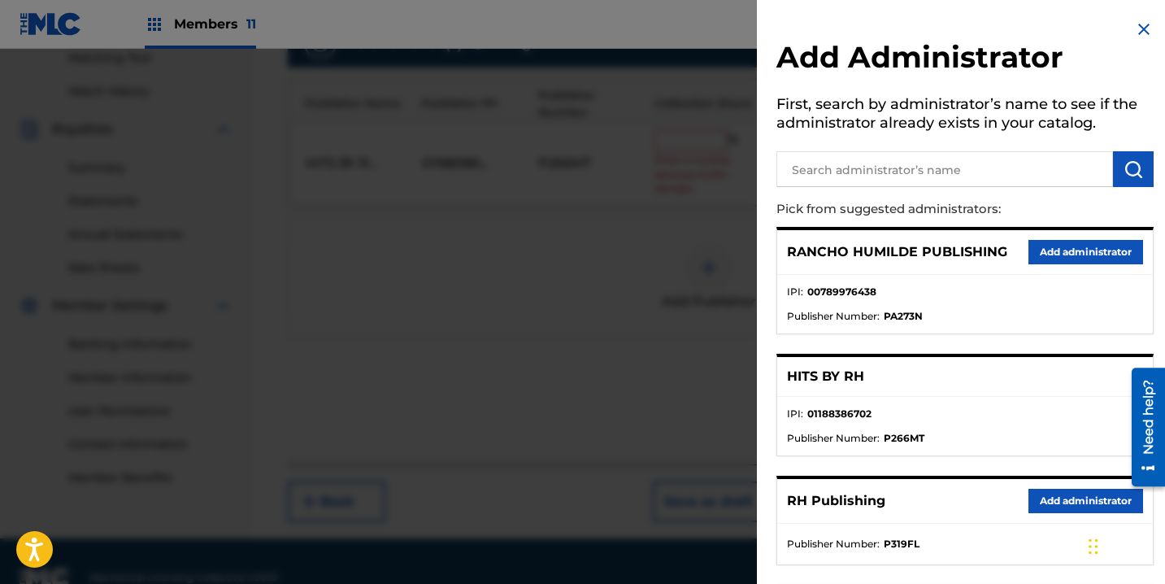
click at [1062, 493] on button "Add administrator" at bounding box center [1085, 501] width 115 height 24
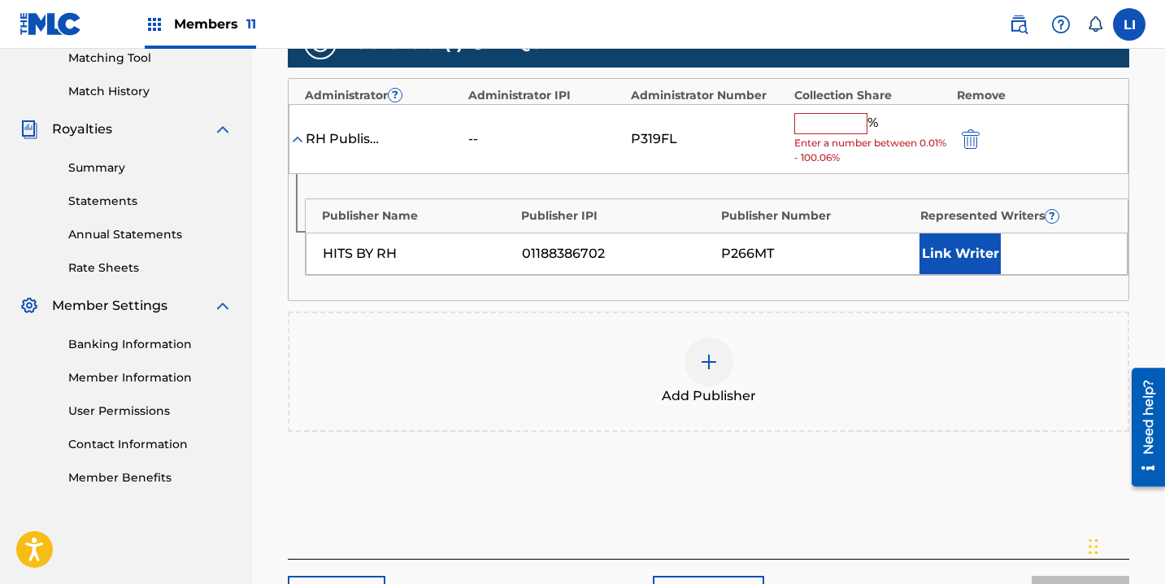
click at [828, 126] on input "text" at bounding box center [830, 123] width 73 height 21
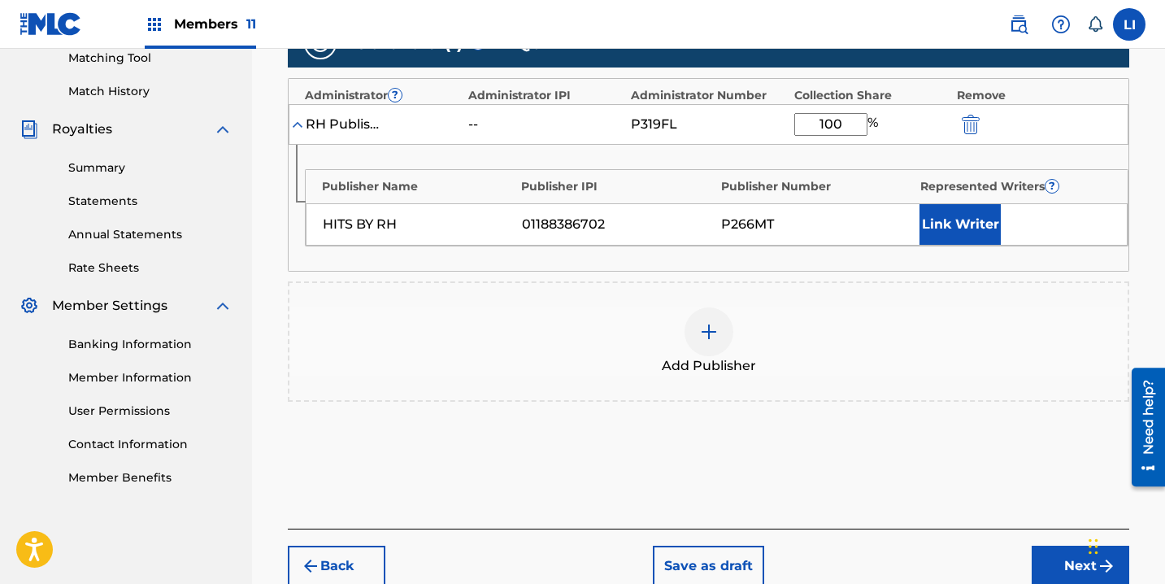
type input "100"
click at [947, 232] on button "Link Writer" at bounding box center [959, 224] width 81 height 41
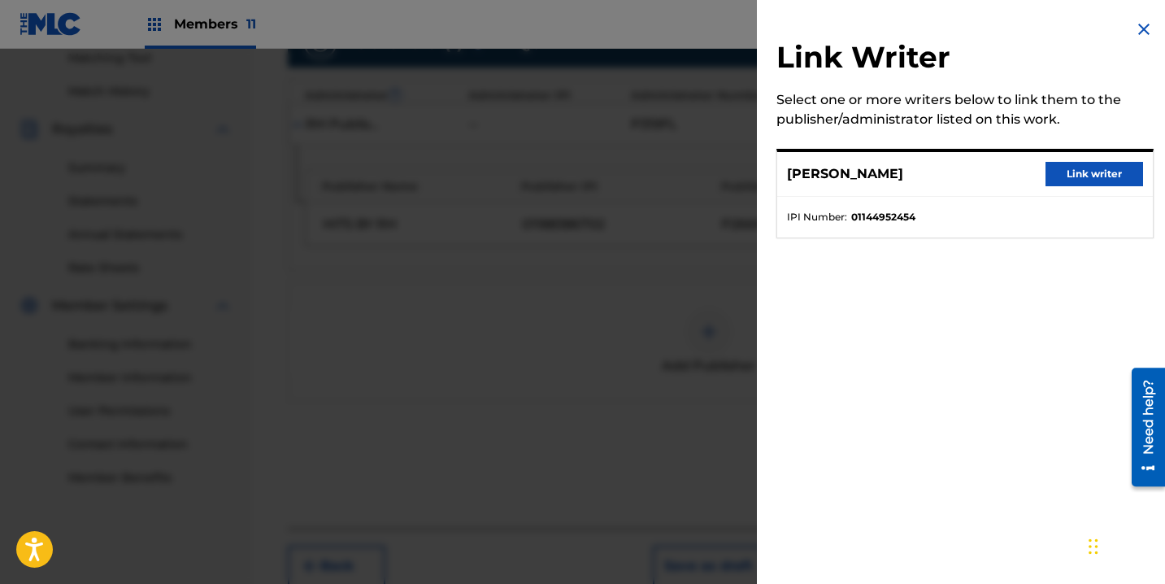
drag, startPoint x: 1051, startPoint y: 174, endPoint x: 1058, endPoint y: 234, distance: 60.6
click at [1051, 174] on button "Link writer" at bounding box center [1094, 174] width 98 height 24
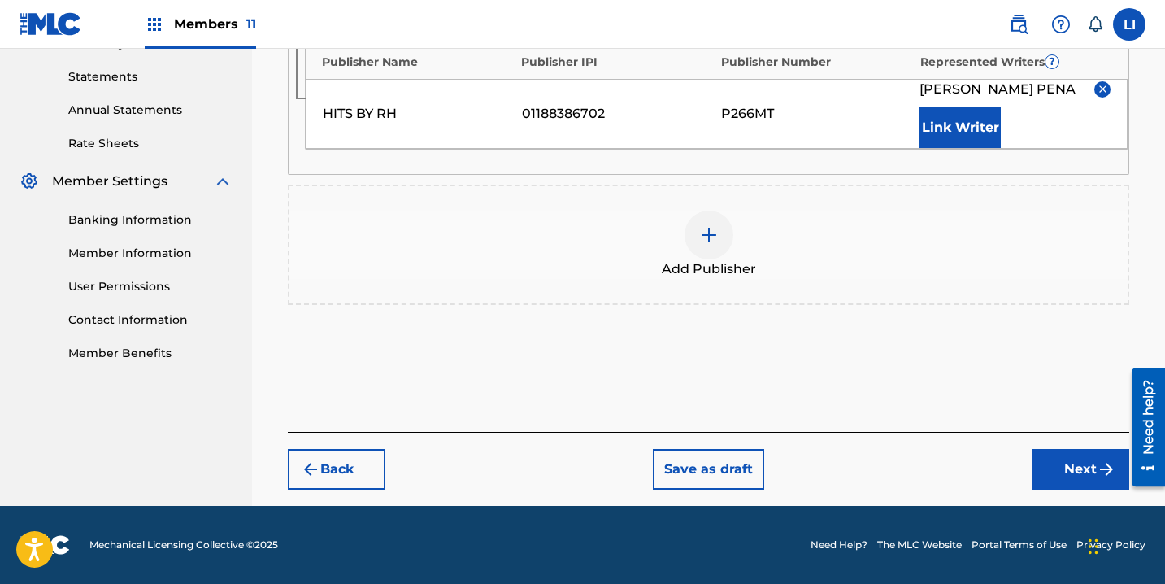
click at [1088, 486] on button "Next" at bounding box center [1081, 469] width 98 height 41
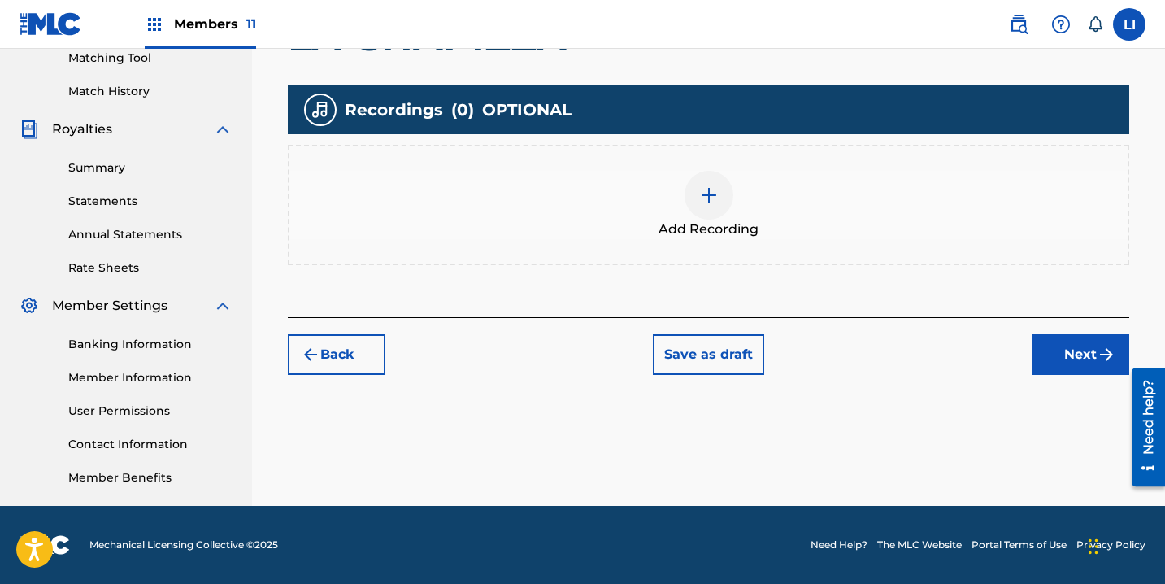
click at [758, 212] on div "Add Recording" at bounding box center [708, 205] width 838 height 68
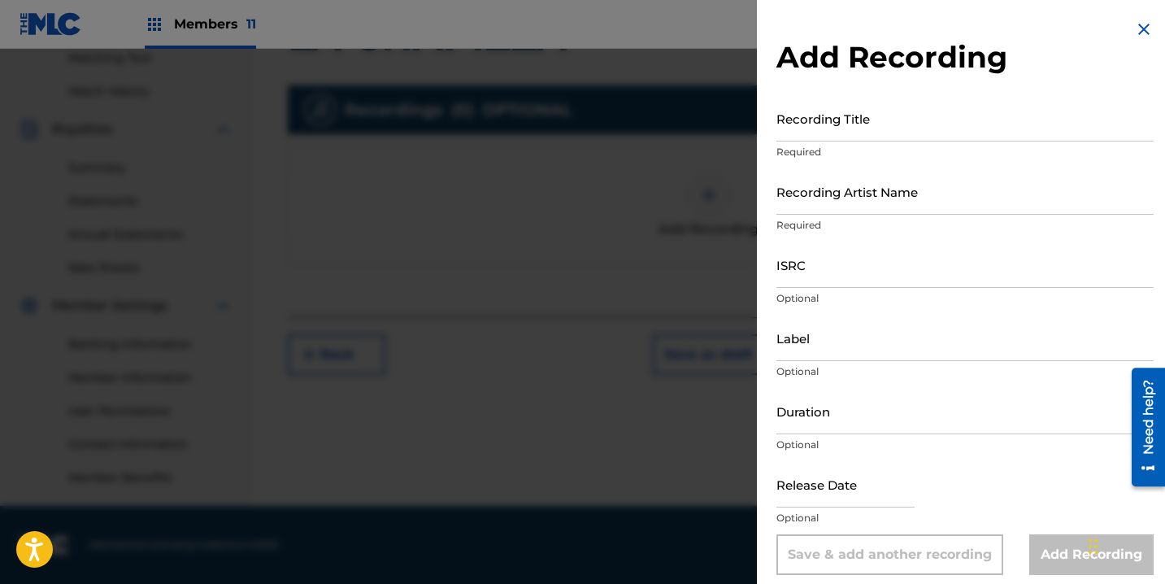
click at [817, 133] on input "Recording Title" at bounding box center [964, 118] width 377 height 46
type input "LA CHAPIZZA"
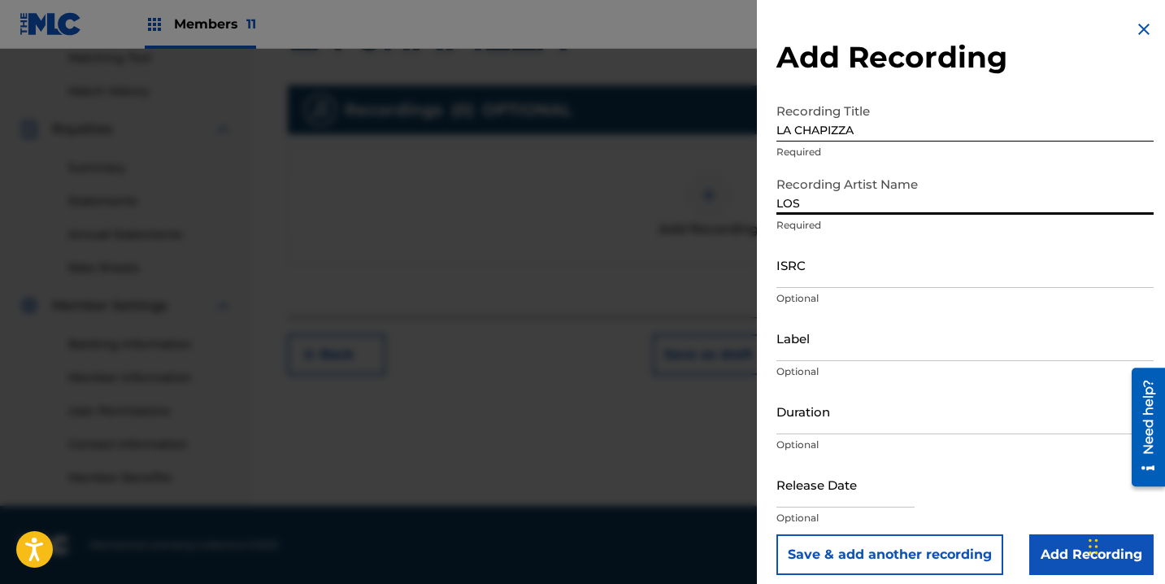
drag, startPoint x: 767, startPoint y: 206, endPoint x: 677, endPoint y: 202, distance: 90.4
click at [684, 201] on div "Add Recording Recording Title LA CHAPIZZA Required Recording Artist Name LOS Re…" at bounding box center [582, 316] width 1165 height 535
paste input "NUEVOS ORIGINALES DEL BAJIO, LA RESERVA, DIFERENTE FRECUENCIA"
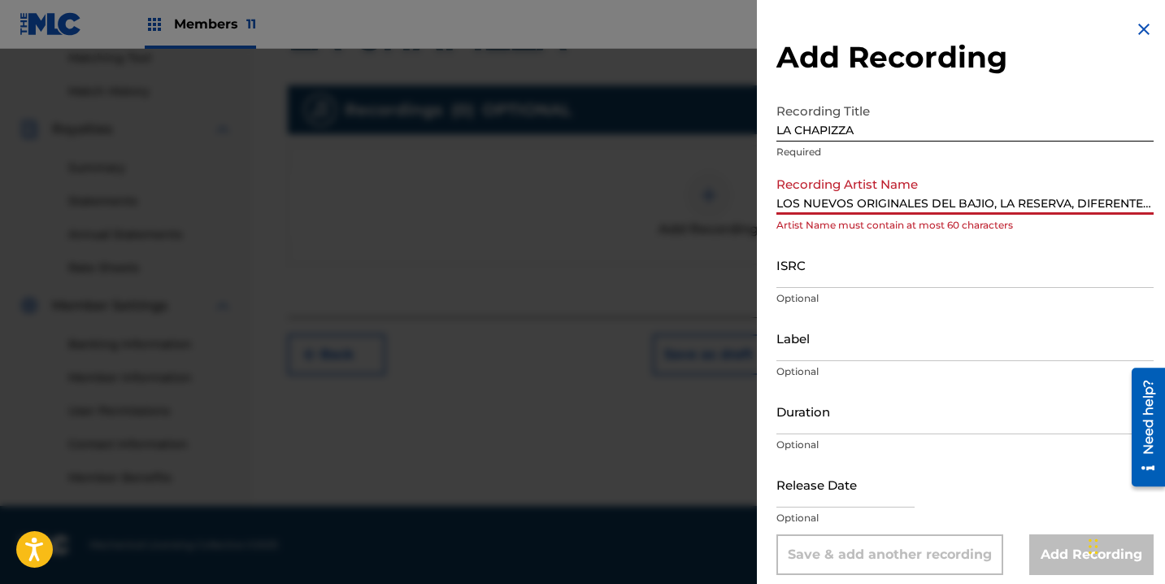
scroll to position [0, 78]
drag, startPoint x: 666, startPoint y: 209, endPoint x: 619, endPoint y: 209, distance: 46.3
click at [615, 209] on div "Add Recording Recording Title LA CHAPIZZA Required Recording Artist Name LOS NU…" at bounding box center [582, 316] width 1165 height 535
click at [830, 193] on input "LOS NUEVOS ORIGINALES DEL BAJIO, LA RESERVA, DIFERENTE FRECUENCIA" at bounding box center [964, 191] width 377 height 46
drag, startPoint x: 827, startPoint y: 198, endPoint x: 814, endPoint y: 205, distance: 13.8
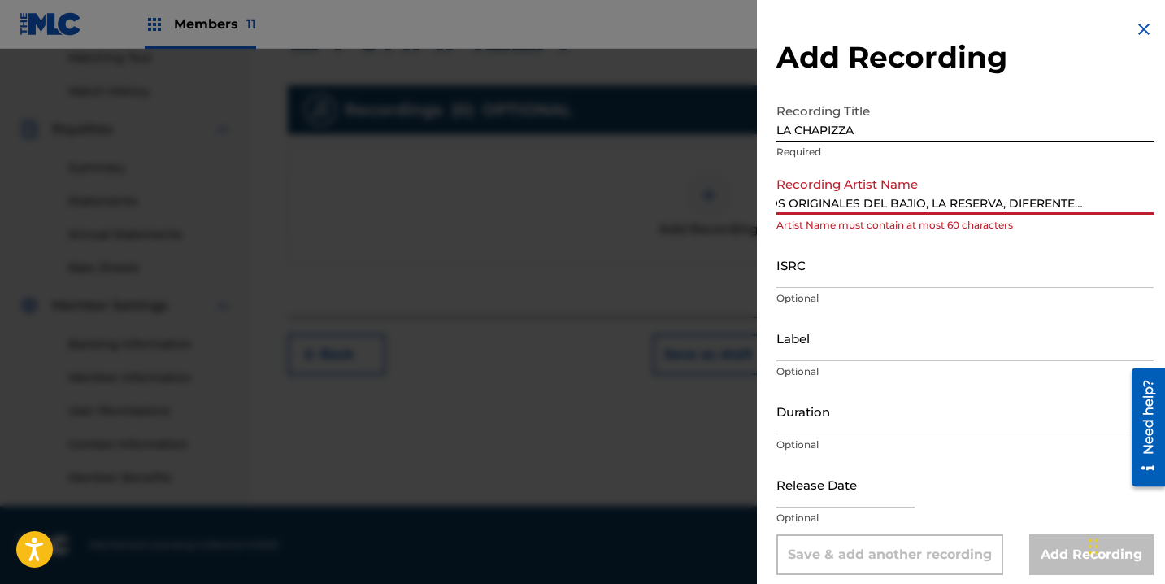
click at [826, 199] on input "LOS NUEVOS ORIGINALES DEL BAJIO, LA RESERVA, DIFERENTE FRECUENCIA" at bounding box center [964, 191] width 377 height 46
drag, startPoint x: 806, startPoint y: 207, endPoint x: 849, endPoint y: 202, distance: 43.4
click at [737, 209] on div "Add Recording Recording Title LA CHAPIZZA Required Recording Artist Name LOS NU…" at bounding box center [582, 316] width 1165 height 535
click at [859, 202] on input "LOS NUEVOS ORIGINALES DEL BAJIO, LA RESERVA, DIFERENTE FRECUENCIA" at bounding box center [964, 191] width 377 height 46
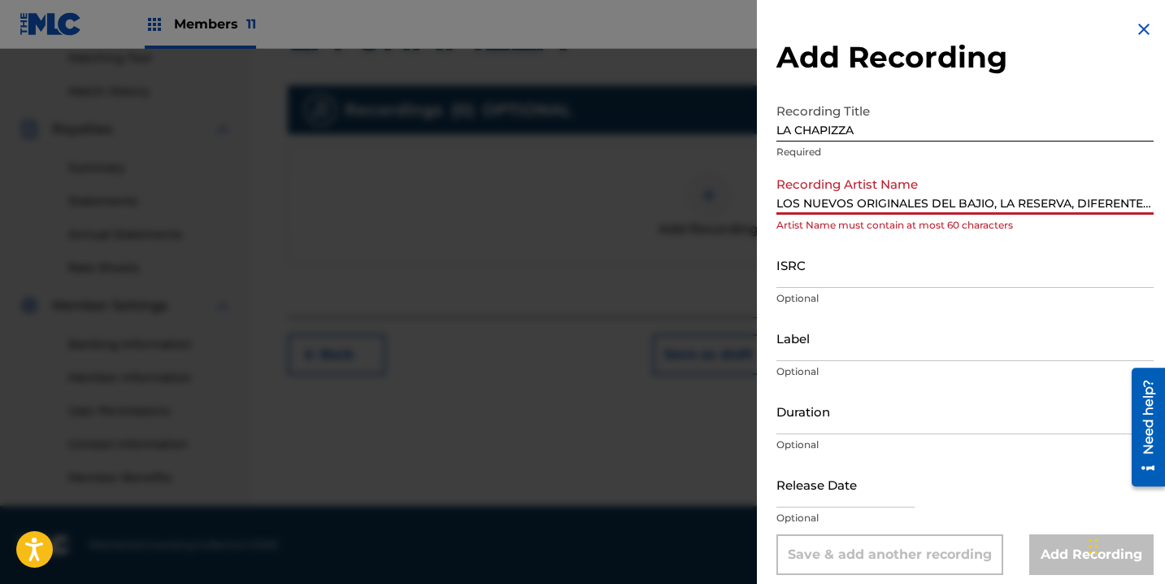
scroll to position [0, 78]
drag, startPoint x: 875, startPoint y: 198, endPoint x: 1161, endPoint y: 209, distance: 285.5
click at [1161, 209] on div "Add Recording Recording Title LA CHAPIZZA Required Recording Artist Name LOS NU…" at bounding box center [965, 297] width 416 height 594
click at [1060, 198] on input "LOS NUEVOS ORIGINALES DEL BAJIO, LA RESERVA, DIFERENTE FRECUENCIA" at bounding box center [964, 191] width 377 height 46
drag, startPoint x: 1001, startPoint y: 198, endPoint x: 1213, endPoint y: 197, distance: 212.2
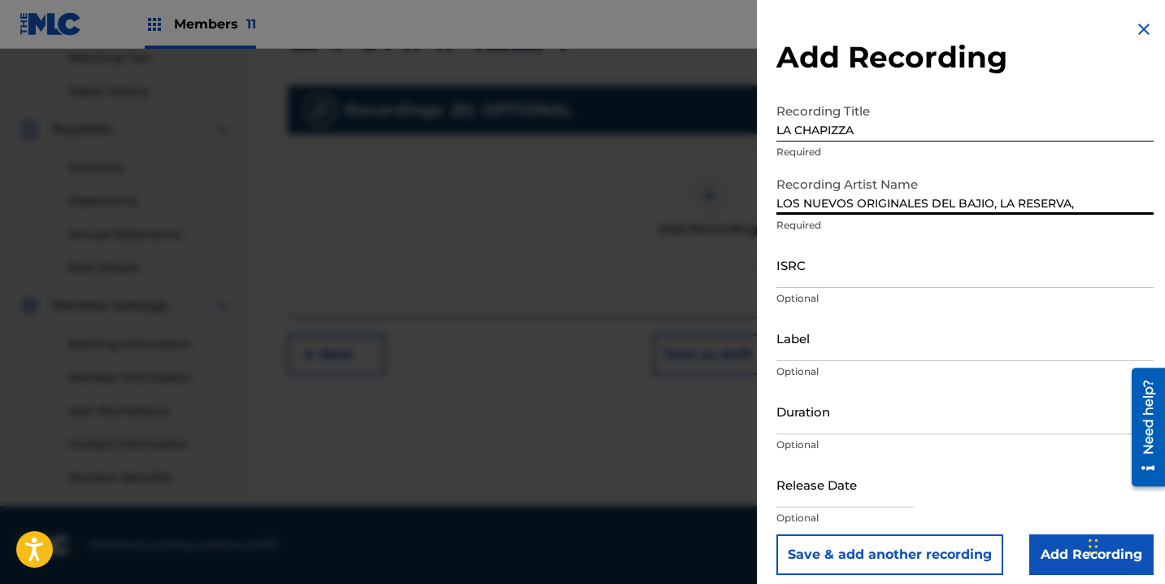
scroll to position [0, 0]
type input "LOS NUEVOS ORIGINALES DEL BAJIO, LA RESERVA"
click at [936, 271] on input "ISRC" at bounding box center [964, 264] width 377 height 46
paste input "LOS NUEVOS ORIGINALES DEL BAJIO, LA RESERVA, DIFERENTE FRECUENCIA"
type input "LOS NUEVOS ORIGINALES DEL BAJIO, LA RESERVA, DIFERENTE FRECUENCIA"
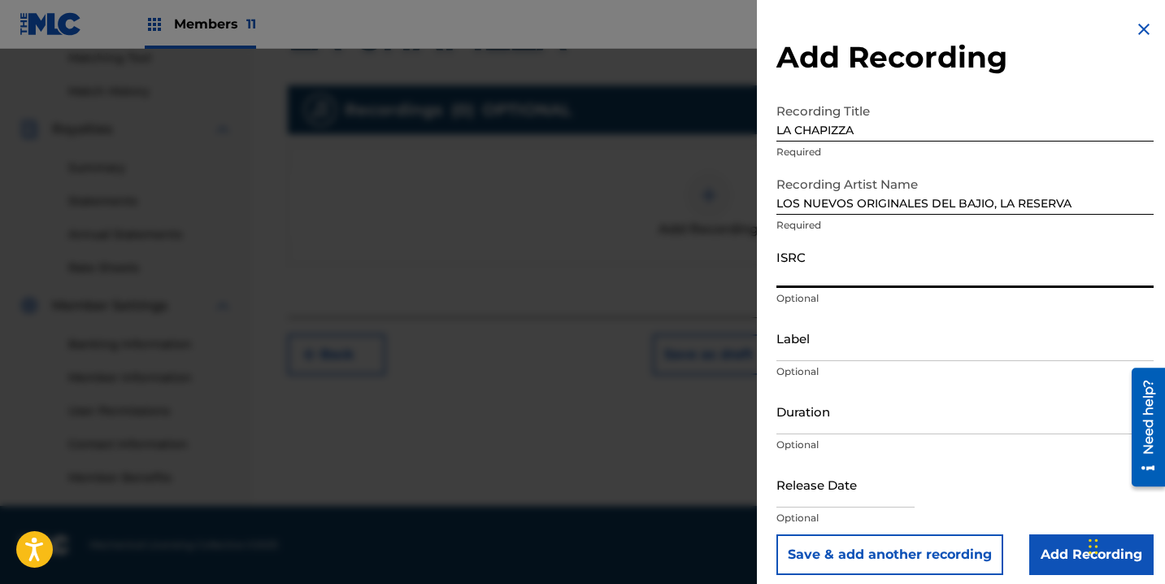
paste input "QM6N22290804"
type input "QM6N22290804"
click at [823, 360] on input "Label" at bounding box center [964, 338] width 377 height 46
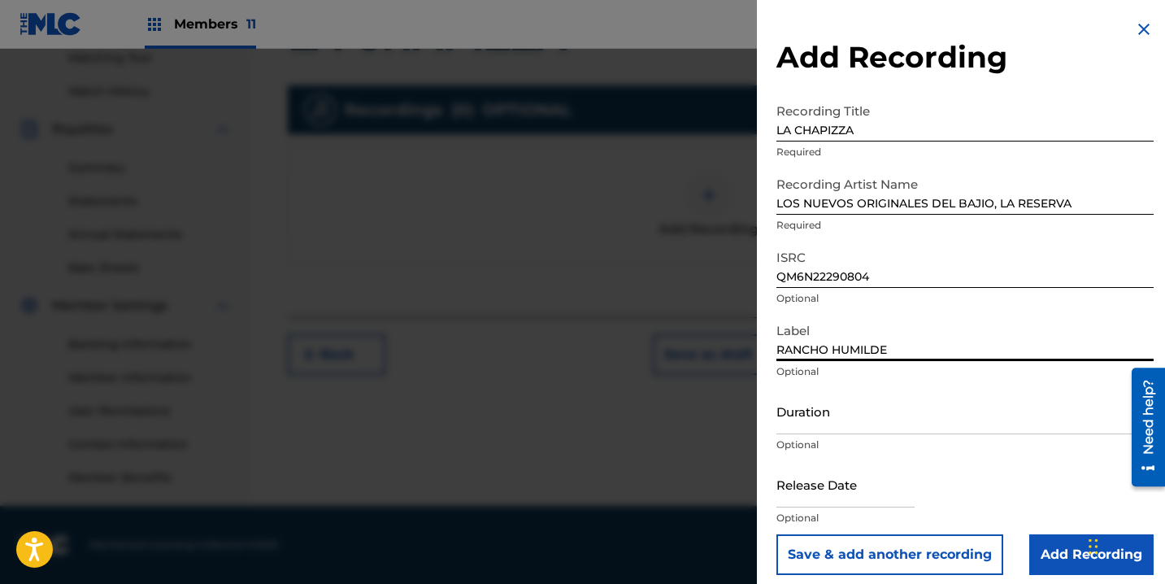
type input "RANCHO HUMILDE"
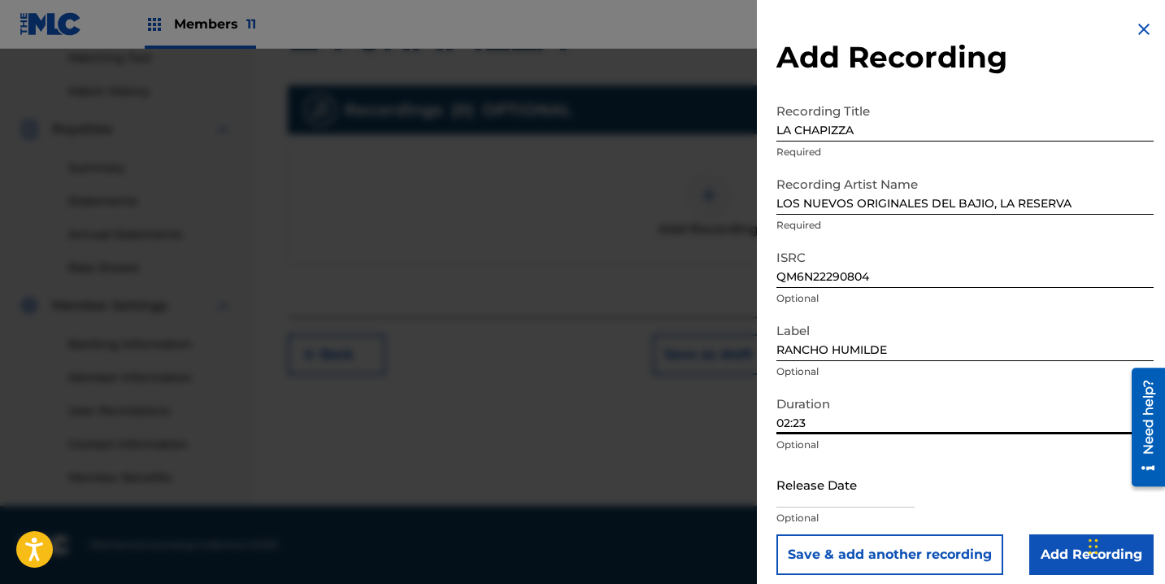
scroll to position [11, 0]
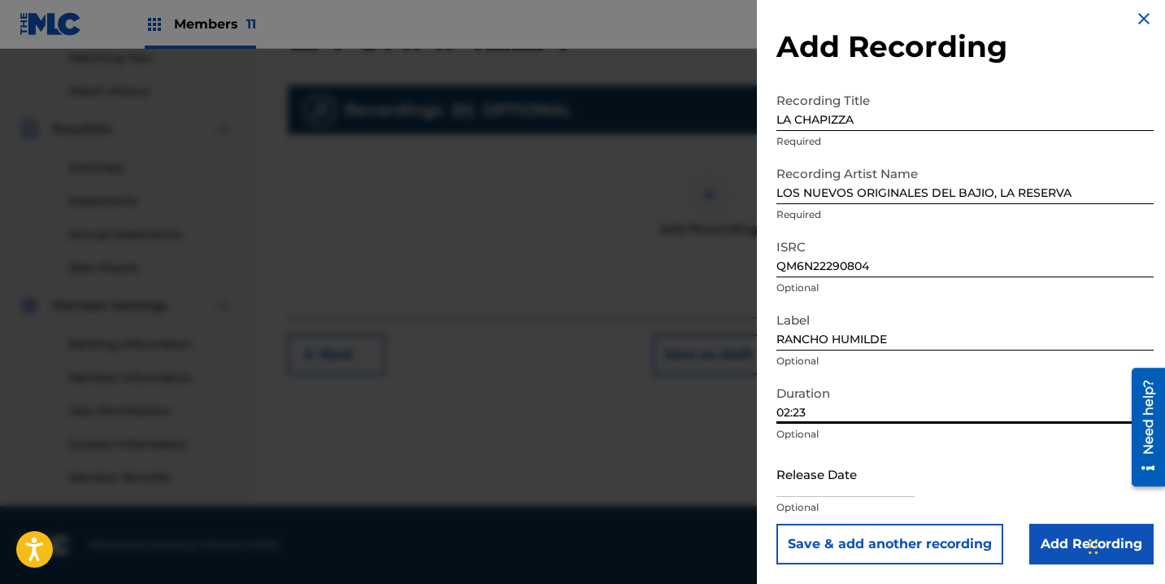
type input "02:23"
click at [850, 471] on input "text" at bounding box center [845, 473] width 138 height 46
select select "7"
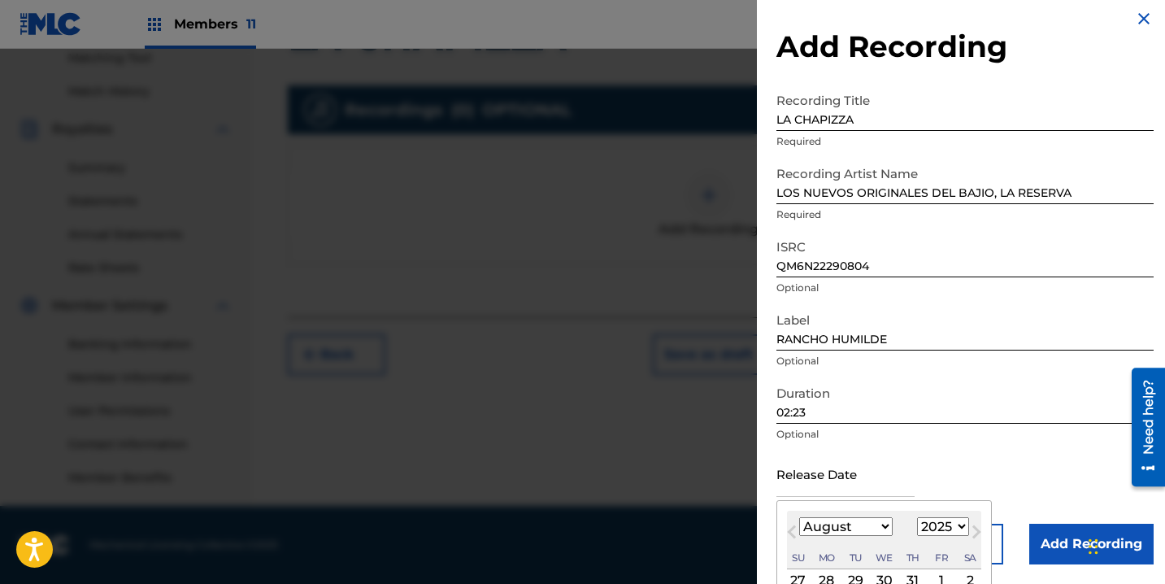
scroll to position [162, 0]
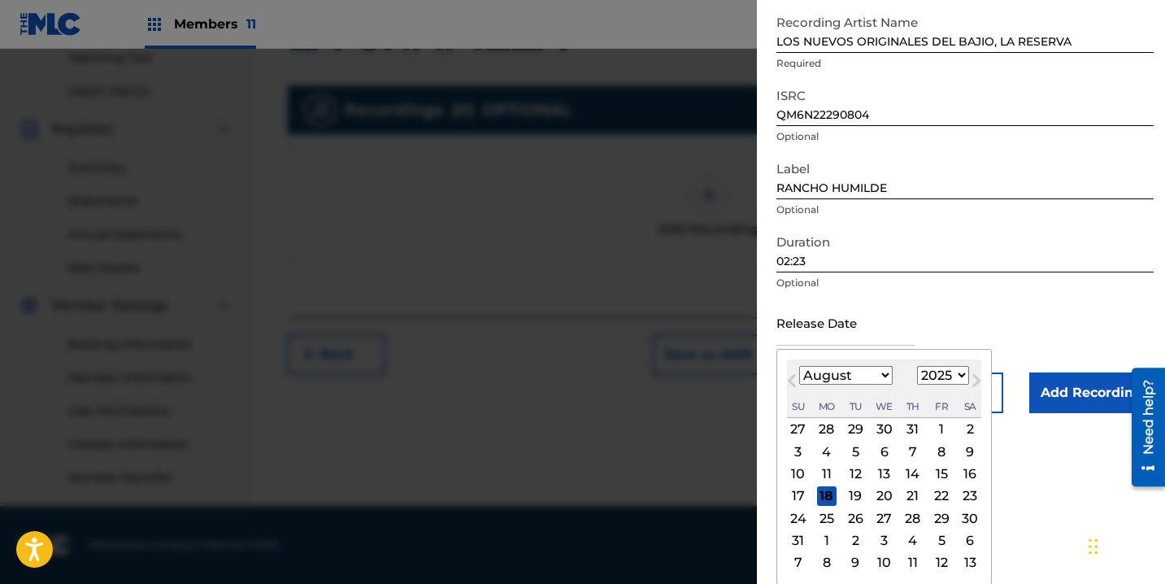
click at [940, 375] on select "1899 1900 1901 1902 1903 1904 1905 1906 1907 1908 1909 1910 1911 1912 1913 1914…" at bounding box center [943, 375] width 52 height 19
select select "2022"
click at [917, 384] on select "1899 1900 1901 1902 1903 1904 1905 1906 1907 1908 1909 1910 1911 1912 1913 1914…" at bounding box center [943, 375] width 52 height 19
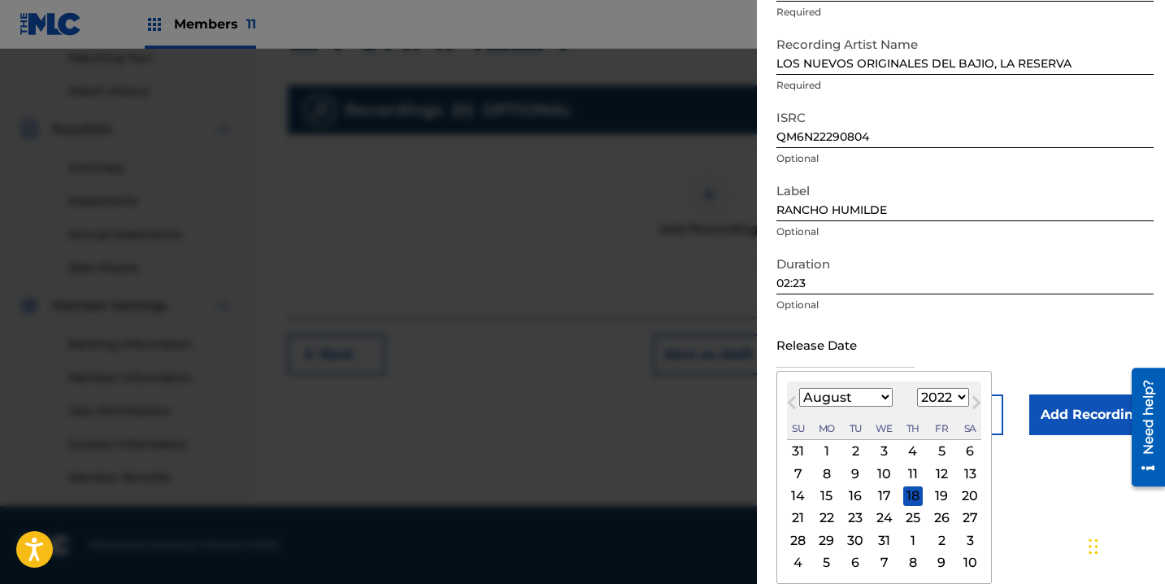
scroll to position [140, 0]
drag, startPoint x: 859, startPoint y: 376, endPoint x: 858, endPoint y: 386, distance: 10.7
click at [859, 376] on div "August 2022 Previous Month Next Month August 2022 January February March April …" at bounding box center [883, 477] width 215 height 213
click at [855, 402] on select "January February March April May June July August September October November De…" at bounding box center [845, 397] width 93 height 19
select select "6"
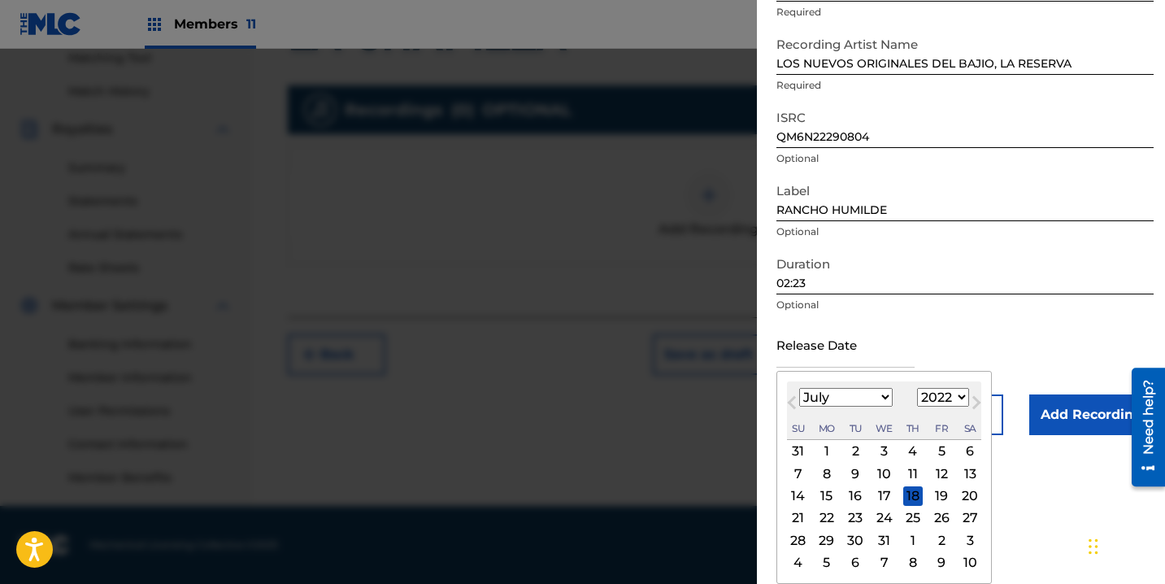
click at [799, 388] on select "January February March April May June July August September October November De…" at bounding box center [845, 397] width 93 height 19
drag, startPoint x: 937, startPoint y: 518, endPoint x: 1004, endPoint y: 481, distance: 76.0
click at [938, 517] on div "22" at bounding box center [942, 518] width 20 height 20
type input "July 22 2022"
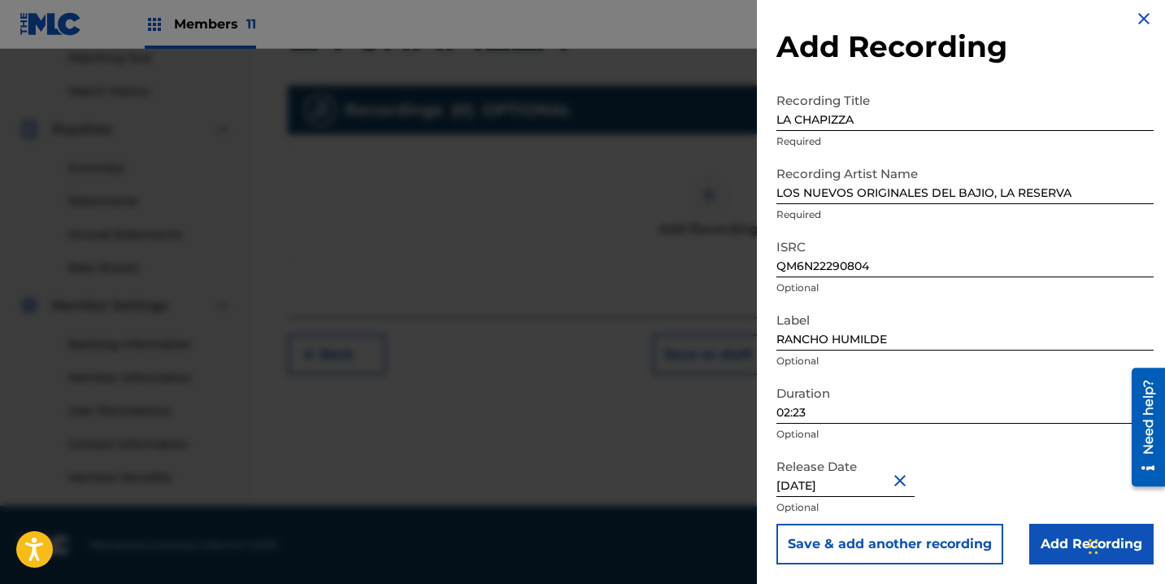
click at [1039, 536] on input "Add Recording" at bounding box center [1091, 543] width 124 height 41
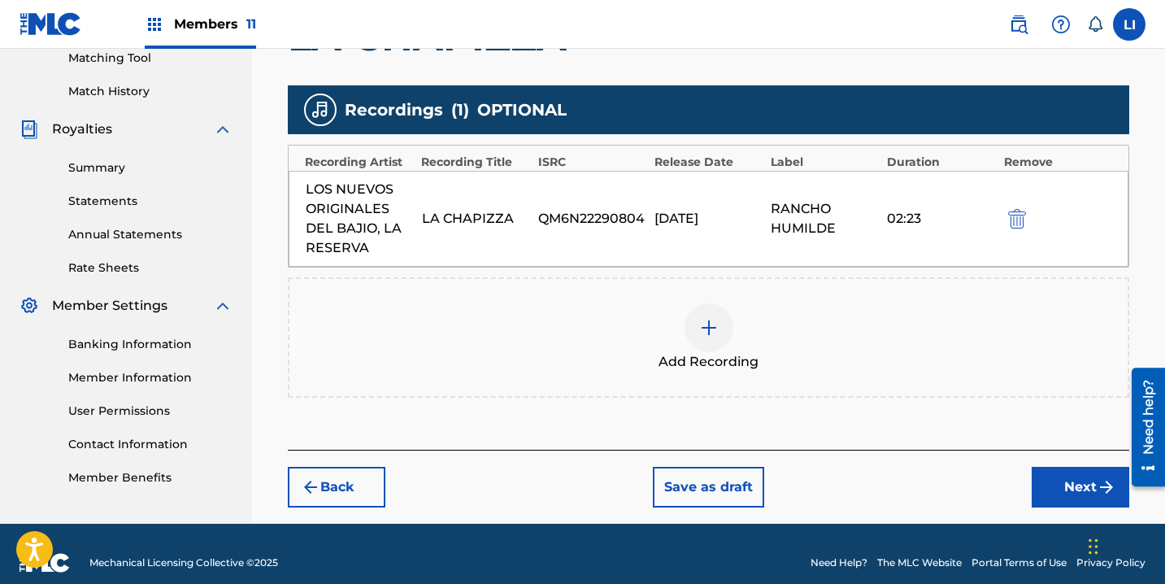
click at [1047, 486] on button "Next" at bounding box center [1081, 487] width 98 height 41
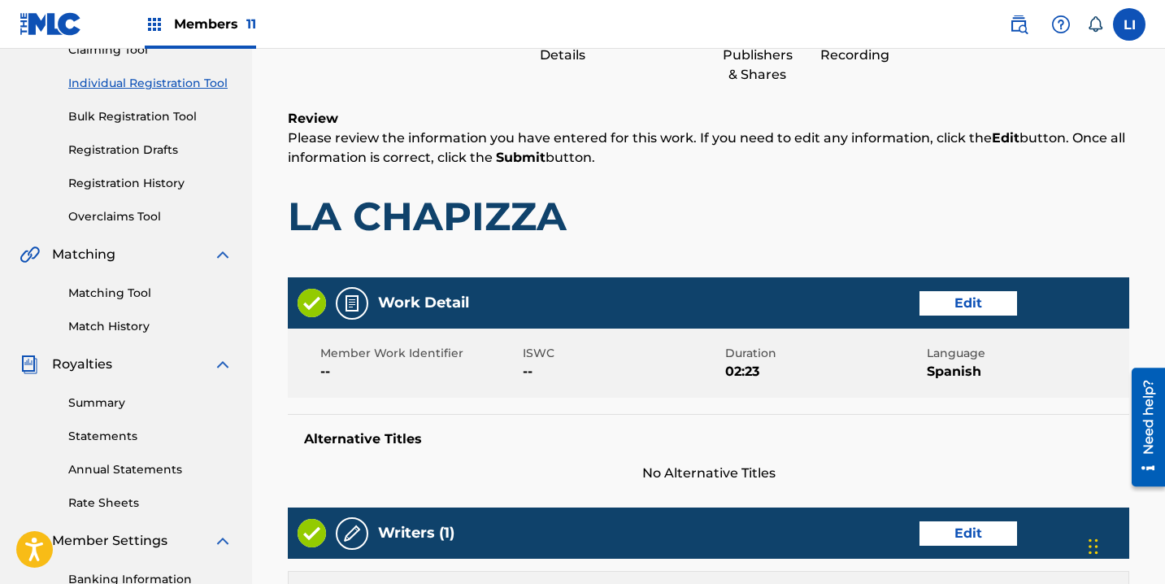
scroll to position [929, 0]
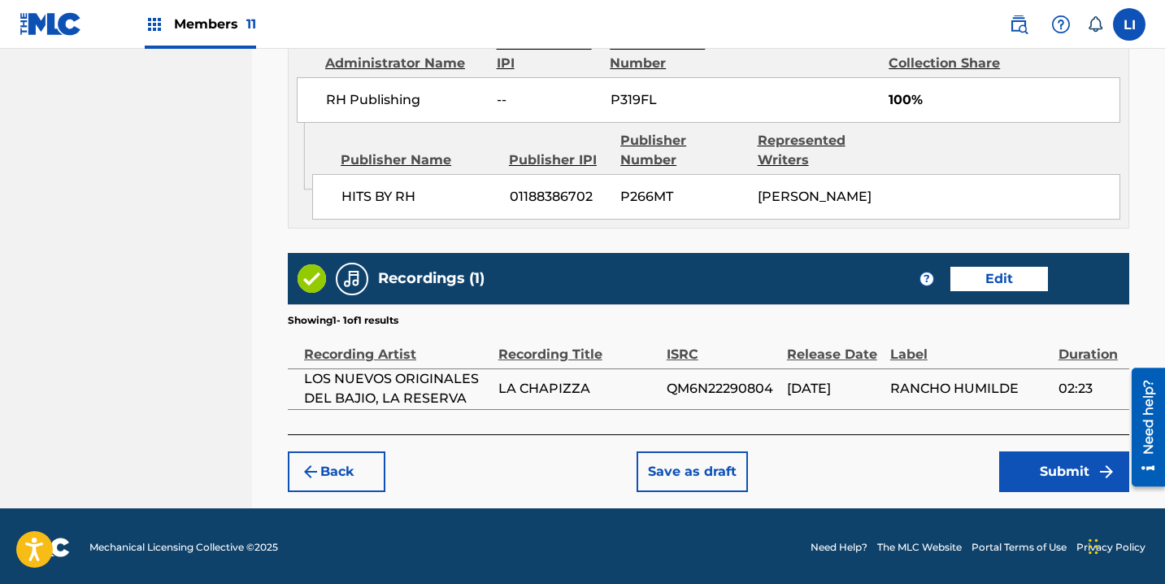
click at [1026, 469] on button "Submit" at bounding box center [1064, 471] width 130 height 41
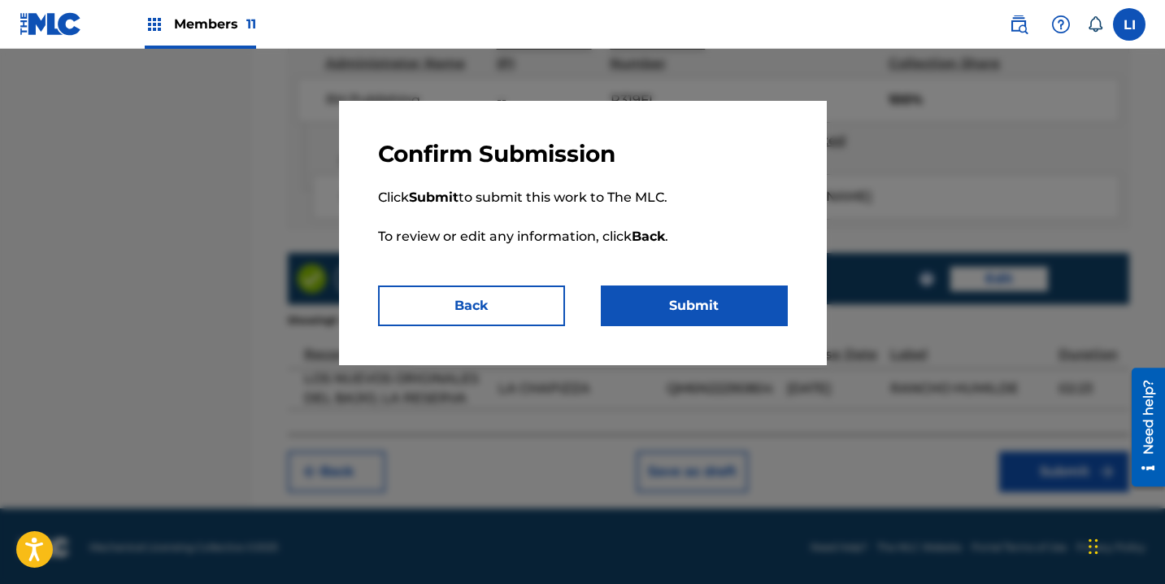
click at [701, 312] on button "Submit" at bounding box center [694, 305] width 187 height 41
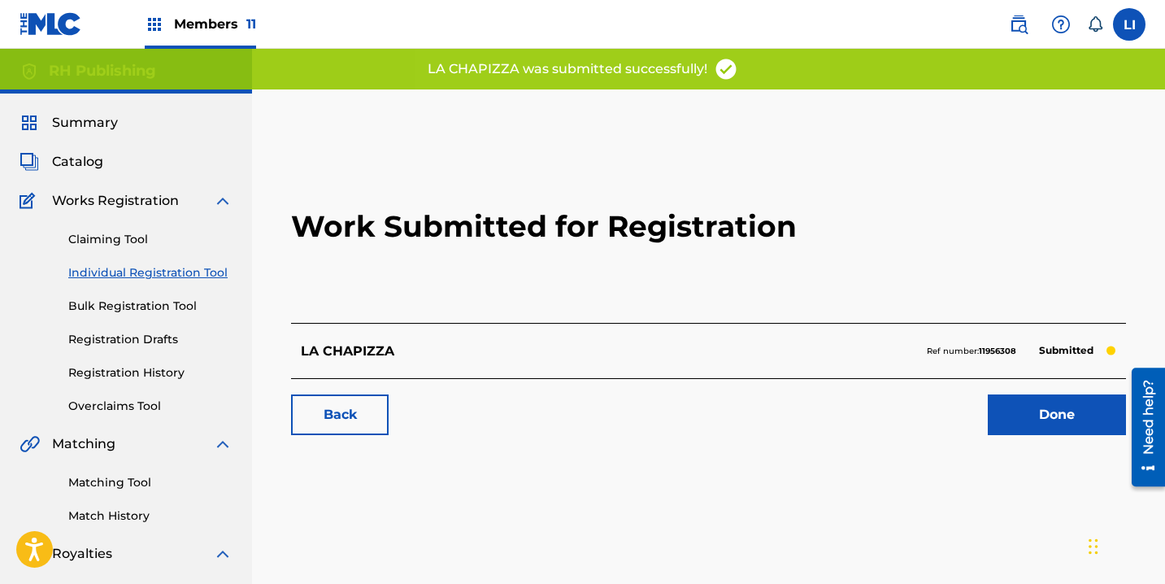
click at [1024, 415] on link "Done" at bounding box center [1057, 414] width 138 height 41
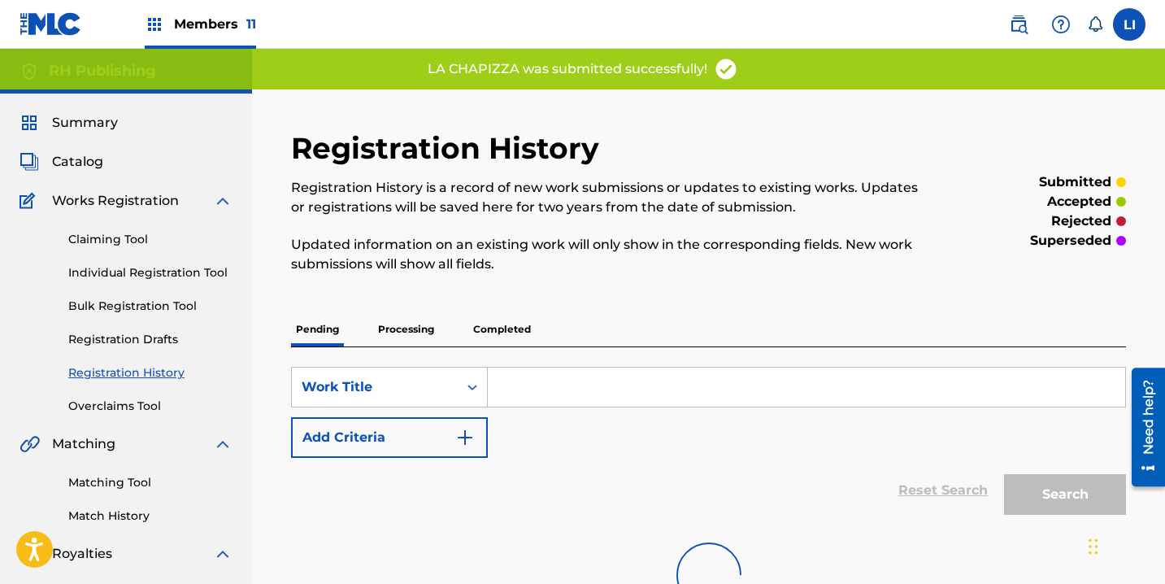
click at [118, 269] on link "Individual Registration Tool" at bounding box center [150, 272] width 164 height 17
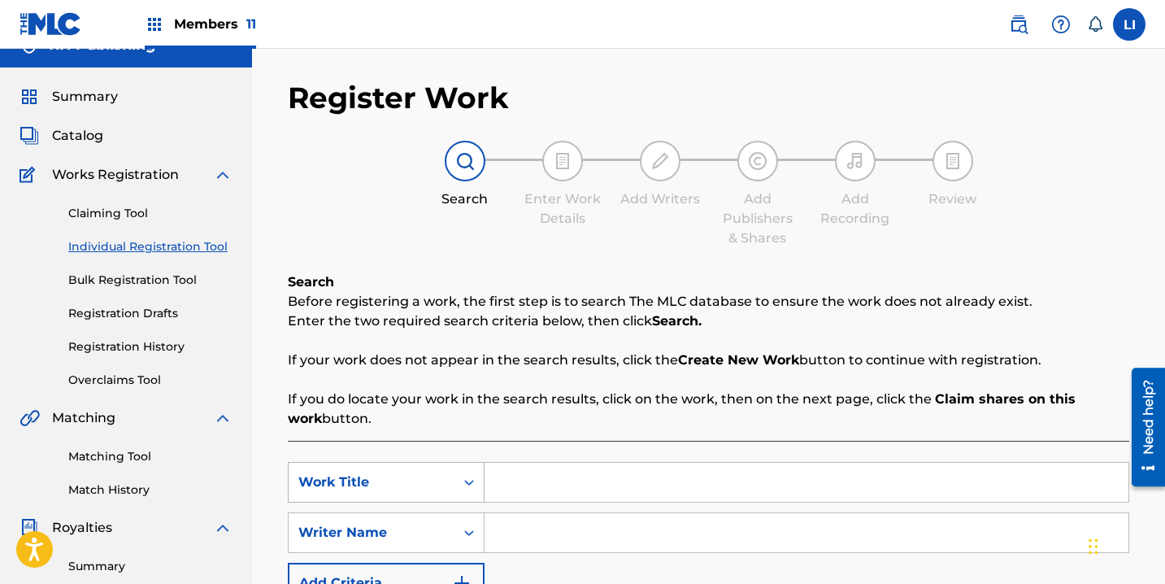
scroll to position [338, 0]
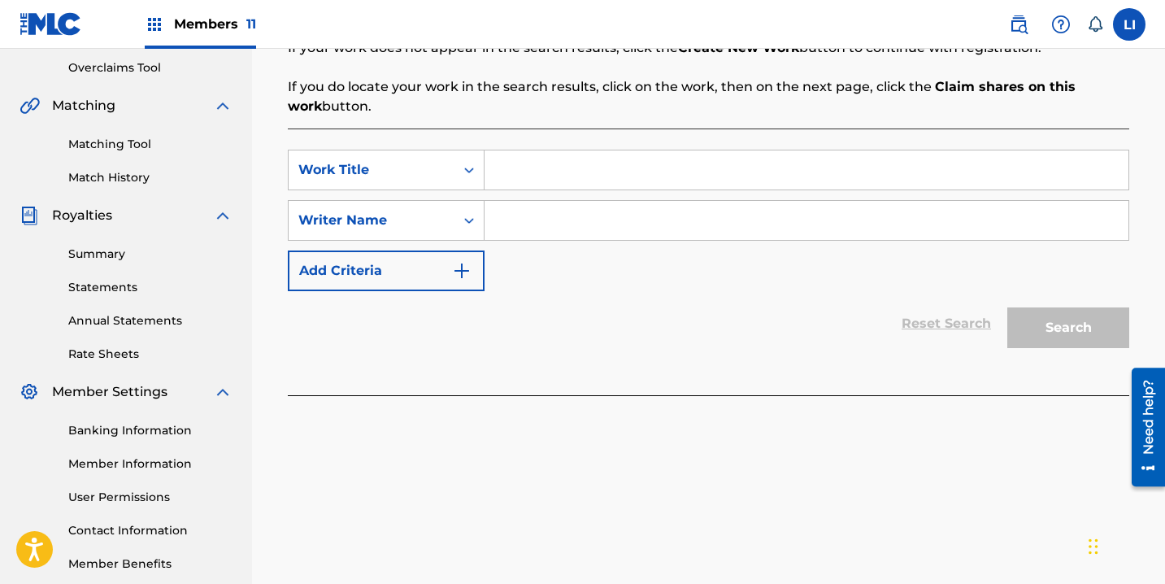
click at [543, 180] on input "Search Form" at bounding box center [806, 169] width 644 height 39
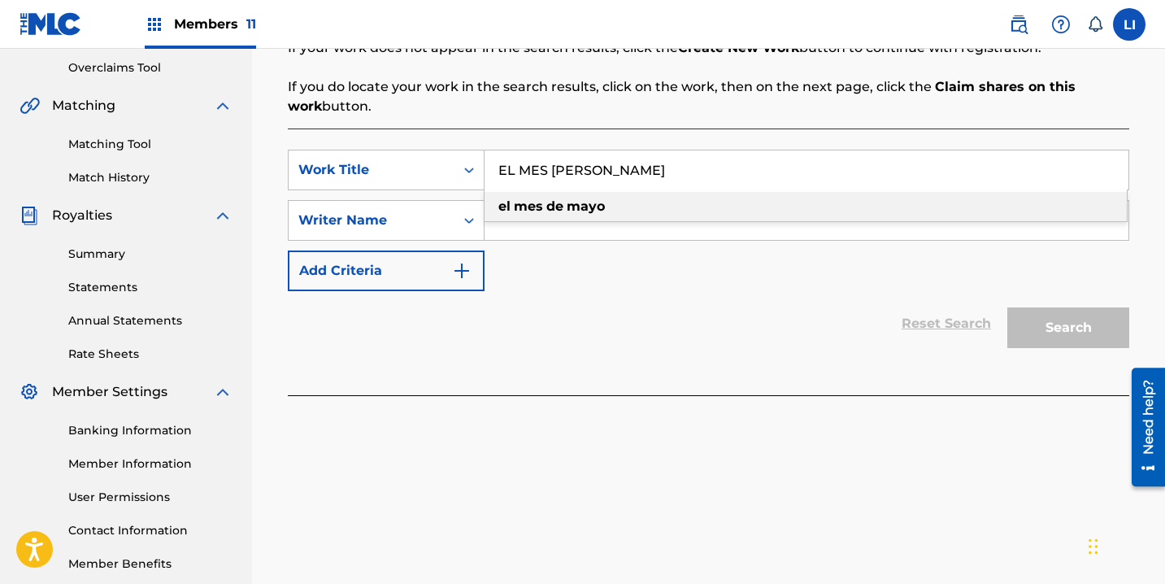
type input "EL MES DE MAYO"
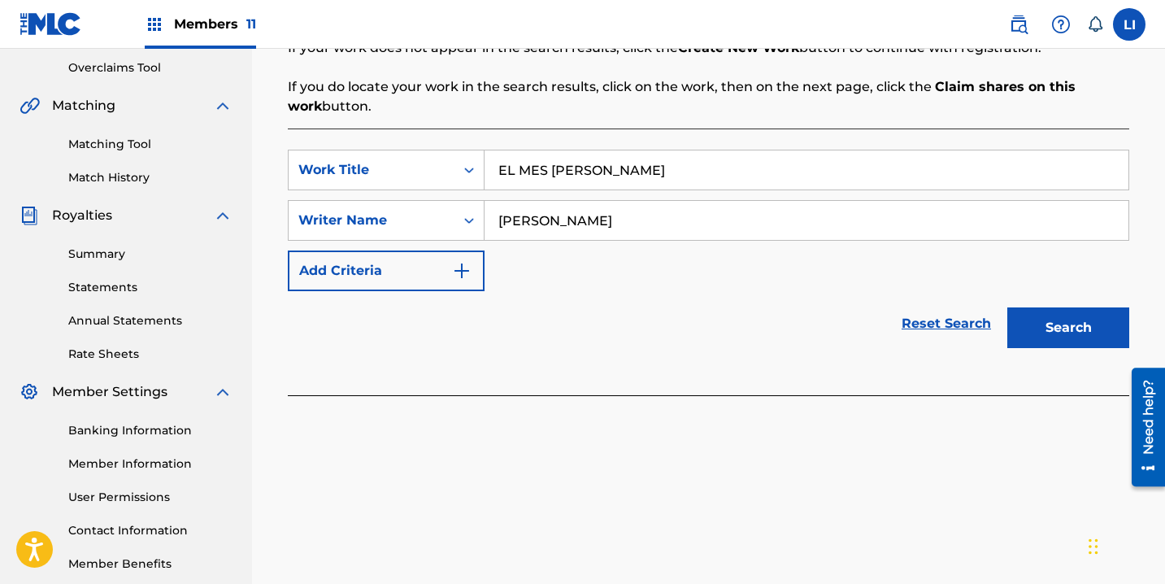
type input "ROEL"
click at [1007, 307] on button "Search" at bounding box center [1068, 327] width 122 height 41
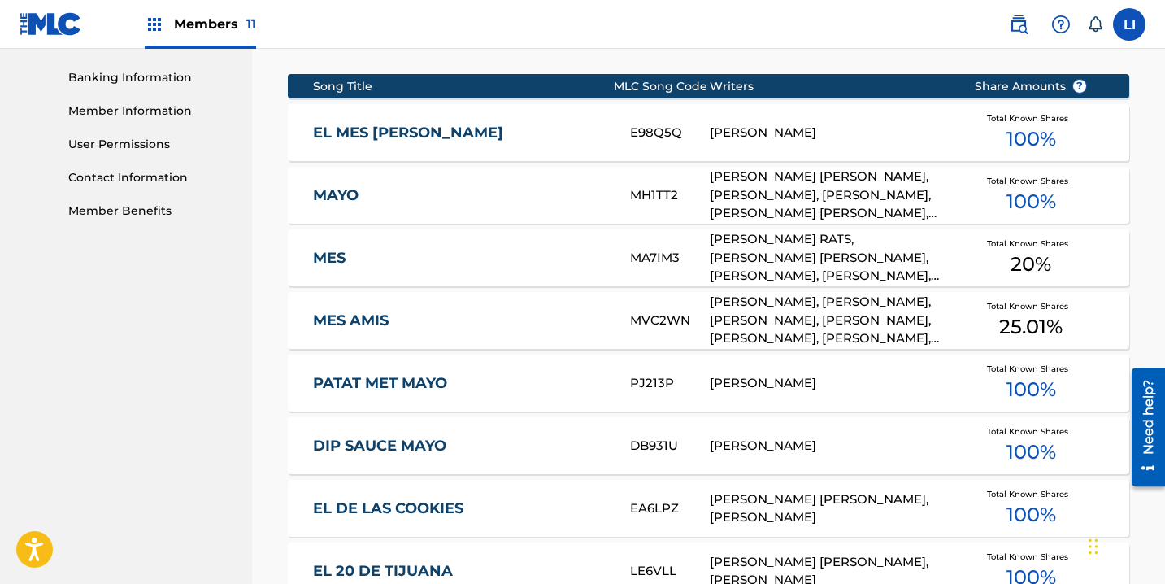
scroll to position [648, 0]
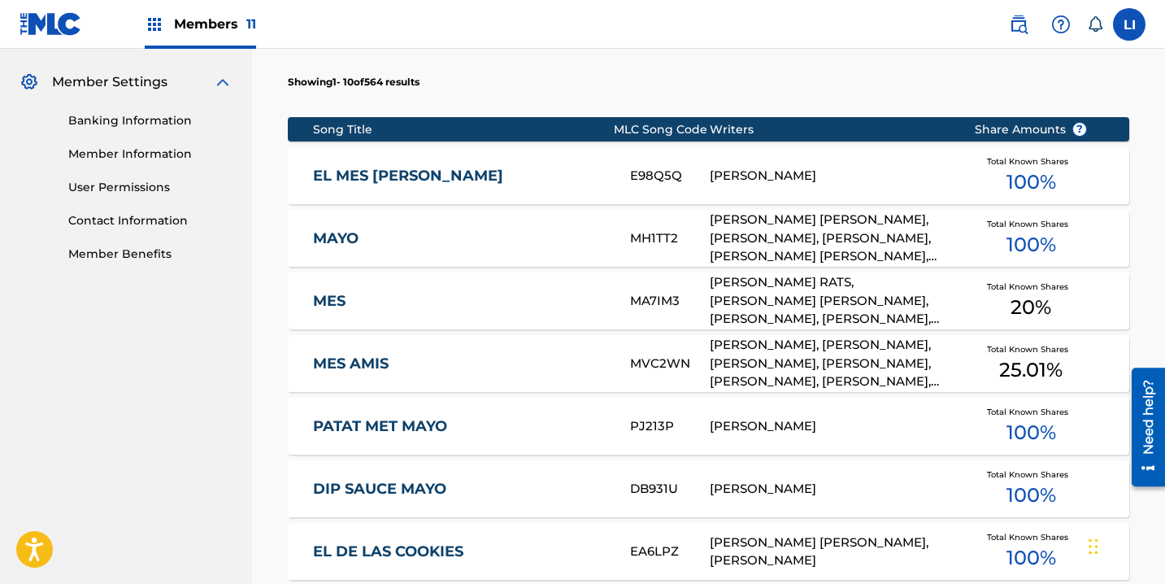
click at [710, 159] on div "EL MES DE MAYO E98Q5Q ROEL PENA Total Known Shares 100 %" at bounding box center [708, 175] width 841 height 57
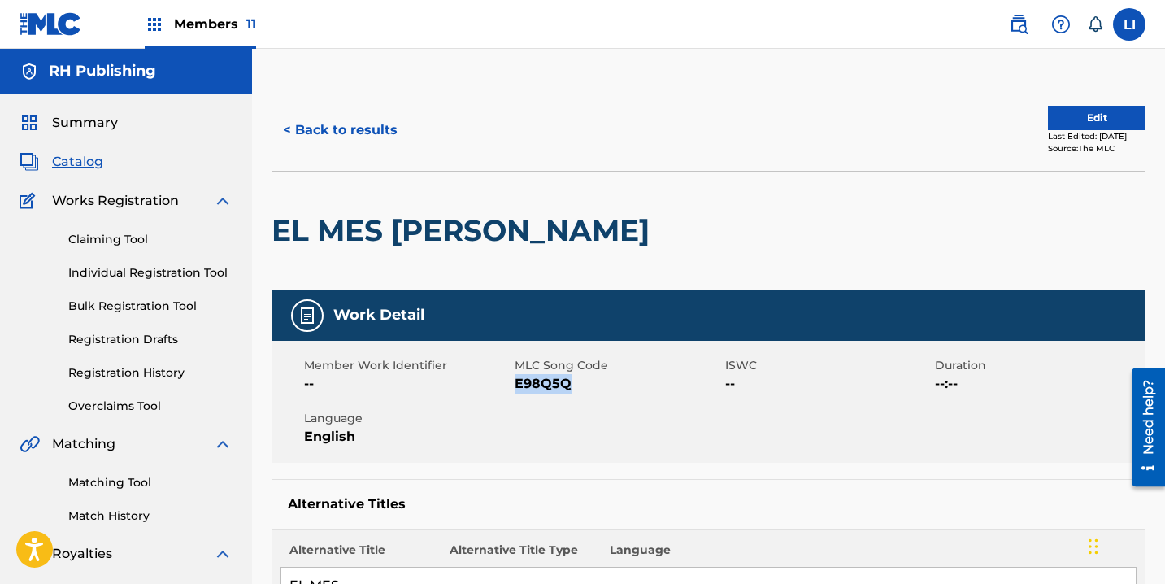
drag, startPoint x: 556, startPoint y: 384, endPoint x: 516, endPoint y: 384, distance: 39.8
click at [516, 384] on span "E98Q5Q" at bounding box center [618, 384] width 206 height 20
copy span "E98Q5Q"
click at [364, 127] on button "< Back to results" at bounding box center [339, 130] width 137 height 41
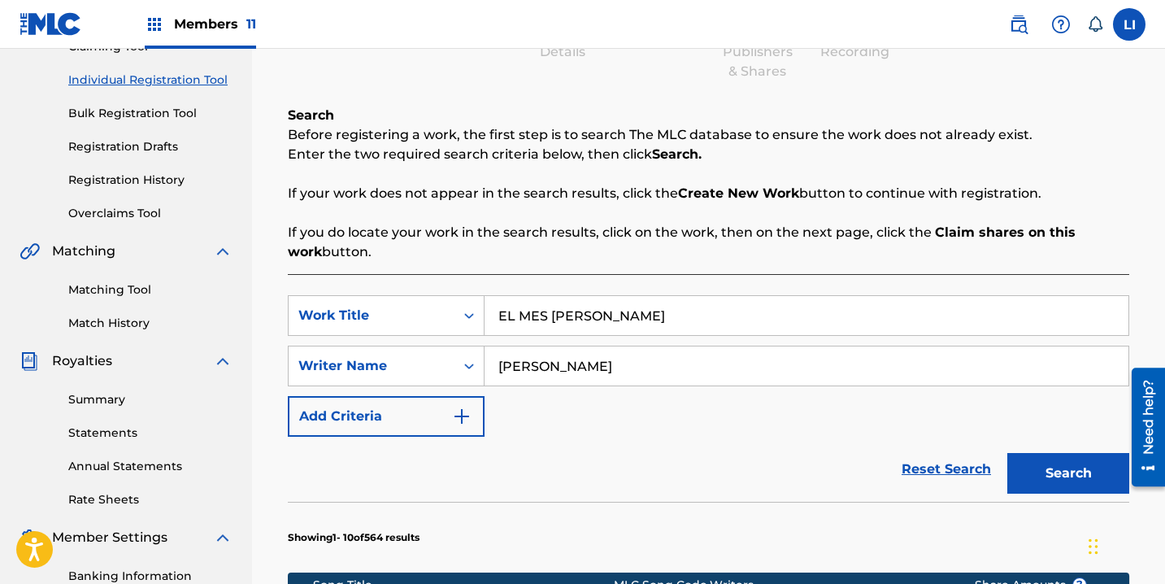
scroll to position [308, 0]
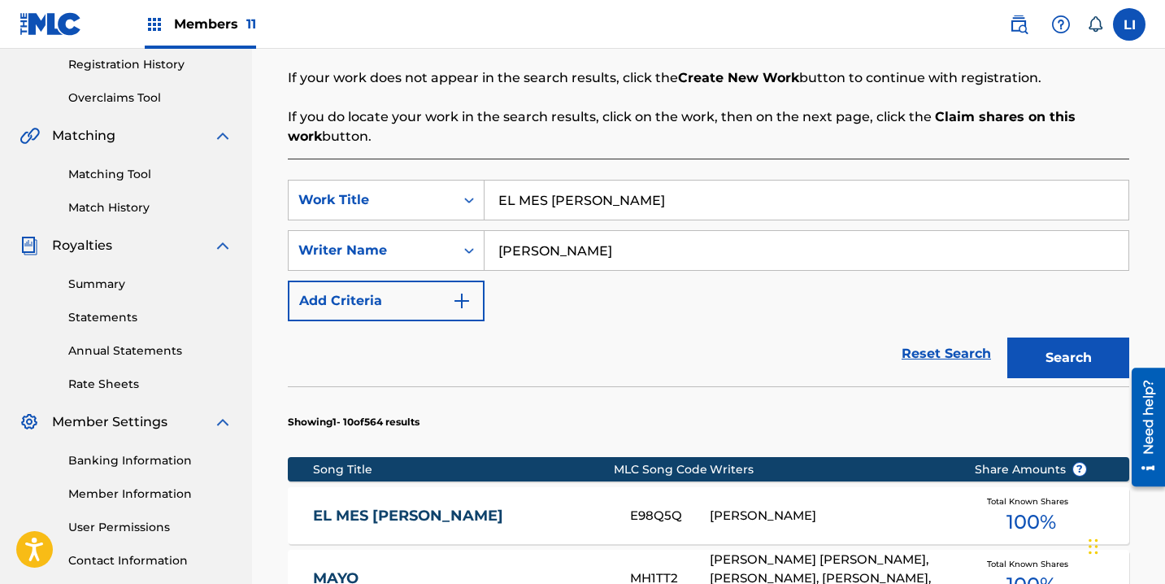
drag, startPoint x: 653, startPoint y: 201, endPoint x: 279, endPoint y: 201, distance: 373.9
click at [282, 199] on div "Register Work Search Enter Work Details Add Writers Add Publishers & Shares Add…" at bounding box center [708, 555] width 874 height 1548
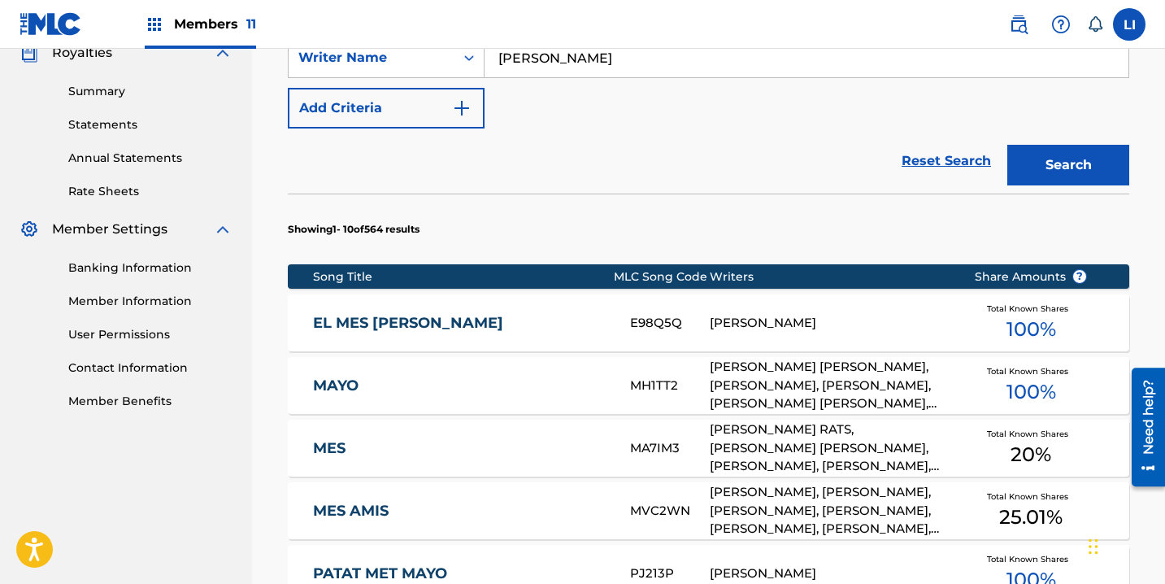
type input "galletas"
click at [1007, 145] on button "Search" at bounding box center [1068, 165] width 122 height 41
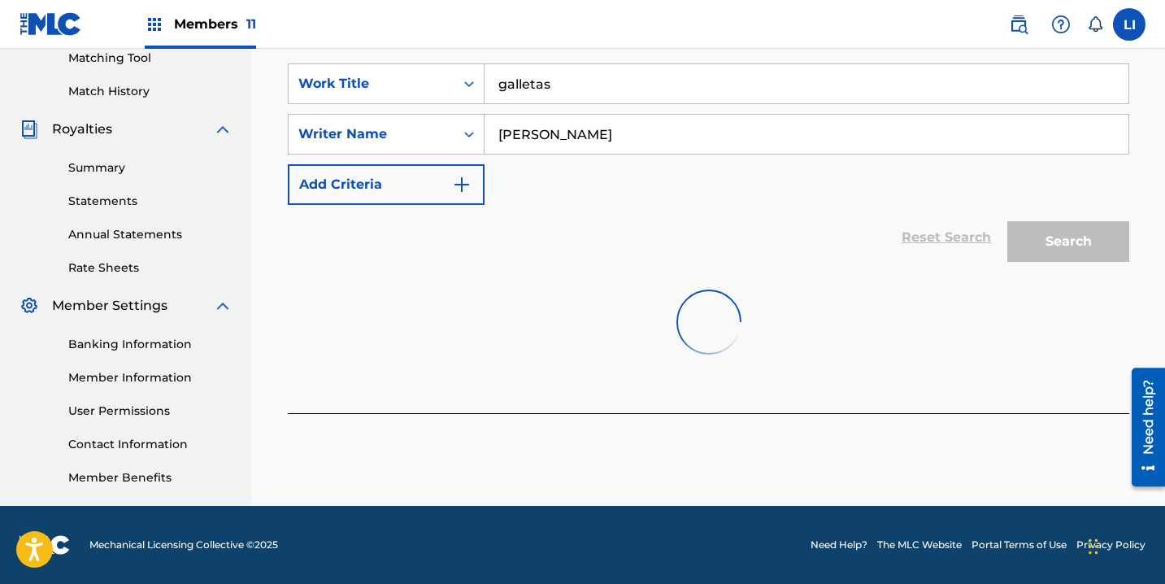
scroll to position [501, 0]
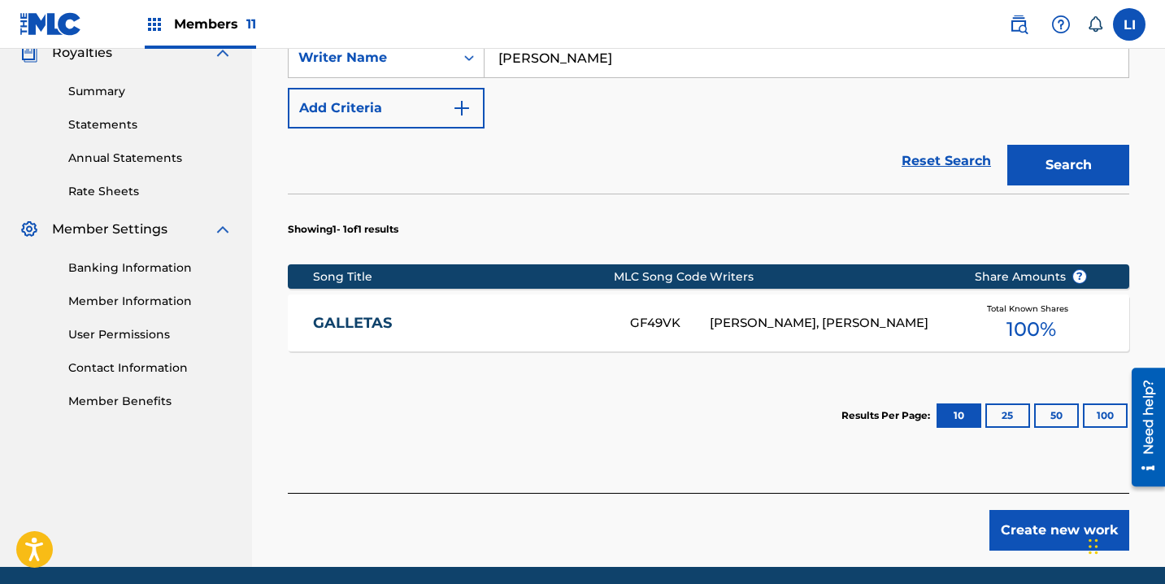
click at [588, 301] on div "GALLETAS GF49VK MARTIN PENA, ROEL PENA Total Known Shares 100 %" at bounding box center [708, 322] width 841 height 57
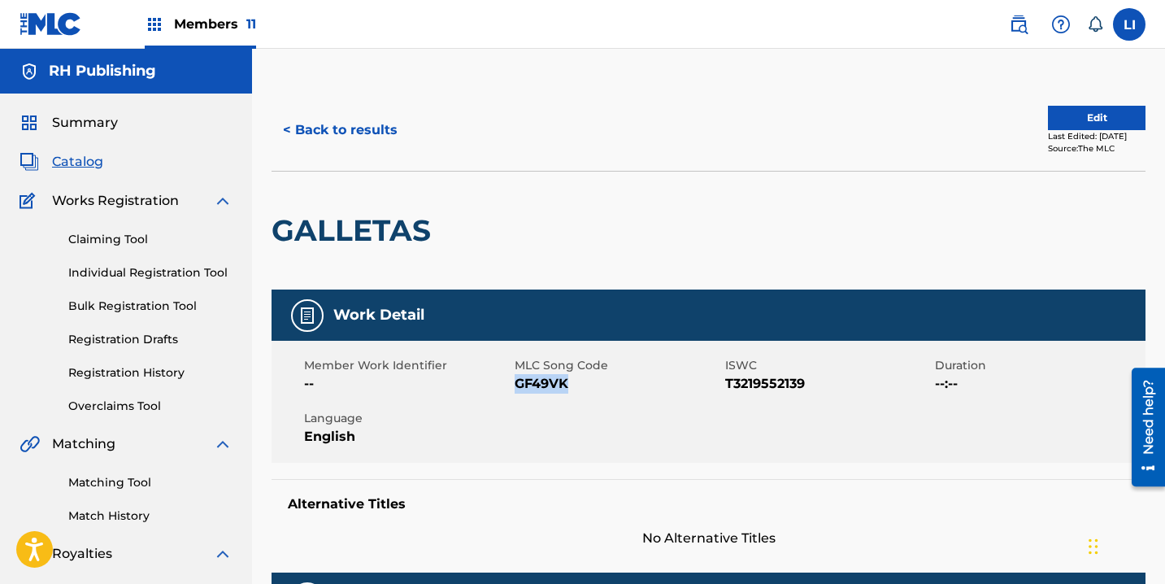
drag, startPoint x: 577, startPoint y: 383, endPoint x: 515, endPoint y: 385, distance: 62.6
click at [515, 385] on span "GF49VK" at bounding box center [618, 384] width 206 height 20
copy span "GF49VK"
click at [408, 133] on div "< Back to results" at bounding box center [489, 130] width 437 height 41
click at [367, 129] on button "< Back to results" at bounding box center [339, 130] width 137 height 41
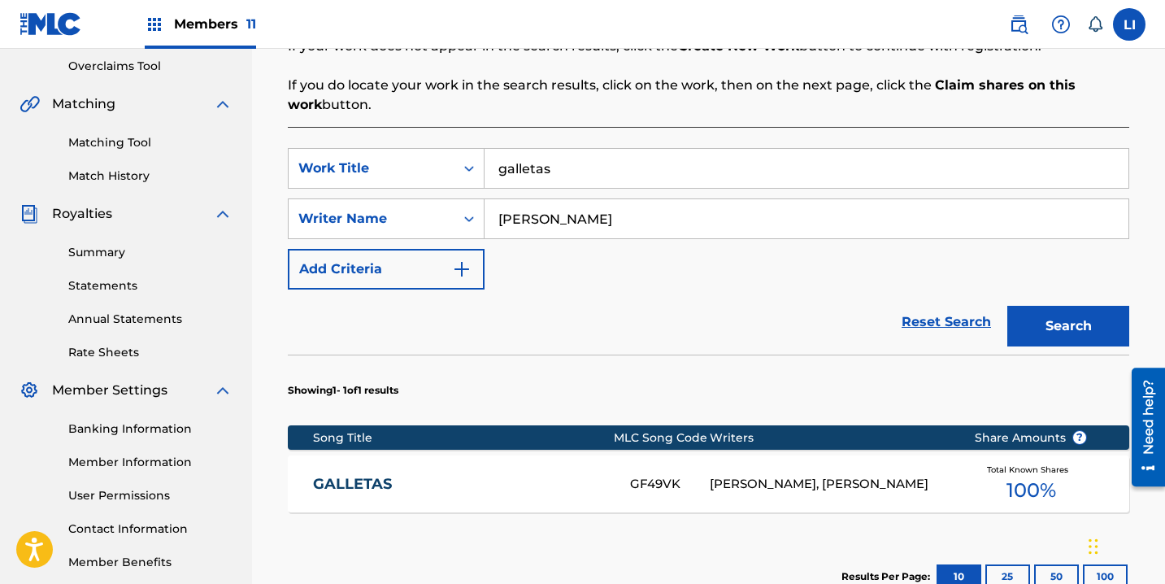
scroll to position [332, 0]
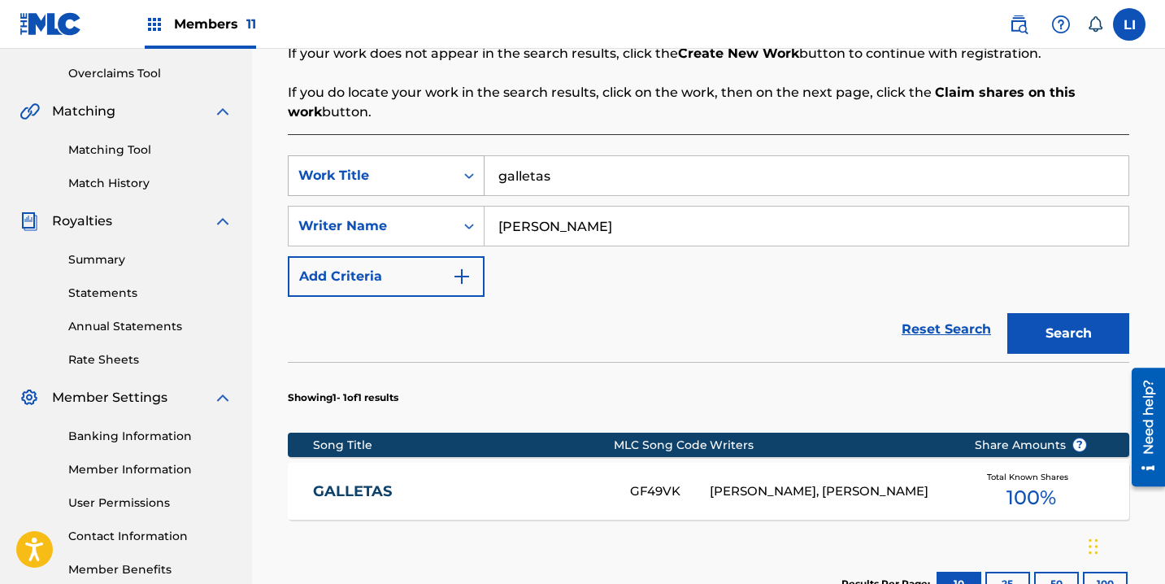
drag, startPoint x: 567, startPoint y: 180, endPoint x: 354, endPoint y: 156, distance: 213.5
click at [354, 156] on div "SearchWithCriteriaf24d9734-8105-49ae-988b-06e40abe0b1a Work Title galletas" at bounding box center [708, 175] width 841 height 41
type input "FN"
click at [1007, 313] on button "Search" at bounding box center [1068, 333] width 122 height 41
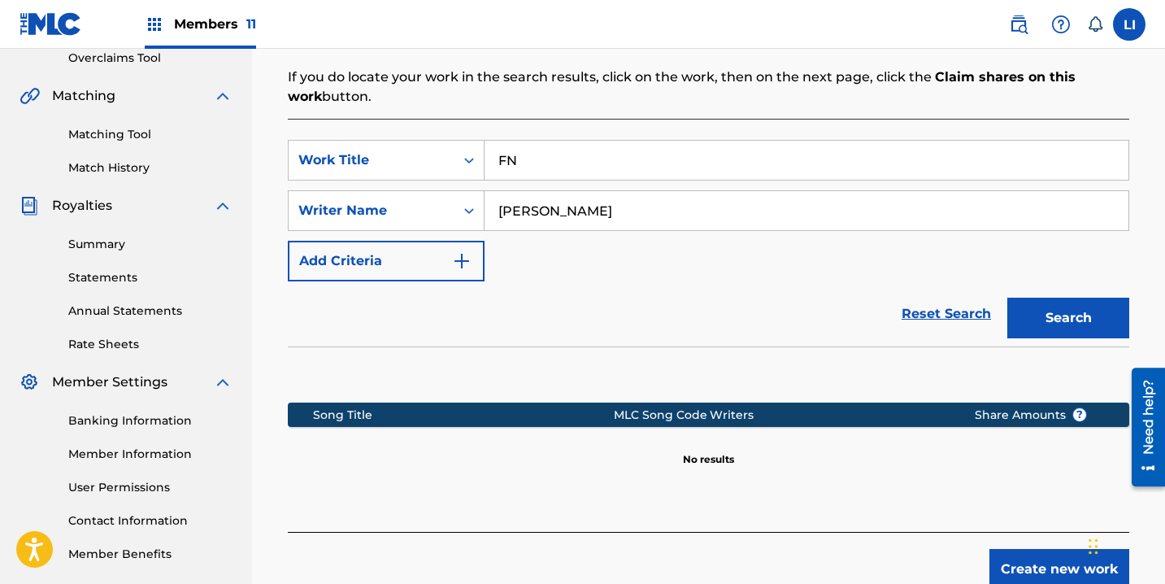
scroll to position [367, 0]
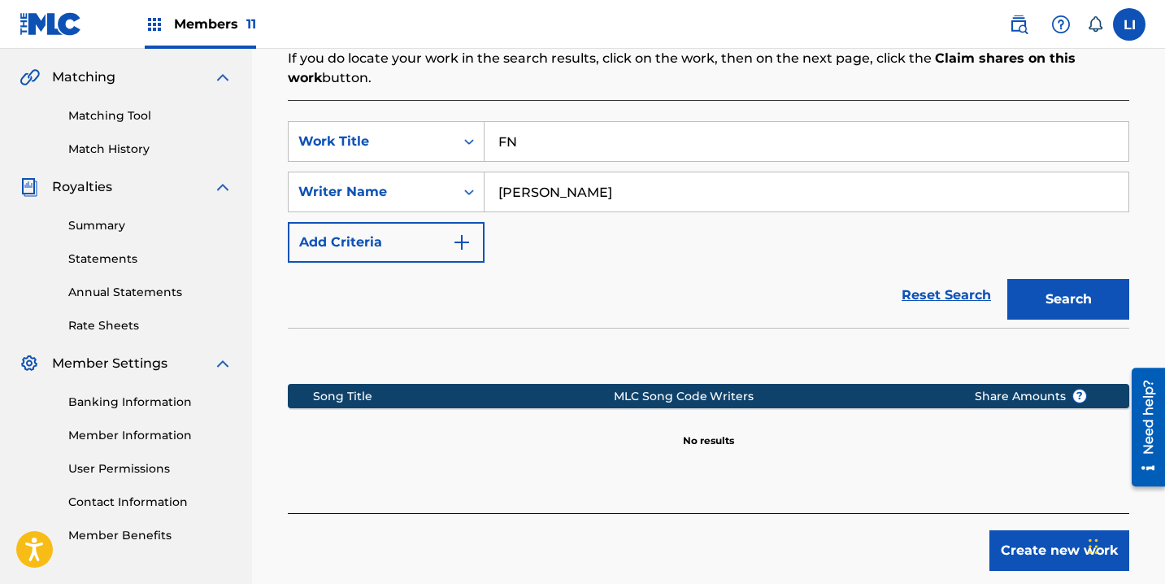
click at [1004, 535] on button "Create new work" at bounding box center [1059, 550] width 140 height 41
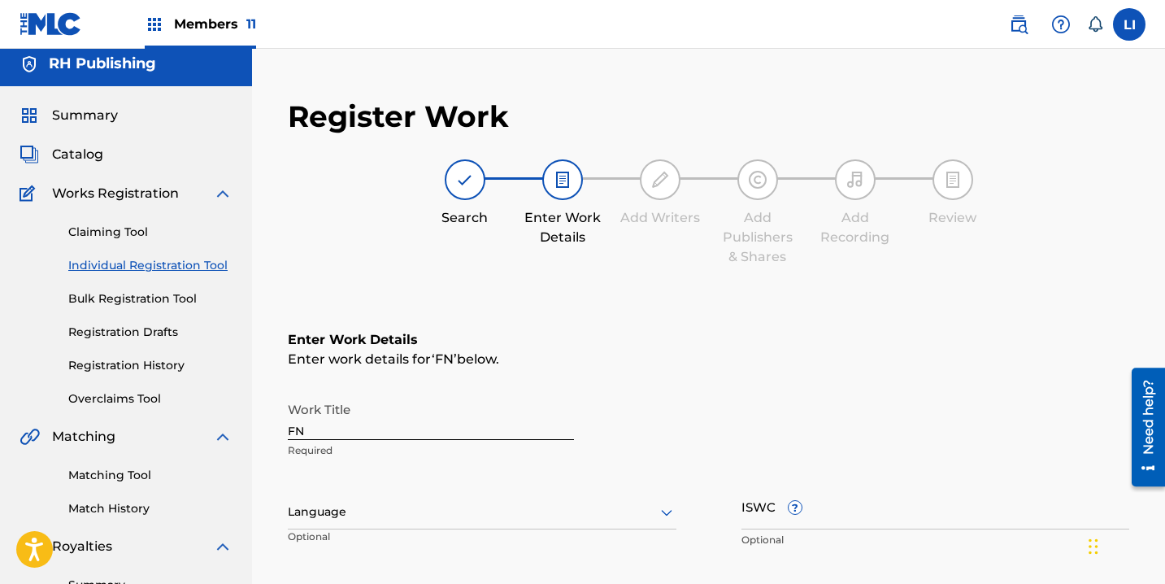
scroll to position [347, 0]
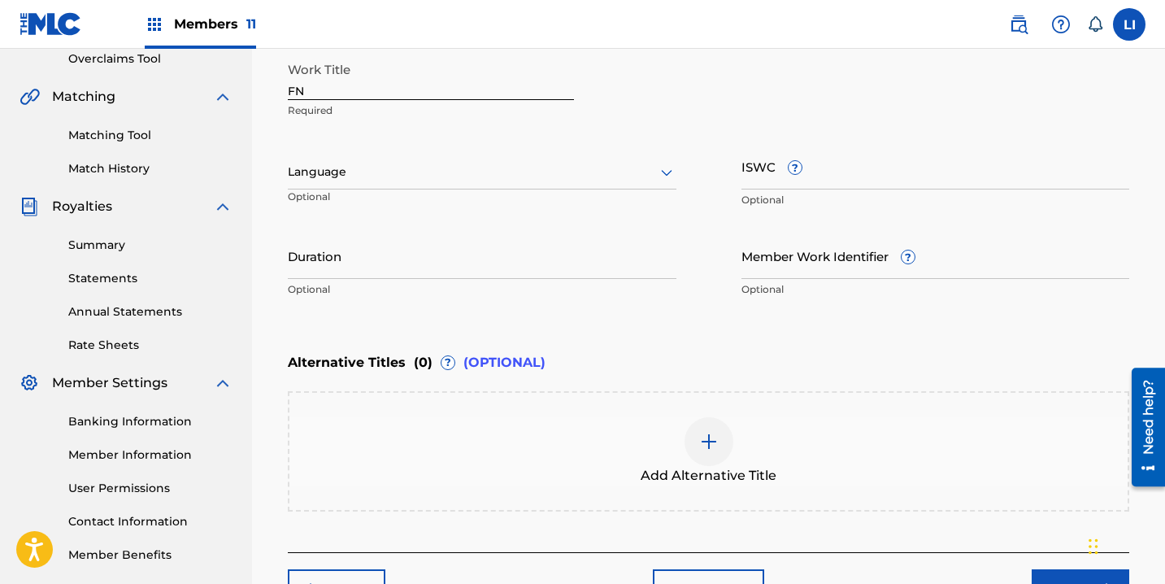
click at [351, 161] on div "Language" at bounding box center [482, 172] width 389 height 34
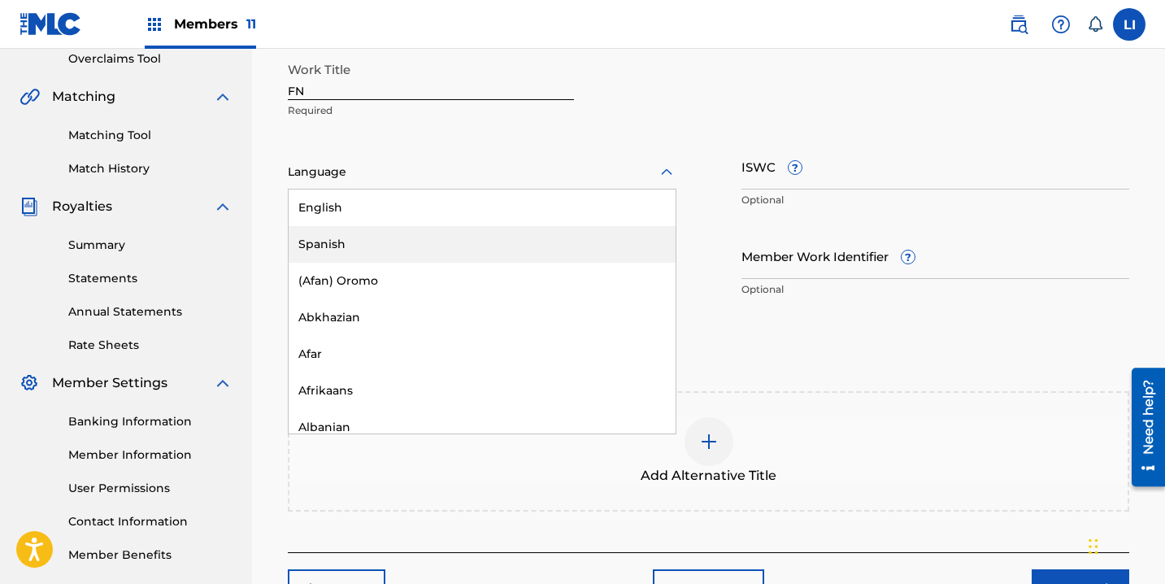
drag, startPoint x: 334, startPoint y: 226, endPoint x: 335, endPoint y: 235, distance: 9.0
click at [335, 228] on div "English Spanish (Afan) Oromo Abkhazian Afar Afrikaans Albanian Amharic Arabic A…" at bounding box center [482, 311] width 387 height 244
click at [335, 238] on div "Spanish" at bounding box center [482, 244] width 387 height 37
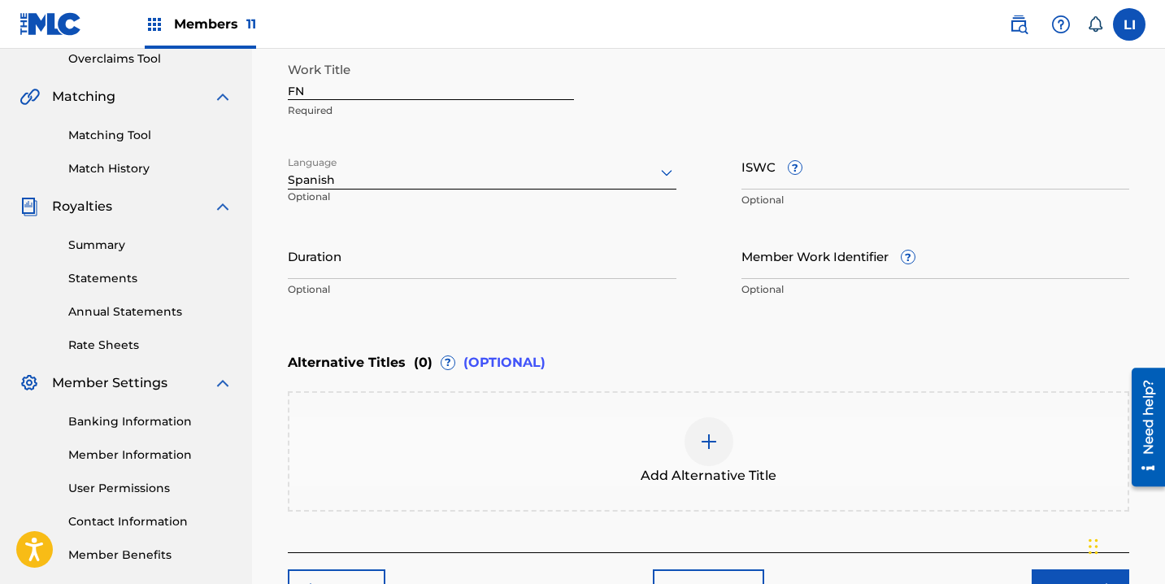
click at [337, 255] on input "Duration" at bounding box center [482, 255] width 389 height 46
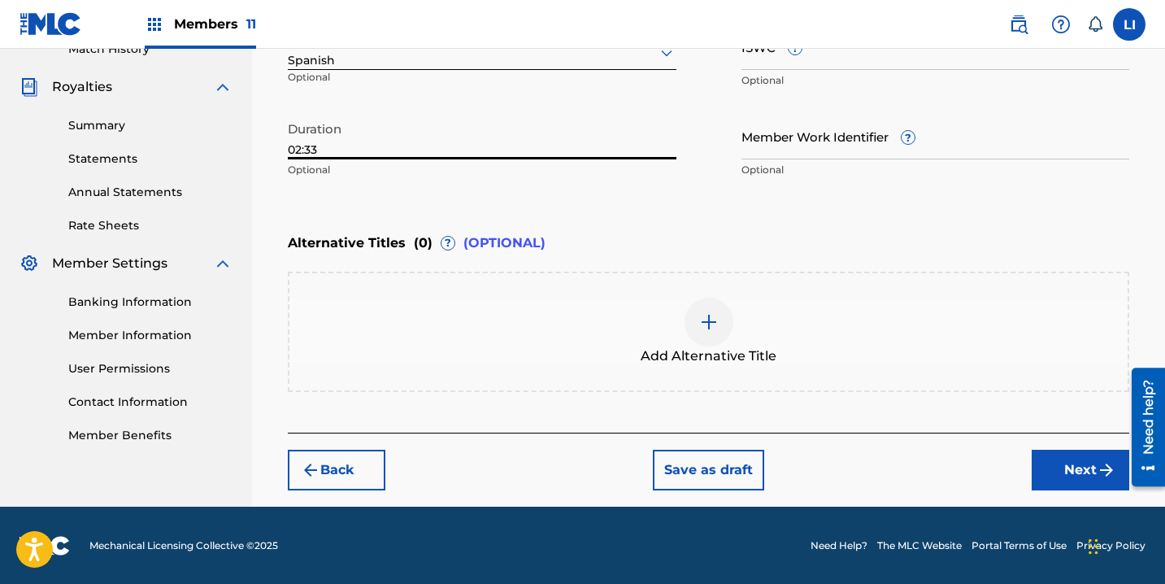
type input "02:33"
click at [1067, 480] on button "Next" at bounding box center [1081, 470] width 98 height 41
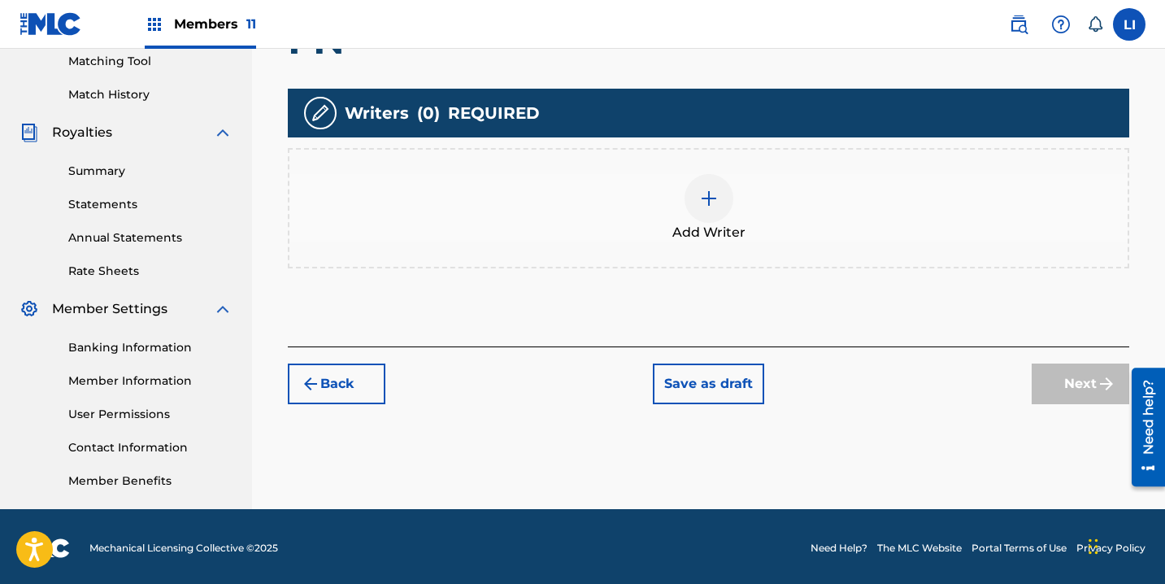
scroll to position [421, 0]
click at [677, 213] on div "Add Writer" at bounding box center [708, 208] width 838 height 68
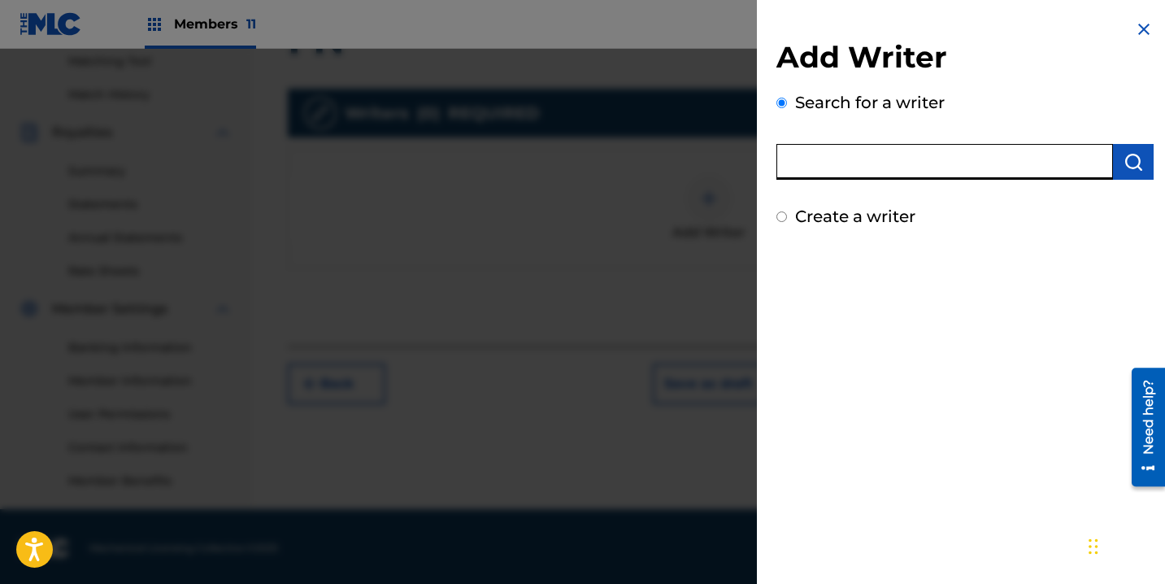
click at [845, 154] on input "text" at bounding box center [944, 162] width 337 height 36
type input "ROEL PEÑA"
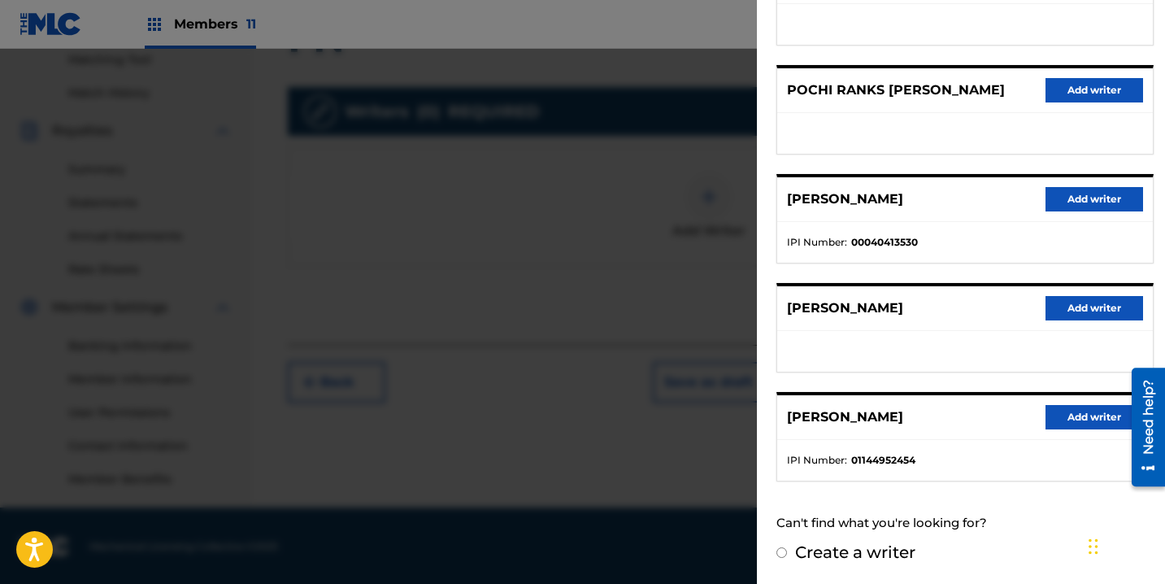
scroll to position [424, 0]
click at [1058, 440] on ul "IPI Number : 01144952454" at bounding box center [965, 460] width 376 height 41
click at [1063, 420] on button "Add writer" at bounding box center [1094, 417] width 98 height 24
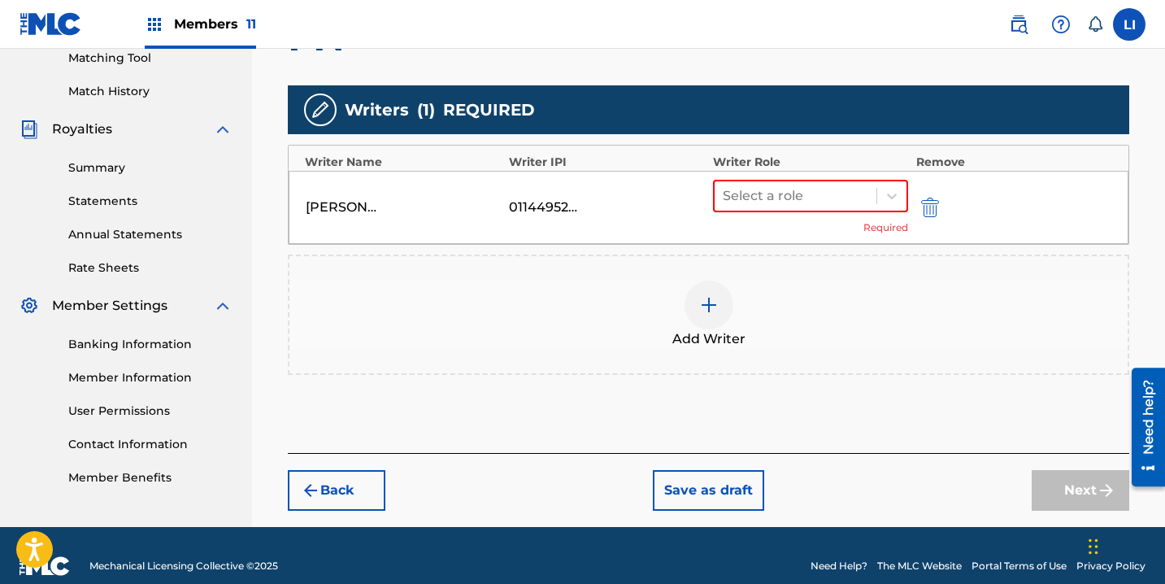
scroll to position [445, 0]
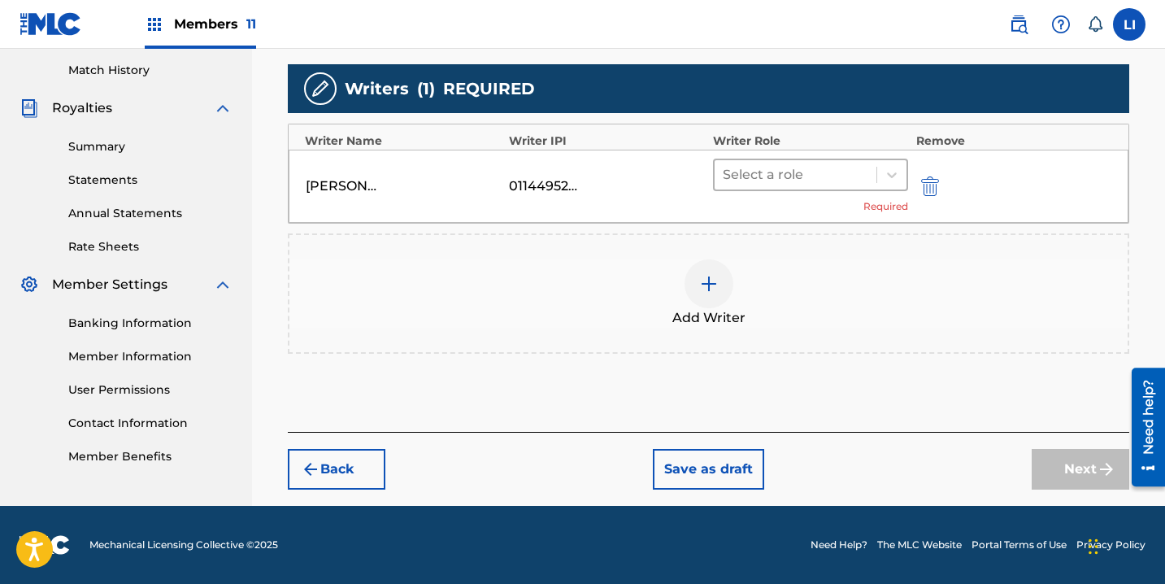
click at [750, 181] on div at bounding box center [796, 174] width 146 height 23
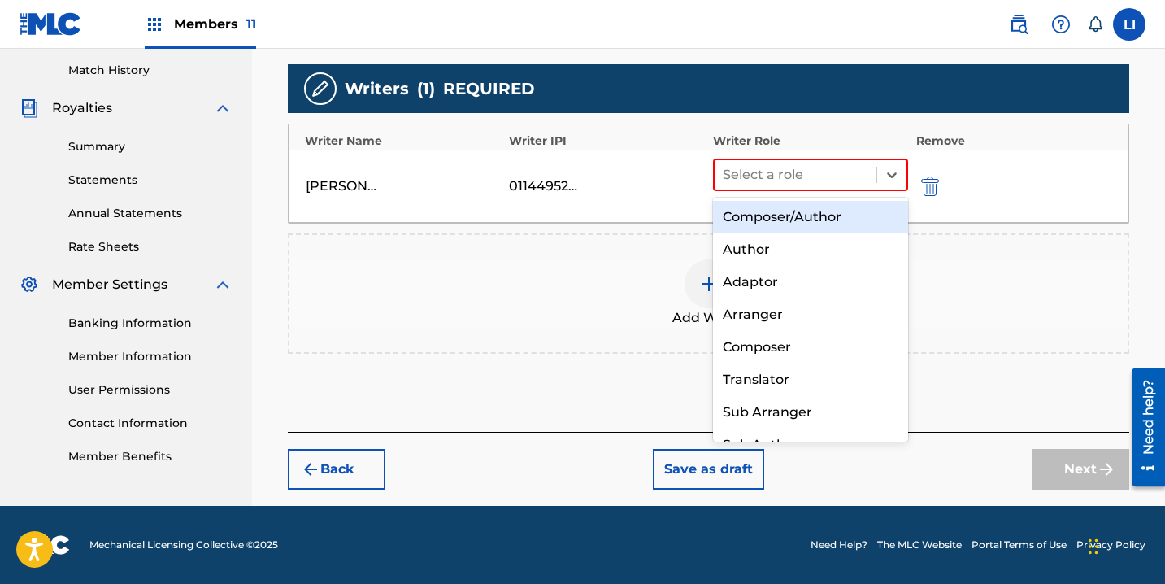
click at [813, 213] on div "Composer/Author" at bounding box center [810, 217] width 195 height 33
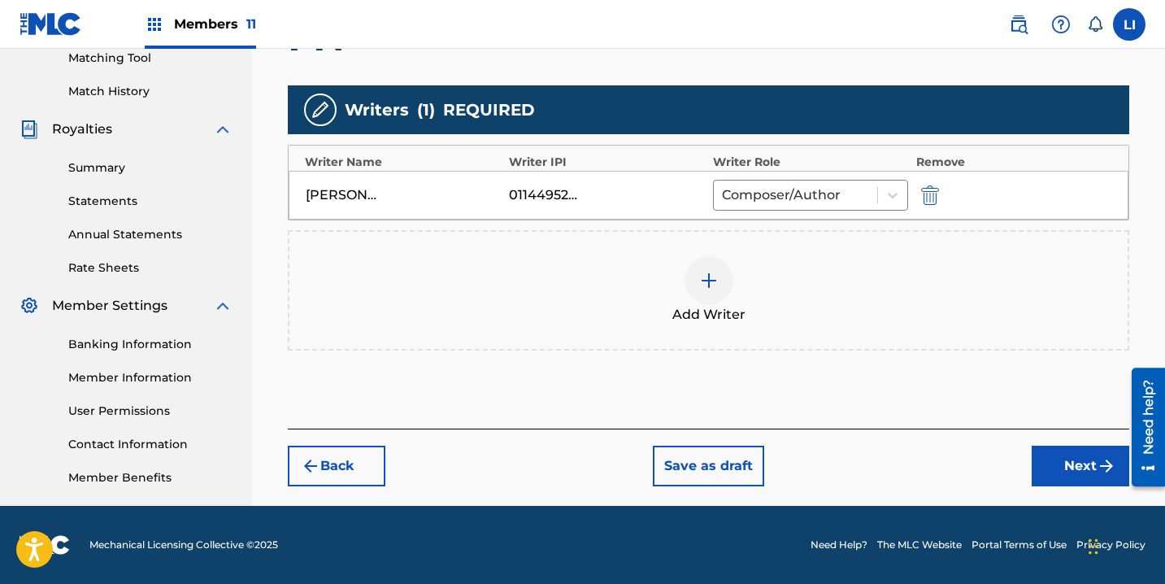
click at [1045, 448] on div "Back Save as draft Next" at bounding box center [708, 457] width 841 height 58
click at [1052, 454] on button "Next" at bounding box center [1081, 465] width 98 height 41
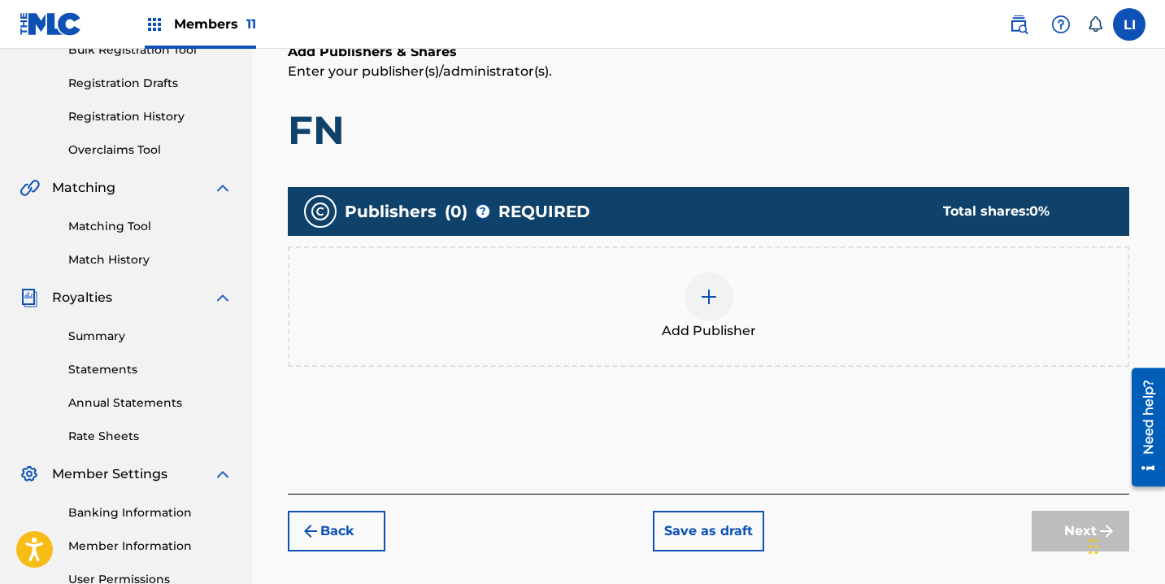
scroll to position [424, 0]
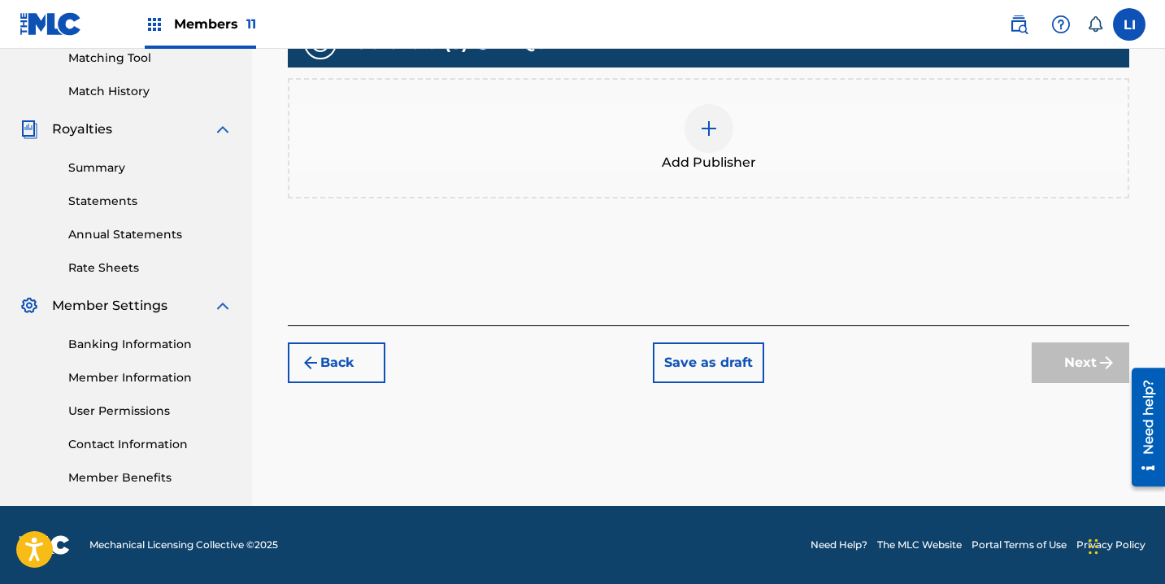
drag, startPoint x: 711, startPoint y: 199, endPoint x: 700, endPoint y: 181, distance: 21.2
click at [709, 196] on div "Publishers ( 0 ) ? REQUIRED Total shares: 0 % Add Publisher" at bounding box center [708, 117] width 841 height 196
click at [700, 175] on div "Add Publisher" at bounding box center [708, 138] width 841 height 120
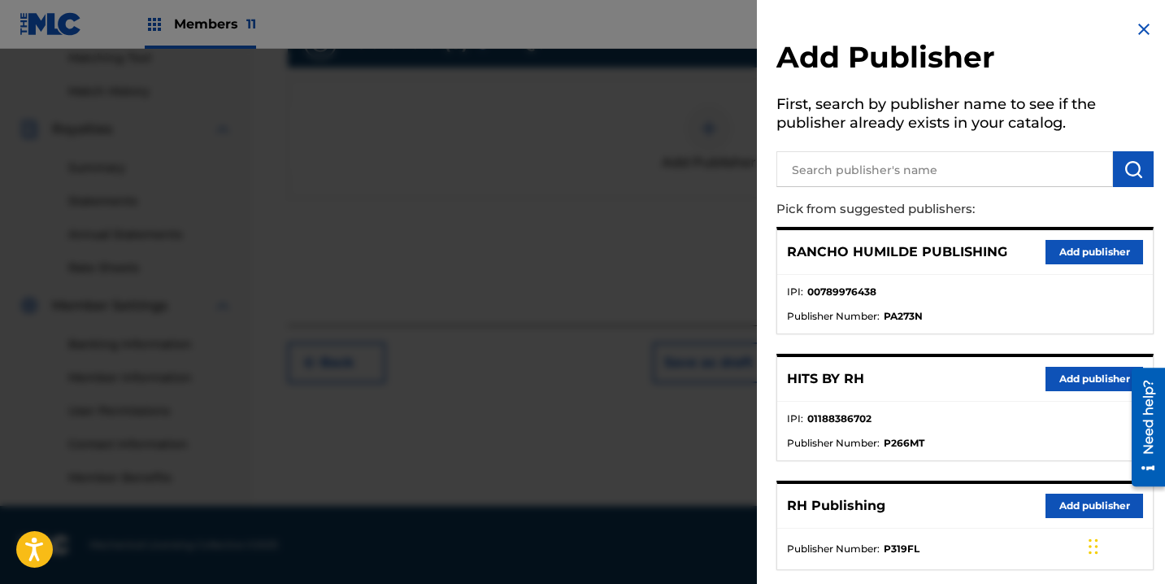
click at [846, 172] on input "text" at bounding box center [944, 169] width 337 height 36
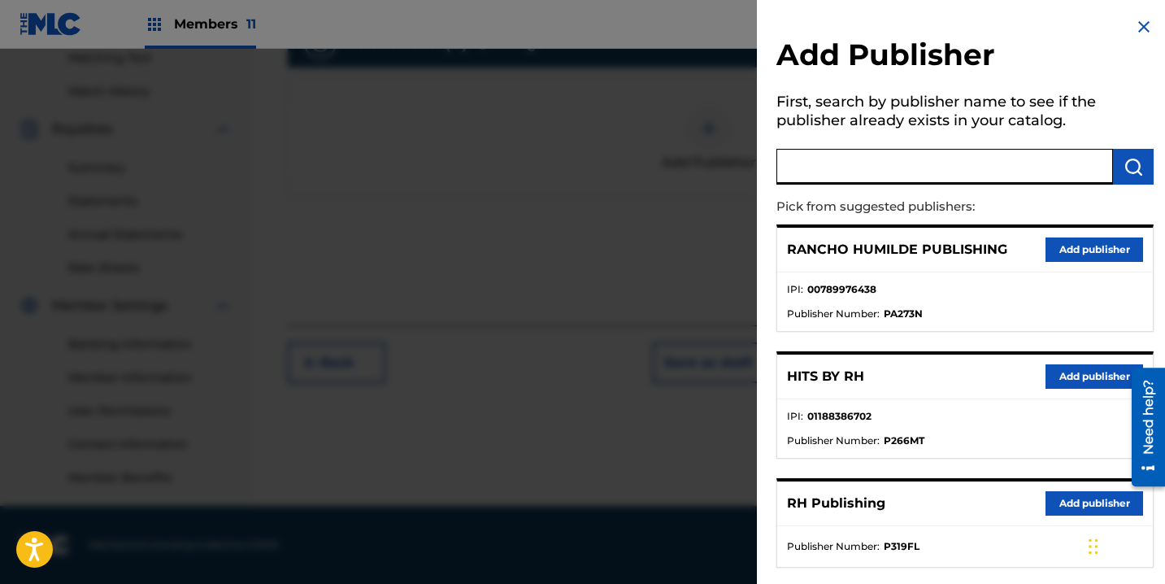
scroll to position [3, 0]
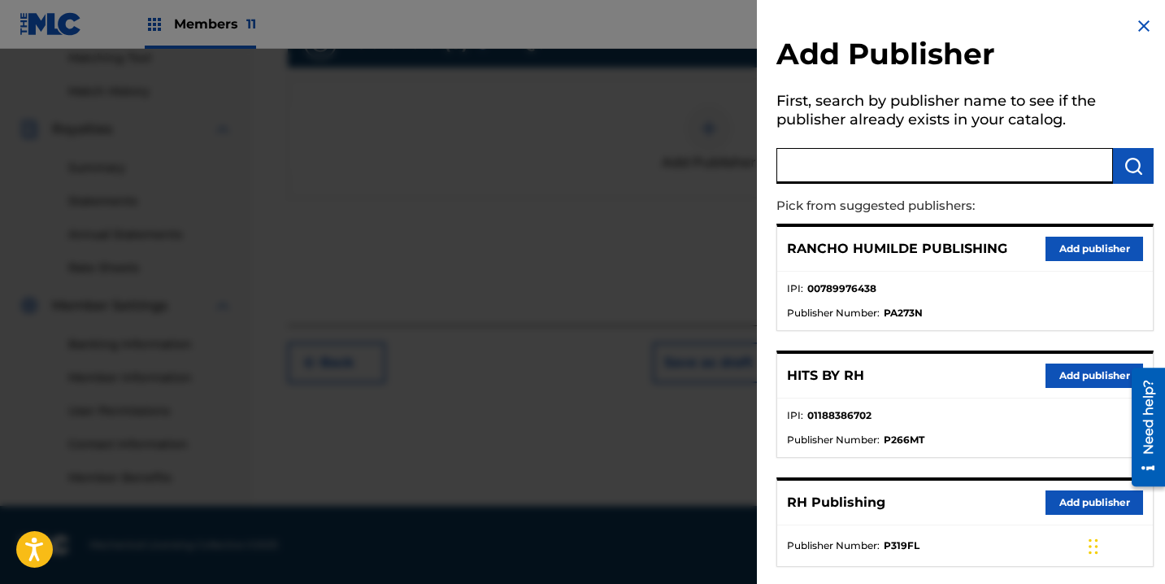
click at [1061, 382] on button "Add publisher" at bounding box center [1094, 375] width 98 height 24
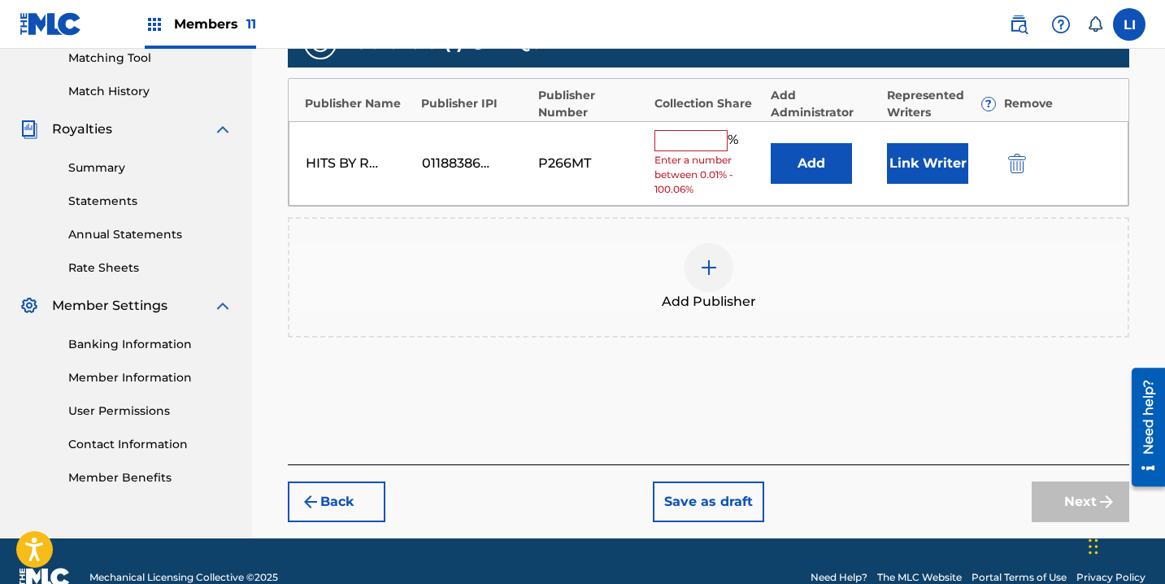
click at [810, 158] on button "Add" at bounding box center [811, 163] width 81 height 41
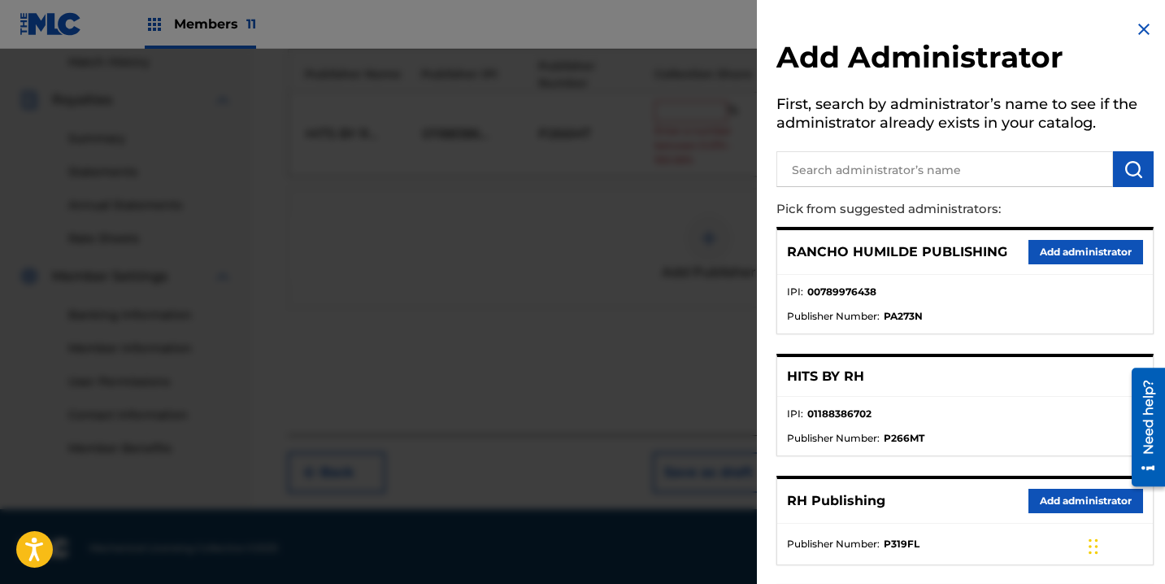
scroll to position [456, 0]
click at [1045, 502] on button "Add administrator" at bounding box center [1085, 501] width 115 height 24
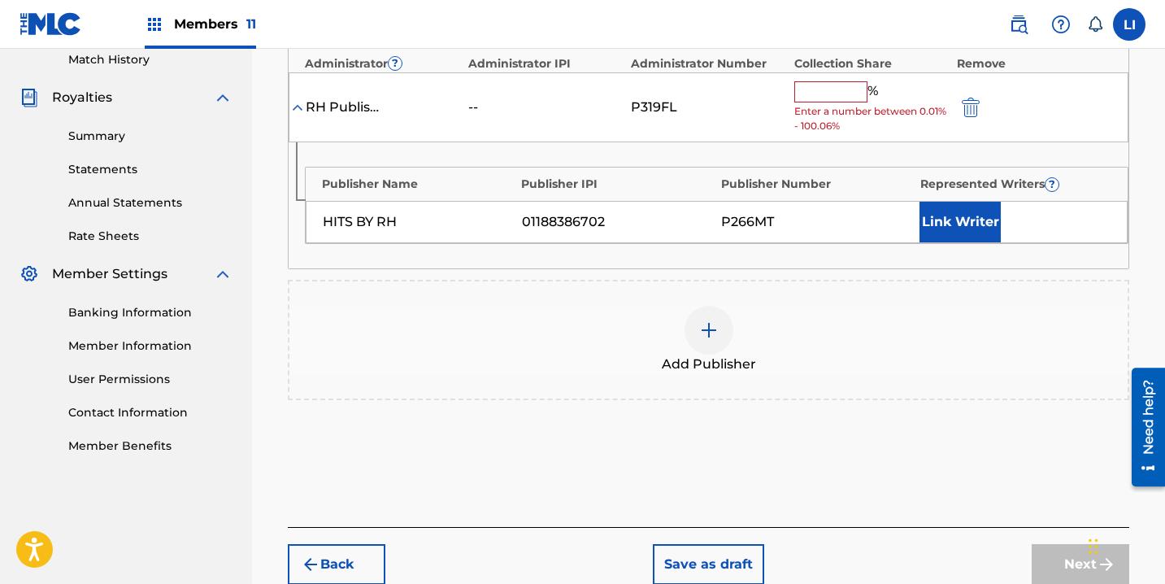
click at [814, 87] on input "text" at bounding box center [830, 91] width 73 height 21
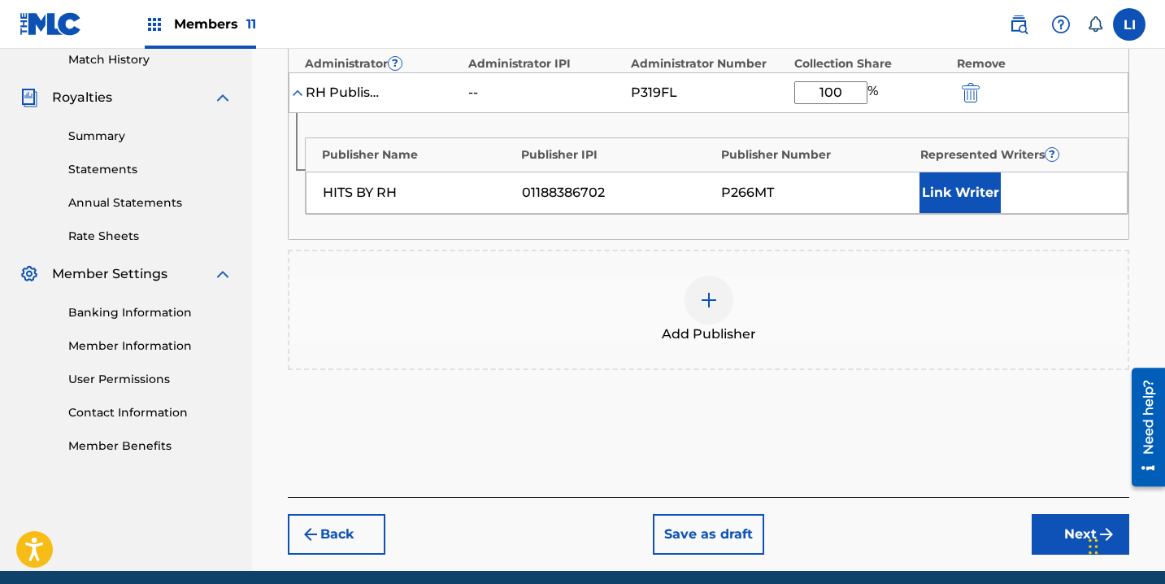
type input "100"
click at [921, 187] on button "Link Writer" at bounding box center [959, 192] width 81 height 41
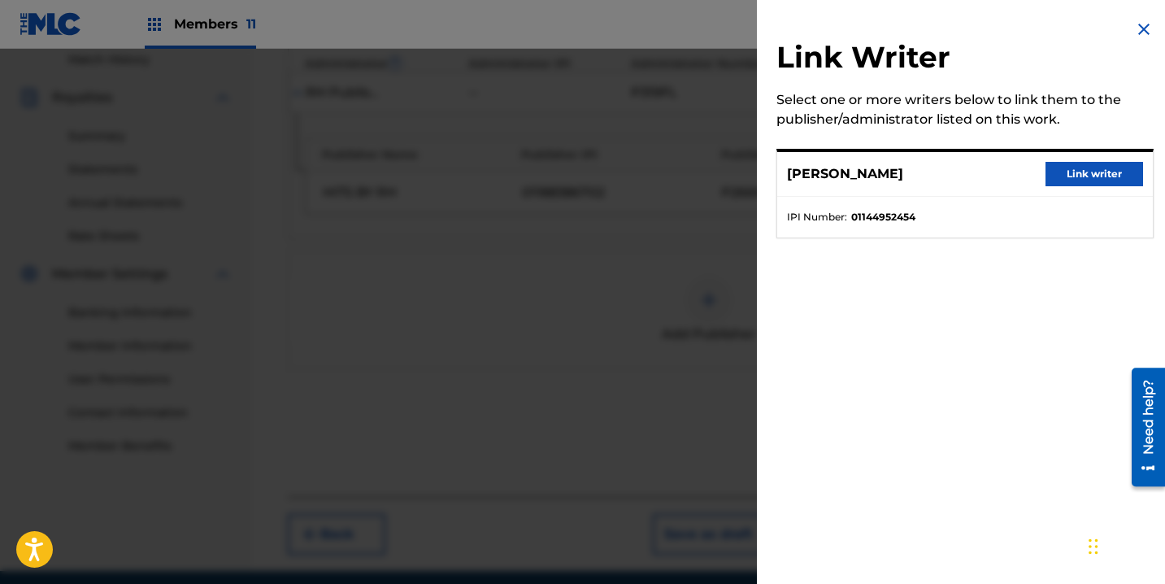
click at [1073, 167] on button "Link writer" at bounding box center [1094, 174] width 98 height 24
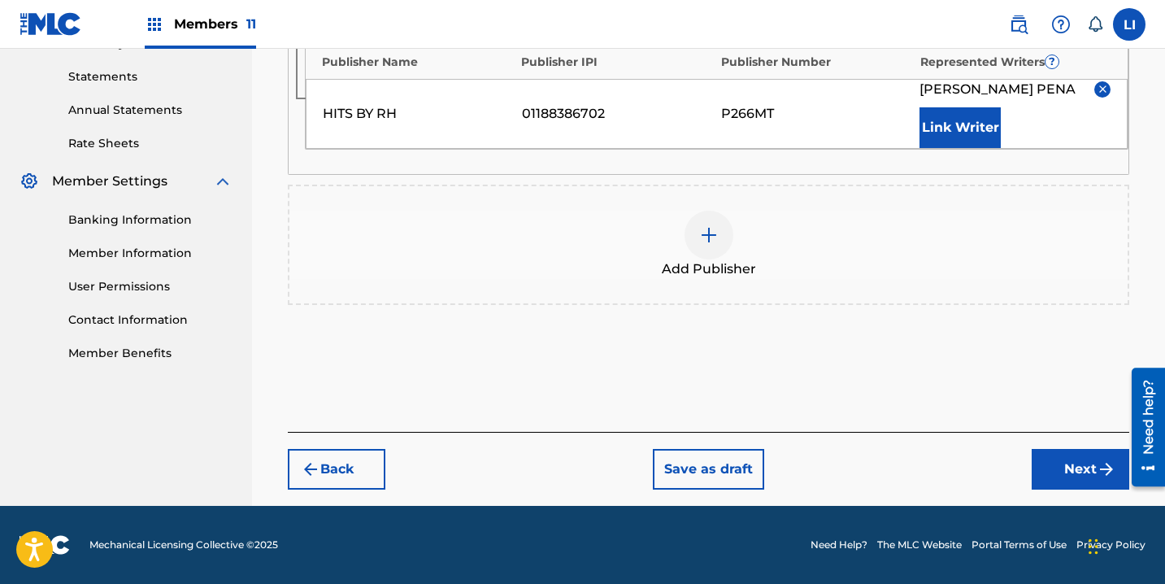
click at [1083, 478] on button "Next" at bounding box center [1081, 469] width 98 height 41
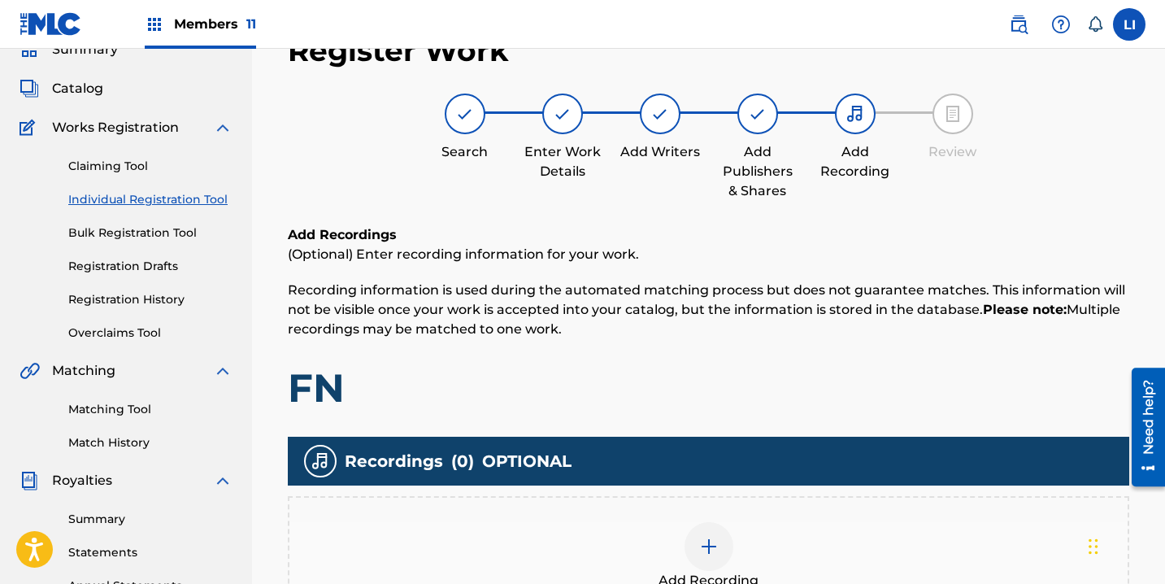
scroll to position [379, 0]
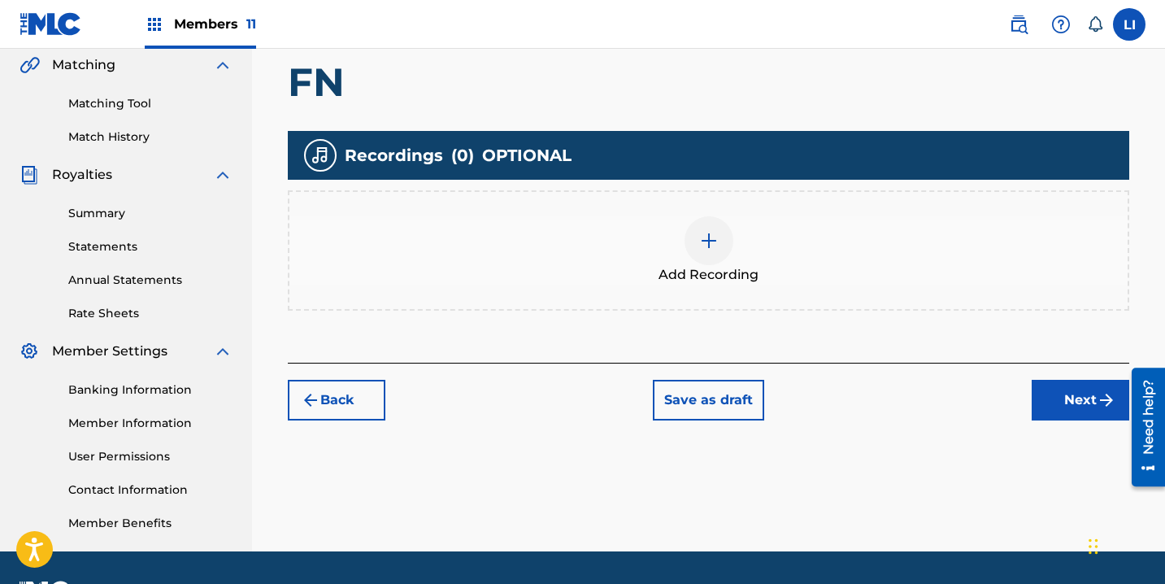
click at [727, 267] on span "Add Recording" at bounding box center [708, 275] width 100 height 20
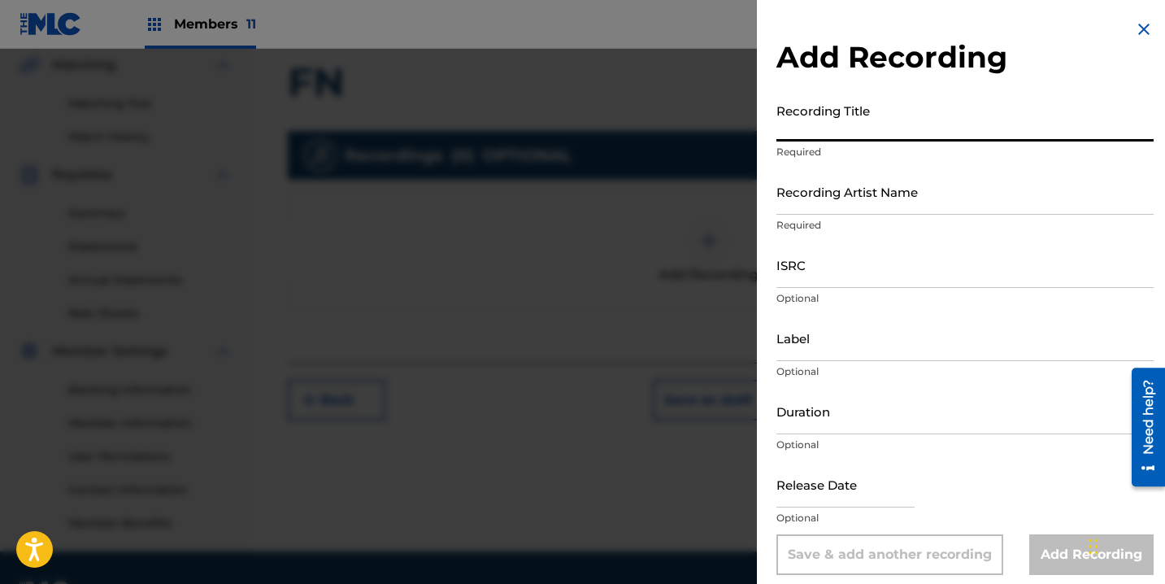
click at [845, 124] on input "Recording Title" at bounding box center [964, 118] width 377 height 46
type input "FN"
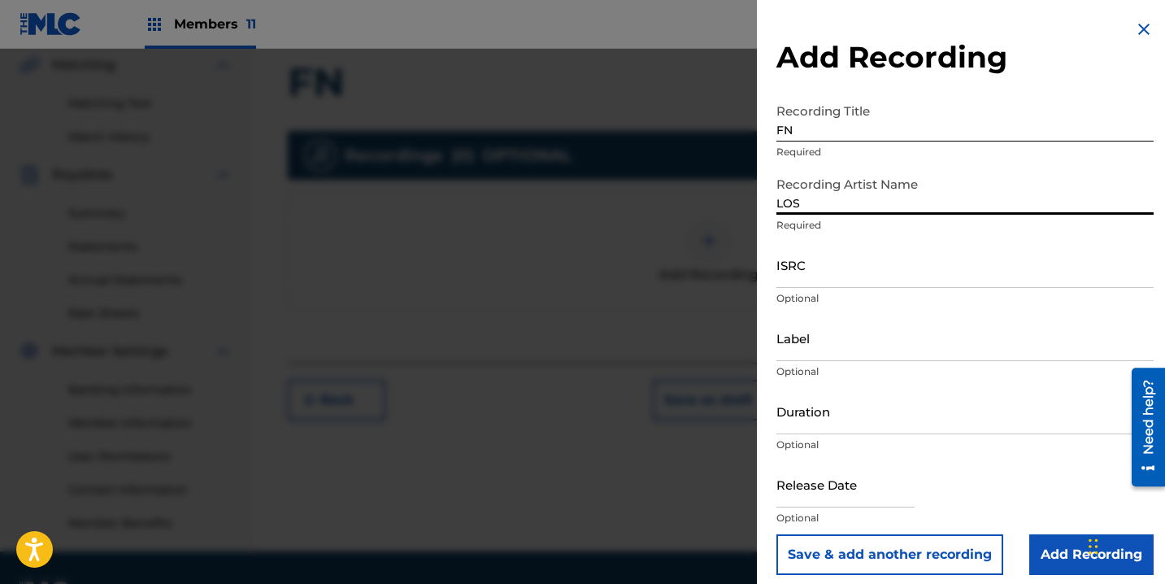
type input "LOS NUEVOS ORIGINALES DEL BAJIO"
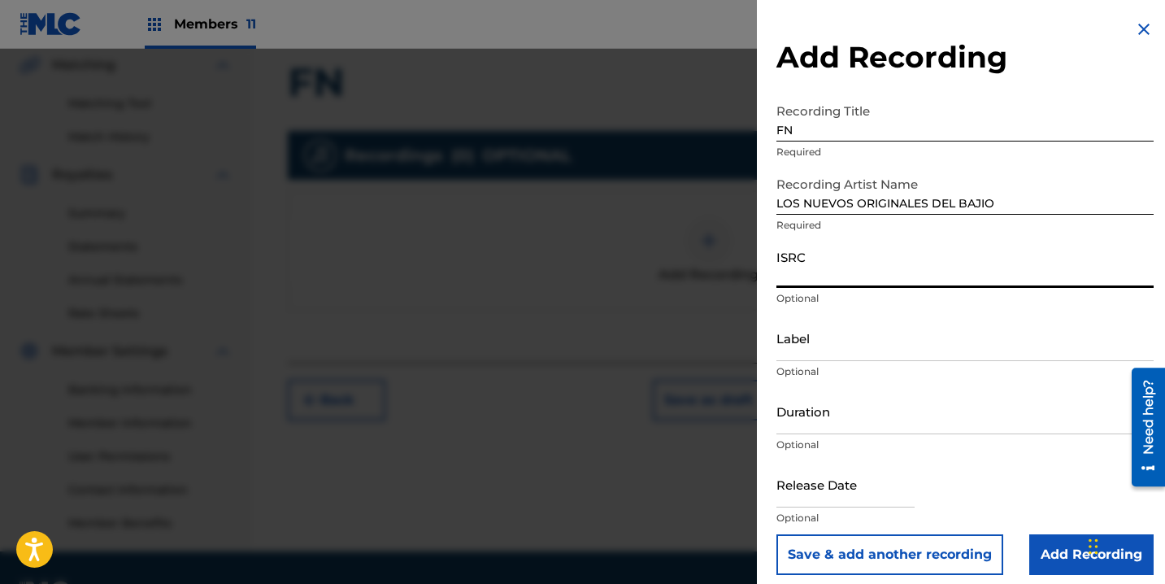
paste input "US3DF2433296"
type input "US3DF2433296"
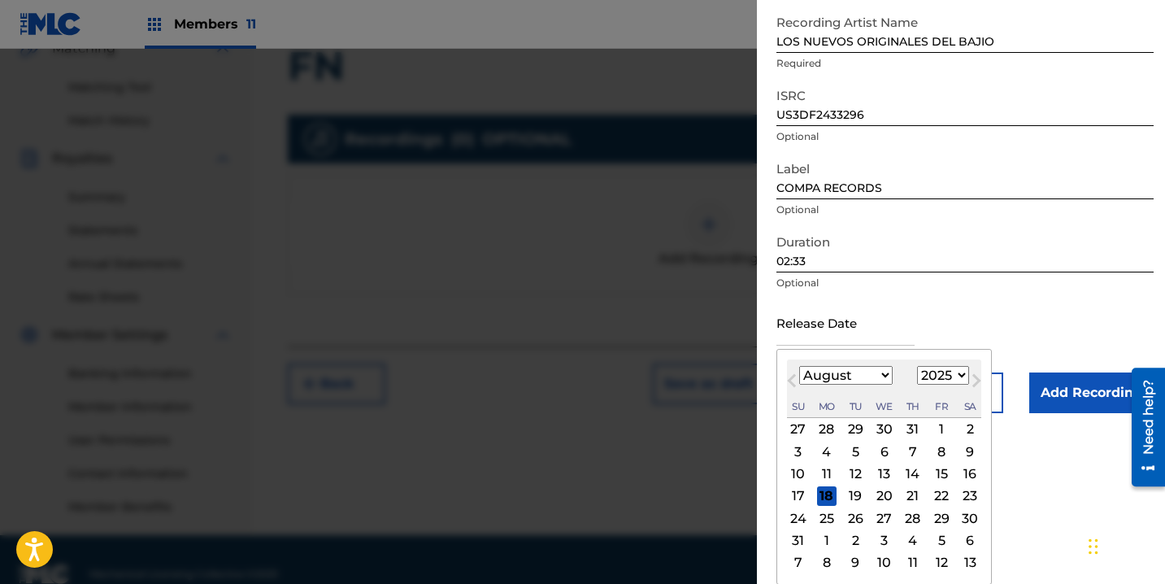
scroll to position [424, 0]
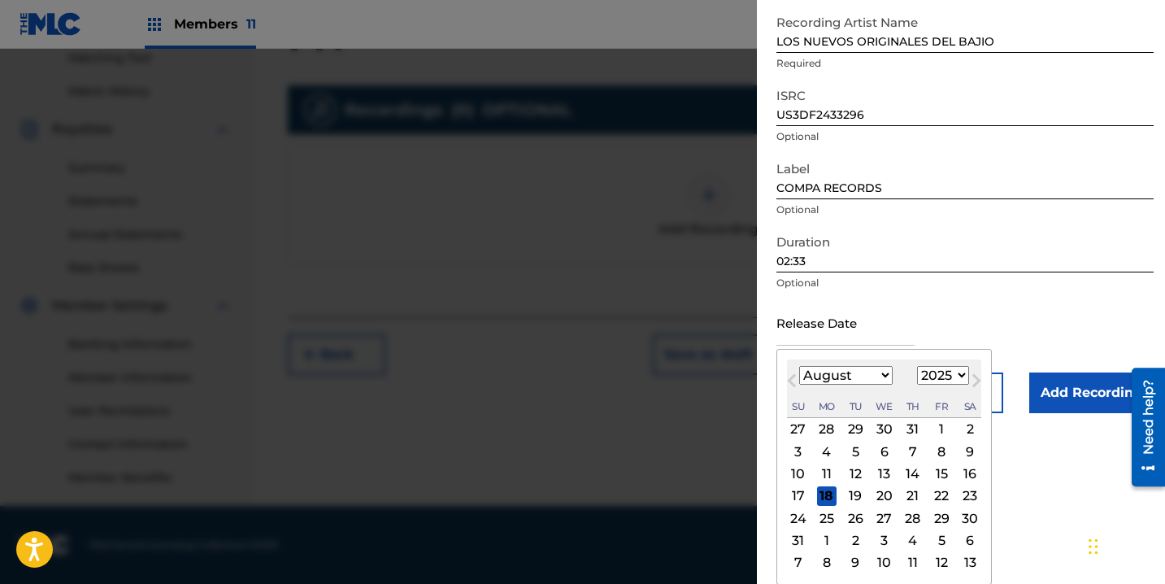
click at [953, 369] on select "1899 1900 1901 1902 1903 1904 1905 1906 1907 1908 1909 1910 1911 1912 1913 1914…" at bounding box center [943, 375] width 52 height 19
click at [917, 384] on select "1899 1900 1901 1902 1903 1904 1905 1906 1907 1908 1909 1910 1911 1912 1913 1914…" at bounding box center [943, 375] width 52 height 19
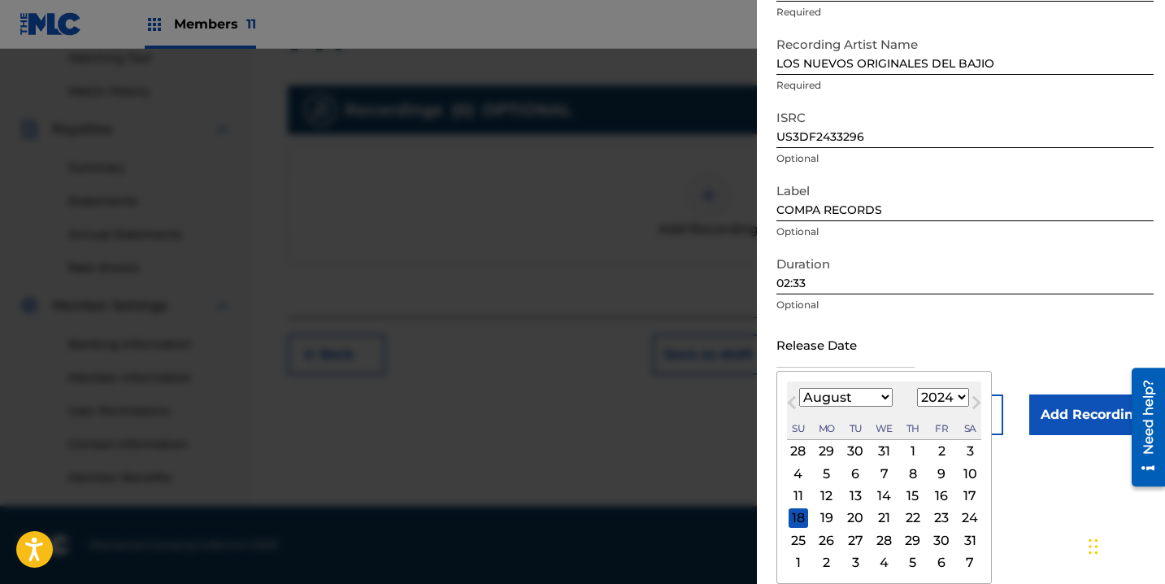
scroll to position [140, 0]
click at [855, 392] on select "January February March April May June July August September October November De…" at bounding box center [845, 397] width 93 height 19
click at [799, 388] on select "January February March April May June July August September October November De…" at bounding box center [845, 397] width 93 height 19
click at [887, 540] on div "27" at bounding box center [885, 540] width 20 height 20
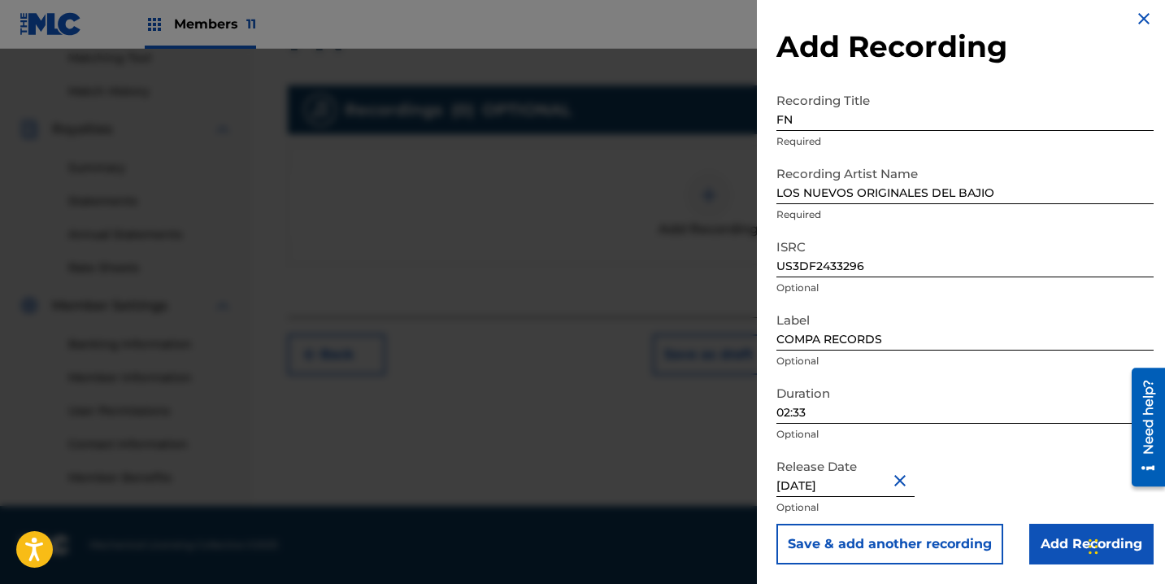
click at [1045, 553] on input "Add Recording" at bounding box center [1091, 543] width 124 height 41
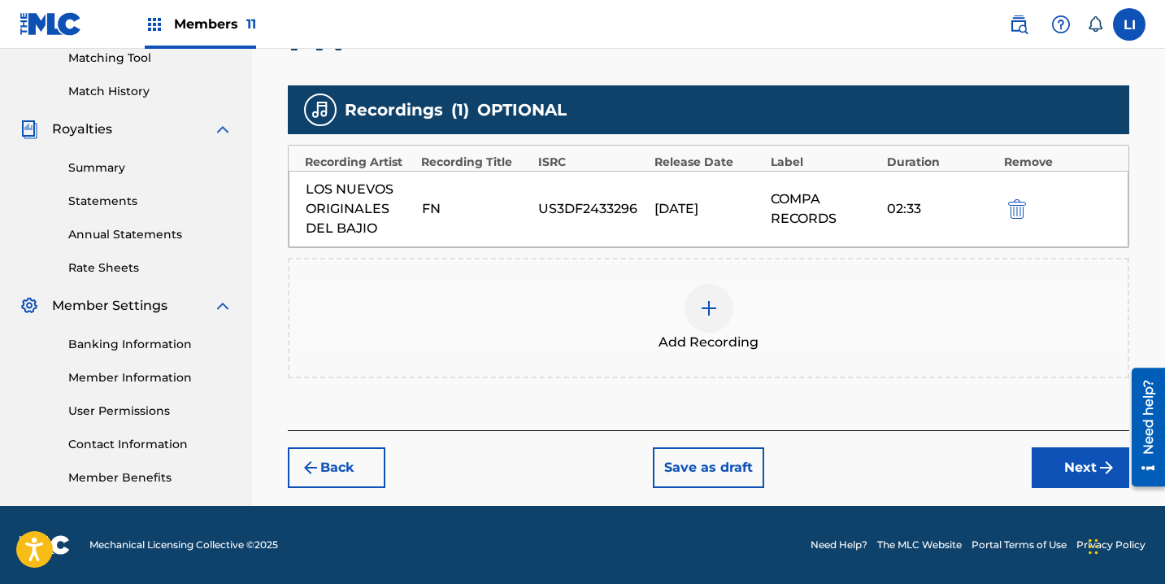
click at [1057, 445] on div "Back Save as draft Next" at bounding box center [708, 459] width 841 height 58
click at [1027, 460] on div "Back Save as draft Next" at bounding box center [708, 459] width 841 height 58
click at [1059, 456] on button "Next" at bounding box center [1081, 467] width 98 height 41
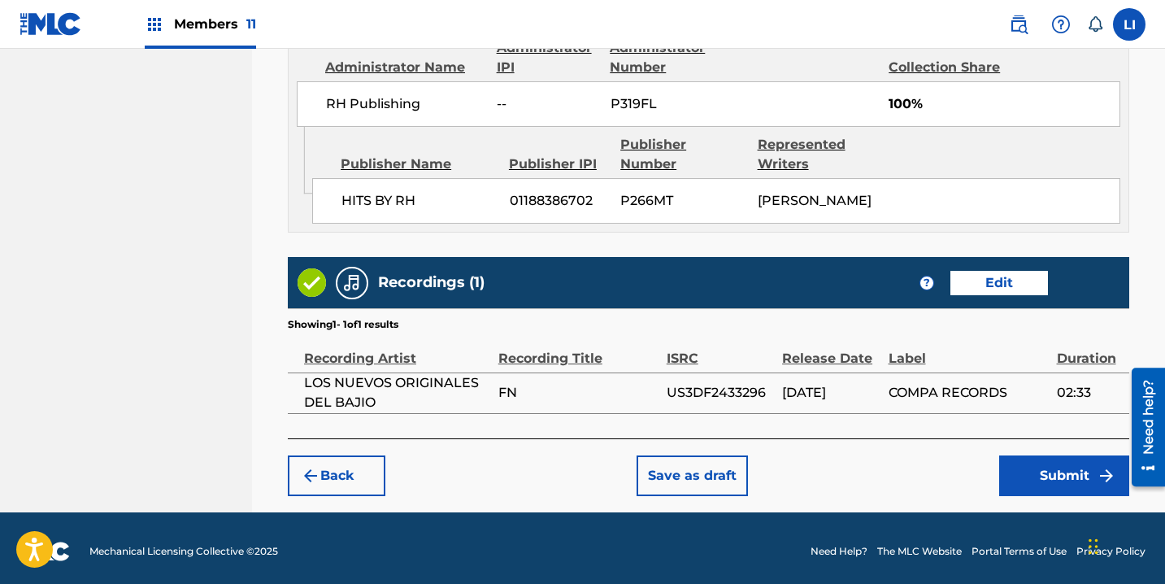
scroll to position [929, 0]
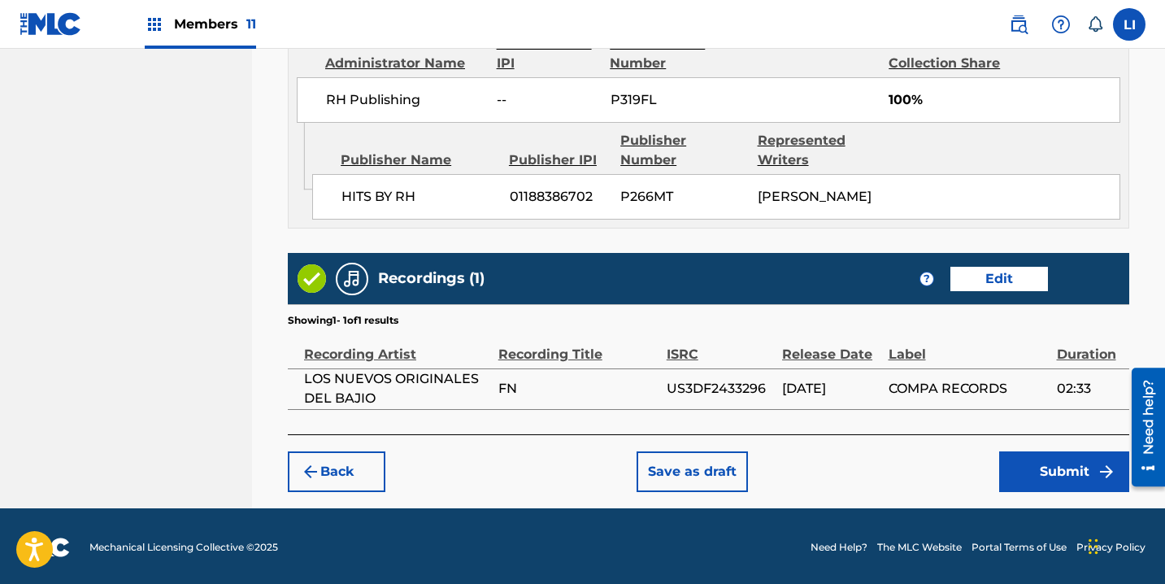
click at [1067, 475] on button "Submit" at bounding box center [1064, 471] width 130 height 41
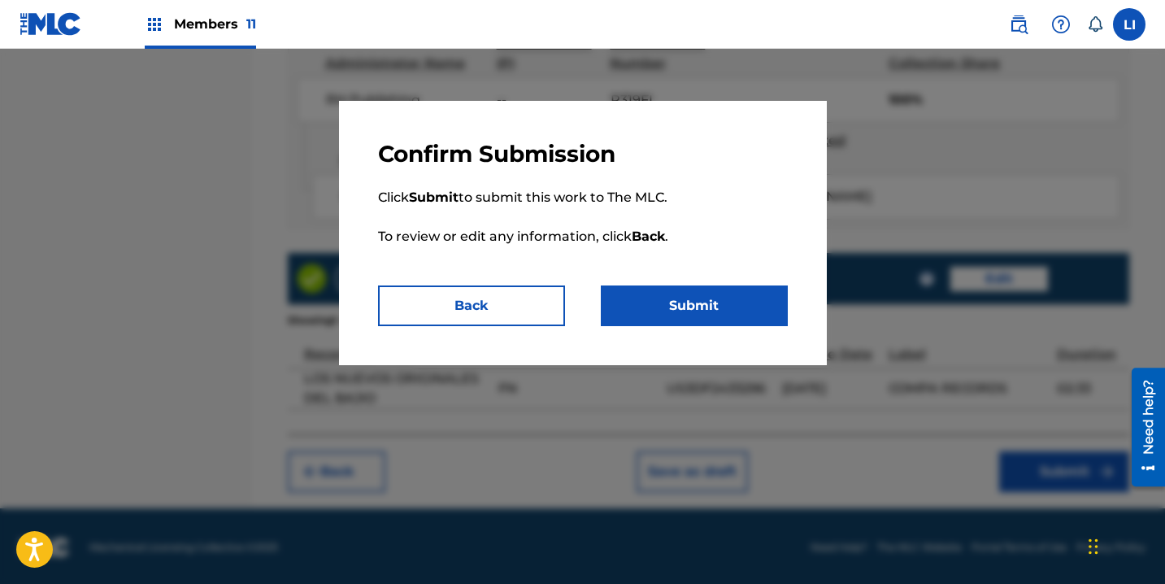
drag, startPoint x: 719, startPoint y: 293, endPoint x: 916, endPoint y: 337, distance: 202.3
click at [722, 292] on button "Submit" at bounding box center [694, 305] width 187 height 41
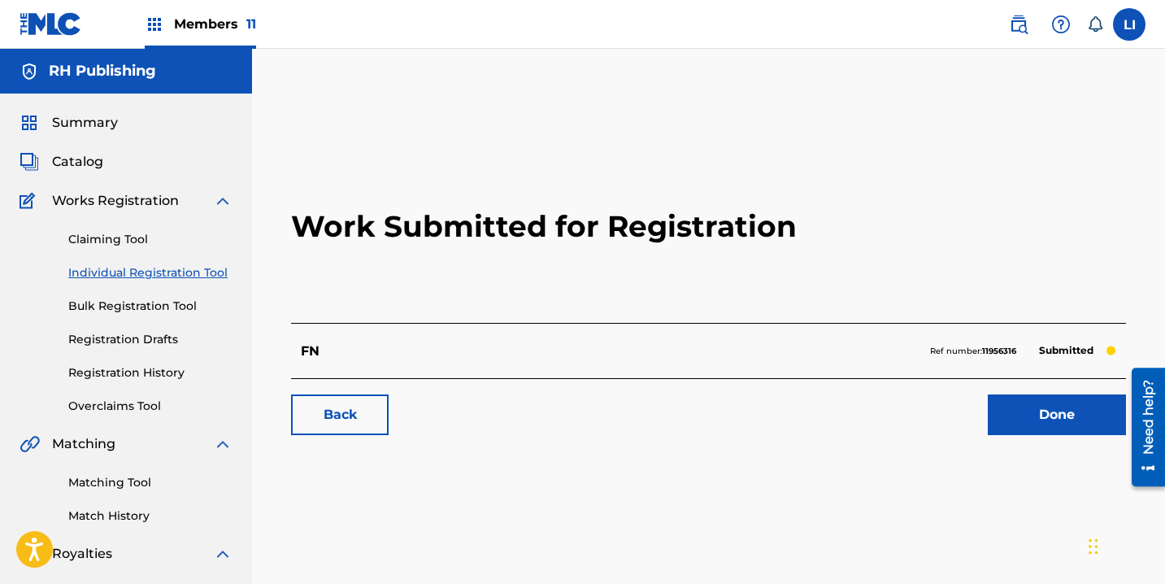
click at [135, 481] on link "Matching Tool" at bounding box center [150, 482] width 164 height 17
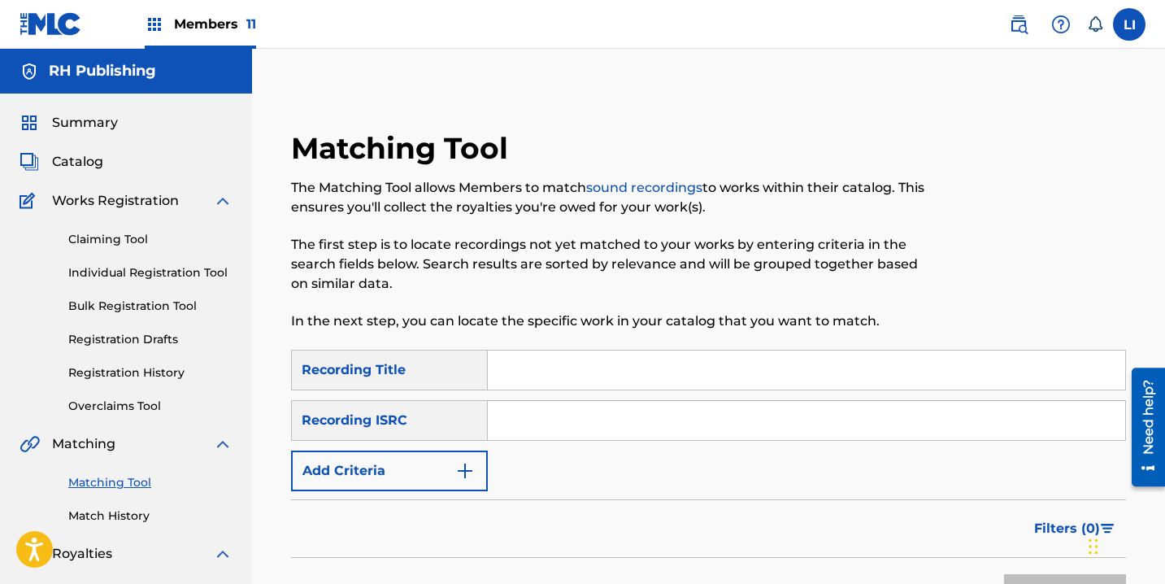
scroll to position [134, 0]
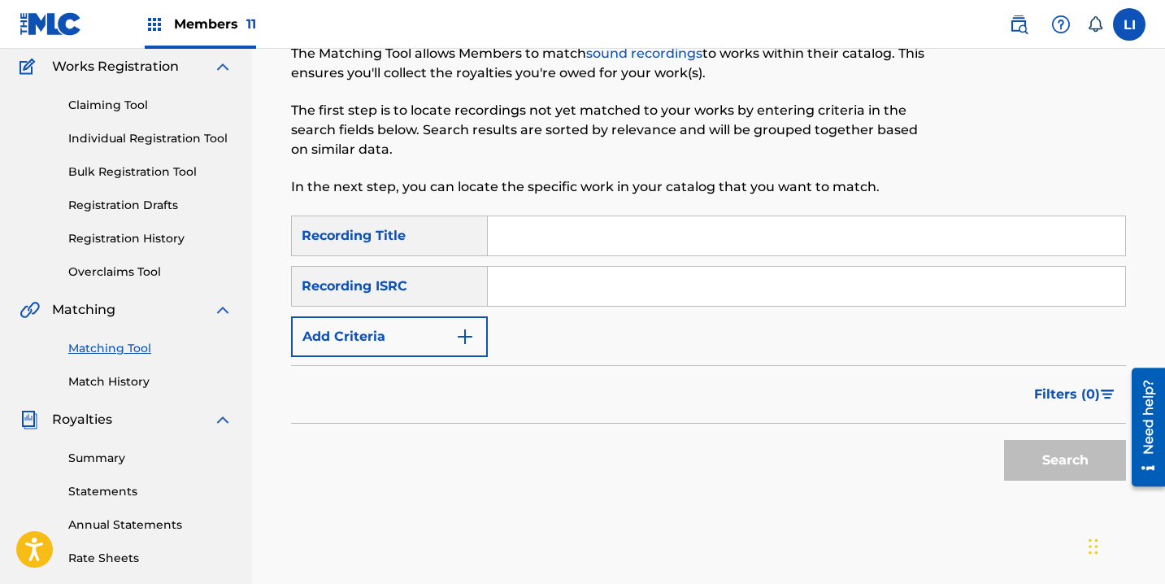
click at [548, 241] on input "Search Form" at bounding box center [806, 235] width 637 height 39
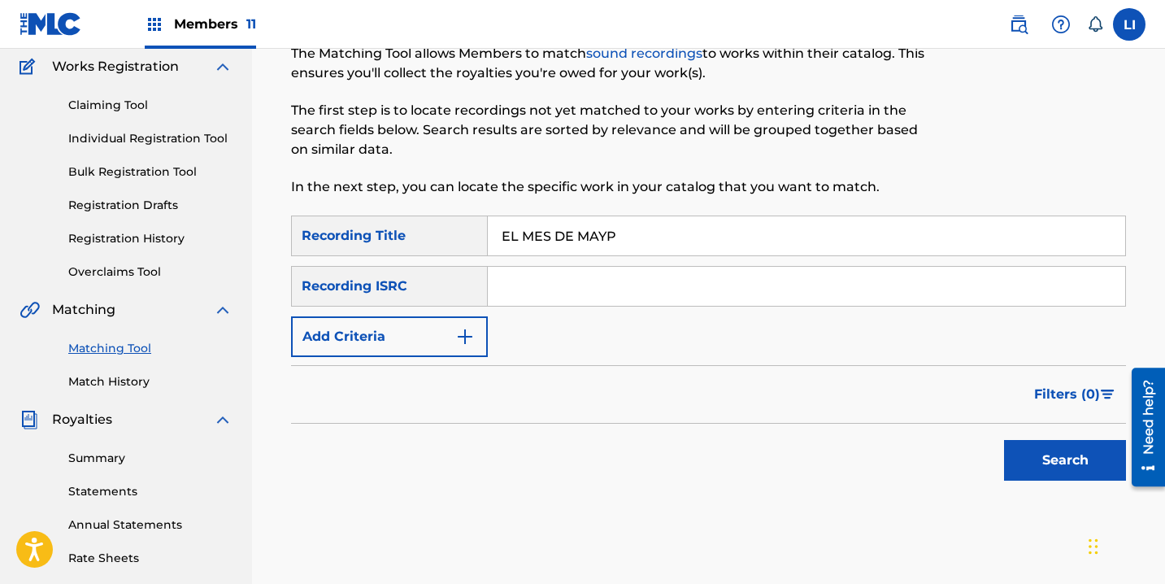
click at [678, 229] on input "EL MES DE MAYP" at bounding box center [806, 235] width 637 height 39
paste input "QZ9QQ2300378"
click at [1004, 440] on button "Search" at bounding box center [1065, 460] width 122 height 41
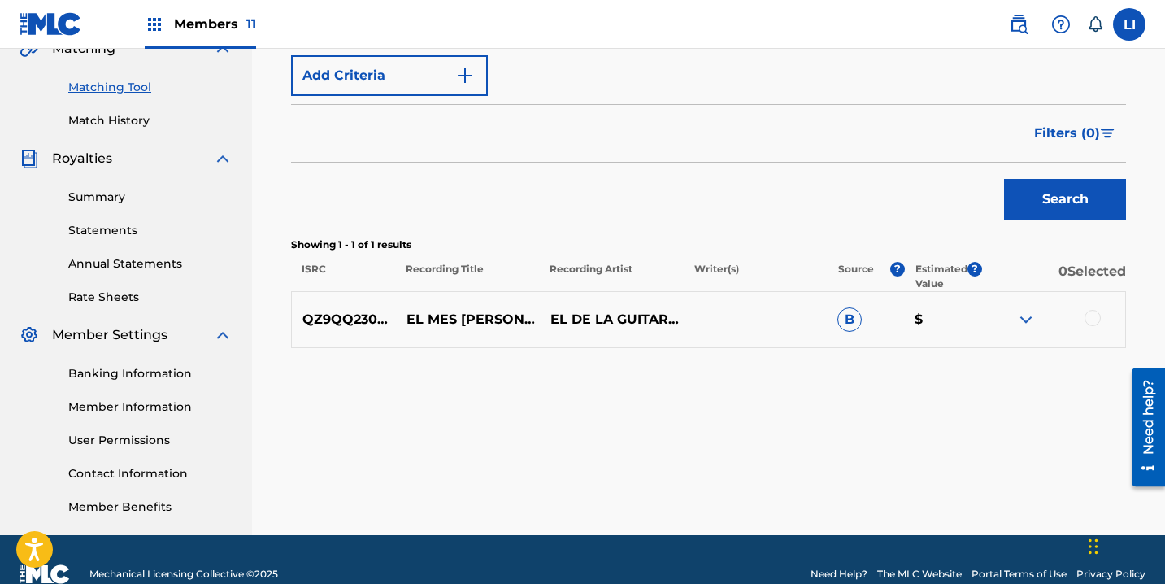
scroll to position [401, 0]
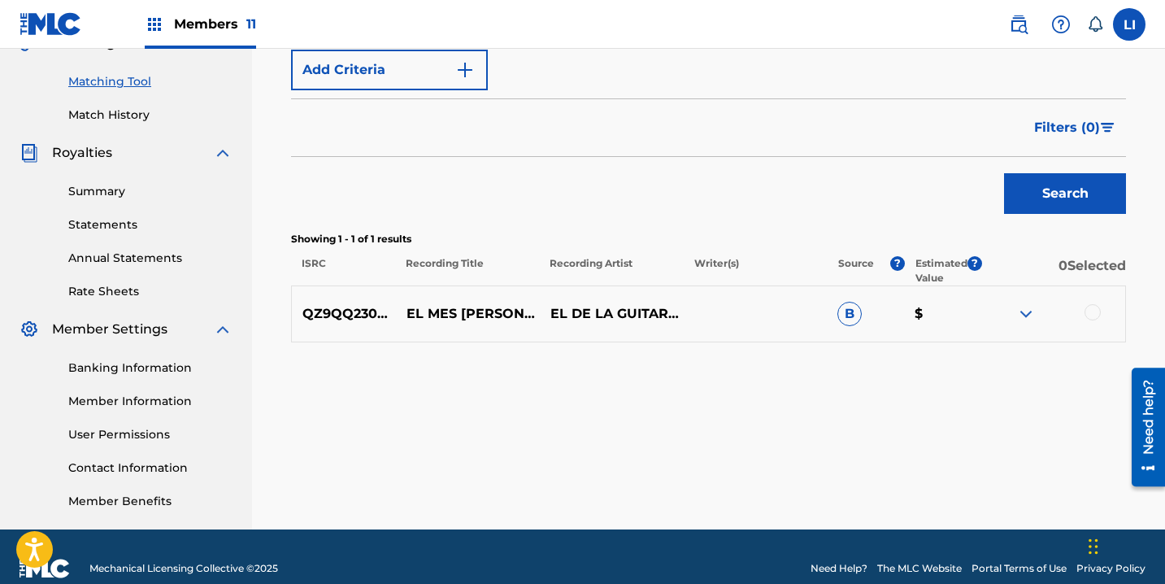
click at [1097, 315] on div at bounding box center [1092, 312] width 16 height 16
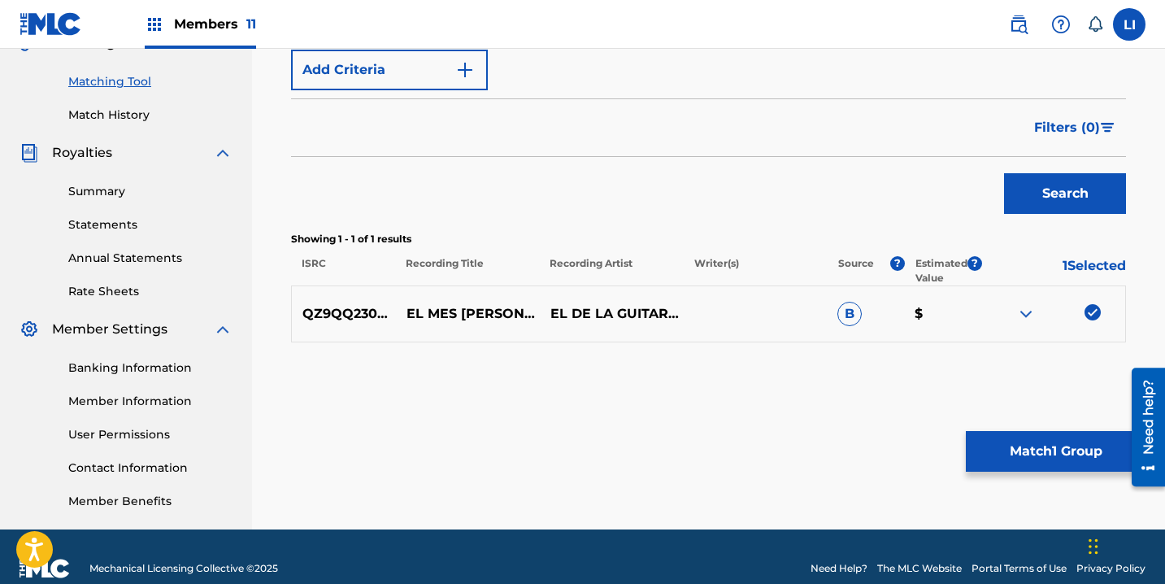
click at [997, 451] on button "Match 1 Group" at bounding box center [1056, 451] width 180 height 41
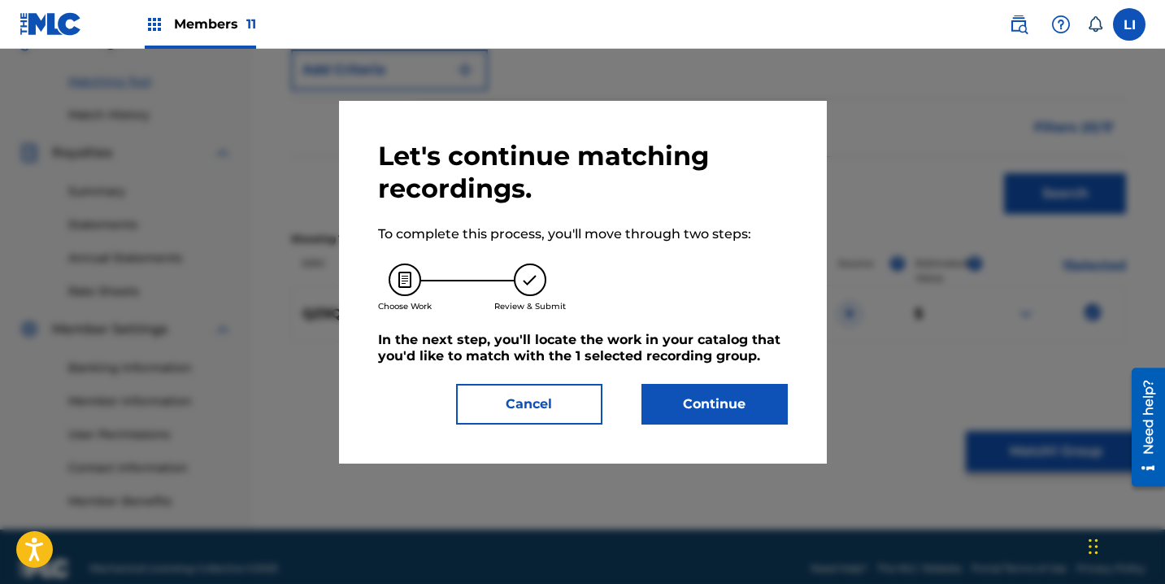
drag, startPoint x: 679, startPoint y: 379, endPoint x: 1167, endPoint y: 430, distance: 491.2
click at [680, 379] on div "Let's continue matching recordings. To complete this process, you'll move throu…" at bounding box center [583, 282] width 410 height 284
click at [701, 409] on button "Continue" at bounding box center [714, 404] width 146 height 41
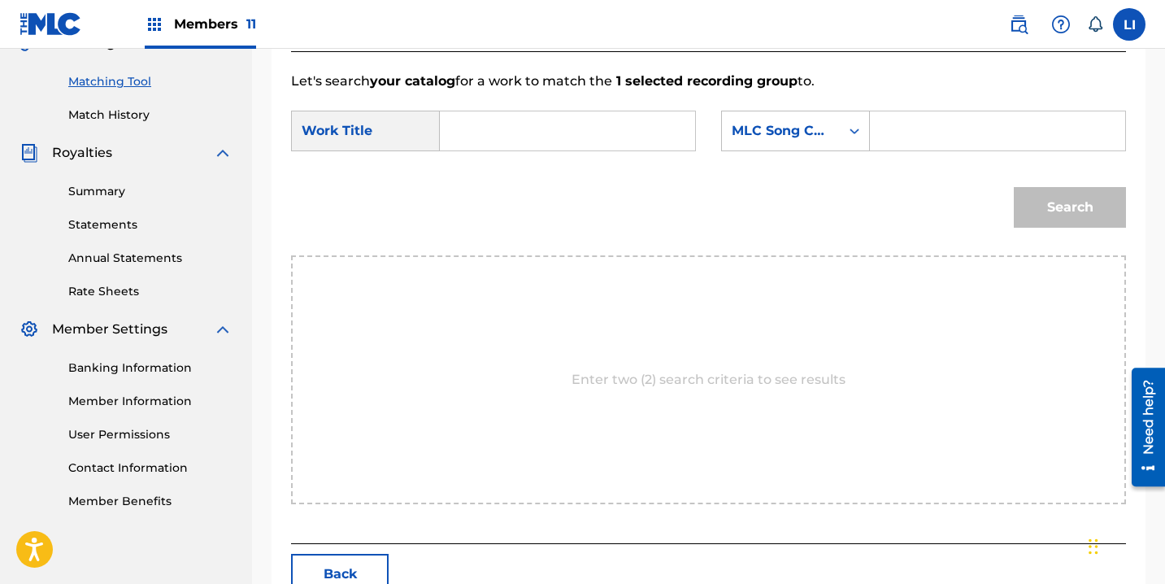
click at [505, 135] on input "Search Form" at bounding box center [568, 130] width 228 height 39
paste input "E98Q5Q"
click at [1014, 187] on button "Search" at bounding box center [1070, 207] width 112 height 41
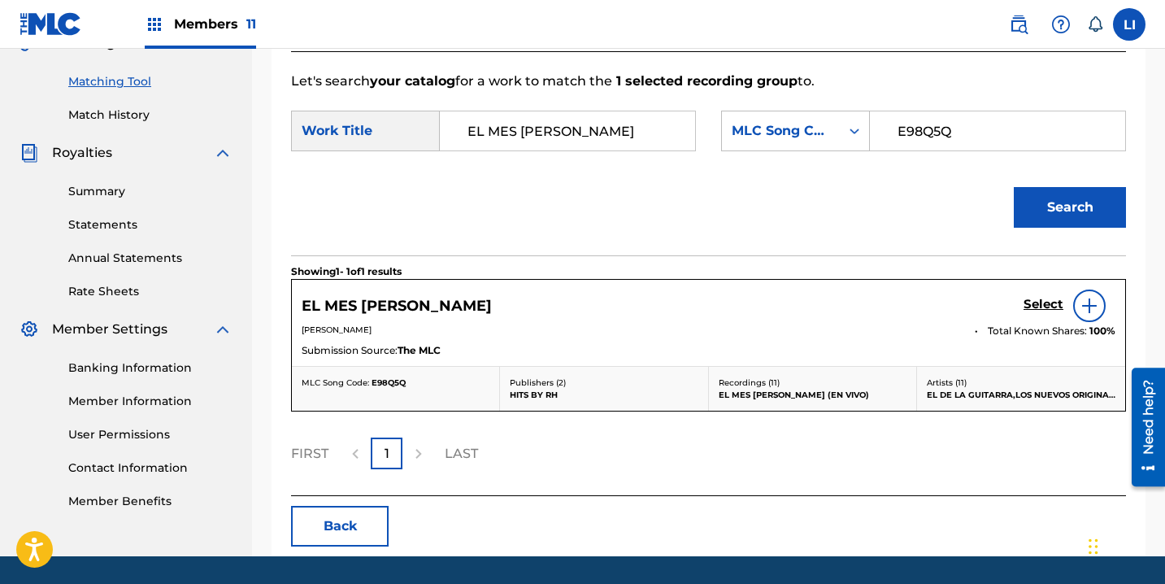
click at [1036, 304] on h5 "Select" at bounding box center [1043, 304] width 40 height 15
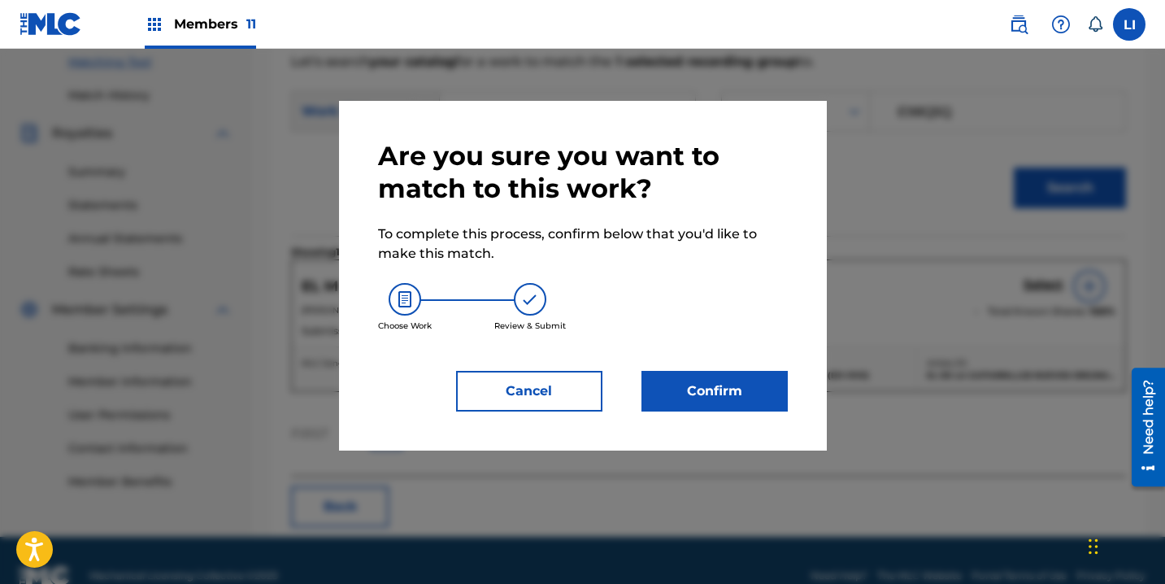
scroll to position [421, 0]
click at [720, 393] on button "Confirm" at bounding box center [714, 391] width 146 height 41
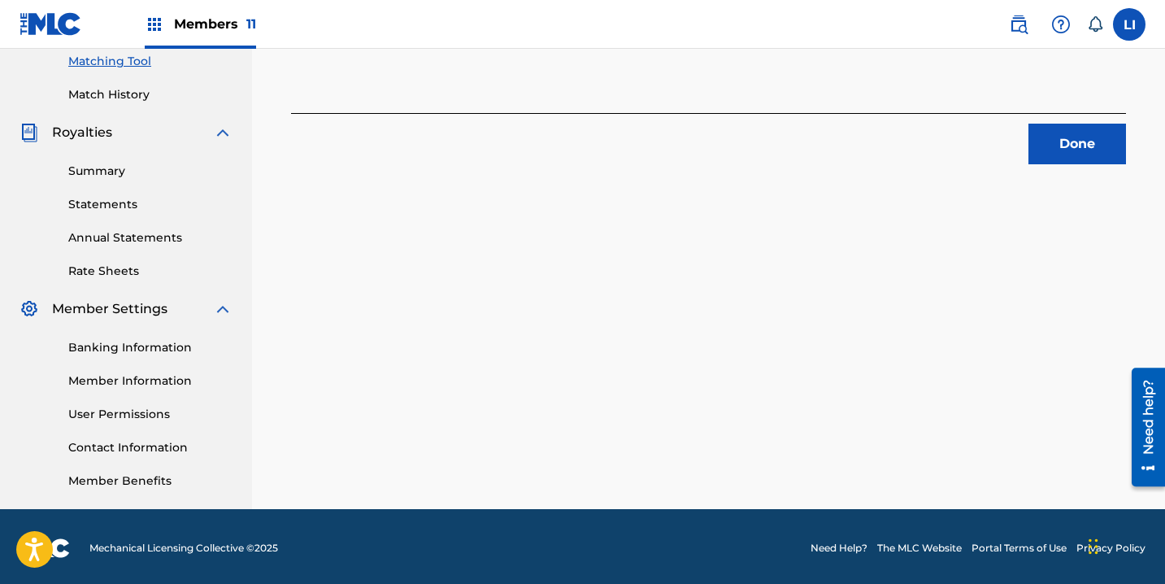
scroll to position [424, 0]
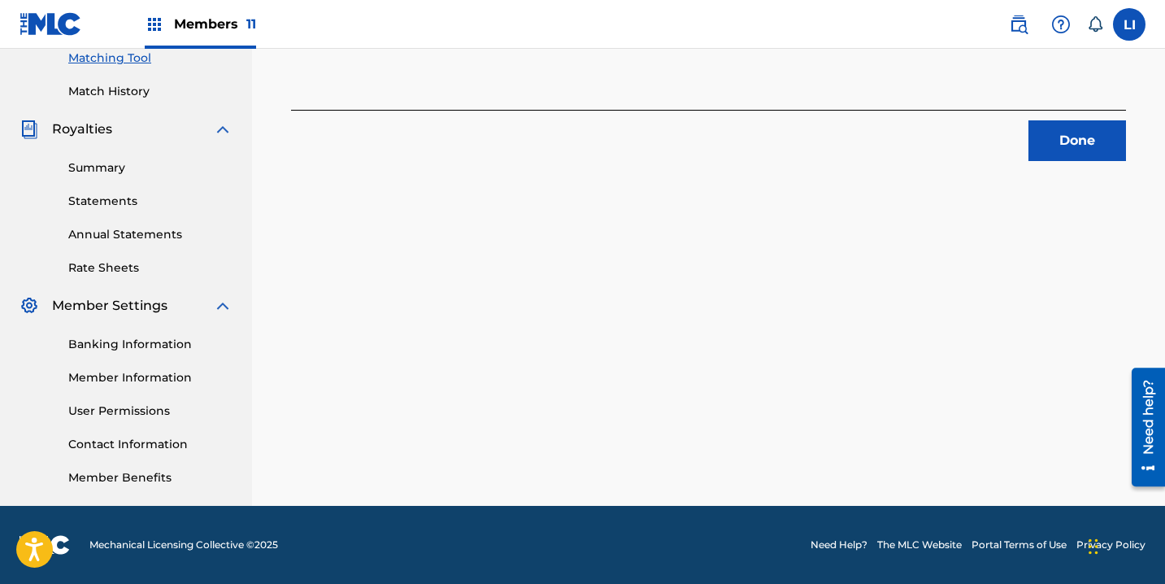
drag, startPoint x: 1058, startPoint y: 138, endPoint x: 1170, endPoint y: 155, distance: 113.5
click at [1058, 138] on button "Done" at bounding box center [1077, 140] width 98 height 41
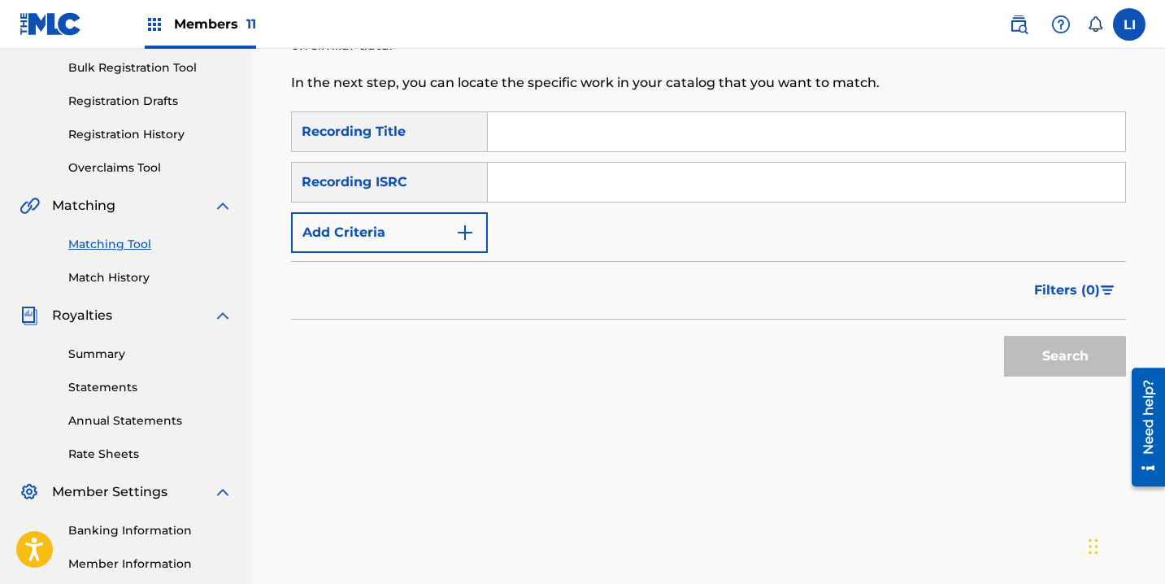
scroll to position [108, 0]
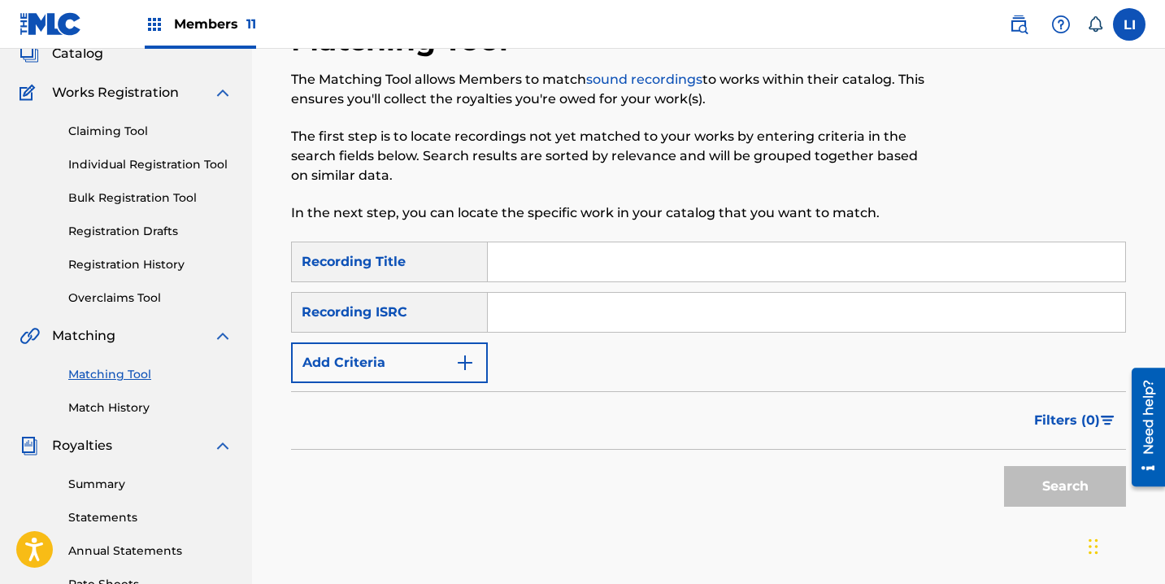
click at [524, 263] on input "Search Form" at bounding box center [806, 261] width 637 height 39
paste input "QZ9QQ2300390"
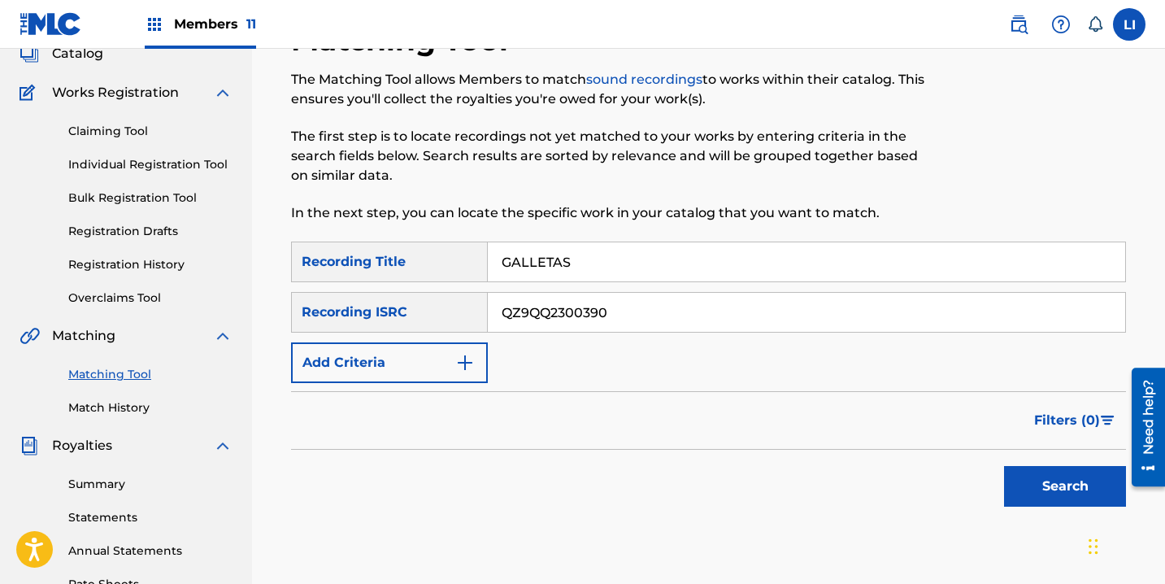
click at [1004, 466] on button "Search" at bounding box center [1065, 486] width 122 height 41
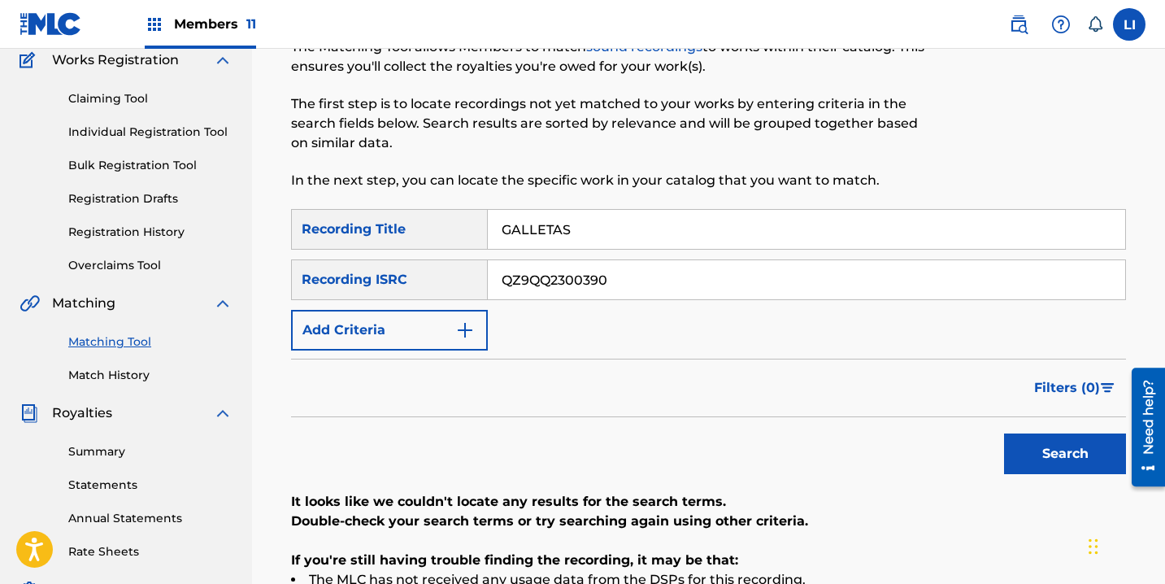
scroll to position [80, 0]
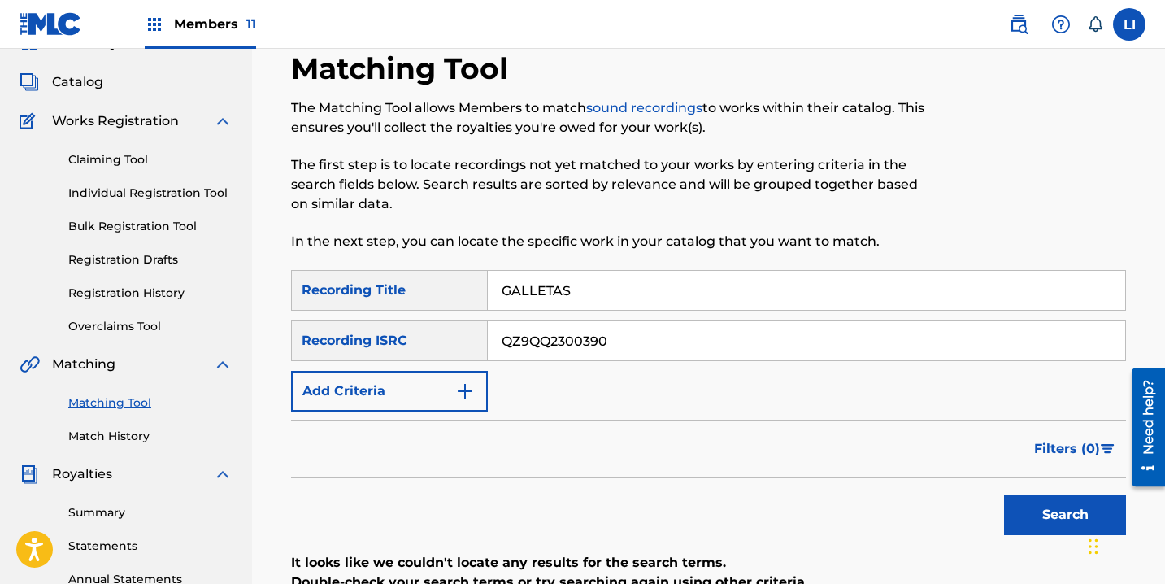
click at [200, 20] on span "Members 11" at bounding box center [215, 24] width 82 height 19
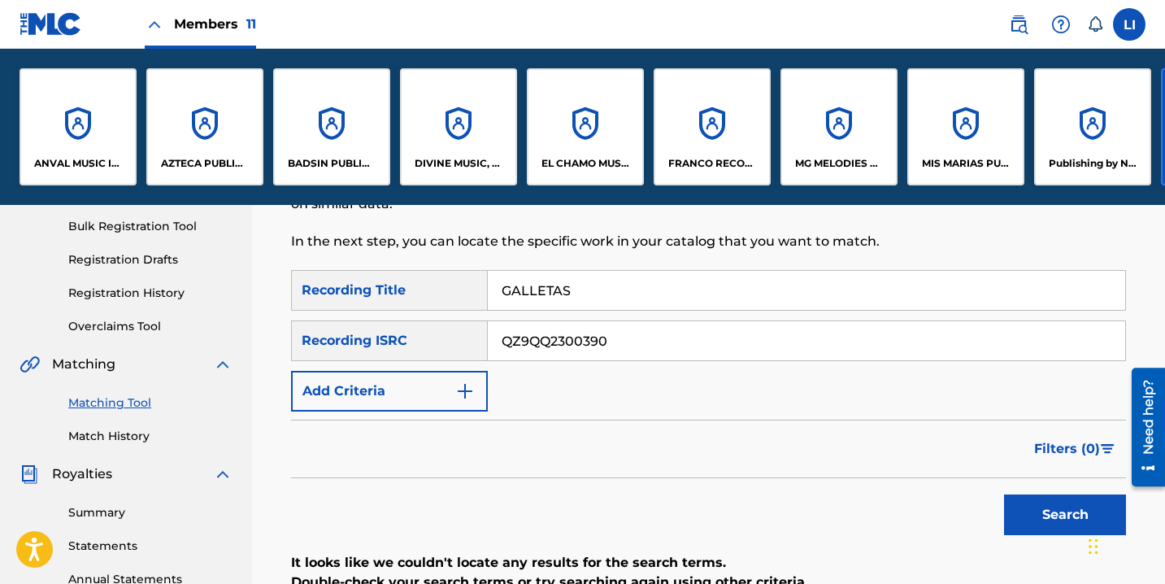
click at [195, 123] on div "AZTECA PUBLISHING INC" at bounding box center [204, 126] width 117 height 117
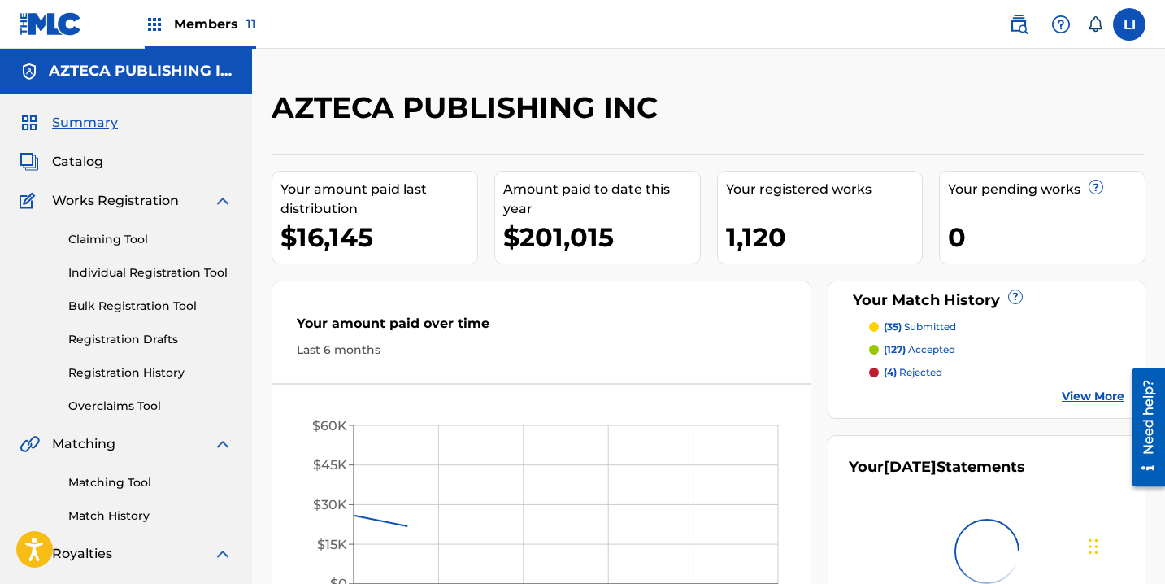
click at [90, 158] on span "Catalog" at bounding box center [77, 162] width 51 height 20
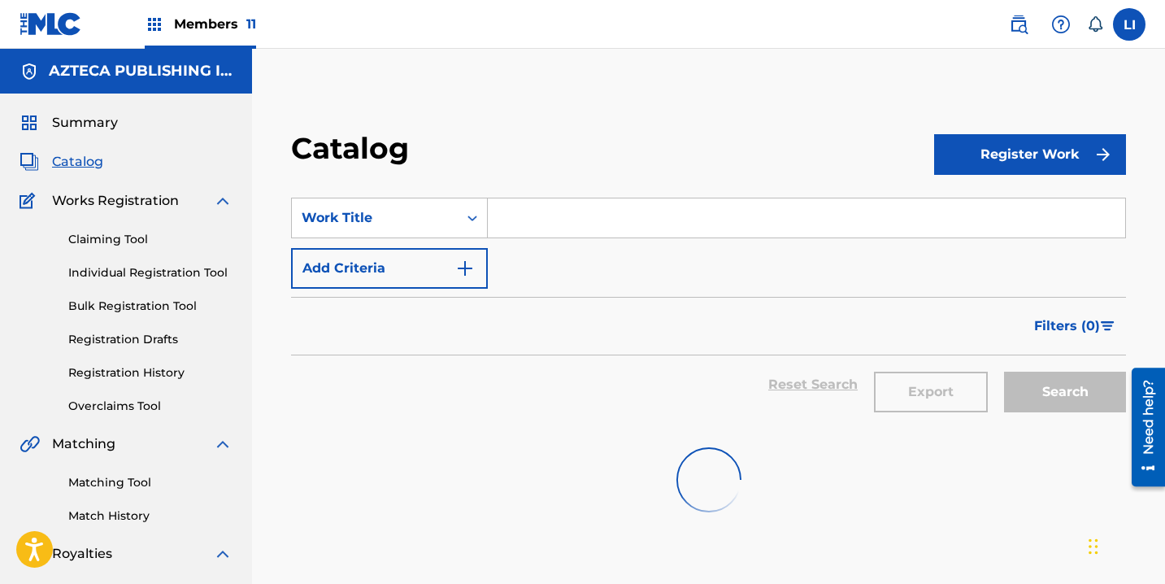
click at [595, 219] on input "Search Form" at bounding box center [806, 217] width 637 height 39
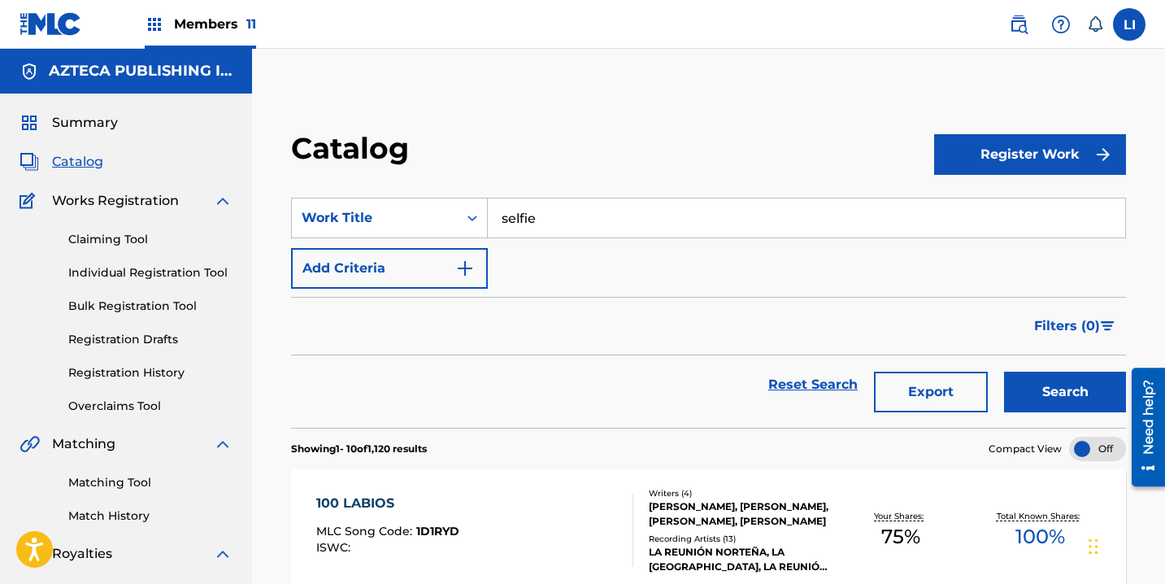
click at [1004, 371] on button "Search" at bounding box center [1065, 391] width 122 height 41
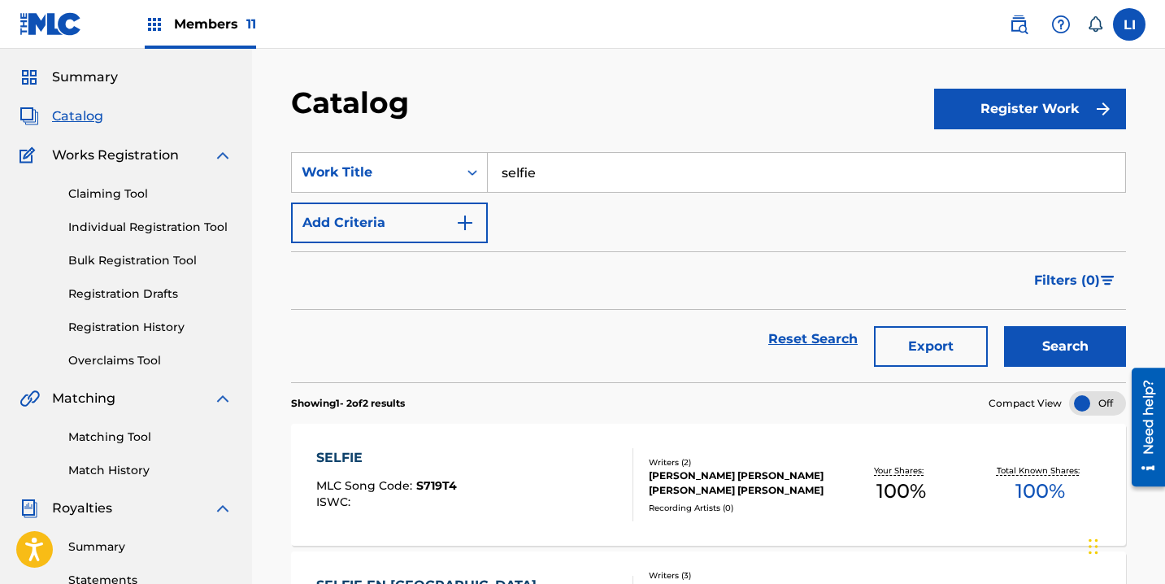
scroll to position [141, 0]
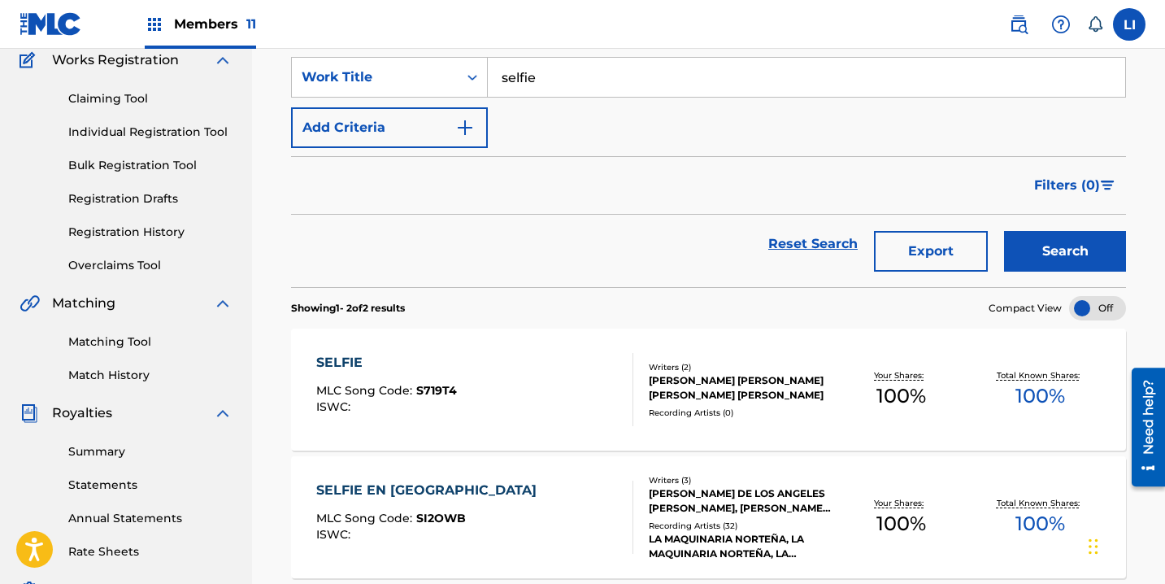
click at [555, 395] on div "SELFIE MLC Song Code : S719T4 ISWC :" at bounding box center [474, 389] width 317 height 73
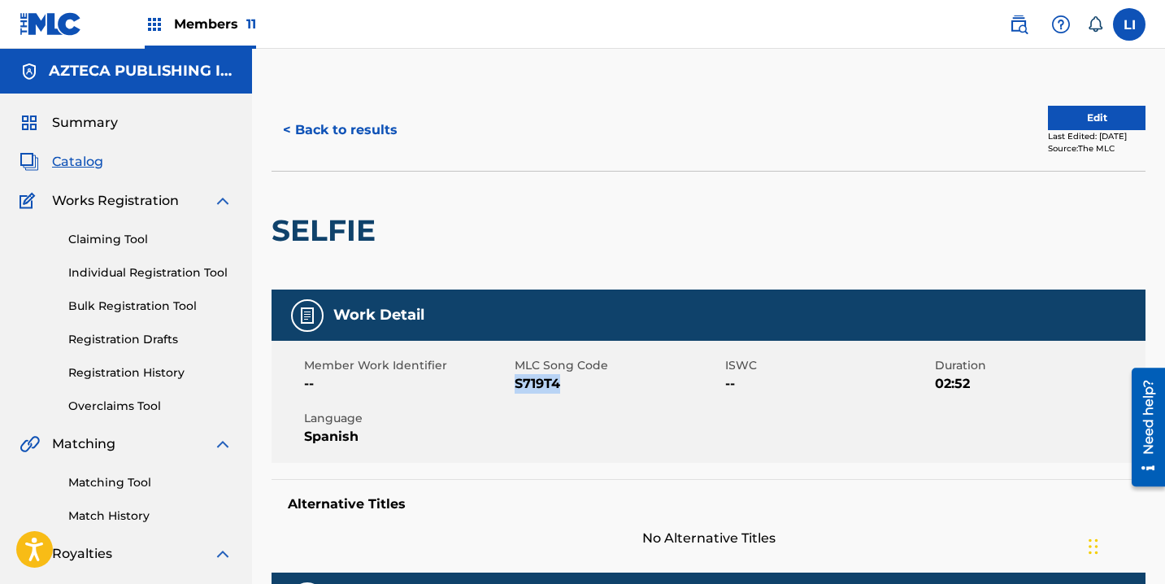
drag, startPoint x: 567, startPoint y: 380, endPoint x: 516, endPoint y: 380, distance: 51.2
click at [516, 380] on span "S719T4" at bounding box center [618, 384] width 206 height 20
copy span "S719T4"
click at [173, 45] on div "Members 11" at bounding box center [200, 24] width 111 height 48
click at [195, 37] on div "Members 11" at bounding box center [200, 24] width 111 height 48
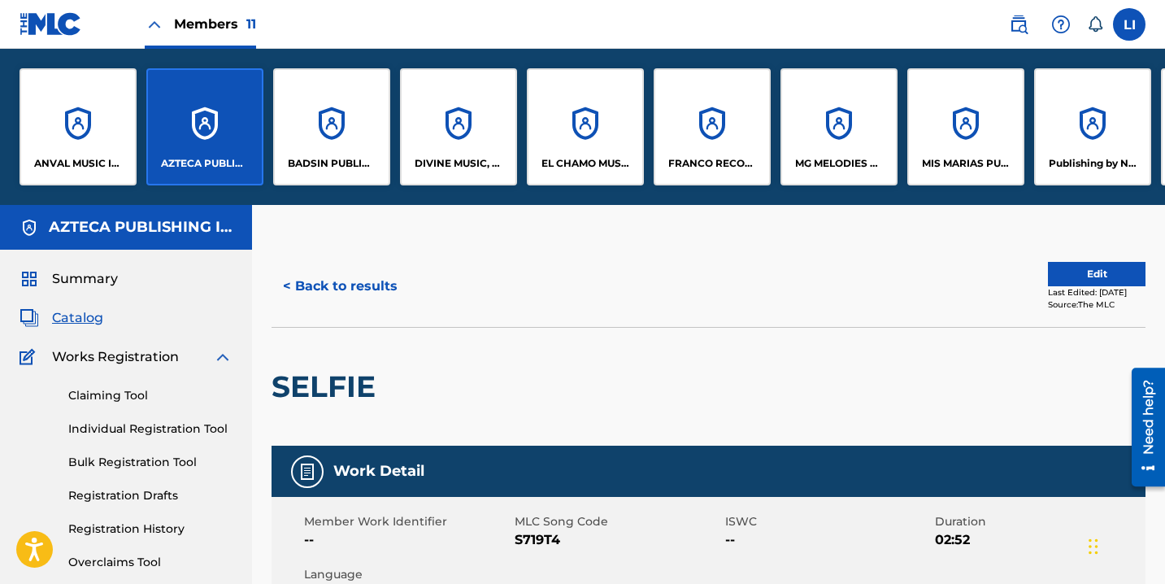
click at [456, 137] on div "DIVINE MUSIC, INC." at bounding box center [458, 126] width 117 height 117
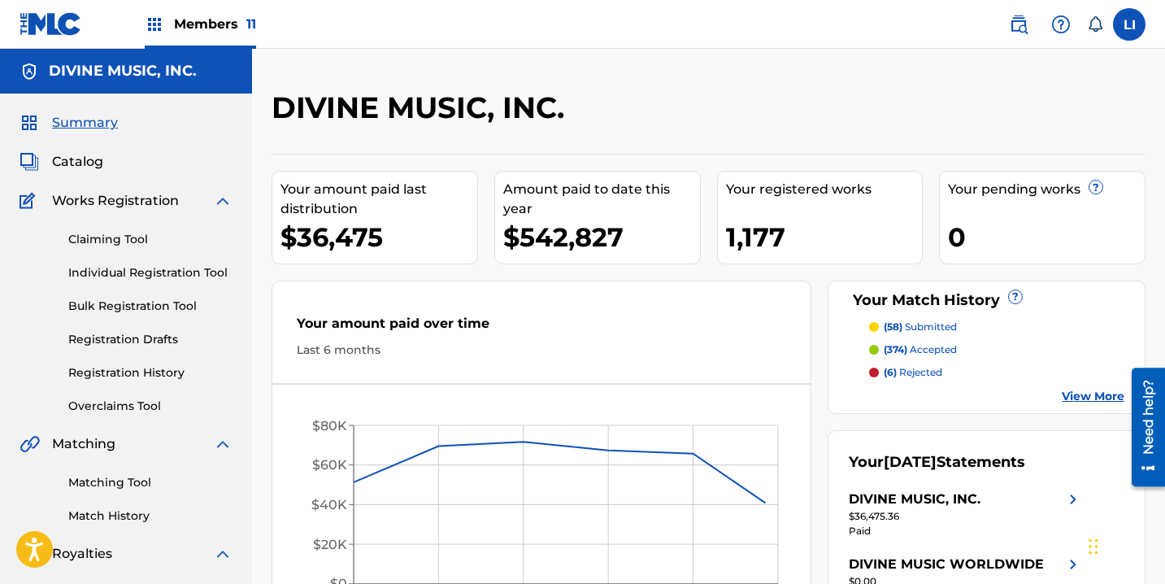
click at [131, 480] on link "Matching Tool" at bounding box center [150, 482] width 164 height 17
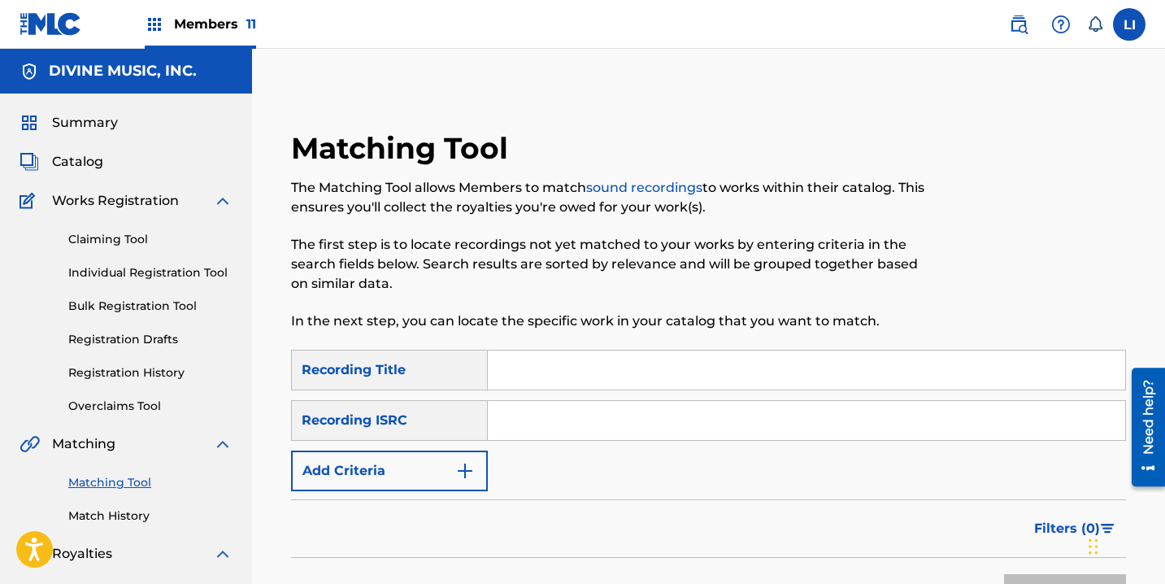
click at [546, 375] on input "Search Form" at bounding box center [806, 369] width 637 height 39
paste input "FRX202538458"
click at [1004, 574] on button "Search" at bounding box center [1065, 594] width 122 height 41
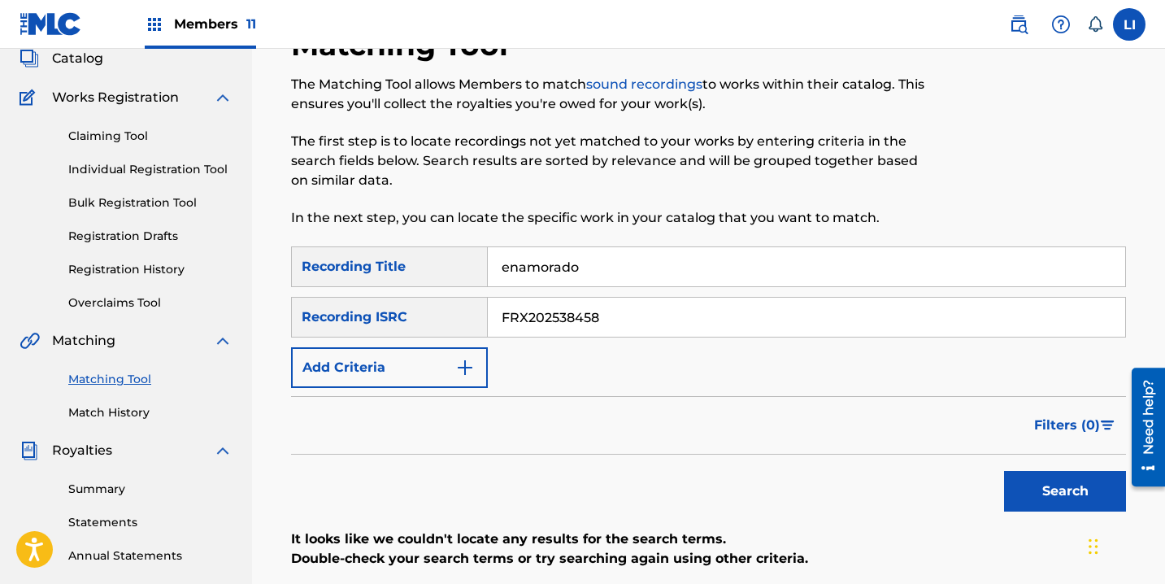
scroll to position [319, 0]
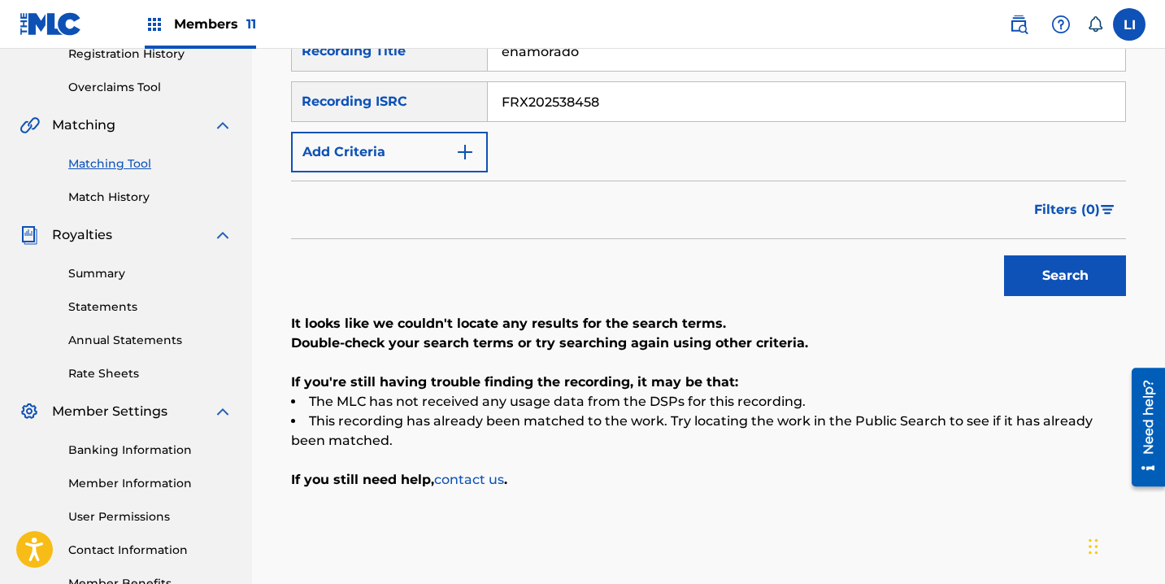
drag, startPoint x: 601, startPoint y: 52, endPoint x: 427, endPoint y: 57, distance: 174.0
click at [426, 57] on div "SearchWithCriteria07b30f25-22db-4b6e-8bbd-f1f5e7c8ba70 Recording Title enamorado" at bounding box center [708, 51] width 835 height 41
paste input "MXA411400269"
click at [1004, 255] on button "Search" at bounding box center [1065, 275] width 122 height 41
drag, startPoint x: 571, startPoint y: 54, endPoint x: 479, endPoint y: 42, distance: 92.7
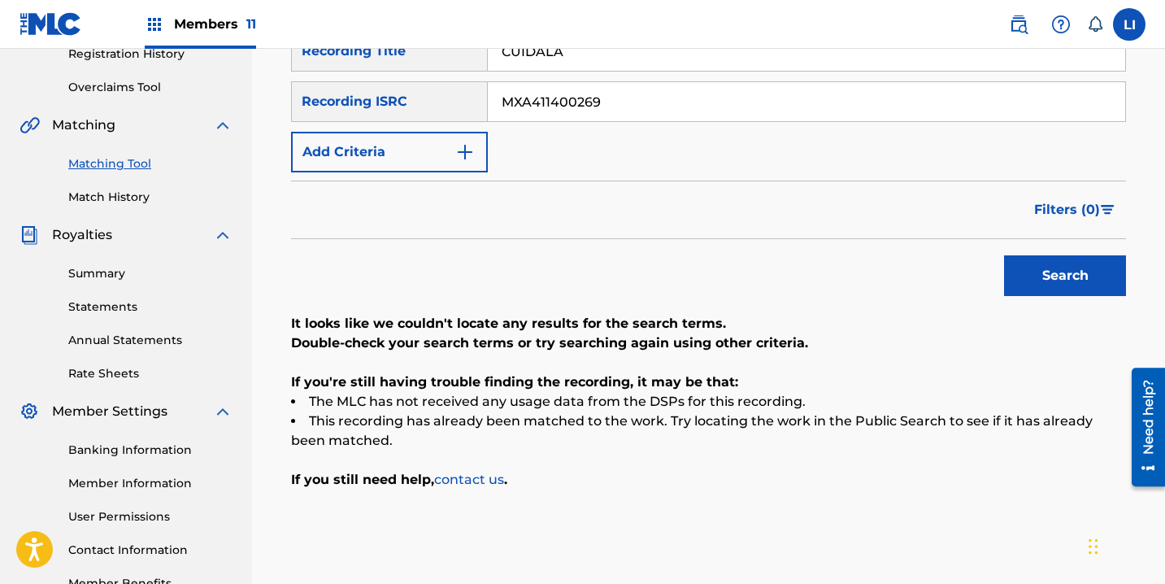
click at [480, 43] on div "Members 11 LI LI Lilia Iza liliai@divinesongs.com Notification Preferences Prof…" at bounding box center [582, 185] width 1165 height 1008
paste input "UM72500724"
click at [1004, 255] on button "Search" at bounding box center [1065, 275] width 122 height 41
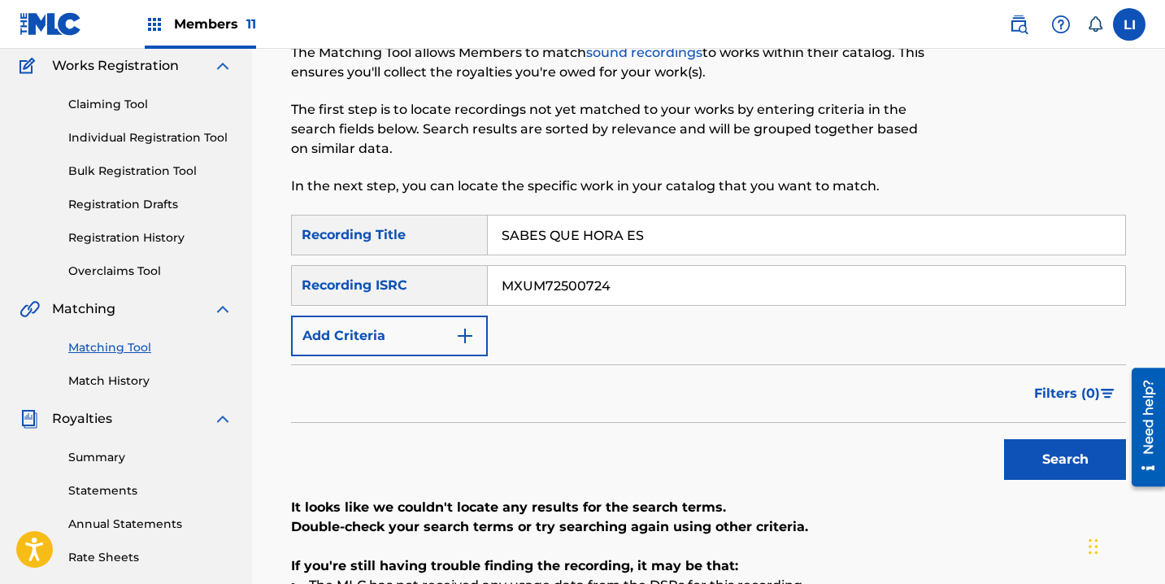
scroll to position [0, 0]
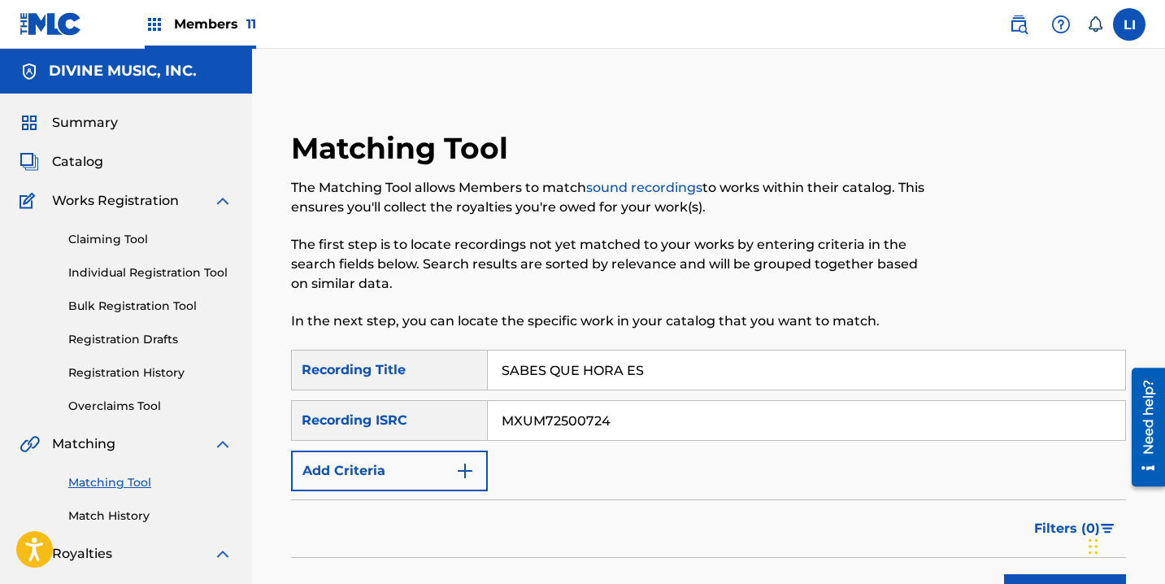
drag, startPoint x: 204, startPoint y: 28, endPoint x: 214, endPoint y: 29, distance: 9.9
click at [204, 28] on span "Members 11" at bounding box center [215, 24] width 82 height 19
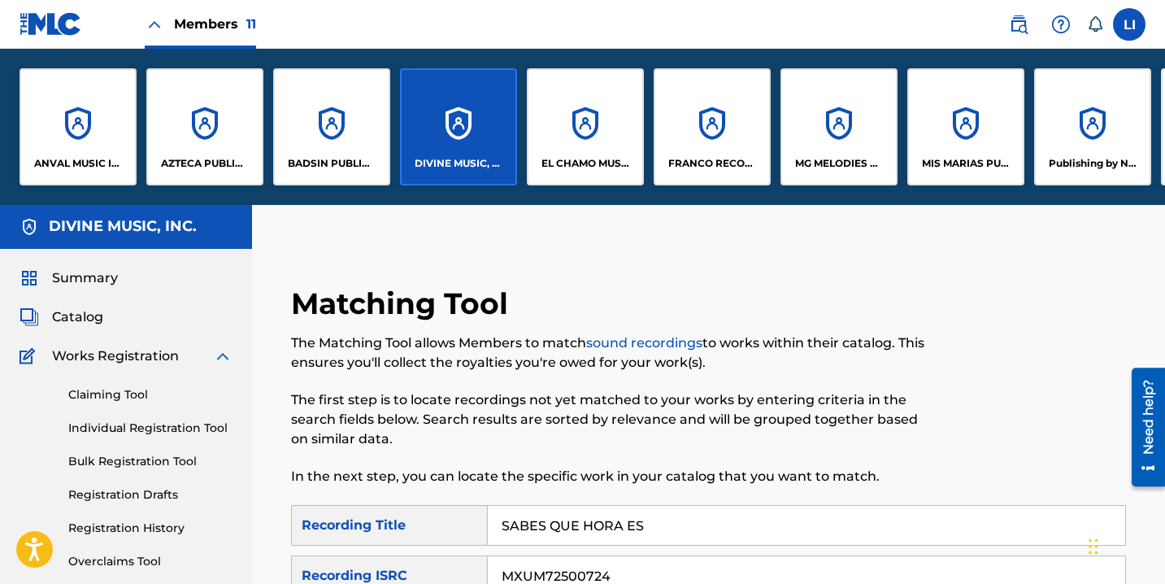
scroll to position [0, 259]
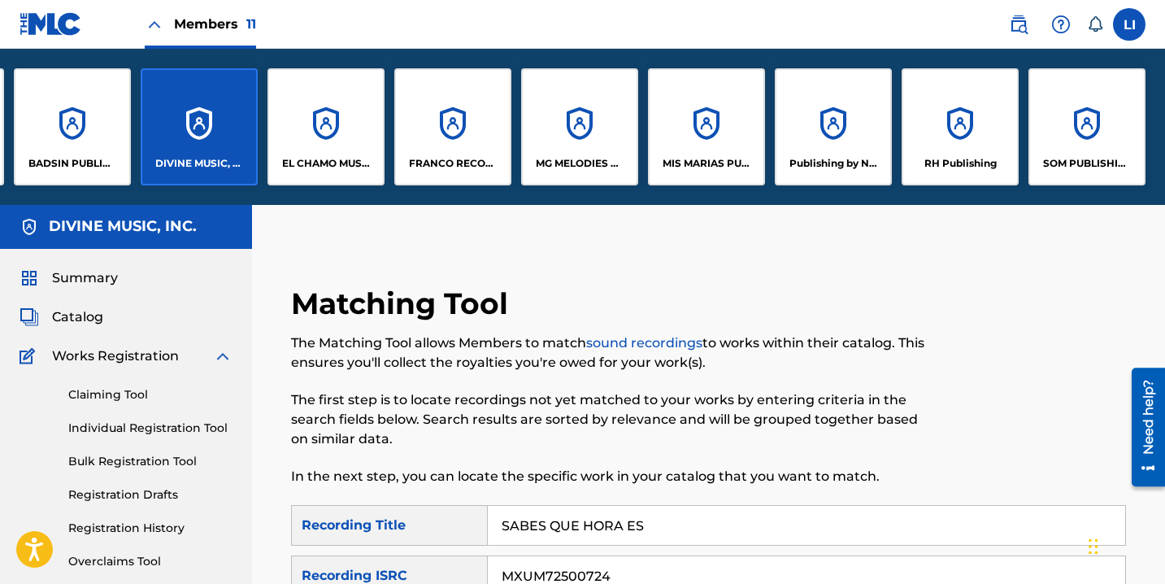
click at [1033, 141] on div "SOM PUBLISHING LLC" at bounding box center [1086, 126] width 117 height 117
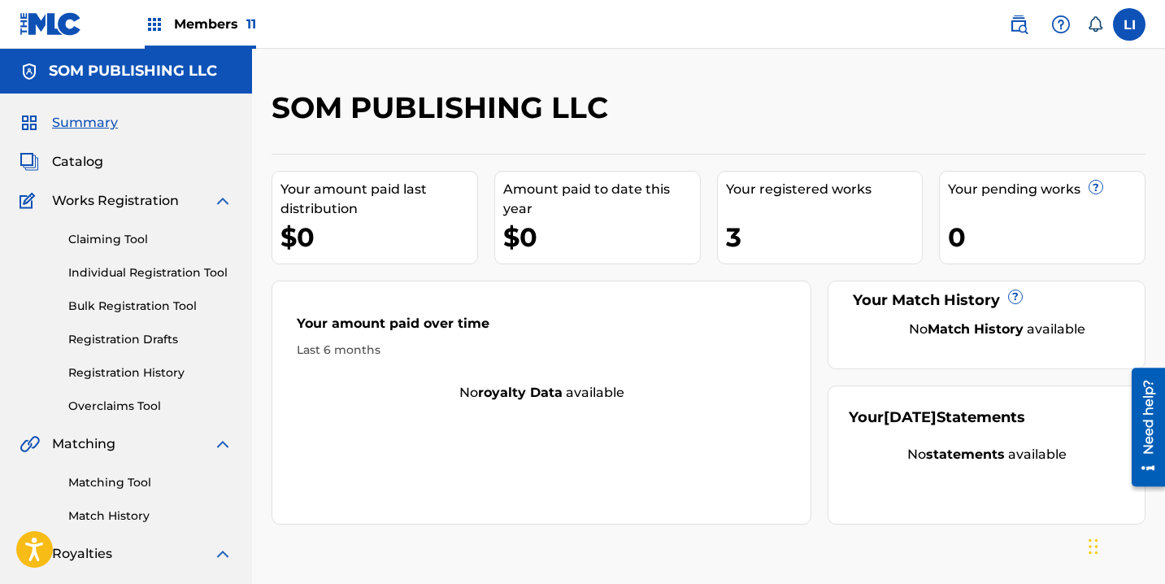
click at [82, 163] on span "Catalog" at bounding box center [77, 162] width 51 height 20
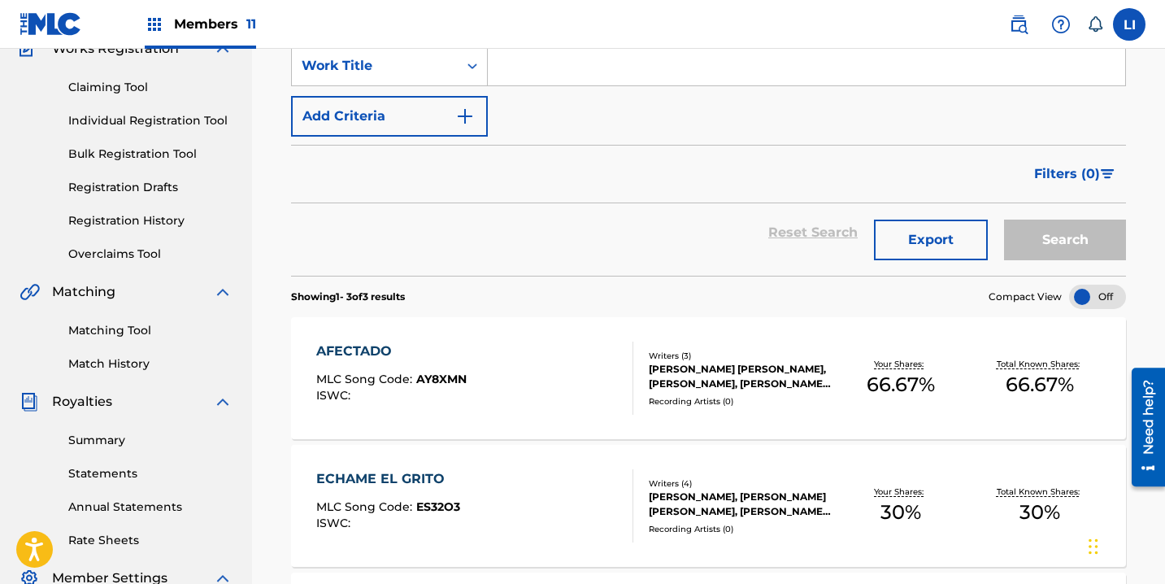
scroll to position [380, 0]
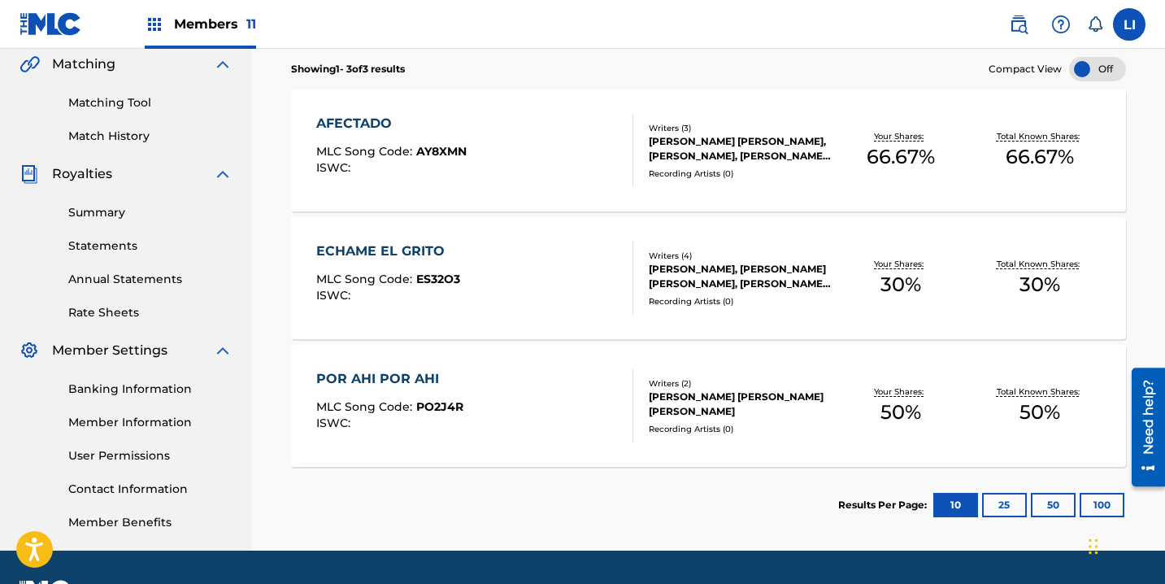
click at [502, 298] on div "ECHAME EL GRITO MLC Song Code : ES32O3 ISWC :" at bounding box center [474, 277] width 317 height 73
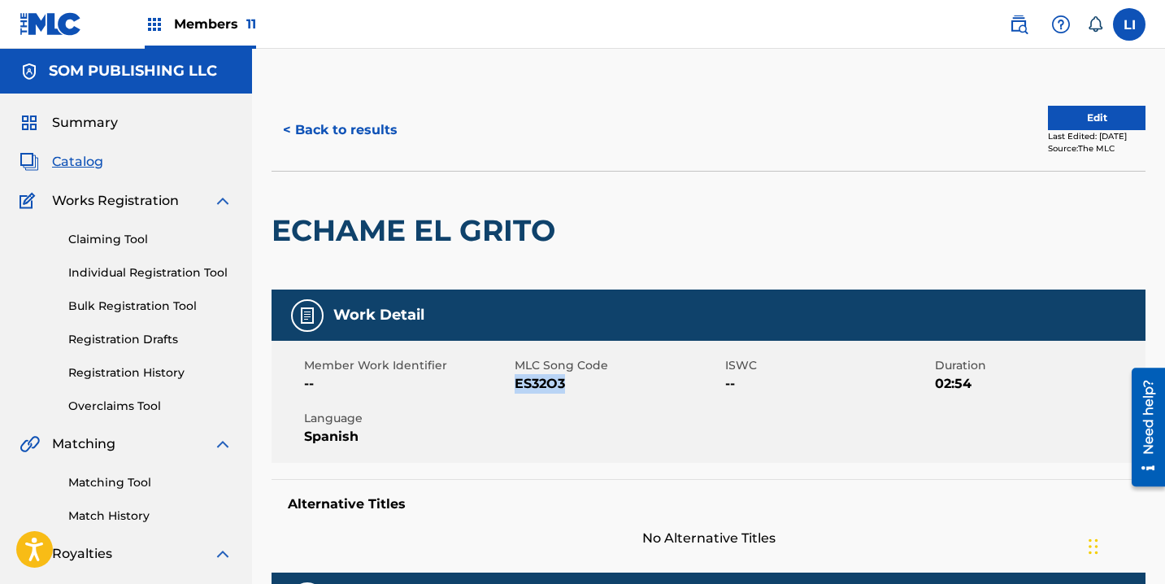
drag, startPoint x: 568, startPoint y: 392, endPoint x: 519, endPoint y: 382, distance: 50.5
click at [517, 384] on div "Member Work Identifier -- MLC Song Code ES32O3 ISWC -- Duration 02:54 Language …" at bounding box center [708, 402] width 874 height 122
copy span "ES32O3"
click at [371, 132] on button "< Back to results" at bounding box center [339, 130] width 137 height 41
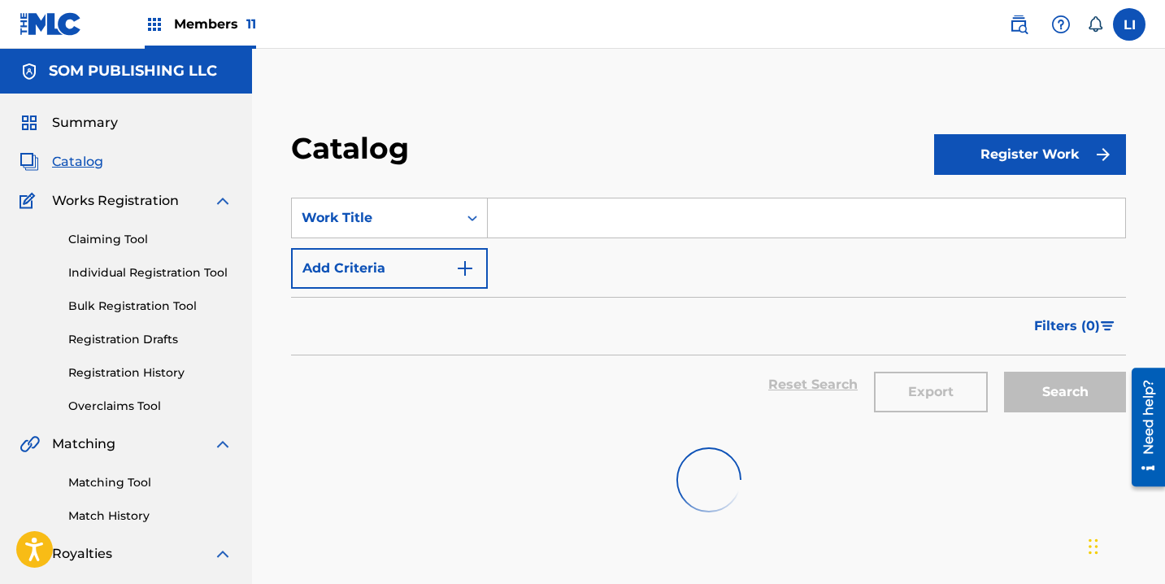
scroll to position [380, 0]
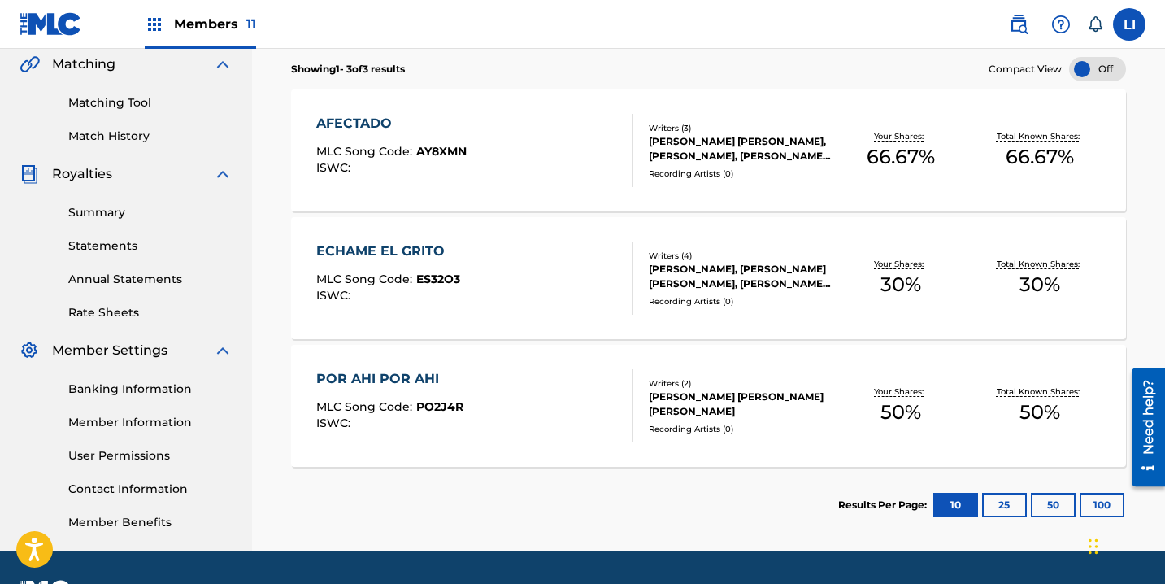
click at [511, 177] on div "AFECTADO MLC Song Code : AY8XMN ISWC :" at bounding box center [474, 150] width 317 height 73
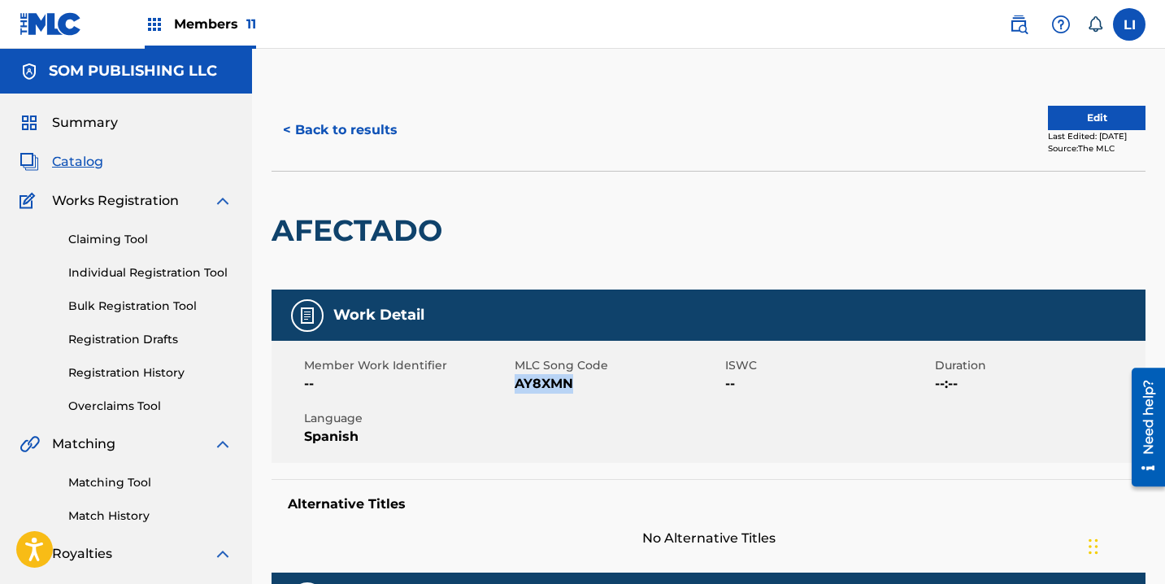
drag, startPoint x: 571, startPoint y: 384, endPoint x: 523, endPoint y: 385, distance: 48.8
click at [518, 385] on span "AY8XMN" at bounding box center [618, 384] width 206 height 20
click at [357, 128] on button "< Back to results" at bounding box center [339, 130] width 137 height 41
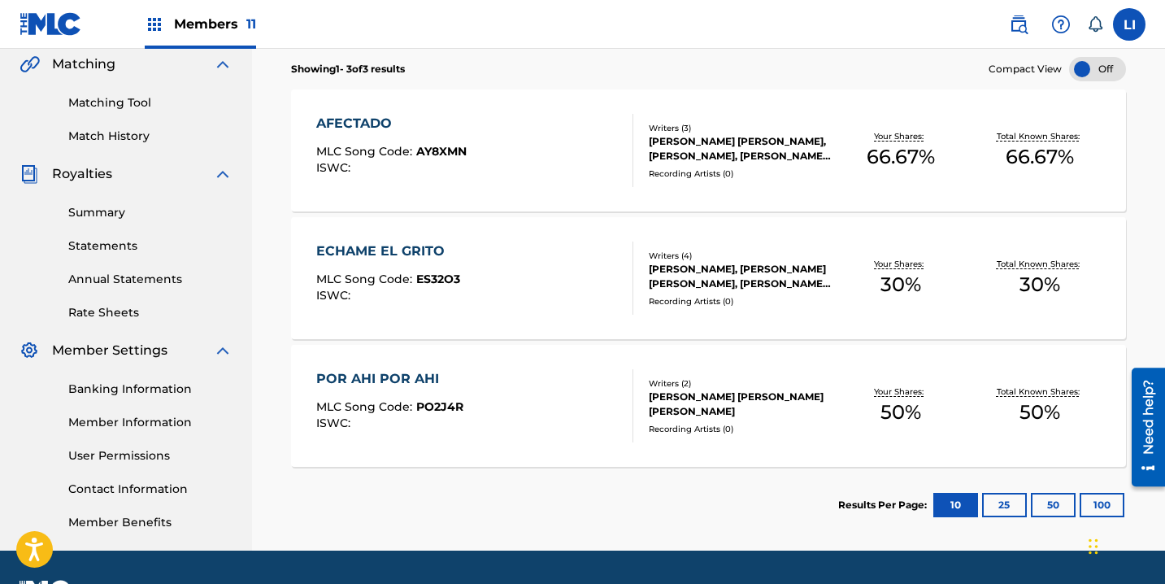
click at [539, 411] on div "POR AHI POR AHI MLC Song Code : PO2J4R ISWC :" at bounding box center [474, 405] width 317 height 73
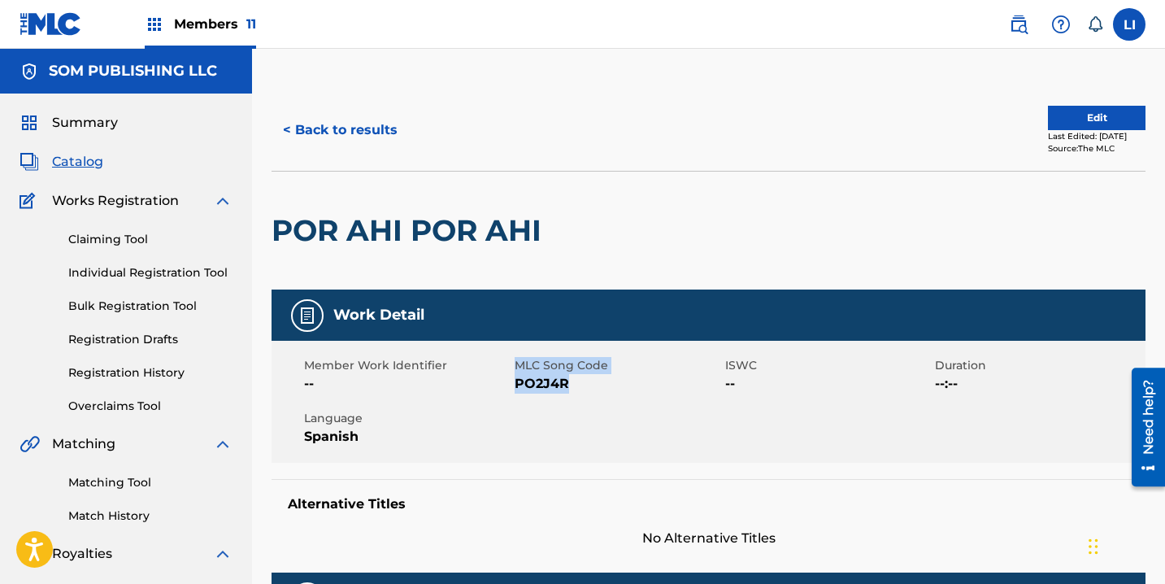
drag, startPoint x: 563, startPoint y: 384, endPoint x: 518, endPoint y: 384, distance: 45.5
click at [512, 385] on div "Member Work Identifier -- MLC Song Code PO2J4R ISWC -- Duration --:-- Language …" at bounding box center [708, 402] width 874 height 122
click at [520, 384] on span "PO2J4R" at bounding box center [618, 384] width 206 height 20
drag, startPoint x: 518, startPoint y: 384, endPoint x: 587, endPoint y: 384, distance: 69.1
click at [587, 384] on span "PO2J4R" at bounding box center [618, 384] width 206 height 20
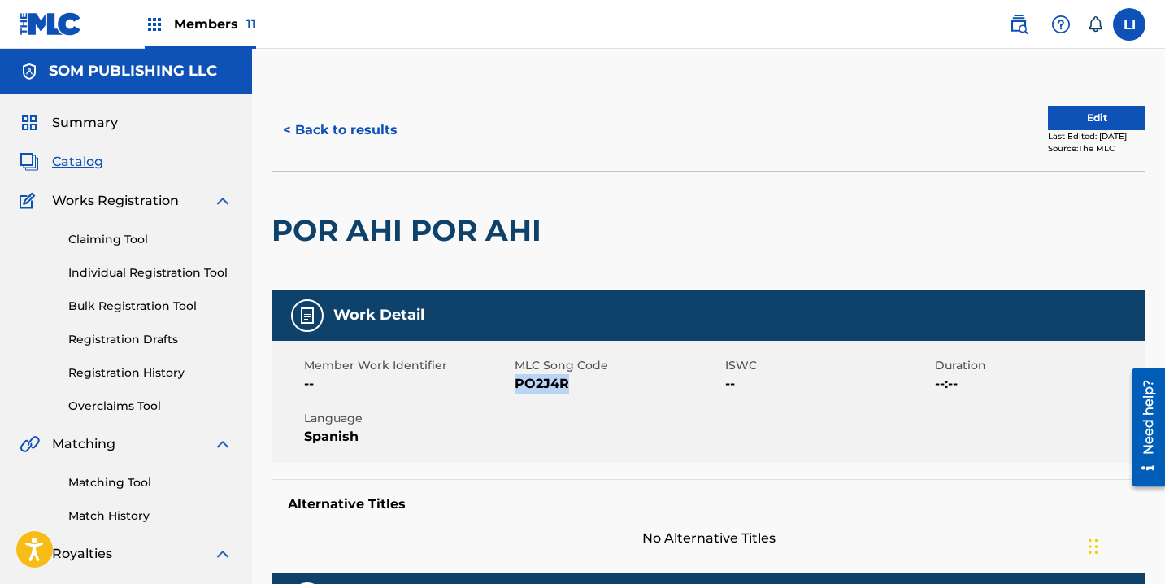
copy span "PO2J4R"
click at [571, 358] on span "MLC Song Code" at bounding box center [618, 365] width 206 height 17
